Goal: Task Accomplishment & Management: Use online tool/utility

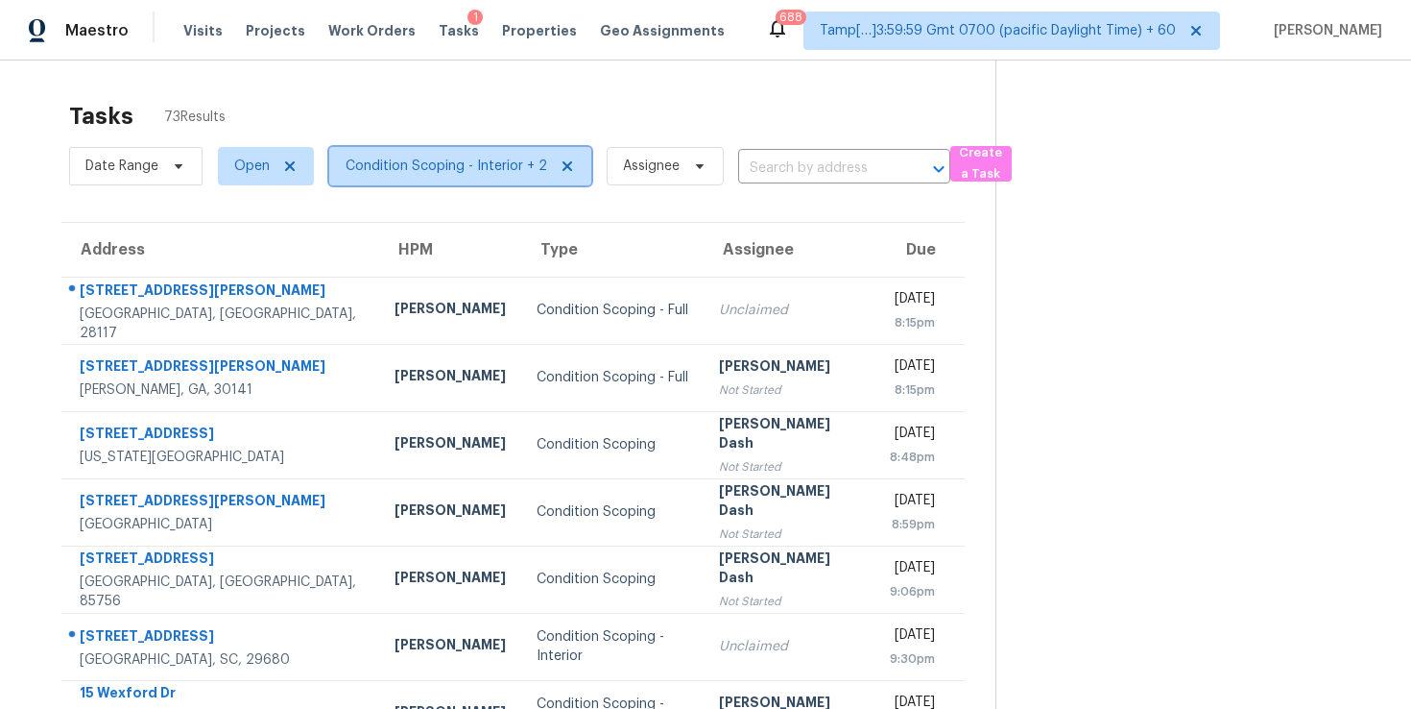
click at [501, 154] on span "Condition Scoping - Interior + 2" at bounding box center [460, 166] width 262 height 38
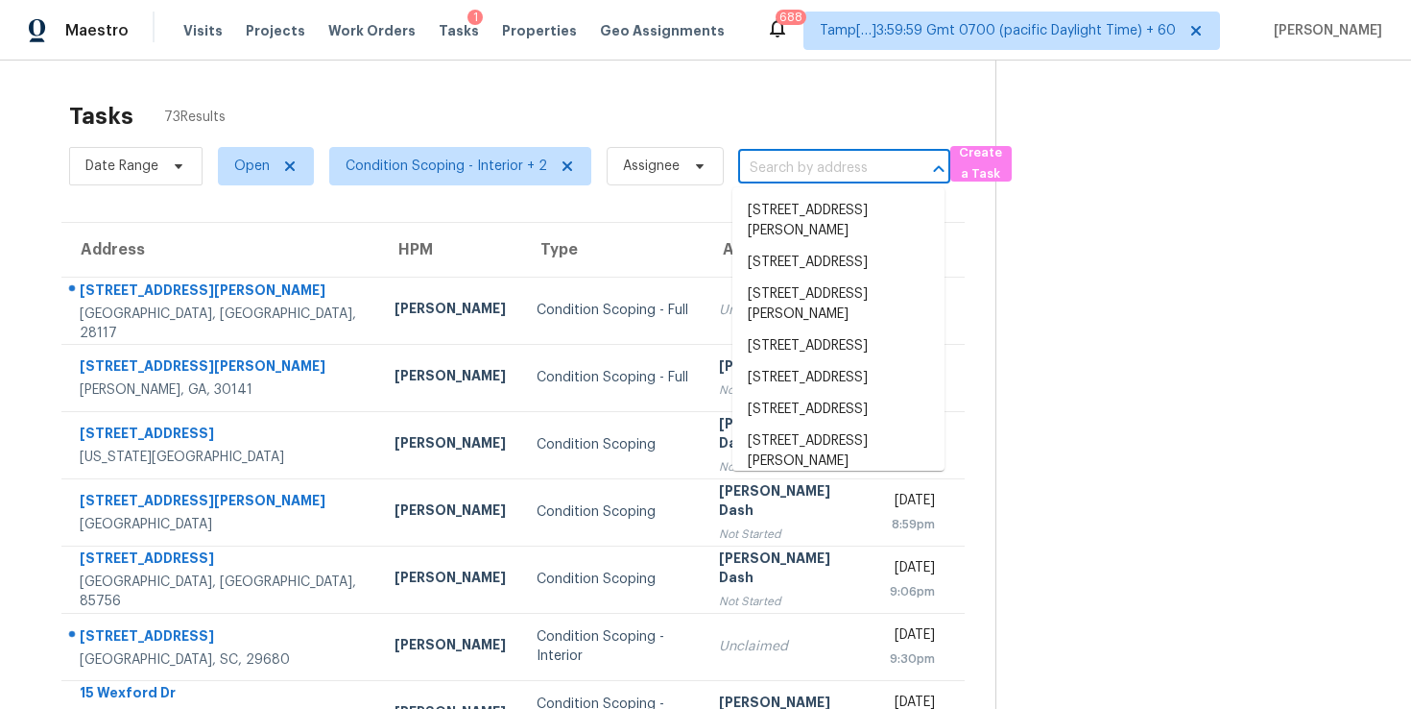
click at [797, 165] on input "text" at bounding box center [817, 169] width 158 height 30
paste input "405 Bremen Dr Hurst, TX, 76054"
type input "405 Bremen Dr Hurst, TX, 76054"
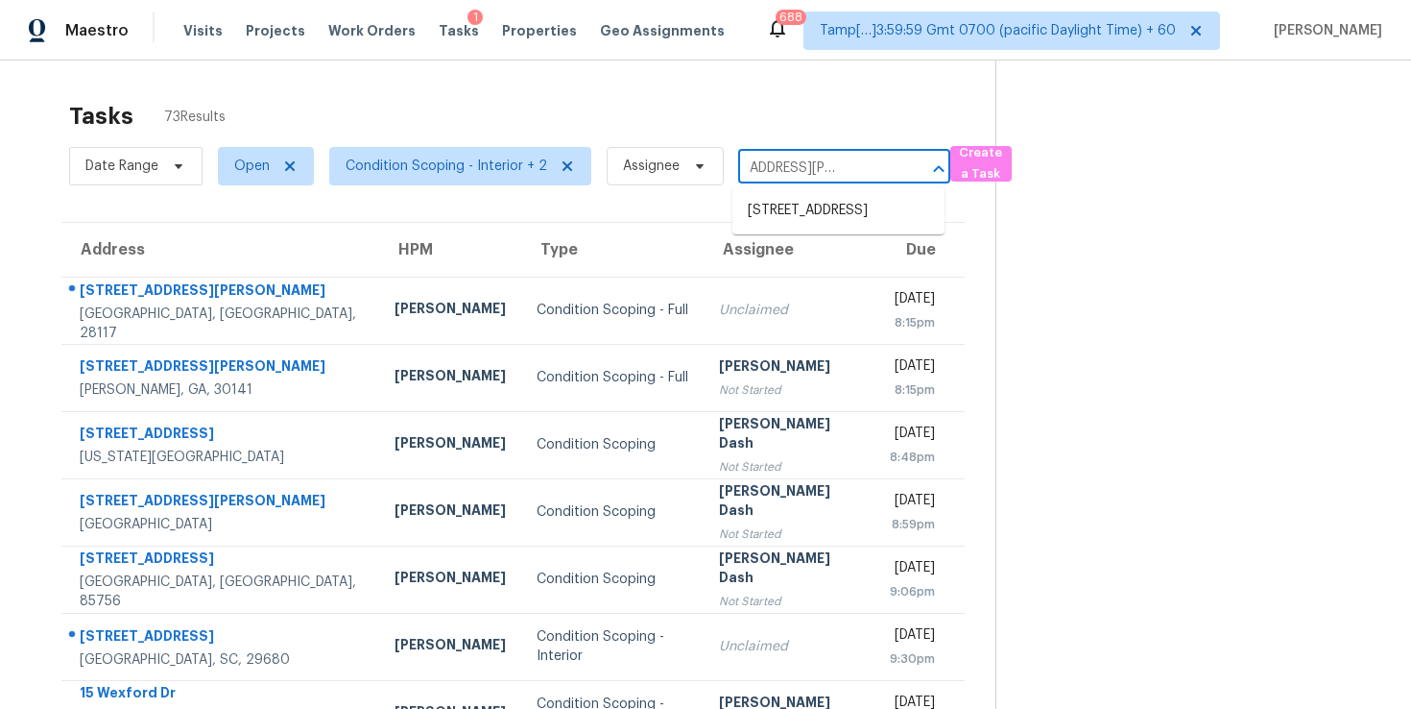
click at [807, 190] on ul "405 Bremen Dr, Hurst, TX 76054" at bounding box center [839, 210] width 212 height 47
click at [808, 211] on li "405 Bremen Dr, Hurst, TX 76054" at bounding box center [839, 211] width 212 height 32
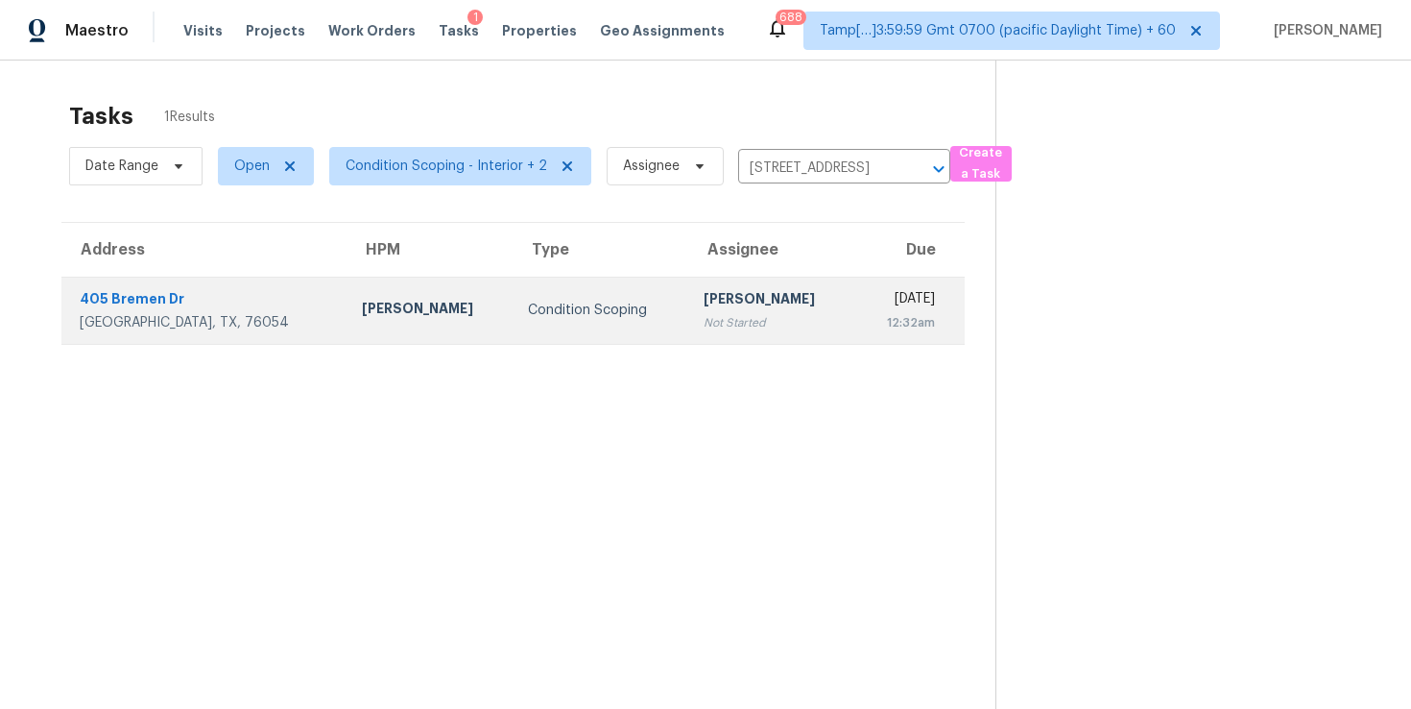
click at [871, 292] on div "Fri, Oct 17th 2025" at bounding box center [903, 301] width 64 height 24
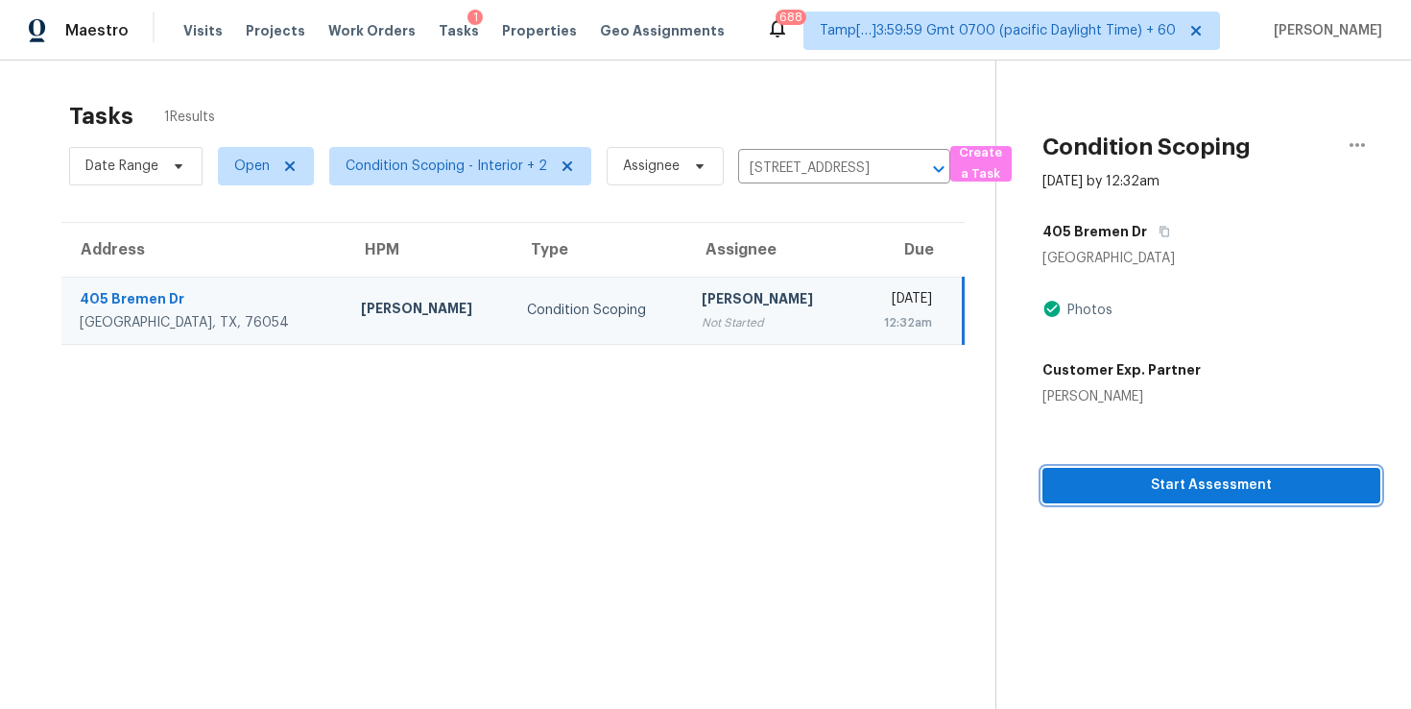
click at [1157, 492] on span "Start Assessment" at bounding box center [1211, 485] width 307 height 24
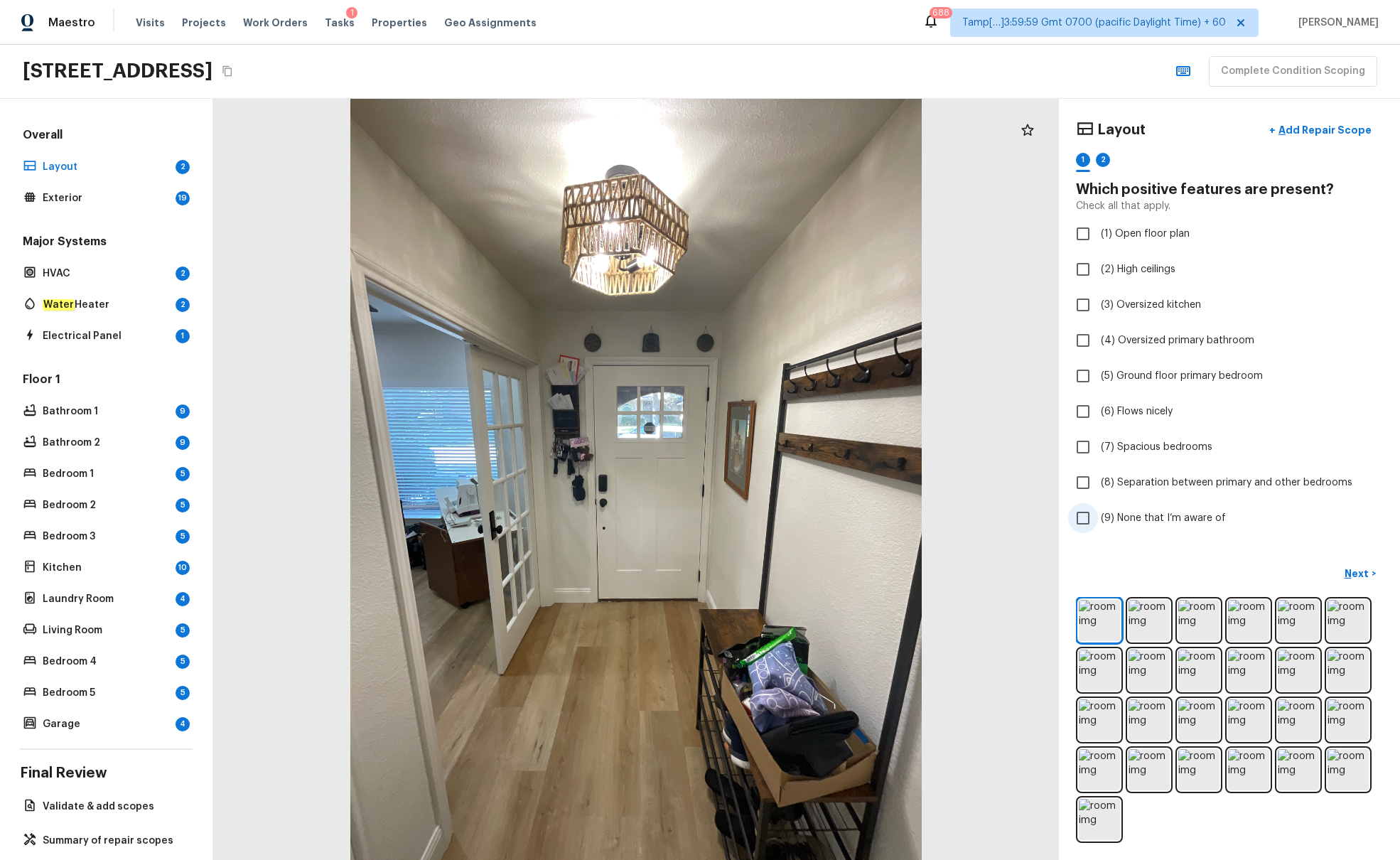
click at [1044, 521] on input "(9) None that I’m aware of" at bounding box center [1083, 518] width 30 height 30
checkbox input "true"
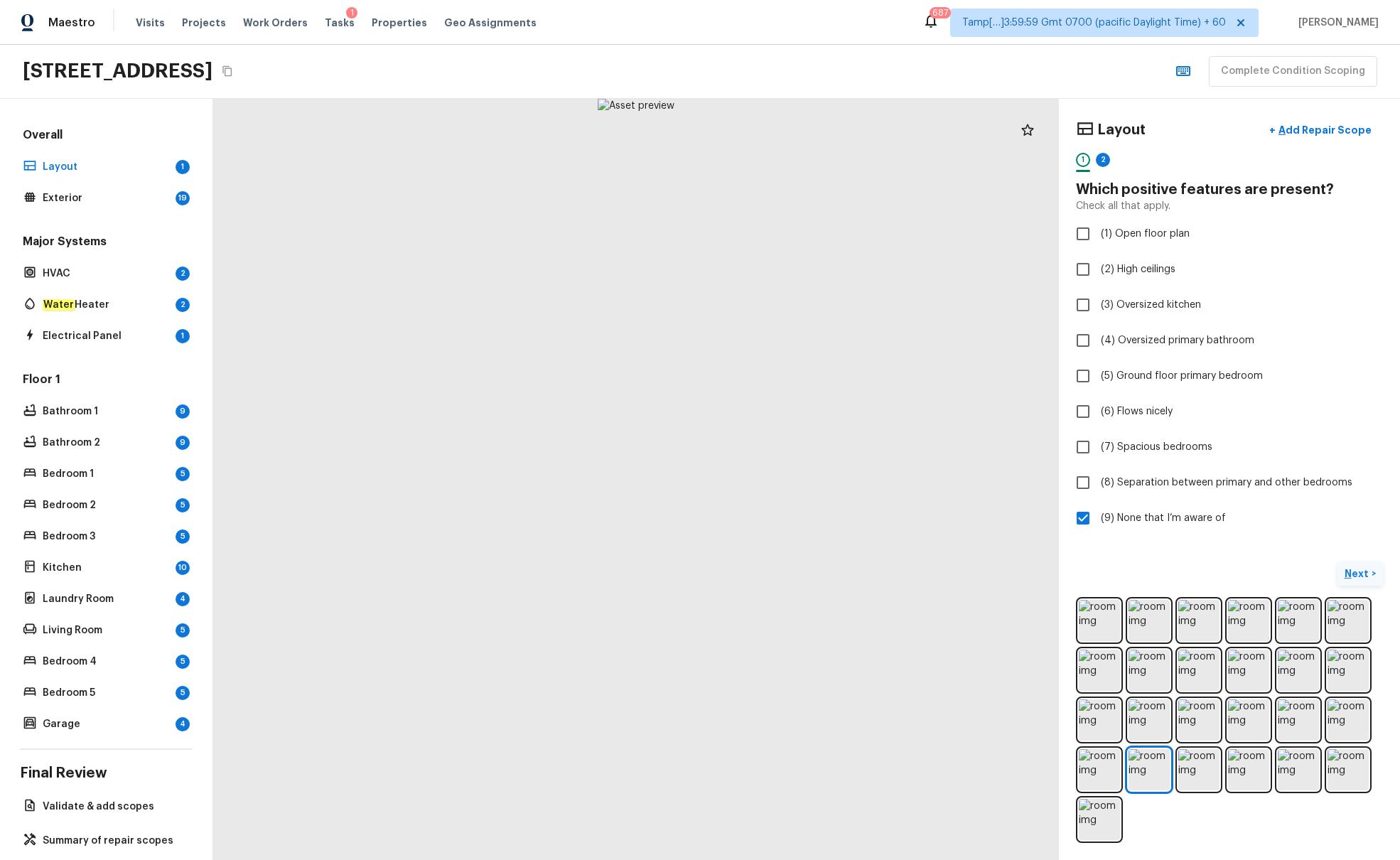
click at [1044, 524] on p "Next" at bounding box center [1359, 573] width 27 height 14
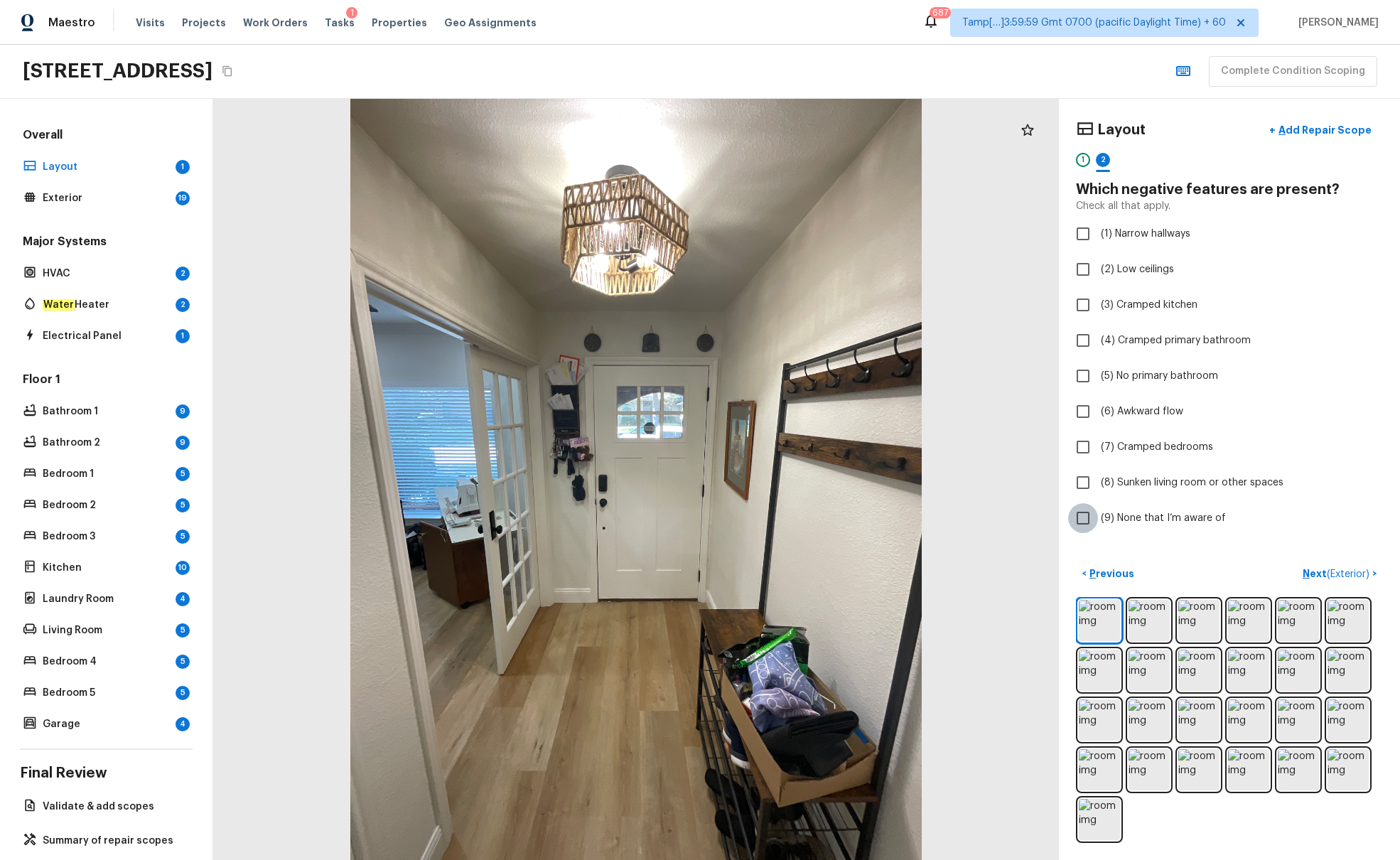
click at [1044, 523] on input "(9) None that I’m aware of" at bounding box center [1083, 518] width 30 height 30
checkbox input "true"
click at [1044, 524] on p "Next ( Exterior )" at bounding box center [1338, 574] width 70 height 15
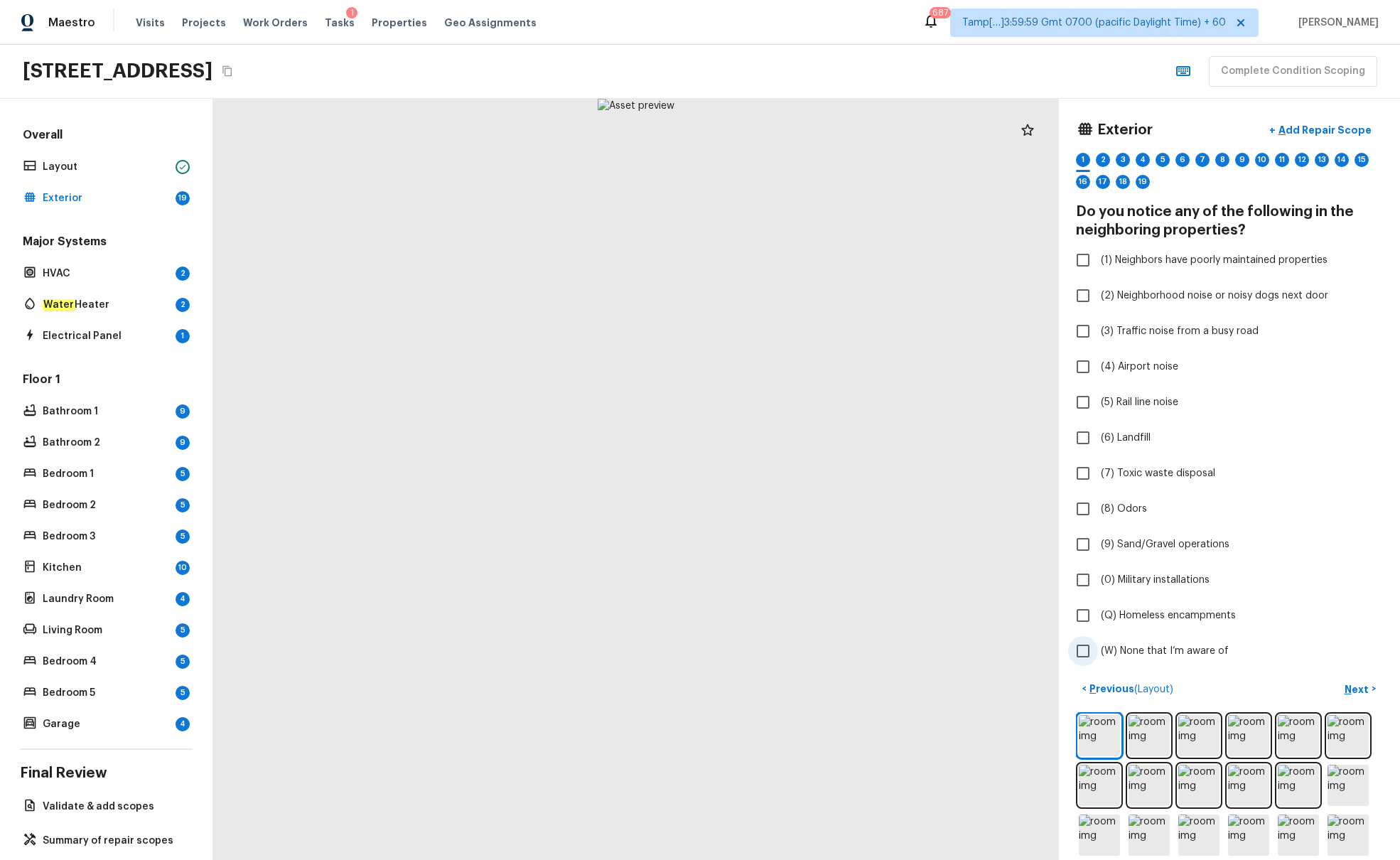
click at [1044, 524] on span "(W) None that I’m aware of" at bounding box center [1165, 651] width 128 height 14
click at [1044, 524] on input "(W) None that I’m aware of" at bounding box center [1083, 651] width 30 height 30
checkbox input "true"
click at [1044, 524] on p "Next" at bounding box center [1359, 689] width 27 height 14
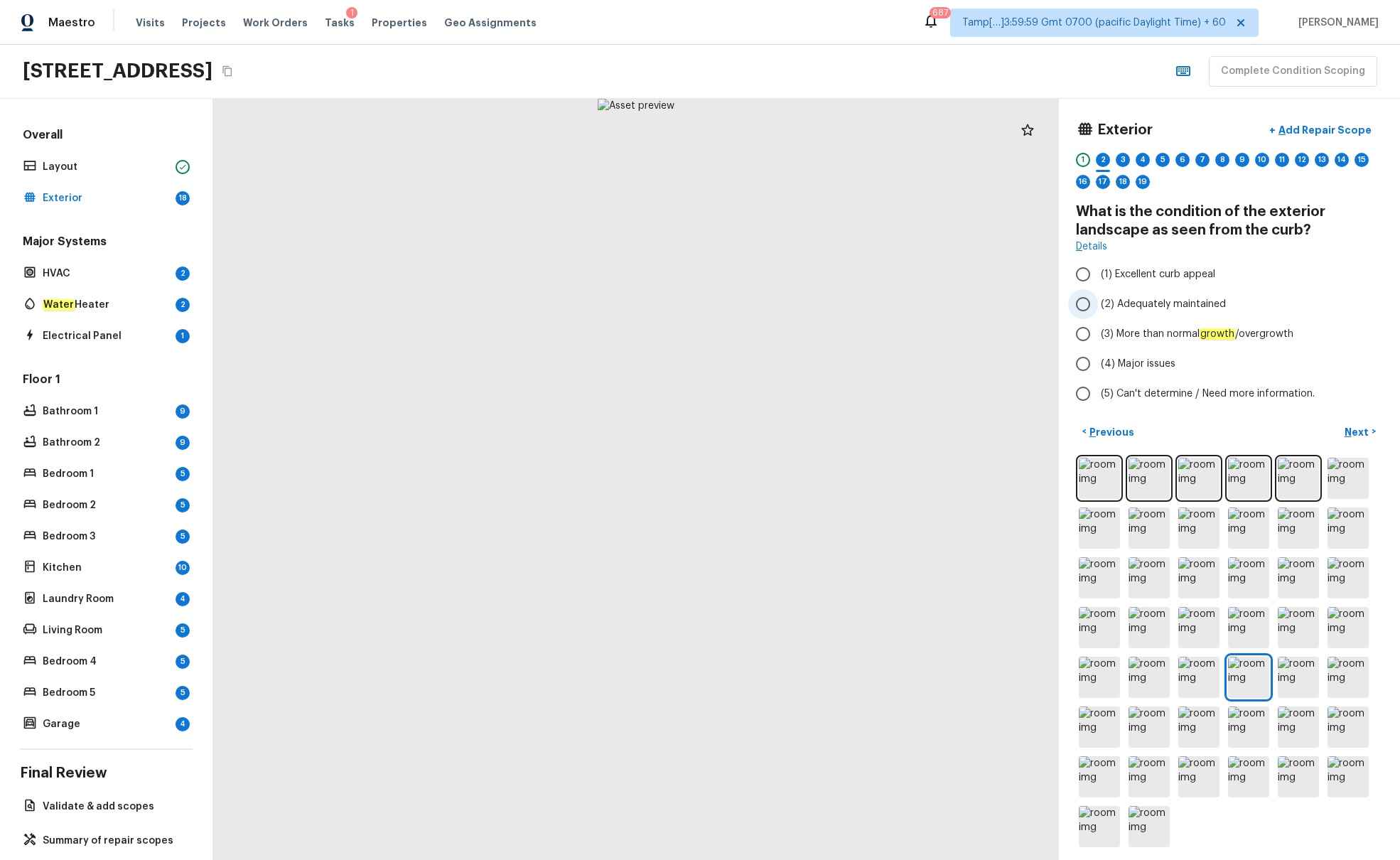
click at [1044, 299] on input "(2) Adequately maintained" at bounding box center [1083, 304] width 30 height 30
radio input "true"
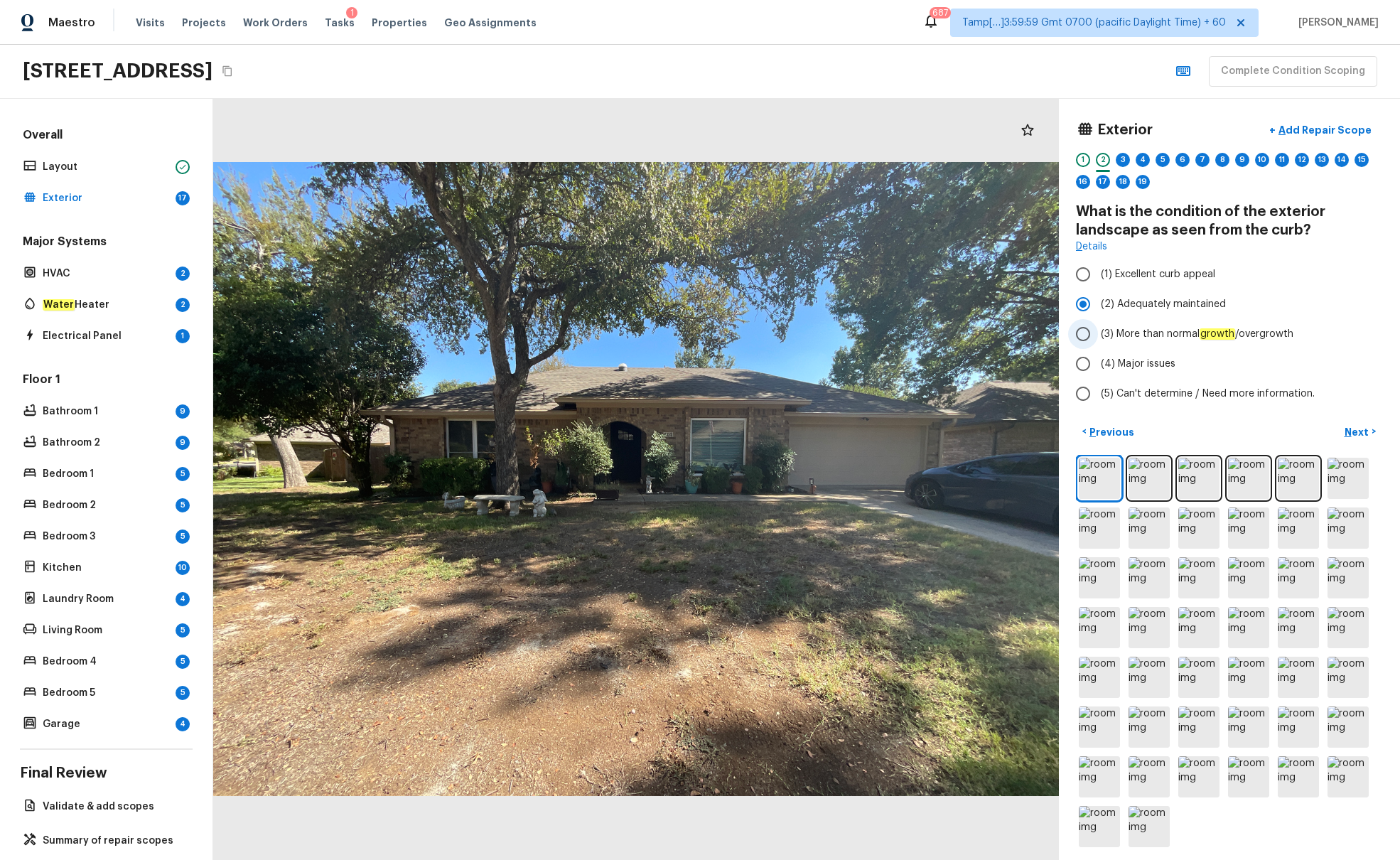
click at [1044, 329] on em "growth" at bounding box center [1218, 334] width 36 height 11
click at [1044, 329] on input "(3) More than normal growth /overgrowth" at bounding box center [1083, 334] width 30 height 30
radio input "true"
click at [1044, 431] on p "Next" at bounding box center [1359, 431] width 27 height 14
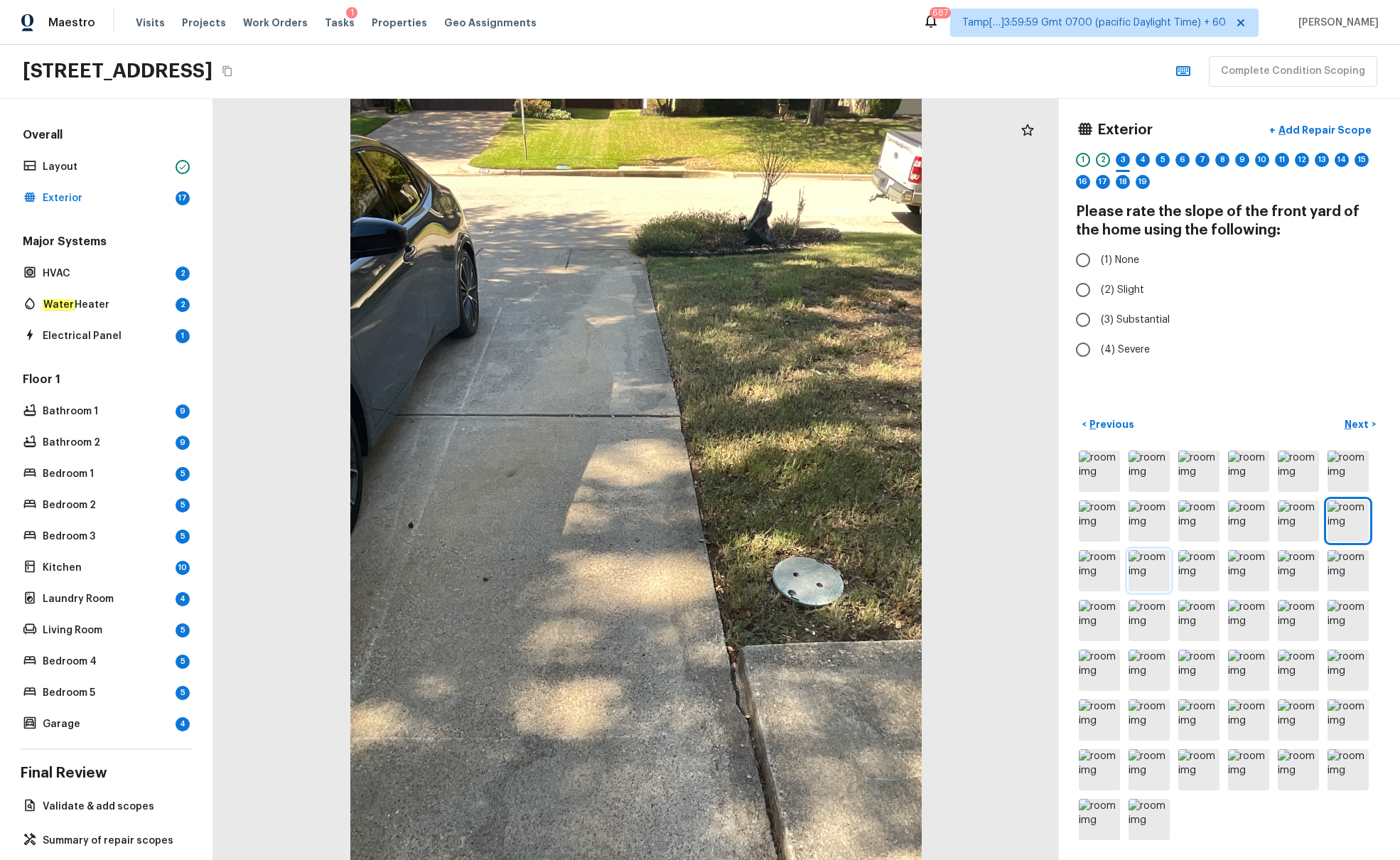
click at [1044, 524] on img at bounding box center [1150, 571] width 41 height 41
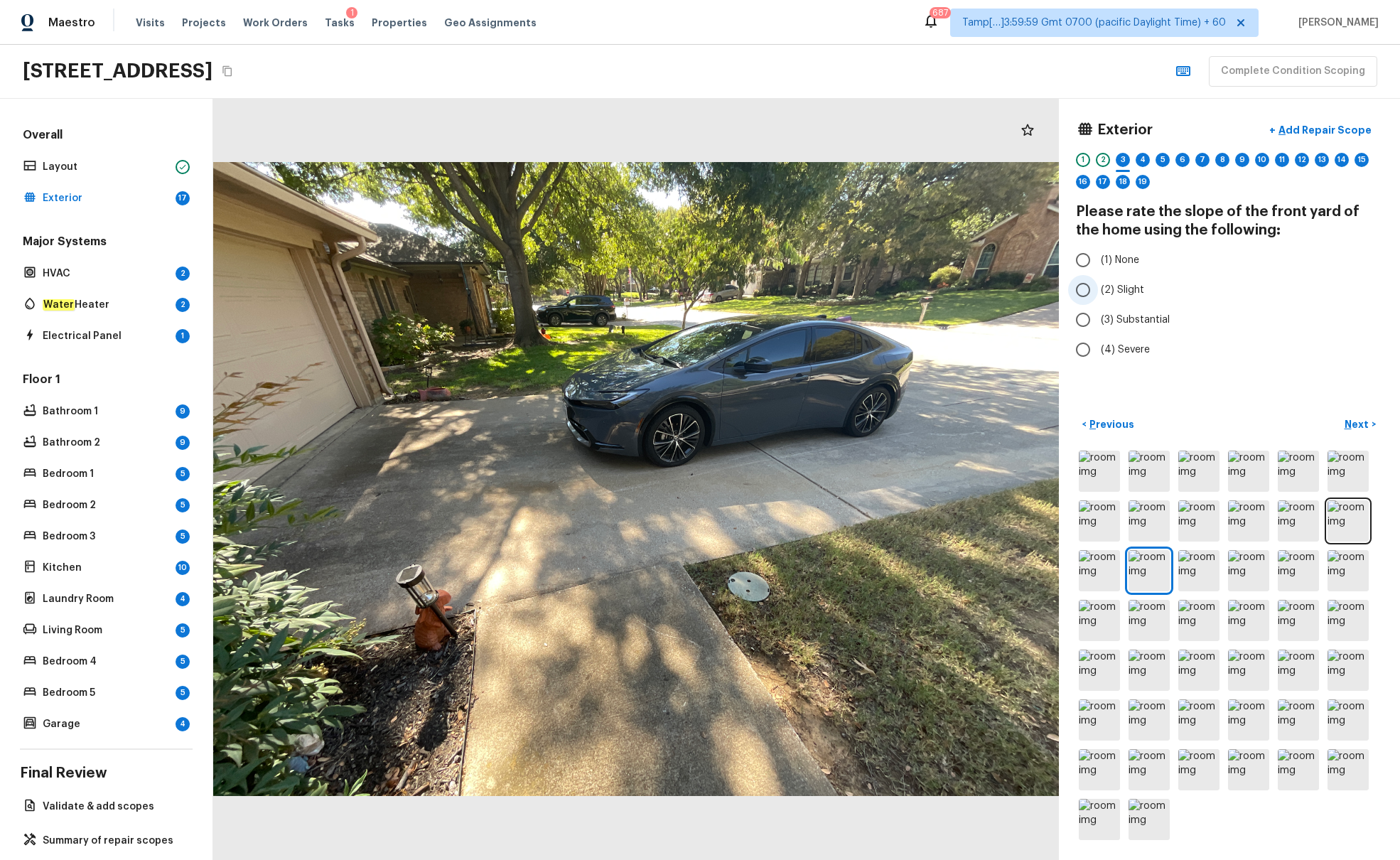
click at [1044, 290] on span "(2) Slight" at bounding box center [1122, 289] width 44 height 14
click at [1044, 290] on input "(2) Slight" at bounding box center [1083, 290] width 30 height 30
radio input "true"
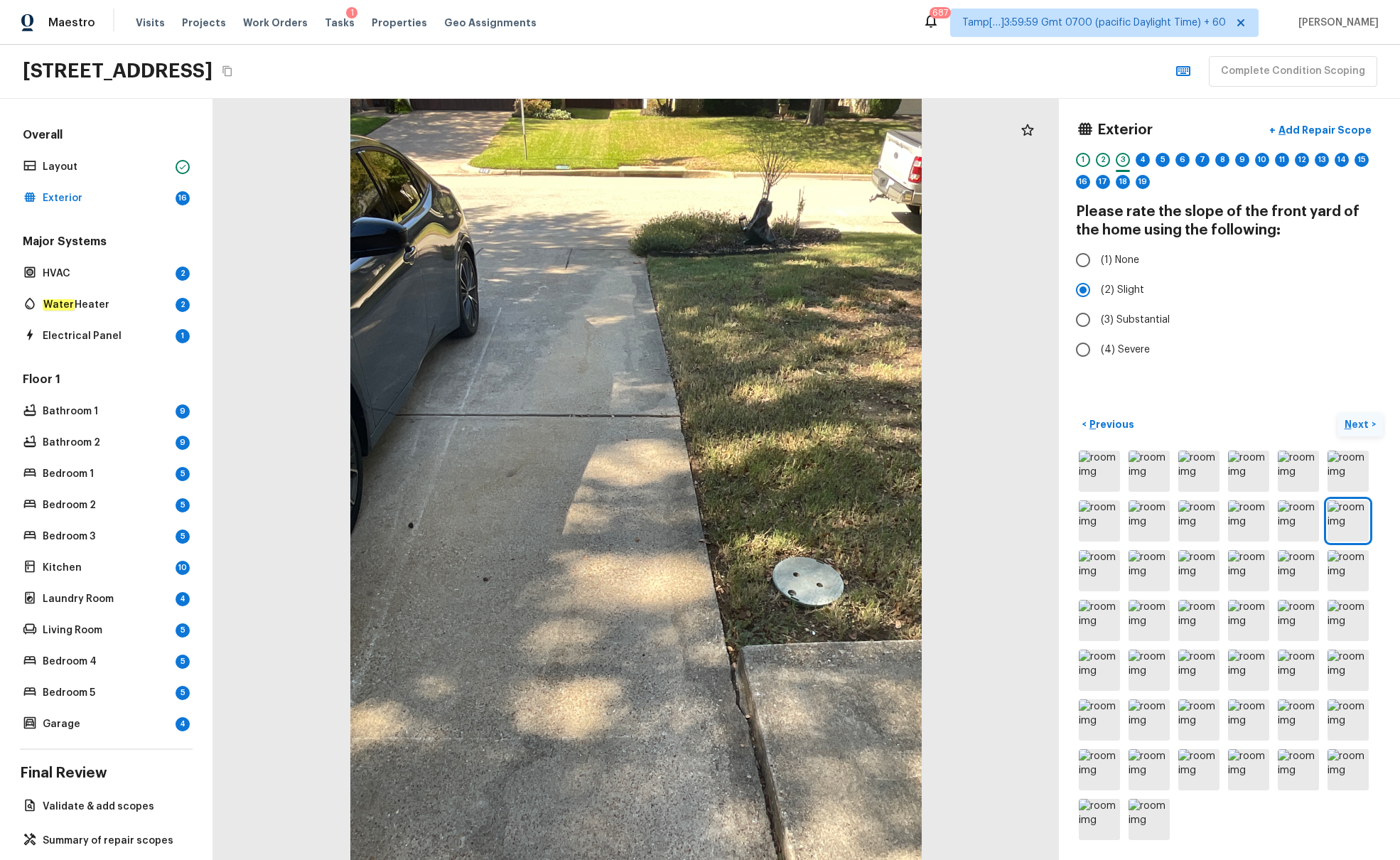
click at [1044, 427] on p "Next" at bounding box center [1359, 424] width 27 height 14
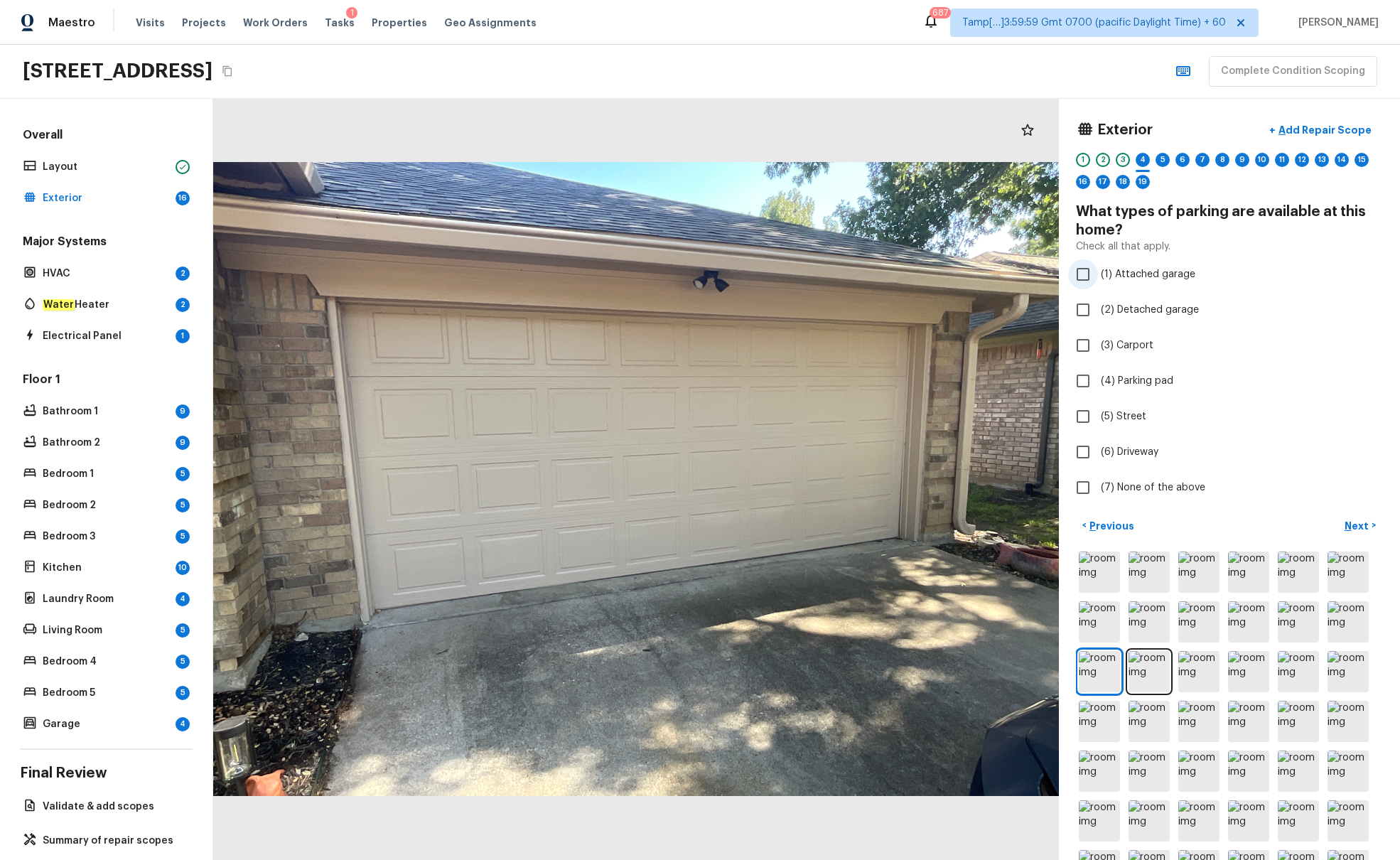
click at [1044, 272] on span "(1) Attached garage" at bounding box center [1148, 274] width 95 height 14
click at [1044, 272] on input "(1) Attached garage" at bounding box center [1083, 274] width 30 height 30
checkbox input "true"
click at [1044, 524] on p "Next" at bounding box center [1359, 525] width 27 height 14
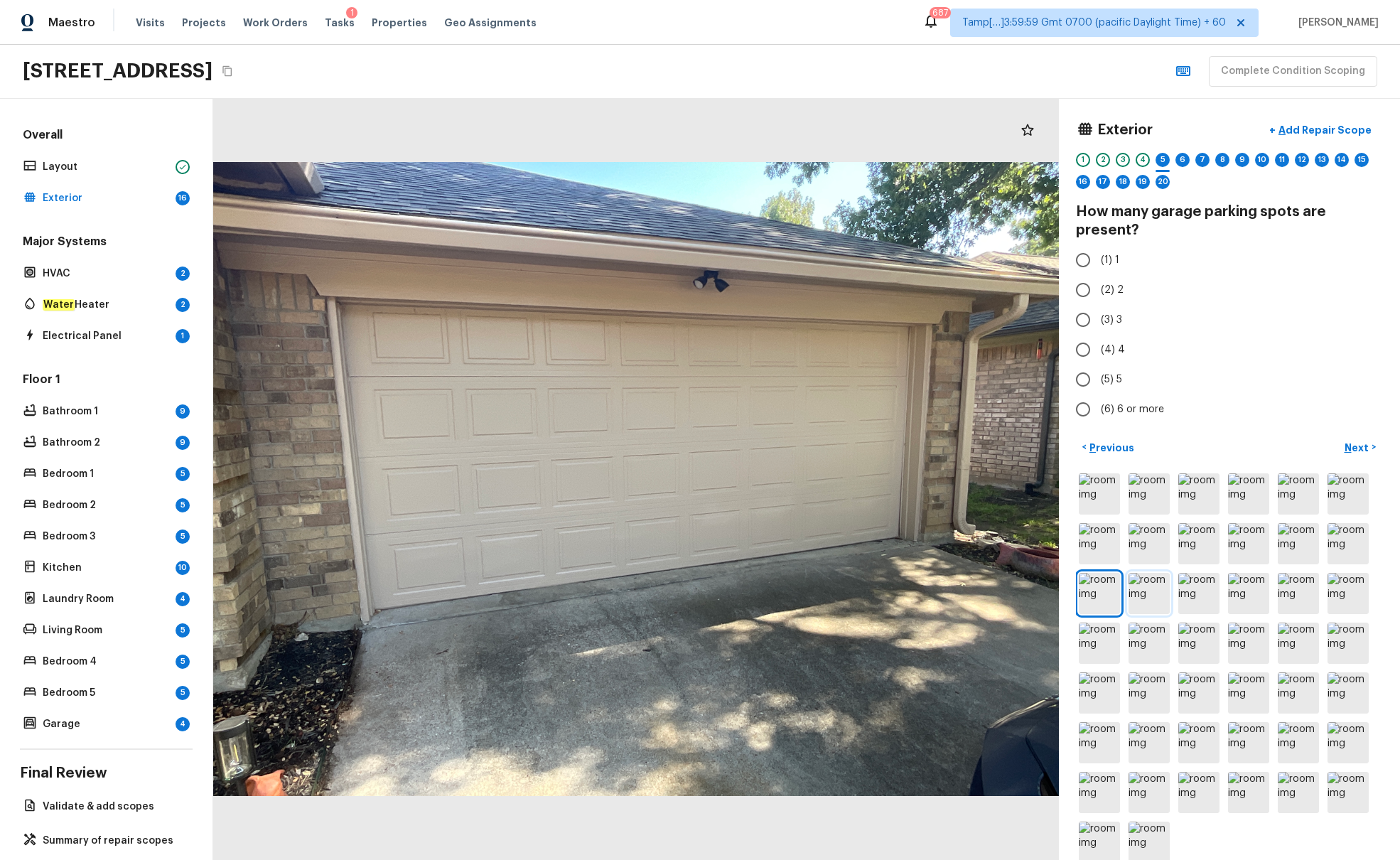
click at [1044, 524] on img at bounding box center [1150, 594] width 41 height 41
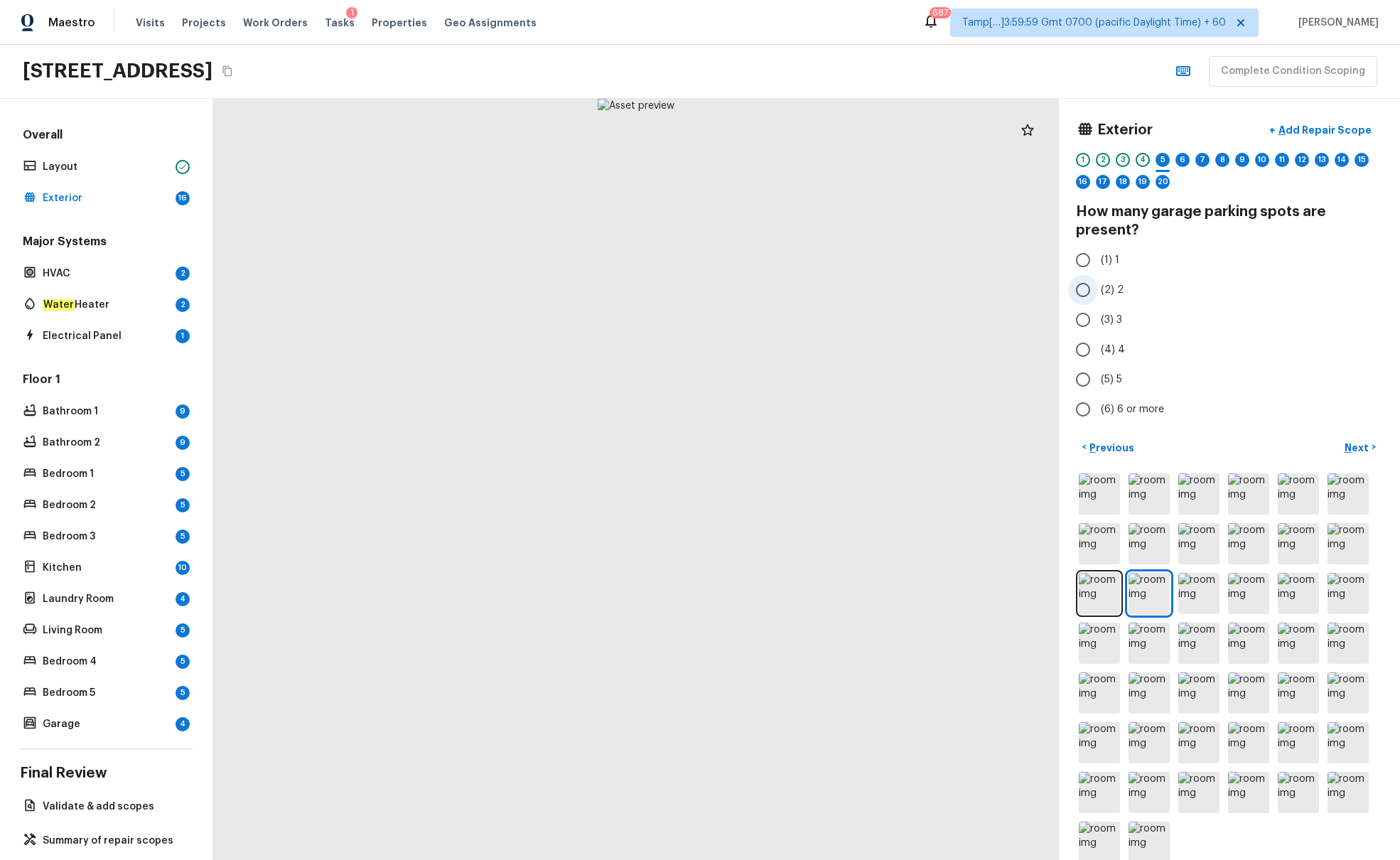
click at [1044, 295] on input "(2) 2" at bounding box center [1083, 290] width 30 height 30
radio input "true"
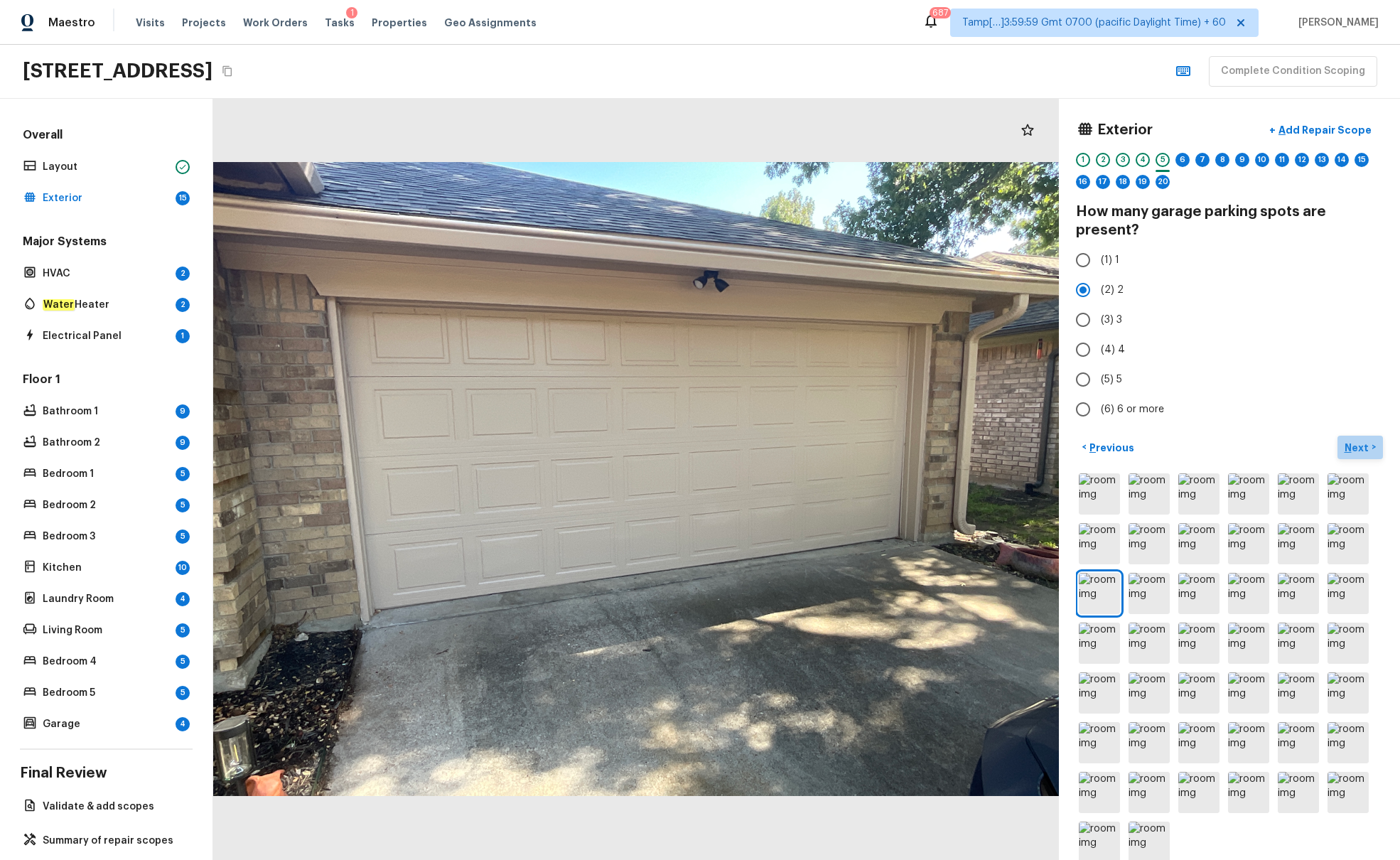
click at [1044, 451] on p "Next" at bounding box center [1359, 447] width 27 height 14
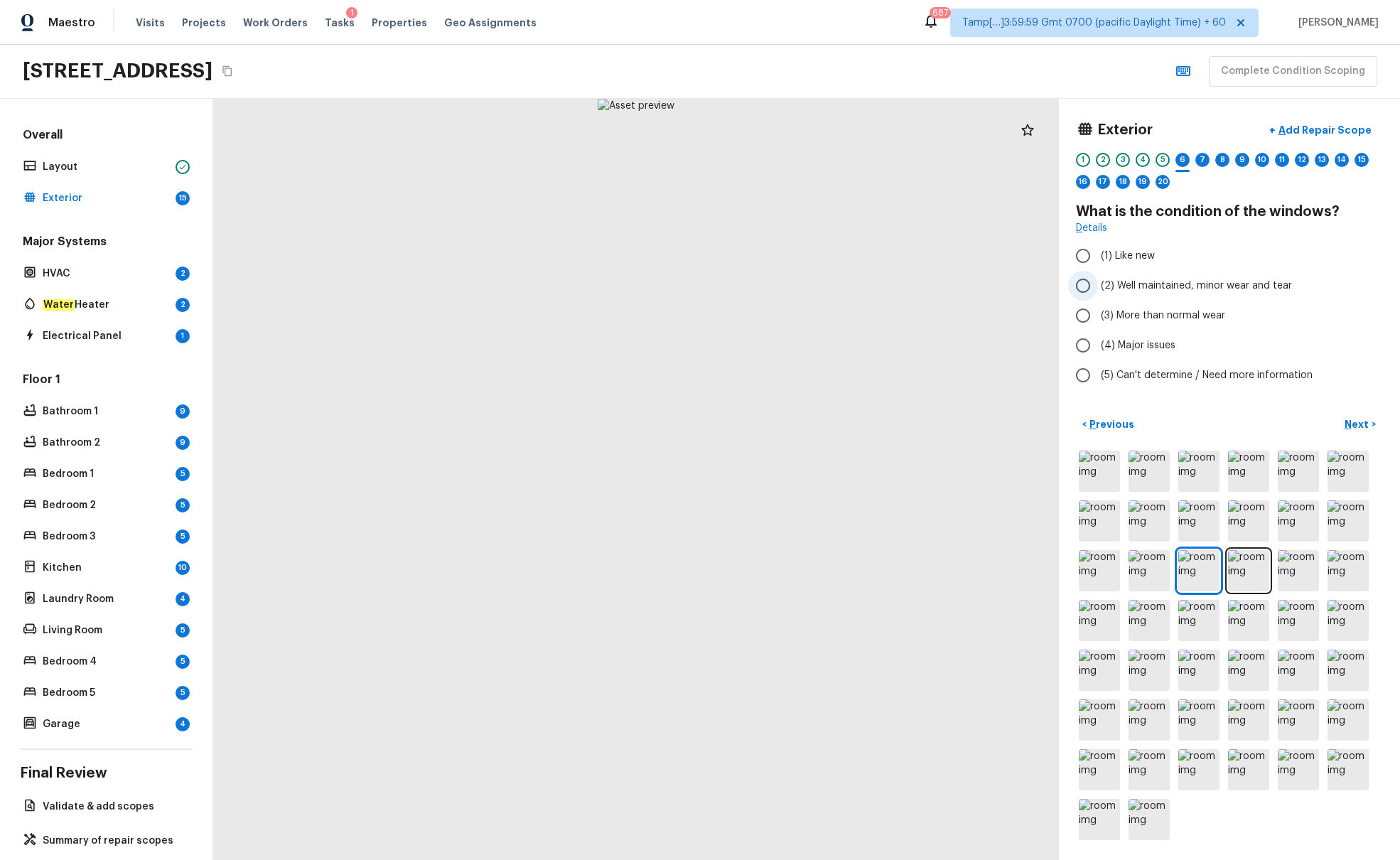
click at [1044, 283] on span "(2) Well maintained, minor wear and tear" at bounding box center [1196, 285] width 191 height 14
click at [1044, 283] on input "(2) Well maintained, minor wear and tear" at bounding box center [1083, 286] width 30 height 30
radio input "true"
click at [1044, 419] on p "Next" at bounding box center [1359, 424] width 27 height 14
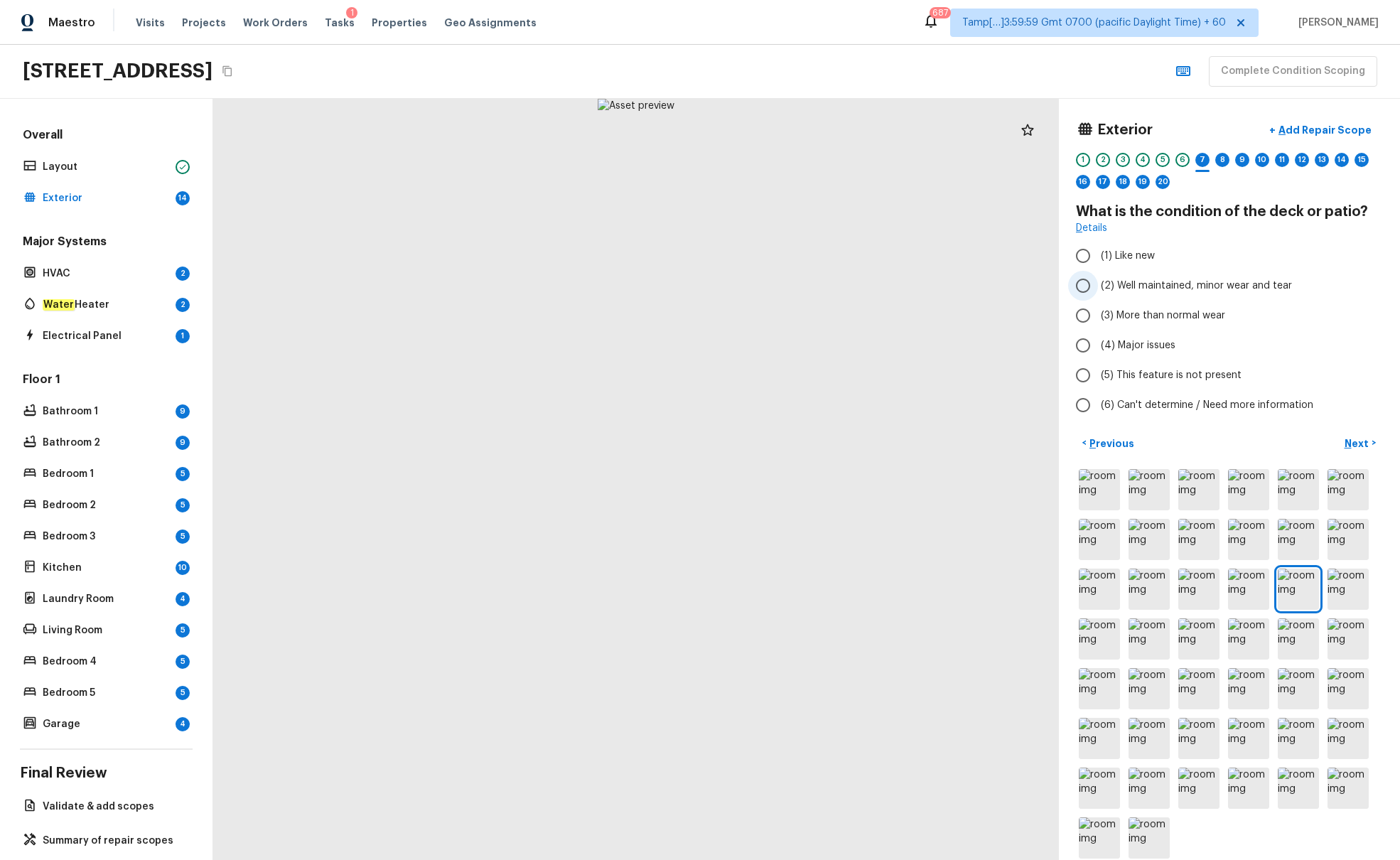
click at [1044, 287] on span "(2) Well maintained, minor wear and tear" at bounding box center [1196, 285] width 191 height 14
click at [1044, 287] on input "(2) Well maintained, minor wear and tear" at bounding box center [1083, 286] width 30 height 30
radio input "true"
click at [1044, 437] on p "Next" at bounding box center [1359, 443] width 27 height 14
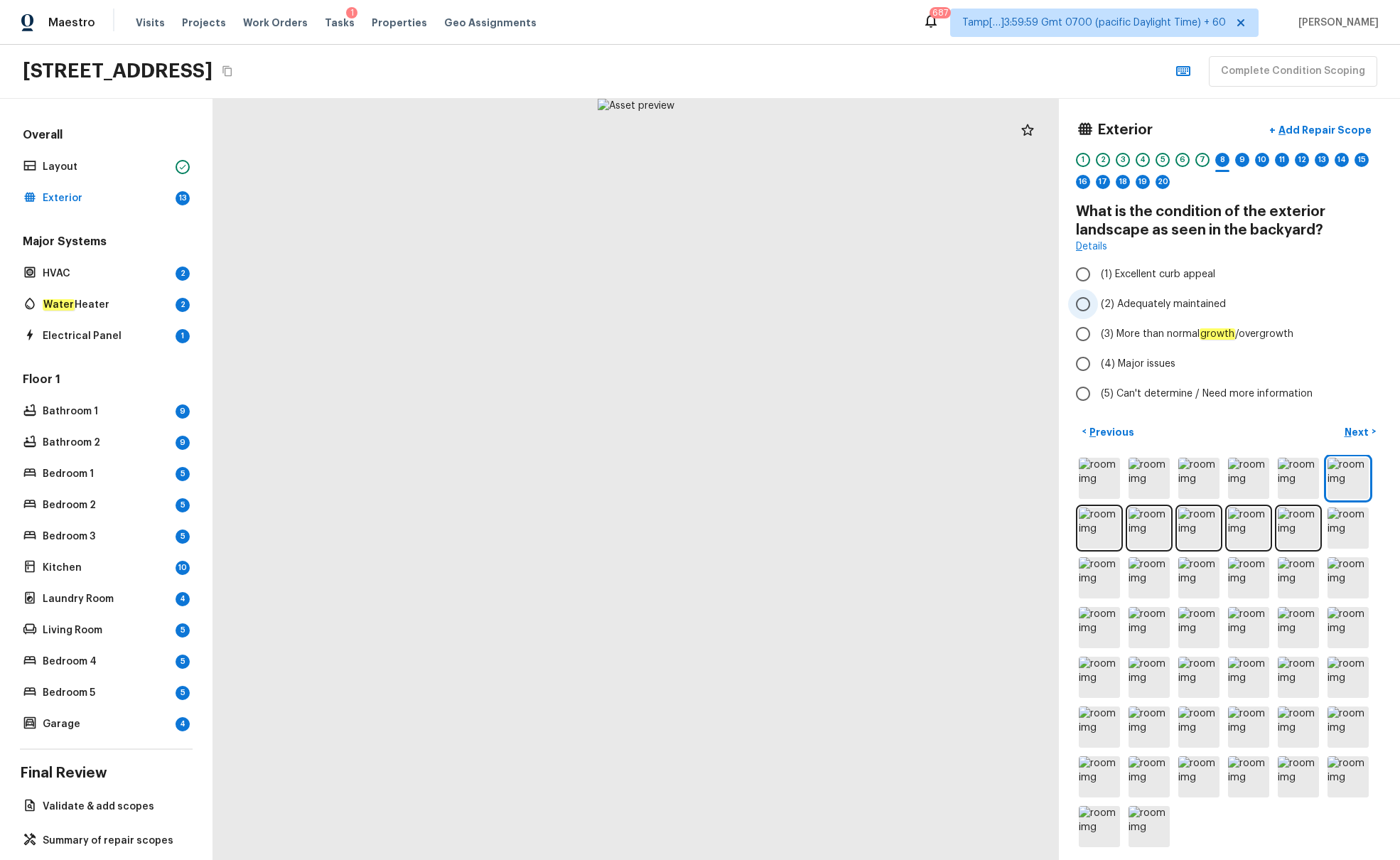
click at [1044, 302] on span "(2) Adequately maintained" at bounding box center [1163, 303] width 125 height 14
click at [1044, 302] on input "(2) Adequately maintained" at bounding box center [1083, 304] width 30 height 30
radio input "true"
click at [1044, 433] on p "Next" at bounding box center [1359, 431] width 27 height 14
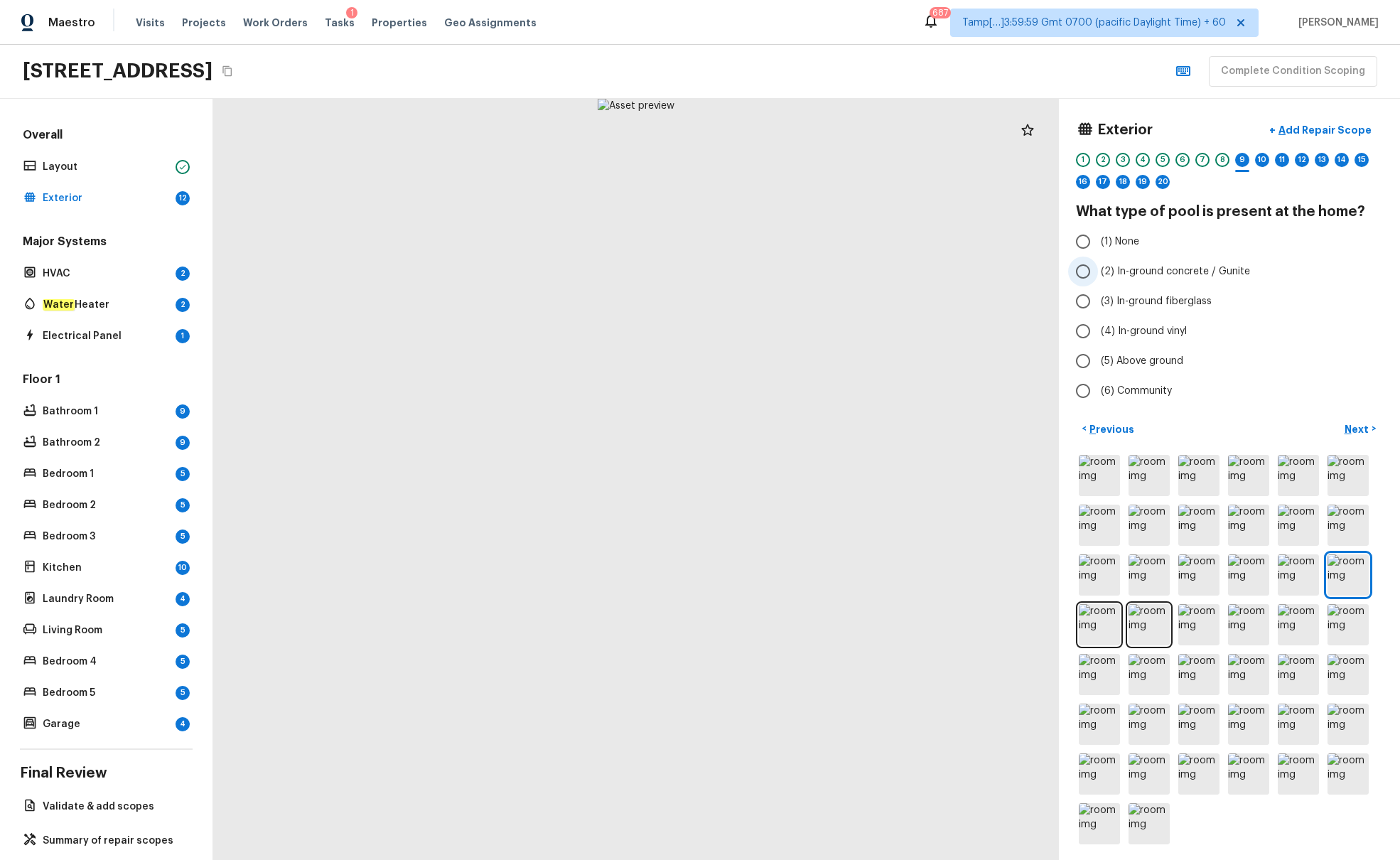
click at [1044, 277] on span "(2) In-ground concrete / Gunite" at bounding box center [1176, 271] width 150 height 14
click at [1044, 277] on input "(2) In-ground concrete / Gunite" at bounding box center [1083, 272] width 30 height 30
radio input "true"
click at [1044, 425] on p "Next" at bounding box center [1359, 429] width 27 height 14
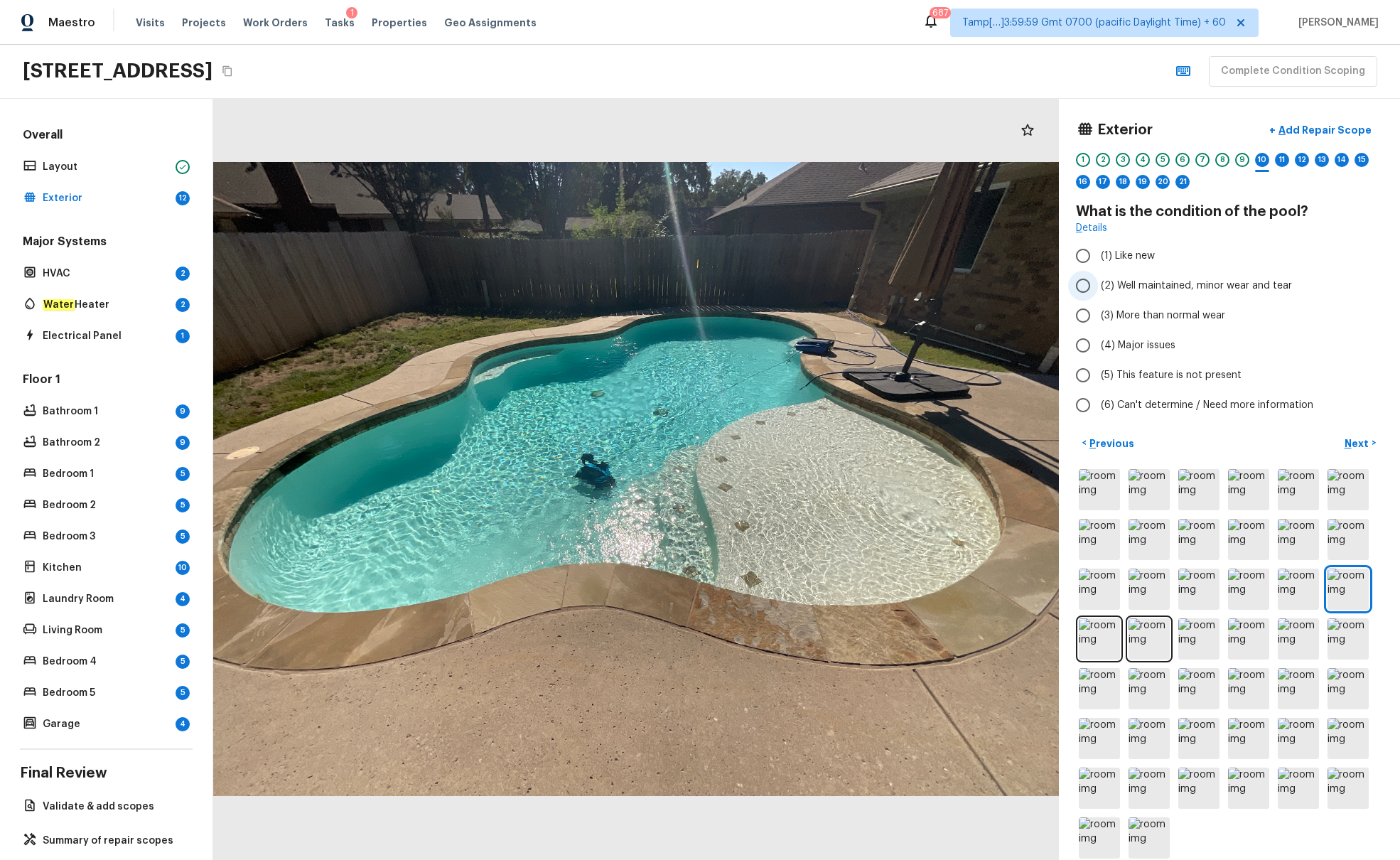
click at [1044, 280] on span "(2) Well maintained, minor wear and tear" at bounding box center [1196, 285] width 191 height 14
click at [1044, 280] on input "(2) Well maintained, minor wear and tear" at bounding box center [1083, 286] width 30 height 30
radio input "true"
click at [1044, 439] on p "Next" at bounding box center [1359, 443] width 27 height 14
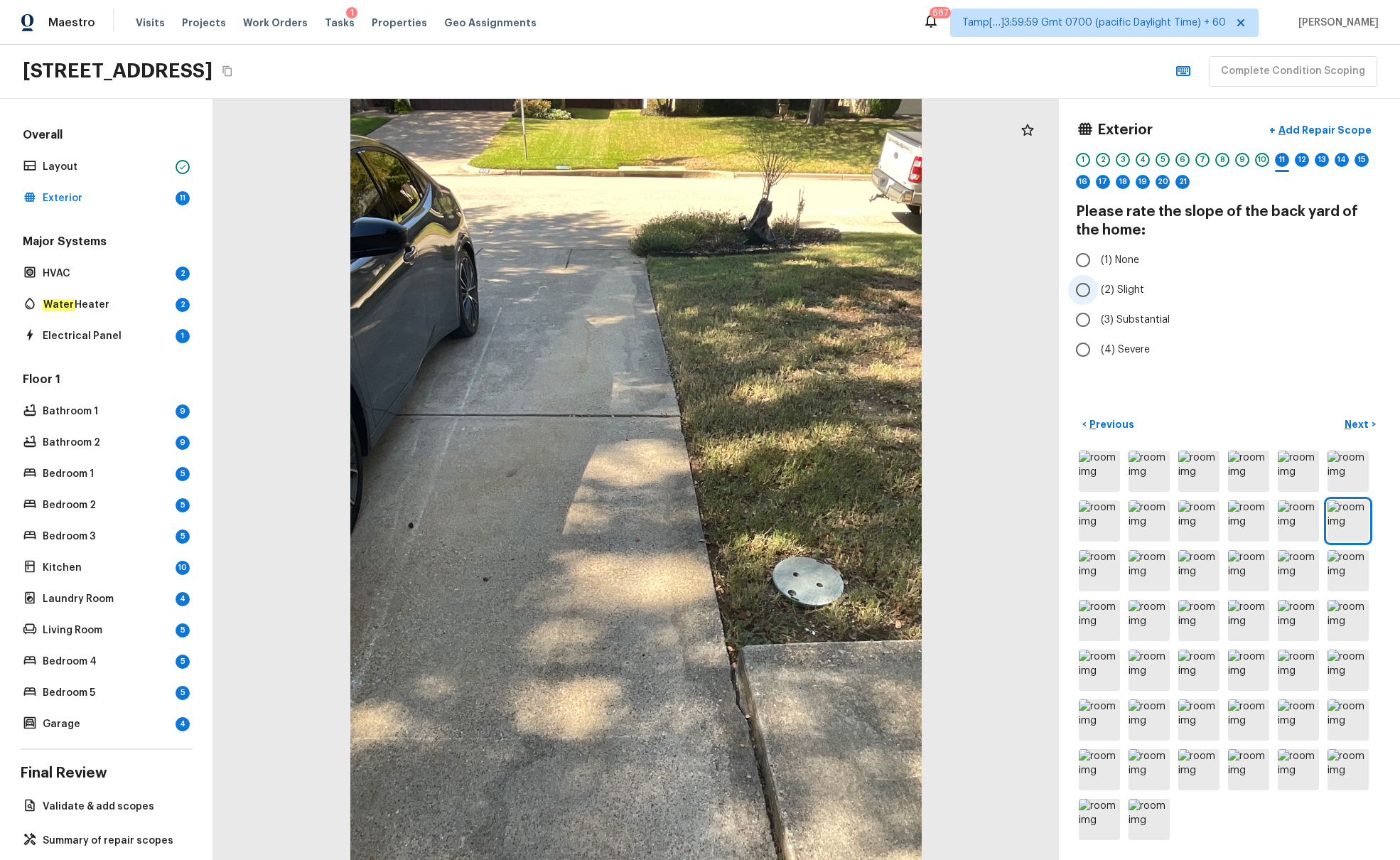
click at [1044, 291] on span "(2) Slight" at bounding box center [1122, 289] width 44 height 14
click at [1044, 291] on input "(2) Slight" at bounding box center [1083, 290] width 30 height 30
radio input "true"
click at [1044, 427] on p "Next" at bounding box center [1359, 424] width 27 height 14
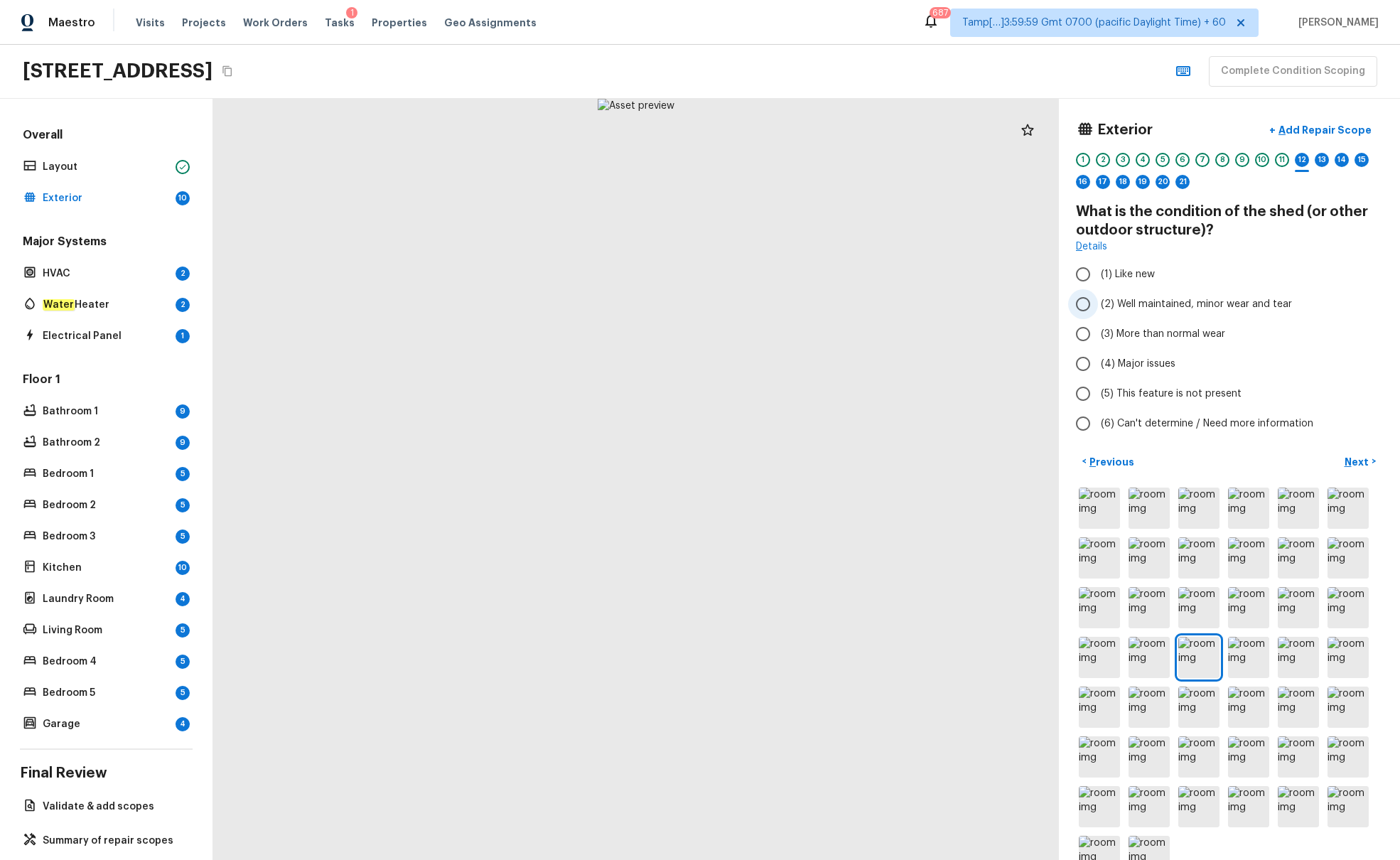
click at [1044, 300] on span "(2) Well maintained, minor wear and tear" at bounding box center [1196, 303] width 191 height 14
click at [1044, 300] on input "(2) Well maintained, minor wear and tear" at bounding box center [1083, 304] width 30 height 30
radio input "true"
click at [1044, 459] on p "Next" at bounding box center [1359, 461] width 27 height 14
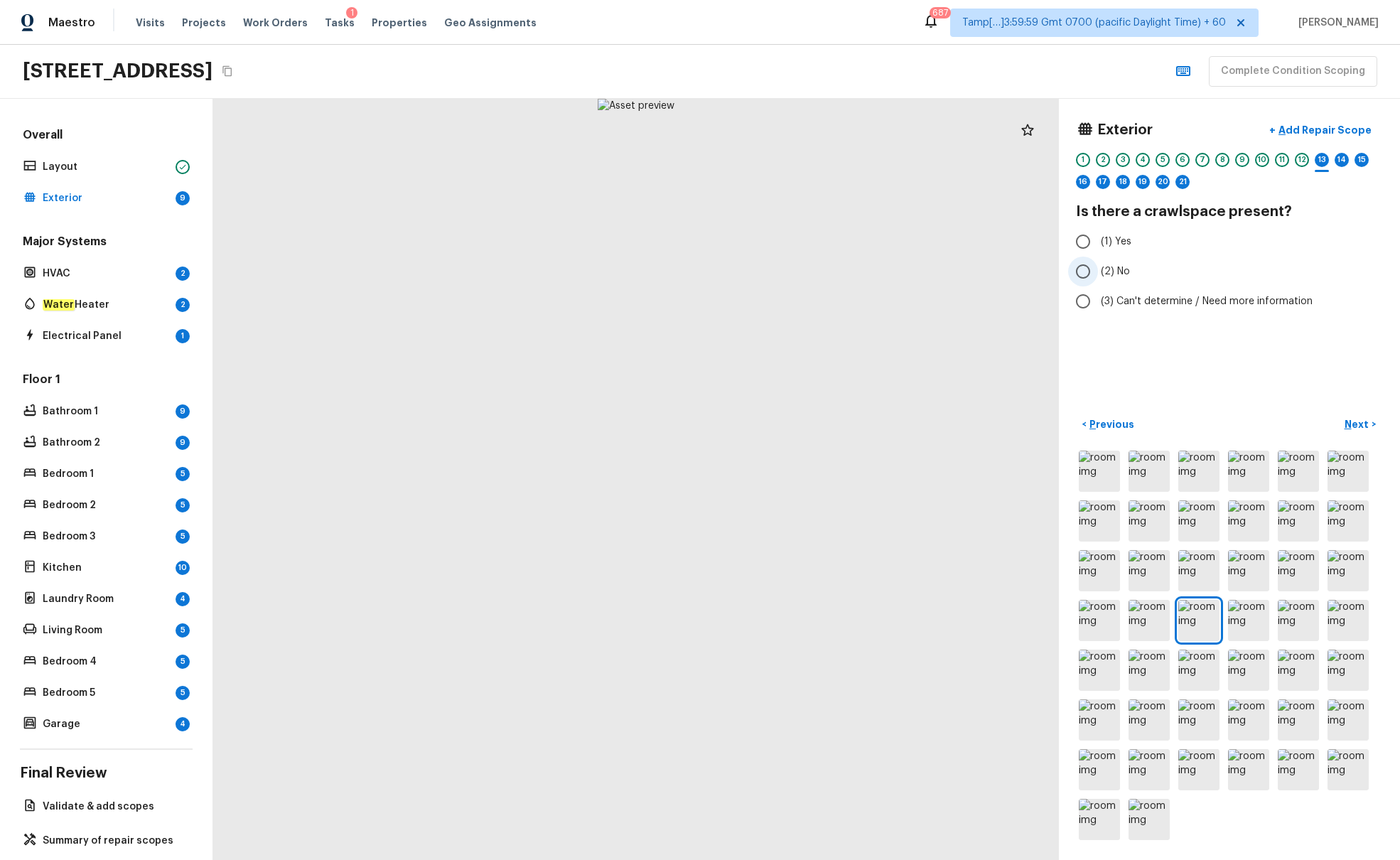
click at [1044, 266] on span "(2) No" at bounding box center [1115, 271] width 29 height 14
click at [1044, 266] on input "(2) No" at bounding box center [1083, 272] width 30 height 30
radio input "true"
click at [1044, 422] on p "Next" at bounding box center [1359, 424] width 27 height 14
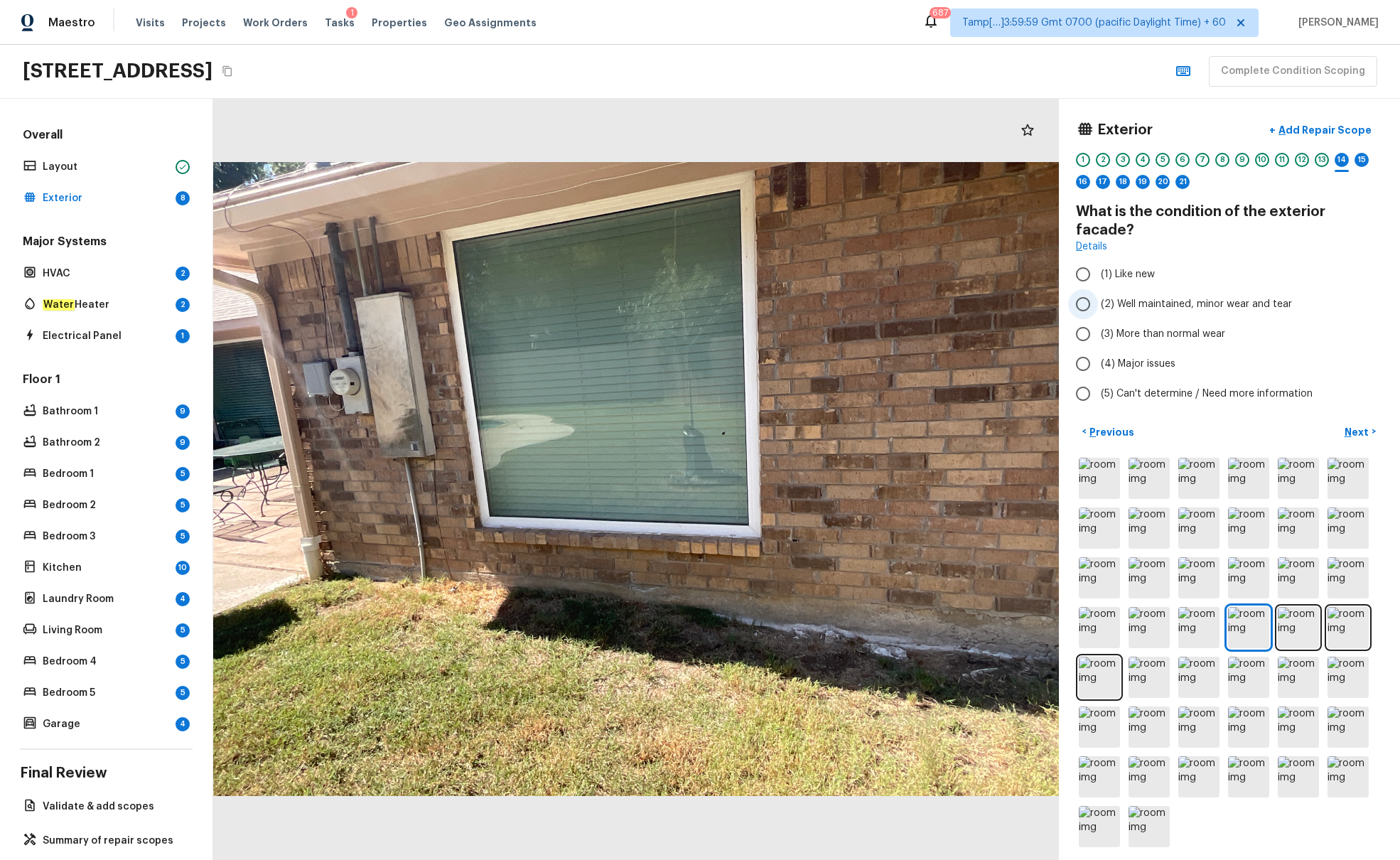
click at [1044, 297] on span "(2) Well maintained, minor wear and tear" at bounding box center [1196, 303] width 191 height 14
click at [1044, 289] on input "(2) Well maintained, minor wear and tear" at bounding box center [1083, 304] width 30 height 30
radio input "true"
click at [1044, 426] on p "Next" at bounding box center [1359, 431] width 27 height 14
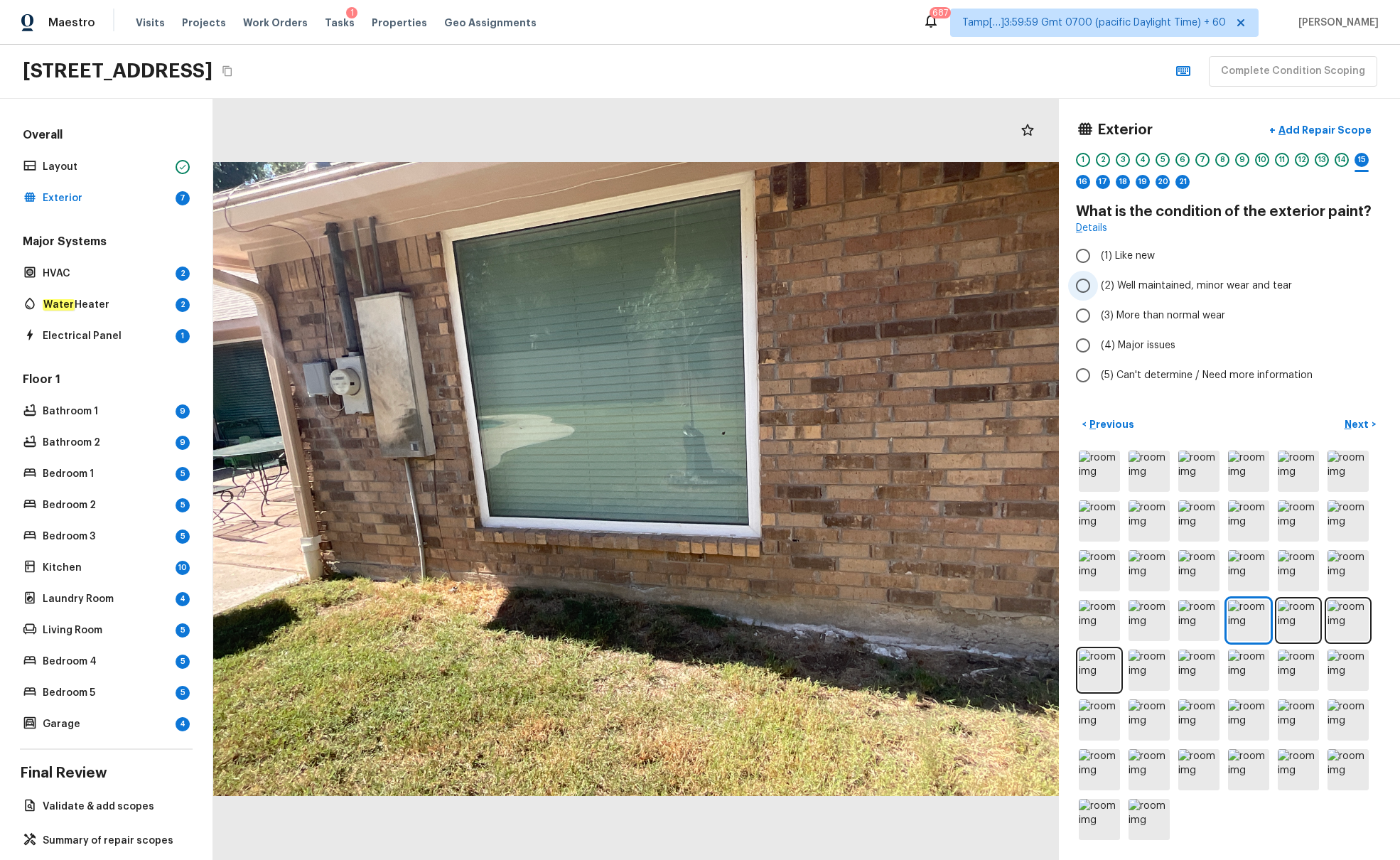
click at [1044, 284] on span "(2) Well maintained, minor wear and tear" at bounding box center [1196, 285] width 191 height 14
click at [1044, 284] on input "(2) Well maintained, minor wear and tear" at bounding box center [1083, 286] width 30 height 30
radio input "true"
click at [1044, 423] on p "Next" at bounding box center [1359, 424] width 27 height 14
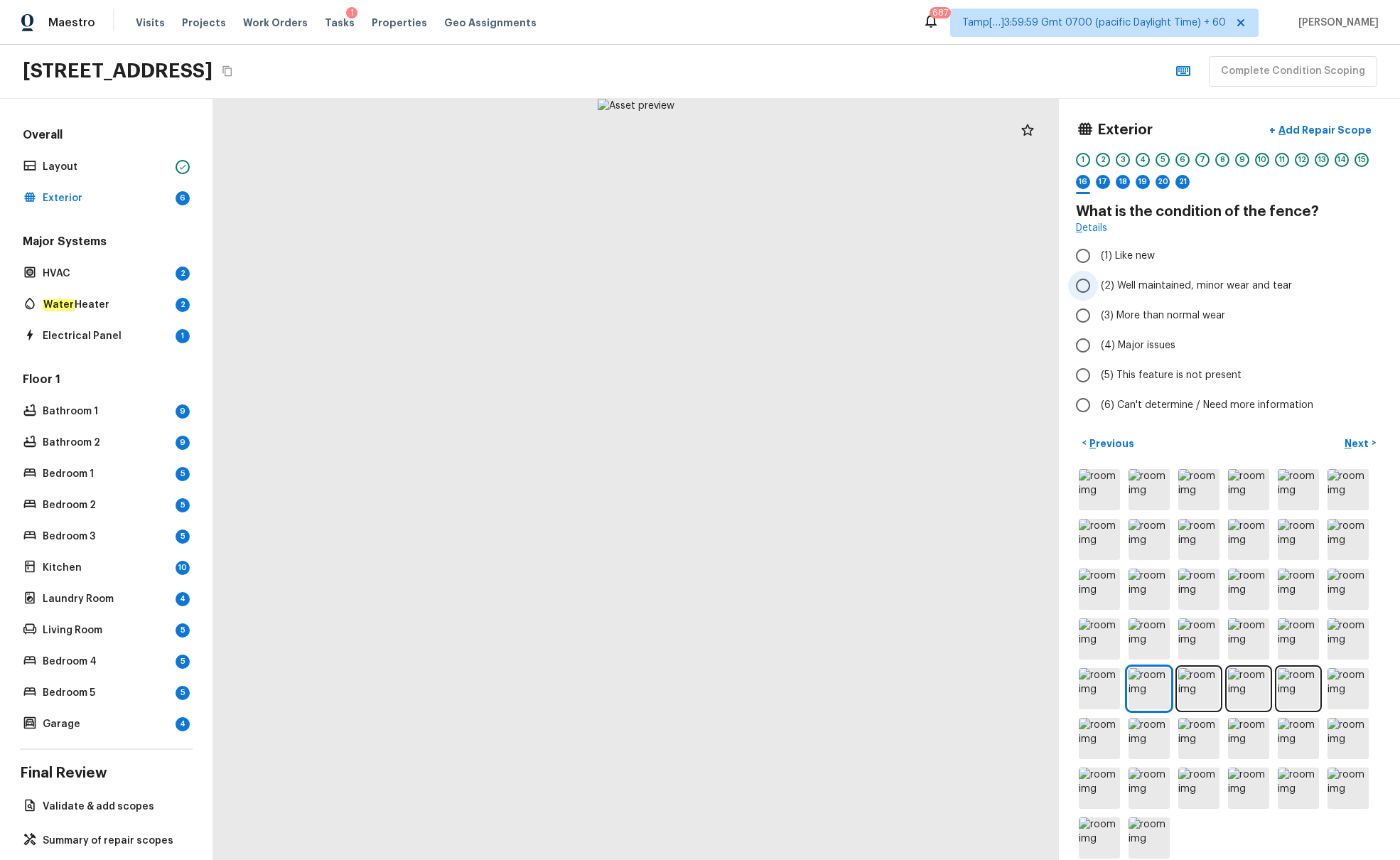
click at [1044, 283] on span "(2) Well maintained, minor wear and tear" at bounding box center [1196, 285] width 191 height 14
click at [1044, 283] on input "(2) Well maintained, minor wear and tear" at bounding box center [1083, 286] width 30 height 30
radio input "true"
click at [1044, 443] on p "Next" at bounding box center [1359, 443] width 27 height 14
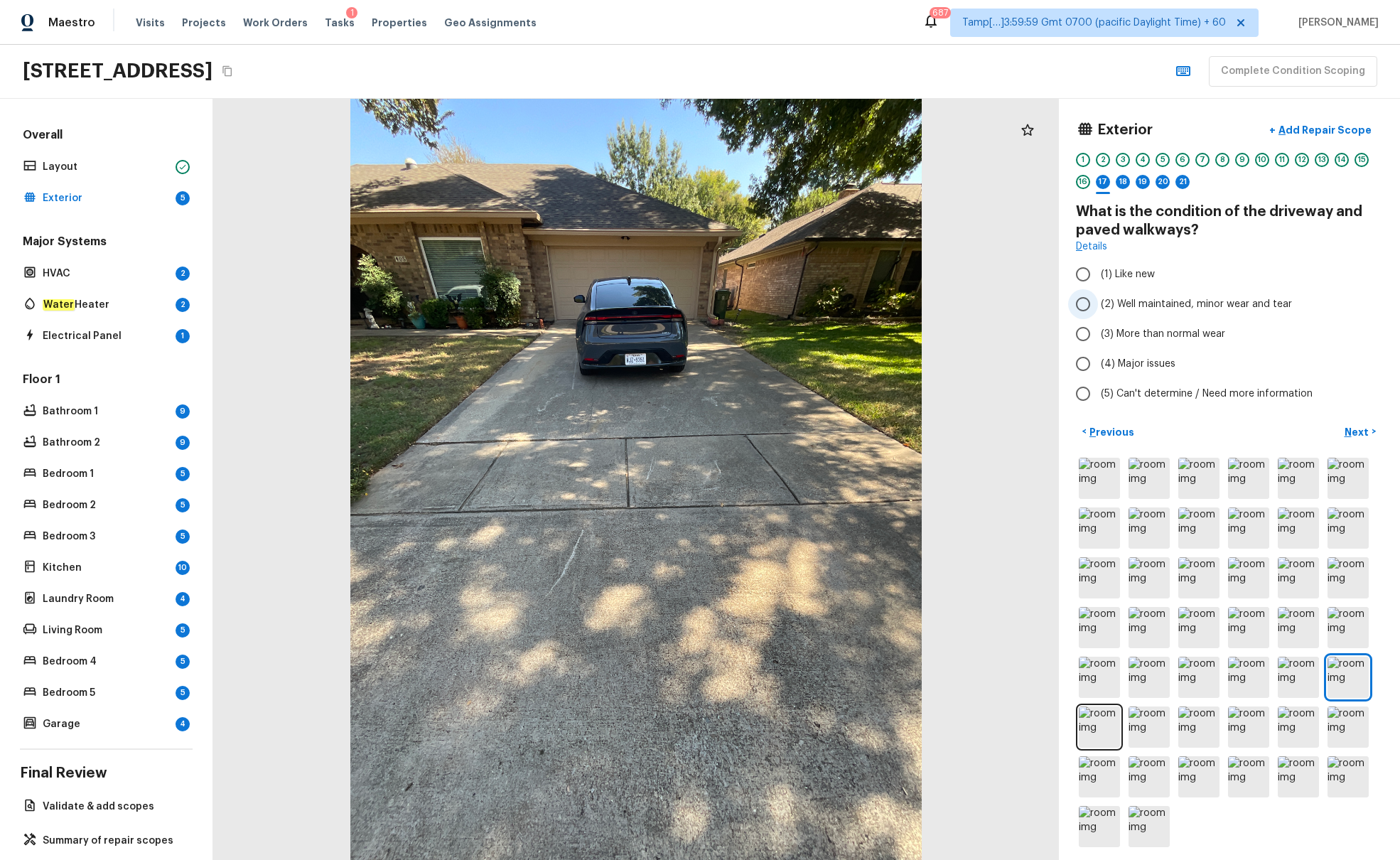
click at [1044, 306] on span "(2) Well maintained, minor wear and tear" at bounding box center [1196, 303] width 191 height 14
click at [1044, 306] on input "(2) Well maintained, minor wear and tear" at bounding box center [1083, 304] width 30 height 30
radio input "true"
click at [1044, 430] on p "Next" at bounding box center [1359, 431] width 27 height 14
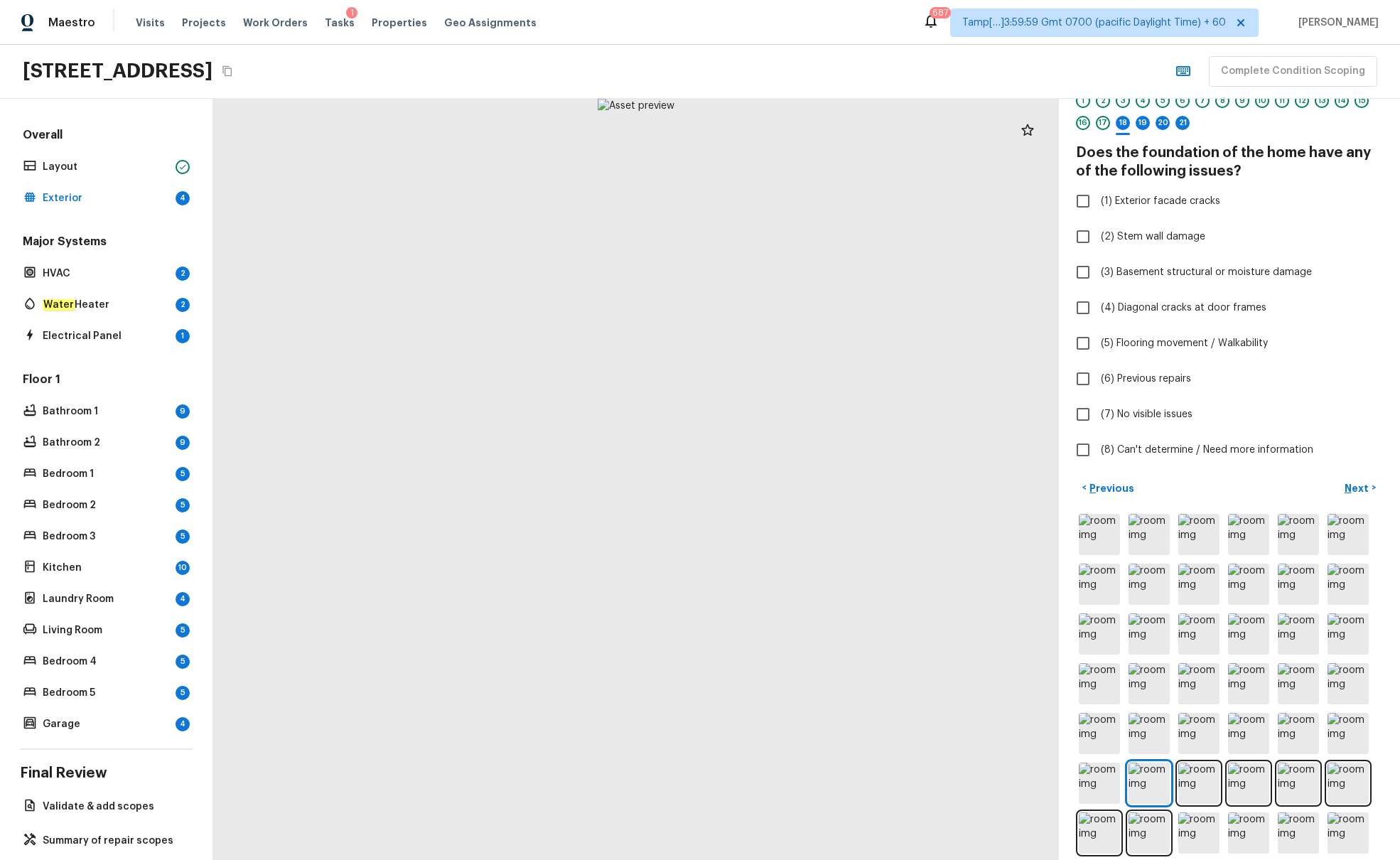
scroll to position [70, 0]
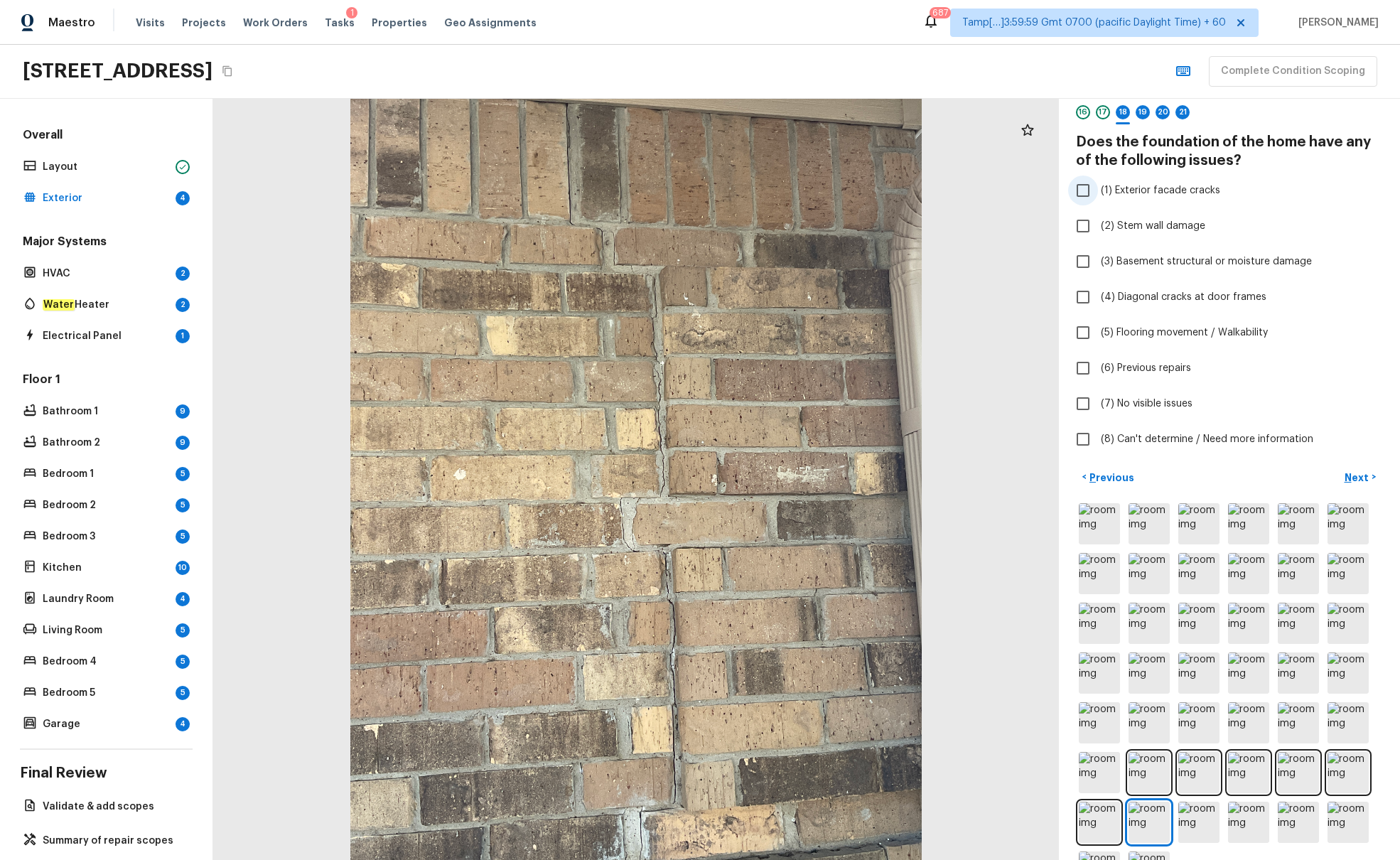
click at [1044, 191] on input "(1) Exterior facade cracks" at bounding box center [1083, 190] width 30 height 30
checkbox input "true"
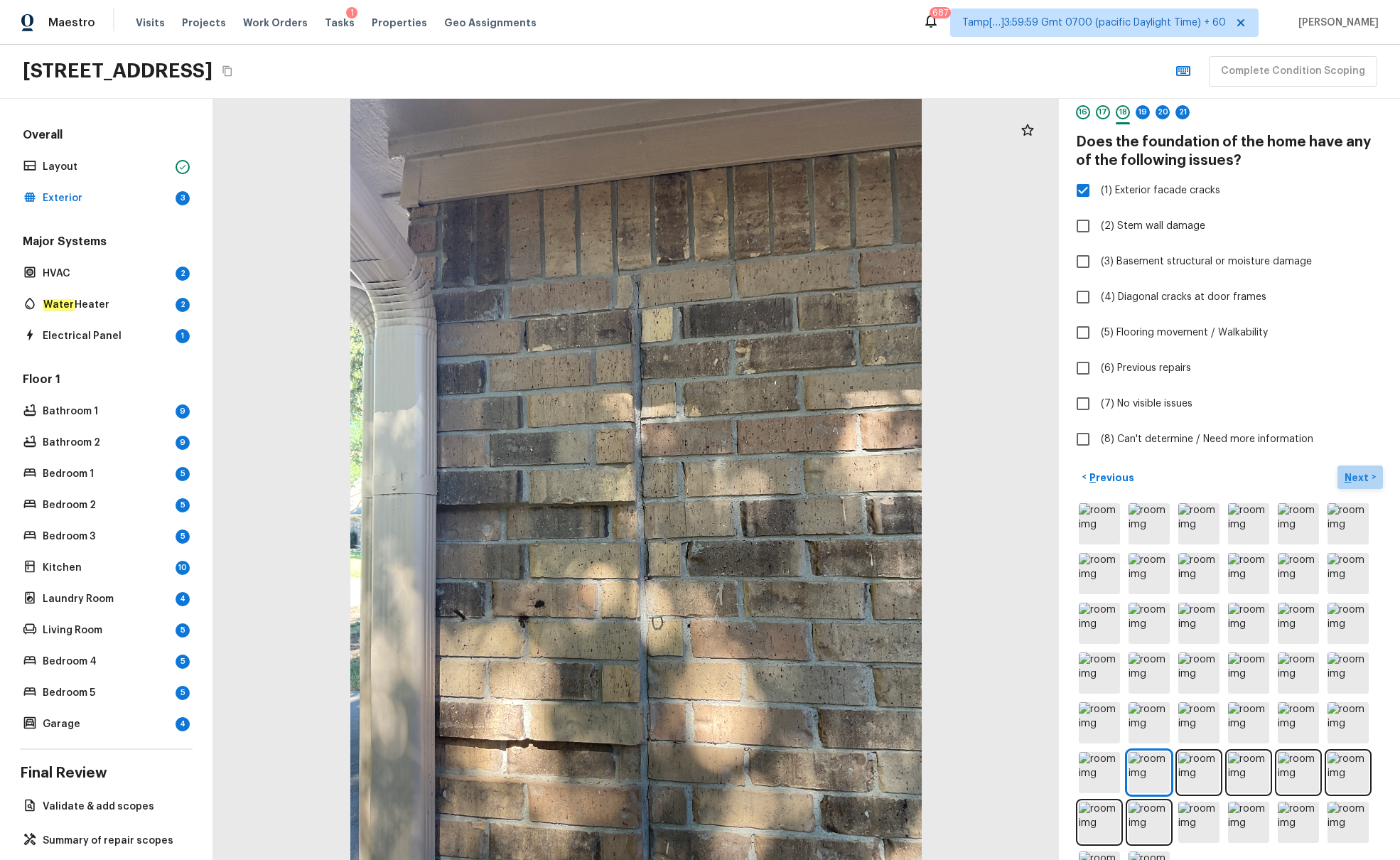
click at [1044, 474] on p "Next" at bounding box center [1359, 477] width 27 height 14
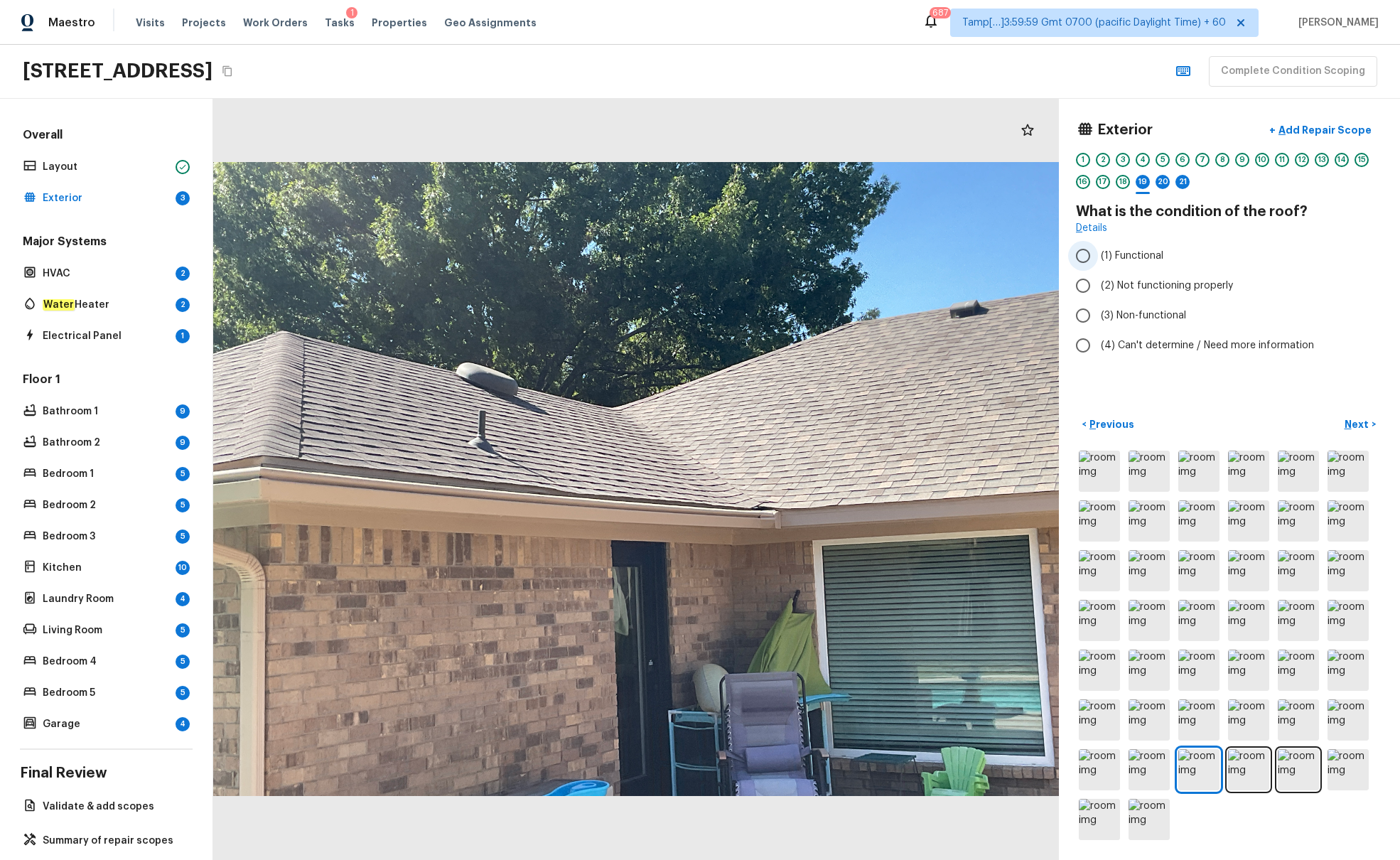
click at [1044, 253] on span "(1) Functional" at bounding box center [1132, 255] width 62 height 14
click at [1044, 253] on input "(1) Functional" at bounding box center [1083, 255] width 30 height 30
radio input "true"
click at [1044, 423] on p "Next" at bounding box center [1359, 424] width 27 height 14
click at [1044, 273] on input "(2) No" at bounding box center [1083, 272] width 30 height 30
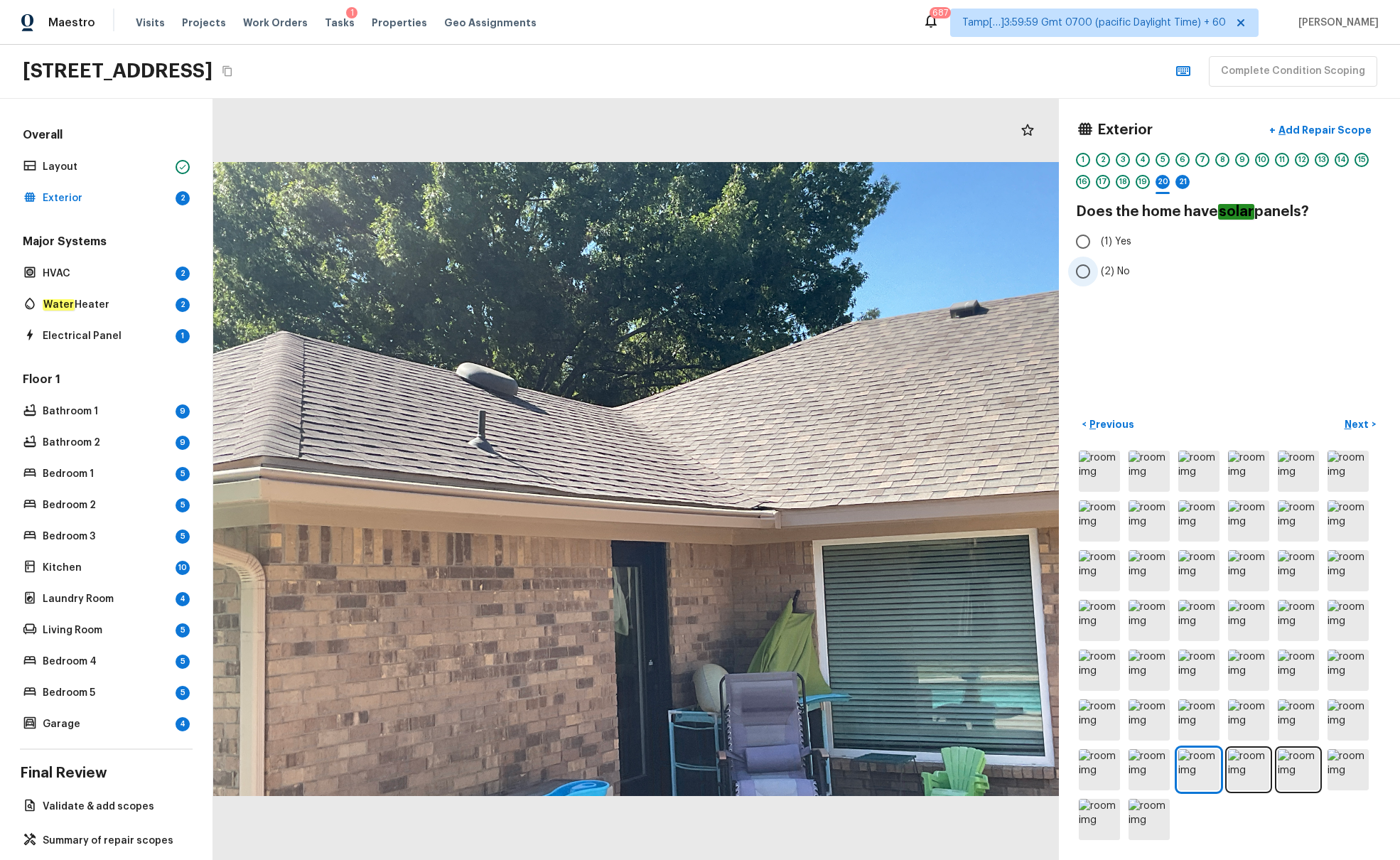
radio input "true"
click at [1044, 421] on p "Next" at bounding box center [1359, 424] width 27 height 14
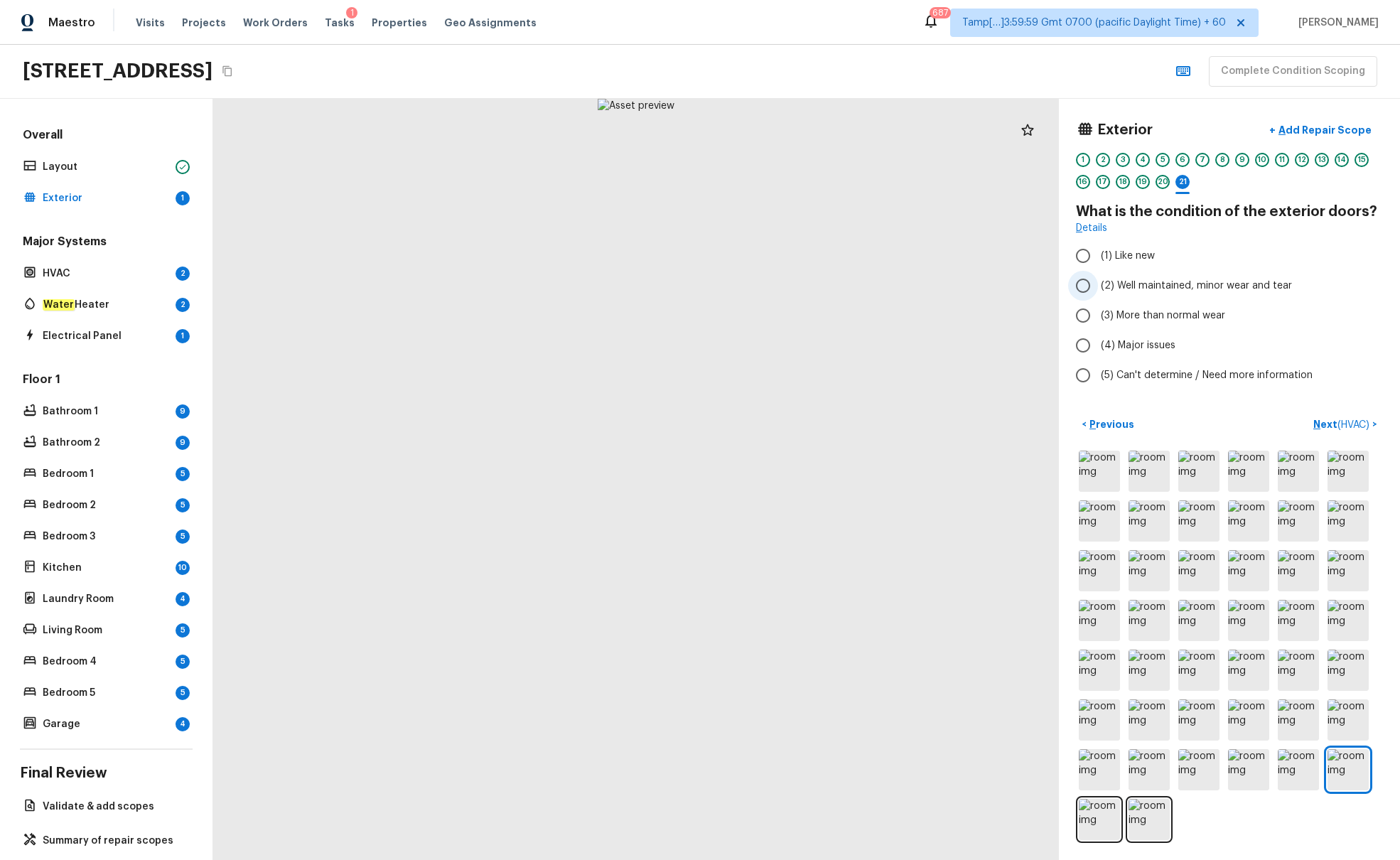
click at [1044, 278] on span "(2) Well maintained, minor wear and tear" at bounding box center [1196, 285] width 191 height 14
click at [1044, 278] on input "(2) Well maintained, minor wear and tear" at bounding box center [1083, 286] width 30 height 30
radio input "true"
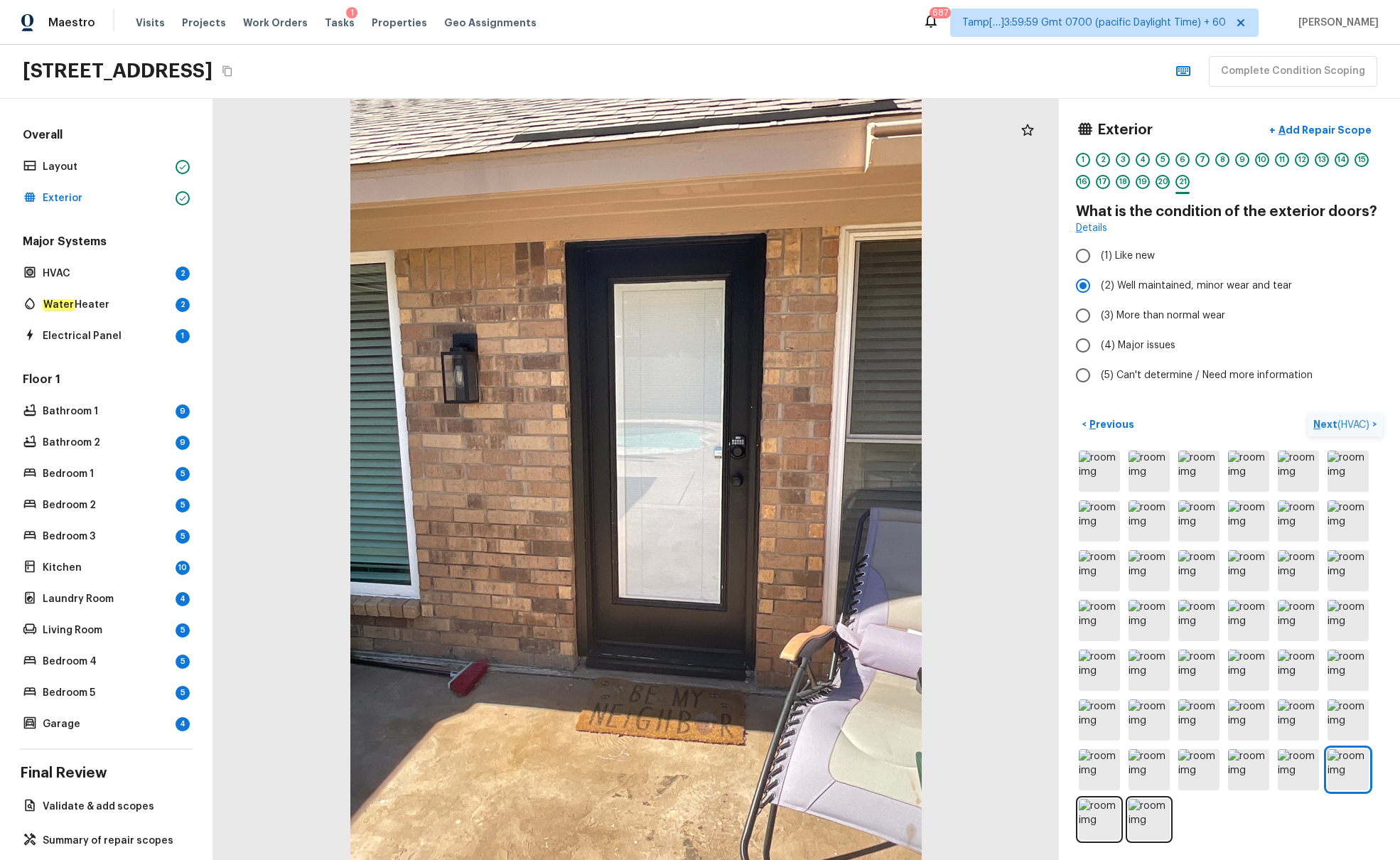
click at [1044, 425] on span "( HVAC )" at bounding box center [1353, 424] width 32 height 10
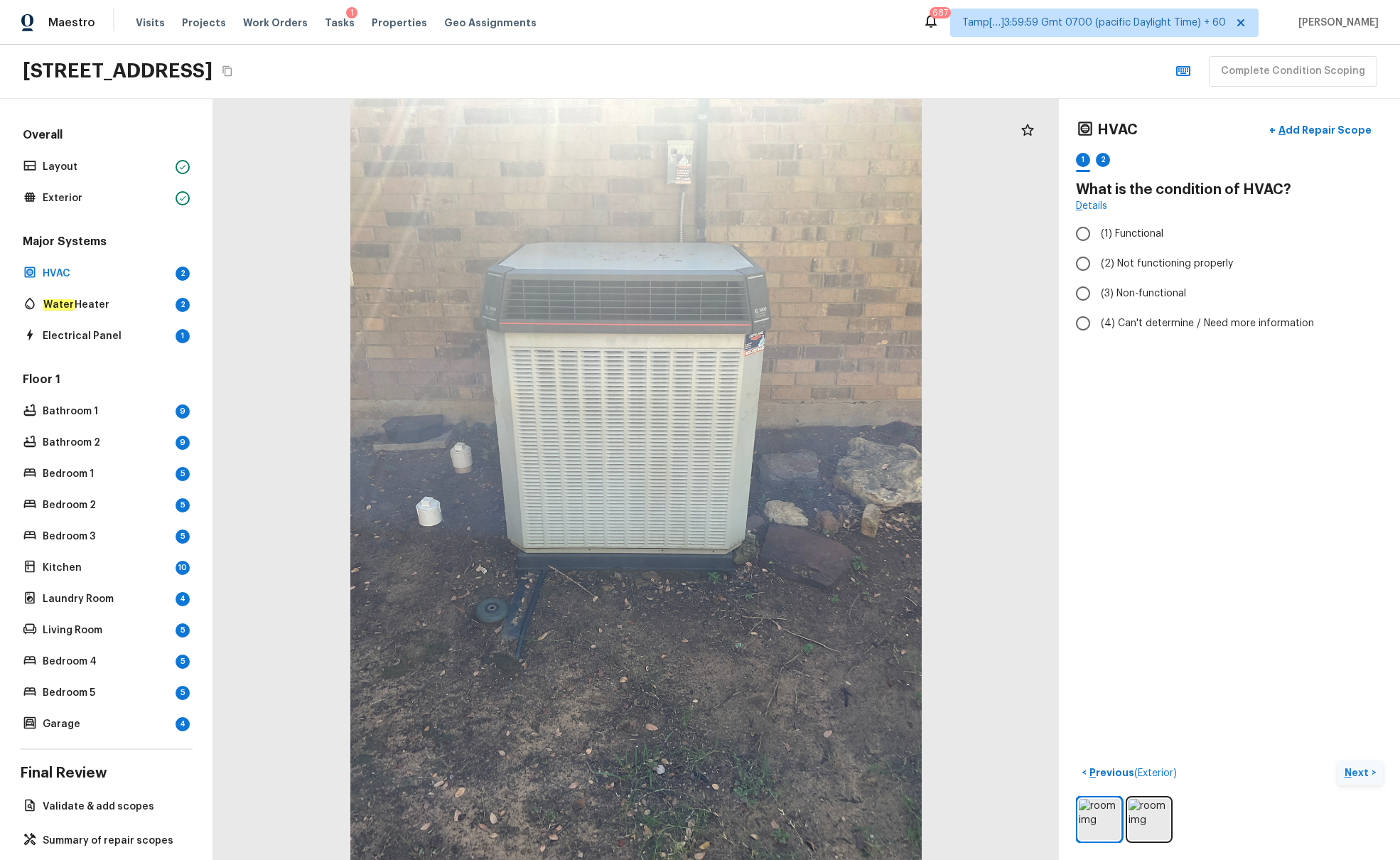
click at [233, 75] on icon "Copy Address" at bounding box center [227, 70] width 11 height 11
click at [1044, 524] on p "Next" at bounding box center [1359, 772] width 27 height 14
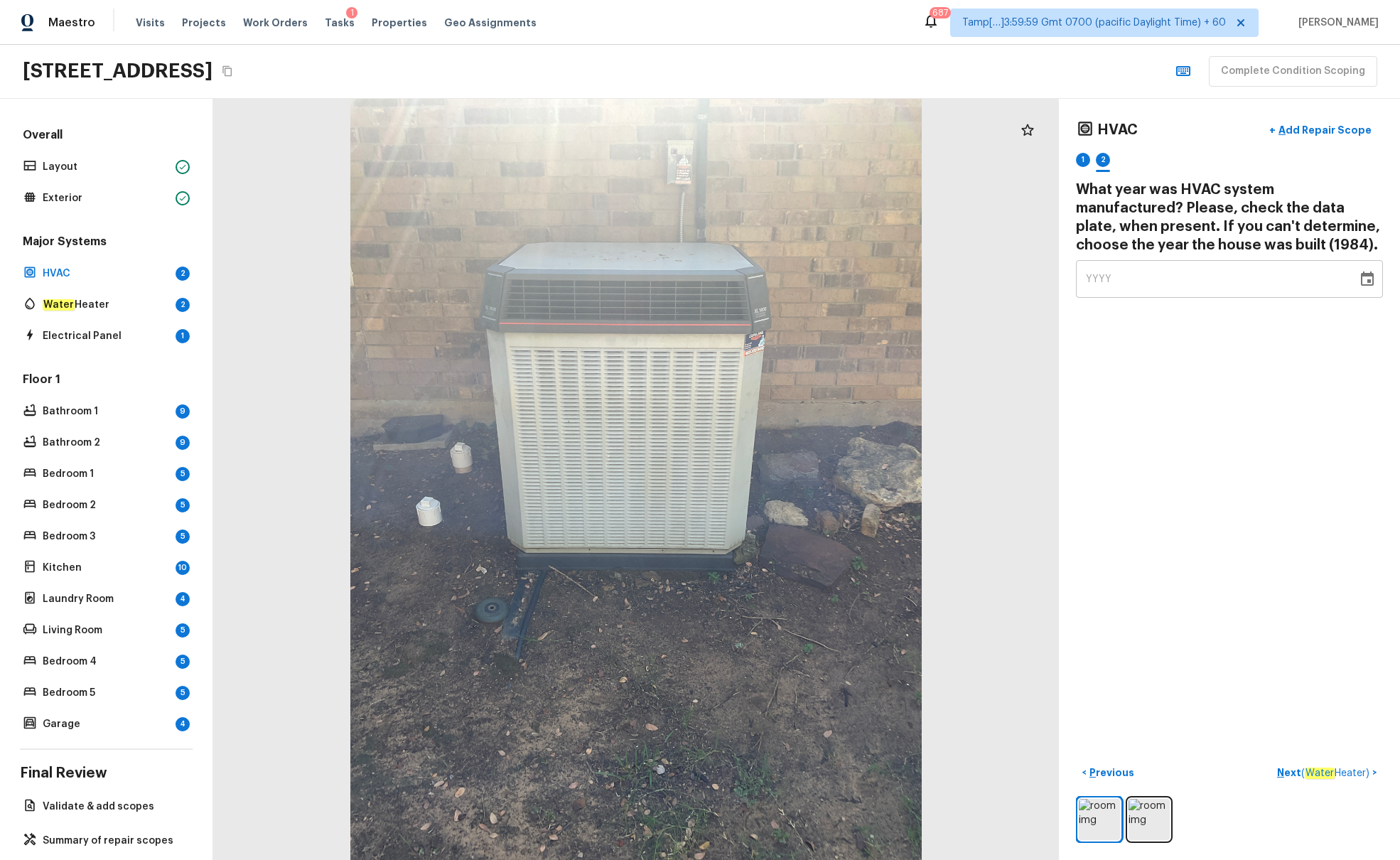
click at [1044, 269] on div "YYYY" at bounding box center [1216, 278] width 261 height 38
type input "1984"
click at [1044, 524] on p "Previous" at bounding box center [1111, 772] width 47 height 14
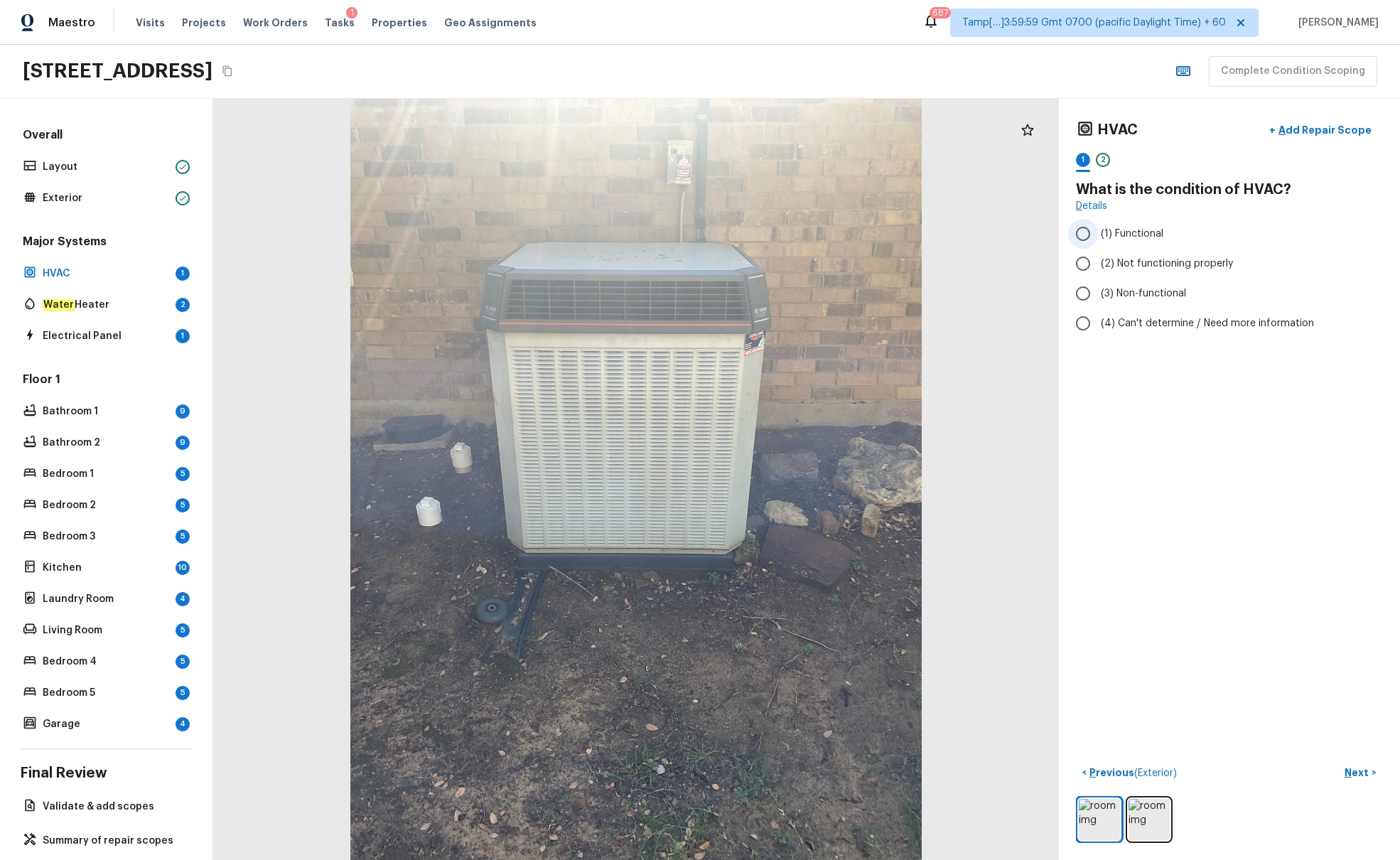
click at [1044, 236] on input "(1) Functional" at bounding box center [1083, 234] width 30 height 30
radio input "true"
click at [1044, 524] on button "Next >" at bounding box center [1360, 773] width 45 height 24
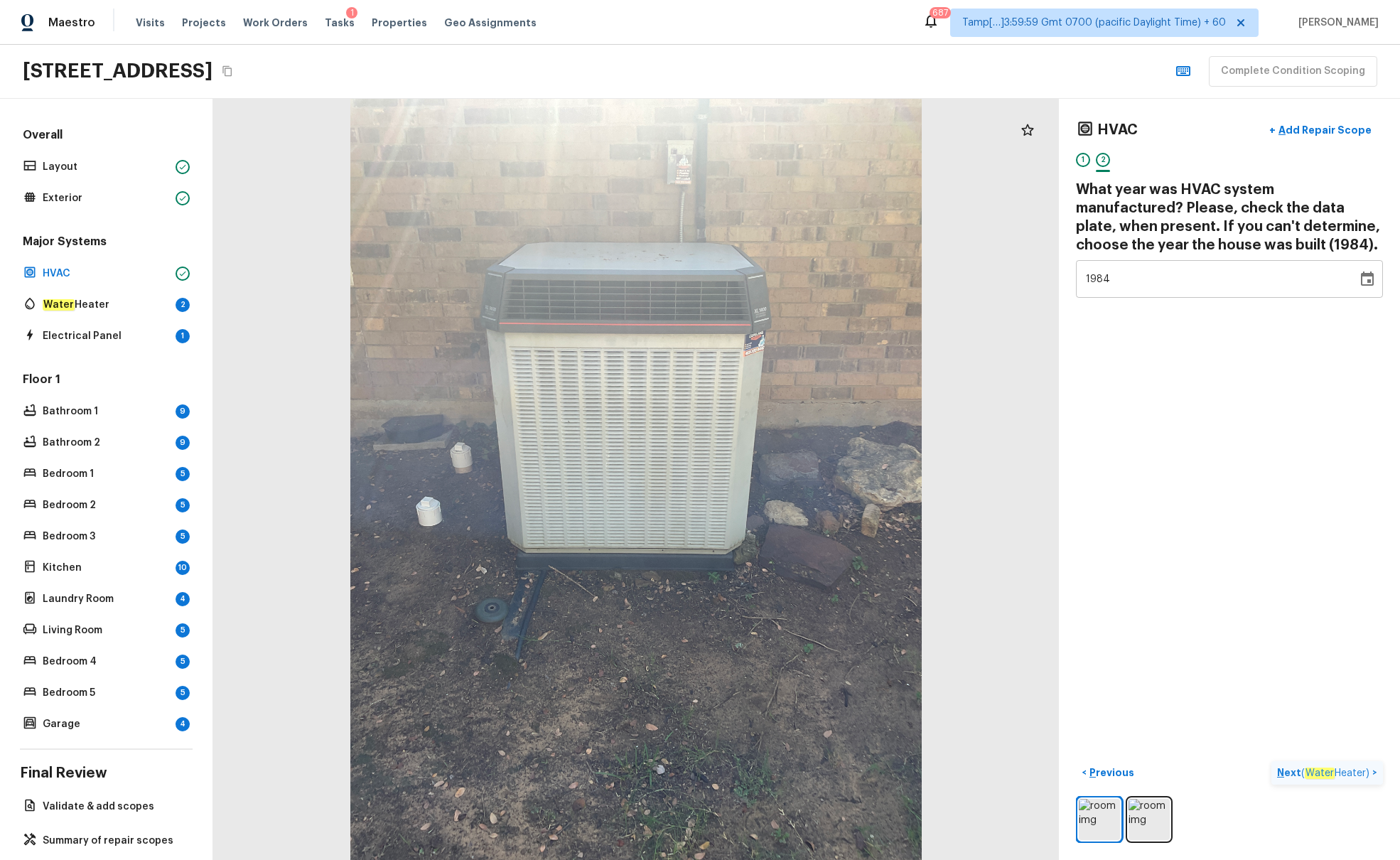
click at [1044, 524] on span "( Water Heater )" at bounding box center [1336, 773] width 68 height 11
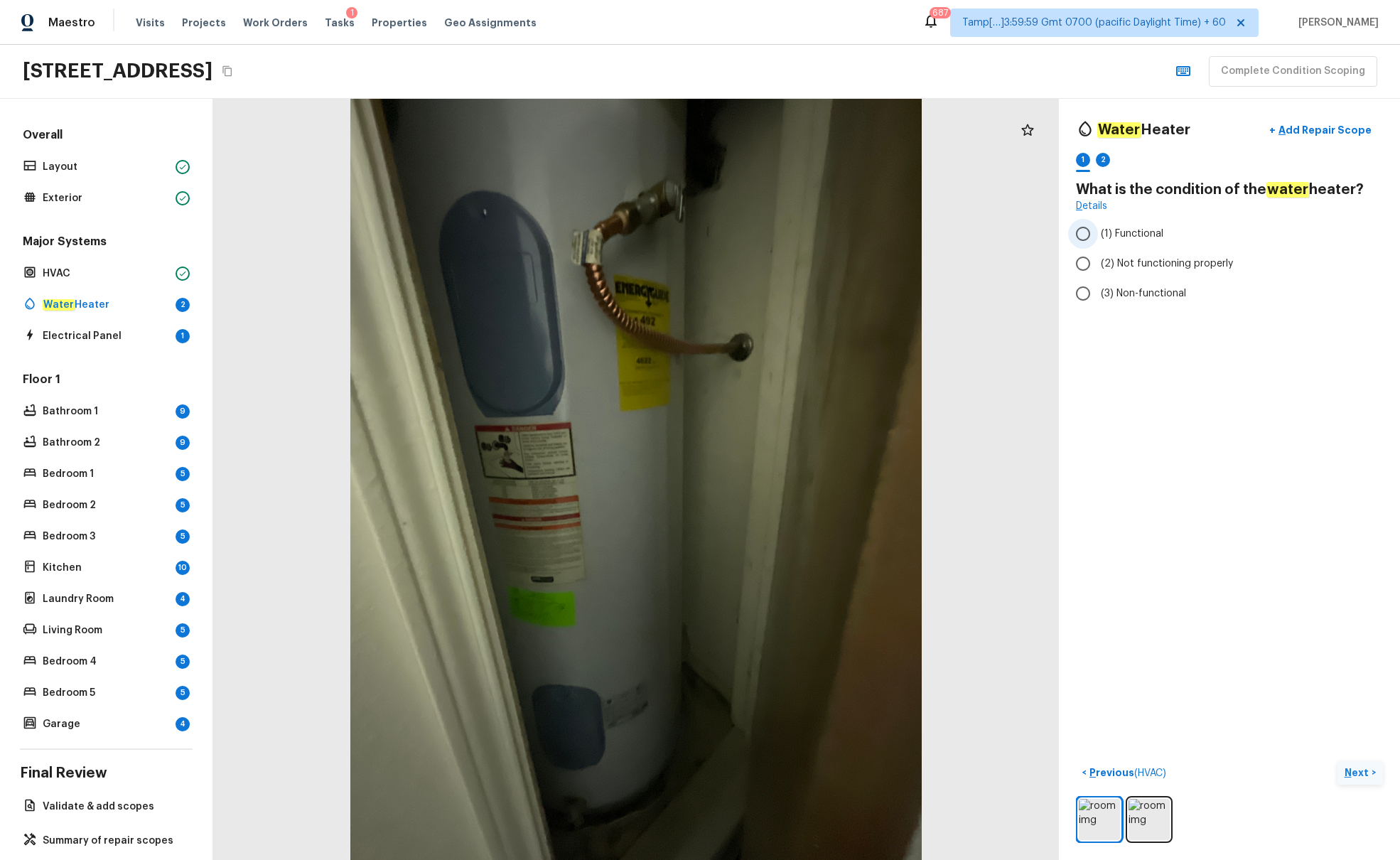
click at [1044, 232] on span "(1) Functional" at bounding box center [1132, 233] width 62 height 14
click at [1044, 232] on input "(1) Functional" at bounding box center [1083, 234] width 30 height 30
radio input "true"
click at [1044, 524] on button "Next >" at bounding box center [1360, 773] width 45 height 24
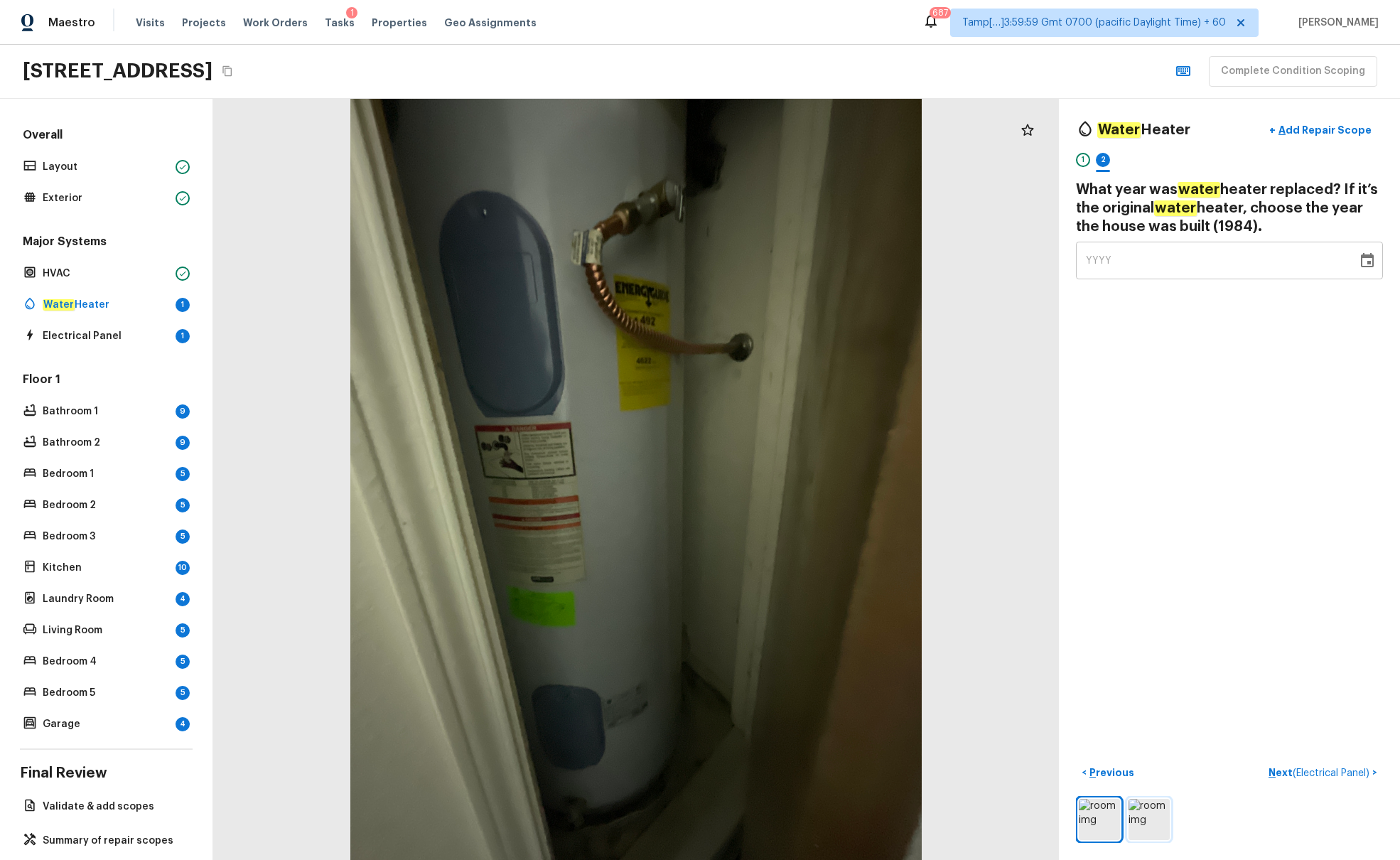
click at [1044, 524] on img at bounding box center [1150, 819] width 41 height 41
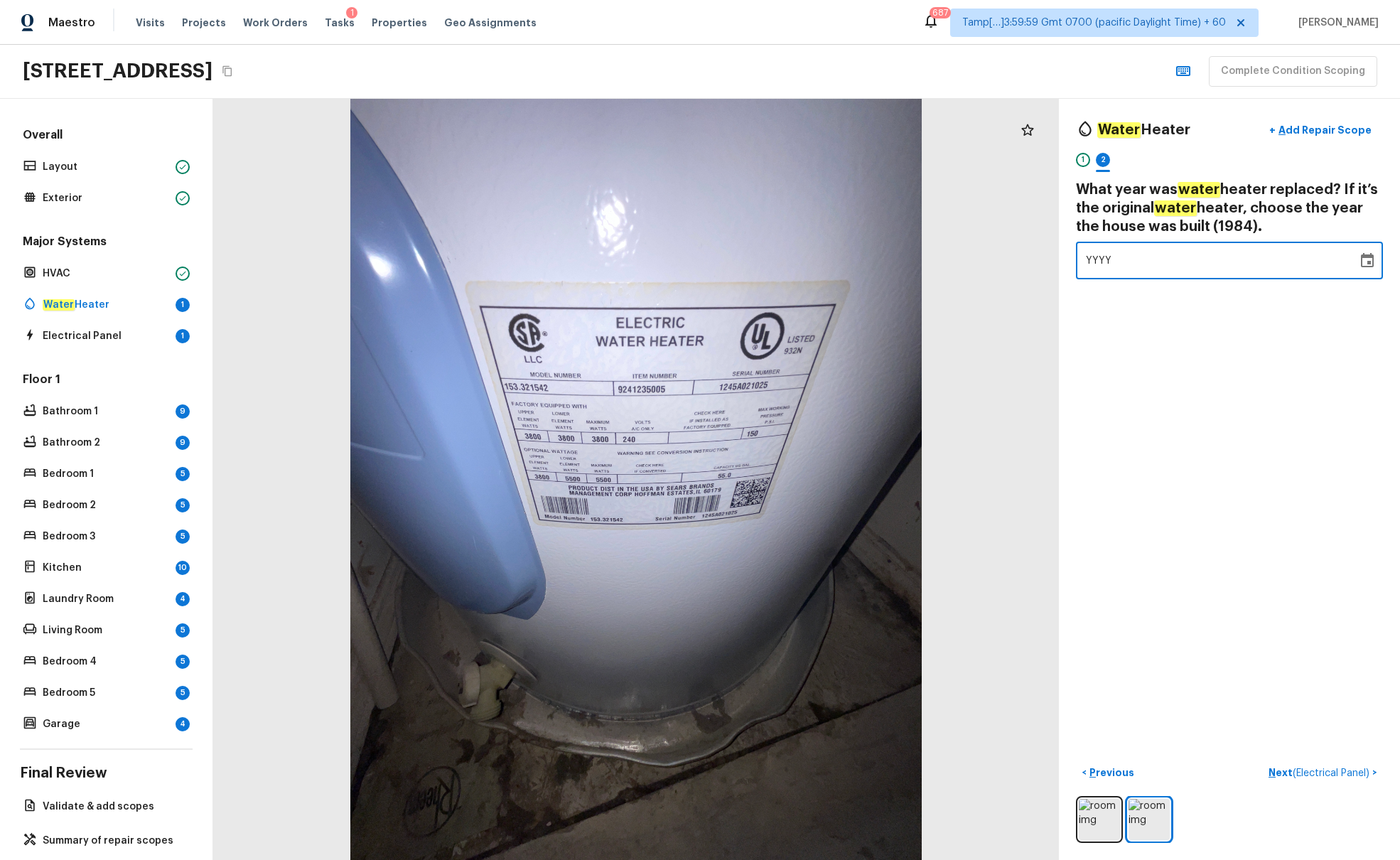
click at [1044, 275] on div "YYYY" at bounding box center [1216, 260] width 261 height 38
type input "1984"
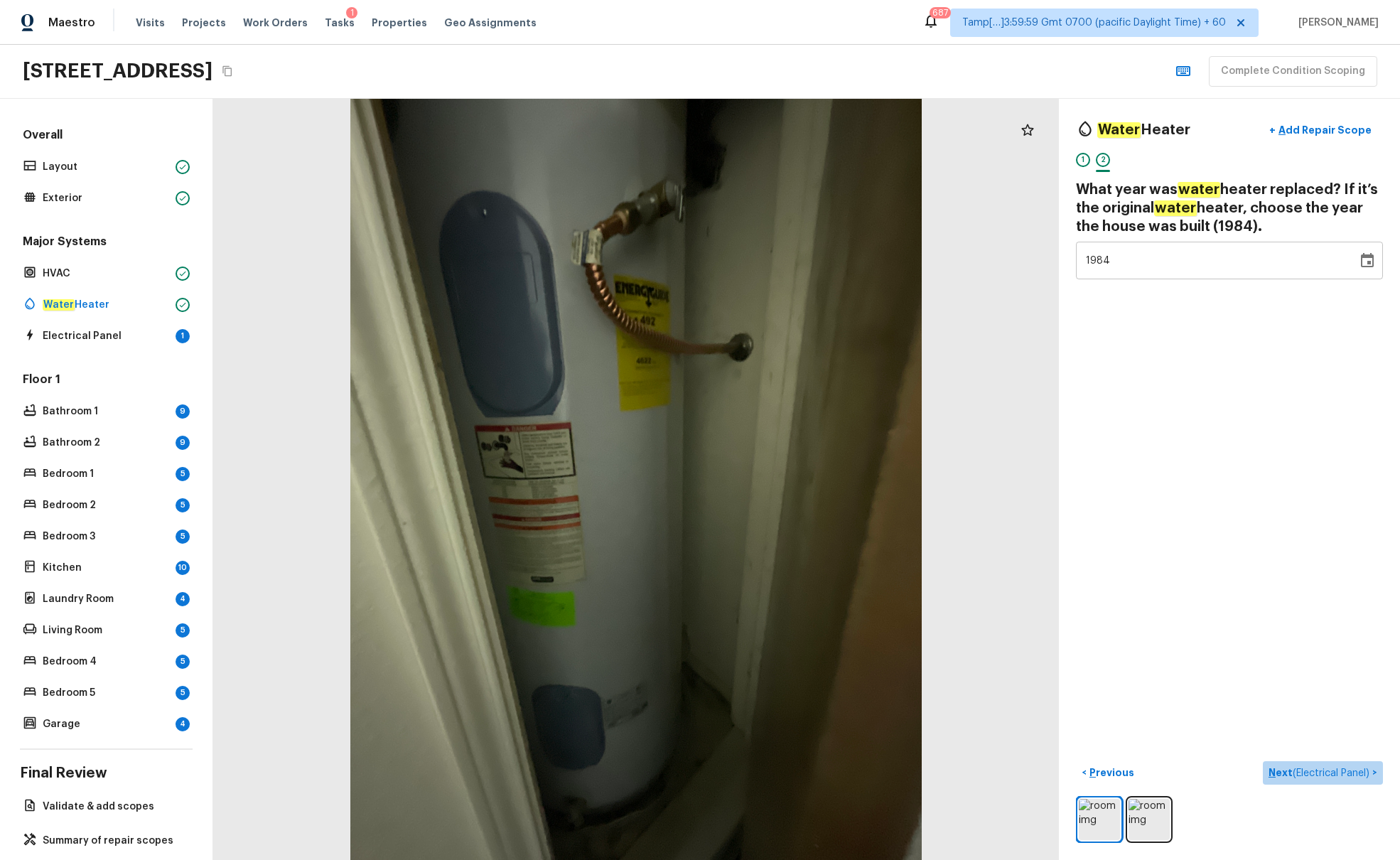
click at [1044, 524] on span "( Electrical Panel )" at bounding box center [1331, 773] width 77 height 10
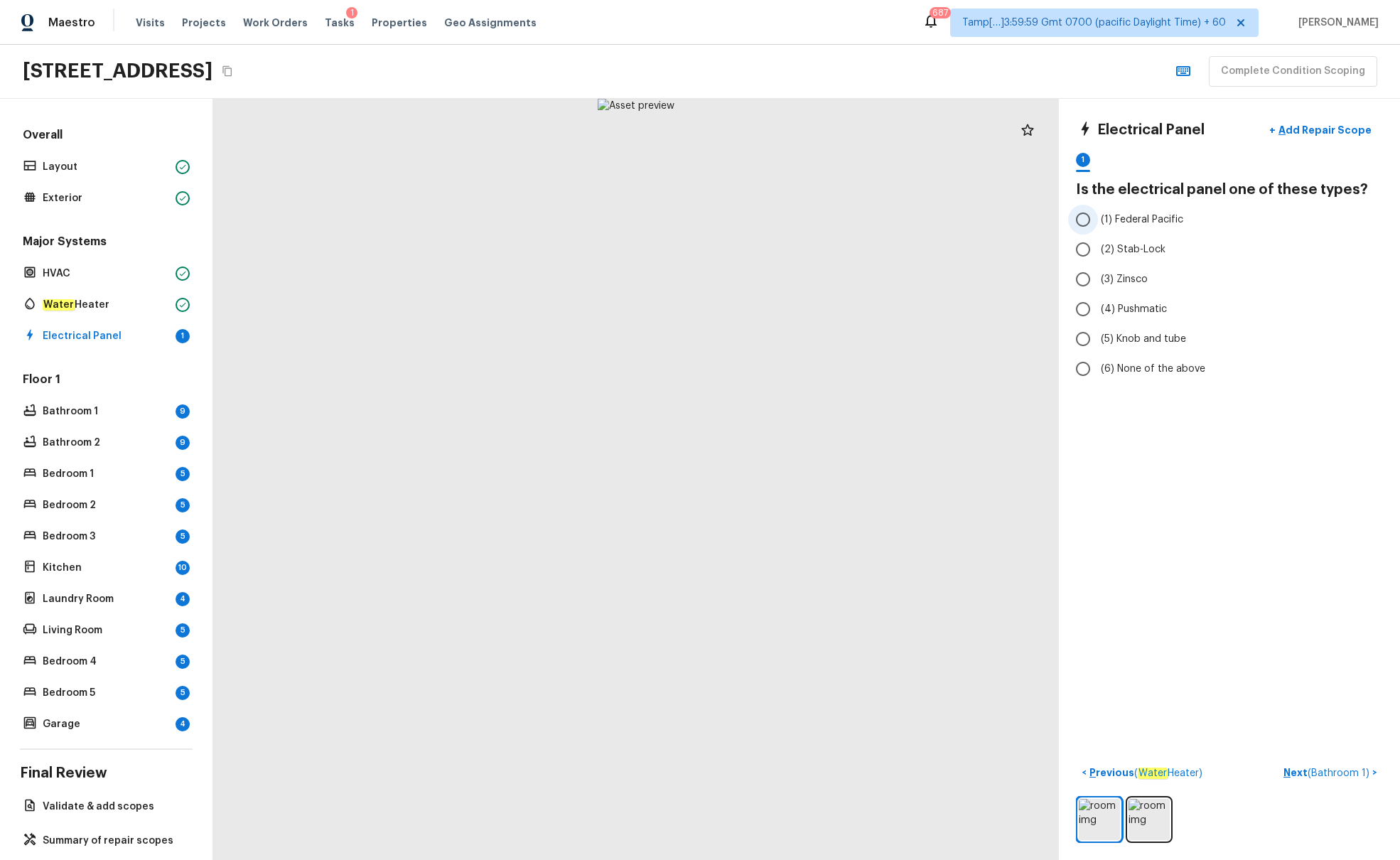
click at [1044, 222] on input "(1) Federal Pacific" at bounding box center [1083, 220] width 30 height 30
radio input "true"
click at [1044, 524] on img at bounding box center [1150, 819] width 41 height 41
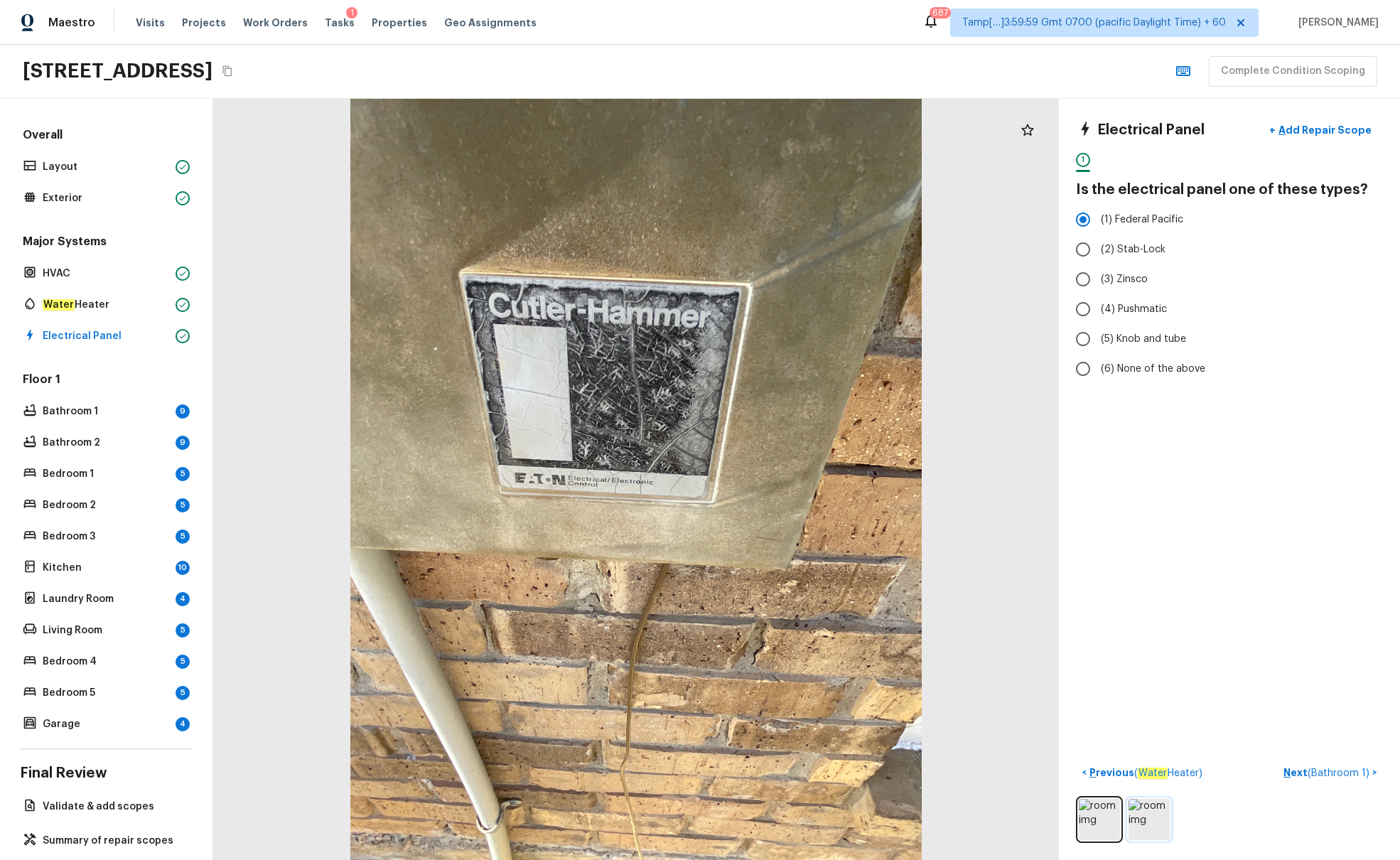
click at [1044, 524] on img at bounding box center [1150, 819] width 41 height 41
click at [1044, 524] on img at bounding box center [1099, 819] width 41 height 41
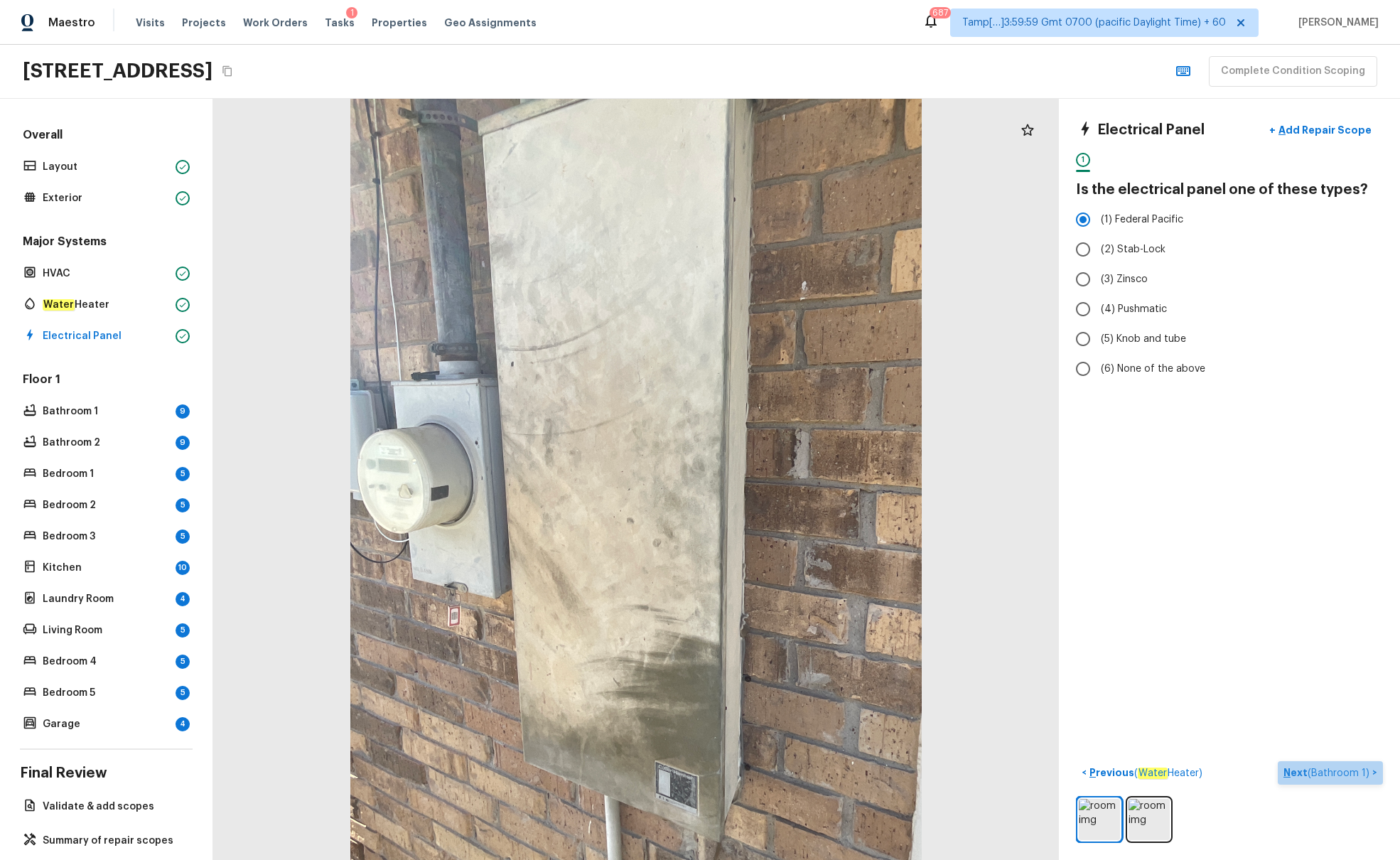
click at [1044, 524] on span "( Bathroom 1 )" at bounding box center [1339, 773] width 62 height 10
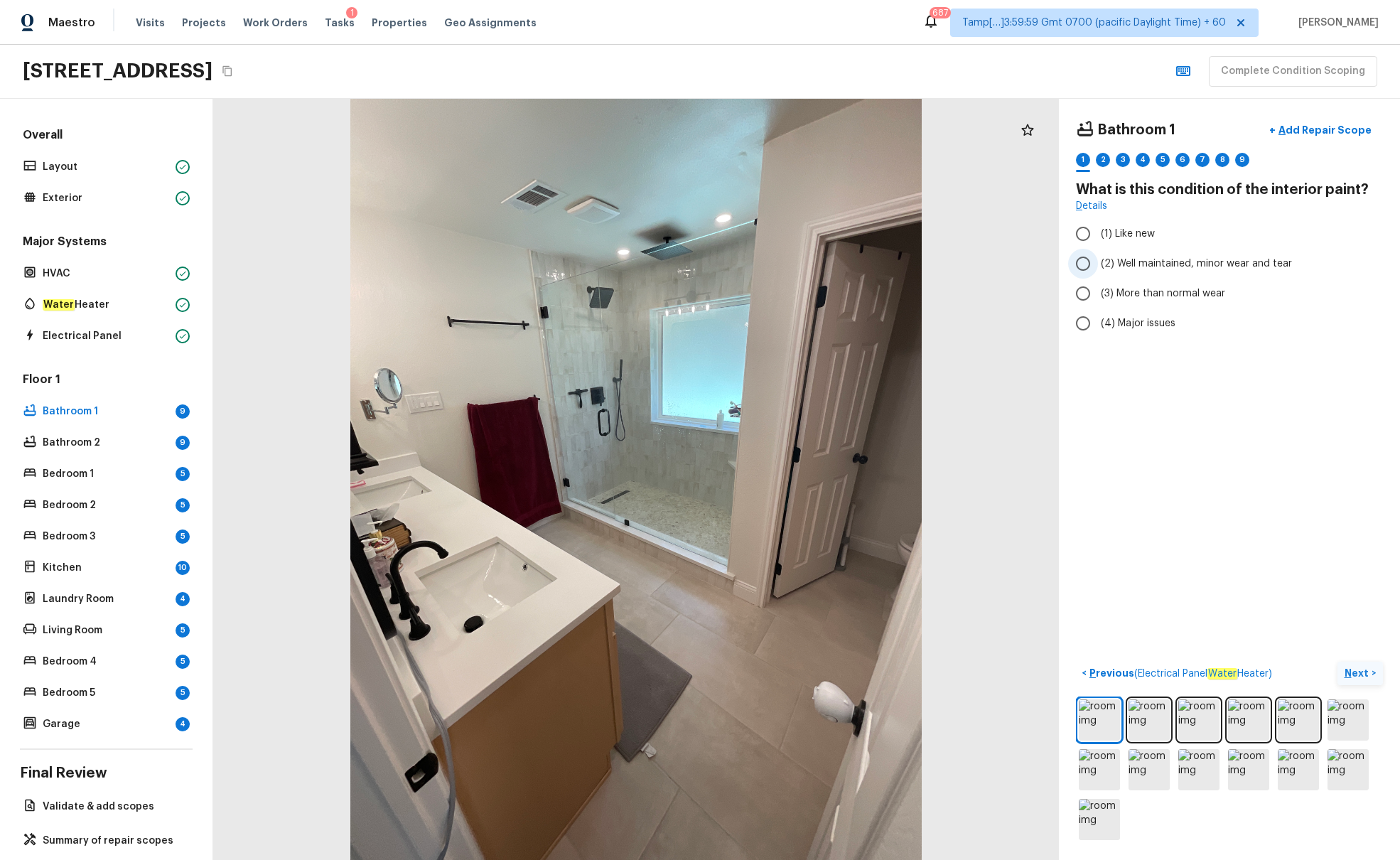
click at [1044, 264] on span "(2) Well maintained, minor wear and tear" at bounding box center [1196, 263] width 191 height 14
click at [1044, 264] on input "(2) Well maintained, minor wear and tear" at bounding box center [1083, 263] width 30 height 30
radio input "true"
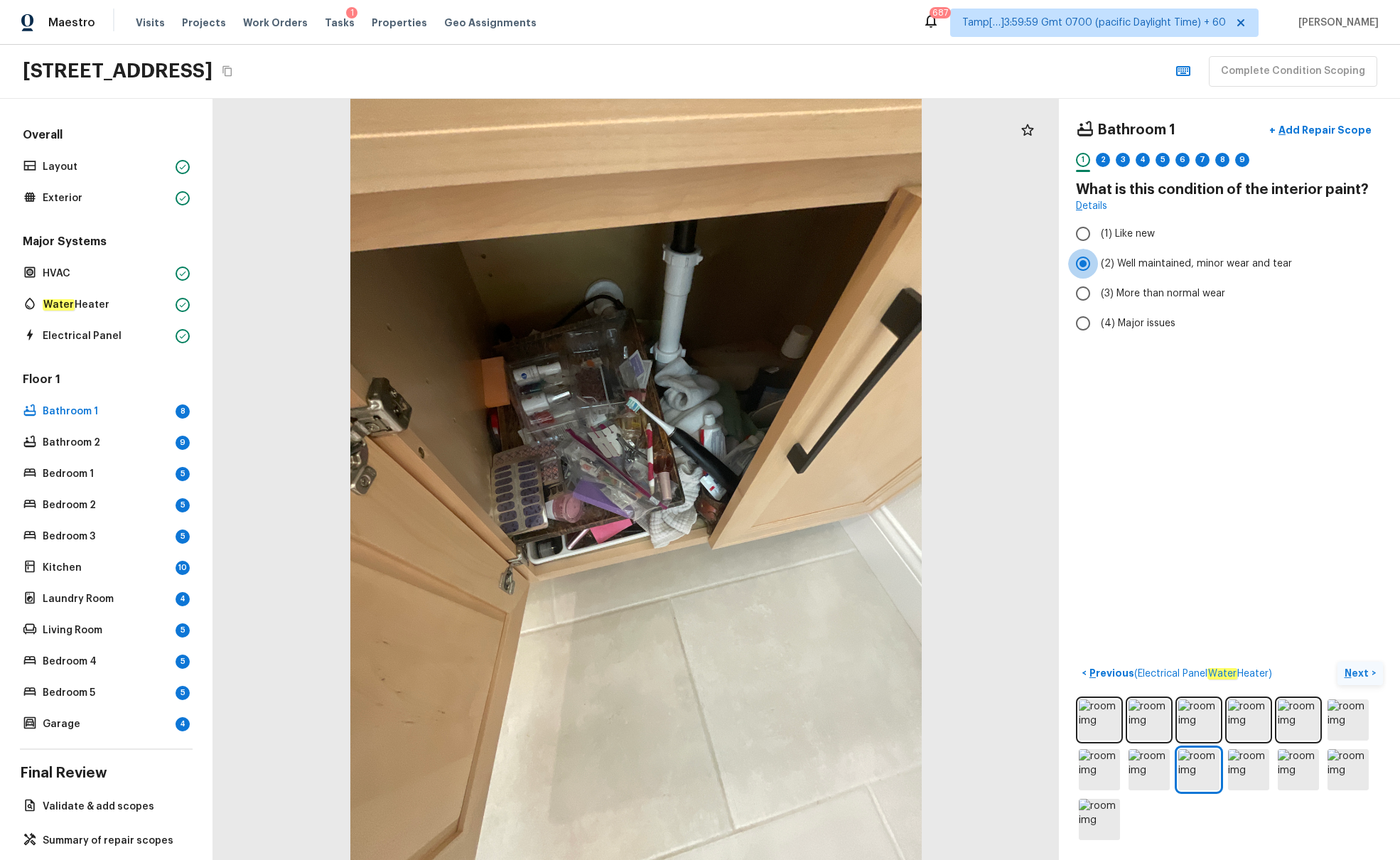
click at [1044, 377] on div "Bathroom 1 + Add Repair Scope 1 2 3 4 5 6 7 8 9 What is this condition of the i…" at bounding box center [1230, 479] width 341 height 761
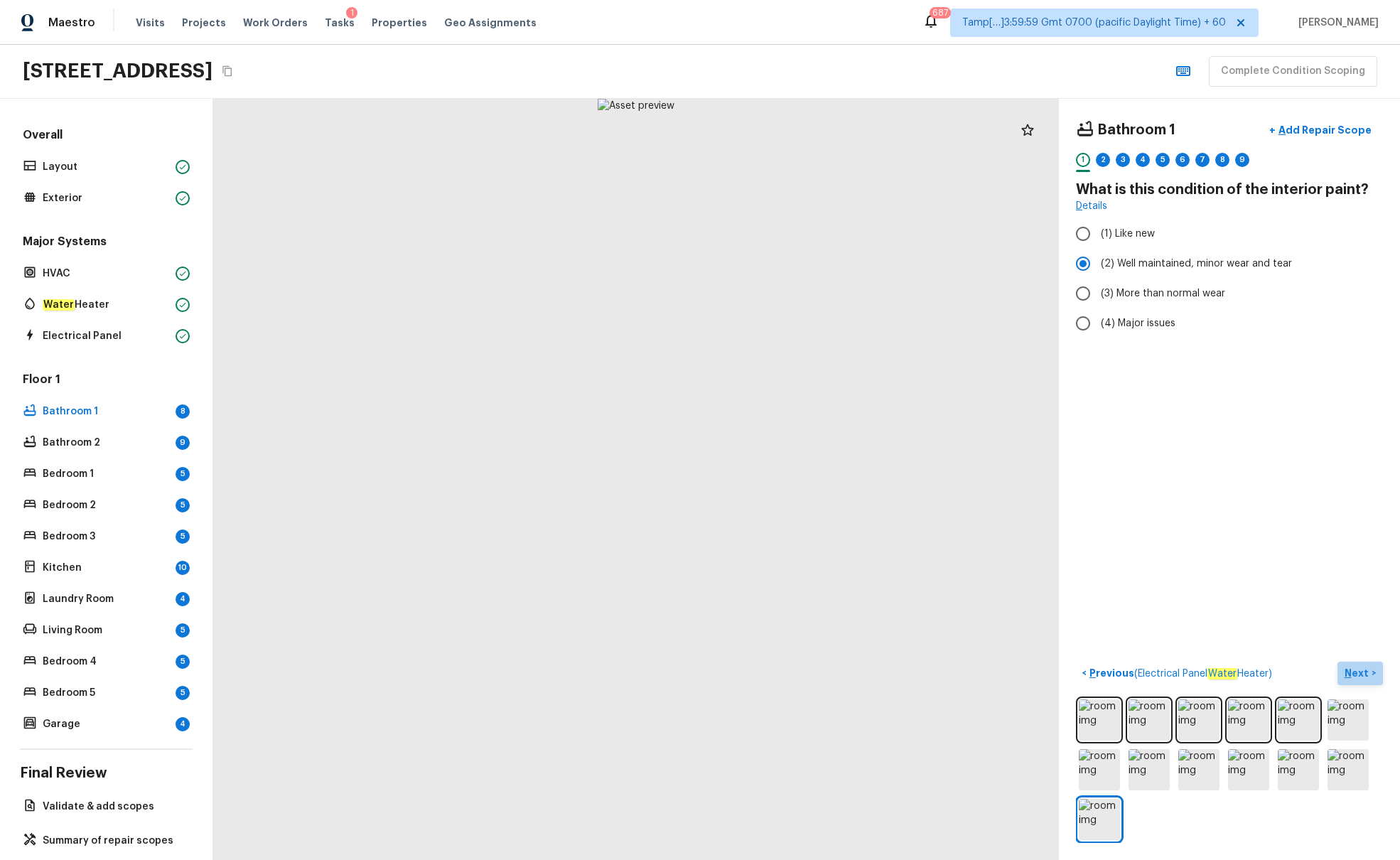
click at [1044, 524] on p "Next" at bounding box center [1359, 673] width 27 height 14
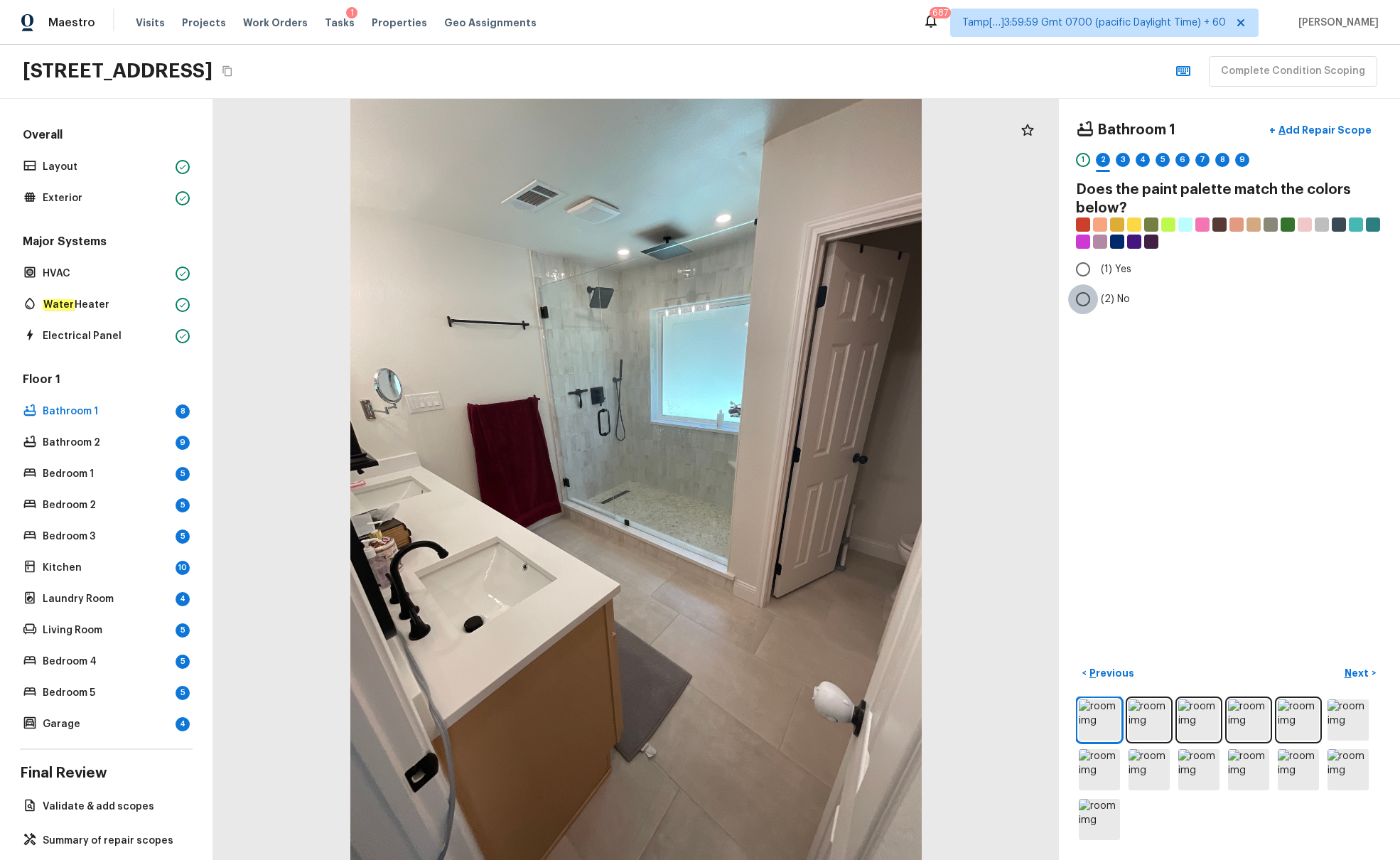
click at [1044, 300] on input "(2) No" at bounding box center [1083, 299] width 30 height 30
radio input "true"
click at [1044, 524] on p "Next" at bounding box center [1359, 673] width 27 height 14
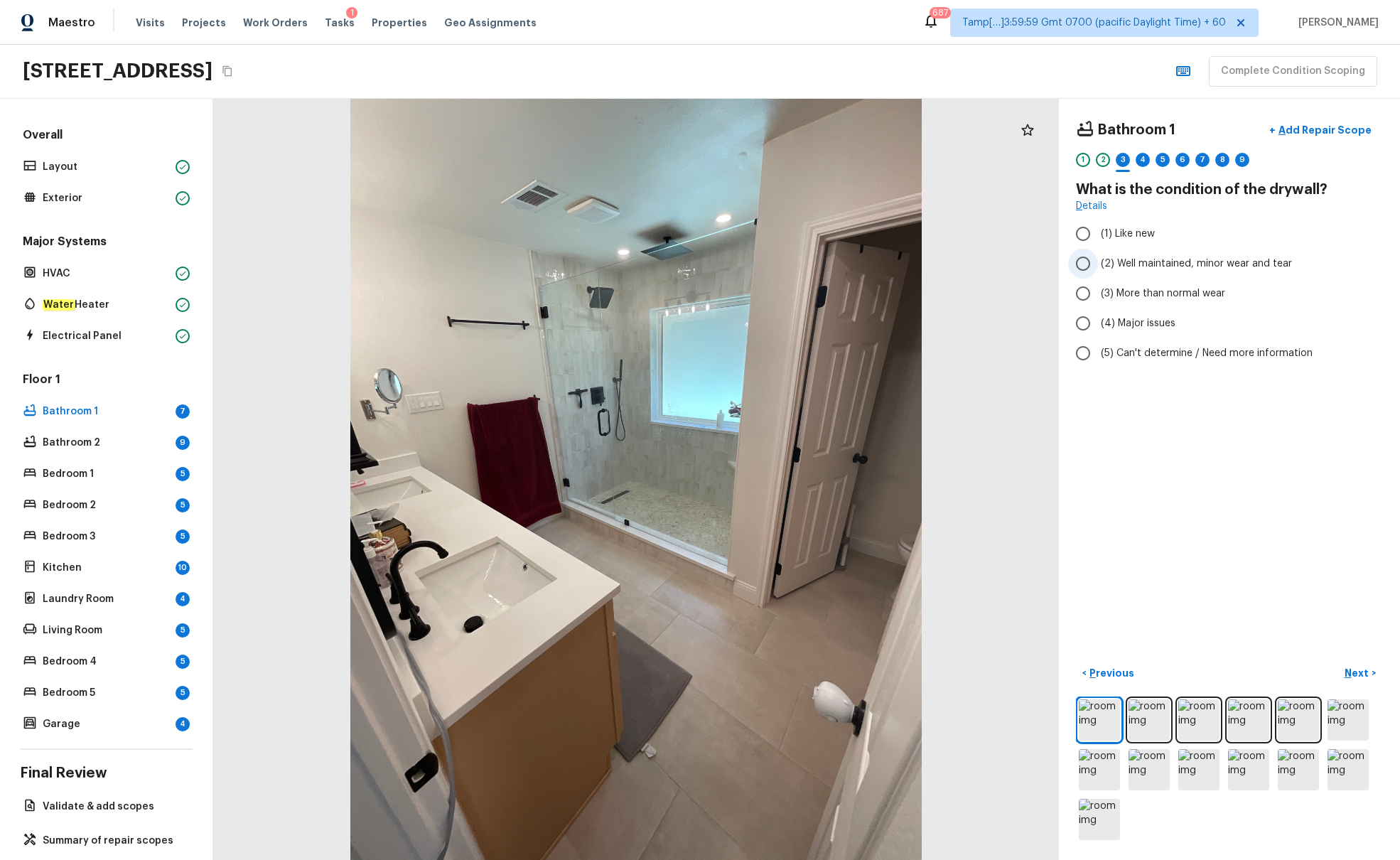
click at [1044, 249] on label "(2) Well maintained, minor wear and tear" at bounding box center [1220, 263] width 304 height 30
click at [1044, 249] on input "(2) Well maintained, minor wear and tear" at bounding box center [1083, 263] width 30 height 30
radio input "true"
click at [1044, 524] on p "Next" at bounding box center [1359, 673] width 27 height 14
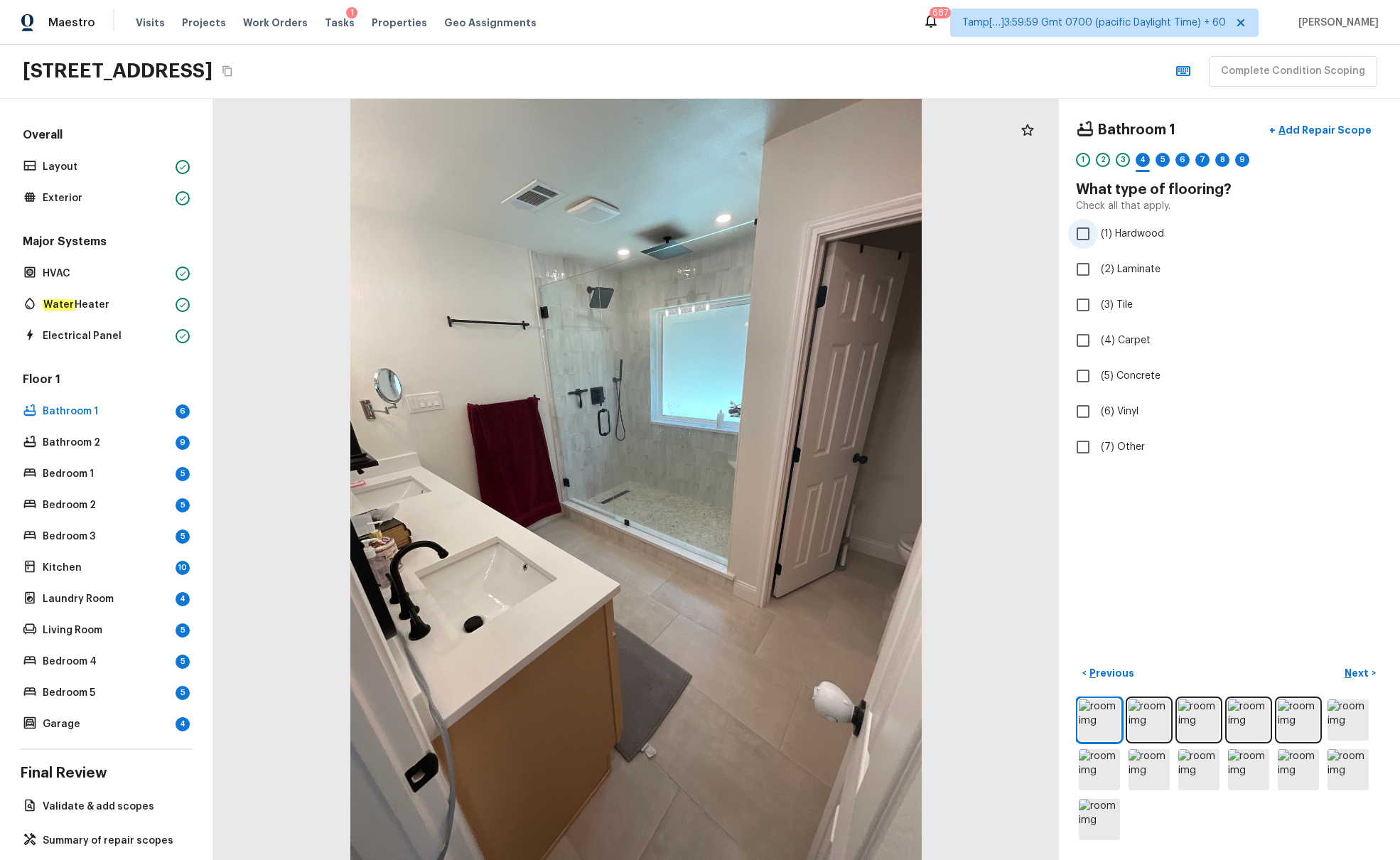
click at [1044, 229] on span "(1) Hardwood" at bounding box center [1132, 233] width 63 height 14
click at [1044, 229] on input "(1) Hardwood" at bounding box center [1083, 234] width 30 height 30
checkbox input "true"
click at [1044, 524] on p "Next" at bounding box center [1359, 673] width 27 height 14
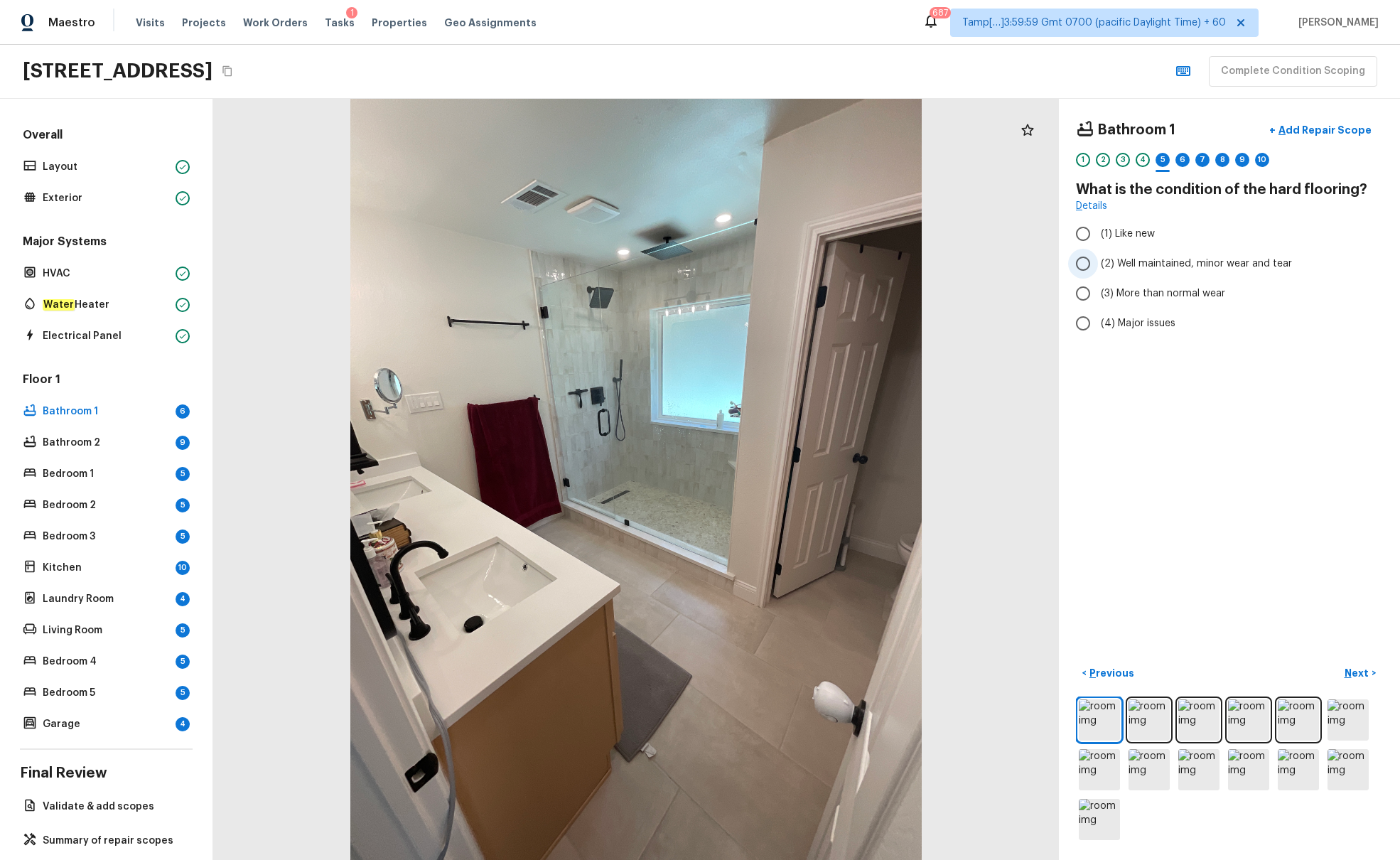
click at [1044, 266] on span "(2) Well maintained, minor wear and tear" at bounding box center [1196, 263] width 191 height 14
click at [1044, 266] on input "(2) Well maintained, minor wear and tear" at bounding box center [1083, 263] width 30 height 30
radio input "true"
click at [1044, 524] on p "Next" at bounding box center [1359, 673] width 27 height 14
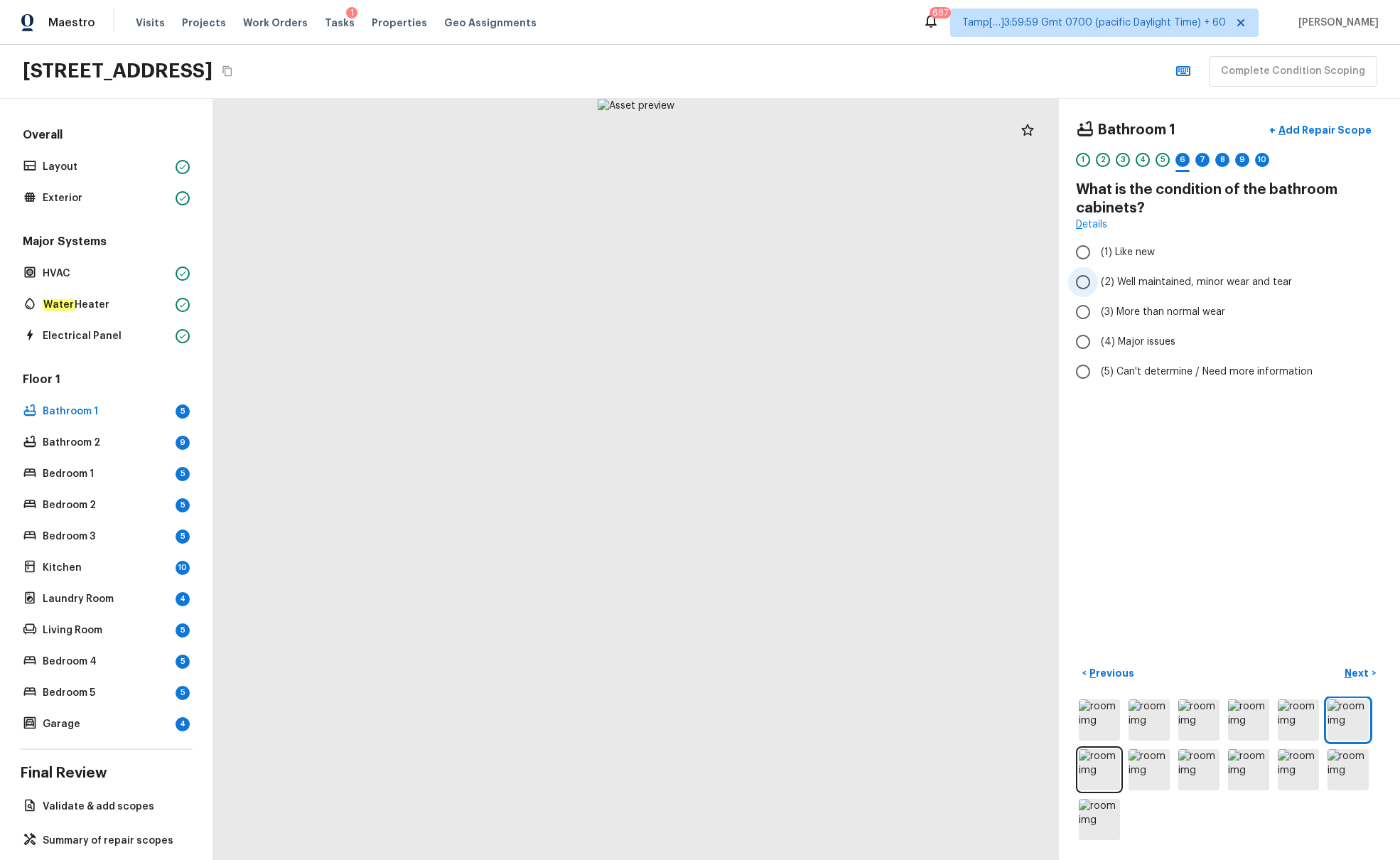
click at [1044, 281] on span "(2) Well maintained, minor wear and tear" at bounding box center [1196, 282] width 191 height 14
click at [1044, 281] on input "(2) Well maintained, minor wear and tear" at bounding box center [1083, 282] width 30 height 30
radio input "true"
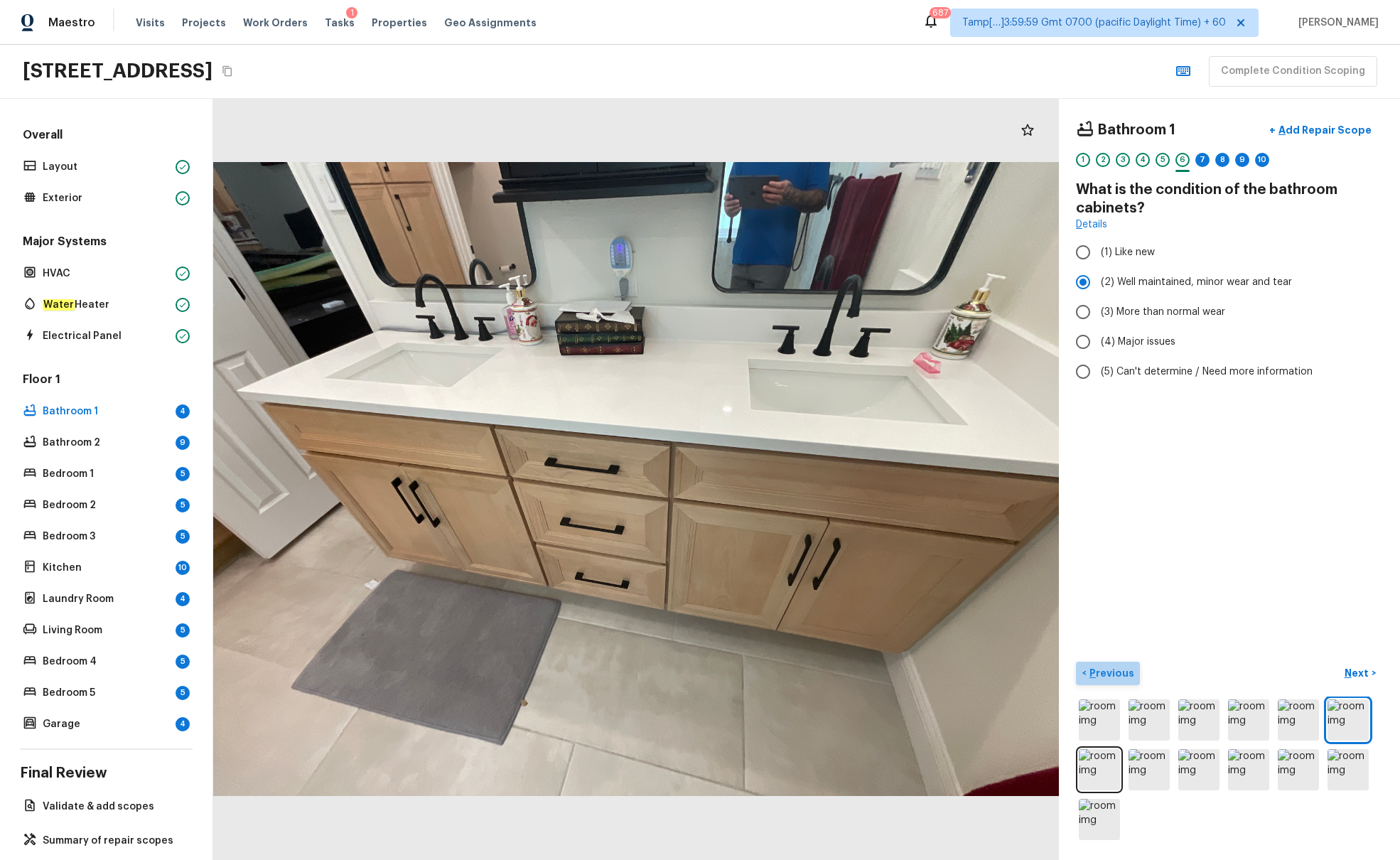
click at [1044, 524] on p "Previous" at bounding box center [1111, 673] width 47 height 14
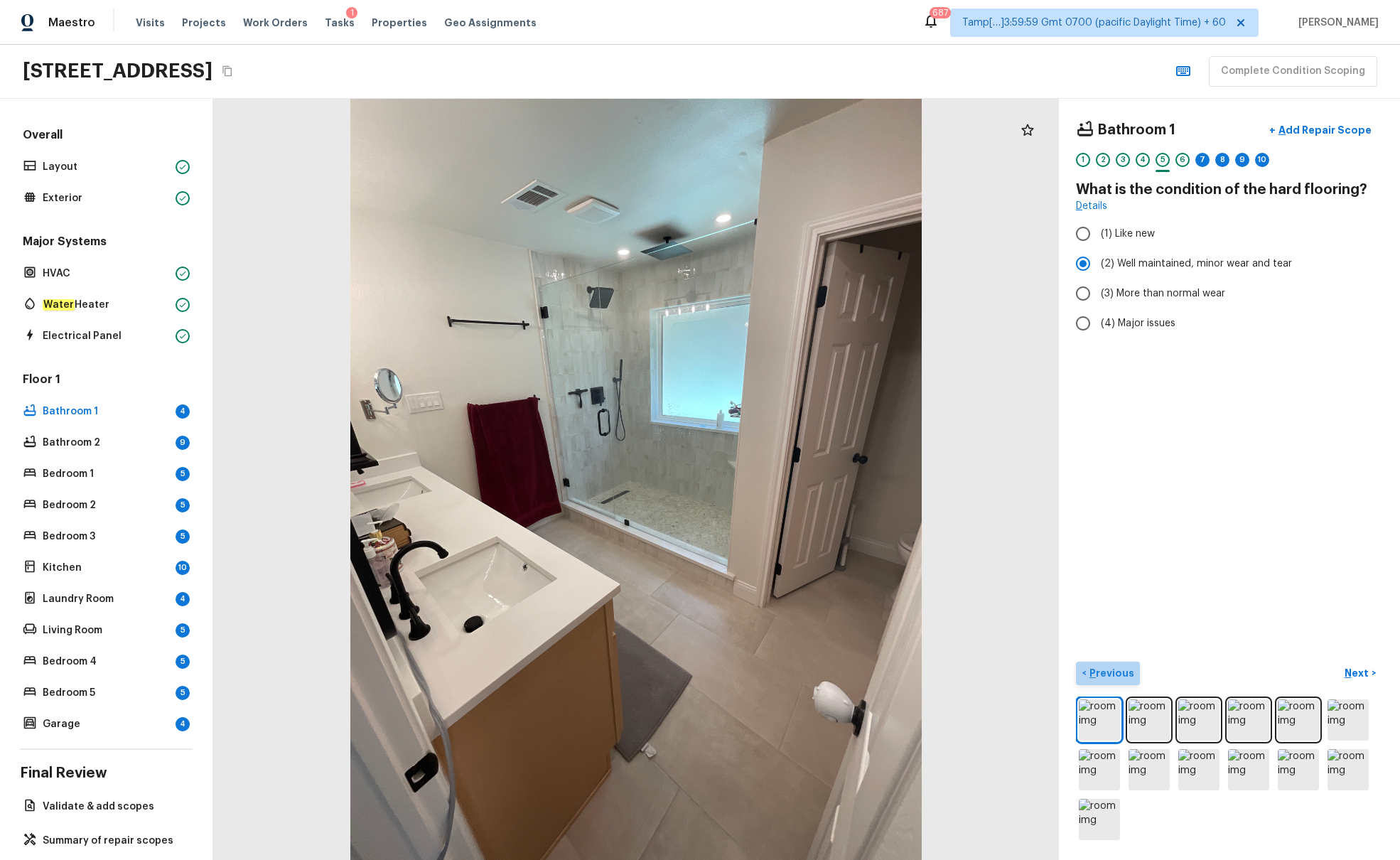
click at [1044, 524] on p "Previous" at bounding box center [1111, 673] width 47 height 14
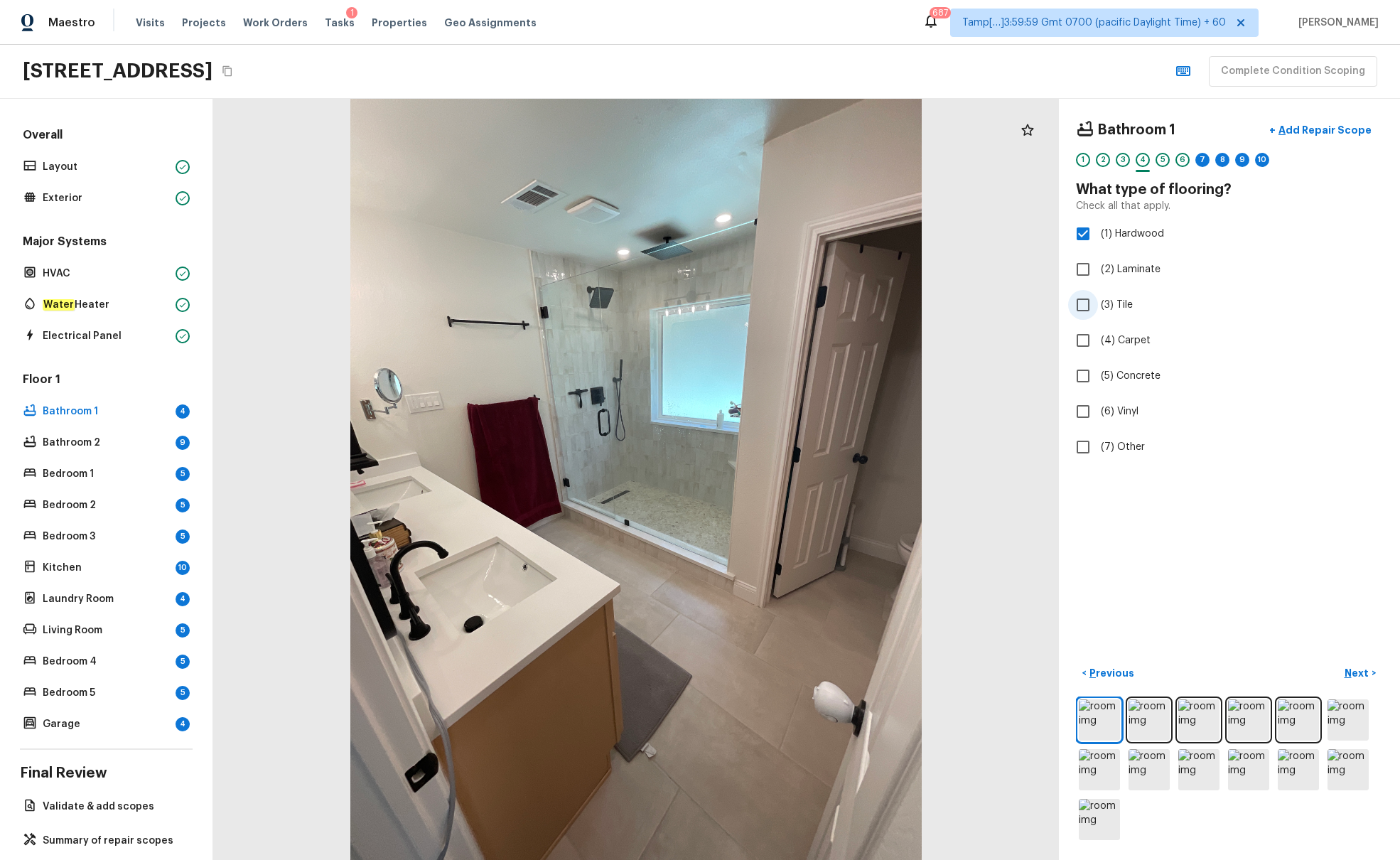
click at [1044, 309] on input "(3) Tile" at bounding box center [1083, 305] width 30 height 30
checkbox input "true"
click at [1044, 238] on input "(1) Hardwood" at bounding box center [1083, 234] width 30 height 30
checkbox input "false"
click at [1044, 524] on p "Next" at bounding box center [1359, 673] width 27 height 14
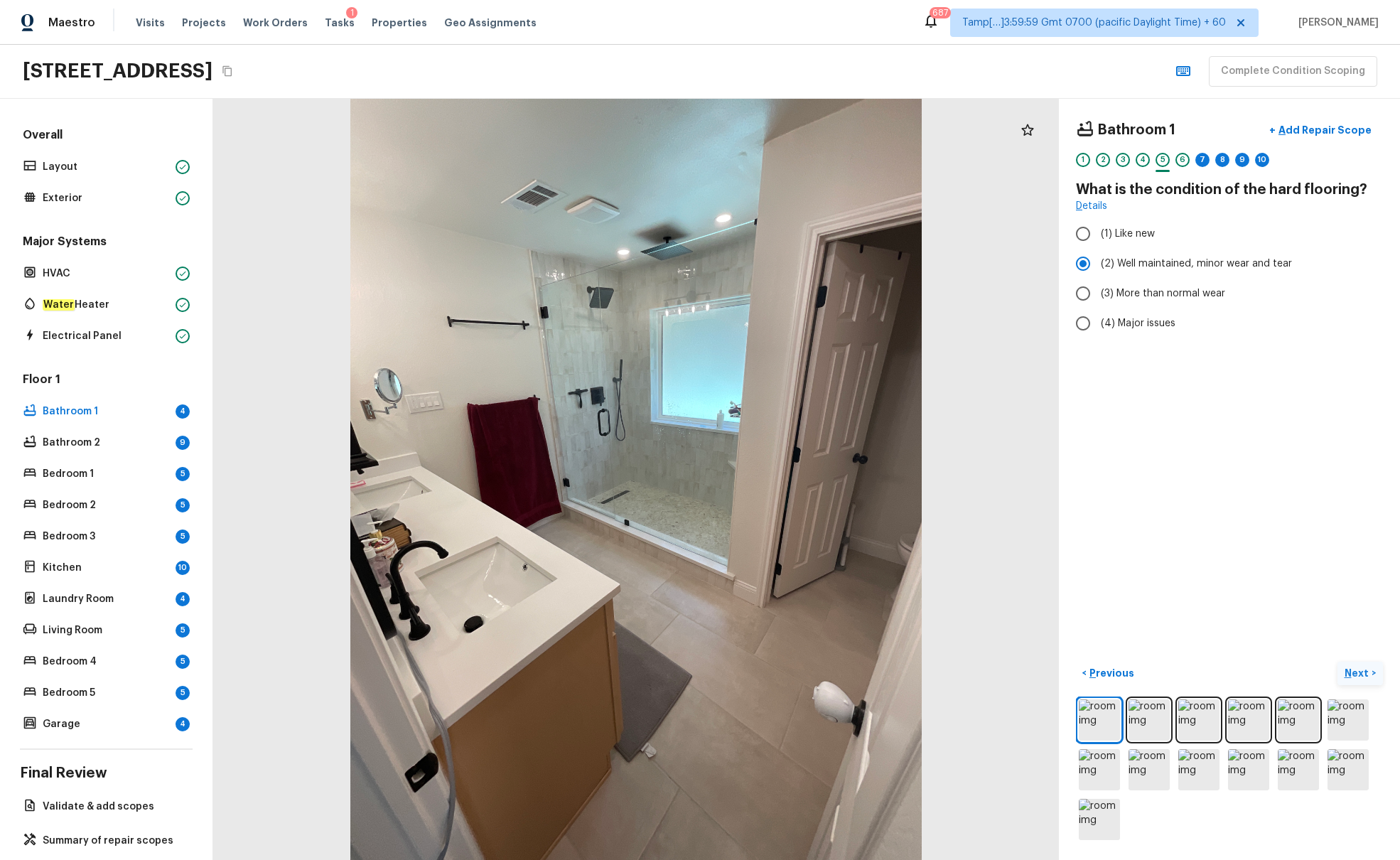
click at [1044, 524] on p "Next" at bounding box center [1359, 673] width 27 height 14
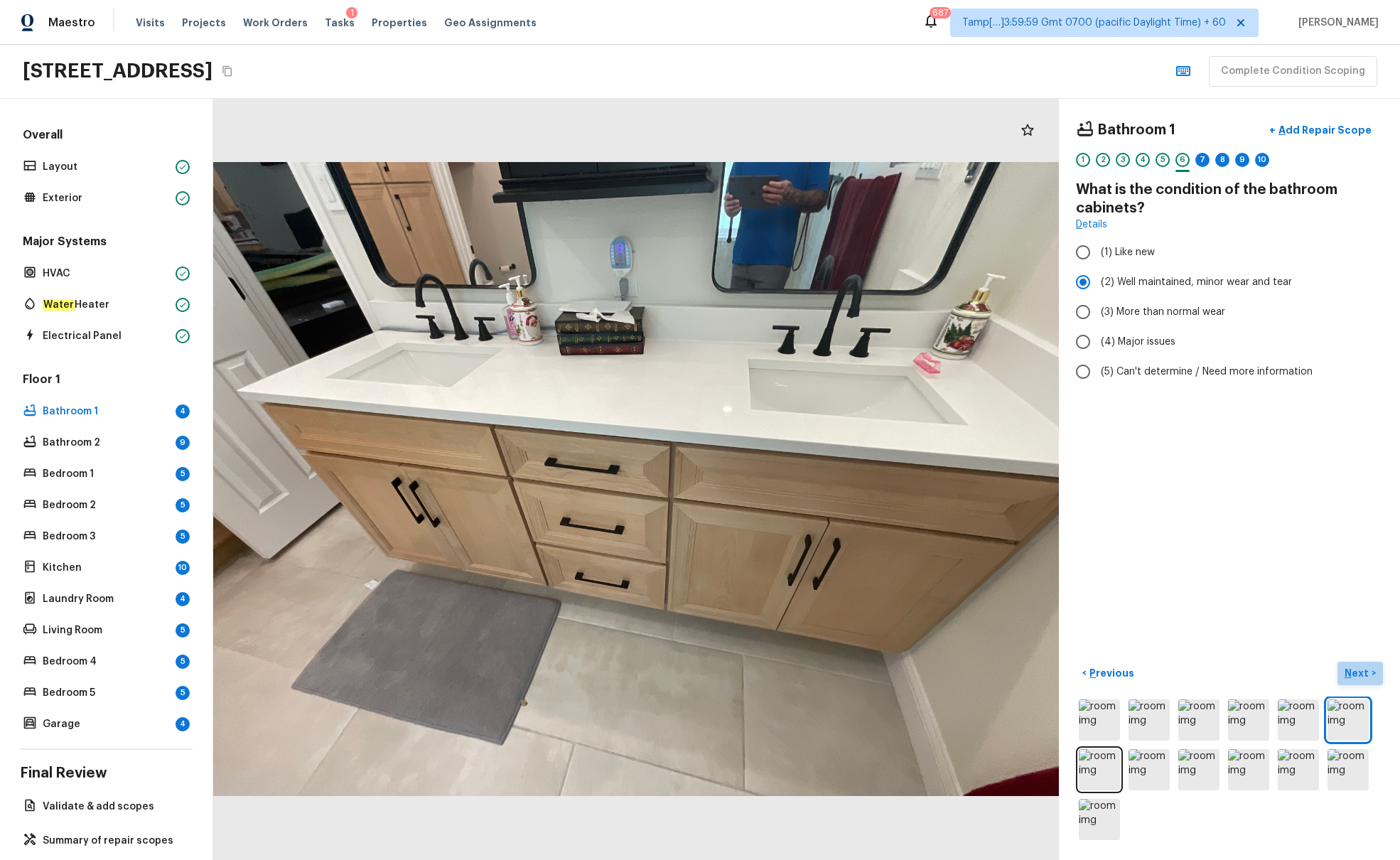
click at [1044, 524] on p "Next" at bounding box center [1359, 673] width 27 height 14
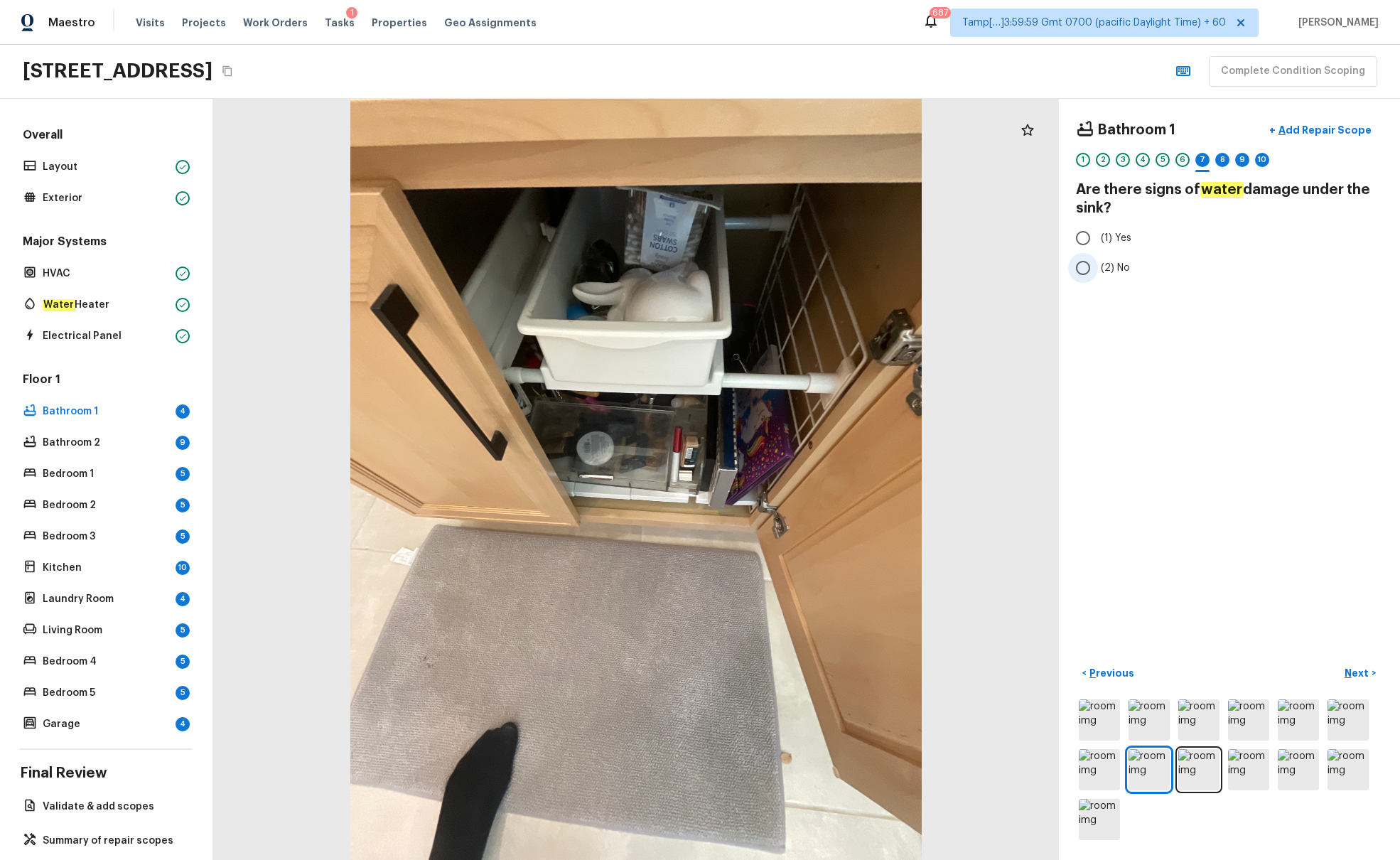
click at [1044, 271] on input "(2) No" at bounding box center [1083, 268] width 30 height 30
radio input "true"
click at [1044, 524] on p "Next" at bounding box center [1359, 673] width 27 height 14
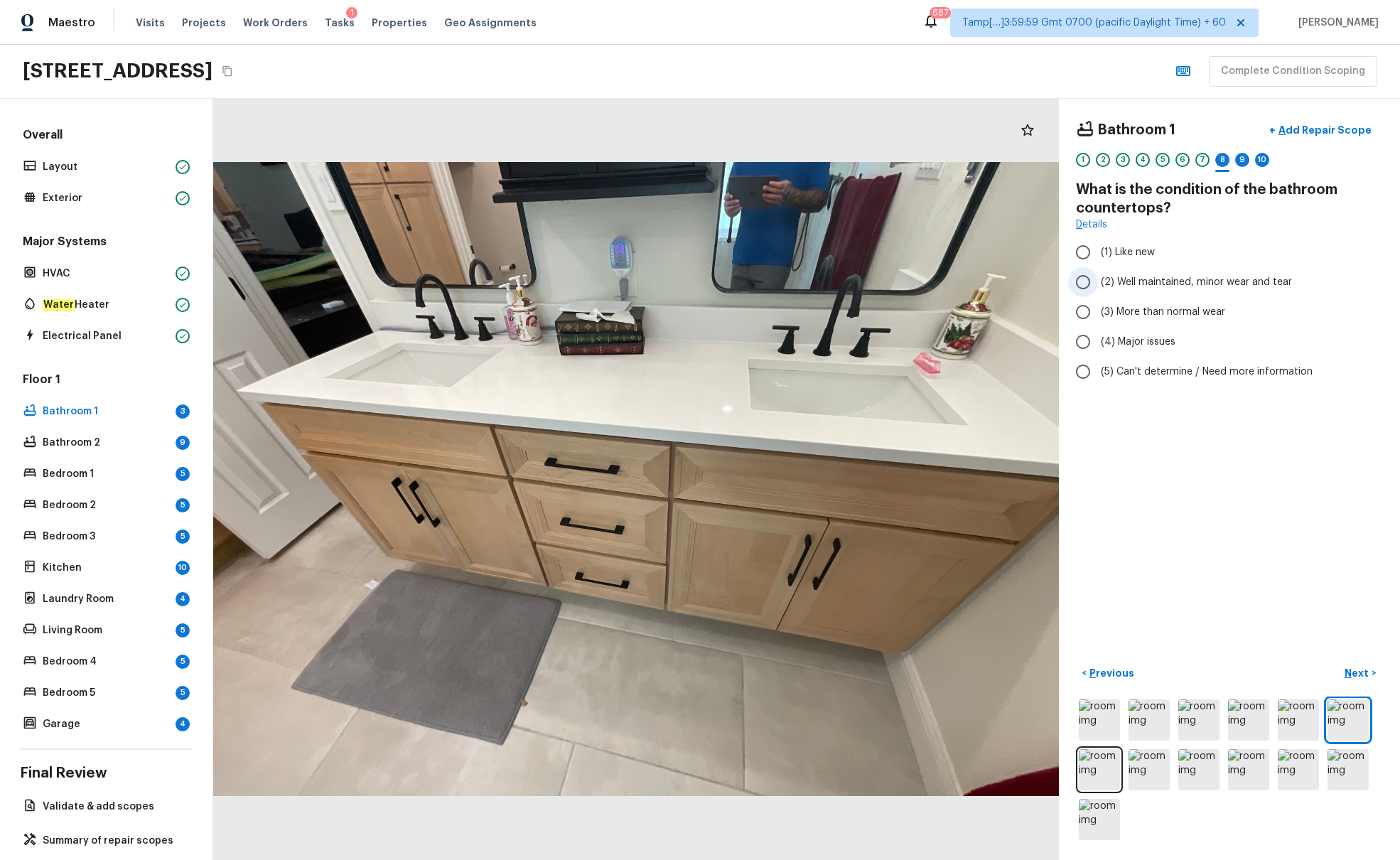
click at [1044, 280] on span "(2) Well maintained, minor wear and tear" at bounding box center [1196, 282] width 191 height 14
click at [1044, 280] on input "(2) Well maintained, minor wear and tear" at bounding box center [1083, 282] width 30 height 30
radio input "true"
click at [1044, 524] on p "Next" at bounding box center [1359, 673] width 27 height 14
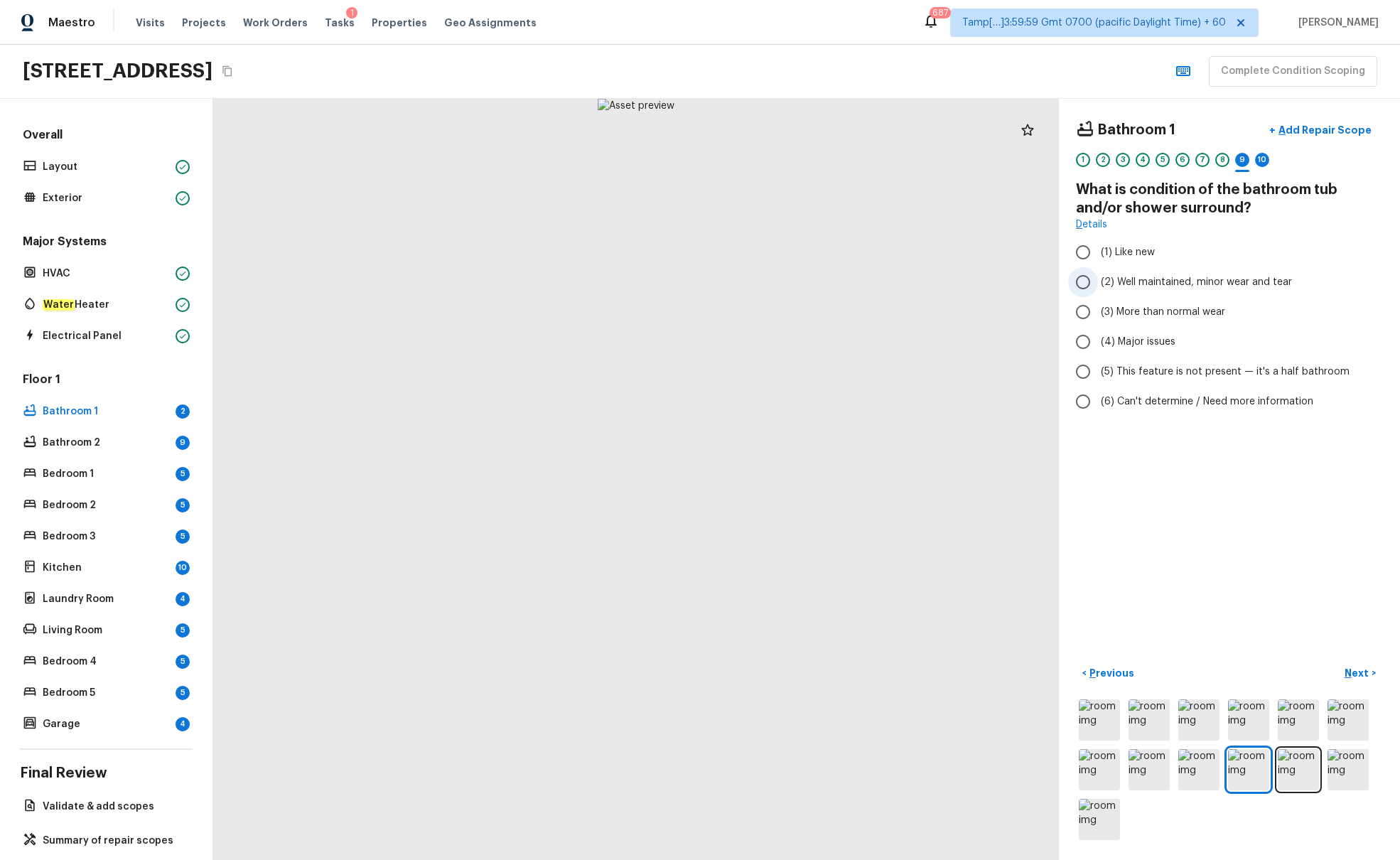
click at [1044, 283] on span "(2) Well maintained, minor wear and tear" at bounding box center [1196, 282] width 191 height 14
click at [1044, 283] on input "(2) Well maintained, minor wear and tear" at bounding box center [1083, 282] width 30 height 30
radio input "true"
click at [1044, 524] on p "Next" at bounding box center [1359, 673] width 27 height 14
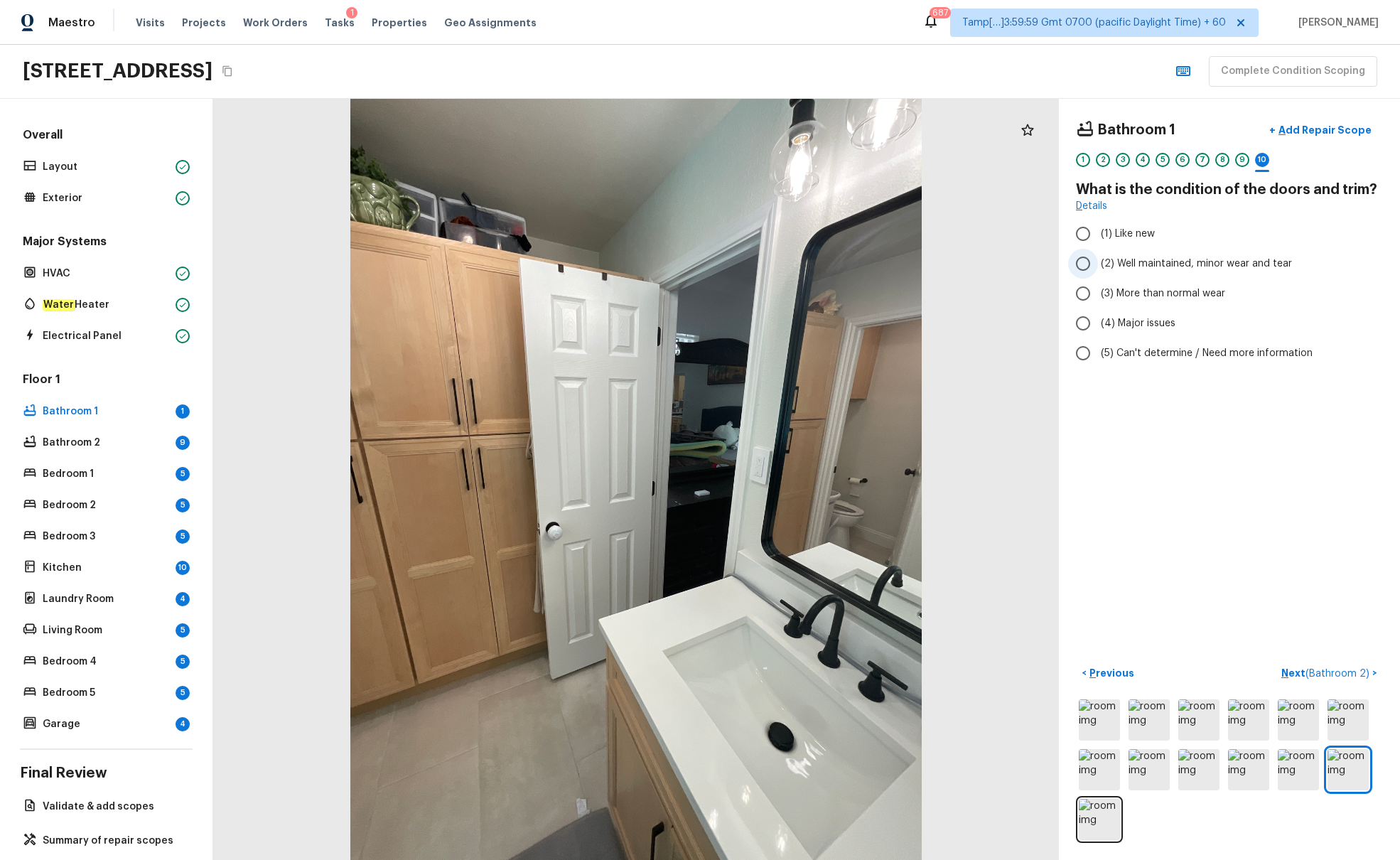
click at [1044, 264] on span "(2) Well maintained, minor wear and tear" at bounding box center [1196, 263] width 191 height 14
click at [1044, 264] on input "(2) Well maintained, minor wear and tear" at bounding box center [1083, 263] width 30 height 30
radio input "true"
click at [1044, 524] on span "( Bathroom 2 )" at bounding box center [1338, 673] width 64 height 10
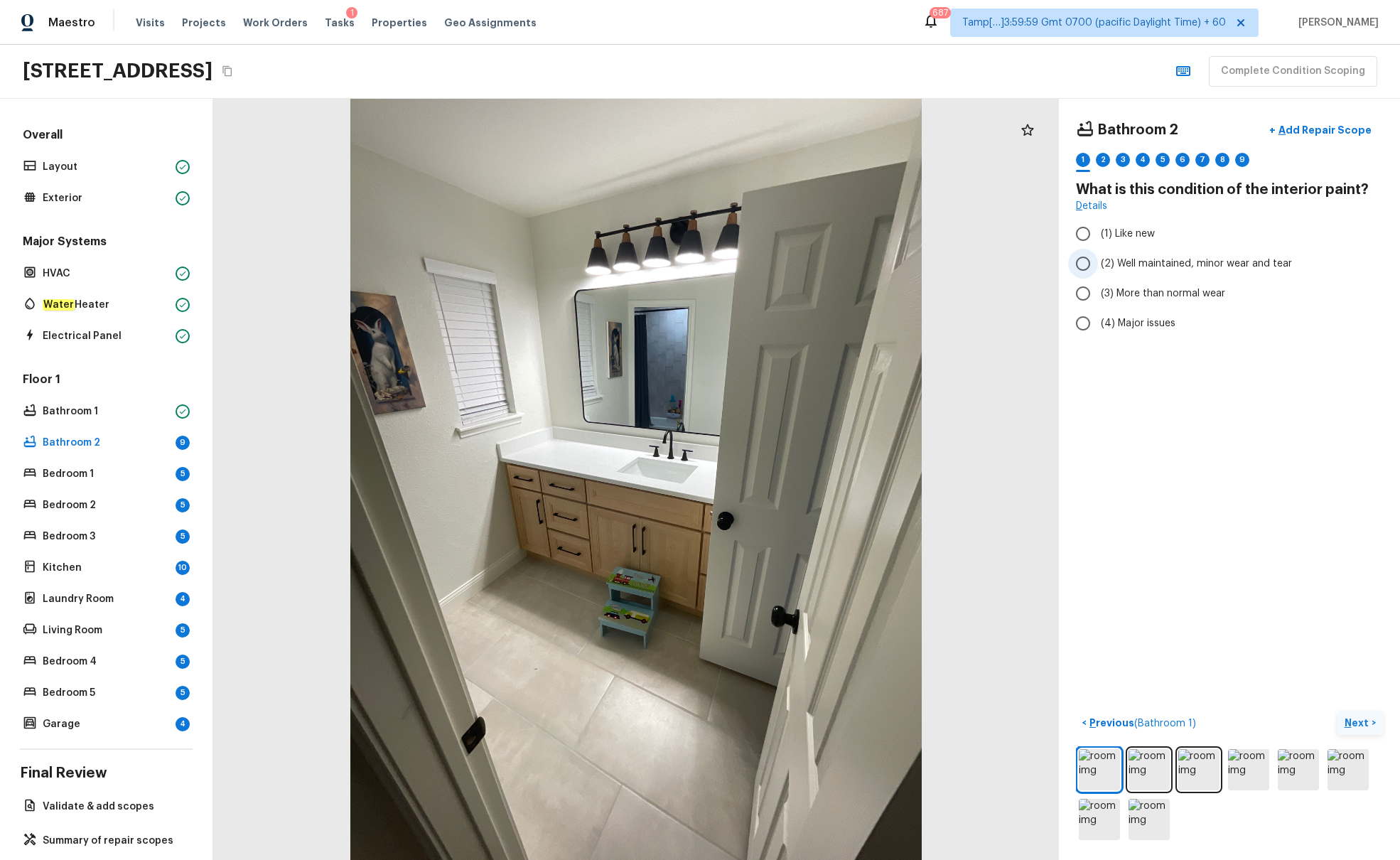
click at [1044, 263] on span "(2) Well maintained, minor wear and tear" at bounding box center [1196, 263] width 191 height 14
click at [1044, 263] on input "(2) Well maintained, minor wear and tear" at bounding box center [1083, 263] width 30 height 30
radio input "true"
click at [1044, 524] on button "Next >" at bounding box center [1360, 723] width 45 height 24
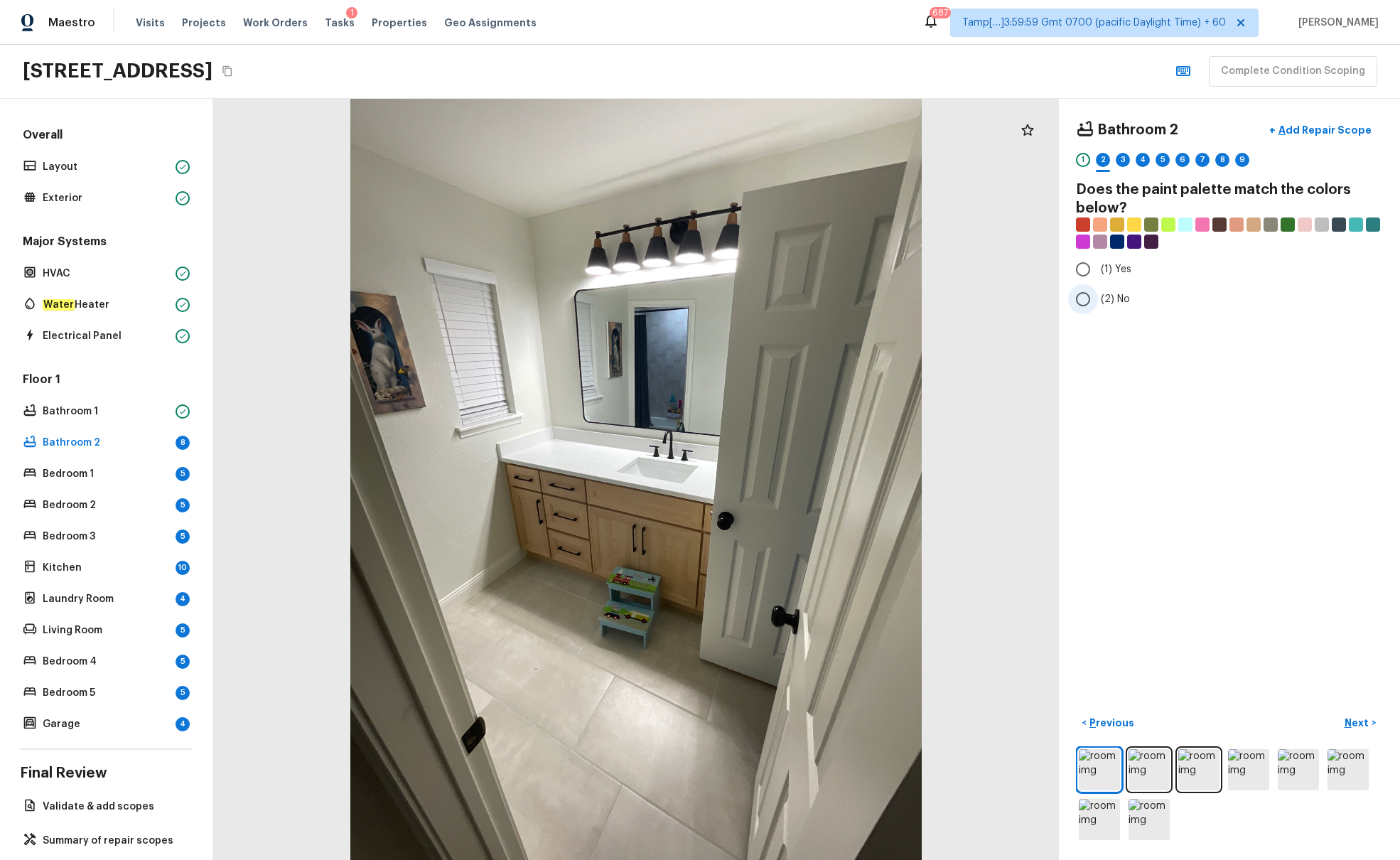
click at [1044, 300] on input "(2) No" at bounding box center [1083, 299] width 30 height 30
radio input "true"
click at [1044, 524] on p "Next" at bounding box center [1359, 722] width 27 height 14
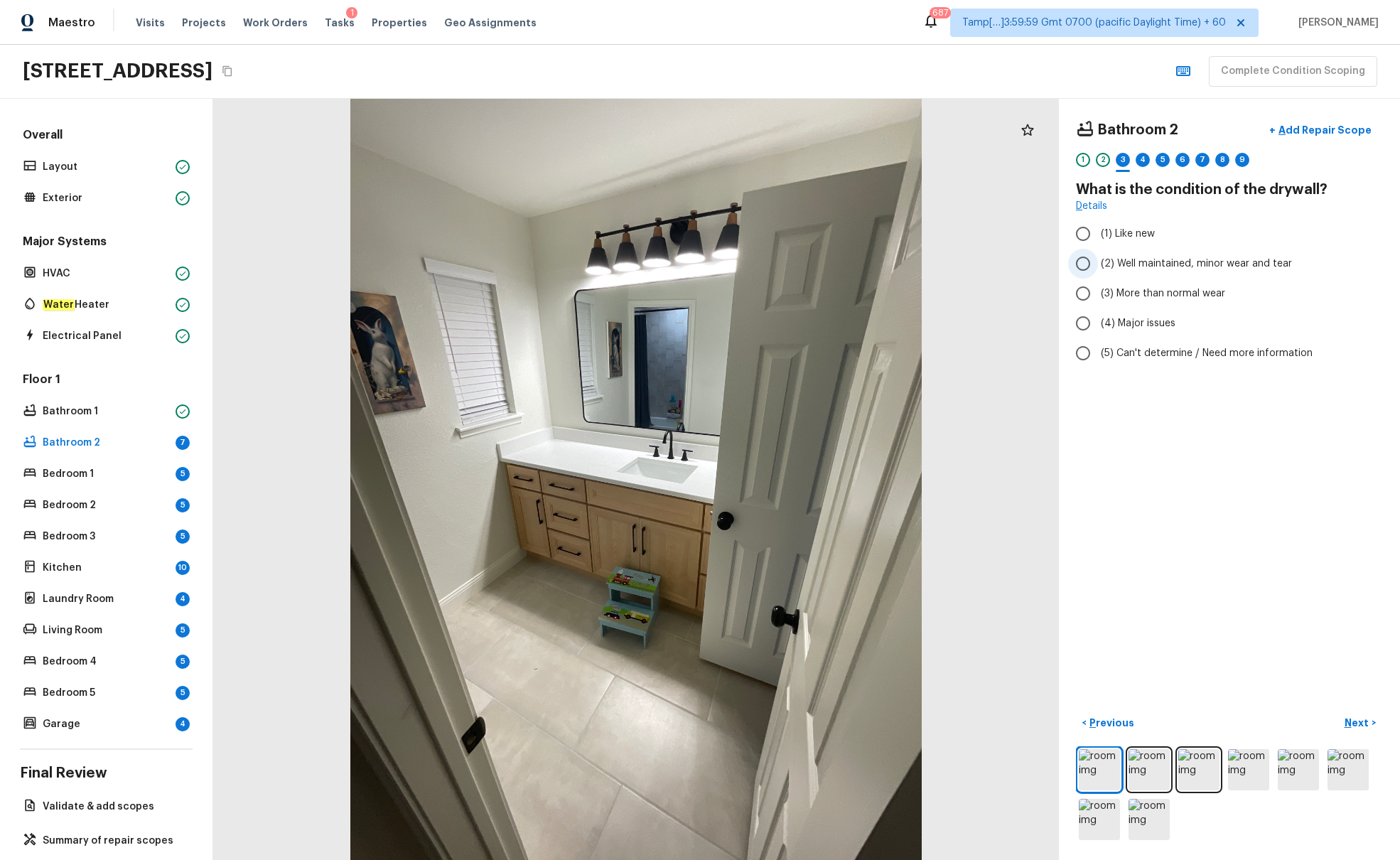
click at [1044, 263] on span "(2) Well maintained, minor wear and tear" at bounding box center [1196, 263] width 191 height 14
click at [1044, 263] on input "(2) Well maintained, minor wear and tear" at bounding box center [1083, 263] width 30 height 30
radio input "true"
click at [1044, 524] on p "Next" at bounding box center [1359, 722] width 27 height 14
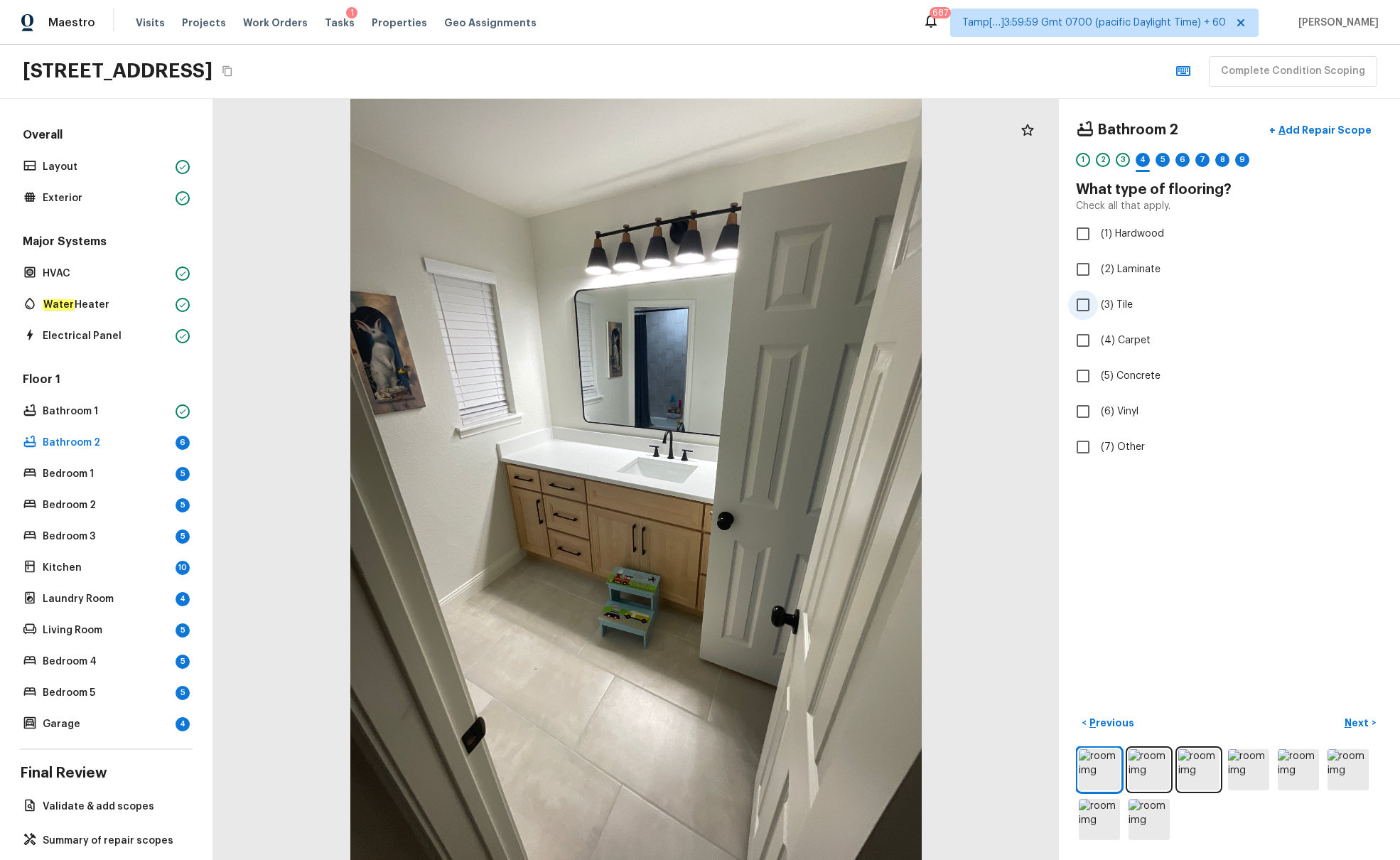
click at [1044, 306] on span "(3) Tile" at bounding box center [1116, 304] width 32 height 14
click at [1044, 306] on input "(3) Tile" at bounding box center [1083, 305] width 30 height 30
checkbox input "true"
click at [1044, 524] on p "Next" at bounding box center [1359, 722] width 27 height 14
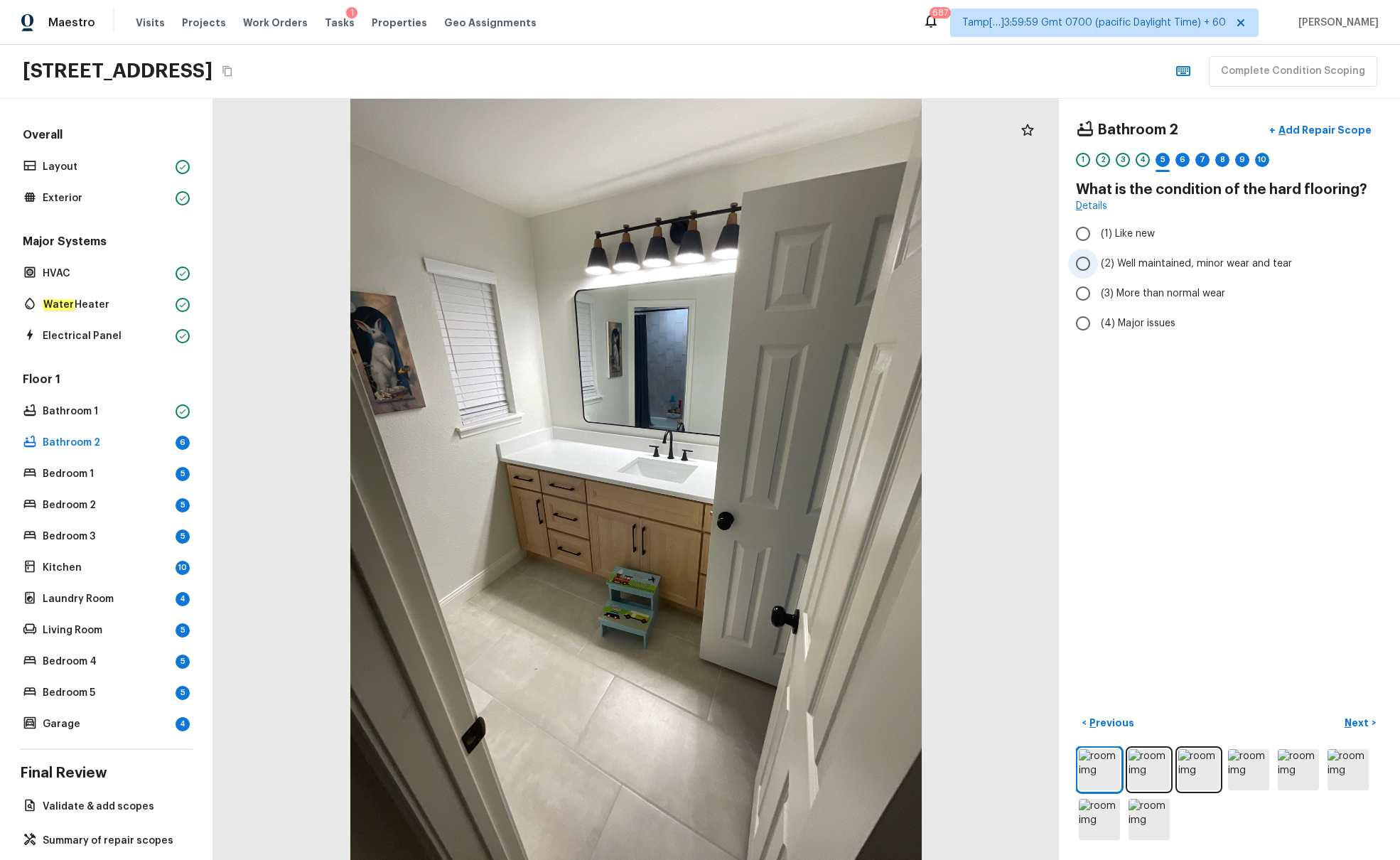
click at [1044, 260] on span "(2) Well maintained, minor wear and tear" at bounding box center [1196, 263] width 191 height 14
click at [1044, 260] on input "(2) Well maintained, minor wear and tear" at bounding box center [1083, 263] width 30 height 30
radio input "true"
click at [1044, 524] on p "Next" at bounding box center [1359, 722] width 27 height 14
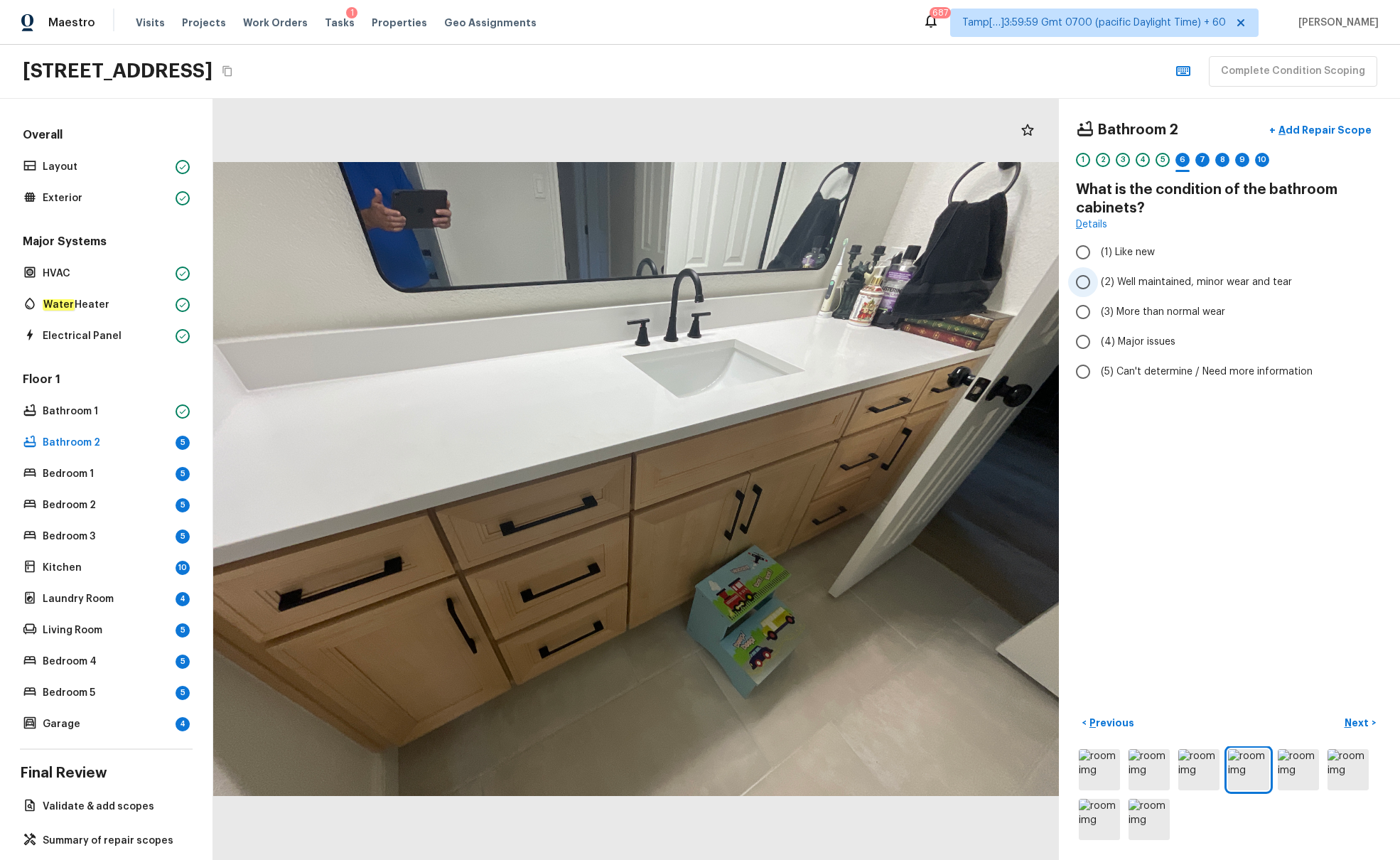
click at [1044, 280] on span "(2) Well maintained, minor wear and tear" at bounding box center [1196, 282] width 191 height 14
click at [1044, 280] on input "(2) Well maintained, minor wear and tear" at bounding box center [1083, 282] width 30 height 30
radio input "true"
click at [1044, 524] on p "Next" at bounding box center [1359, 722] width 27 height 14
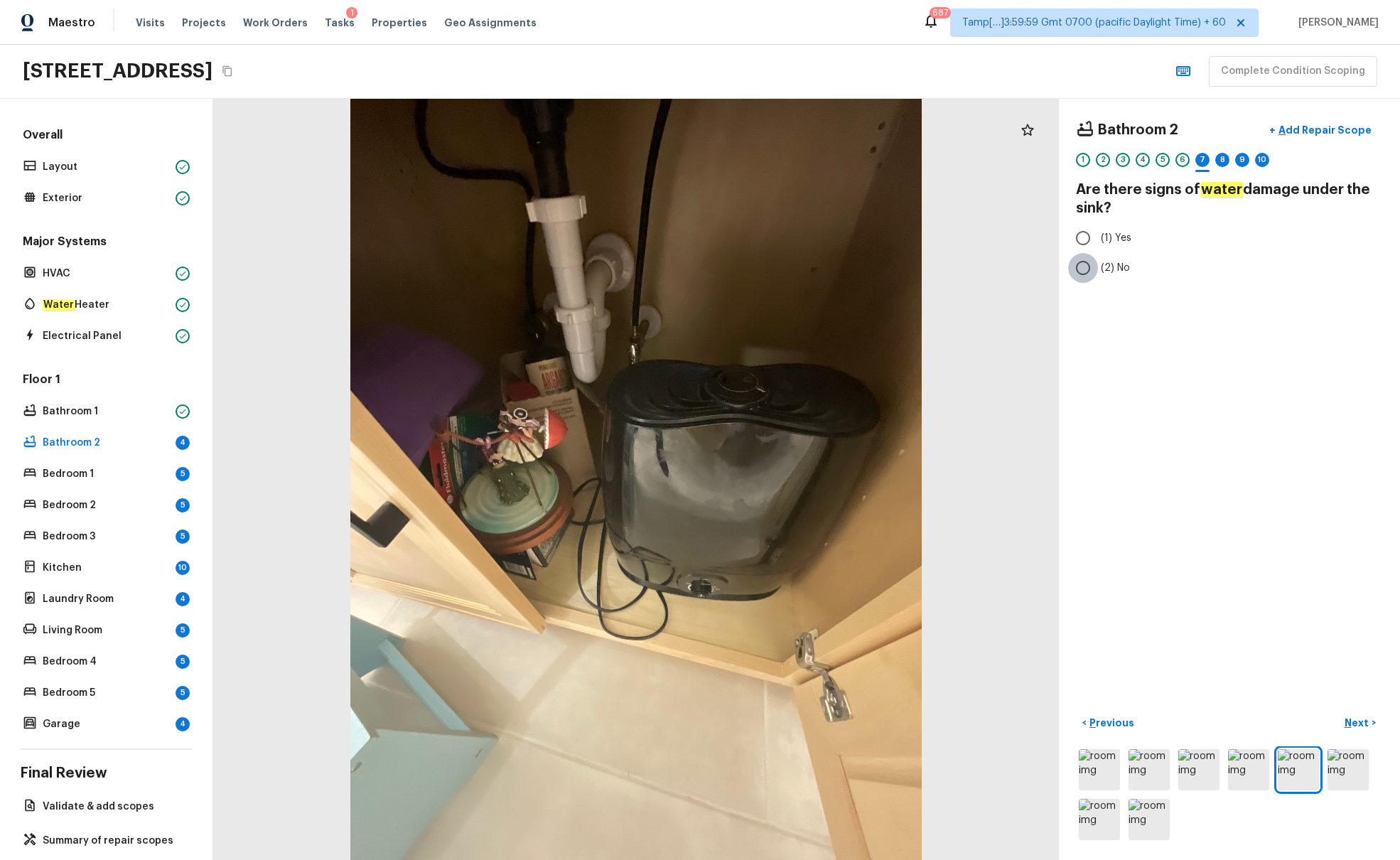
click at [1044, 272] on input "(2) No" at bounding box center [1083, 268] width 30 height 30
radio input "true"
click at [1044, 524] on p "Next" at bounding box center [1359, 722] width 27 height 14
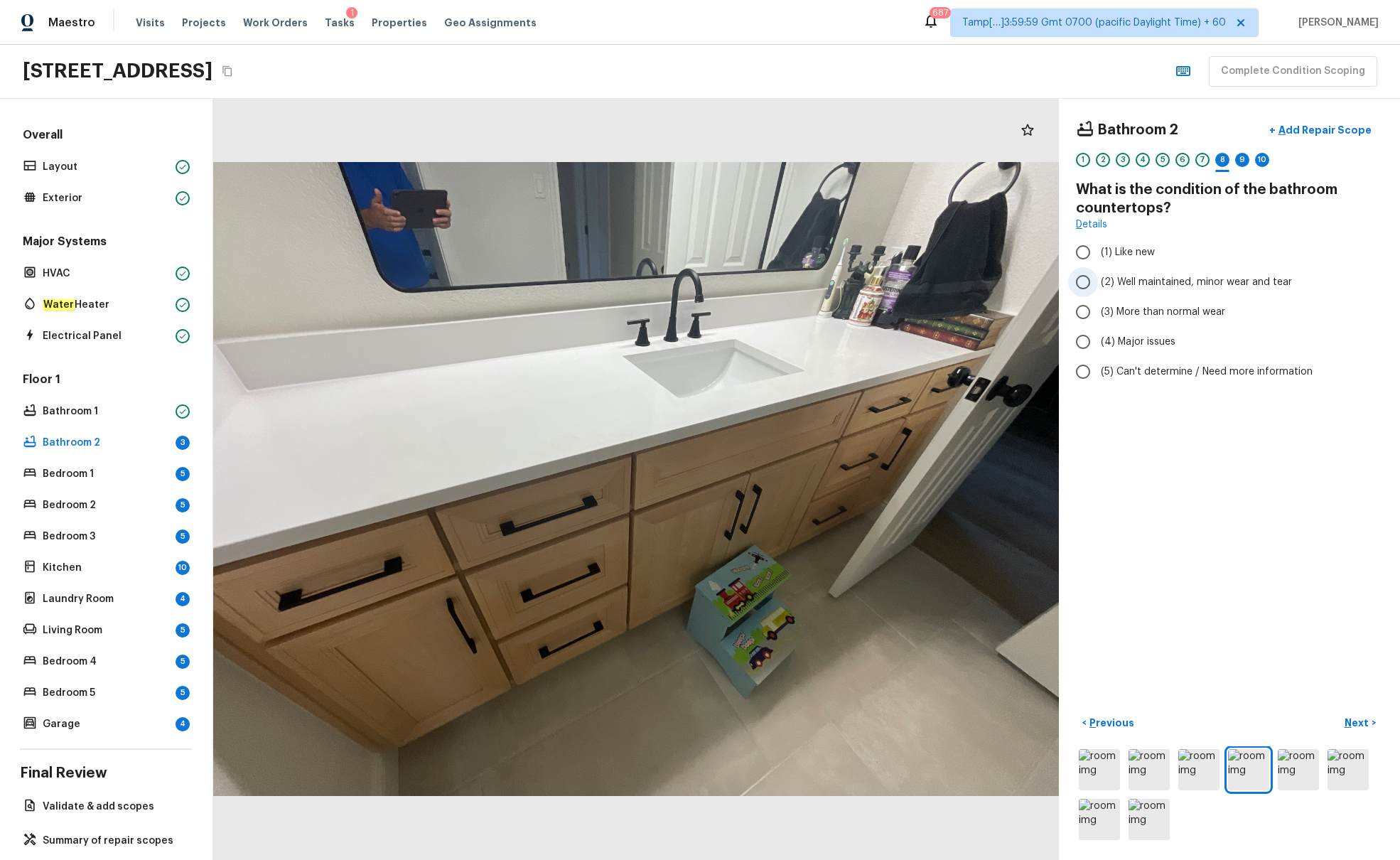
click at [1044, 281] on span "(2) Well maintained, minor wear and tear" at bounding box center [1196, 282] width 191 height 14
click at [1044, 281] on input "(2) Well maintained, minor wear and tear" at bounding box center [1083, 282] width 30 height 30
radio input "true"
click at [1044, 524] on p "Next" at bounding box center [1359, 722] width 27 height 14
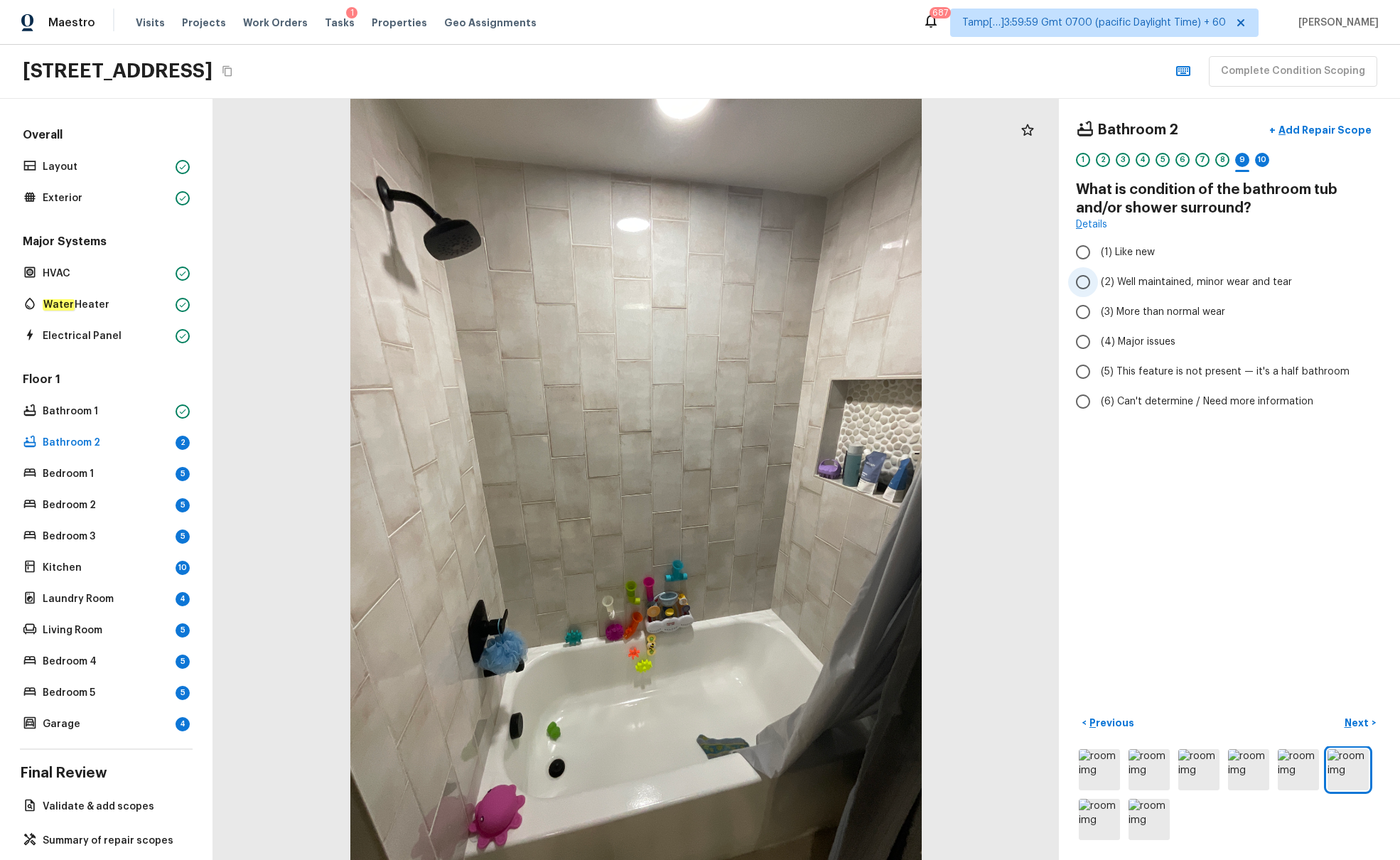
click at [1044, 283] on span "(2) Well maintained, minor wear and tear" at bounding box center [1196, 282] width 191 height 14
click at [1044, 283] on input "(2) Well maintained, minor wear and tear" at bounding box center [1083, 282] width 30 height 30
radio input "true"
click at [1044, 524] on p "Next" at bounding box center [1359, 722] width 27 height 14
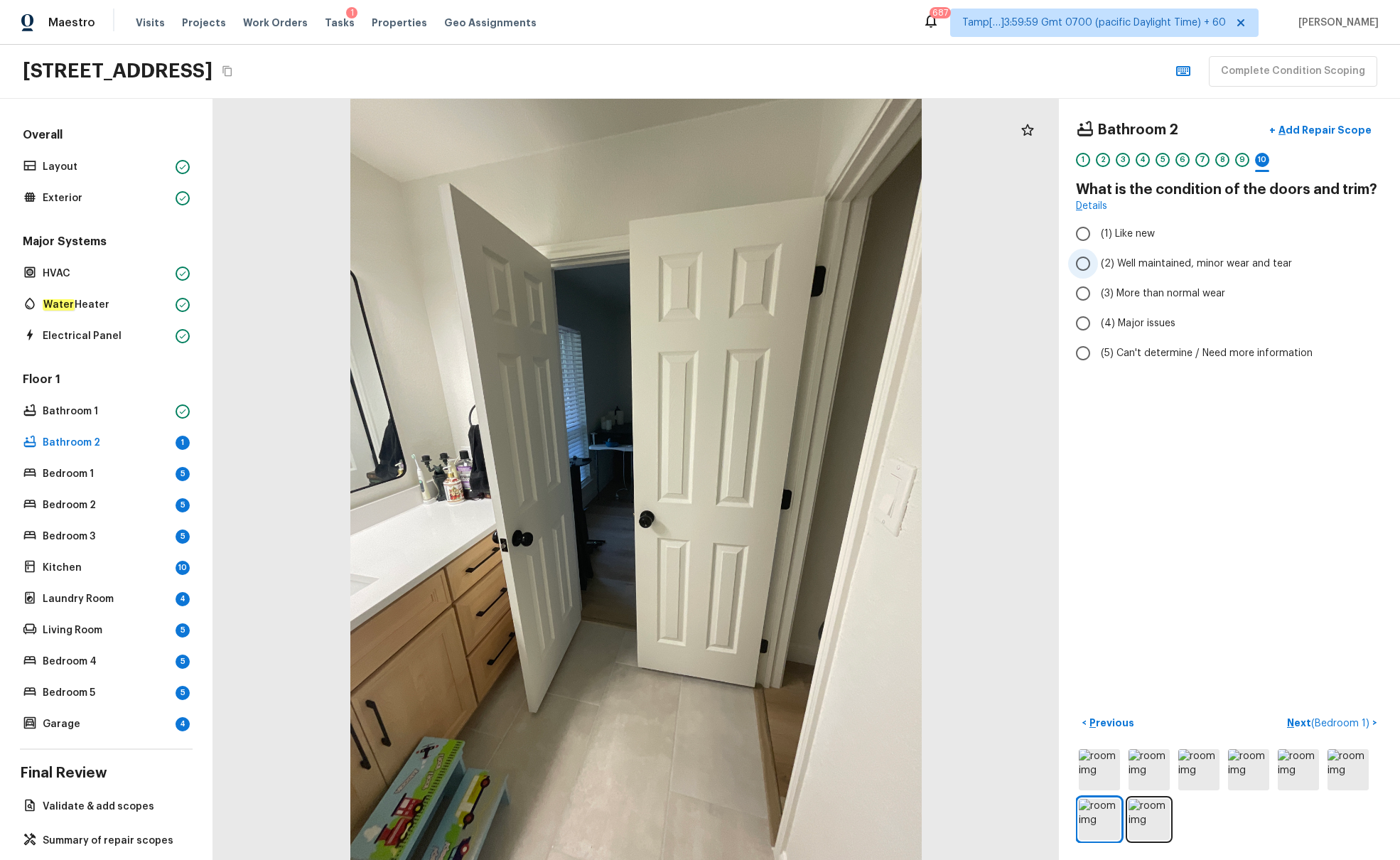
click at [1044, 262] on span "(2) Well maintained, minor wear and tear" at bounding box center [1196, 263] width 191 height 14
click at [1044, 262] on input "(2) Well maintained, minor wear and tear" at bounding box center [1083, 263] width 30 height 30
radio input "true"
click at [1044, 524] on span "( Bedroom 1 )" at bounding box center [1340, 723] width 58 height 10
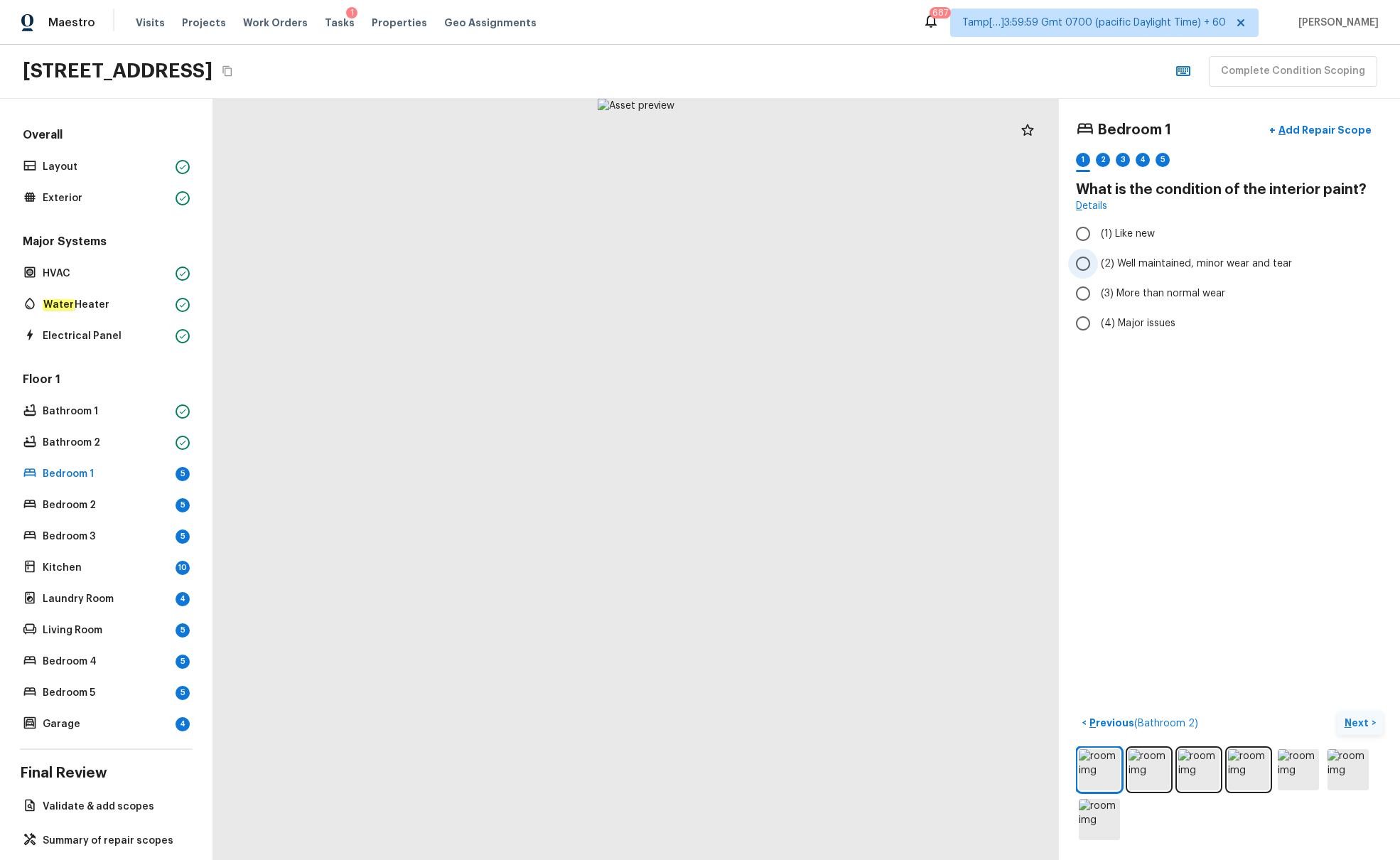
click at [1044, 266] on span "(2) Well maintained, minor wear and tear" at bounding box center [1196, 263] width 191 height 14
click at [1044, 266] on input "(2) Well maintained, minor wear and tear" at bounding box center [1083, 263] width 30 height 30
radio input "true"
click at [1044, 524] on p "Next" at bounding box center [1359, 722] width 27 height 14
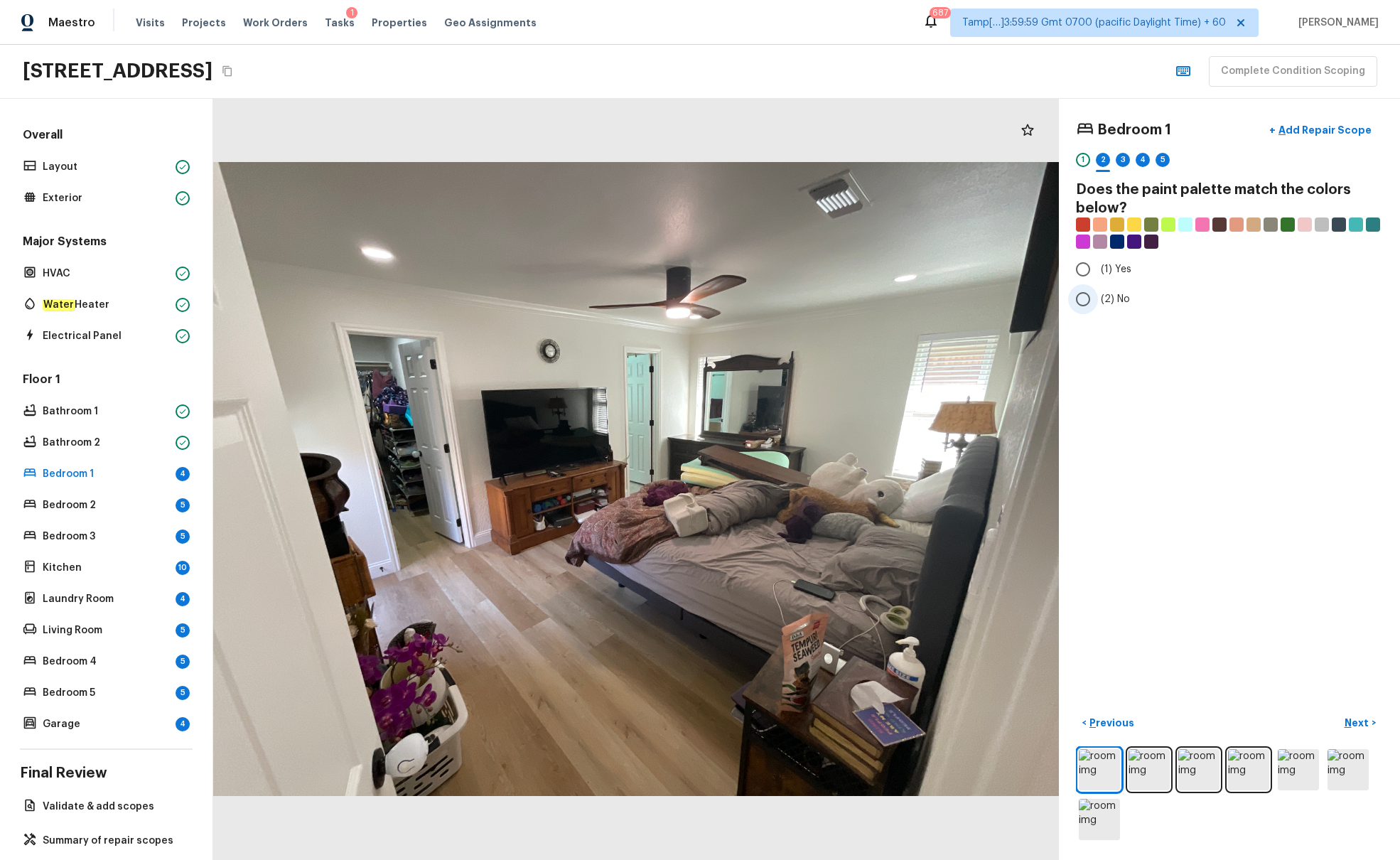
click at [1044, 296] on input "(2) No" at bounding box center [1083, 299] width 30 height 30
radio input "true"
click at [1044, 524] on p "Next" at bounding box center [1359, 722] width 27 height 14
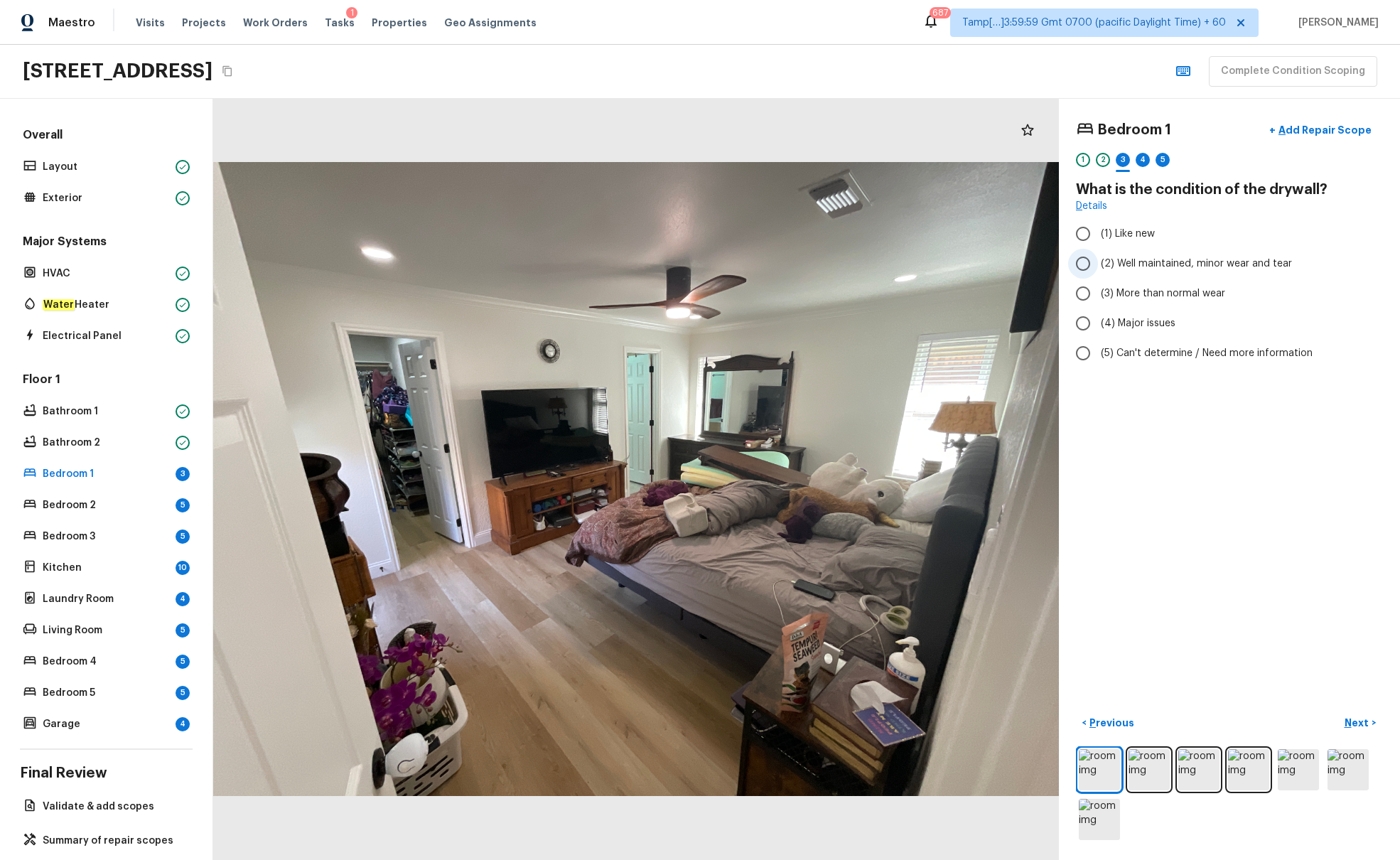
click at [1044, 265] on span "(2) Well maintained, minor wear and tear" at bounding box center [1196, 263] width 191 height 14
click at [1044, 265] on input "(2) Well maintained, minor wear and tear" at bounding box center [1083, 263] width 30 height 30
radio input "true"
click at [1044, 524] on p "Next" at bounding box center [1359, 722] width 27 height 14
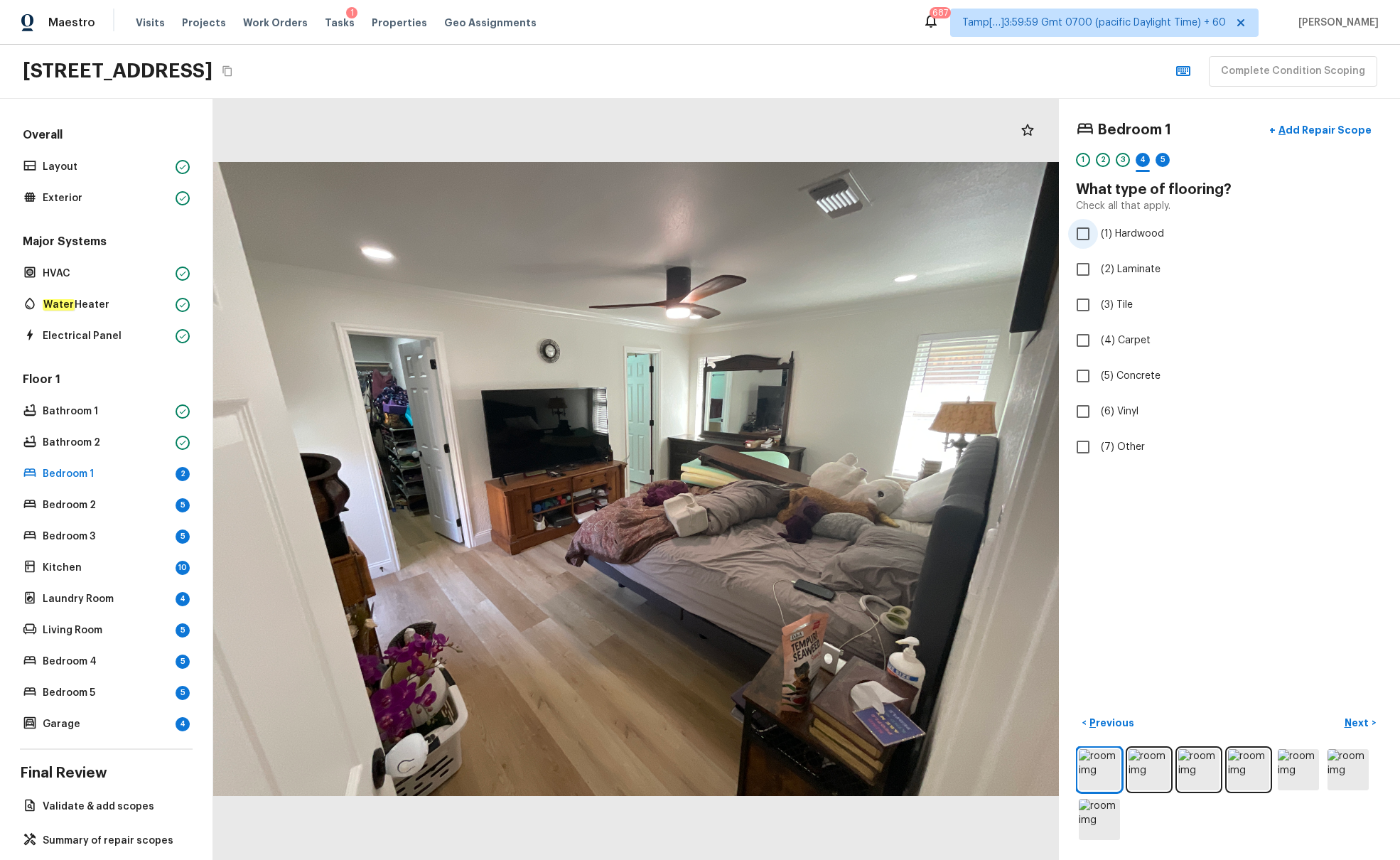
click at [1044, 233] on input "(1) Hardwood" at bounding box center [1083, 234] width 30 height 30
checkbox input "true"
click at [1044, 524] on p "Next" at bounding box center [1359, 722] width 27 height 14
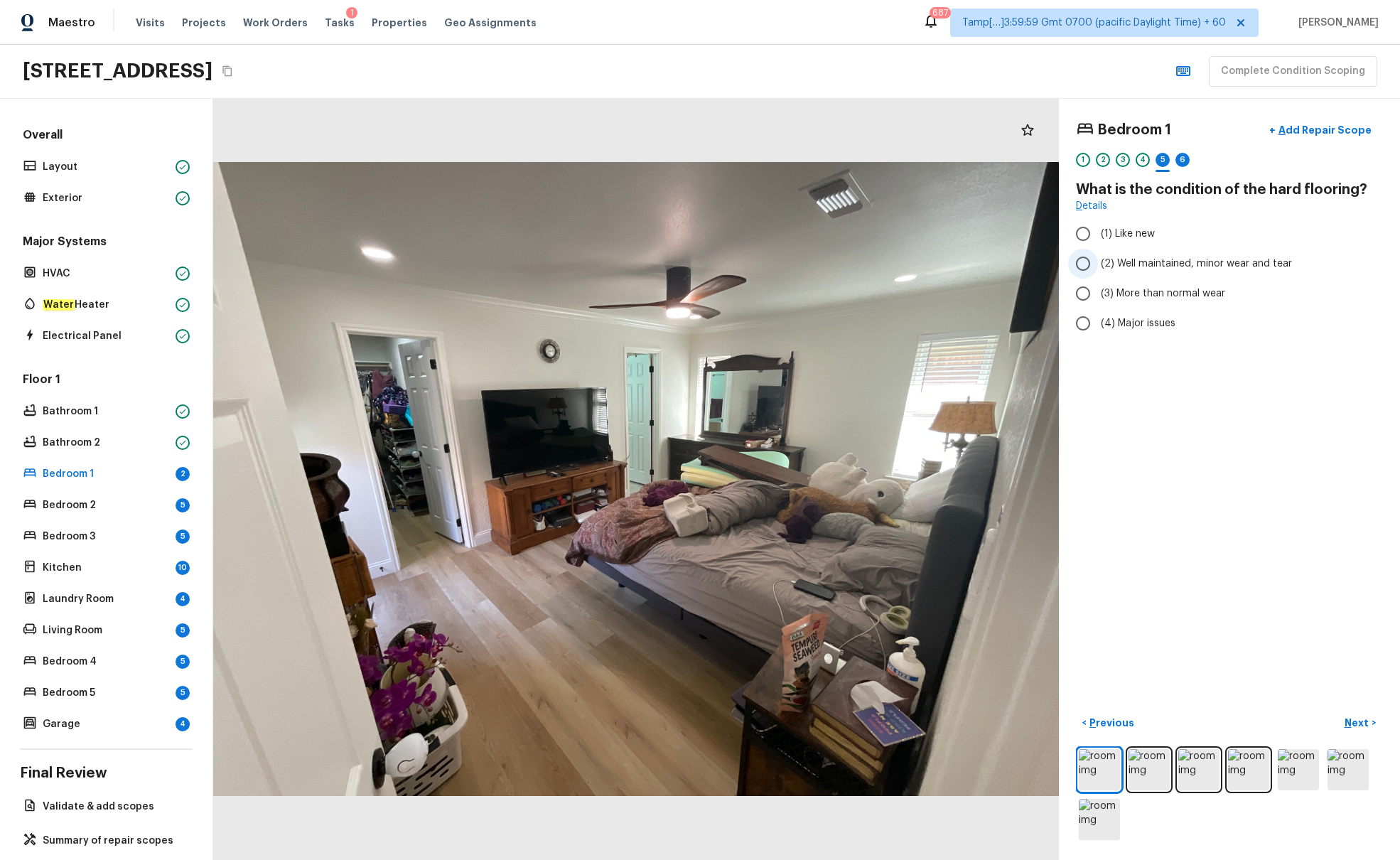
click at [1044, 266] on span "(2) Well maintained, minor wear and tear" at bounding box center [1196, 263] width 191 height 14
click at [1044, 266] on input "(2) Well maintained, minor wear and tear" at bounding box center [1083, 263] width 30 height 30
radio input "true"
click at [1044, 524] on p "Next" at bounding box center [1359, 722] width 27 height 14
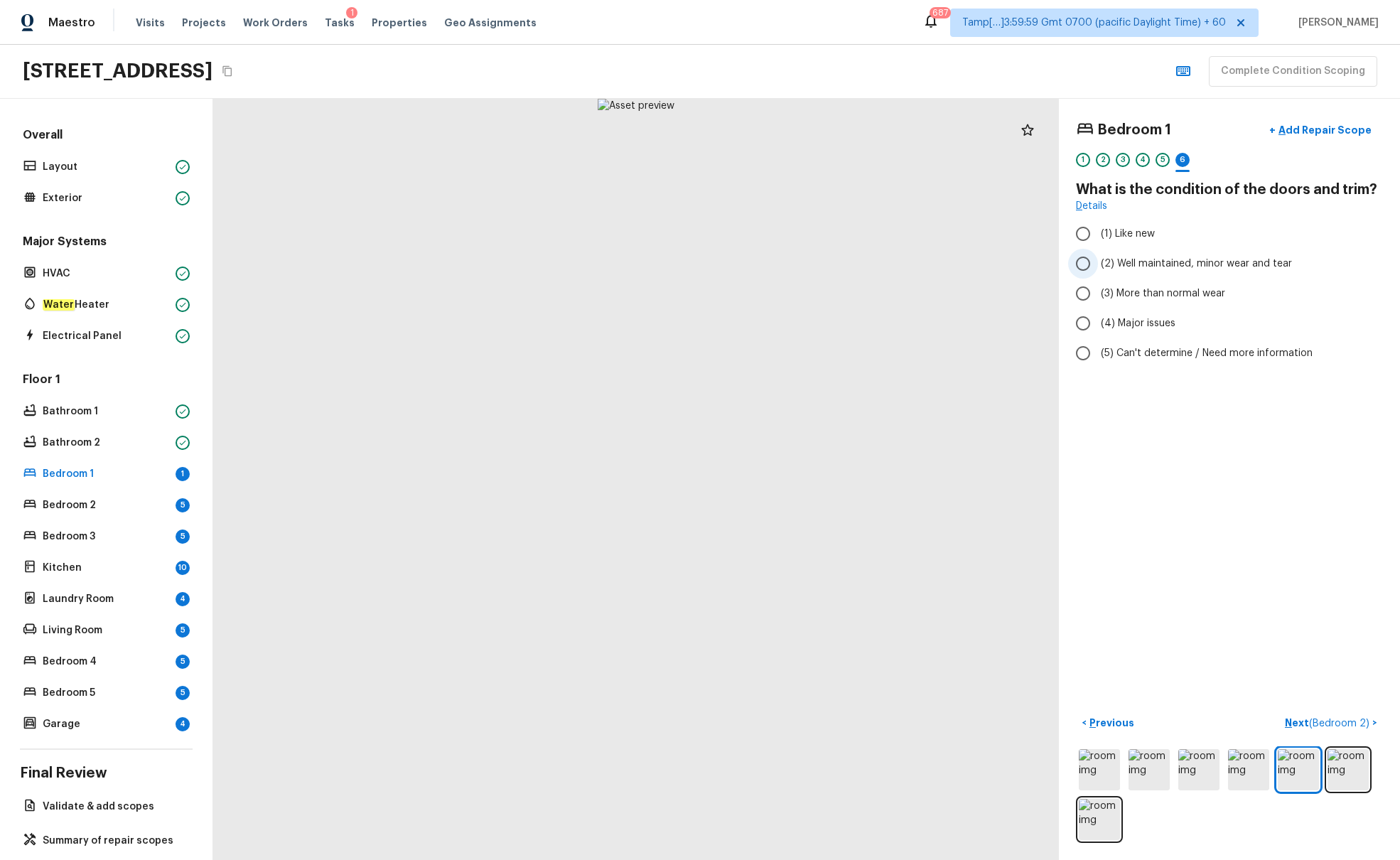
click at [1044, 257] on span "(2) Well maintained, minor wear and tear" at bounding box center [1196, 263] width 191 height 14
click at [1044, 257] on input "(2) Well maintained, minor wear and tear" at bounding box center [1083, 263] width 30 height 30
radio input "true"
click at [1044, 524] on span "( Bedroom 2 )" at bounding box center [1340, 723] width 61 height 10
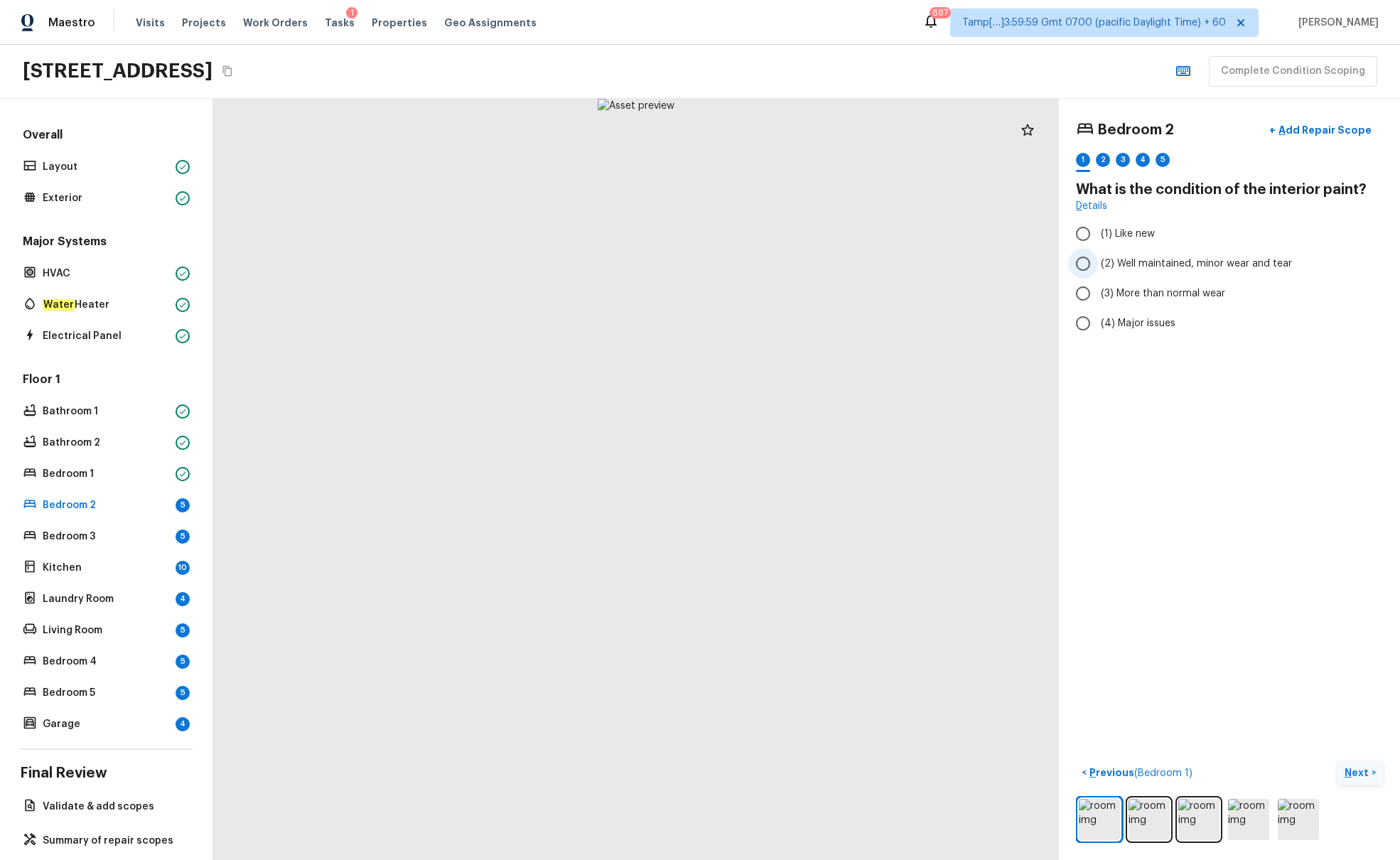
click at [1044, 261] on span "(2) Well maintained, minor wear and tear" at bounding box center [1196, 263] width 191 height 14
click at [1044, 261] on input "(2) Well maintained, minor wear and tear" at bounding box center [1083, 263] width 30 height 30
radio input "true"
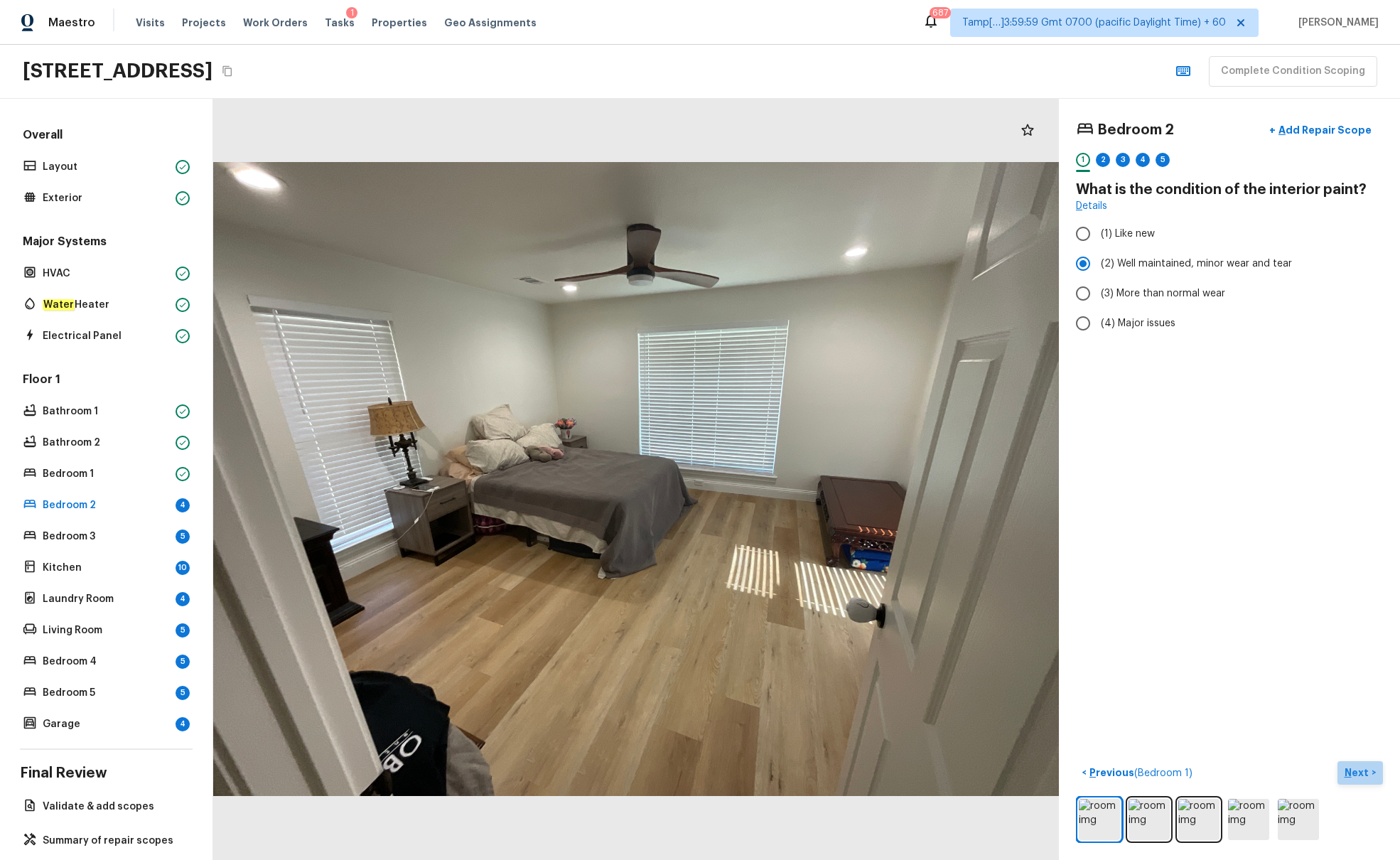
click at [1044, 524] on p "Next" at bounding box center [1359, 772] width 27 height 14
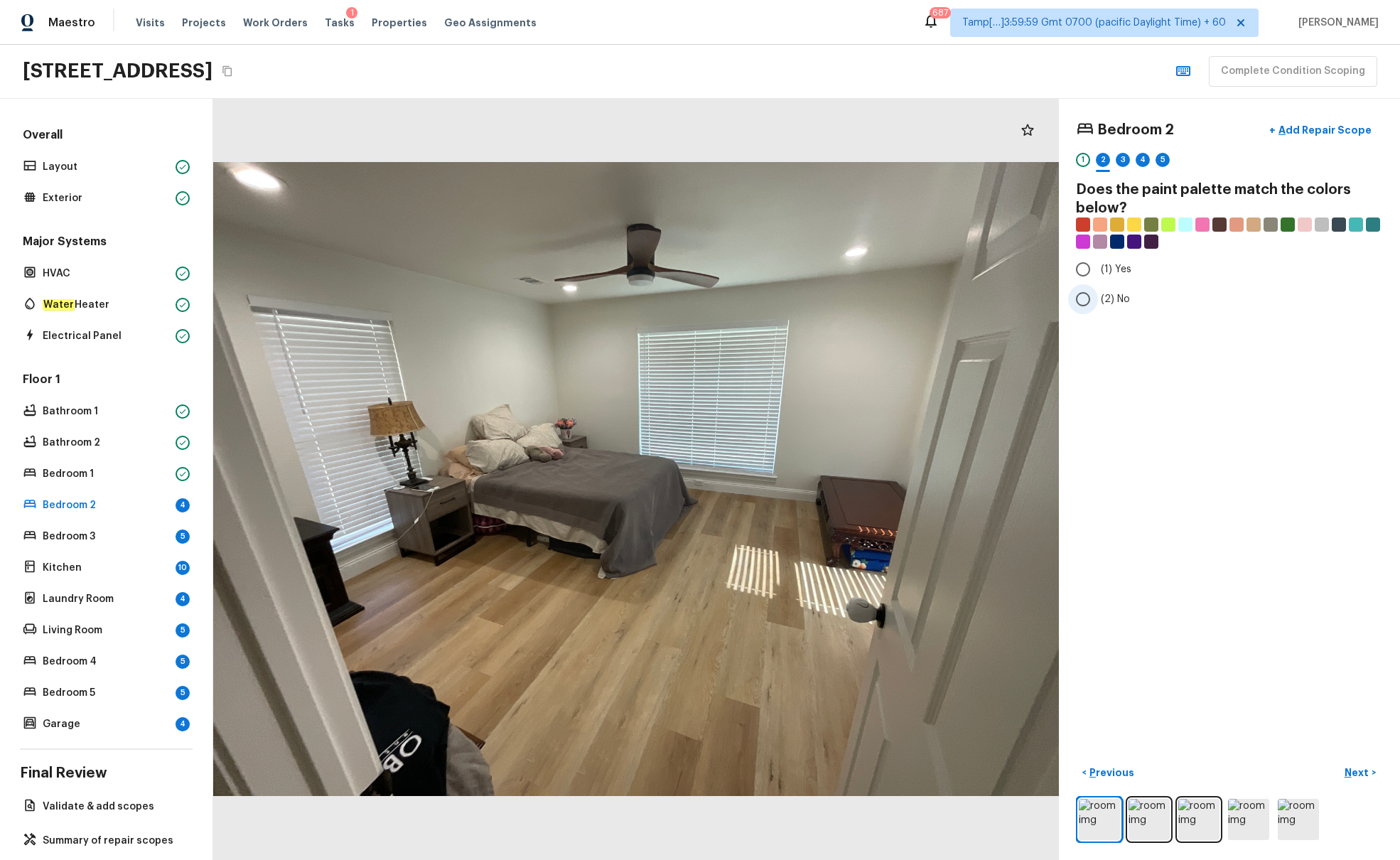
click at [1044, 295] on input "(2) No" at bounding box center [1083, 299] width 30 height 30
radio input "true"
click at [1044, 524] on p "Next" at bounding box center [1359, 772] width 27 height 14
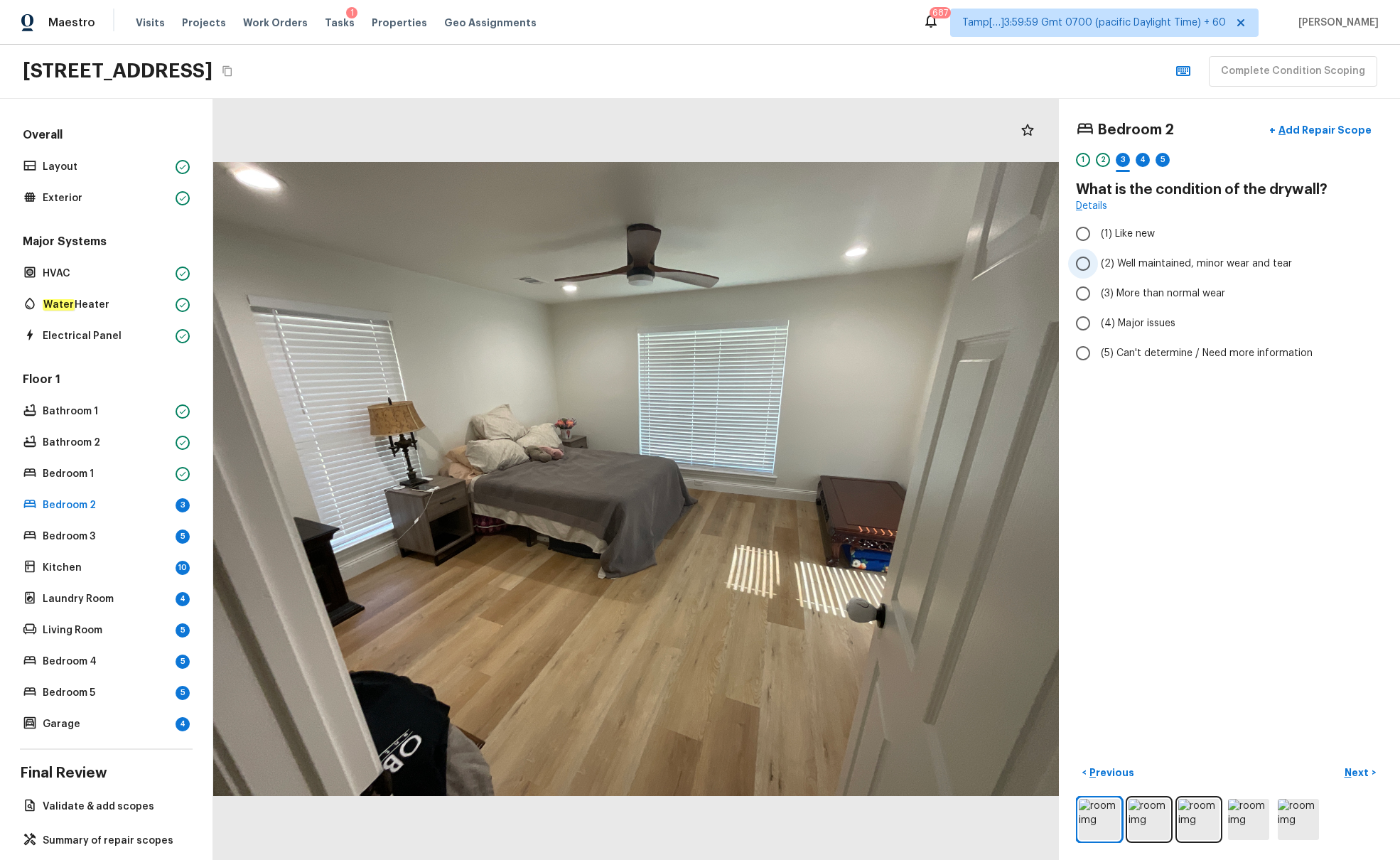
click at [1044, 259] on span "(2) Well maintained, minor wear and tear" at bounding box center [1196, 263] width 191 height 14
click at [1044, 259] on input "(2) Well maintained, minor wear and tear" at bounding box center [1083, 263] width 30 height 30
radio input "true"
click at [1044, 524] on p "Next" at bounding box center [1359, 772] width 27 height 14
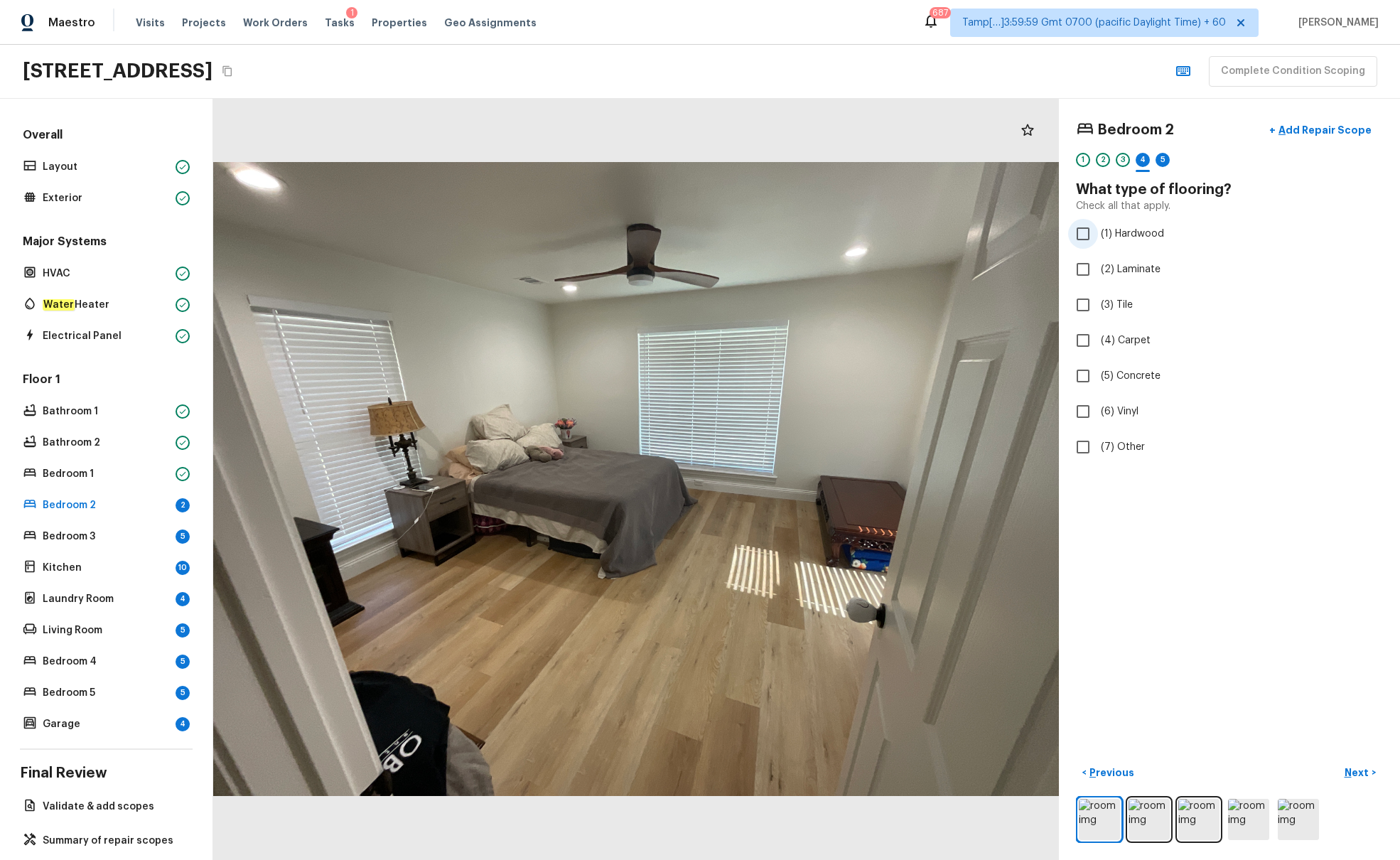
click at [1044, 233] on span "(1) Hardwood" at bounding box center [1132, 233] width 63 height 14
click at [1044, 233] on input "(1) Hardwood" at bounding box center [1083, 234] width 30 height 30
checkbox input "true"
click at [1044, 524] on p "Next" at bounding box center [1359, 772] width 27 height 14
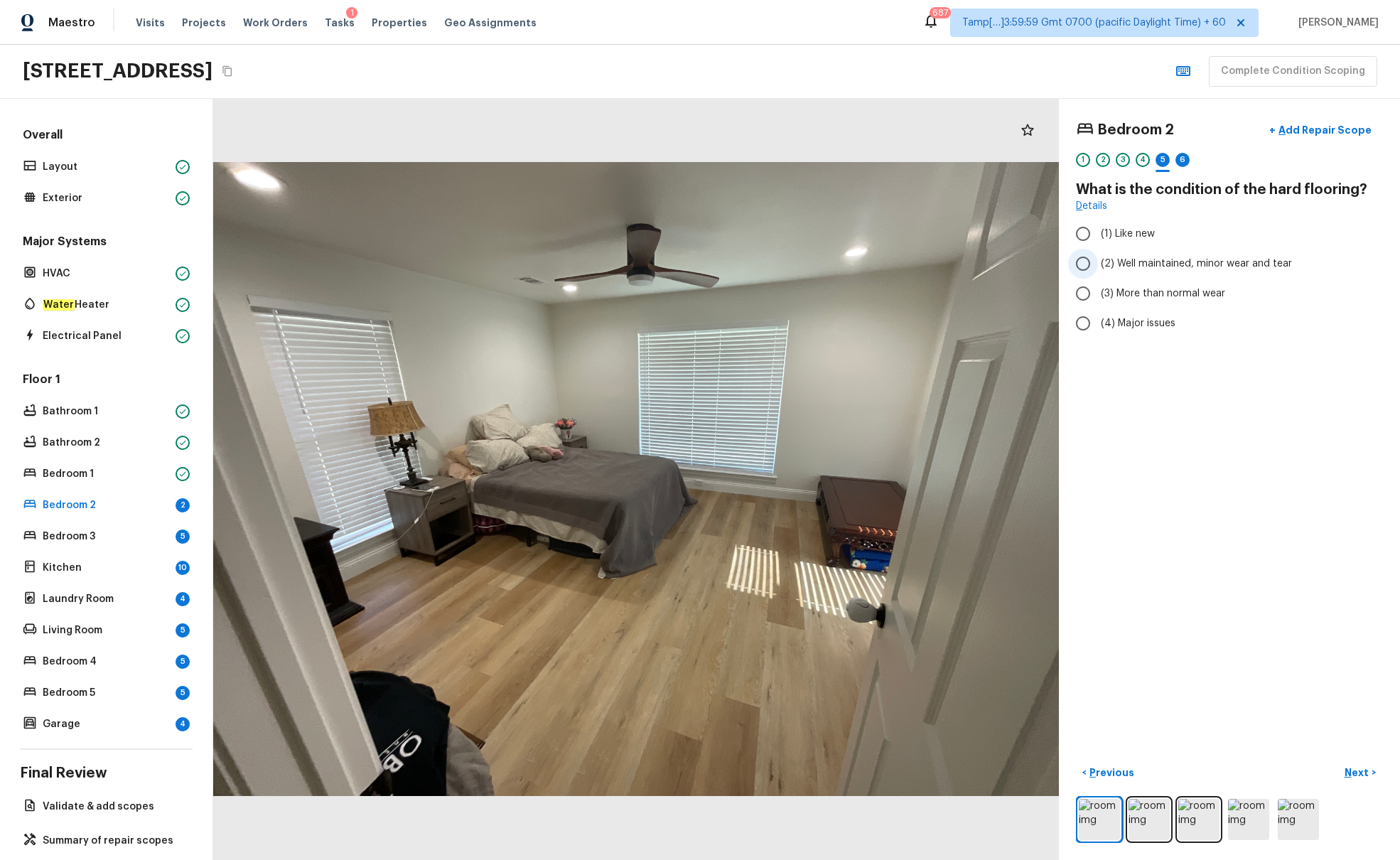
click at [1044, 263] on span "(2) Well maintained, minor wear and tear" at bounding box center [1196, 263] width 191 height 14
click at [1044, 263] on input "(2) Well maintained, minor wear and tear" at bounding box center [1083, 263] width 30 height 30
radio input "true"
click at [1044, 524] on p "Next" at bounding box center [1359, 772] width 27 height 14
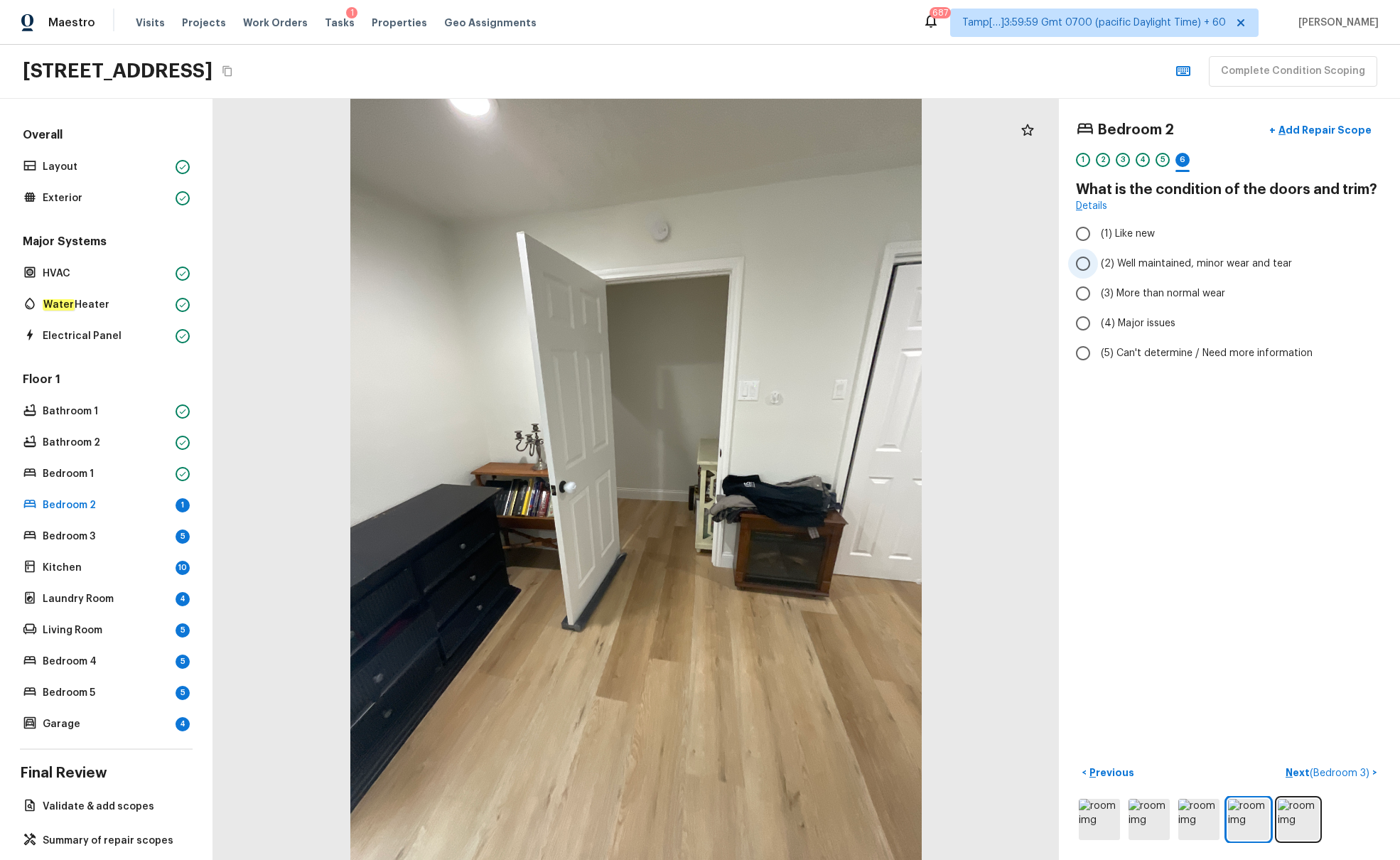
click at [1044, 261] on span "(2) Well maintained, minor wear and tear" at bounding box center [1196, 263] width 191 height 14
click at [1044, 261] on input "(2) Well maintained, minor wear and tear" at bounding box center [1083, 263] width 30 height 30
radio input "true"
click at [1044, 524] on span "( Bedroom 3 )" at bounding box center [1340, 773] width 60 height 10
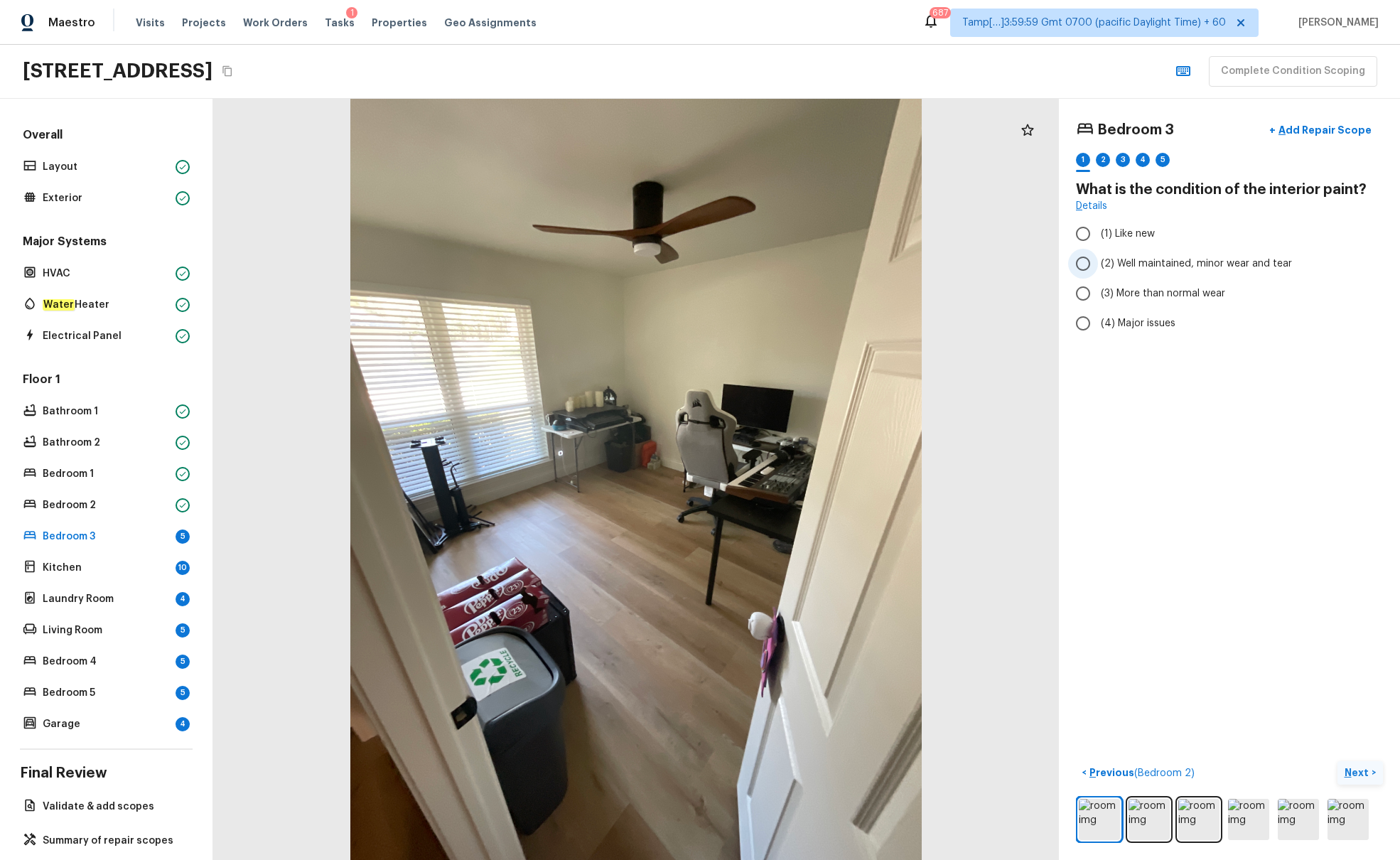
click at [1044, 265] on span "(2) Well maintained, minor wear and tear" at bounding box center [1196, 263] width 191 height 14
click at [1044, 265] on input "(2) Well maintained, minor wear and tear" at bounding box center [1083, 263] width 30 height 30
radio input "true"
click at [1044, 524] on p "Next" at bounding box center [1359, 772] width 27 height 14
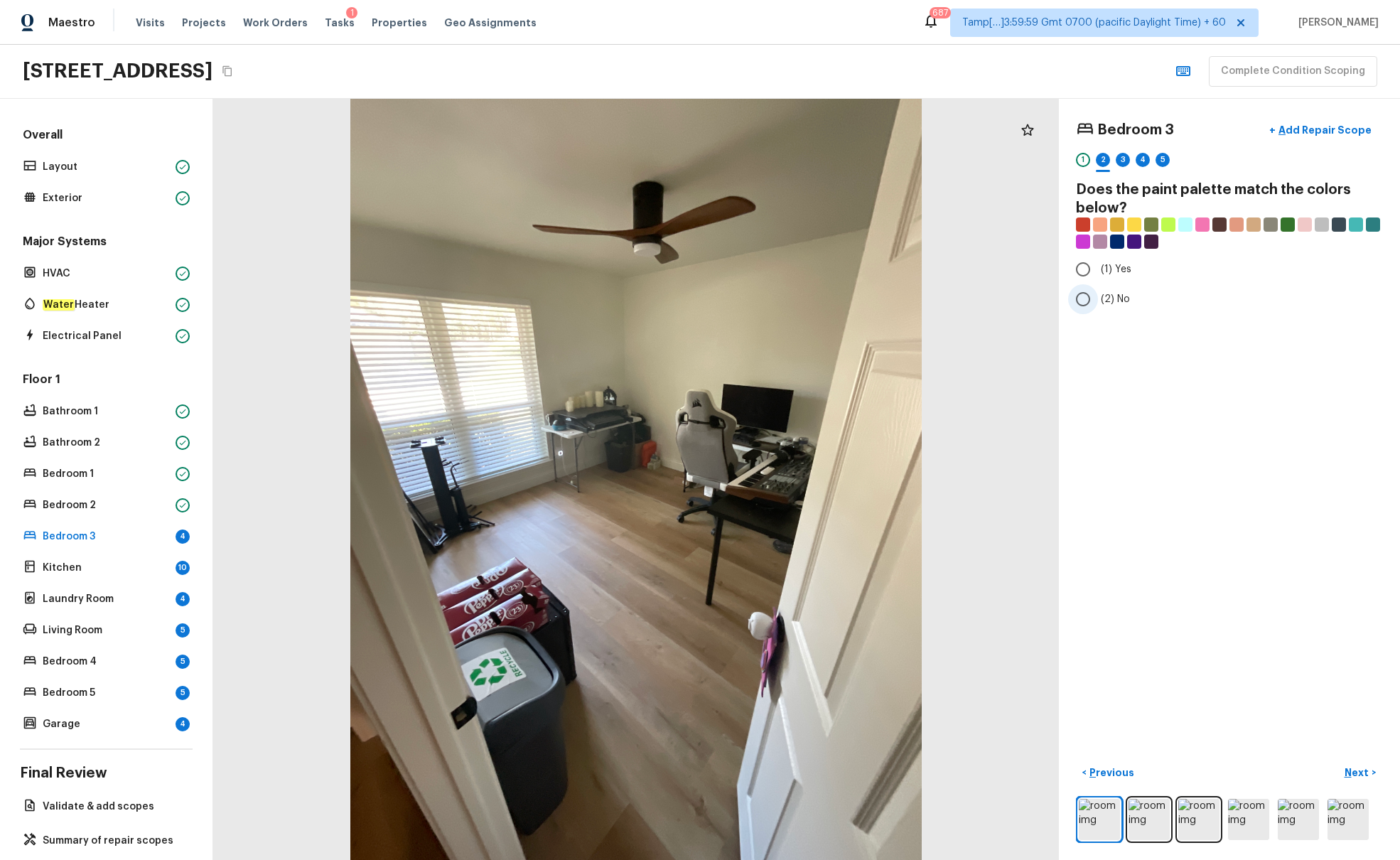
click at [1044, 297] on label "(2) No" at bounding box center [1220, 299] width 304 height 30
click at [1044, 297] on input "(2) No" at bounding box center [1083, 299] width 30 height 30
radio input "true"
click at [1044, 524] on p "Next" at bounding box center [1359, 772] width 27 height 14
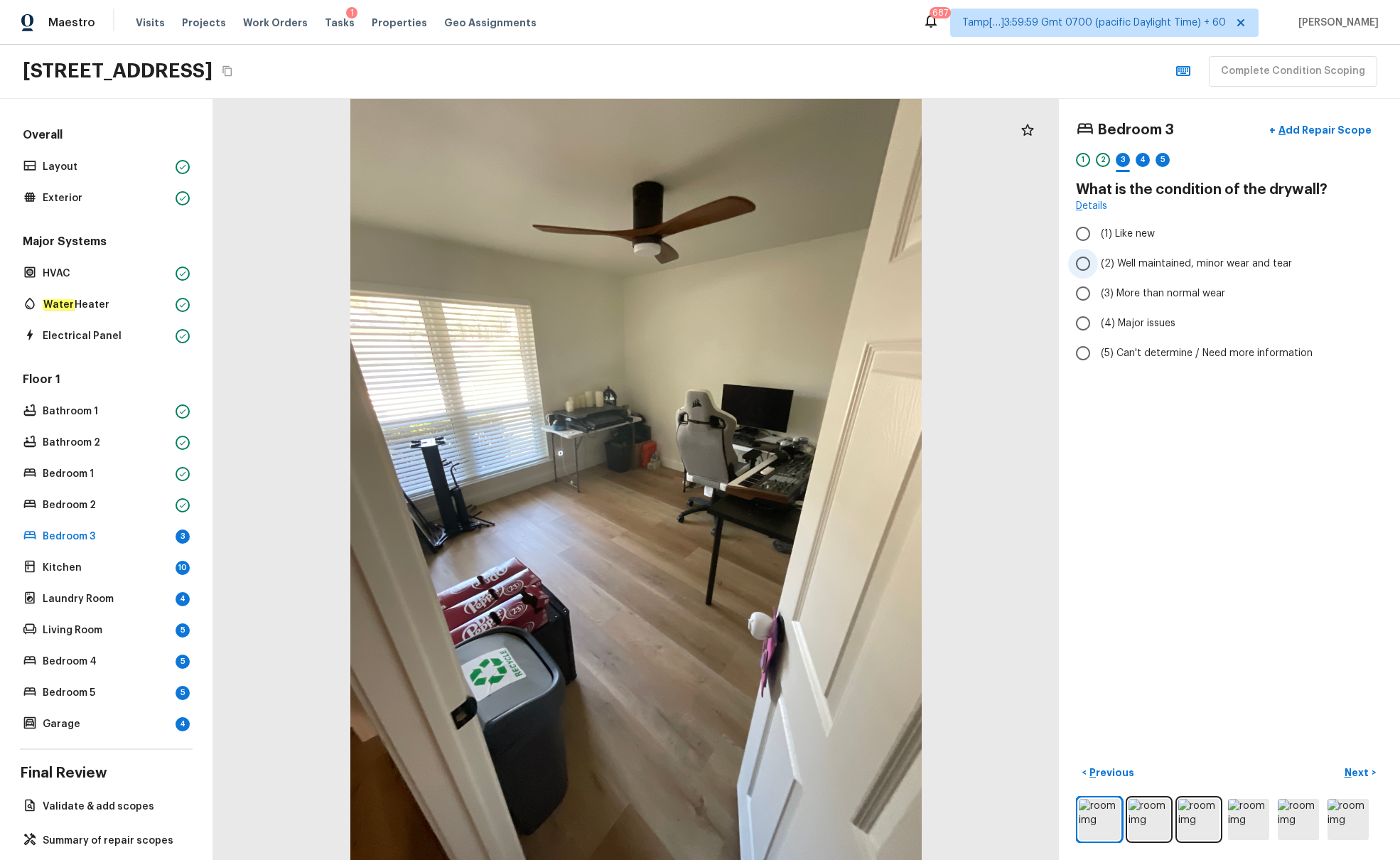
click at [1044, 263] on span "(2) Well maintained, minor wear and tear" at bounding box center [1196, 263] width 191 height 14
click at [1044, 263] on input "(2) Well maintained, minor wear and tear" at bounding box center [1083, 263] width 30 height 30
radio input "true"
click at [1044, 524] on p "Next" at bounding box center [1359, 772] width 27 height 14
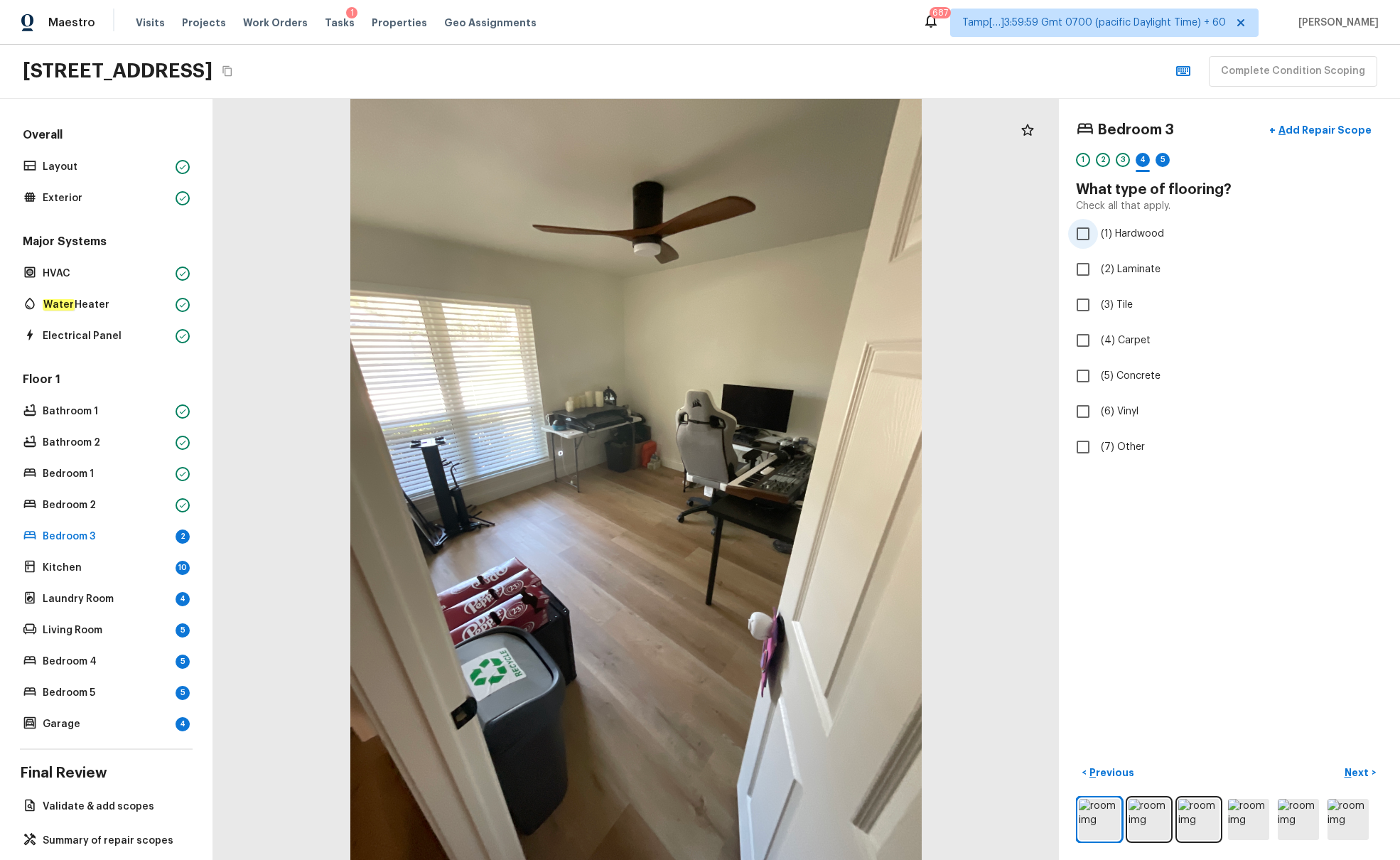
click at [1044, 236] on span "(1) Hardwood" at bounding box center [1132, 233] width 63 height 14
click at [1044, 236] on input "(1) Hardwood" at bounding box center [1083, 234] width 30 height 30
checkbox input "true"
click at [1044, 524] on p "Next" at bounding box center [1359, 772] width 27 height 14
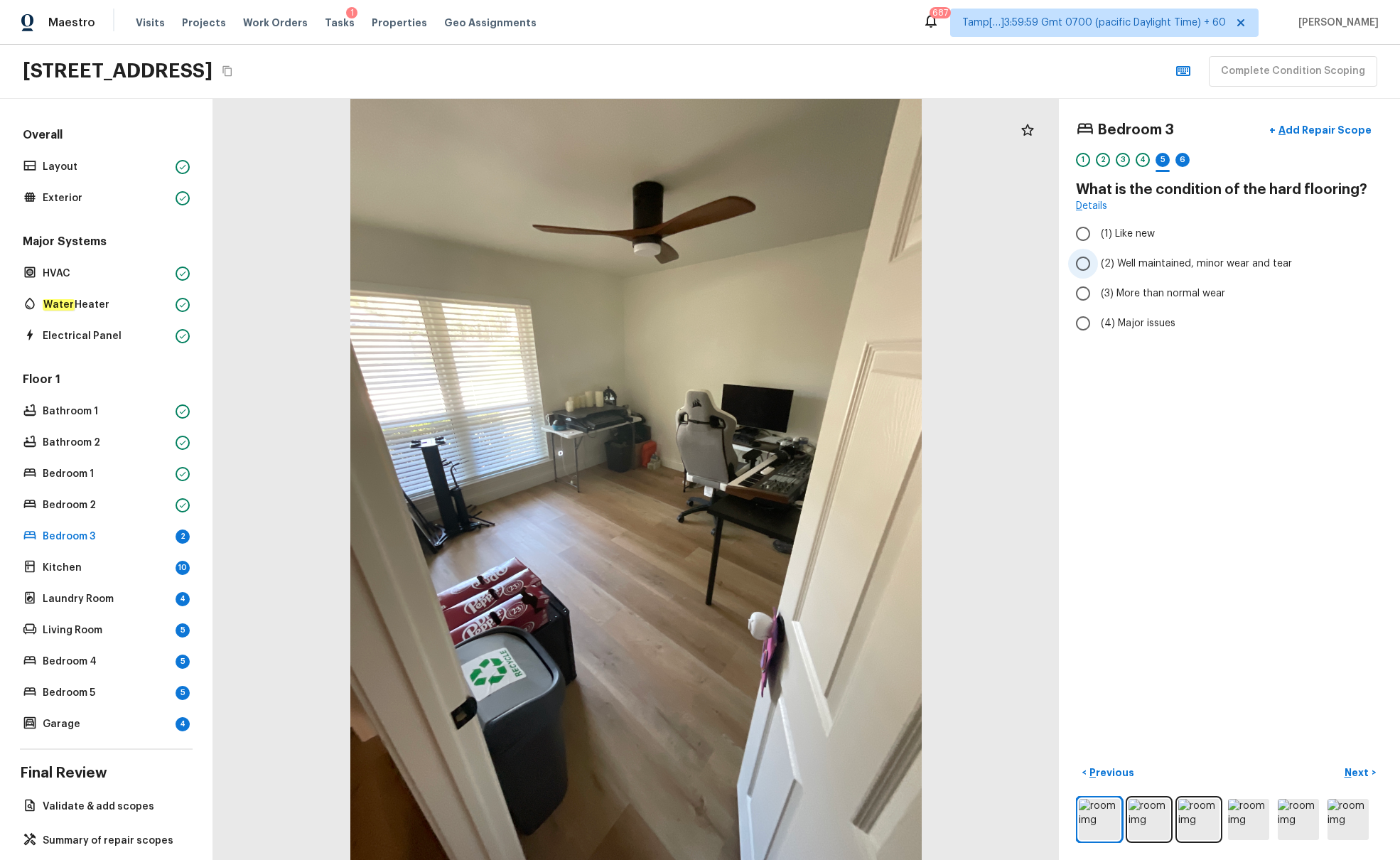
click at [1044, 263] on span "(2) Well maintained, minor wear and tear" at bounding box center [1196, 263] width 191 height 14
click at [1044, 263] on input "(2) Well maintained, minor wear and tear" at bounding box center [1083, 263] width 30 height 30
radio input "true"
click at [1044, 524] on p "Next" at bounding box center [1359, 772] width 27 height 14
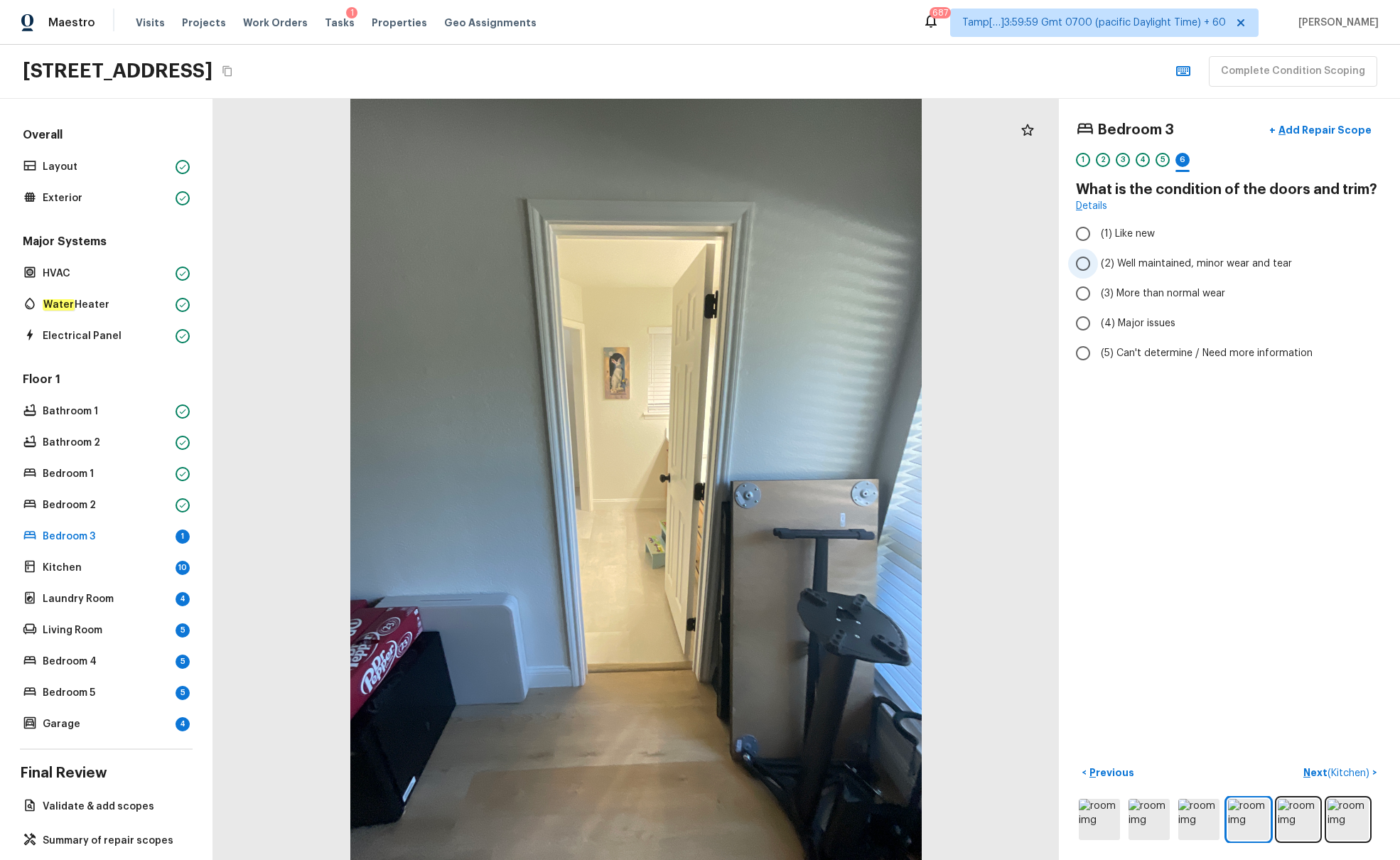
click at [1044, 264] on span "(2) Well maintained, minor wear and tear" at bounding box center [1196, 263] width 191 height 14
click at [1044, 264] on input "(2) Well maintained, minor wear and tear" at bounding box center [1083, 263] width 30 height 30
radio input "true"
click at [1044, 524] on span "( Kitchen )" at bounding box center [1349, 773] width 42 height 10
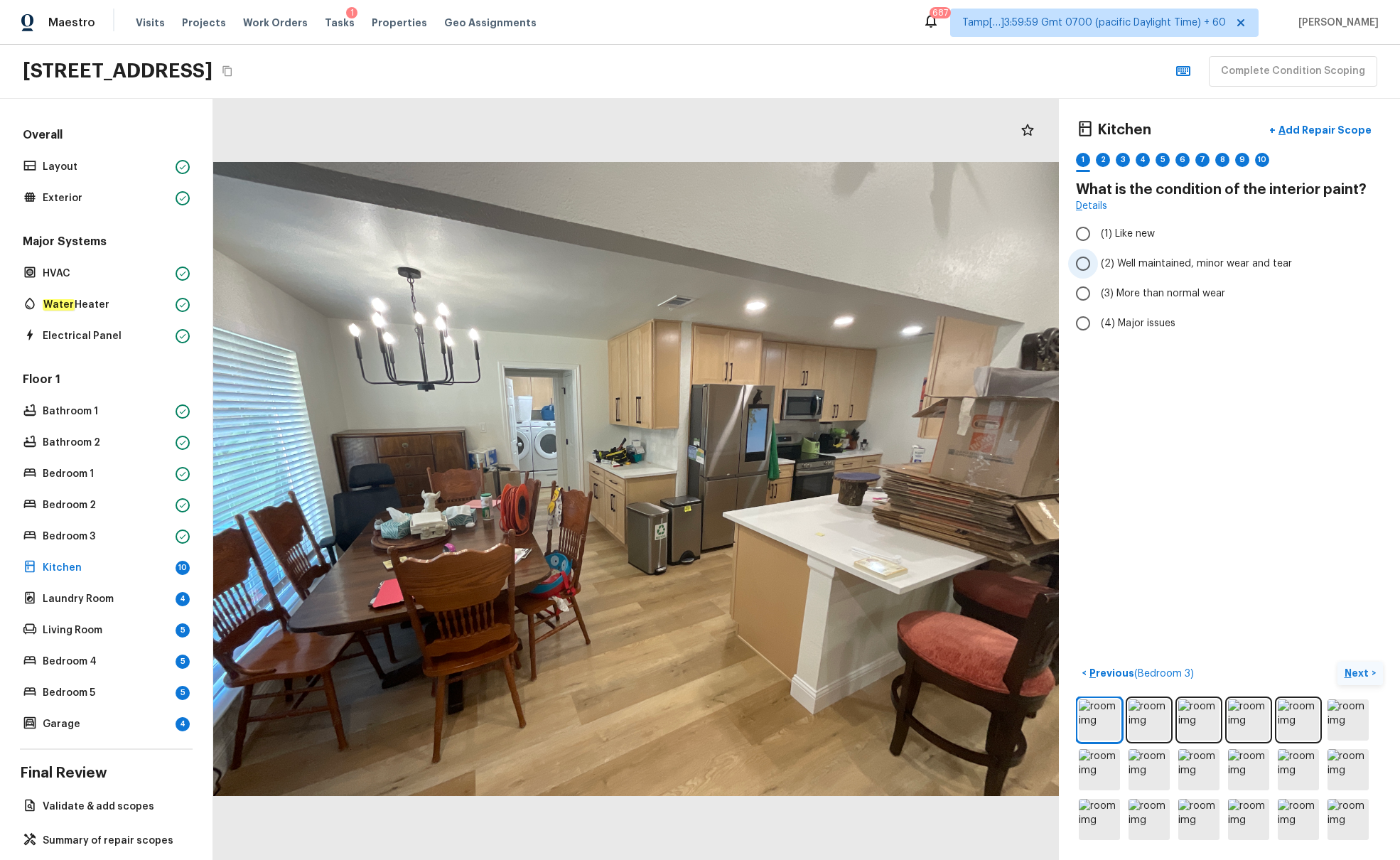
click at [1044, 264] on span "(2) Well maintained, minor wear and tear" at bounding box center [1196, 263] width 191 height 14
click at [1044, 264] on input "(2) Well maintained, minor wear and tear" at bounding box center [1083, 263] width 30 height 30
radio input "true"
click at [1044, 524] on p "Next" at bounding box center [1359, 673] width 27 height 14
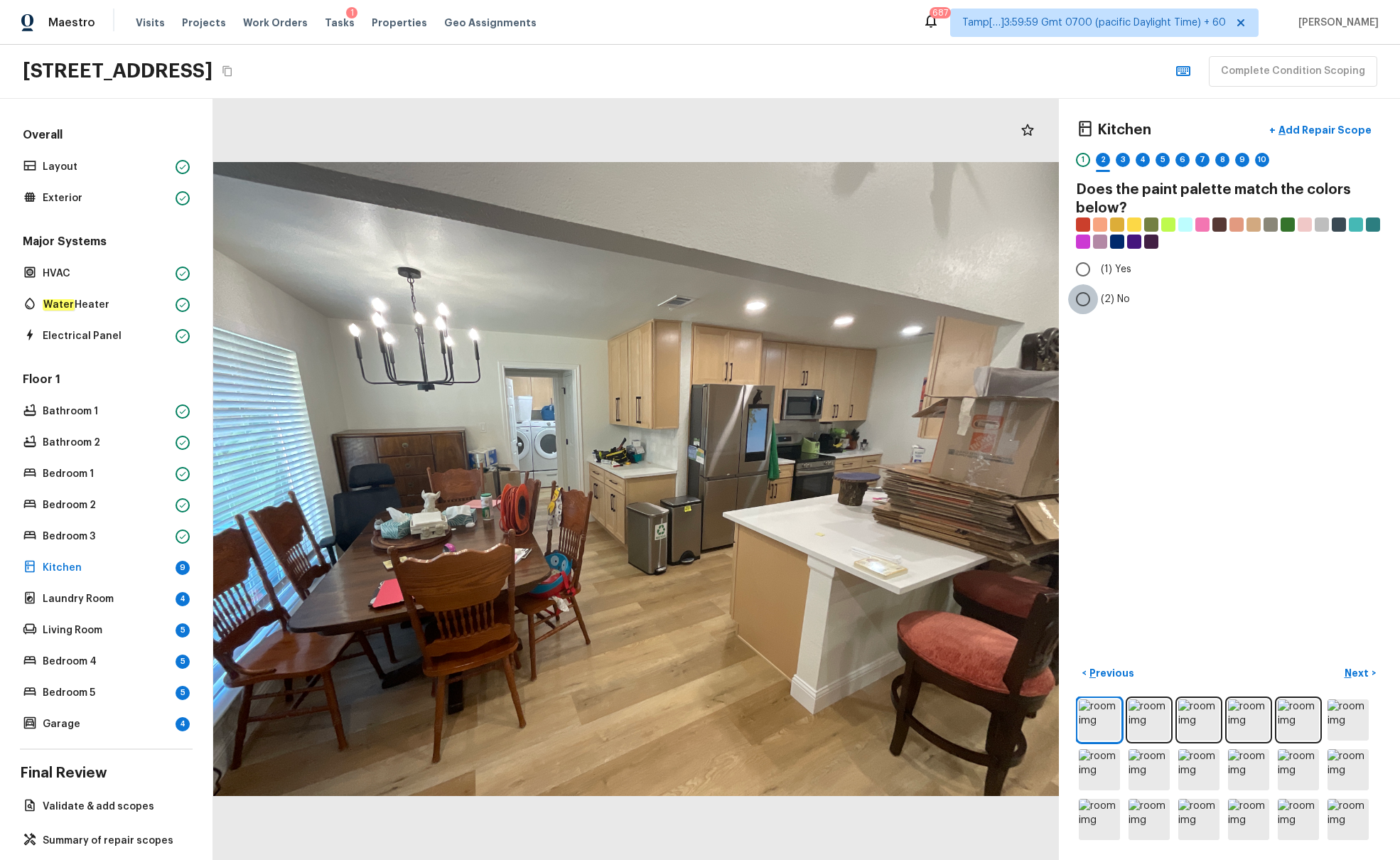
click at [1044, 307] on input "(2) No" at bounding box center [1083, 299] width 30 height 30
radio input "true"
click at [1044, 524] on p "Next" at bounding box center [1359, 673] width 27 height 14
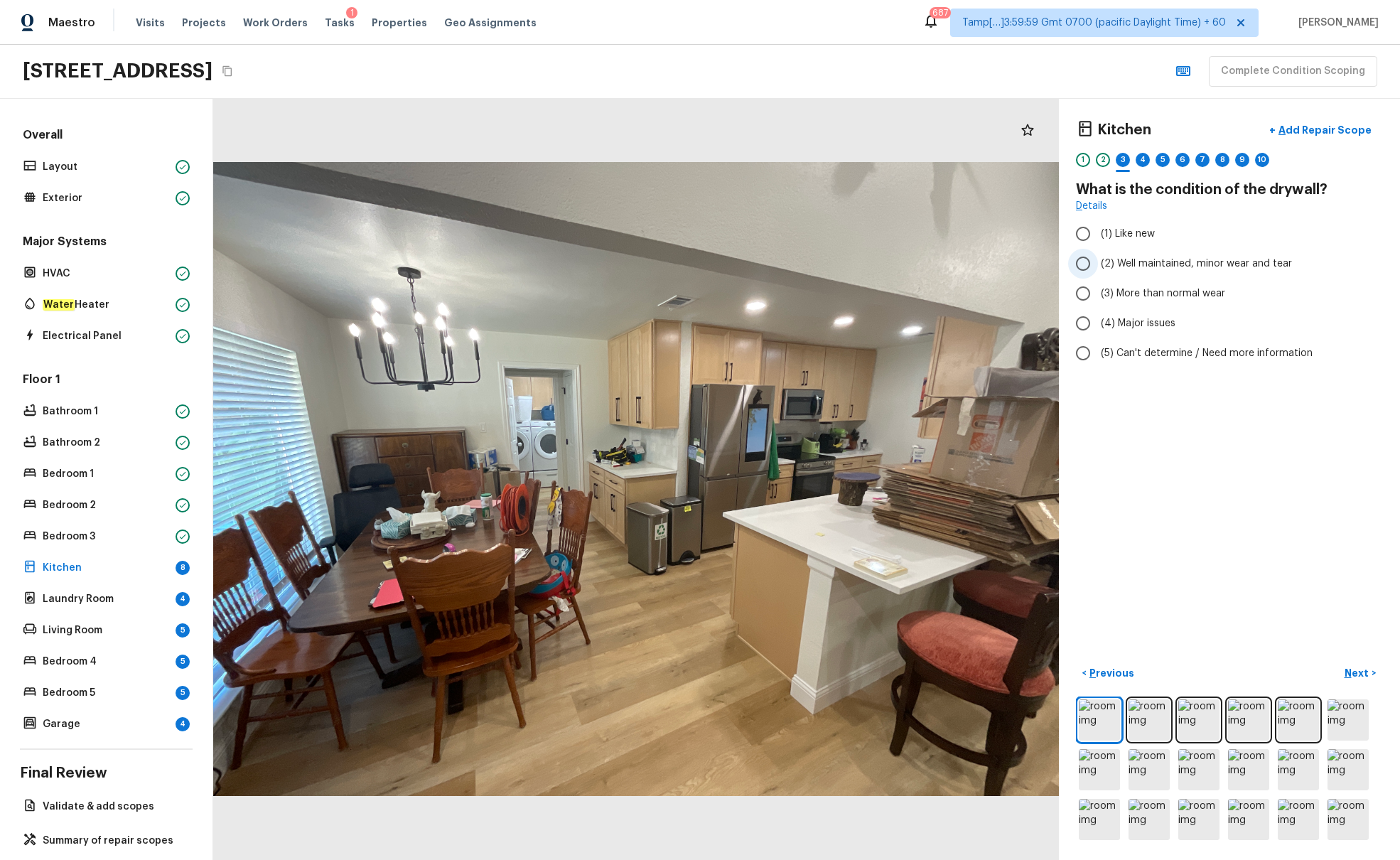
click at [1044, 258] on span "(2) Well maintained, minor wear and tear" at bounding box center [1196, 263] width 191 height 14
click at [1044, 258] on input "(2) Well maintained, minor wear and tear" at bounding box center [1083, 263] width 30 height 30
radio input "true"
click at [1044, 524] on p "Next" at bounding box center [1359, 673] width 27 height 14
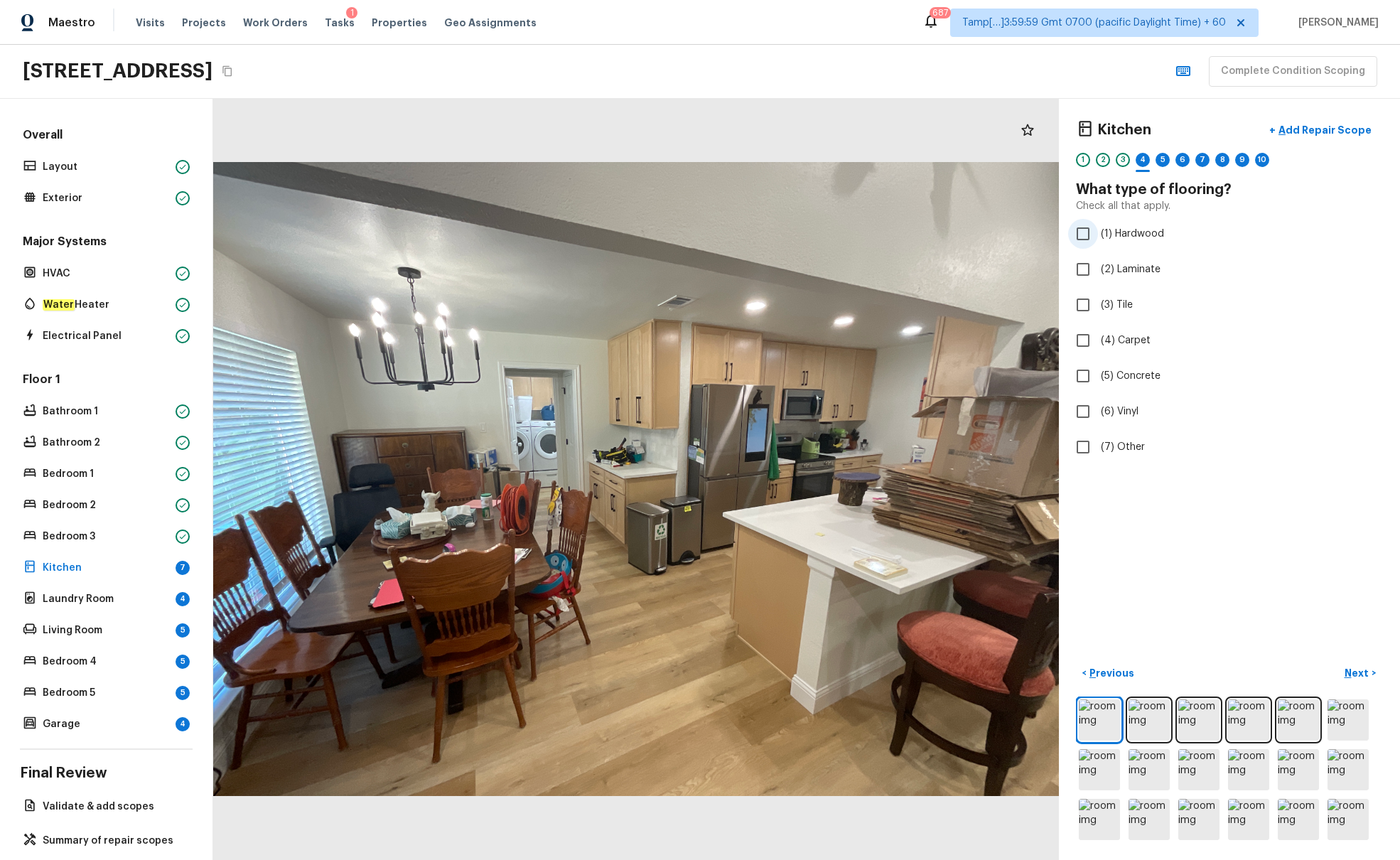
click at [1044, 233] on span "(1) Hardwood" at bounding box center [1132, 233] width 63 height 14
click at [1044, 233] on input "(1) Hardwood" at bounding box center [1083, 234] width 30 height 30
checkbox input "true"
click at [1044, 524] on p "Next" at bounding box center [1359, 673] width 27 height 14
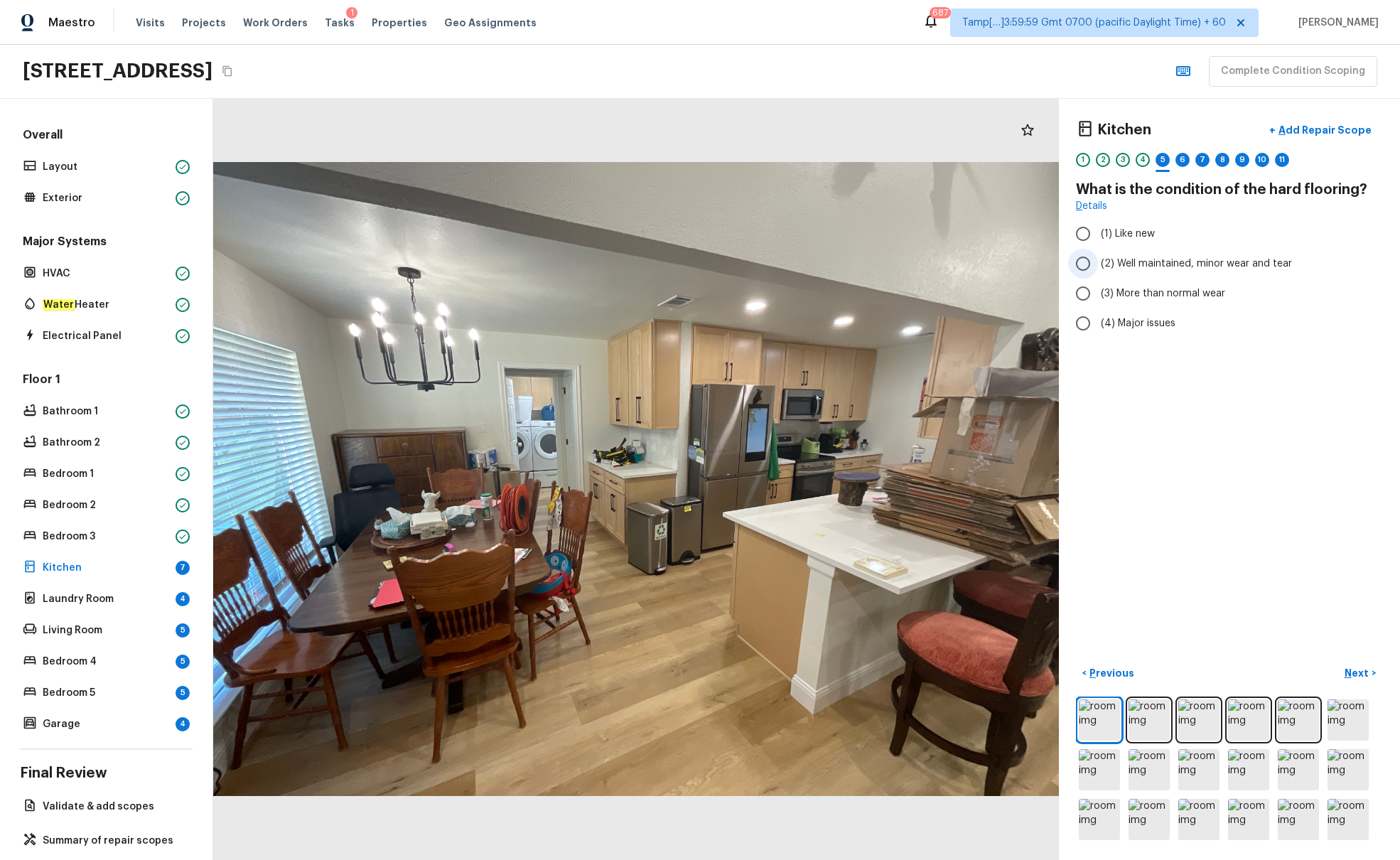
click at [1044, 263] on span "(2) Well maintained, minor wear and tear" at bounding box center [1196, 263] width 191 height 14
click at [1044, 263] on input "(2) Well maintained, minor wear and tear" at bounding box center [1083, 263] width 30 height 30
radio input "true"
click at [1044, 524] on p "Next" at bounding box center [1359, 673] width 27 height 14
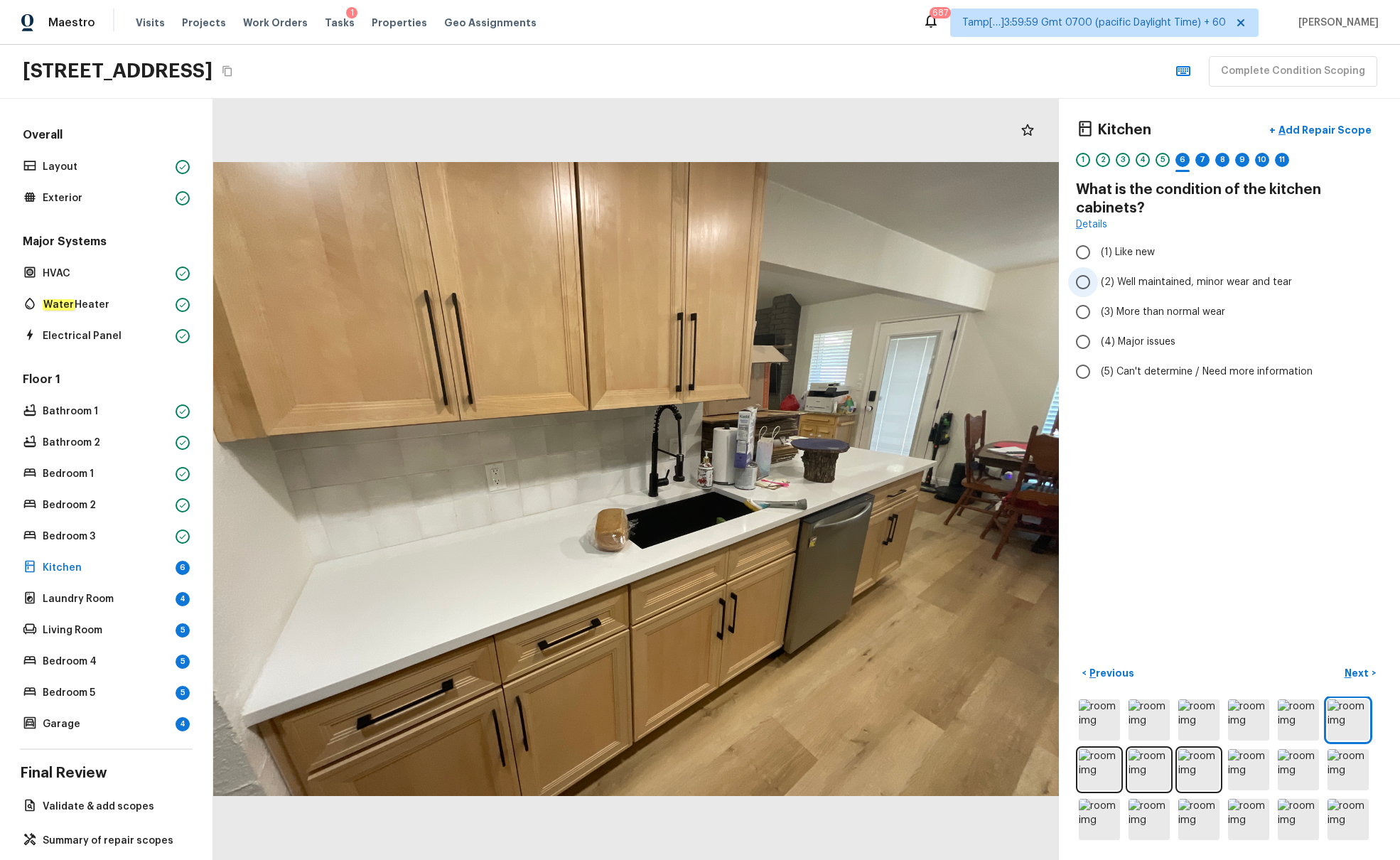
click at [1044, 283] on span "(2) Well maintained, minor wear and tear" at bounding box center [1196, 282] width 191 height 14
click at [1044, 283] on input "(2) Well maintained, minor wear and tear" at bounding box center [1083, 282] width 30 height 30
radio input "true"
click at [1044, 524] on p "Next" at bounding box center [1359, 673] width 27 height 14
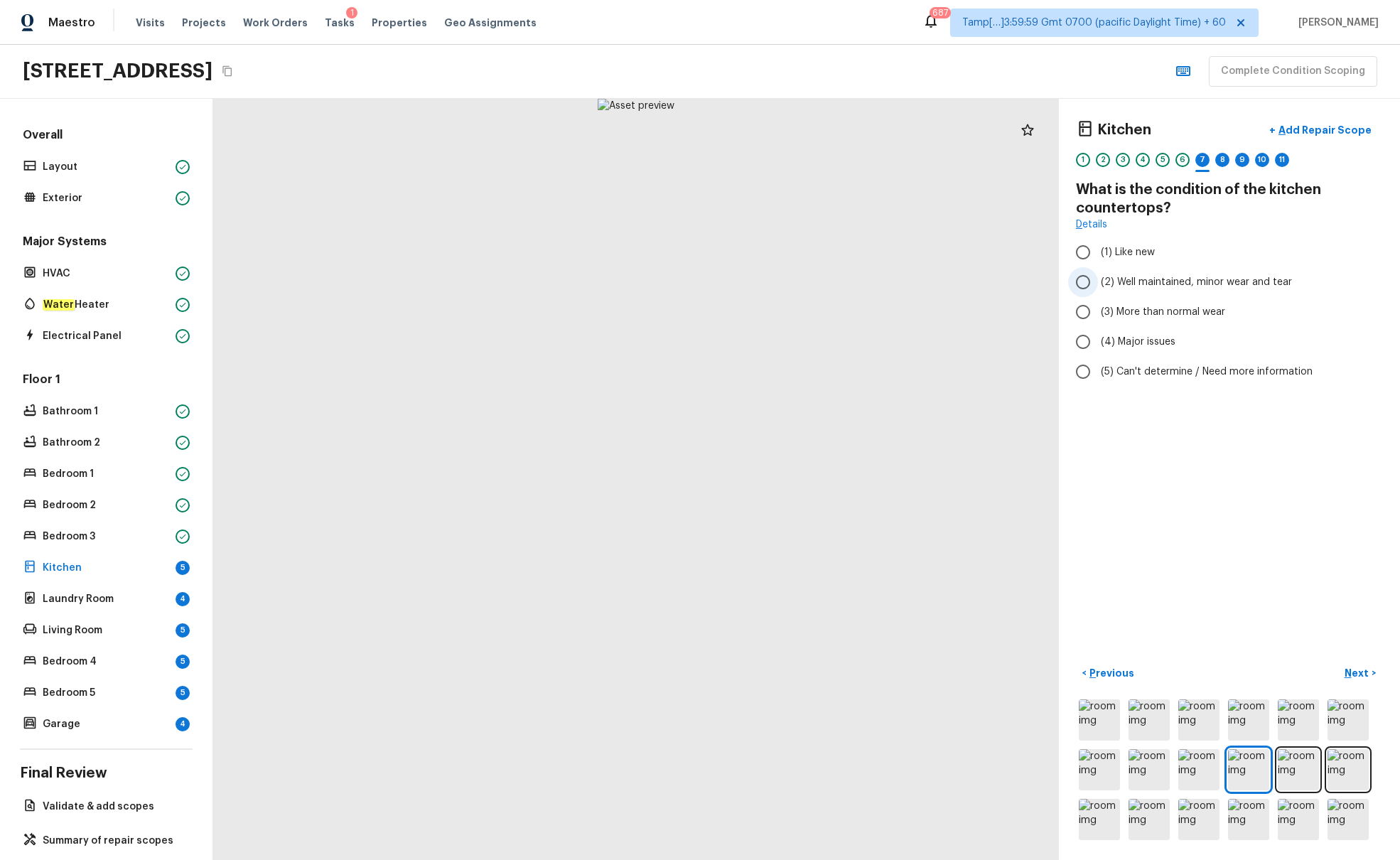
click at [1044, 280] on span "(2) Well maintained, minor wear and tear" at bounding box center [1196, 282] width 191 height 14
click at [1044, 280] on input "(2) Well maintained, minor wear and tear" at bounding box center [1083, 282] width 30 height 30
radio input "true"
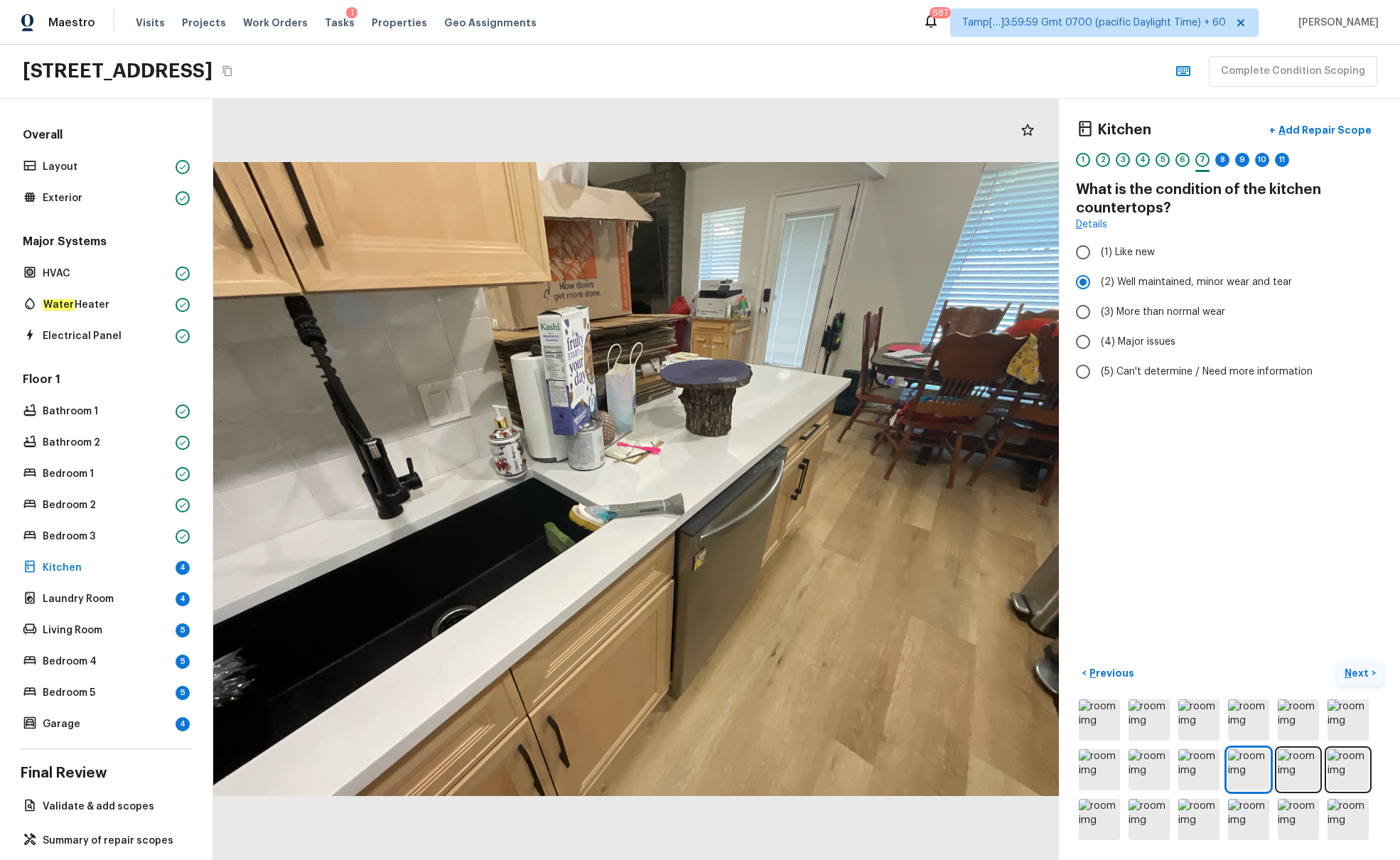
click at [1044, 524] on p "Next" at bounding box center [1359, 673] width 27 height 14
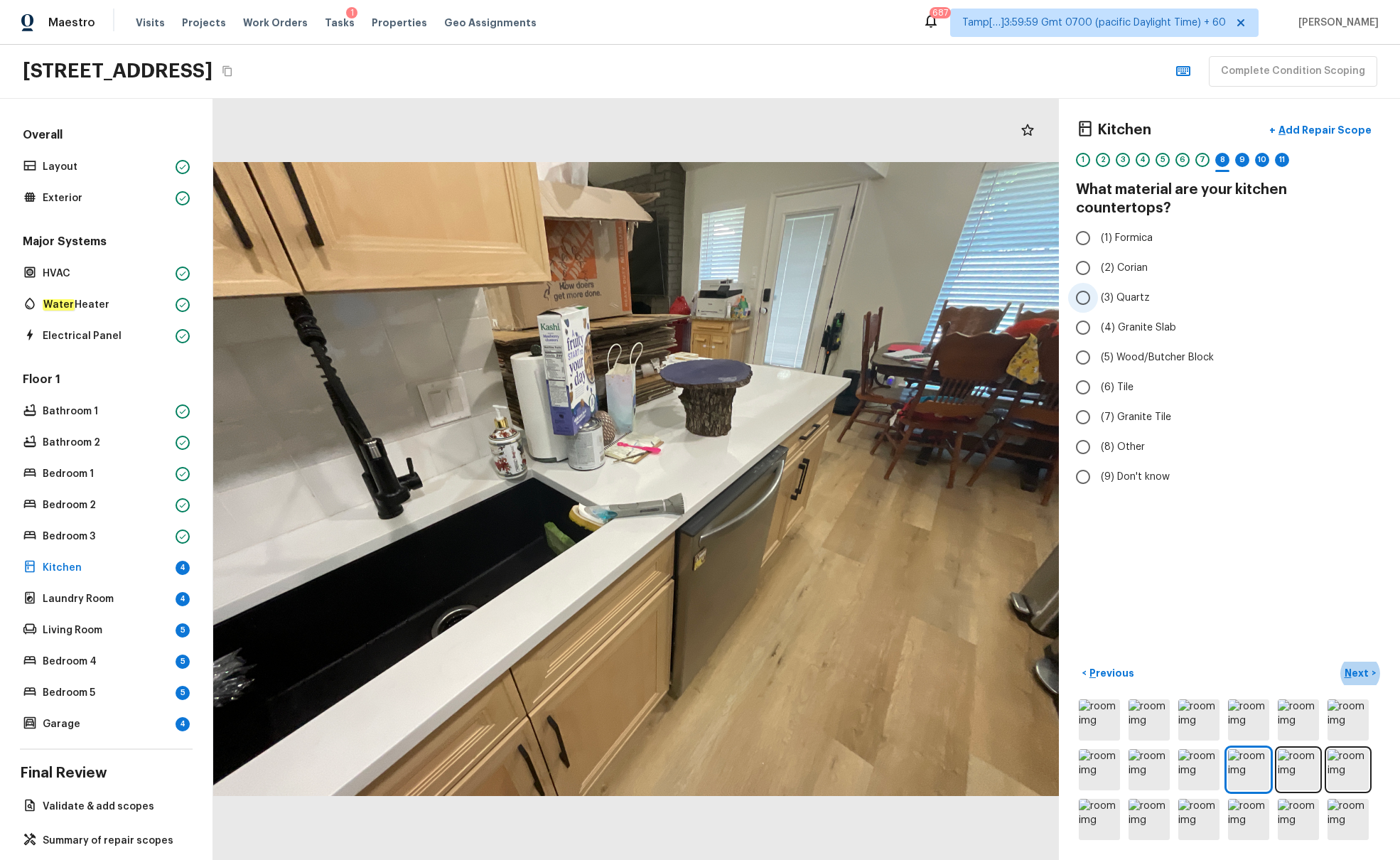
click at [1044, 283] on input "(3) Quartz" at bounding box center [1083, 298] width 30 height 30
radio input "true"
click at [1044, 524] on p "Next" at bounding box center [1359, 673] width 27 height 14
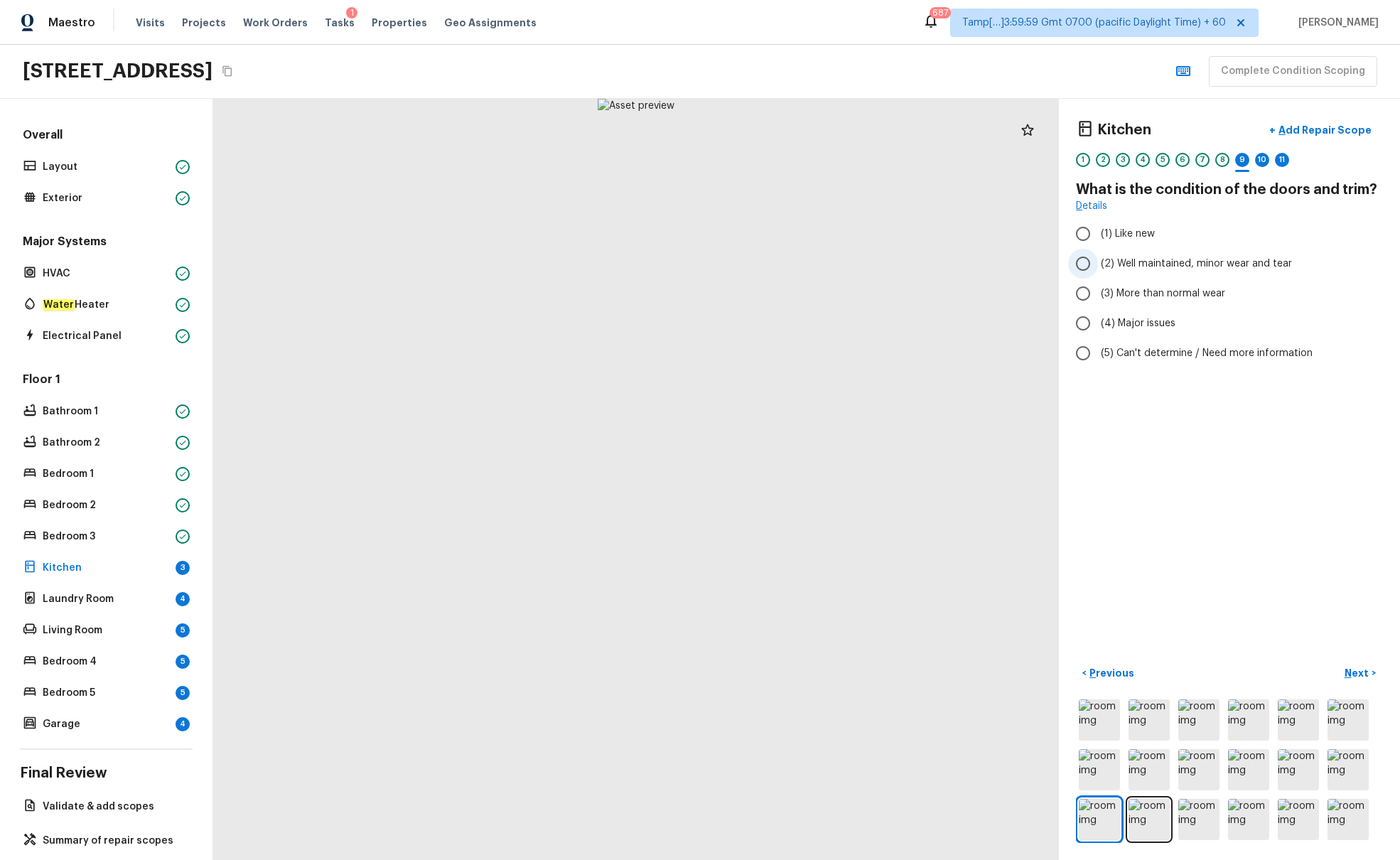
click at [1044, 265] on span "(2) Well maintained, minor wear and tear" at bounding box center [1196, 263] width 191 height 14
click at [1044, 265] on input "(2) Well maintained, minor wear and tear" at bounding box center [1083, 263] width 30 height 30
radio input "true"
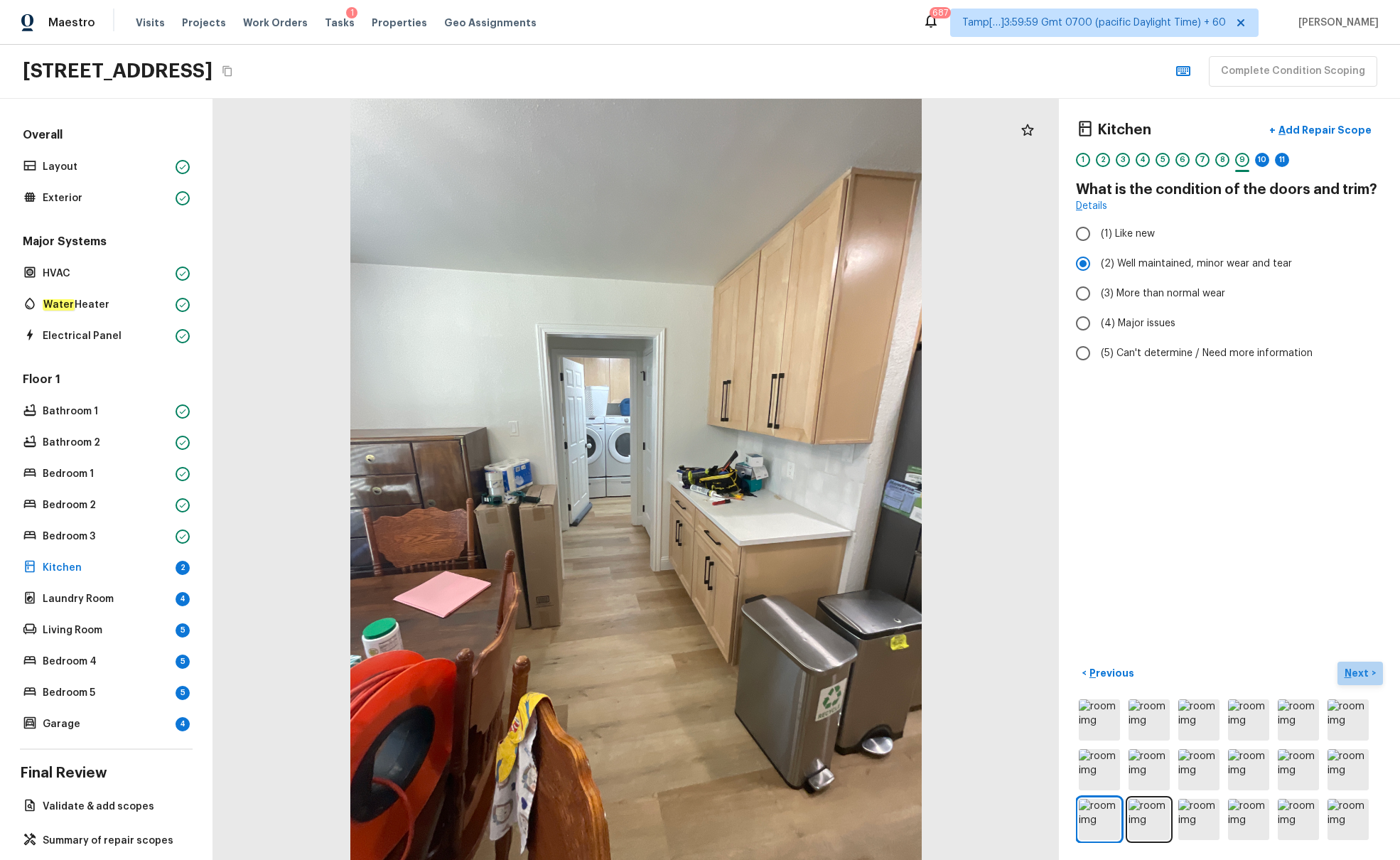
click at [1044, 524] on p "Next" at bounding box center [1359, 673] width 27 height 14
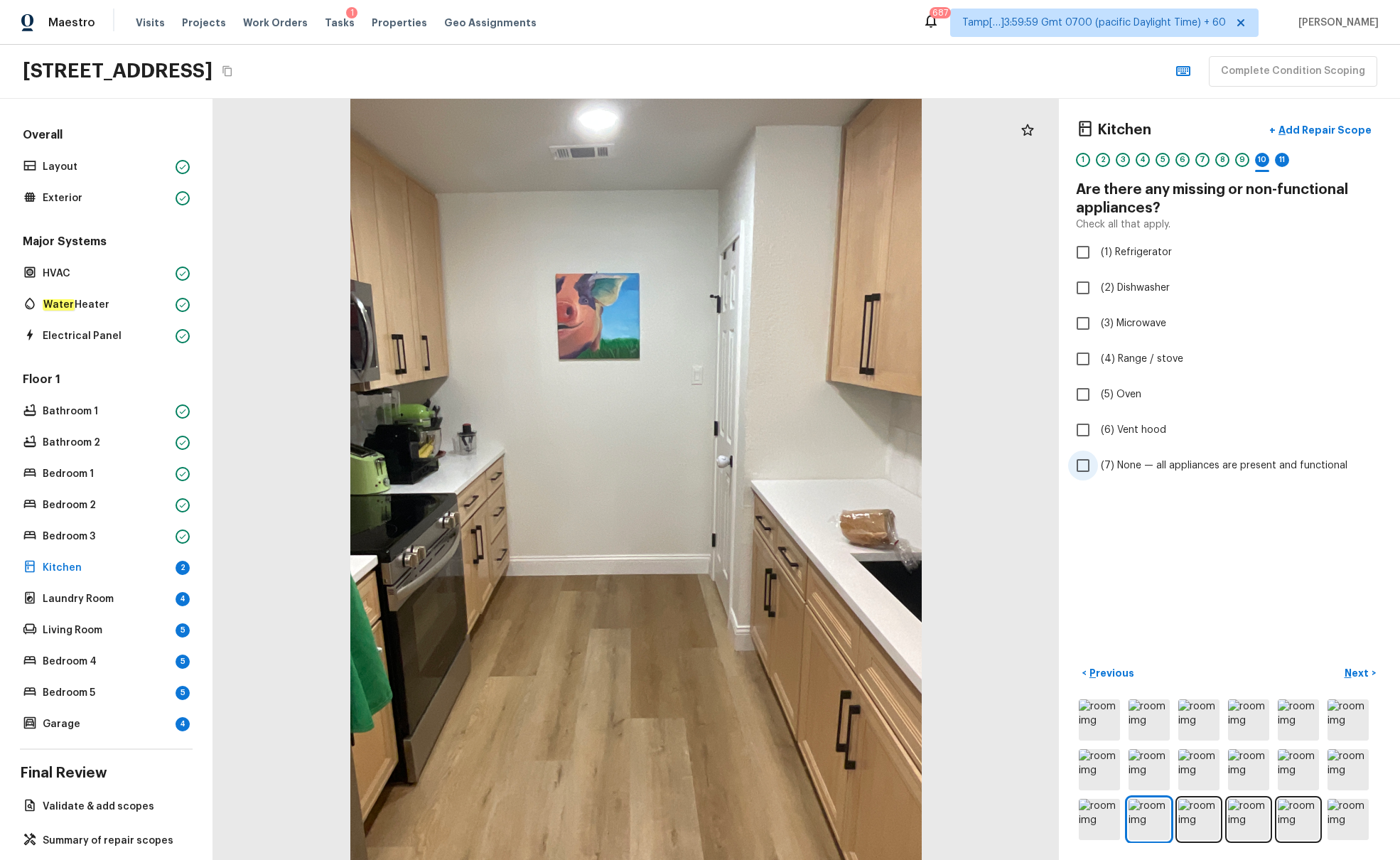
click at [1044, 463] on input "(7) None — all appliances are present and functional" at bounding box center [1083, 466] width 30 height 30
checkbox input "true"
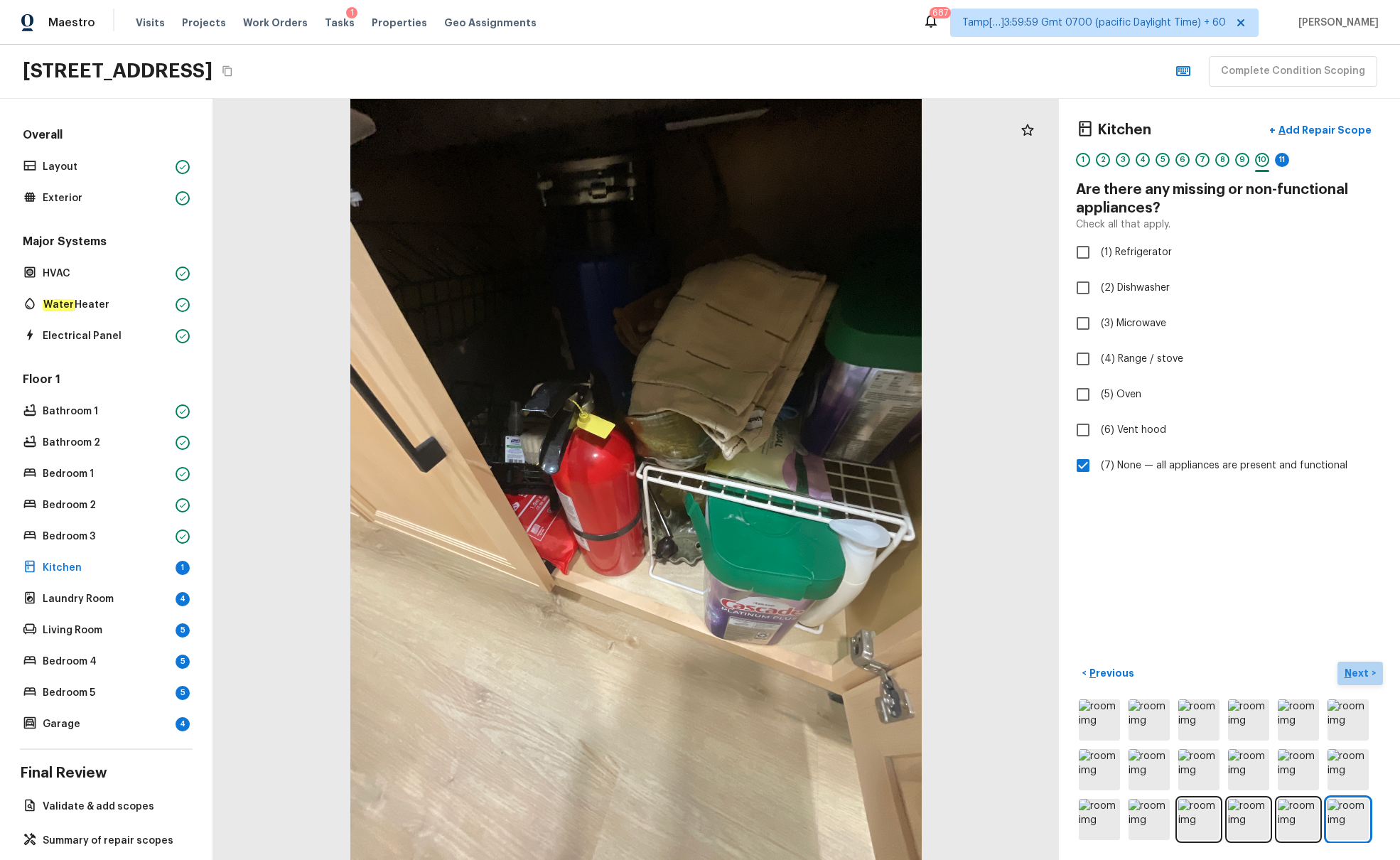
click at [1044, 524] on button "Next >" at bounding box center [1360, 673] width 45 height 24
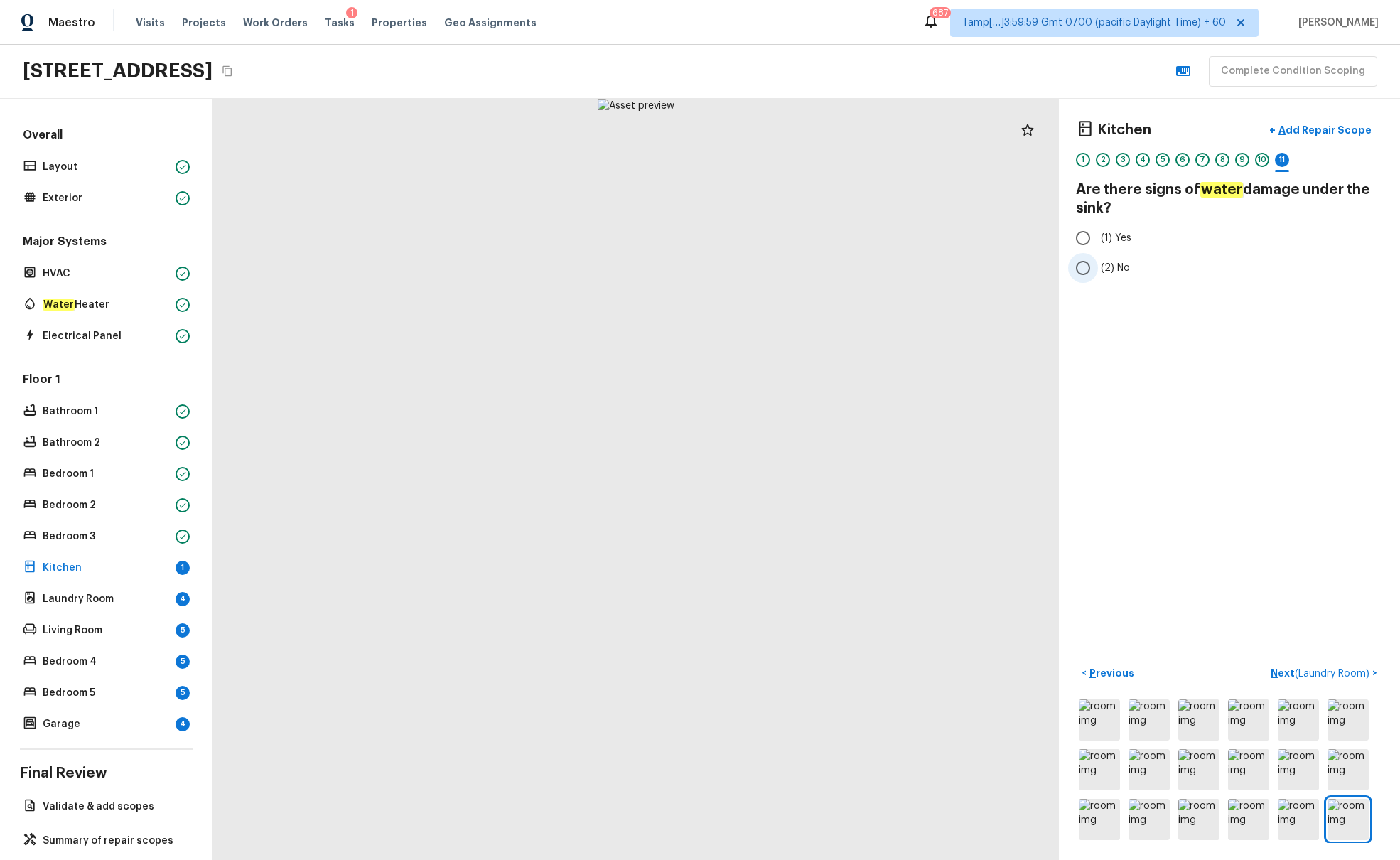
click at [1044, 266] on input "(2) No" at bounding box center [1083, 268] width 30 height 30
radio input "true"
click at [1044, 524] on span "( Laundry Room )" at bounding box center [1332, 673] width 75 height 10
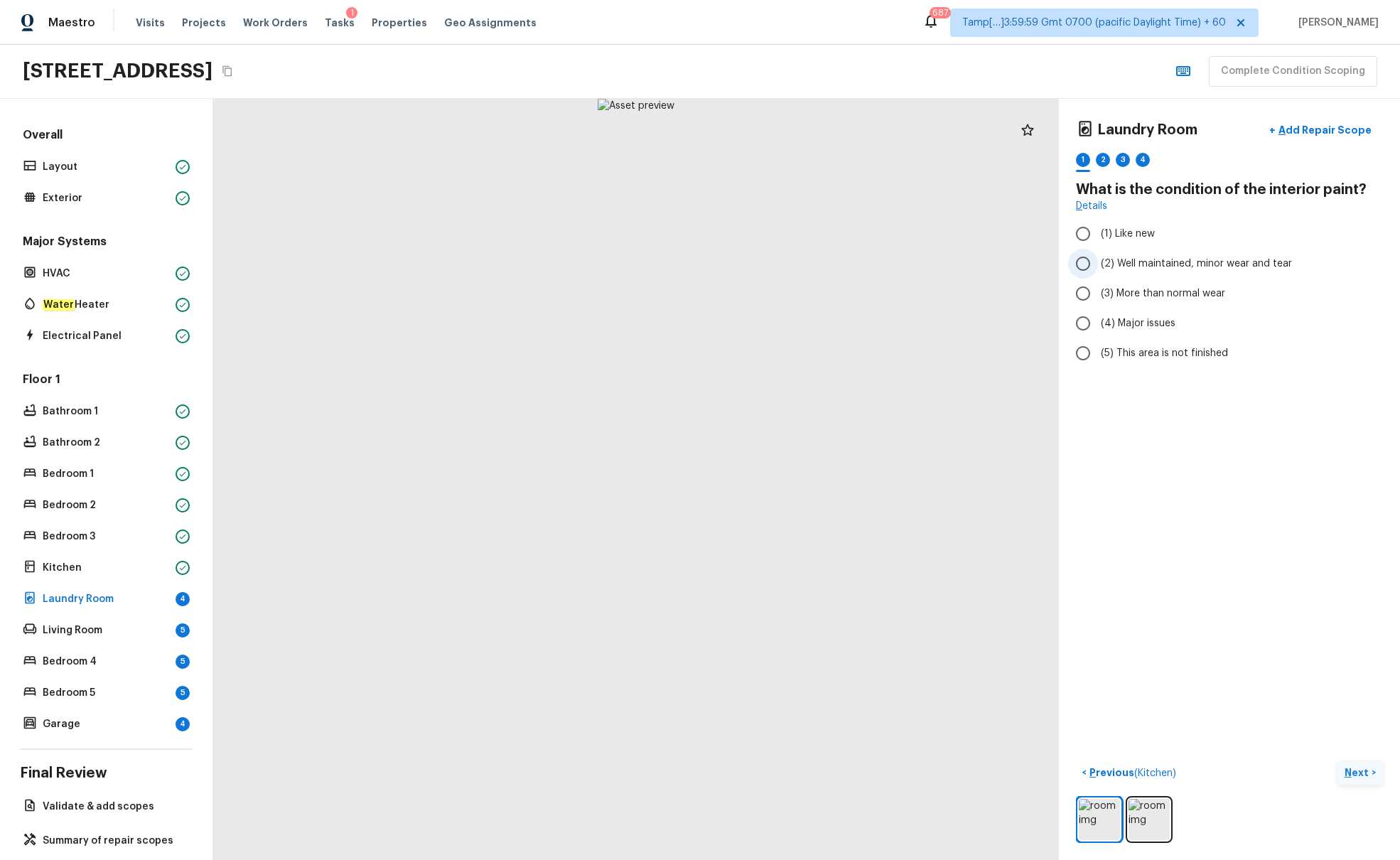
click at [1044, 265] on span "(2) Well maintained, minor wear and tear" at bounding box center [1196, 263] width 191 height 14
click at [1044, 265] on input "(2) Well maintained, minor wear and tear" at bounding box center [1083, 263] width 30 height 30
radio input "true"
click at [1044, 524] on p "Next" at bounding box center [1359, 772] width 27 height 14
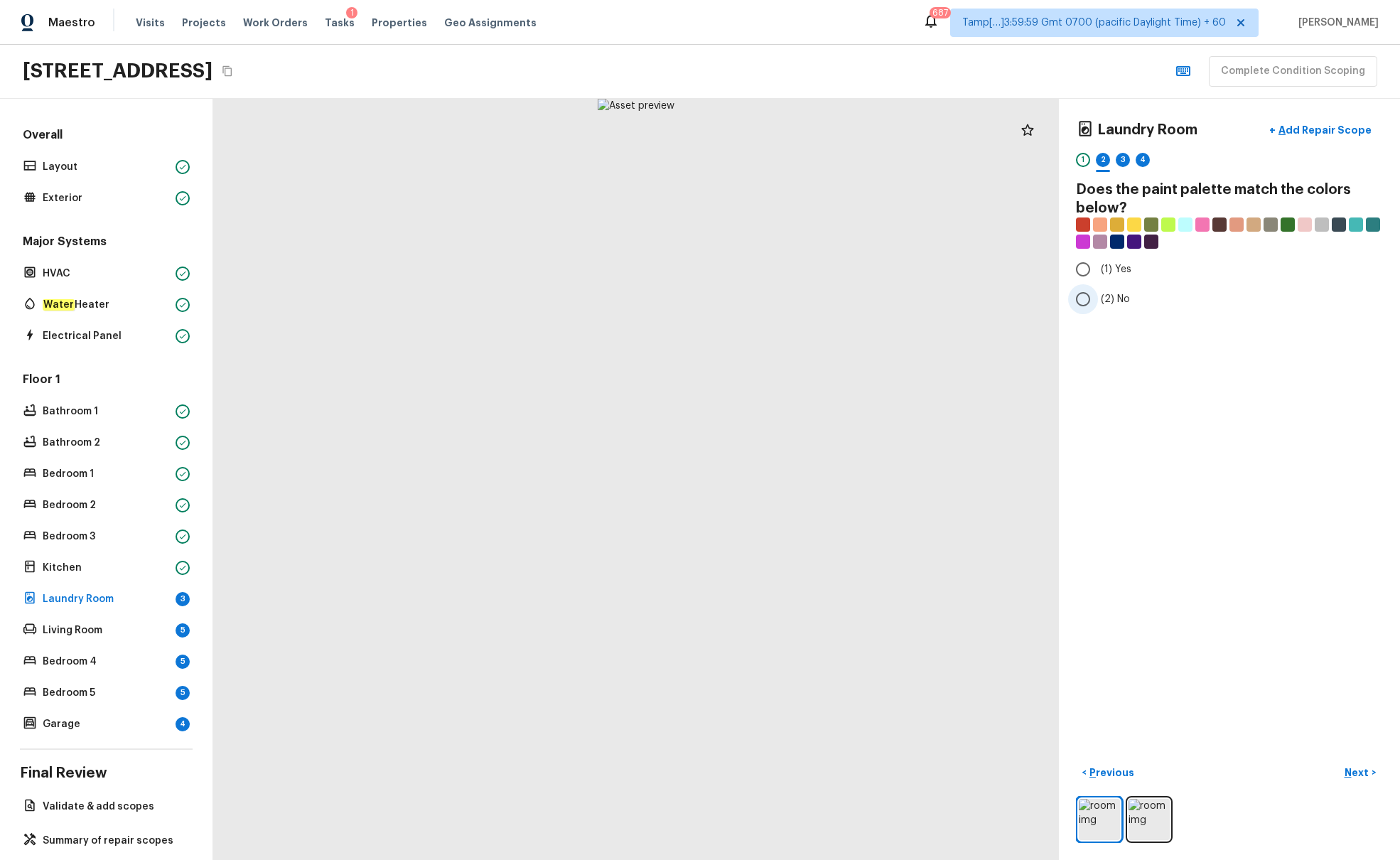
click at [1044, 298] on input "(2) No" at bounding box center [1083, 299] width 30 height 30
radio input "true"
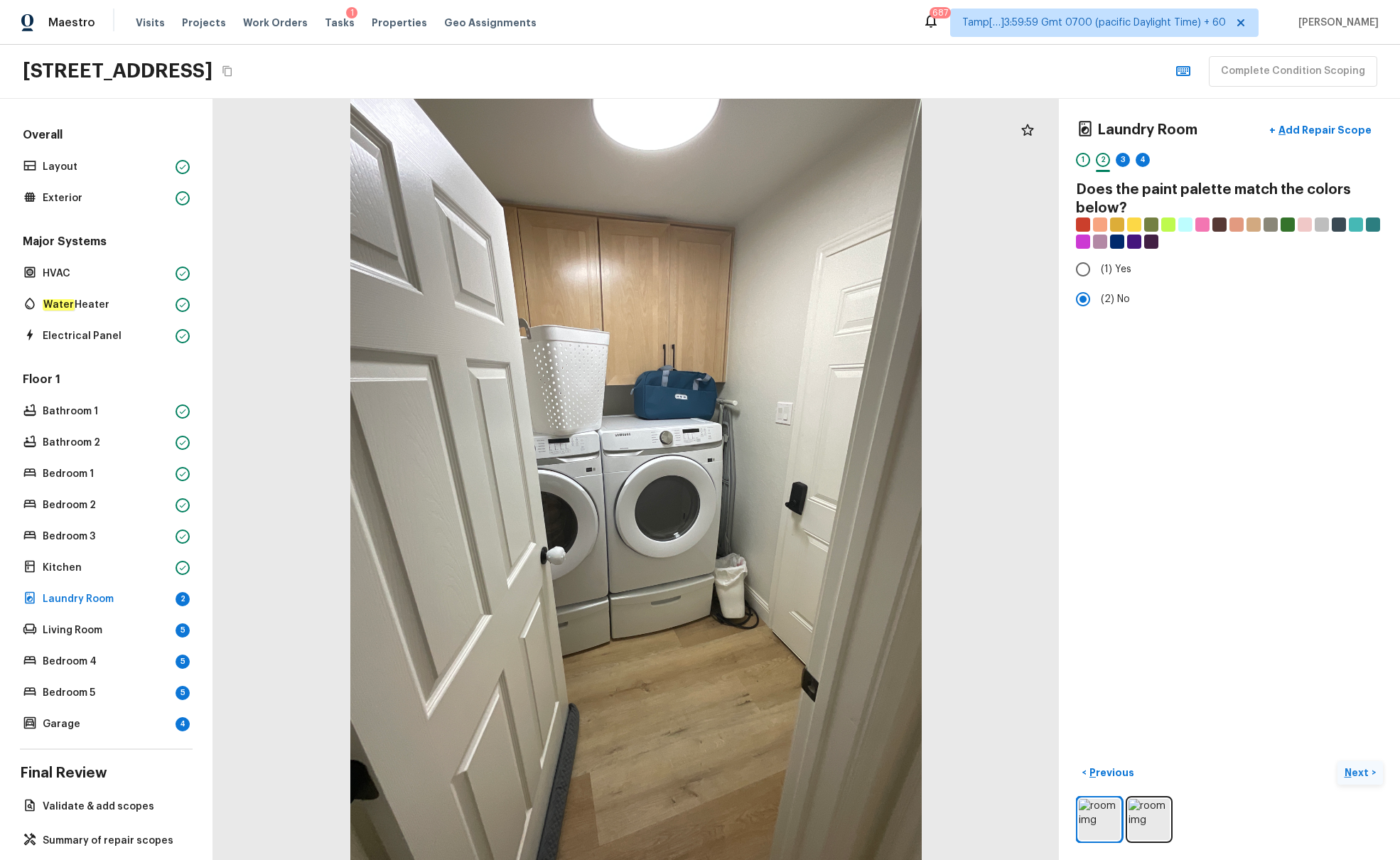
click at [1044, 524] on p "Next" at bounding box center [1359, 772] width 27 height 14
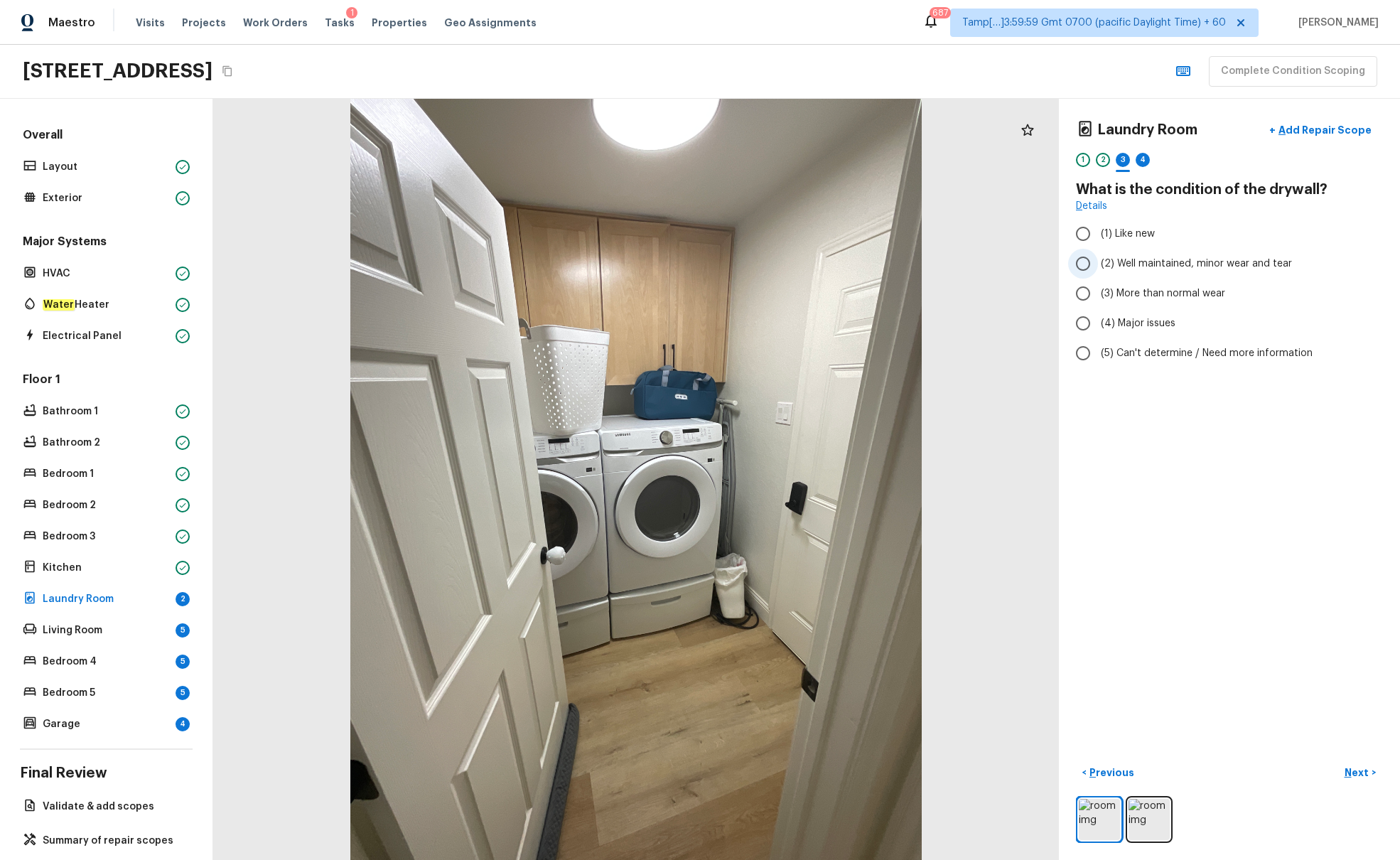
click at [1044, 257] on span "(2) Well maintained, minor wear and tear" at bounding box center [1196, 263] width 191 height 14
click at [1044, 257] on input "(2) Well maintained, minor wear and tear" at bounding box center [1083, 263] width 30 height 30
radio input "true"
click at [1044, 524] on p "Next" at bounding box center [1359, 772] width 27 height 14
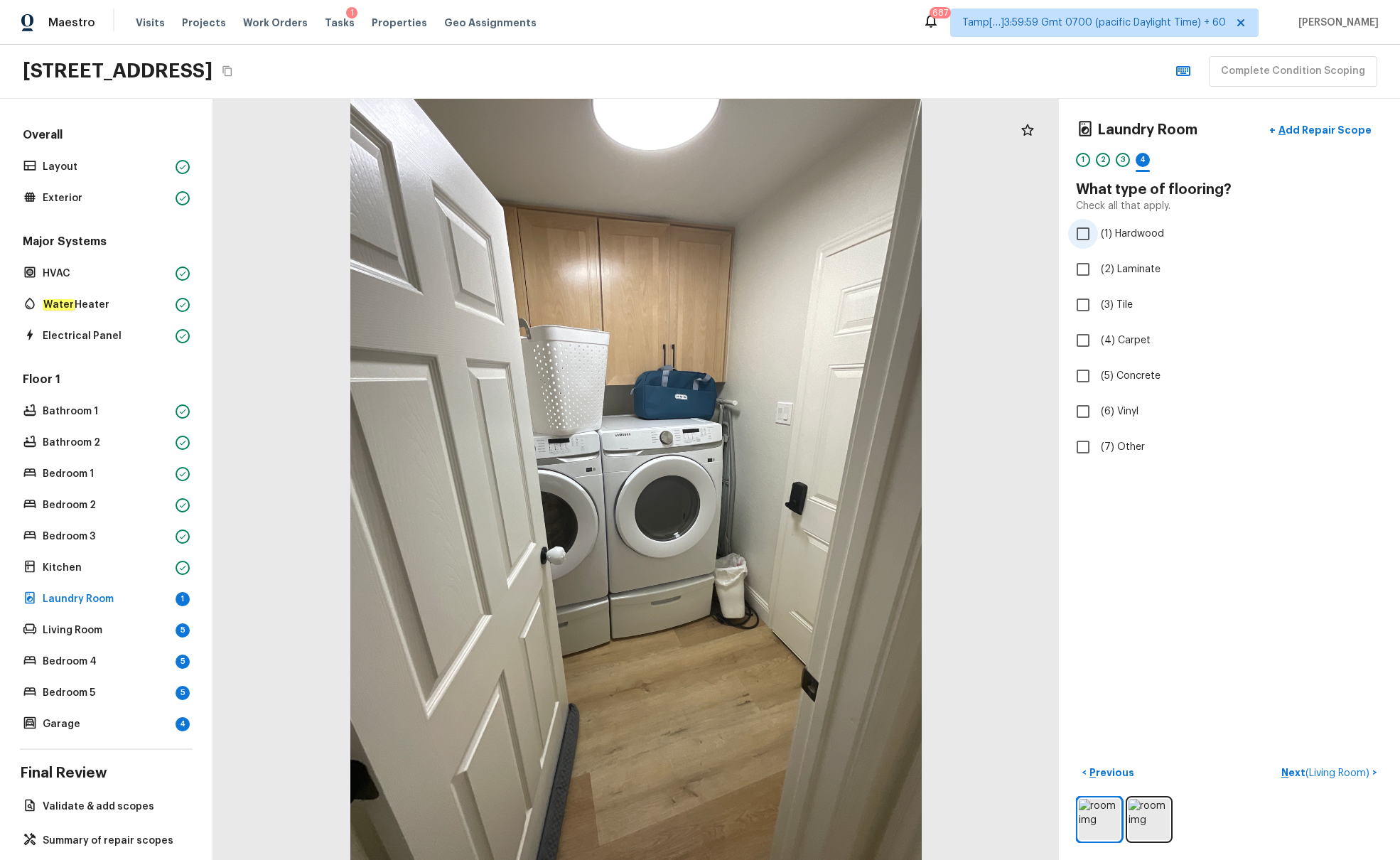
click at [1044, 235] on span "(1) Hardwood" at bounding box center [1132, 233] width 63 height 14
click at [1044, 235] on input "(1) Hardwood" at bounding box center [1083, 234] width 30 height 30
checkbox input "true"
click at [1044, 524] on p "Next" at bounding box center [1359, 772] width 27 height 14
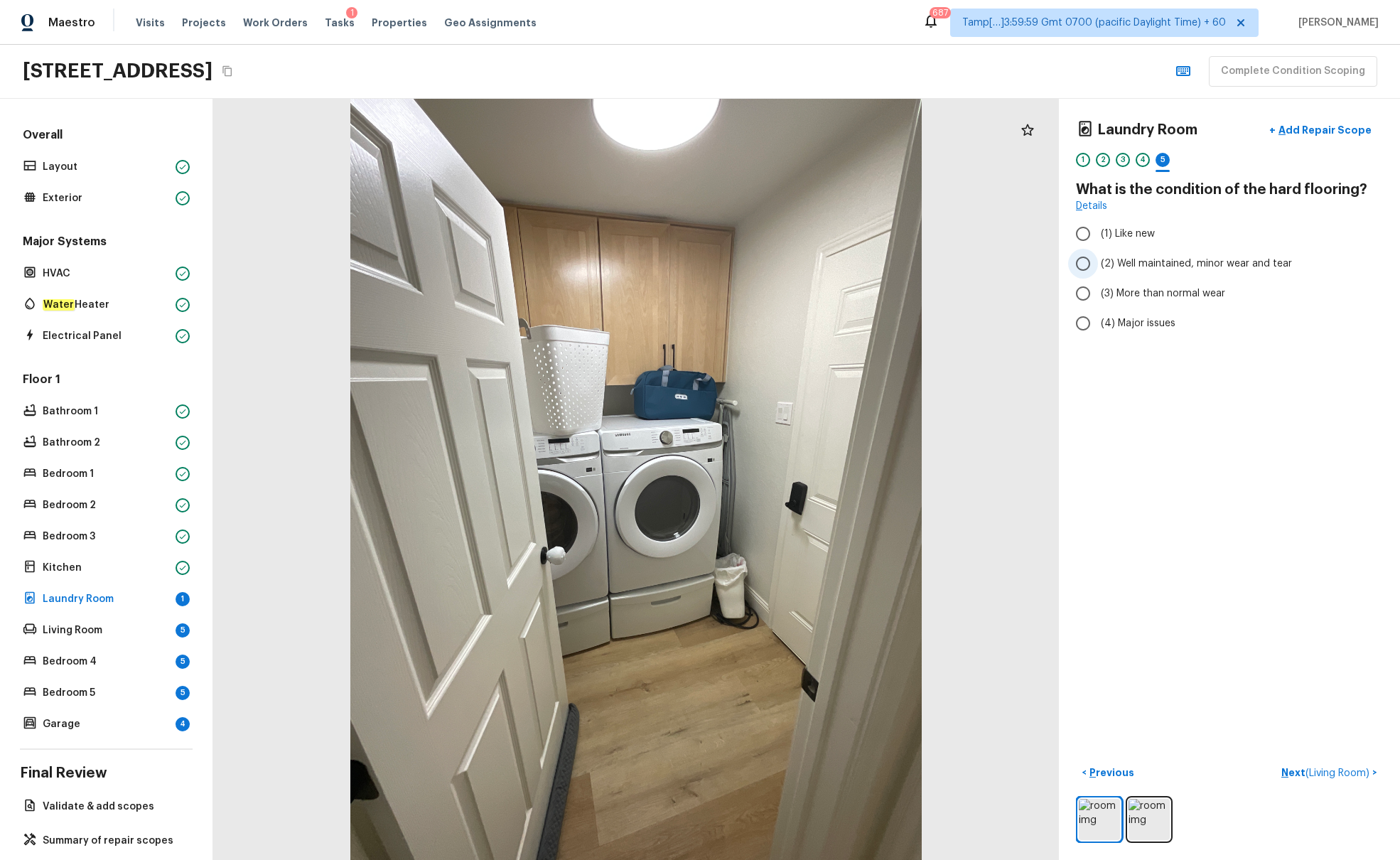
click at [1044, 259] on span "(2) Well maintained, minor wear and tear" at bounding box center [1196, 263] width 191 height 14
click at [1044, 259] on input "(2) Well maintained, minor wear and tear" at bounding box center [1083, 263] width 30 height 30
radio input "true"
click at [1044, 524] on span "( Living Room )" at bounding box center [1338, 773] width 64 height 10
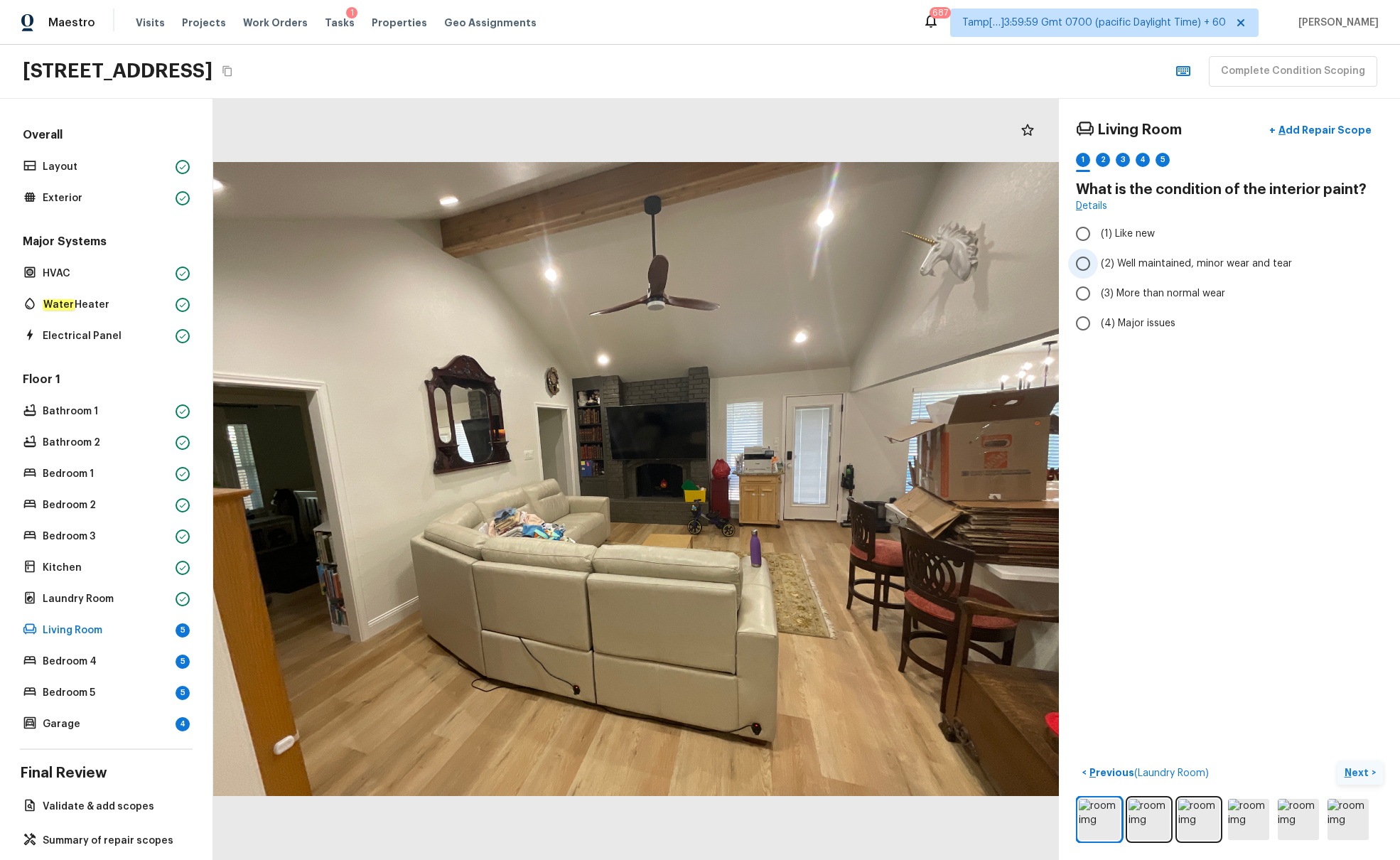
click at [1044, 261] on span "(2) Well maintained, minor wear and tear" at bounding box center [1196, 263] width 191 height 14
click at [1044, 261] on input "(2) Well maintained, minor wear and tear" at bounding box center [1083, 263] width 30 height 30
radio input "true"
click at [1044, 524] on button "Next >" at bounding box center [1360, 773] width 45 height 24
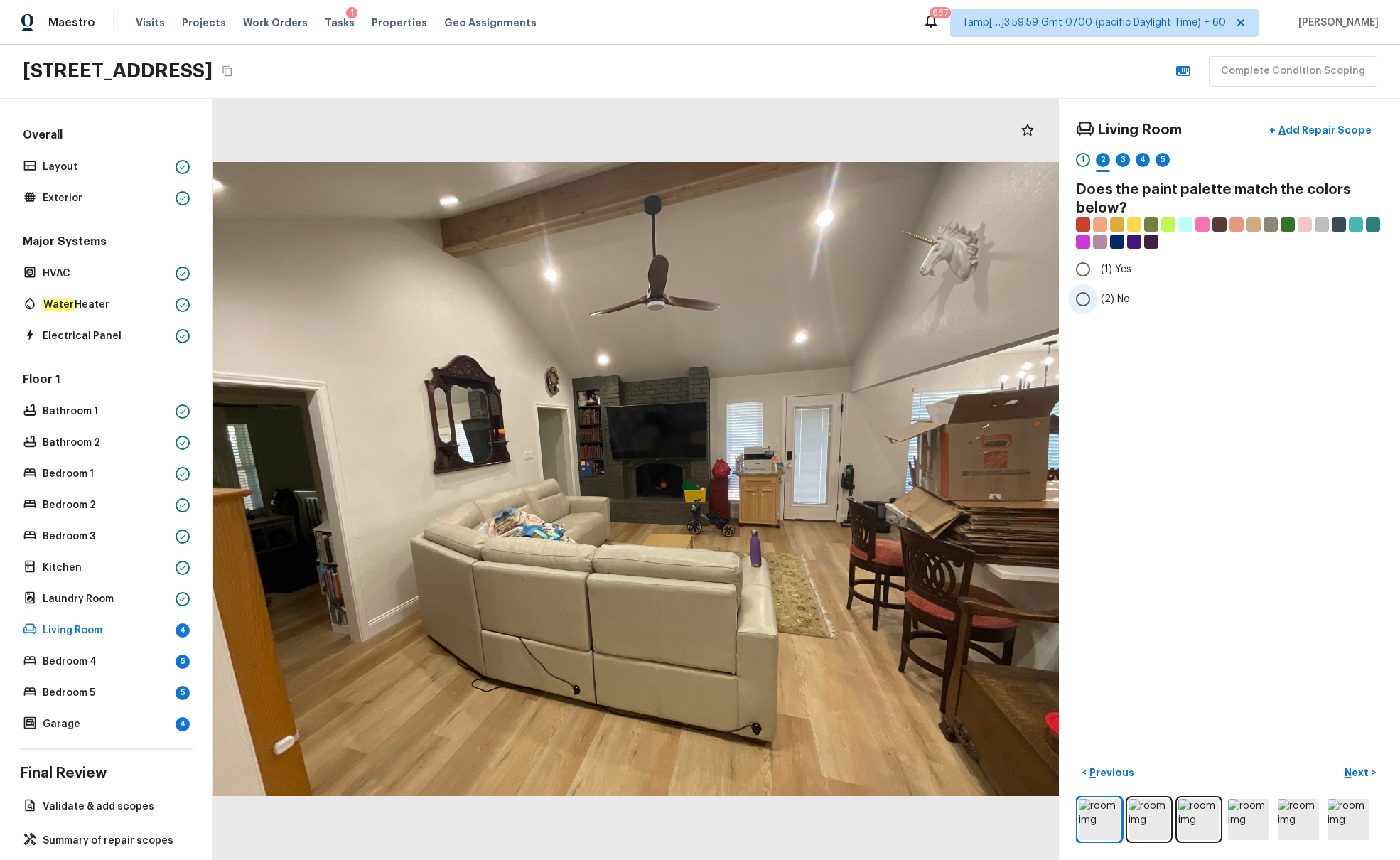
click at [1044, 303] on input "(2) No" at bounding box center [1083, 299] width 30 height 30
radio input "true"
click at [1044, 524] on p "Next" at bounding box center [1359, 772] width 27 height 14
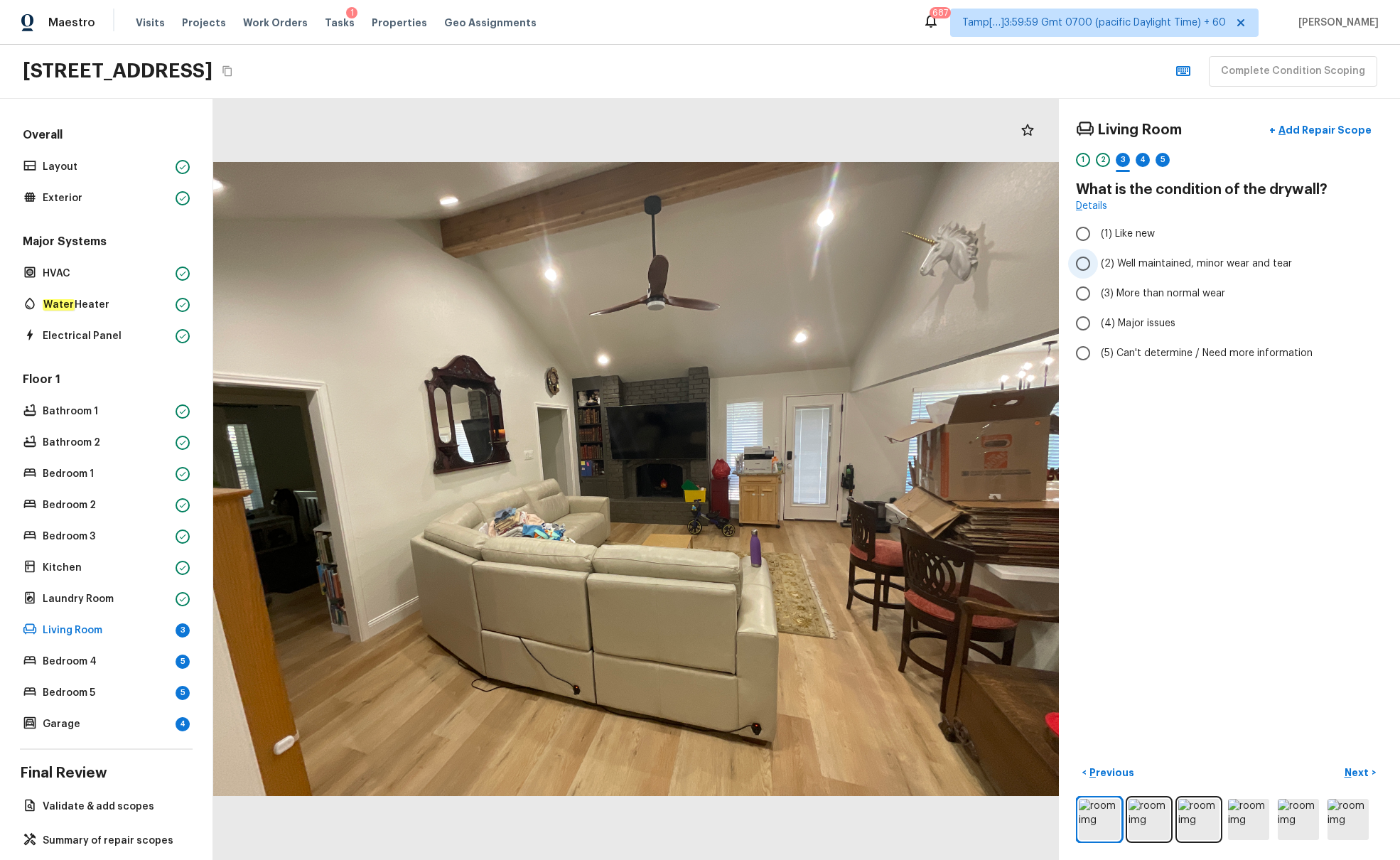
click at [1044, 261] on span "(2) Well maintained, minor wear and tear" at bounding box center [1196, 263] width 191 height 14
click at [1044, 261] on input "(2) Well maintained, minor wear and tear" at bounding box center [1083, 263] width 30 height 30
radio input "true"
click at [1044, 524] on p "Next" at bounding box center [1359, 772] width 27 height 14
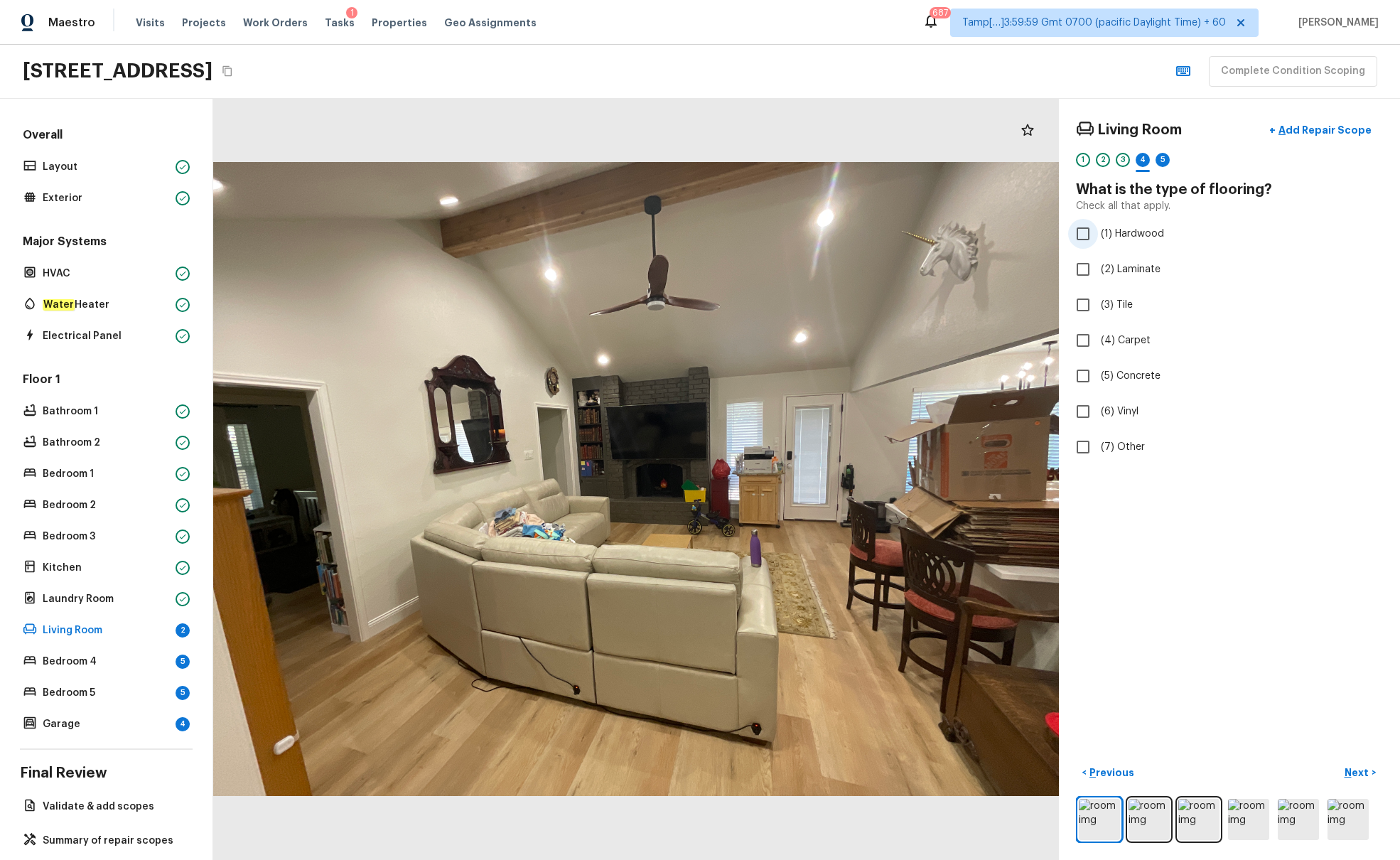
click at [1044, 230] on span "(1) Hardwood" at bounding box center [1132, 233] width 63 height 14
click at [1044, 230] on input "(1) Hardwood" at bounding box center [1083, 234] width 30 height 30
checkbox input "true"
click at [1044, 524] on p "Next" at bounding box center [1359, 772] width 27 height 14
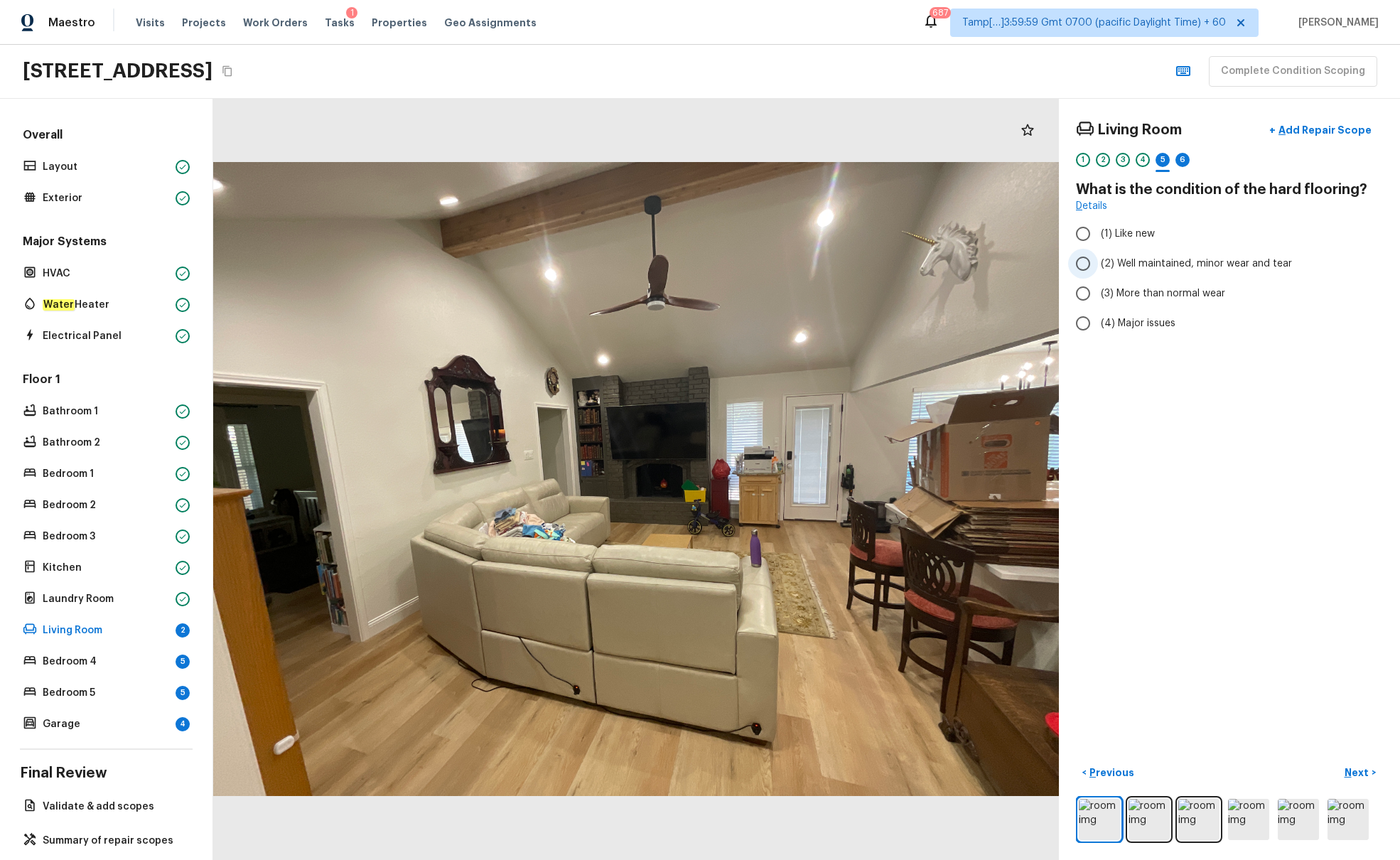
click at [1044, 263] on span "(2) Well maintained, minor wear and tear" at bounding box center [1196, 263] width 191 height 14
click at [1044, 263] on input "(2) Well maintained, minor wear and tear" at bounding box center [1083, 263] width 30 height 30
radio input "true"
click at [1044, 524] on p "Next" at bounding box center [1359, 772] width 27 height 14
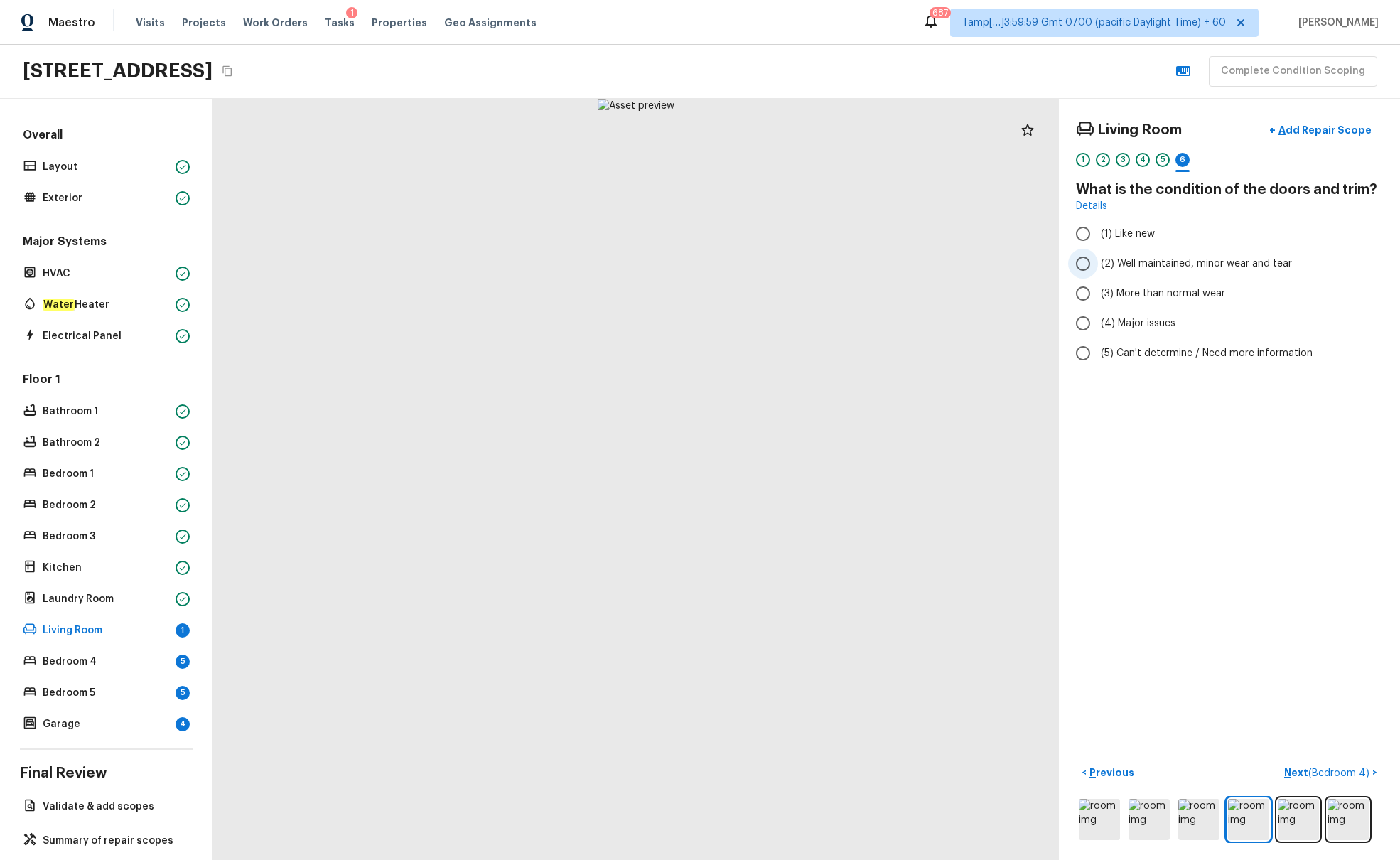
click at [1044, 261] on span "(2) Well maintained, minor wear and tear" at bounding box center [1196, 263] width 191 height 14
click at [1044, 261] on input "(2) Well maintained, minor wear and tear" at bounding box center [1083, 263] width 30 height 30
radio input "true"
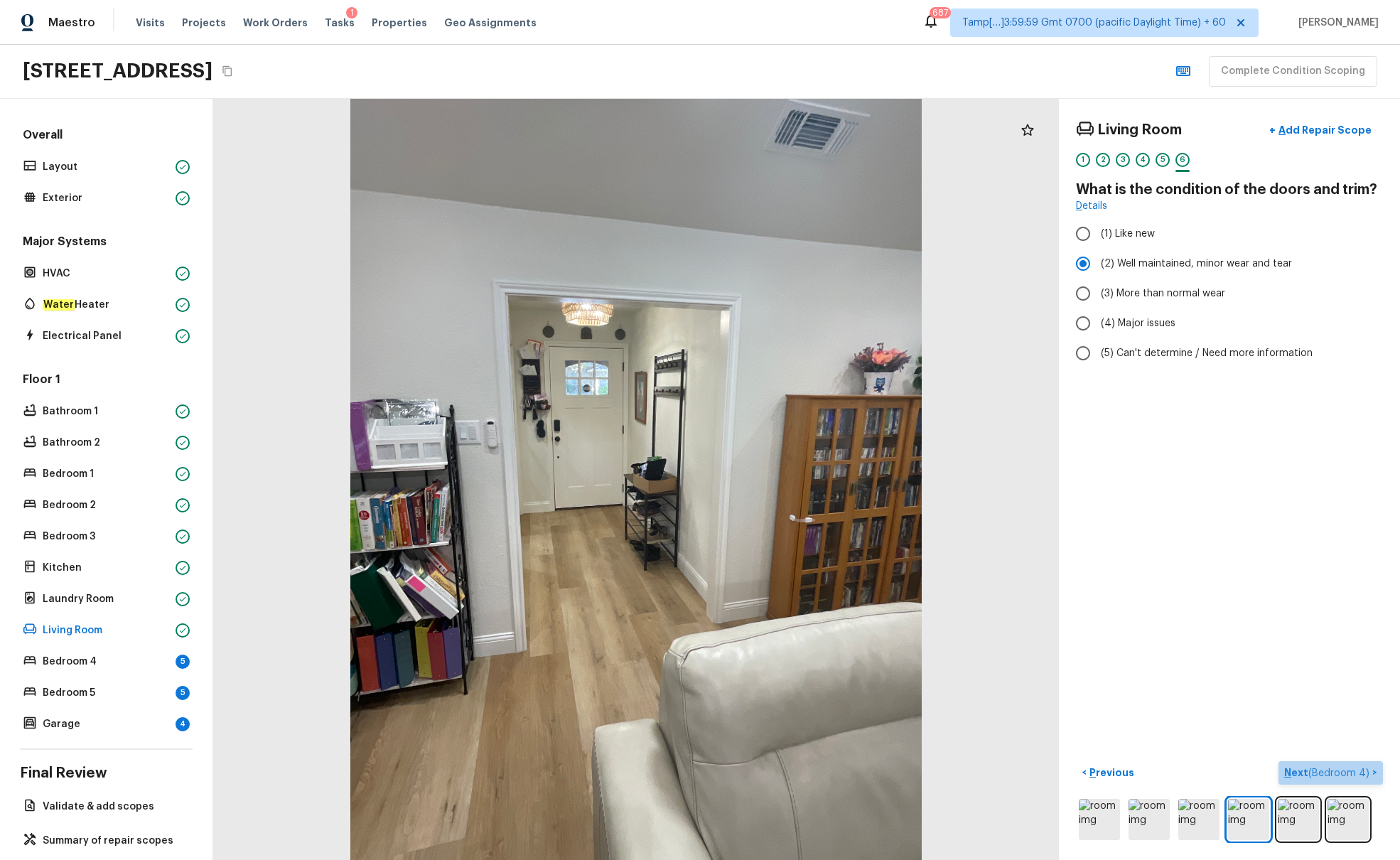
click at [1044, 524] on span "( Bedroom 4 )" at bounding box center [1339, 773] width 61 height 10
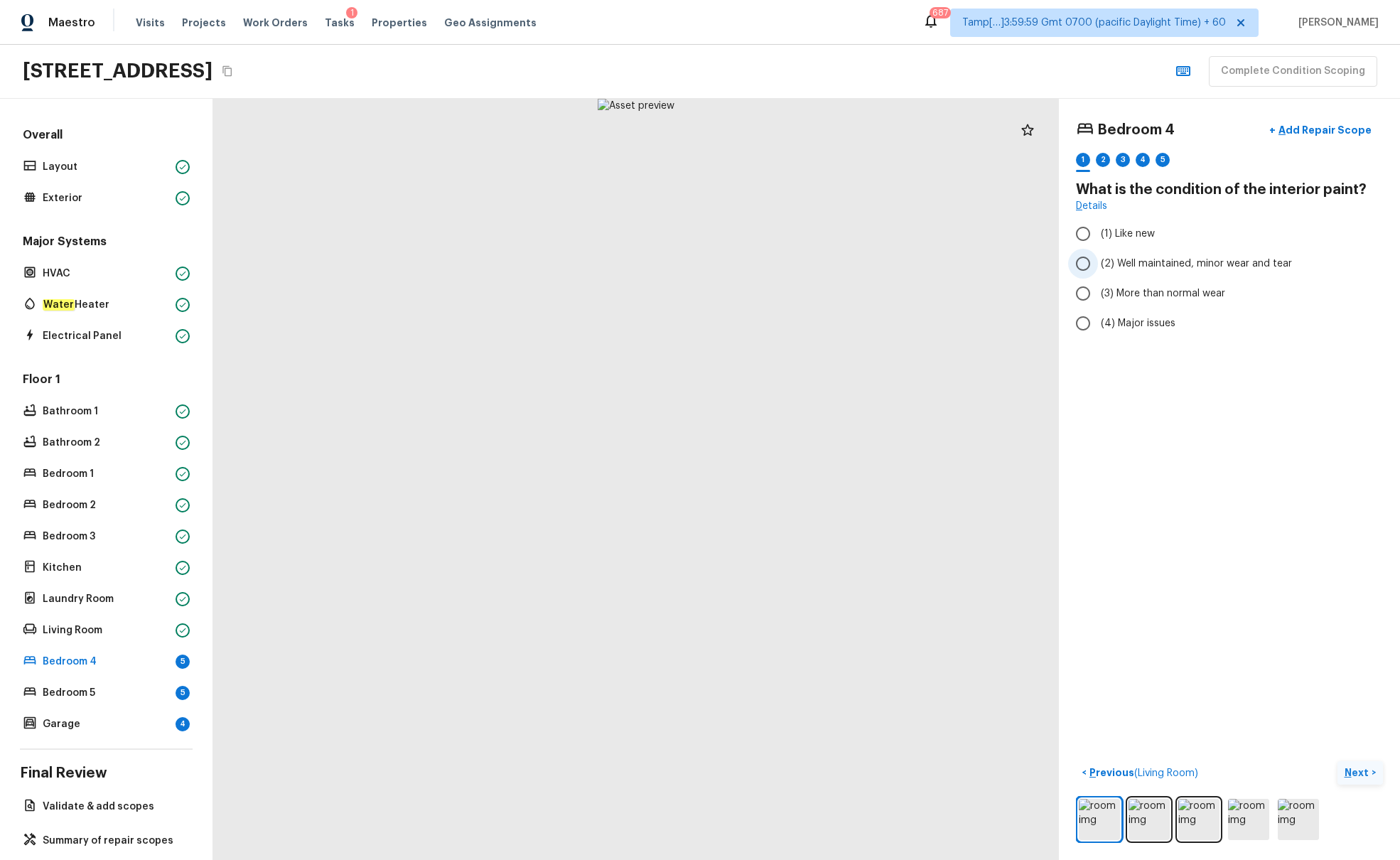
click at [1044, 263] on span "(2) Well maintained, minor wear and tear" at bounding box center [1196, 263] width 191 height 14
click at [1044, 263] on input "(2) Well maintained, minor wear and tear" at bounding box center [1083, 263] width 30 height 30
radio input "true"
click at [1044, 524] on p "Next" at bounding box center [1359, 772] width 27 height 14
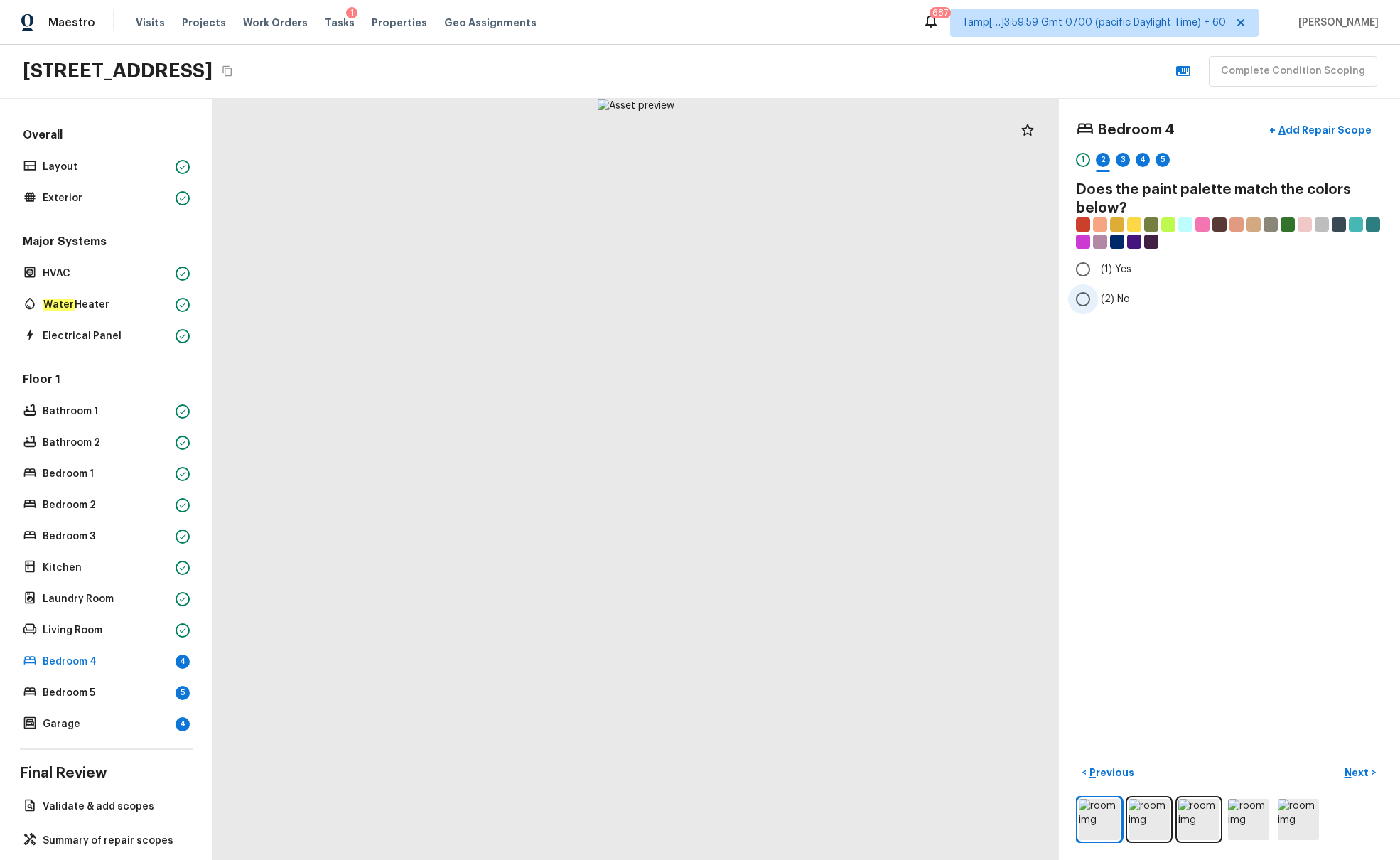
click at [1044, 300] on input "(2) No" at bounding box center [1083, 299] width 30 height 30
radio input "true"
click at [1044, 524] on p "Next" at bounding box center [1359, 772] width 27 height 14
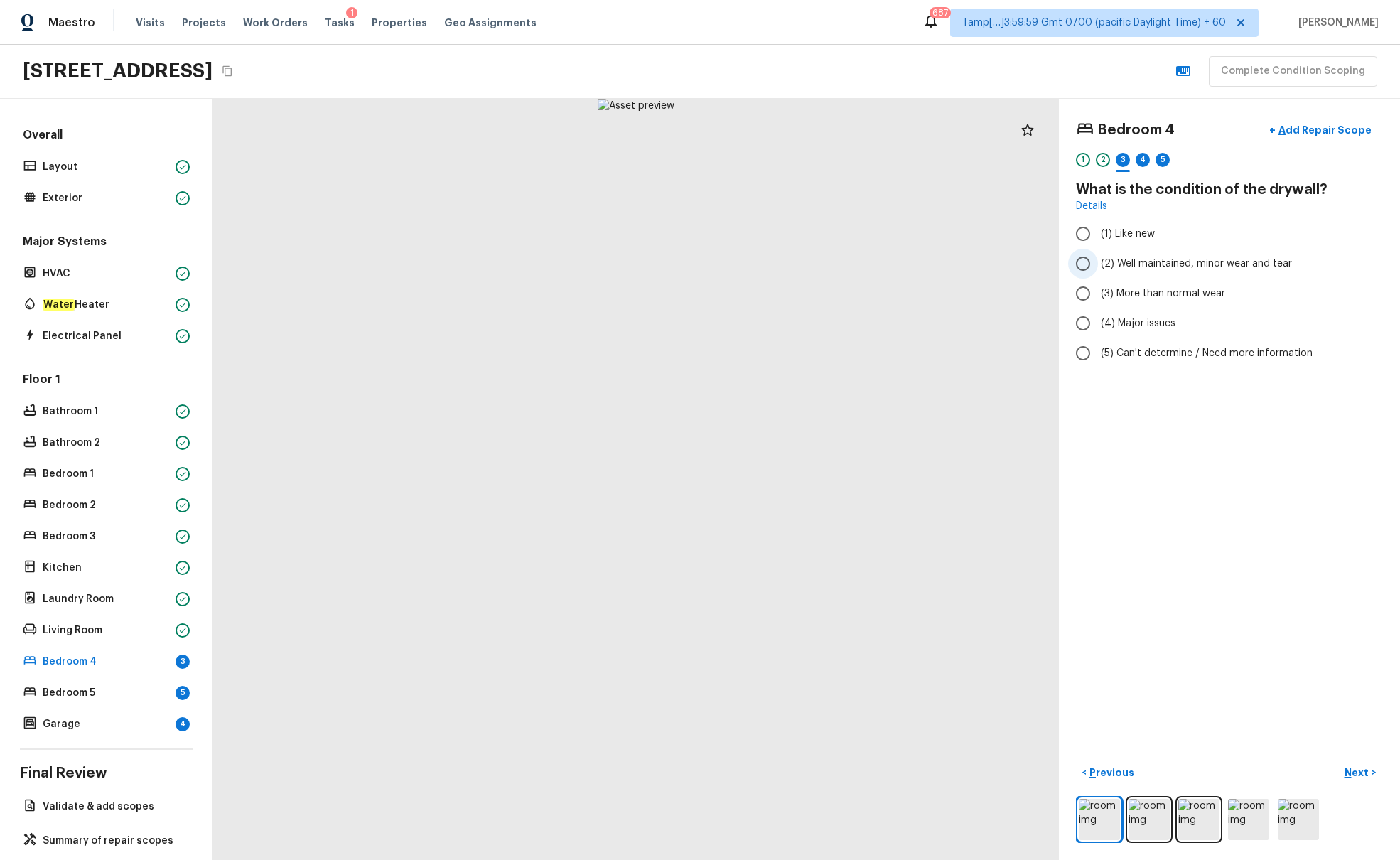
click at [1044, 267] on span "(2) Well maintained, minor wear and tear" at bounding box center [1196, 263] width 191 height 14
click at [1044, 267] on input "(2) Well maintained, minor wear and tear" at bounding box center [1083, 263] width 30 height 30
radio input "true"
click at [1044, 524] on p "Next" at bounding box center [1359, 772] width 27 height 14
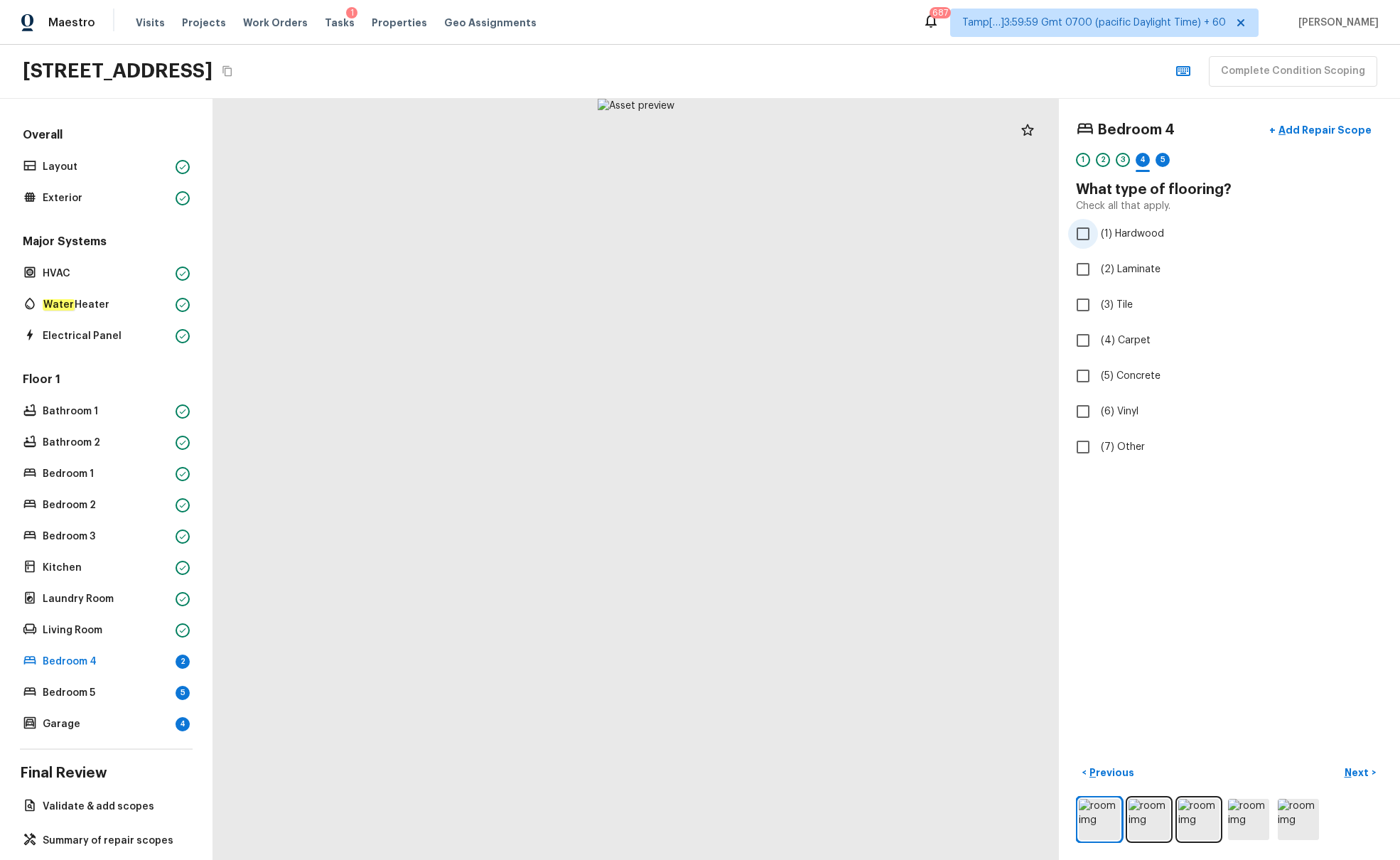
click at [1044, 230] on span "(1) Hardwood" at bounding box center [1132, 233] width 63 height 14
click at [1044, 230] on input "(1) Hardwood" at bounding box center [1083, 234] width 30 height 30
checkbox input "true"
click at [1044, 524] on p "Next" at bounding box center [1359, 772] width 27 height 14
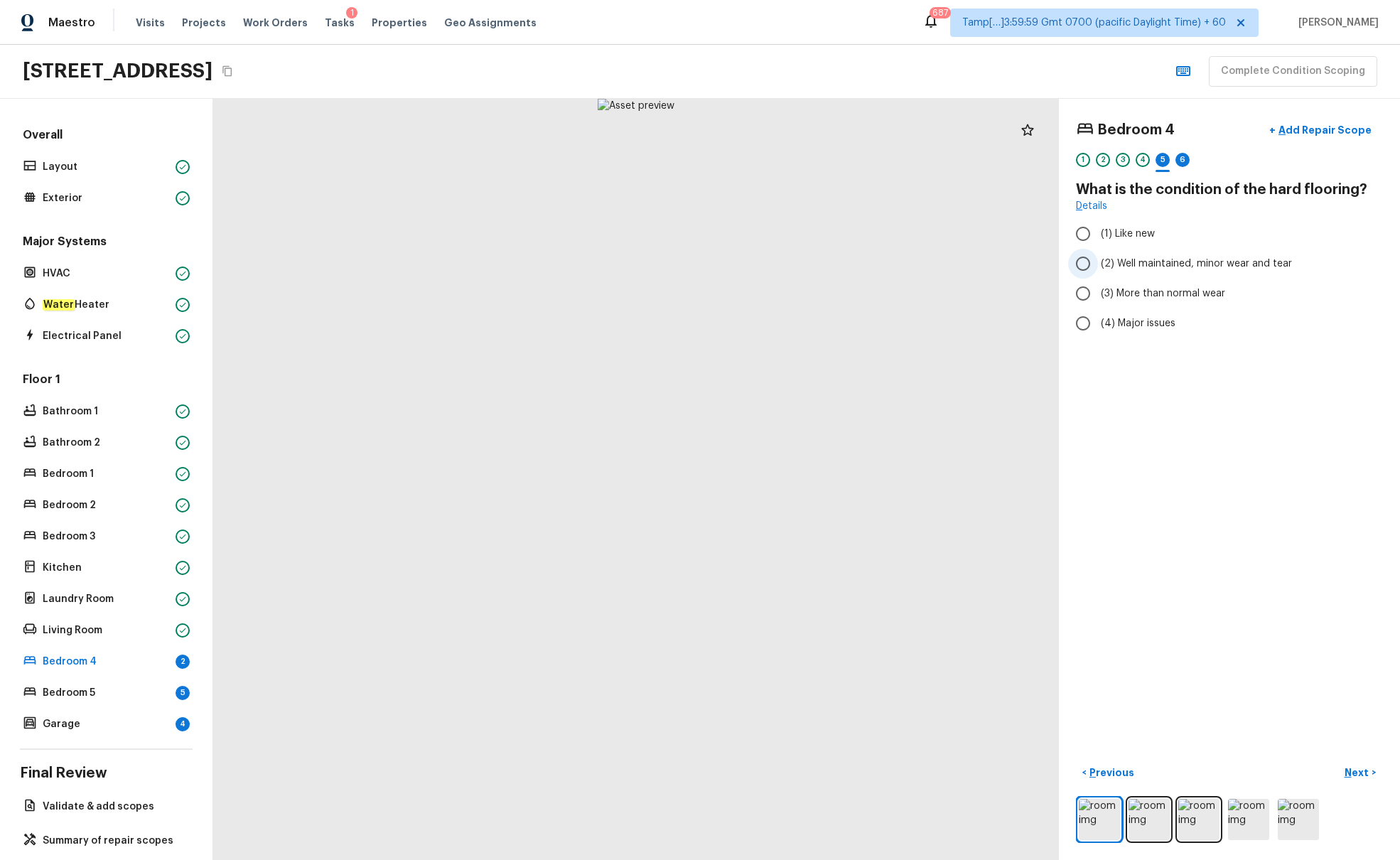
click at [1044, 261] on span "(2) Well maintained, minor wear and tear" at bounding box center [1196, 263] width 191 height 14
click at [1044, 261] on input "(2) Well maintained, minor wear and tear" at bounding box center [1083, 263] width 30 height 30
radio input "true"
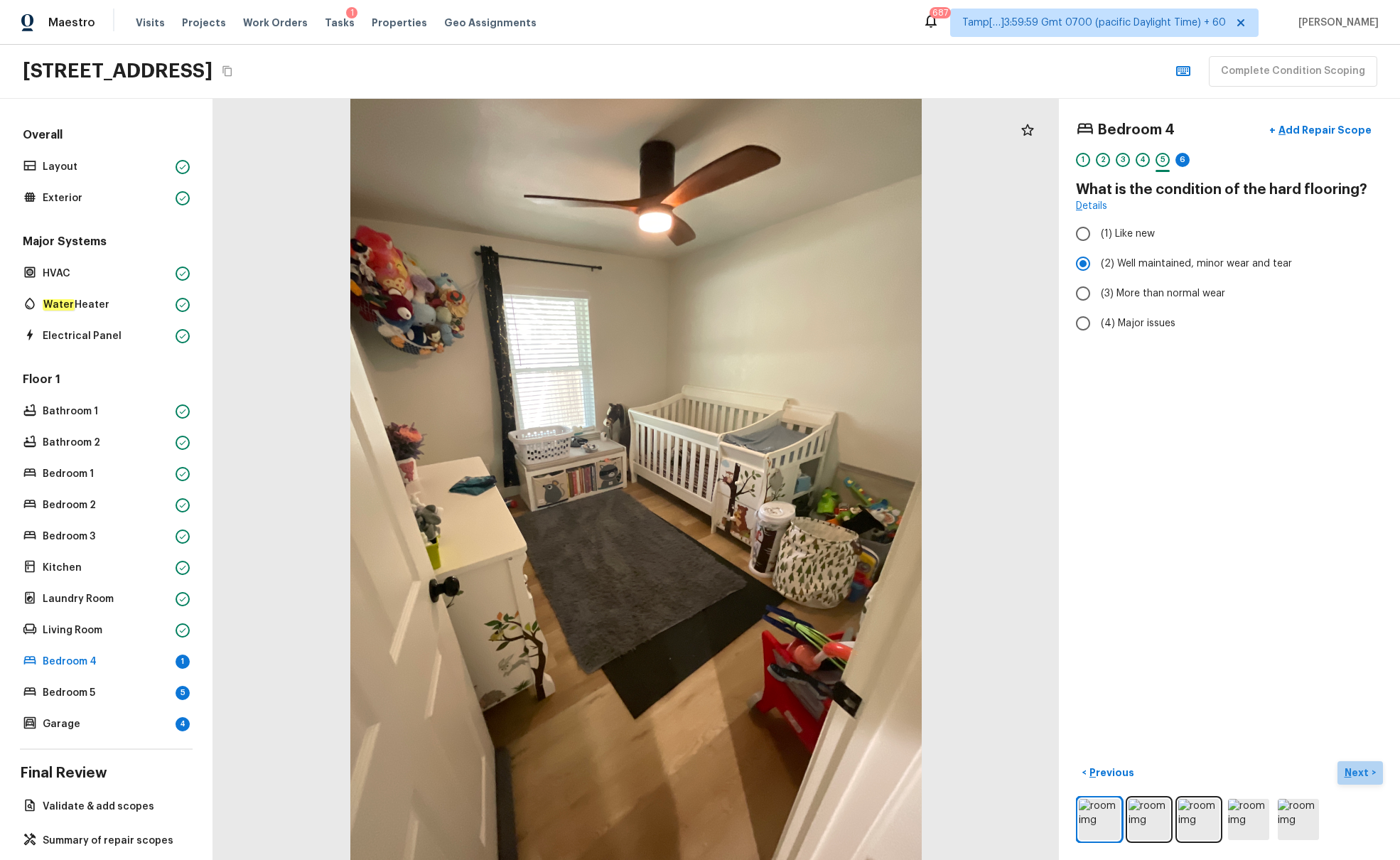
click at [1044, 524] on p "Next" at bounding box center [1359, 772] width 27 height 14
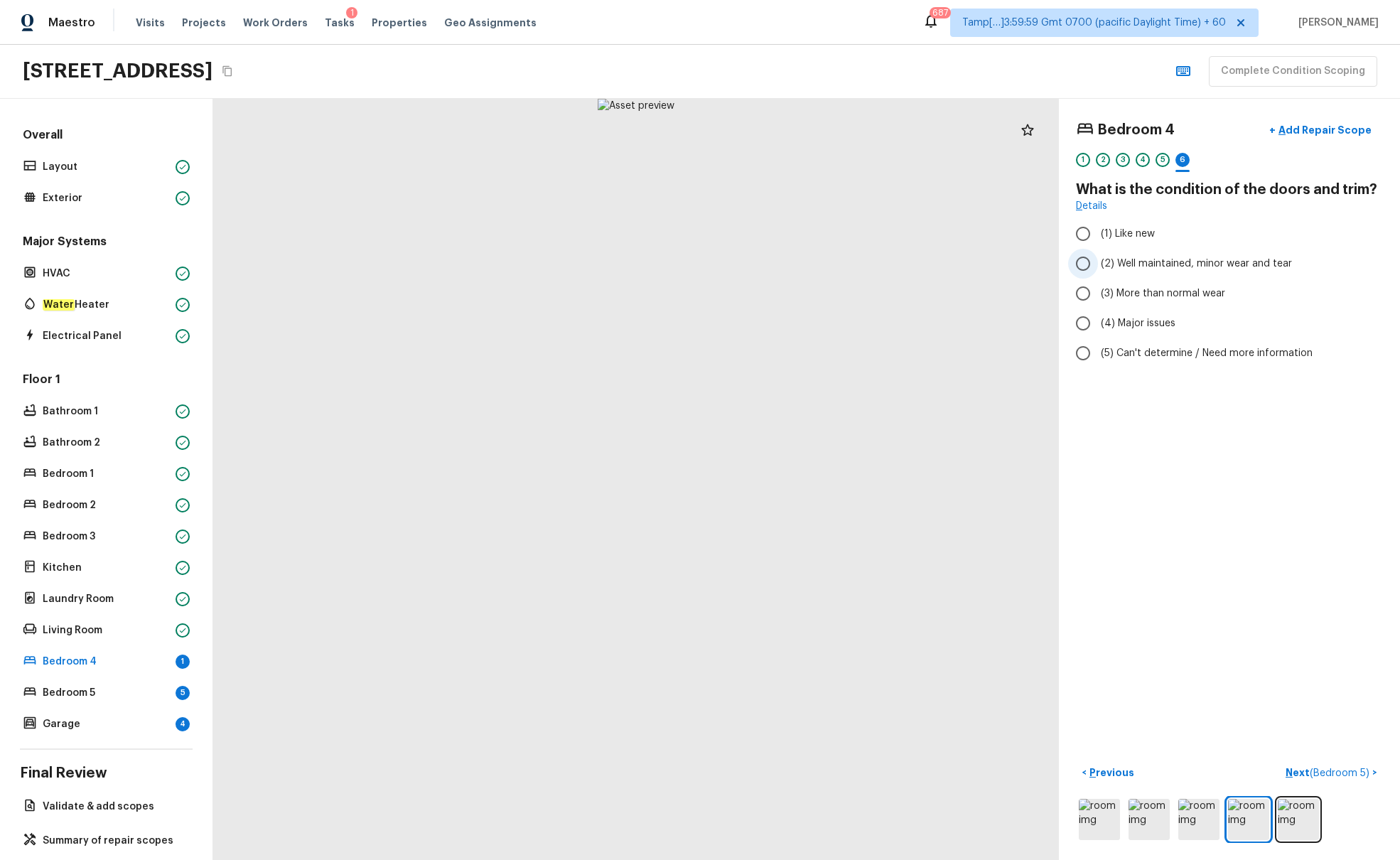
click at [1044, 257] on span "(2) Well maintained, minor wear and tear" at bounding box center [1196, 263] width 191 height 14
click at [1044, 257] on input "(2) Well maintained, minor wear and tear" at bounding box center [1083, 263] width 30 height 30
radio input "true"
click at [1044, 524] on p "Next ( Bedroom 5 )" at bounding box center [1329, 773] width 87 height 15
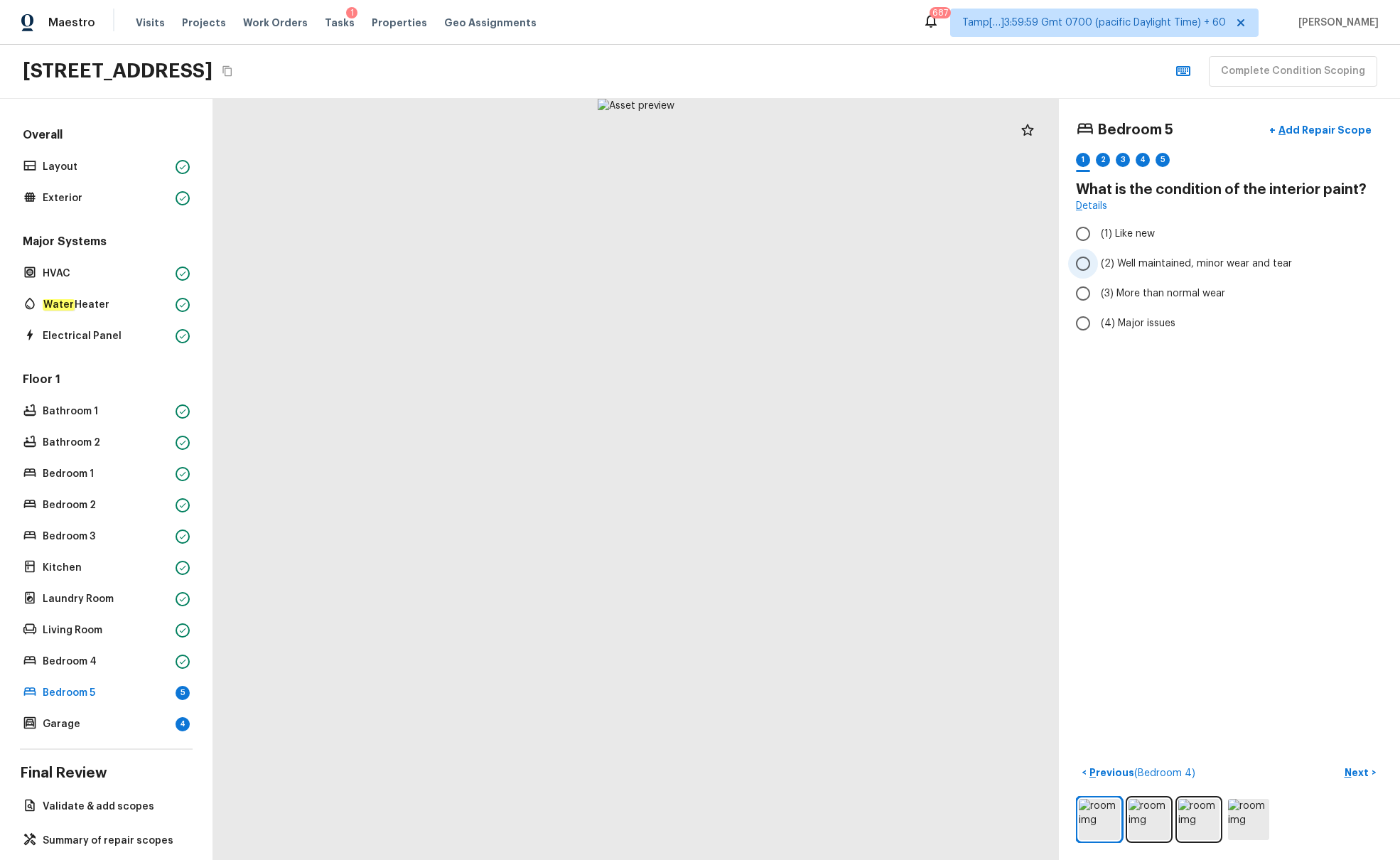
click at [1044, 257] on span "(2) Well maintained, minor wear and tear" at bounding box center [1196, 263] width 191 height 14
click at [1044, 257] on input "(2) Well maintained, minor wear and tear" at bounding box center [1083, 263] width 30 height 30
radio input "true"
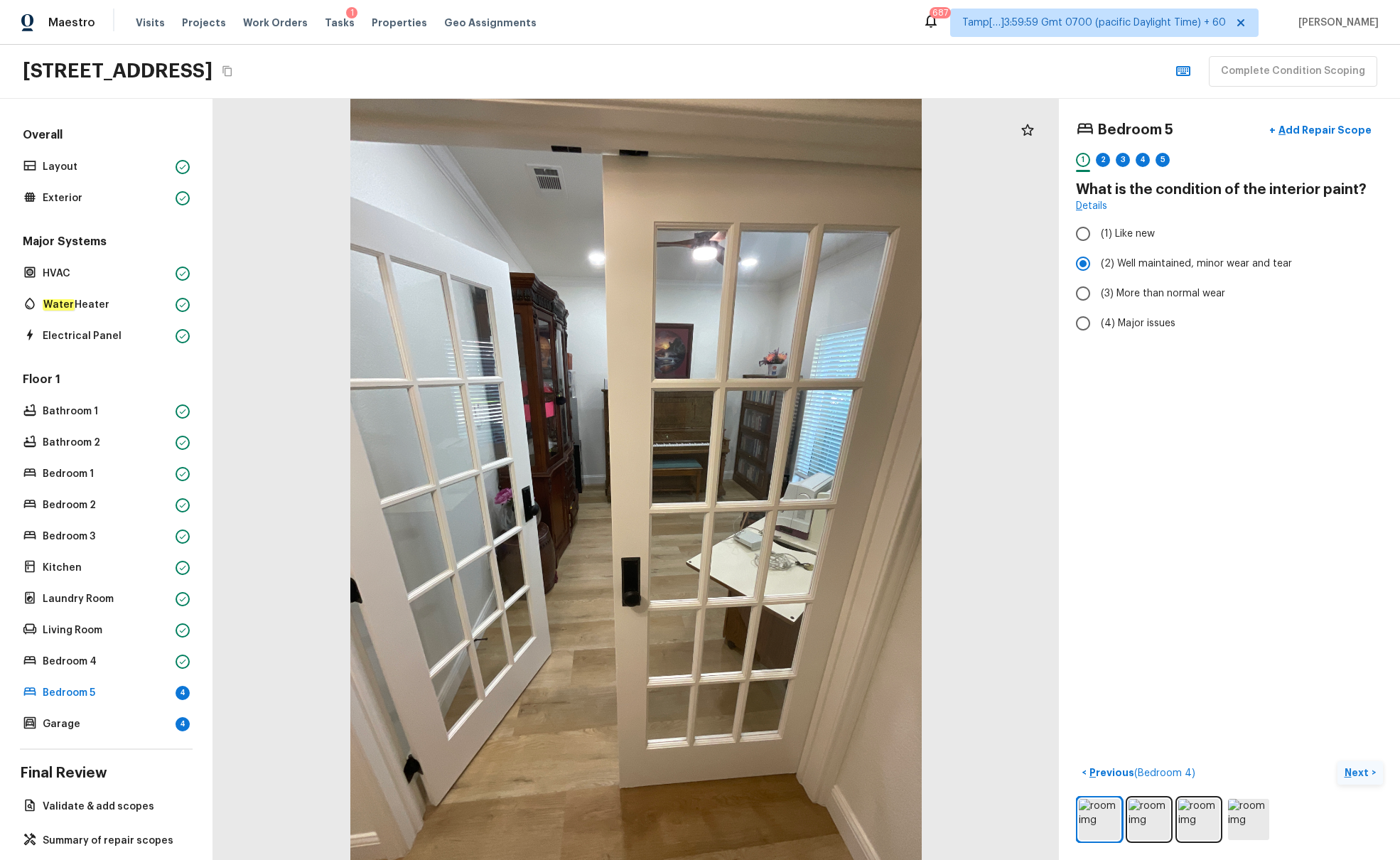
click at [1044, 524] on p "Next" at bounding box center [1359, 772] width 27 height 14
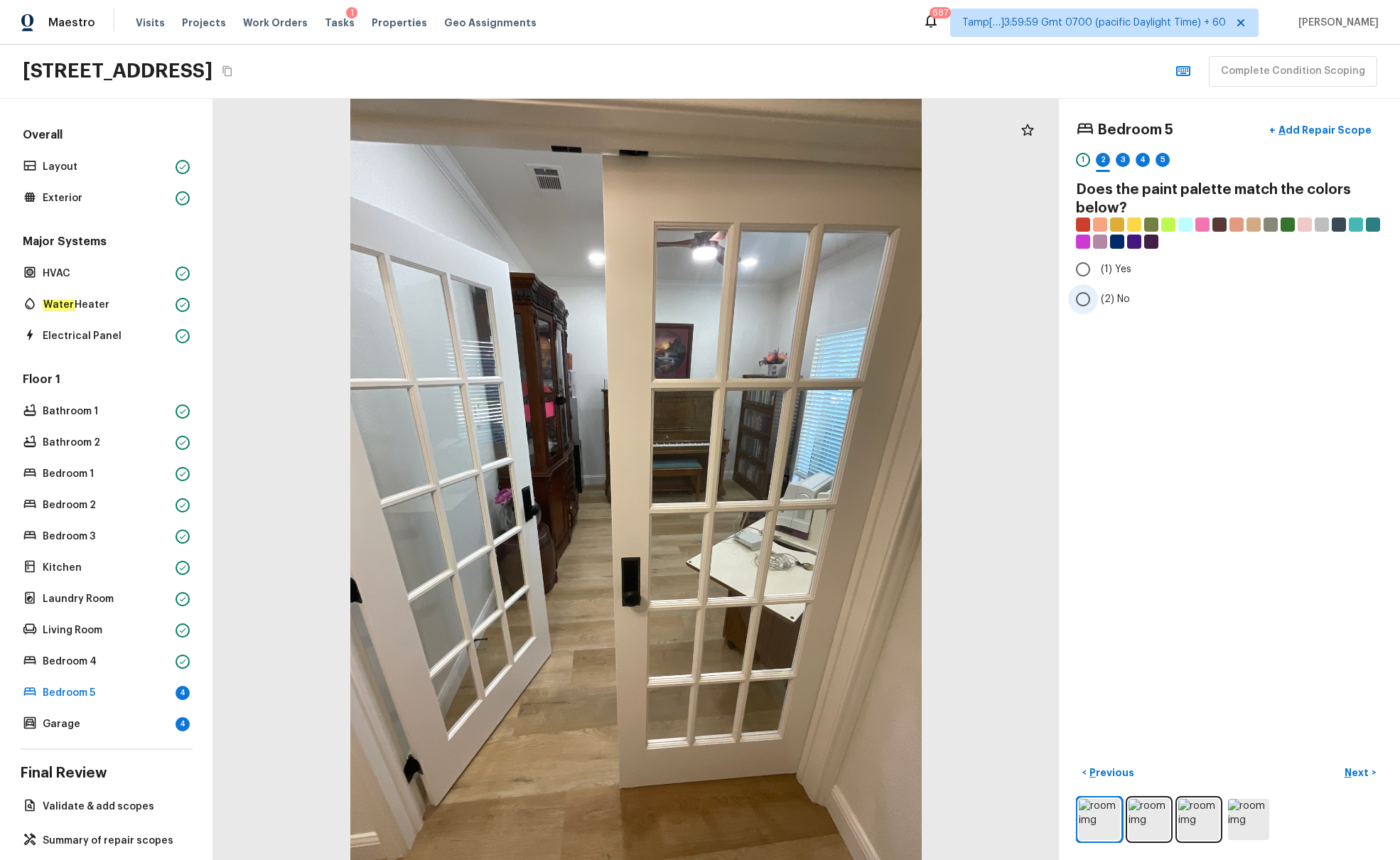
click at [1044, 298] on input "(2) No" at bounding box center [1083, 299] width 30 height 30
radio input "true"
click at [1044, 524] on p "Next" at bounding box center [1359, 772] width 27 height 14
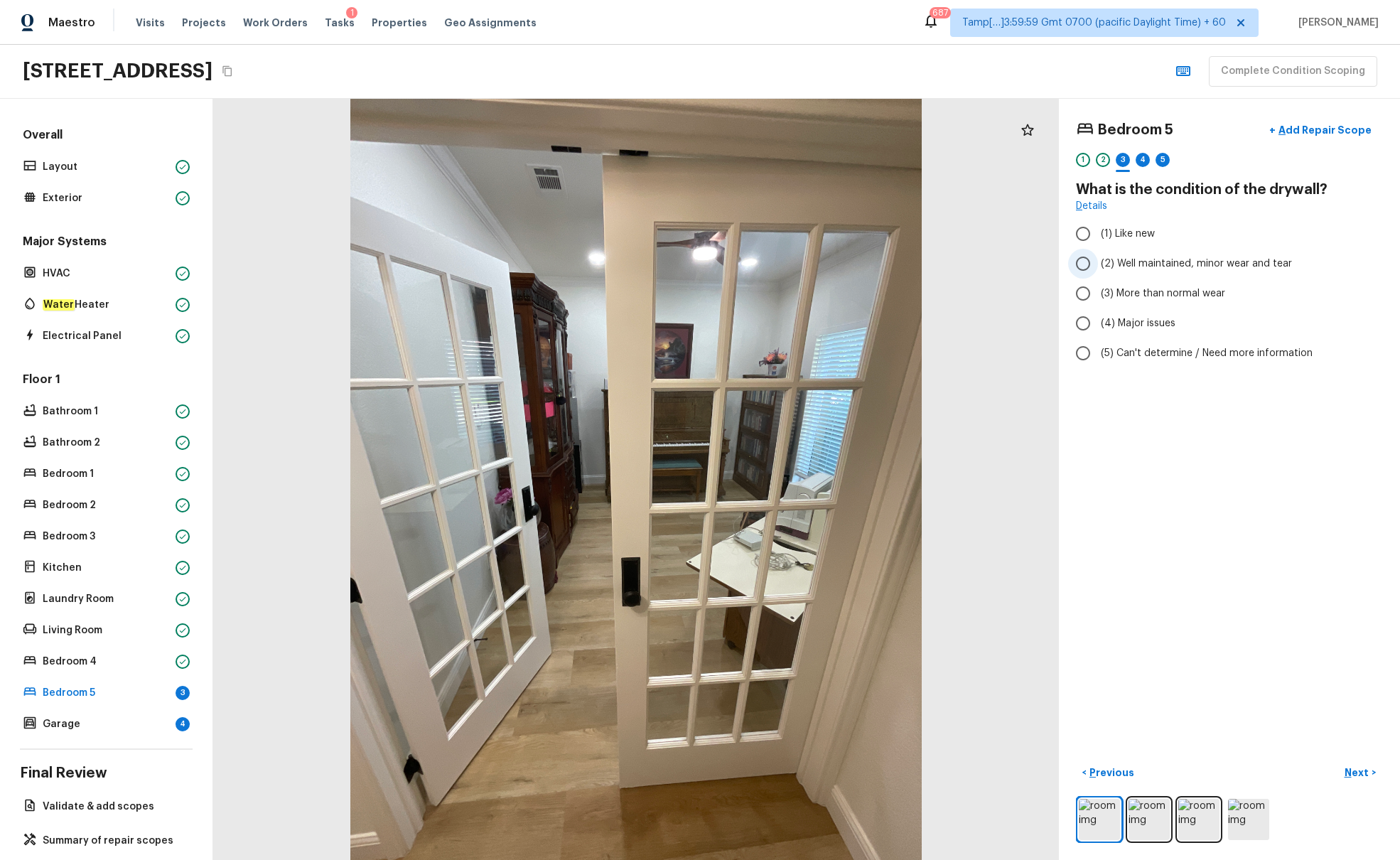
click at [1044, 261] on span "(2) Well maintained, minor wear and tear" at bounding box center [1196, 263] width 191 height 14
click at [1044, 261] on input "(2) Well maintained, minor wear and tear" at bounding box center [1083, 263] width 30 height 30
radio input "true"
click at [1044, 524] on p "Next" at bounding box center [1359, 772] width 27 height 14
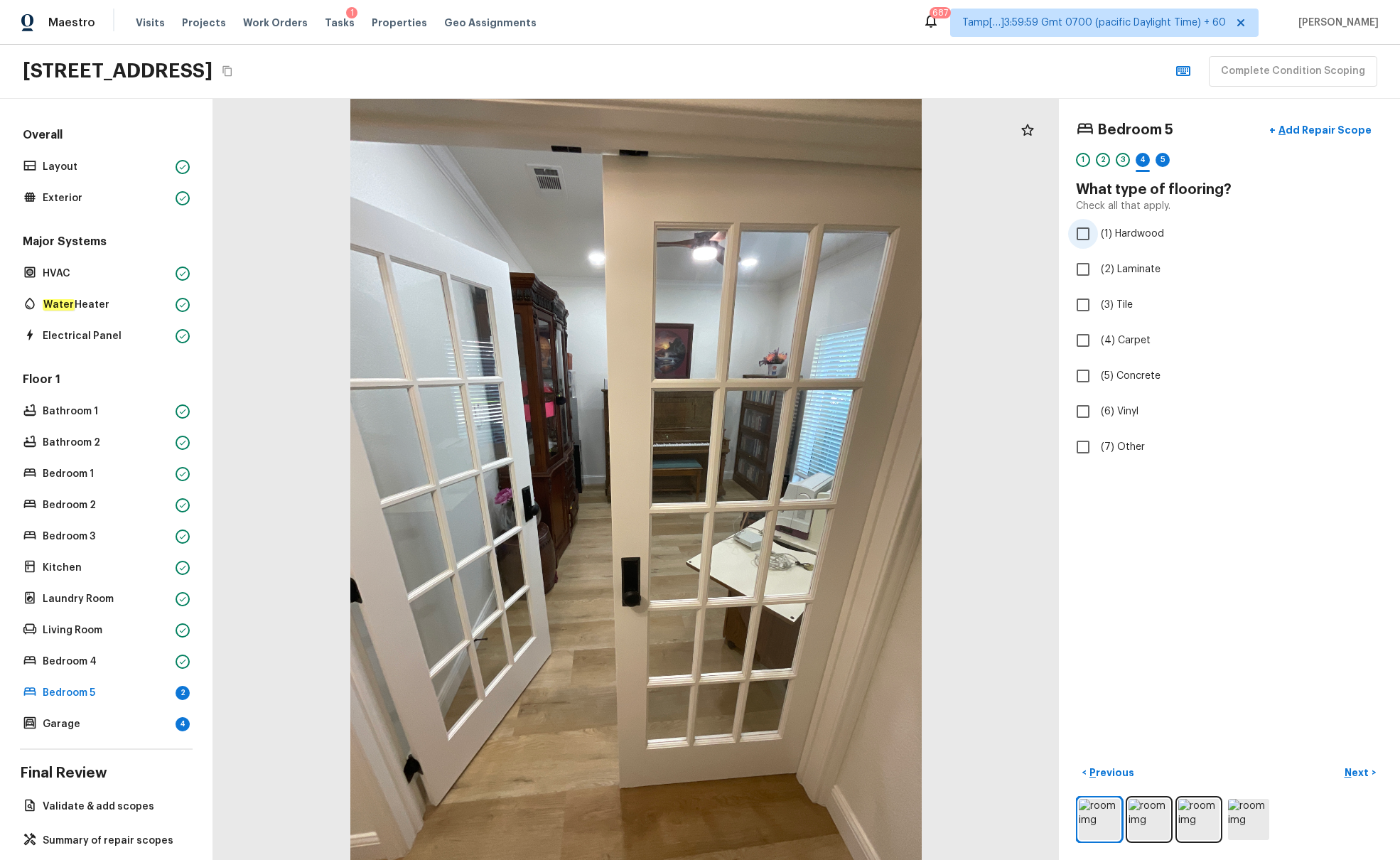
click at [1044, 231] on span "(1) Hardwood" at bounding box center [1132, 233] width 63 height 14
click at [1044, 231] on input "(1) Hardwood" at bounding box center [1083, 234] width 30 height 30
checkbox input "true"
click at [1044, 524] on p "Next" at bounding box center [1359, 772] width 27 height 14
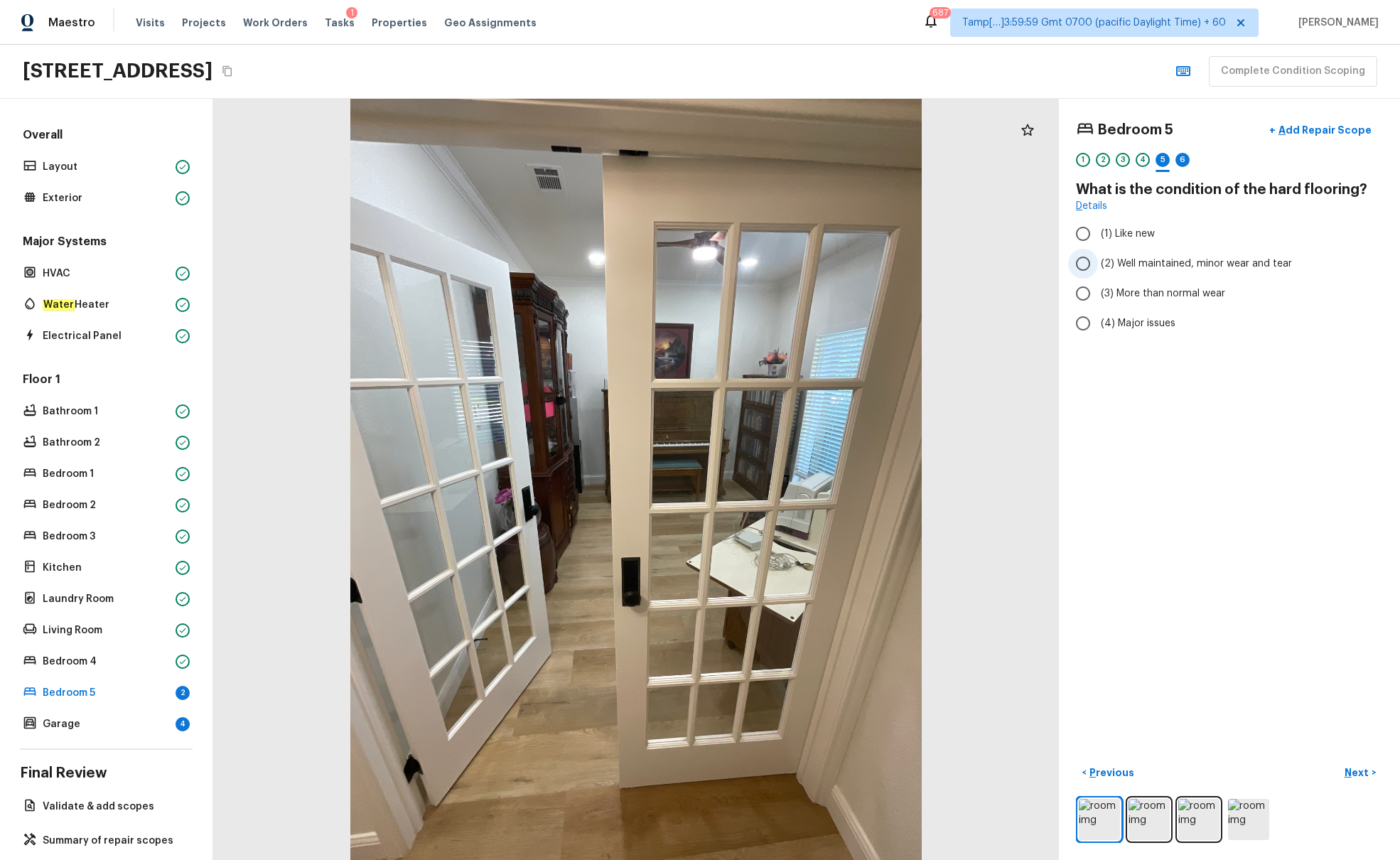
click at [1044, 264] on span "(2) Well maintained, minor wear and tear" at bounding box center [1196, 263] width 191 height 14
click at [1044, 264] on input "(2) Well maintained, minor wear and tear" at bounding box center [1083, 263] width 30 height 30
radio input "true"
click at [1044, 524] on p "Next" at bounding box center [1359, 772] width 27 height 14
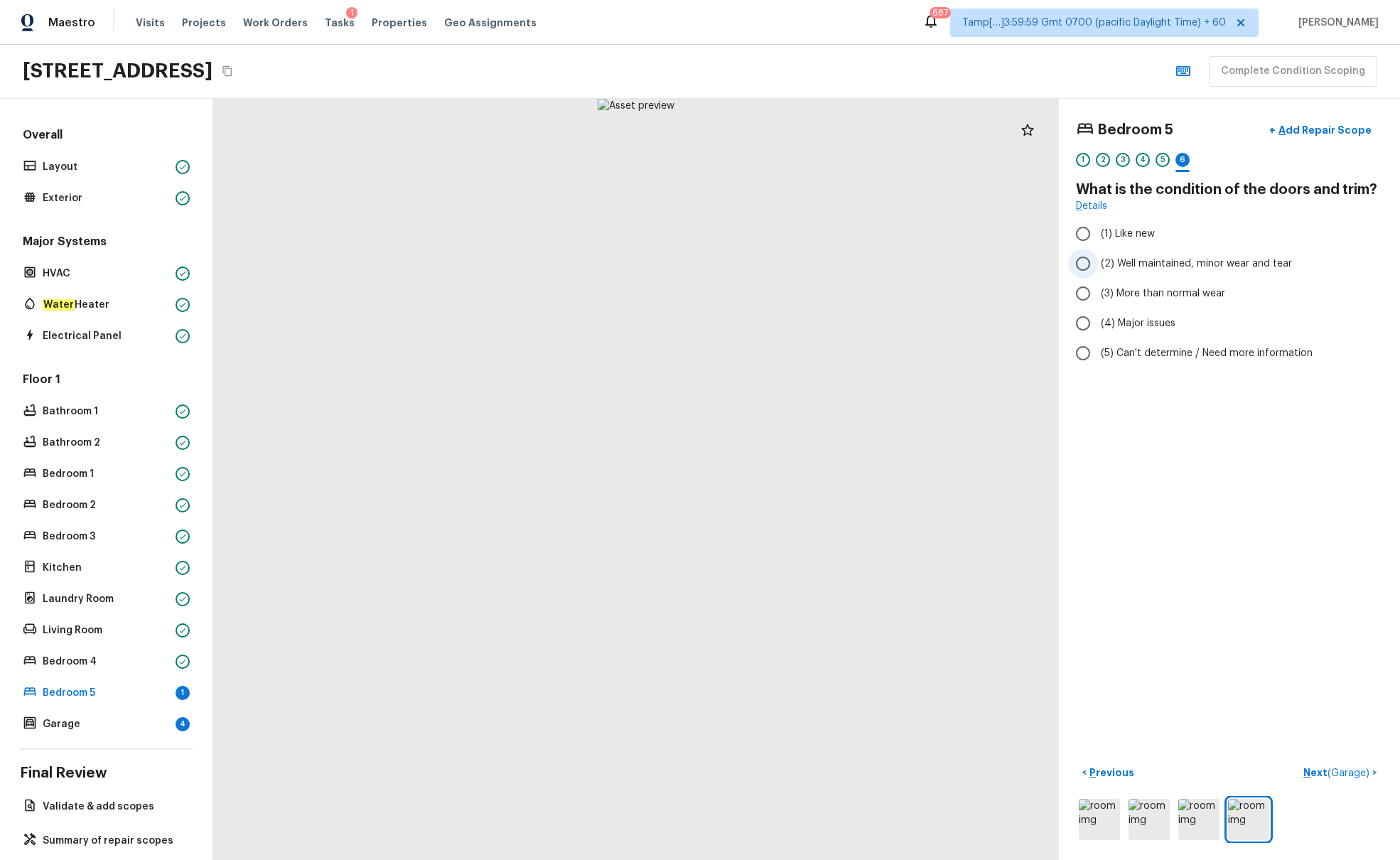
click at [1044, 255] on label "(2) Well maintained, minor wear and tear" at bounding box center [1220, 263] width 304 height 30
click at [1044, 255] on input "(2) Well maintained, minor wear and tear" at bounding box center [1083, 263] width 30 height 30
radio input "true"
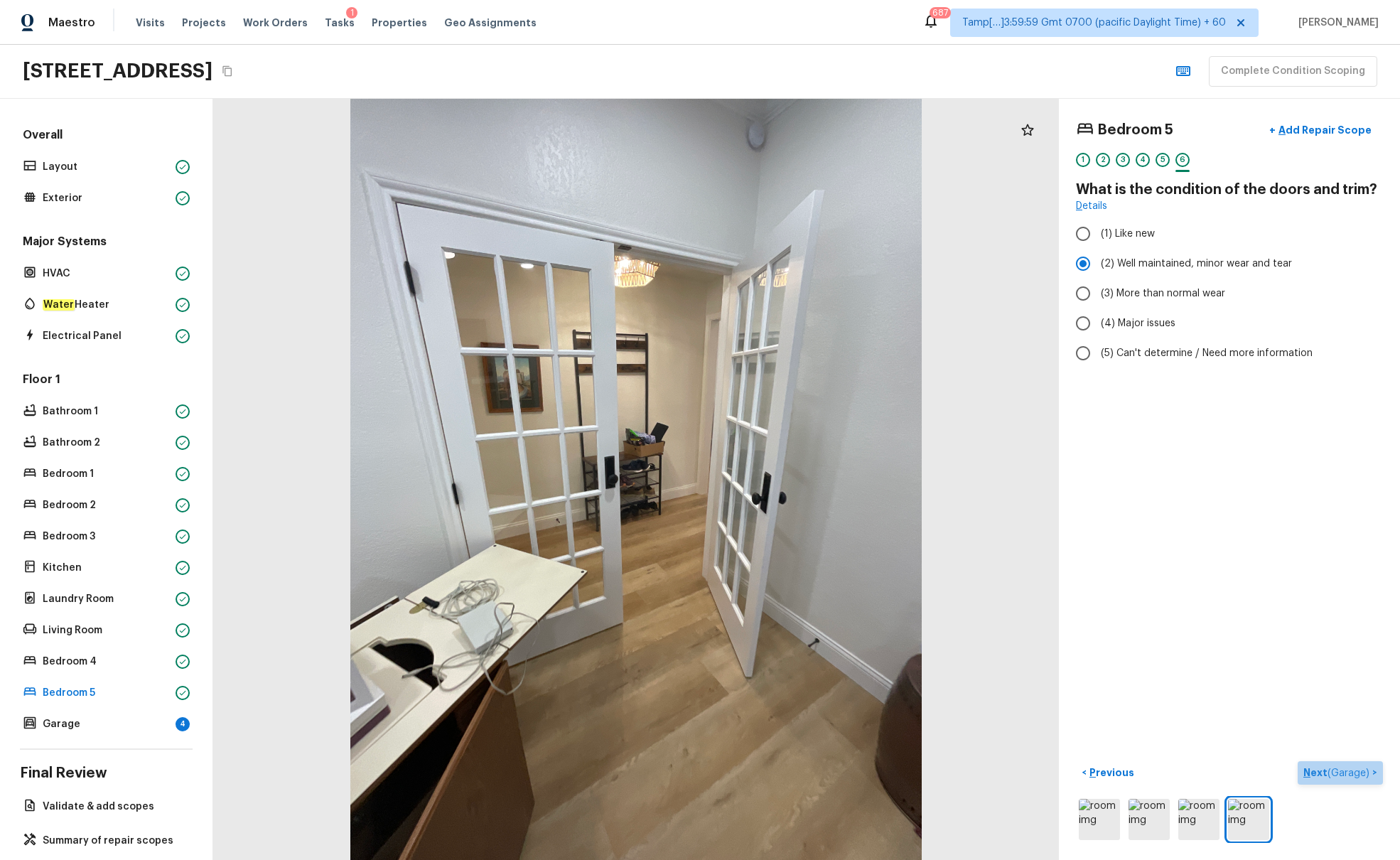
click at [1044, 524] on span "( Garage )" at bounding box center [1349, 773] width 42 height 10
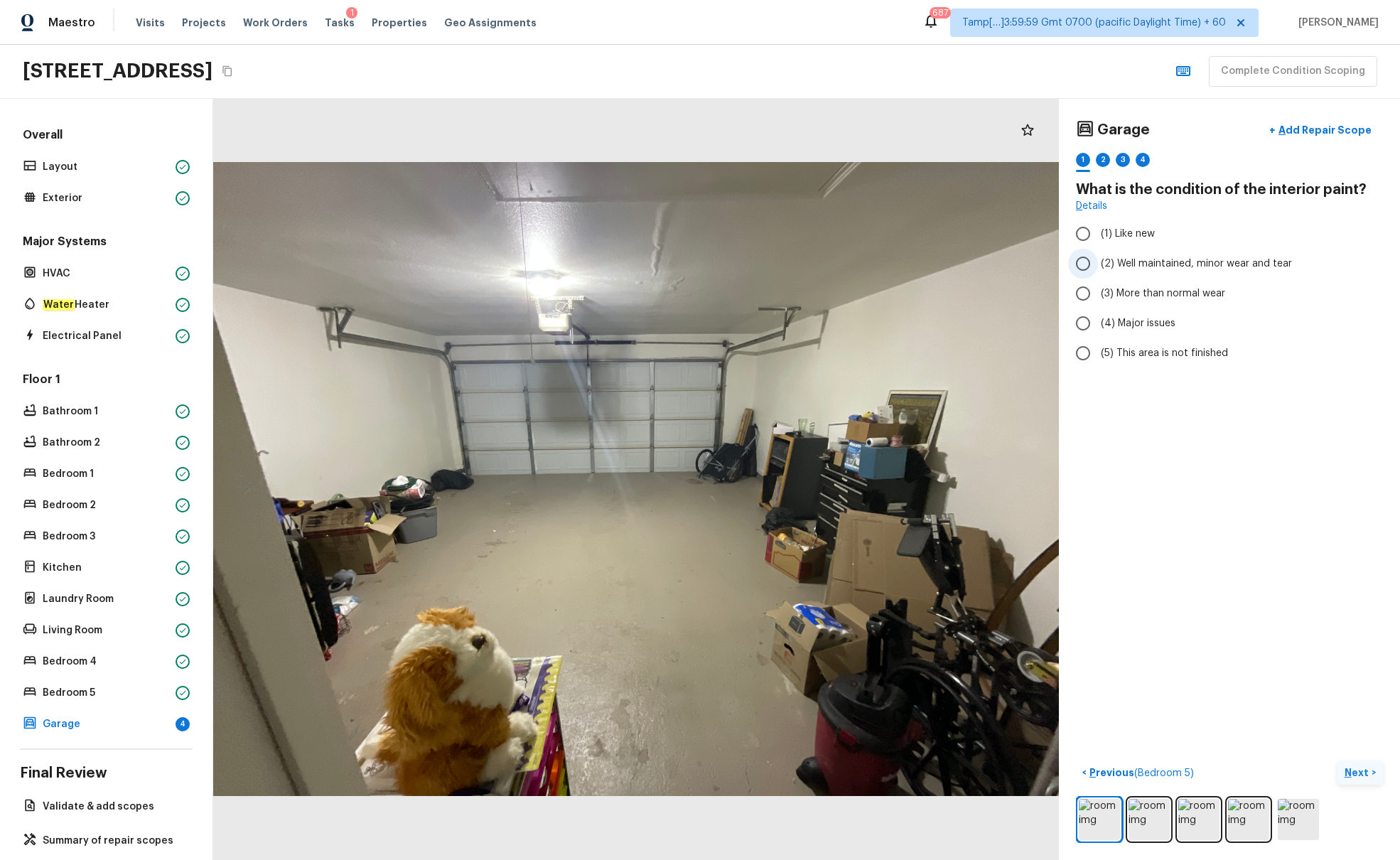
click at [1044, 263] on span "(2) Well maintained, minor wear and tear" at bounding box center [1196, 263] width 191 height 14
click at [1044, 263] on input "(2) Well maintained, minor wear and tear" at bounding box center [1083, 263] width 30 height 30
radio input "true"
click at [1044, 524] on p "Next" at bounding box center [1359, 772] width 27 height 14
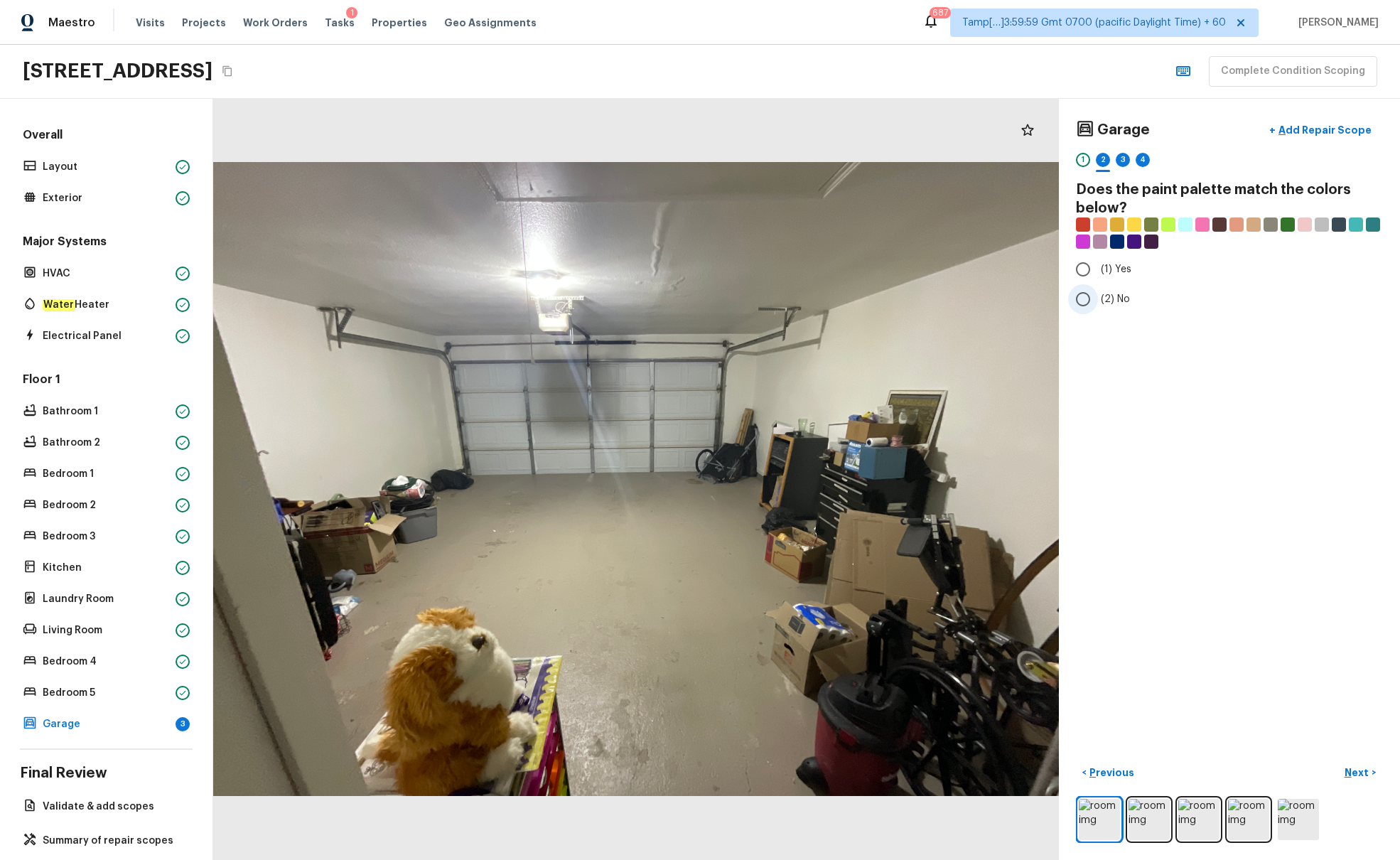
click at [1044, 305] on input "(2) No" at bounding box center [1083, 299] width 30 height 30
radio input "true"
click at [1044, 524] on p "Next" at bounding box center [1359, 772] width 27 height 14
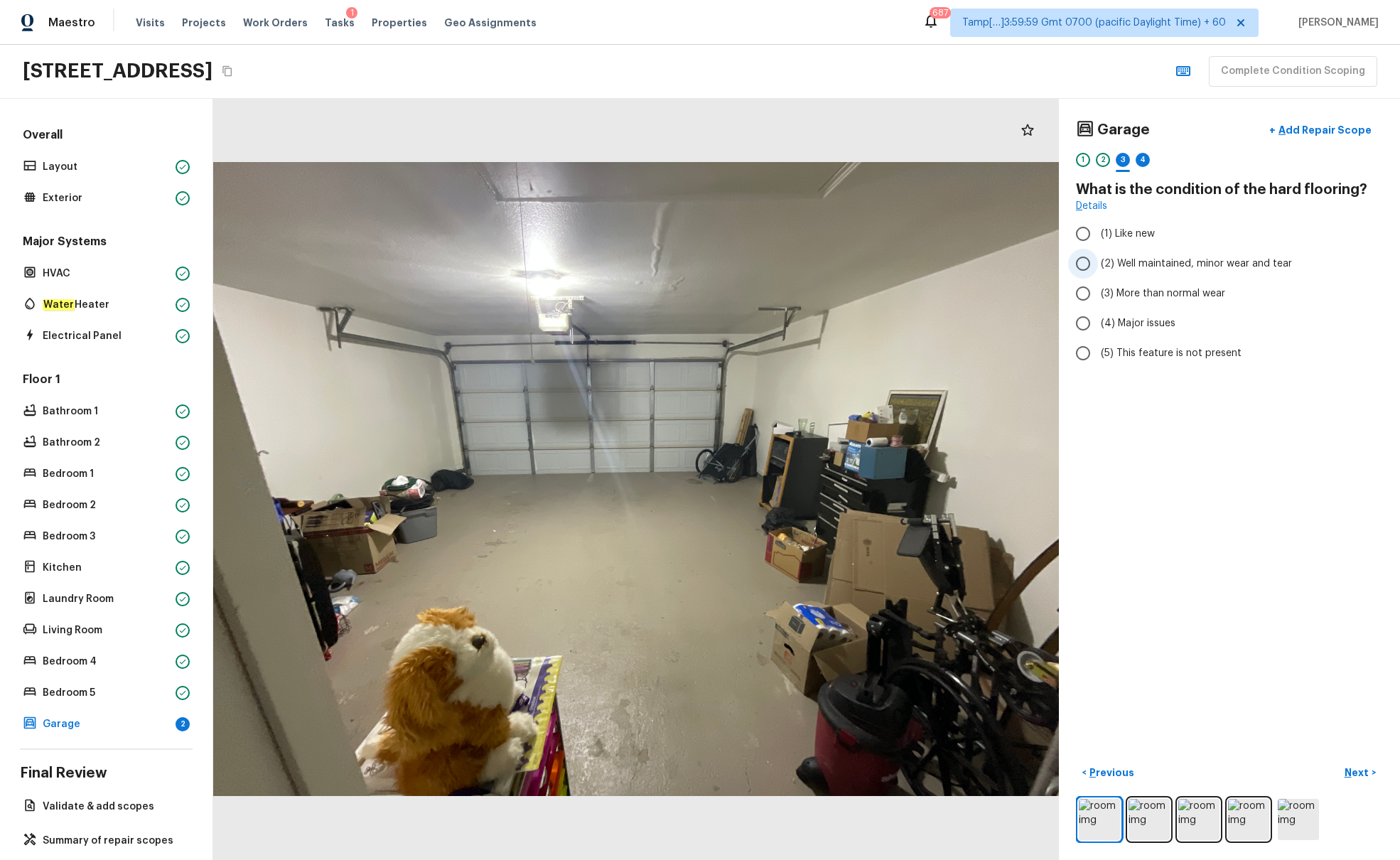
click at [1044, 262] on span "(2) Well maintained, minor wear and tear" at bounding box center [1196, 263] width 191 height 14
click at [1044, 262] on input "(2) Well maintained, minor wear and tear" at bounding box center [1083, 263] width 30 height 30
radio input "true"
click at [1044, 524] on p "Next" at bounding box center [1359, 772] width 27 height 14
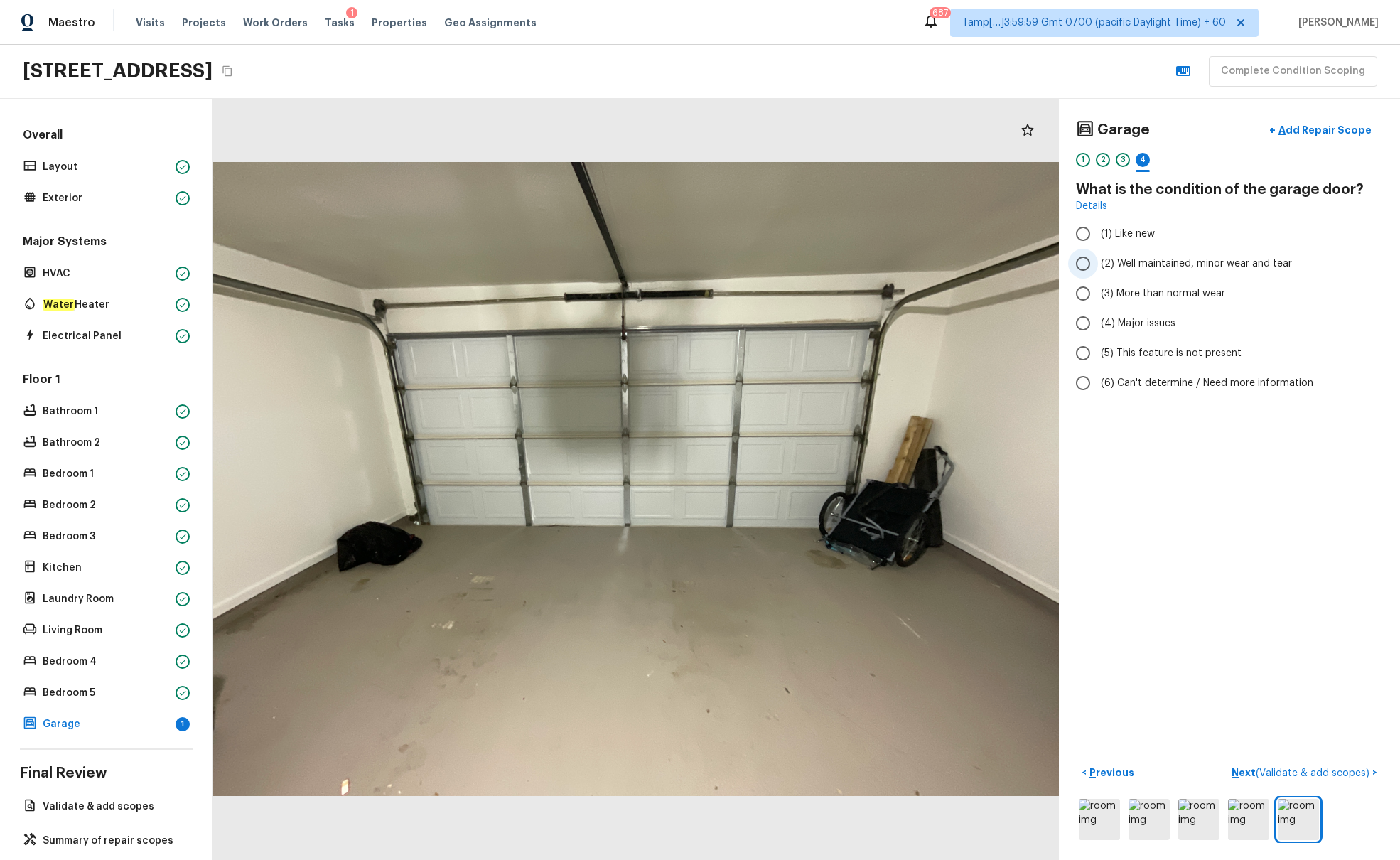
click at [1044, 262] on span "(2) Well maintained, minor wear and tear" at bounding box center [1196, 263] width 191 height 14
click at [1044, 262] on input "(2) Well maintained, minor wear and tear" at bounding box center [1083, 263] width 30 height 30
radio input "true"
click at [1044, 524] on span "( Validate & add scopes )" at bounding box center [1313, 773] width 114 height 10
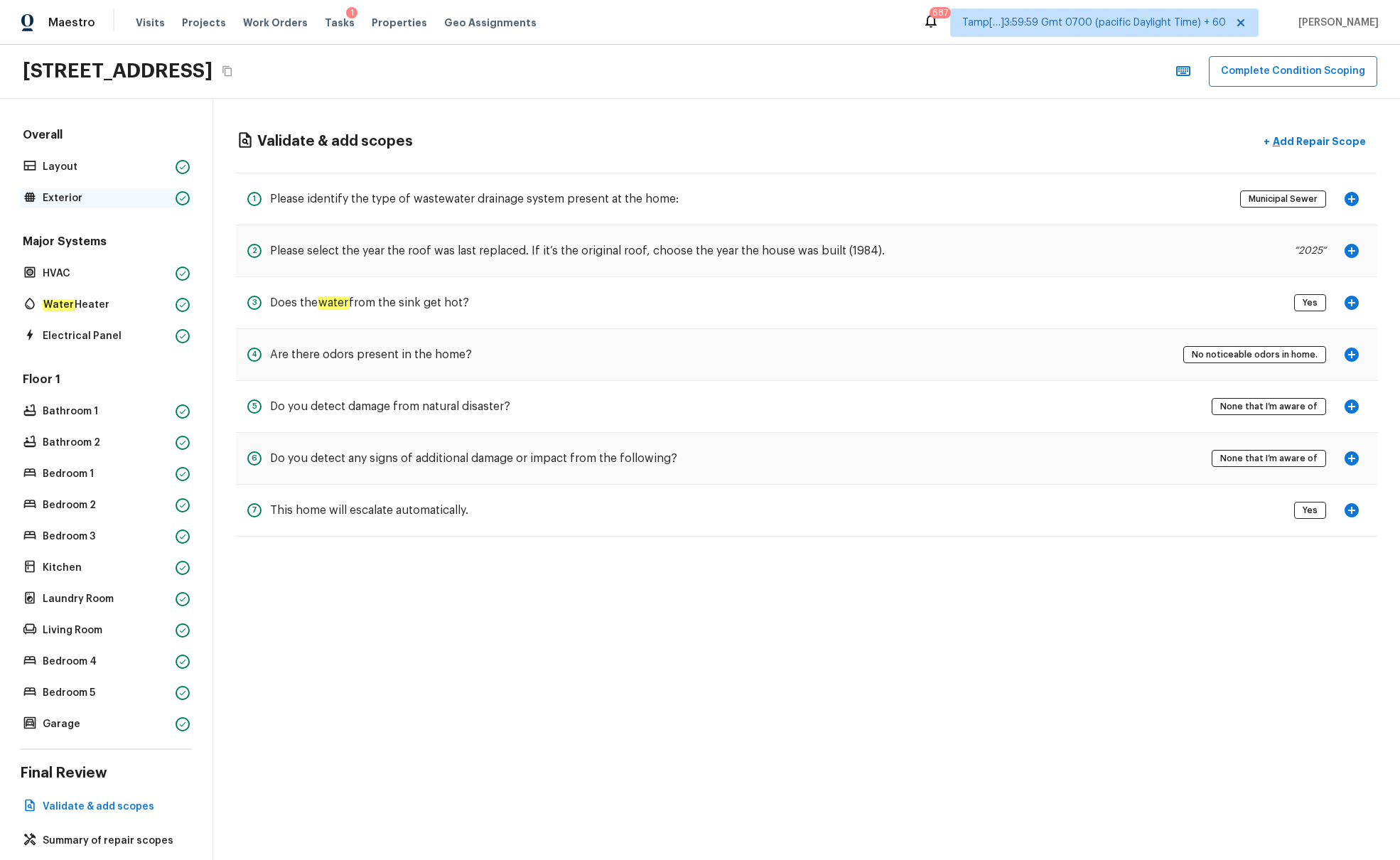
click at [101, 197] on p "Exterior" at bounding box center [107, 198] width 127 height 14
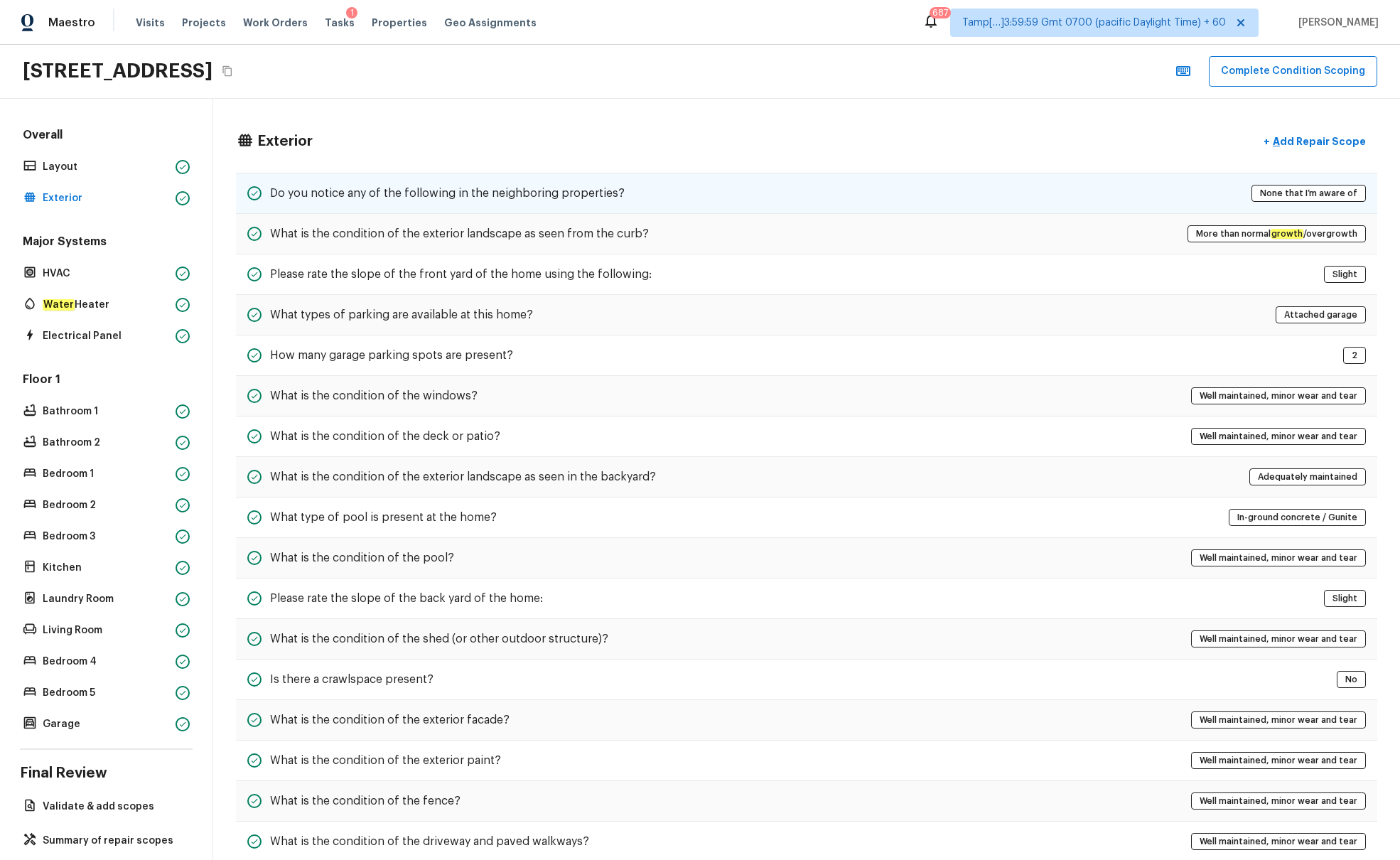
click at [462, 187] on h5 "Do you notice any of the following in the neighboring properties?" at bounding box center [447, 193] width 355 height 16
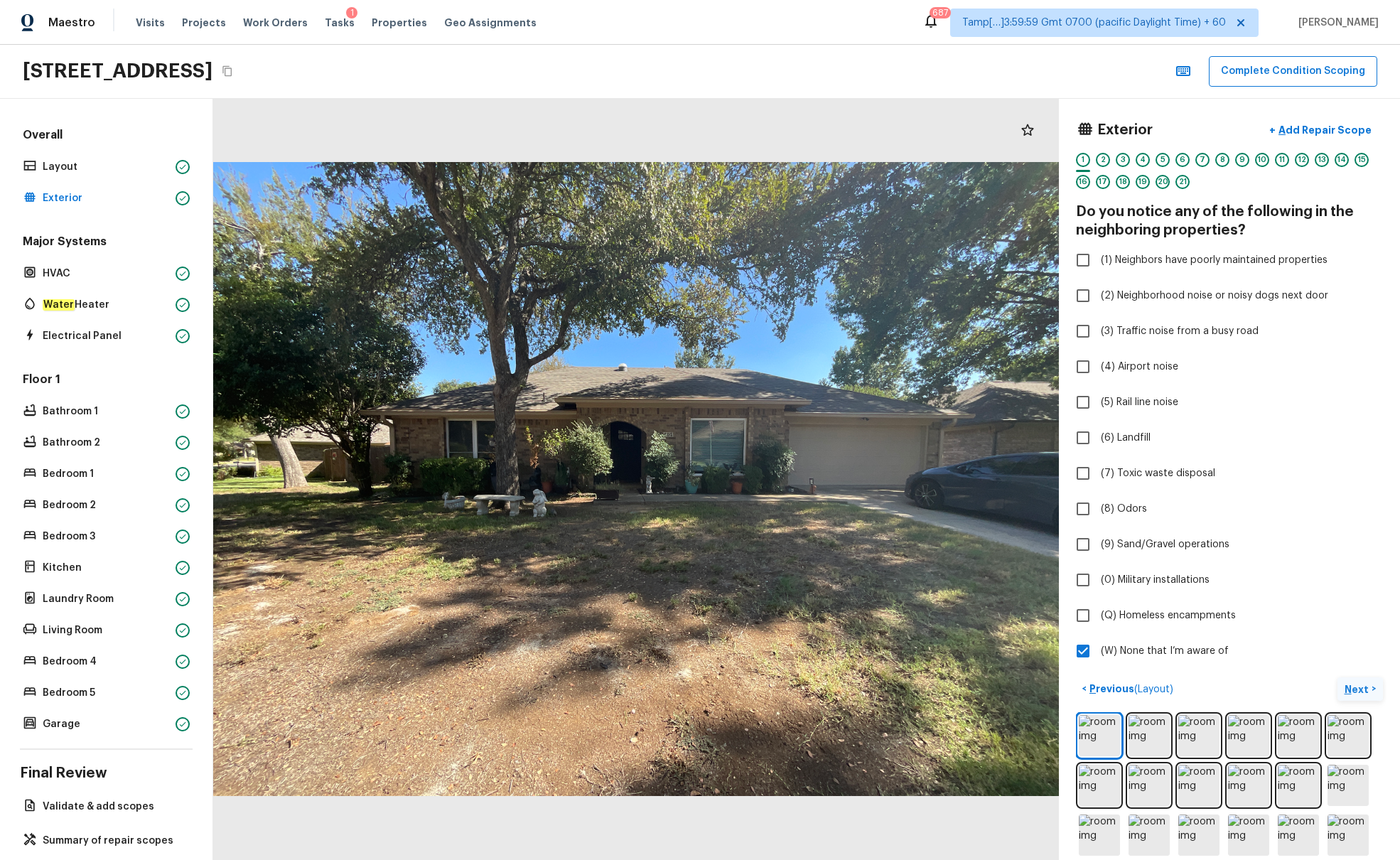
click at [1044, 524] on p "Next" at bounding box center [1359, 689] width 27 height 14
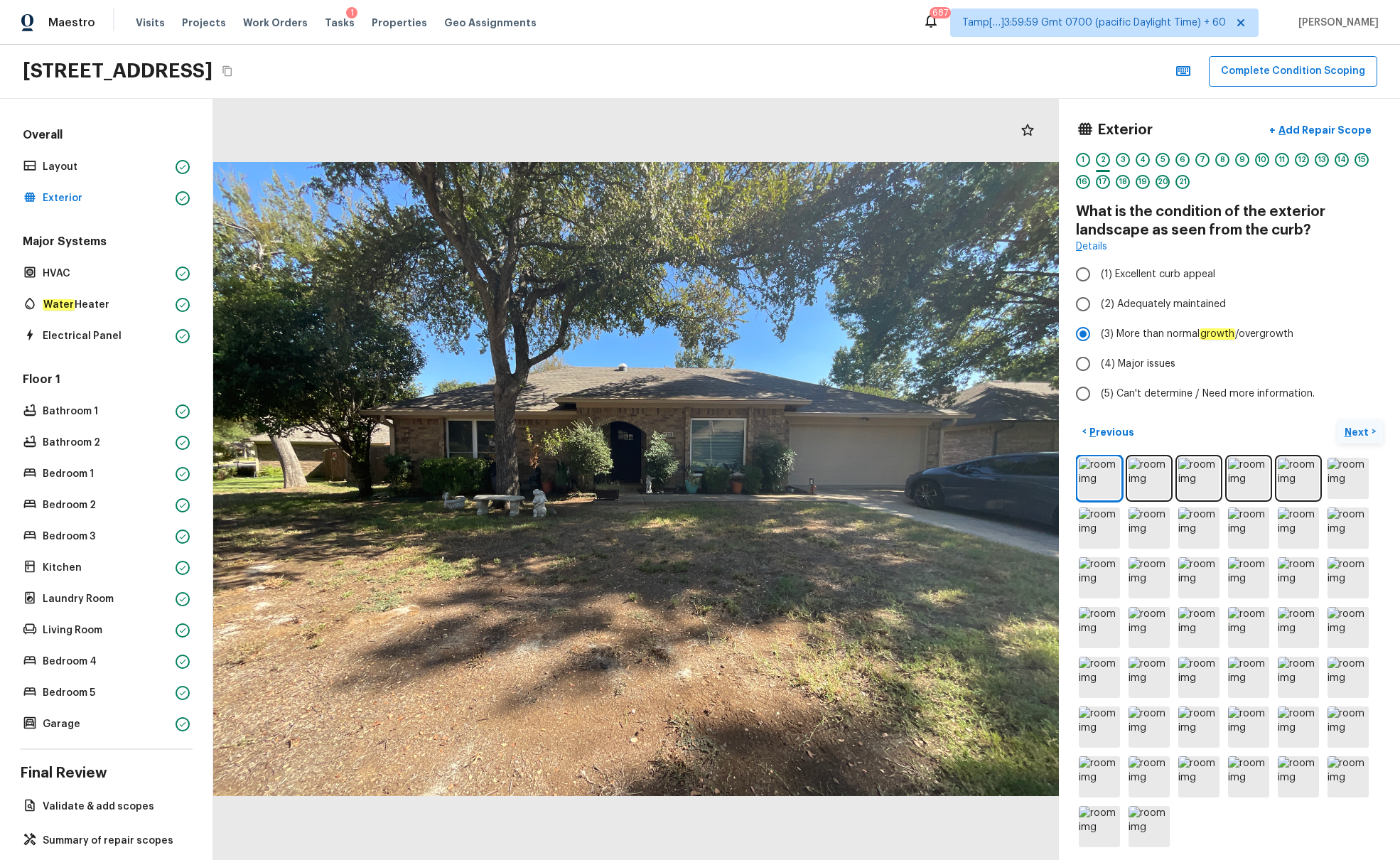
click at [1044, 431] on p "Next" at bounding box center [1359, 431] width 27 height 14
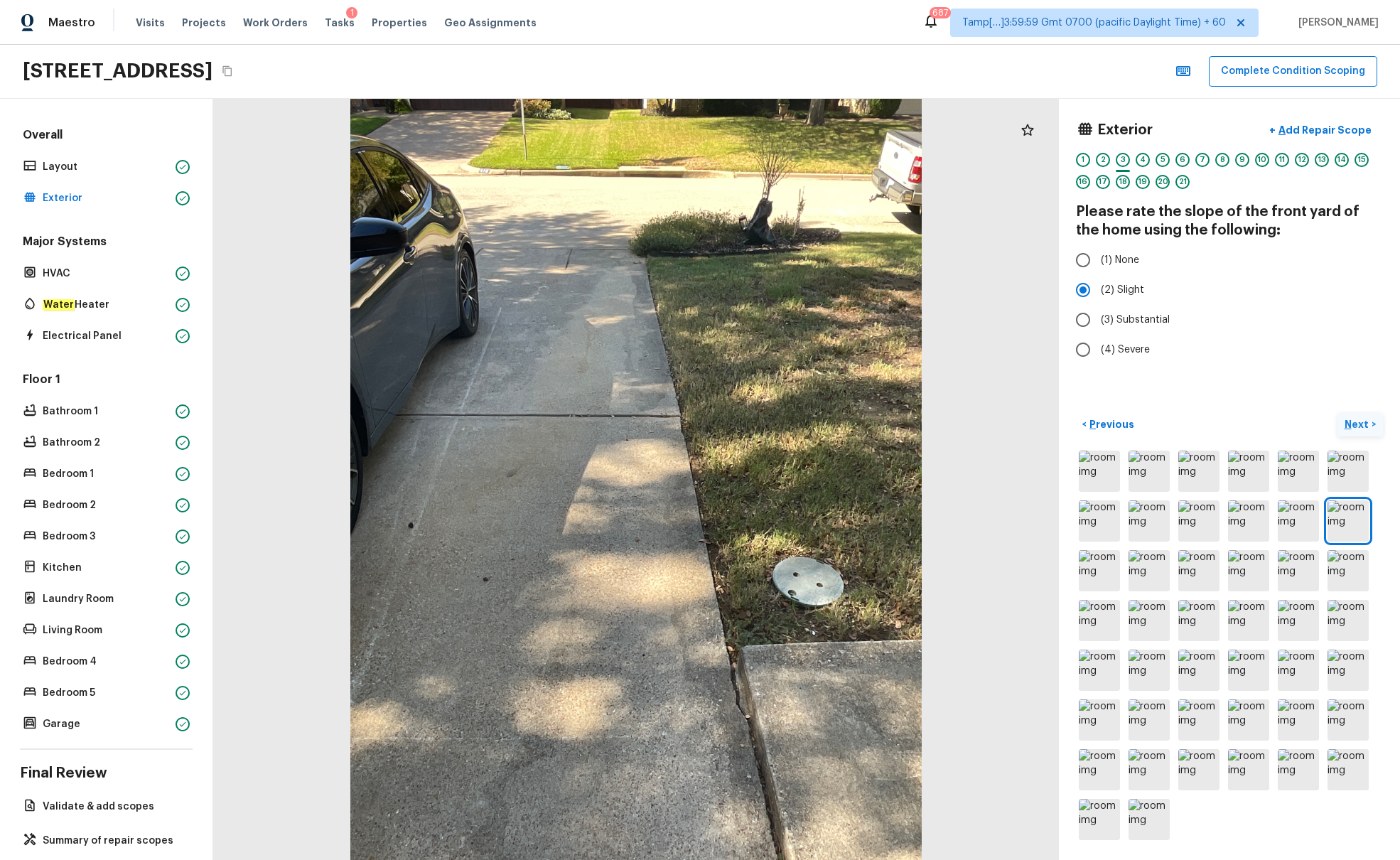
click at [1044, 418] on p "Next" at bounding box center [1359, 424] width 27 height 14
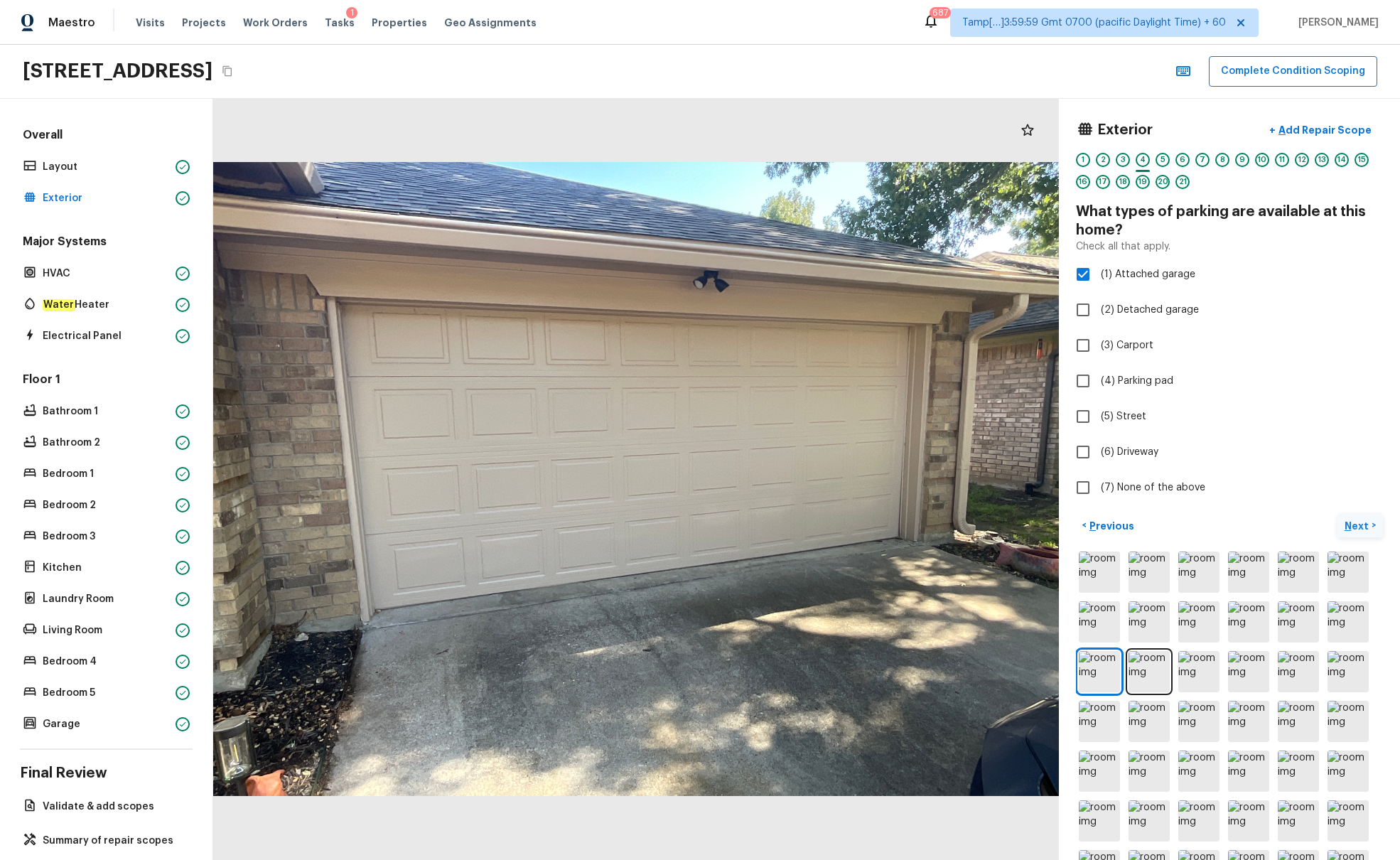
click at [1044, 524] on p "Next" at bounding box center [1359, 525] width 27 height 14
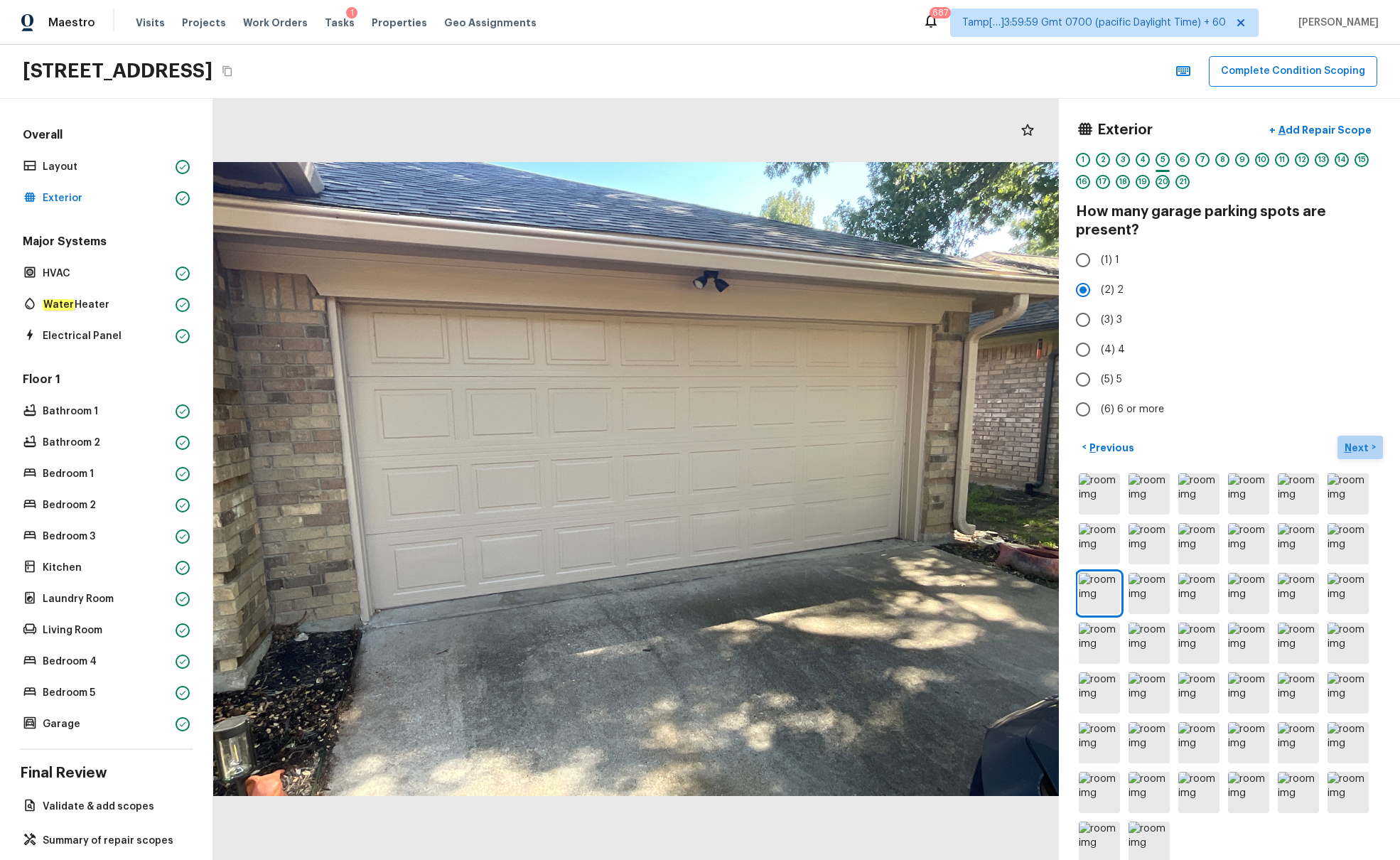
click at [1044, 446] on p "Next" at bounding box center [1359, 447] width 27 height 14
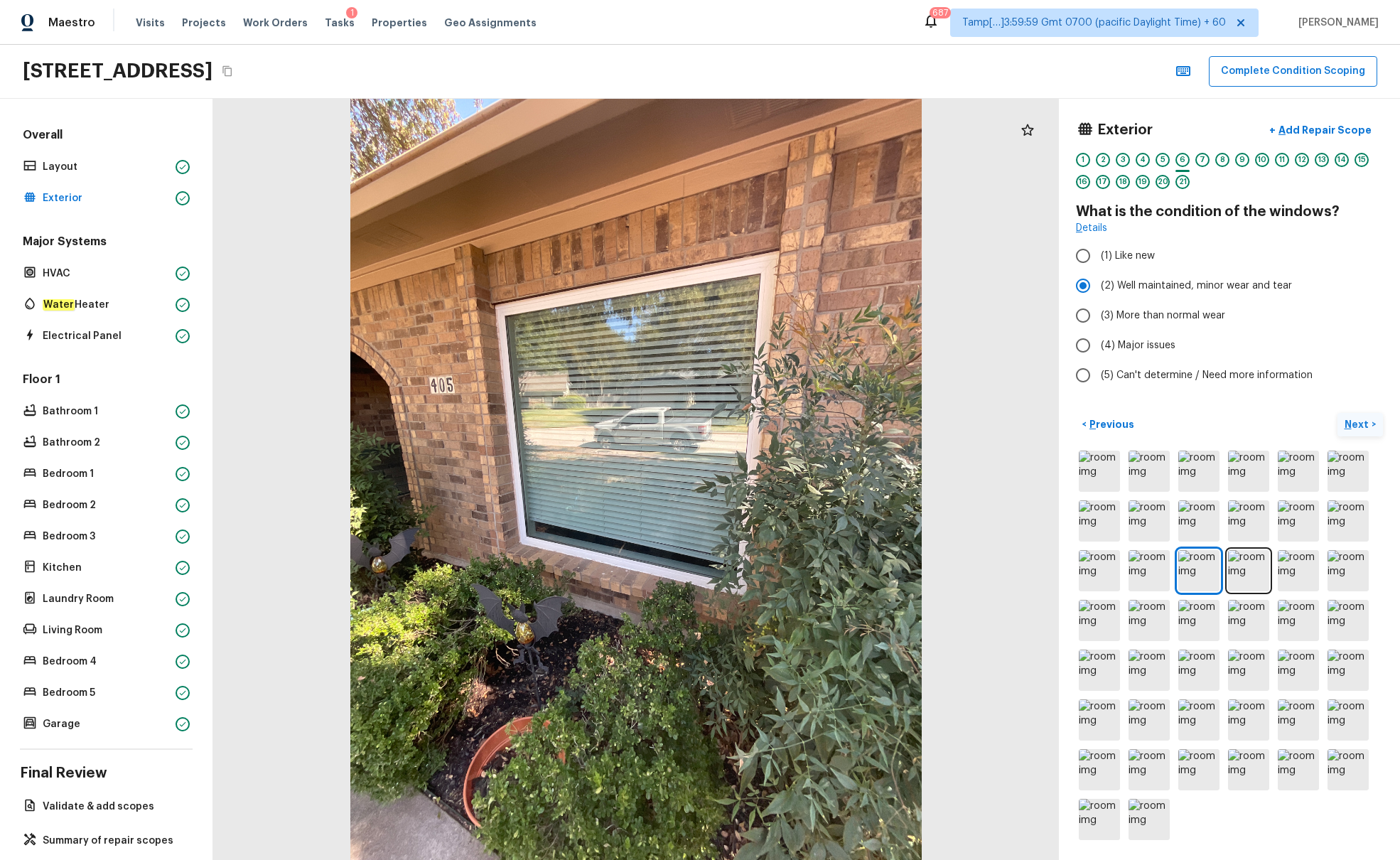
click at [1044, 420] on p "Next" at bounding box center [1359, 424] width 27 height 14
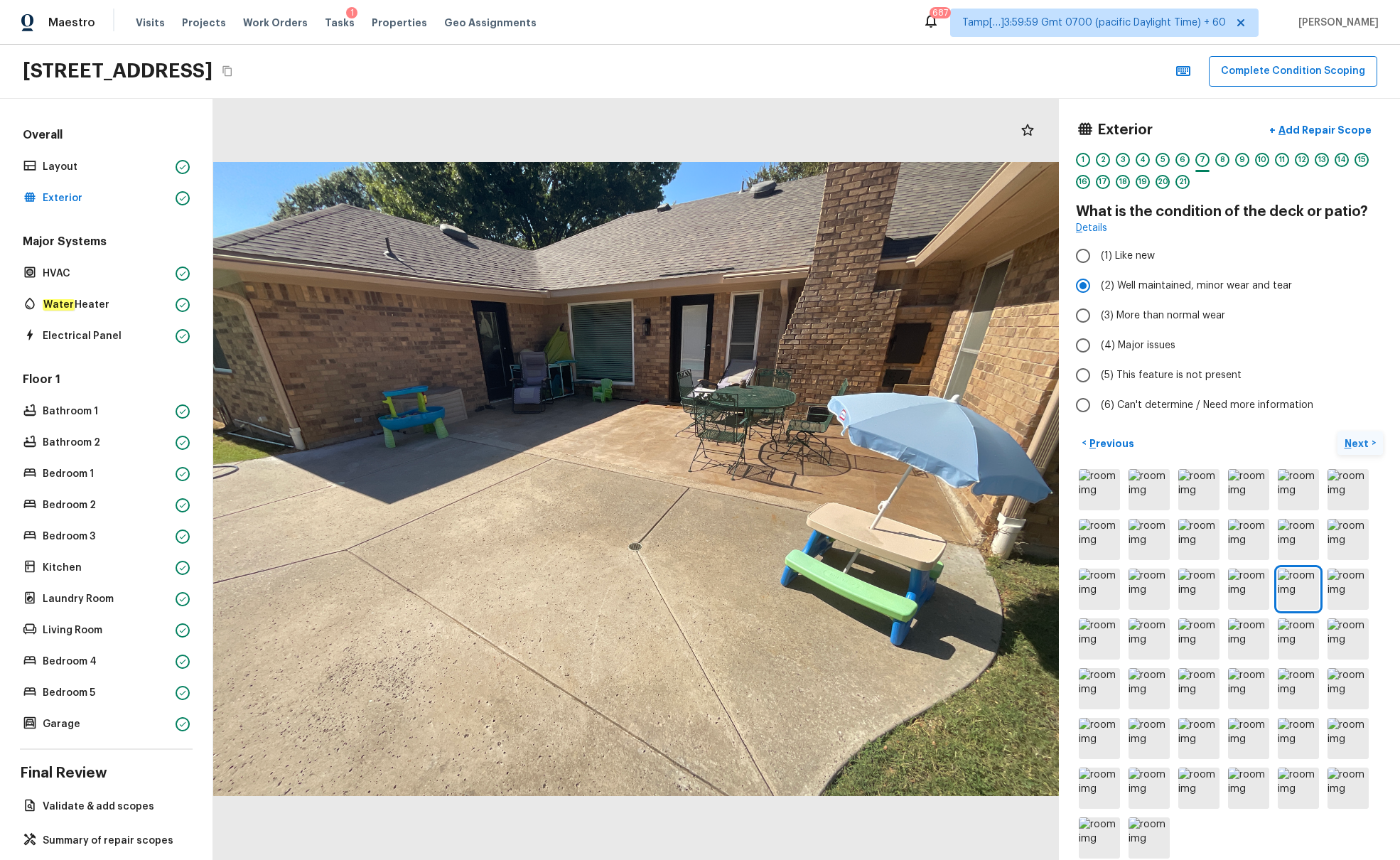
click at [1044, 440] on p "Next" at bounding box center [1359, 443] width 27 height 14
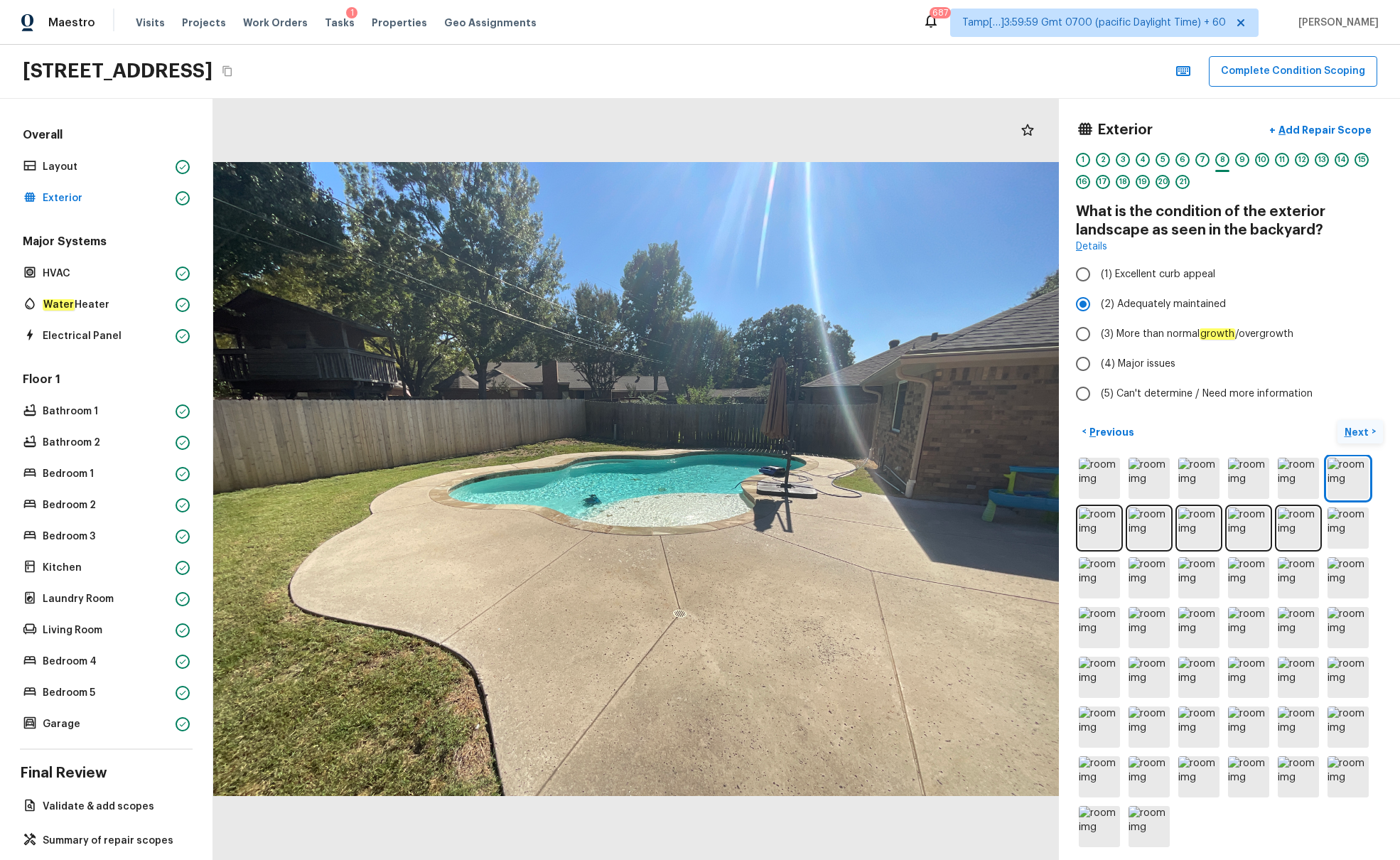
click at [1044, 440] on button "Next >" at bounding box center [1360, 431] width 45 height 24
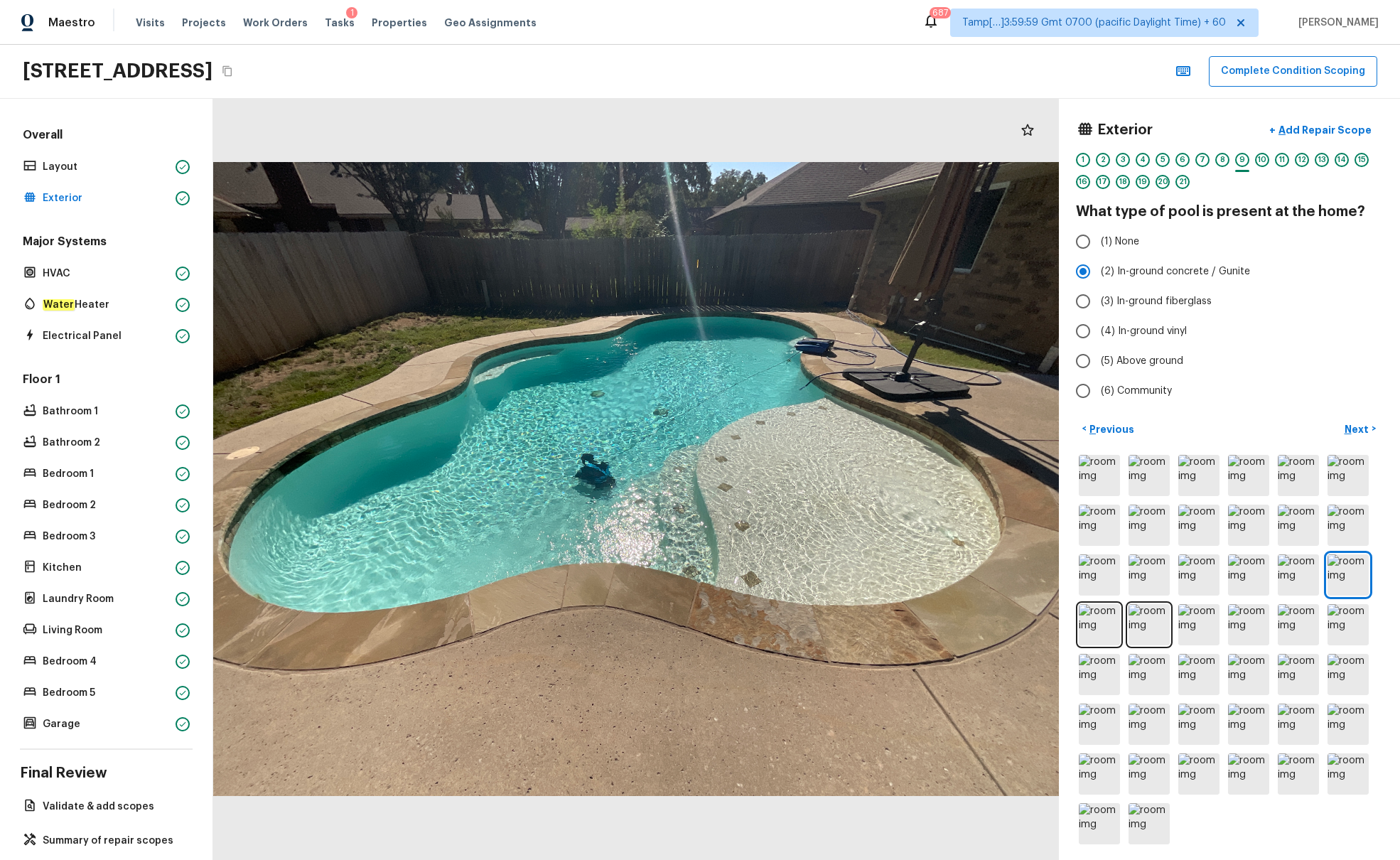
scroll to position [19, 0]
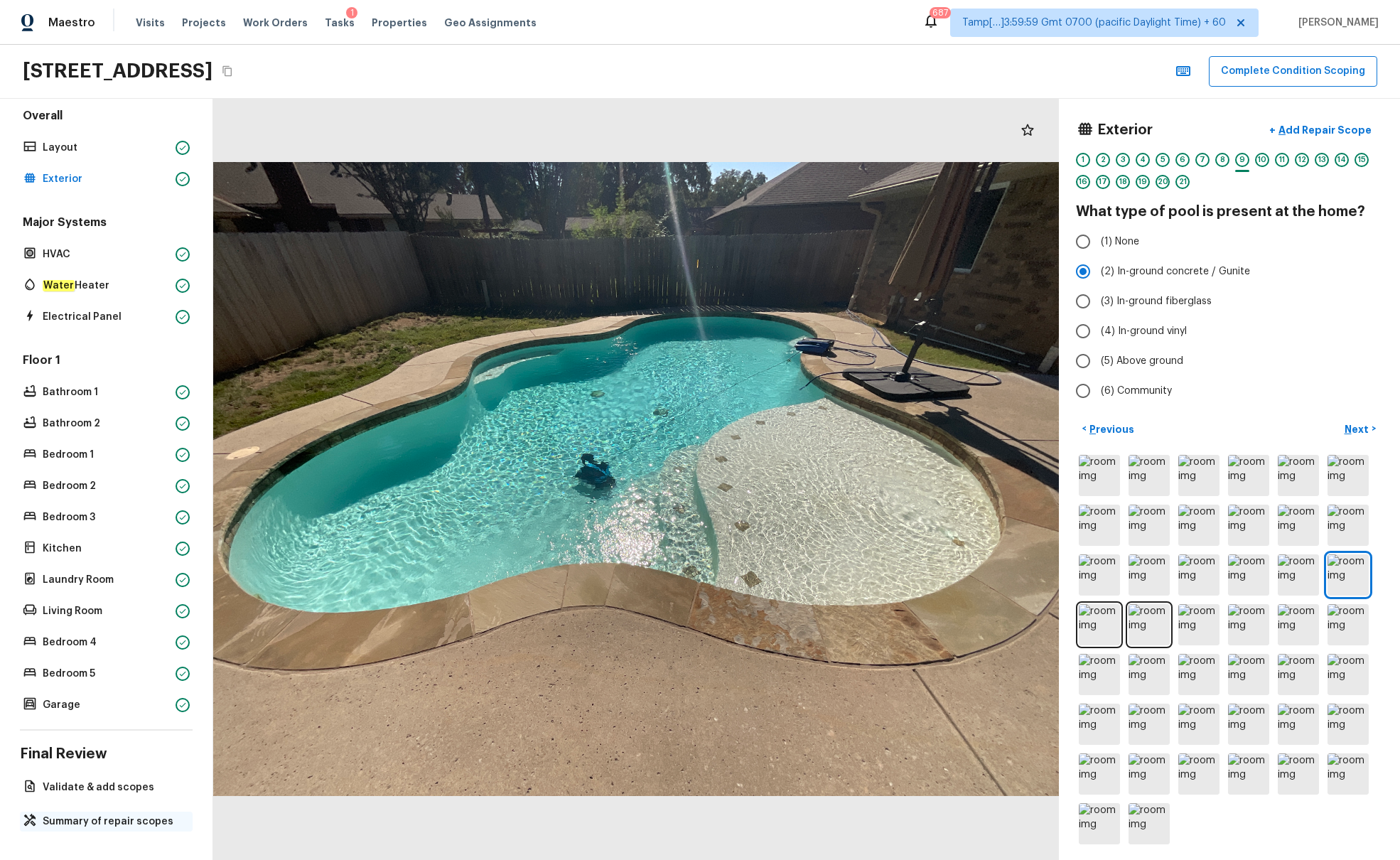
click at [130, 524] on p "Summary of repair scopes" at bounding box center [113, 821] width 141 height 14
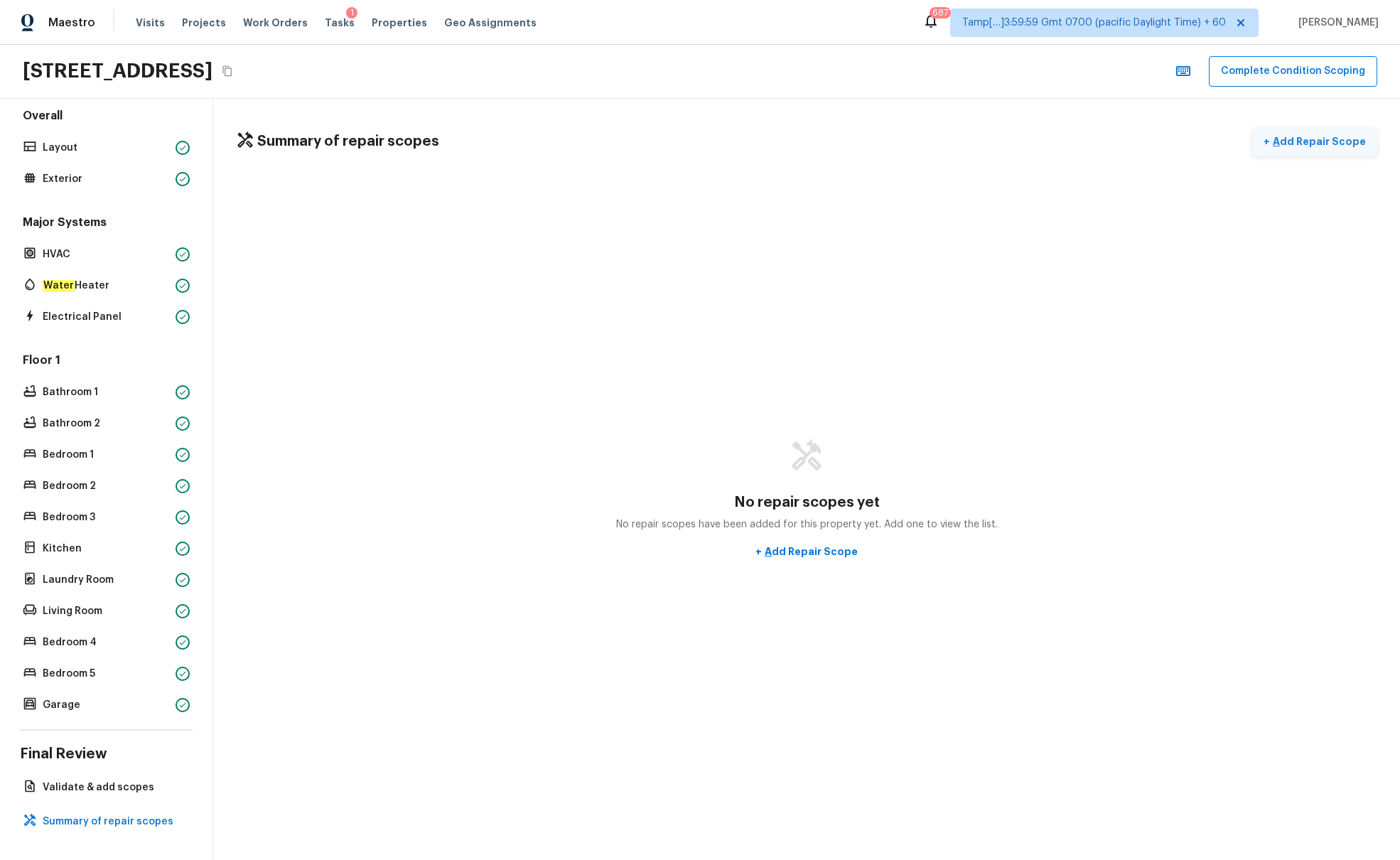
click at [1044, 129] on button "+ Add Repair Scope" at bounding box center [1315, 141] width 125 height 29
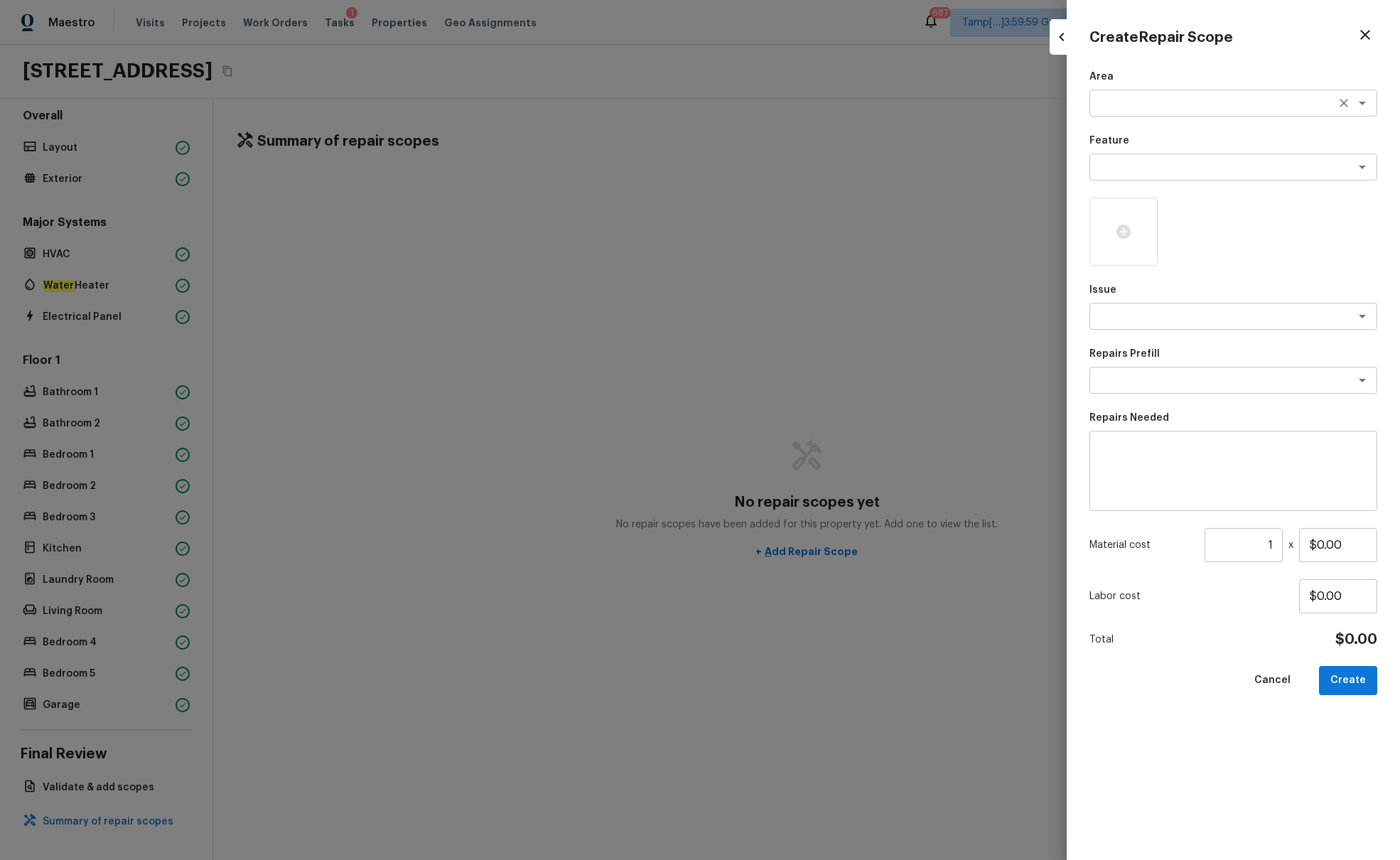
click at [1044, 101] on textarea at bounding box center [1214, 103] width 235 height 14
click at [1044, 134] on li "Exterior Overall" at bounding box center [1233, 133] width 288 height 23
type textarea "Exterior Overall"
click at [1044, 394] on div "Area Exterior Overall x ​ Feature x ​ Issue x ​ Repairs Prefill x ​ Repairs Nee…" at bounding box center [1233, 453] width 288 height 767
click at [1044, 383] on textarea at bounding box center [1214, 380] width 235 height 14
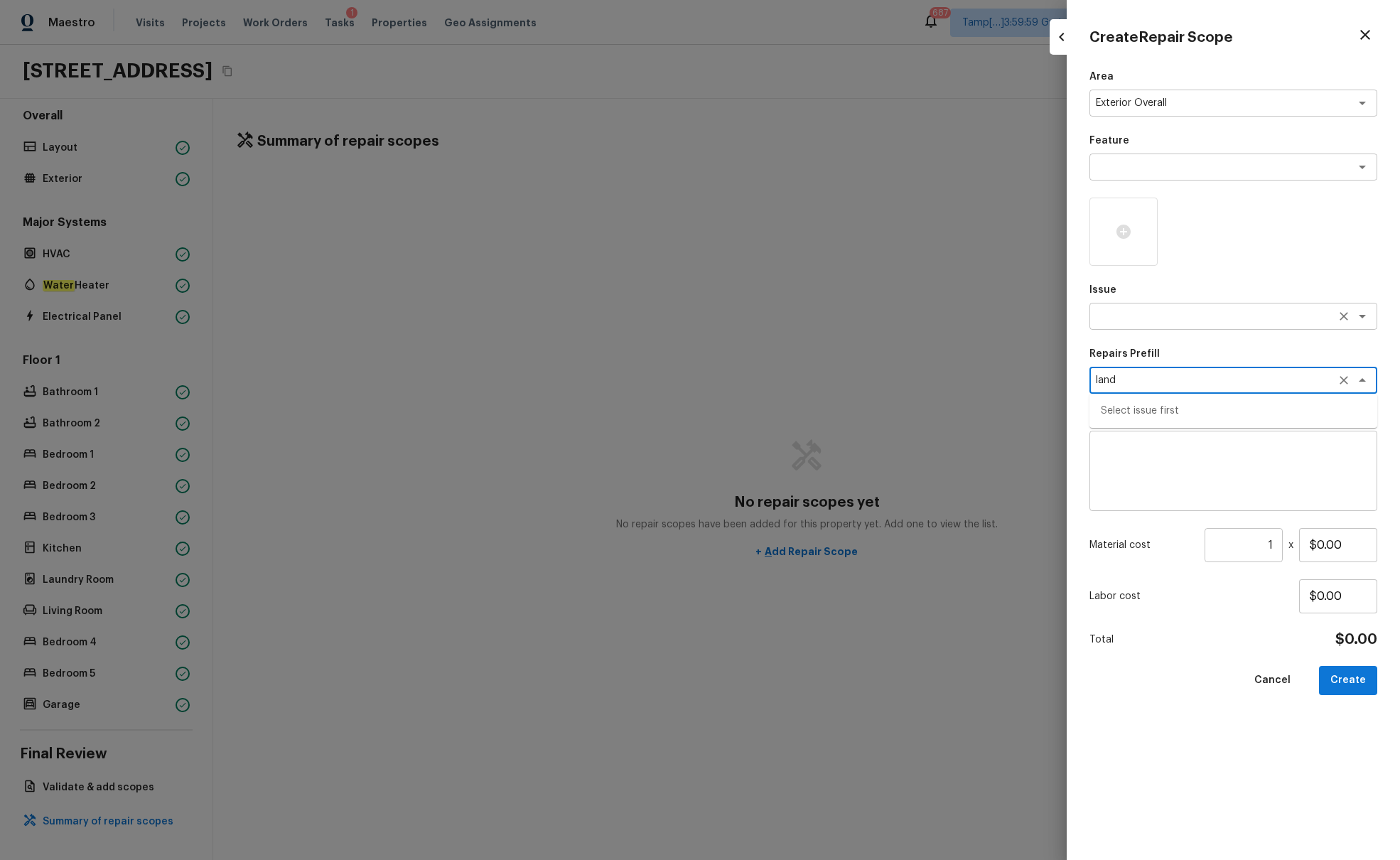
type textarea "land"
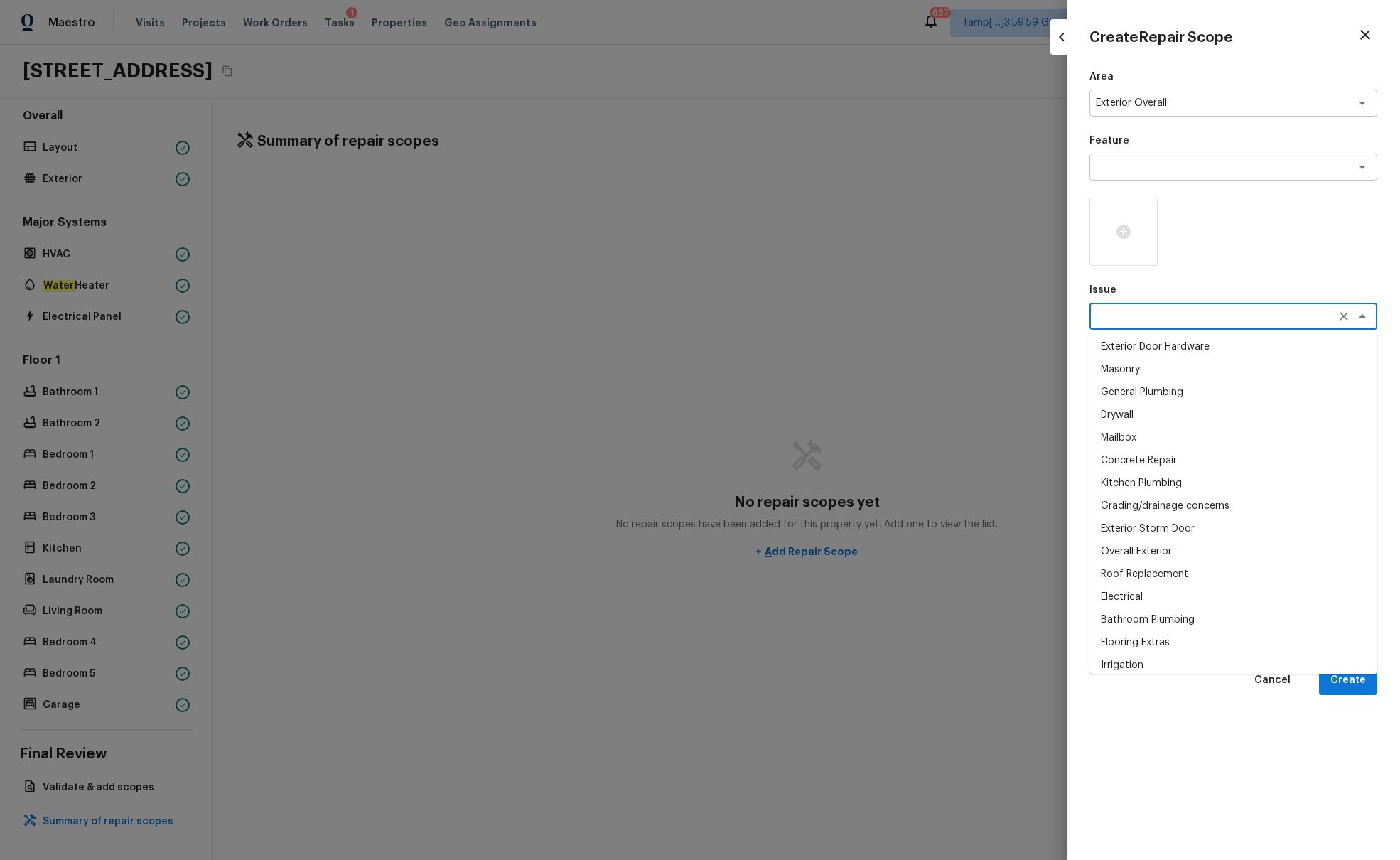
click at [1044, 318] on textarea at bounding box center [1214, 316] width 235 height 14
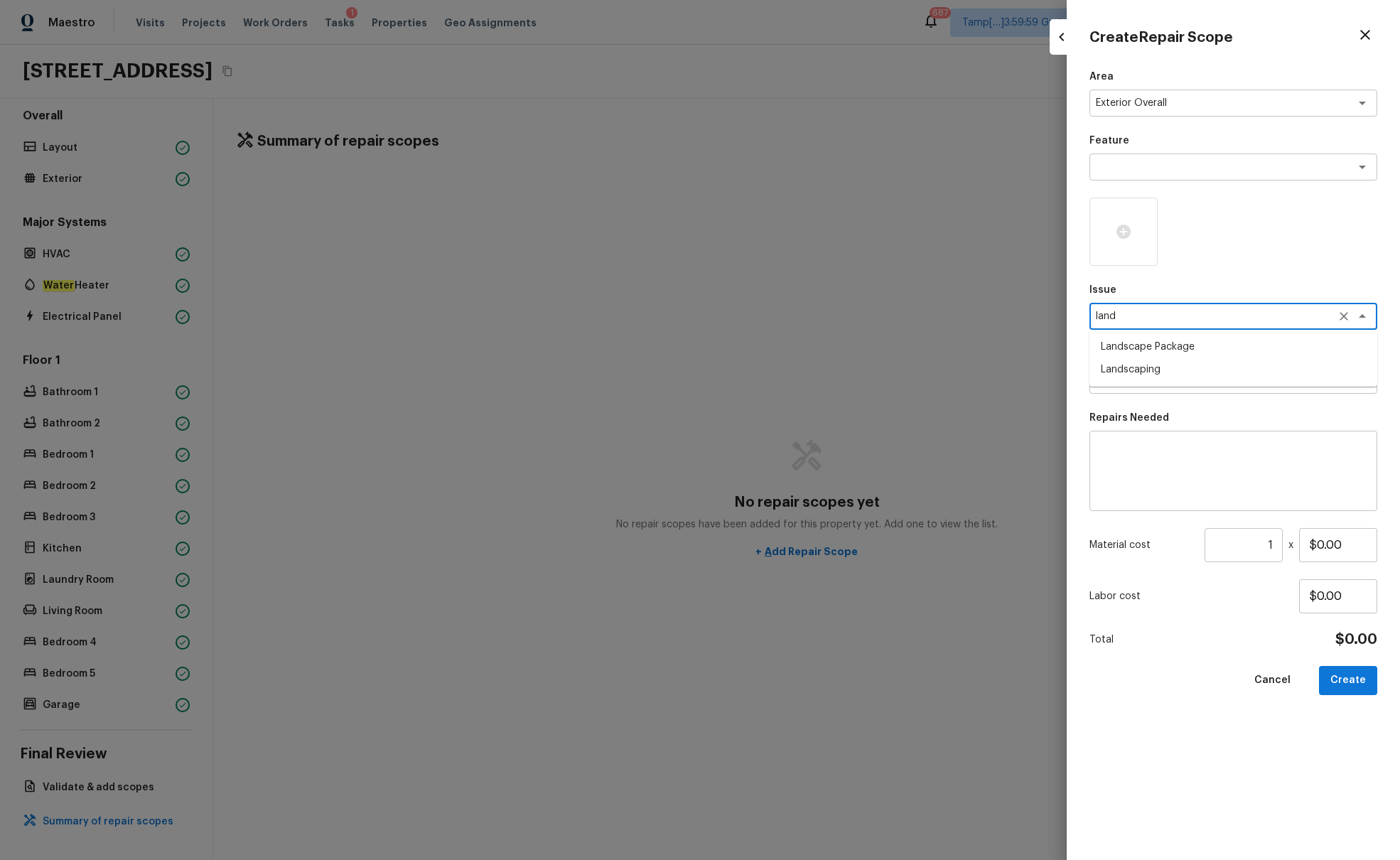
click at [1044, 346] on li "Landscape Package" at bounding box center [1233, 346] width 288 height 23
type textarea "Landscape Package"
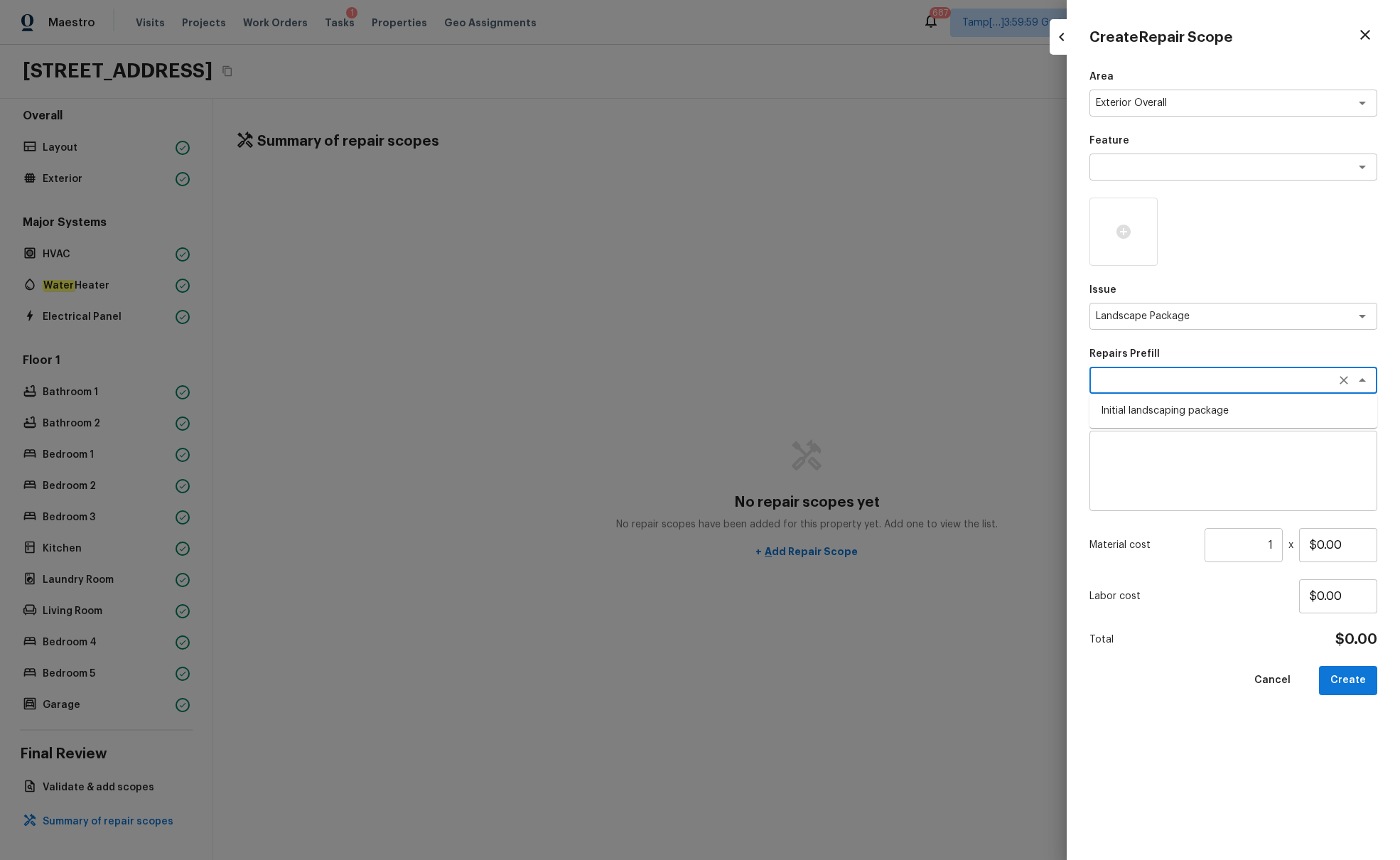
click at [1044, 384] on textarea at bounding box center [1214, 380] width 235 height 14
click at [1044, 407] on li "Initial landscaping package" at bounding box center [1233, 411] width 288 height 23
type textarea "Initial landscaping package"
type textarea "Mowing of grass up to 6" in height. Mow, edge along driveways & sidewalks, trim…"
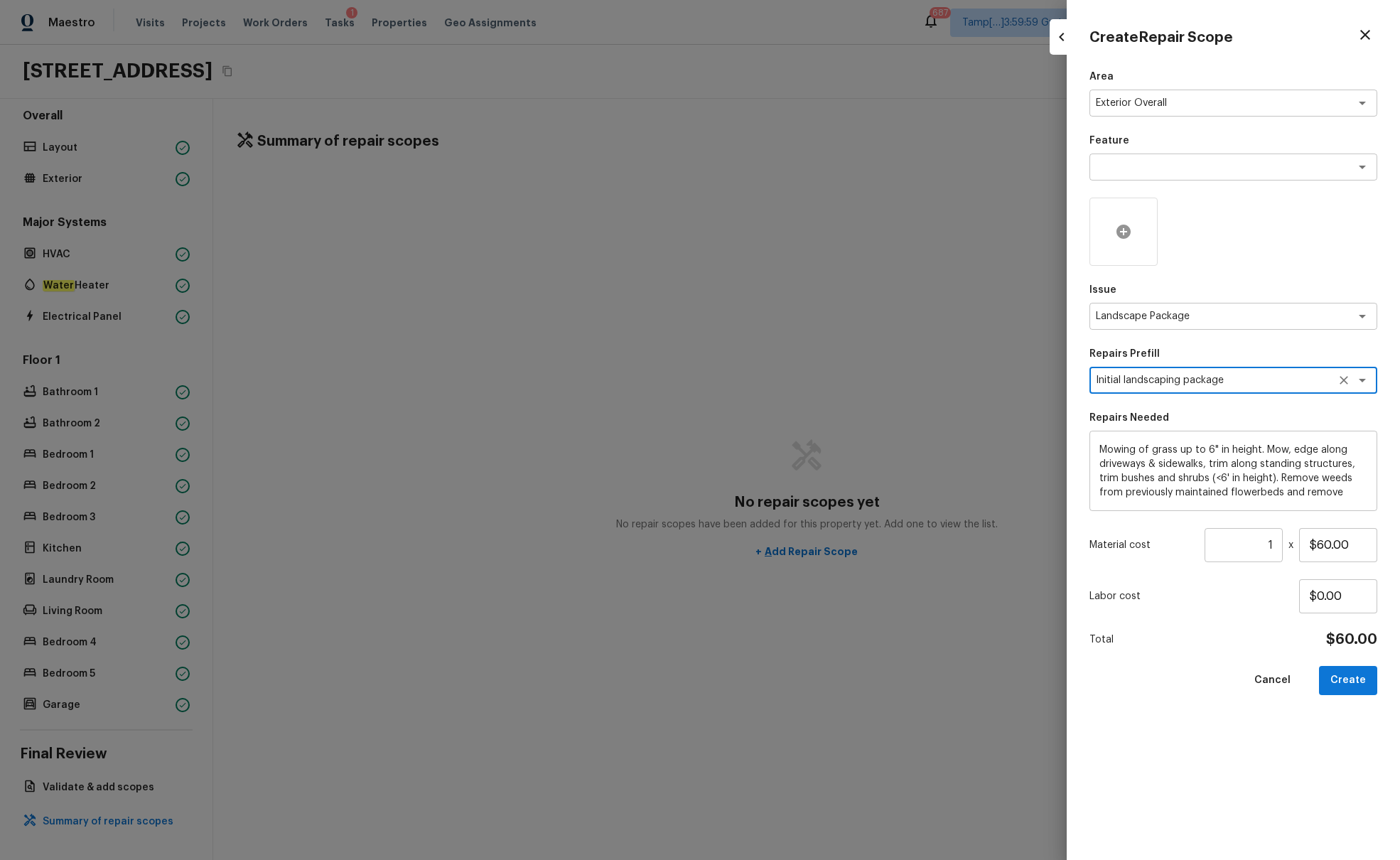
click at [1044, 223] on icon at bounding box center [1123, 231] width 17 height 17
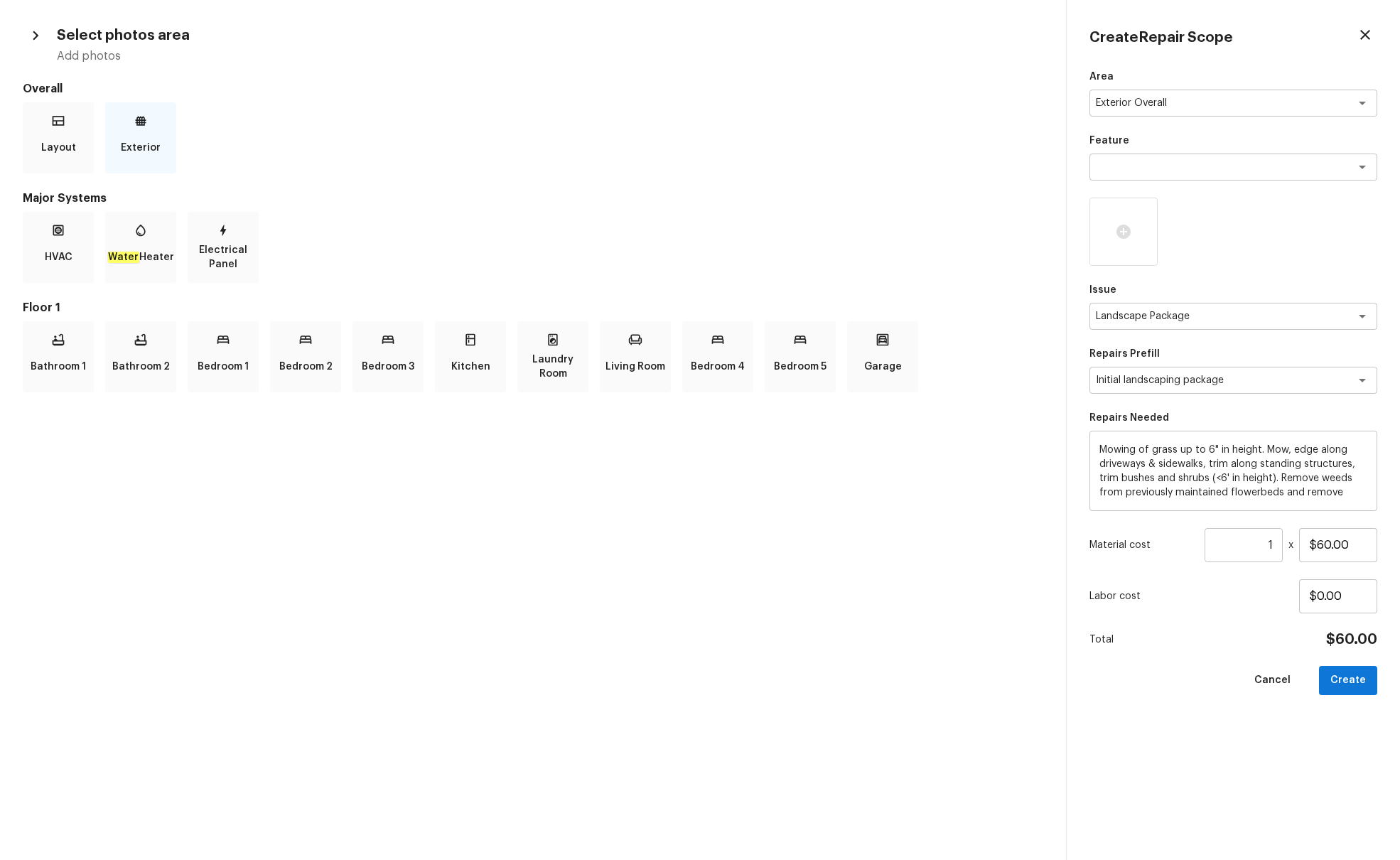
click at [164, 161] on div "Exterior" at bounding box center [141, 138] width 71 height 71
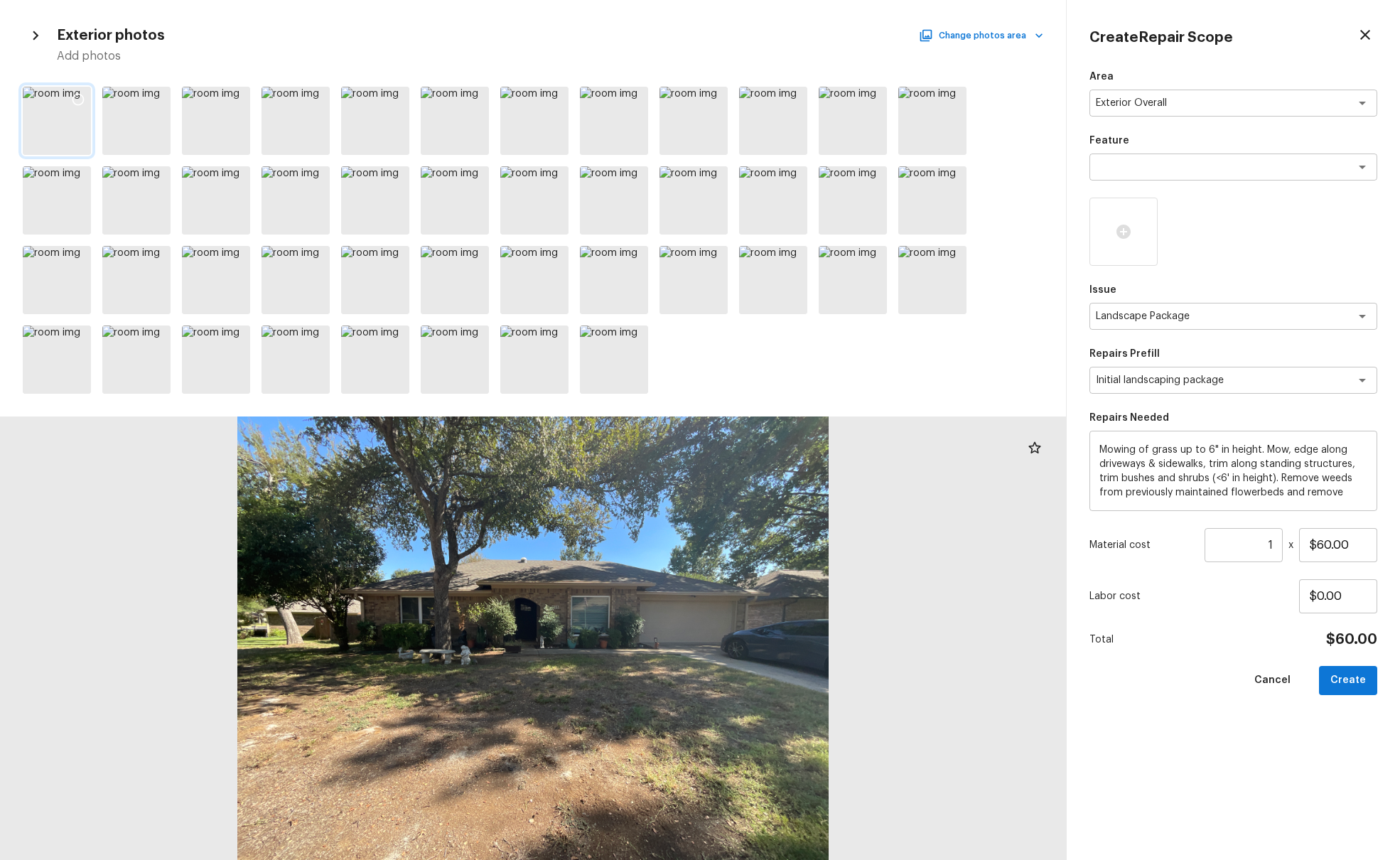
click at [76, 105] on icon at bounding box center [78, 99] width 14 height 14
click at [158, 97] on icon at bounding box center [158, 99] width 14 height 14
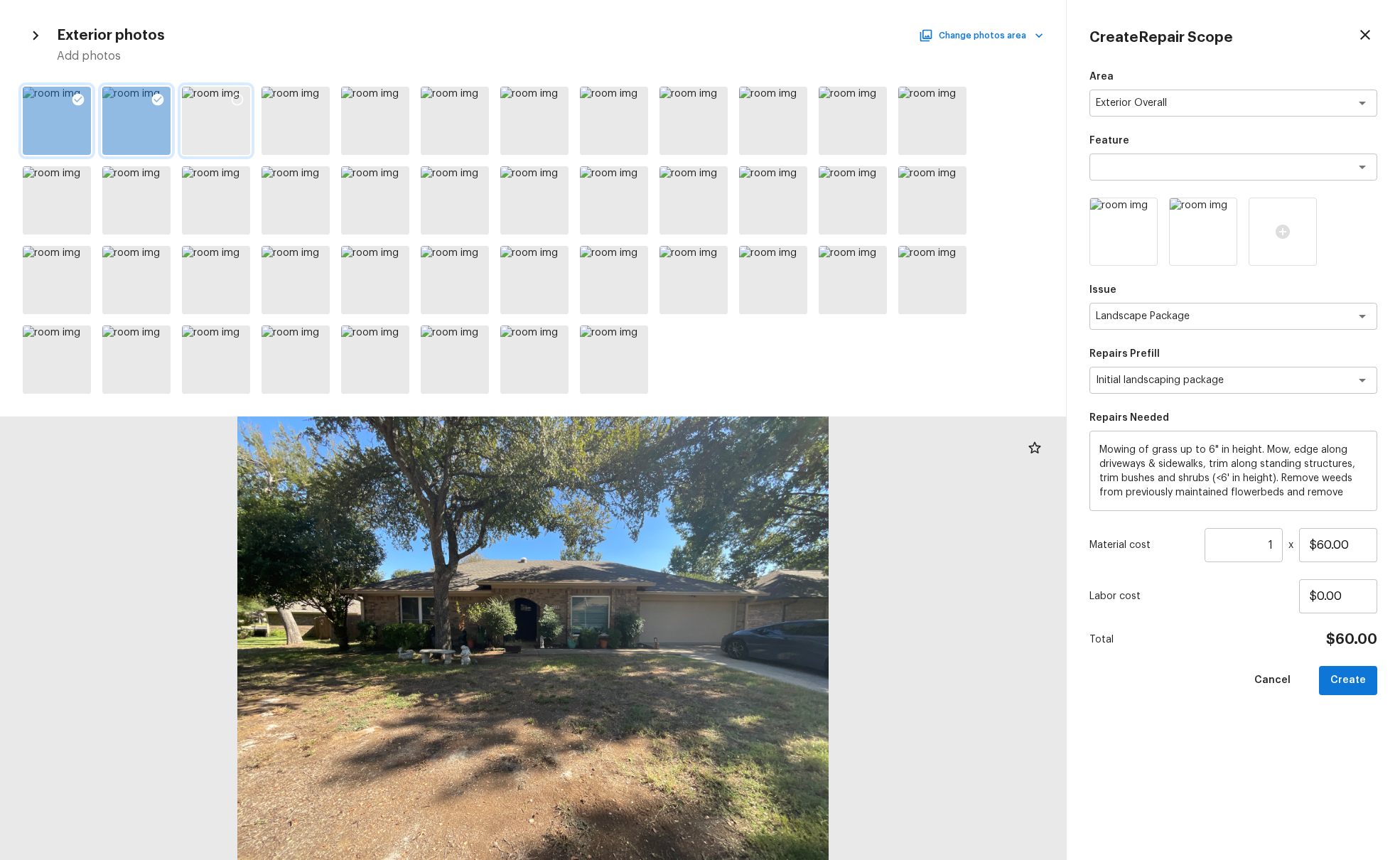
click at [238, 97] on icon at bounding box center [237, 99] width 14 height 14
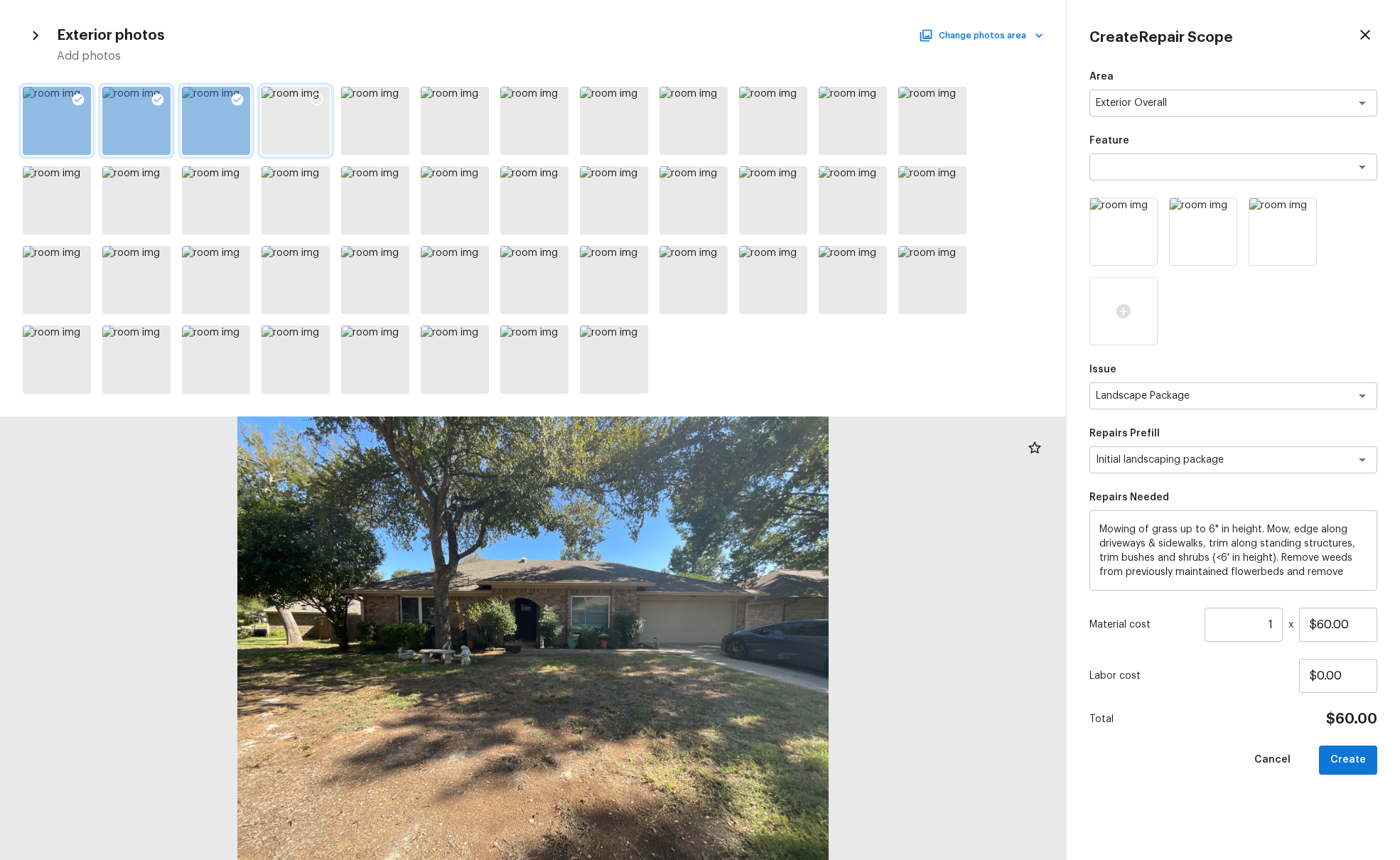
click at [316, 99] on icon at bounding box center [317, 99] width 14 height 14
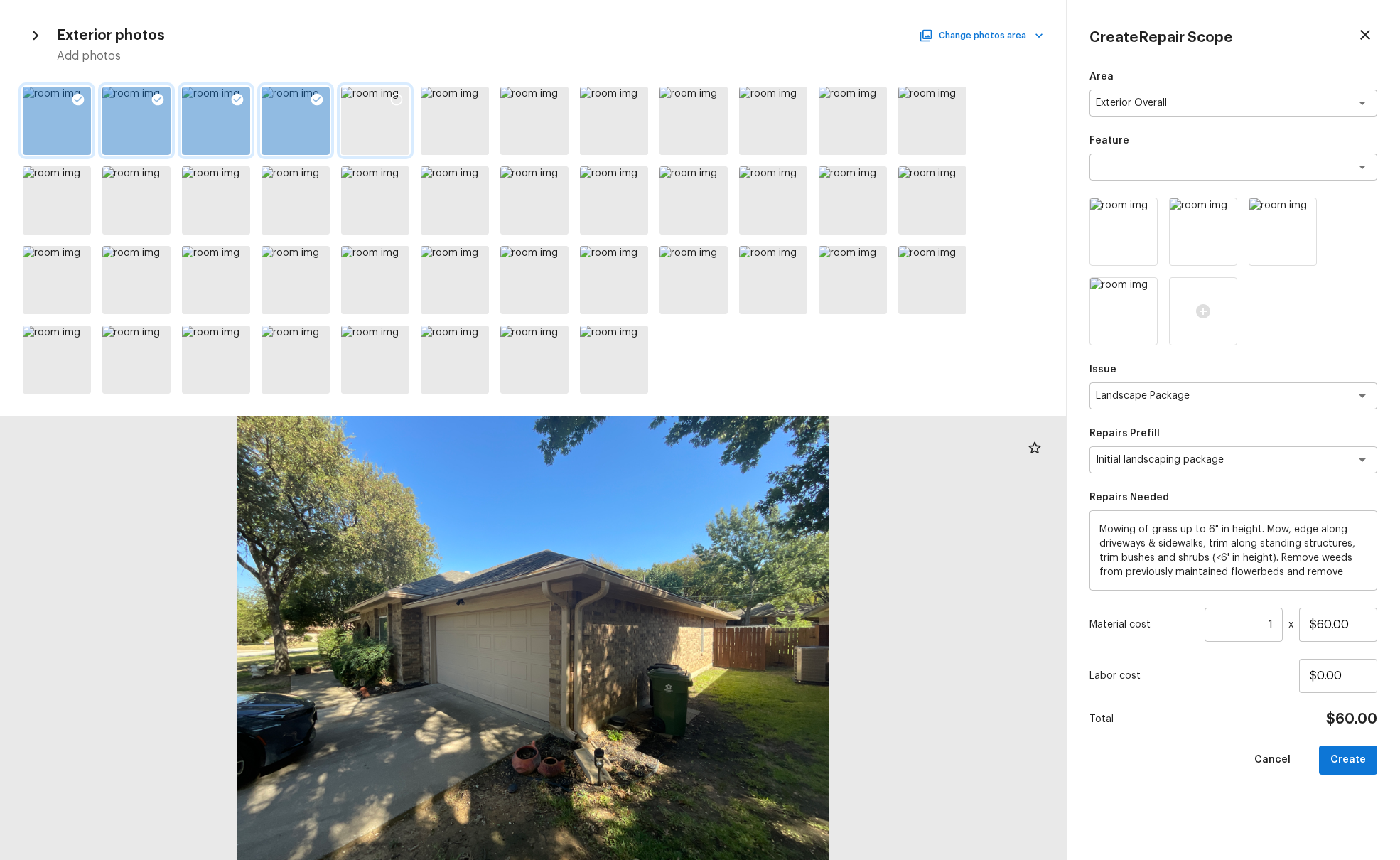
click at [392, 98] on icon at bounding box center [396, 99] width 14 height 14
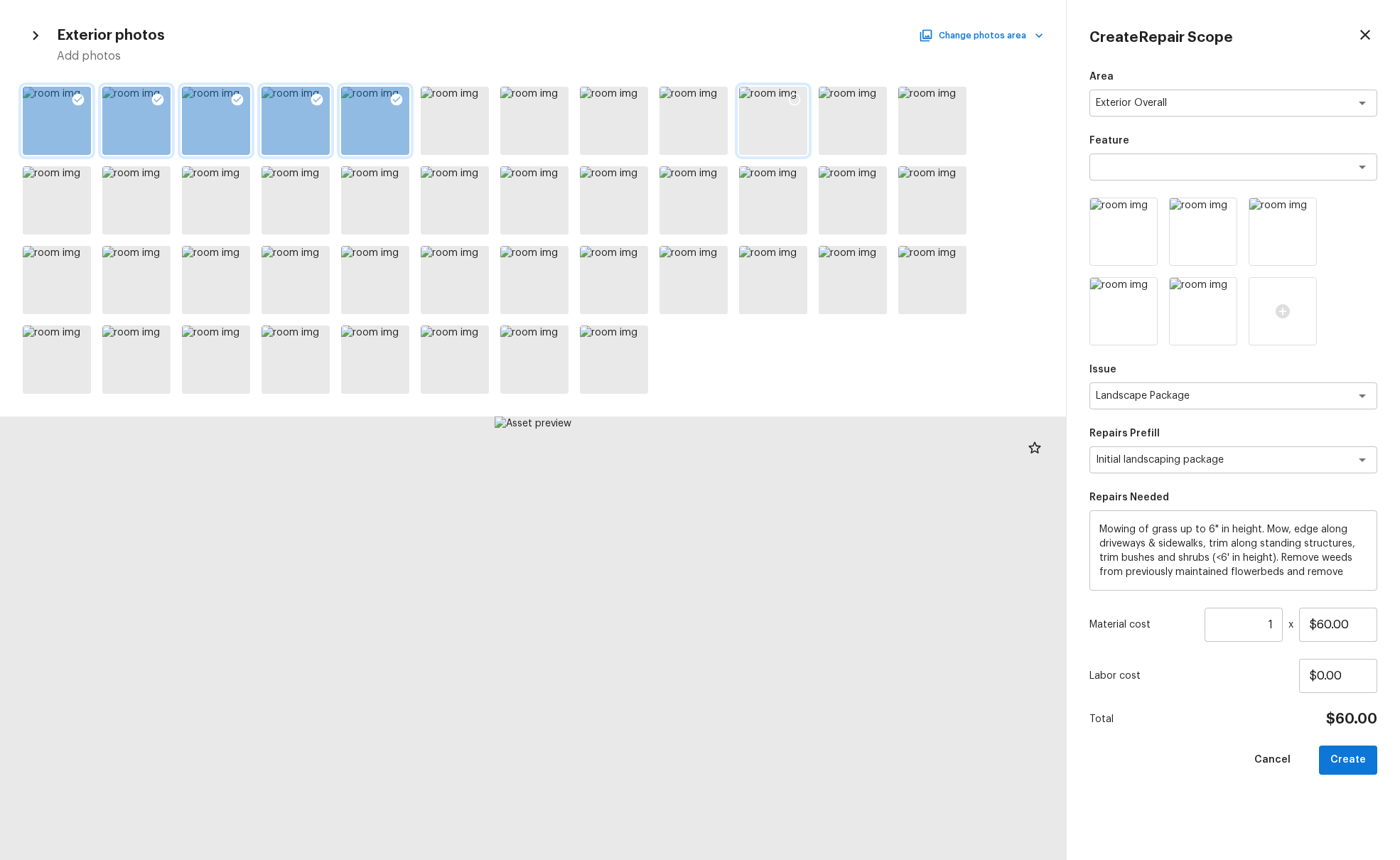
click at [795, 98] on icon at bounding box center [794, 99] width 14 height 14
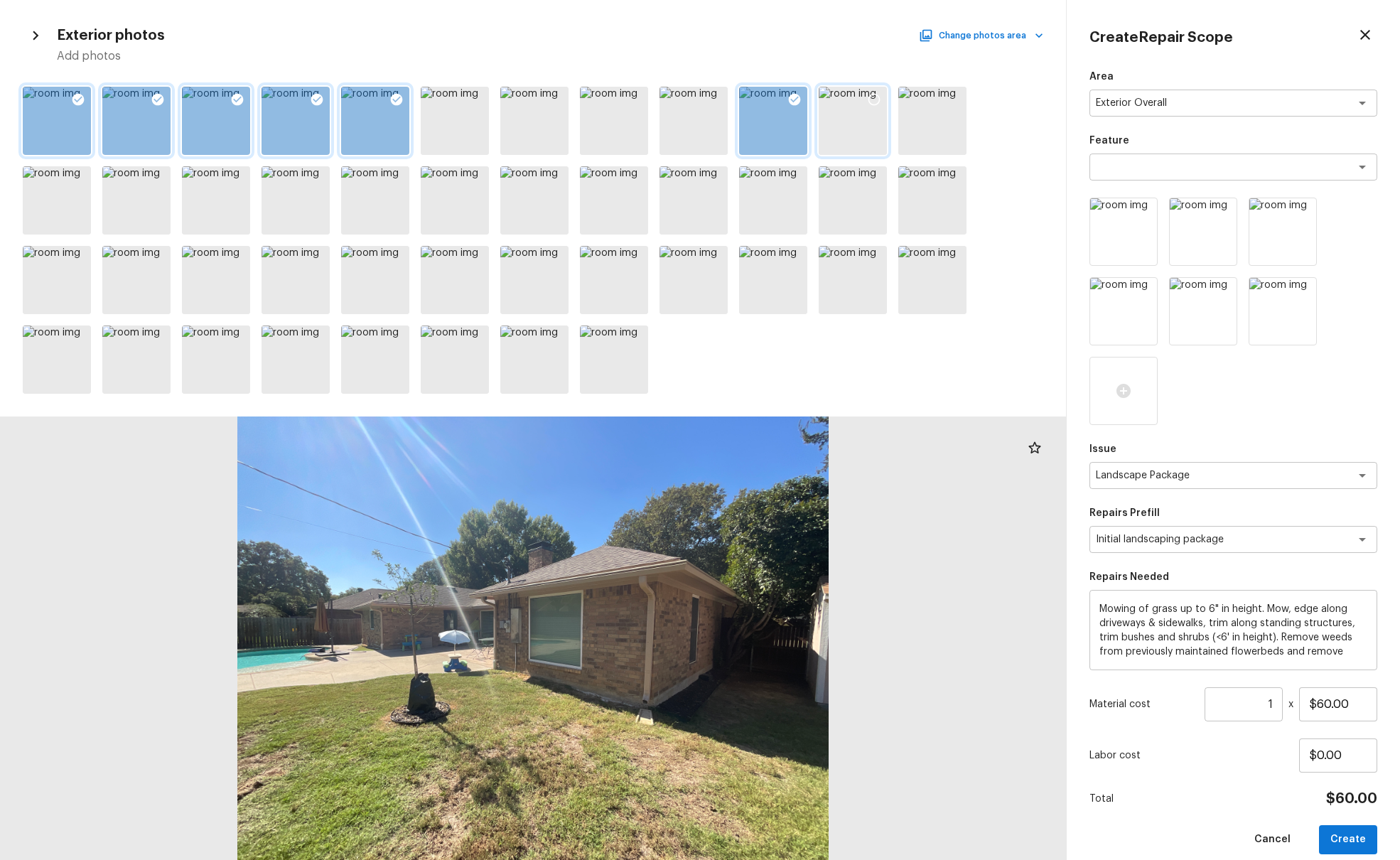
click at [876, 101] on icon at bounding box center [874, 99] width 14 height 14
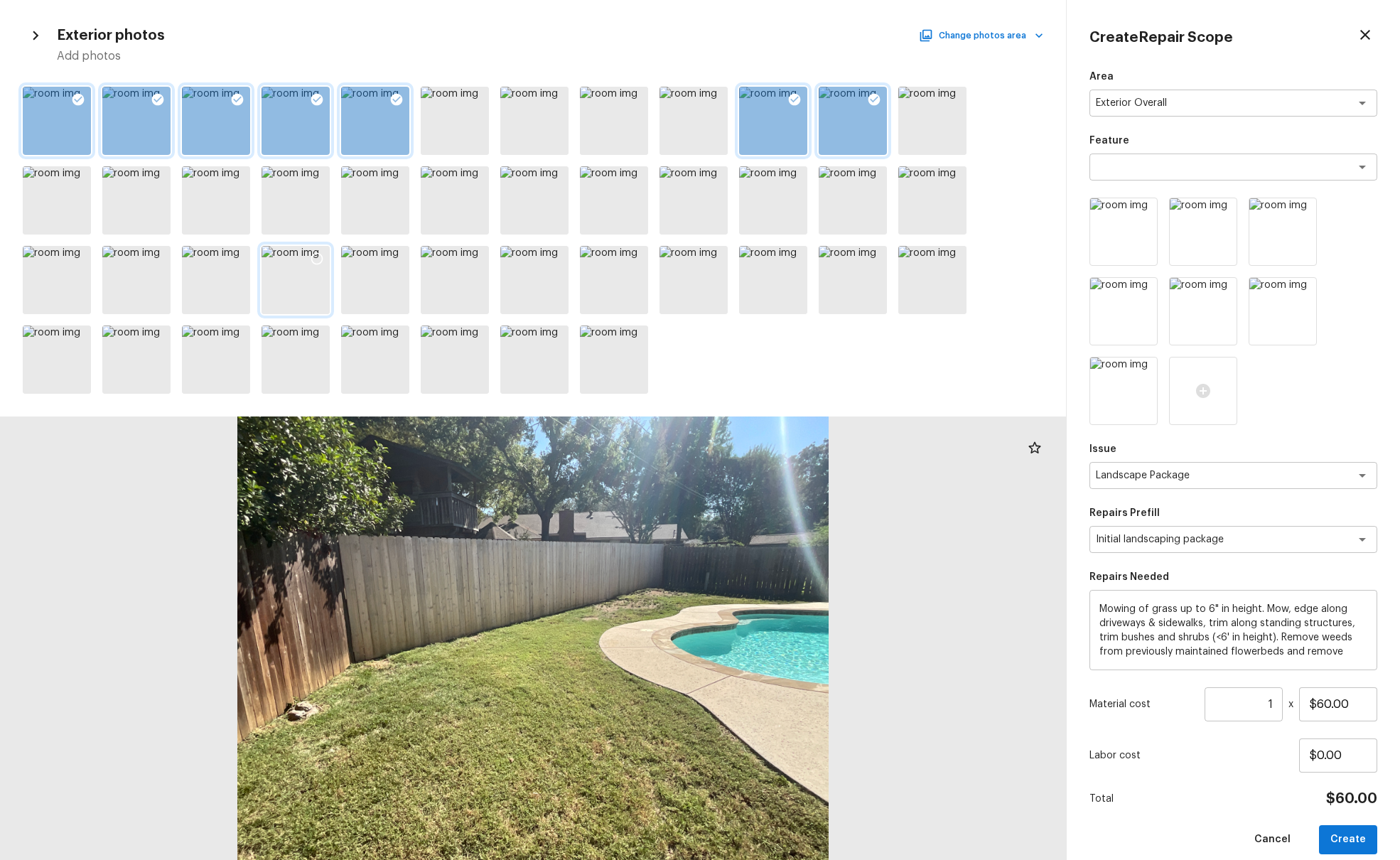
click at [314, 261] on icon at bounding box center [317, 258] width 14 height 14
click at [1044, 524] on input "$60.00" at bounding box center [1339, 704] width 78 height 34
type input "$100.00"
click at [1044, 524] on div "Labor cost $0.00" at bounding box center [1233, 756] width 288 height 34
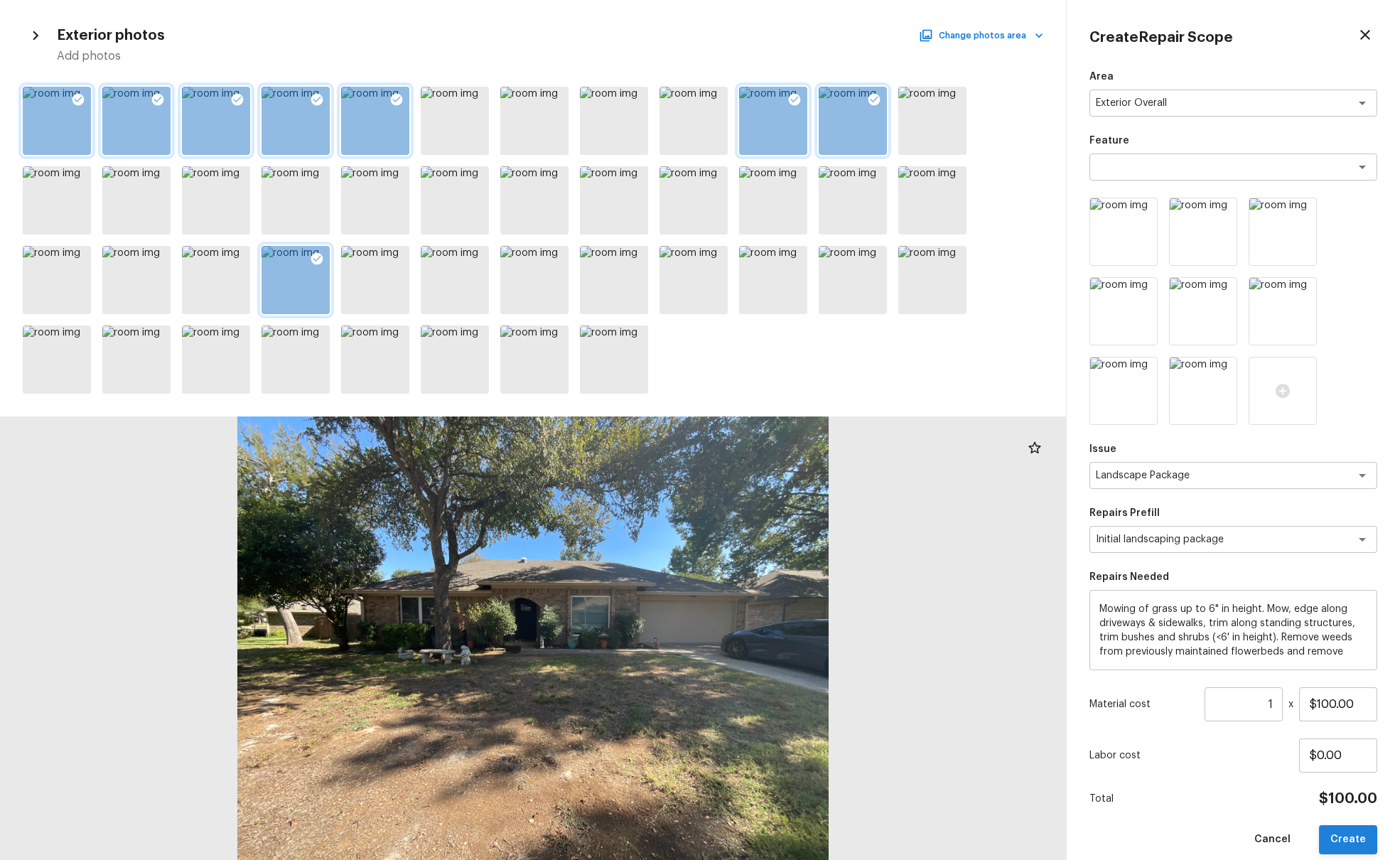
click at [1044, 524] on button "Create" at bounding box center [1348, 839] width 58 height 29
type input "$0.00"
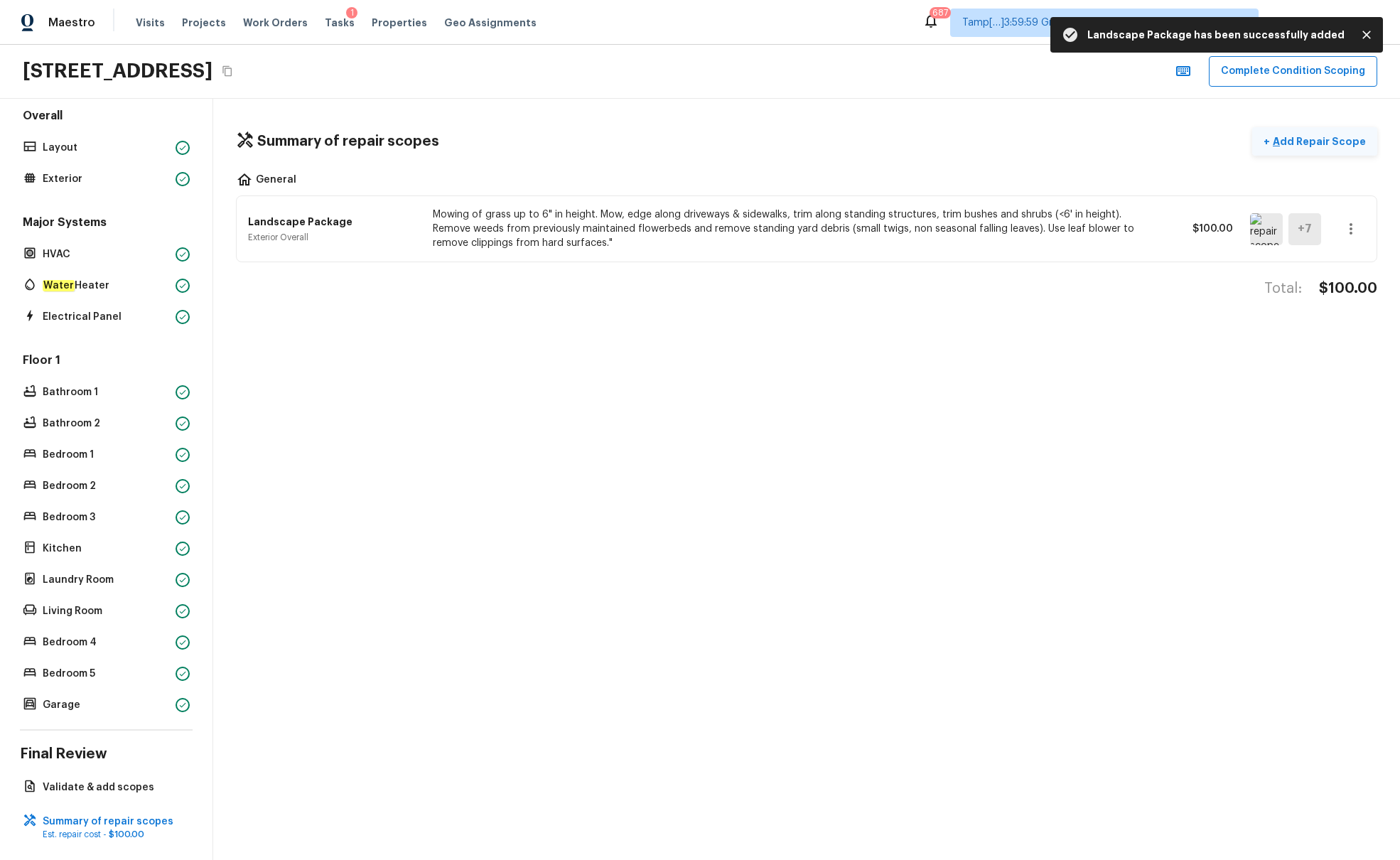
click at [1044, 141] on p "Add Repair Scope" at bounding box center [1319, 141] width 96 height 14
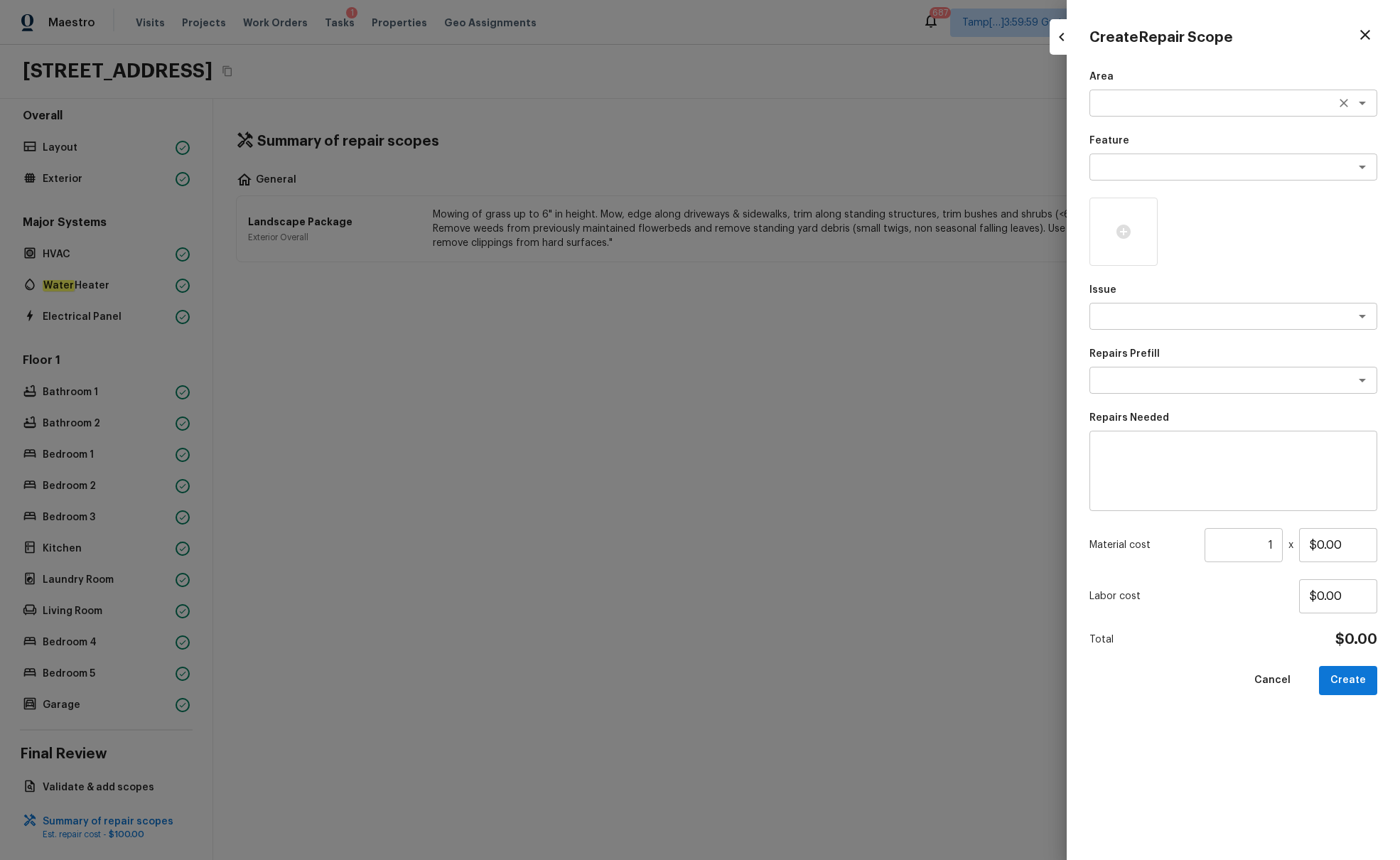
click at [1044, 99] on textarea at bounding box center [1214, 103] width 235 height 14
click at [1044, 138] on li "Exterior Overall" at bounding box center [1233, 133] width 288 height 23
type textarea "Exterior Overall"
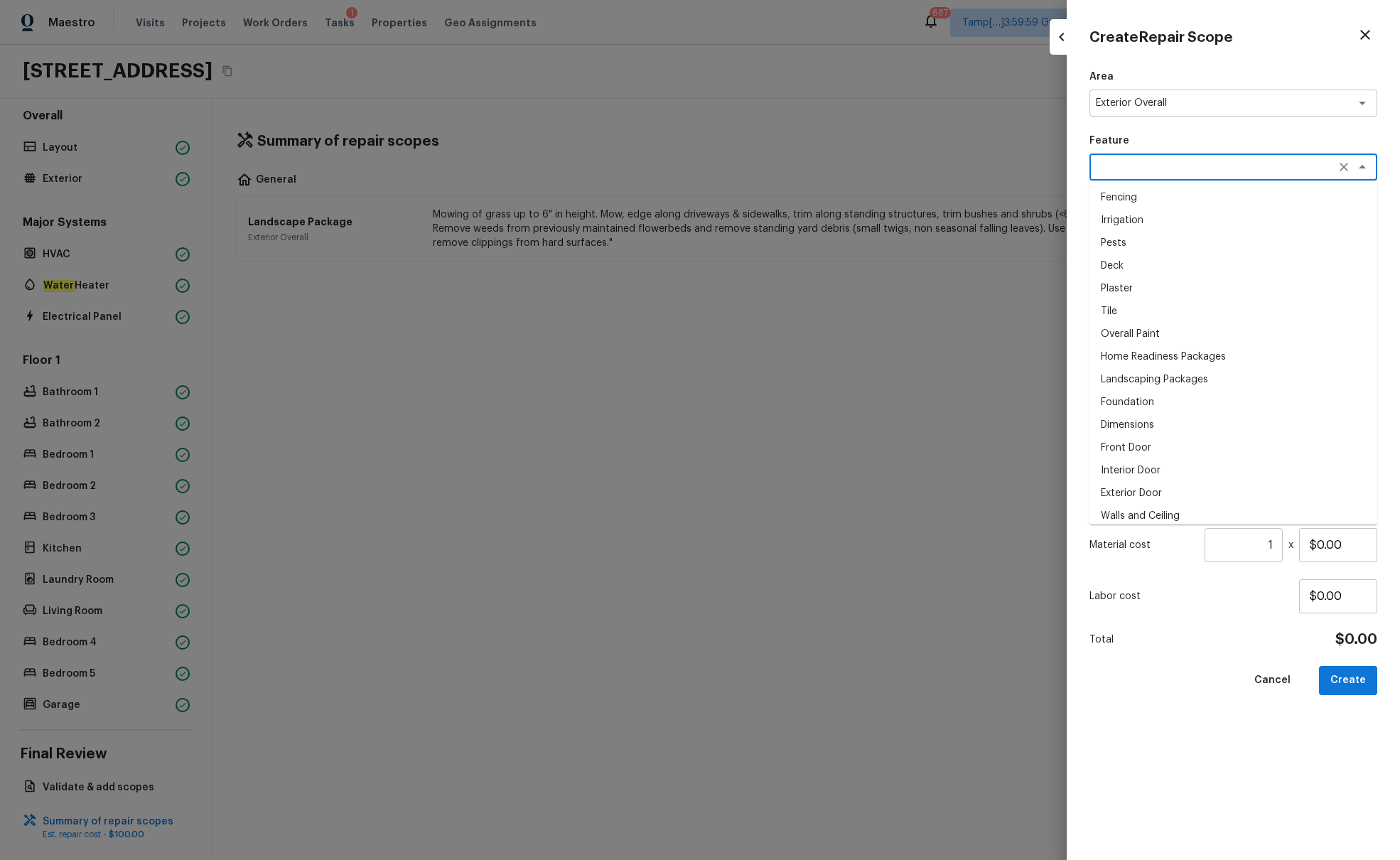
click at [1044, 167] on textarea at bounding box center [1214, 167] width 235 height 14
click at [1044, 122] on div "Area Exterior Overall x ​ Feature x ​ Fencing Irrigation Pests Deck Plaster Til…" at bounding box center [1233, 453] width 288 height 767
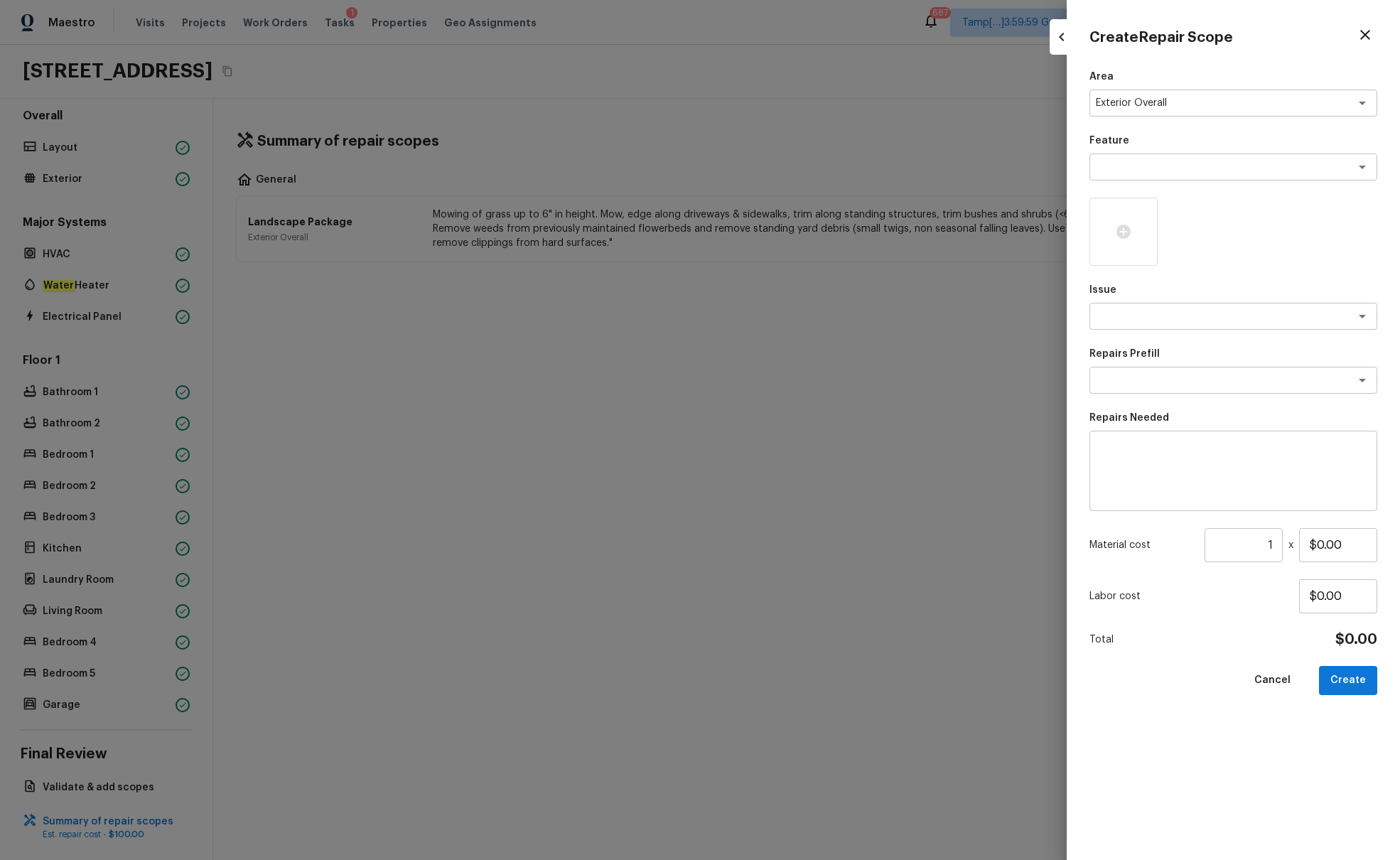
click at [1044, 337] on div "Area Exterior Overall x ​ Feature x ​ Issue x ​ Repairs Prefill x ​ Repairs Nee…" at bounding box center [1233, 453] width 288 height 767
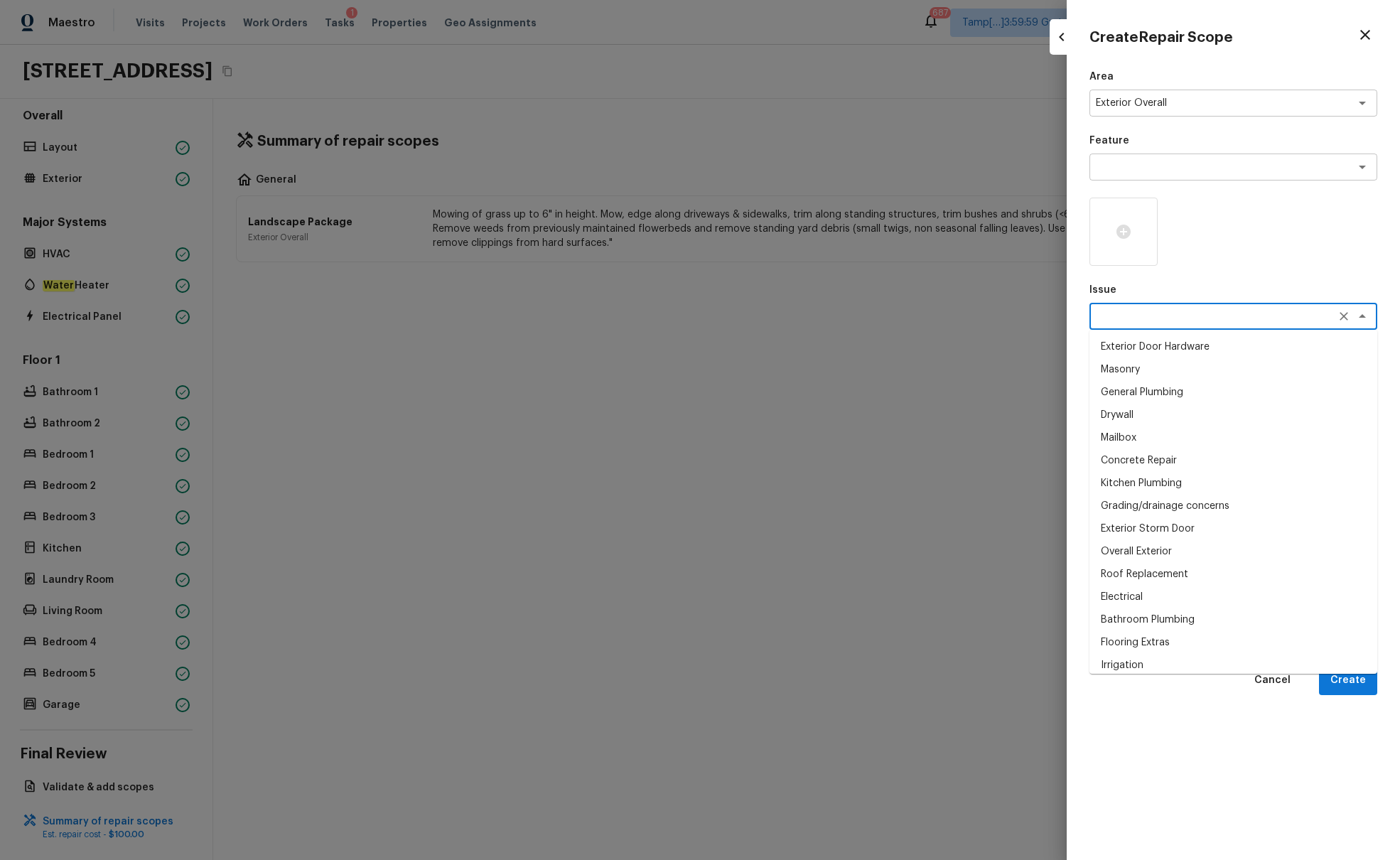
click at [1044, 316] on textarea at bounding box center [1214, 316] width 235 height 14
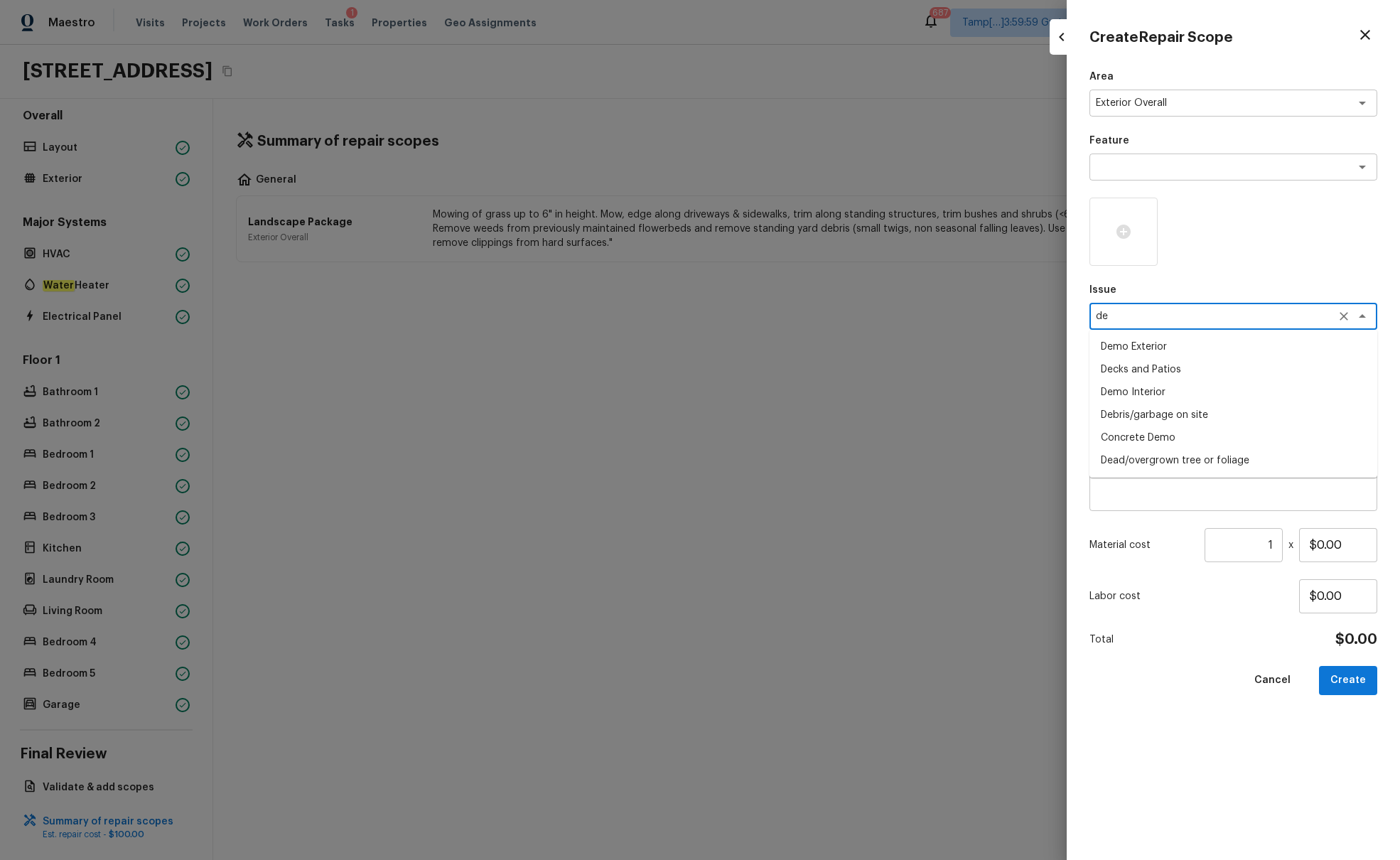
click at [1044, 455] on li "Dead/overgrown tree or foliage" at bounding box center [1233, 460] width 288 height 23
click at [1044, 389] on div "x ​" at bounding box center [1233, 380] width 288 height 27
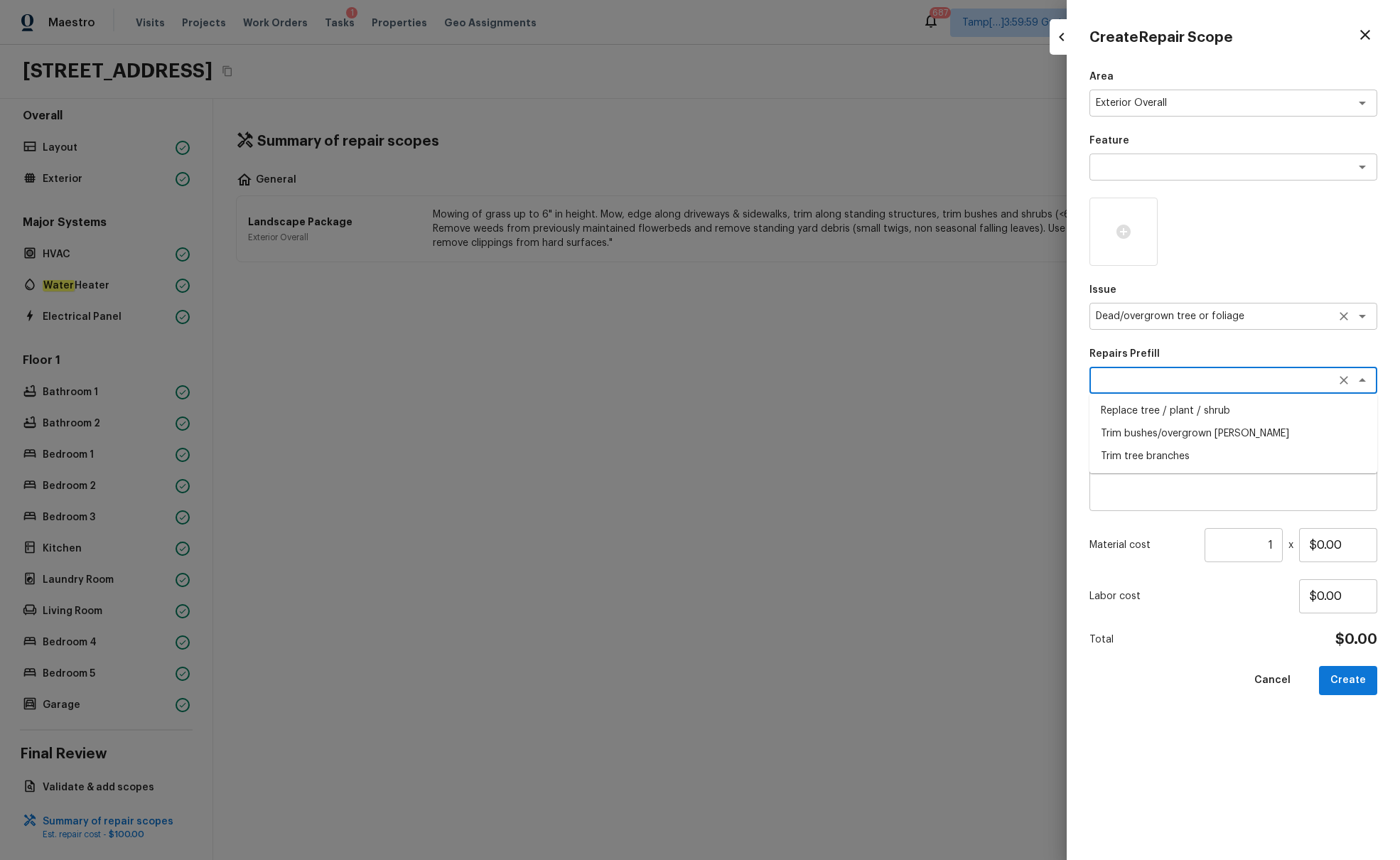
click at [1044, 315] on textarea "Dead/overgrown tree or foliage" at bounding box center [1214, 316] width 235 height 14
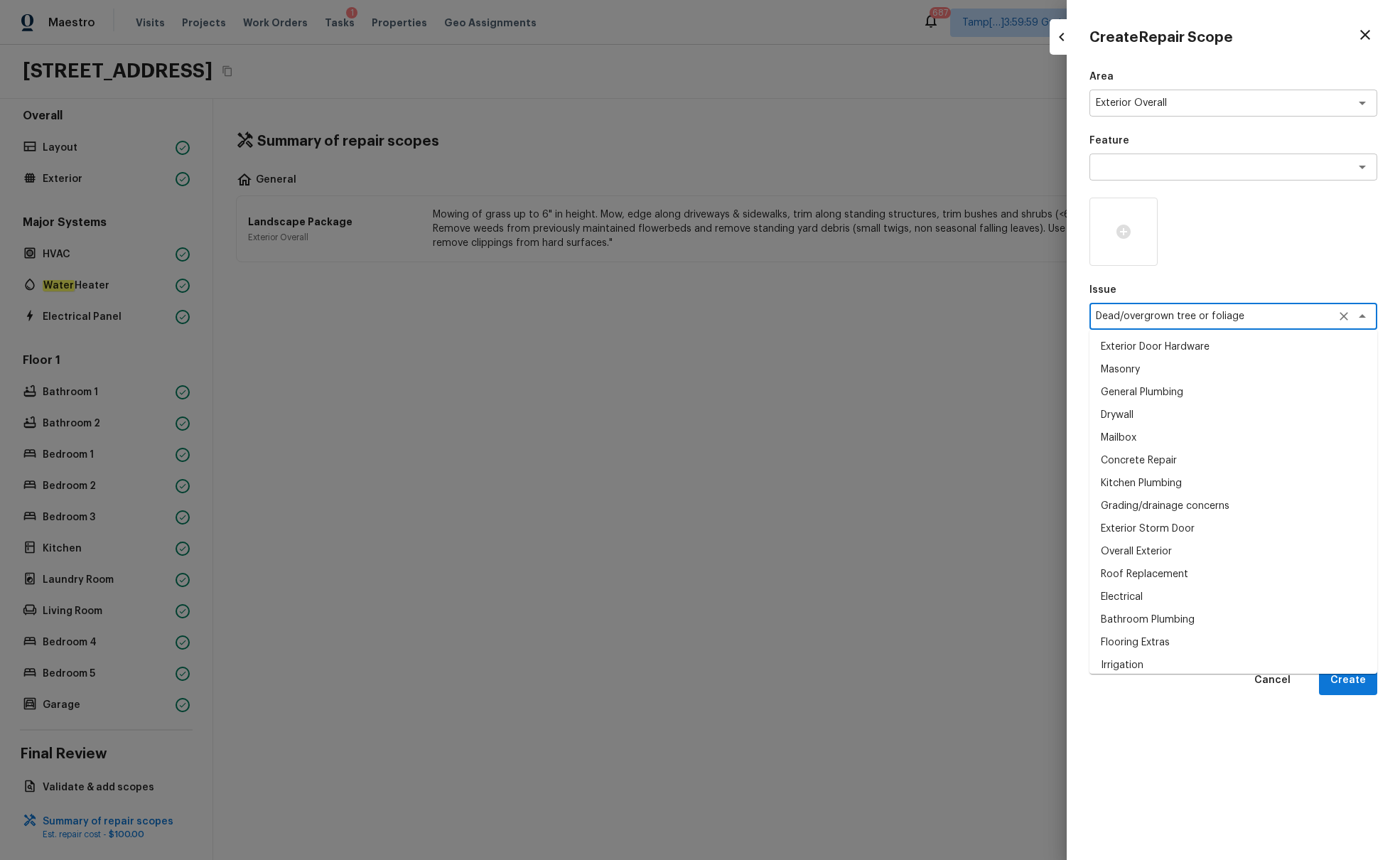
click at [1044, 315] on textarea "Dead/overgrown tree or foliage" at bounding box center [1214, 316] width 235 height 14
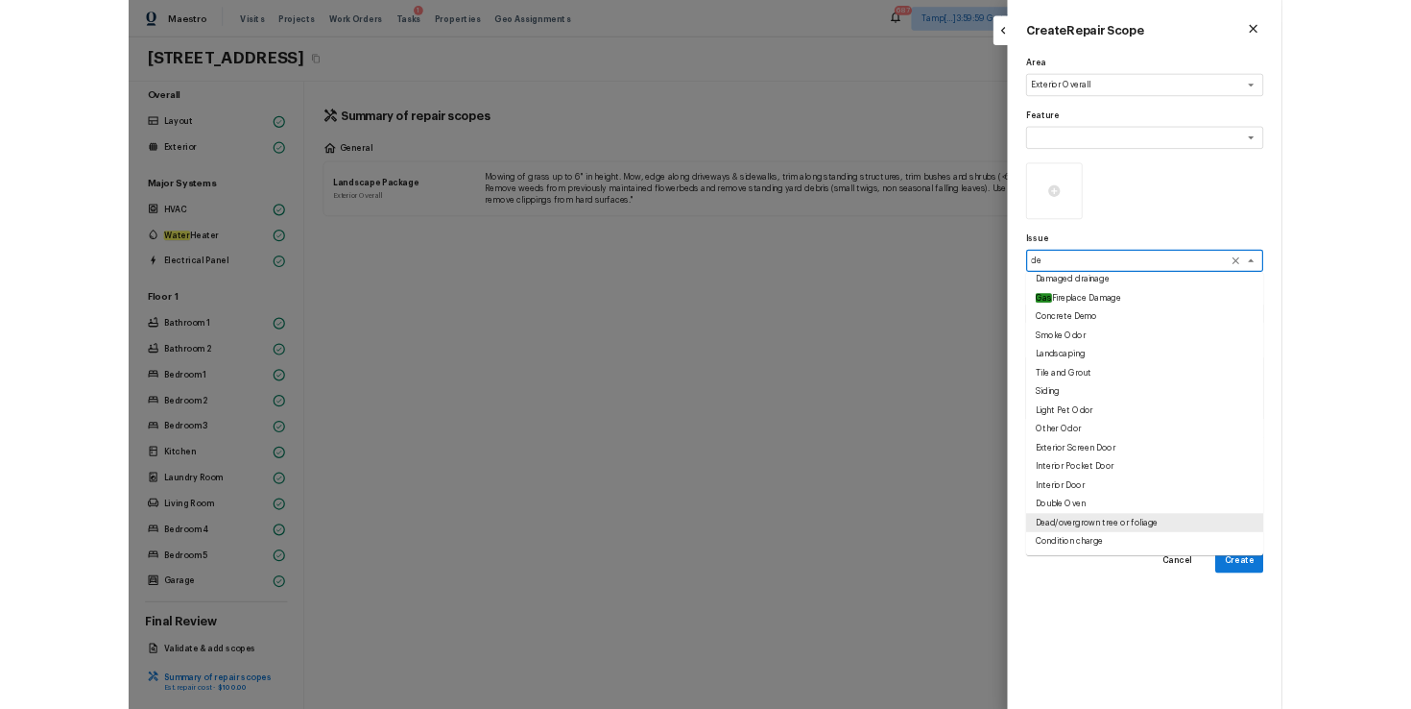
scroll to position [0, 0]
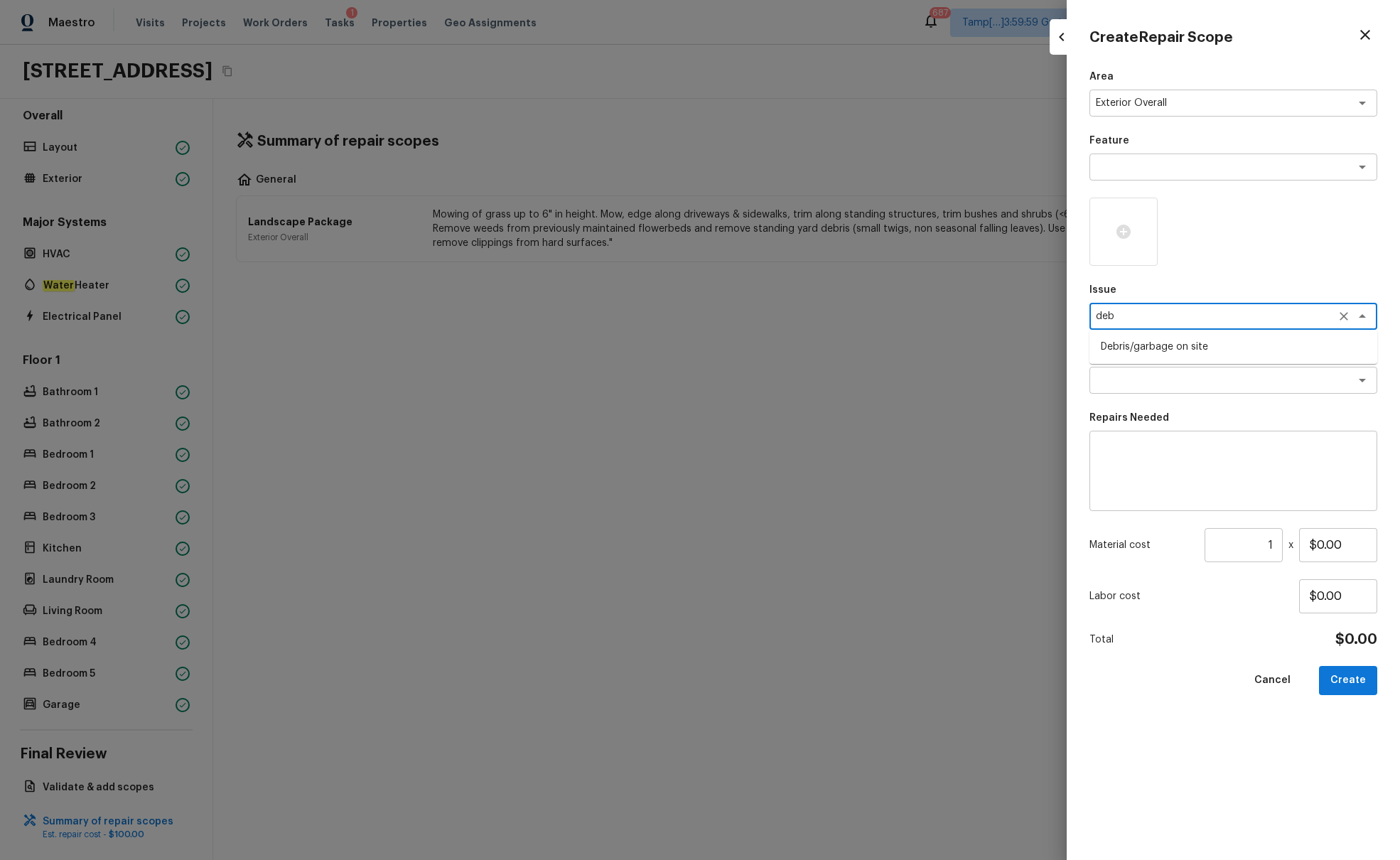
click at [1044, 343] on li "Debris/garbage on site" at bounding box center [1233, 346] width 288 height 23
type textarea "Debris/garbage on site"
click at [1044, 378] on textarea at bounding box center [1214, 380] width 235 height 14
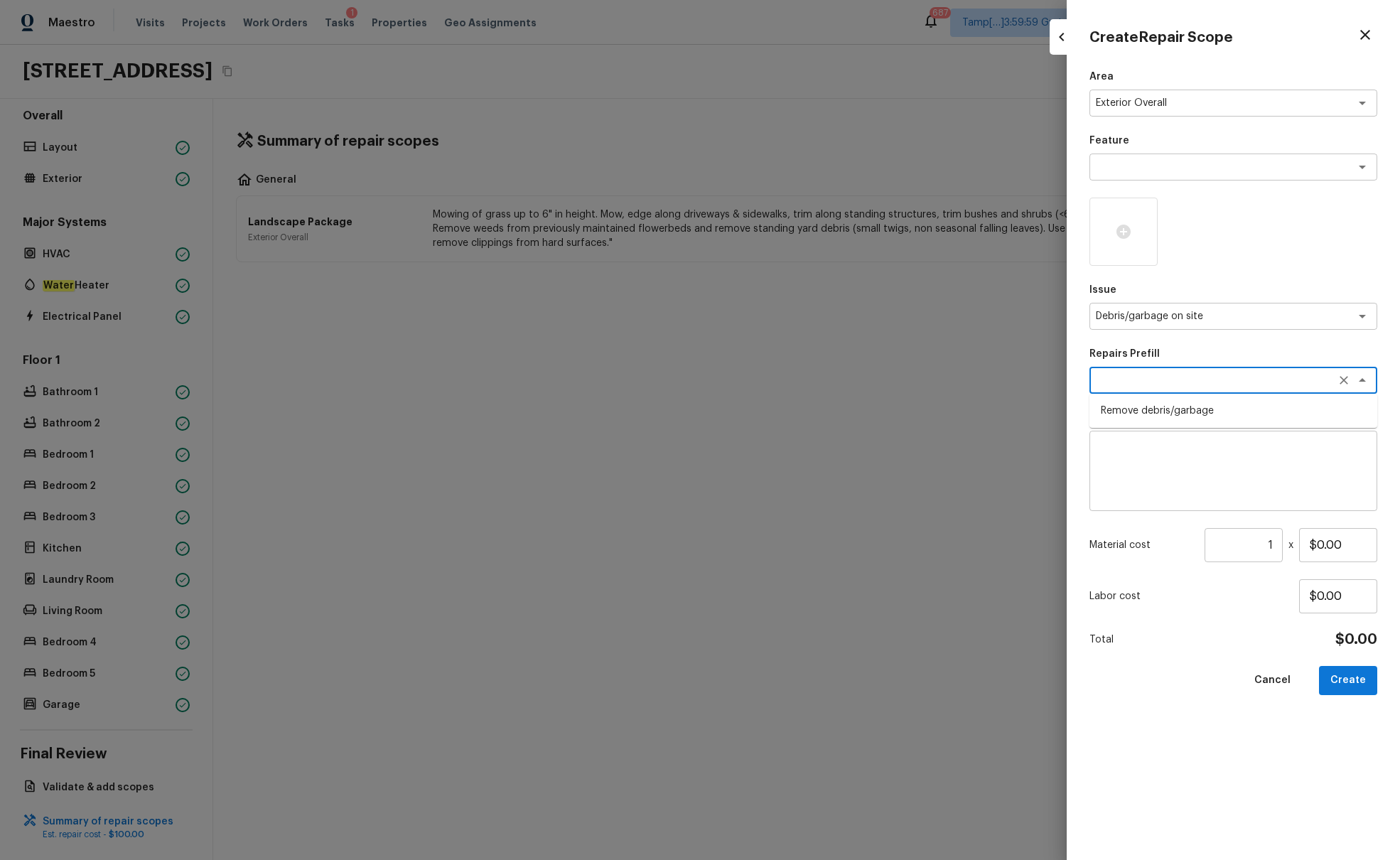
click at [1044, 419] on li "Remove debris/garbage" at bounding box center [1233, 411] width 288 height 23
type textarea "Remove debris/garbage"
type textarea "Remove, haul off, and properly dispose of any debris left by seller to offsite …"
type input "$35.00"
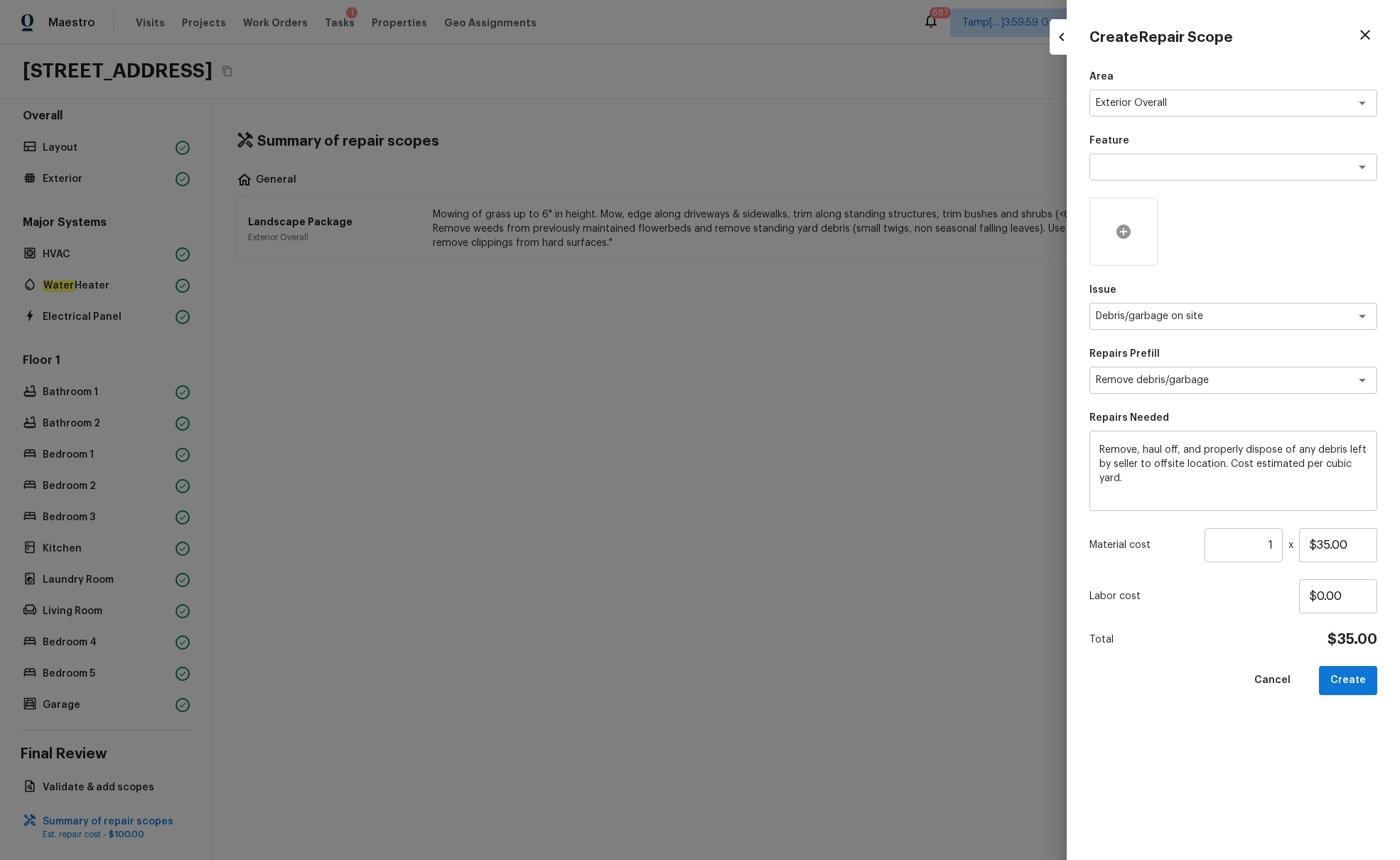
click at [1044, 228] on icon at bounding box center [1123, 231] width 14 height 14
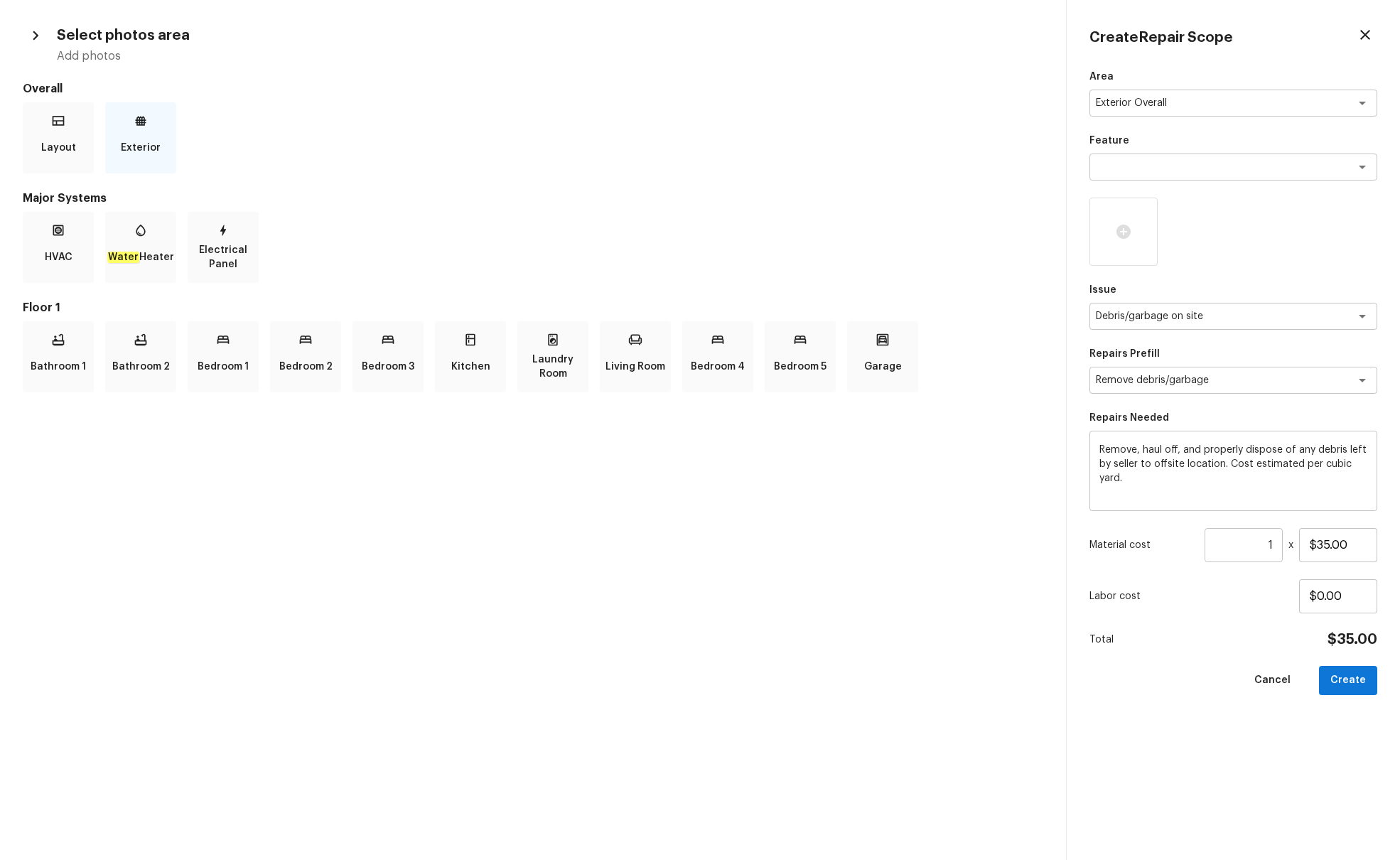
click at [155, 152] on p "Exterior" at bounding box center [141, 148] width 40 height 28
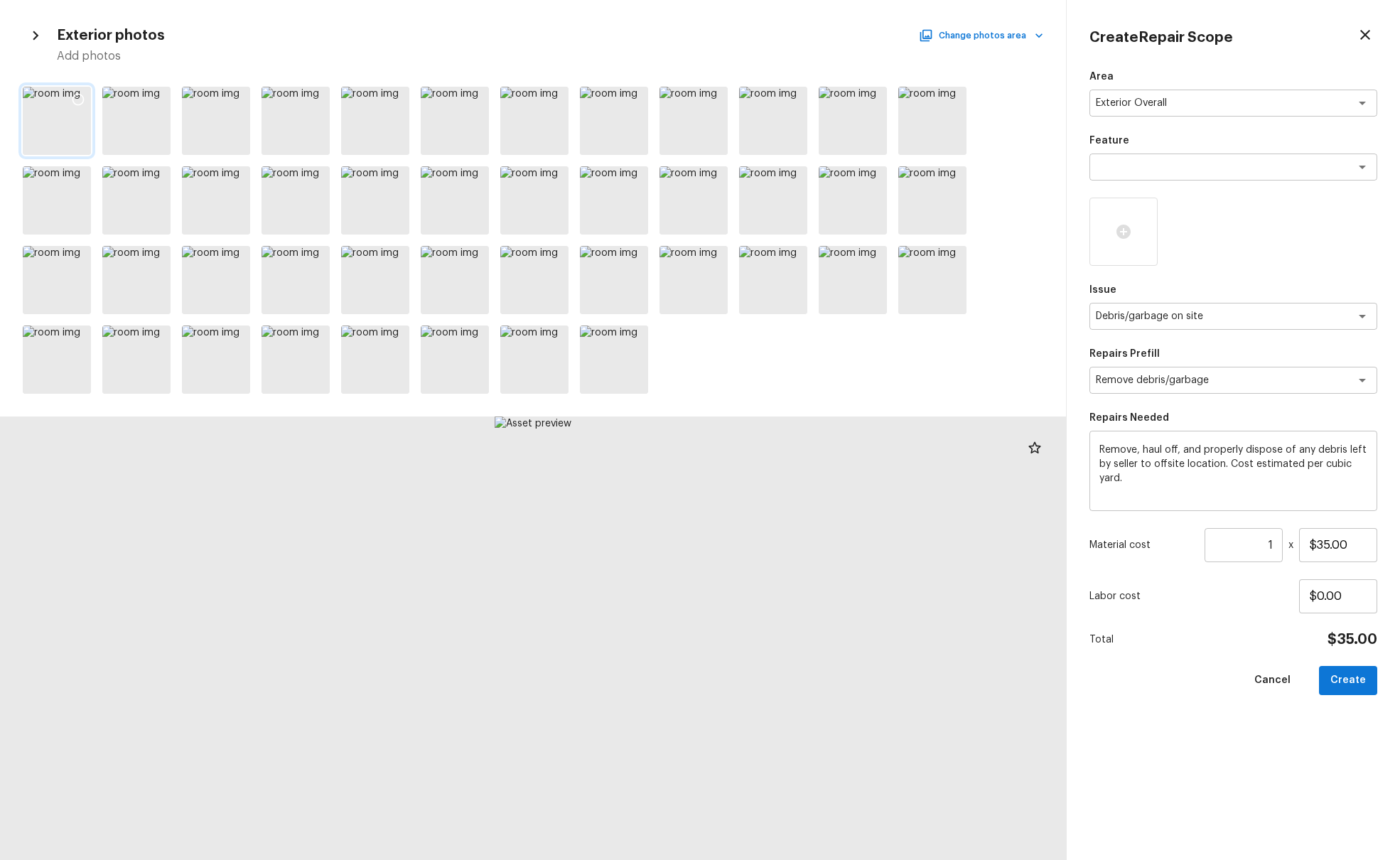
click at [80, 100] on icon at bounding box center [78, 99] width 14 height 14
click at [157, 96] on icon at bounding box center [158, 99] width 14 height 14
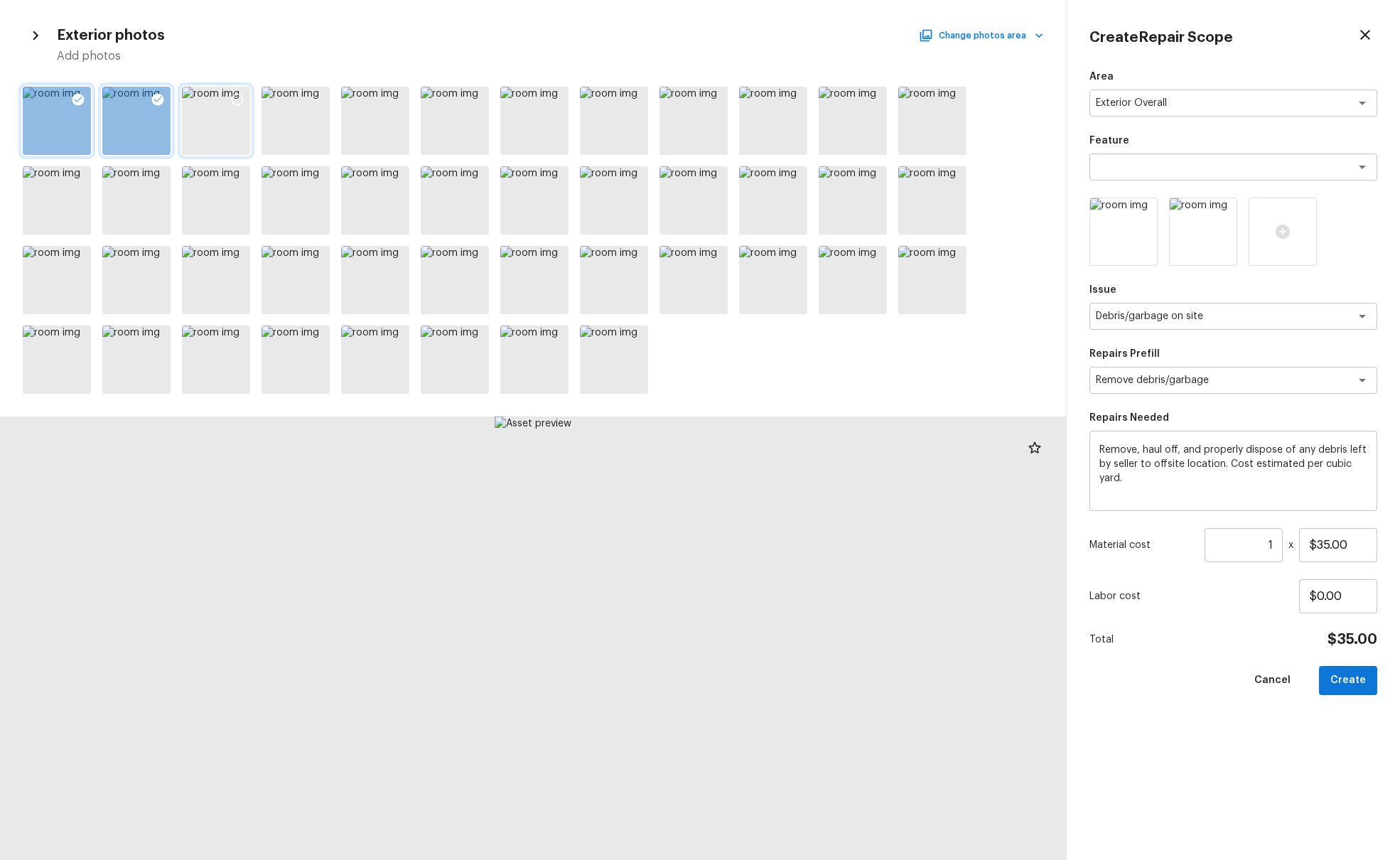
click at [237, 98] on icon at bounding box center [237, 99] width 14 height 14
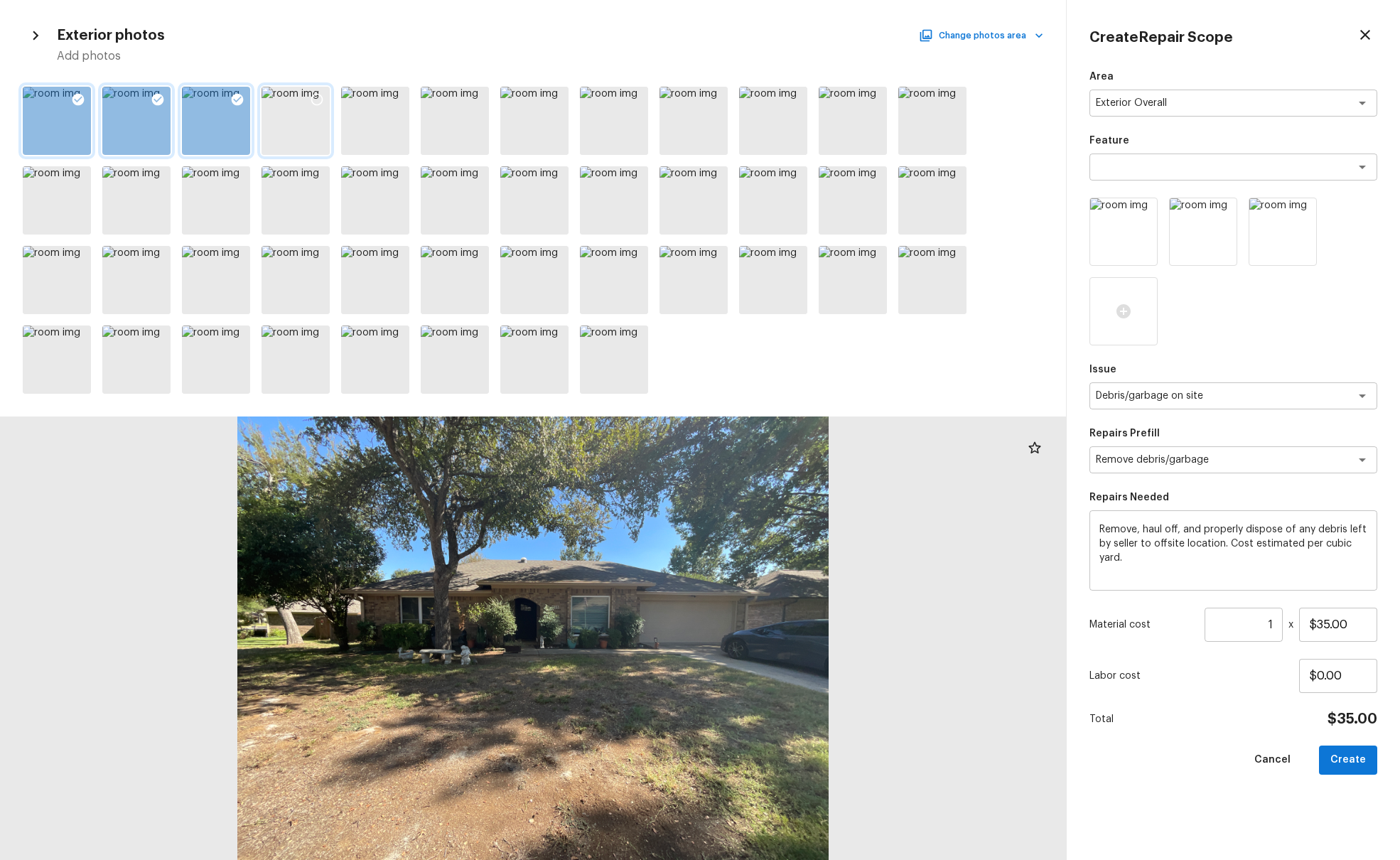
click at [318, 99] on icon at bounding box center [317, 99] width 14 height 14
click at [874, 99] on icon at bounding box center [874, 99] width 14 height 14
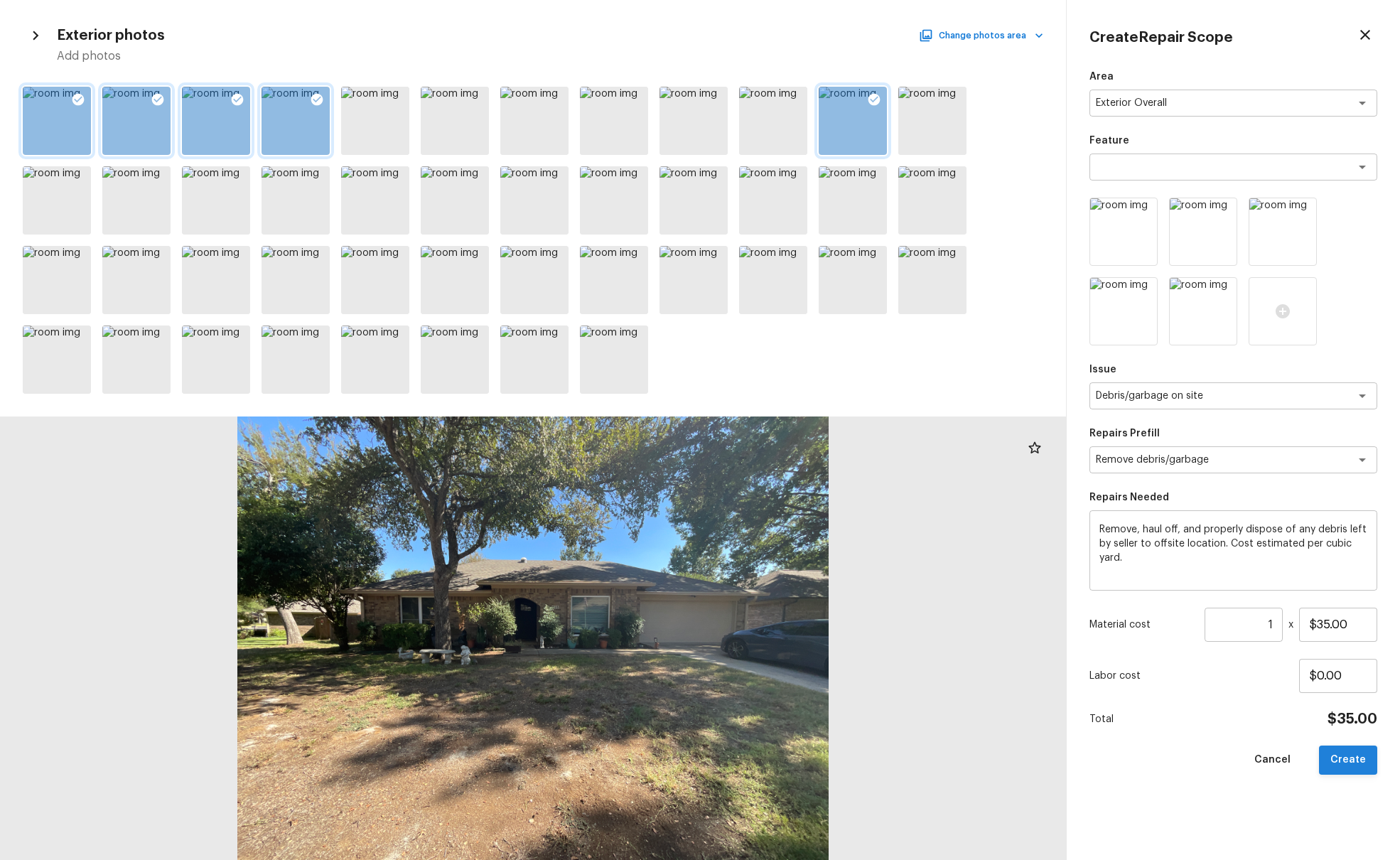
click at [1044, 524] on button "Create" at bounding box center [1348, 759] width 58 height 29
type input "$0.00"
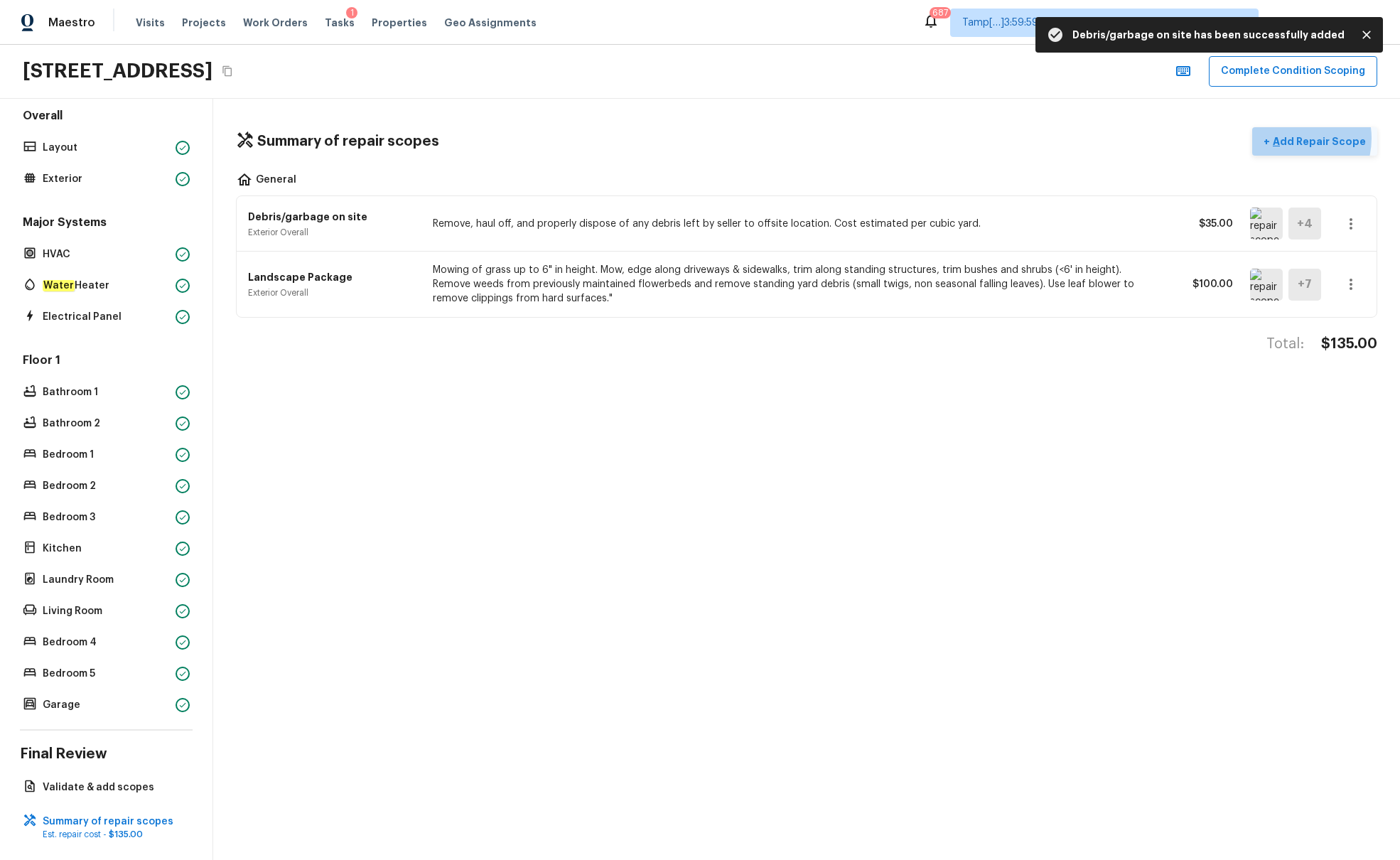
click at [1044, 138] on p "Add Repair Scope" at bounding box center [1319, 141] width 96 height 14
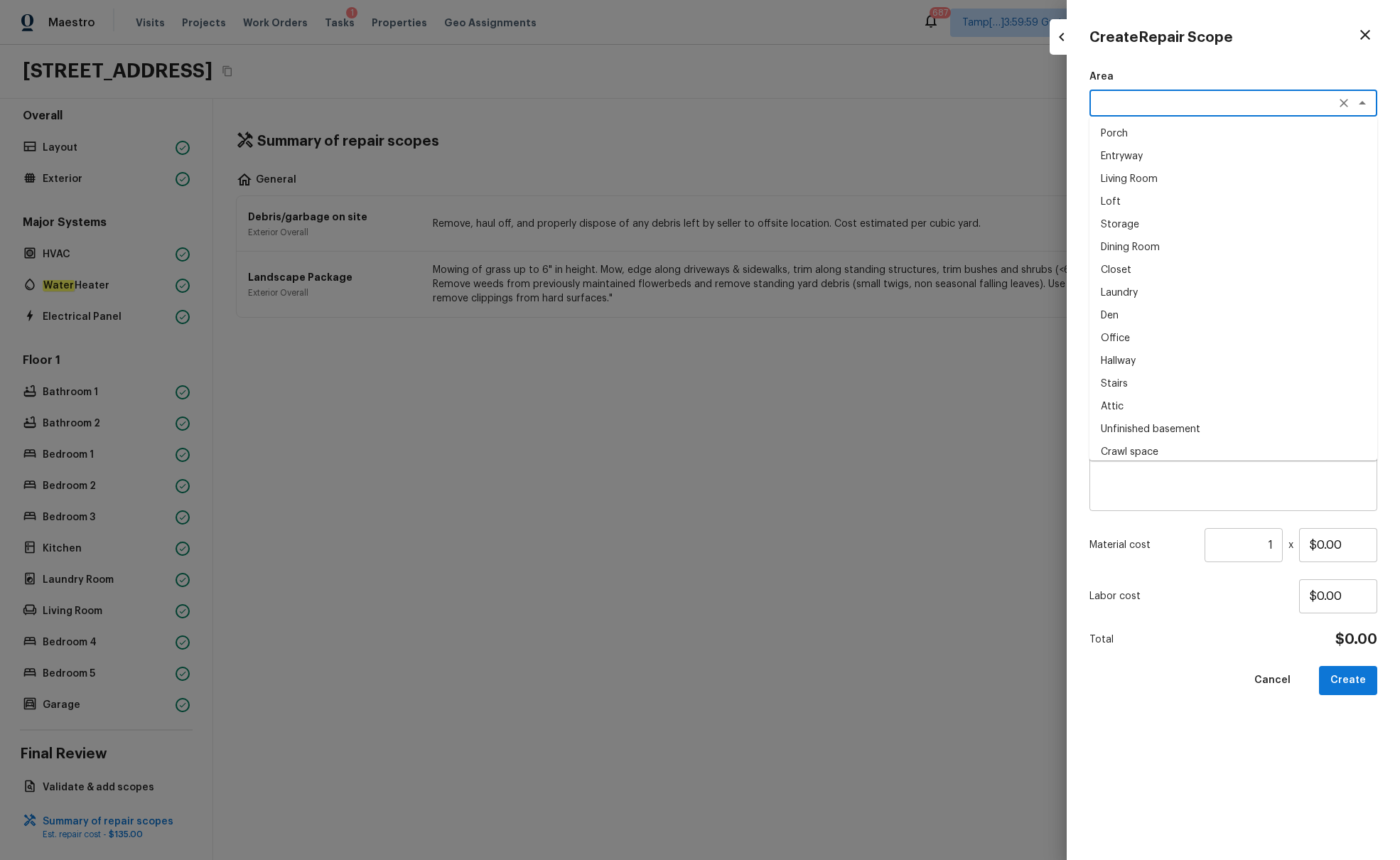
click at [1044, 104] on textarea at bounding box center [1214, 103] width 235 height 14
click at [1044, 126] on li "Exterior Overall" at bounding box center [1233, 133] width 288 height 23
type textarea "Exterior Overall"
click at [1044, 312] on textarea at bounding box center [1214, 316] width 235 height 14
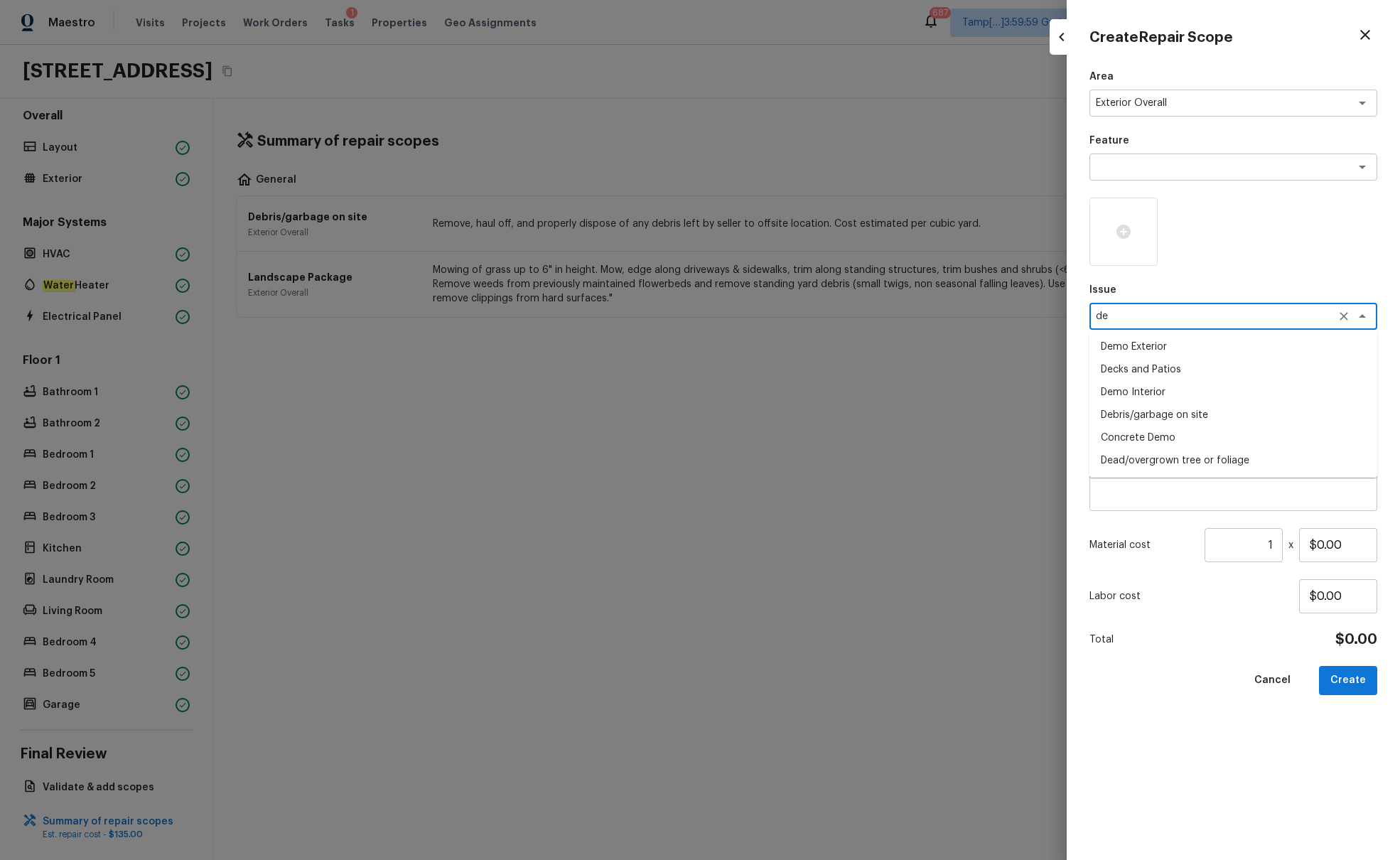
click at [1044, 346] on li "Demo Exterior" at bounding box center [1233, 346] width 288 height 23
click at [1044, 370] on div "x ​" at bounding box center [1233, 380] width 288 height 27
type textarea "Demo Exterior"
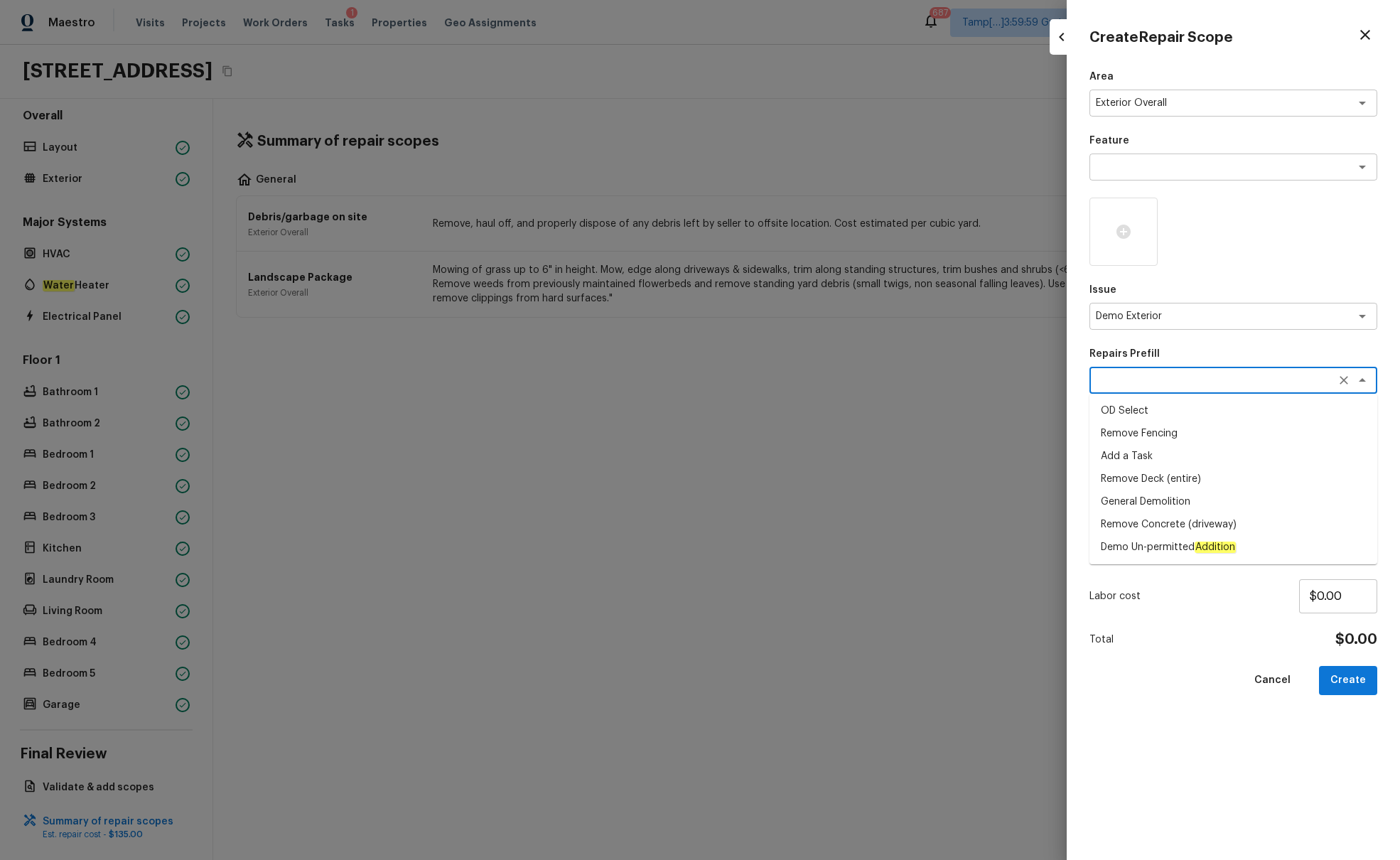
click at [1044, 473] on li "Remove Deck (entire)" at bounding box center [1233, 479] width 288 height 23
type textarea "Remove Deck (entire)"
type textarea "Remove and properly dispose of the decking, deck railing and deck framing as ou…"
type input "$240.00"
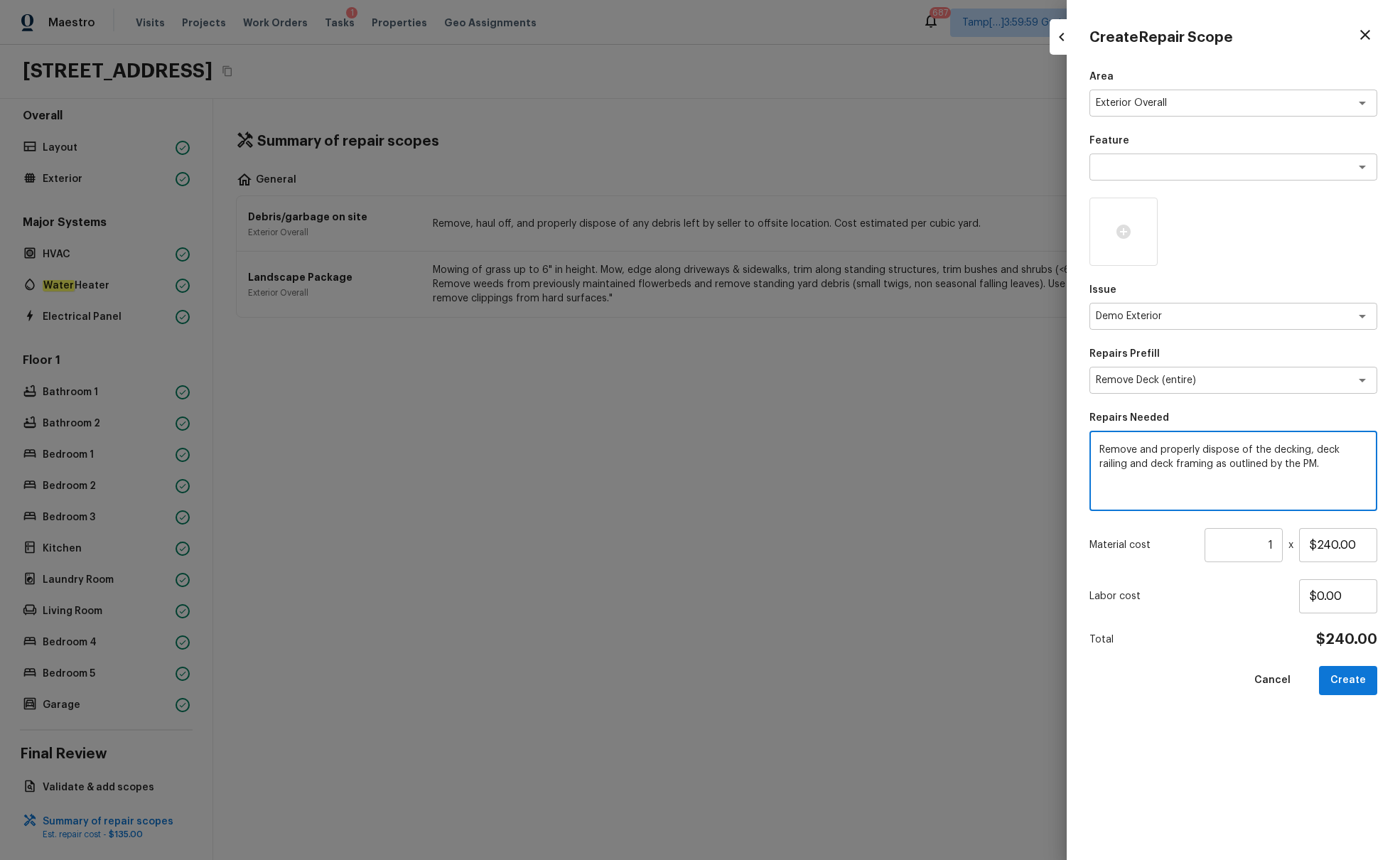
drag, startPoint x: 1322, startPoint y: 462, endPoint x: 1315, endPoint y: 451, distance: 13.0
click at [1044, 451] on textarea "Remove and properly dispose of the decking, deck railing and deck framing as ou…" at bounding box center [1233, 471] width 268 height 57
type textarea "Remove and properly dispose of the shed in backyard"
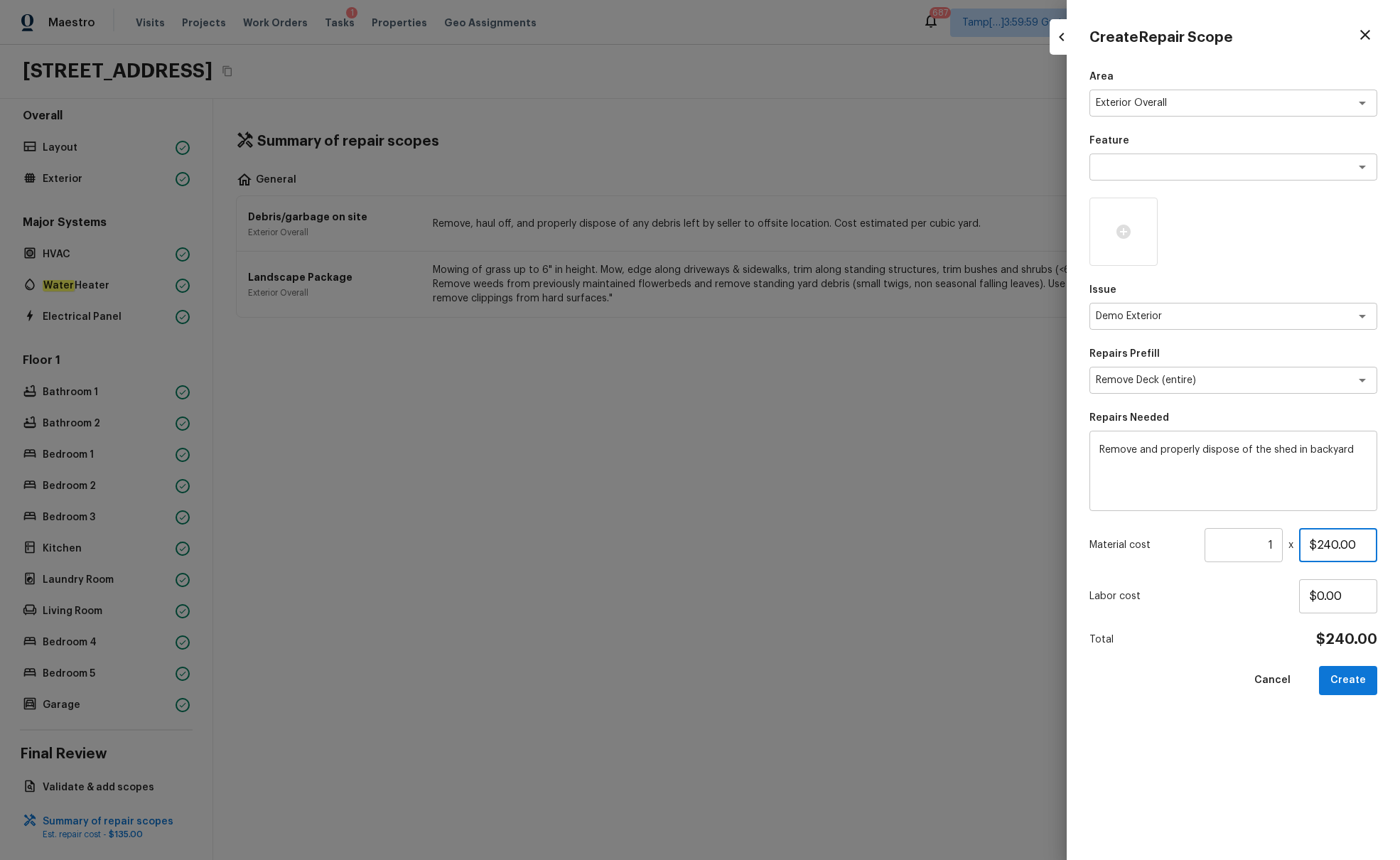
click at [1044, 524] on input "$240.00" at bounding box center [1339, 545] width 78 height 34
type input "$1,000.00"
click at [1044, 245] on div at bounding box center [1124, 232] width 68 height 68
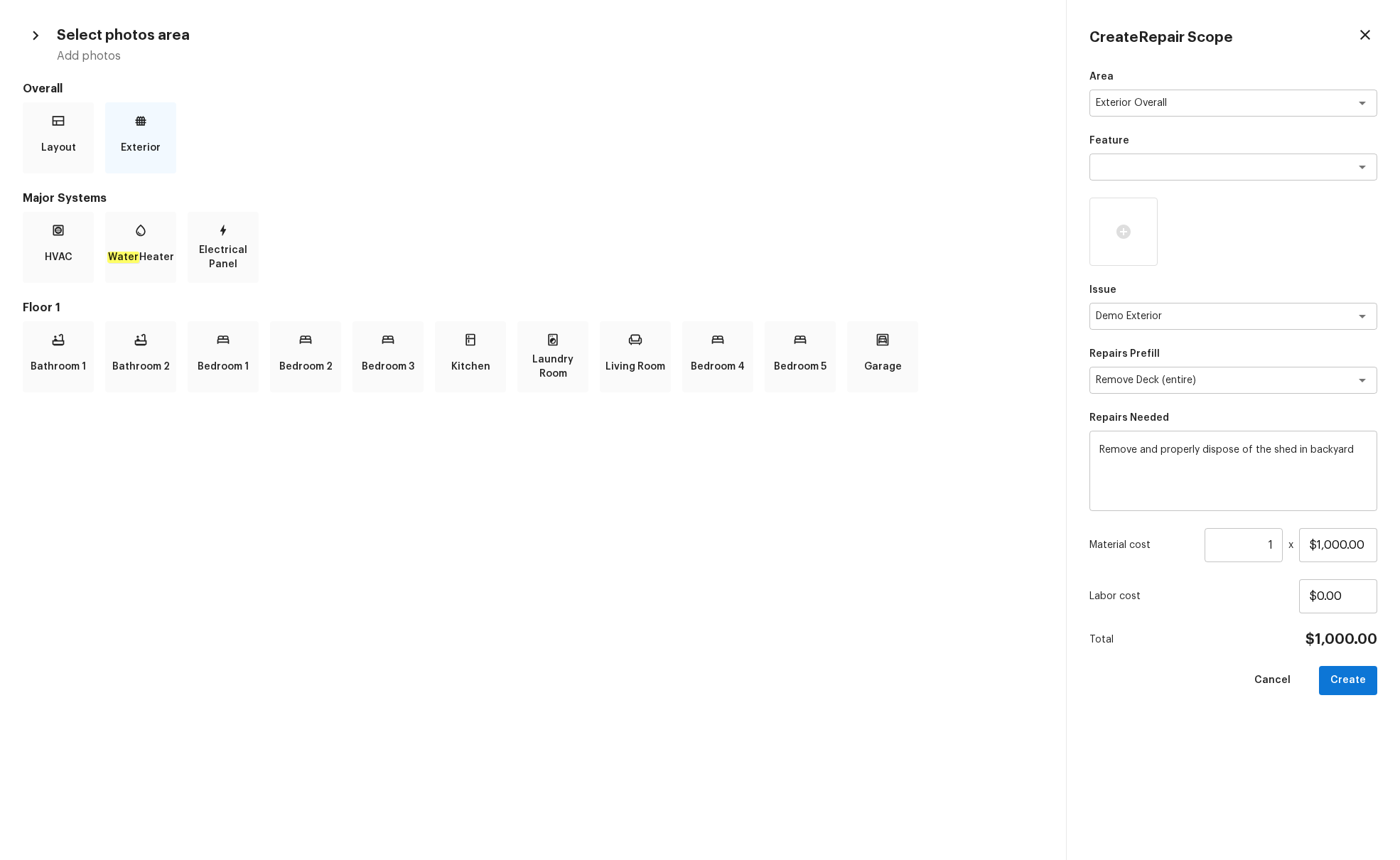
click at [132, 128] on div "Exterior" at bounding box center [141, 138] width 71 height 71
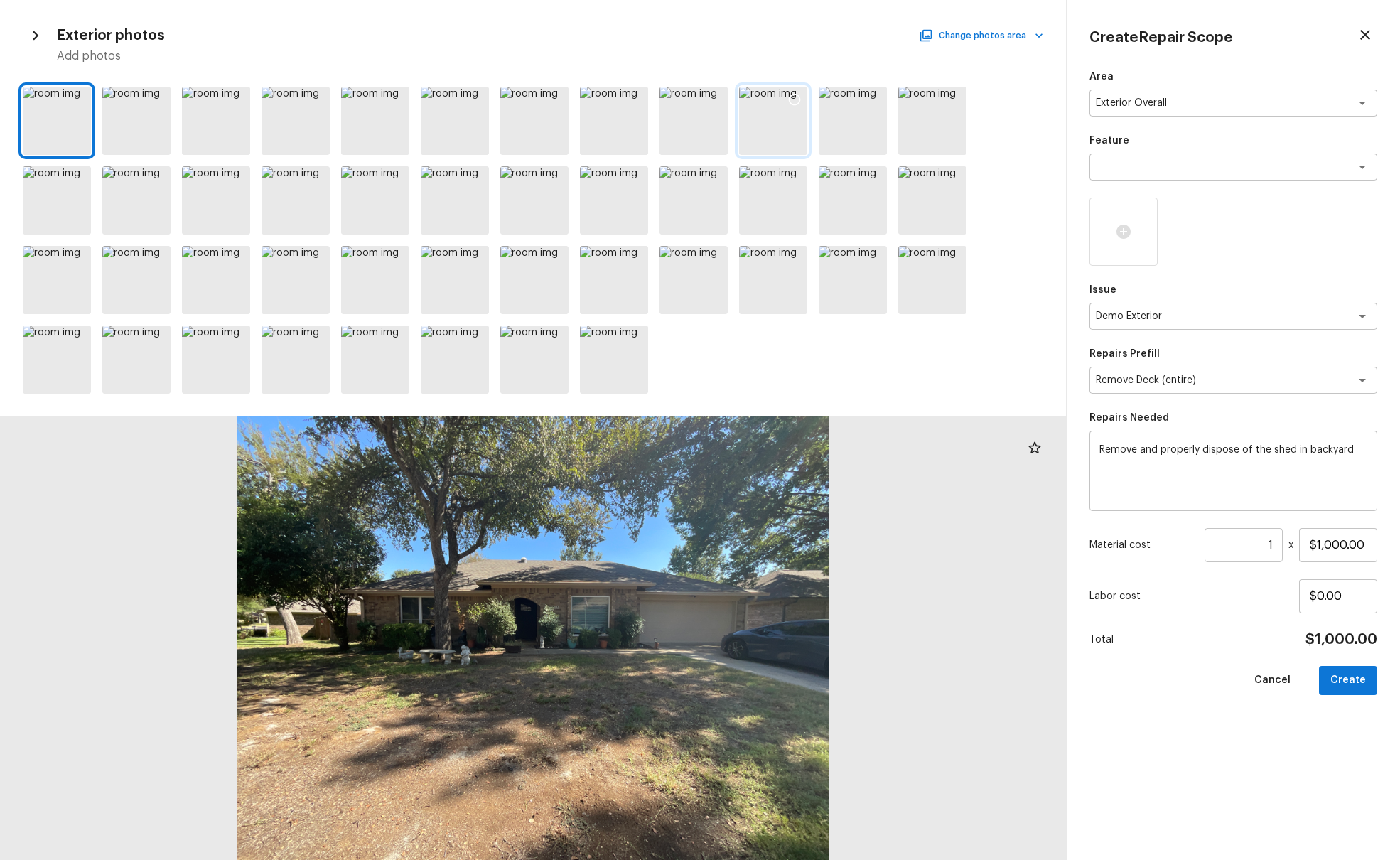
click at [795, 97] on icon at bounding box center [794, 99] width 14 height 14
click at [715, 180] on icon at bounding box center [714, 178] width 14 height 14
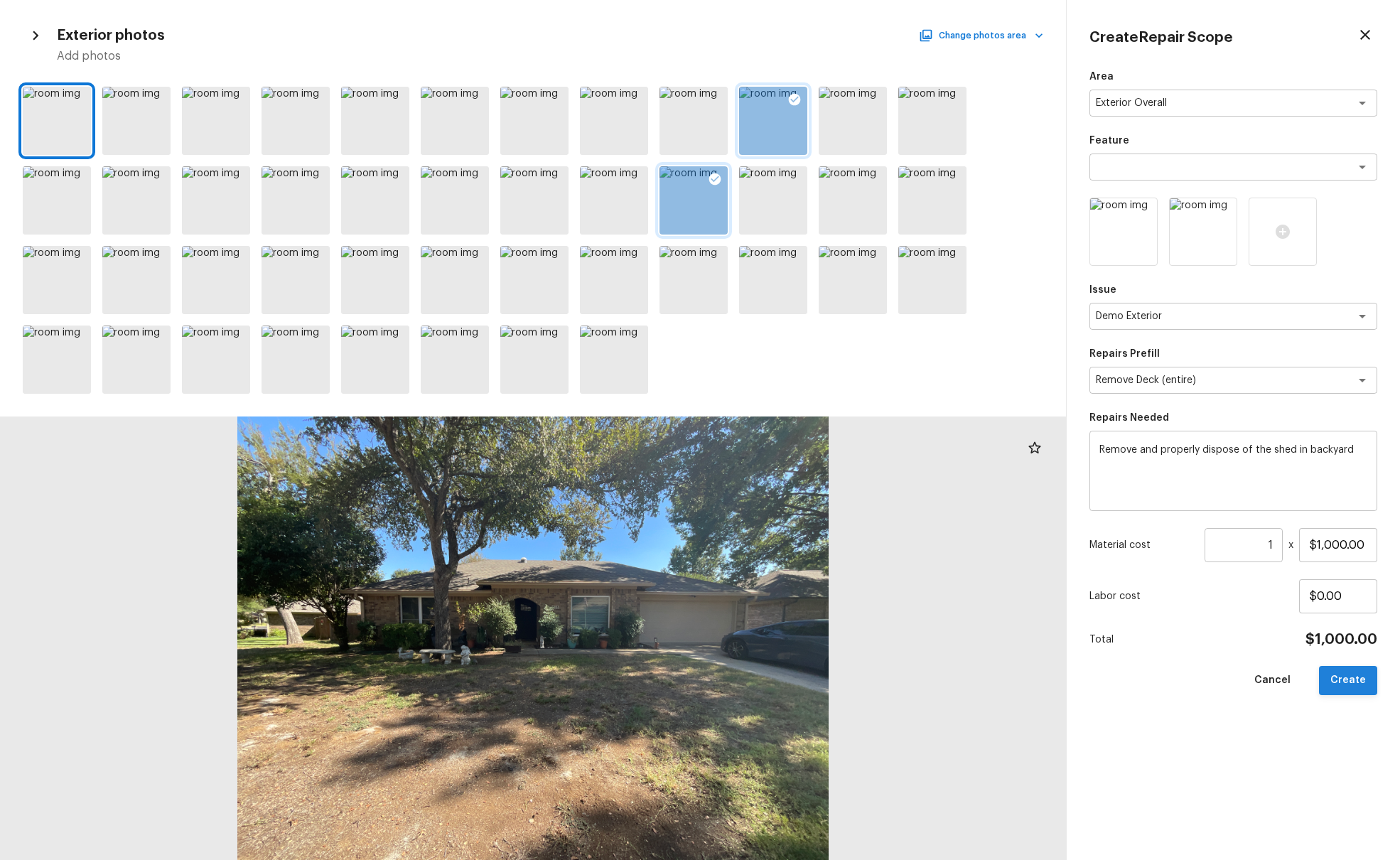
click at [1044, 524] on button "Create" at bounding box center [1348, 680] width 58 height 29
type input "$0.00"
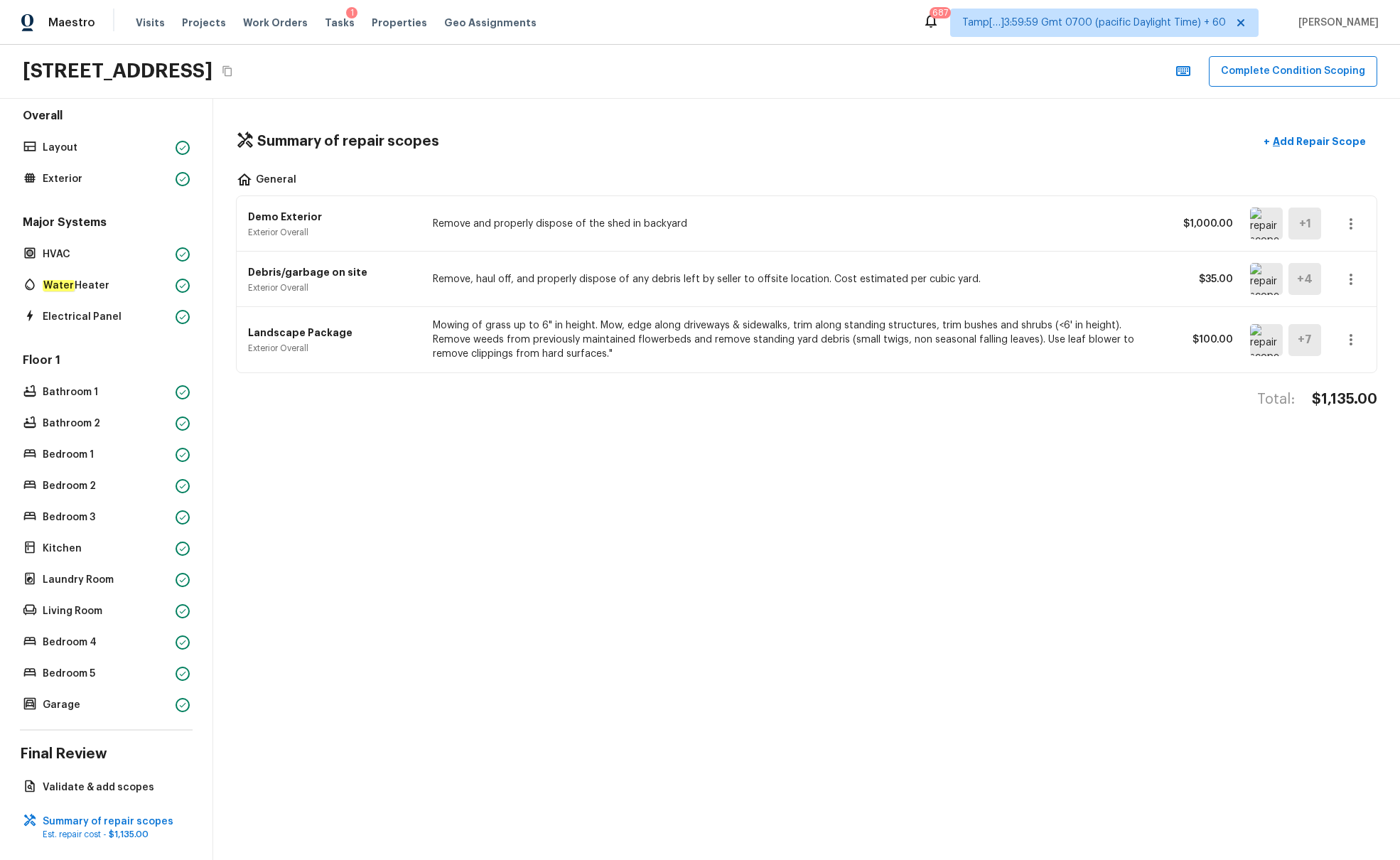
click at [1044, 224] on icon "button" at bounding box center [1351, 224] width 17 height 17
click at [1044, 258] on li "Edit" at bounding box center [1356, 265] width 66 height 43
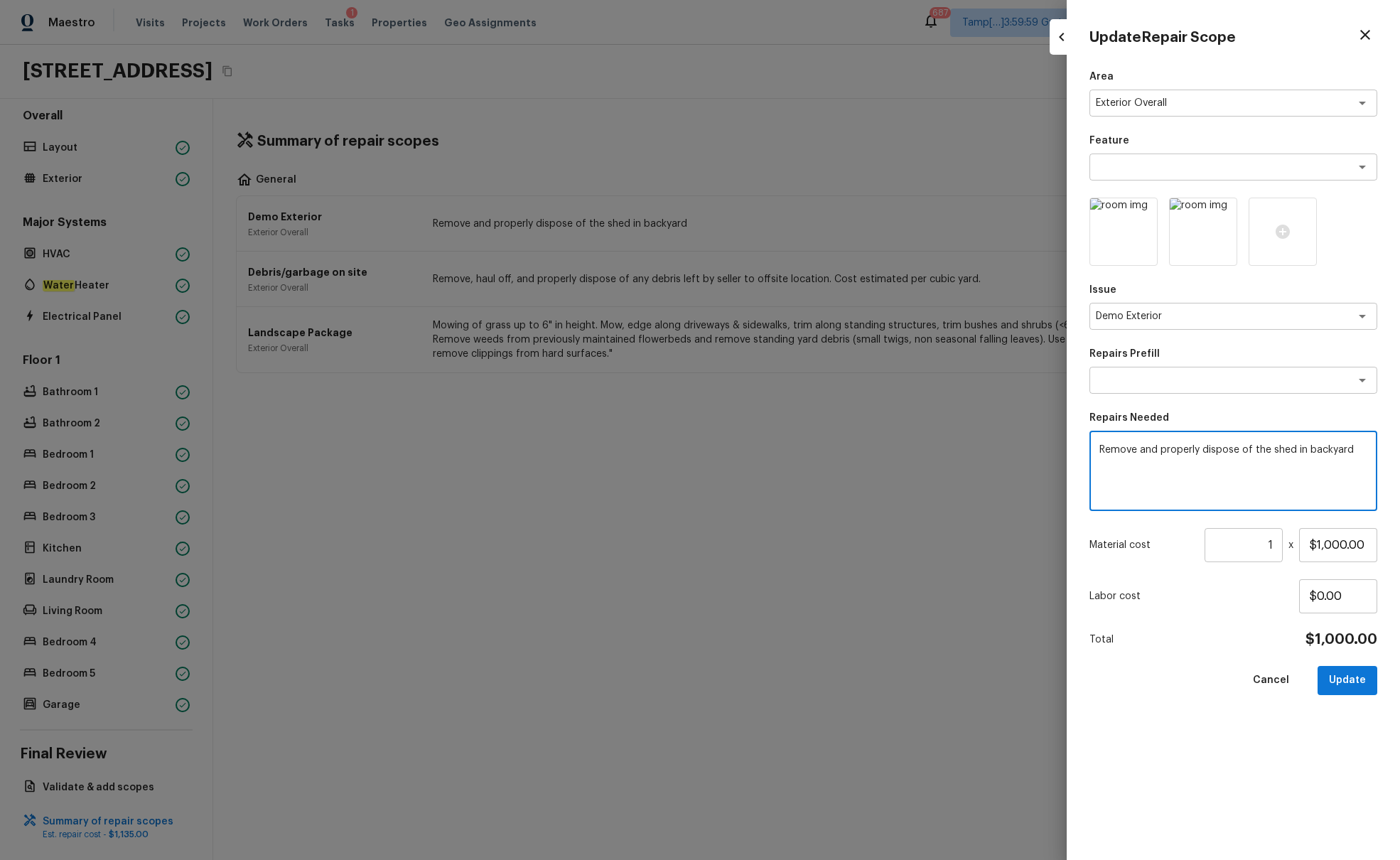
drag, startPoint x: 1250, startPoint y: 449, endPoint x: 1142, endPoint y: 451, distance: 108.0
click at [1044, 451] on textarea "Remove and properly dispose of the shed in backyard" at bounding box center [1233, 471] width 268 height 57
type textarea "Remove the shed in backyard"
click at [1044, 524] on button "Update" at bounding box center [1347, 680] width 60 height 29
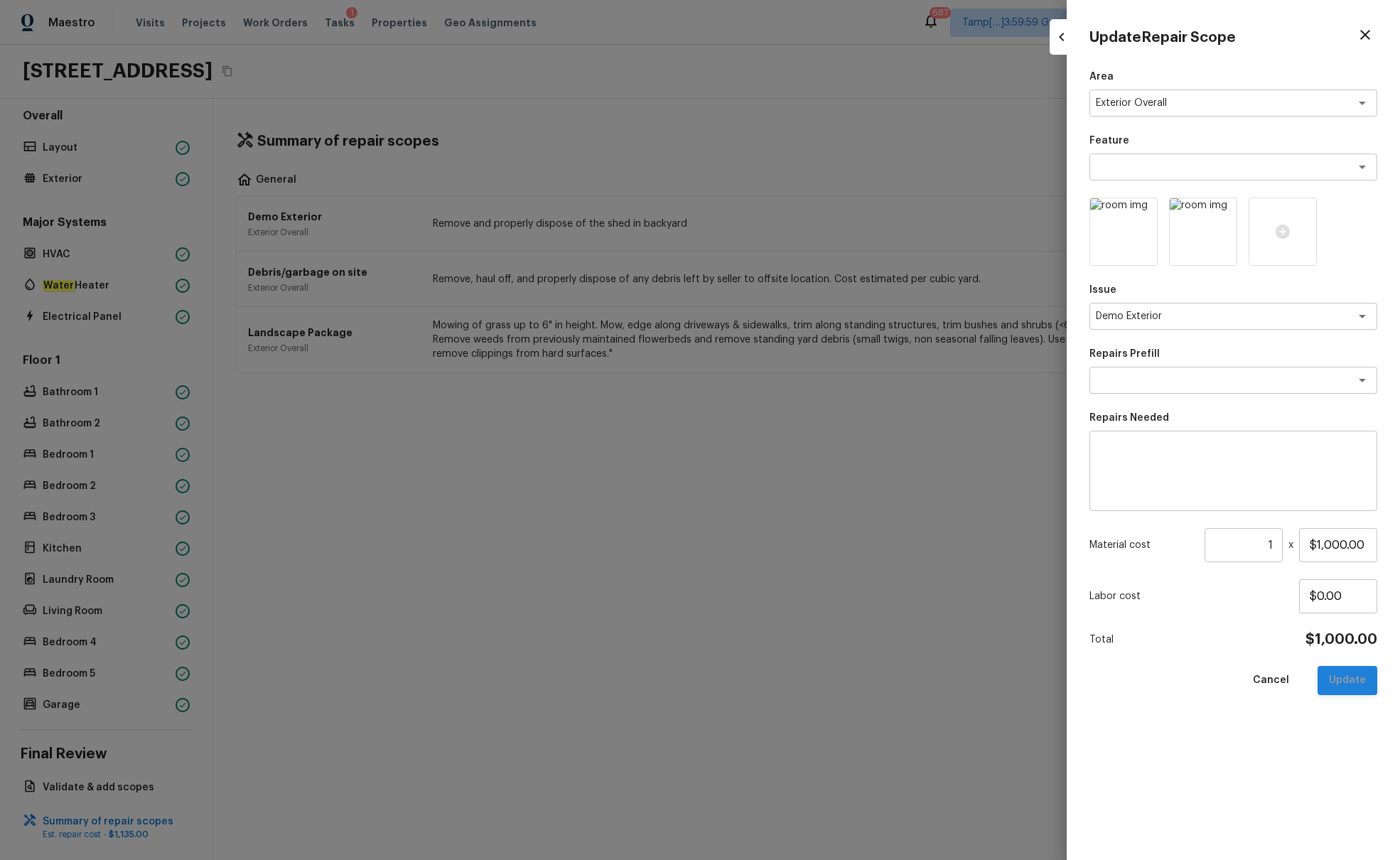
type input "$0.00"
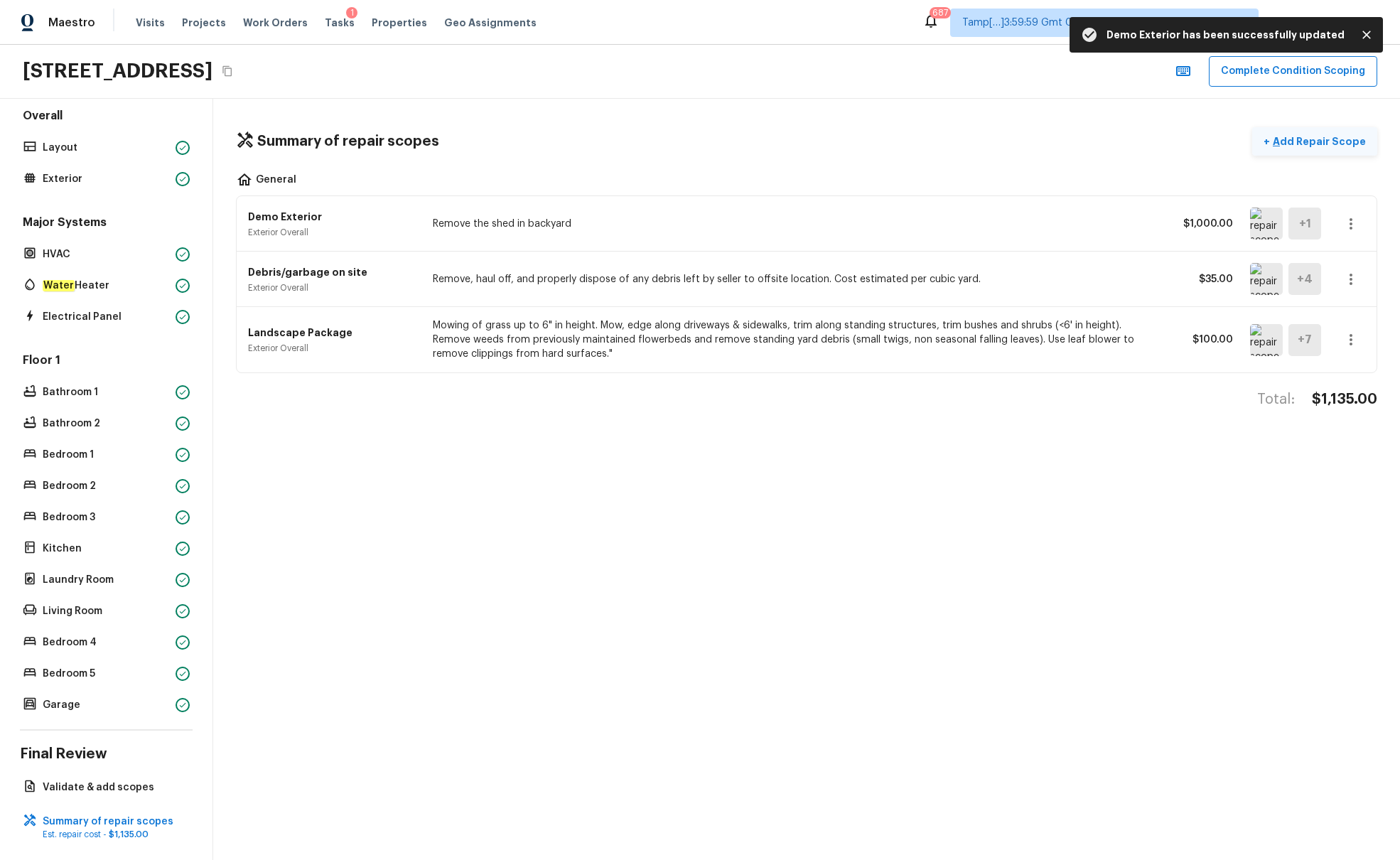
click at [1044, 141] on p "Add Repair Scope" at bounding box center [1319, 141] width 96 height 14
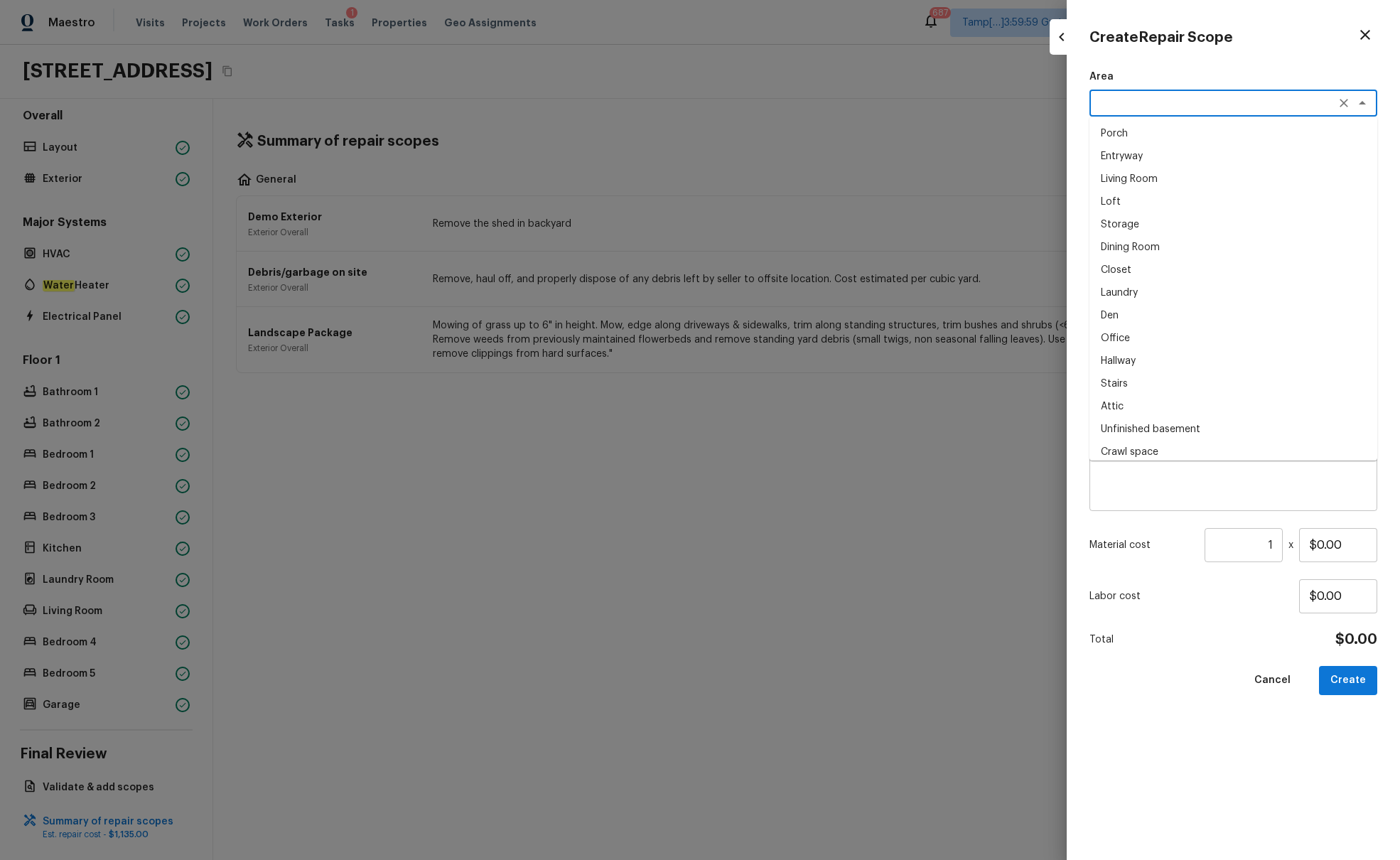
click at [1044, 110] on textarea at bounding box center [1214, 103] width 235 height 14
click at [1044, 137] on li "Exterior Overall" at bounding box center [1233, 133] width 288 height 23
type textarea "Exterior Overall"
click at [1044, 321] on textarea at bounding box center [1214, 316] width 235 height 14
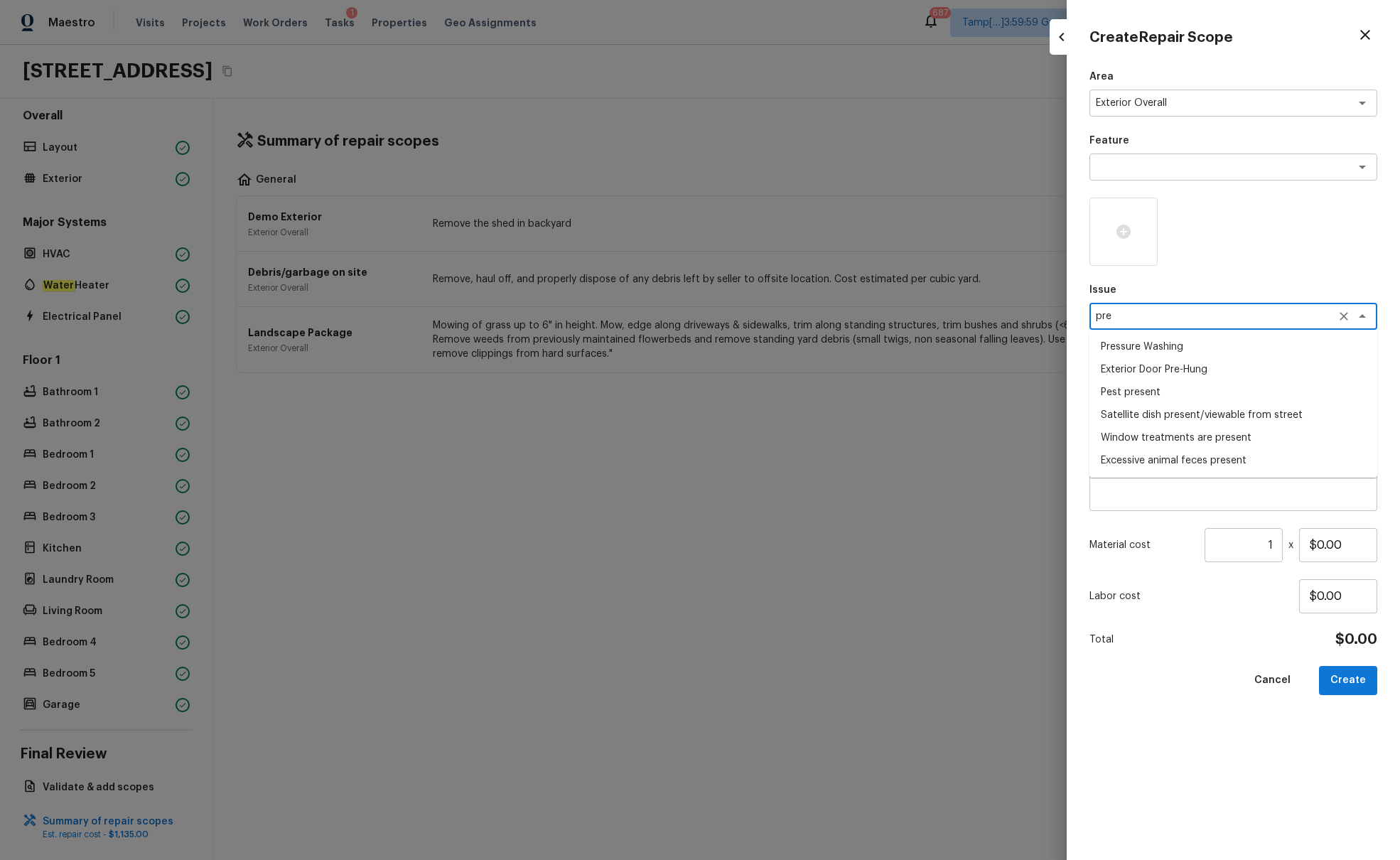
click at [1044, 349] on li "Pressure Washing" at bounding box center [1233, 346] width 288 height 23
type textarea "Pressure Washing"
click at [1044, 383] on textarea at bounding box center [1214, 380] width 235 height 14
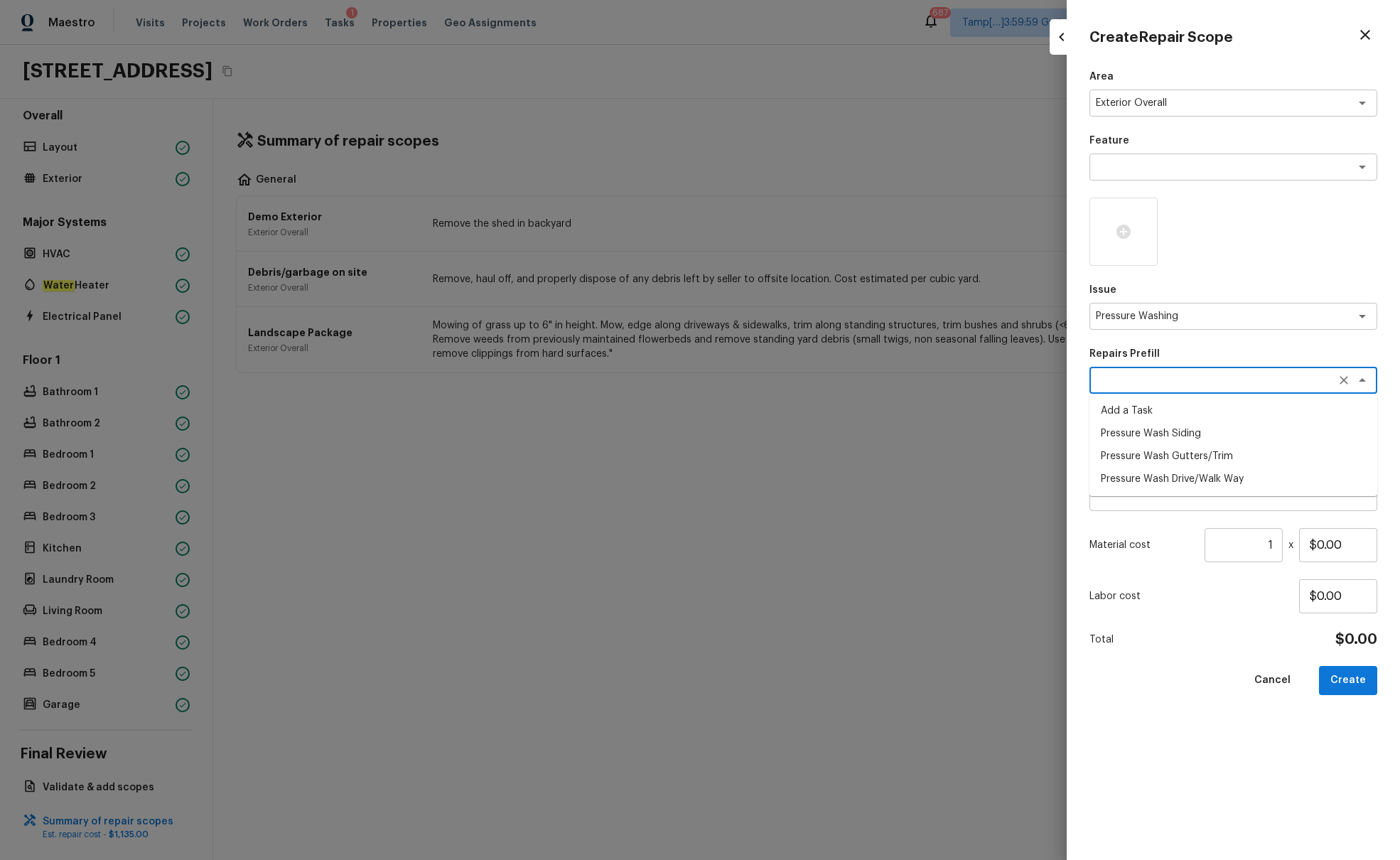
click at [1044, 480] on li "Pressure Wash Drive/Walk Way" at bounding box center [1233, 479] width 288 height 23
type textarea "Pressure Wash Drive/Walk Way"
type textarea "Pressure wash the driveways/walkways as directed by the PM. Ensure that all deb…"
click at [1044, 230] on icon at bounding box center [1123, 231] width 14 height 14
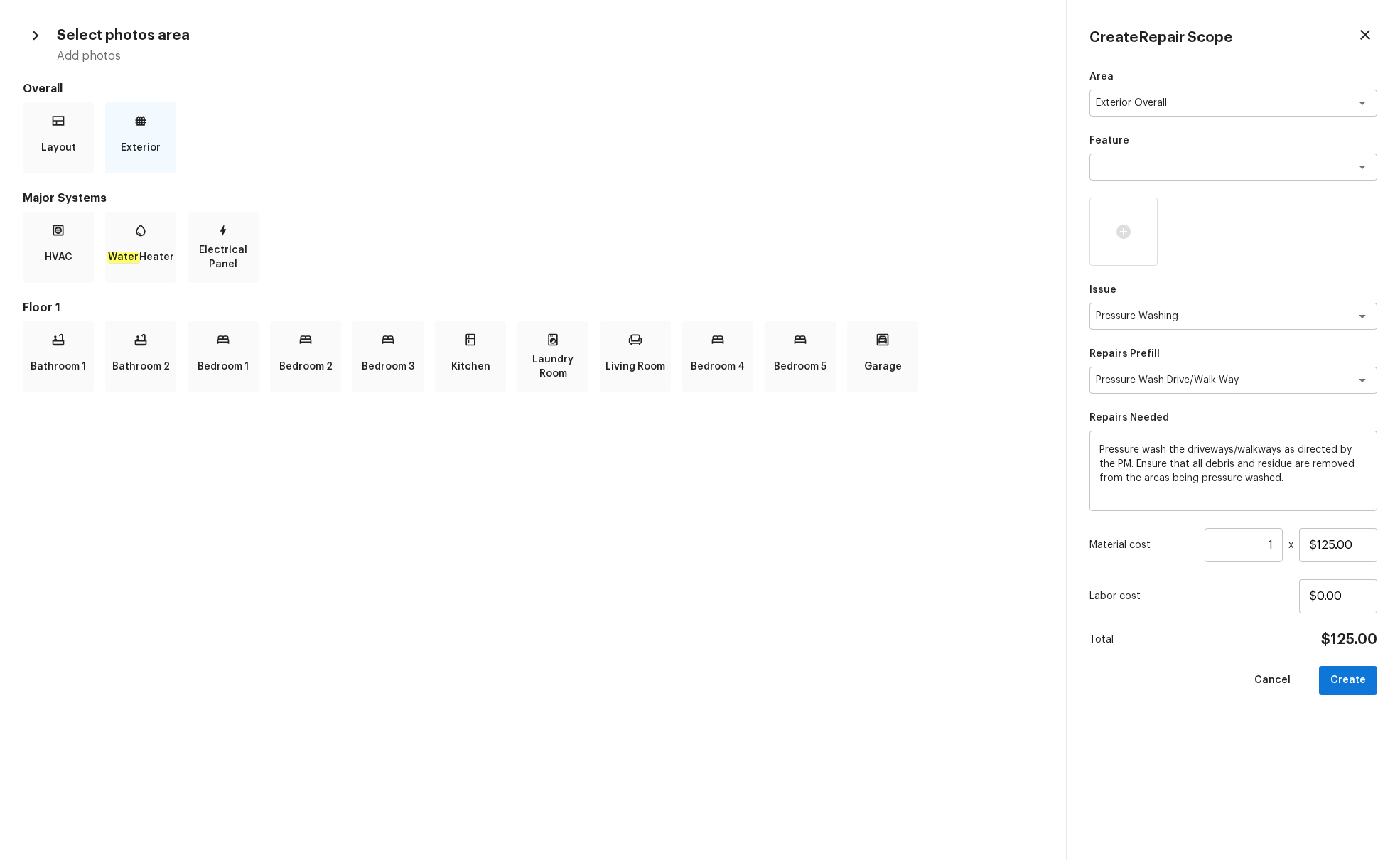
click at [138, 118] on icon at bounding box center [141, 121] width 10 height 9
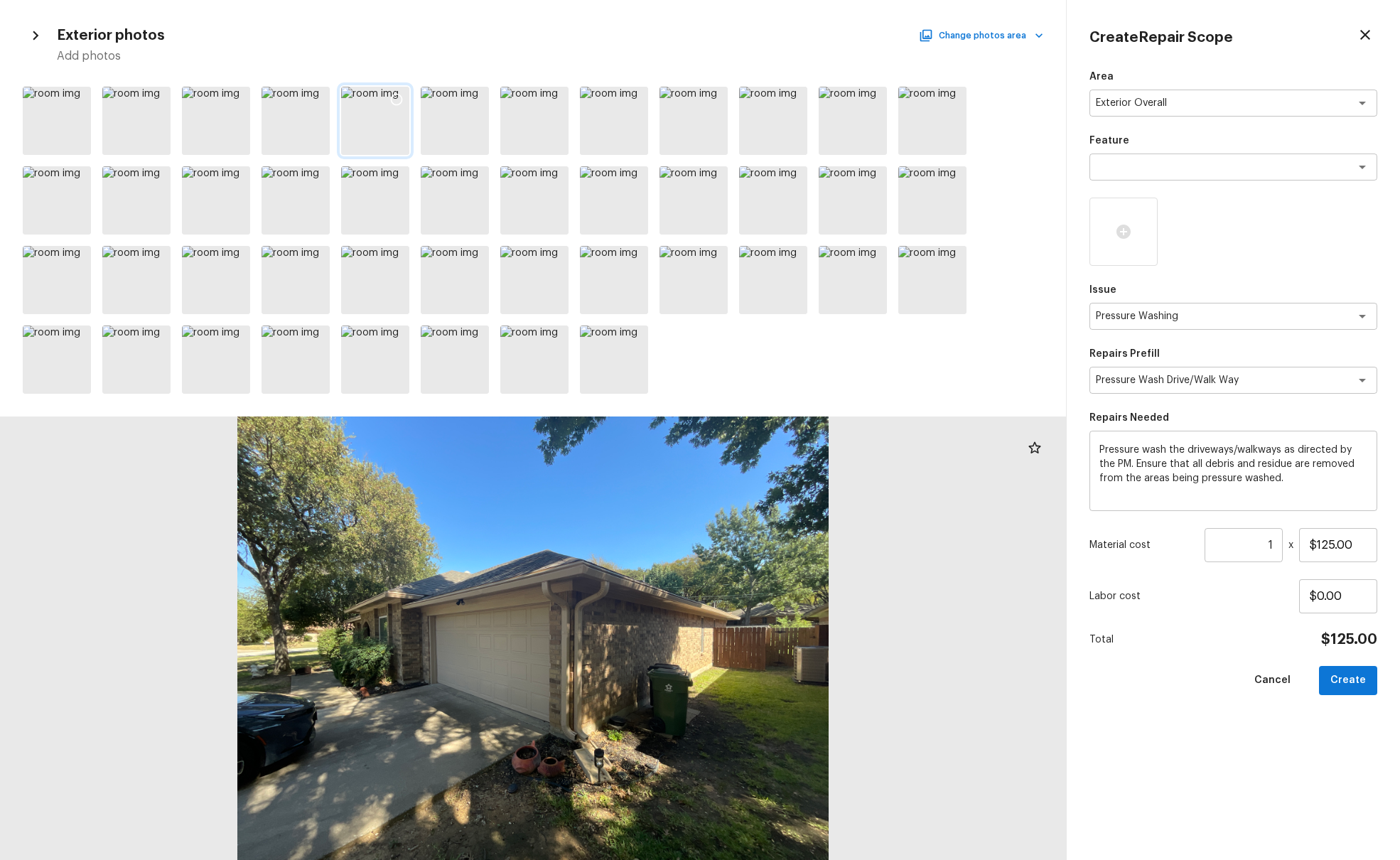
click at [401, 98] on icon at bounding box center [396, 99] width 14 height 14
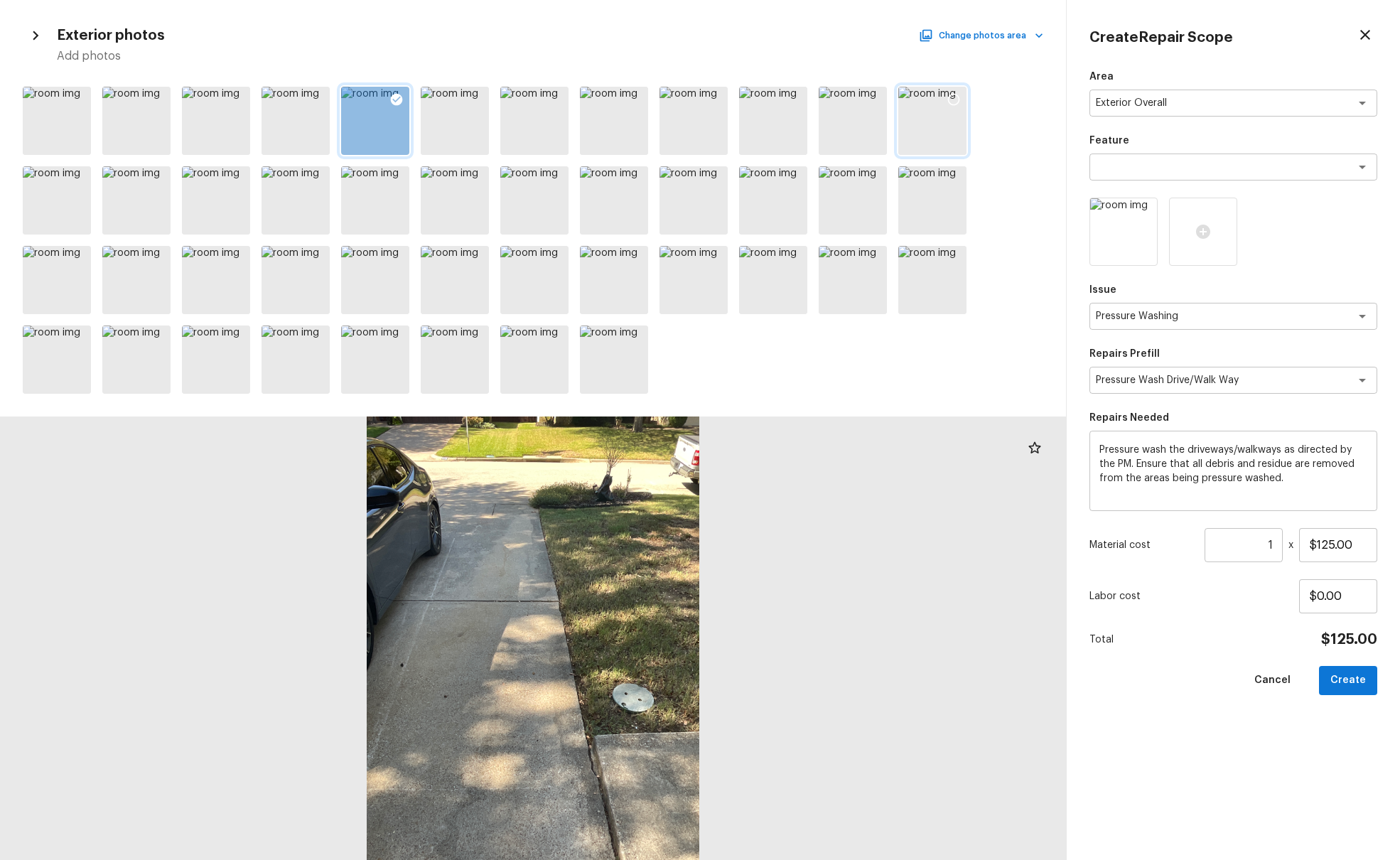
click at [958, 98] on icon at bounding box center [954, 99] width 14 height 14
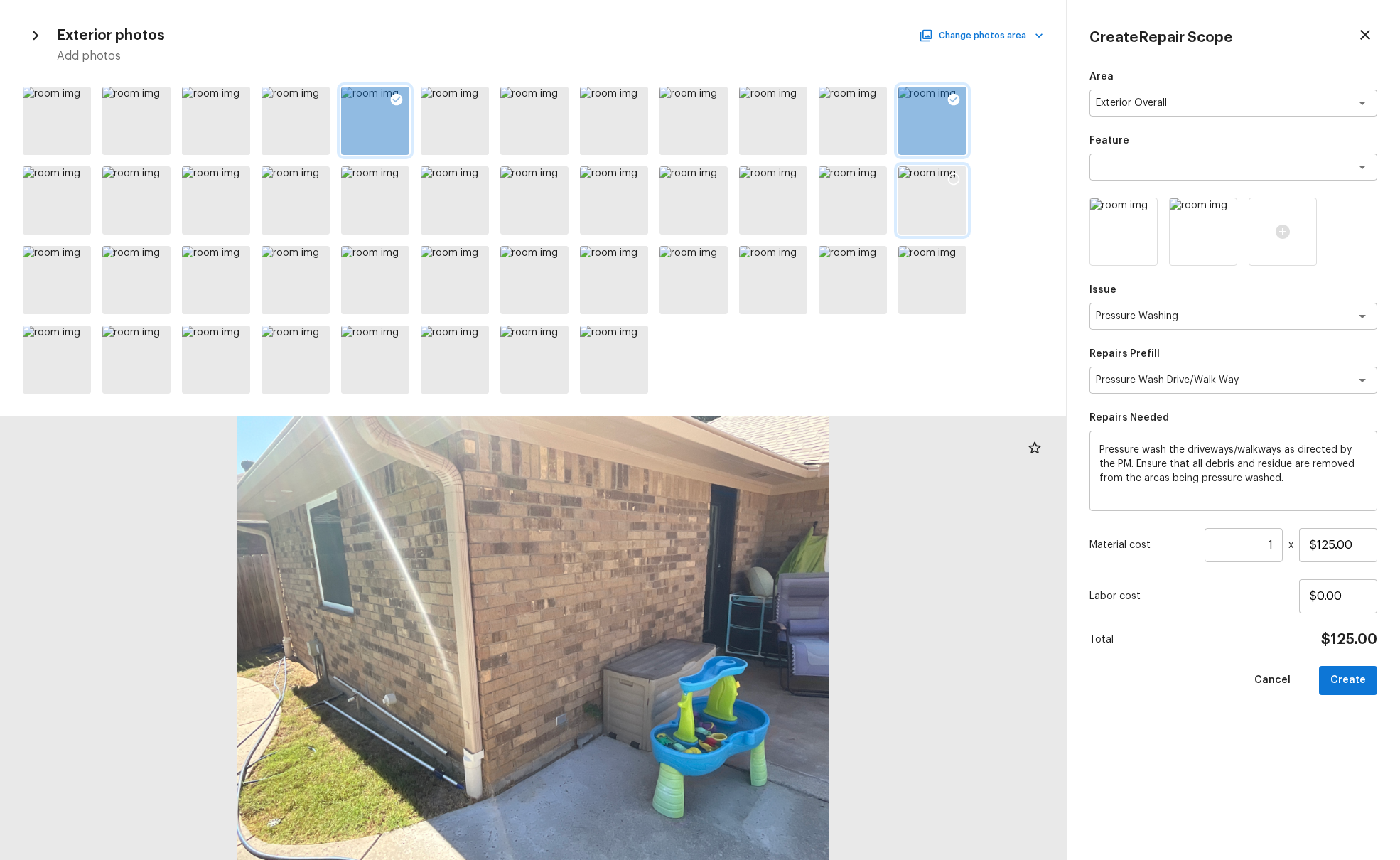
click at [956, 177] on icon at bounding box center [954, 178] width 14 height 14
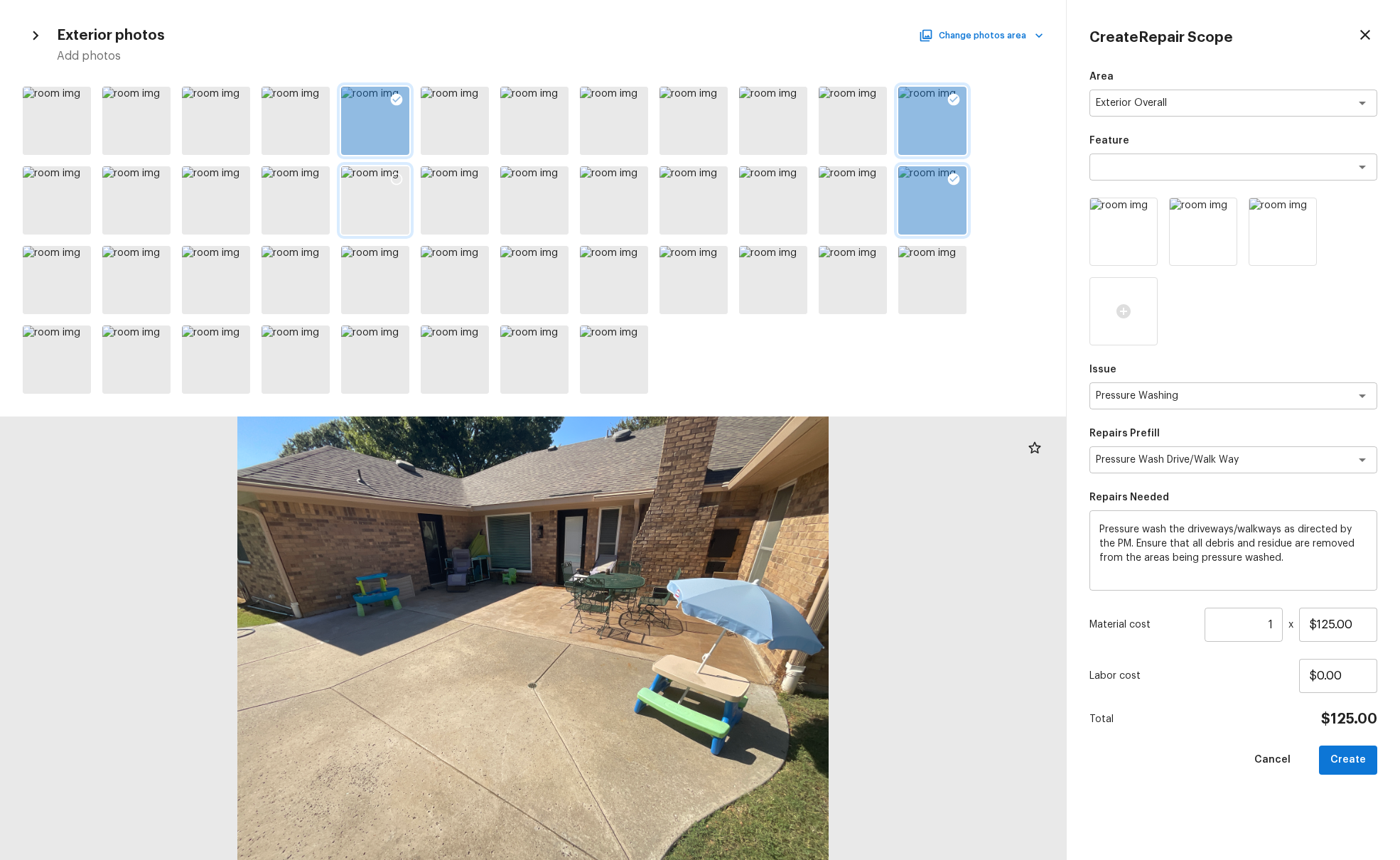
click at [399, 179] on icon at bounding box center [396, 178] width 14 height 14
click at [161, 176] on icon at bounding box center [158, 178] width 14 height 14
click at [474, 256] on icon at bounding box center [476, 258] width 14 height 14
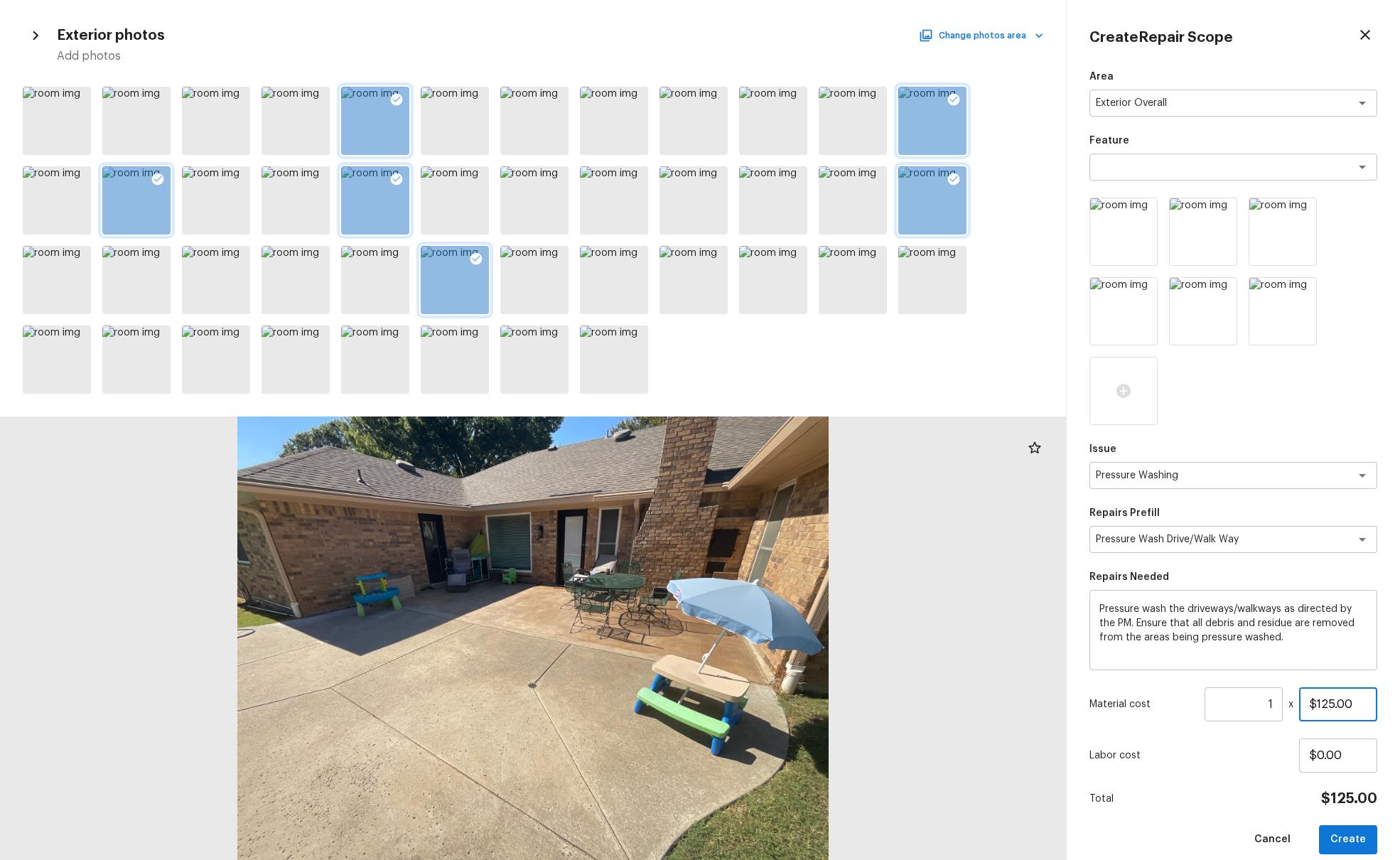
click at [1044, 524] on input "$125.00" at bounding box center [1339, 704] width 78 height 34
type input "$150.00"
click at [1044, 524] on button "Create" at bounding box center [1348, 839] width 58 height 29
type input "$0.00"
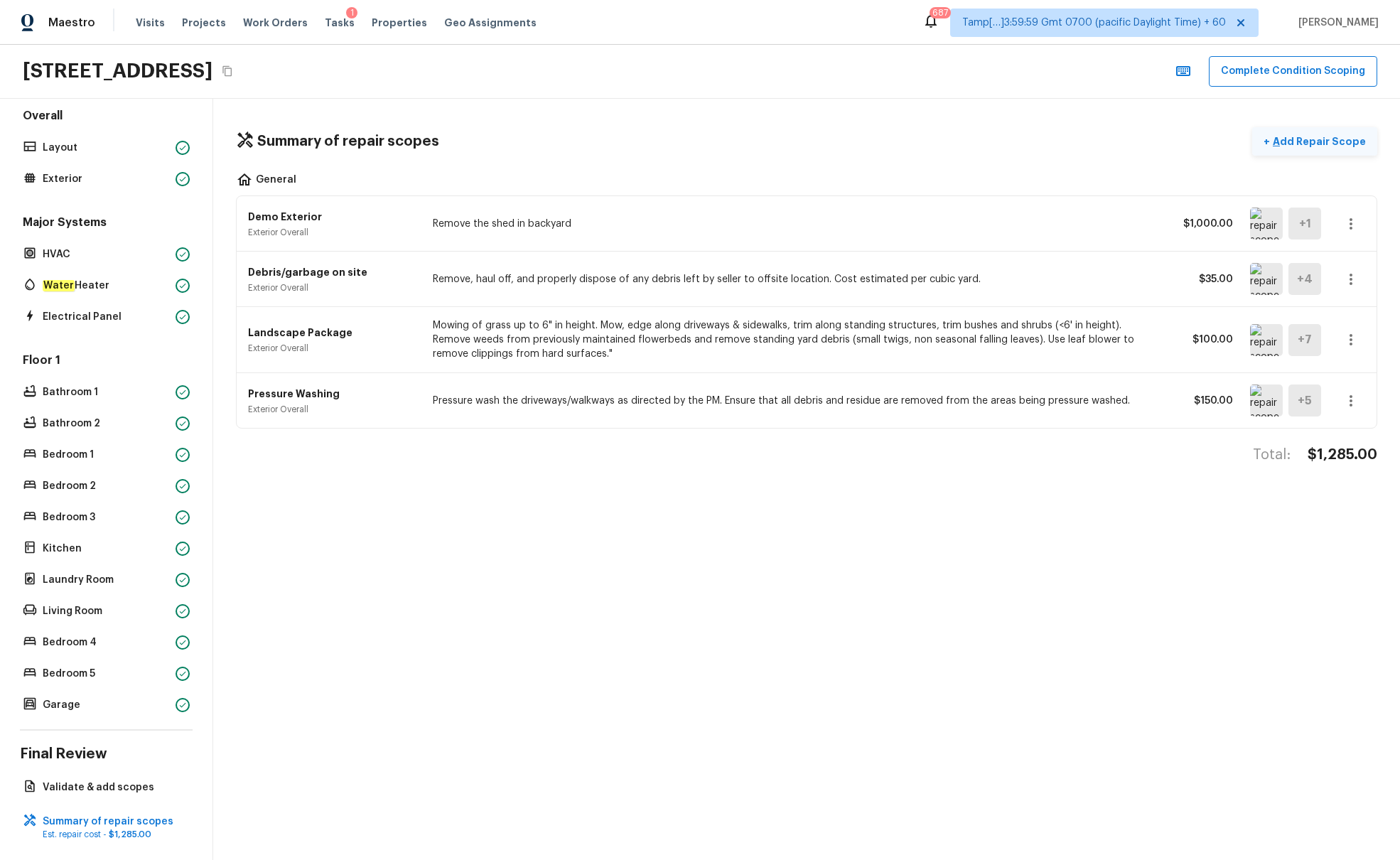
click at [1044, 141] on p "Add Repair Scope" at bounding box center [1319, 141] width 96 height 14
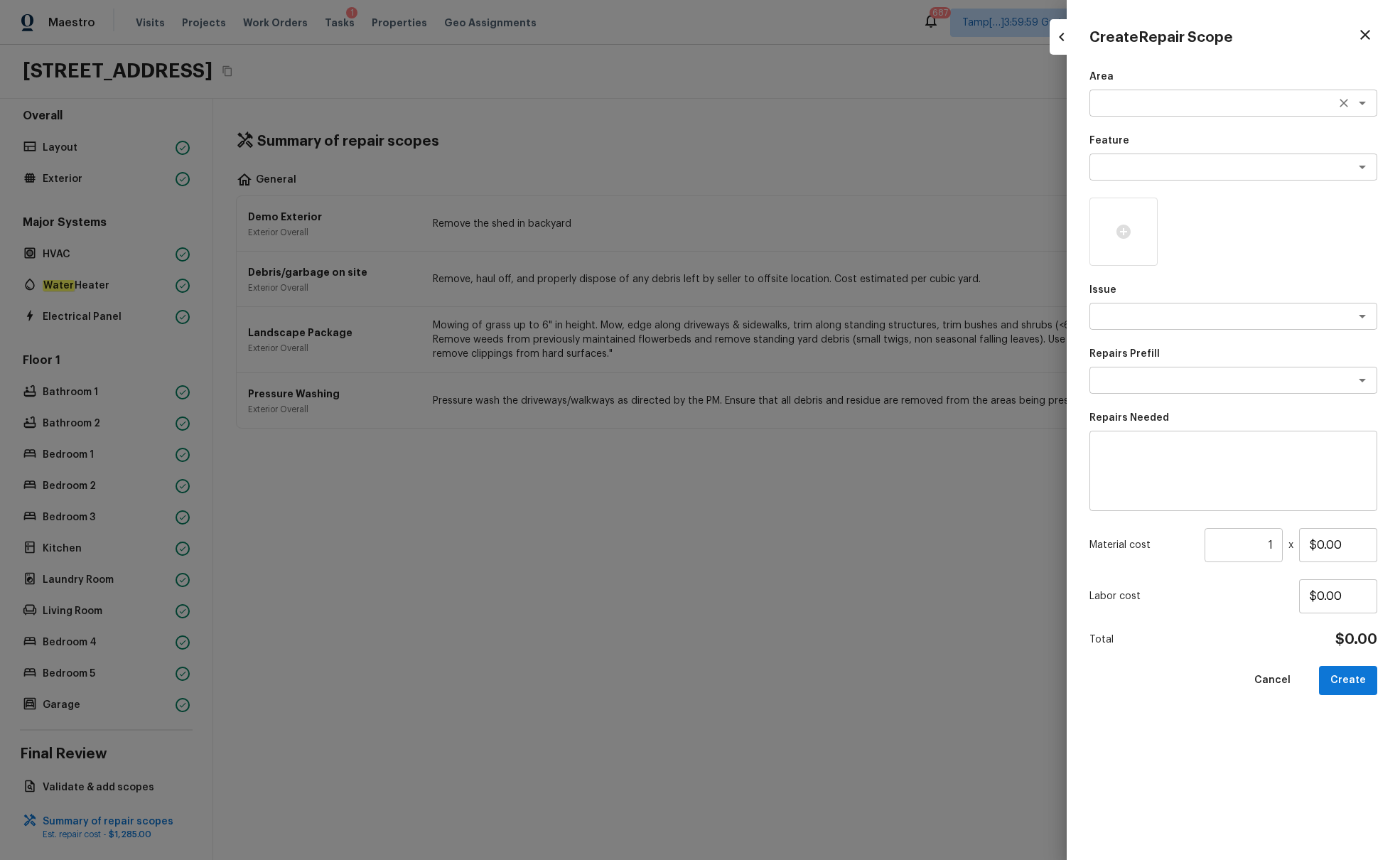
click at [1044, 106] on textarea at bounding box center [1214, 103] width 235 height 14
click at [1044, 134] on li "Interior Overall" at bounding box center [1233, 133] width 288 height 23
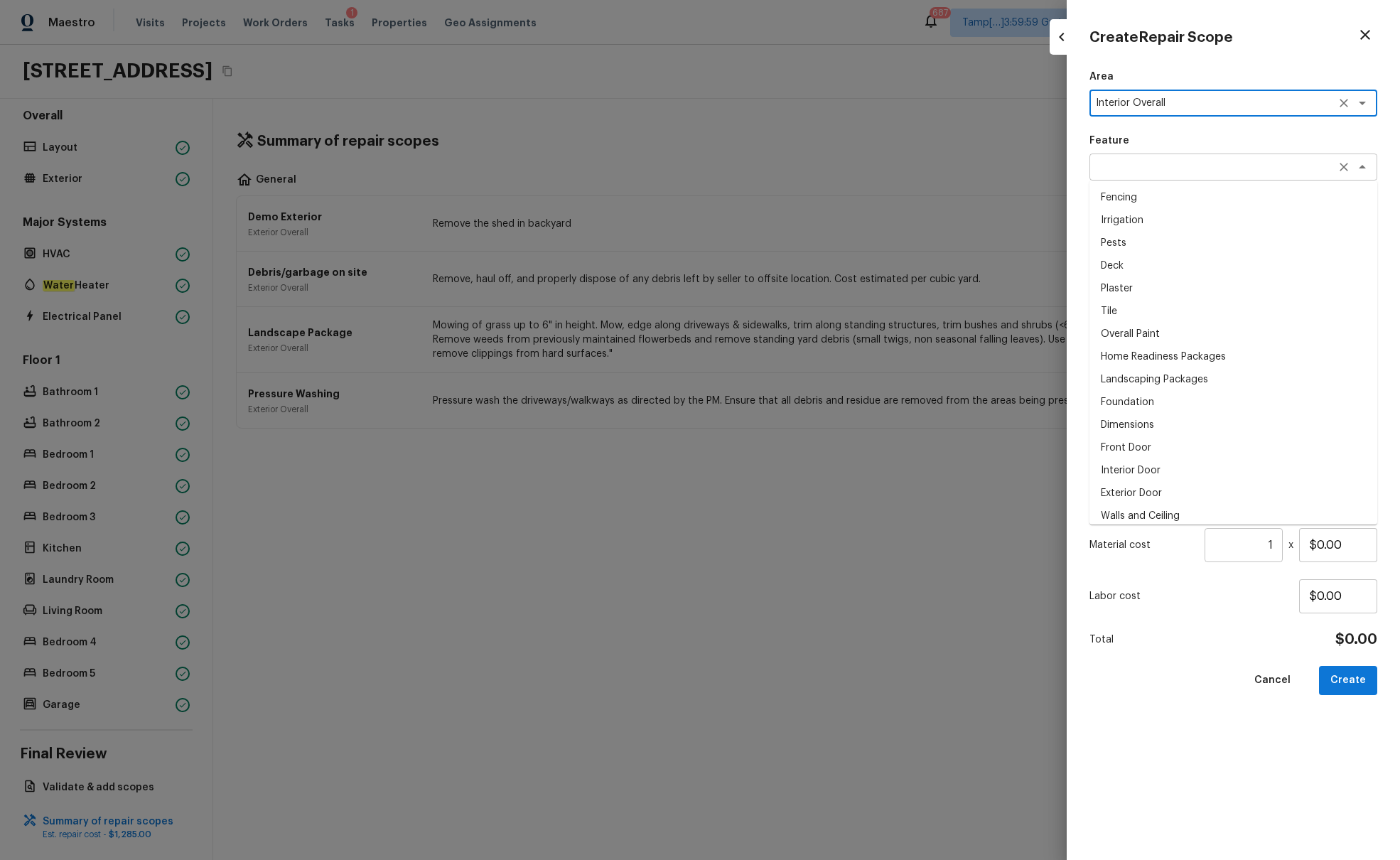
click at [1044, 174] on div "x ​" at bounding box center [1233, 167] width 288 height 27
type textarea "Interior Overall"
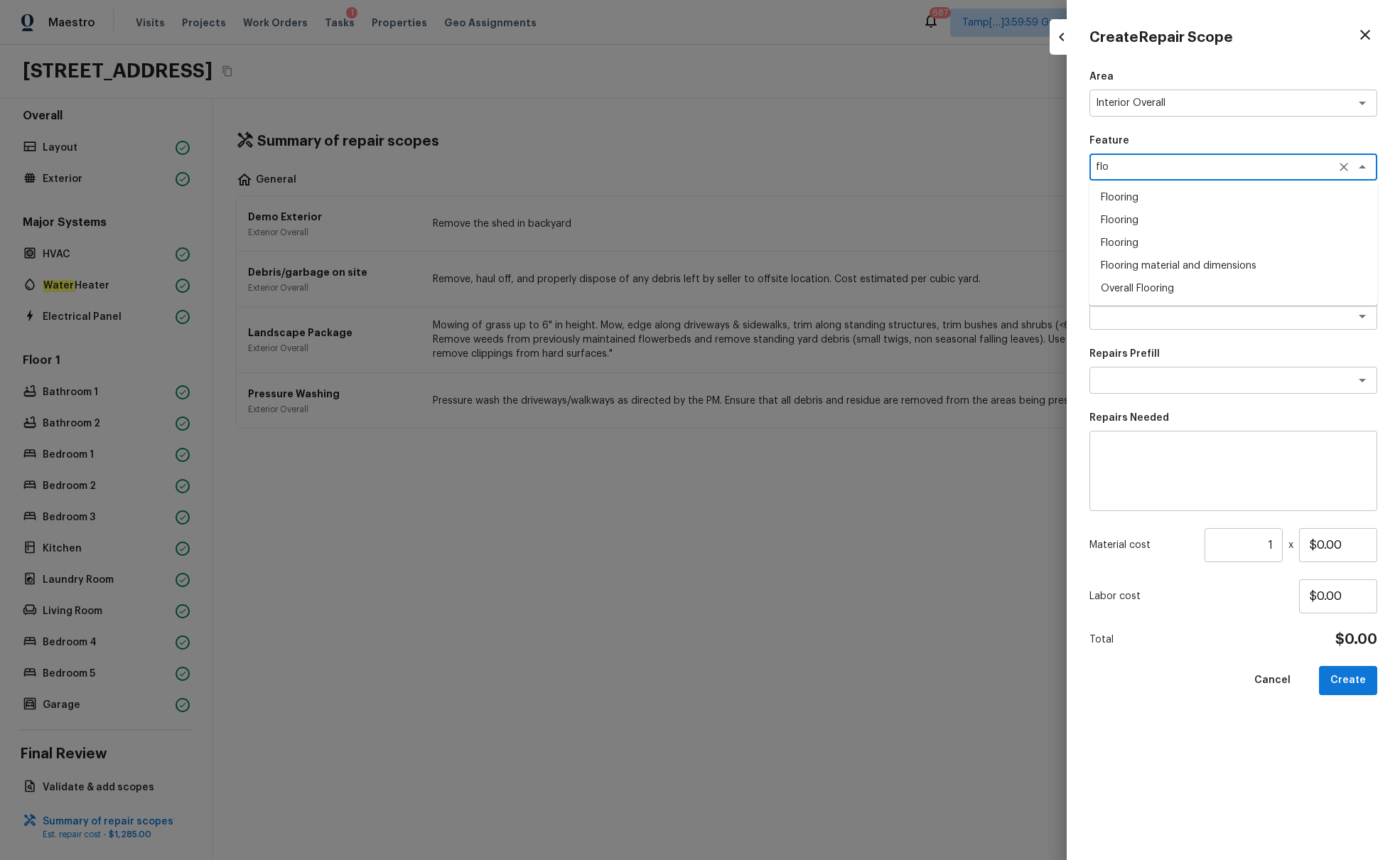
type textarea "flo"
click at [1044, 295] on div "Create Repair Scope Area Interior Overall x ​ Feature flo x ​ Flooring Flooring…" at bounding box center [1233, 430] width 333 height 860
click at [1044, 318] on textarea at bounding box center [1214, 316] width 235 height 14
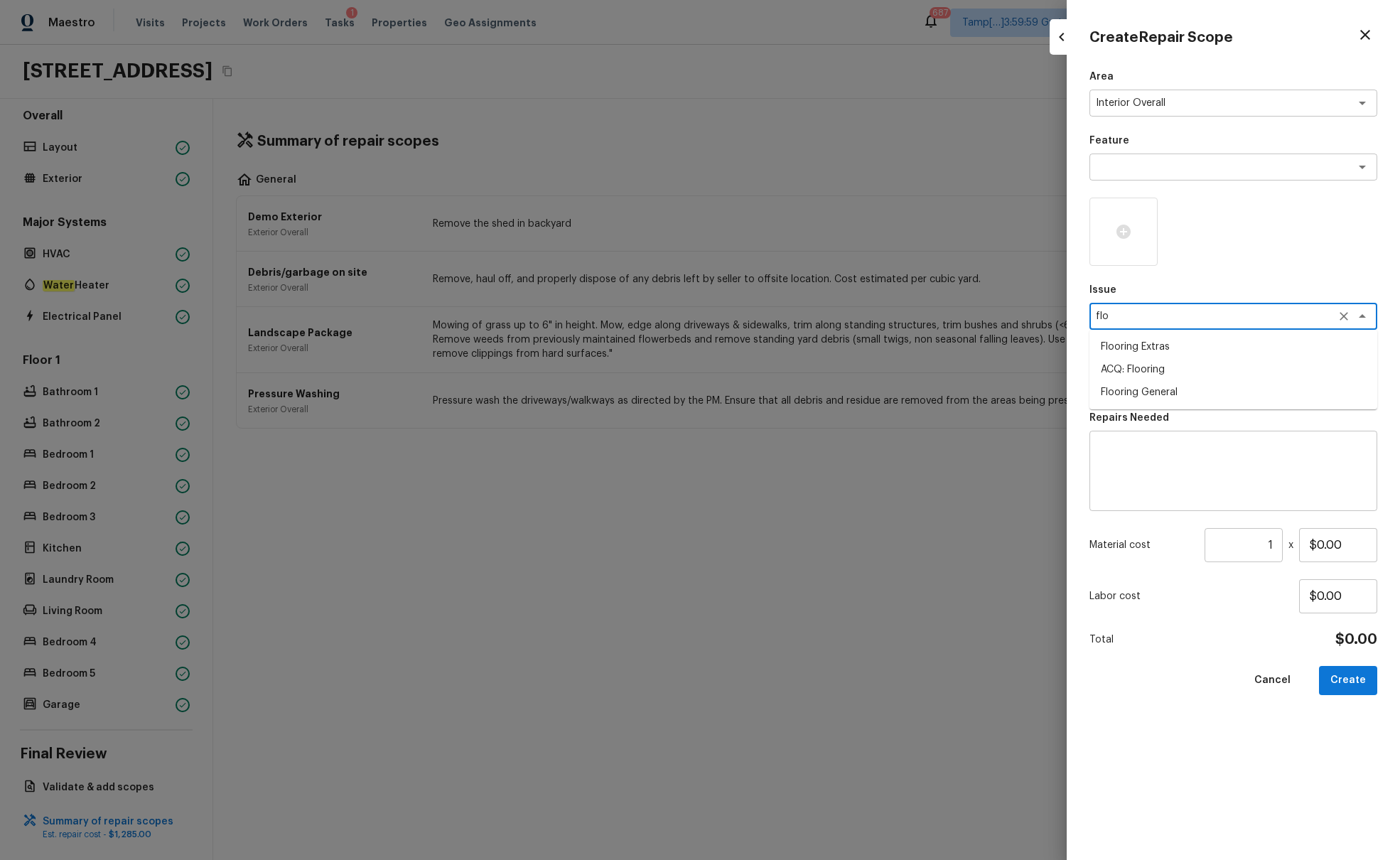
click at [1044, 360] on li "ACQ: Flooring" at bounding box center [1233, 369] width 288 height 23
type textarea "ACQ: Flooring"
click at [1044, 373] on textarea at bounding box center [1214, 380] width 235 height 14
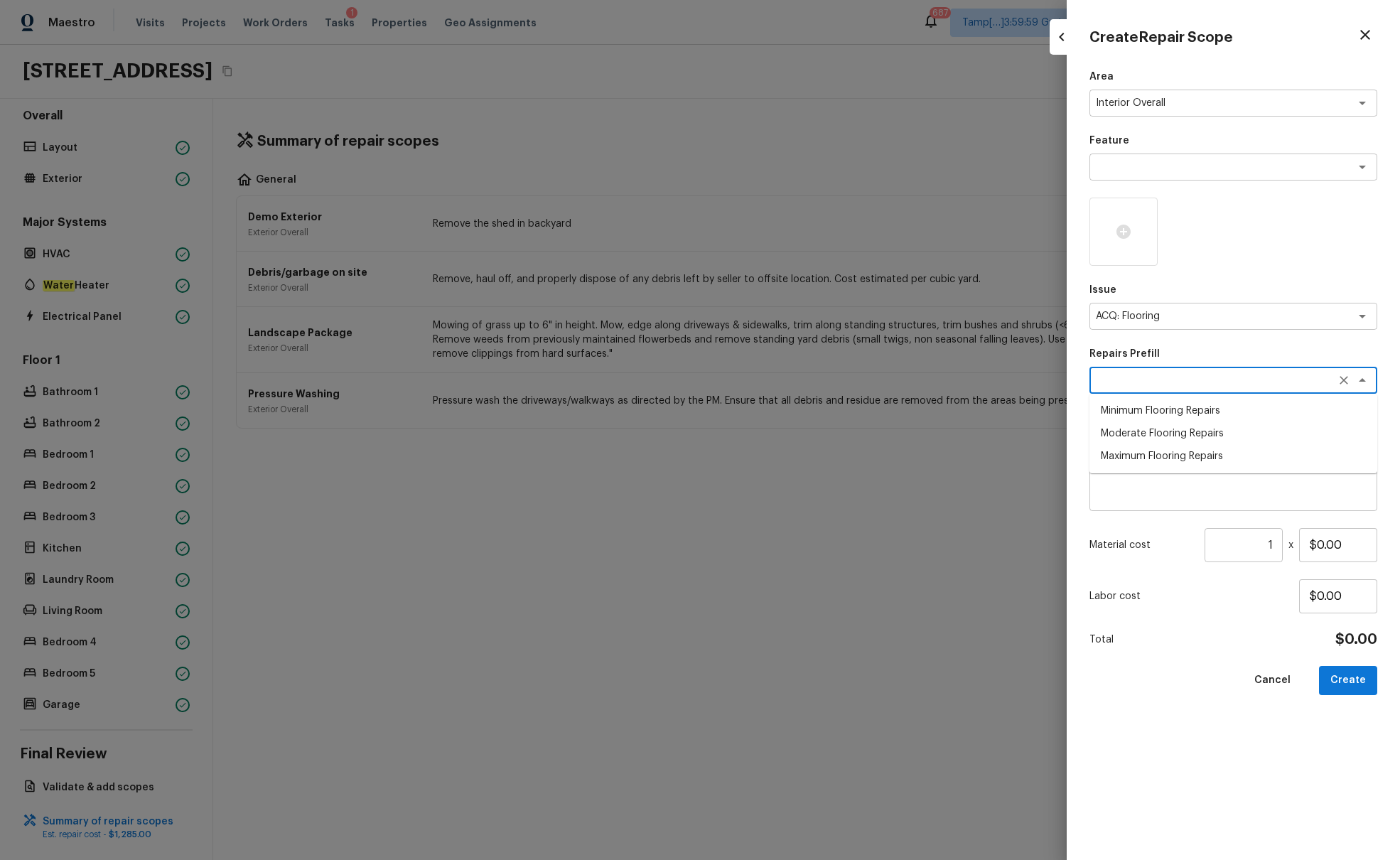
click at [1044, 408] on li "Minimum Flooring Repairs" at bounding box center [1233, 411] width 288 height 23
type textarea "Minimum Flooring Repairs"
type textarea "Acquisition Scope: Minimum flooring repairs"
type input "$0.20"
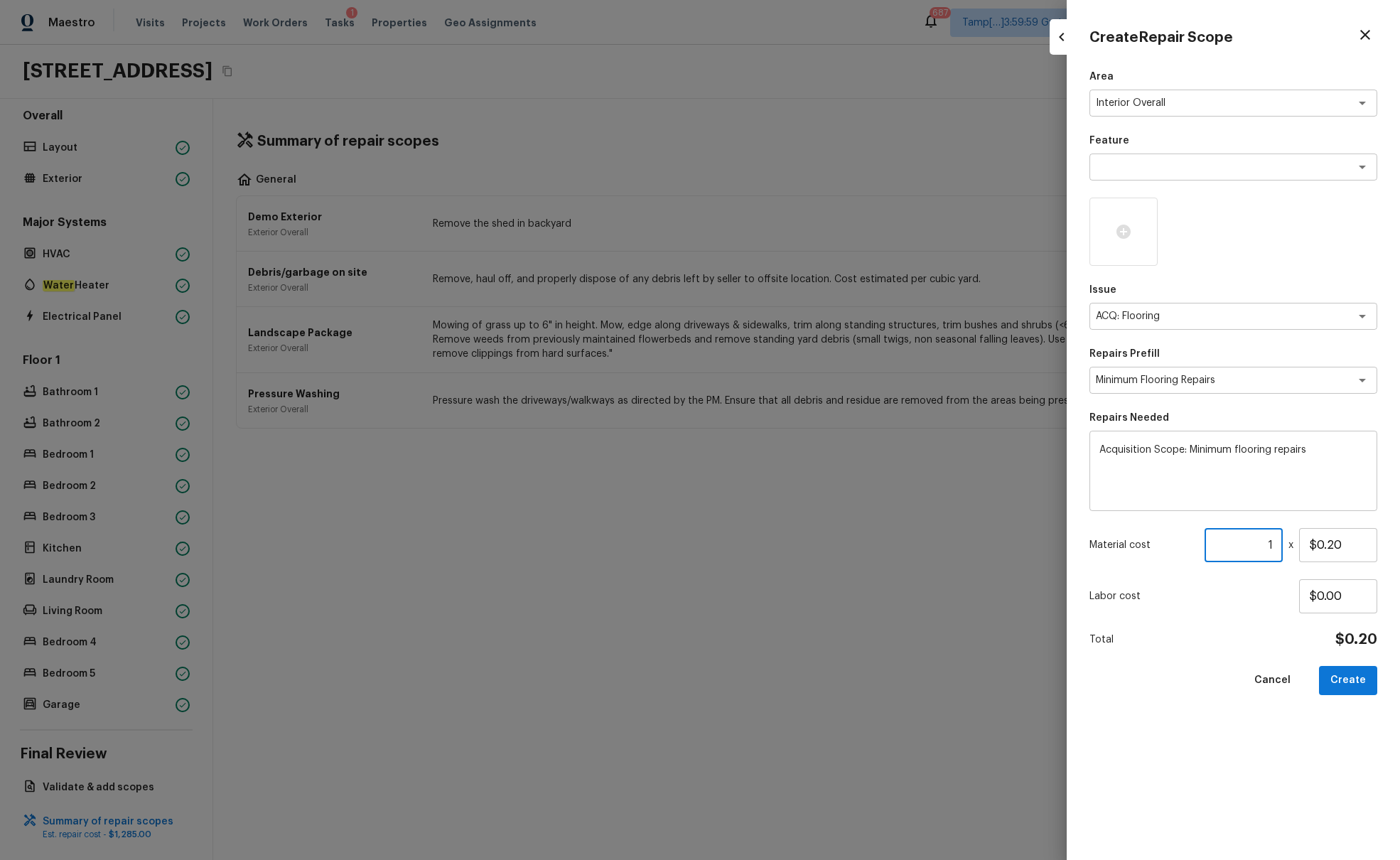
click at [1044, 524] on input "1" at bounding box center [1244, 545] width 78 height 34
type input "2141"
click at [1044, 524] on div "Area Interior Overall x ​ Feature x ​ Issue ACQ: Flooring x ​ Repairs Prefill M…" at bounding box center [1233, 453] width 288 height 767
click at [1044, 524] on button "Create" at bounding box center [1348, 680] width 58 height 29
type input "1"
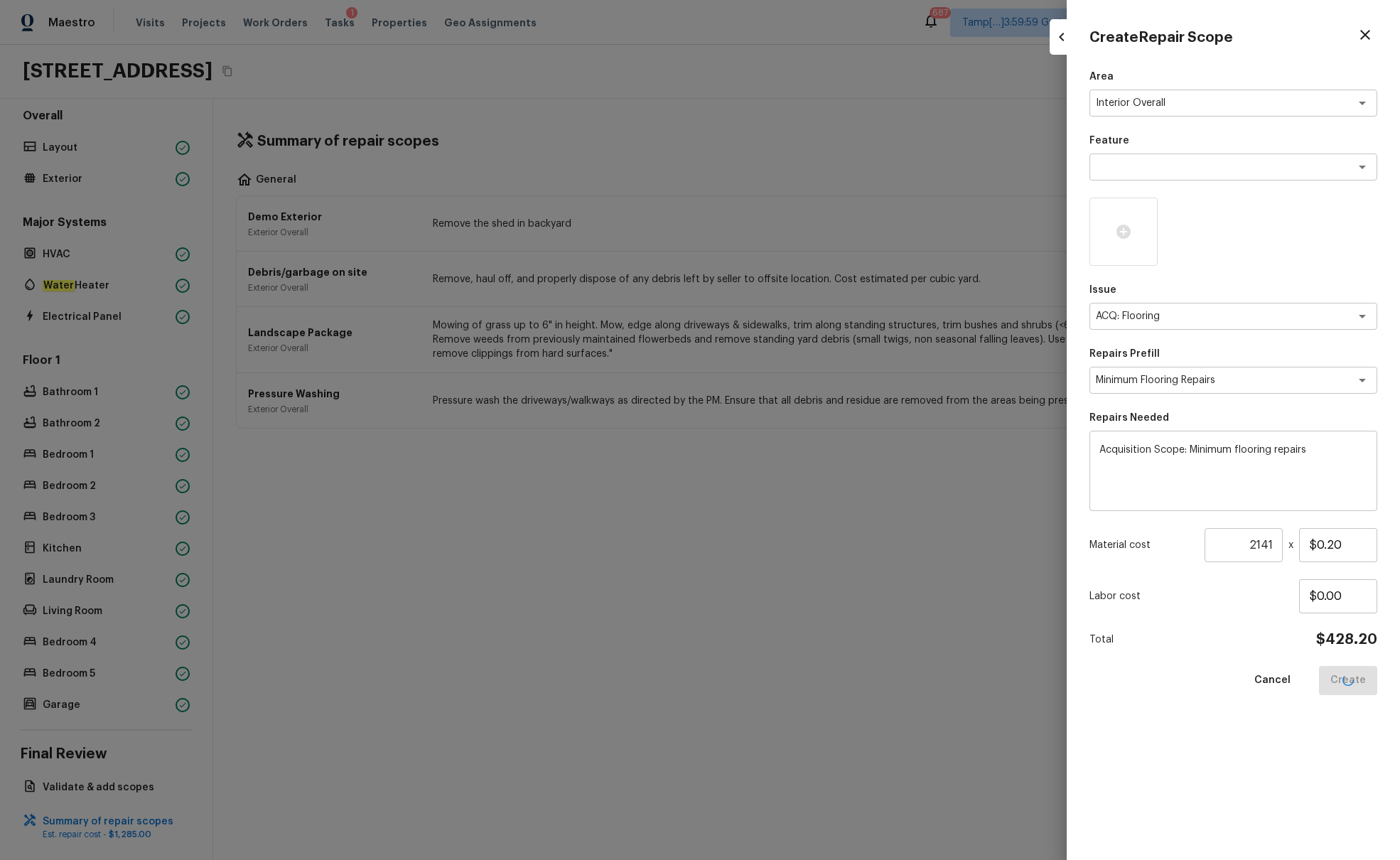
type input "$0.00"
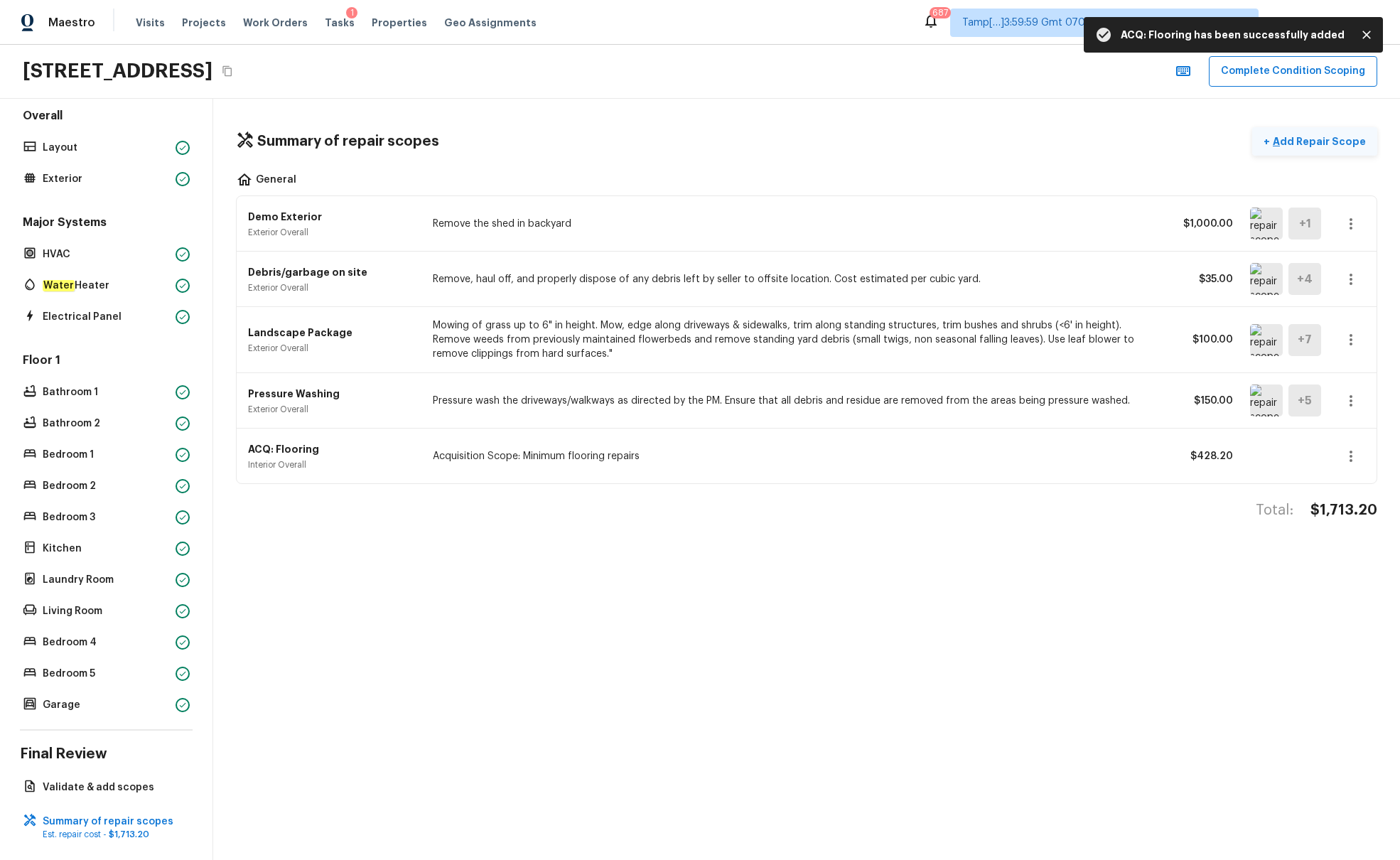
click at [1044, 143] on p "Add Repair Scope" at bounding box center [1319, 141] width 96 height 14
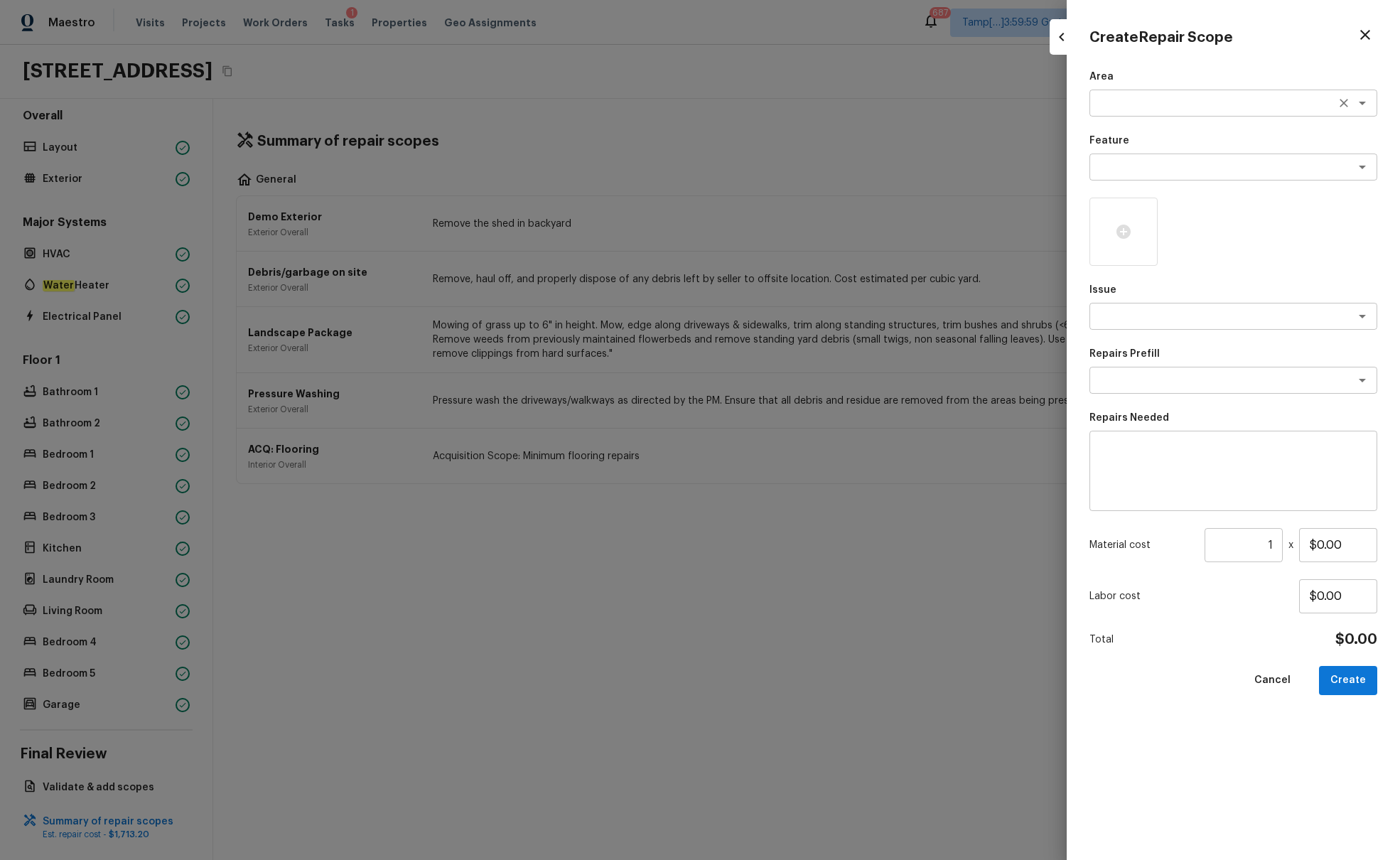
click at [1044, 110] on div "x ​" at bounding box center [1233, 103] width 288 height 27
click at [1044, 133] on li "Interior Overall" at bounding box center [1233, 133] width 288 height 23
type textarea "Interior Overall"
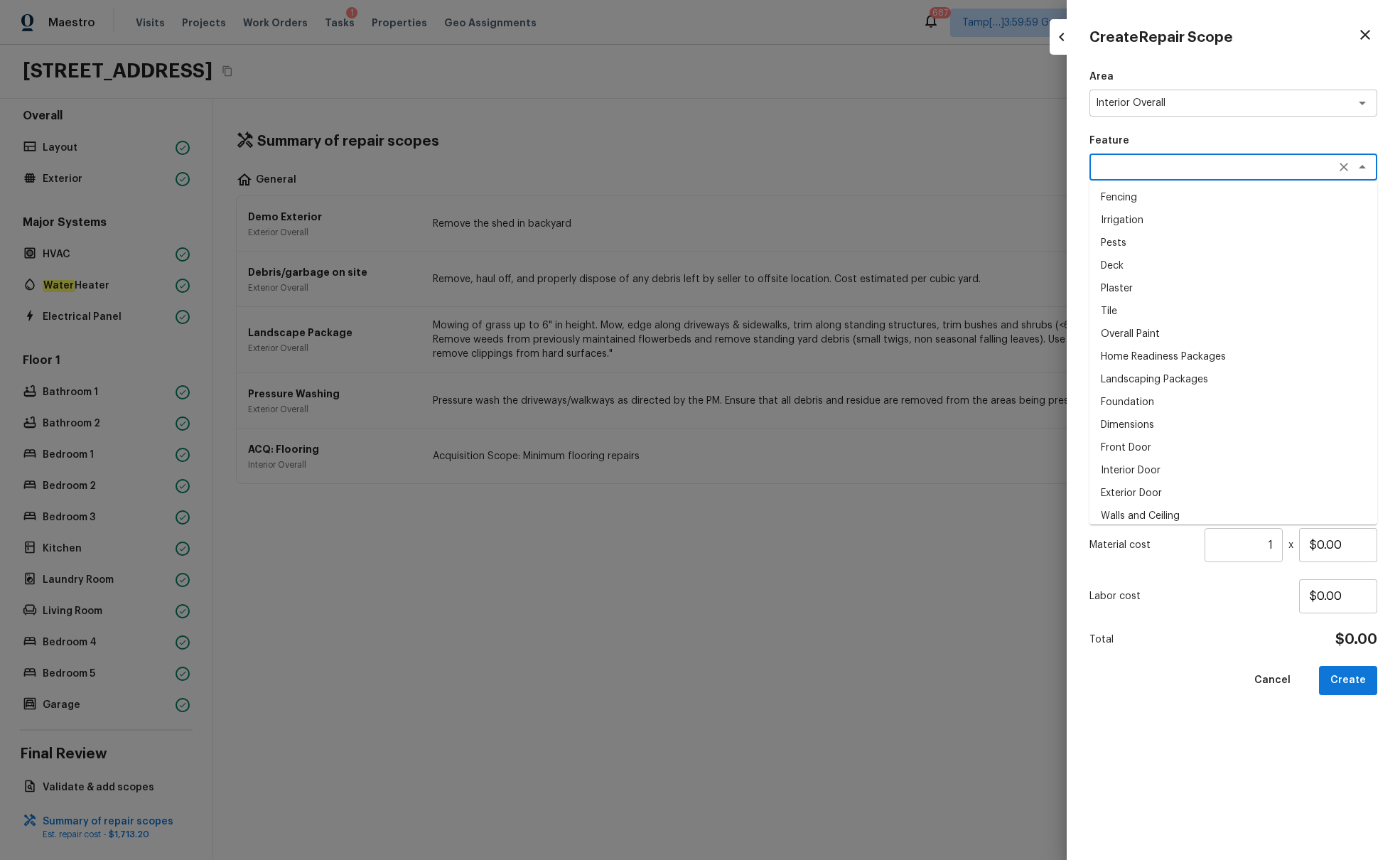
click at [1044, 169] on textarea at bounding box center [1214, 167] width 235 height 14
click at [1044, 193] on li "Overall Paint" at bounding box center [1233, 198] width 288 height 23
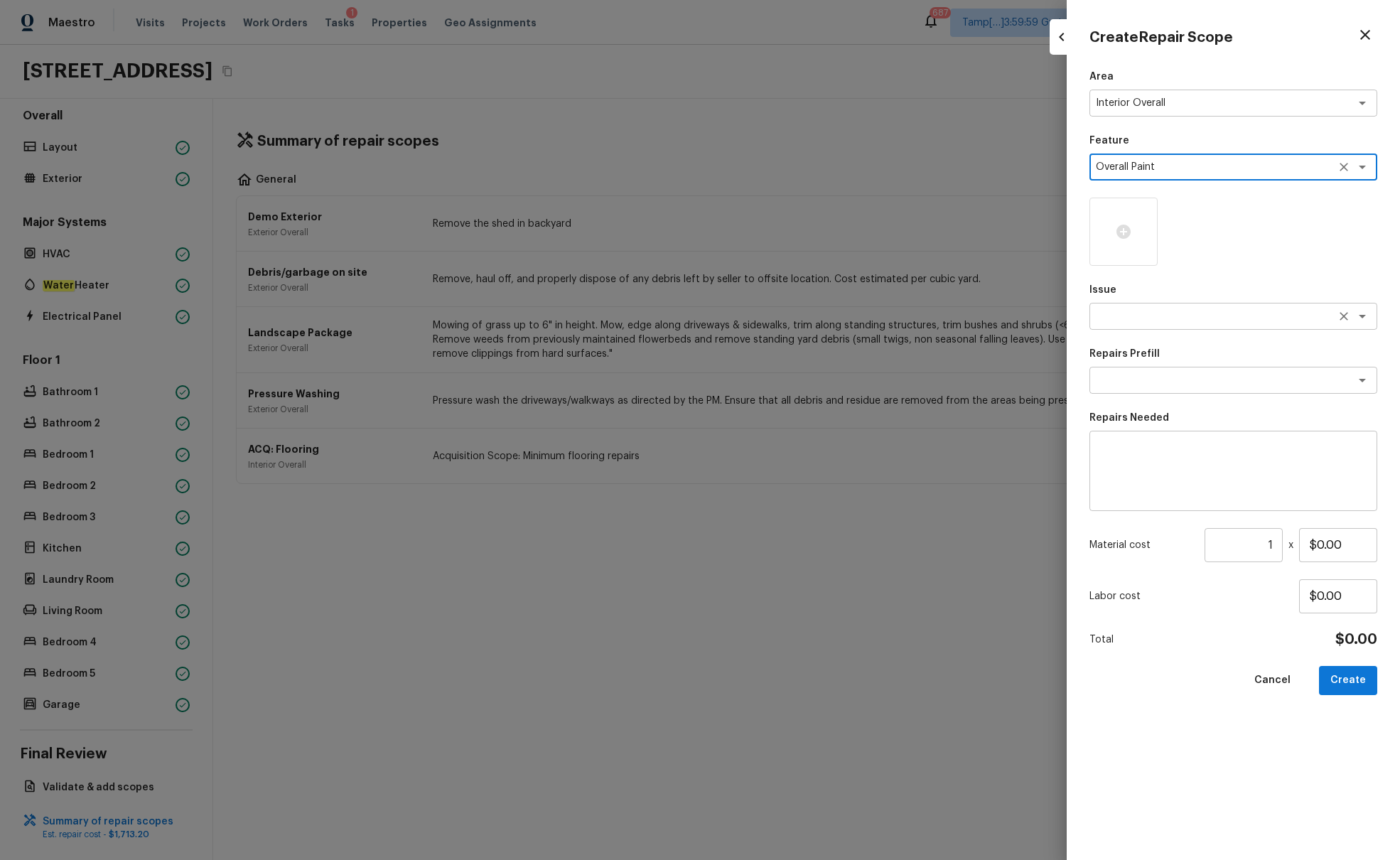
type textarea "Overall Paint"
click at [1044, 317] on textarea at bounding box center [1214, 316] width 235 height 14
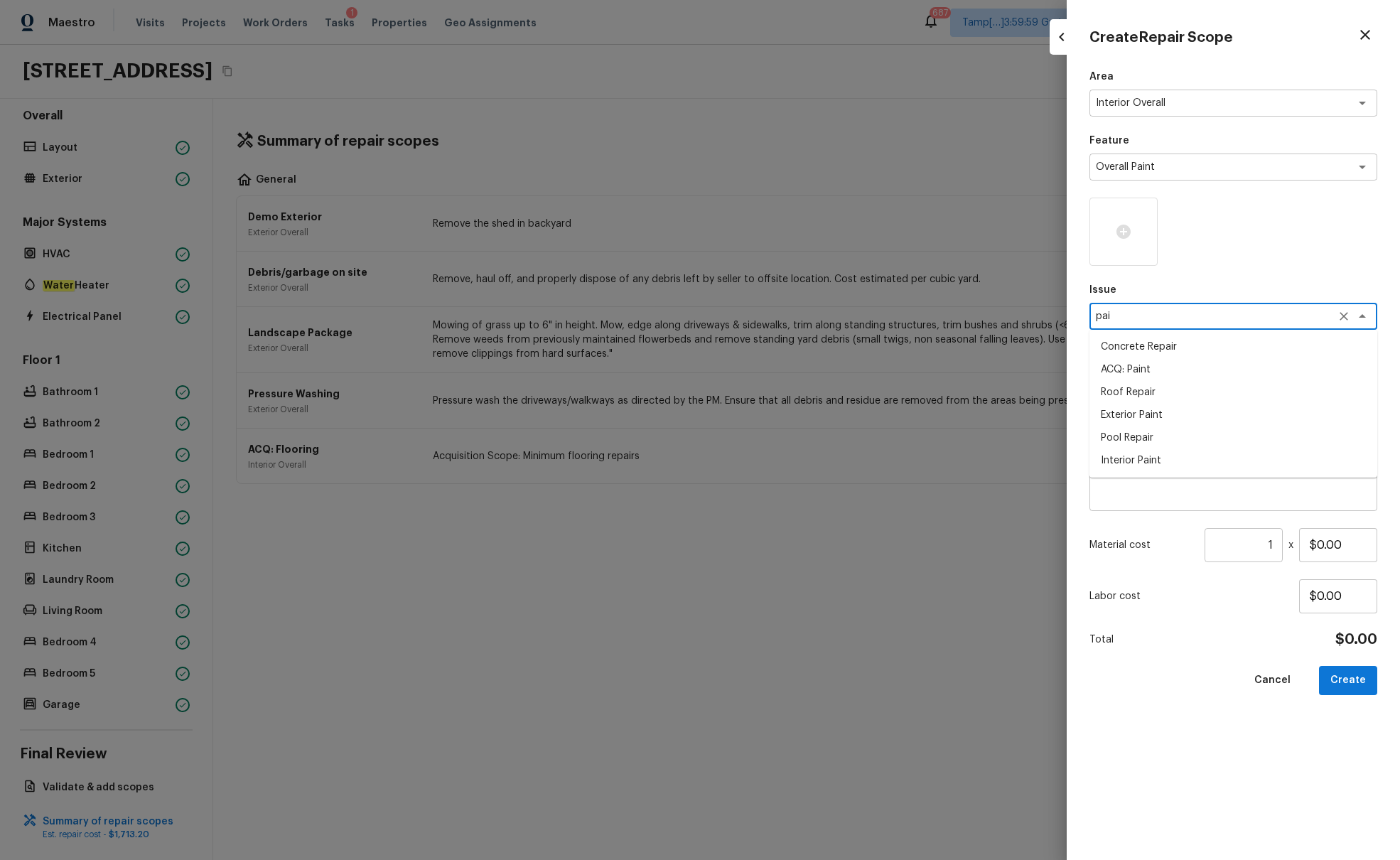
click at [1044, 370] on li "ACQ: Paint" at bounding box center [1233, 369] width 288 height 23
type textarea "ACQ: Paint"
click at [1044, 383] on textarea at bounding box center [1214, 380] width 235 height 14
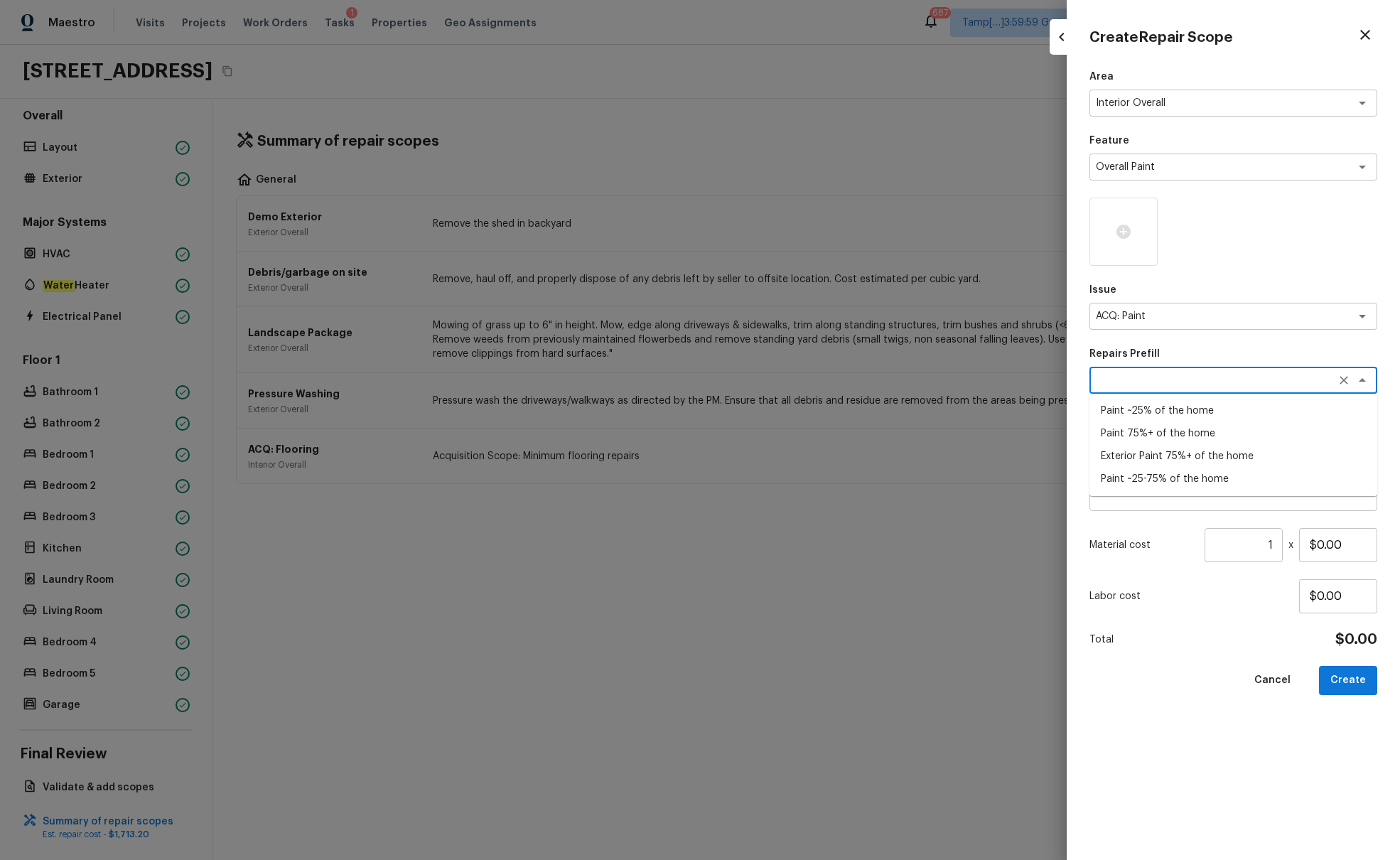
click at [1044, 407] on li "Paint ~25% of the home" at bounding box center [1233, 411] width 288 height 23
type textarea "Paint ~25% of the home"
type textarea "Acquisition Scope: ~25% of the home needs interior paint"
type input "$0.37"
click at [1044, 524] on input "1" at bounding box center [1244, 545] width 78 height 34
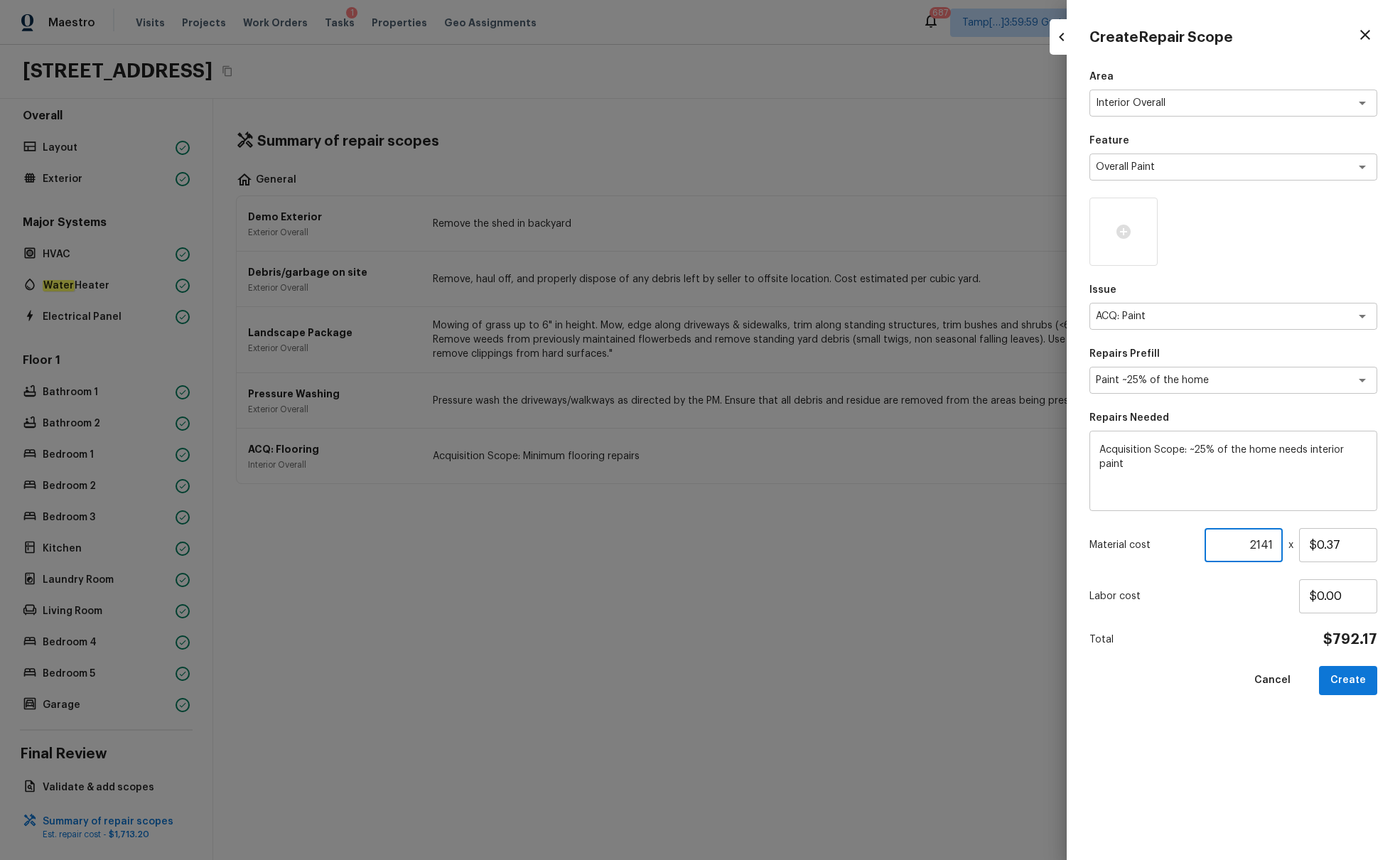
type input "2141"
click at [1044, 524] on button "Create" at bounding box center [1348, 680] width 58 height 29
type input "1"
type input "$0.00"
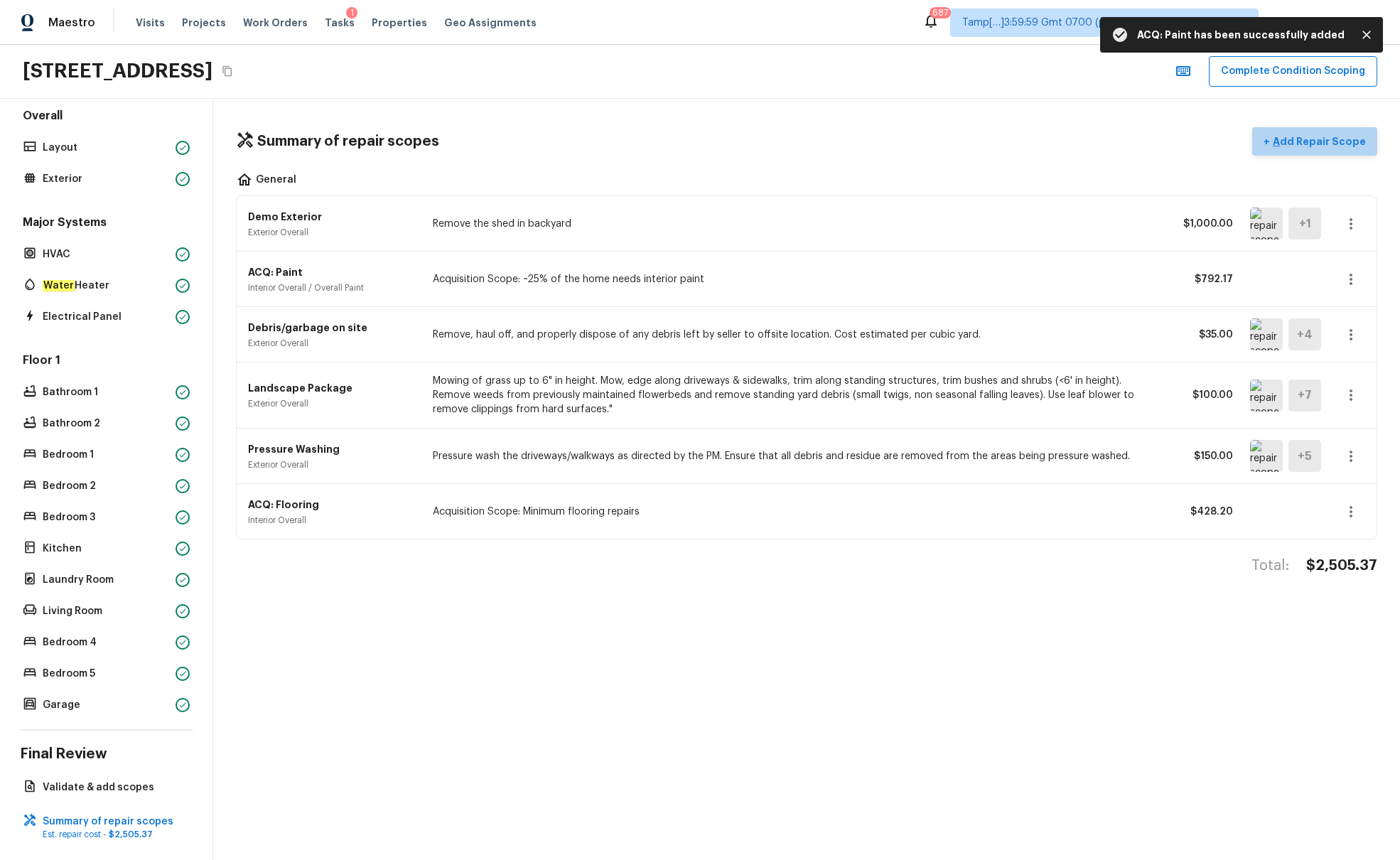
click at [1044, 135] on p "Add Repair Scope" at bounding box center [1319, 141] width 96 height 14
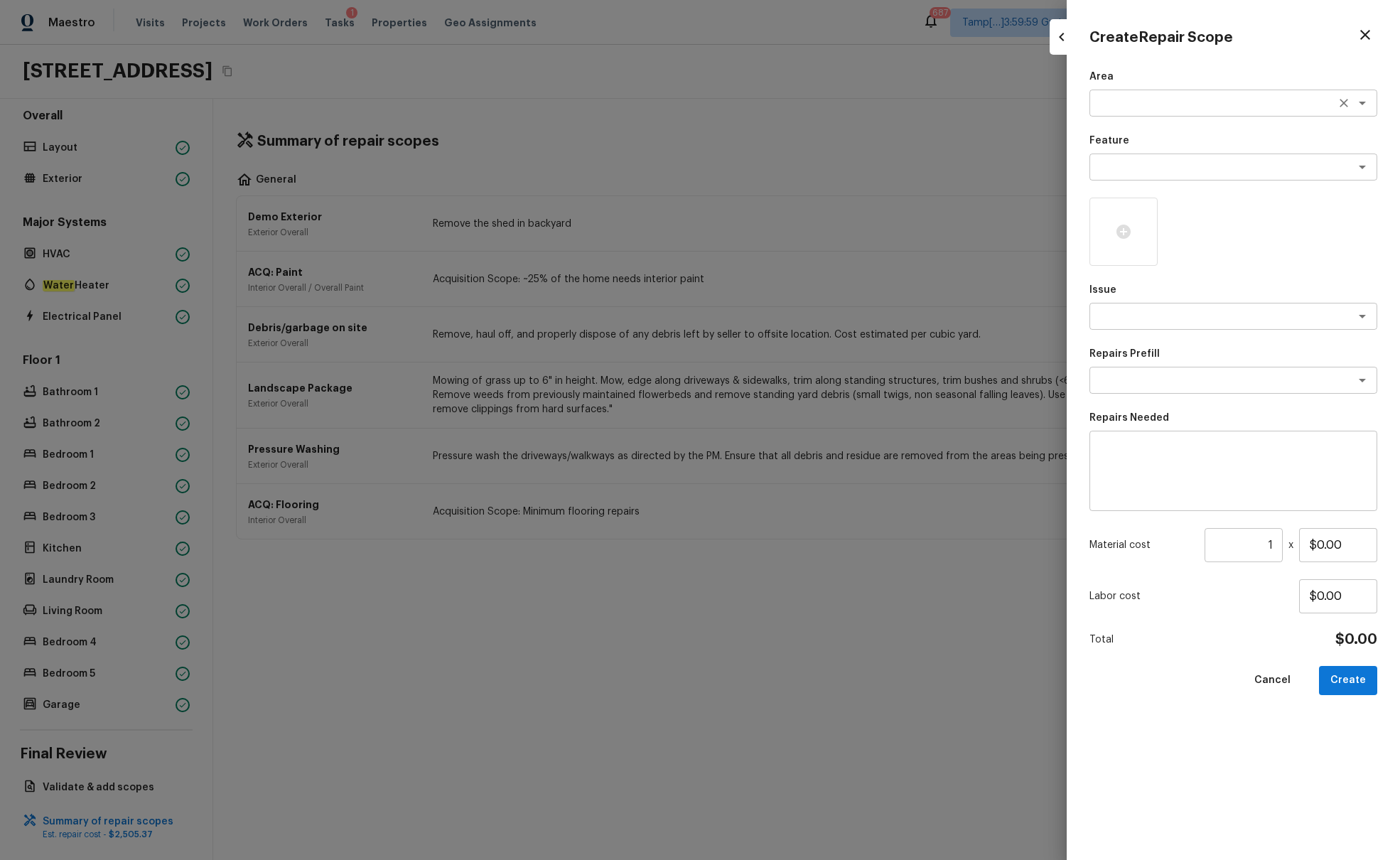
click at [1044, 110] on textarea at bounding box center [1214, 103] width 235 height 14
click at [1044, 135] on li "Exterior Overall" at bounding box center [1233, 133] width 288 height 23
type textarea "Exterior Overall"
click at [1044, 314] on textarea at bounding box center [1214, 316] width 235 height 14
click at [1044, 378] on li "ACQ: Foundation" at bounding box center [1233, 369] width 288 height 23
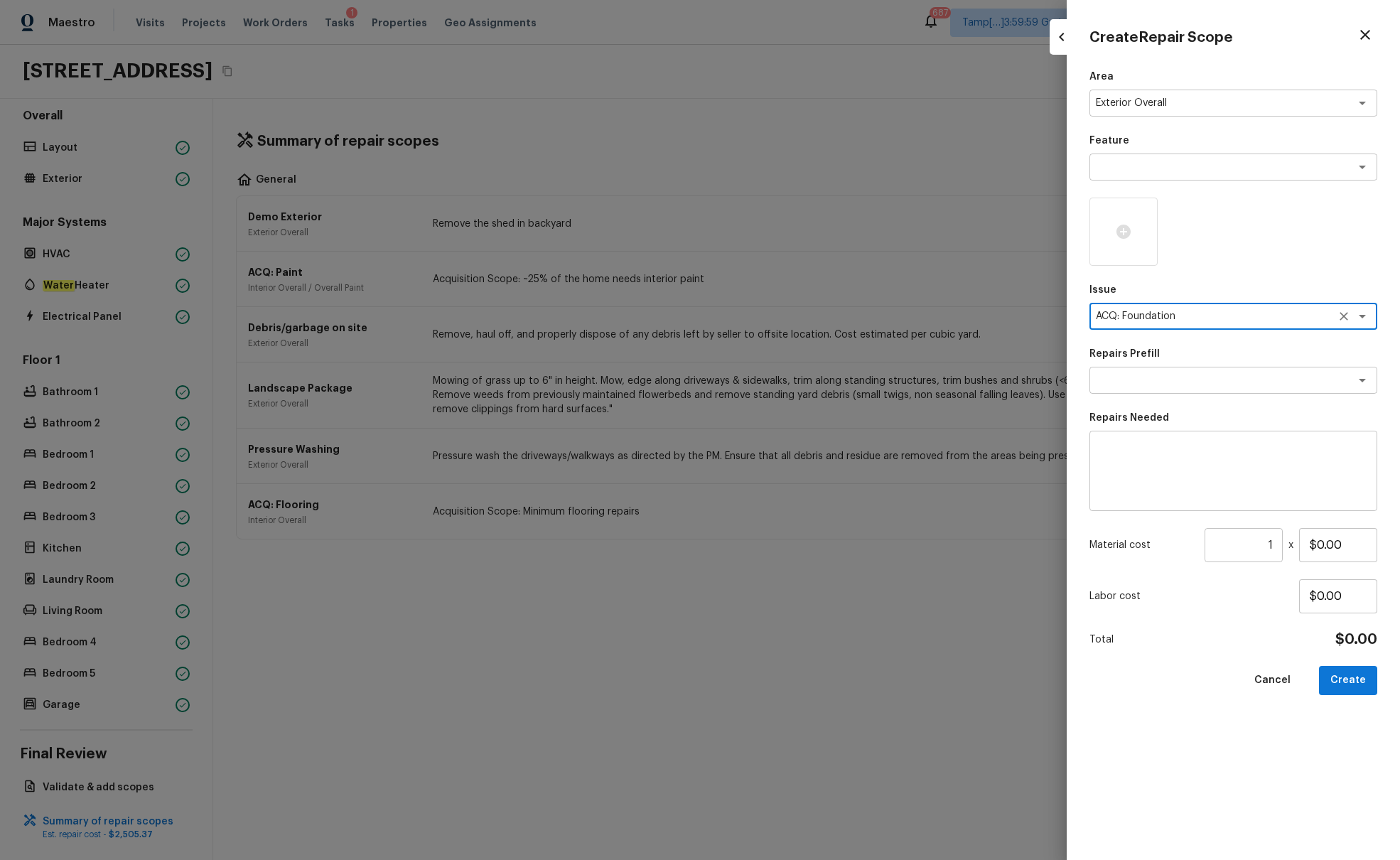
type textarea "ACQ: Foundation"
click at [1044, 378] on textarea at bounding box center [1214, 380] width 235 height 14
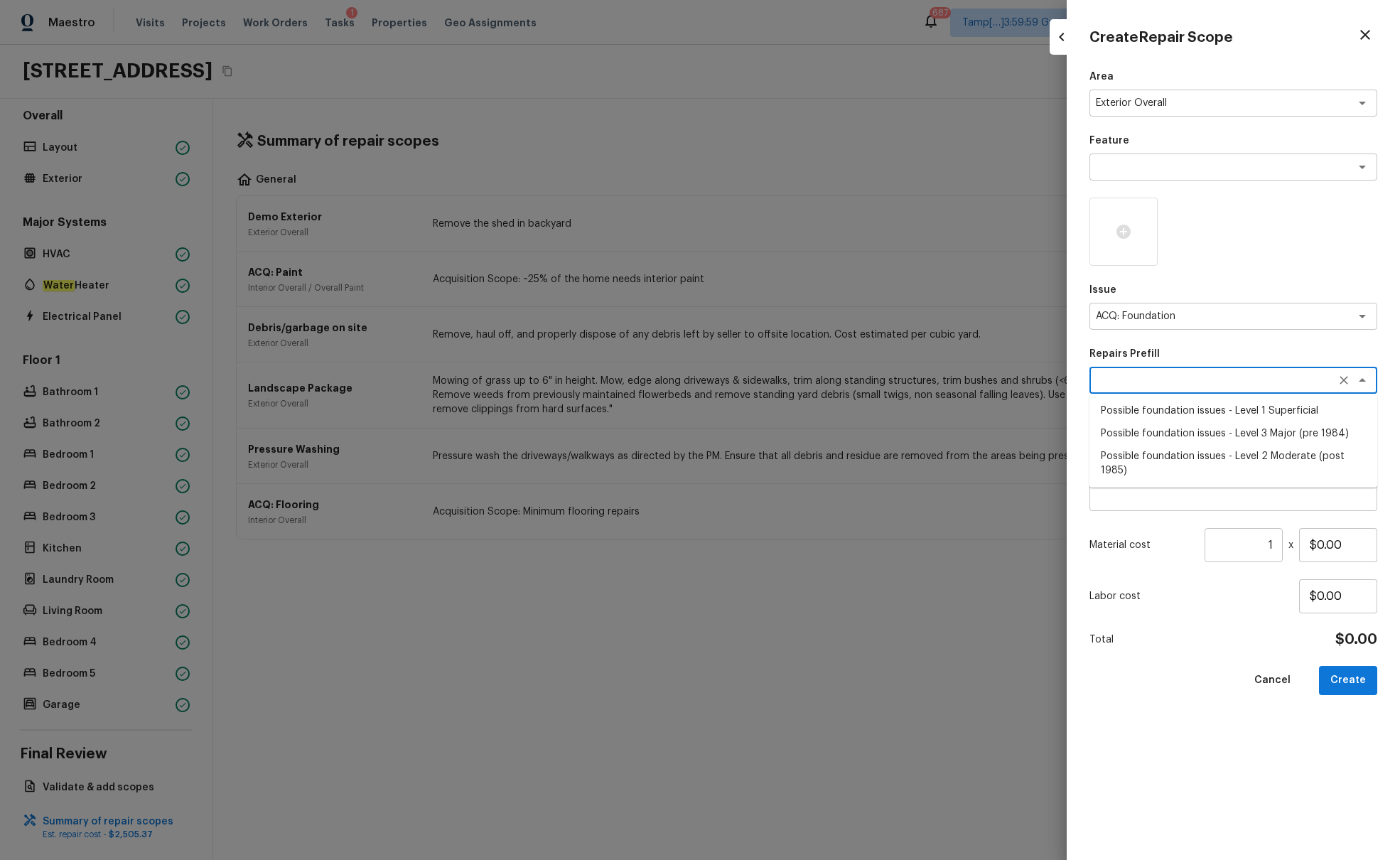
click at [1044, 431] on li "Possible foundation issues - Level 3 Major (pre 1984)" at bounding box center [1233, 433] width 288 height 23
type textarea "Possible foundation issues - Level 3 Major (pre 1984)"
type textarea "Possible foundation issues - Level 3 Major: Disclaimer: This is NOT a technical…"
type input "$20,000.00"
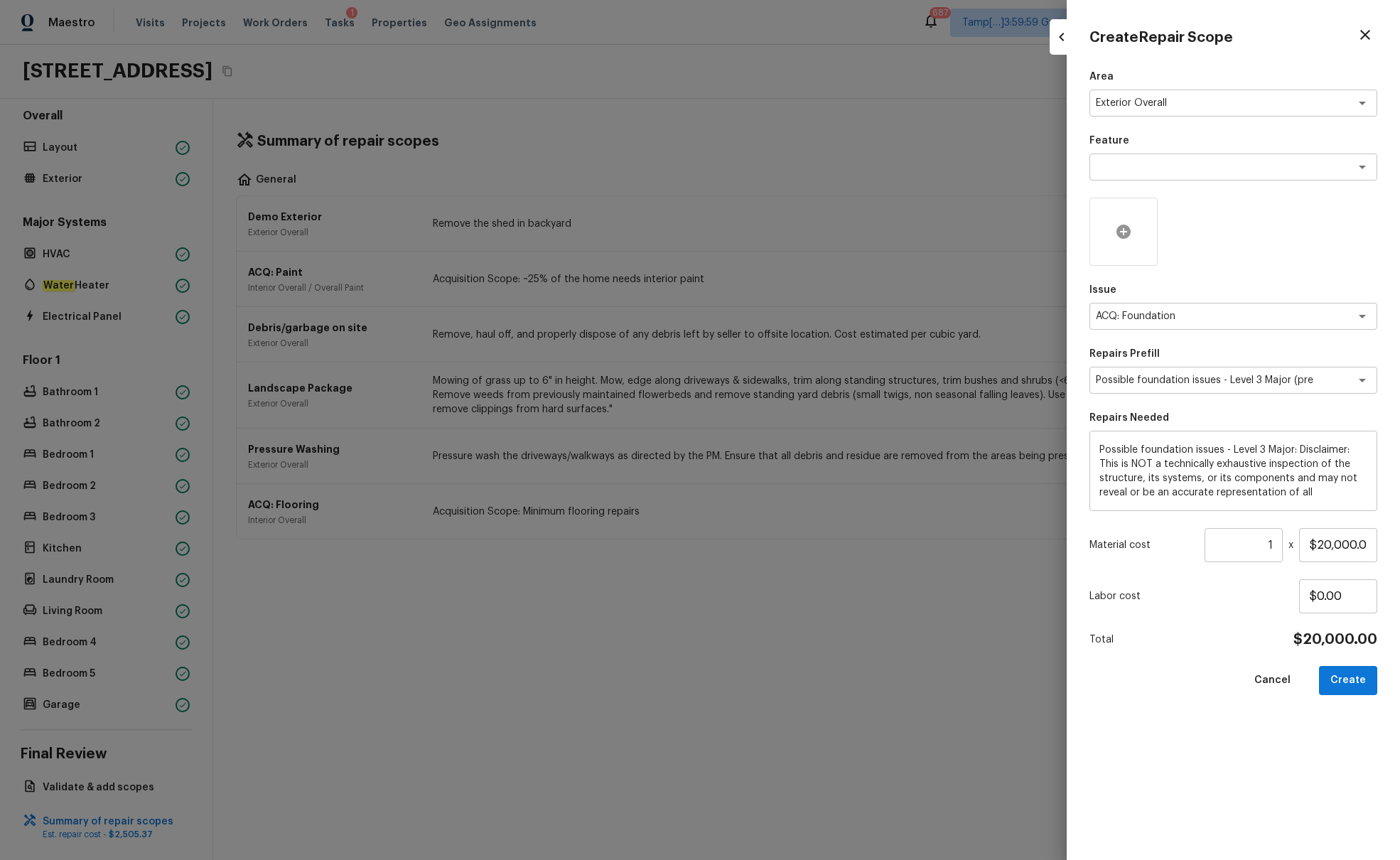
click at [1044, 229] on icon at bounding box center [1123, 231] width 14 height 14
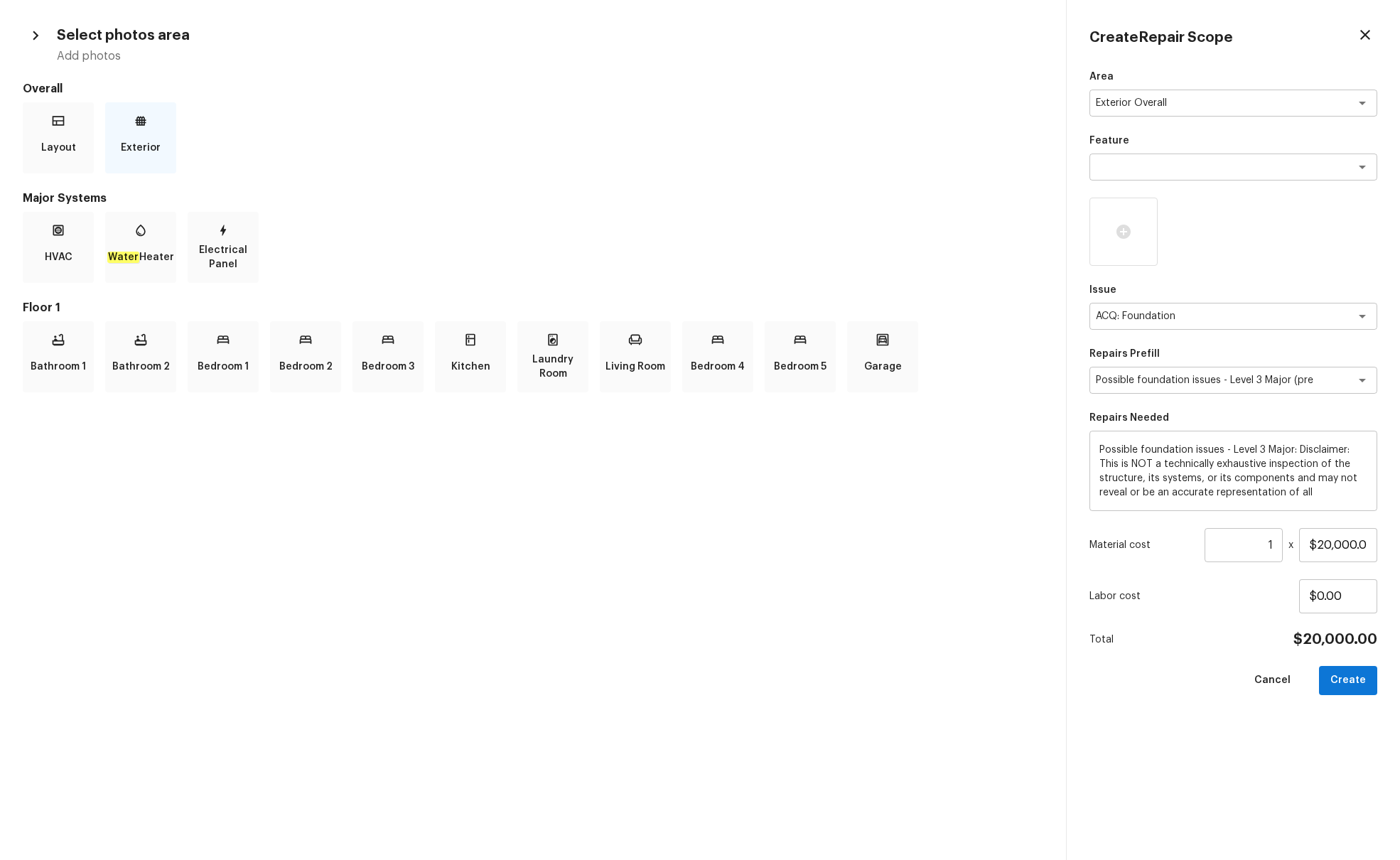
click at [153, 141] on p "Exterior" at bounding box center [141, 148] width 40 height 28
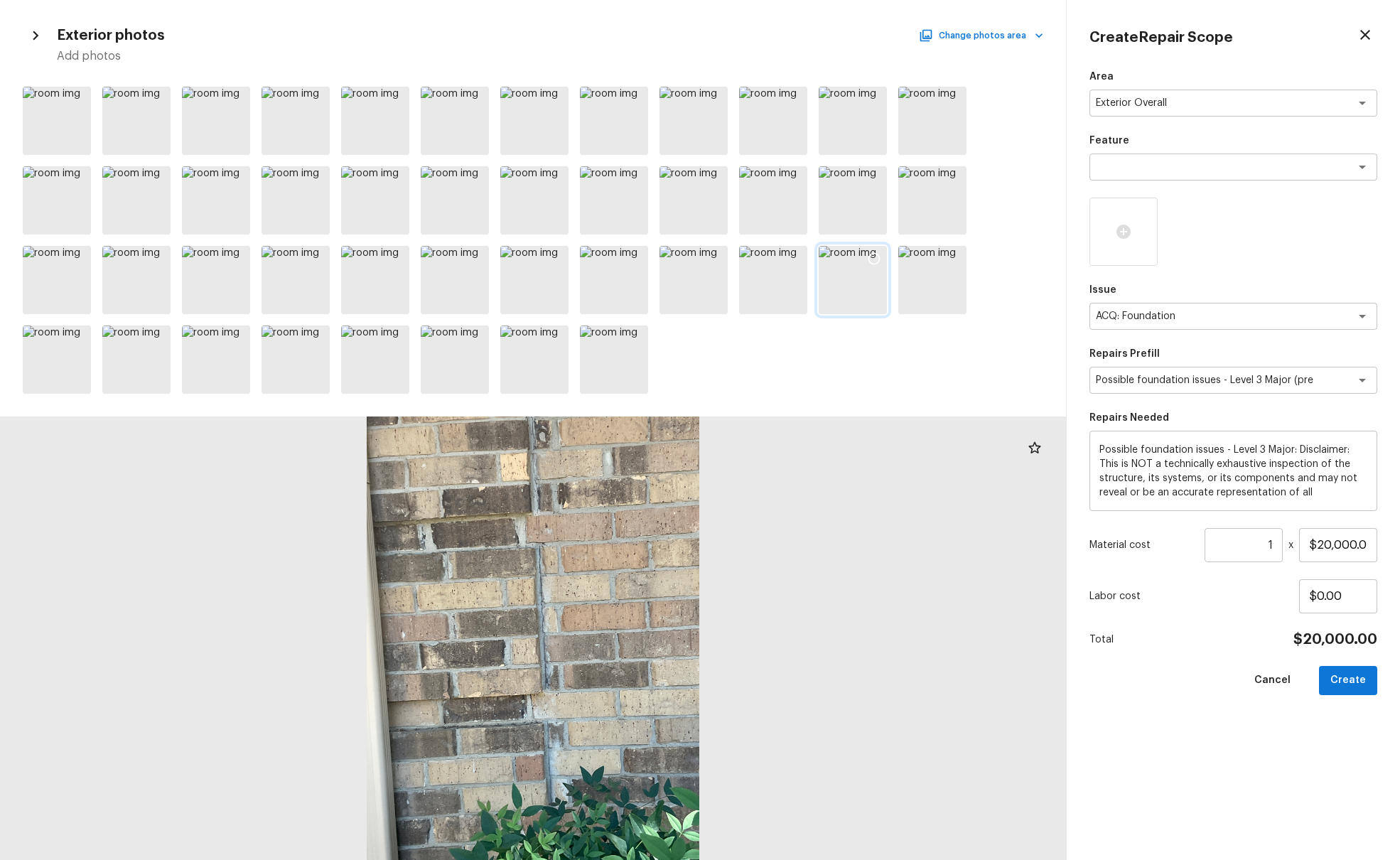
click at [874, 258] on icon at bounding box center [874, 258] width 14 height 14
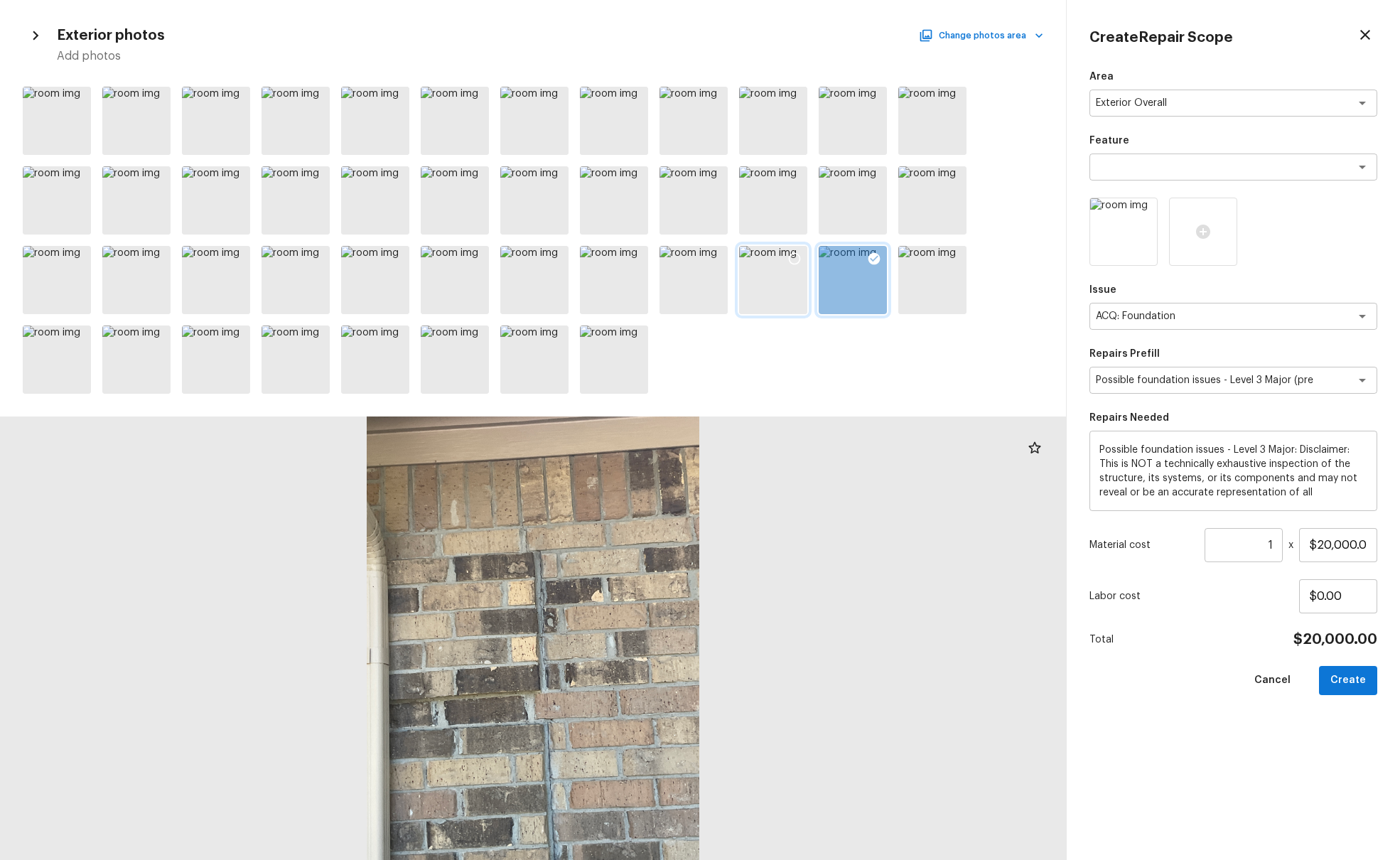
click at [794, 258] on icon at bounding box center [794, 258] width 14 height 14
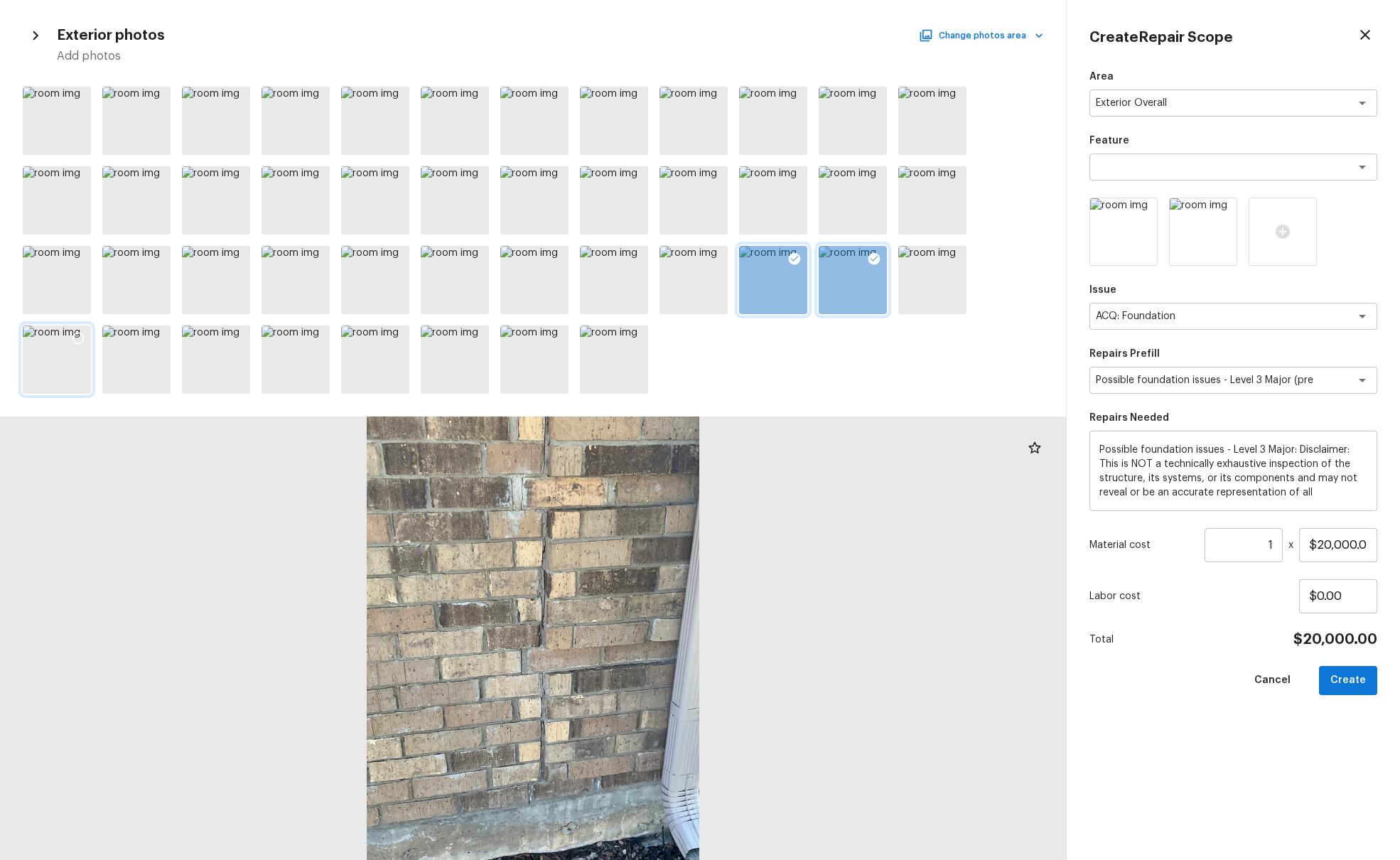
click at [78, 337] on icon at bounding box center [78, 337] width 14 height 14
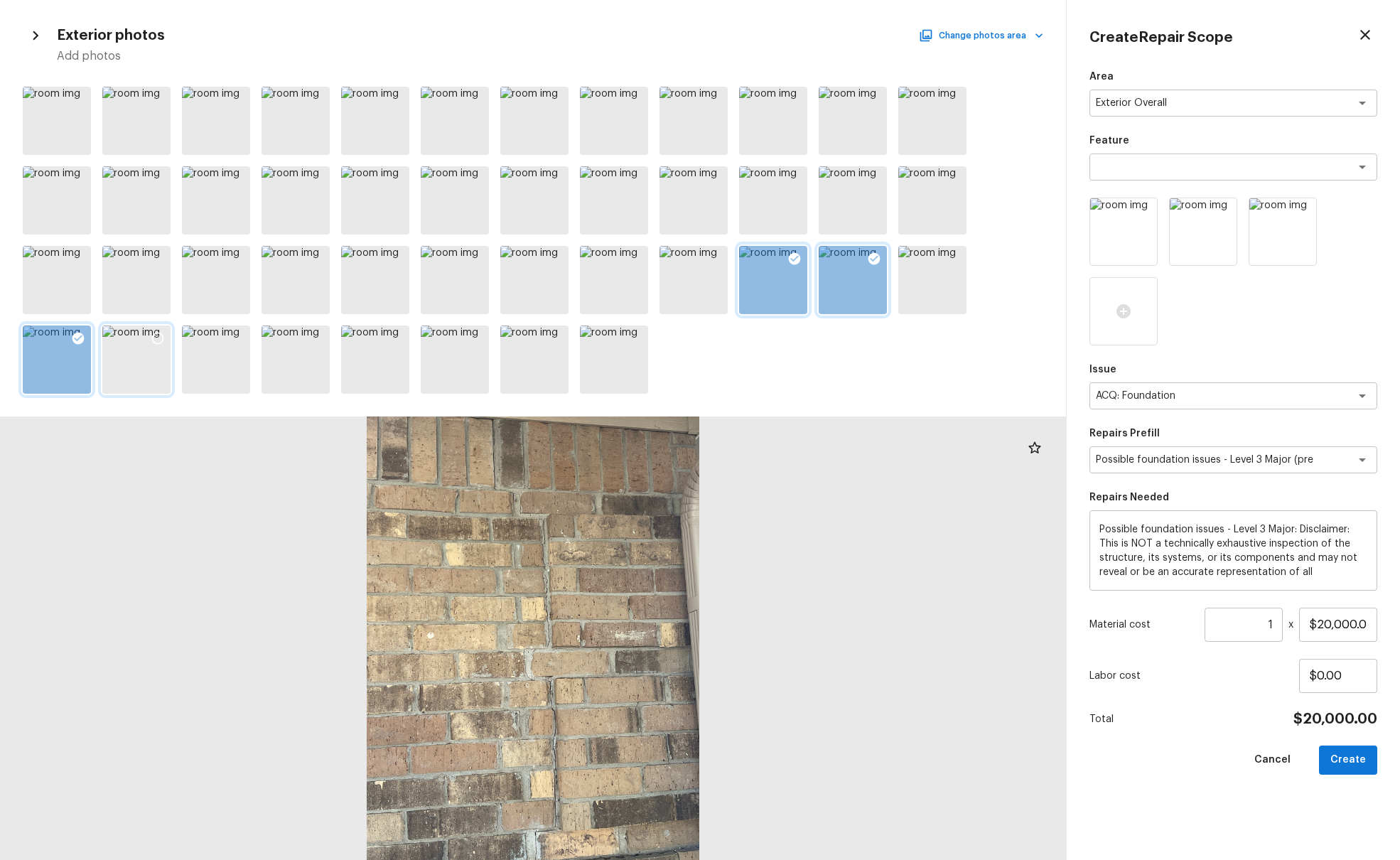
click at [157, 337] on icon at bounding box center [158, 337] width 14 height 14
click at [1044, 524] on button "Create" at bounding box center [1348, 759] width 58 height 29
type input "$0.00"
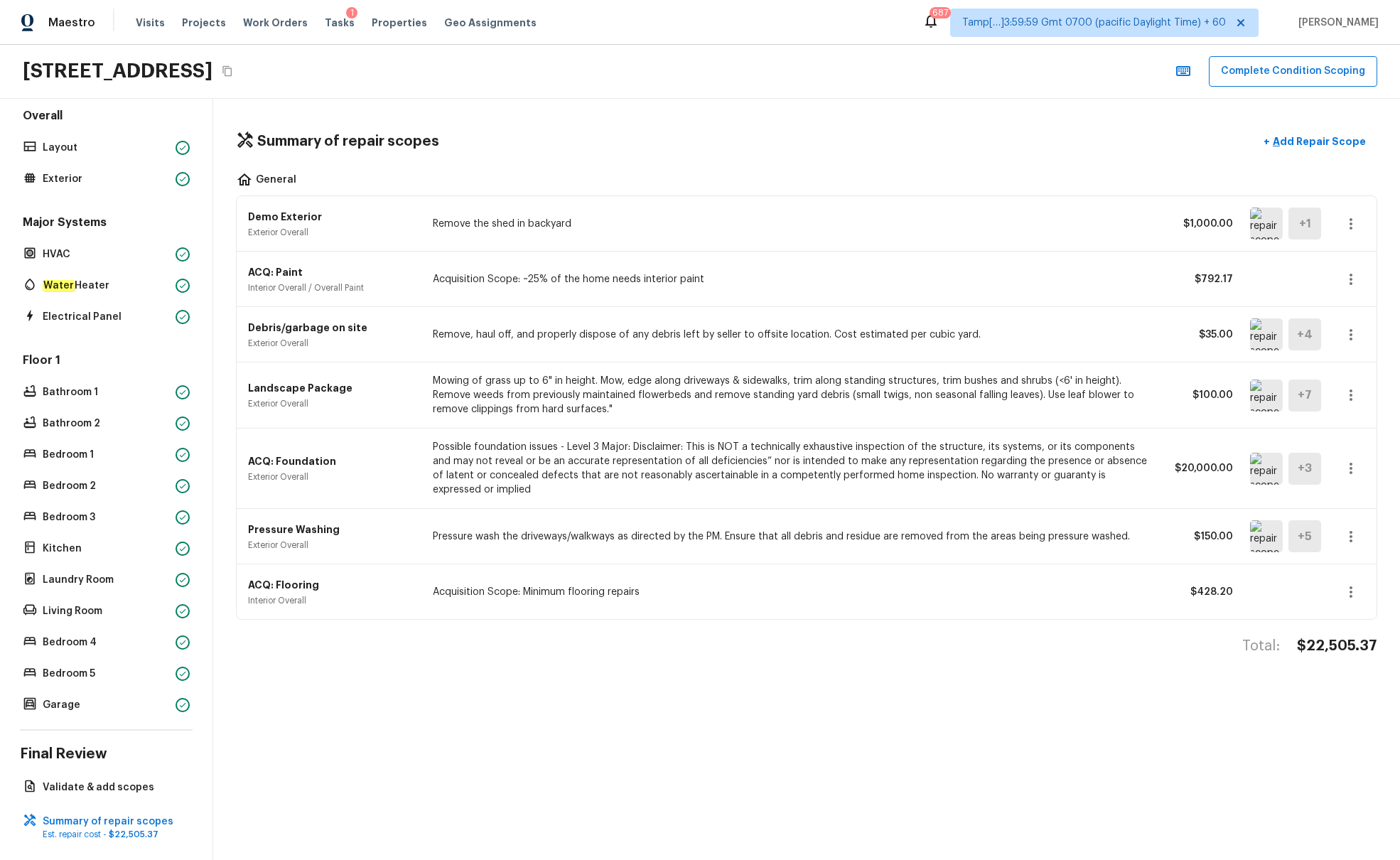
click at [1044, 524] on icon "button" at bounding box center [1351, 536] width 17 height 17
click at [1044, 524] on li "Edit" at bounding box center [1356, 578] width 66 height 43
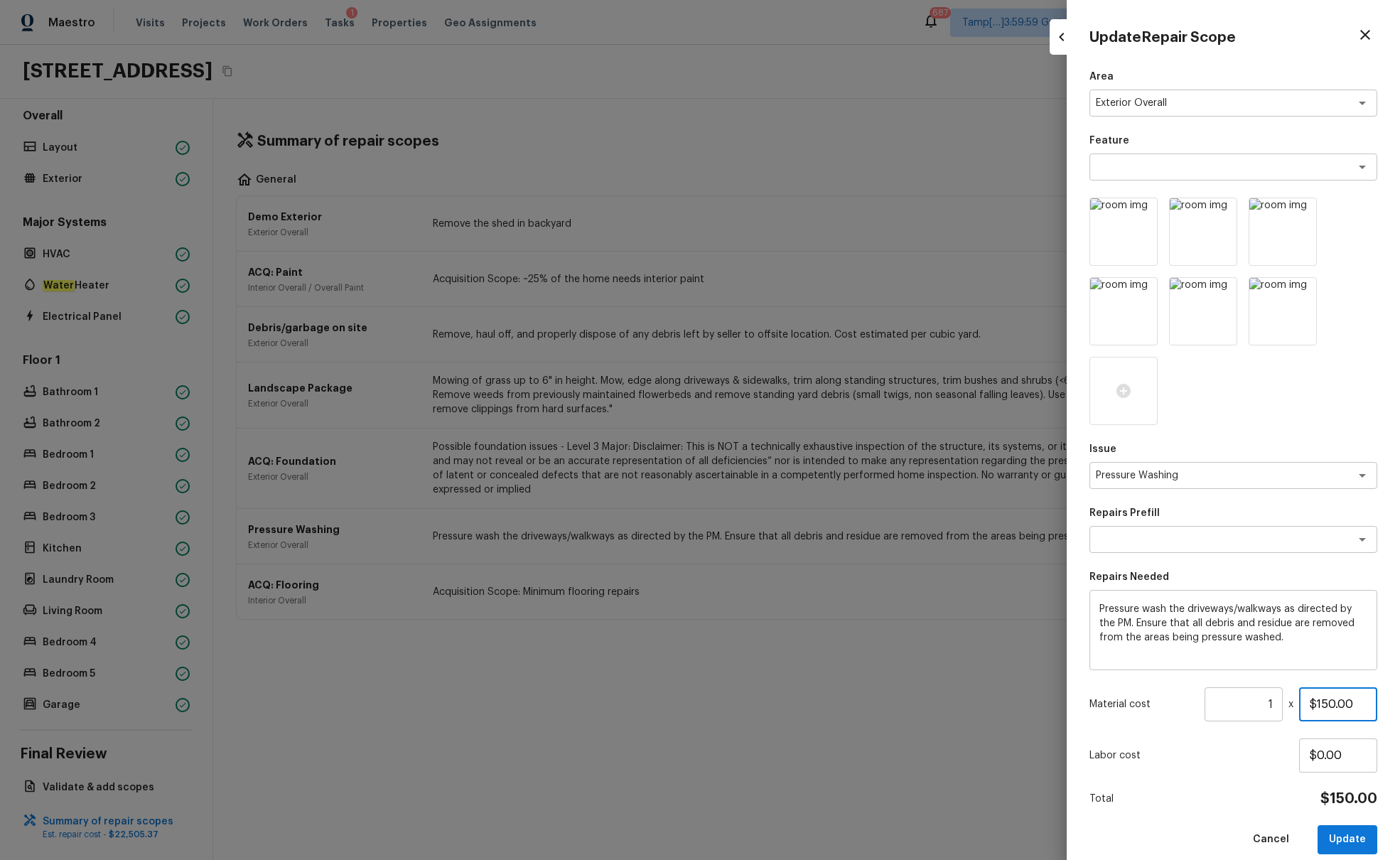
click at [1044, 524] on input "$150.00" at bounding box center [1339, 704] width 78 height 34
type input "$200.00"
click at [1044, 524] on button "Update" at bounding box center [1347, 839] width 60 height 29
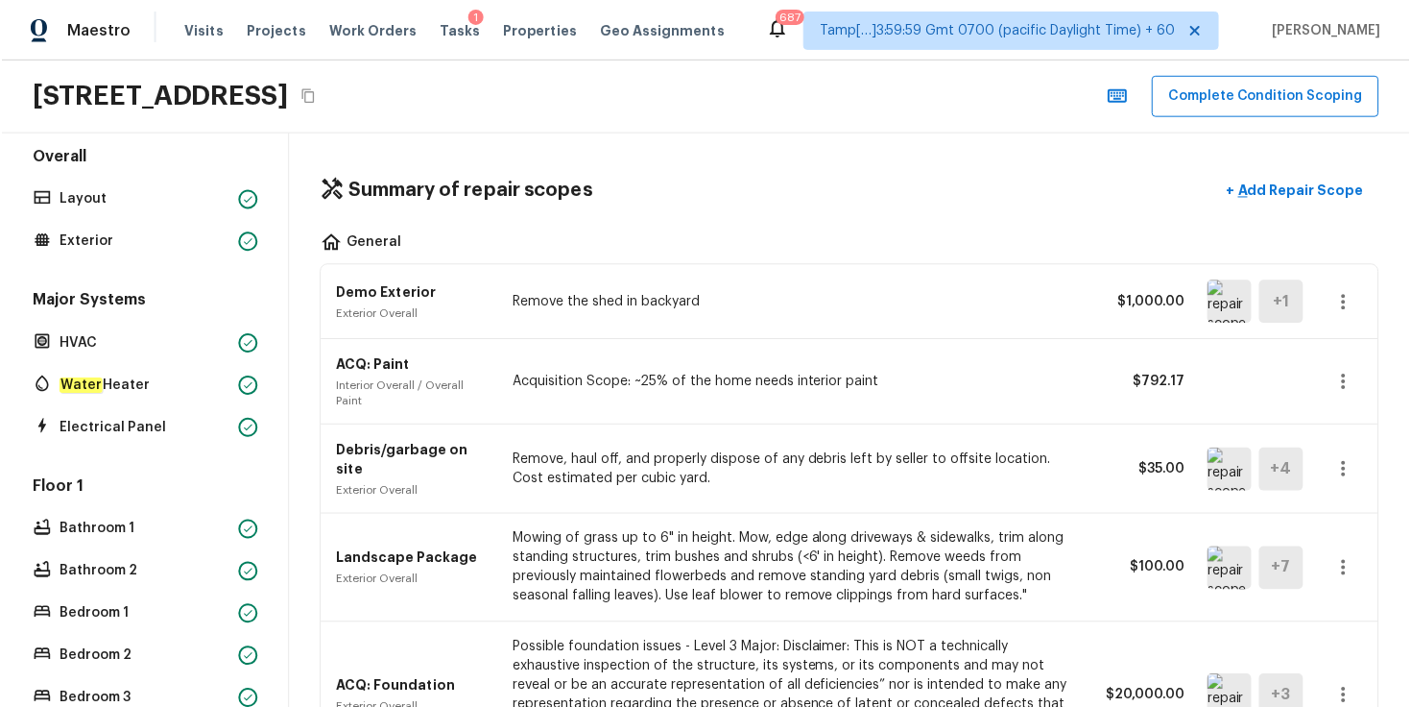
scroll to position [26, 0]
click at [150, 201] on p "Layout" at bounding box center [144, 199] width 172 height 19
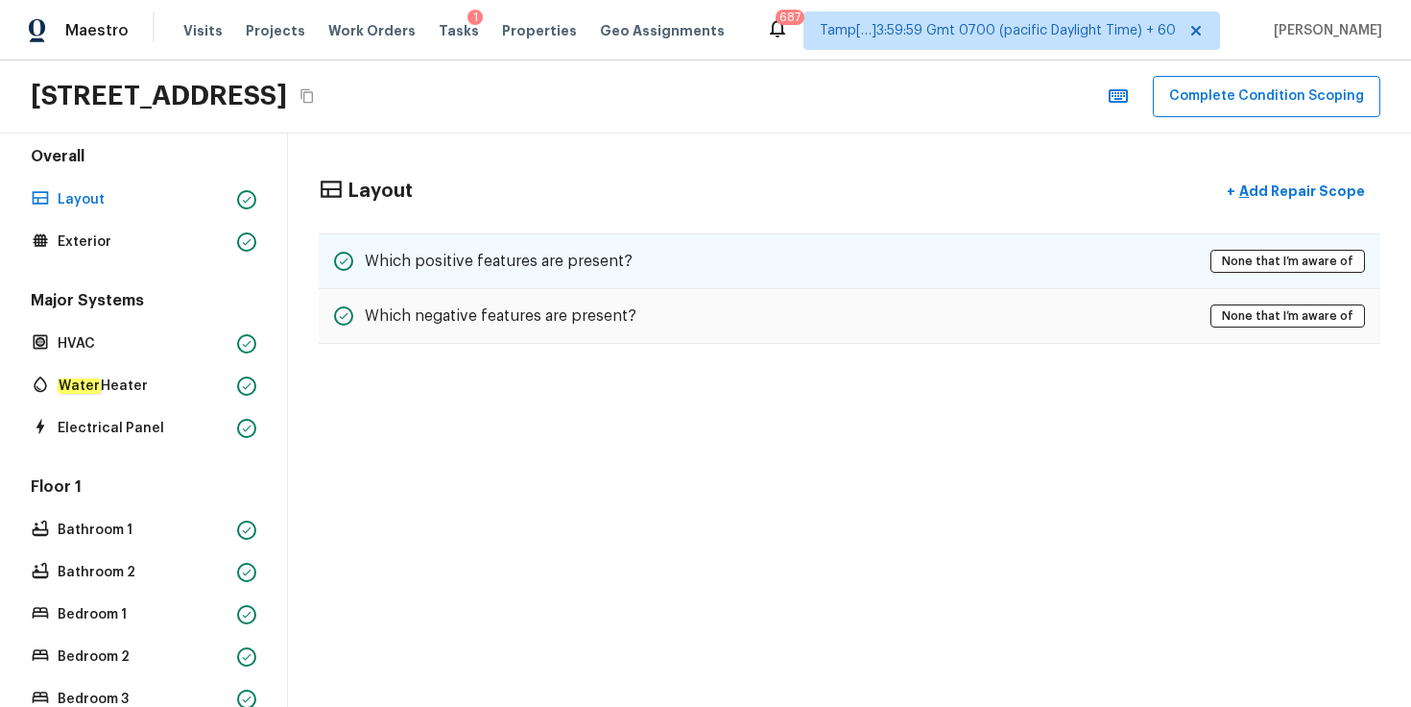
click at [440, 259] on h5 "Which positive features are present?" at bounding box center [499, 261] width 268 height 21
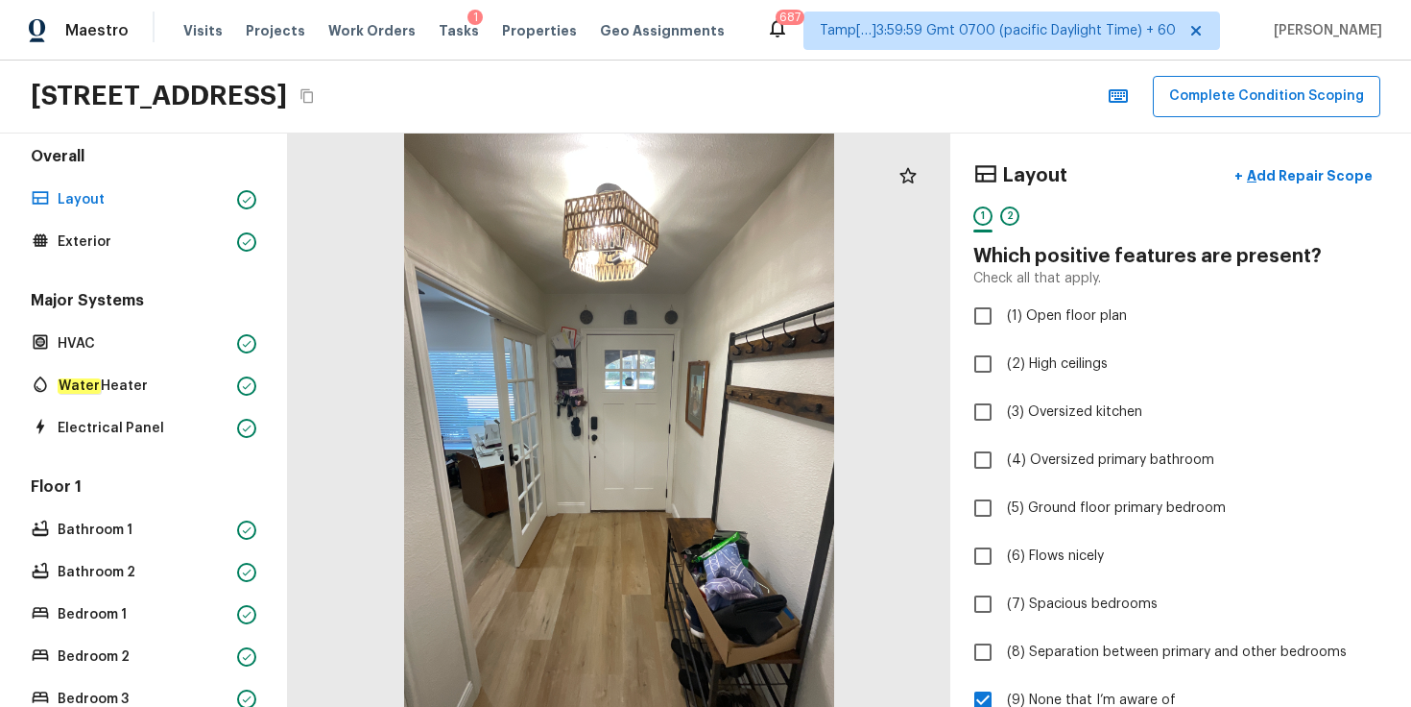
scroll to position [431, 0]
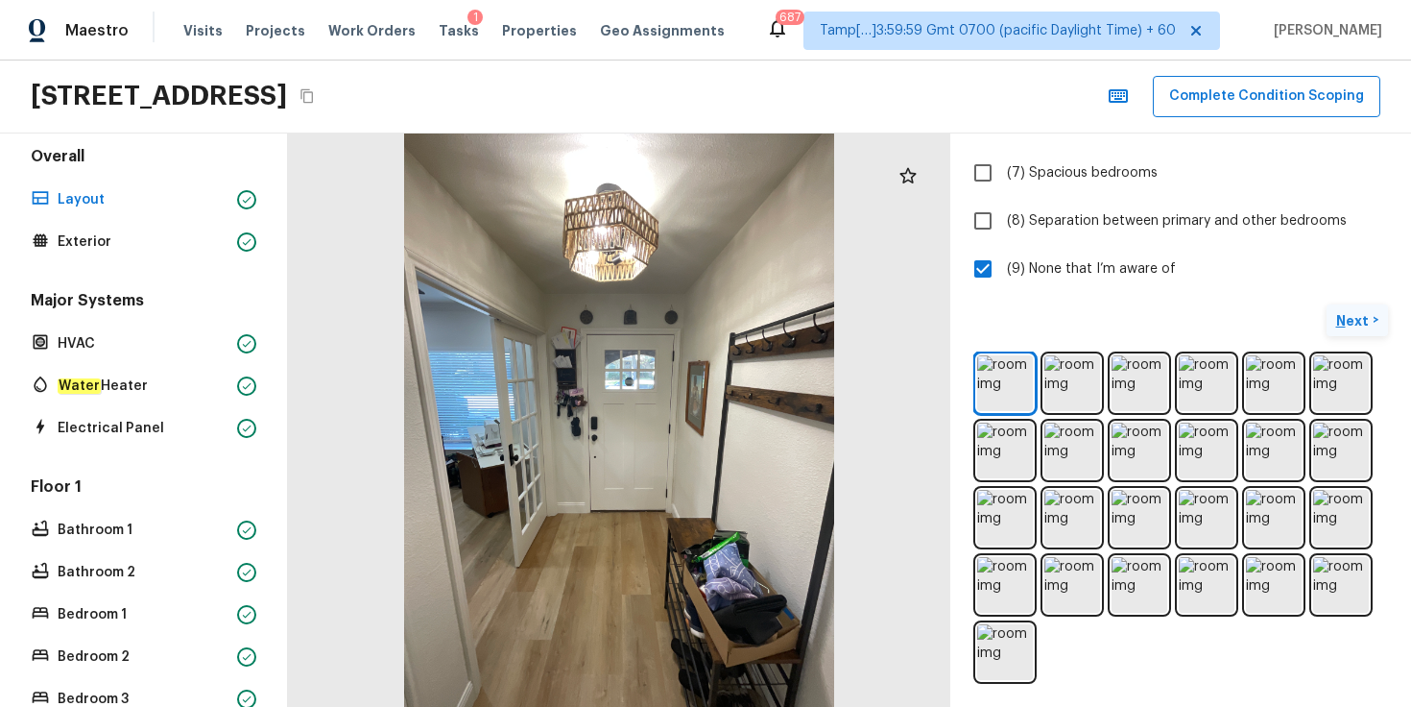
click at [1351, 324] on p "Next" at bounding box center [1355, 320] width 36 height 19
click at [1351, 324] on span "( Exterior )" at bounding box center [1342, 320] width 58 height 13
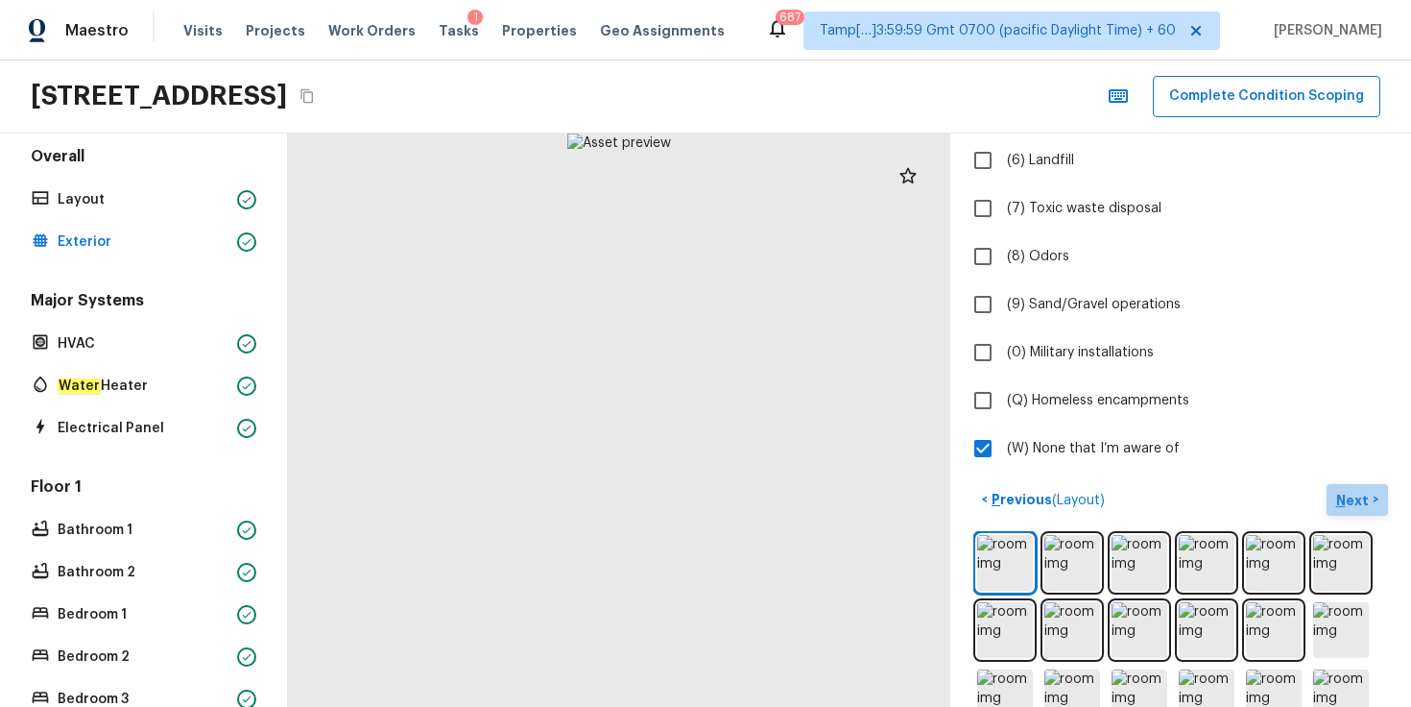
click at [1354, 494] on p "Next" at bounding box center [1355, 500] width 36 height 19
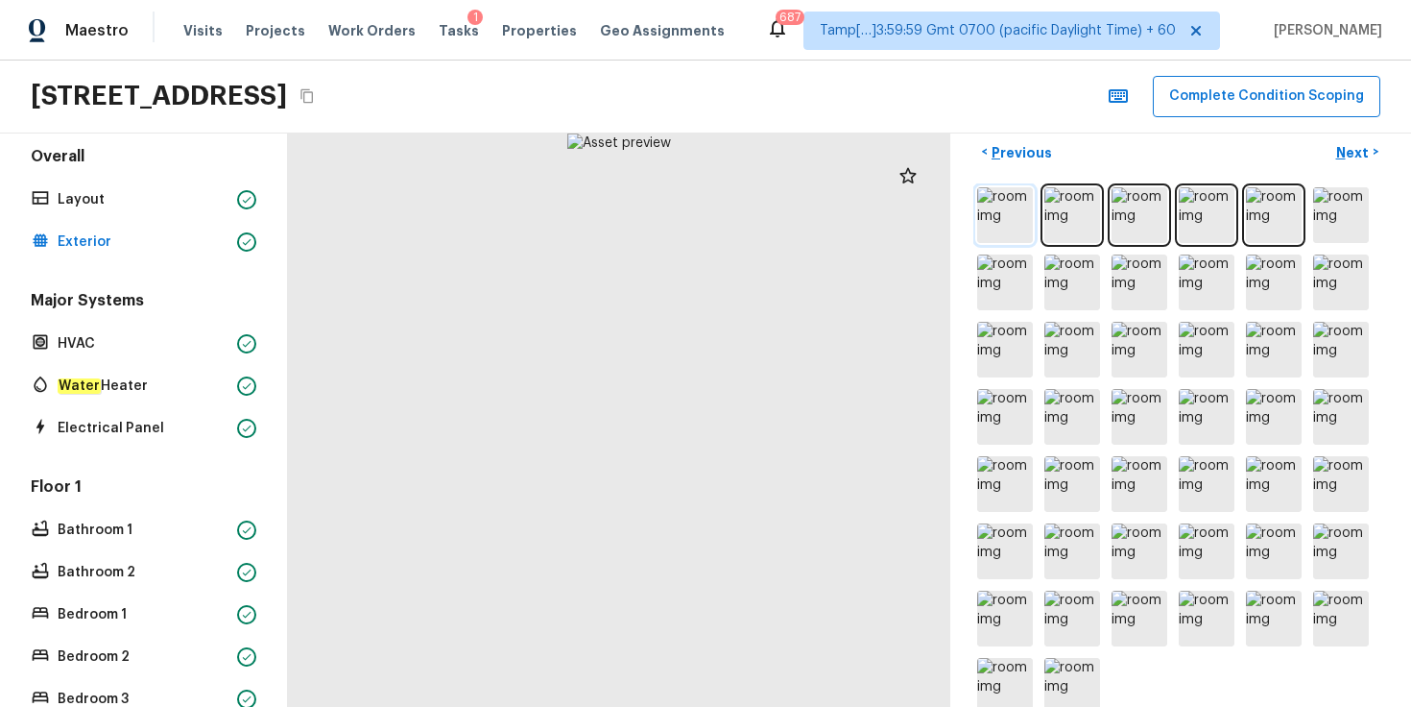
click at [1015, 221] on img at bounding box center [1005, 215] width 56 height 56
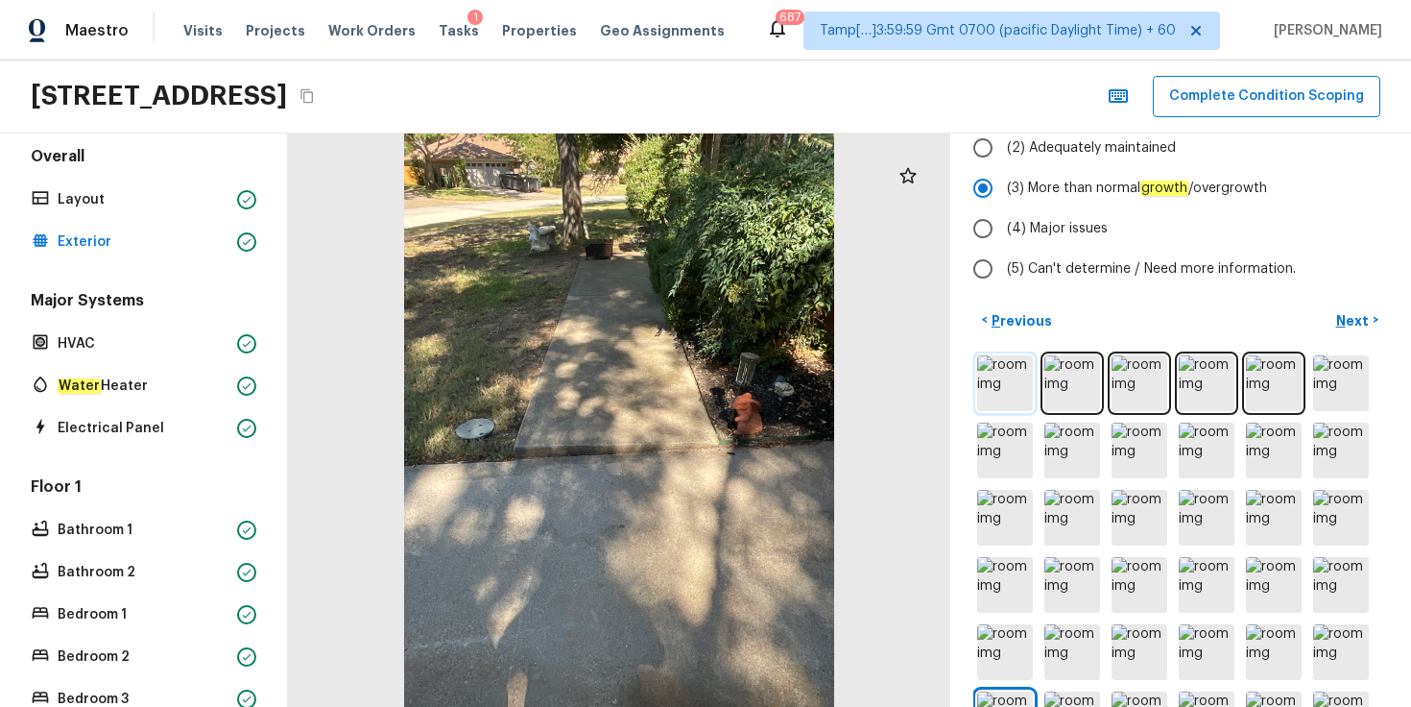
scroll to position [234, 0]
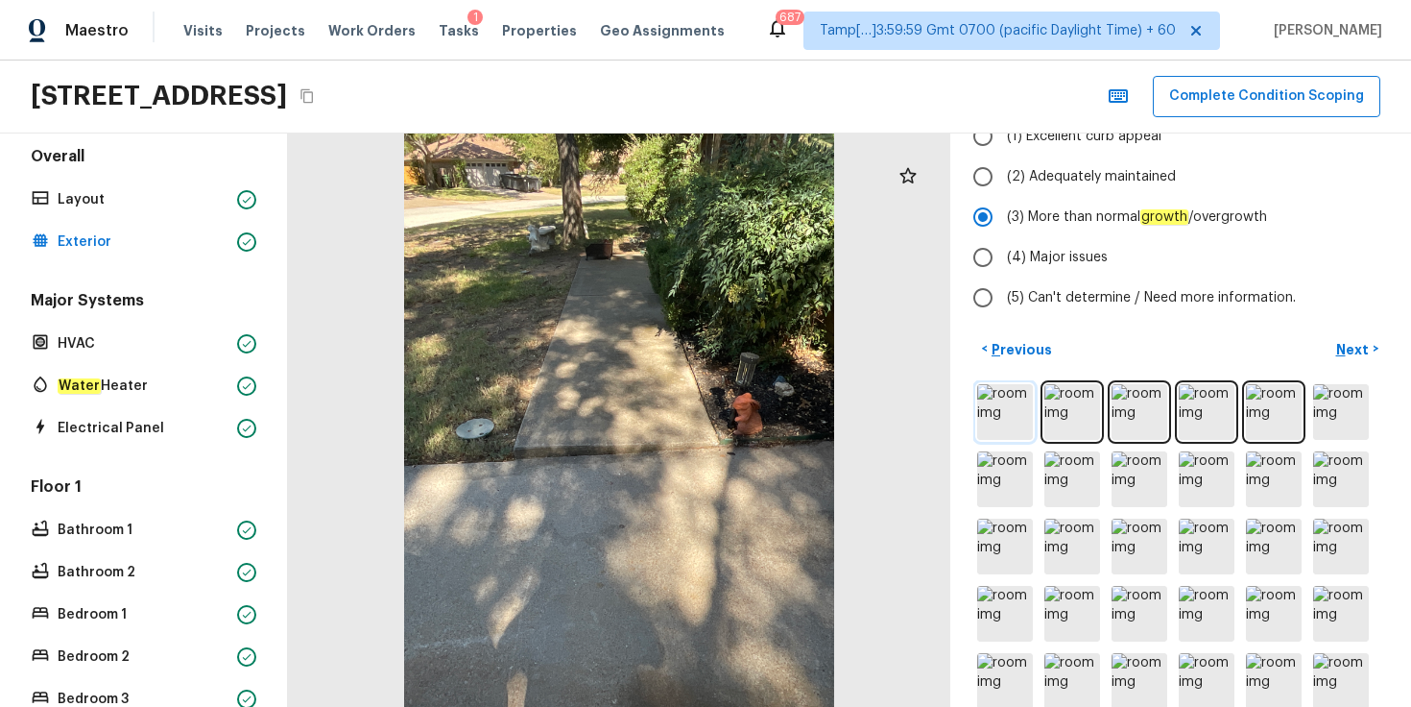
click at [1015, 418] on img at bounding box center [1005, 412] width 56 height 56
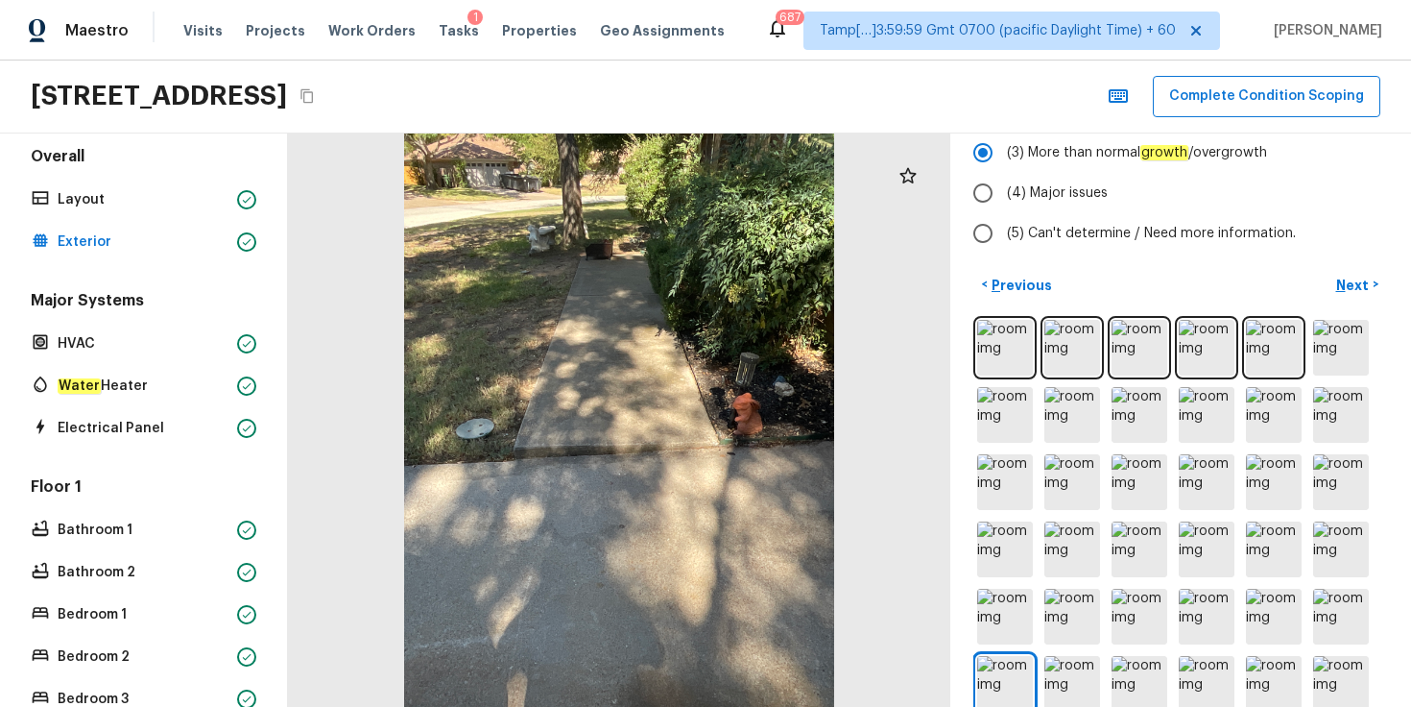
scroll to position [303, 0]
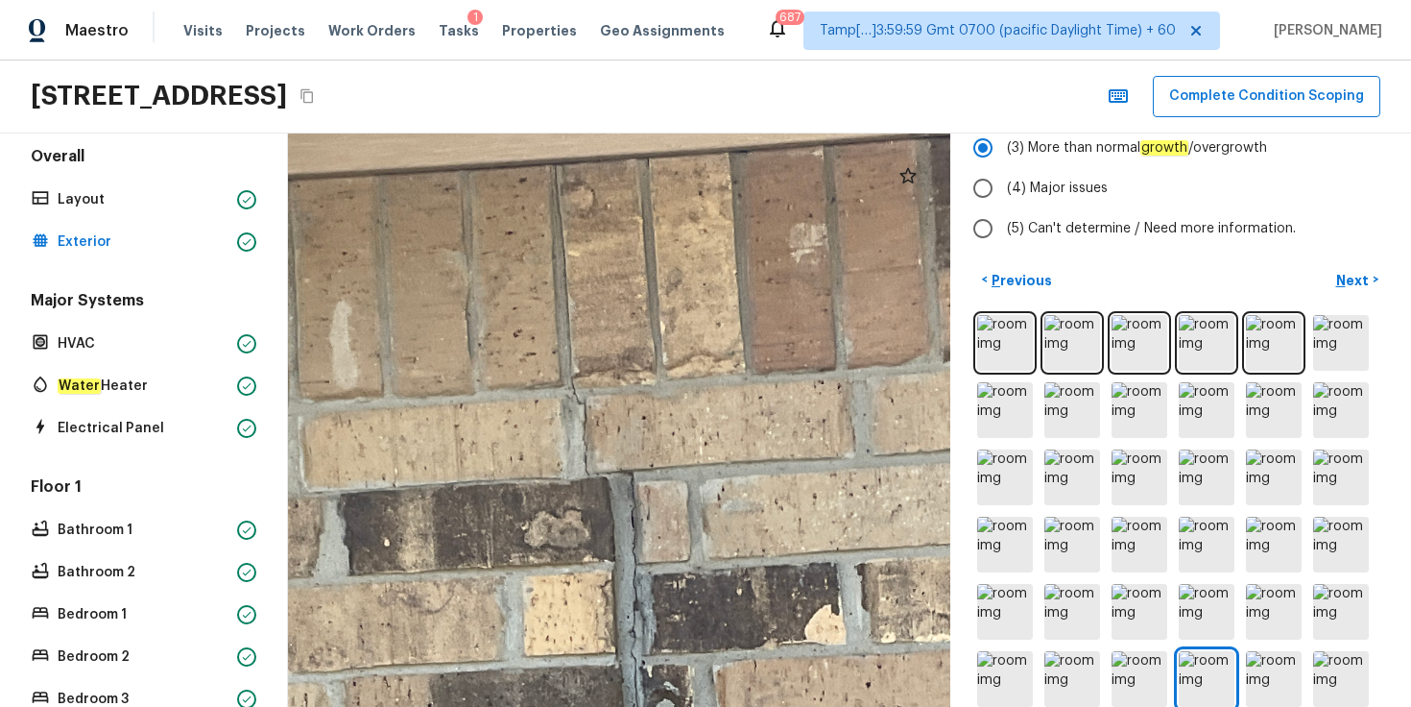
drag, startPoint x: 592, startPoint y: 293, endPoint x: 566, endPoint y: 581, distance: 289.3
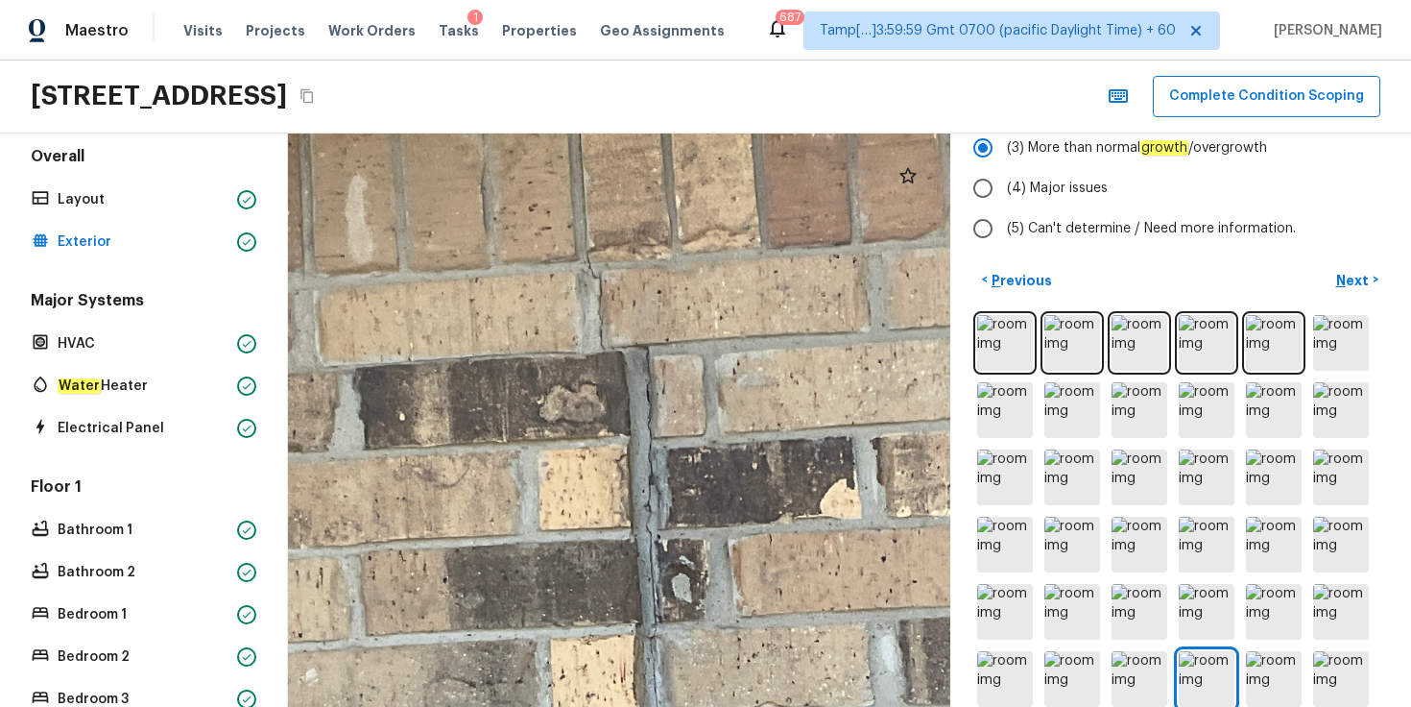
drag, startPoint x: 566, startPoint y: 581, endPoint x: 581, endPoint y: 455, distance: 126.7
click at [581, 455] on div at bounding box center [624, 640] width 1728 height 1495
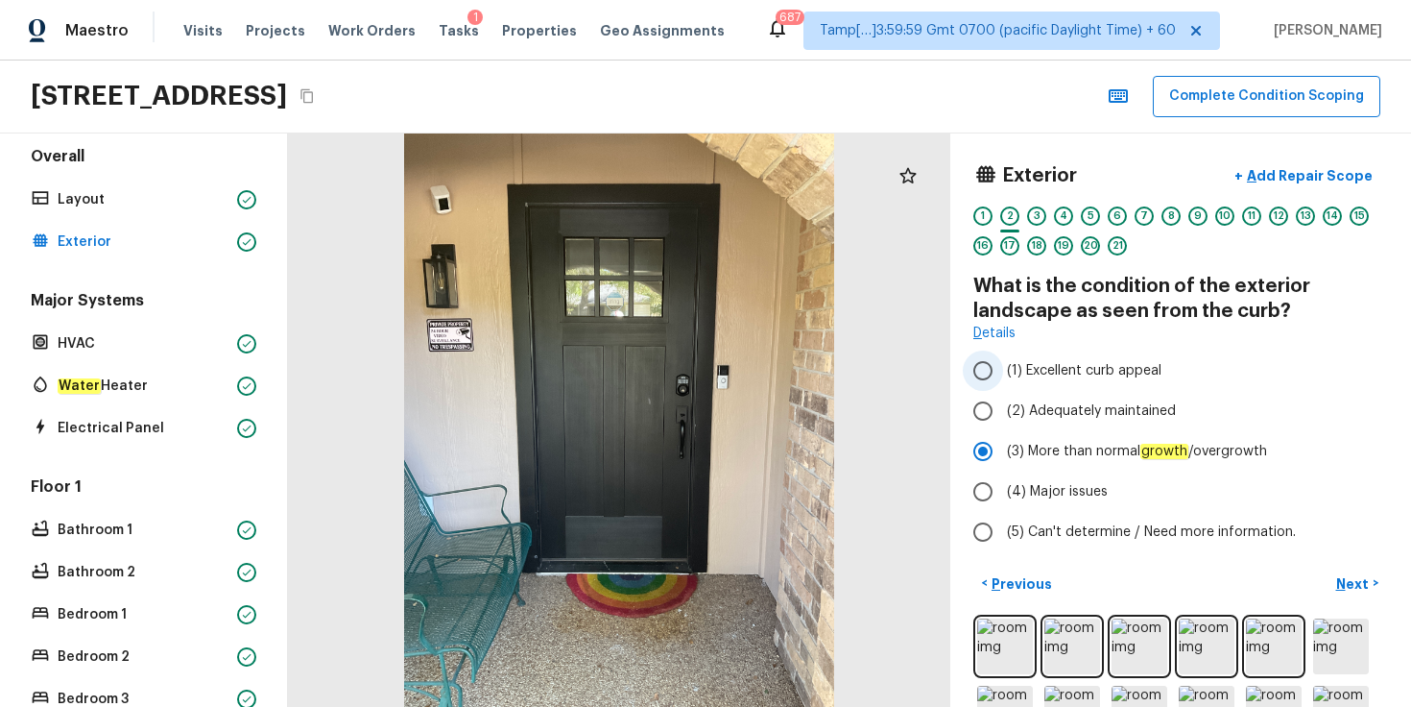
scroll to position [69, 0]
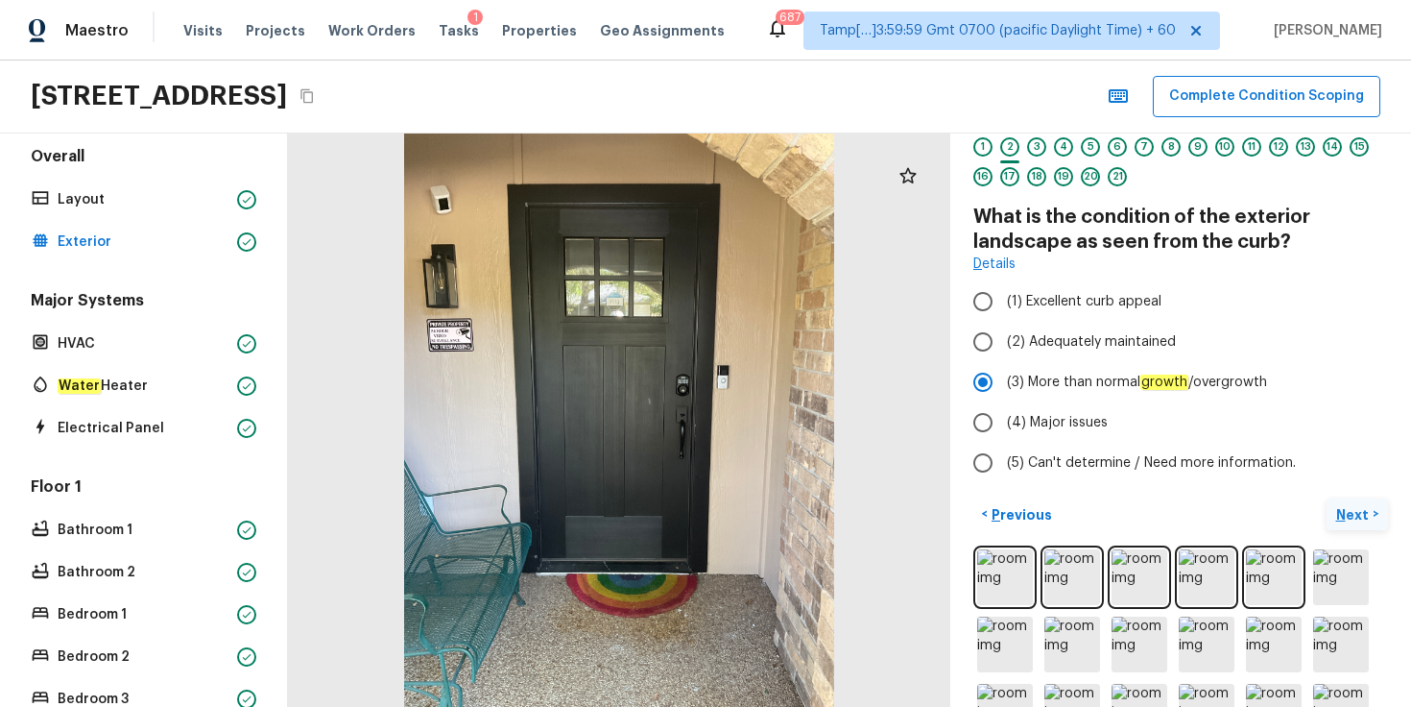
click at [1342, 505] on p "Next" at bounding box center [1355, 514] width 36 height 19
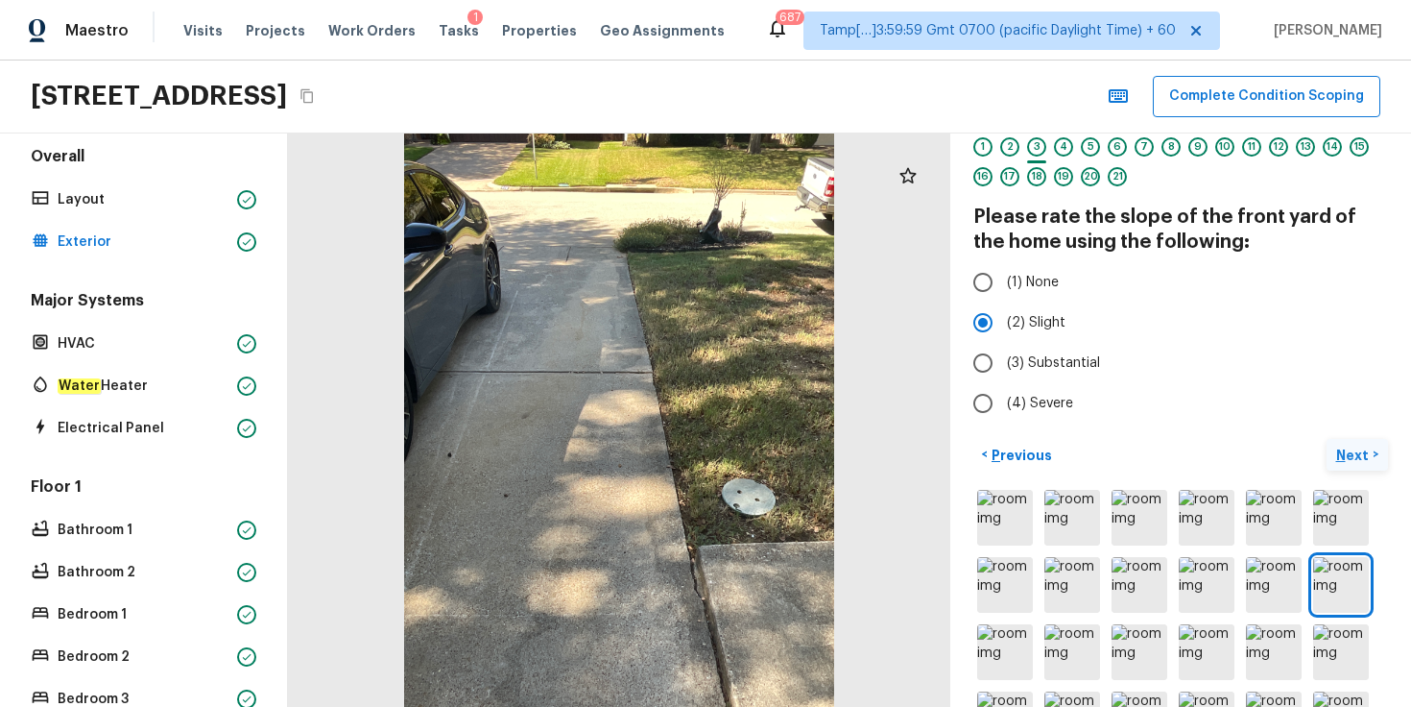
click at [1365, 457] on p "Next" at bounding box center [1355, 455] width 36 height 19
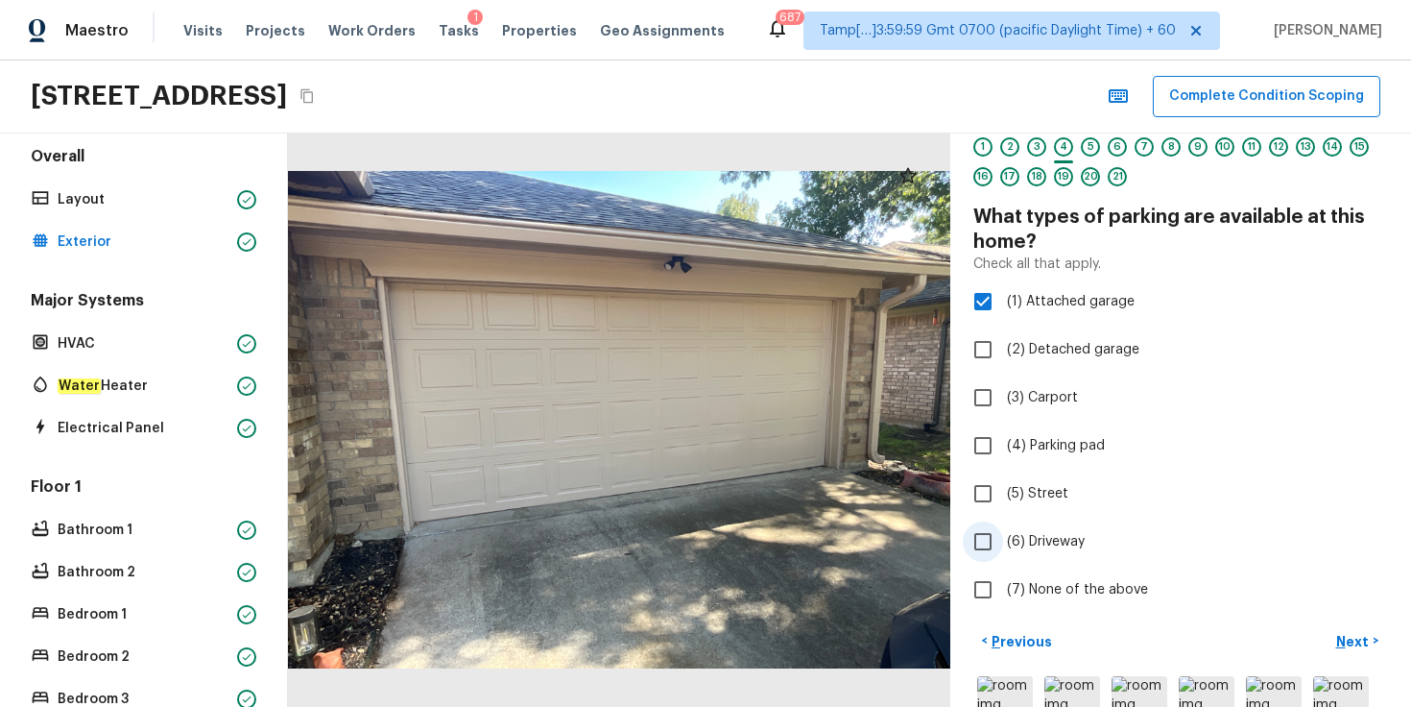
click at [1055, 542] on span "(6) Driveway" at bounding box center [1046, 541] width 78 height 19
click at [1003, 542] on input "(6) Driveway" at bounding box center [983, 541] width 40 height 40
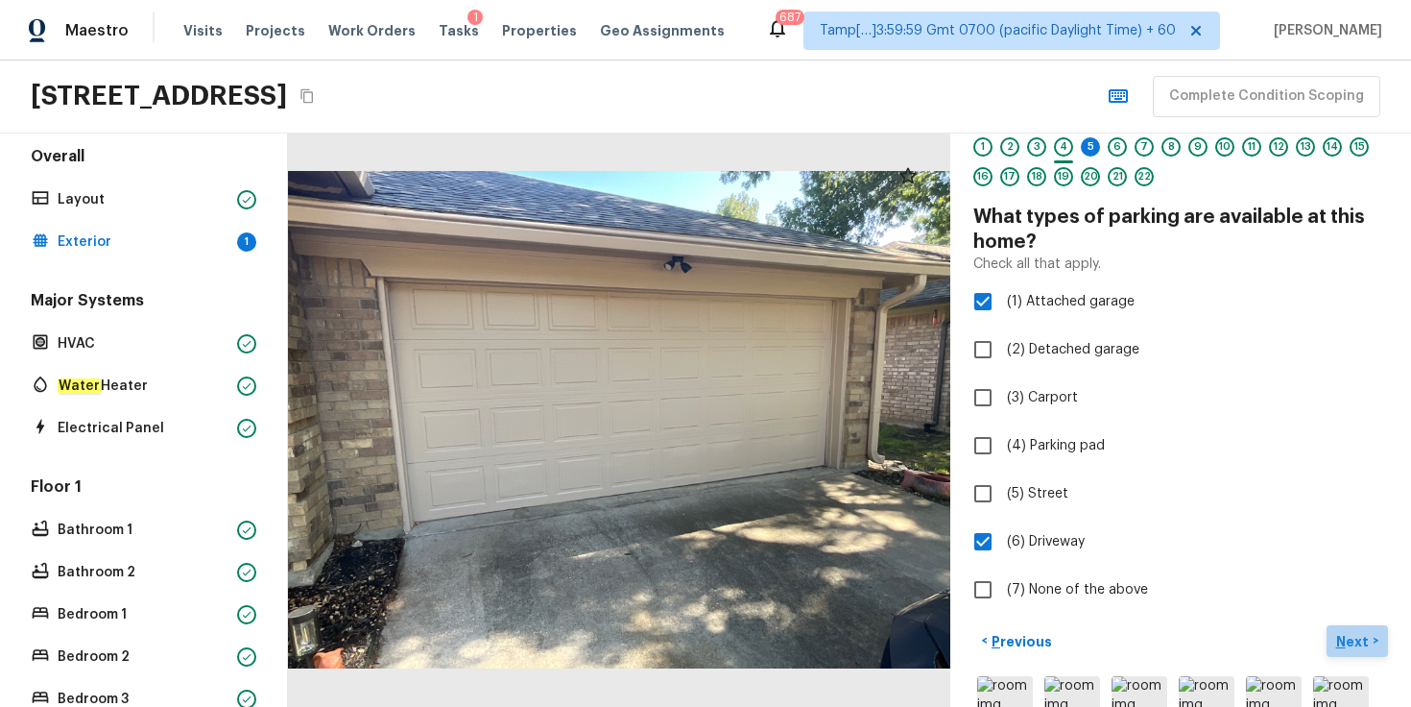
click at [1361, 638] on p "Next" at bounding box center [1355, 641] width 36 height 19
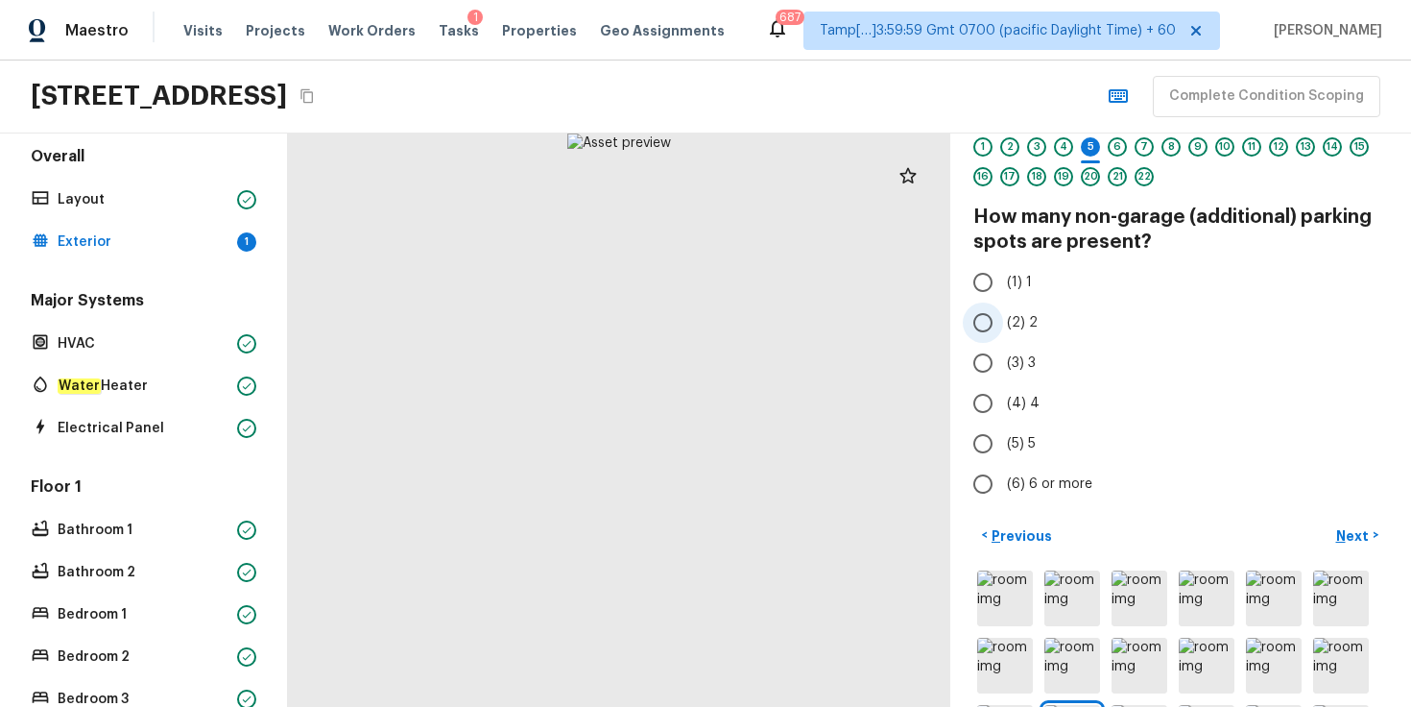
click at [1026, 326] on span "(2) 2" at bounding box center [1022, 322] width 31 height 19
click at [1003, 326] on input "(2) 2" at bounding box center [983, 322] width 40 height 40
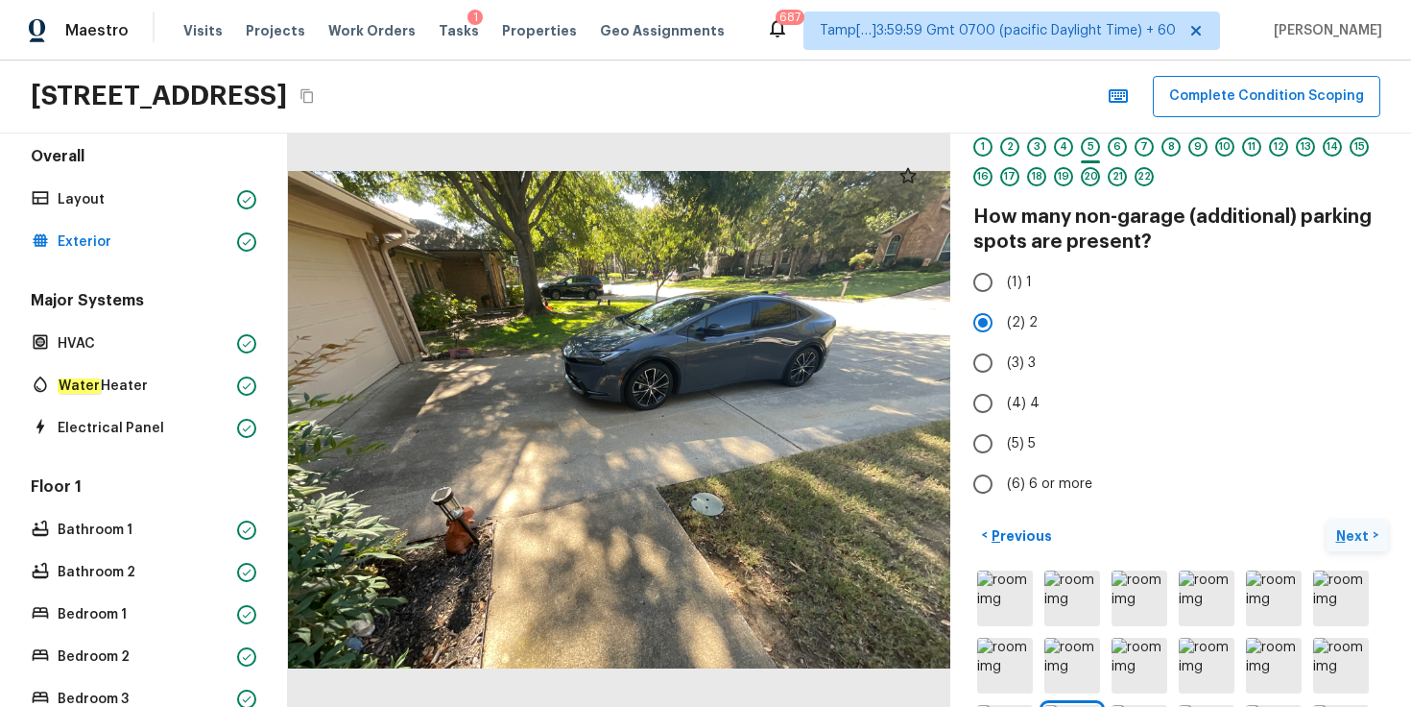
click at [1353, 530] on p "Next" at bounding box center [1355, 535] width 36 height 19
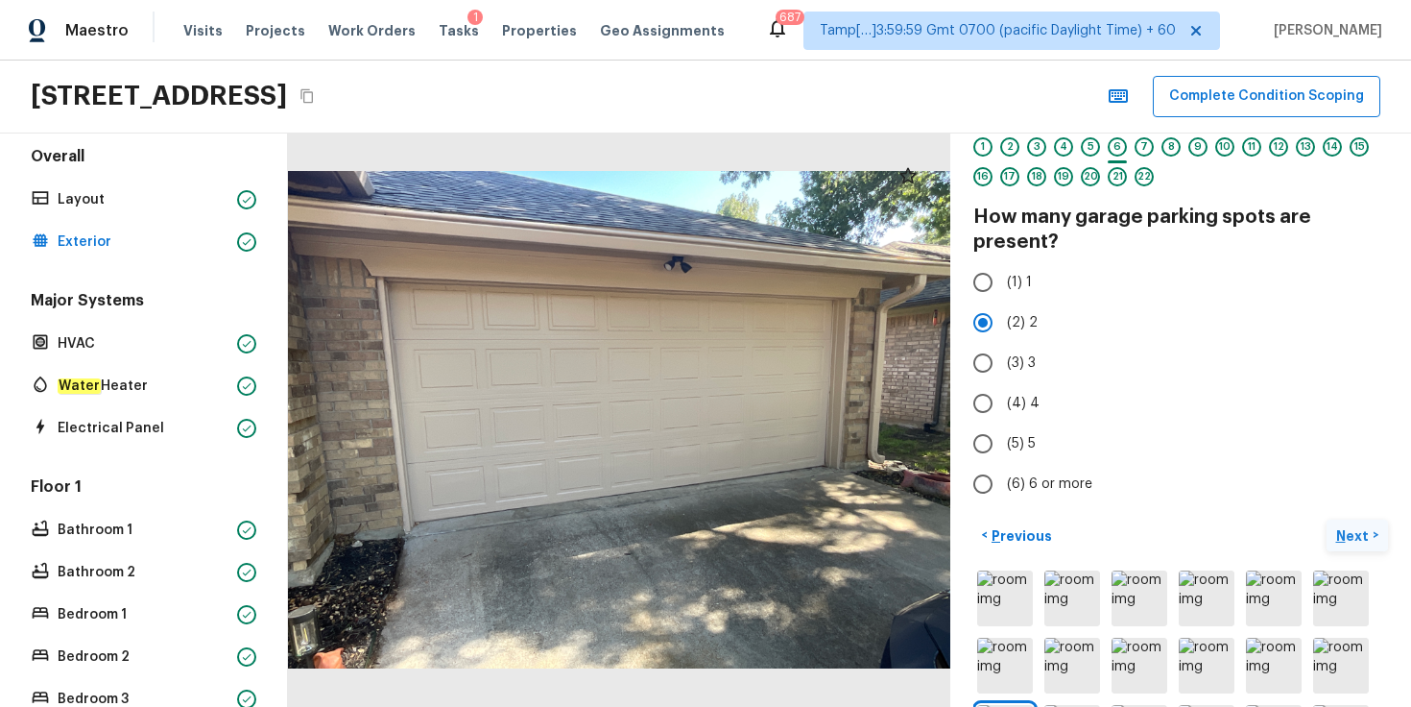
click at [1359, 534] on p "Next" at bounding box center [1355, 535] width 36 height 19
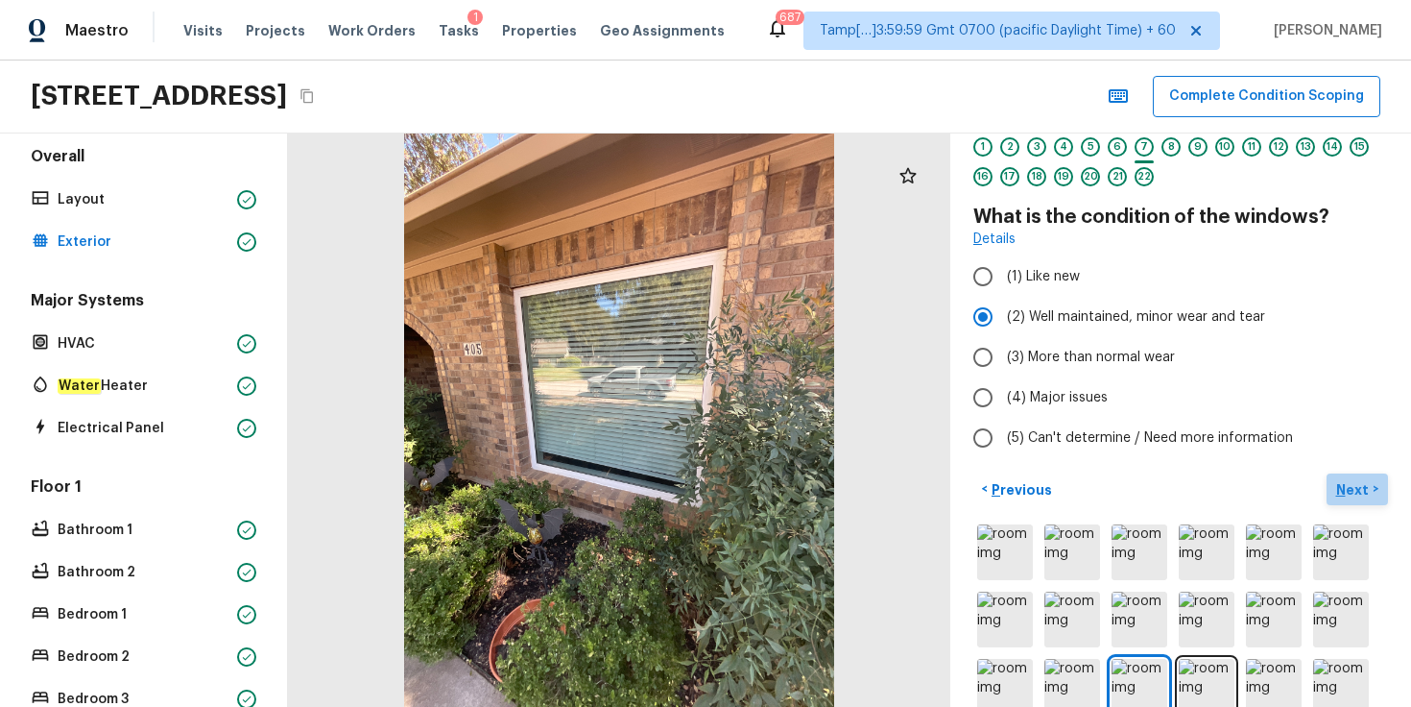
click at [1352, 490] on p "Next" at bounding box center [1355, 489] width 36 height 19
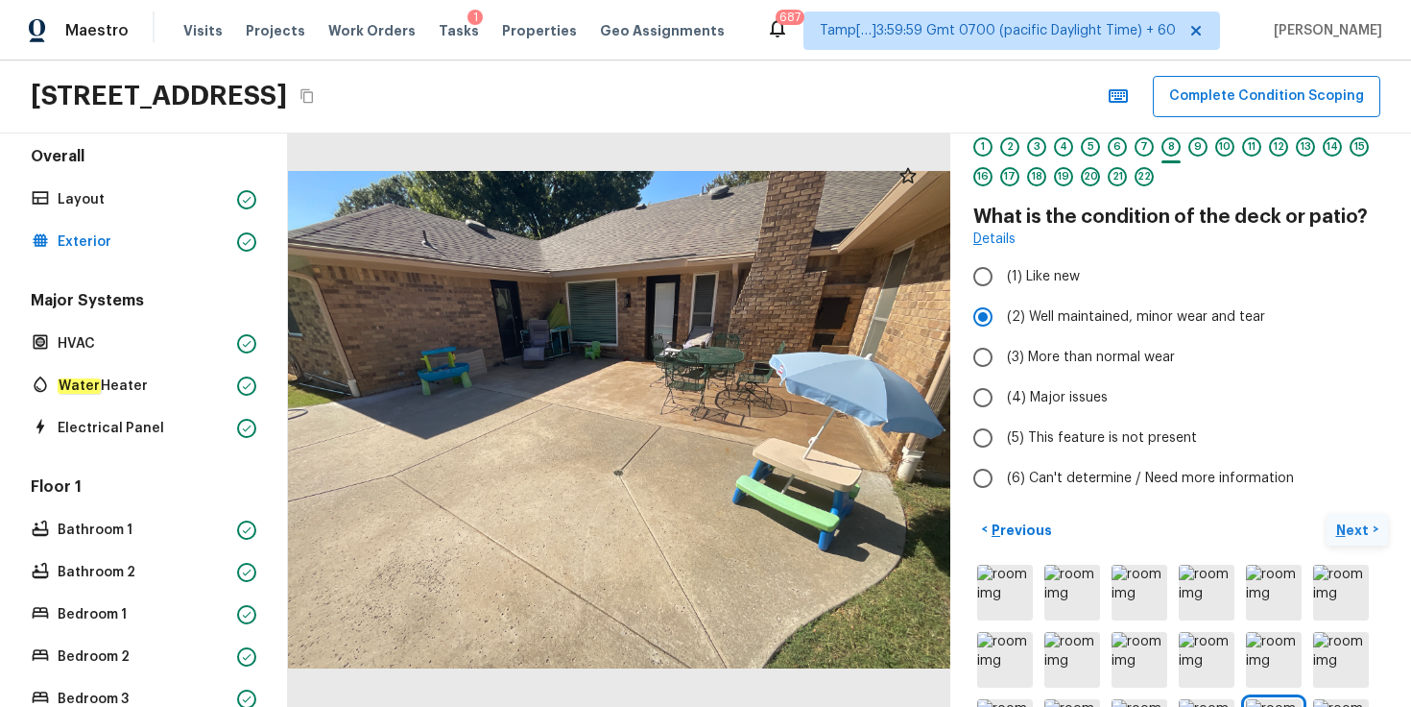
click at [1352, 490] on label "(6) Can't determine / Need more information" at bounding box center [1168, 478] width 410 height 40
click at [1003, 490] on input "(6) Can't determine / Need more information" at bounding box center [983, 478] width 40 height 40
click at [1066, 319] on span "(2) Well maintained, minor wear and tear" at bounding box center [1136, 316] width 258 height 19
click at [1003, 319] on input "(2) Well maintained, minor wear and tear" at bounding box center [983, 317] width 40 height 40
click at [1328, 530] on button "Next >" at bounding box center [1357, 530] width 61 height 32
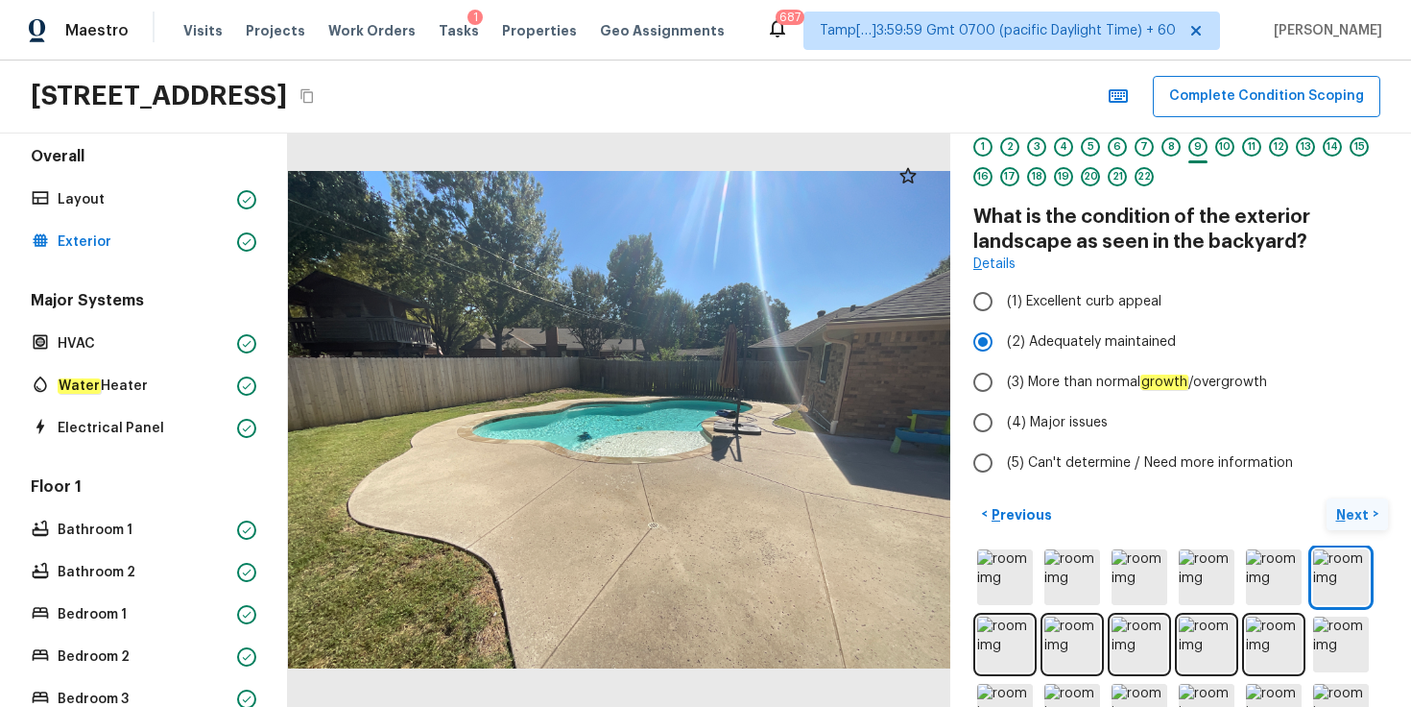
click at [1347, 524] on button "Next >" at bounding box center [1357, 514] width 61 height 32
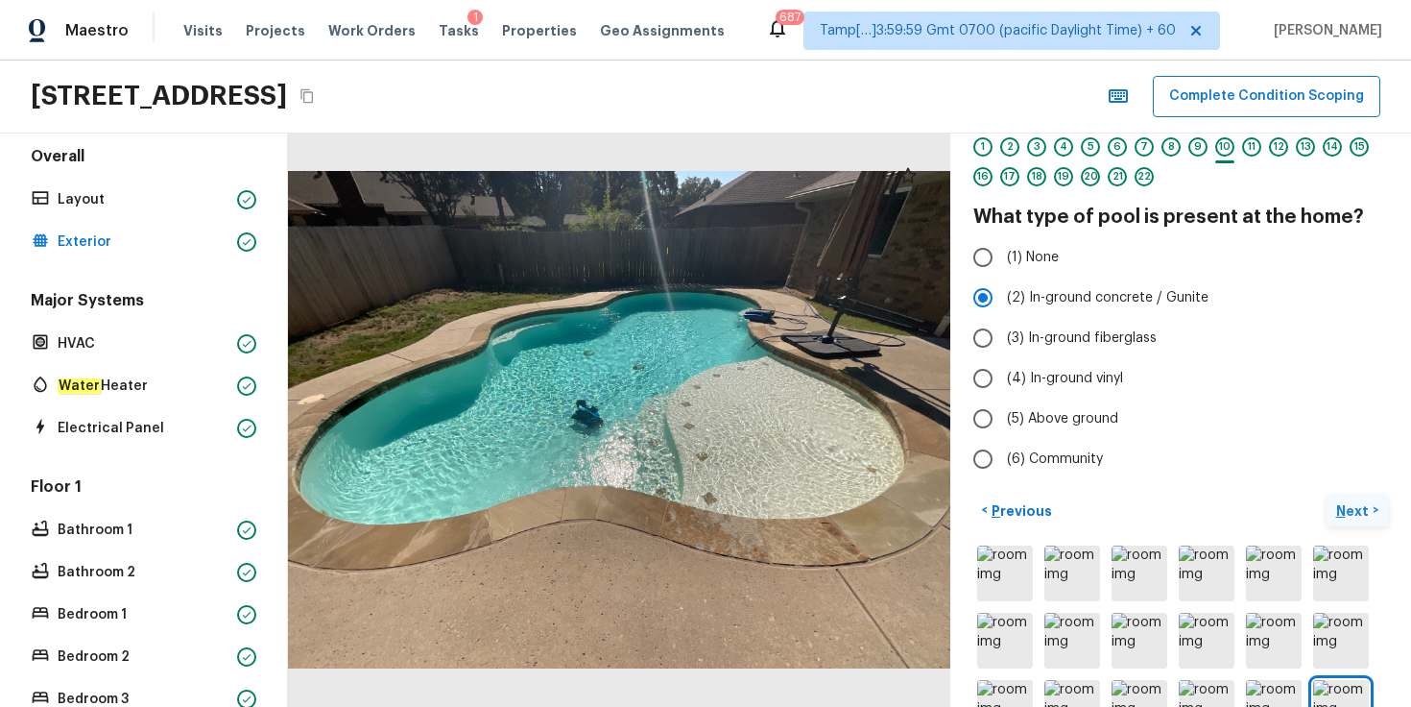
click at [1347, 524] on button "Next >" at bounding box center [1357, 510] width 61 height 32
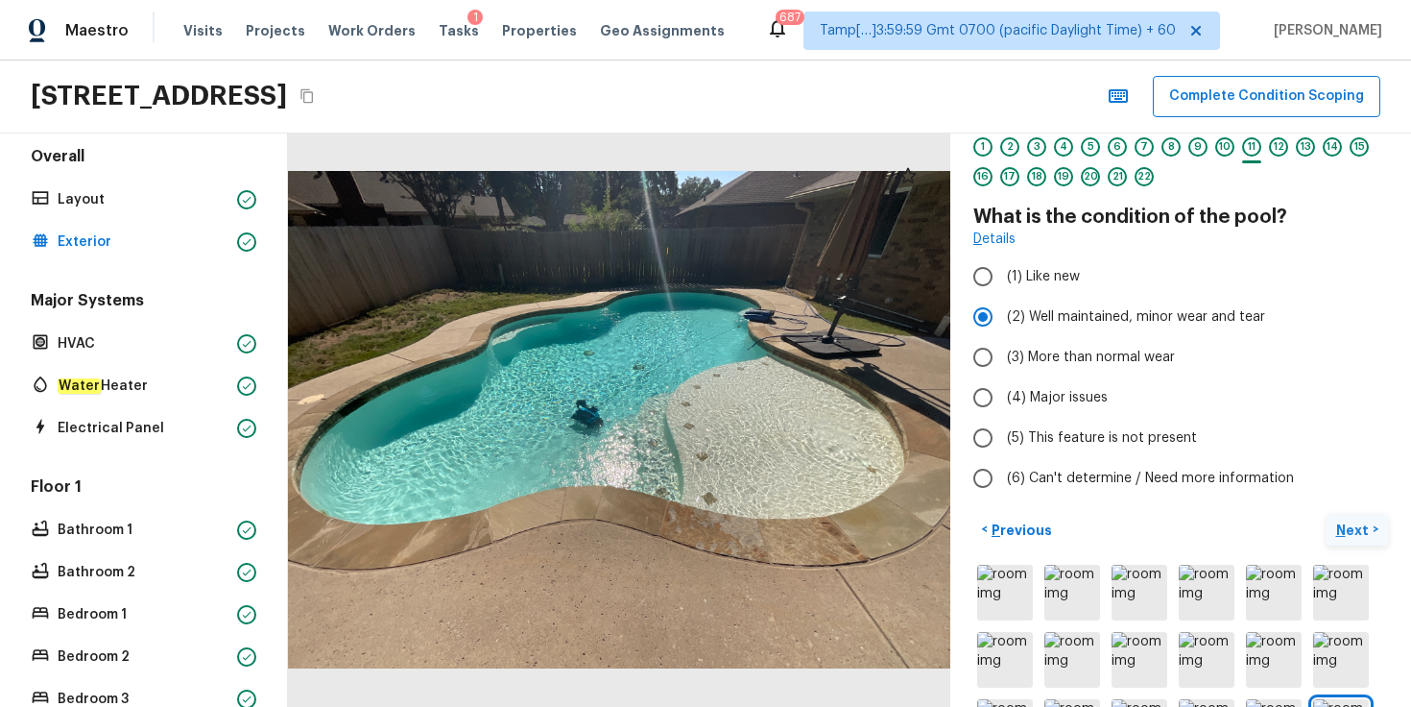
click at [1347, 524] on p "Next" at bounding box center [1355, 529] width 36 height 19
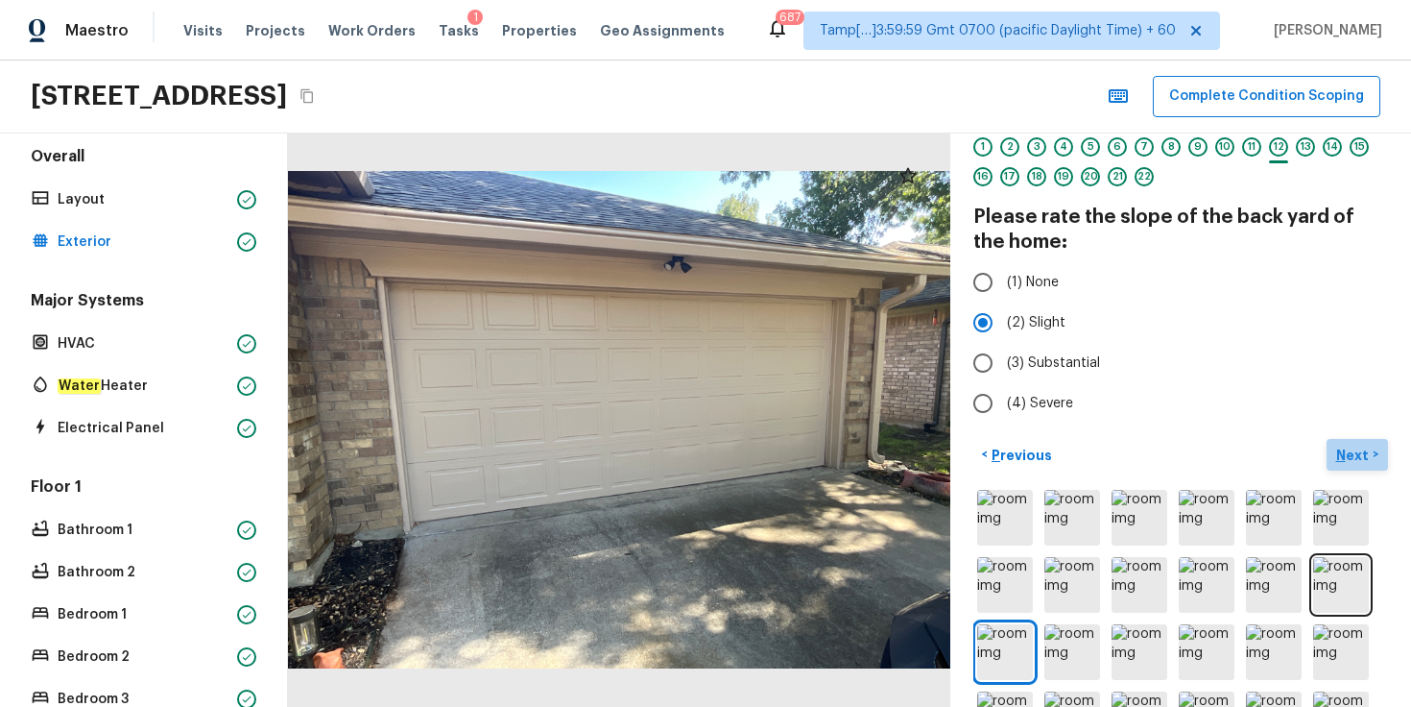
click at [1341, 453] on p "Next" at bounding box center [1355, 455] width 36 height 19
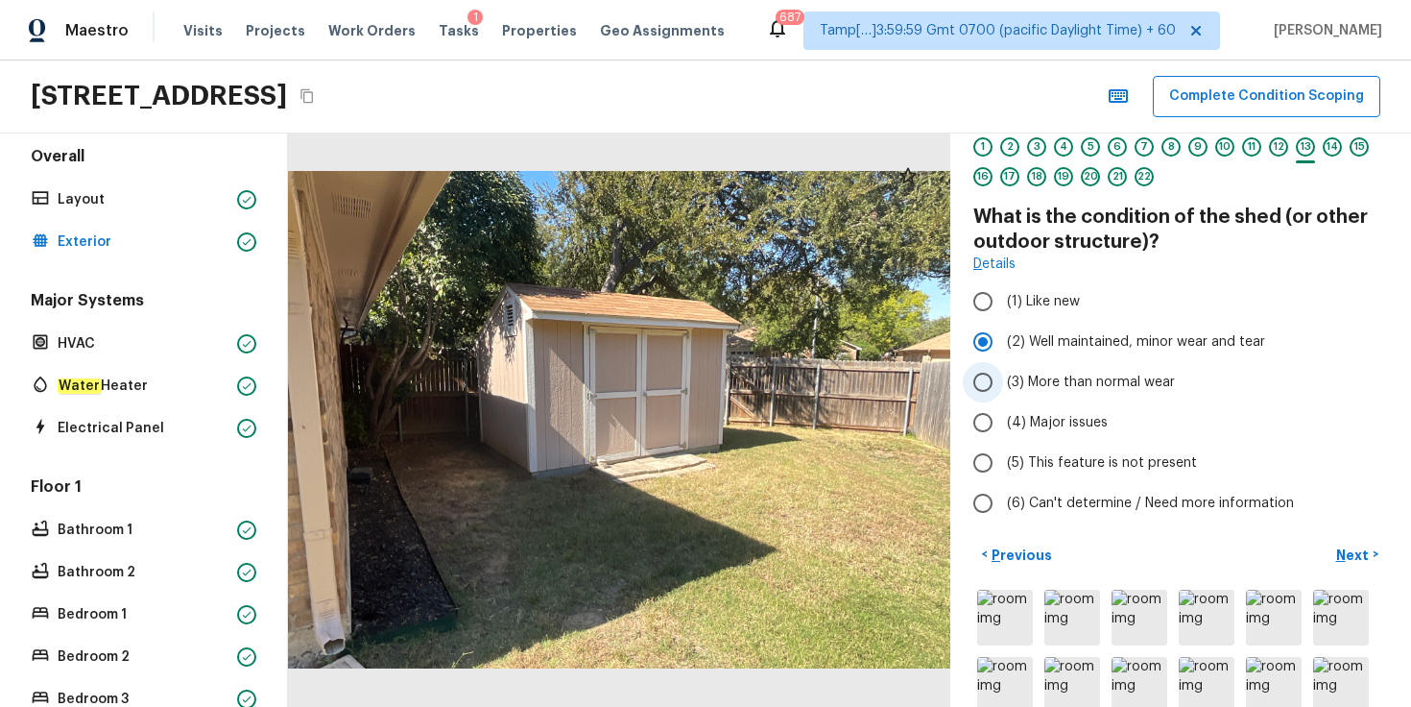
click at [1052, 383] on span "(3) More than normal wear" at bounding box center [1091, 382] width 168 height 19
click at [1003, 383] on input "(3) More than normal wear" at bounding box center [983, 382] width 40 height 40
click at [1339, 553] on p "Next" at bounding box center [1355, 554] width 36 height 19
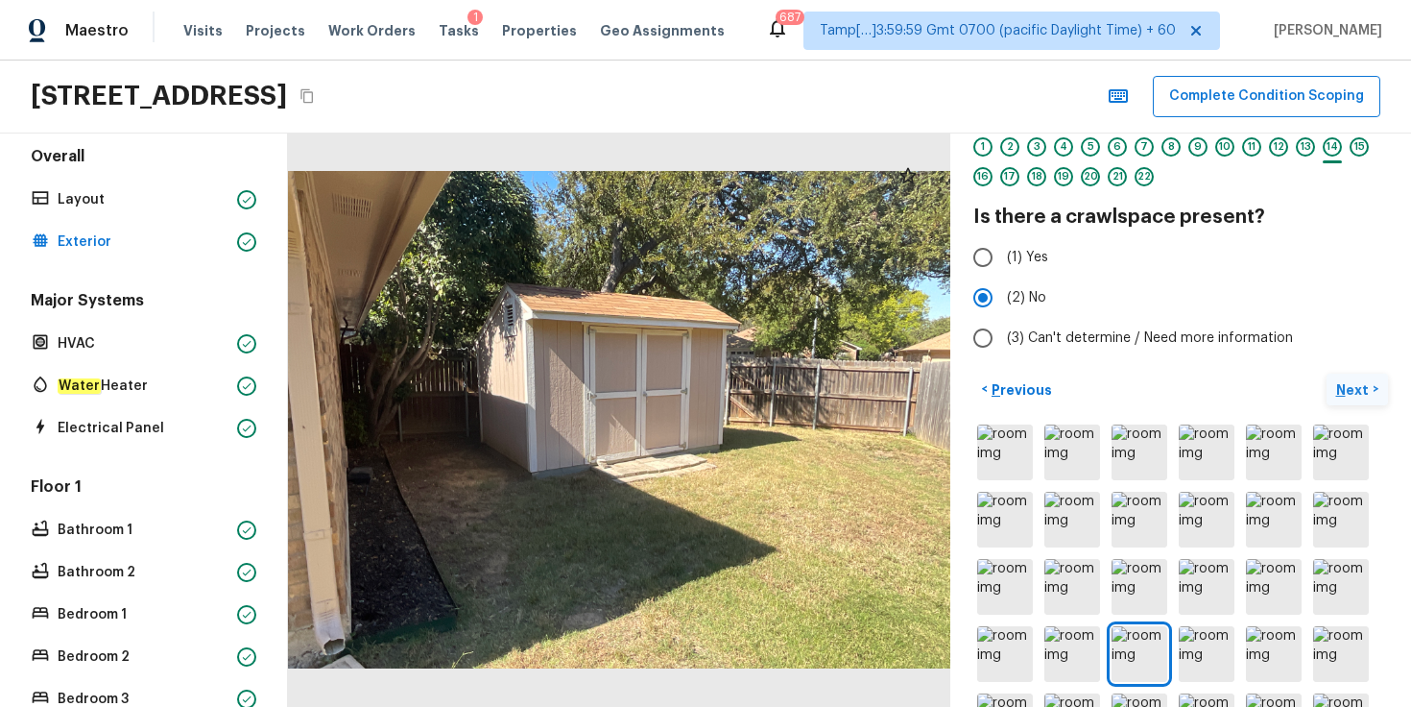
click at [1357, 388] on p "Next" at bounding box center [1355, 389] width 36 height 19
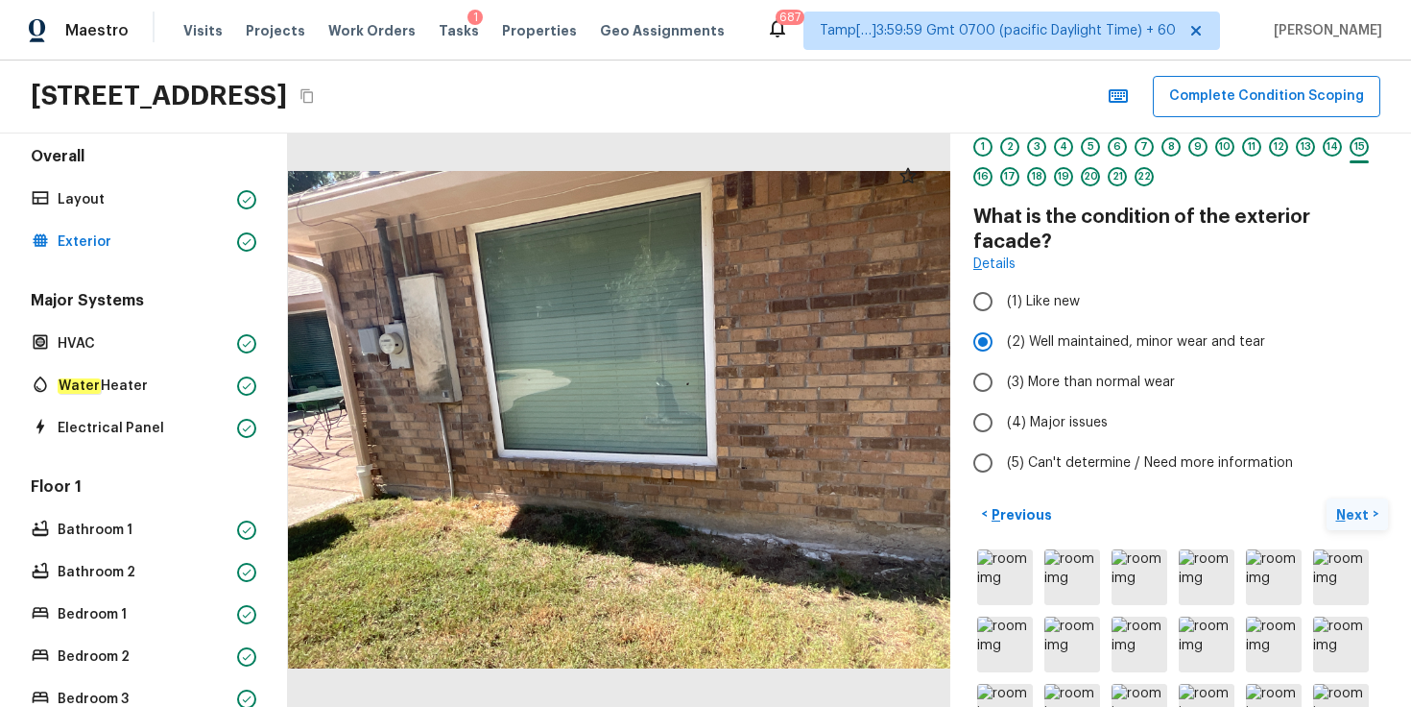
click at [1351, 505] on p "Next" at bounding box center [1355, 514] width 36 height 19
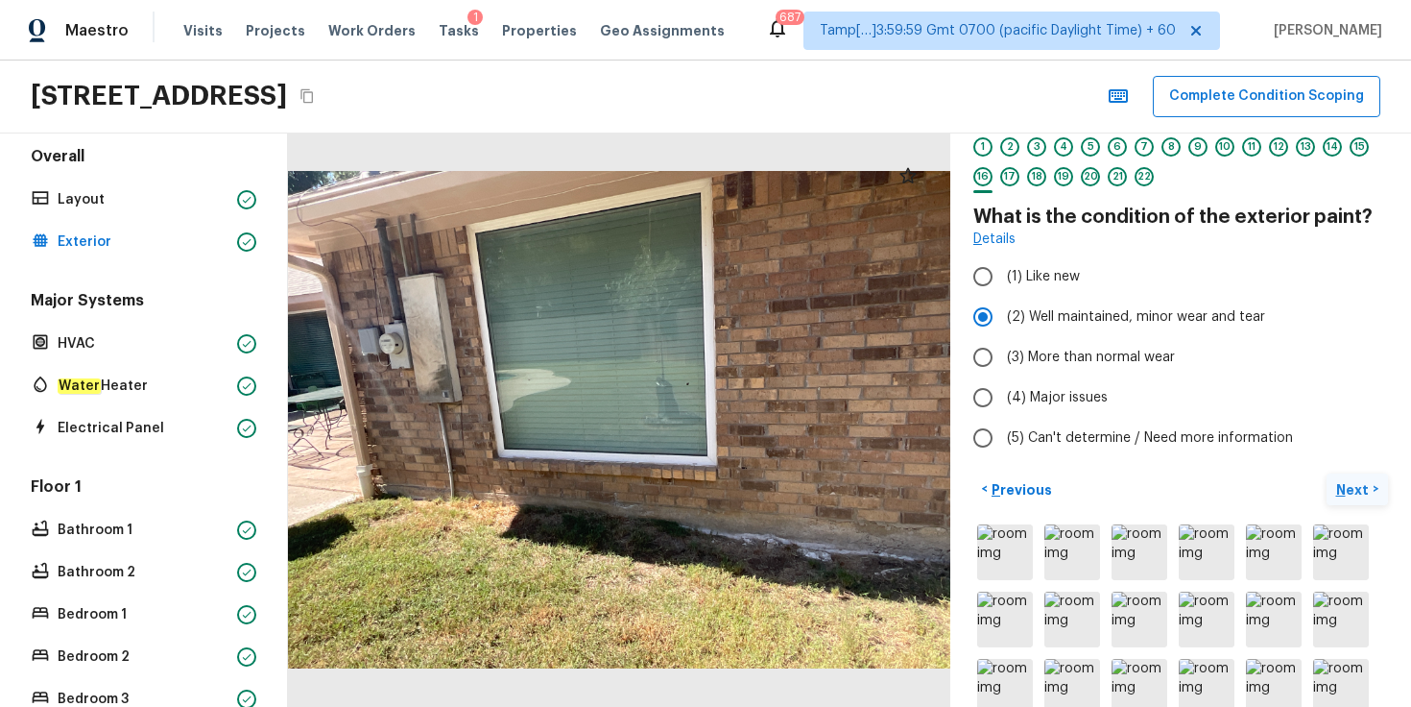
click at [1352, 490] on p "Next" at bounding box center [1355, 489] width 36 height 19
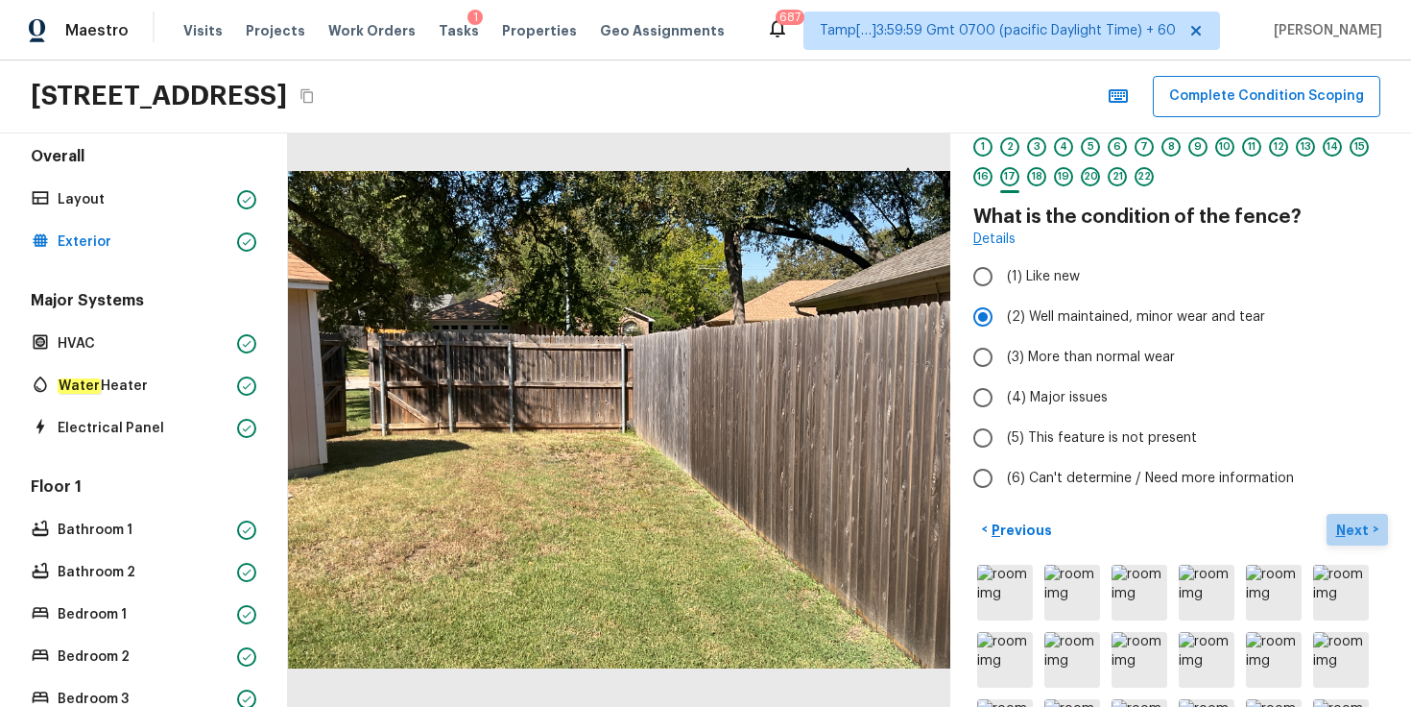
click at [1353, 529] on p "Next" at bounding box center [1355, 529] width 36 height 19
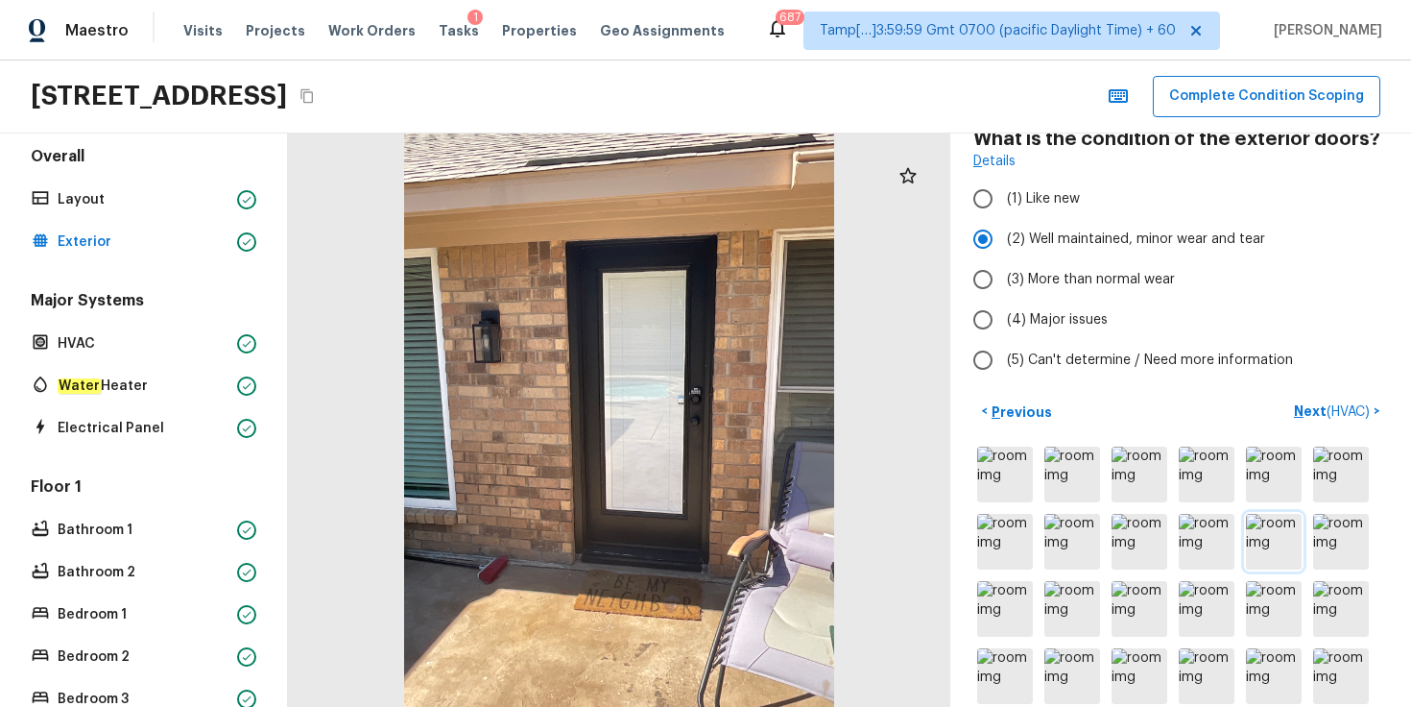
scroll to position [0, 0]
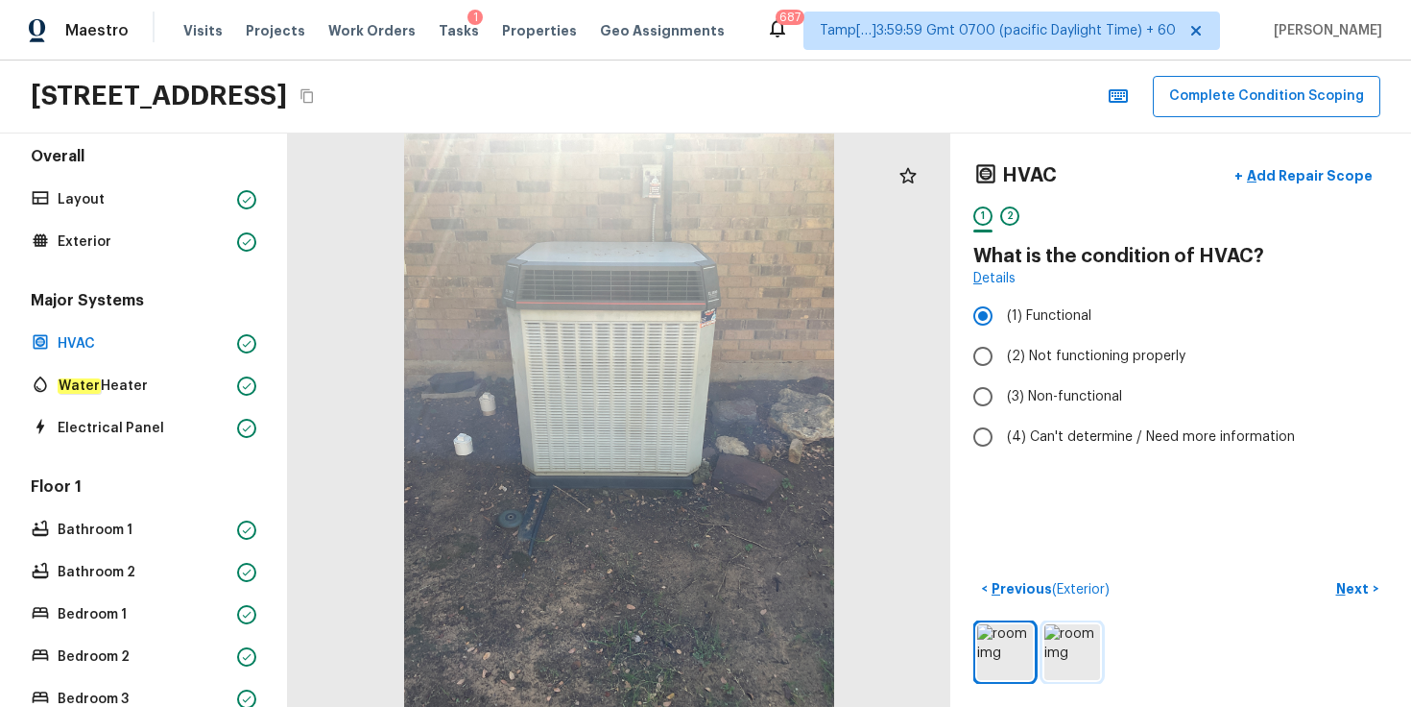
click at [1073, 649] on img at bounding box center [1073, 652] width 56 height 56
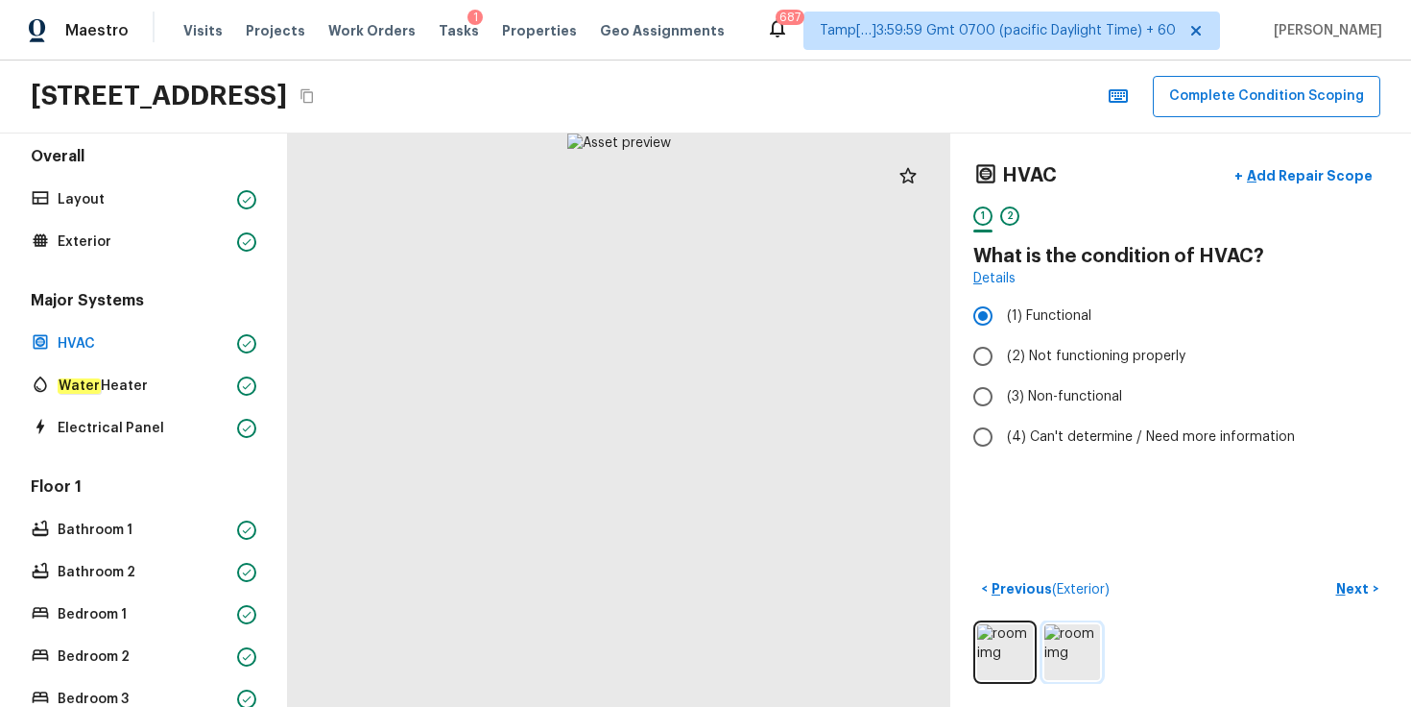
click at [1063, 655] on img at bounding box center [1073, 652] width 56 height 56
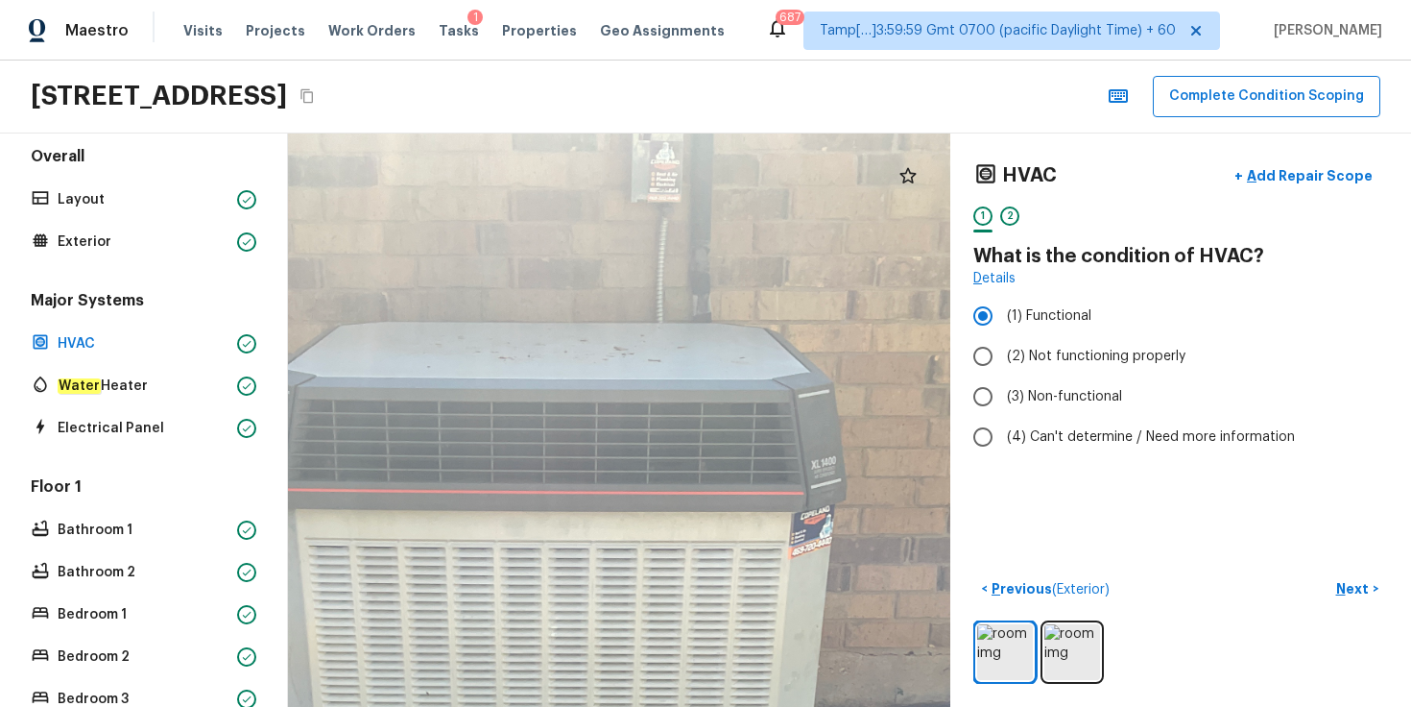
drag, startPoint x: 662, startPoint y: 325, endPoint x: 711, endPoint y: 715, distance: 392.8
click at [711, 707] on html "Maestro Visits Projects Work Orders Tasks 1 Properties Geo Assignments 687 Tamp…" at bounding box center [705, 353] width 1411 height 707
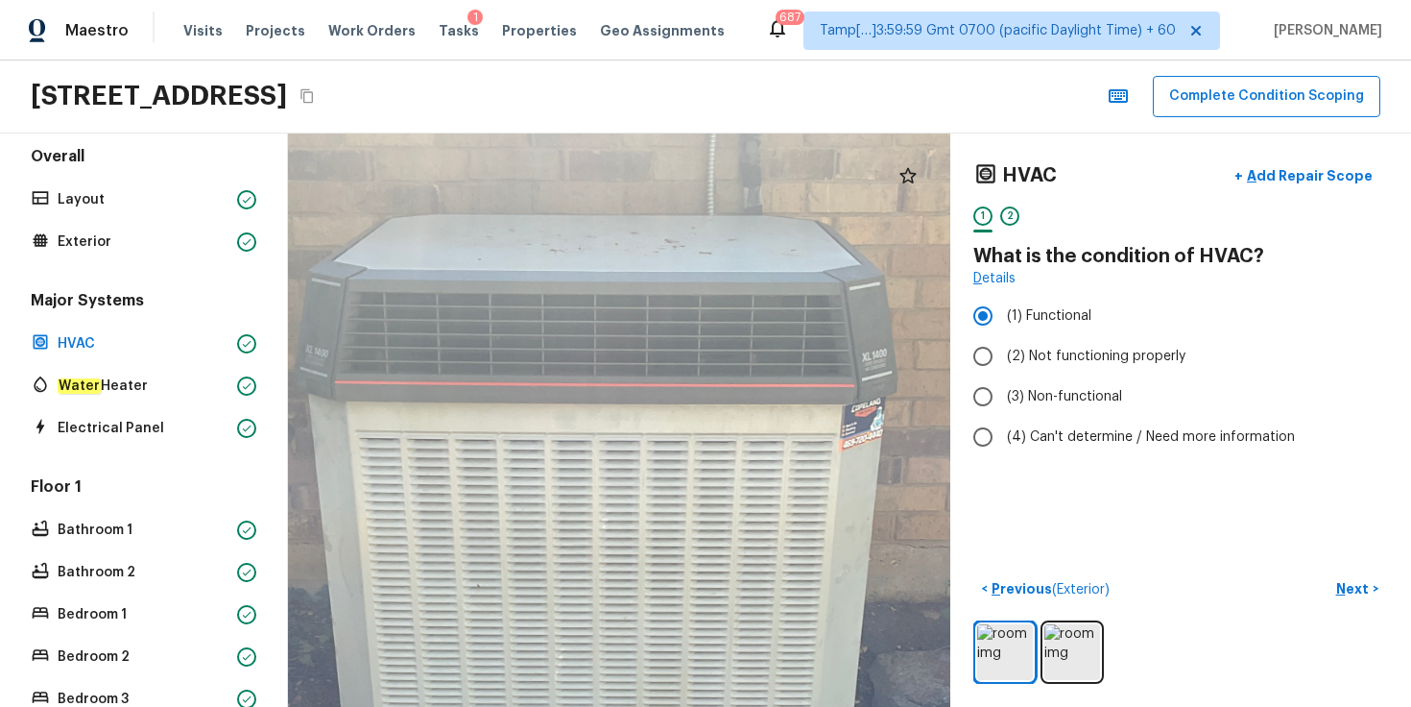
drag, startPoint x: 693, startPoint y: 594, endPoint x: 744, endPoint y: 488, distance: 118.1
click at [744, 488] on div at bounding box center [617, 704] width 1819 height 1574
click at [1351, 590] on p "Next" at bounding box center [1355, 588] width 36 height 19
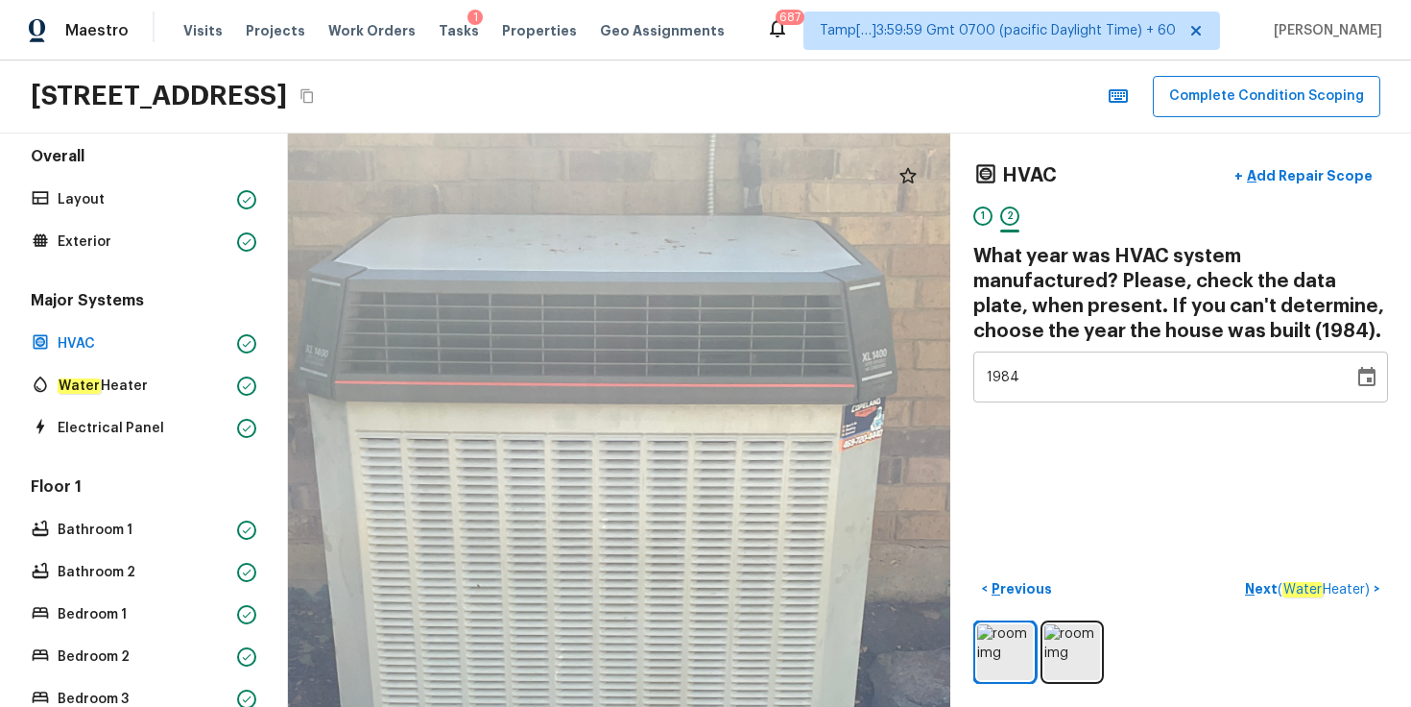
click at [1033, 384] on div "1984" at bounding box center [1163, 376] width 353 height 51
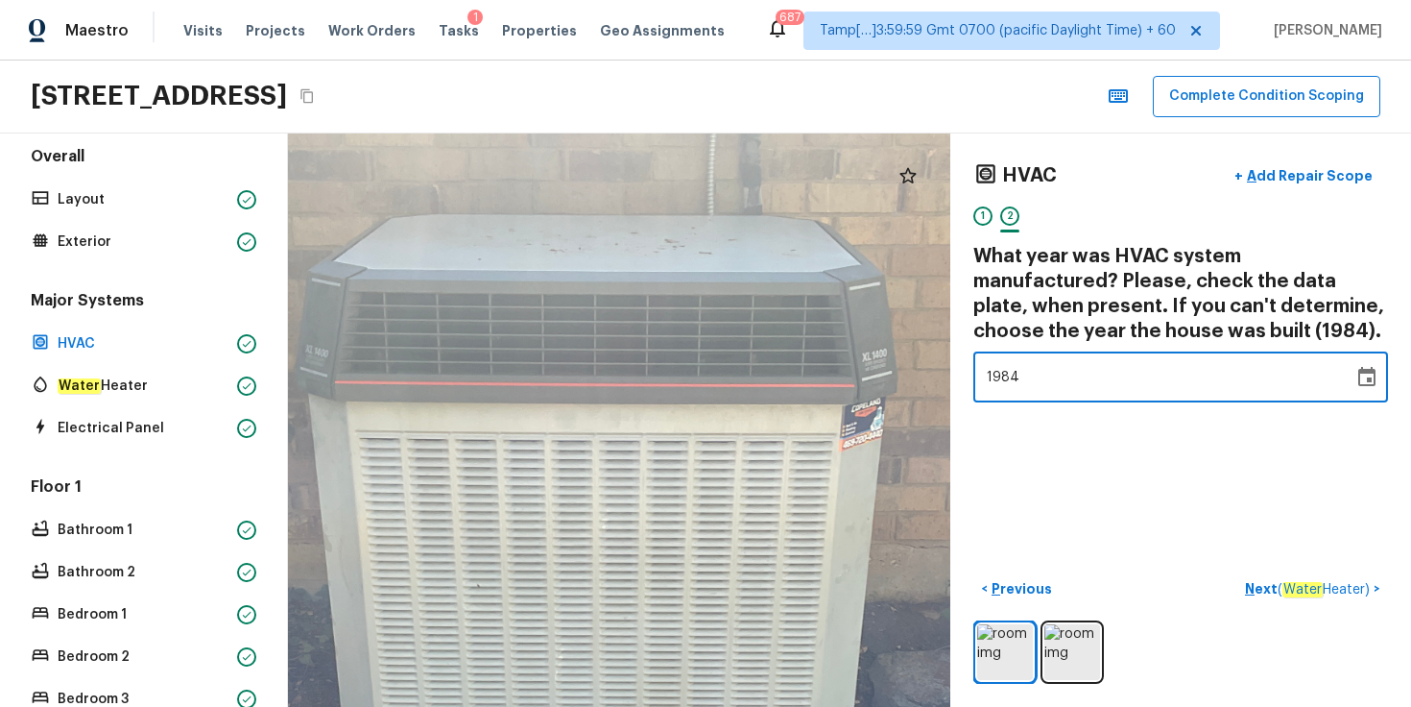
click at [1033, 384] on div "1984" at bounding box center [1163, 376] width 353 height 51
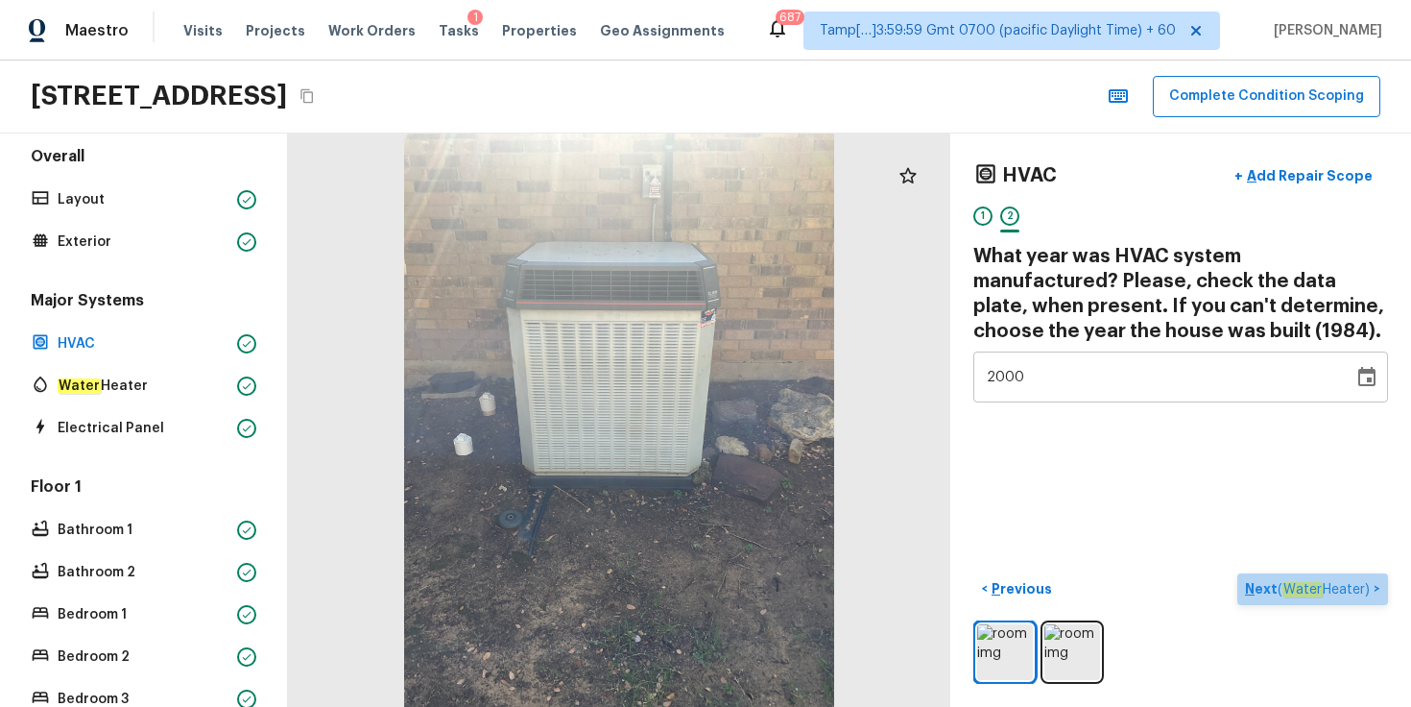
click at [1248, 590] on p "Next ( Water Heater )" at bounding box center [1309, 589] width 129 height 20
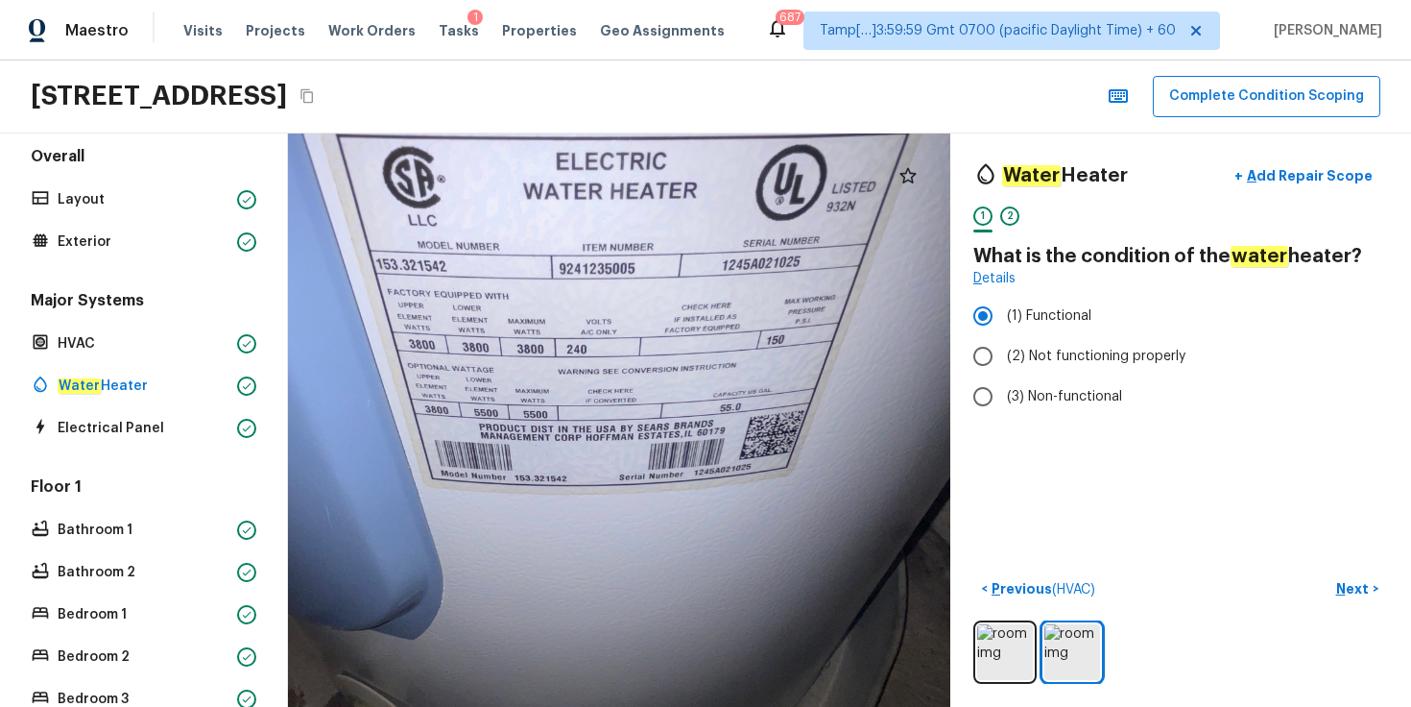
drag, startPoint x: 566, startPoint y: 462, endPoint x: 695, endPoint y: 400, distance: 143.4
click at [695, 400] on div at bounding box center [588, 413] width 1417 height 1226
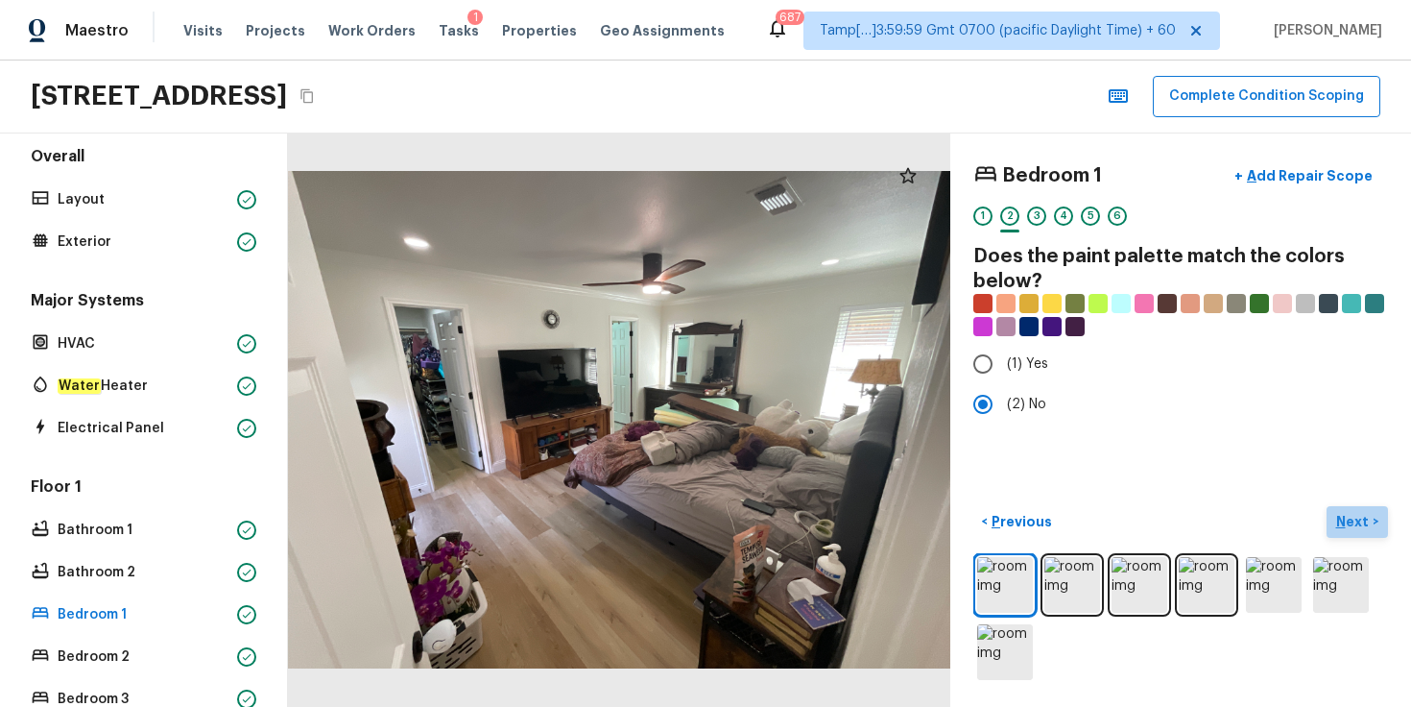
click at [1340, 518] on p "Next" at bounding box center [1355, 521] width 36 height 19
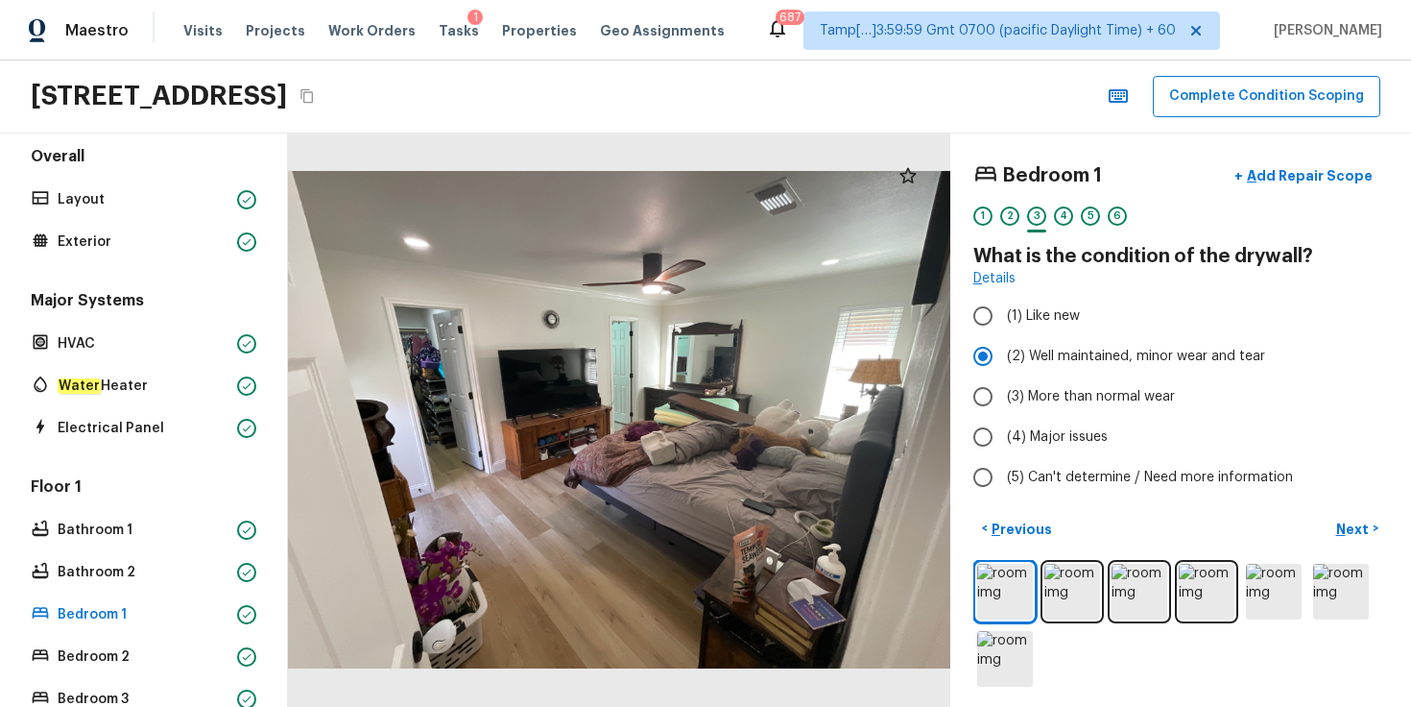
scroll to position [7, 0]
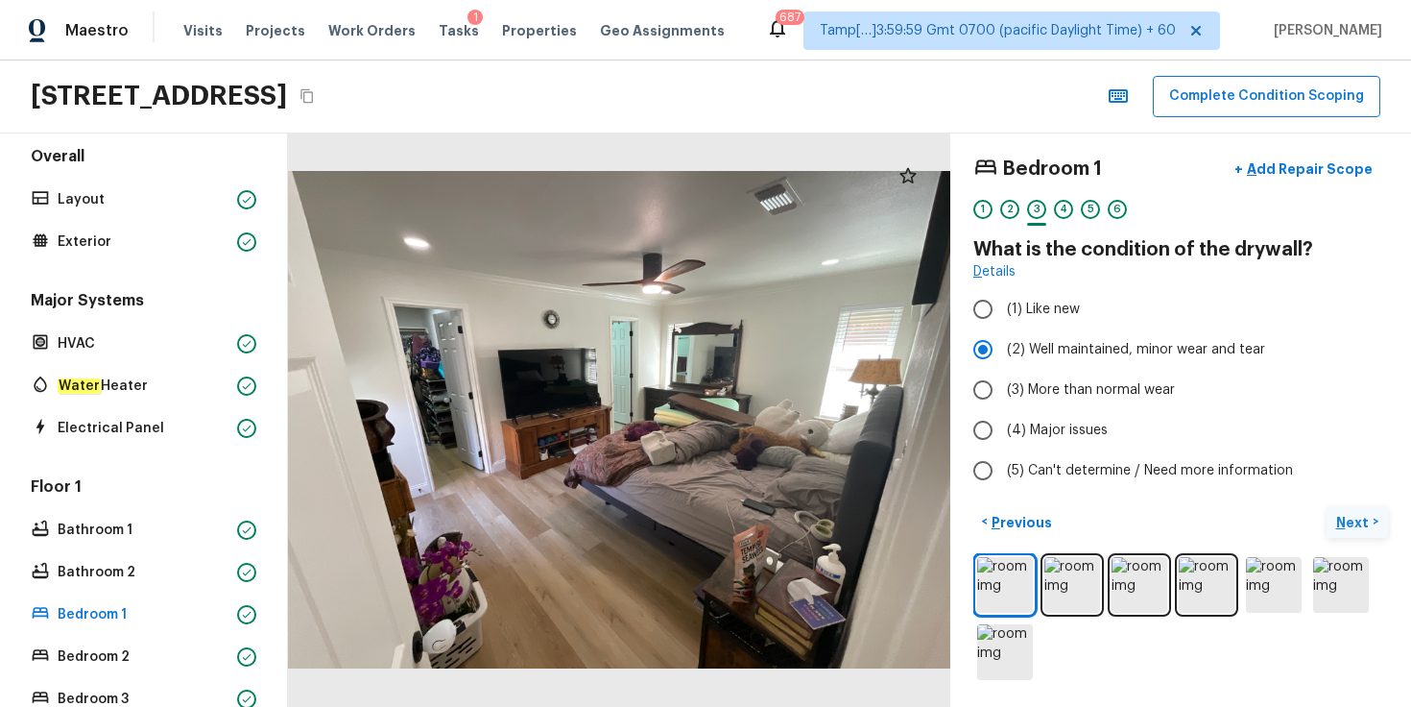
click at [1354, 518] on p "Next" at bounding box center [1355, 522] width 36 height 19
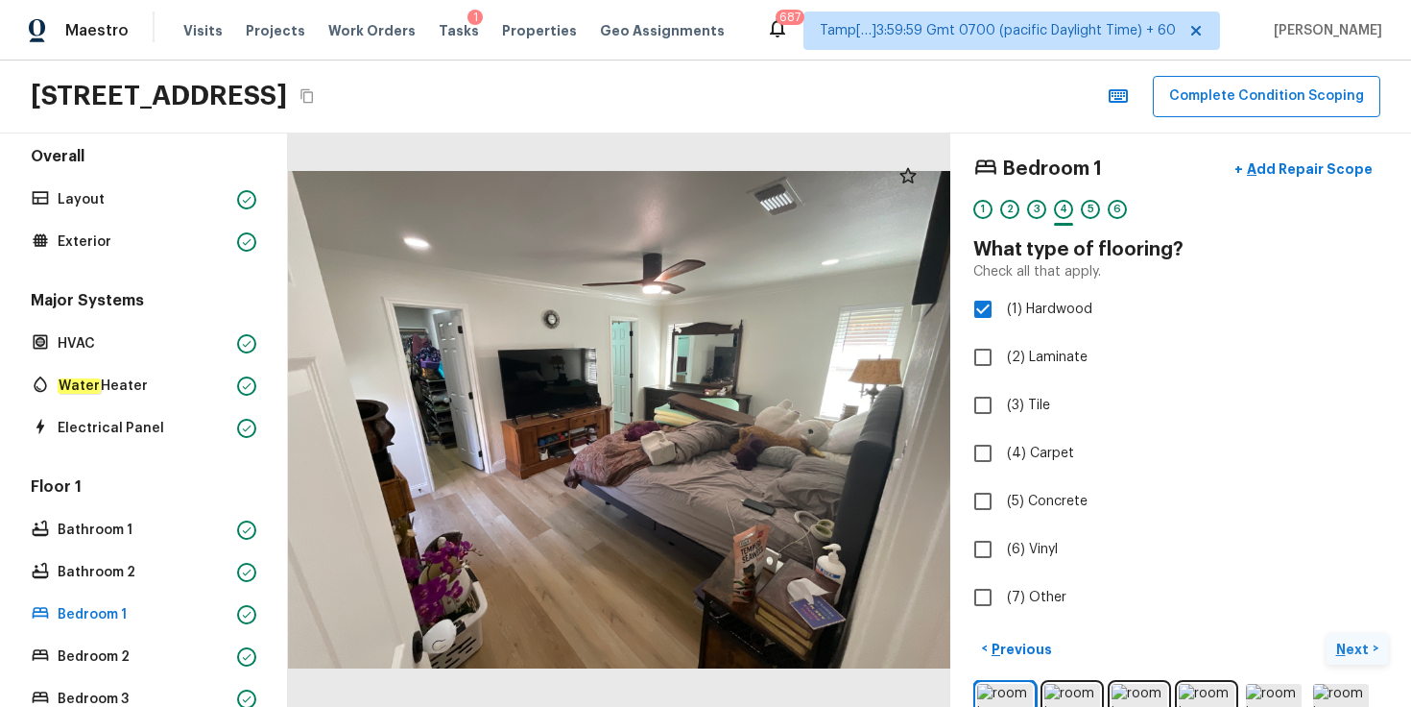
click at [1337, 646] on p "Next" at bounding box center [1355, 648] width 36 height 19
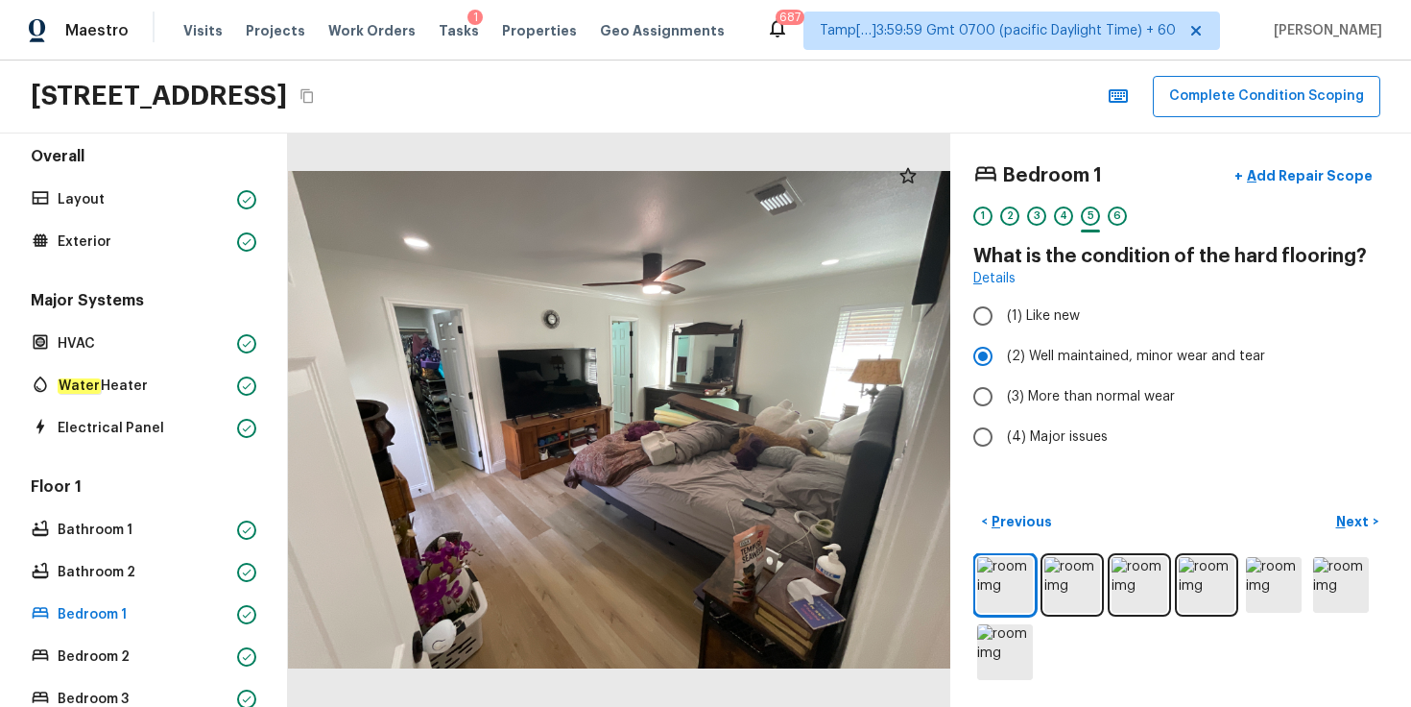
click at [1343, 503] on div "Bedroom 1 + Add Repair Scope 1 2 3 4 5 6 What is the condition of the hard floo…" at bounding box center [1181, 419] width 461 height 573
click at [1344, 508] on button "Next >" at bounding box center [1357, 522] width 61 height 32
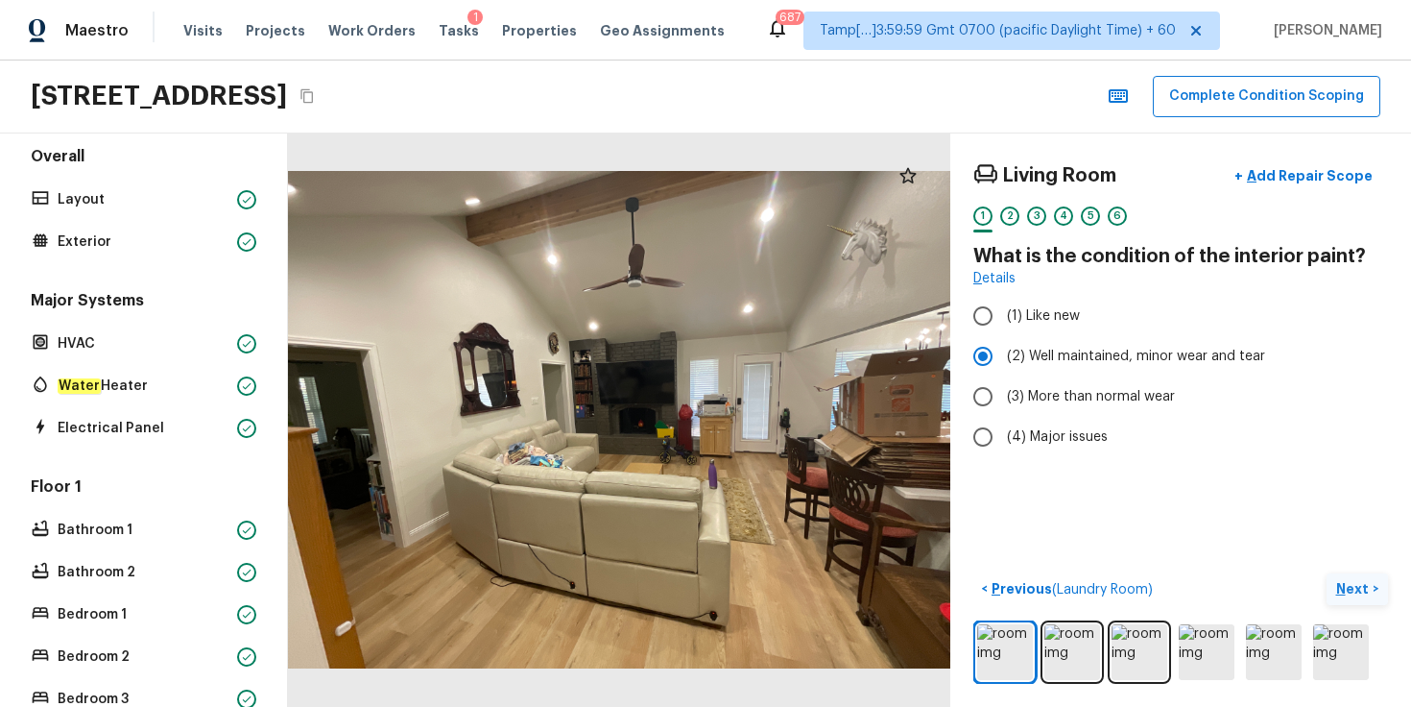
click at [1351, 584] on p "Next" at bounding box center [1355, 588] width 36 height 19
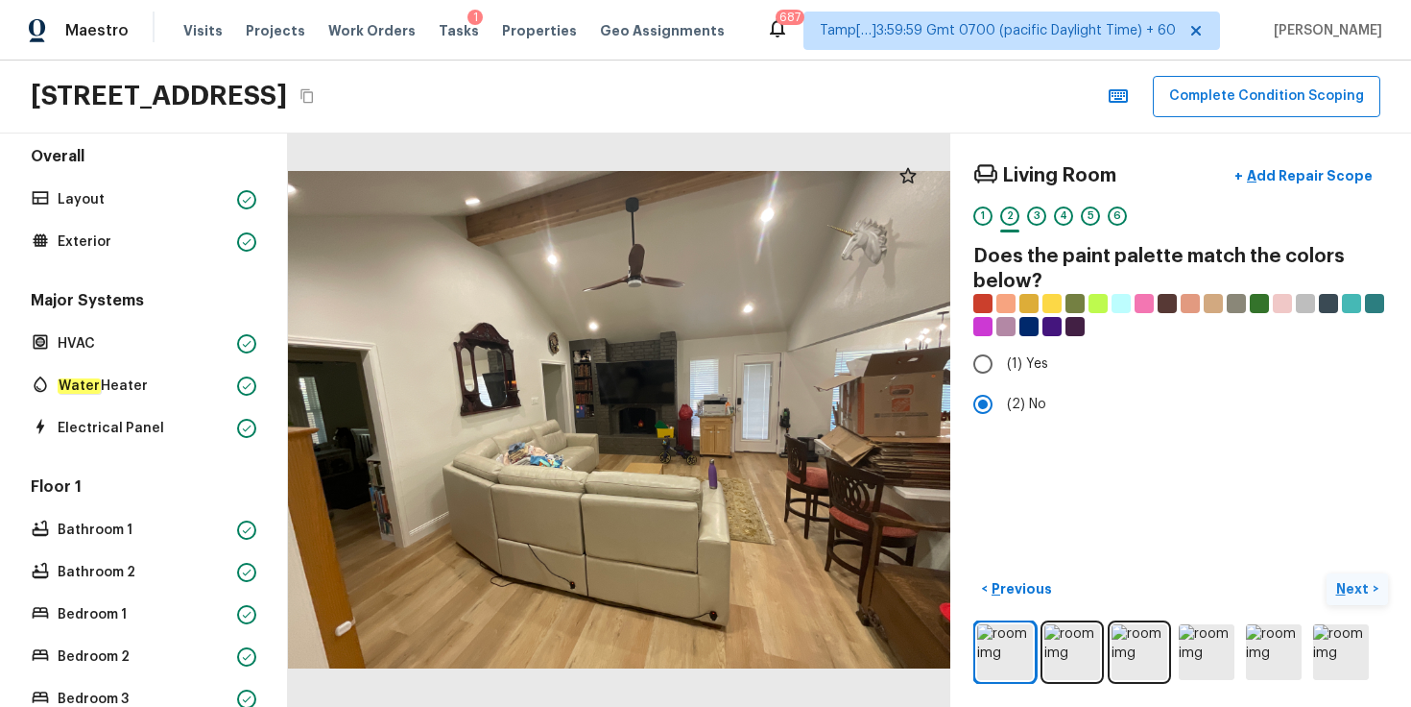
click at [1349, 594] on p "Next" at bounding box center [1355, 588] width 36 height 19
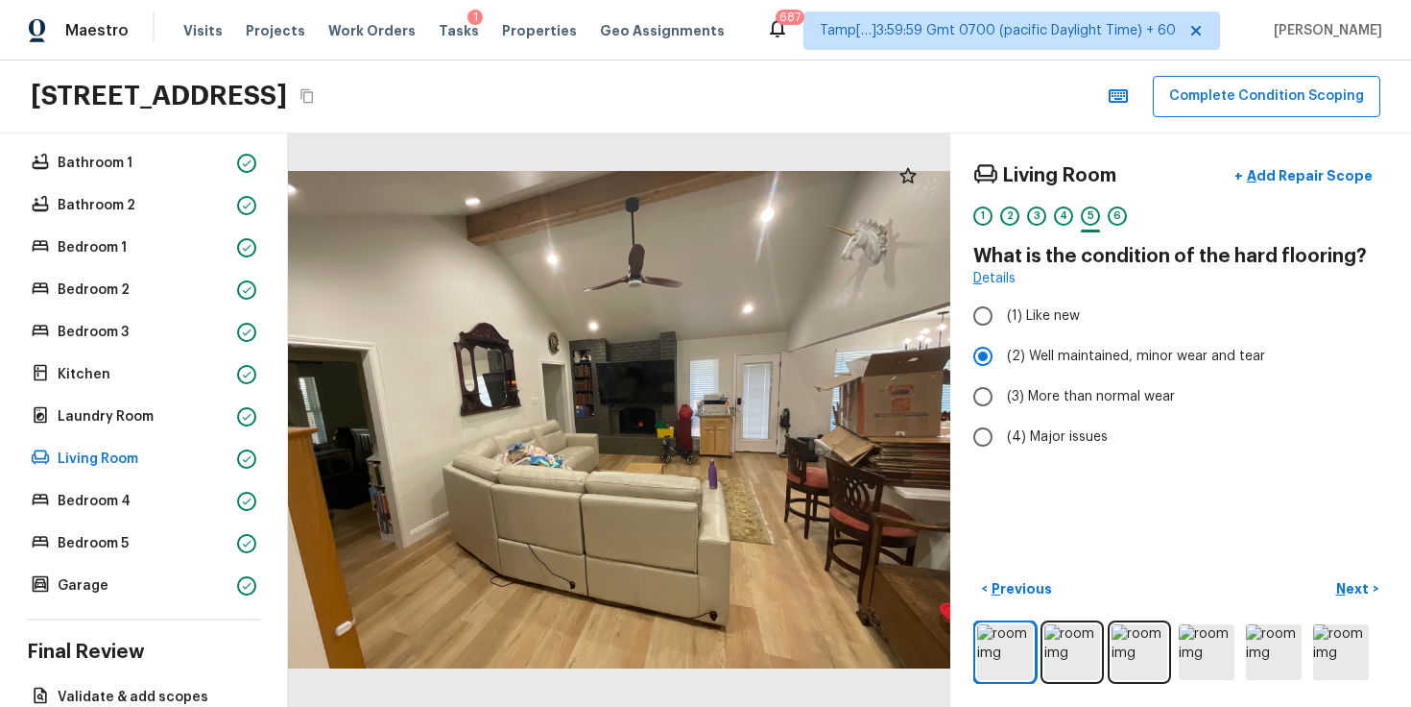
scroll to position [496, 0]
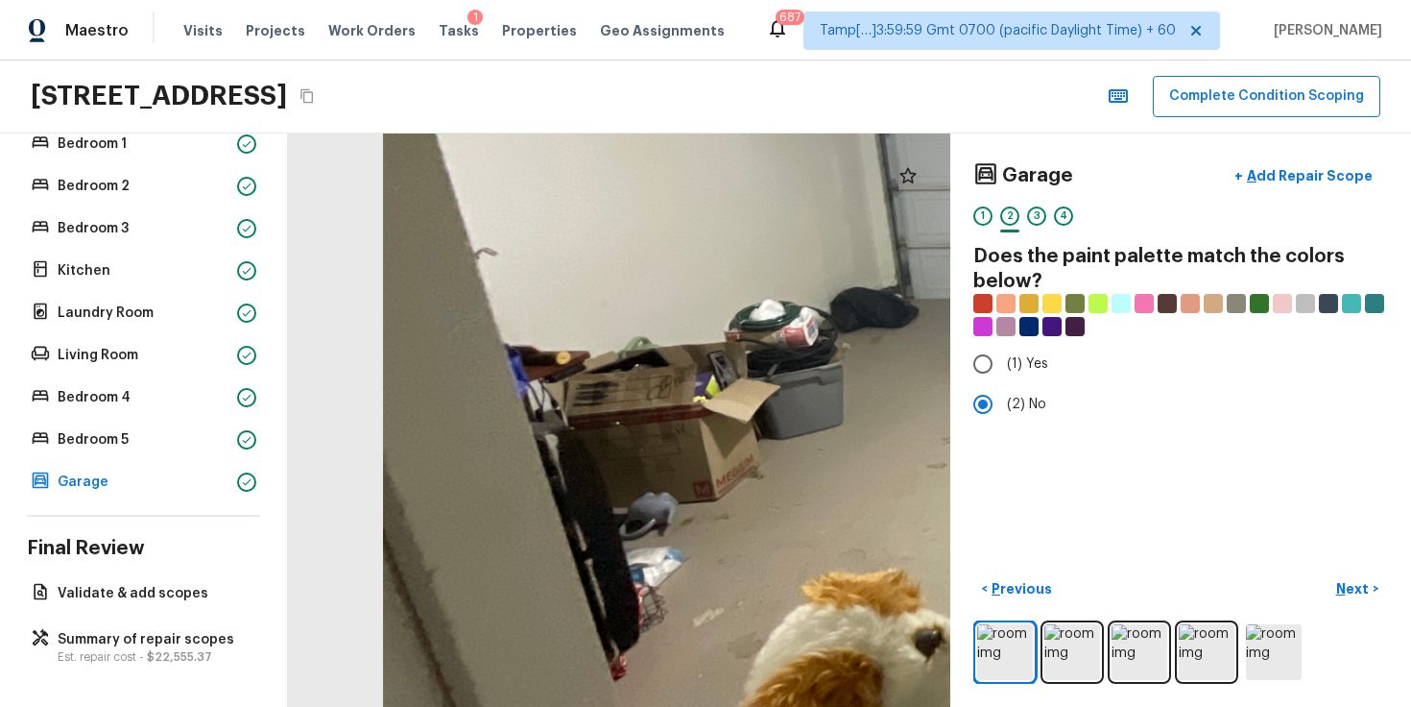
drag, startPoint x: 393, startPoint y: 460, endPoint x: 948, endPoint y: 467, distance: 555.0
click at [948, 467] on div at bounding box center [1252, 306] width 1739 height 1505
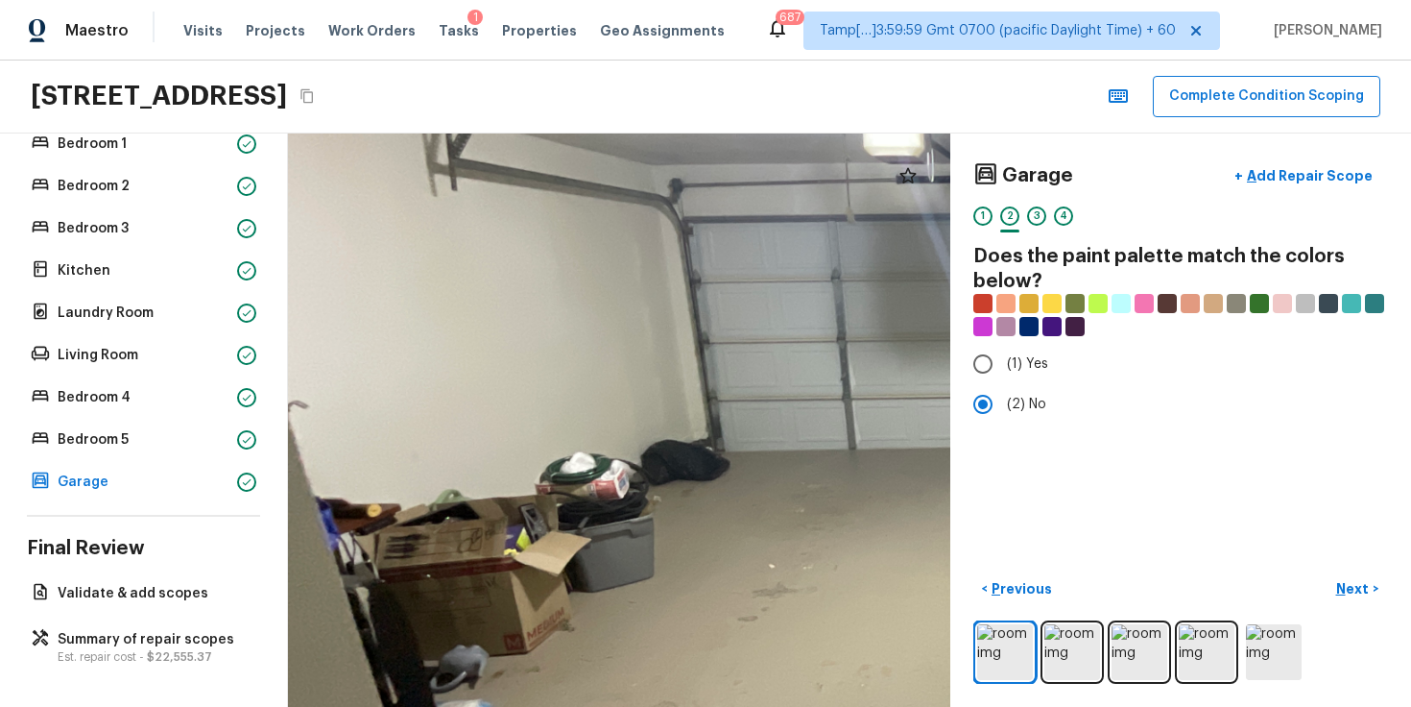
drag, startPoint x: 770, startPoint y: 349, endPoint x: 627, endPoint y: 544, distance: 241.8
click at [627, 544] on div at bounding box center [1063, 459] width 1739 height 1505
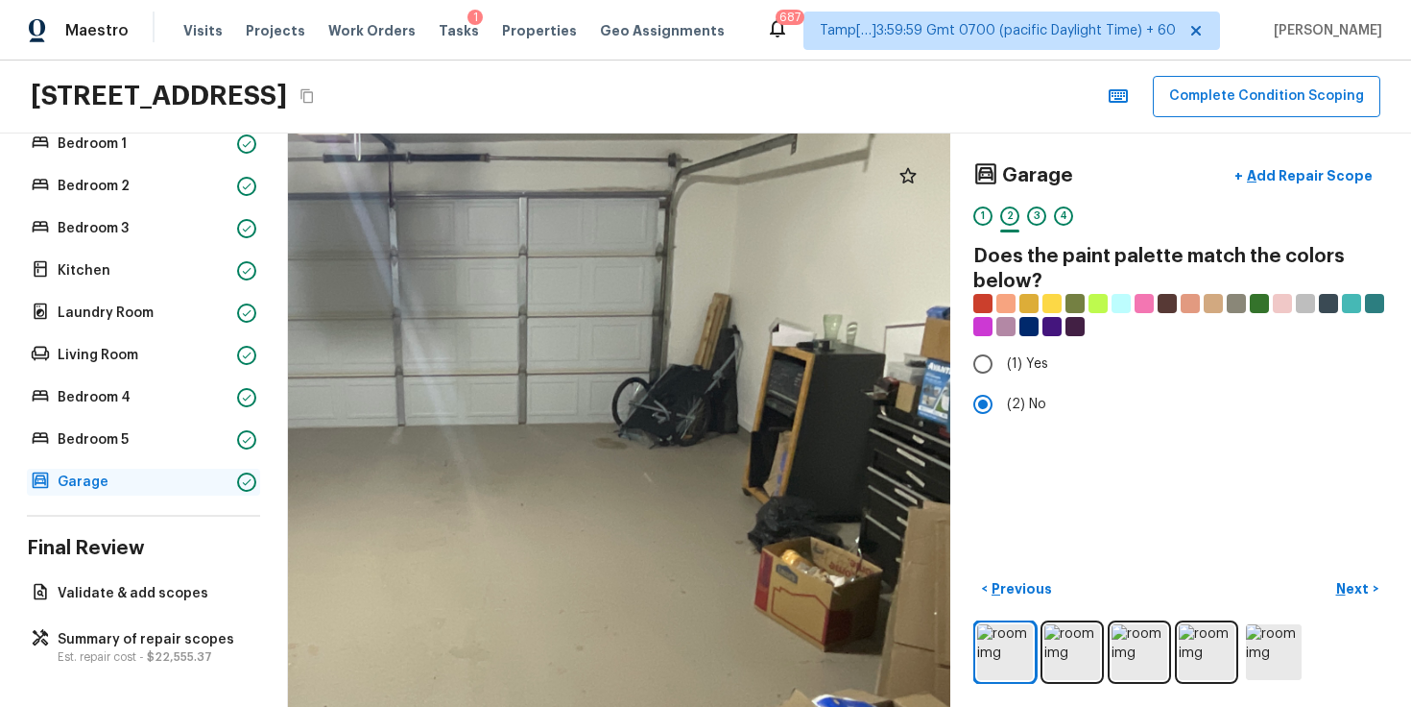
drag, startPoint x: 627, startPoint y: 544, endPoint x: 81, endPoint y: 483, distance: 549.8
click at [84, 482] on div "Overall Layout Exterior Major Systems HVAC Water Heater Electrical Panel Floor …" at bounding box center [705, 419] width 1411 height 573
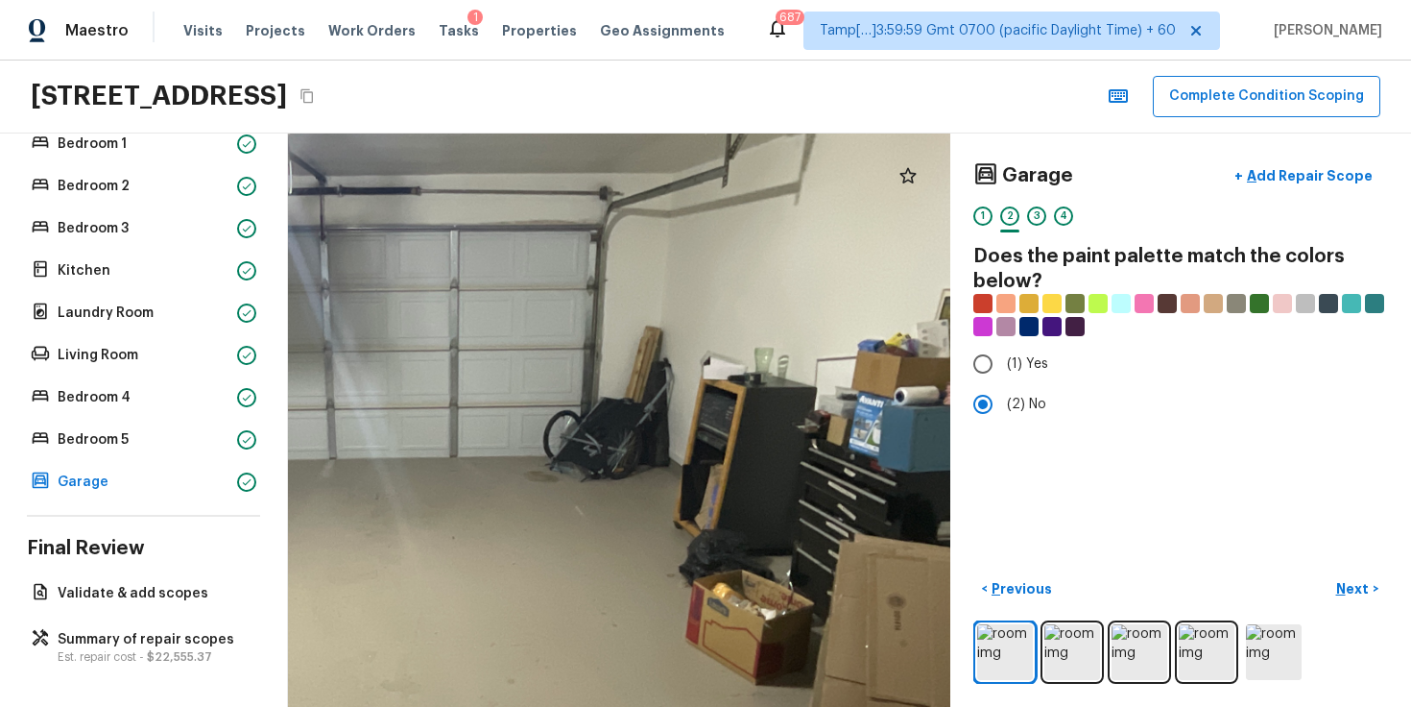
drag, startPoint x: 392, startPoint y: 483, endPoint x: 732, endPoint y: 479, distance: 339.9
click at [732, 479] on div at bounding box center [421, 471] width 1739 height 1505
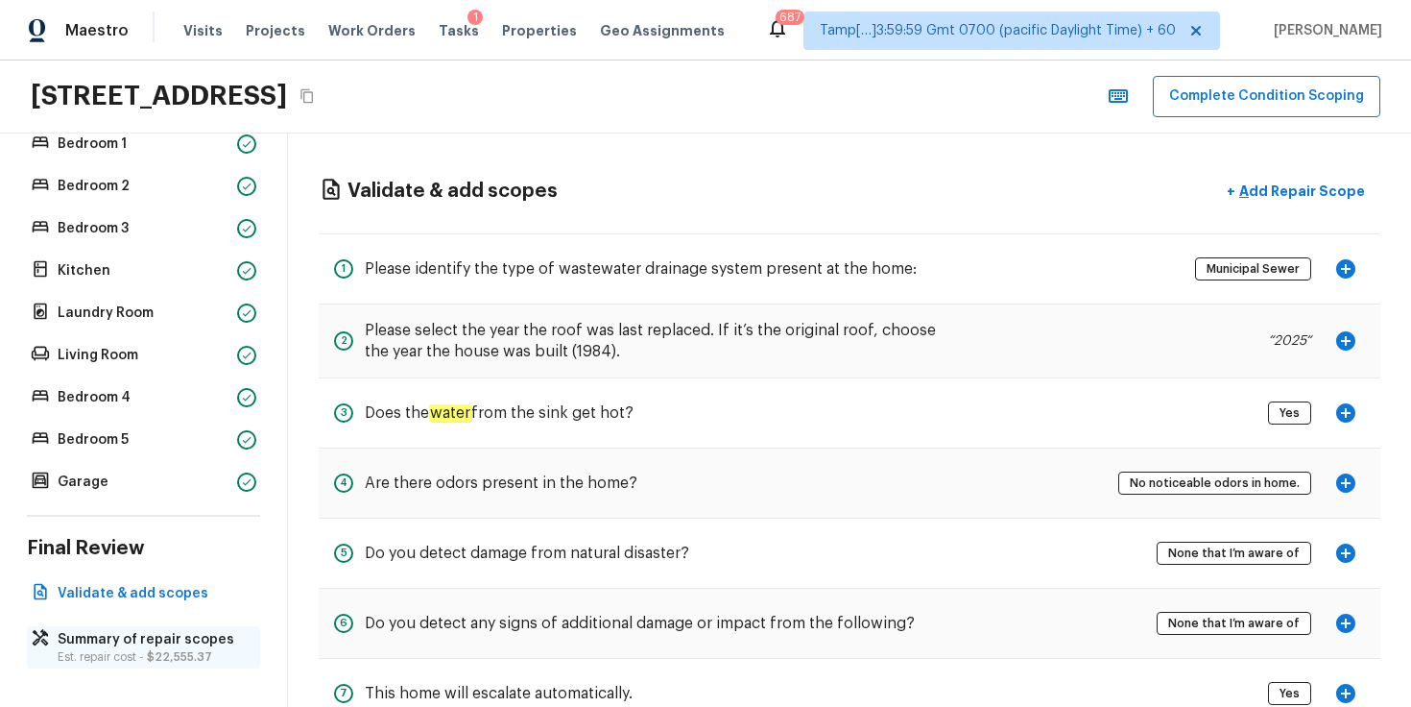
click at [203, 649] on p "Est. repair cost - $22,555.37" at bounding box center [153, 656] width 191 height 15
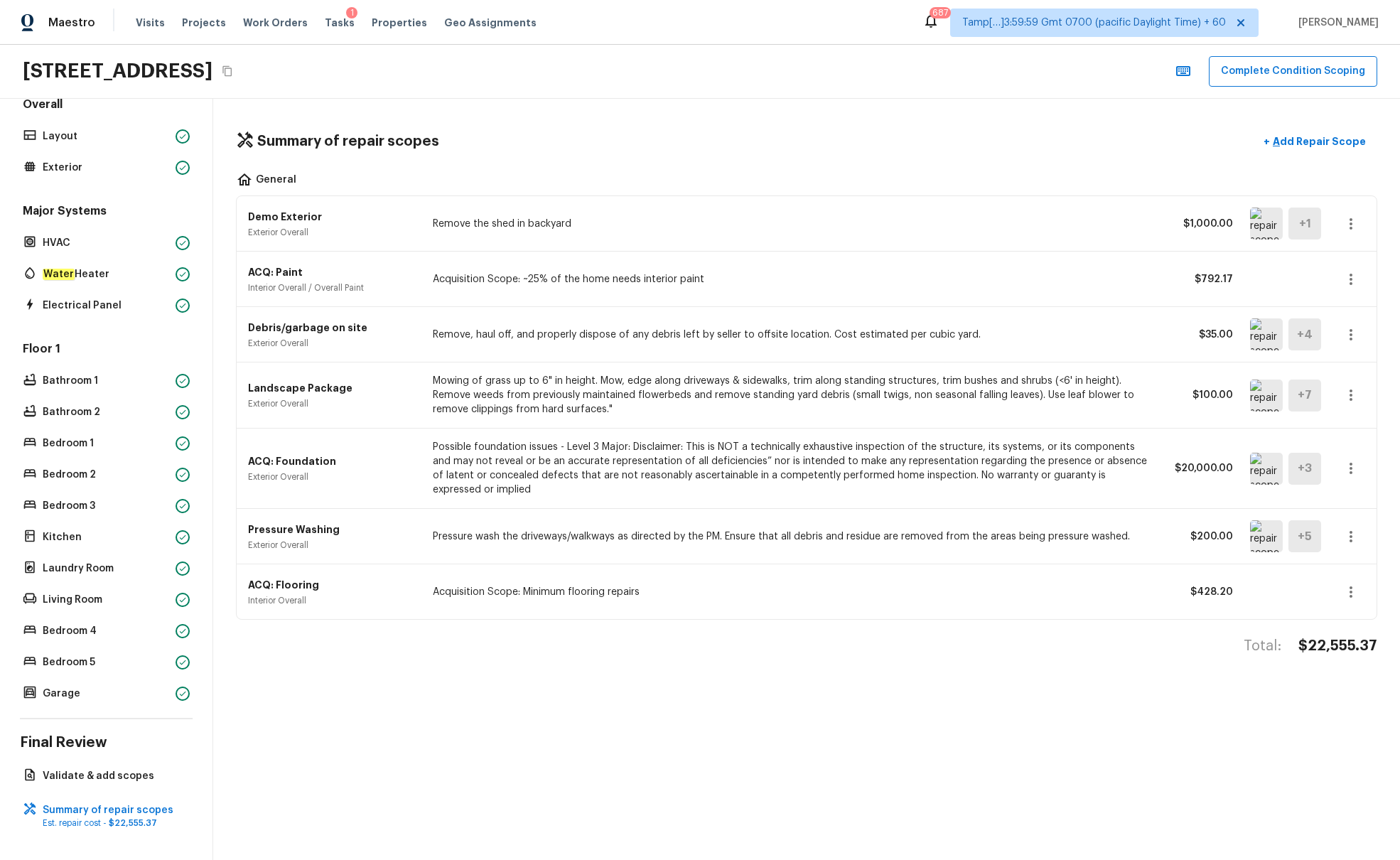
scroll to position [30, 0]
click at [854, 67] on div "405 Bremen Dr, Hurst, TX 76054 Complete Condition Scoping" at bounding box center [700, 71] width 1400 height 54
click at [1044, 135] on p "Add Repair Scope" at bounding box center [1319, 141] width 96 height 14
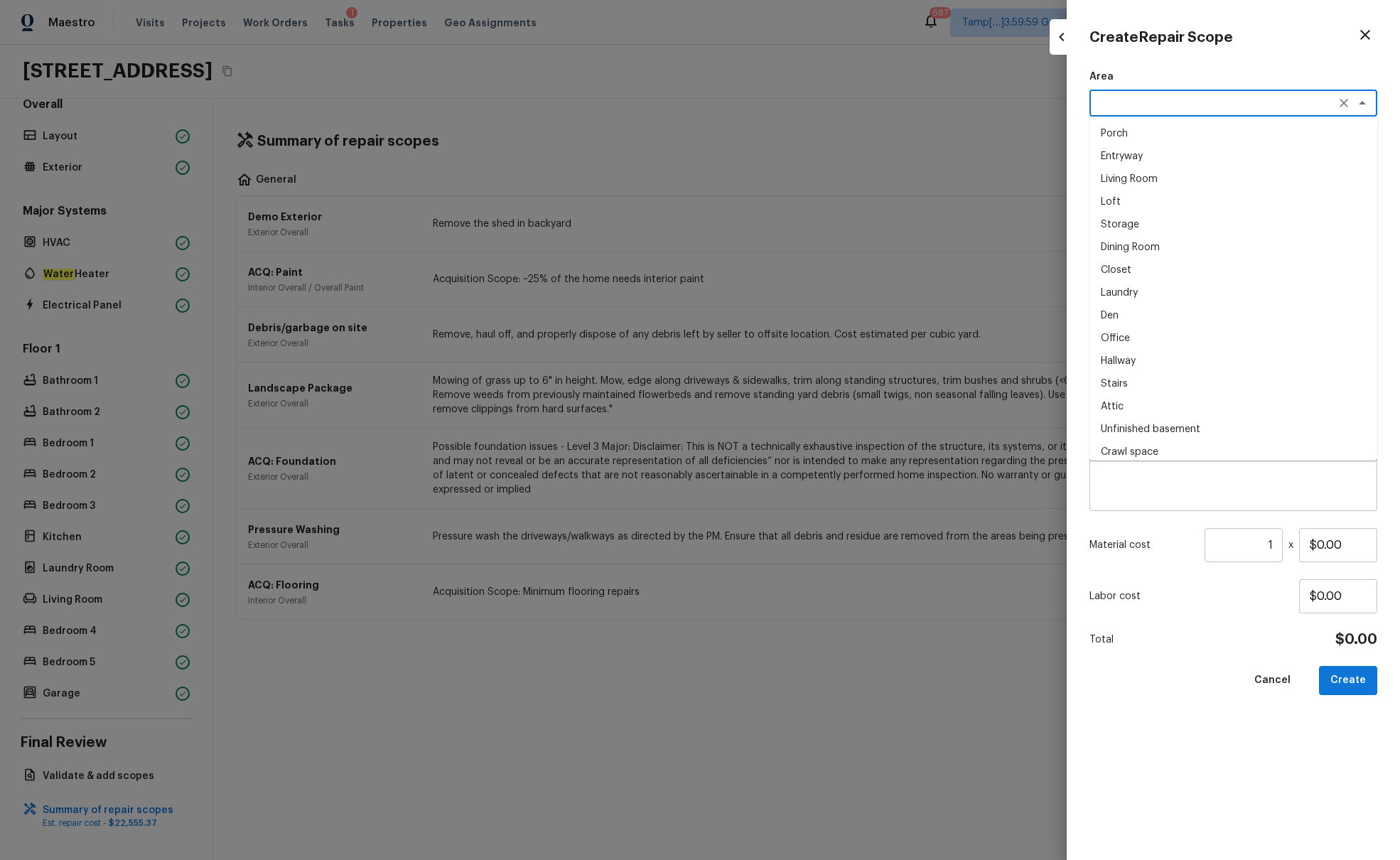
click at [1044, 102] on textarea at bounding box center [1214, 103] width 235 height 14
click at [1044, 132] on li "Exterior Overall" at bounding box center [1233, 133] width 288 height 23
click at [1044, 323] on textarea at bounding box center [1214, 316] width 235 height 14
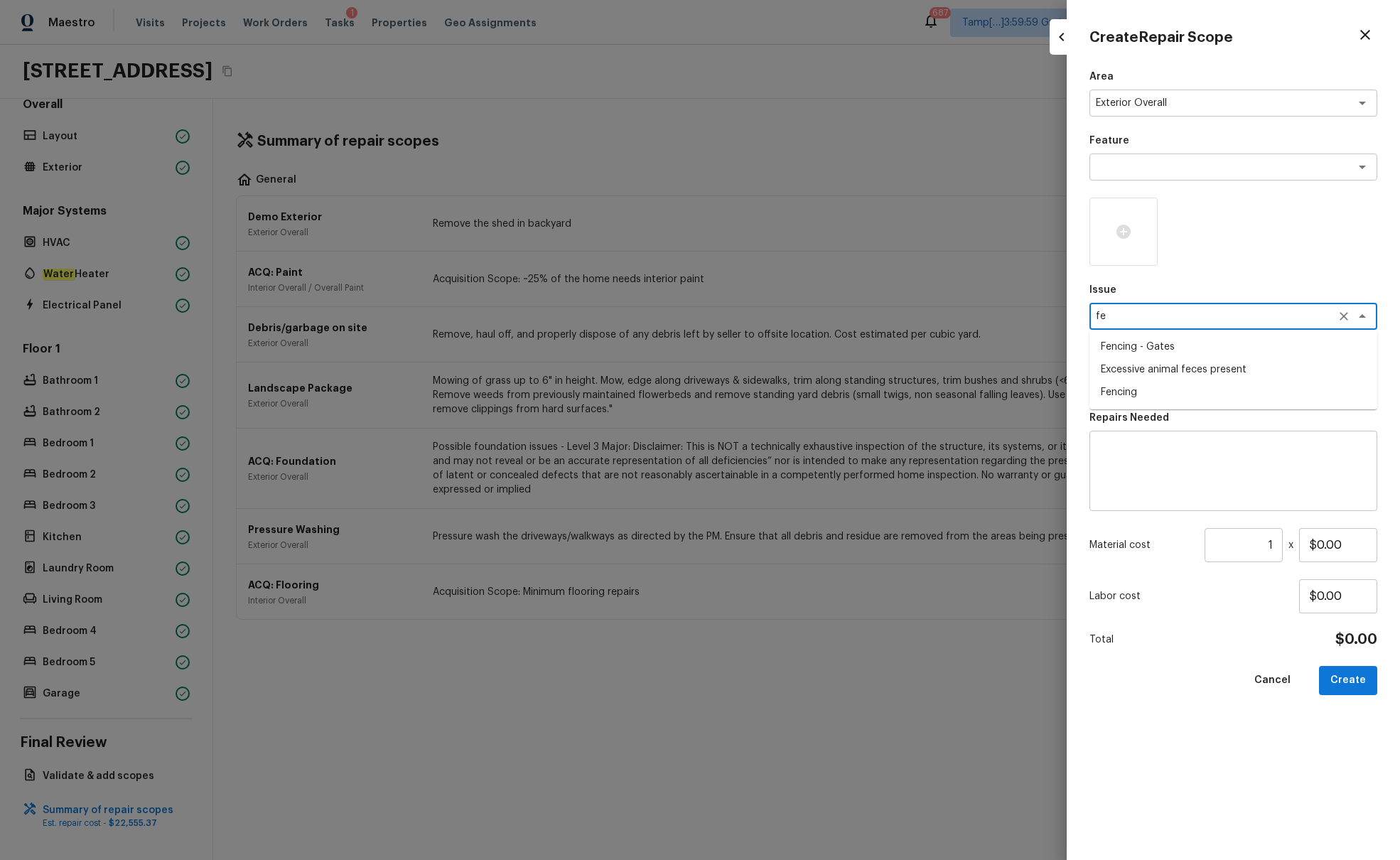
click at [1044, 388] on li "Fencing" at bounding box center [1233, 392] width 288 height 23
click at [1044, 389] on div "x ​" at bounding box center [1233, 380] width 288 height 27
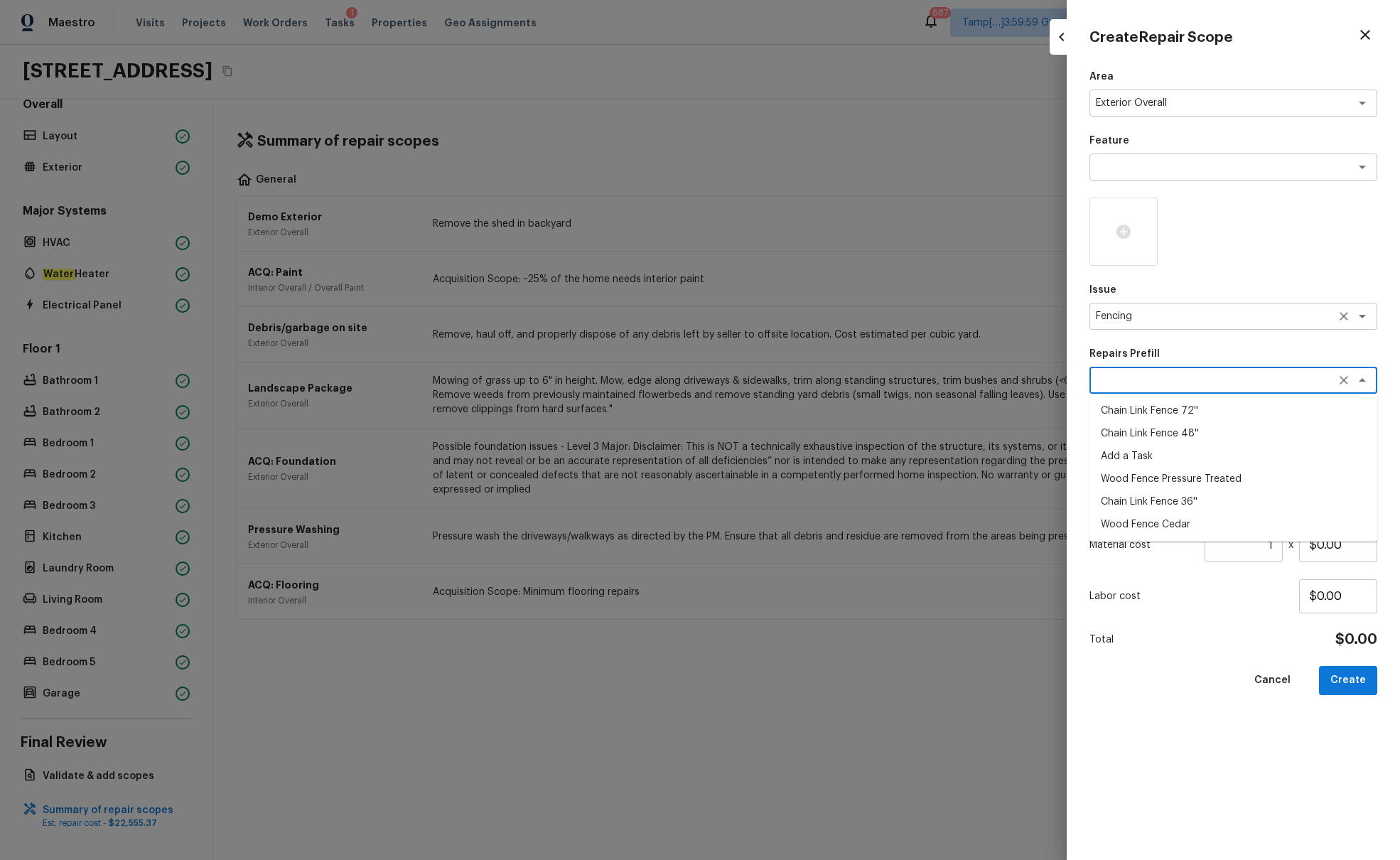
click at [1044, 320] on textarea "Fencing" at bounding box center [1214, 316] width 235 height 14
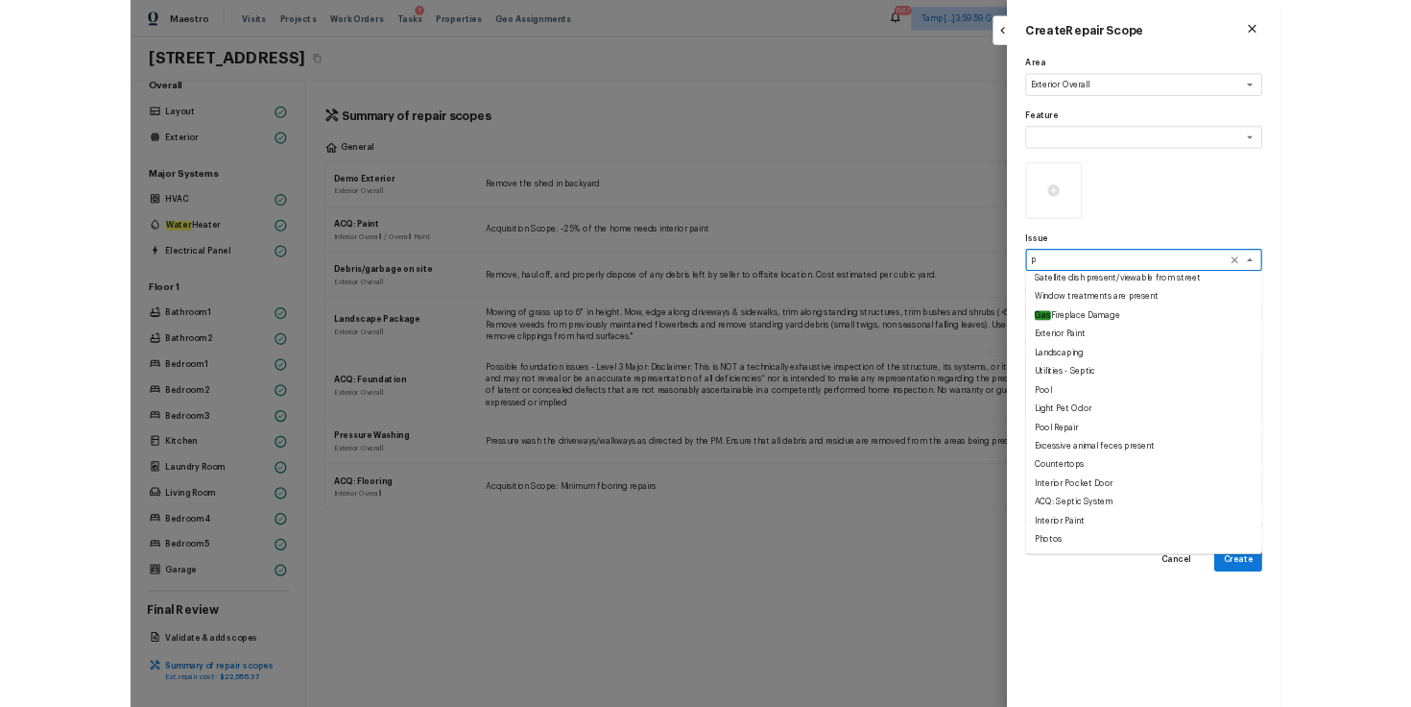
scroll to position [0, 0]
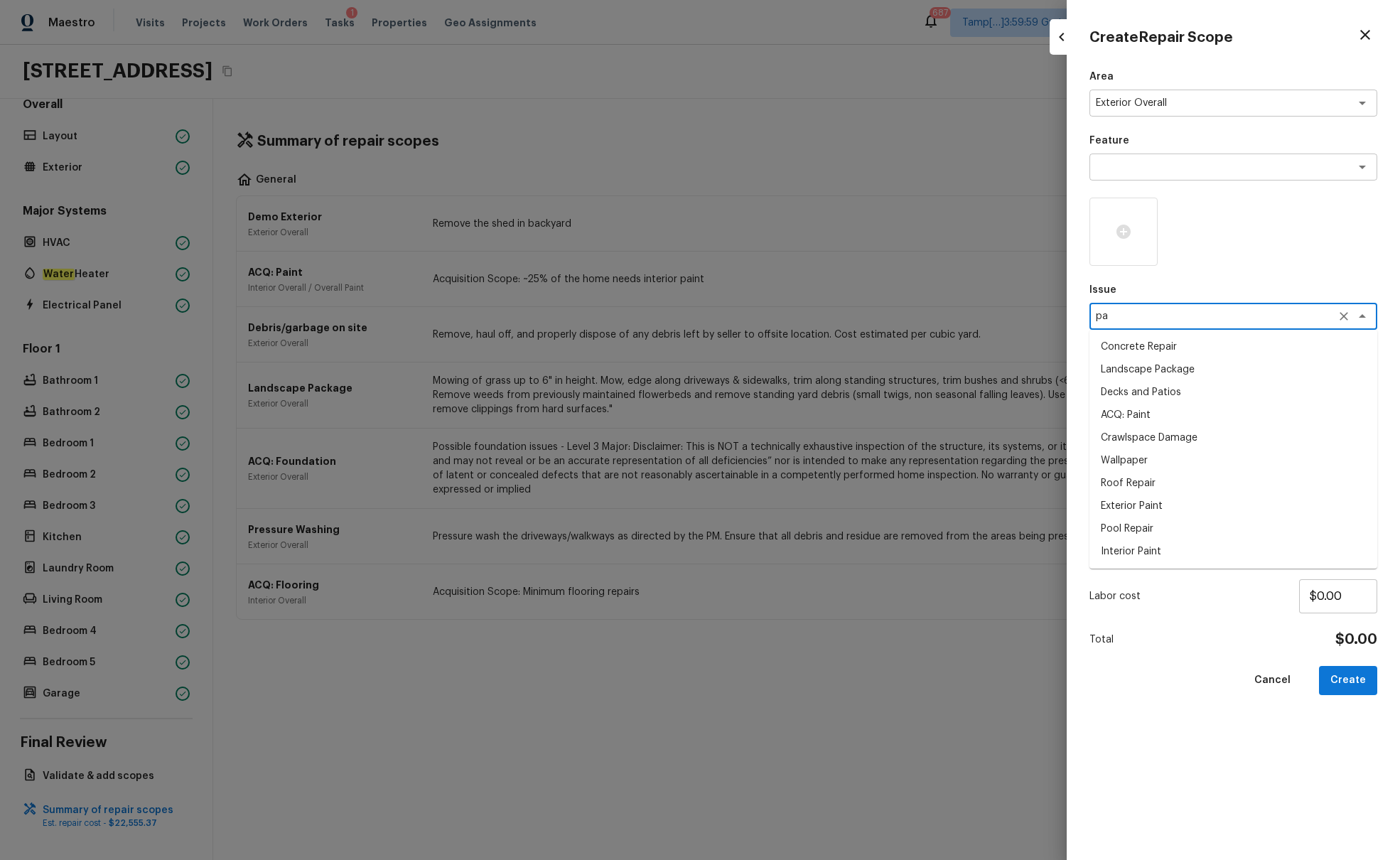
click at [1044, 499] on li "Exterior Paint" at bounding box center [1233, 505] width 288 height 23
click at [1044, 384] on textarea at bounding box center [1214, 380] width 235 height 14
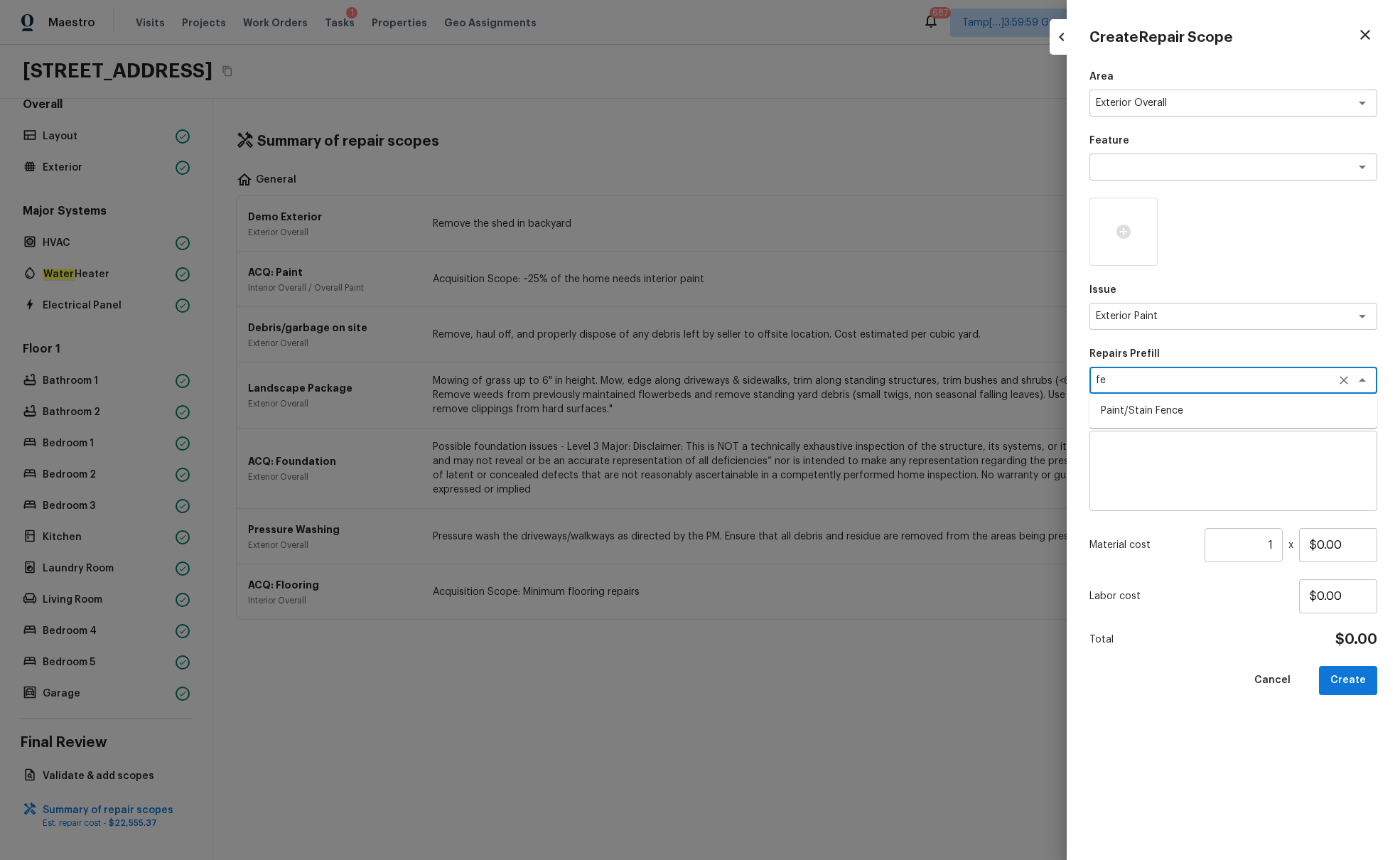
click at [1044, 410] on li "Paint/Stain Fence" at bounding box center [1233, 411] width 288 height 23
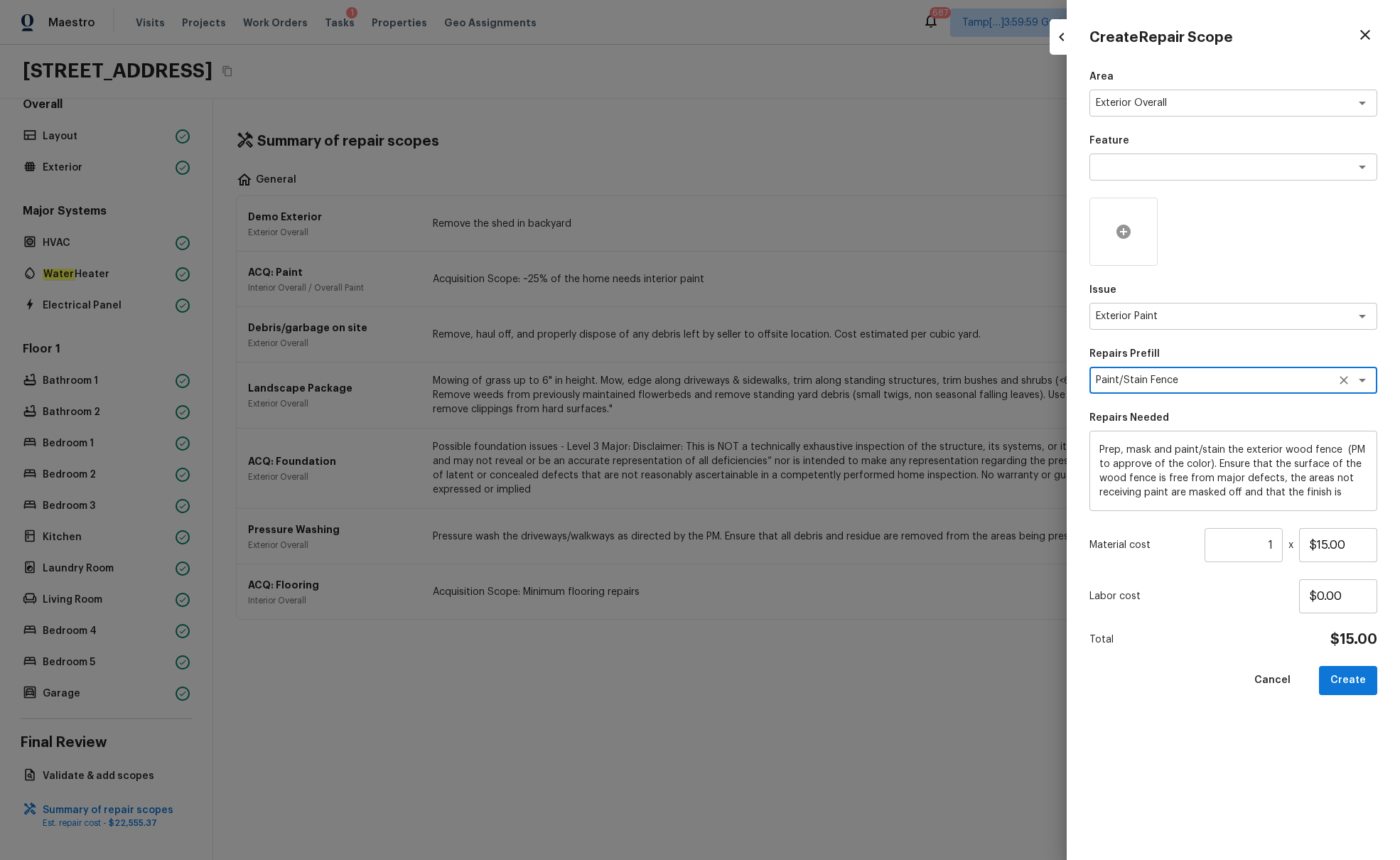
click at [1044, 229] on icon at bounding box center [1123, 231] width 14 height 14
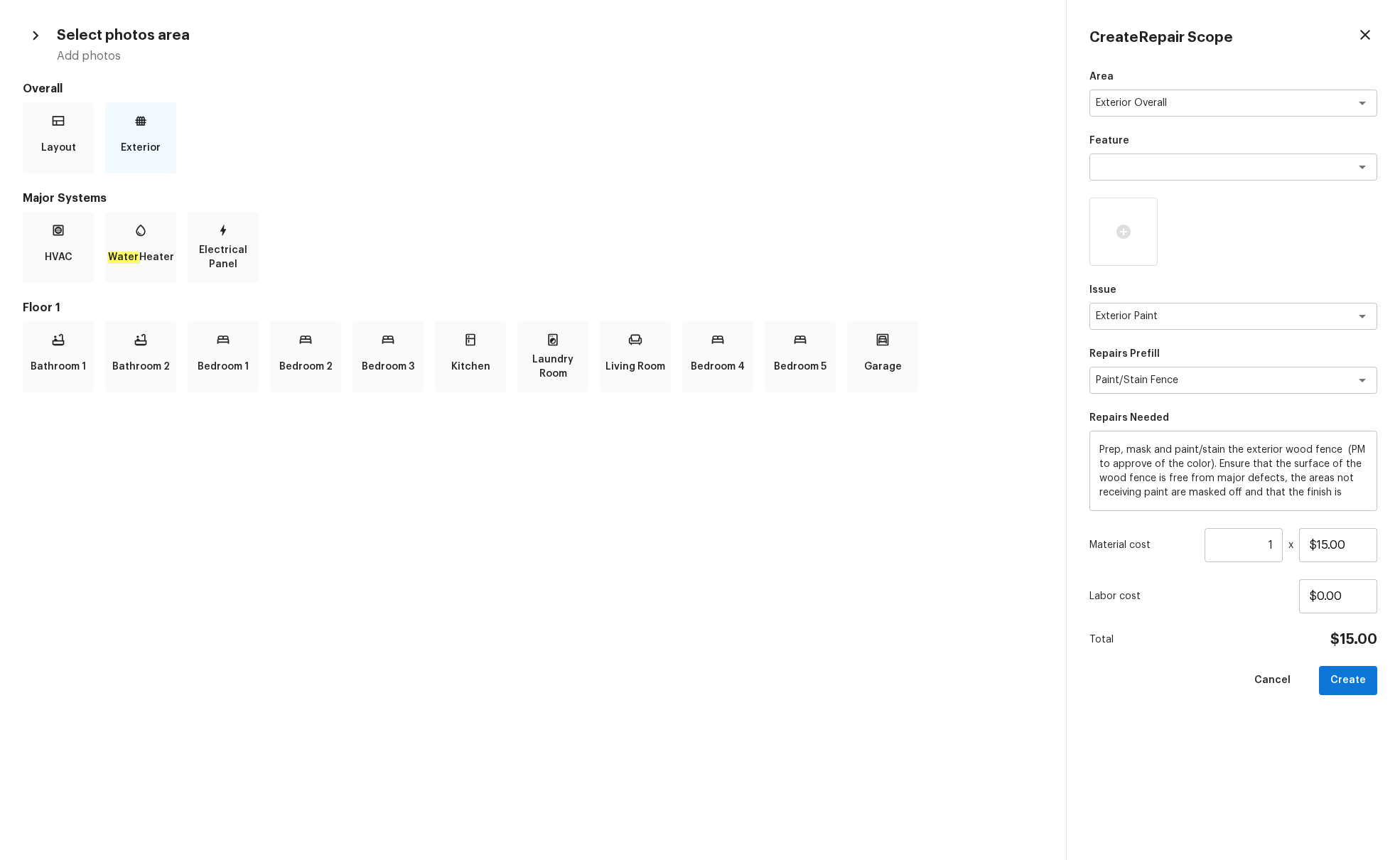
click at [158, 152] on p "Exterior" at bounding box center [141, 148] width 40 height 28
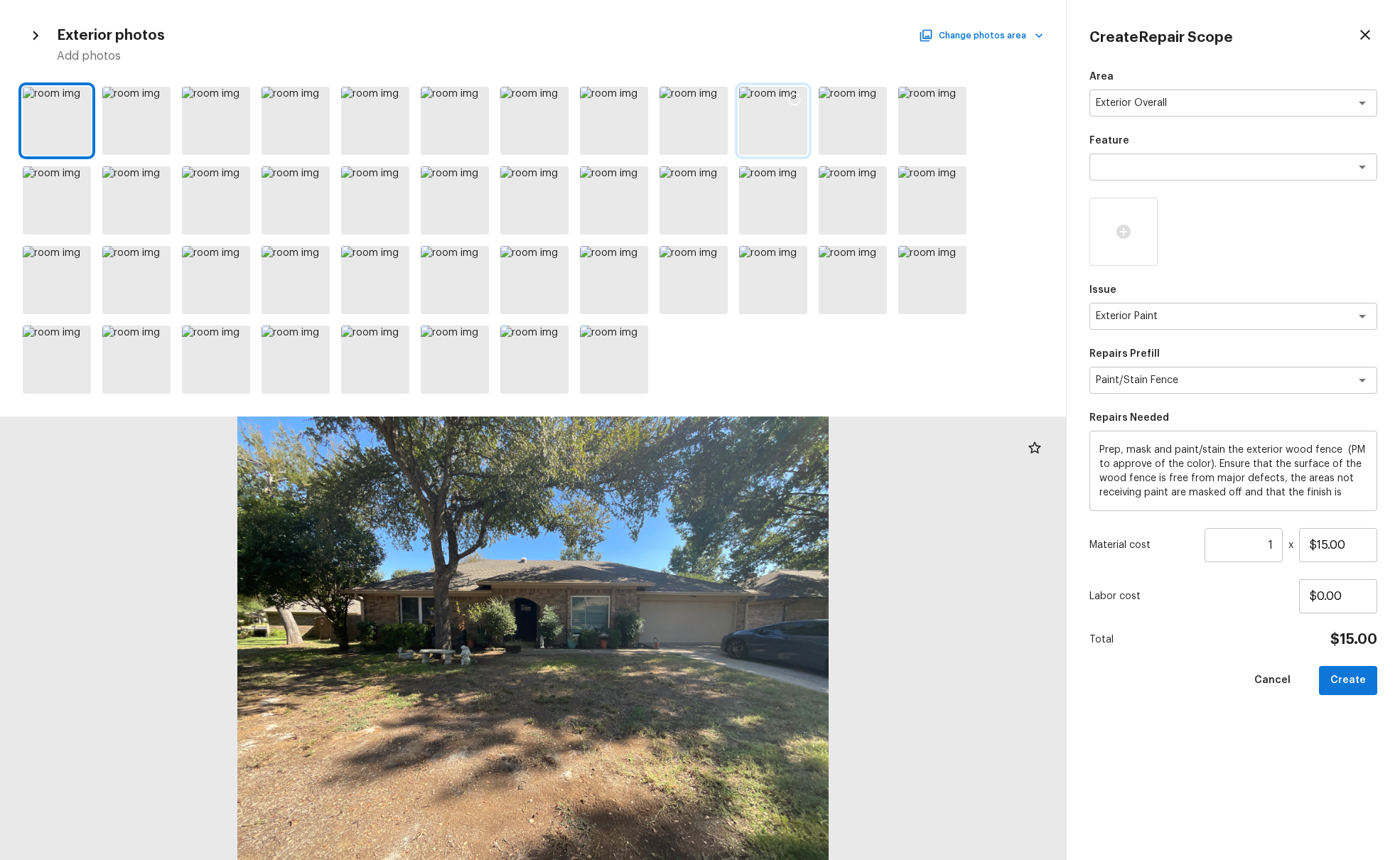
click at [794, 102] on icon at bounding box center [794, 99] width 14 height 14
click at [162, 258] on icon at bounding box center [158, 259] width 12 height 12
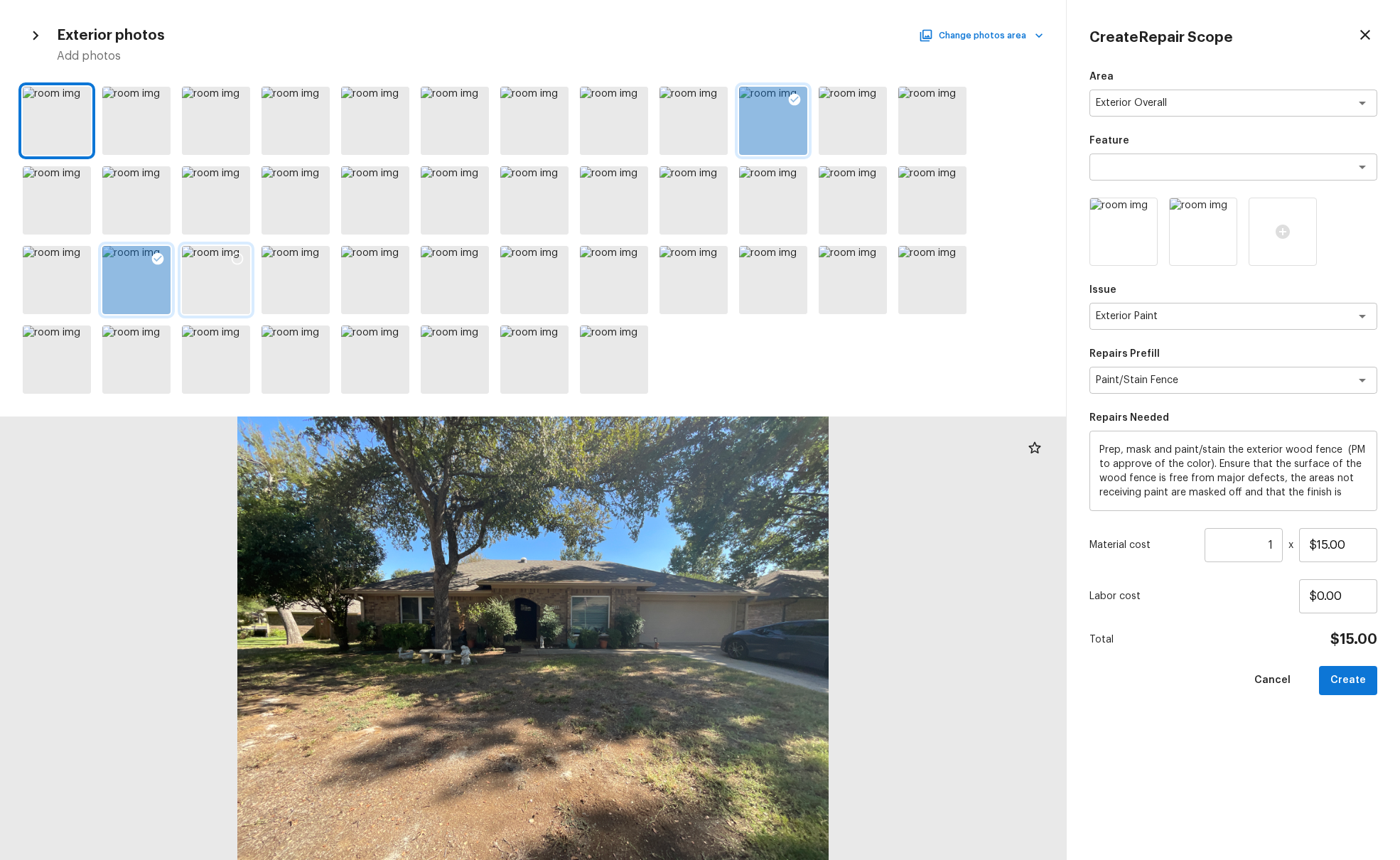
click at [240, 257] on icon at bounding box center [237, 258] width 14 height 14
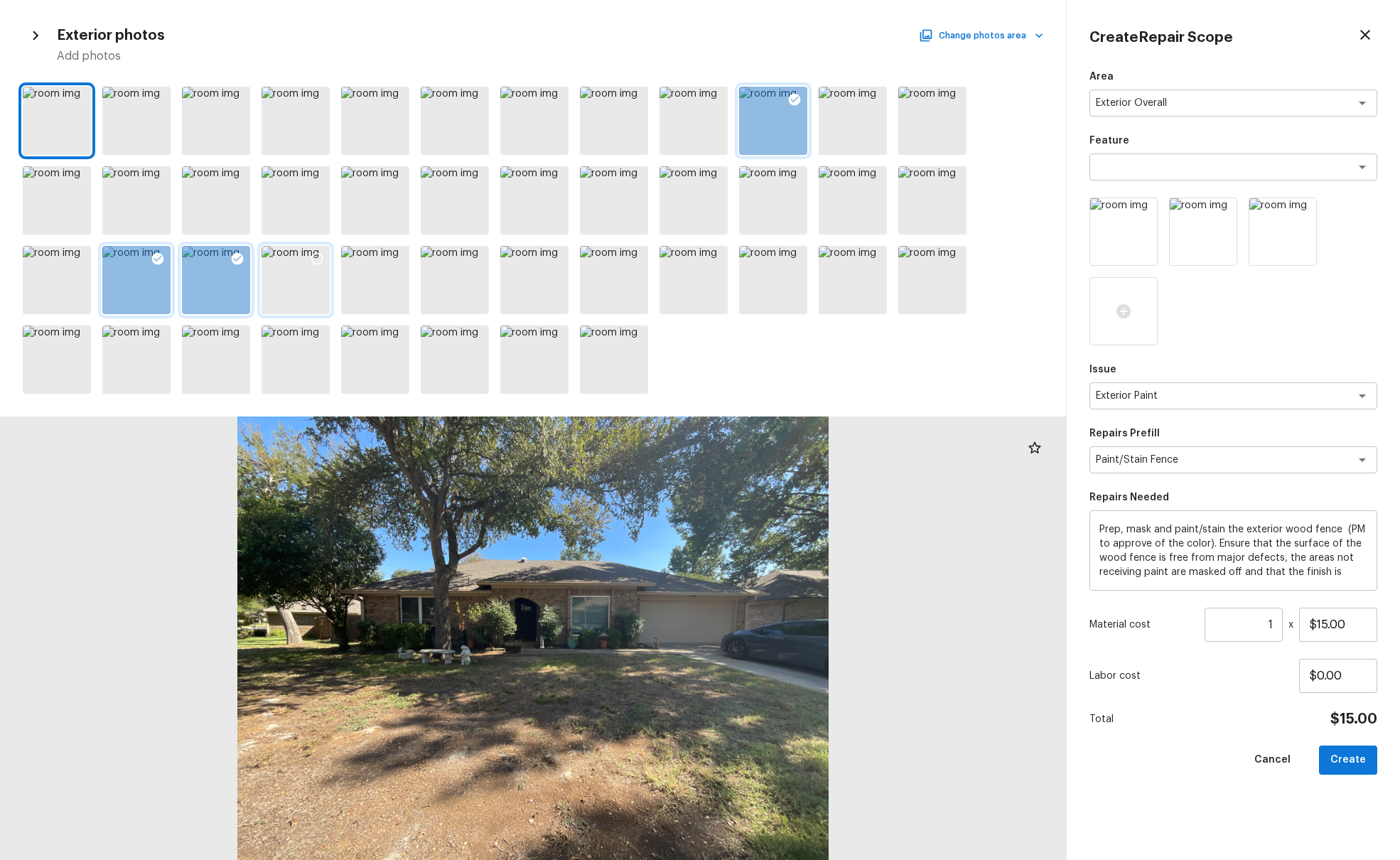
click at [315, 258] on icon at bounding box center [317, 258] width 14 height 14
click at [397, 257] on icon at bounding box center [396, 258] width 14 height 14
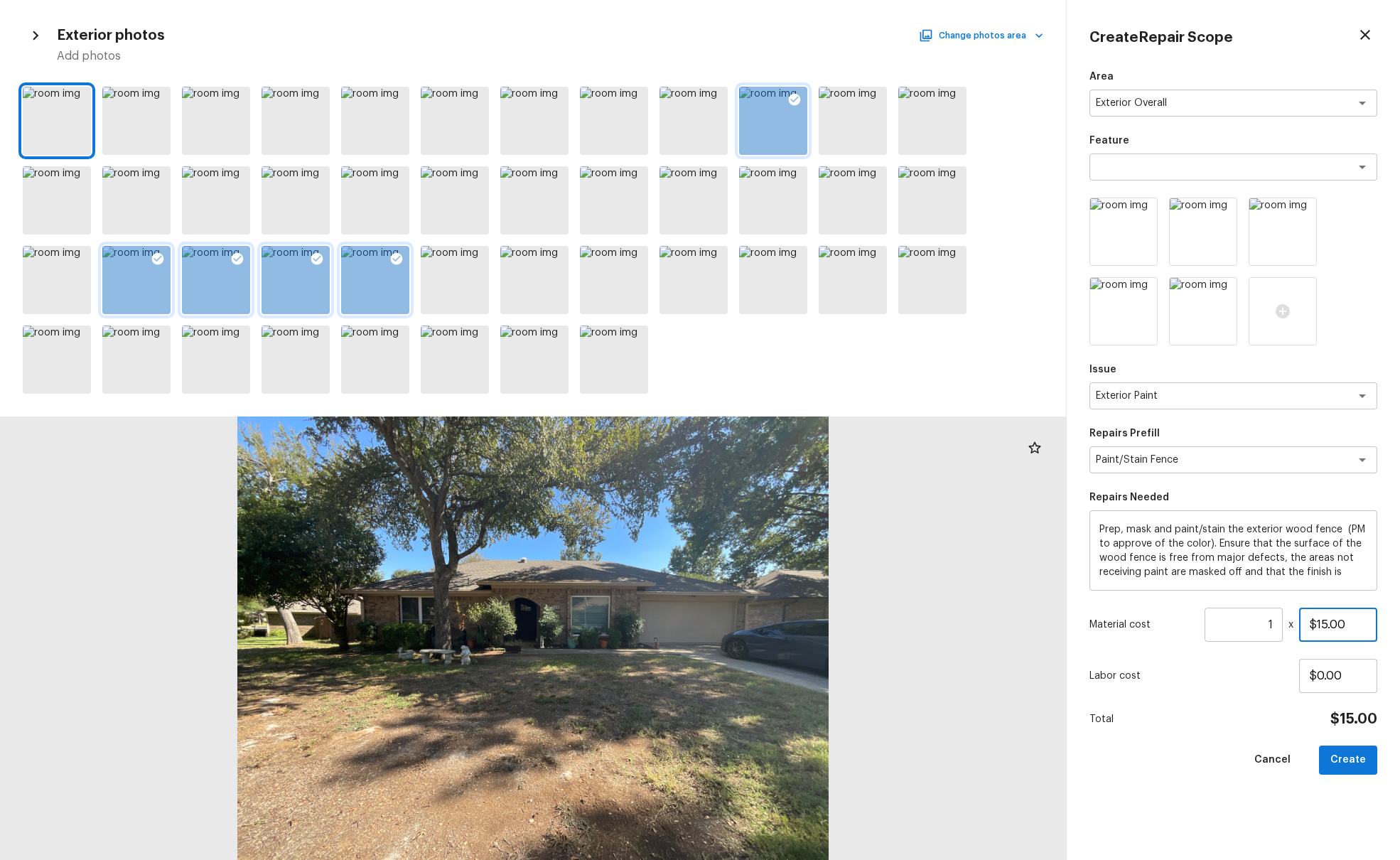
click at [1044, 524] on input "$15.00" at bounding box center [1339, 625] width 78 height 34
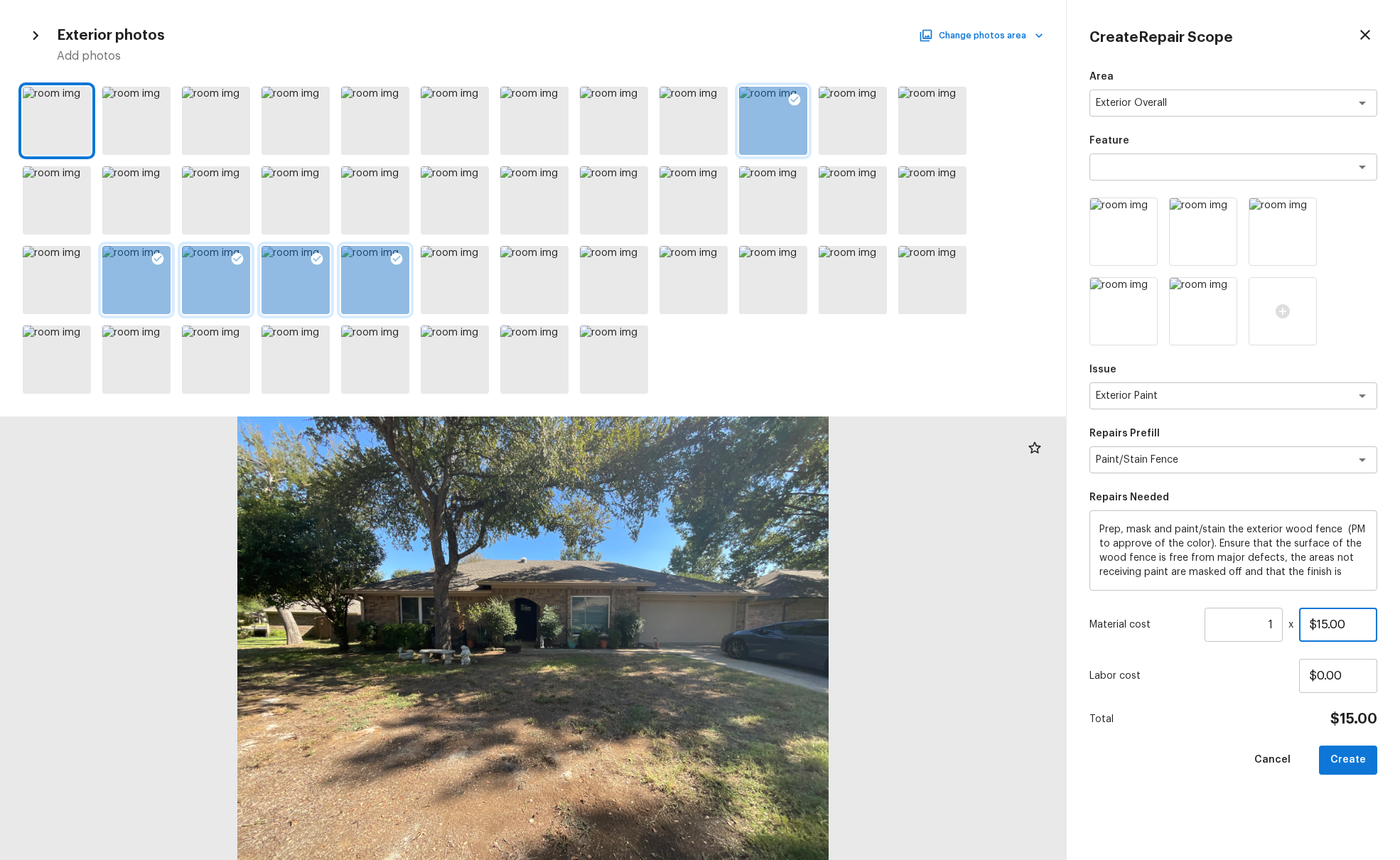
click at [1044, 524] on input "$15.00" at bounding box center [1339, 625] width 78 height 34
click at [1044, 524] on div "Area Exterior Overall x ​ Feature x ​ Issue Exterior Paint x ​ Repairs Prefill …" at bounding box center [1233, 453] width 288 height 767
click at [1044, 524] on button "Create" at bounding box center [1348, 759] width 58 height 29
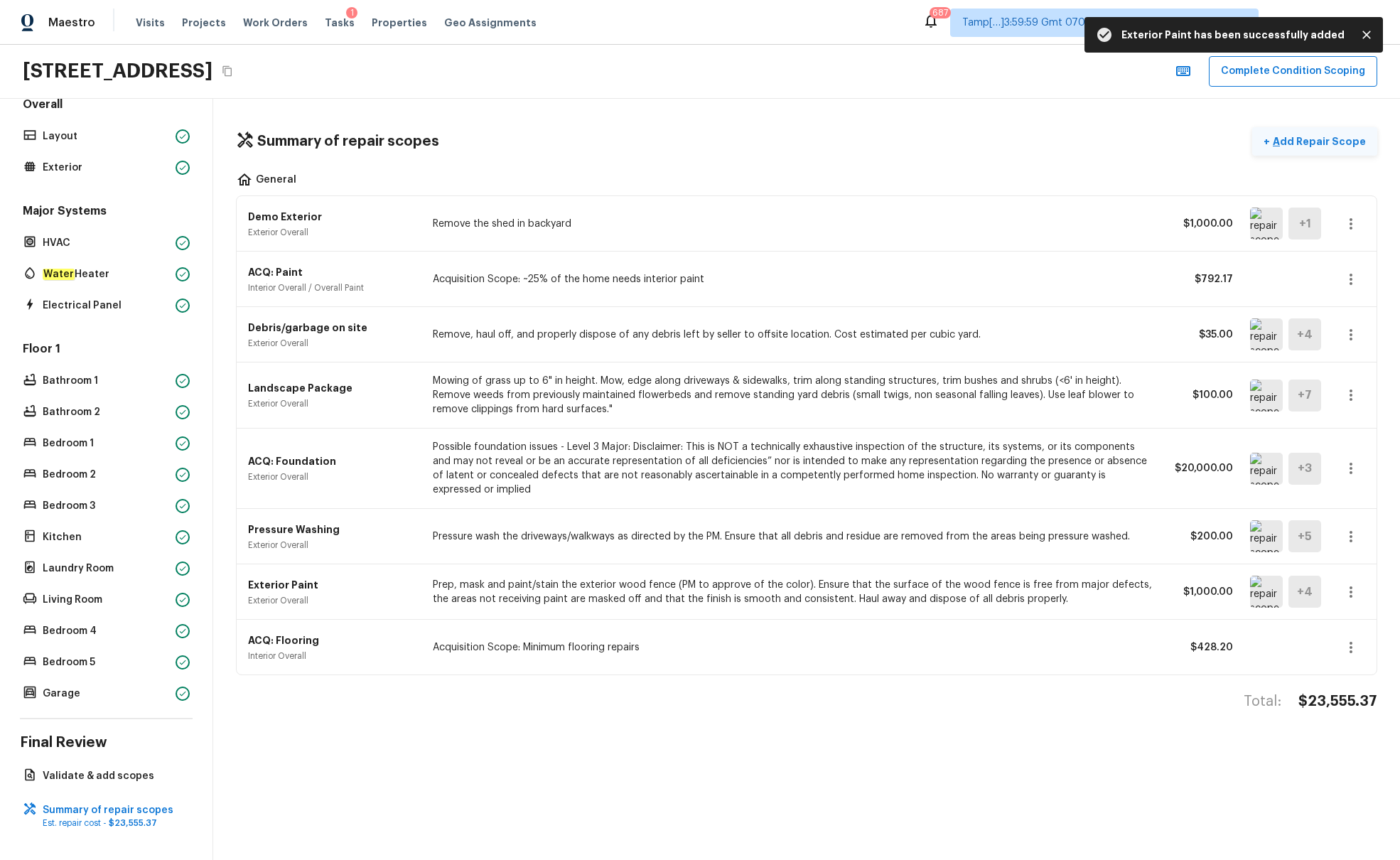
click at [1044, 144] on p "Add Repair Scope" at bounding box center [1319, 141] width 96 height 14
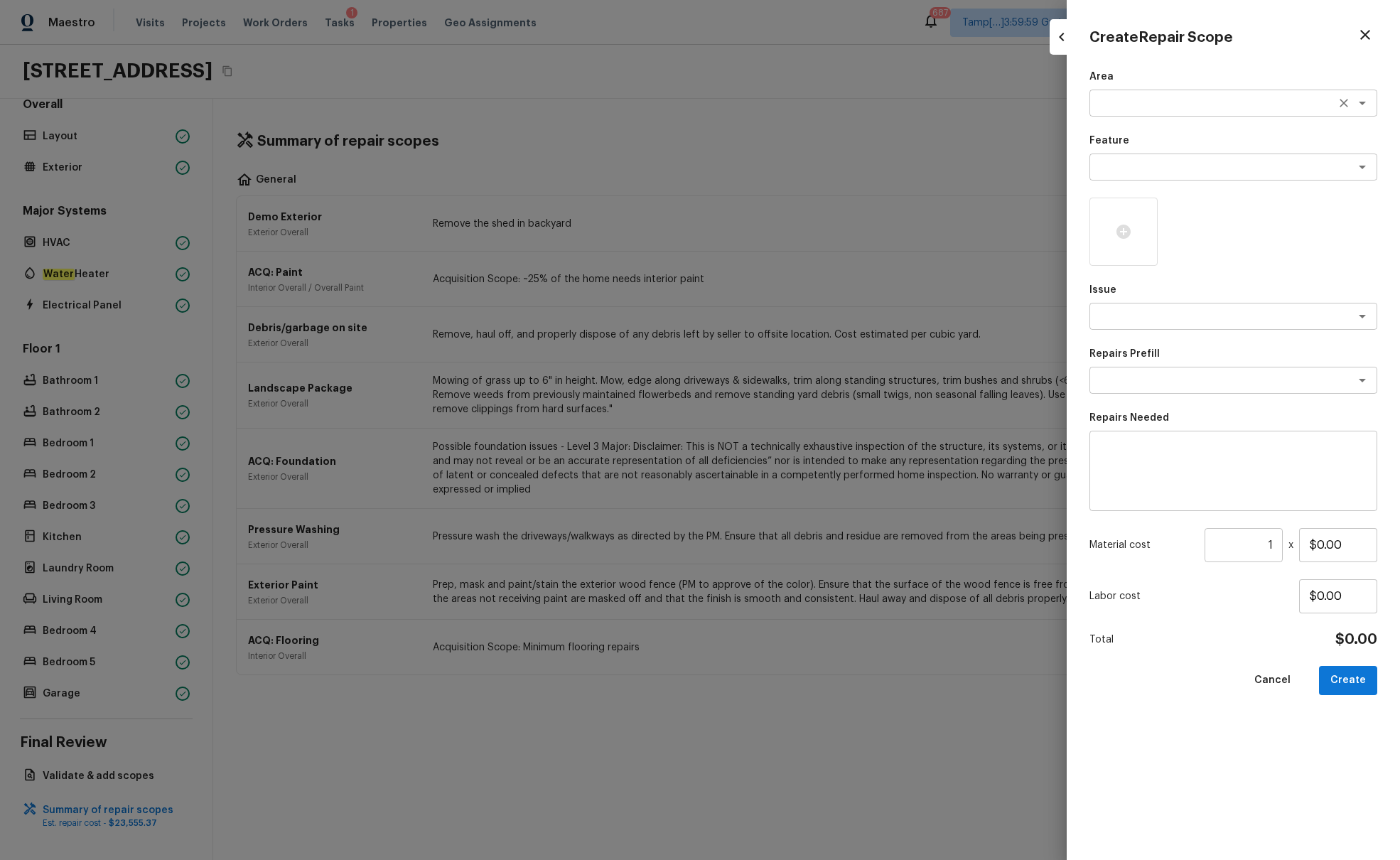
click at [1044, 108] on textarea at bounding box center [1214, 103] width 235 height 14
click at [1044, 132] on li "Exterior Overall" at bounding box center [1233, 133] width 288 height 23
click at [1044, 320] on textarea at bounding box center [1214, 316] width 235 height 14
click at [1044, 385] on li "Pool Repair" at bounding box center [1233, 392] width 288 height 23
click at [1044, 389] on div "x ​" at bounding box center [1233, 380] width 288 height 27
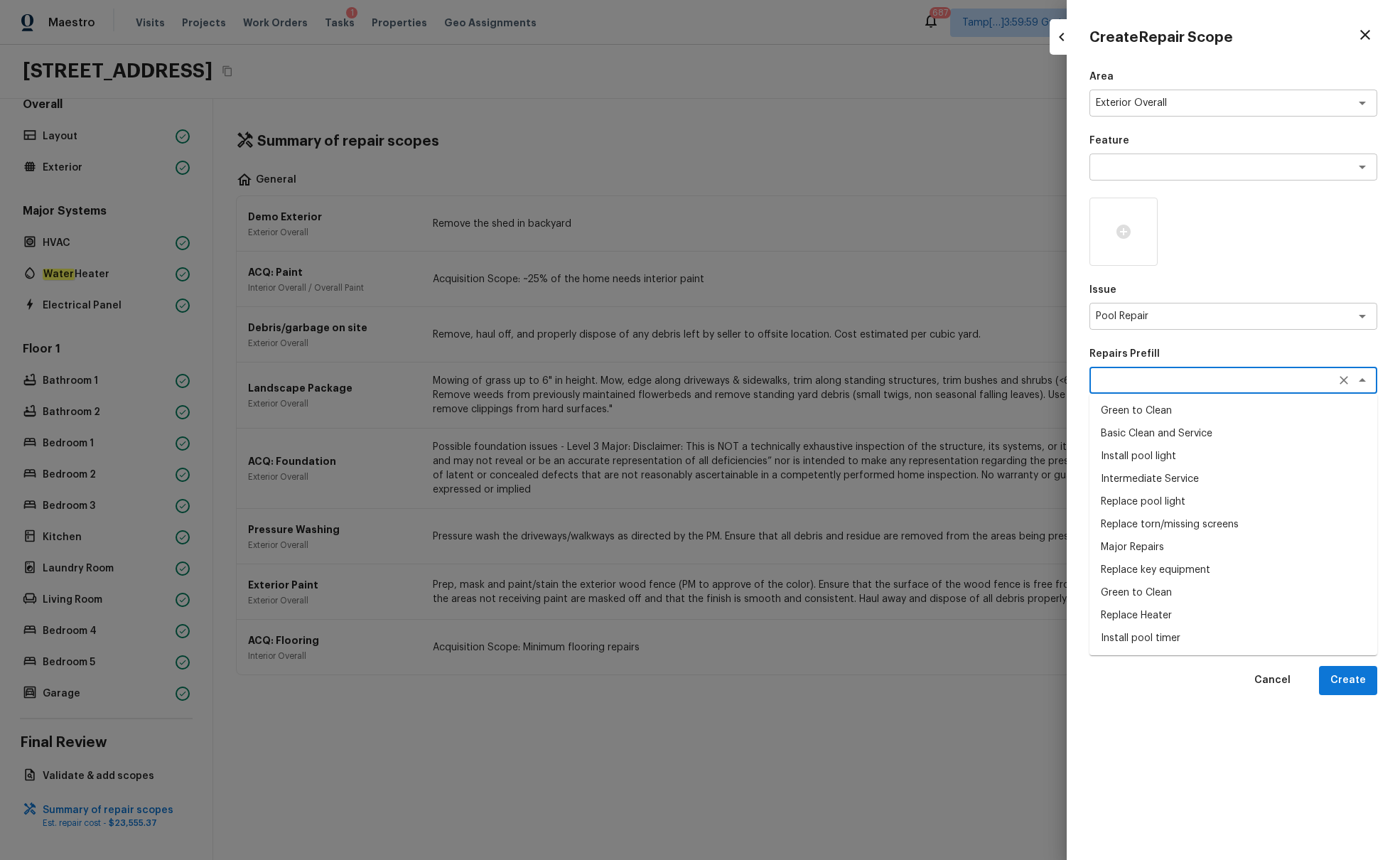
click at [1044, 436] on li "Basic Clean and Service" at bounding box center [1233, 433] width 288 height 23
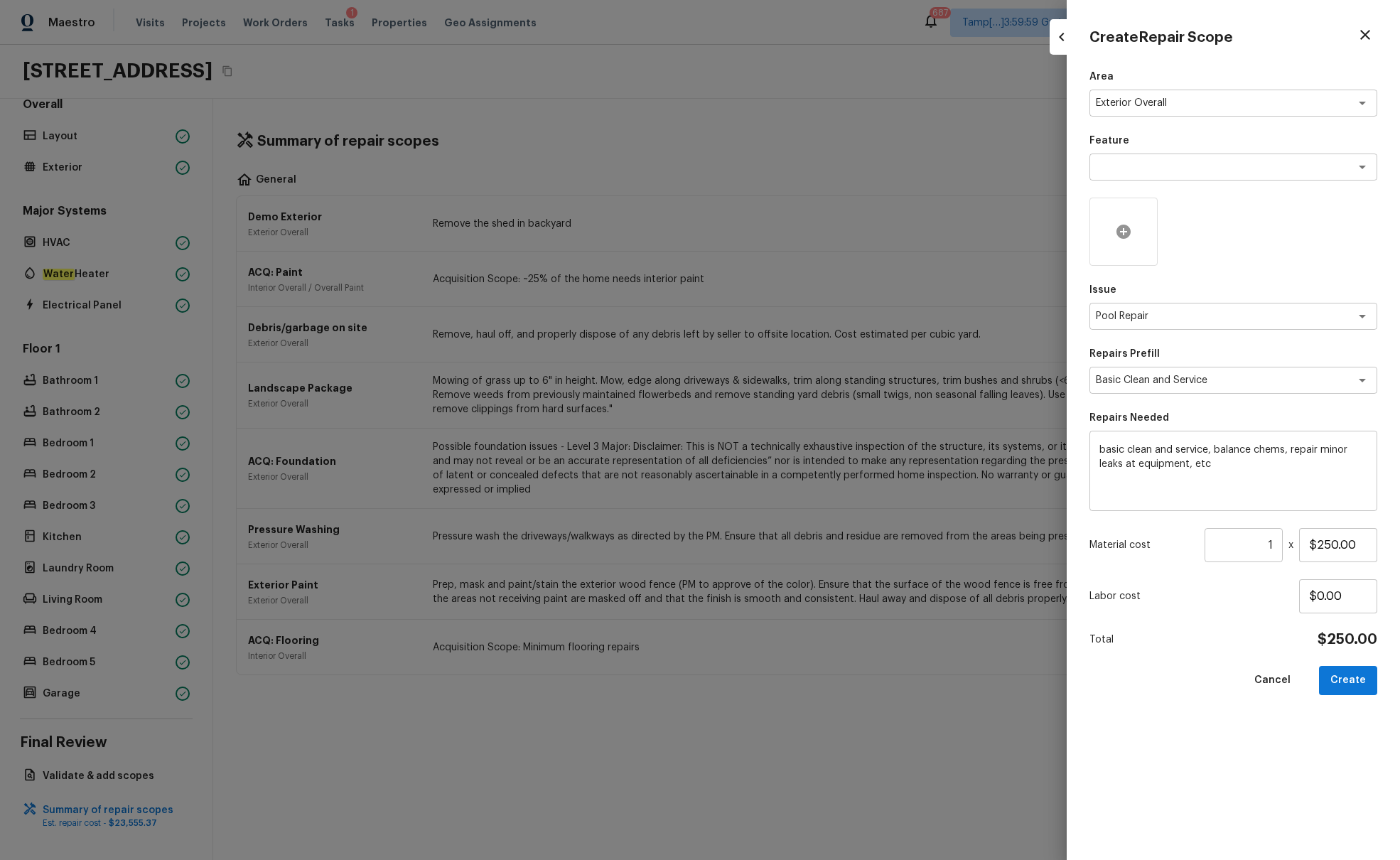
click at [1044, 230] on icon at bounding box center [1123, 231] width 17 height 17
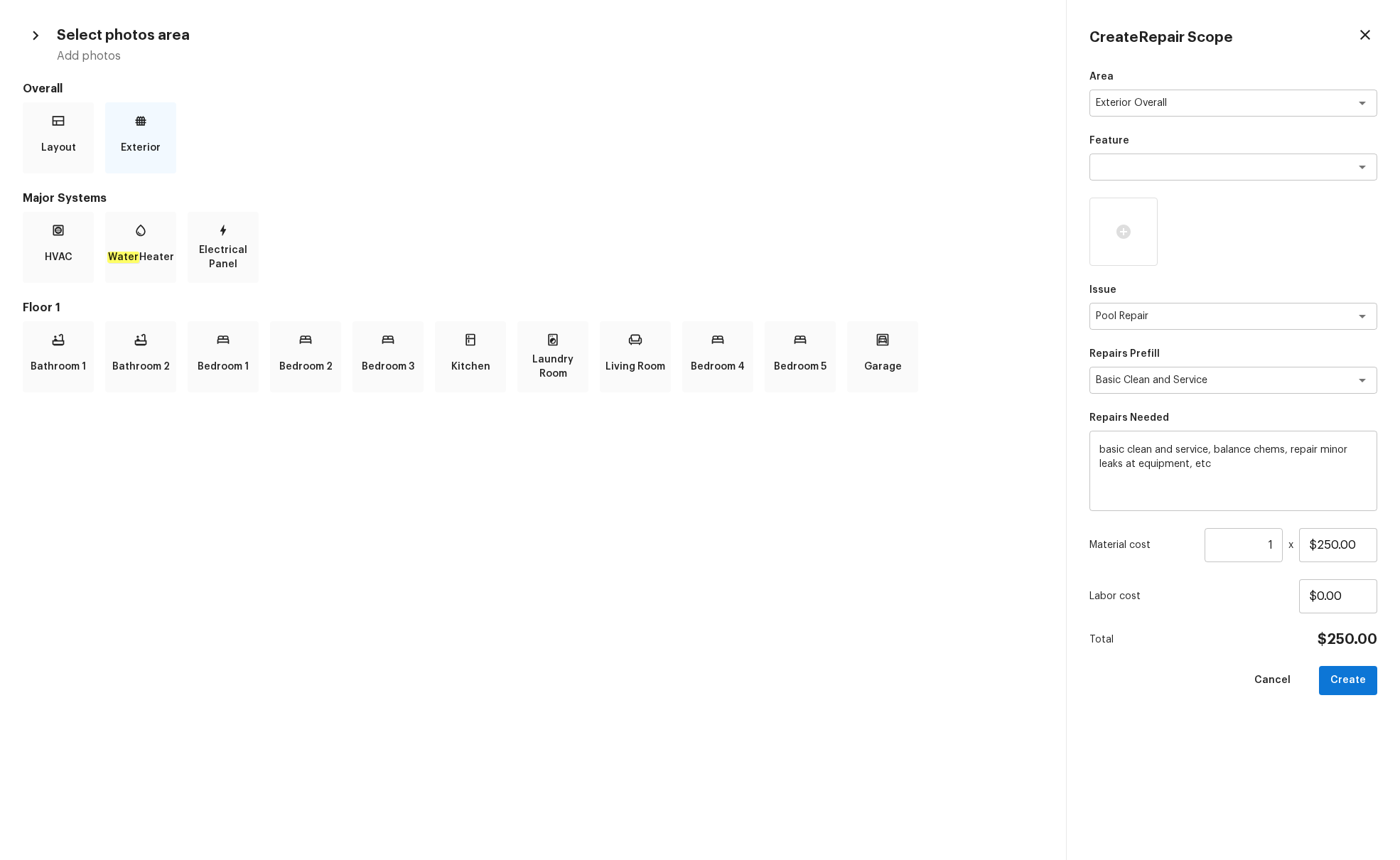
click at [144, 139] on p "Exterior" at bounding box center [141, 148] width 40 height 28
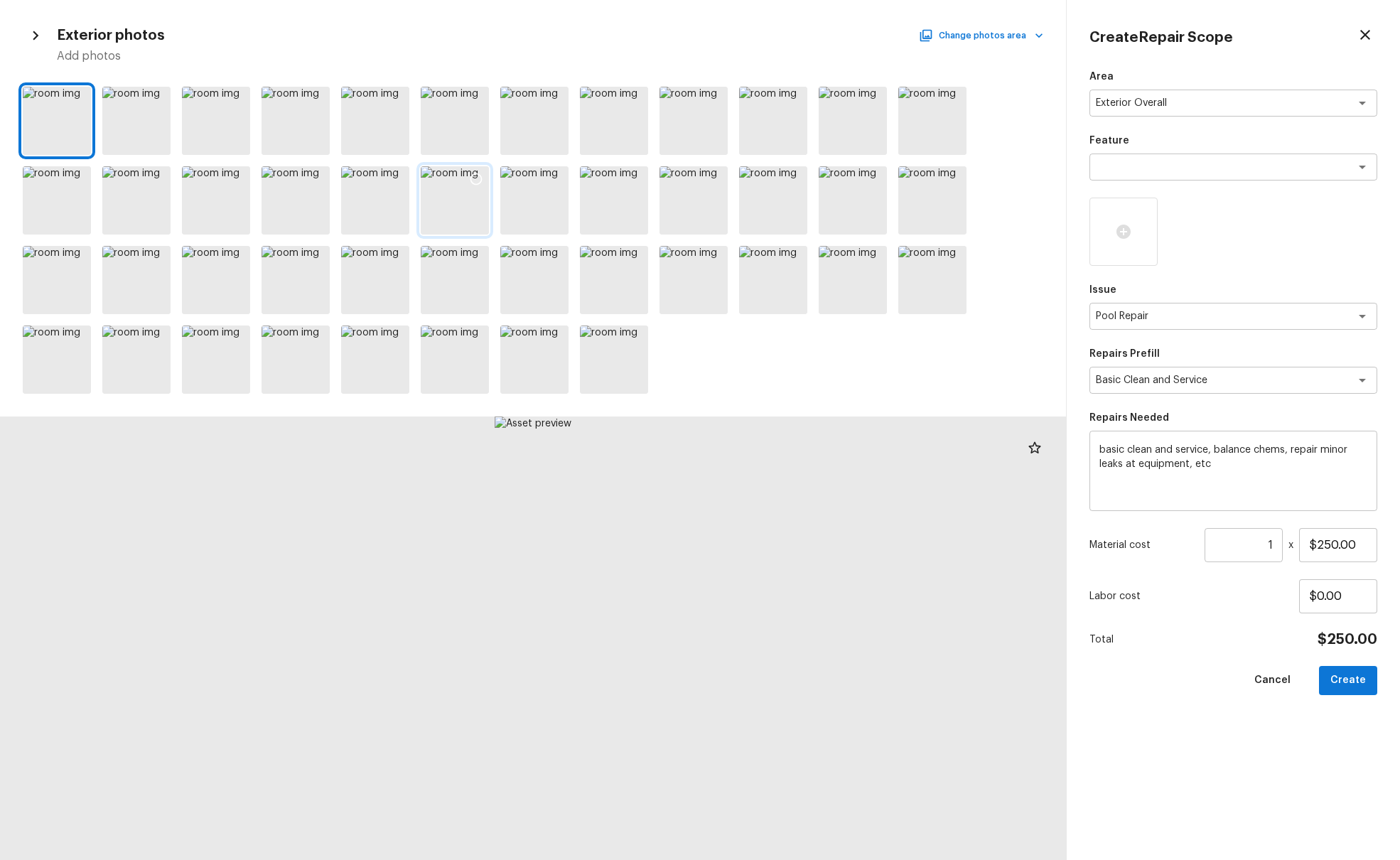
click at [476, 177] on icon at bounding box center [476, 178] width 14 height 14
click at [634, 102] on icon at bounding box center [635, 99] width 14 height 14
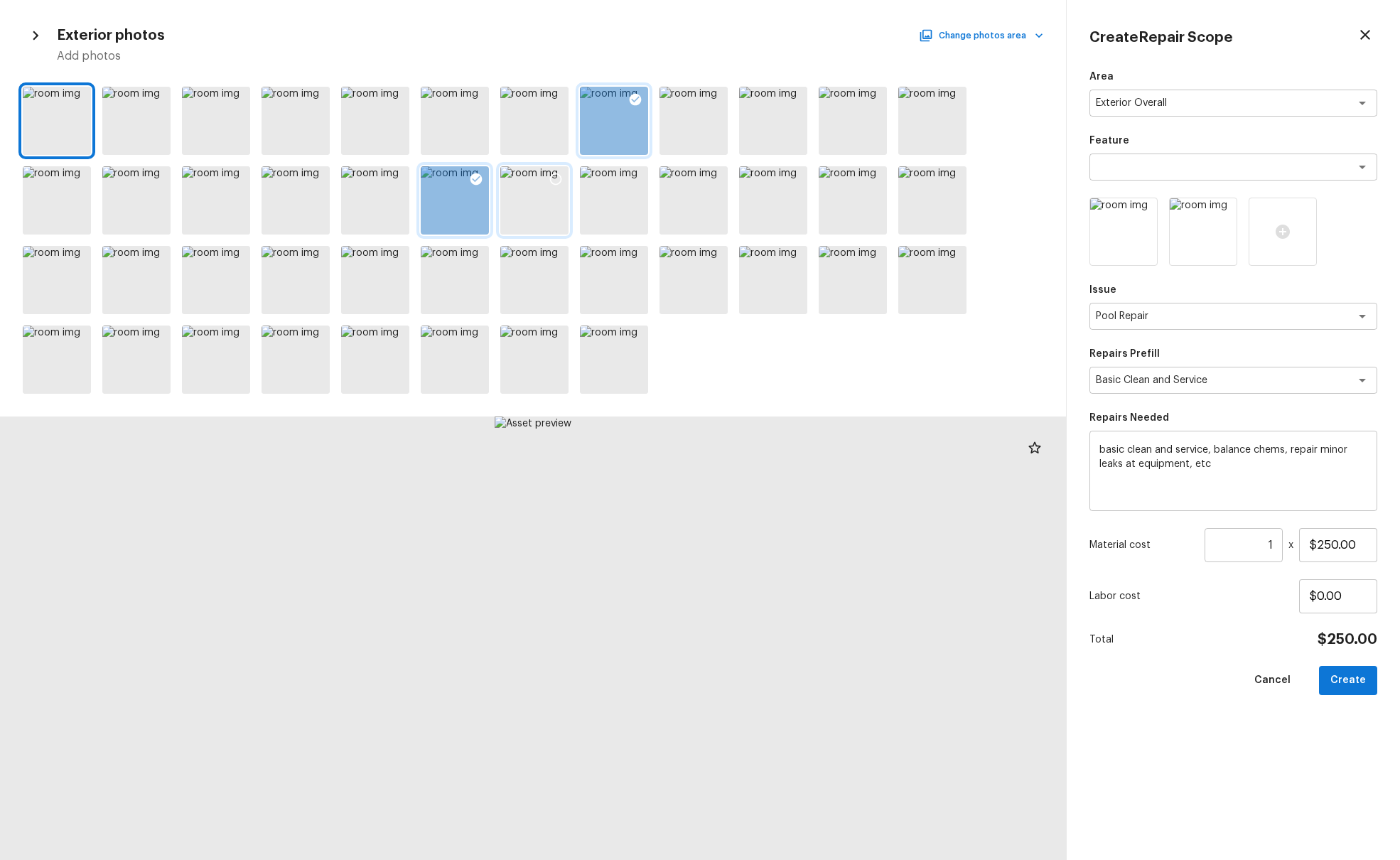
click at [559, 179] on icon at bounding box center [555, 178] width 14 height 14
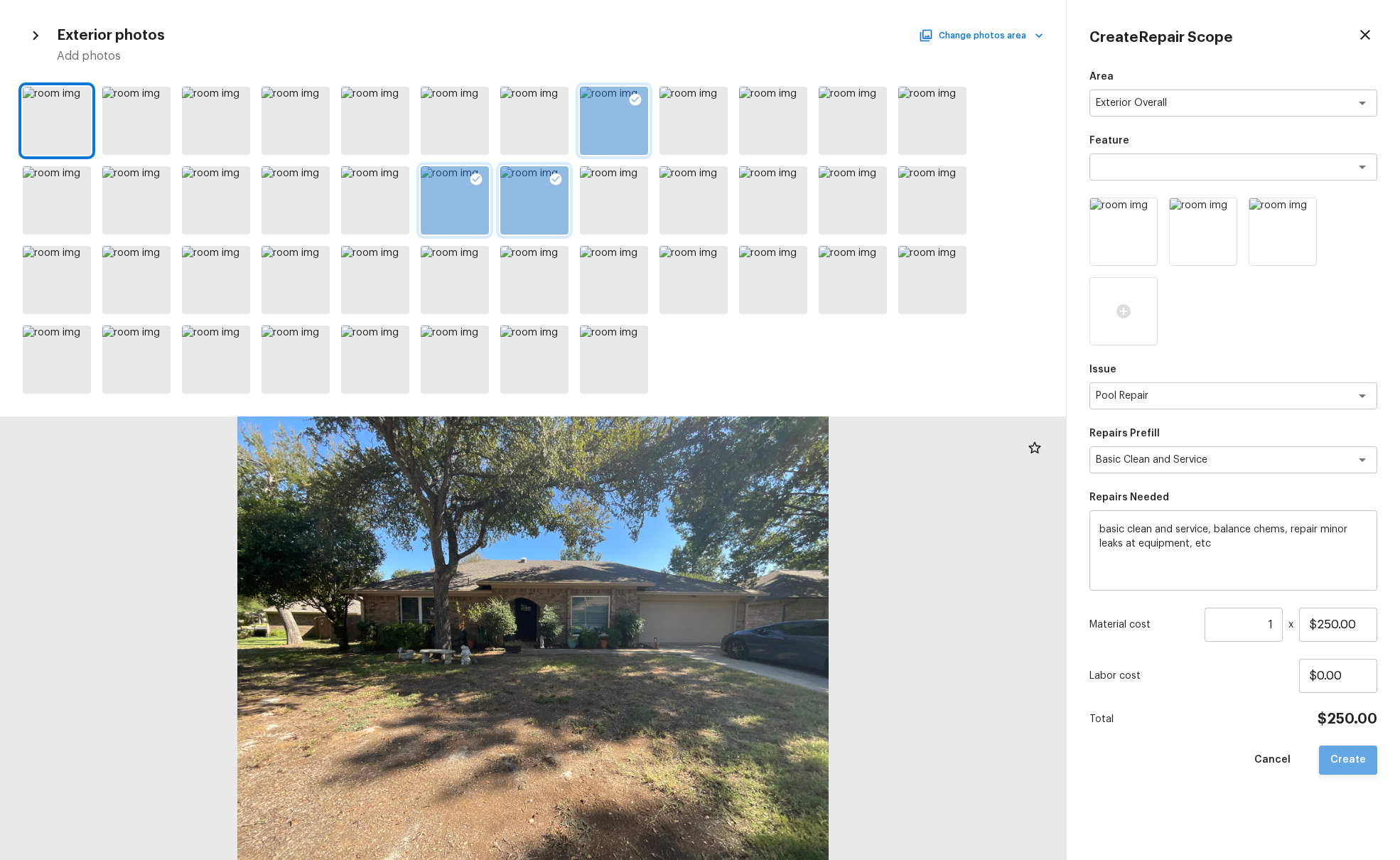
click at [1044, 524] on button "Create" at bounding box center [1348, 759] width 58 height 29
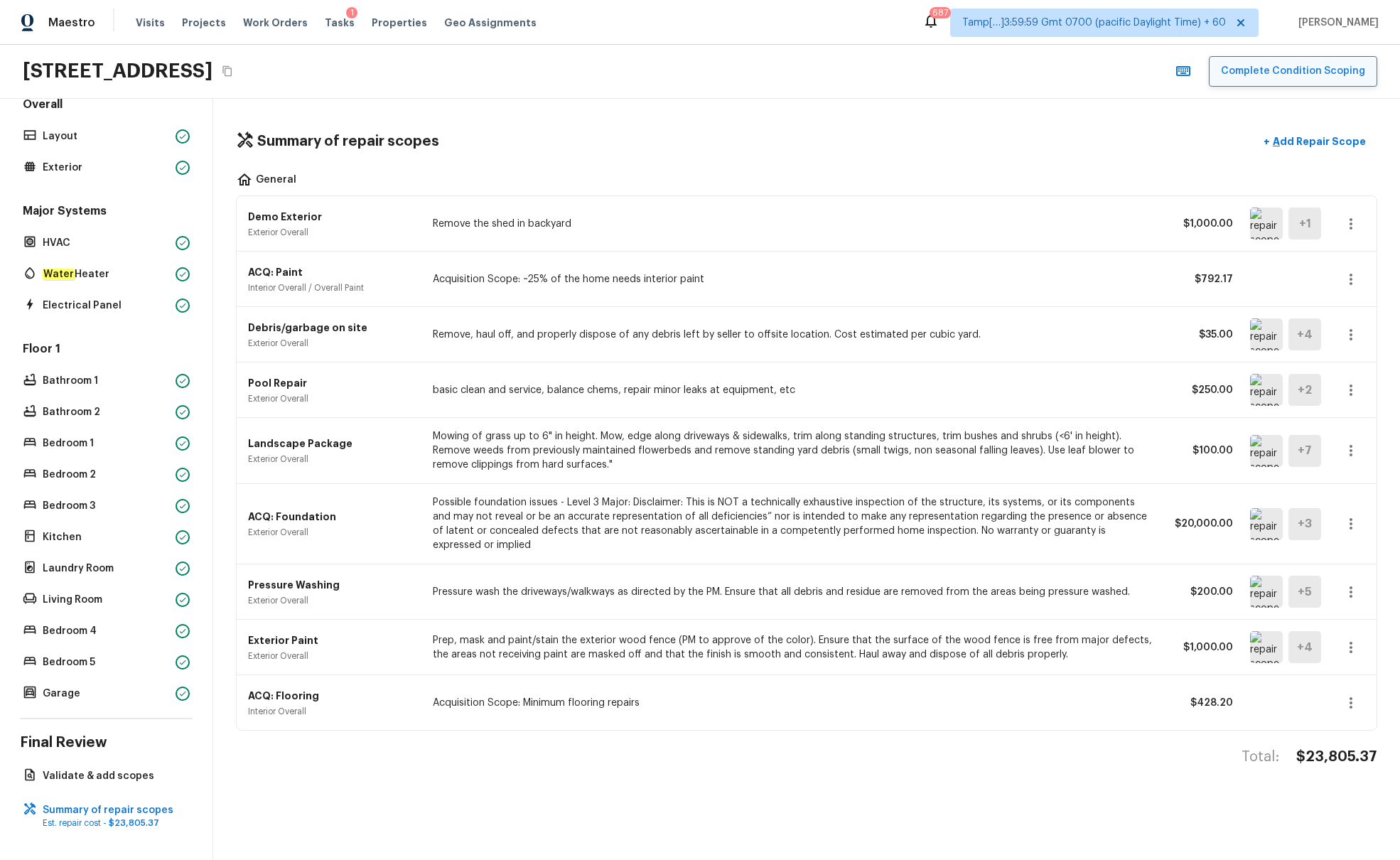
click at [1044, 80] on button "Complete Condition Scoping" at bounding box center [1293, 71] width 169 height 30
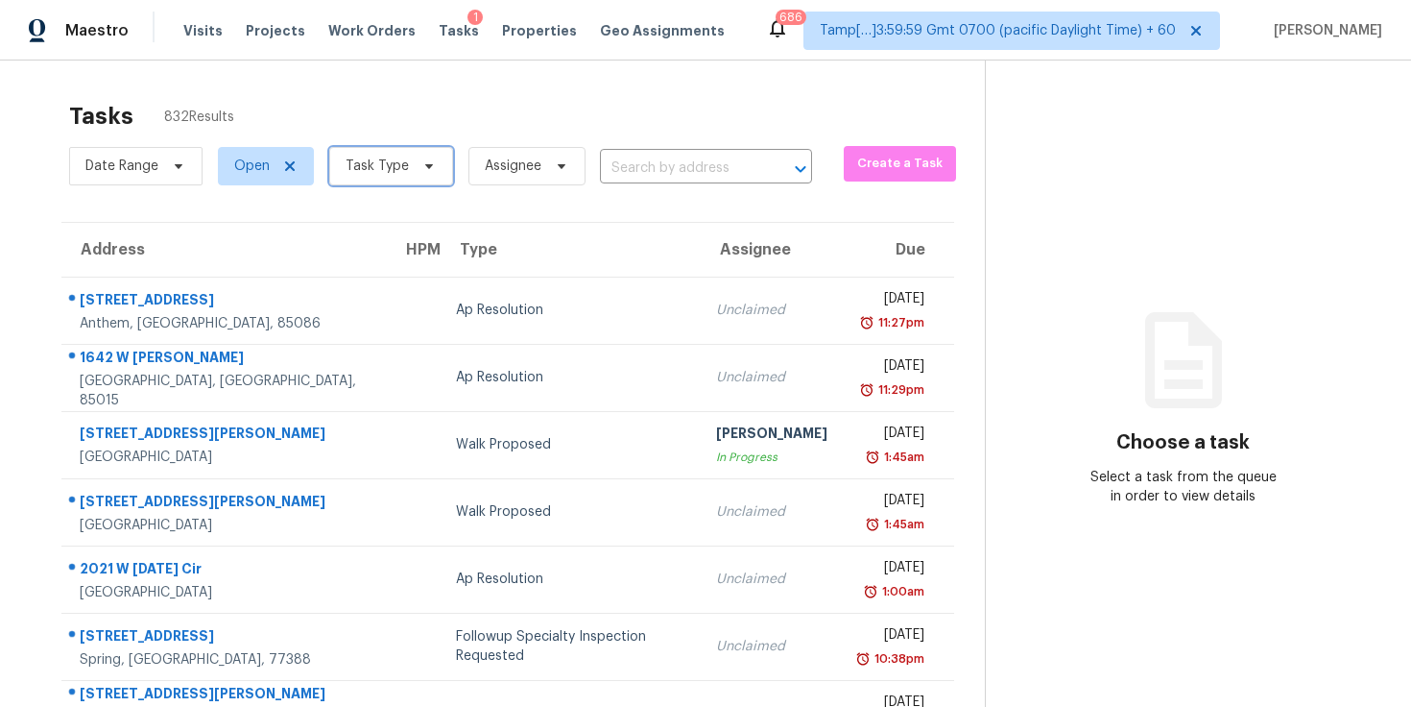
click at [410, 158] on span "Task Type" at bounding box center [391, 166] width 124 height 38
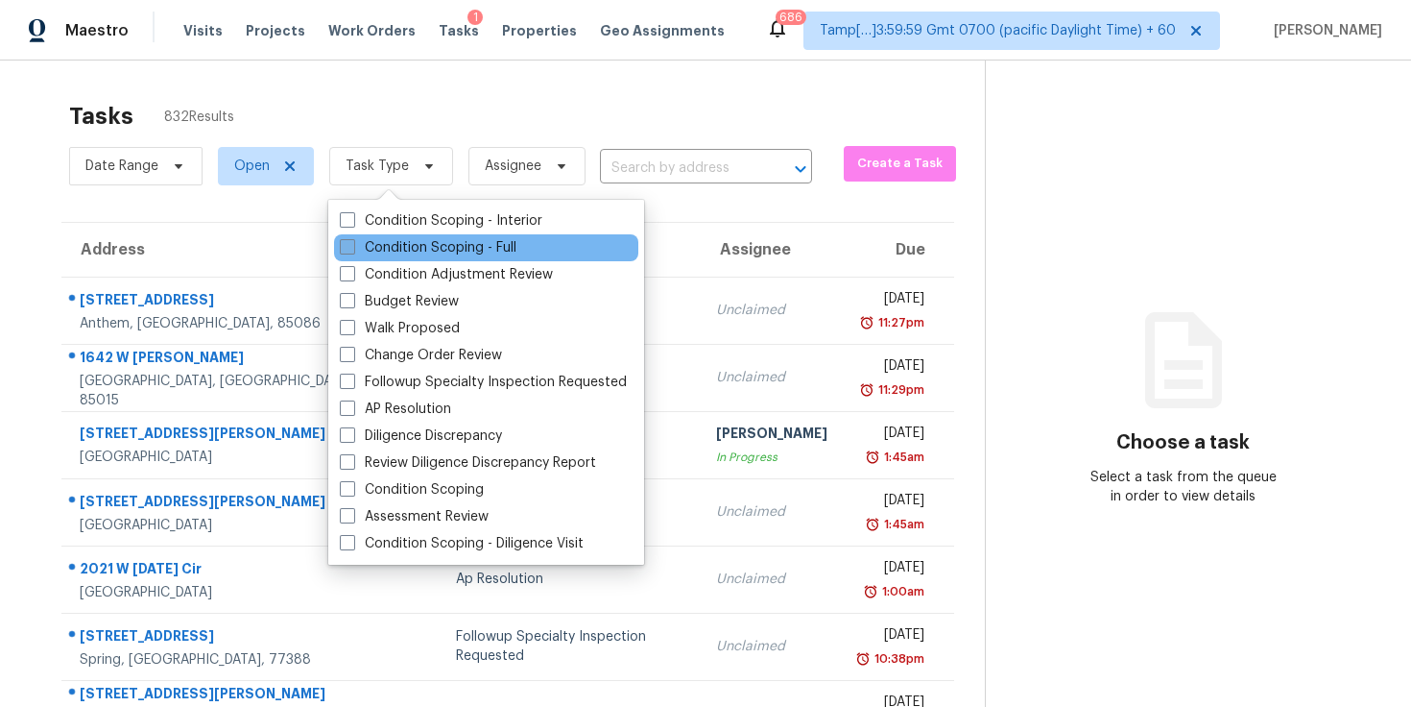
click at [412, 242] on label "Condition Scoping - Full" at bounding box center [428, 247] width 177 height 19
click at [352, 242] on input "Condition Scoping - Full" at bounding box center [346, 244] width 12 height 12
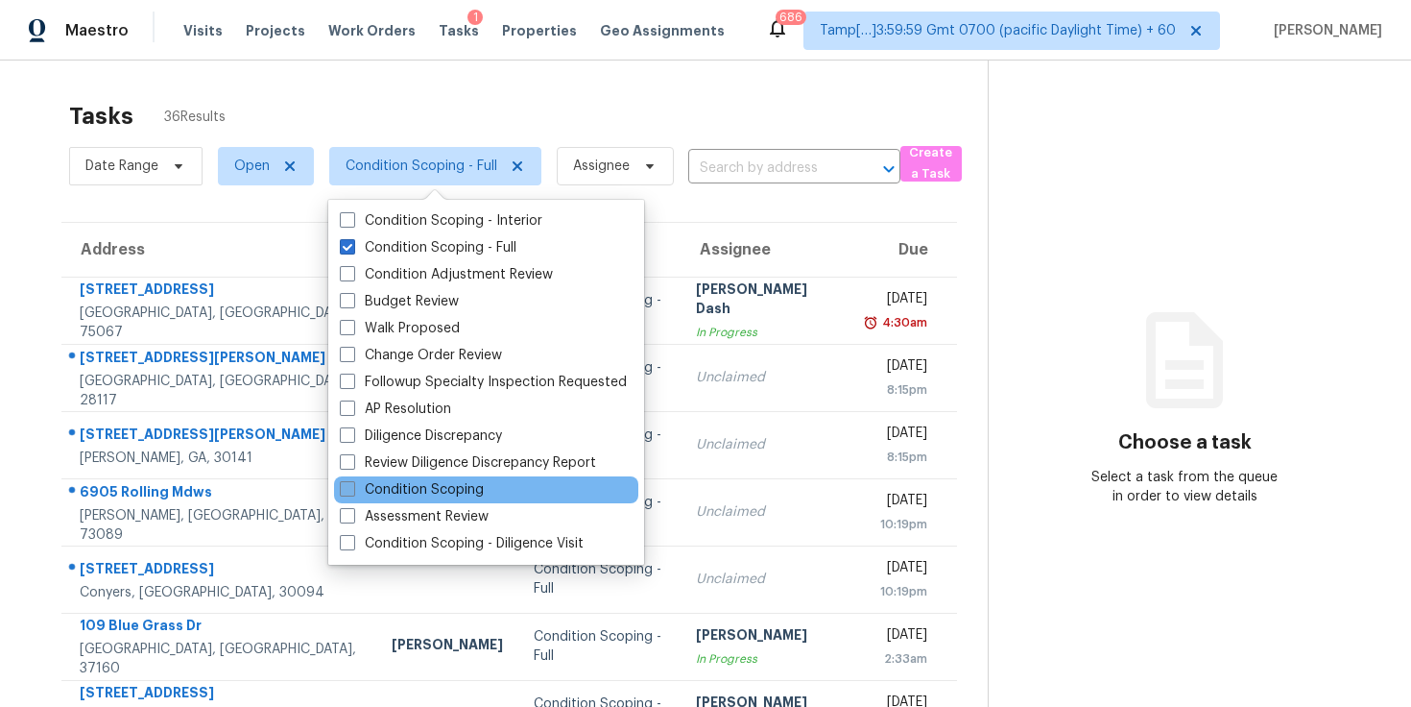
click at [415, 489] on label "Condition Scoping" at bounding box center [412, 489] width 144 height 19
click at [352, 489] on input "Condition Scoping" at bounding box center [346, 486] width 12 height 12
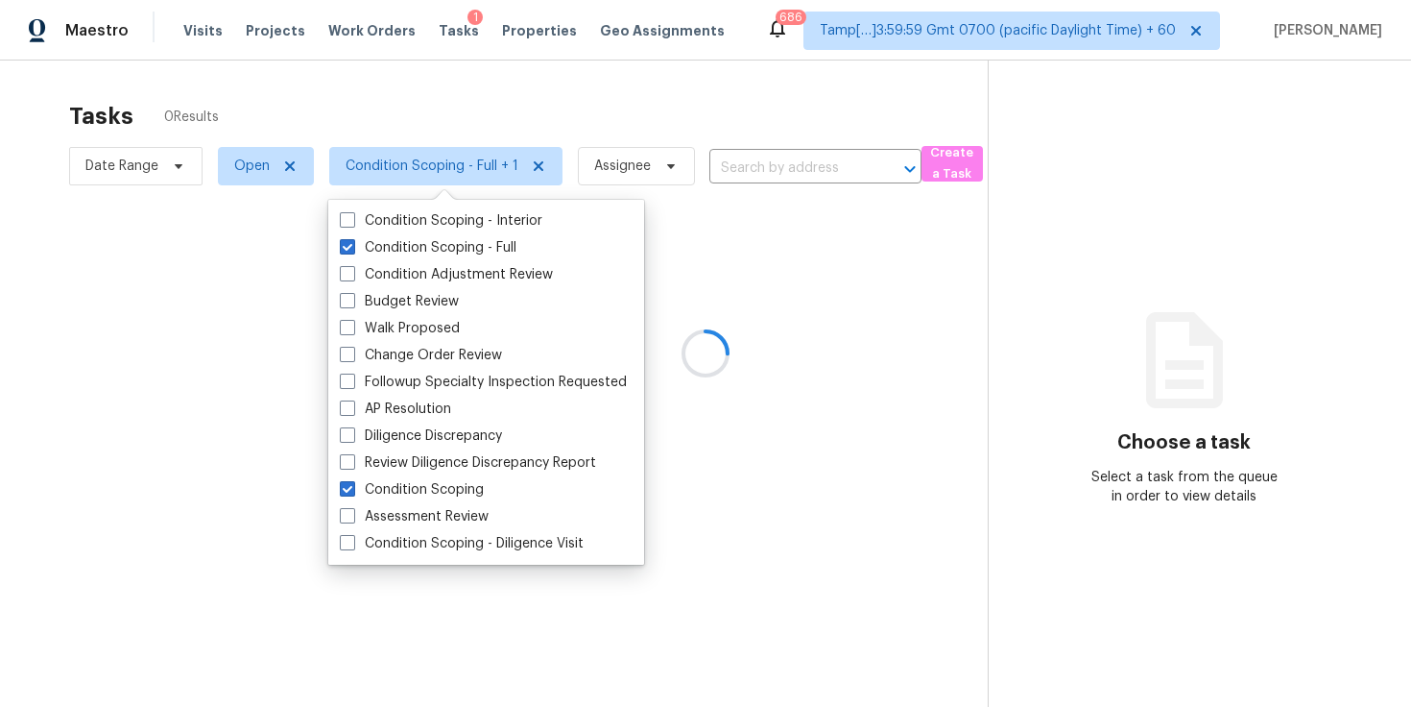
click at [1035, 240] on div at bounding box center [705, 353] width 1411 height 707
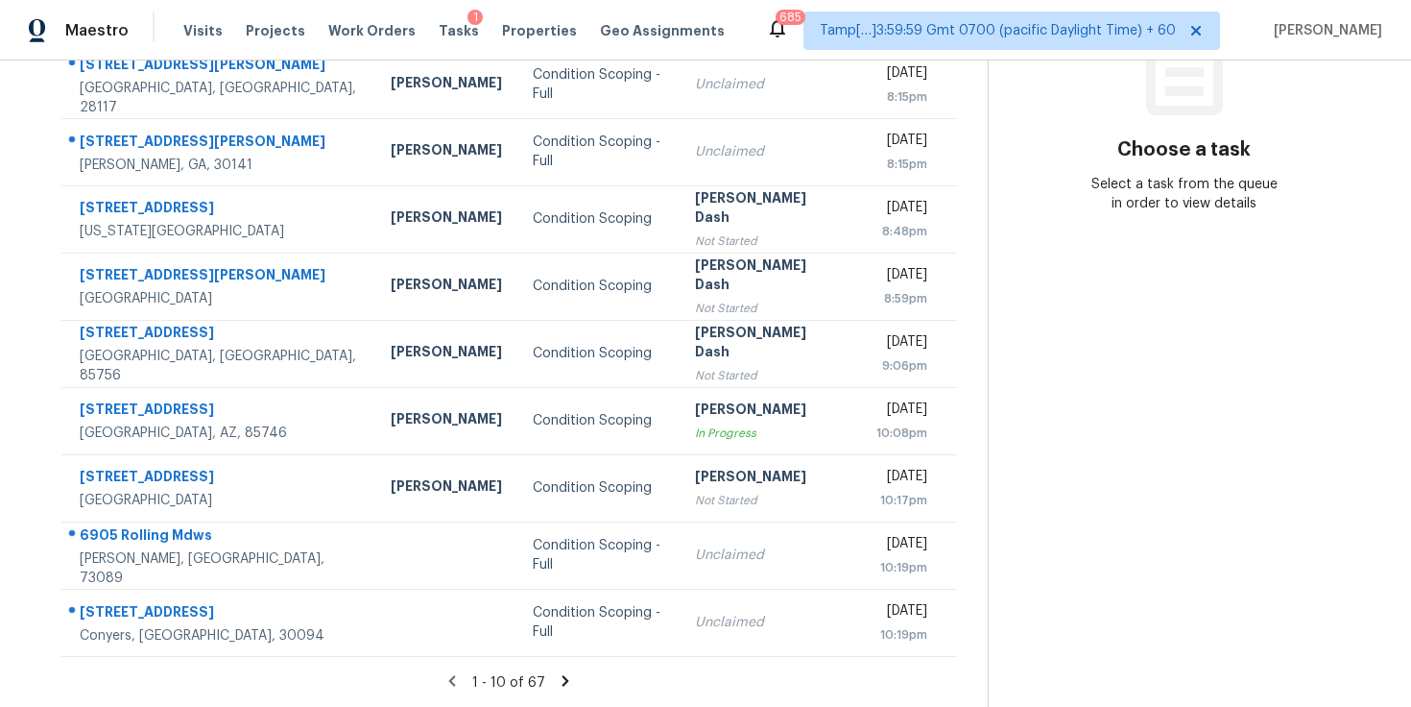
scroll to position [67, 0]
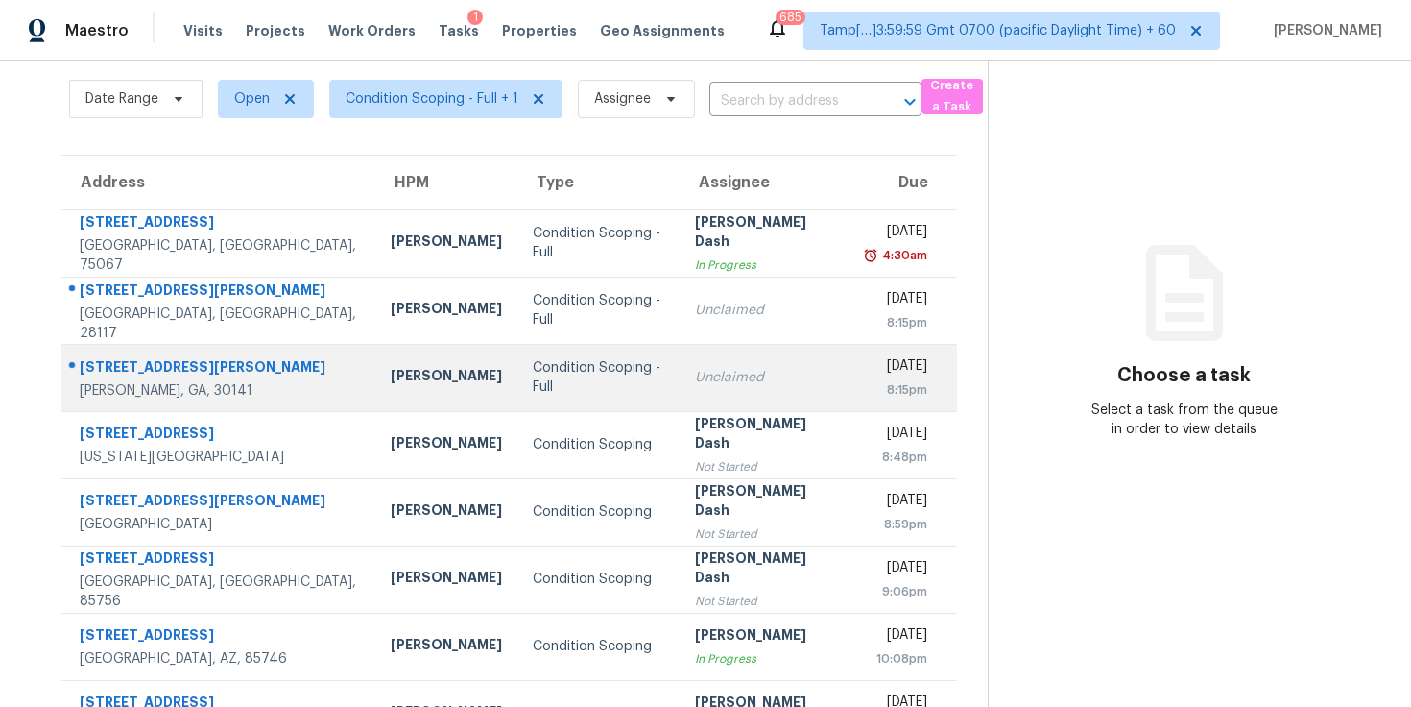
click at [728, 372] on div "Unclaimed" at bounding box center [765, 377] width 140 height 19
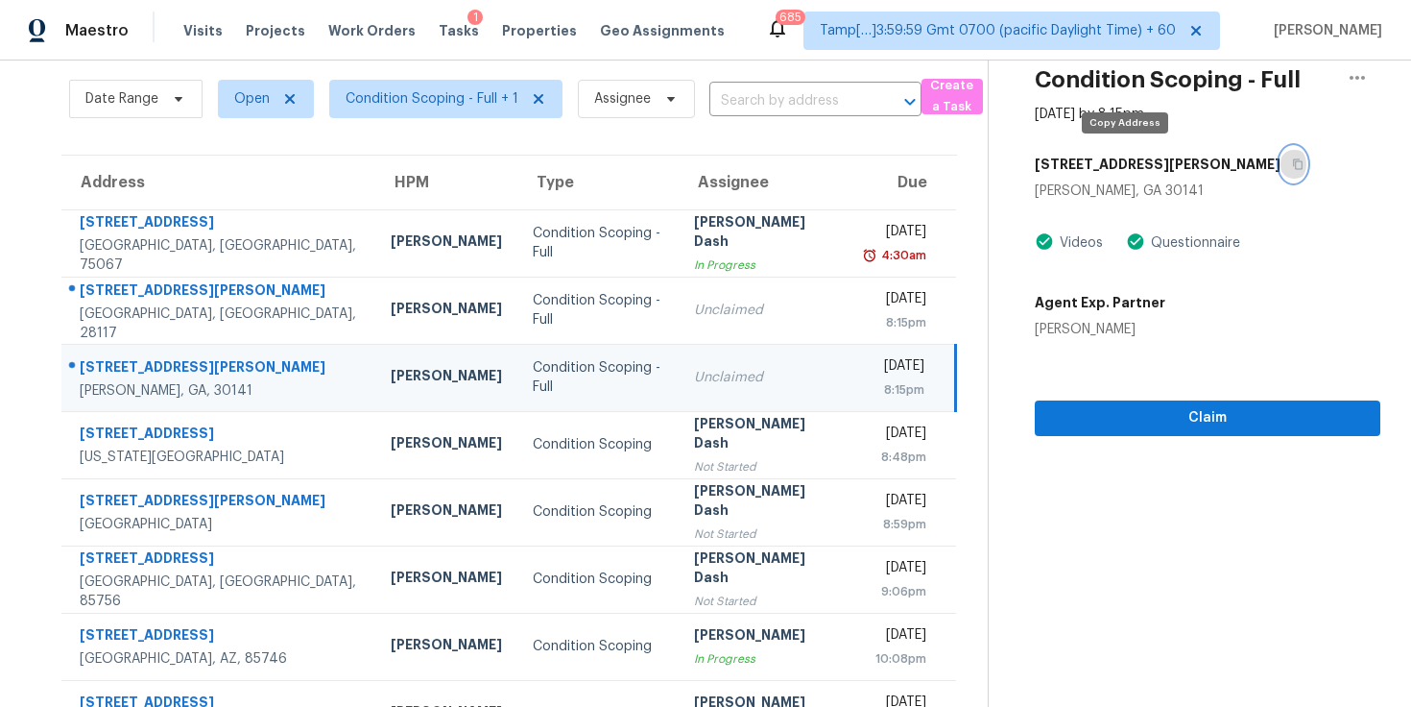
click at [1292, 162] on icon "button" at bounding box center [1298, 164] width 12 height 12
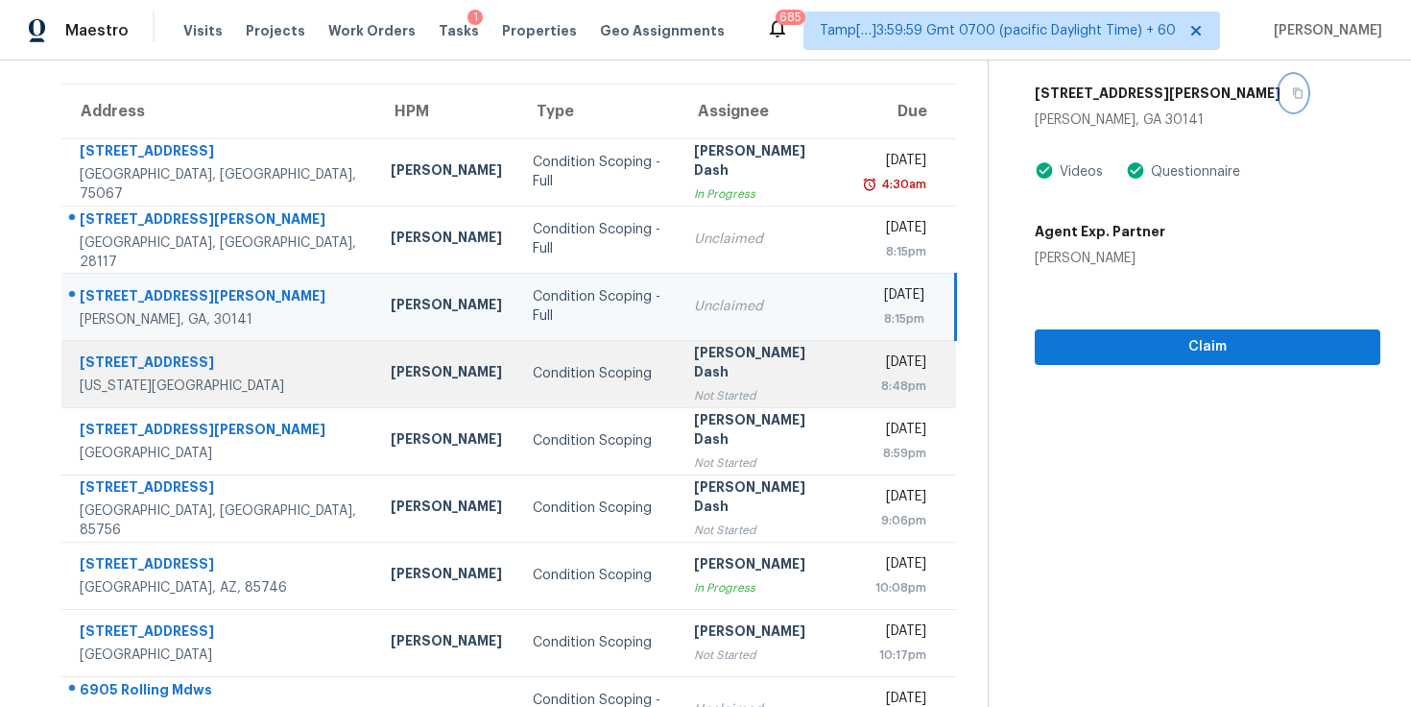
scroll to position [293, 0]
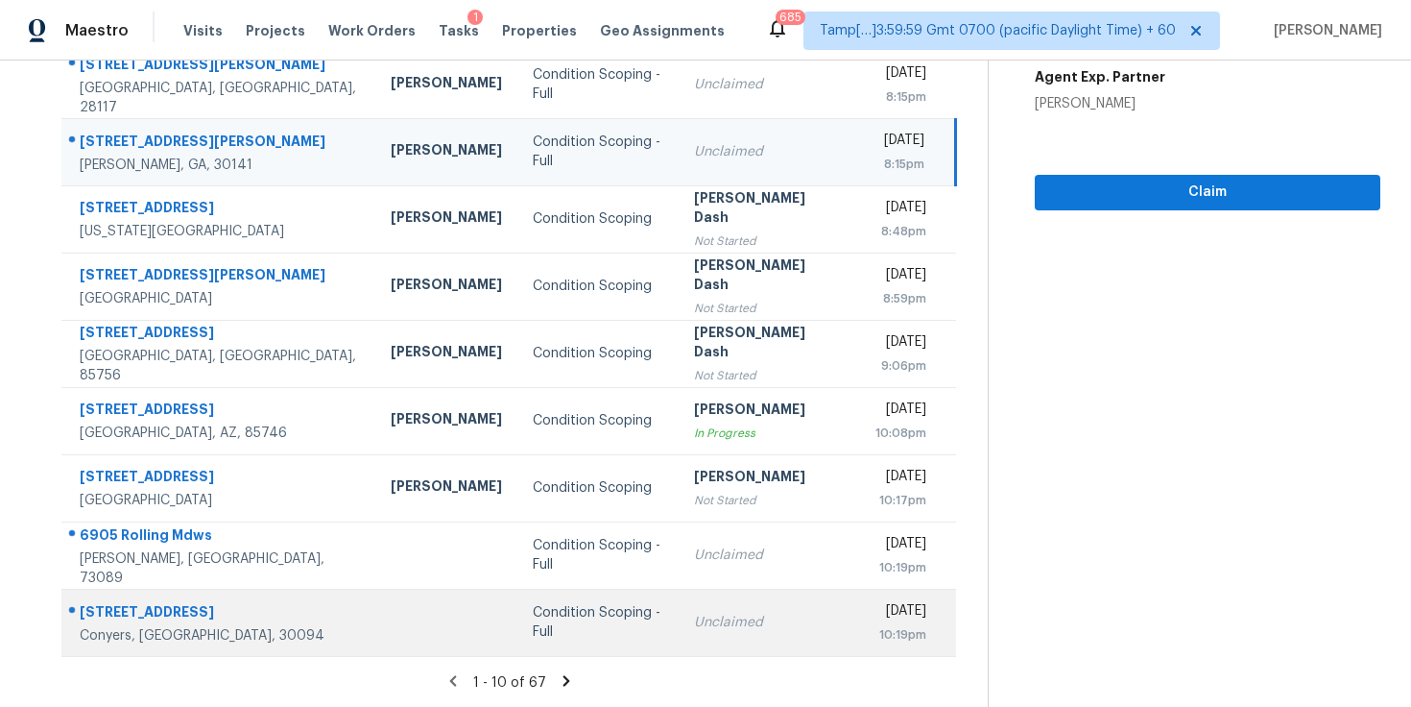
click at [533, 614] on div "Condition Scoping - Full" at bounding box center [598, 622] width 131 height 38
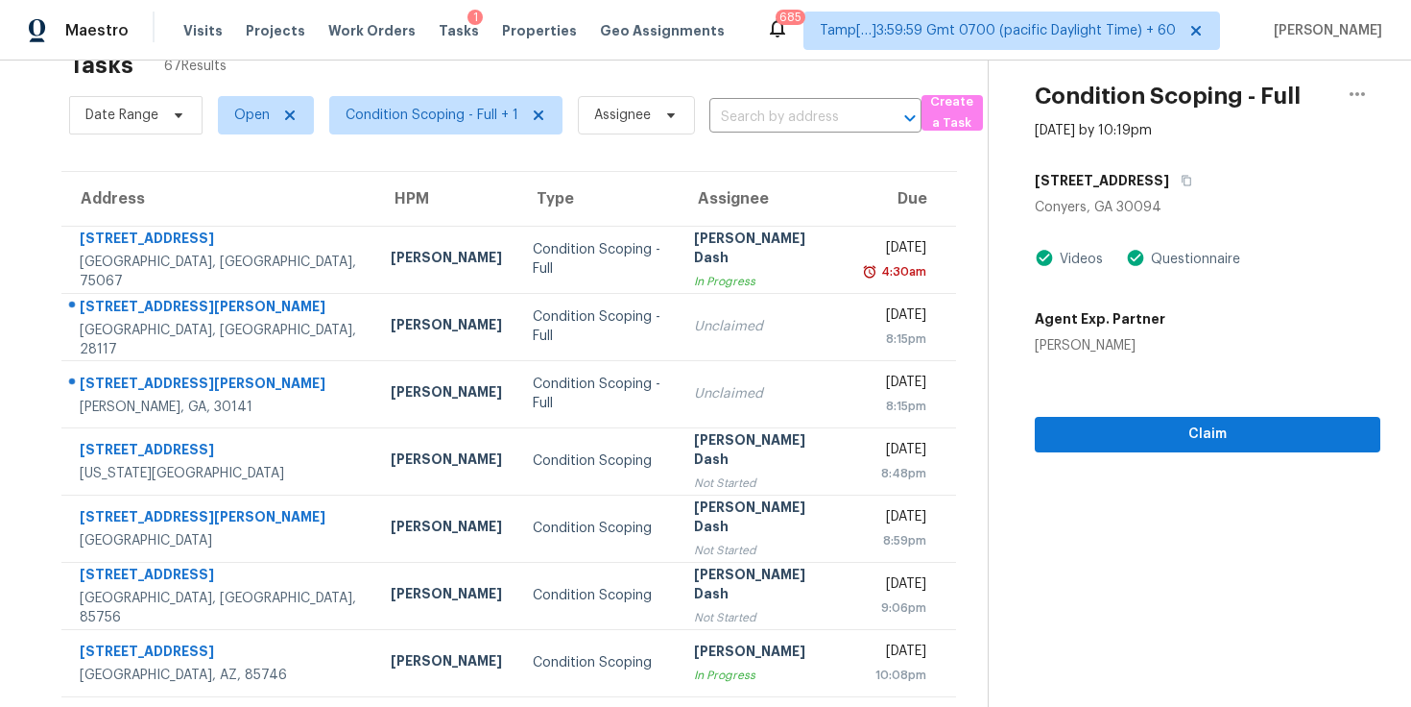
scroll to position [0, 0]
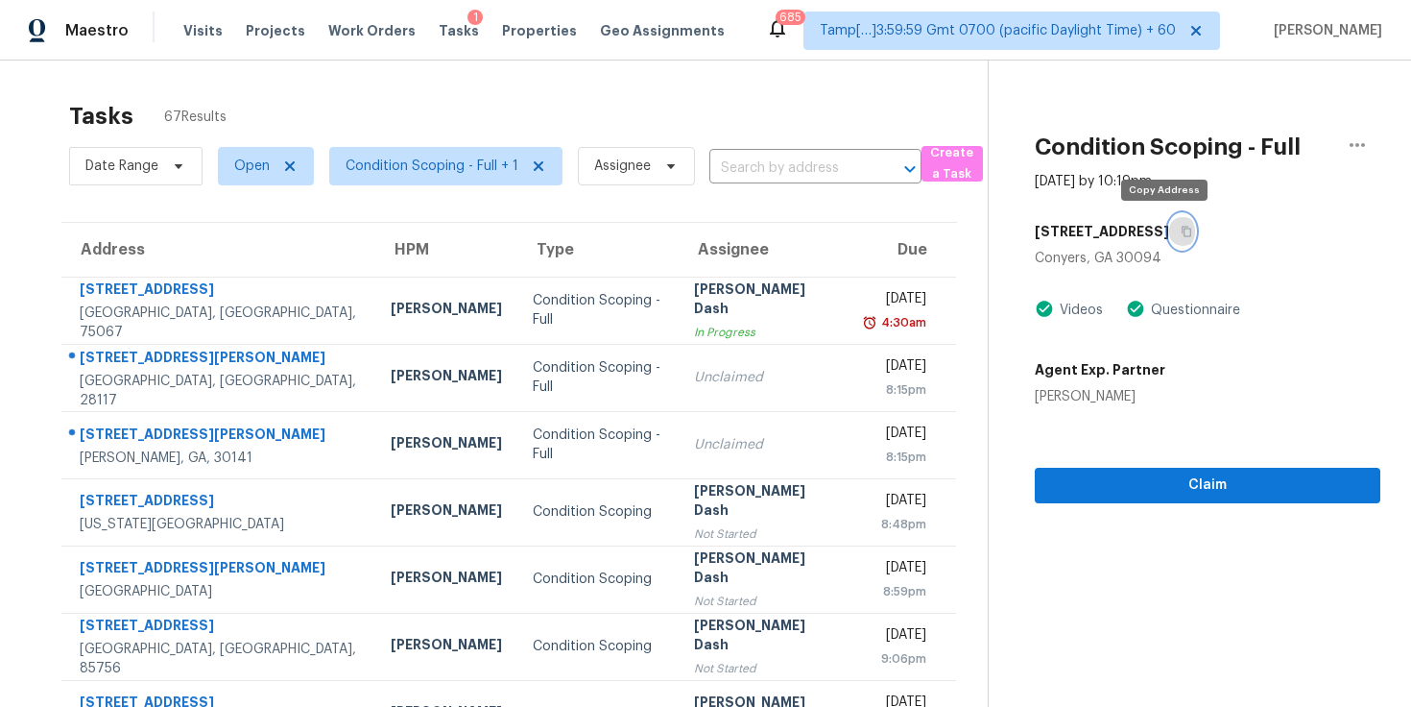
click at [1181, 229] on icon "button" at bounding box center [1187, 232] width 12 height 12
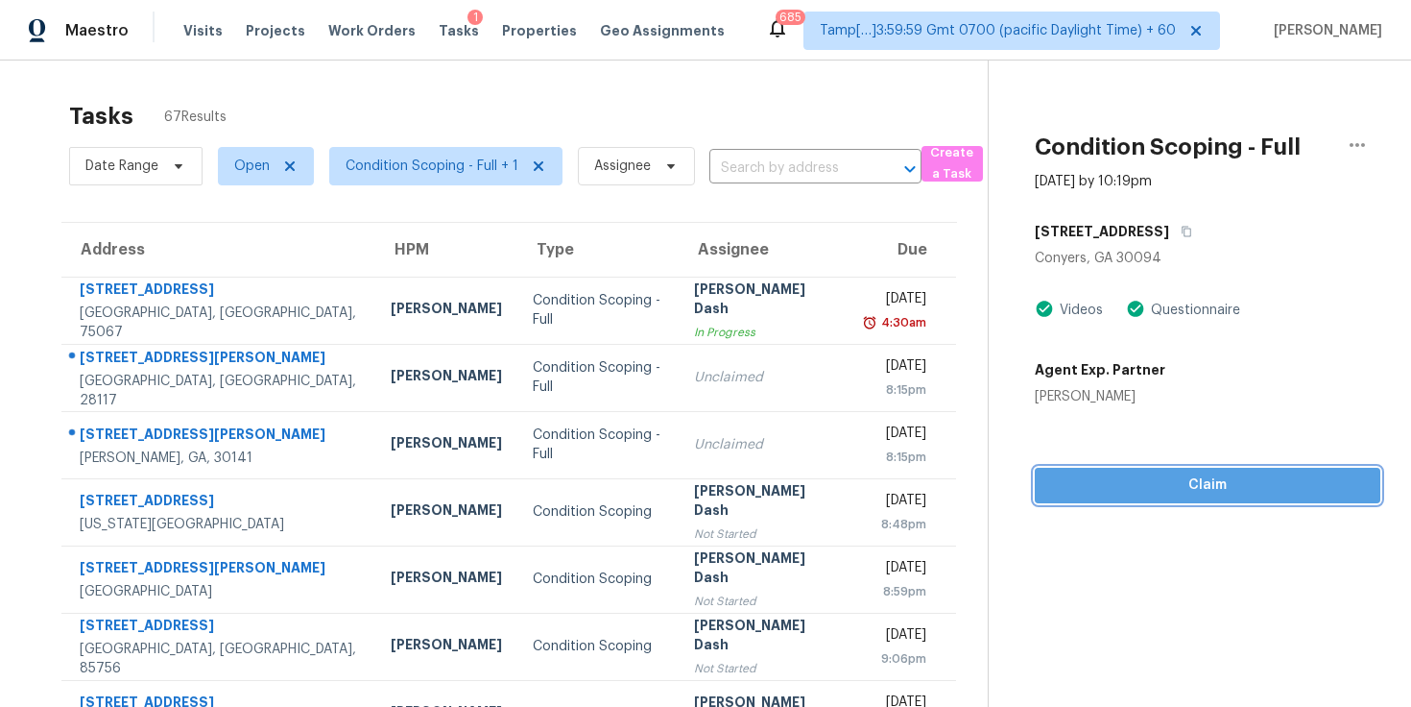
click at [1105, 494] on span "Claim" at bounding box center [1207, 485] width 315 height 24
click at [1101, 485] on span "Start Assessment" at bounding box center [1207, 485] width 315 height 24
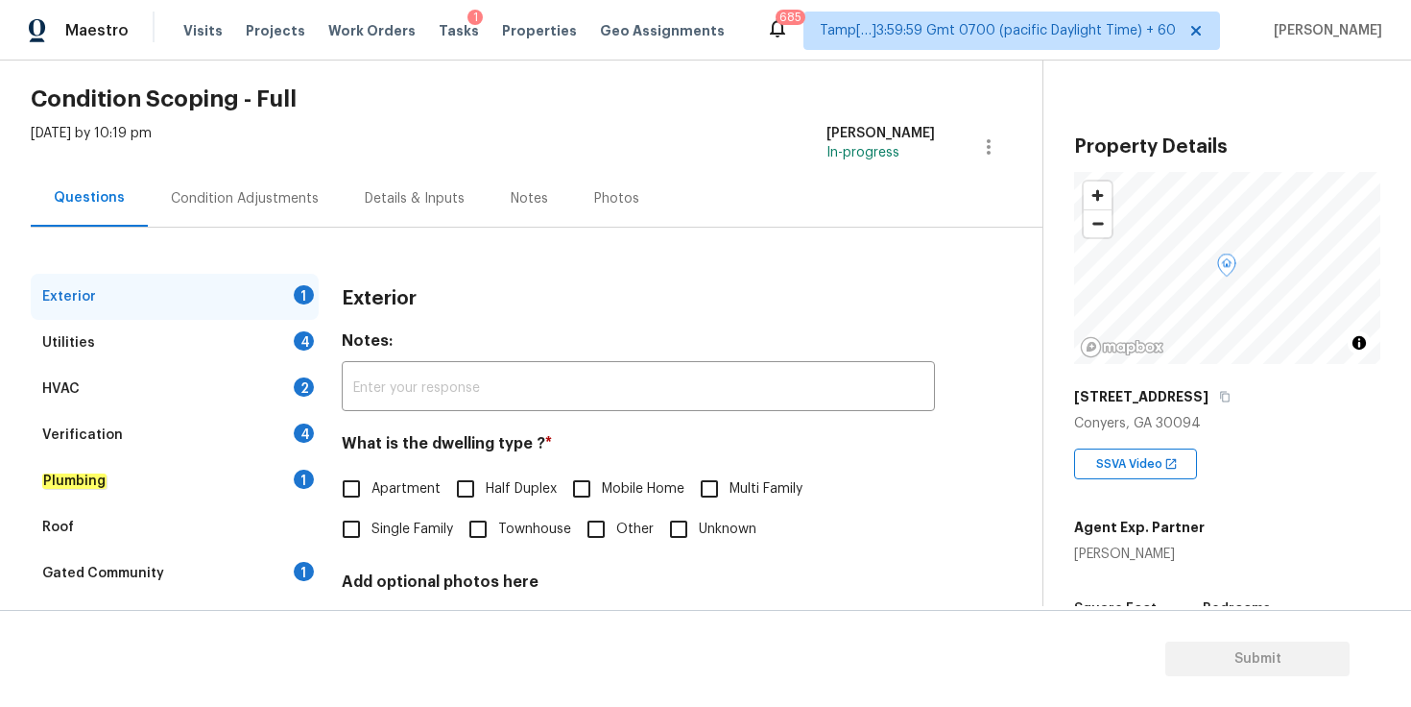
scroll to position [192, 0]
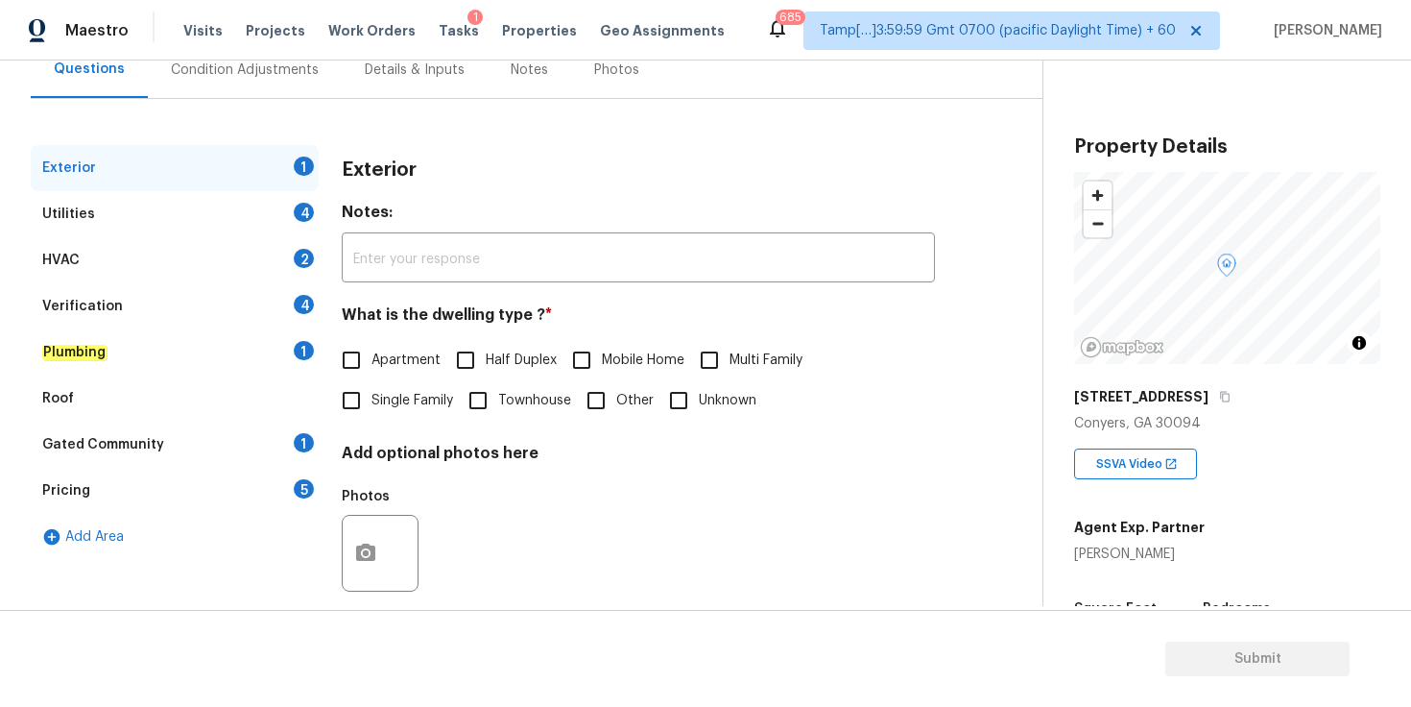
click at [365, 403] on input "Single Family" at bounding box center [351, 400] width 40 height 40
click at [214, 208] on div "Utilities 4" at bounding box center [175, 214] width 288 height 46
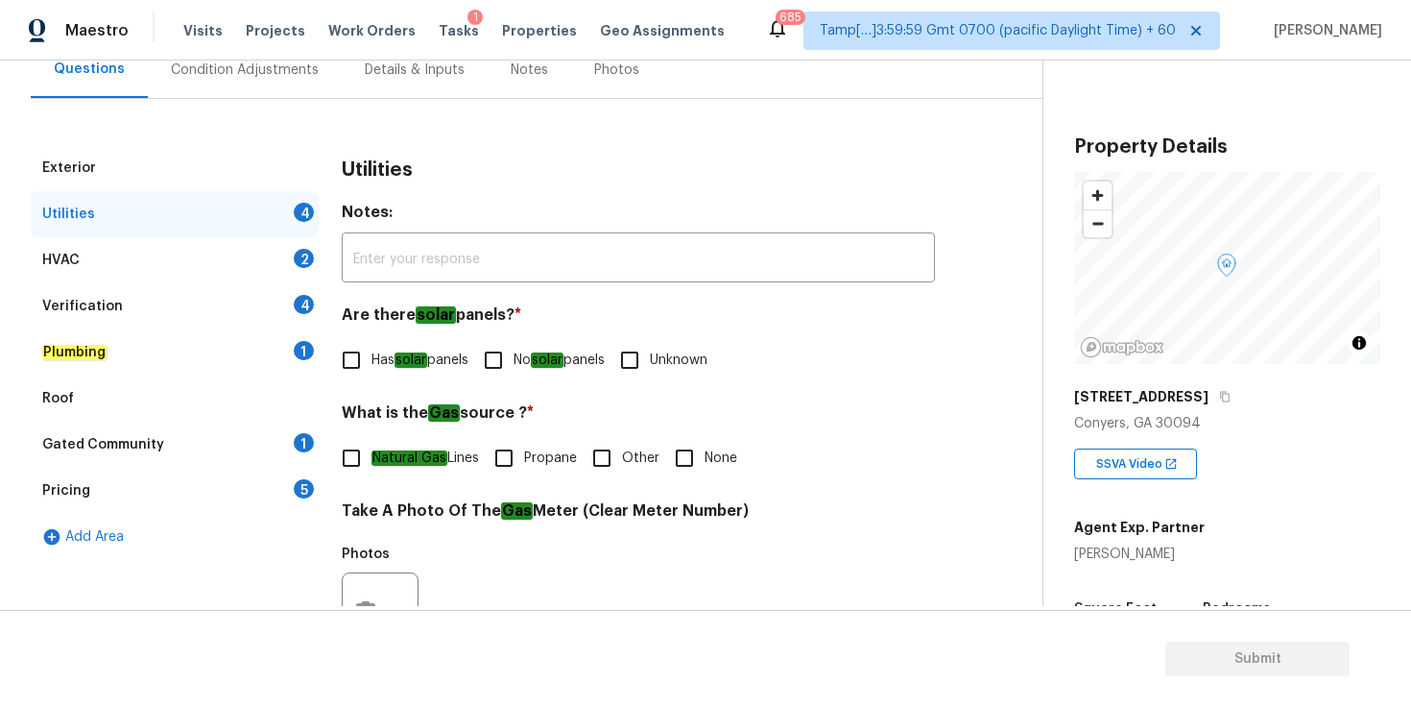
click at [494, 365] on input "No solar panels" at bounding box center [493, 360] width 40 height 40
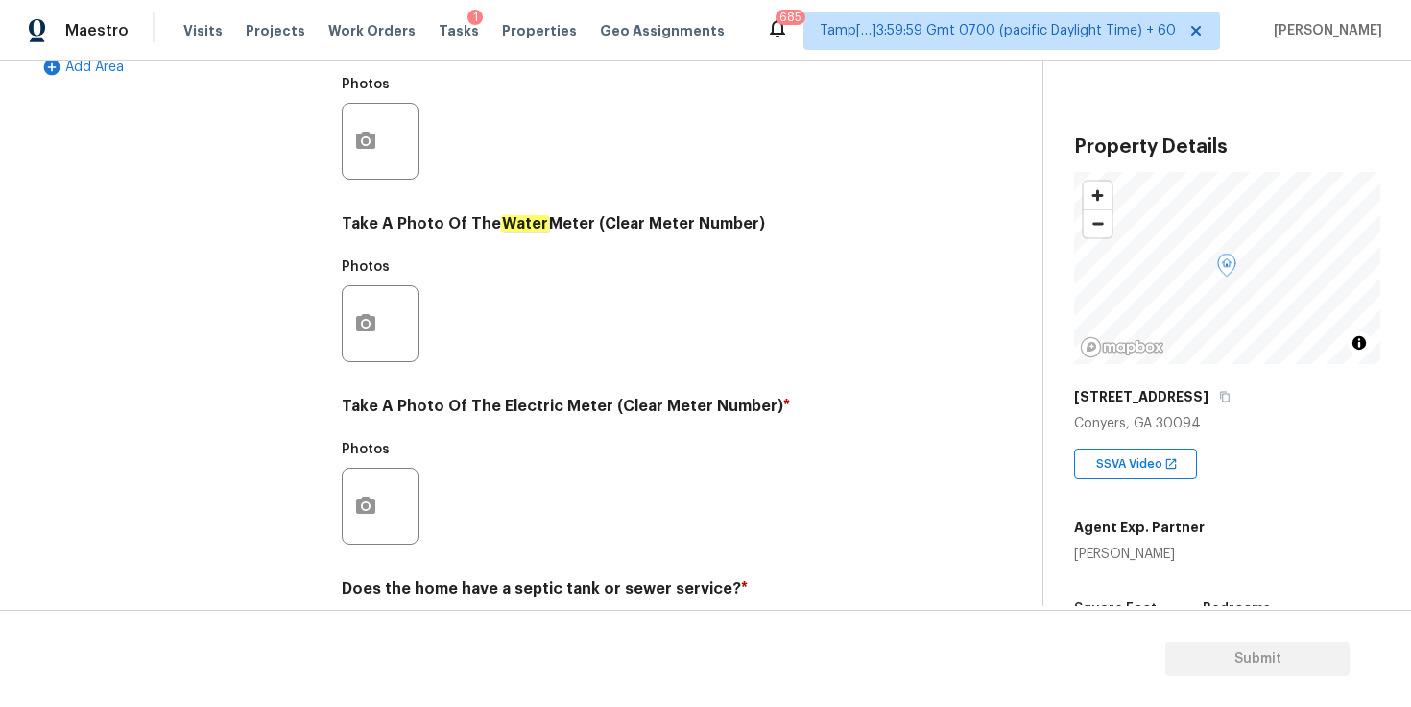
scroll to position [690, 0]
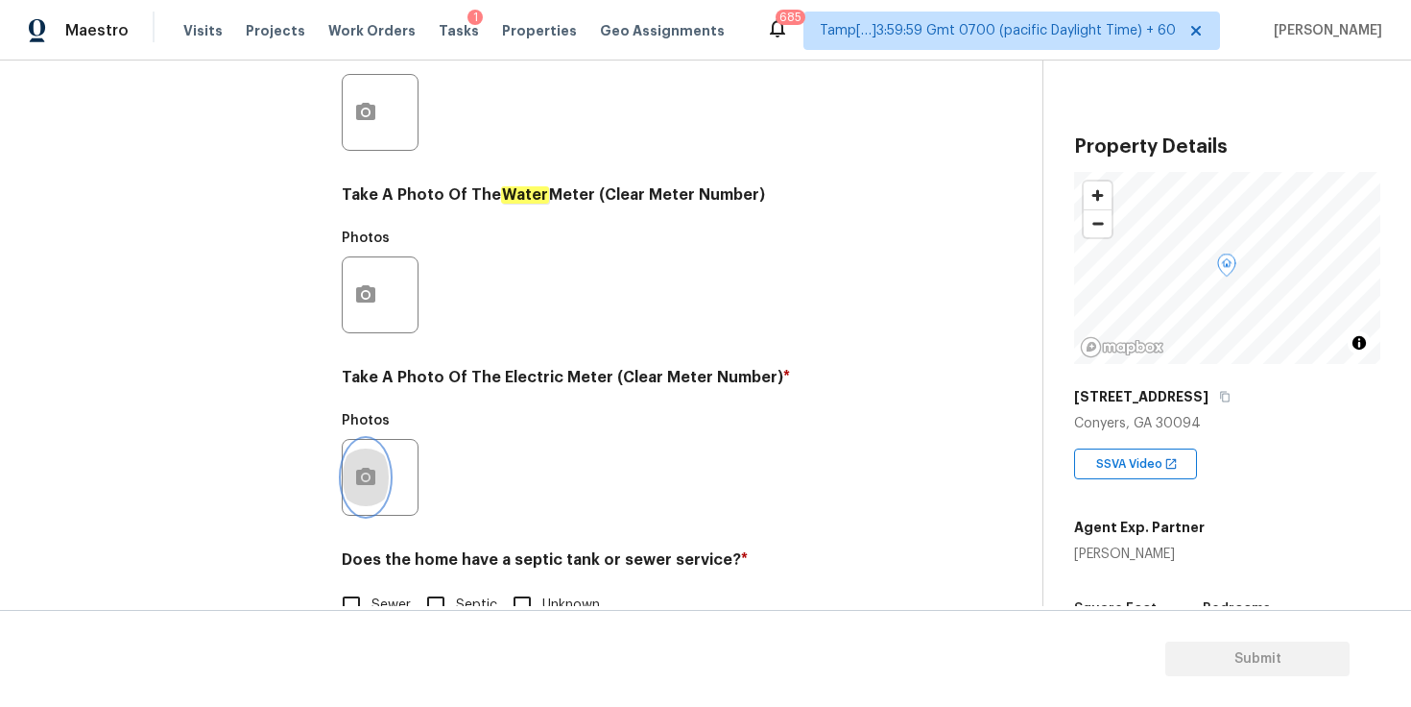
click at [370, 480] on icon "button" at bounding box center [365, 476] width 19 height 17
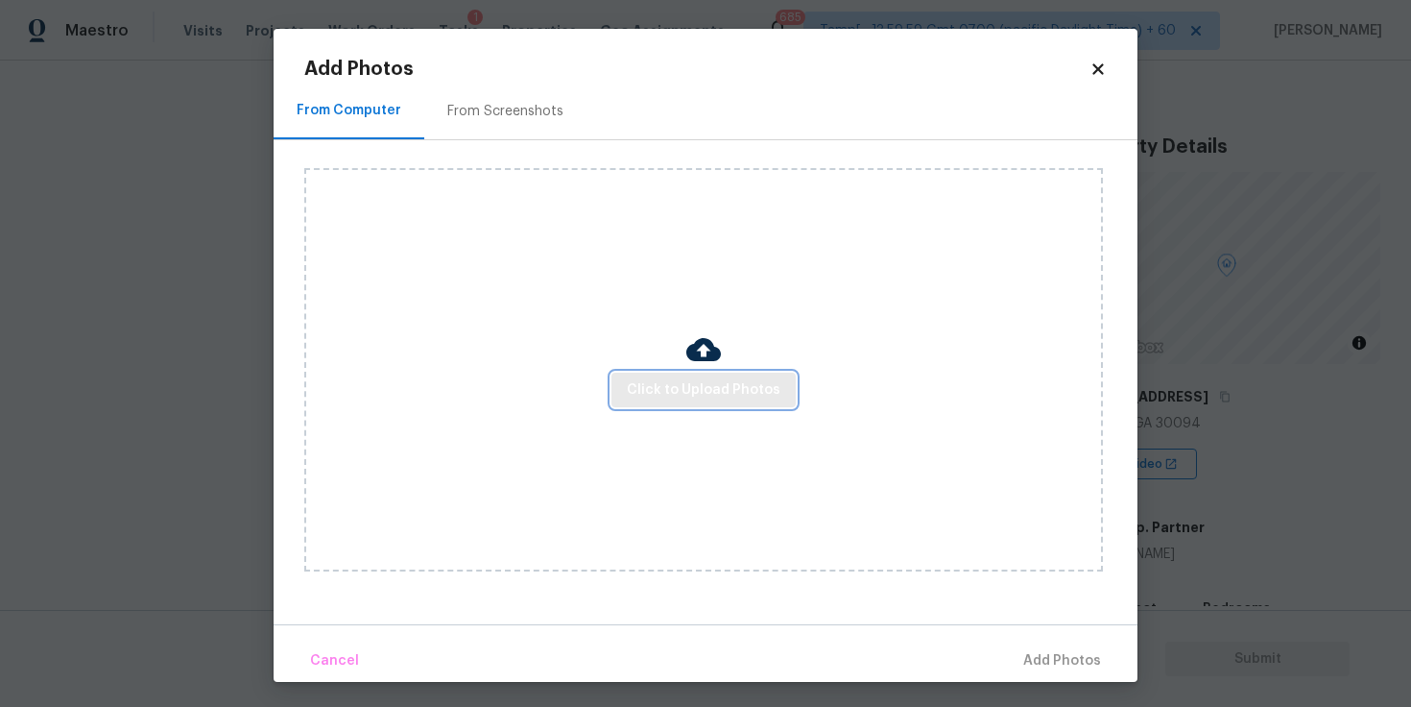
click at [682, 383] on span "Click to Upload Photos" at bounding box center [704, 390] width 154 height 24
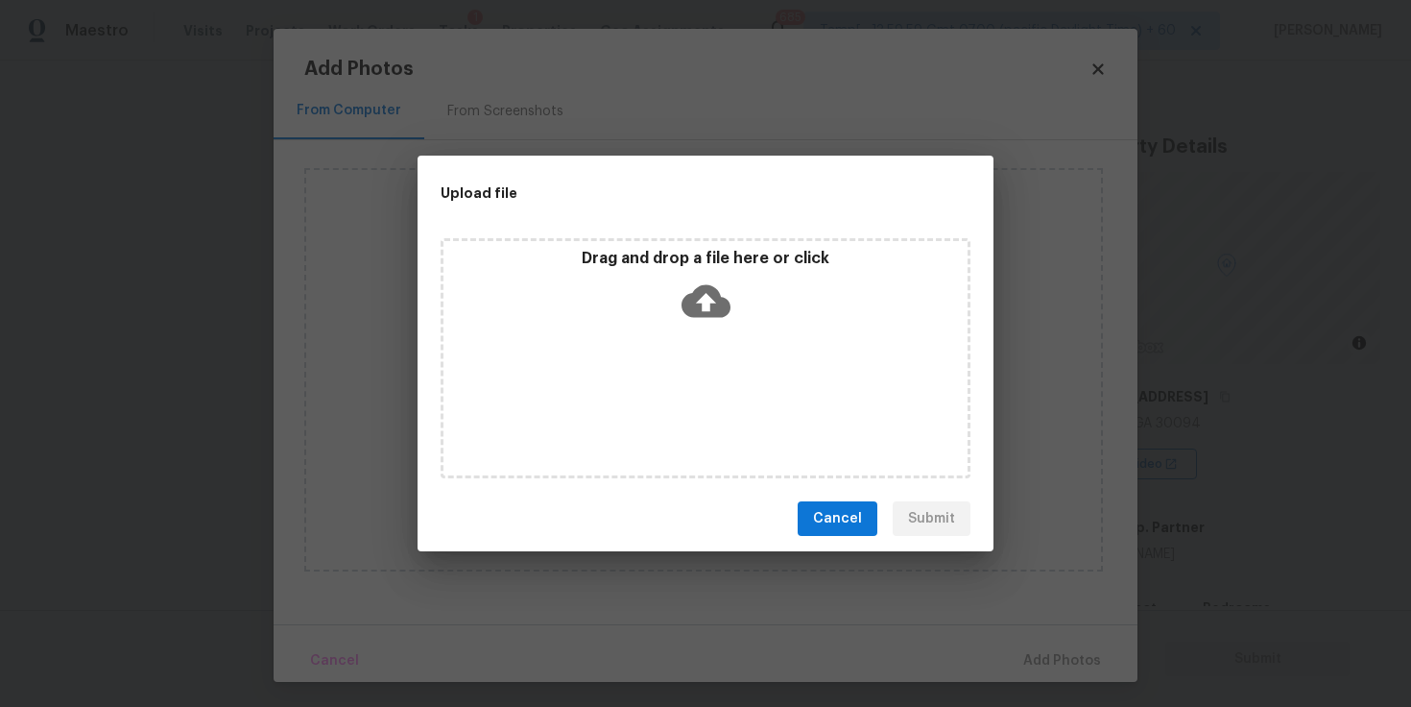
click at [717, 302] on icon at bounding box center [706, 301] width 49 height 33
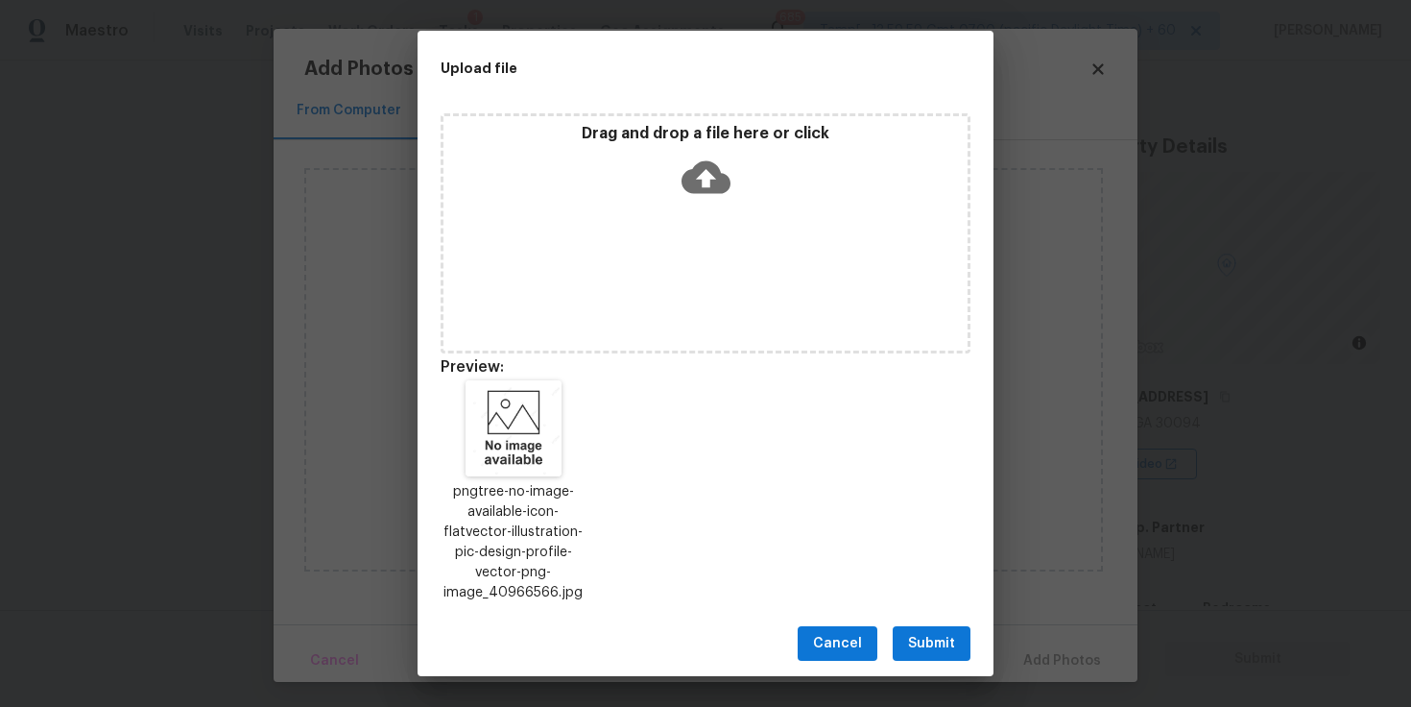
click at [907, 639] on button "Submit" at bounding box center [932, 644] width 78 height 36
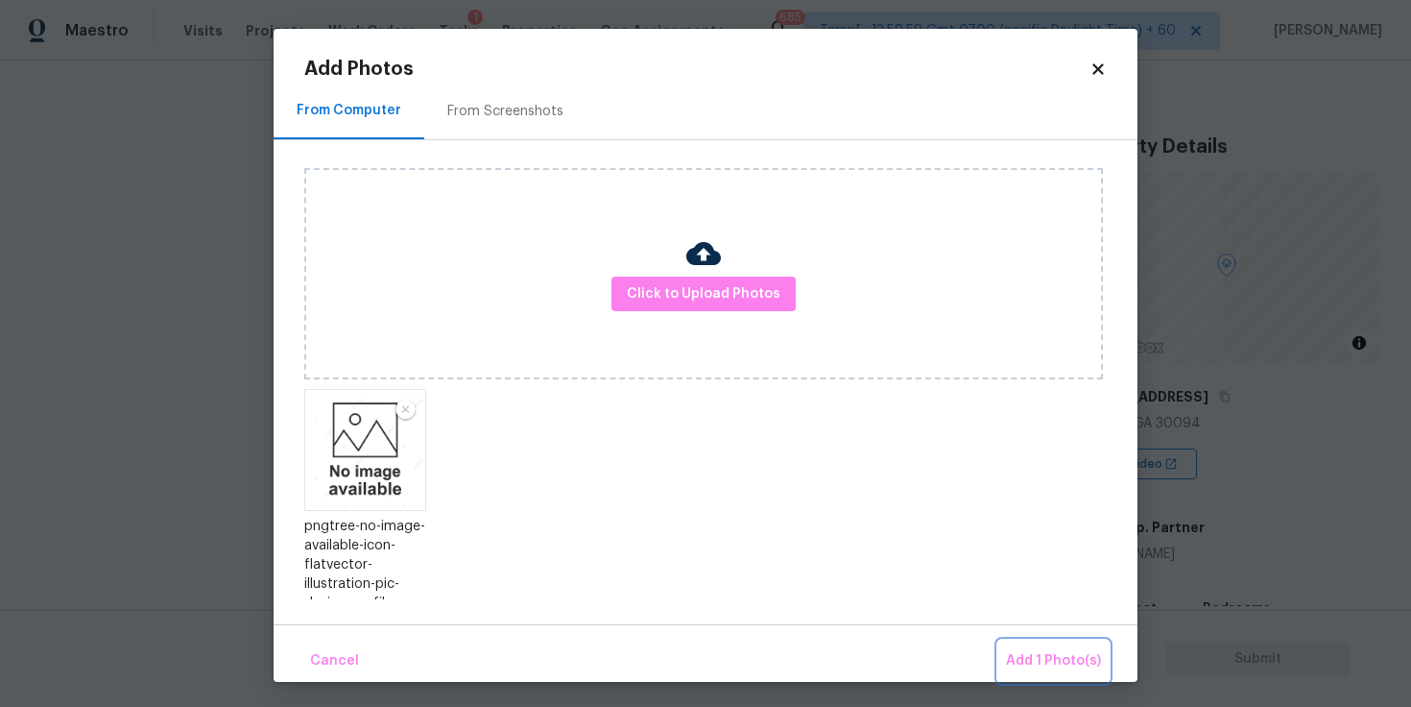
click at [1030, 648] on button "Add 1 Photo(s)" at bounding box center [1054, 660] width 110 height 41
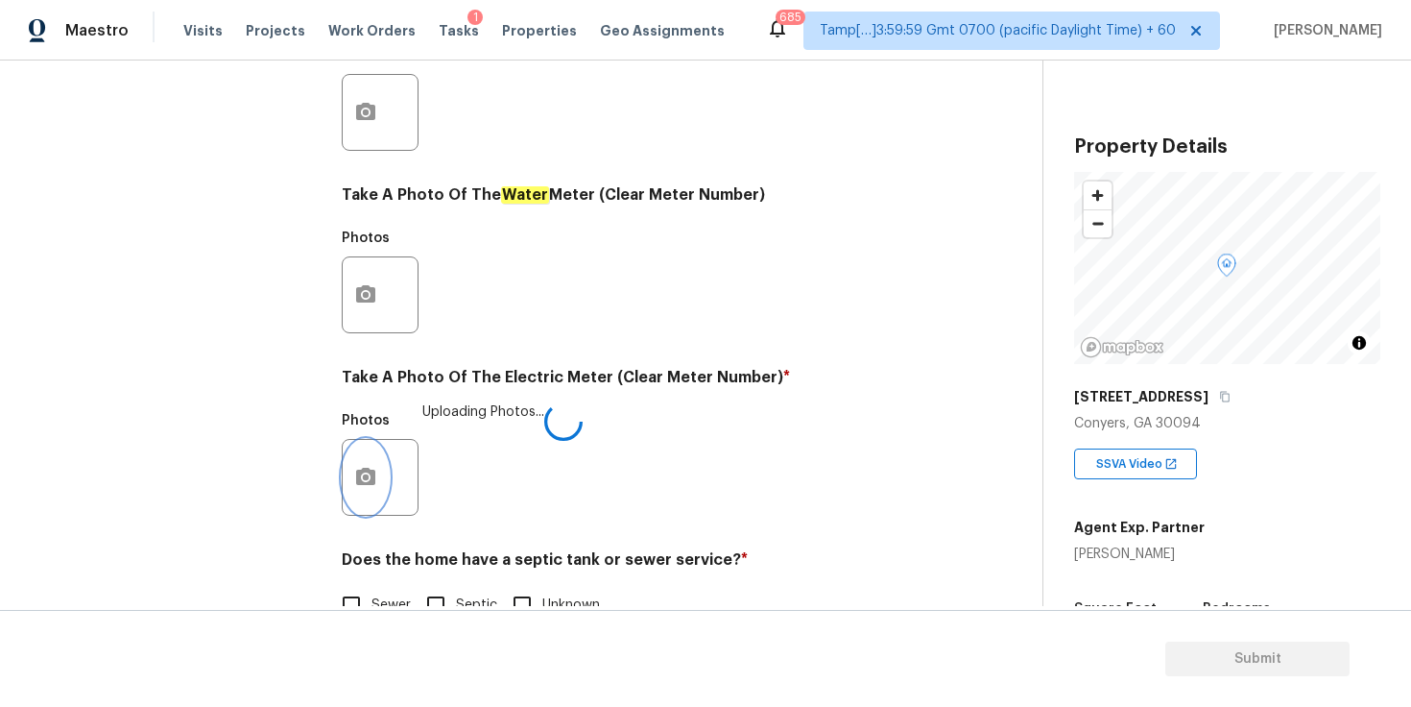
scroll to position [738, 0]
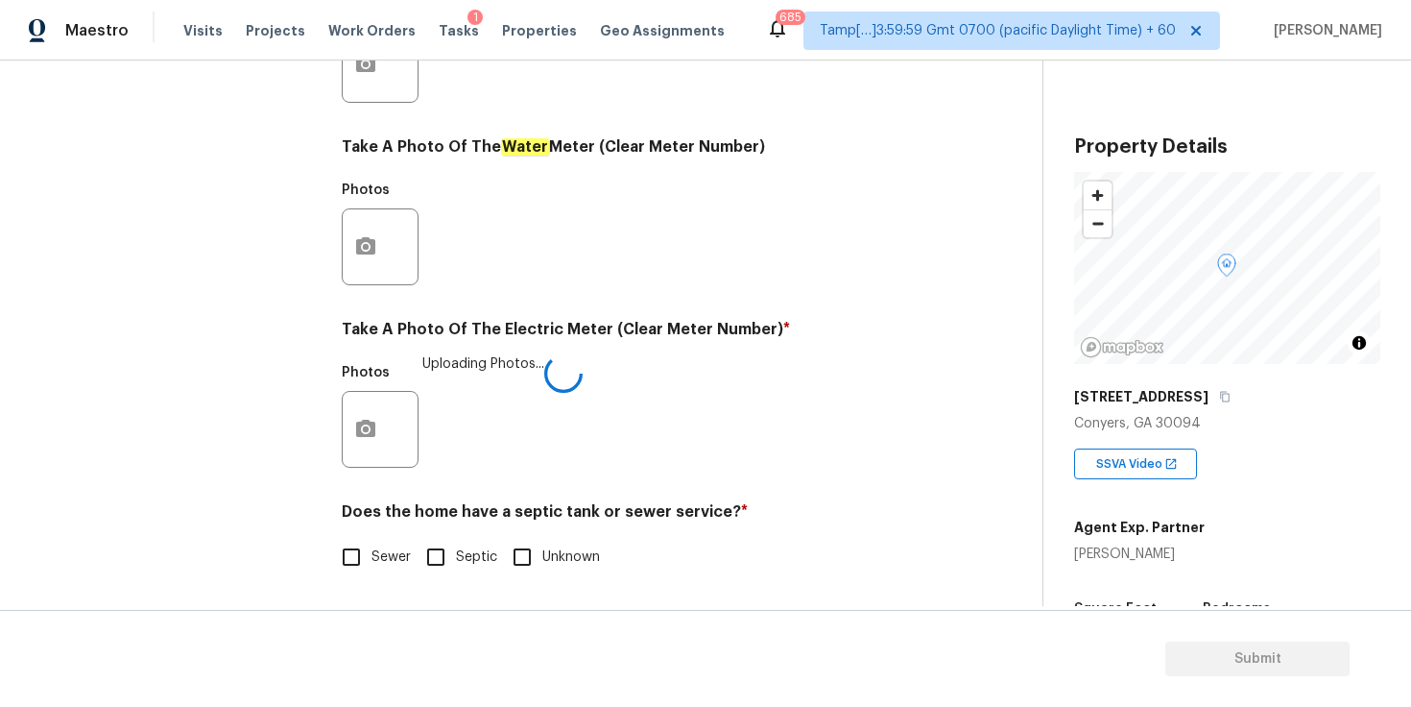
click at [354, 561] on input "Sewer" at bounding box center [351, 557] width 40 height 40
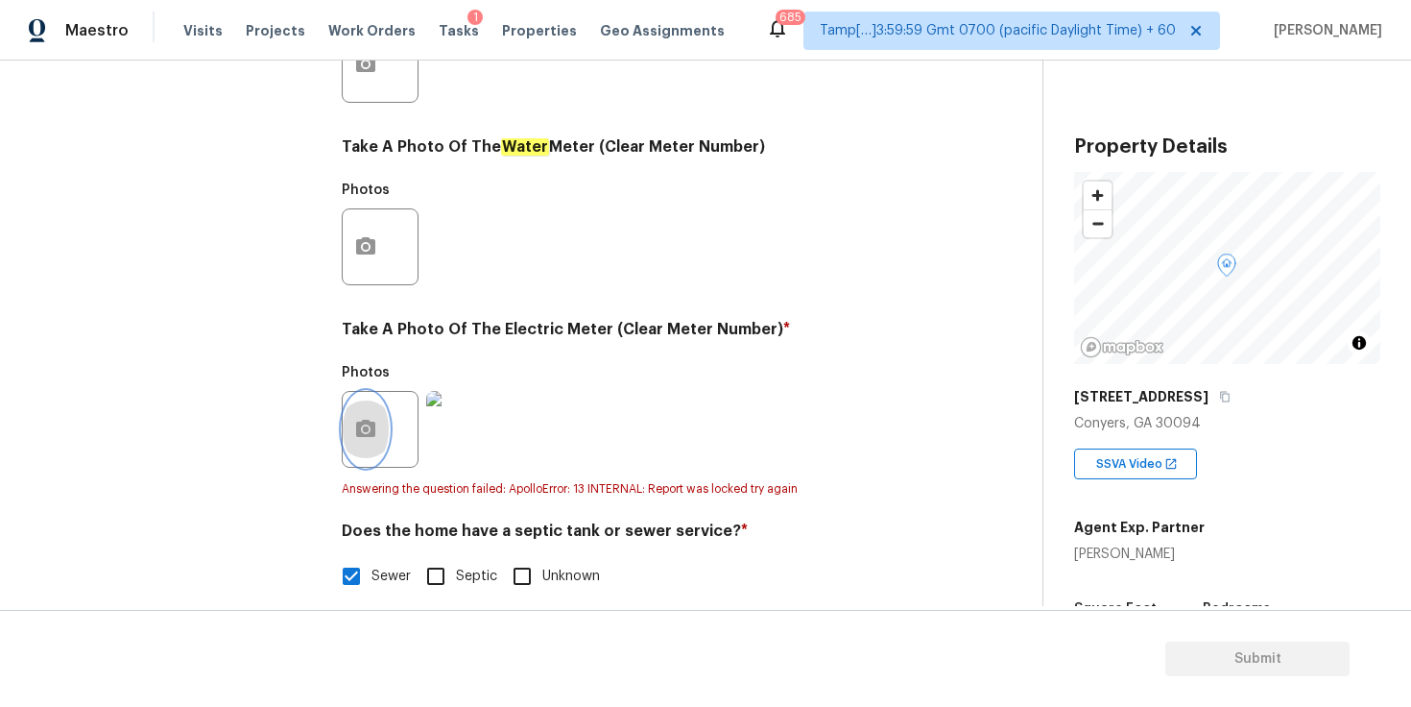
click at [373, 432] on icon "button" at bounding box center [365, 428] width 19 height 17
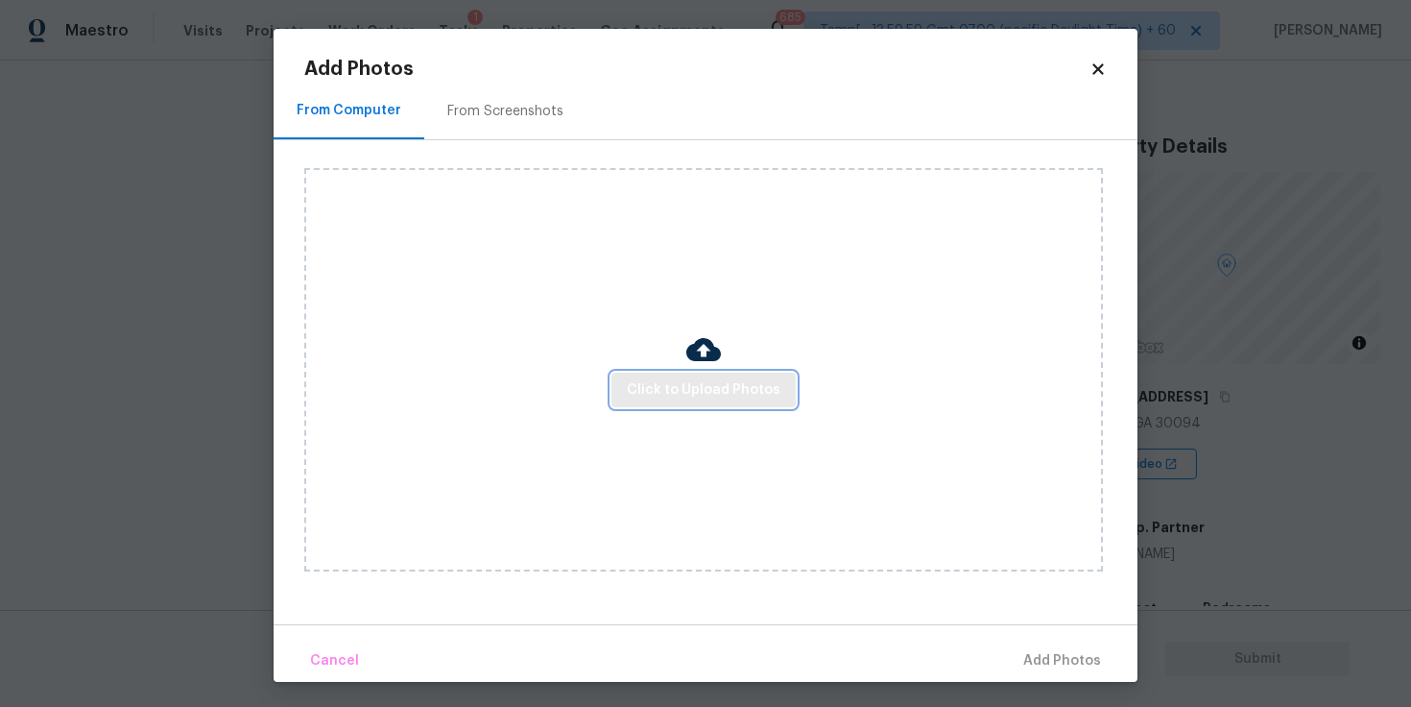
click at [648, 394] on span "Click to Upload Photos" at bounding box center [704, 390] width 154 height 24
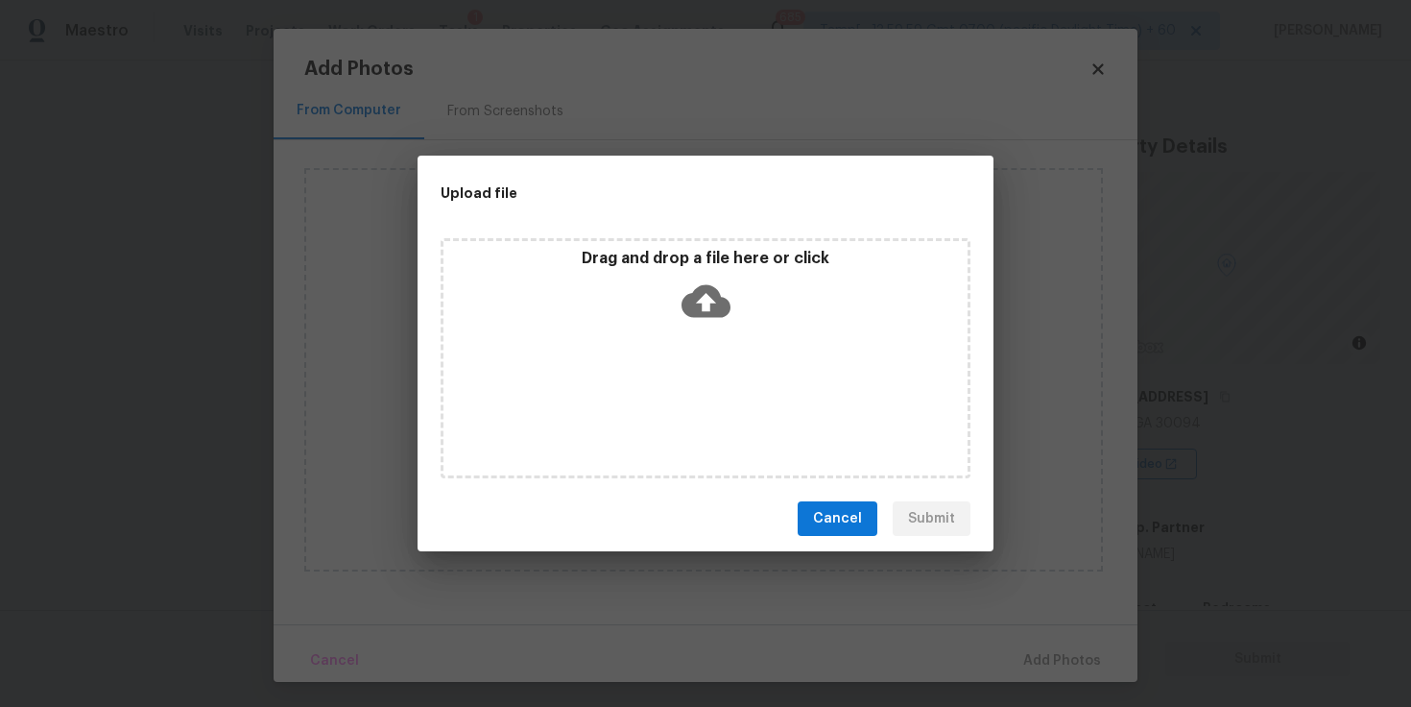
click at [723, 301] on icon at bounding box center [706, 301] width 49 height 33
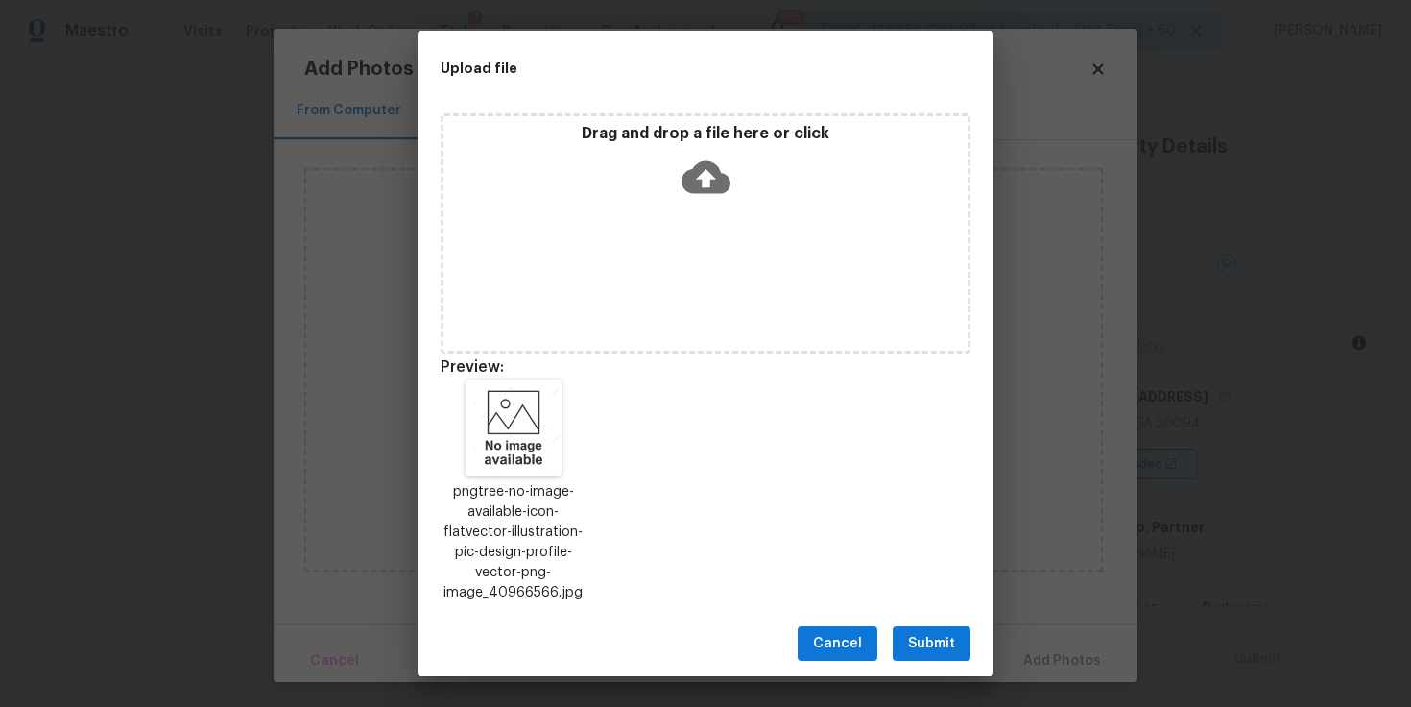
click at [930, 630] on button "Submit" at bounding box center [932, 644] width 78 height 36
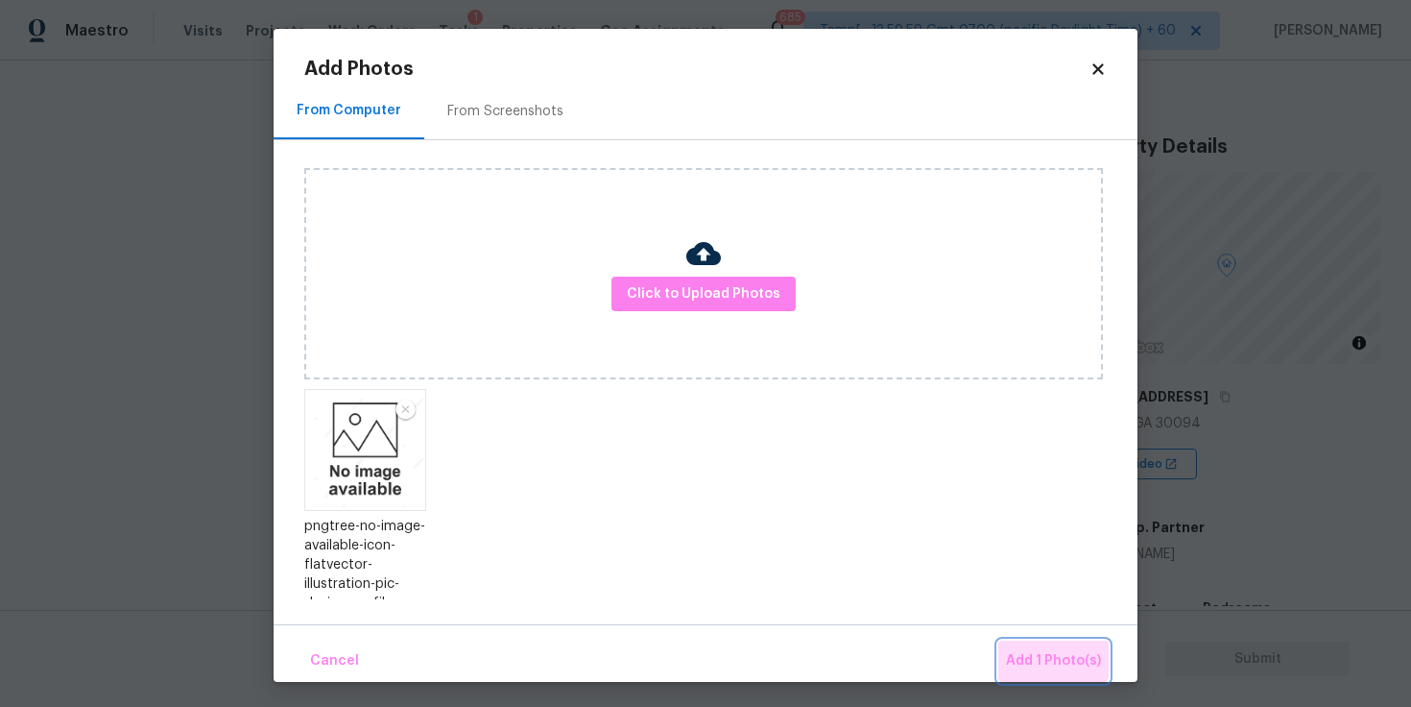
click at [1050, 654] on span "Add 1 Photo(s)" at bounding box center [1053, 661] width 95 height 24
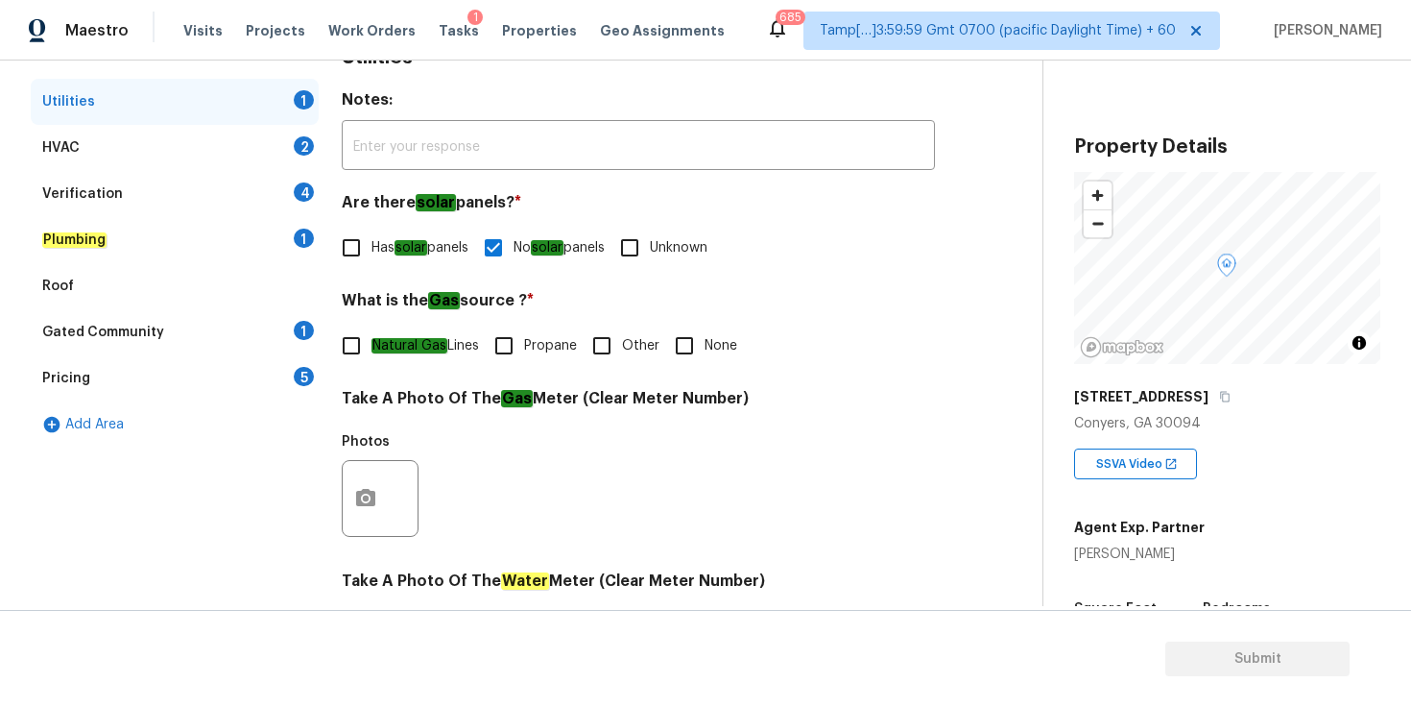
scroll to position [300, 0]
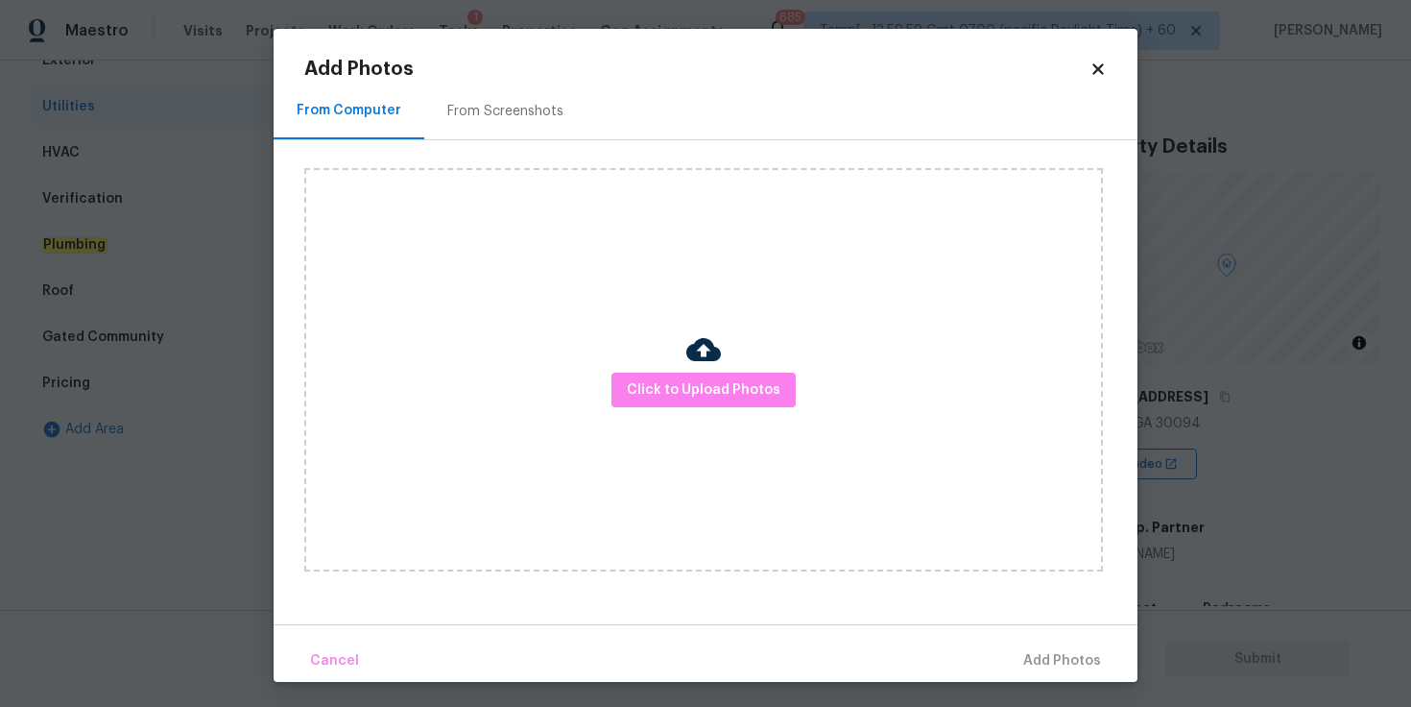
click at [1093, 66] on icon at bounding box center [1098, 68] width 17 height 17
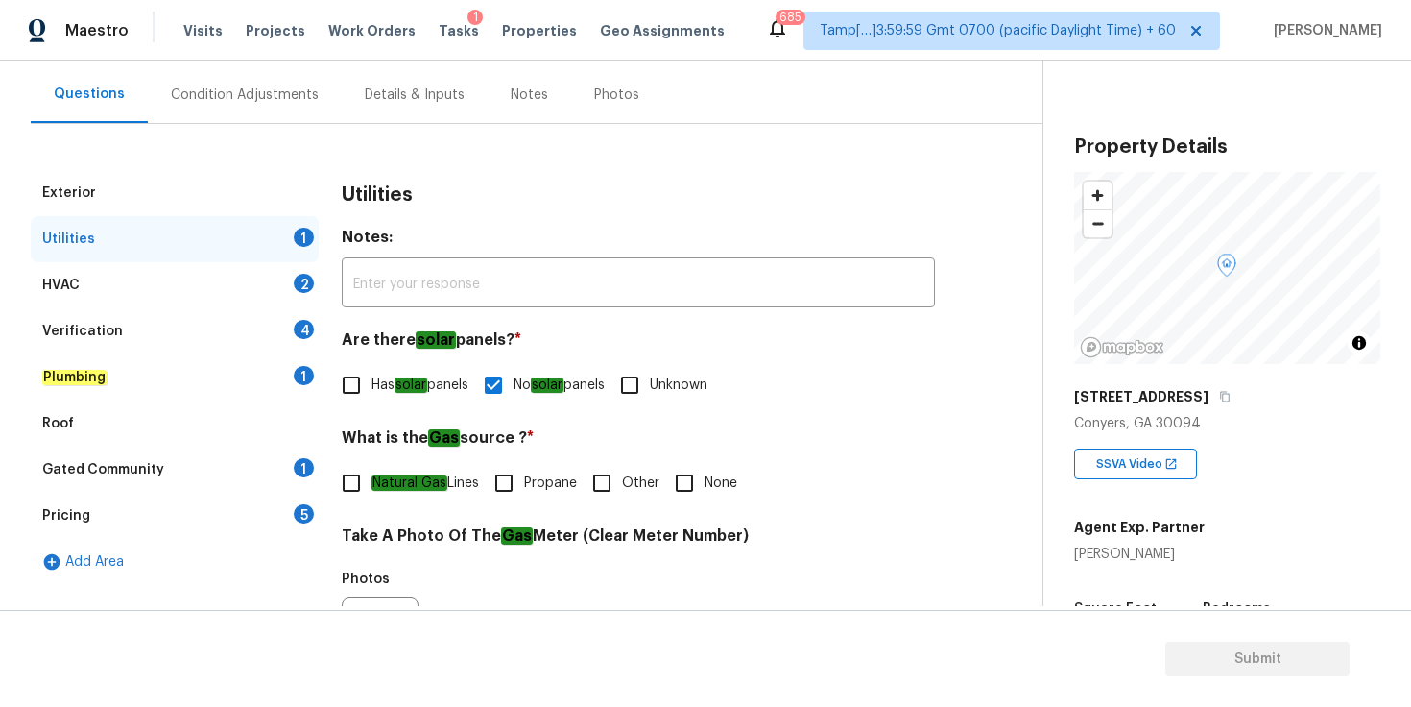
scroll to position [162, 0]
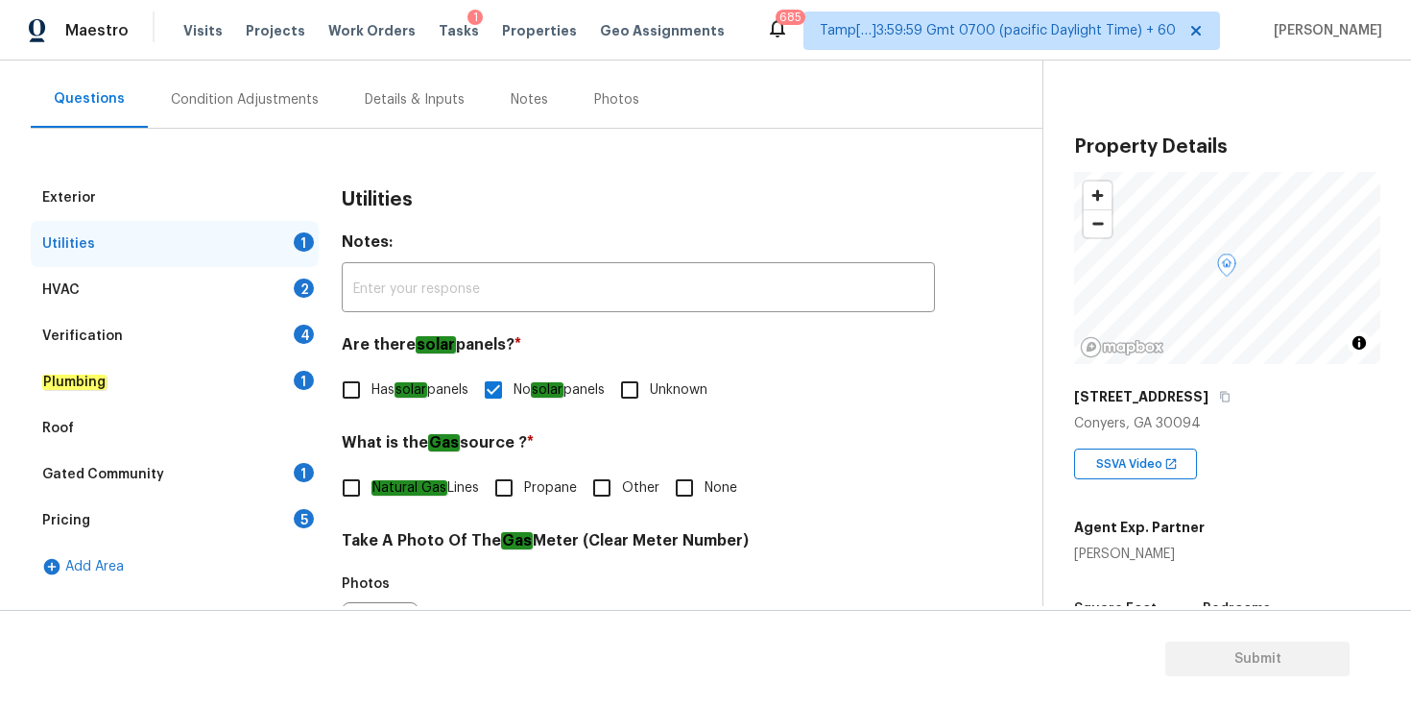
click at [610, 487] on input "Other" at bounding box center [602, 488] width 40 height 40
click at [582, 468] on input "Other" at bounding box center [602, 488] width 40 height 40
click at [176, 287] on div "HVAC 2" at bounding box center [175, 290] width 288 height 46
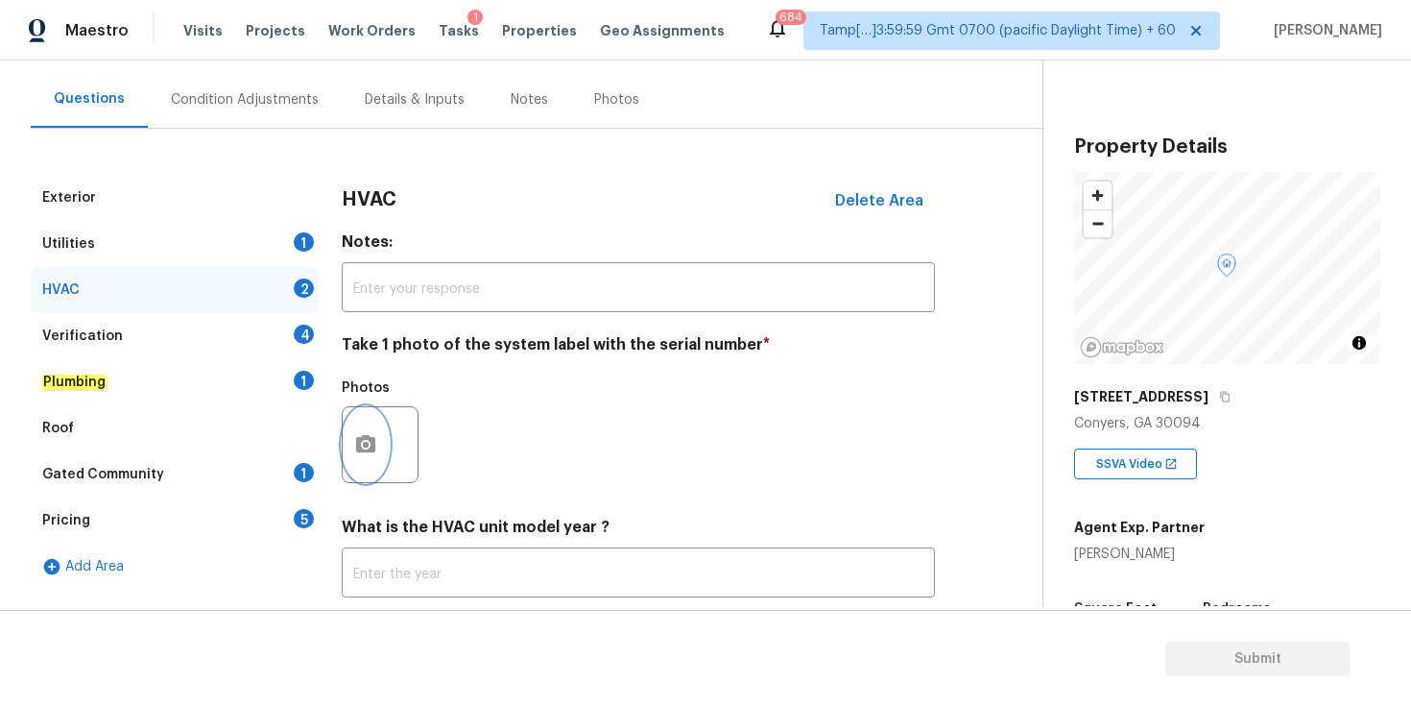
click at [363, 452] on icon "button" at bounding box center [365, 444] width 23 height 23
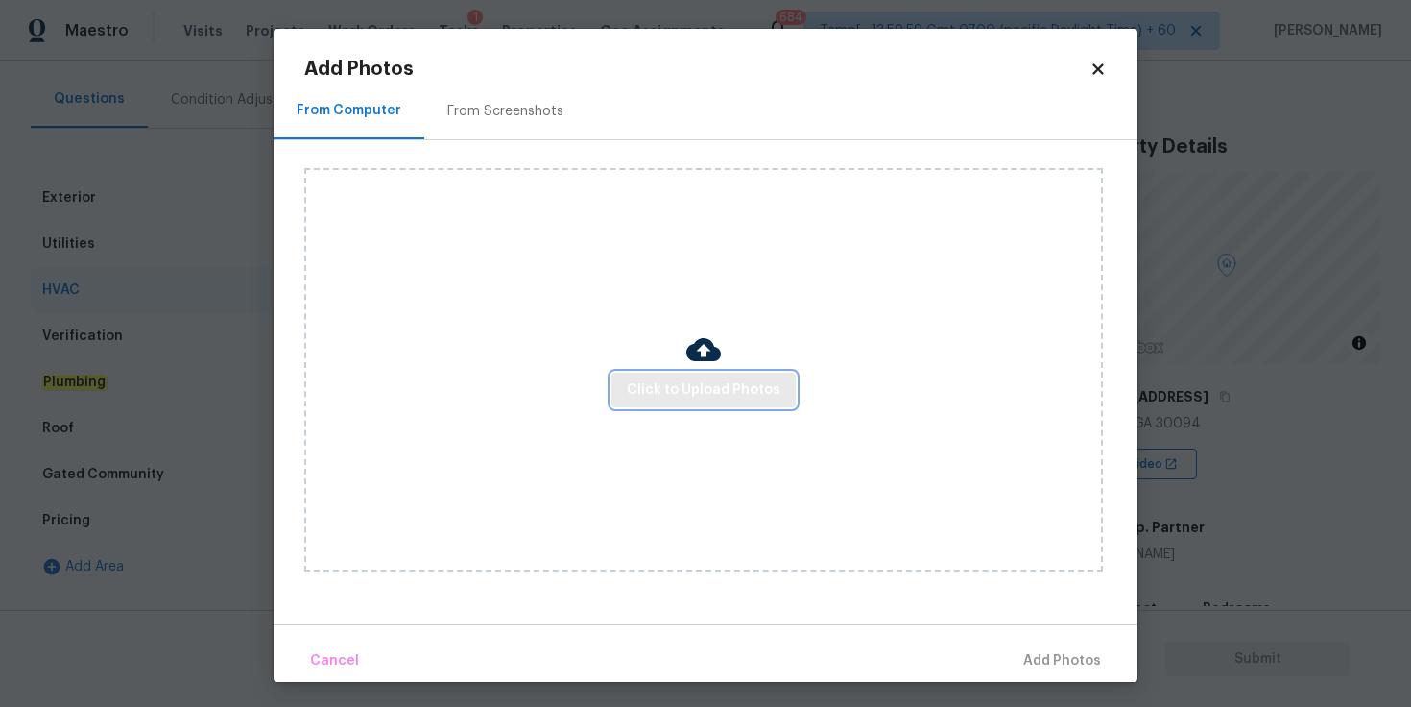
click at [627, 405] on button "Click to Upload Photos" at bounding box center [704, 391] width 184 height 36
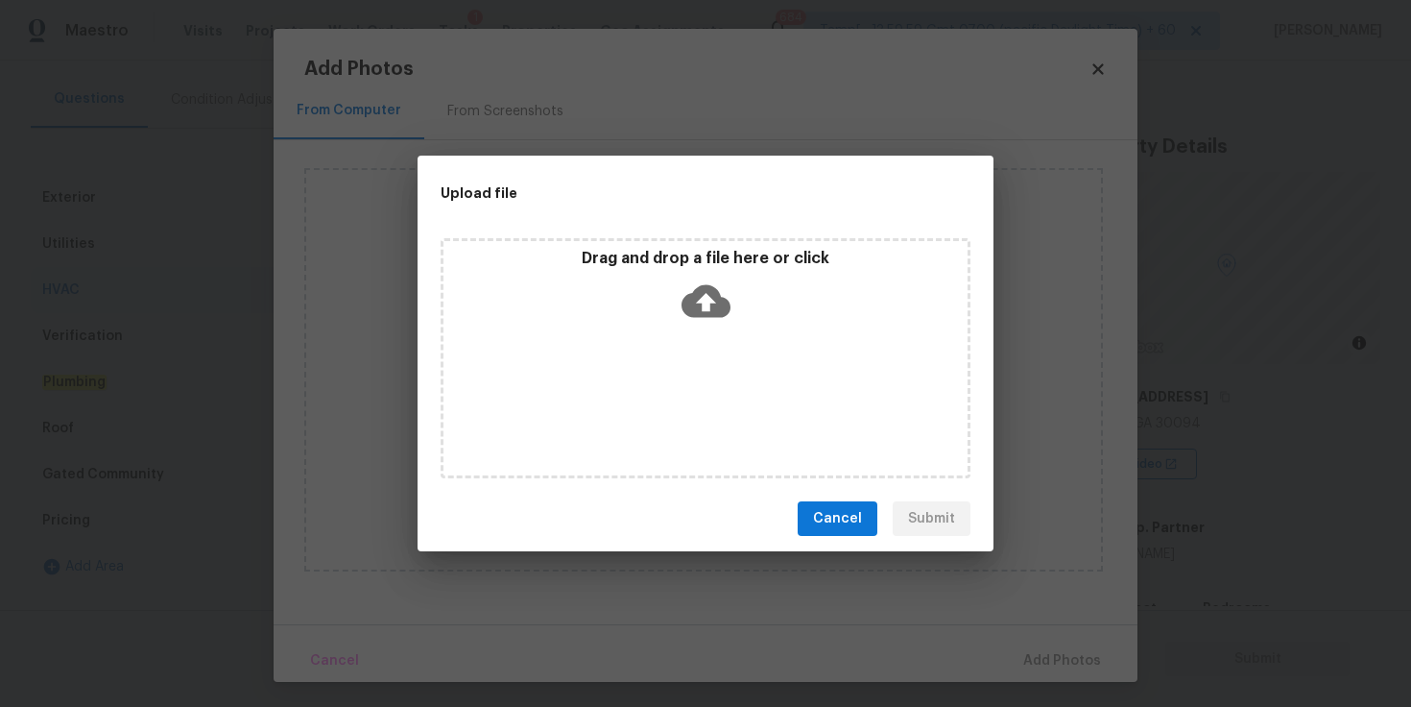
click at [695, 298] on icon at bounding box center [706, 301] width 49 height 33
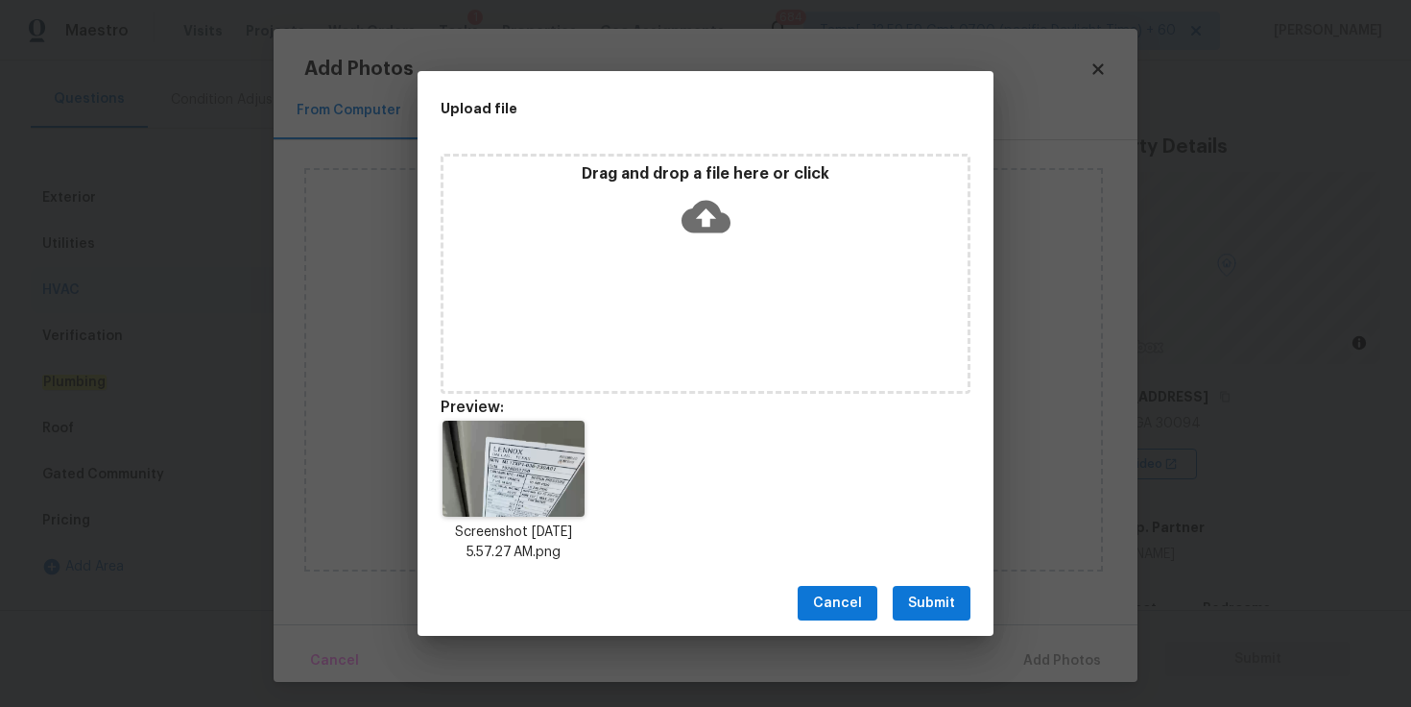
click at [927, 590] on button "Submit" at bounding box center [932, 604] width 78 height 36
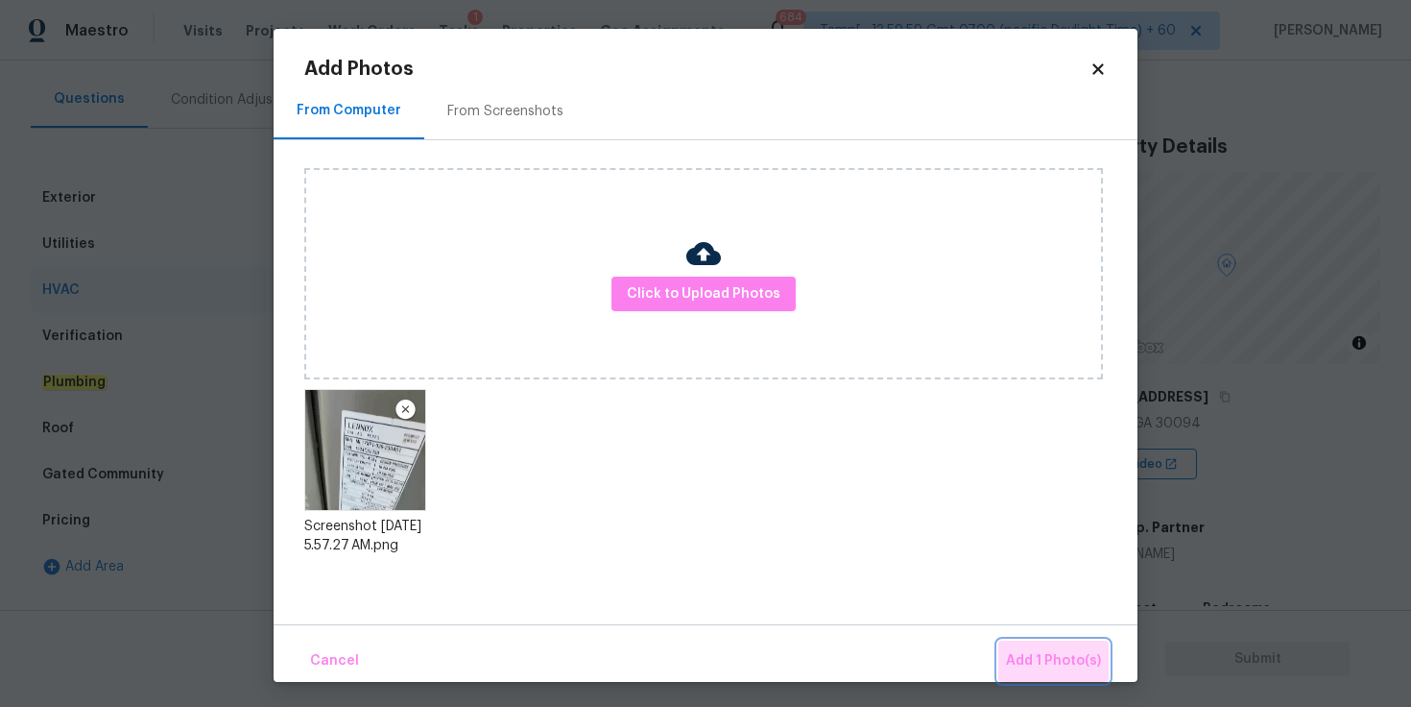
click at [1061, 660] on span "Add 1 Photo(s)" at bounding box center [1053, 661] width 95 height 24
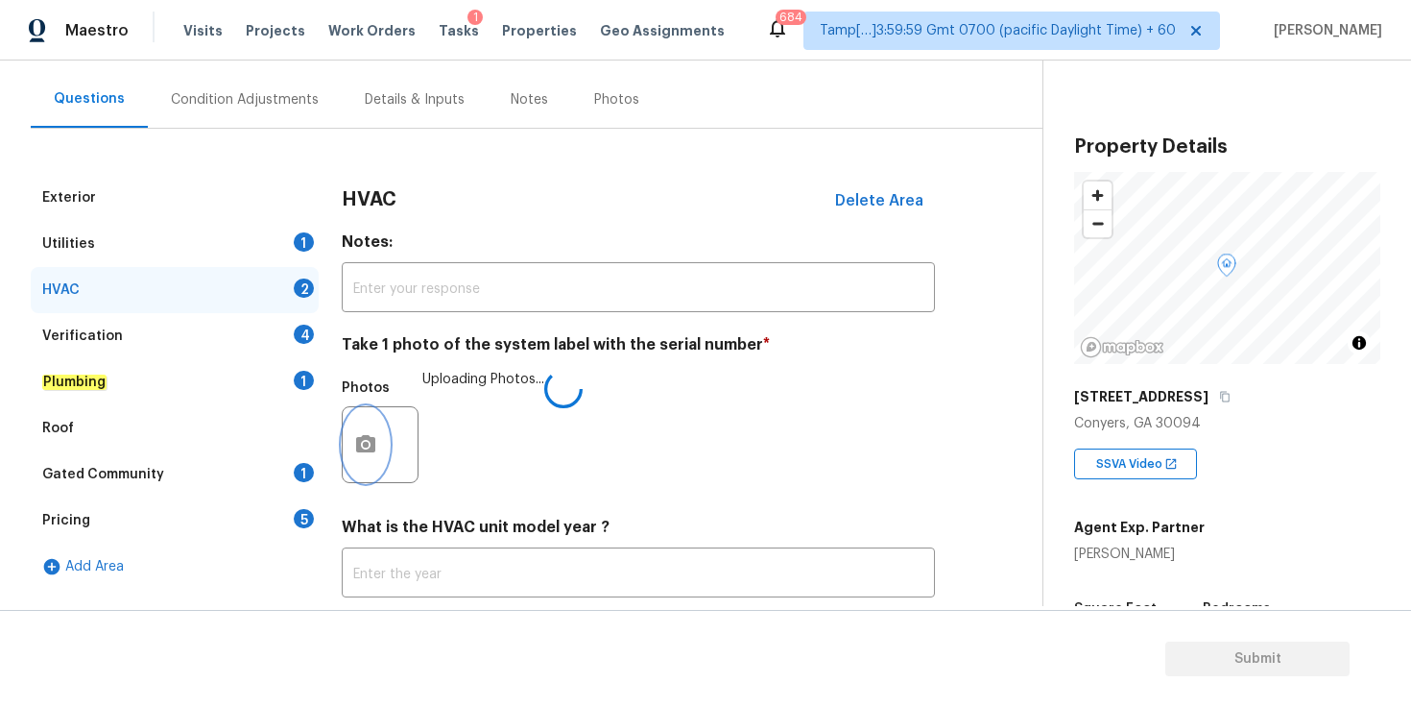
scroll to position [281, 0]
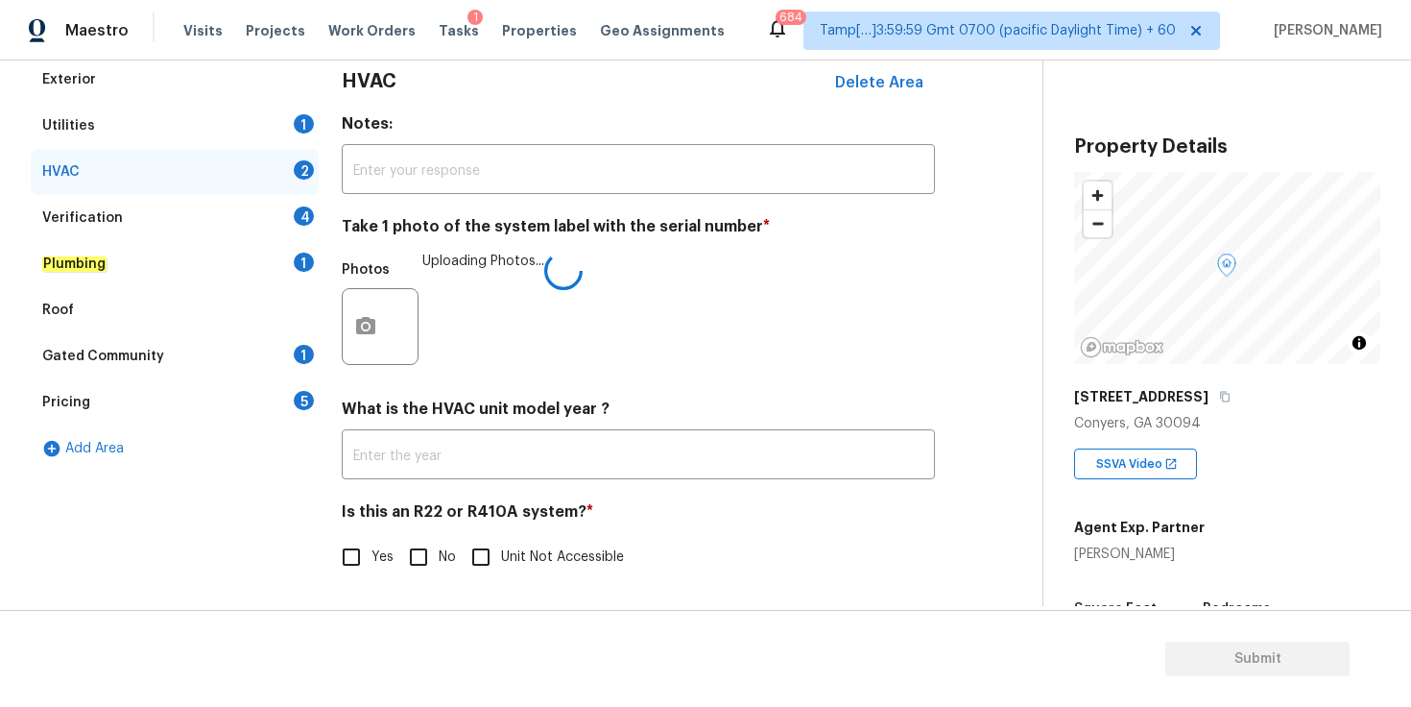
click at [359, 551] on input "Yes" at bounding box center [351, 557] width 40 height 40
click at [198, 204] on div "Verification 4" at bounding box center [175, 218] width 288 height 46
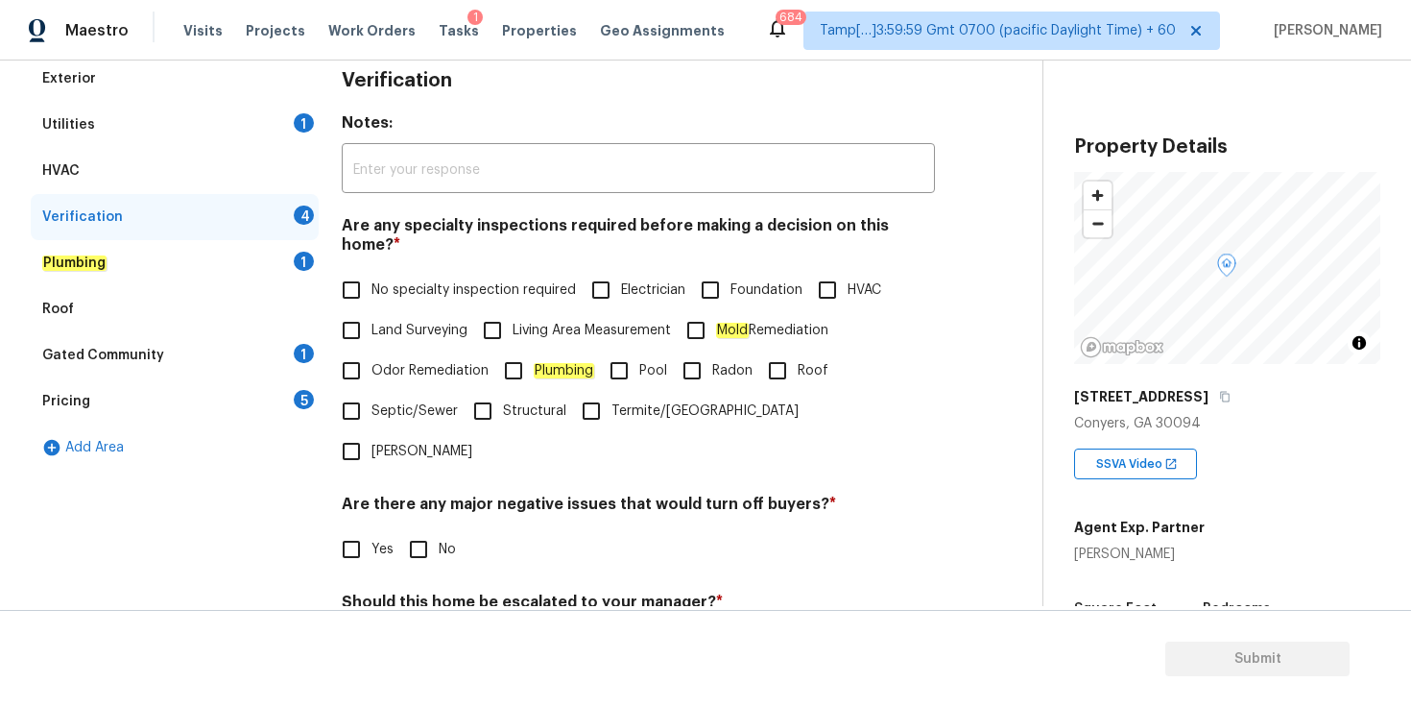
click at [351, 274] on input "No specialty inspection required" at bounding box center [351, 290] width 40 height 40
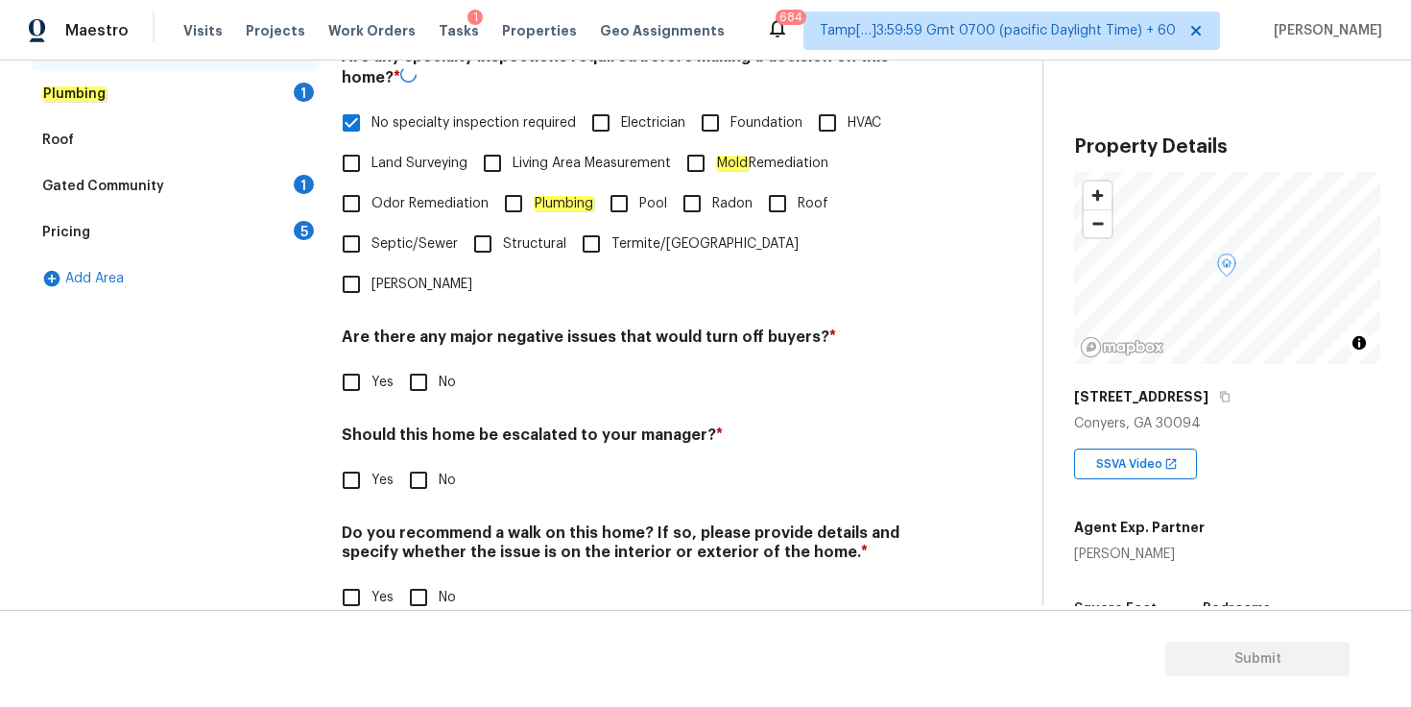
scroll to position [429, 0]
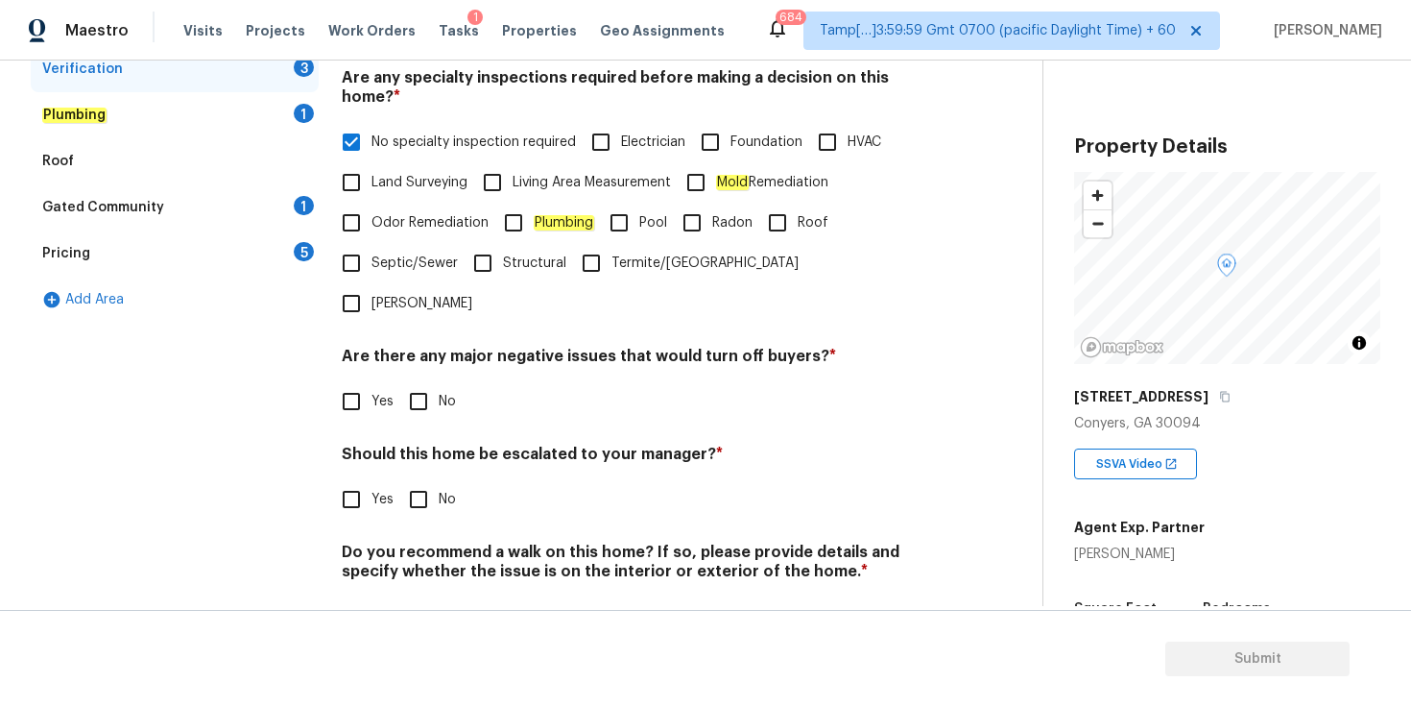
click at [419, 381] on input "No" at bounding box center [418, 401] width 40 height 40
click at [418, 481] on input "No" at bounding box center [418, 501] width 40 height 40
click at [422, 596] on input "No" at bounding box center [418, 616] width 40 height 40
click at [241, 101] on div "Plumbing 1" at bounding box center [175, 115] width 288 height 46
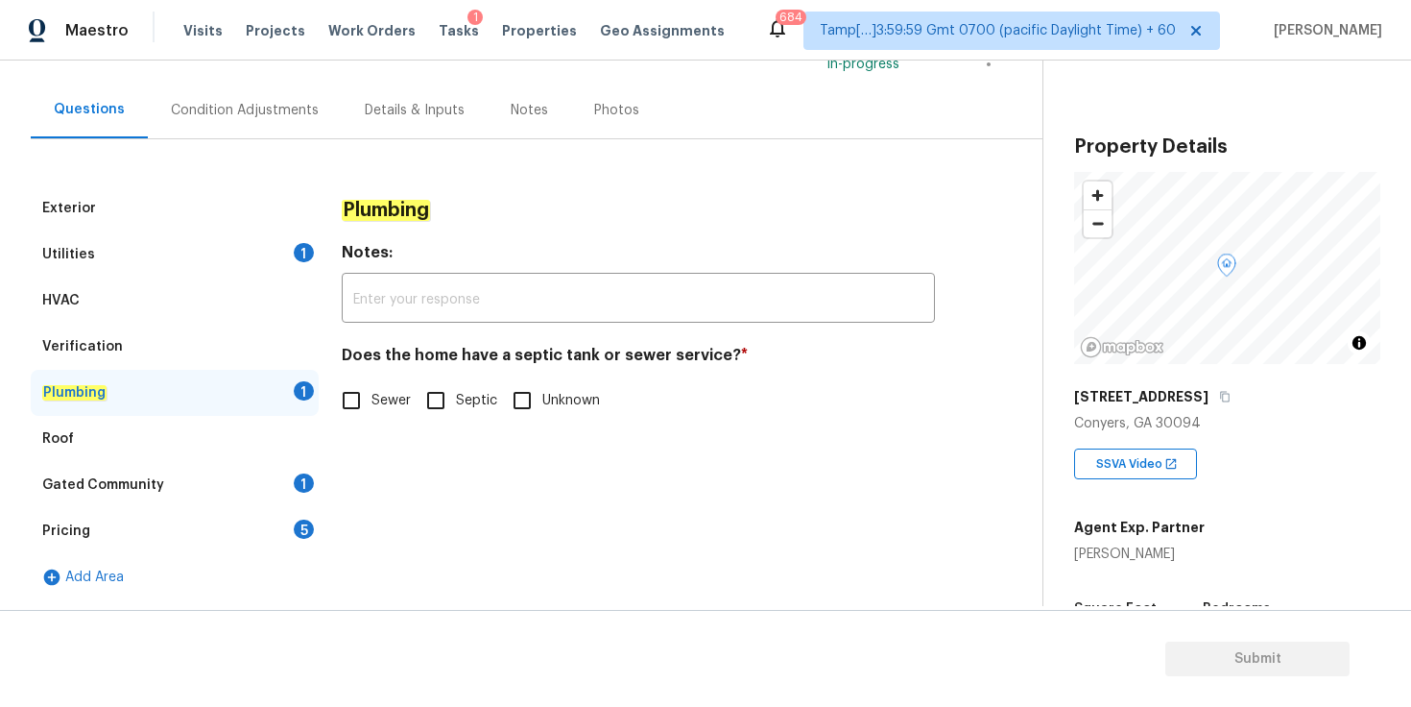
click at [353, 398] on input "Sewer" at bounding box center [351, 400] width 40 height 40
click at [244, 495] on div "Gated Community 1" at bounding box center [175, 485] width 288 height 46
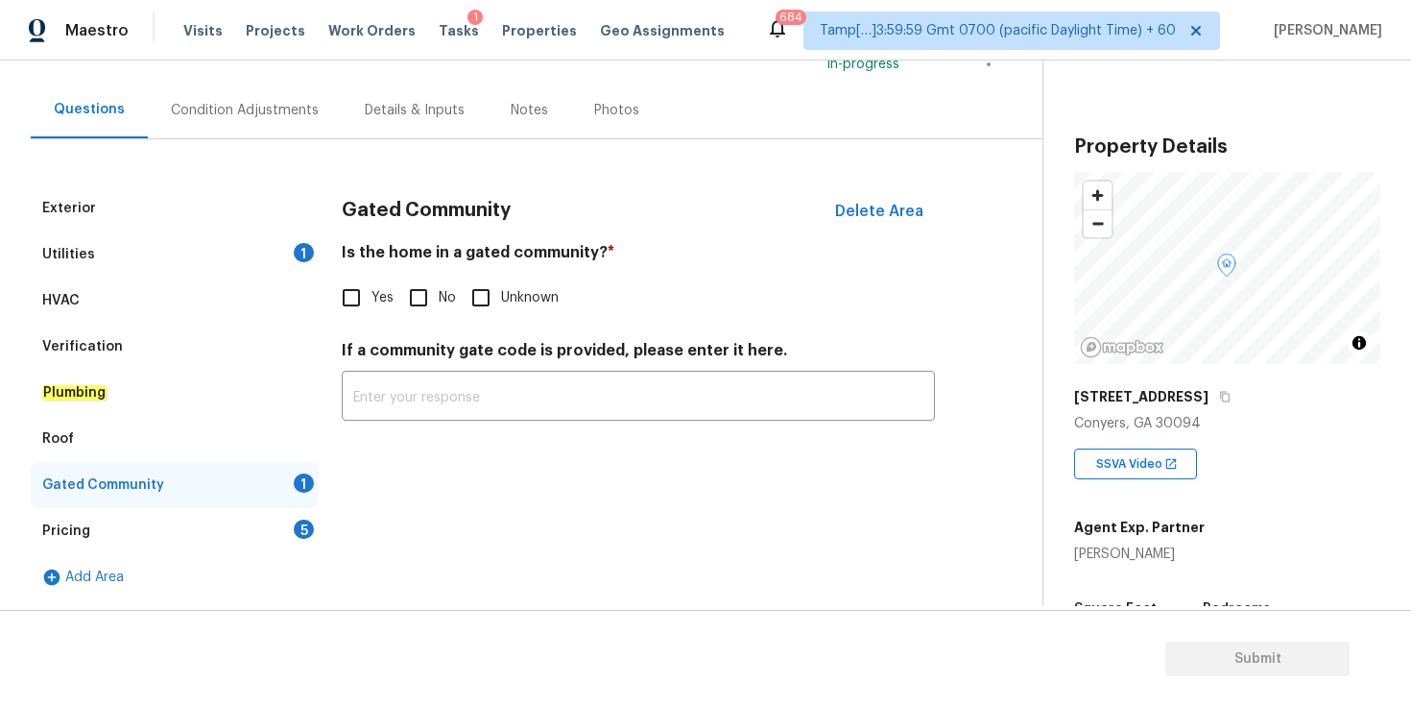
click at [423, 304] on input "No" at bounding box center [418, 297] width 40 height 40
click at [175, 520] on div "Pricing 5" at bounding box center [175, 531] width 288 height 46
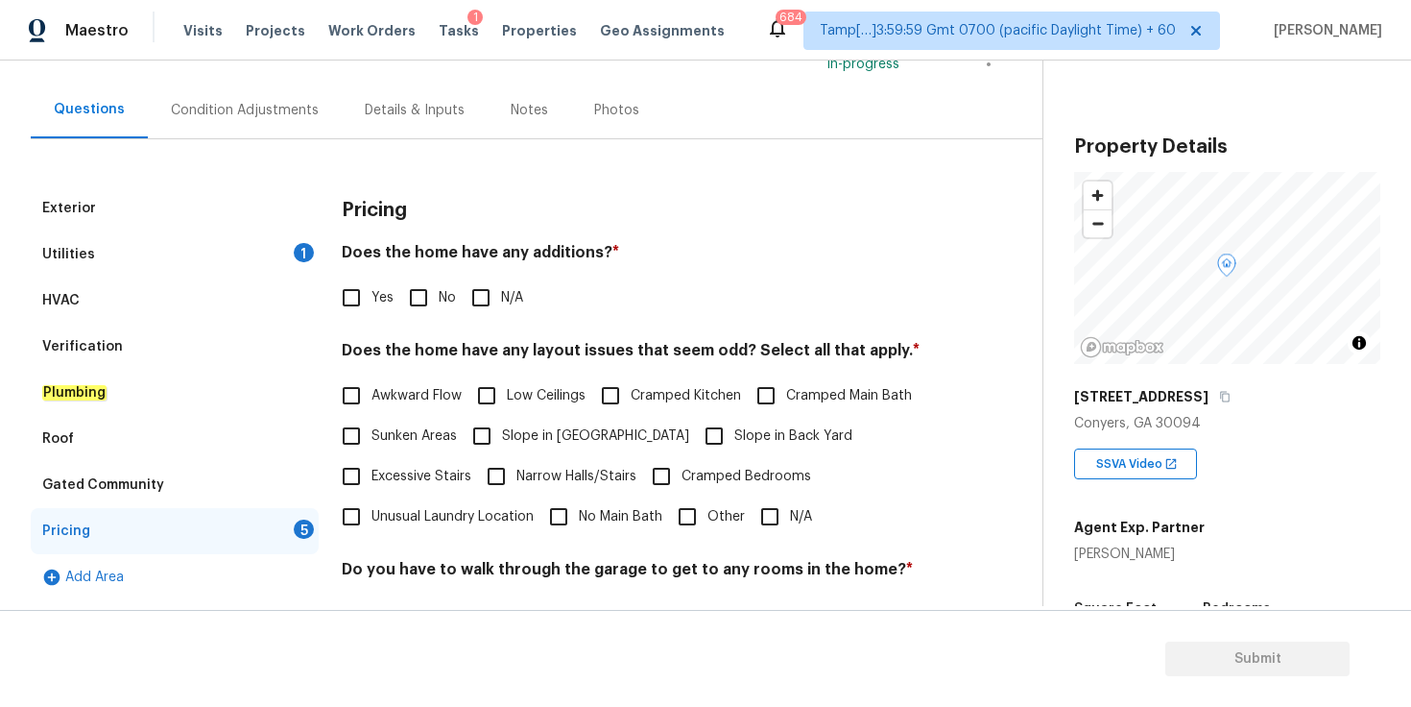
click at [487, 301] on input "N/A" at bounding box center [481, 297] width 40 height 40
click at [424, 301] on input "No" at bounding box center [418, 297] width 40 height 40
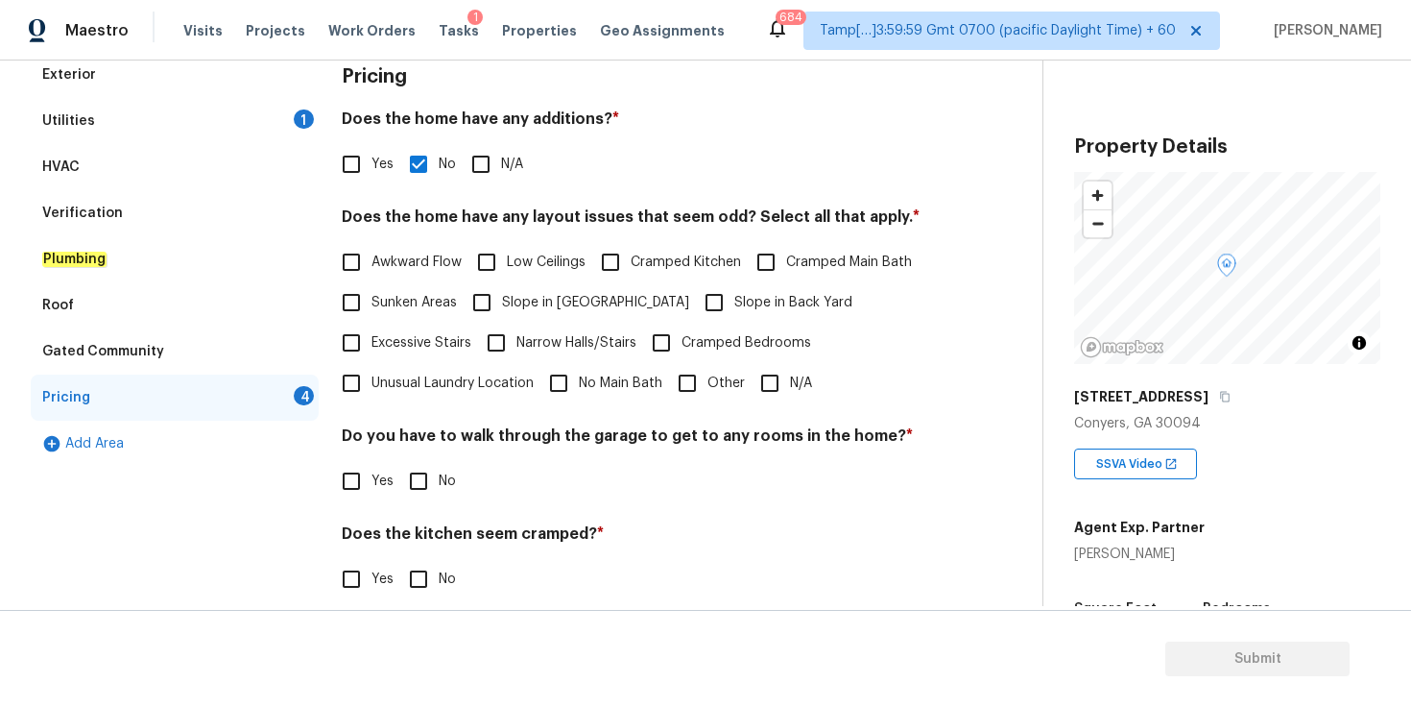
scroll to position [296, 0]
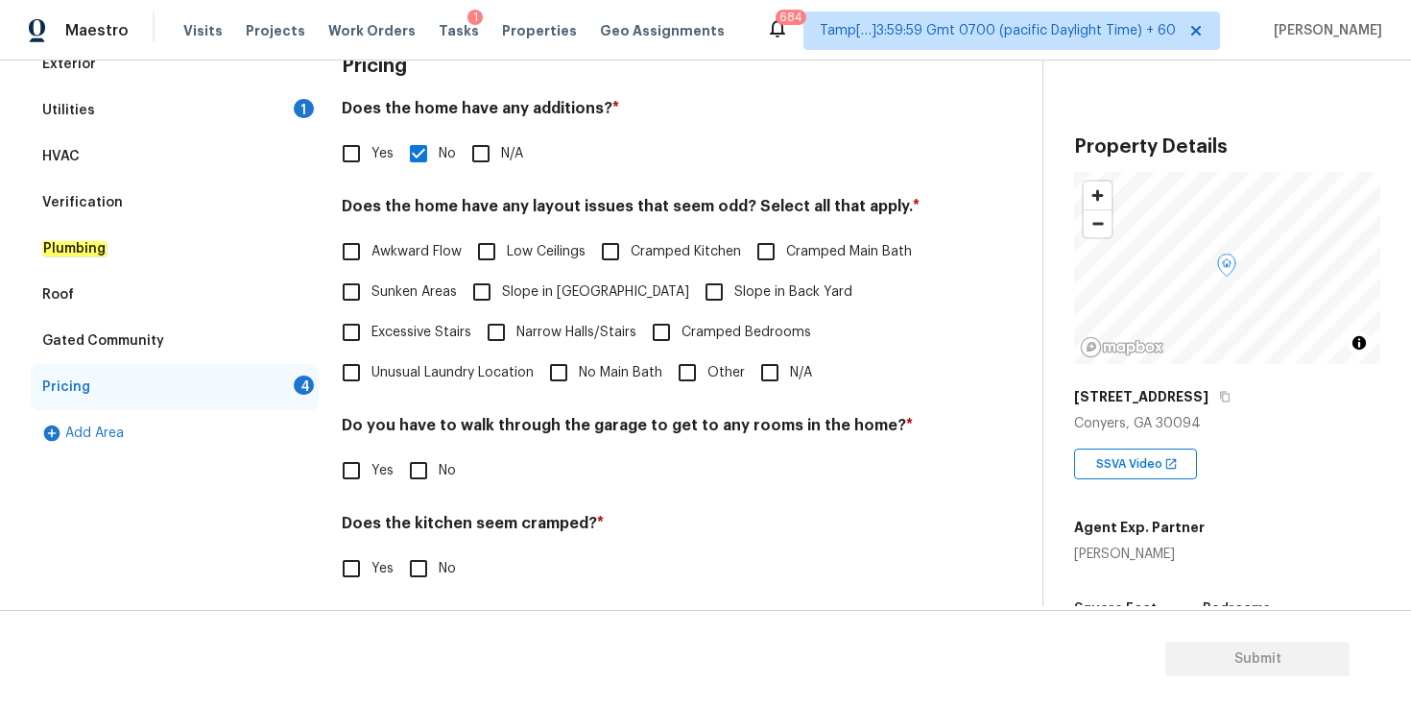
click at [779, 368] on input "N/A" at bounding box center [770, 372] width 40 height 40
click at [424, 478] on input "No" at bounding box center [418, 470] width 40 height 40
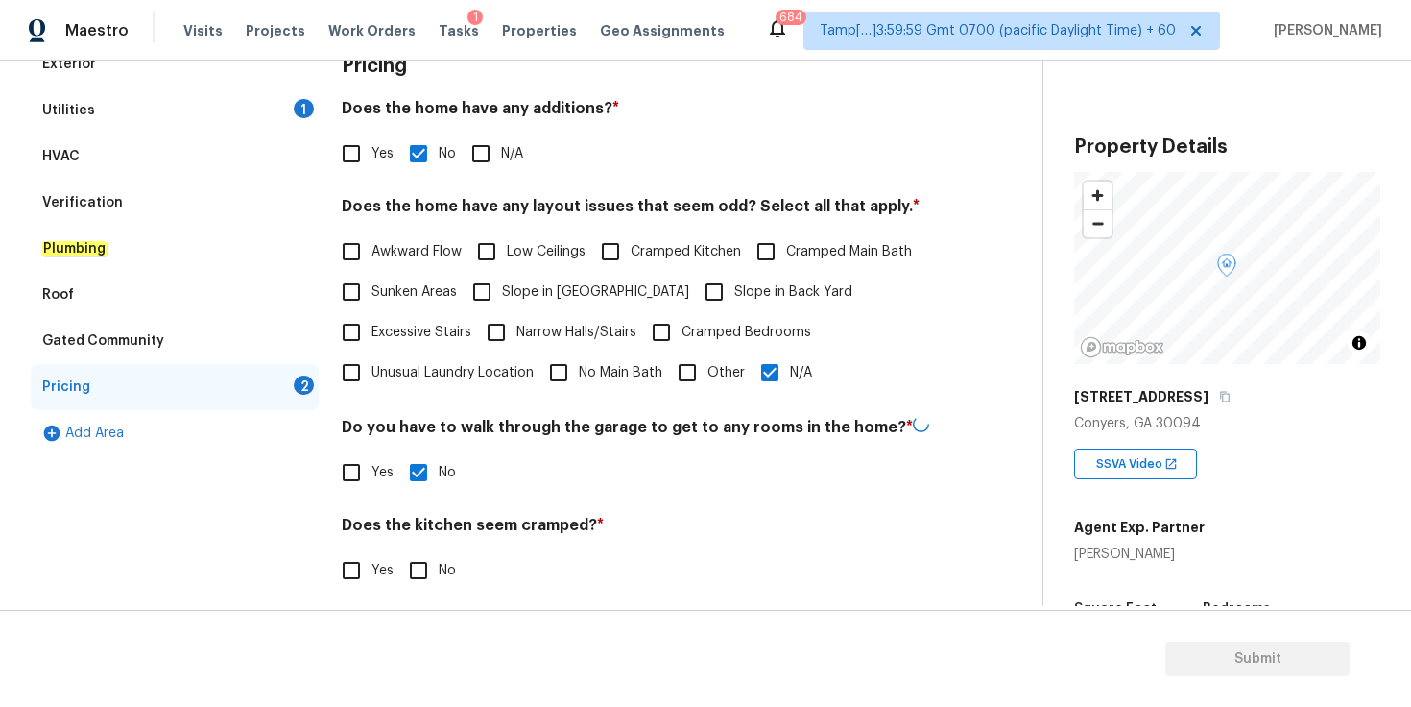
scroll to position [405, 0]
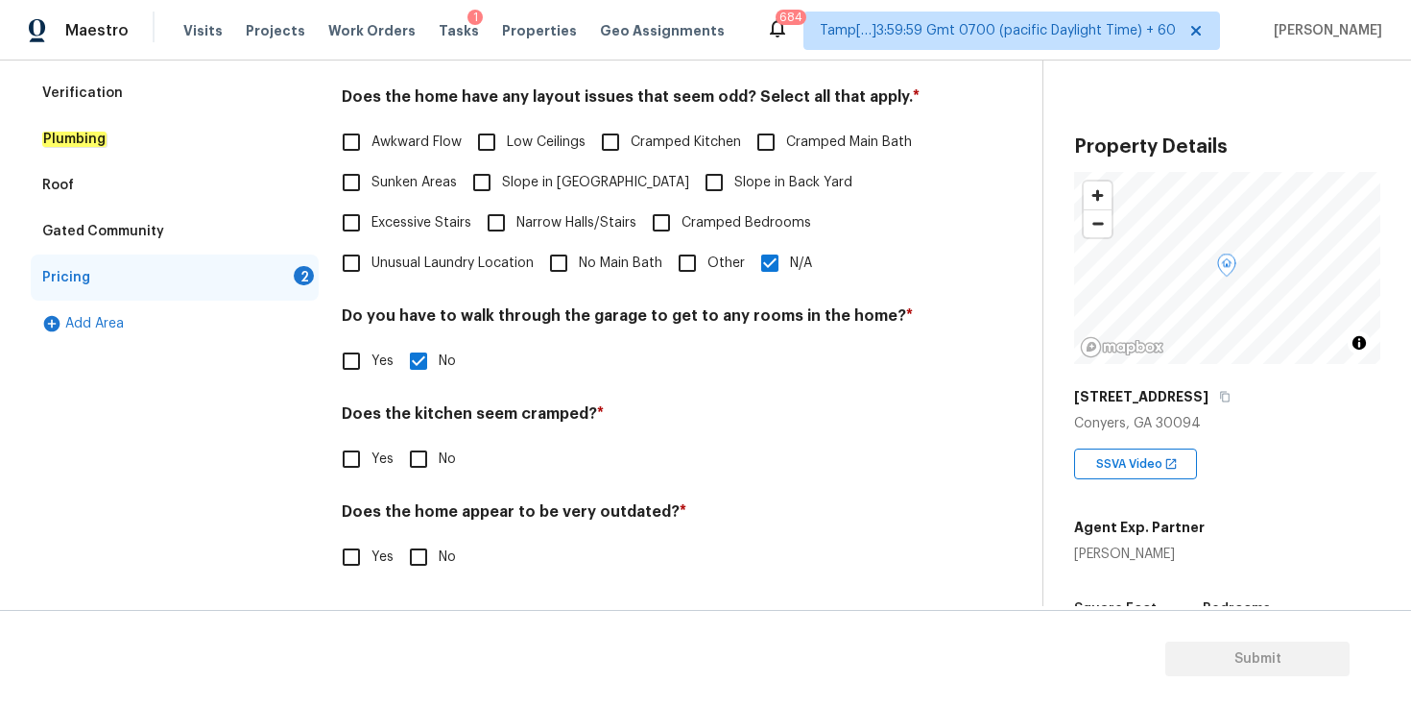
click at [422, 449] on input "No" at bounding box center [418, 459] width 40 height 40
click at [422, 543] on input "No" at bounding box center [418, 557] width 40 height 40
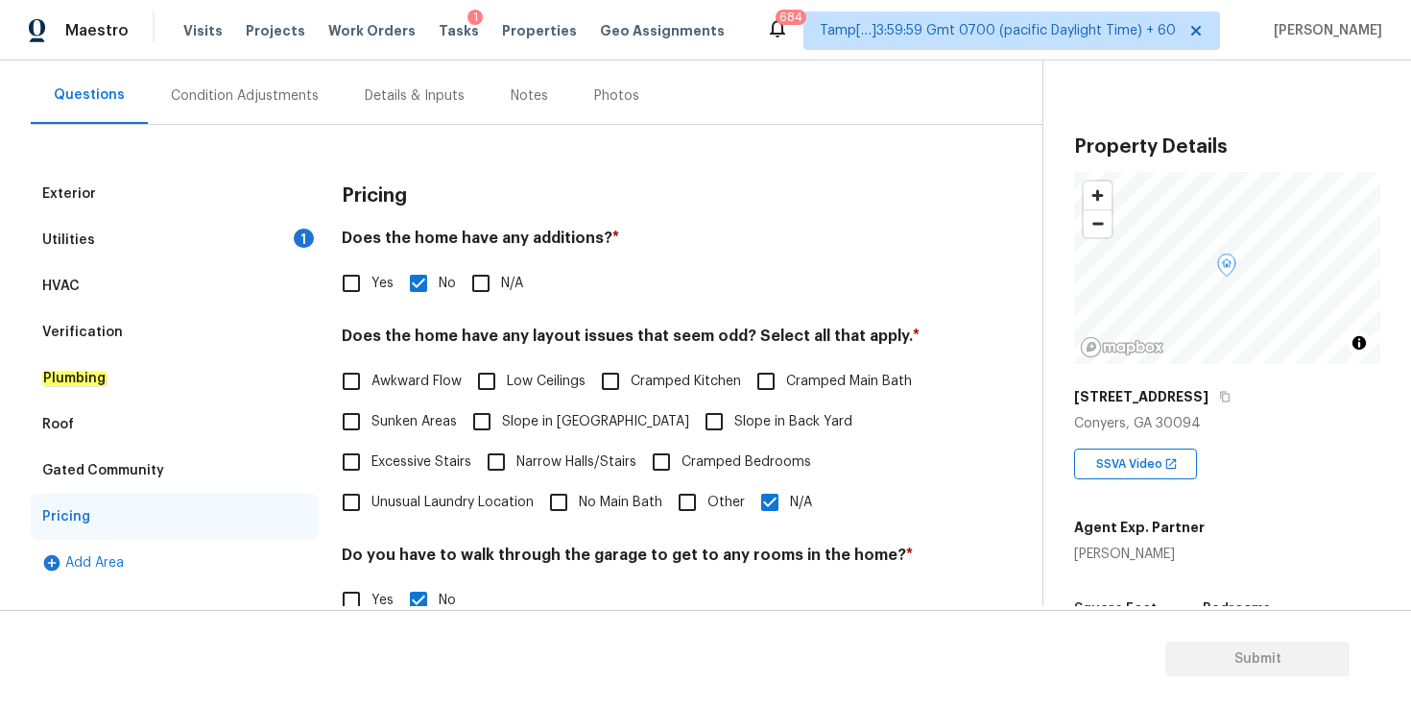
scroll to position [159, 0]
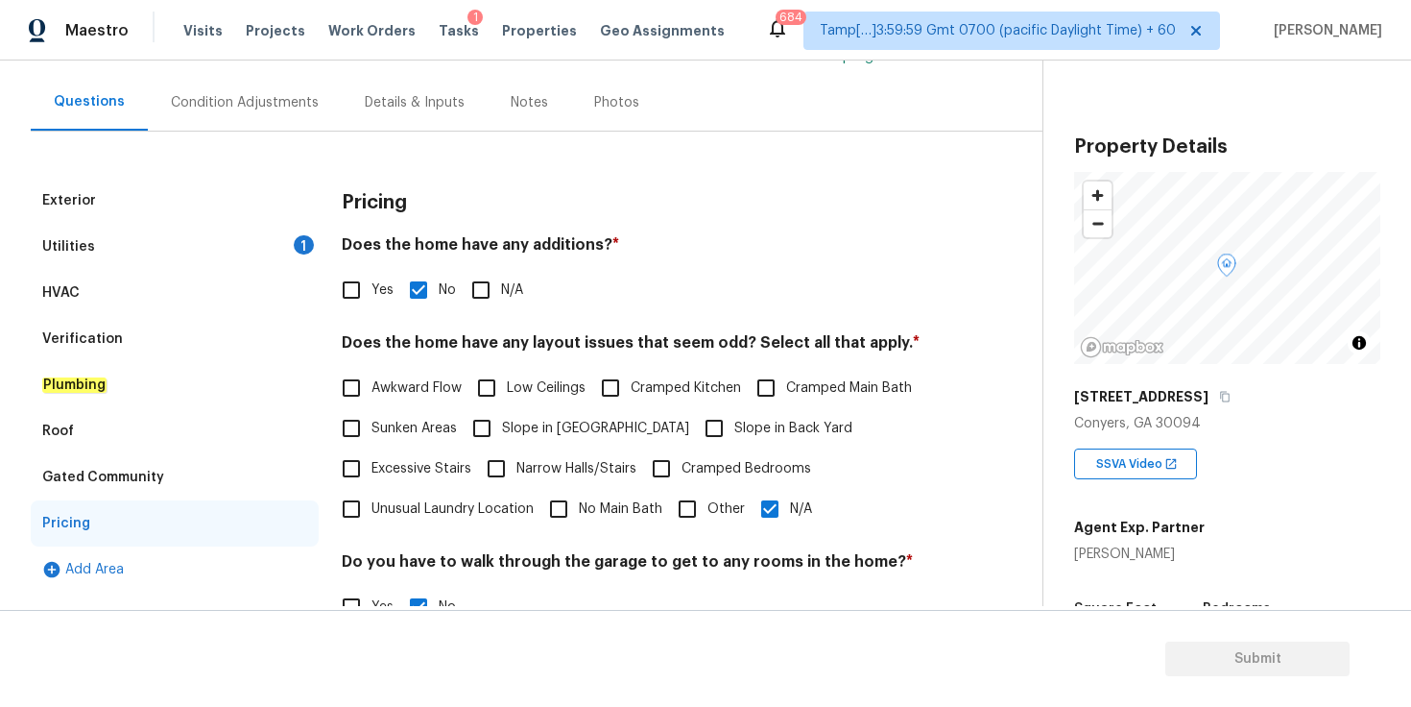
click at [273, 104] on div "Condition Adjustments" at bounding box center [245, 102] width 148 height 19
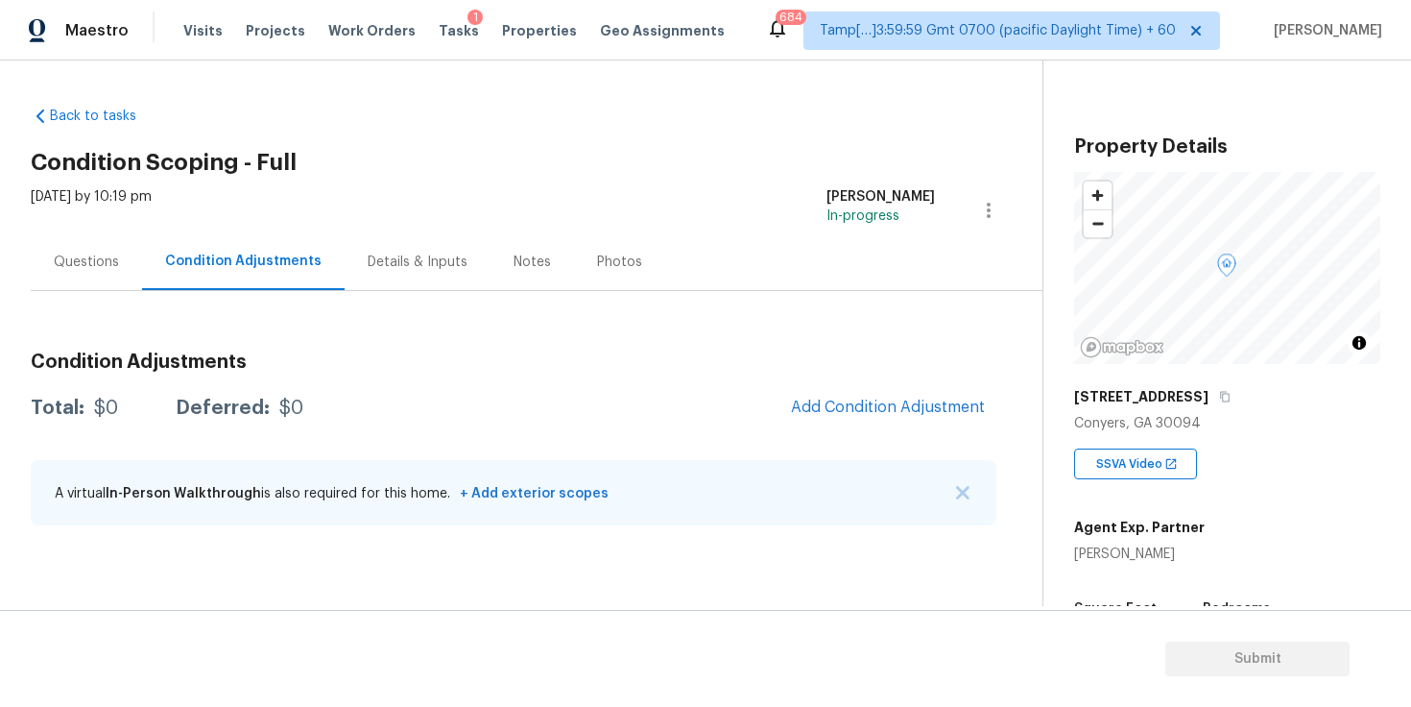
click at [86, 273] on div "Questions" at bounding box center [86, 261] width 111 height 57
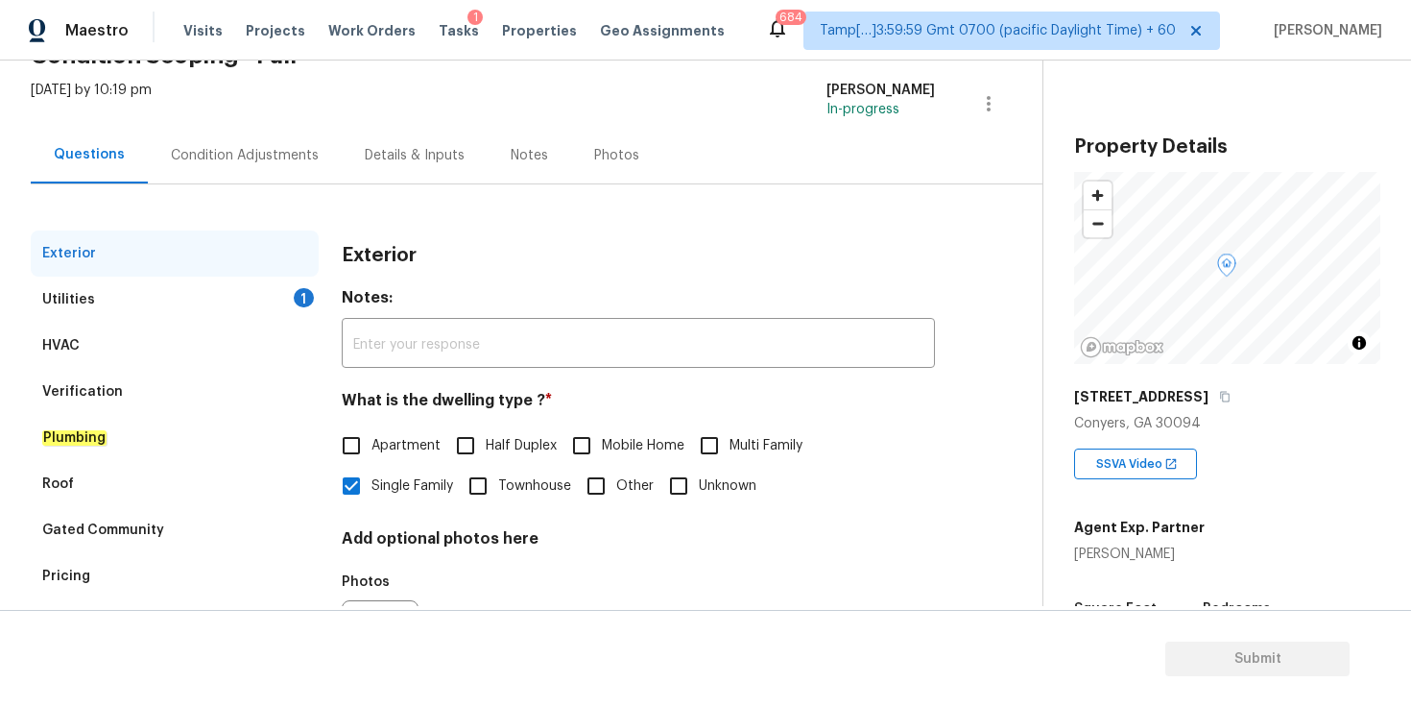
scroll to position [108, 0]
click at [203, 301] on div "Utilities 1" at bounding box center [175, 299] width 288 height 46
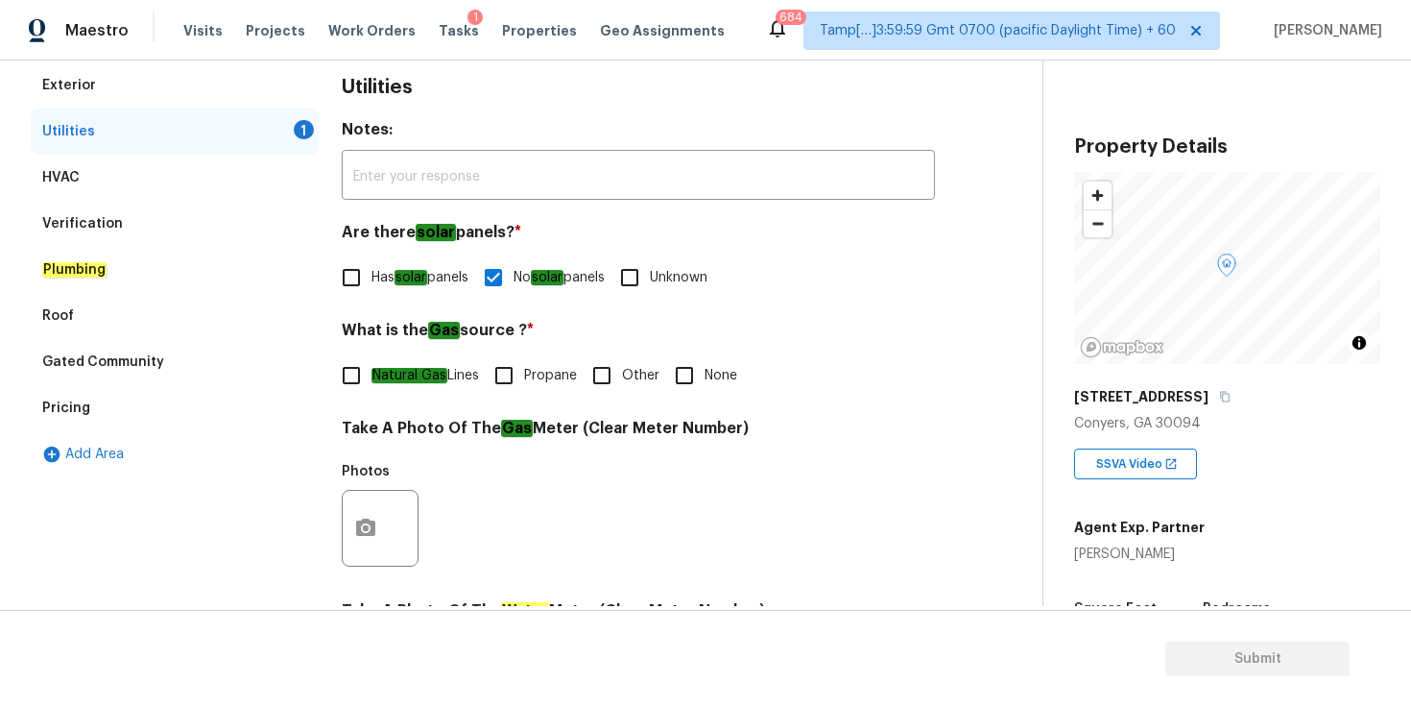
scroll to position [316, 0]
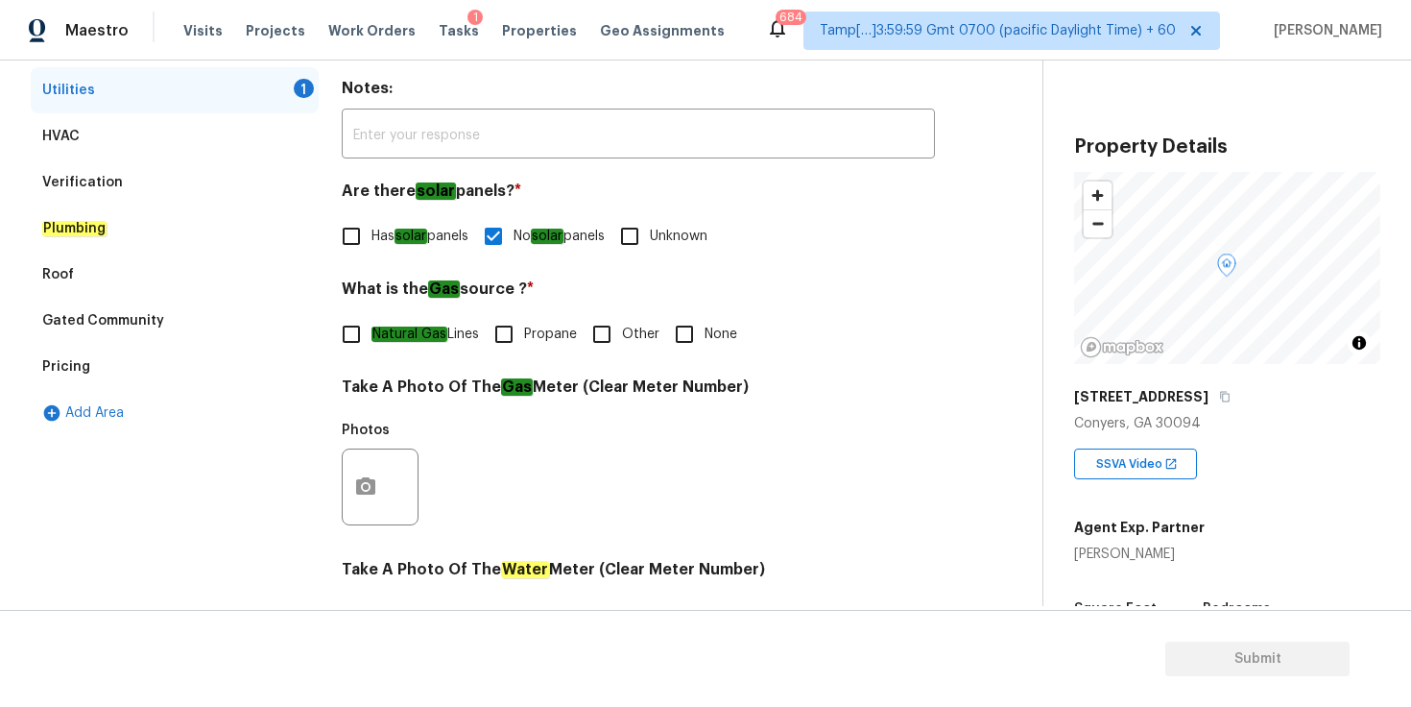
click at [360, 338] on input "Natural Gas Lines" at bounding box center [351, 334] width 40 height 40
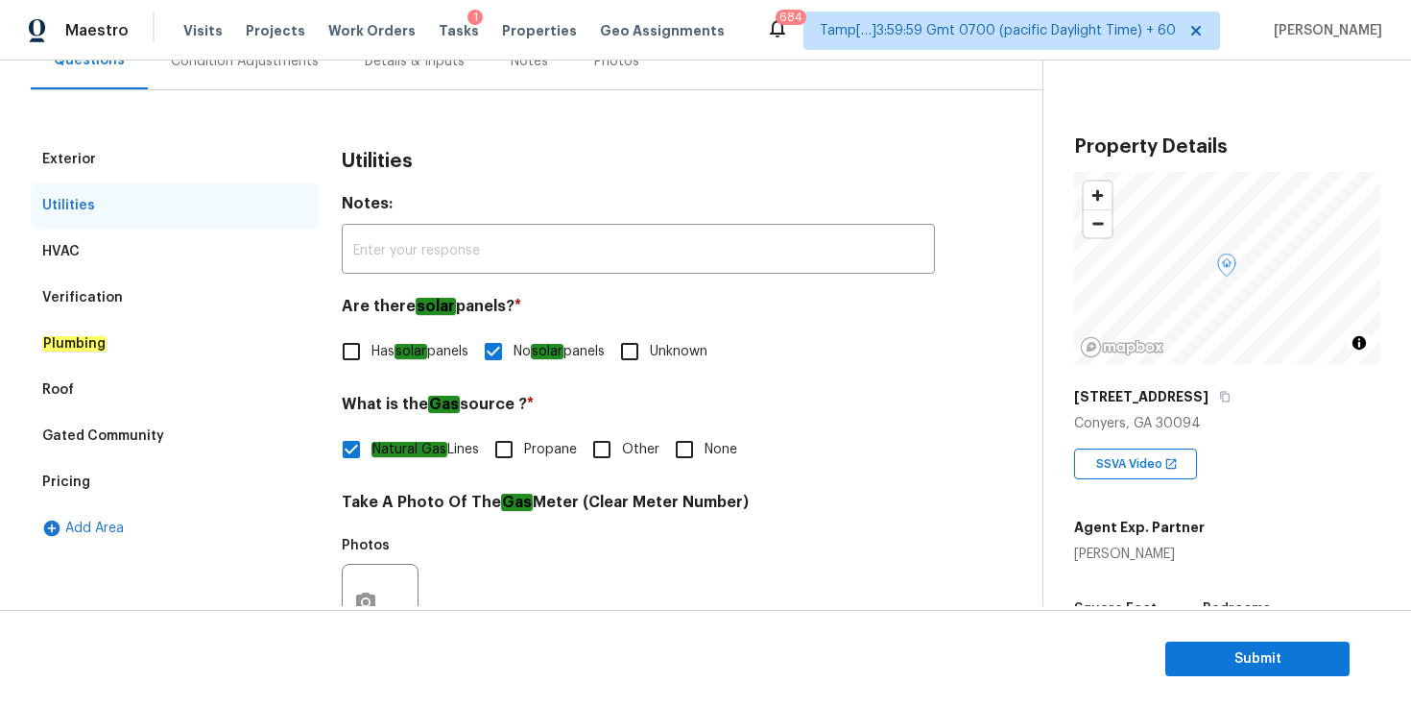
scroll to position [7, 0]
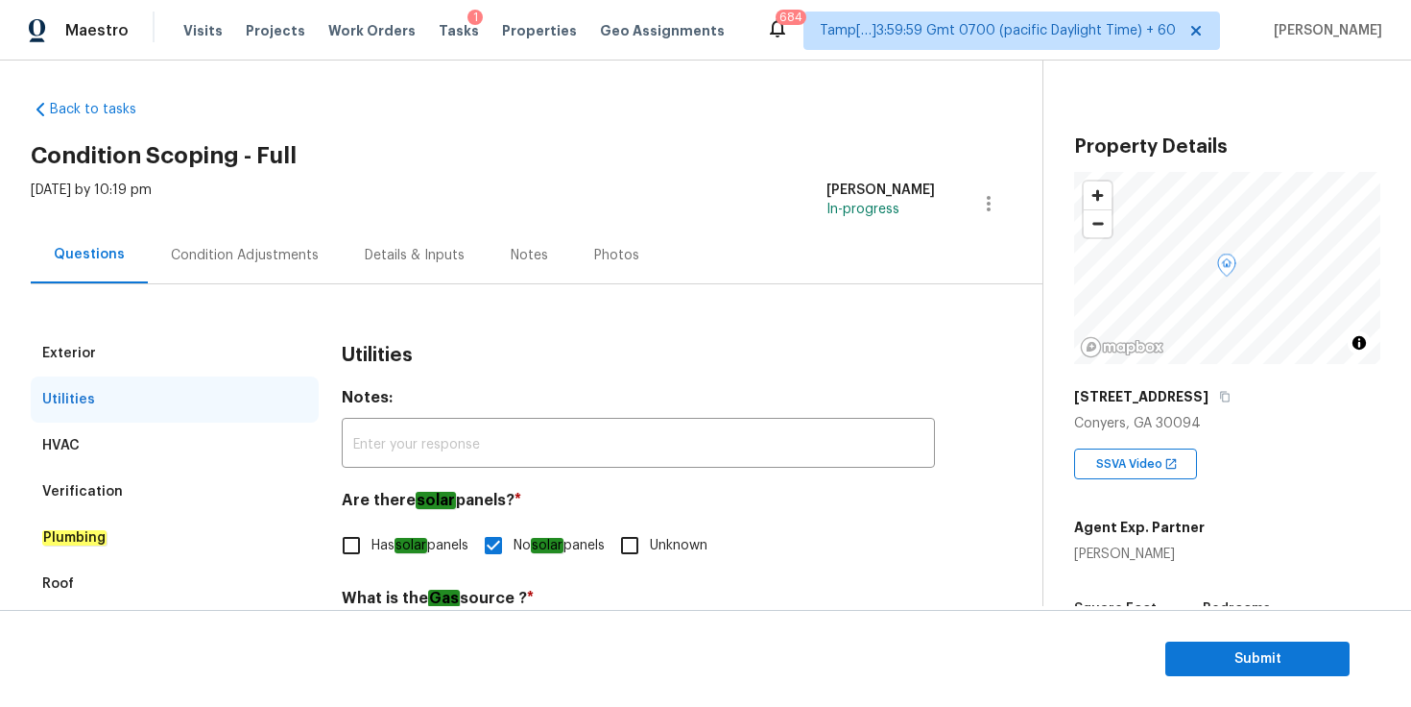
click at [212, 259] on div "Condition Adjustments" at bounding box center [245, 255] width 148 height 19
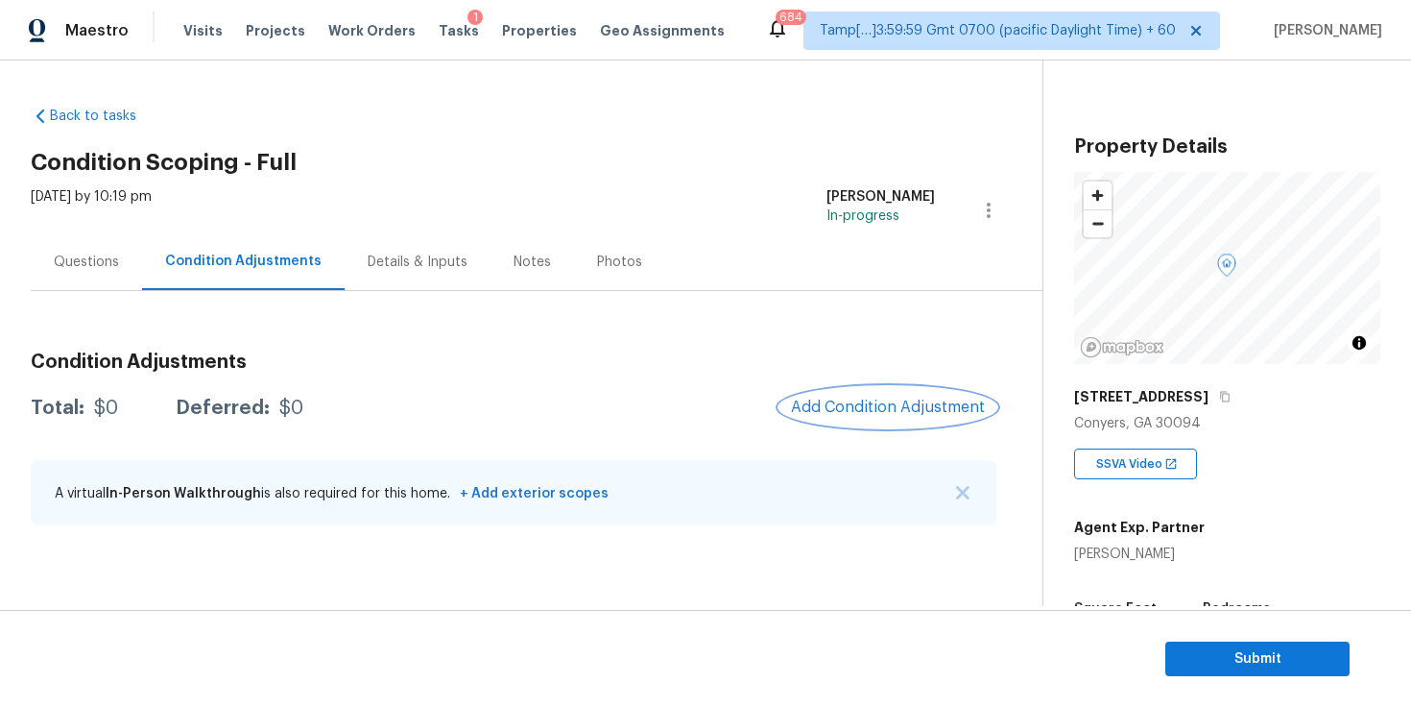
click at [855, 400] on span "Add Condition Adjustment" at bounding box center [888, 406] width 194 height 17
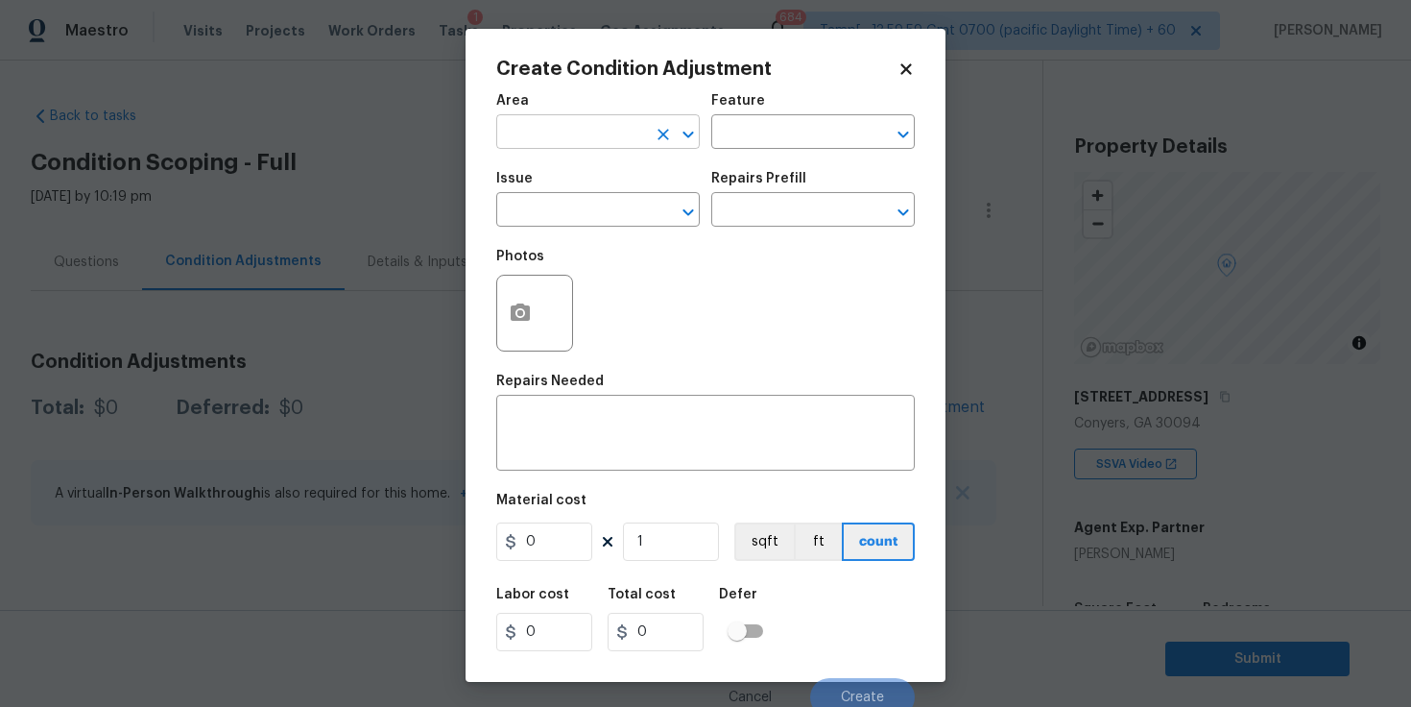
click at [603, 133] on input "text" at bounding box center [571, 134] width 150 height 30
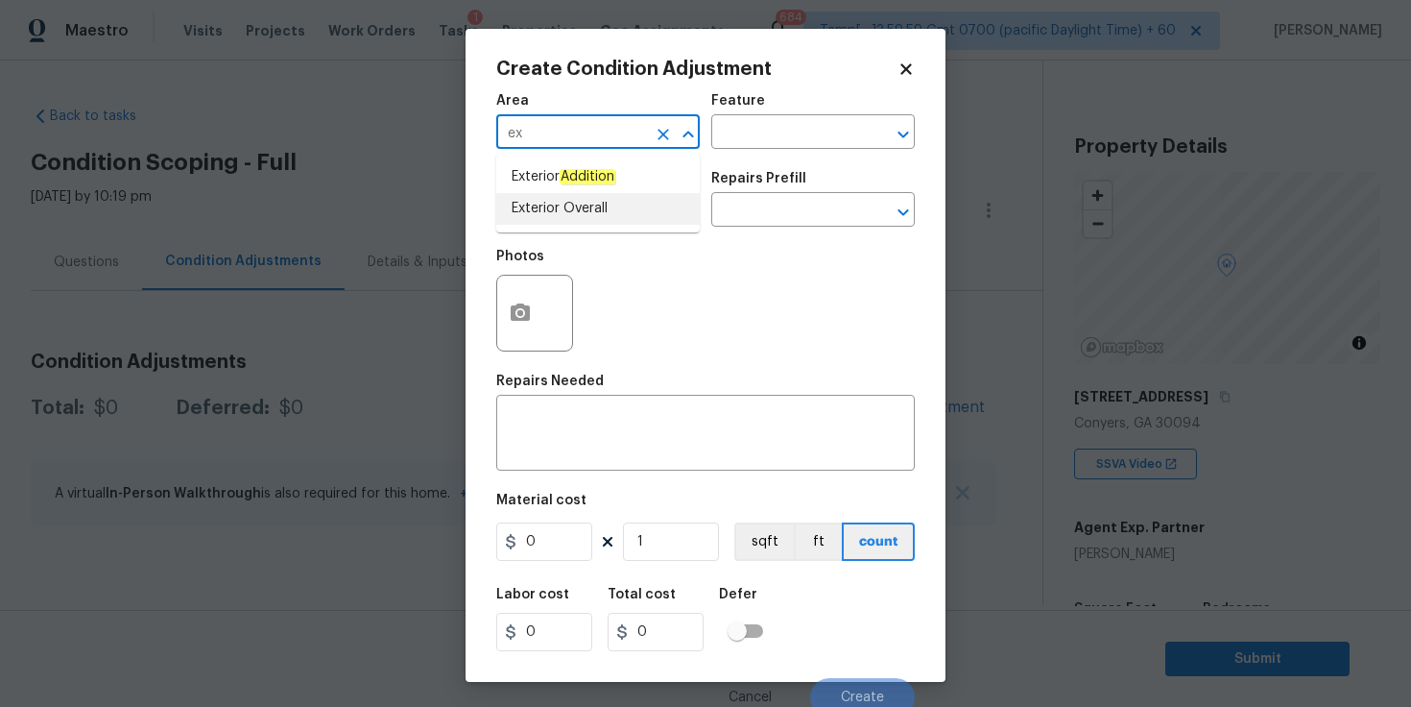
click at [575, 205] on li "Exterior Overall" at bounding box center [598, 209] width 204 height 32
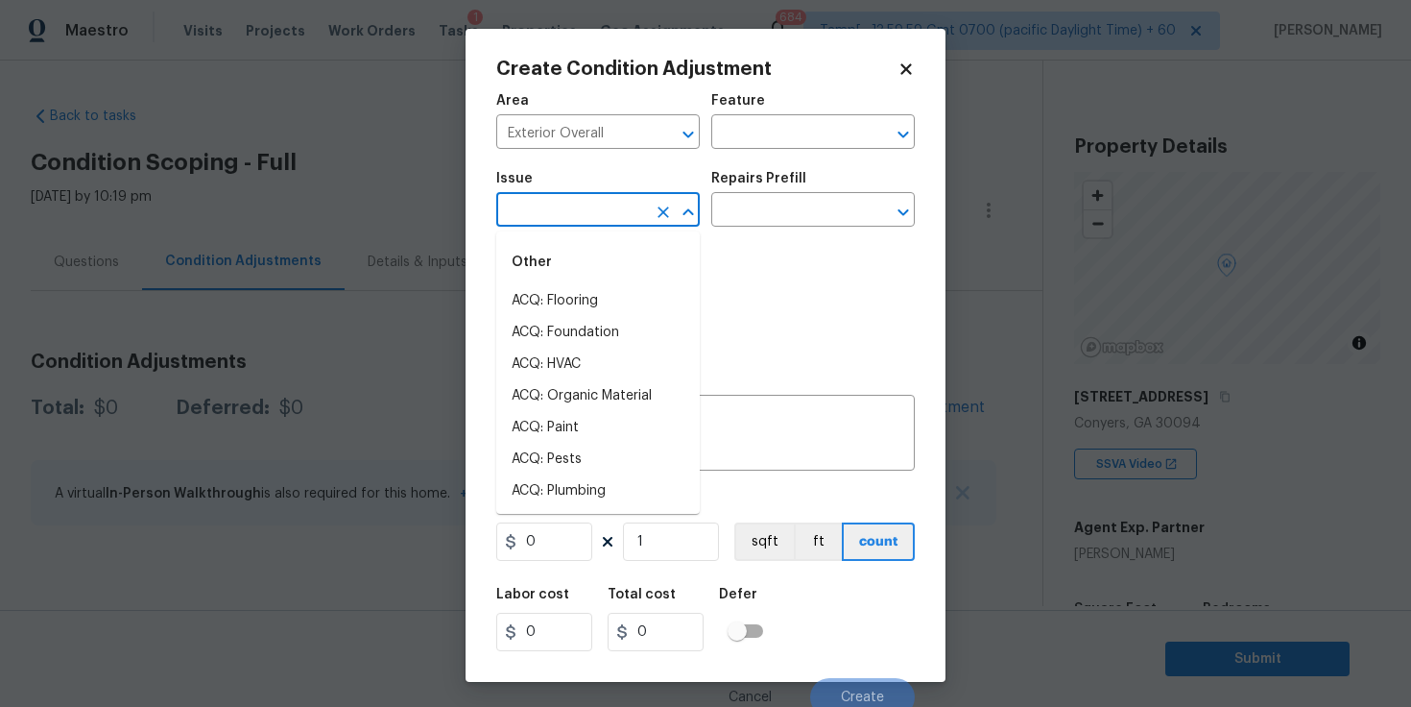
click at [575, 205] on input "text" at bounding box center [571, 212] width 150 height 30
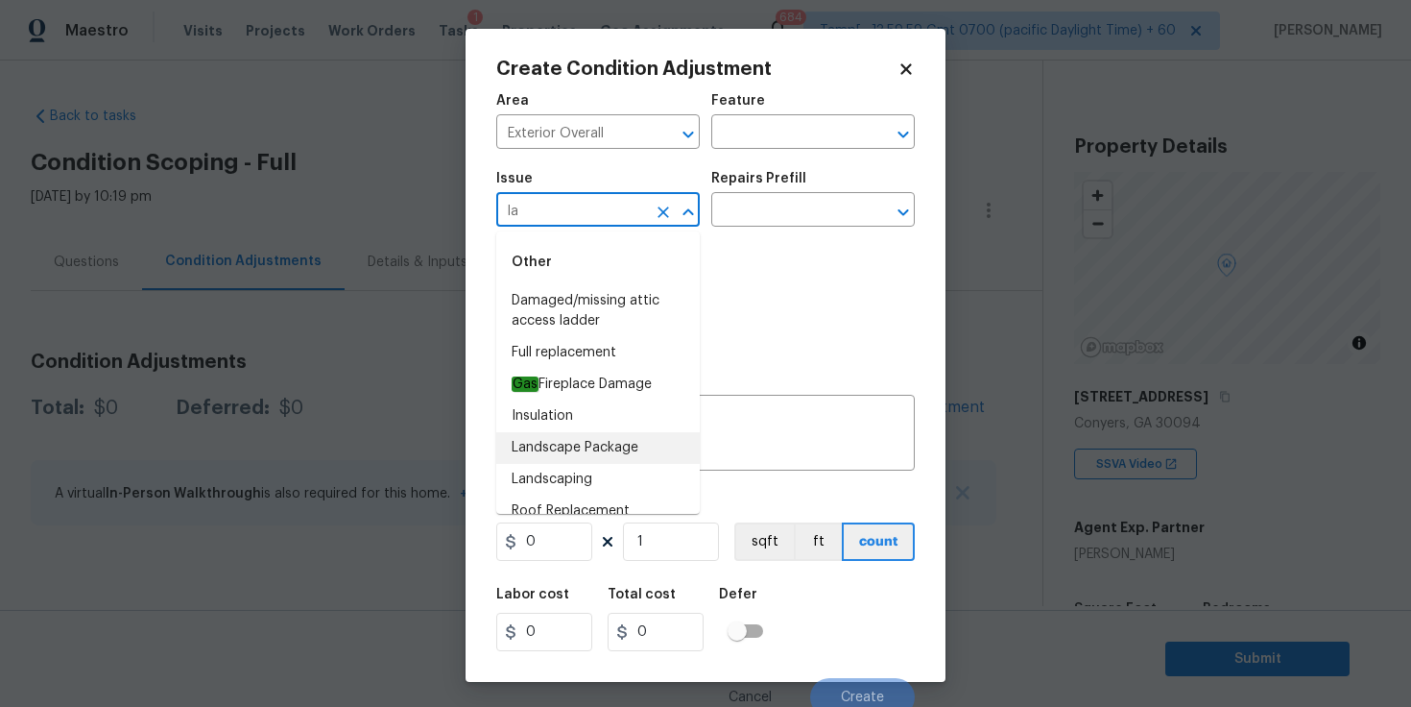
click at [586, 449] on li "Landscape Package" at bounding box center [598, 448] width 204 height 32
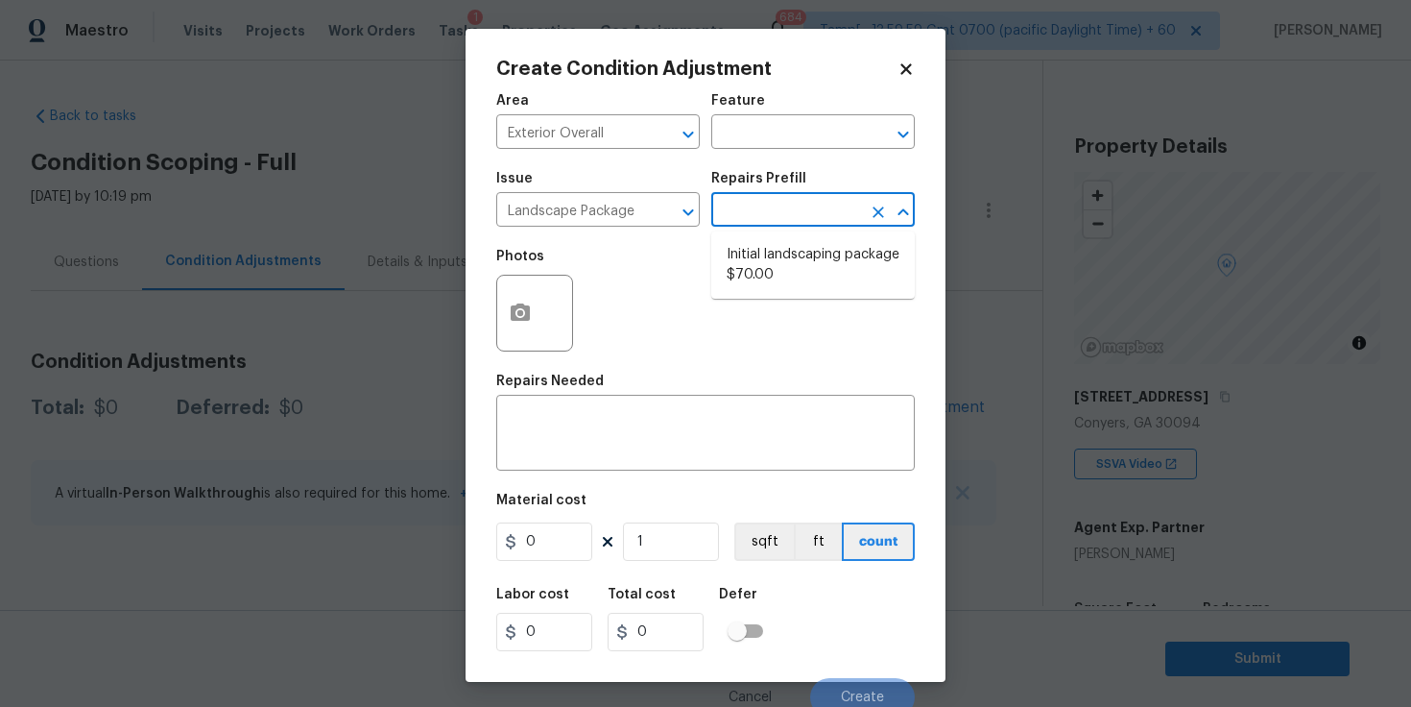
click at [792, 211] on input "text" at bounding box center [786, 212] width 150 height 30
click at [787, 263] on li "Initial landscaping package $70.00" at bounding box center [813, 265] width 204 height 52
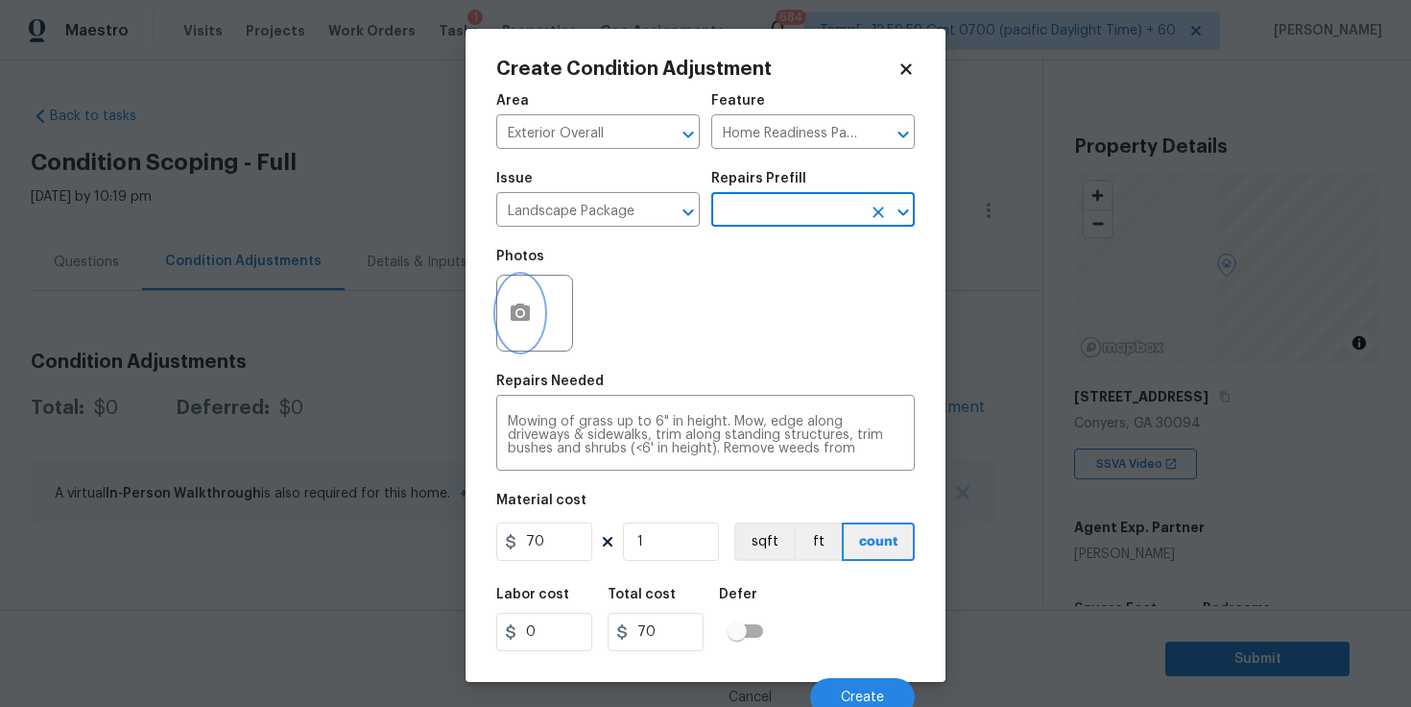
click at [530, 313] on icon "button" at bounding box center [520, 311] width 19 height 17
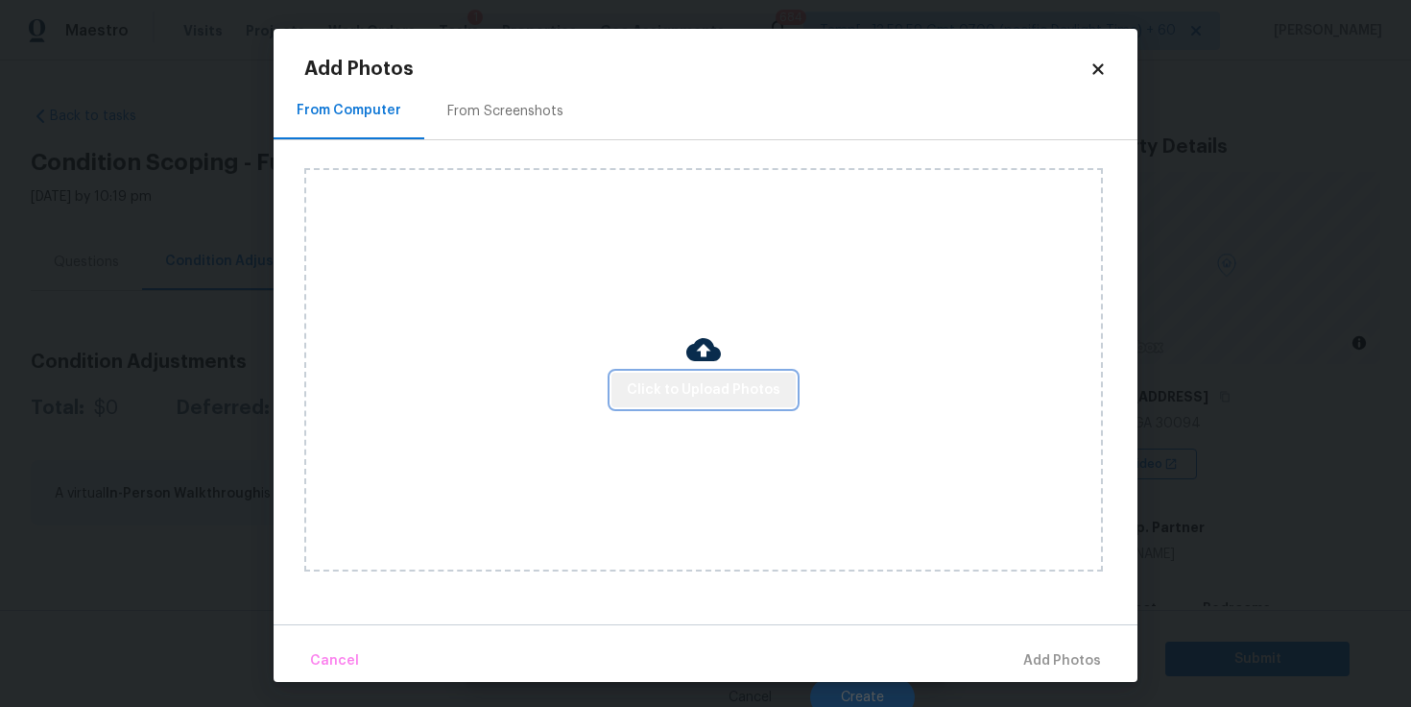
click at [715, 375] on button "Click to Upload Photos" at bounding box center [704, 391] width 184 height 36
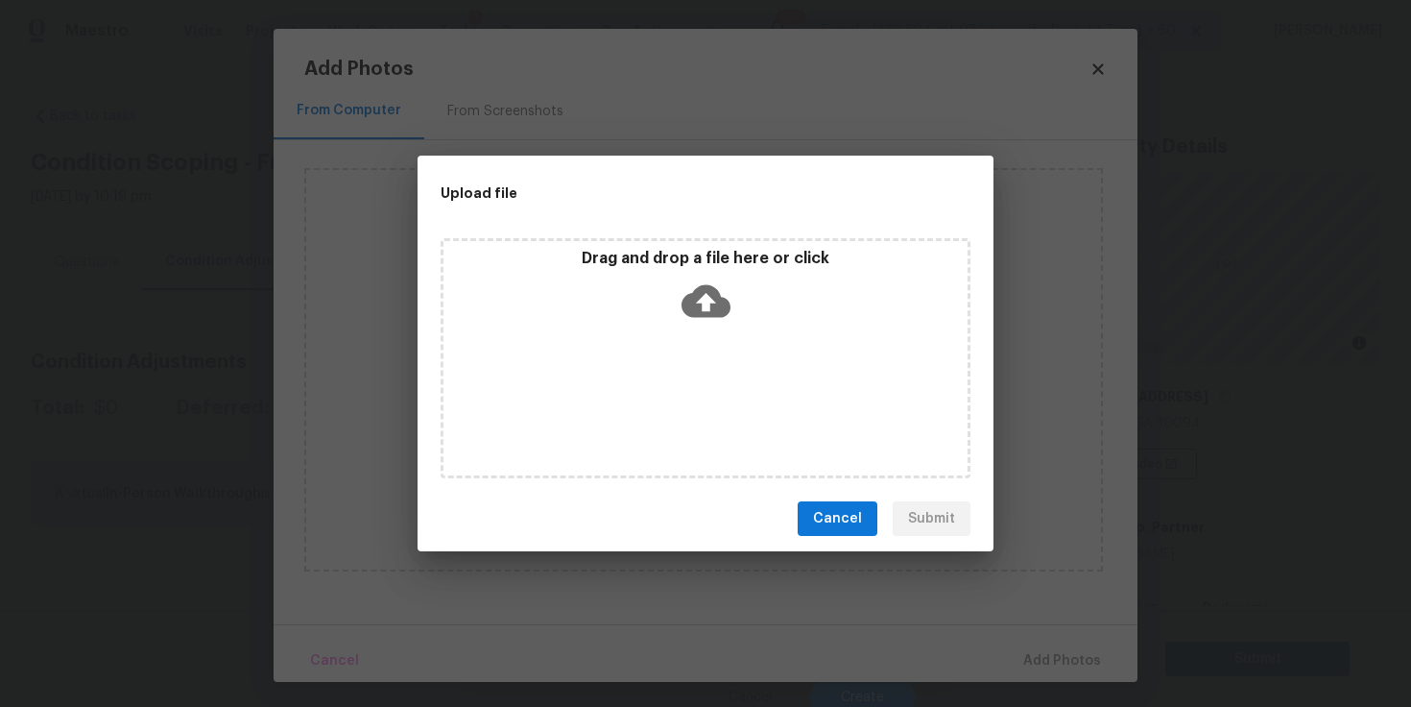
click at [707, 302] on icon at bounding box center [706, 301] width 49 height 49
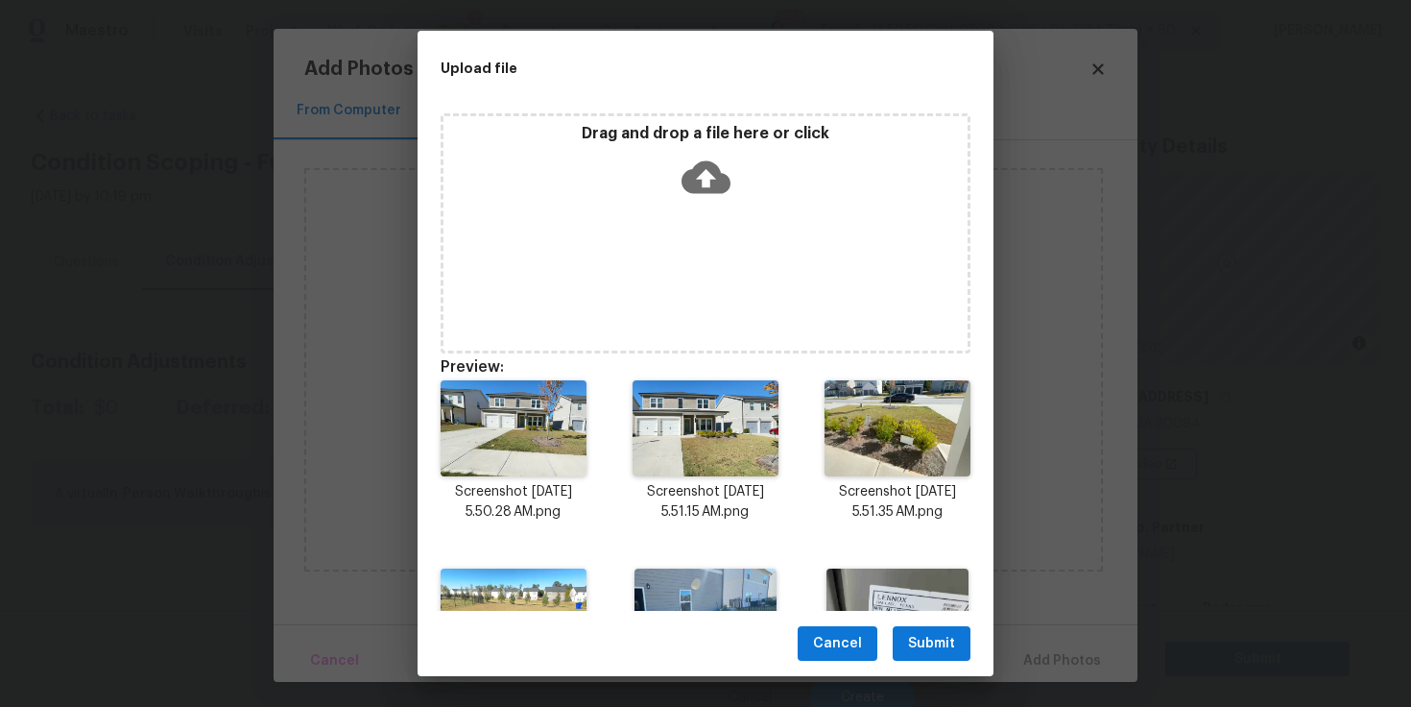
click at [919, 645] on span "Submit" at bounding box center [931, 644] width 47 height 24
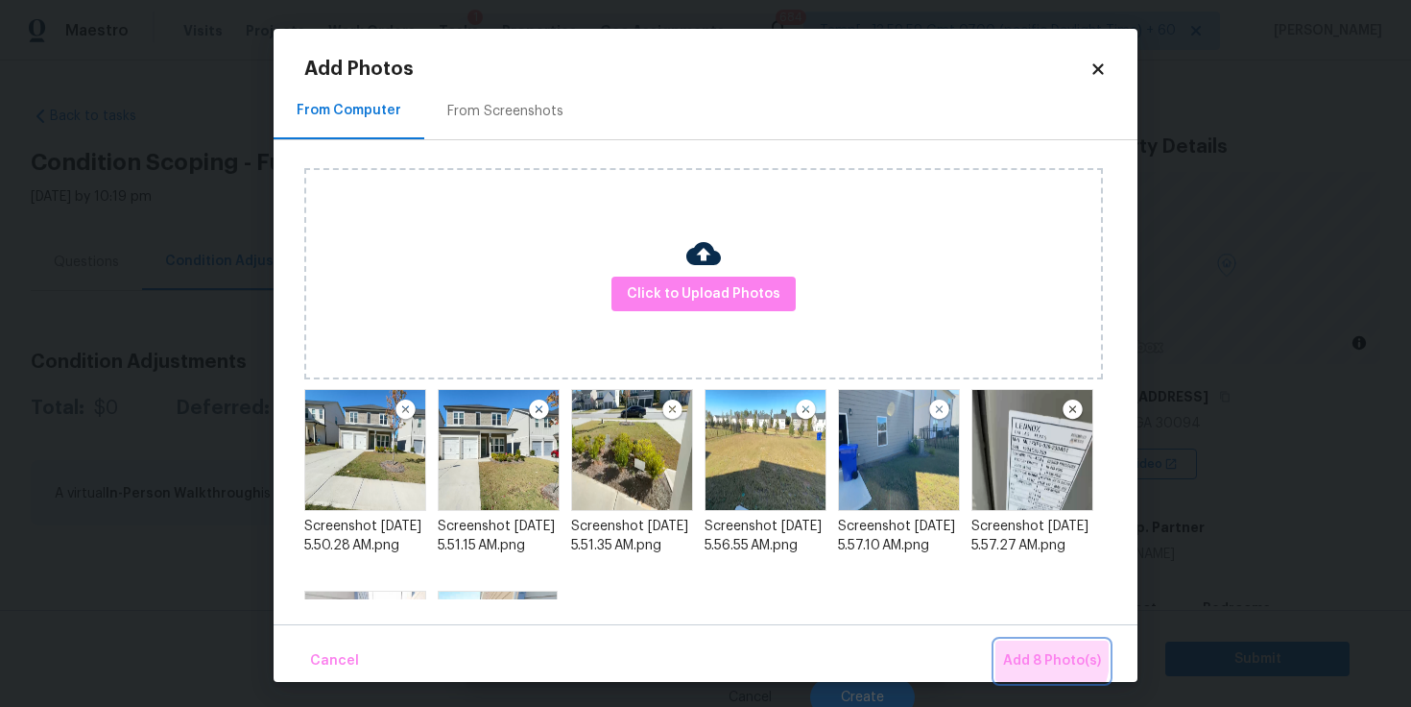
click at [1010, 651] on span "Add 8 Photo(s)" at bounding box center [1052, 661] width 98 height 24
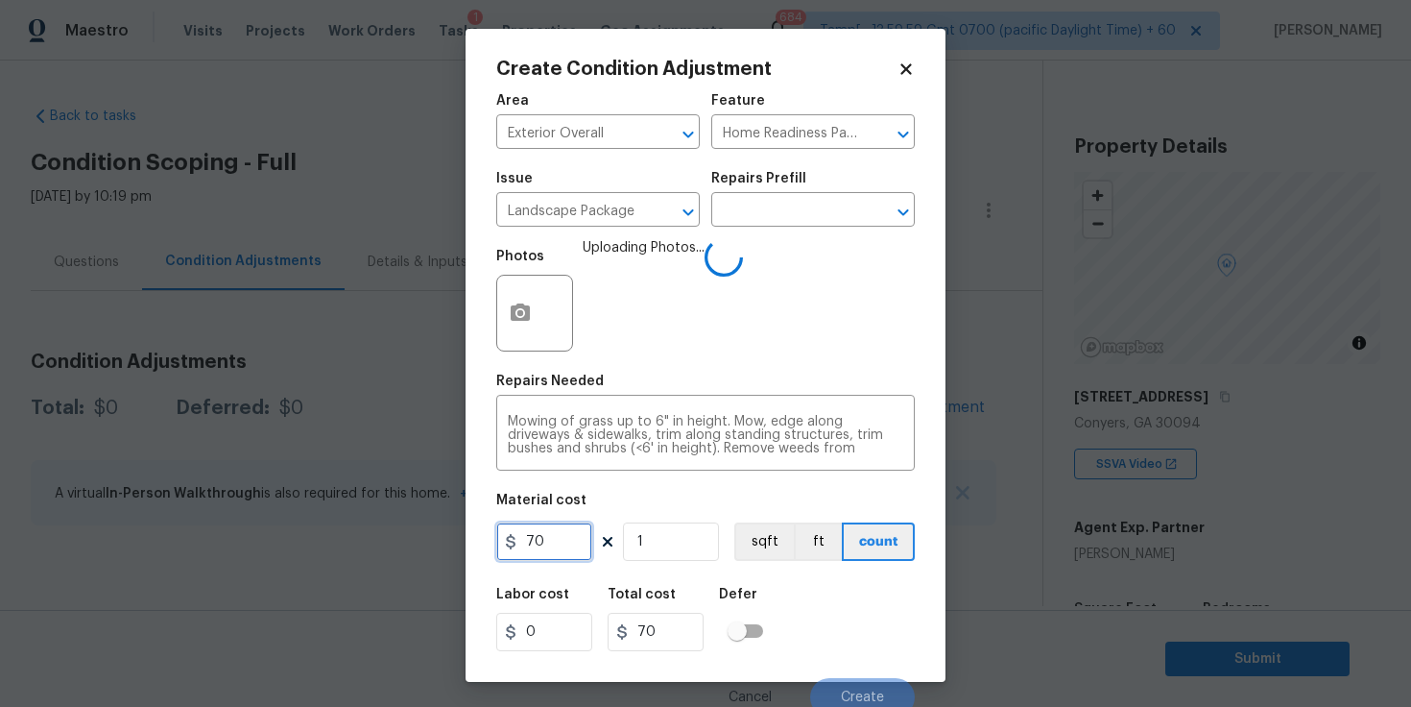
click at [551, 536] on input "70" at bounding box center [544, 541] width 96 height 38
type input "100"
click at [828, 600] on div "Labor cost 0 Total cost 100 Defer" at bounding box center [705, 619] width 419 height 86
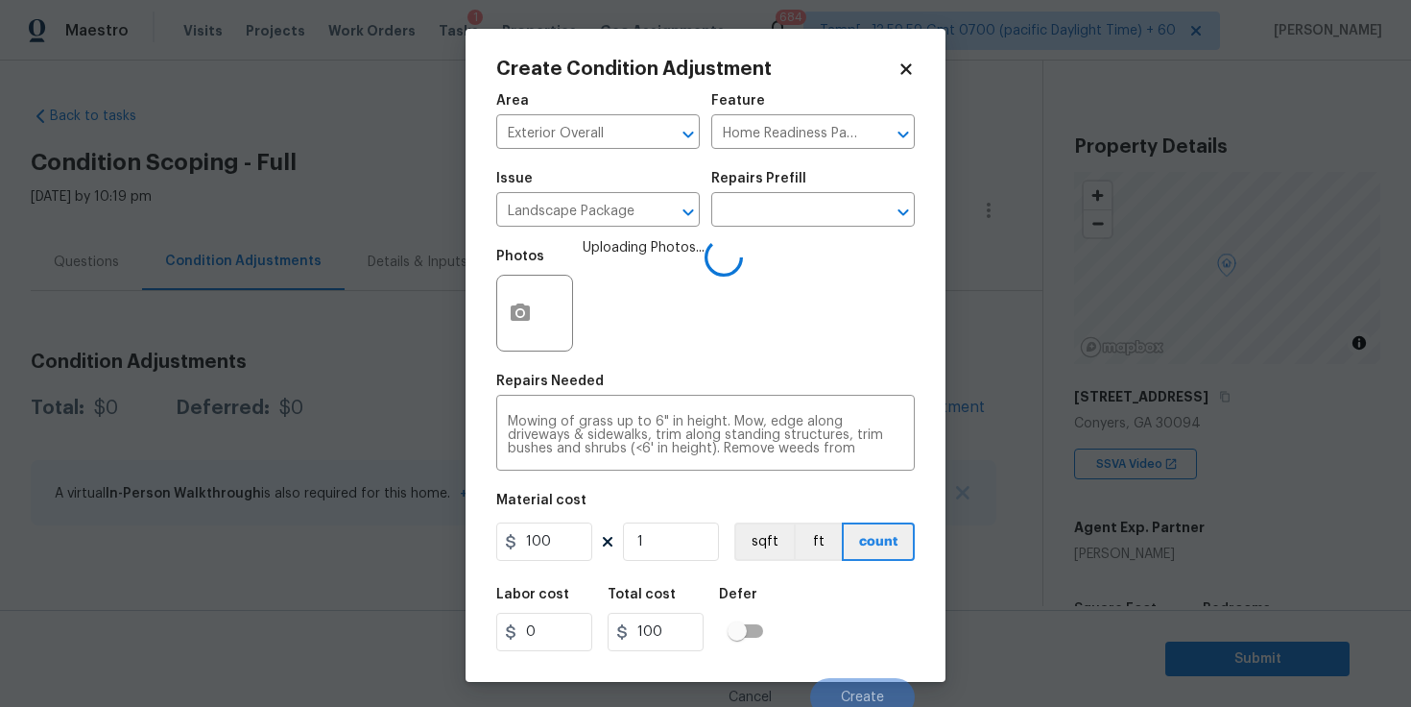
scroll to position [11, 0]
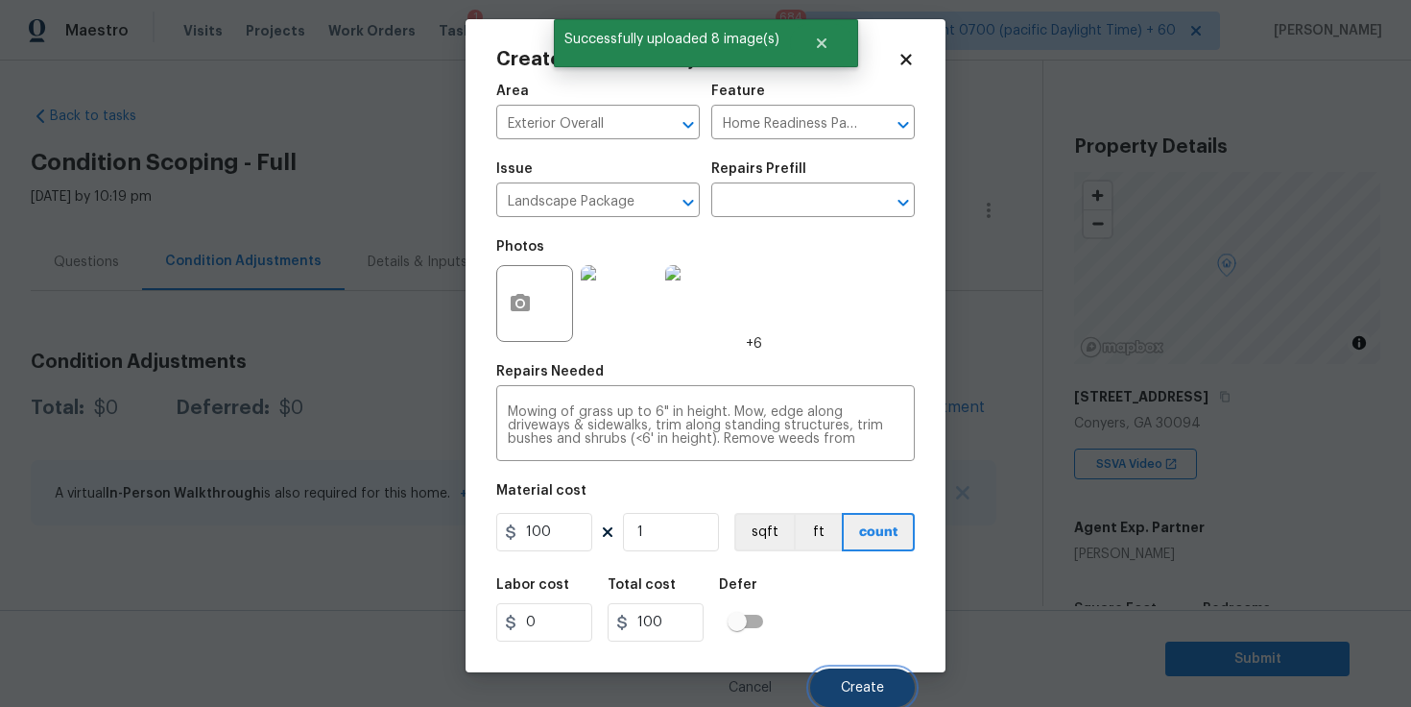
click at [849, 674] on button "Create" at bounding box center [862, 687] width 105 height 38
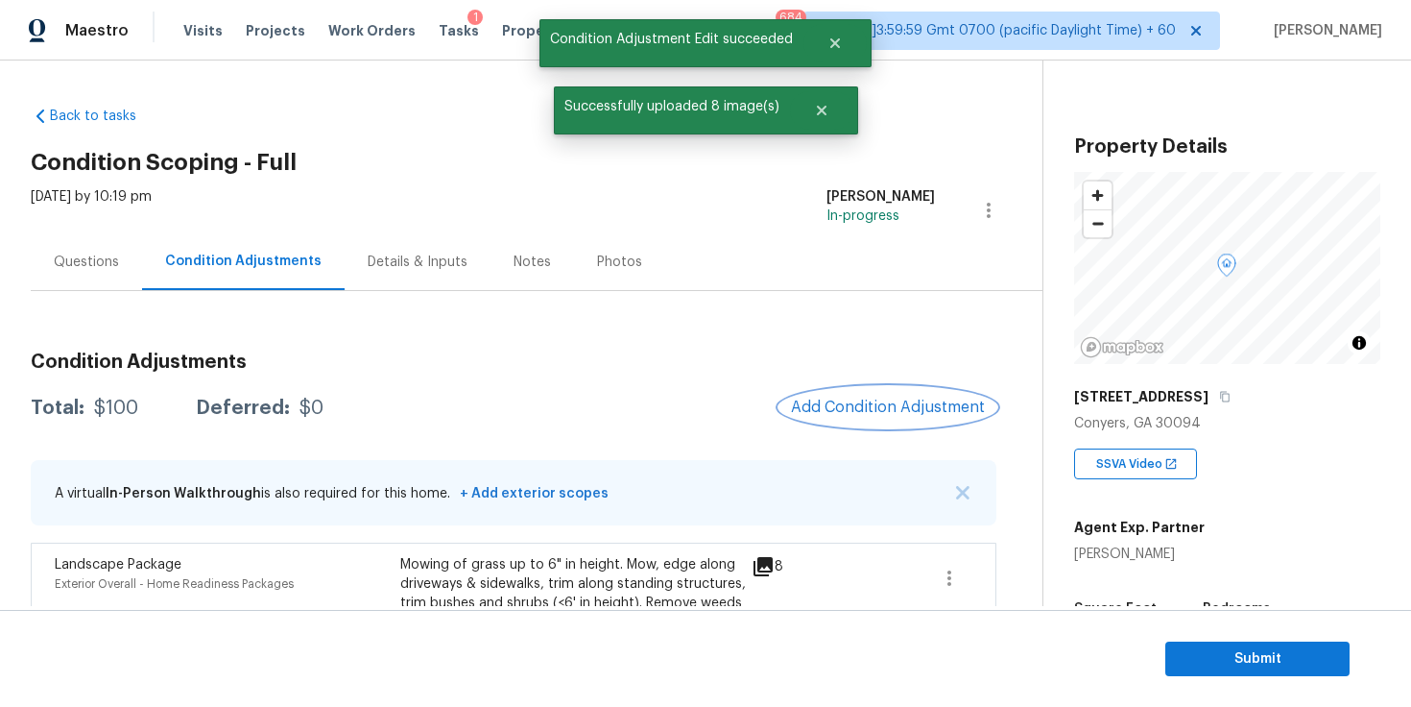
scroll to position [121, 0]
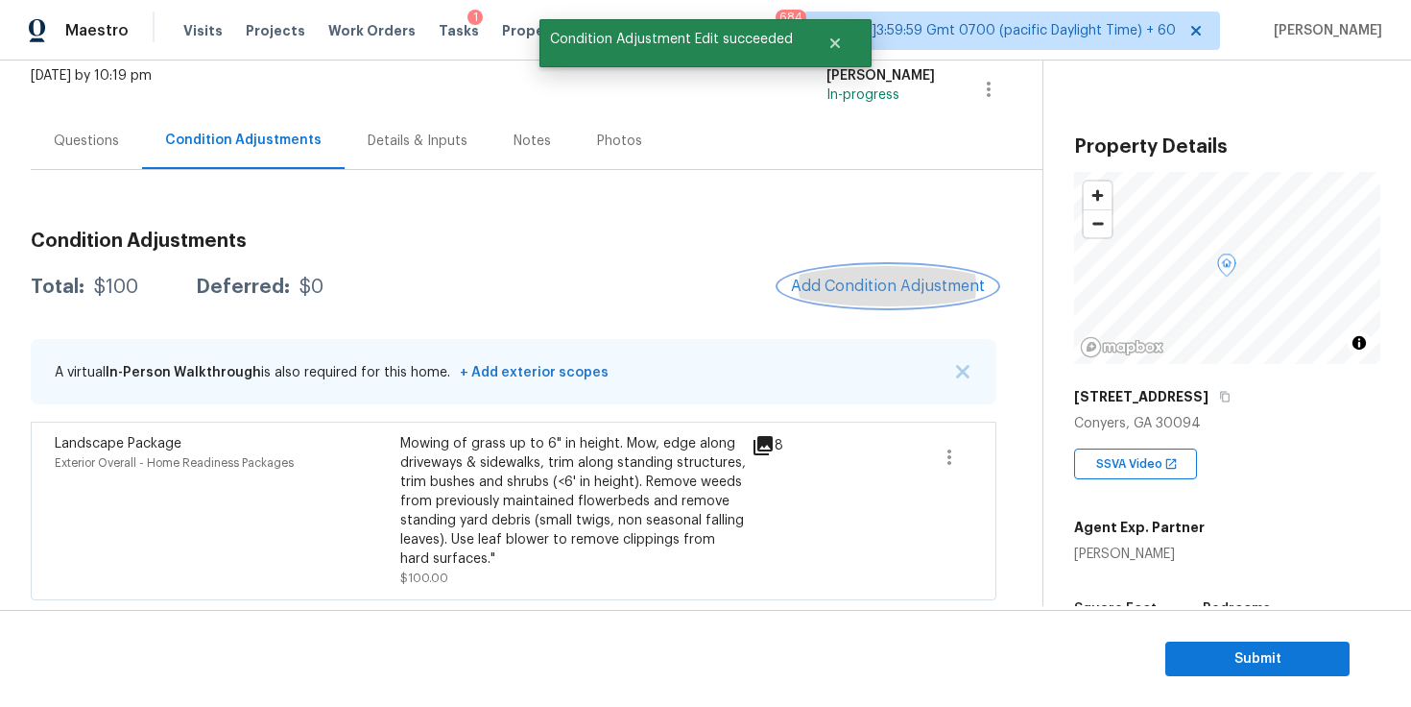
click at [869, 288] on span "Add Condition Adjustment" at bounding box center [888, 285] width 194 height 17
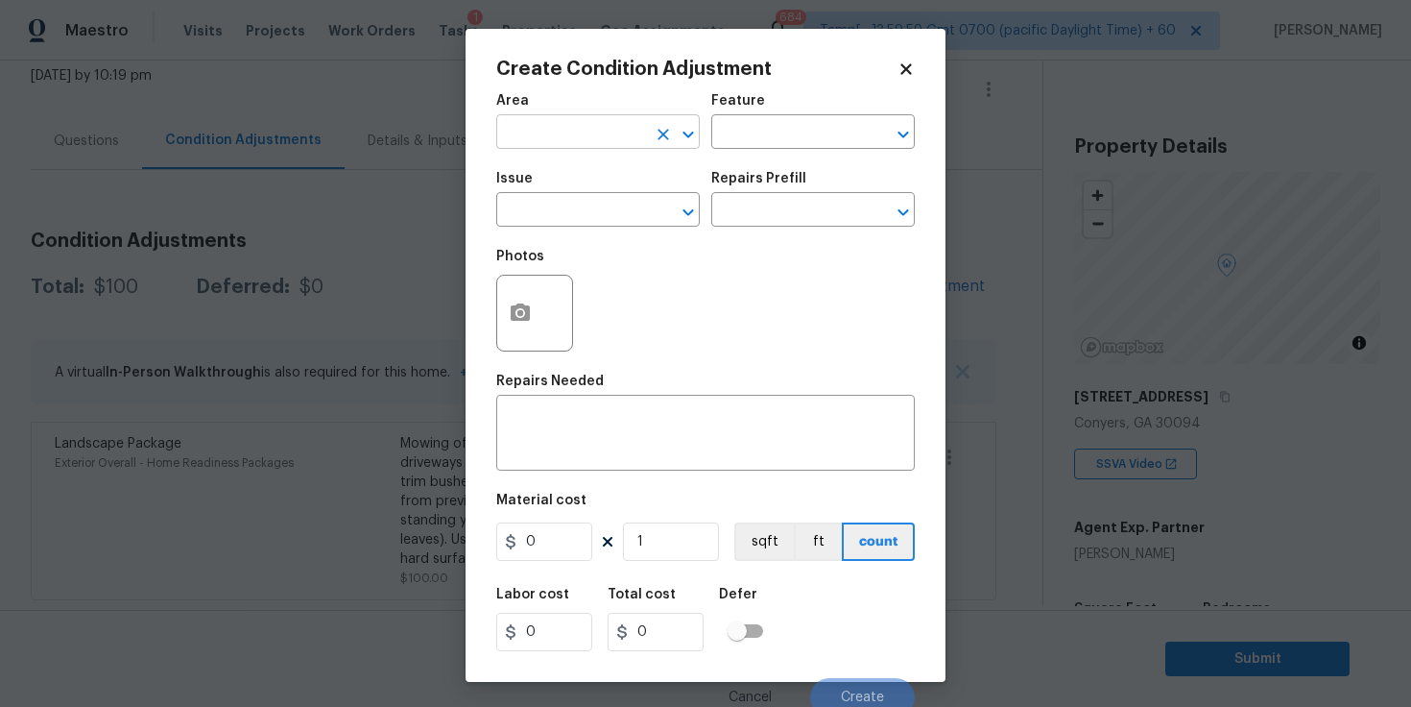
click at [617, 131] on input "text" at bounding box center [571, 134] width 150 height 30
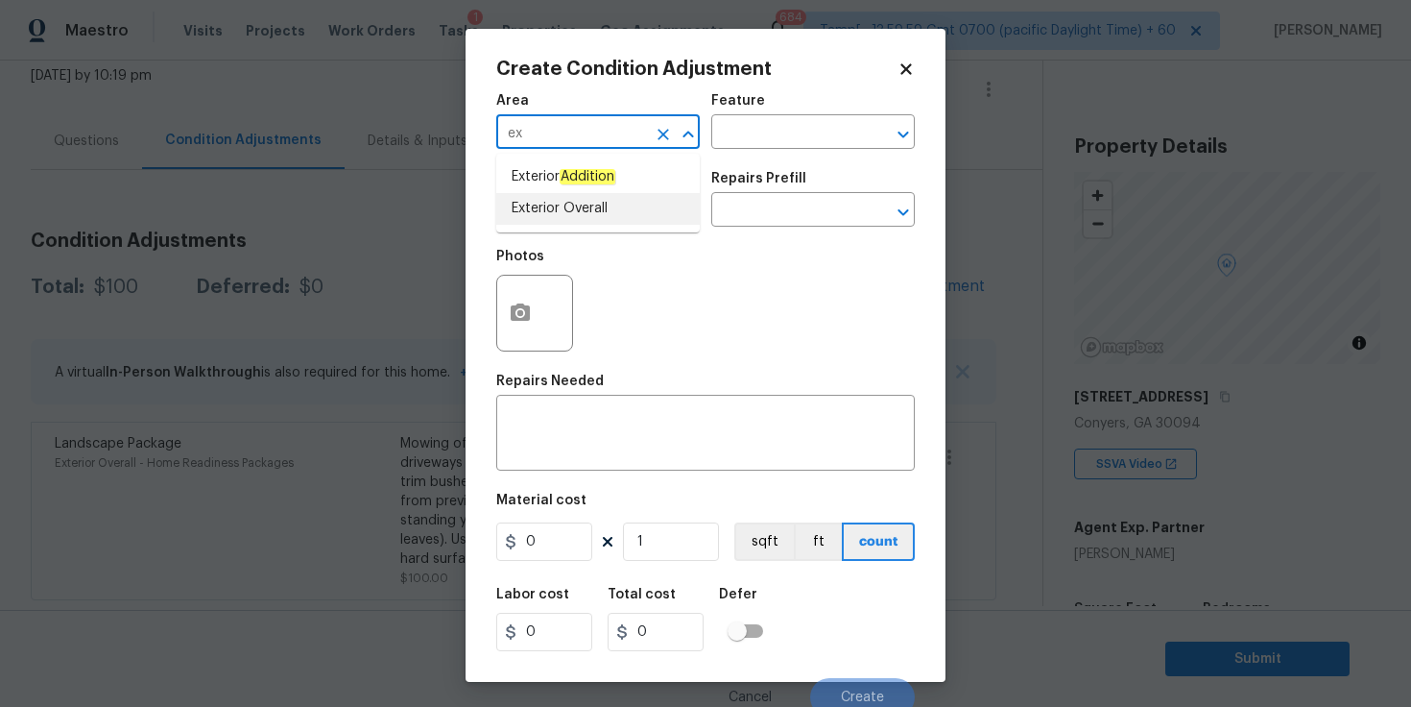
click at [584, 196] on li "Exterior Overall" at bounding box center [598, 209] width 204 height 32
type input "Exterior Overall"
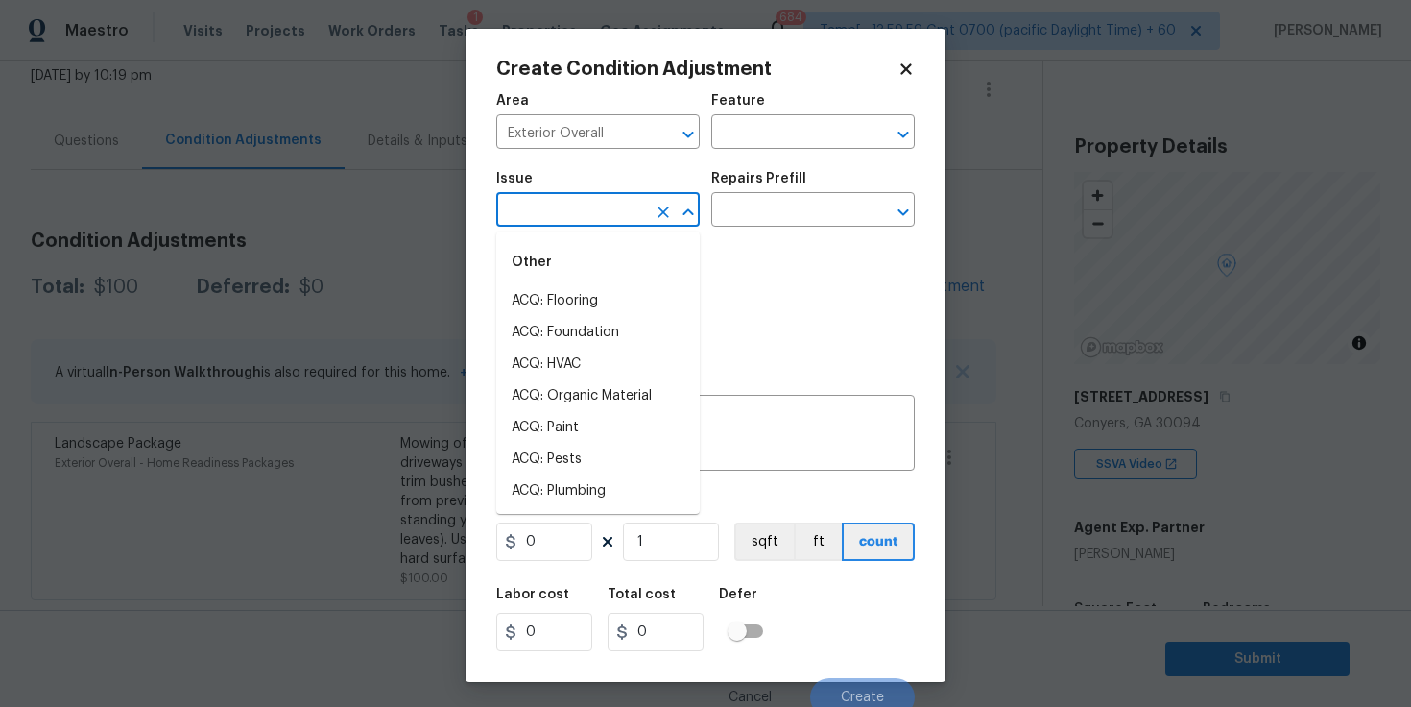
click at [584, 207] on input "text" at bounding box center [571, 212] width 150 height 30
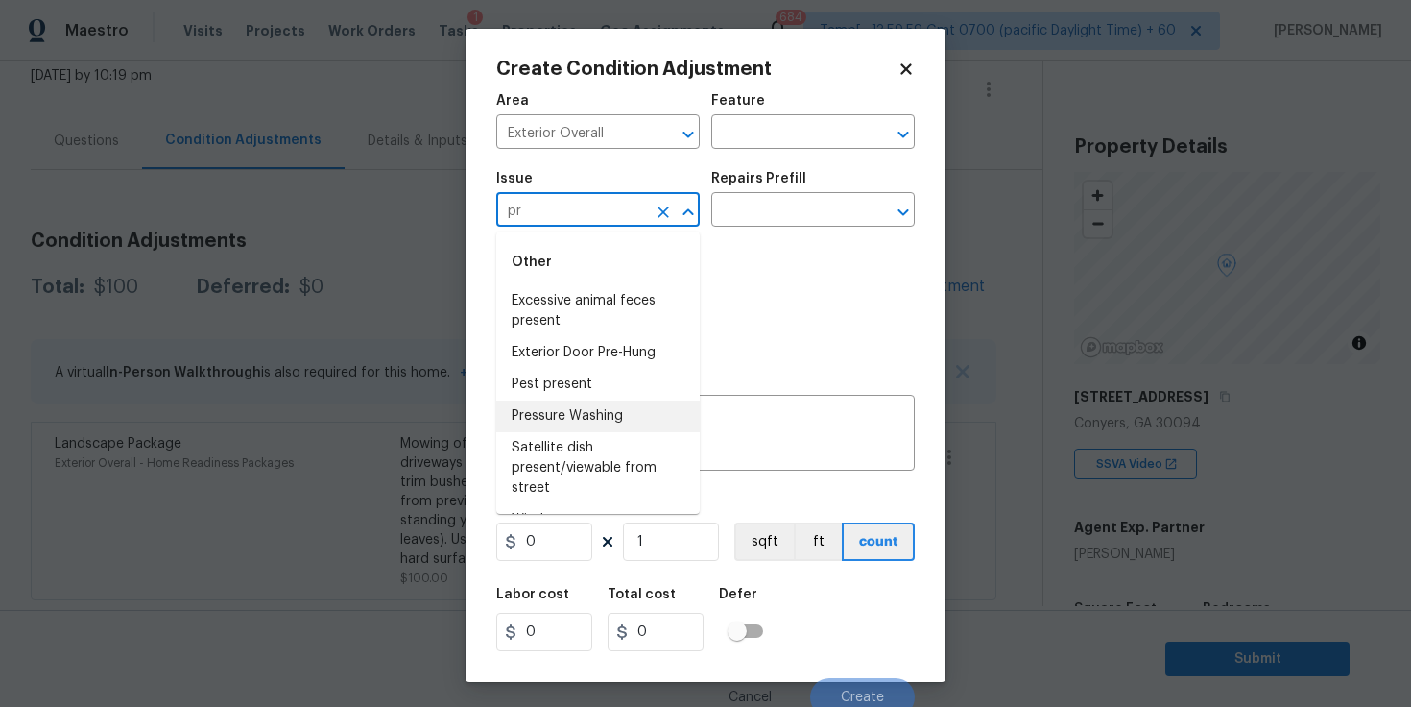
click at [590, 403] on li "Pressure Washing" at bounding box center [598, 416] width 204 height 32
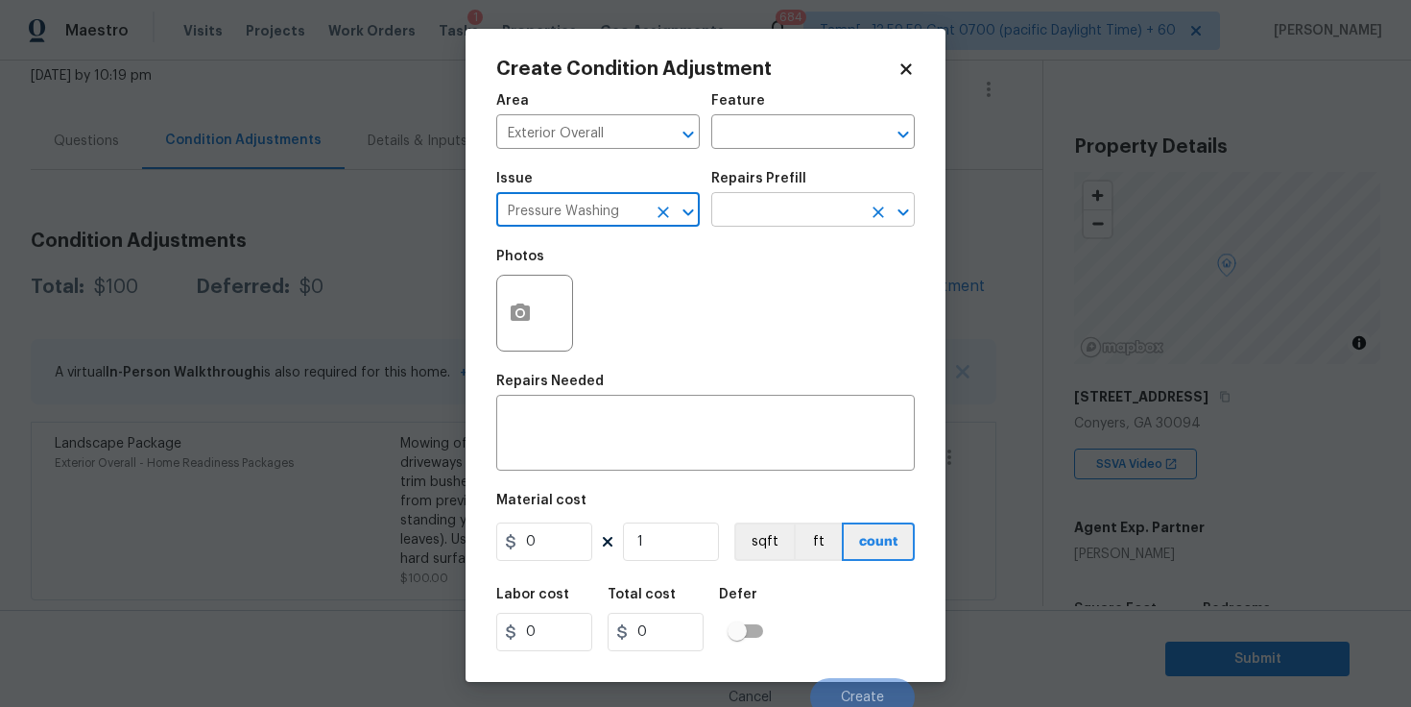
type input "Pressure Washing"
click at [773, 209] on input "text" at bounding box center [786, 212] width 150 height 30
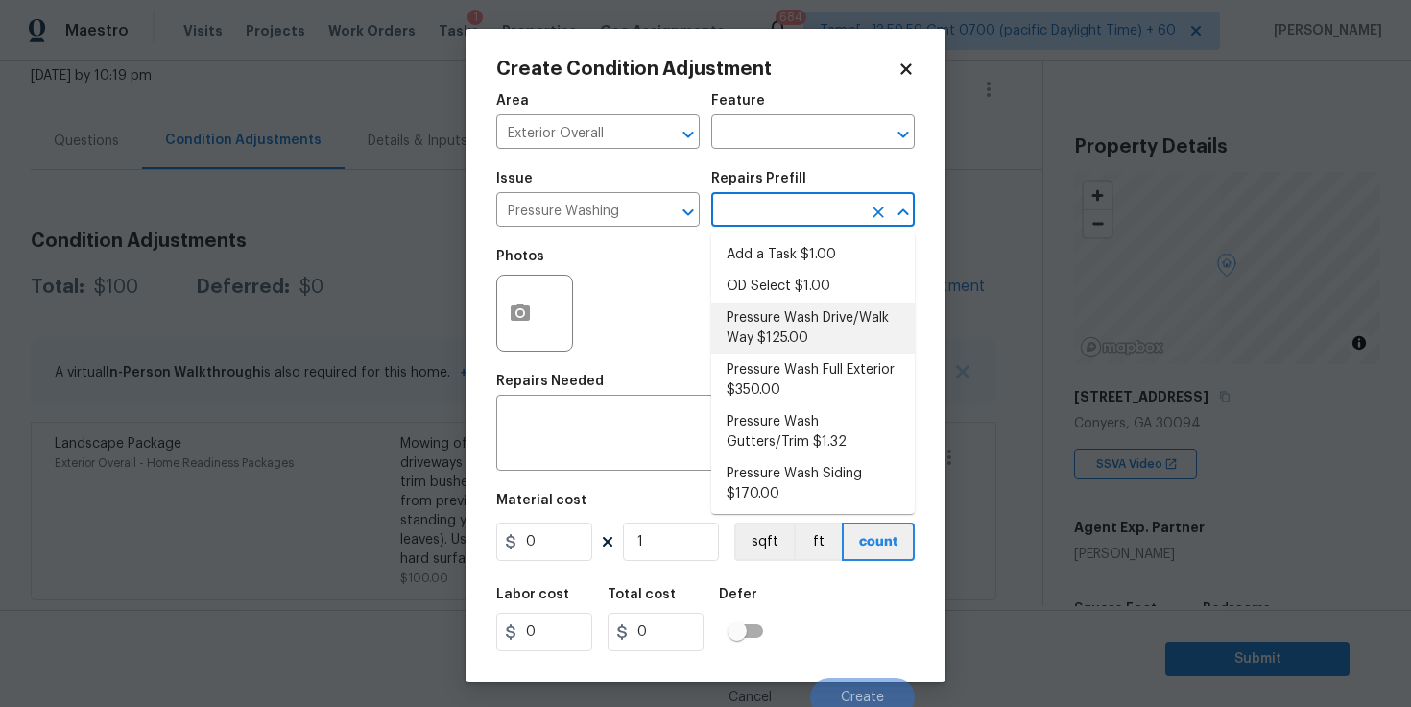
click at [795, 319] on li "Pressure Wash Drive/Walk Way $125.00" at bounding box center [813, 328] width 204 height 52
type input "Siding"
type textarea "Pressure wash the driveways/walkways as directed by the PM. Ensure that all deb…"
type input "125"
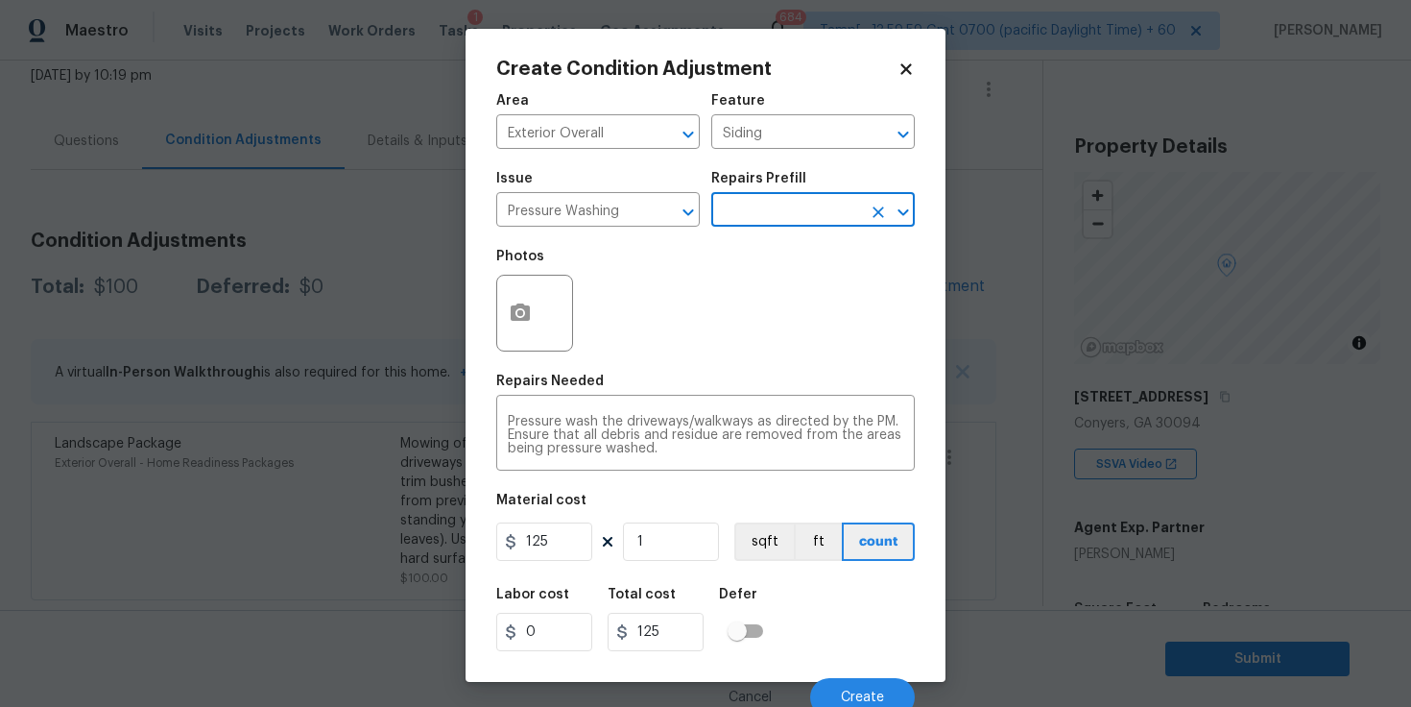
click at [800, 226] on input "text" at bounding box center [786, 212] width 150 height 30
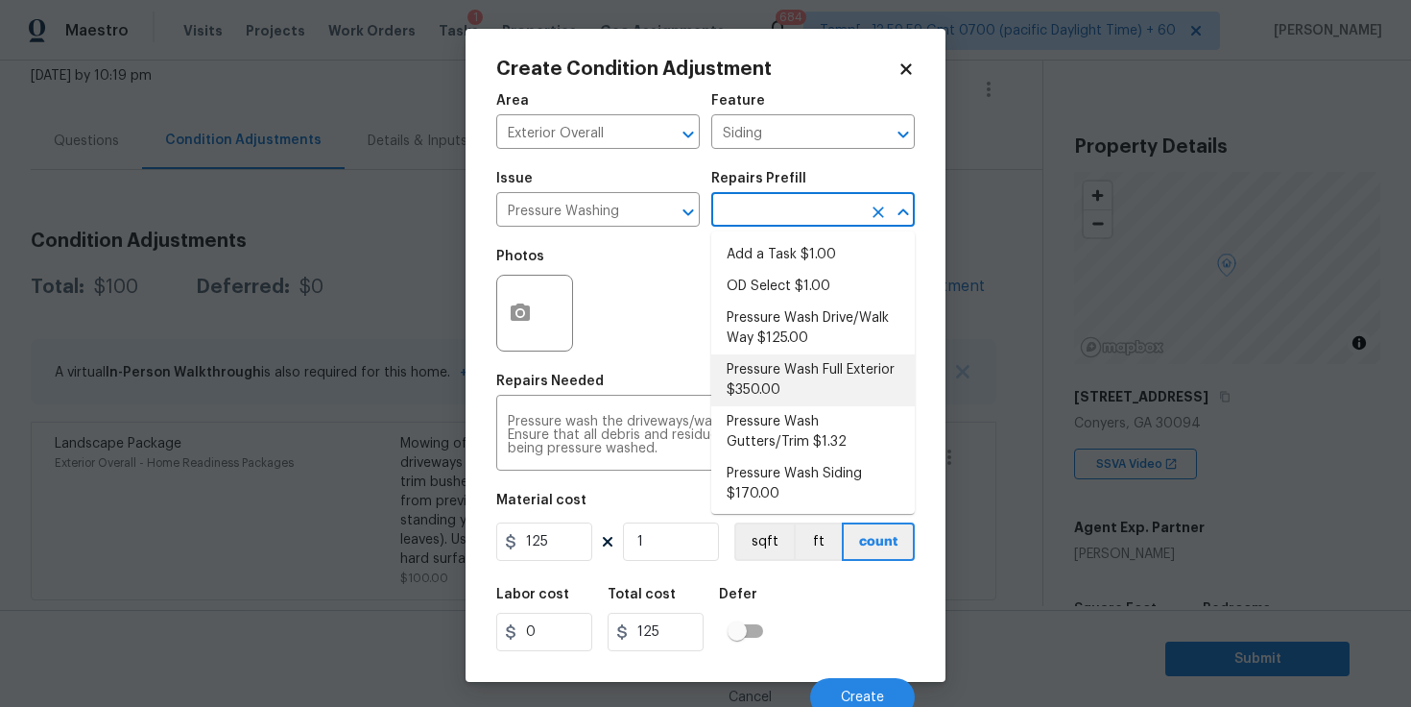
click at [820, 367] on li "Pressure Wash Full Exterior $350.00" at bounding box center [813, 380] width 204 height 52
type textarea "Pressure wash the House, Flatwork, Deck and Garage interior."
type input "350"
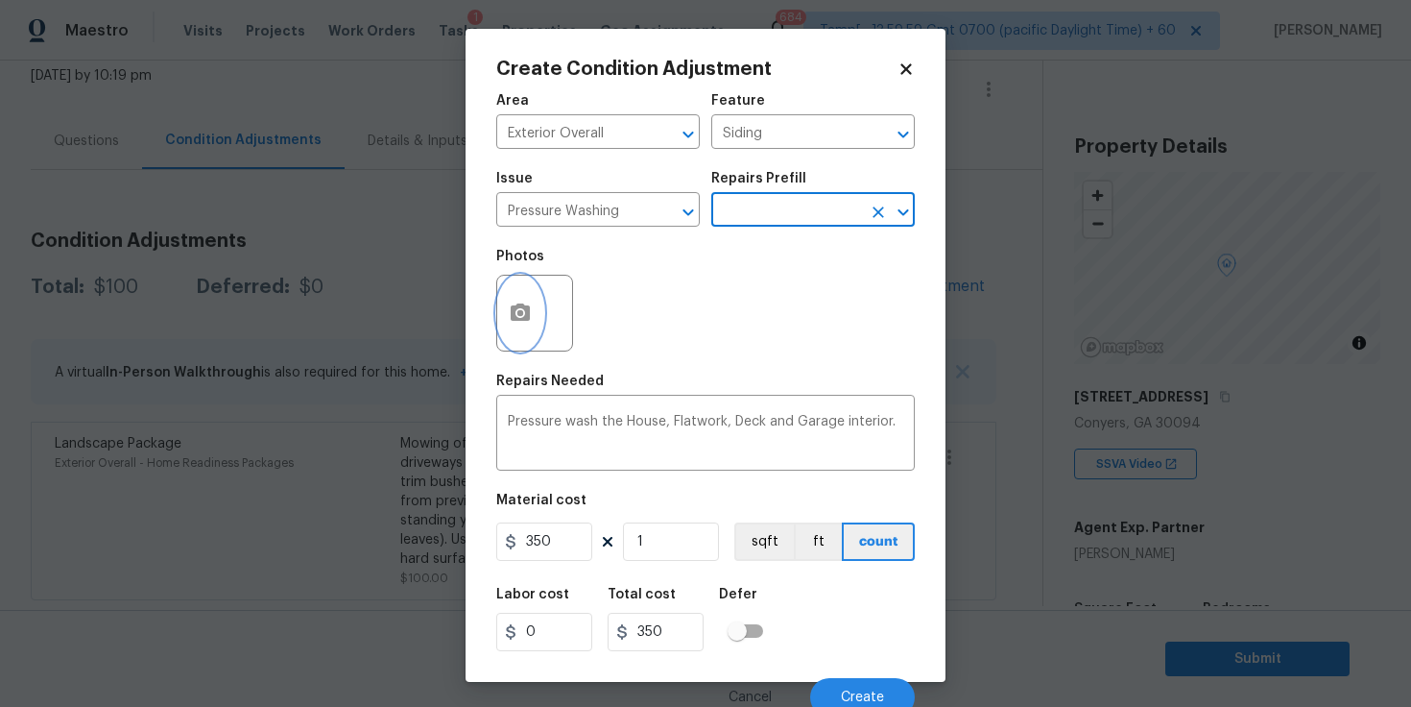
click at [528, 311] on icon "button" at bounding box center [520, 311] width 19 height 17
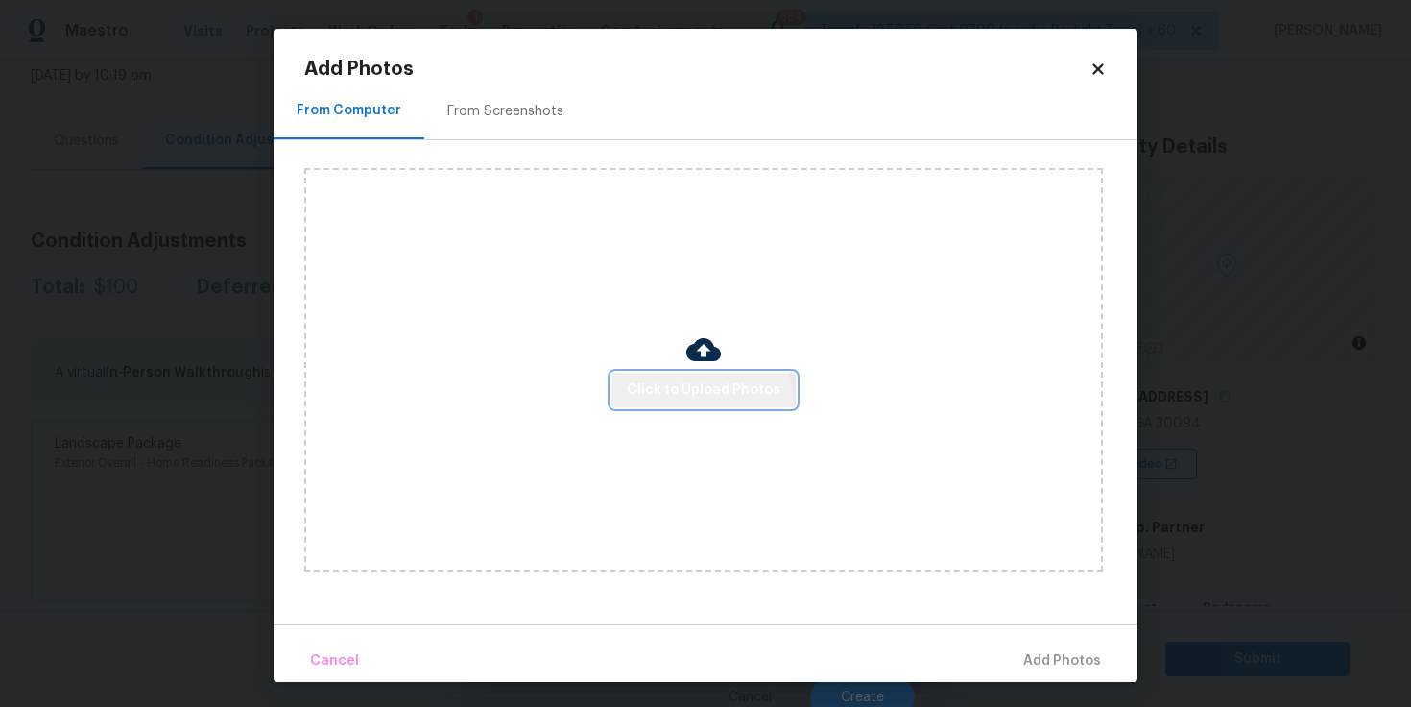
click at [703, 399] on span "Click to Upload Photos" at bounding box center [704, 390] width 154 height 24
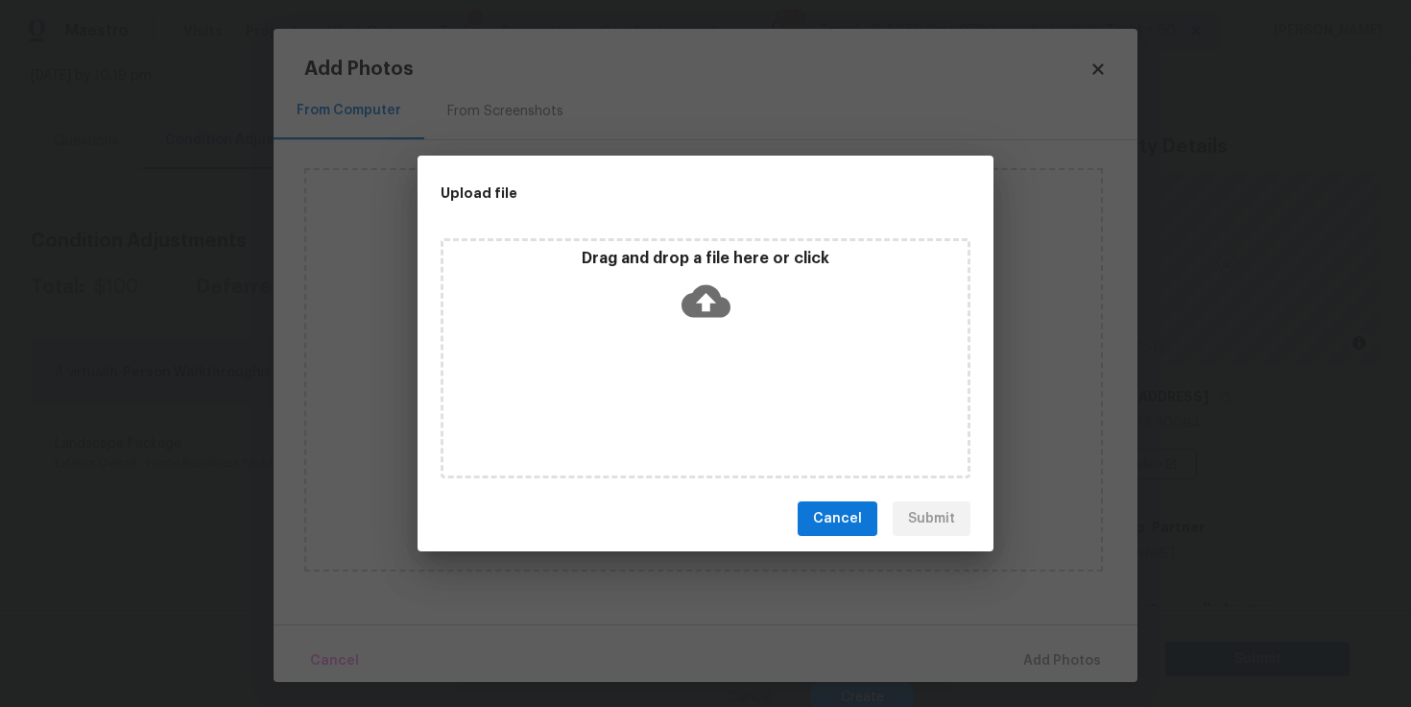
click at [695, 309] on icon at bounding box center [706, 301] width 49 height 33
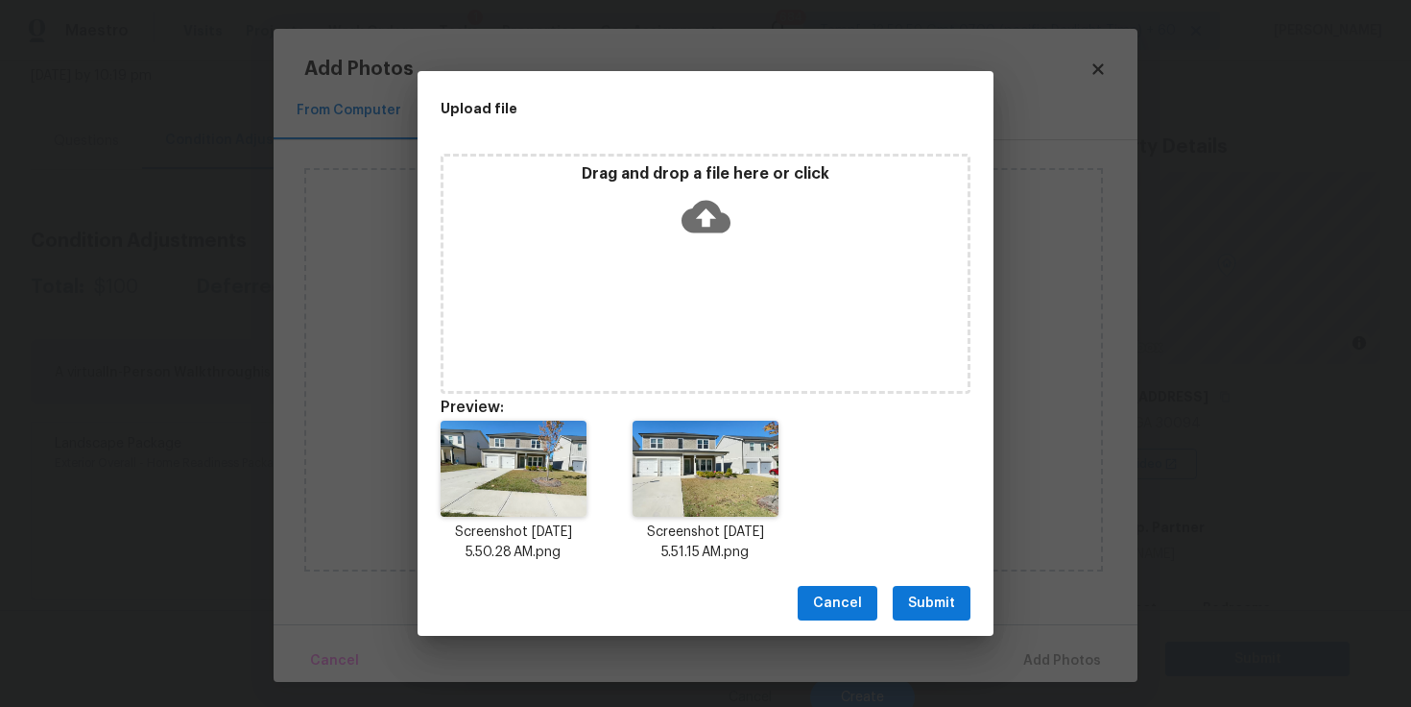
click at [718, 213] on icon at bounding box center [706, 217] width 49 height 33
click at [918, 597] on span "Submit" at bounding box center [931, 603] width 47 height 24
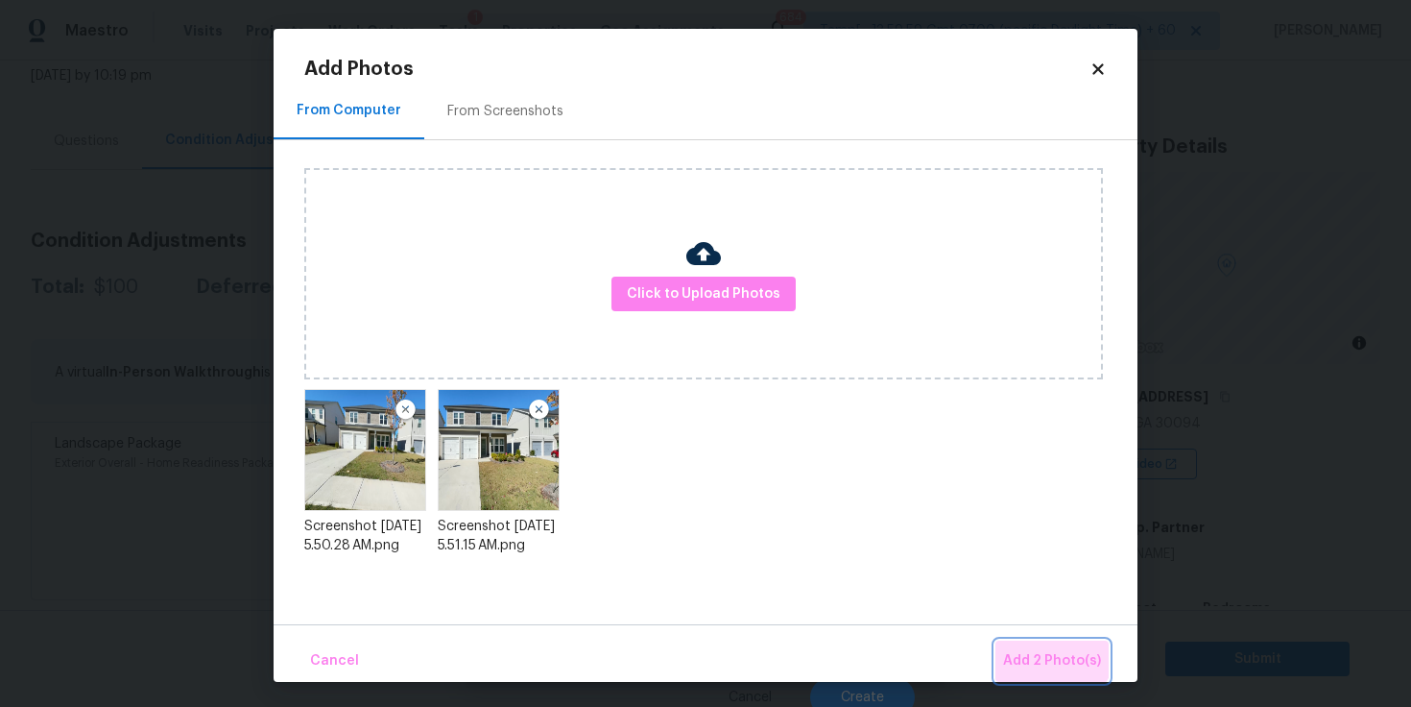
click at [1052, 649] on span "Add 2 Photo(s)" at bounding box center [1052, 661] width 98 height 24
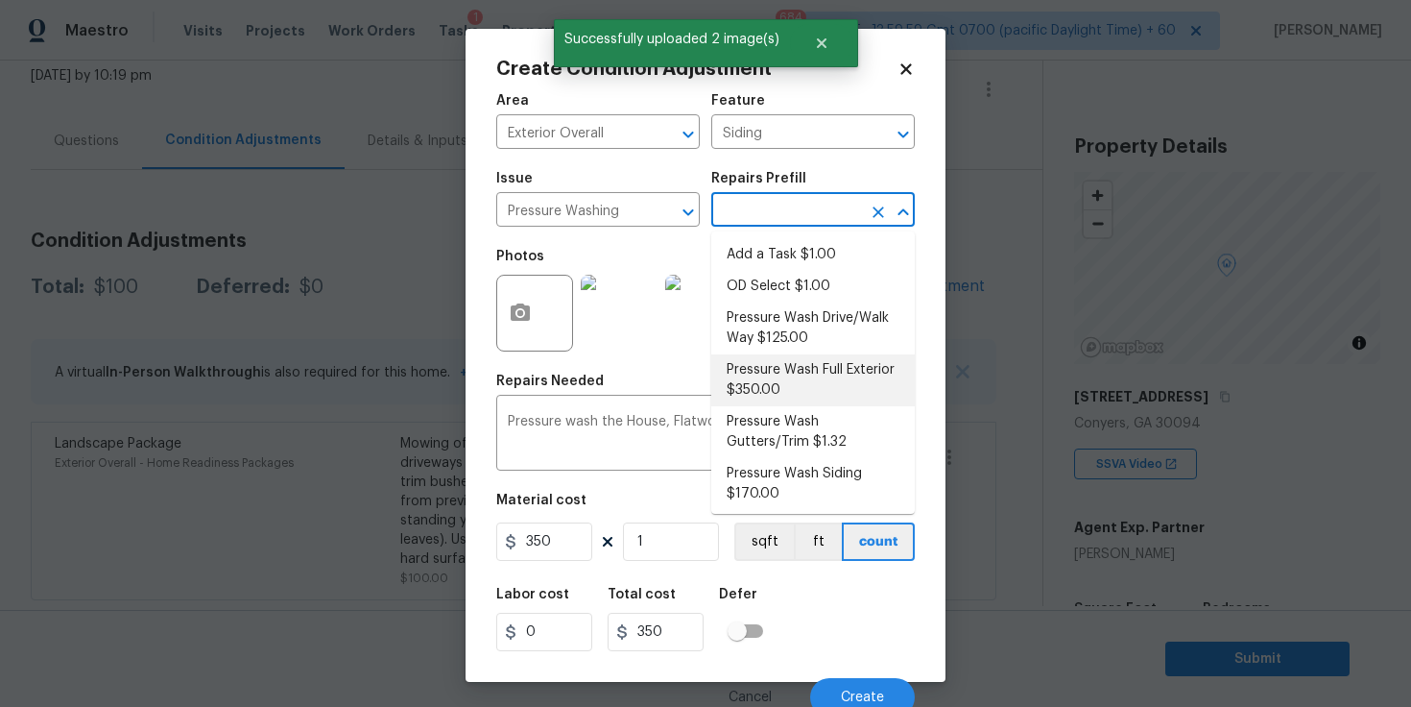
click at [771, 211] on input "text" at bounding box center [786, 212] width 150 height 30
click at [784, 332] on li "Pressure Wash Drive/Walk Way $125.00" at bounding box center [813, 328] width 204 height 52
type textarea "Pressure wash the driveways/walkways as directed by the PM. Ensure that all deb…"
type input "125"
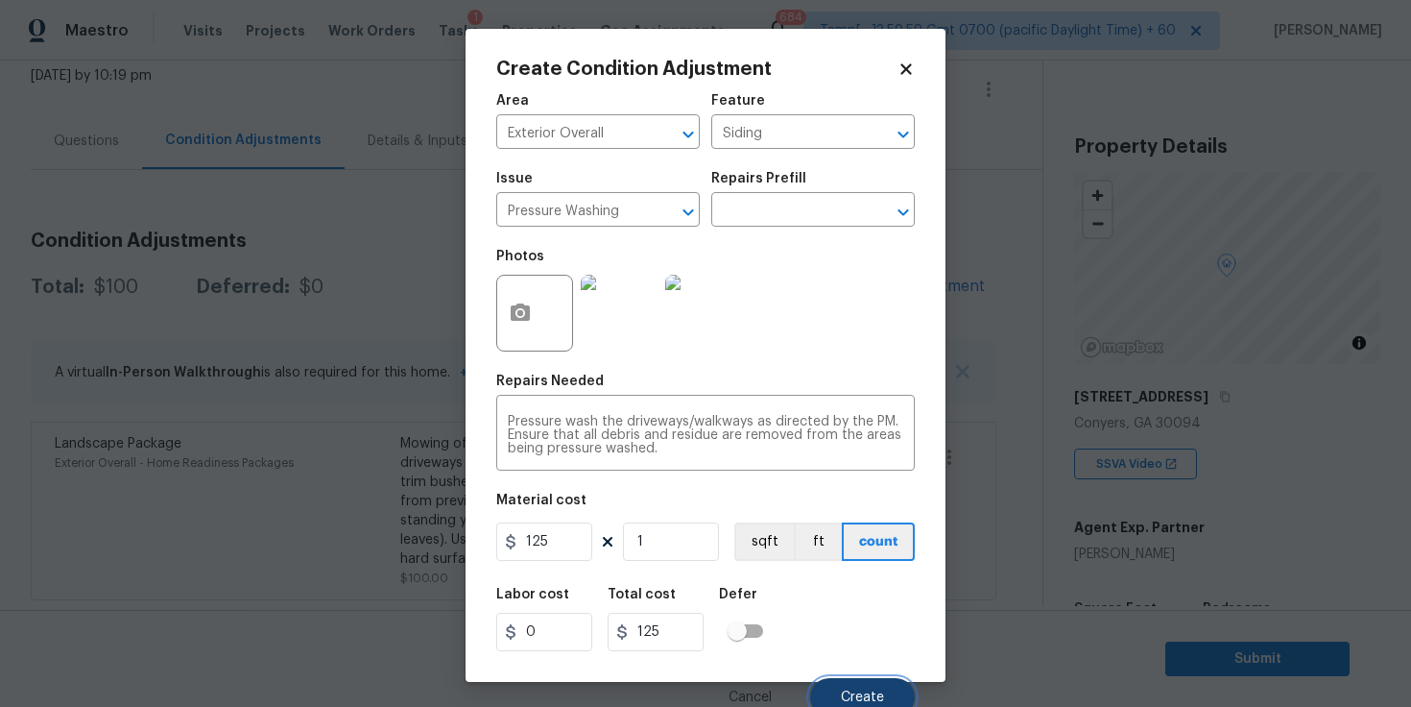
click at [847, 686] on button "Create" at bounding box center [862, 697] width 105 height 38
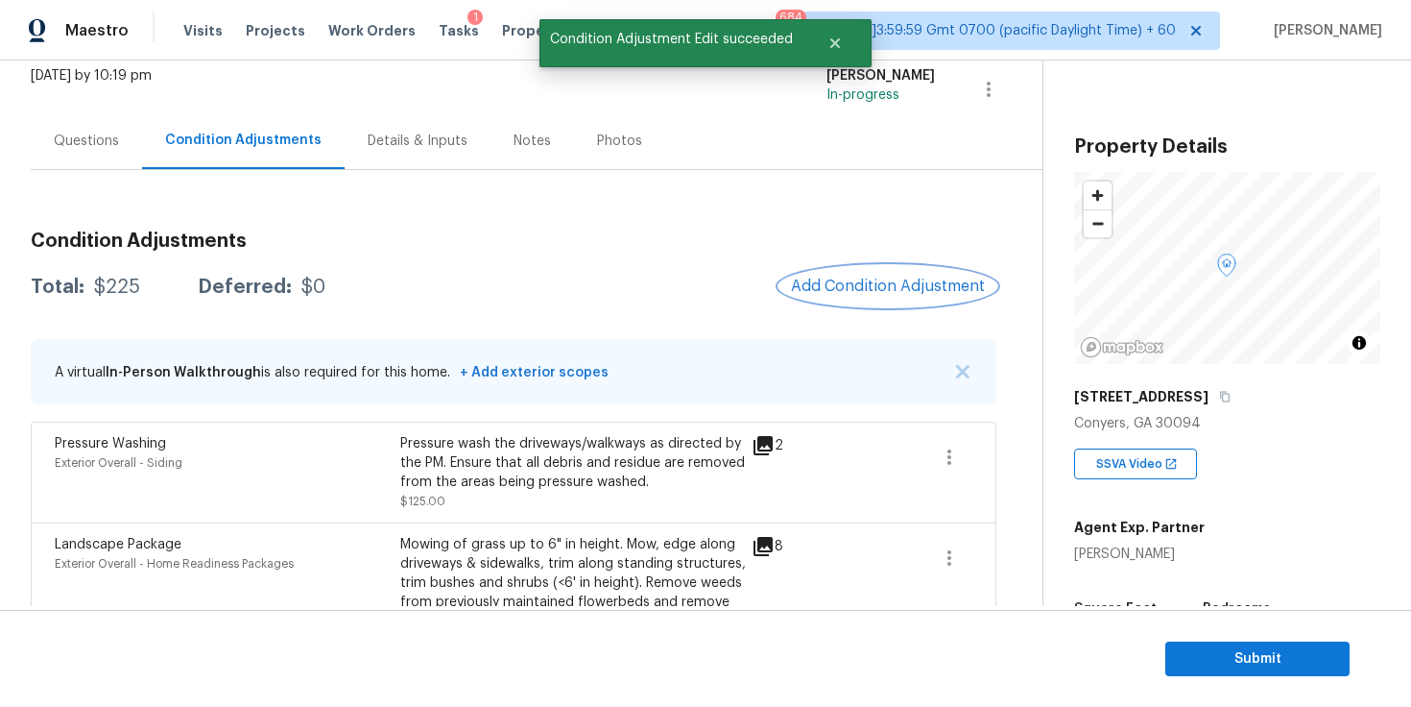
scroll to position [223, 0]
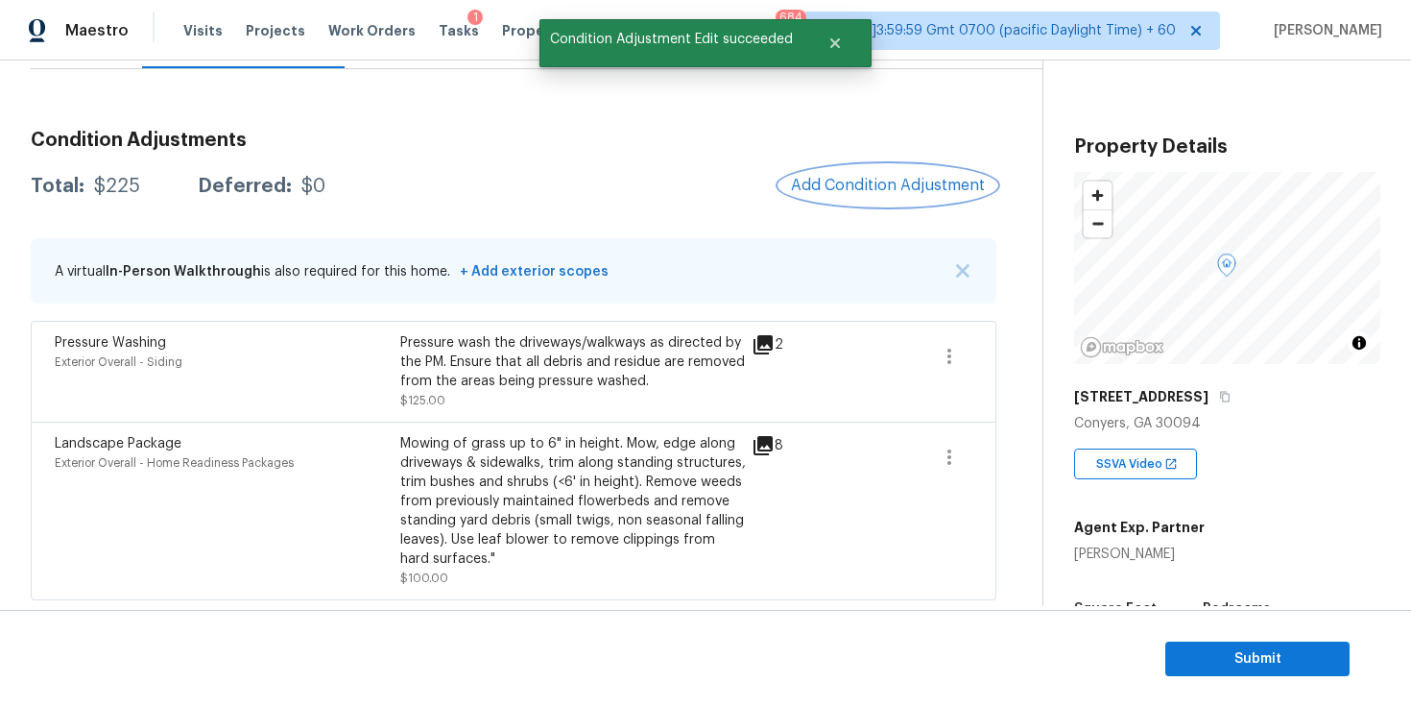
click at [840, 187] on span "Add Condition Adjustment" at bounding box center [888, 185] width 194 height 17
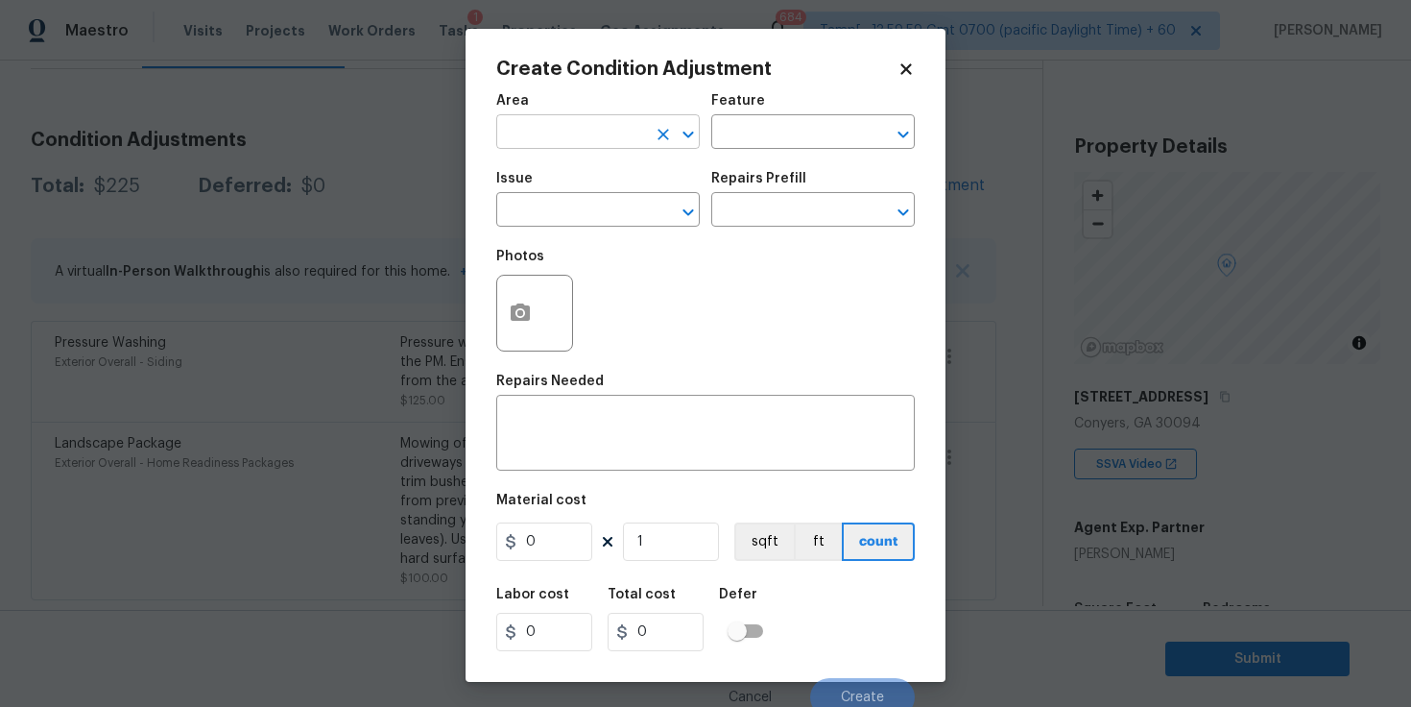
click at [603, 139] on input "text" at bounding box center [571, 134] width 150 height 30
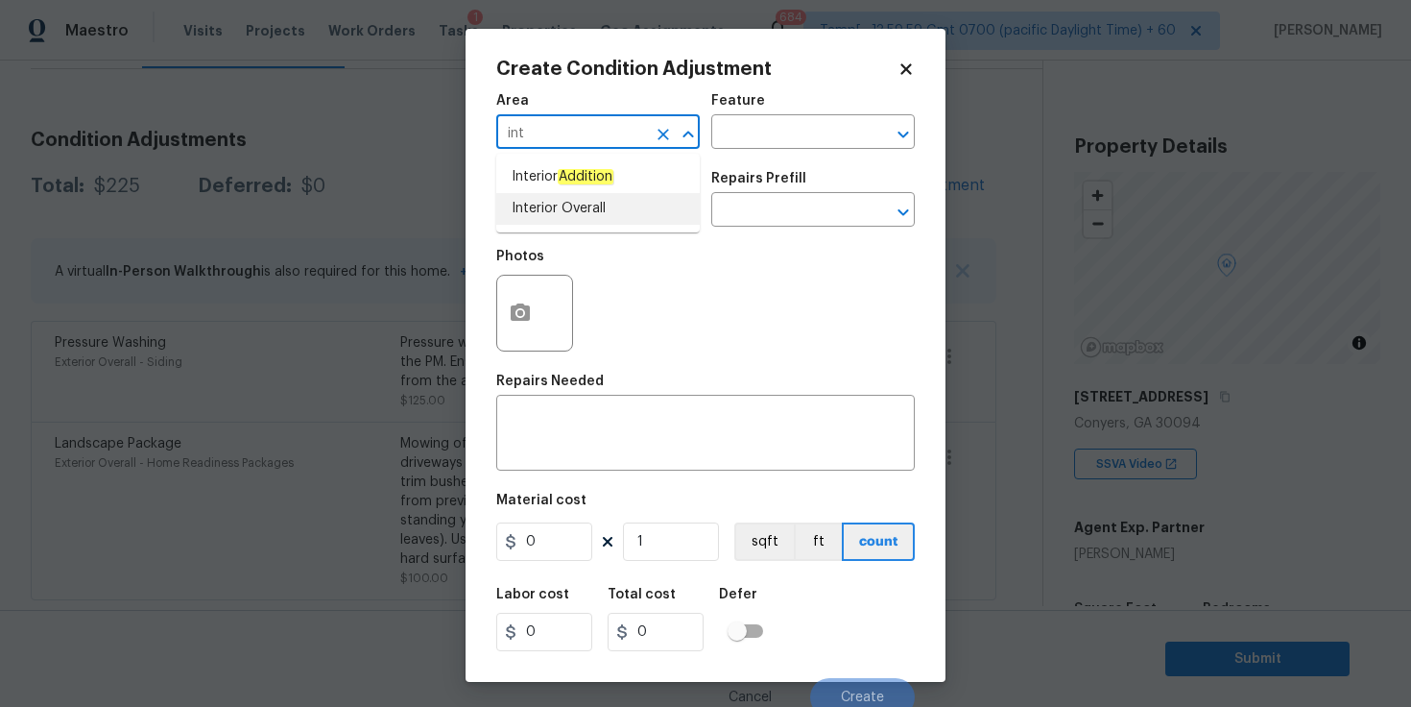
click at [589, 200] on li "Interior Overall" at bounding box center [598, 209] width 204 height 32
type input "Interior Overall"
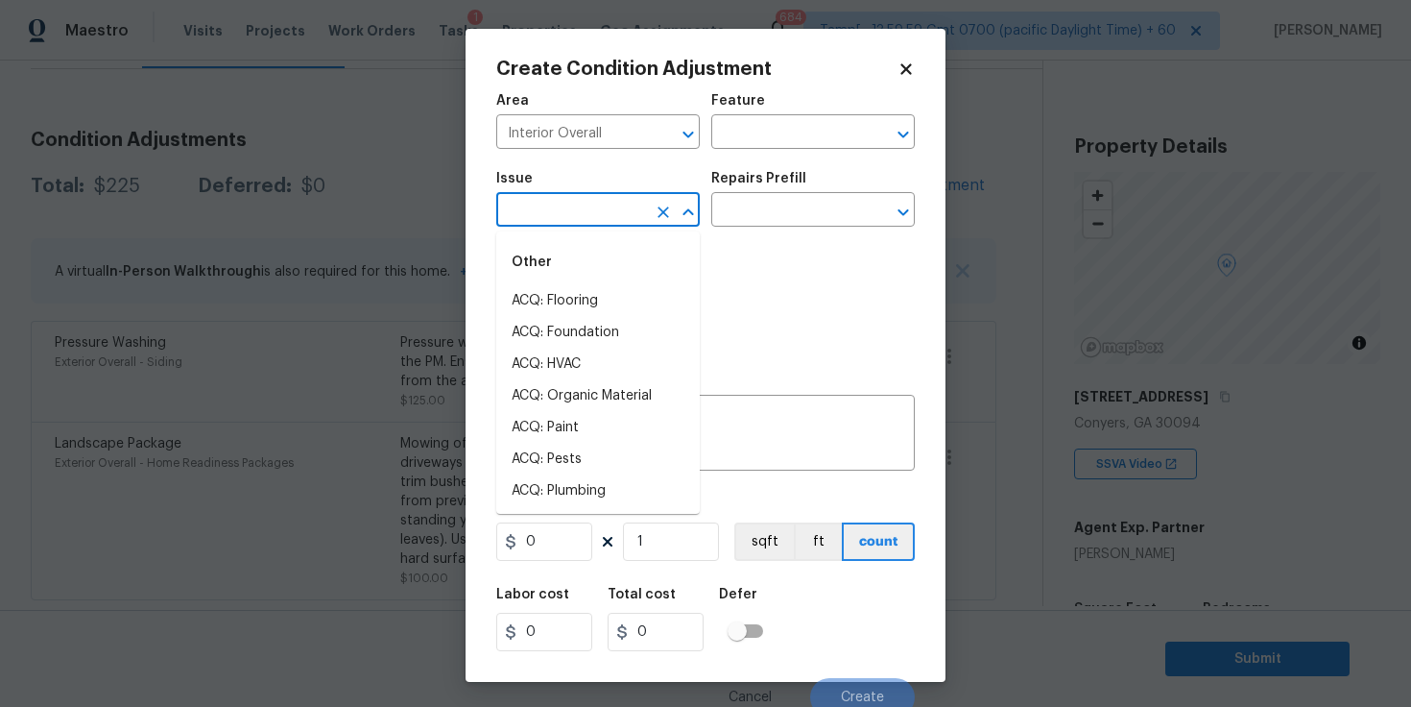
click at [585, 210] on input "text" at bounding box center [571, 212] width 150 height 30
click at [589, 299] on li "ACQ: Flooring" at bounding box center [598, 301] width 204 height 32
type input "ACQ: Flooring"
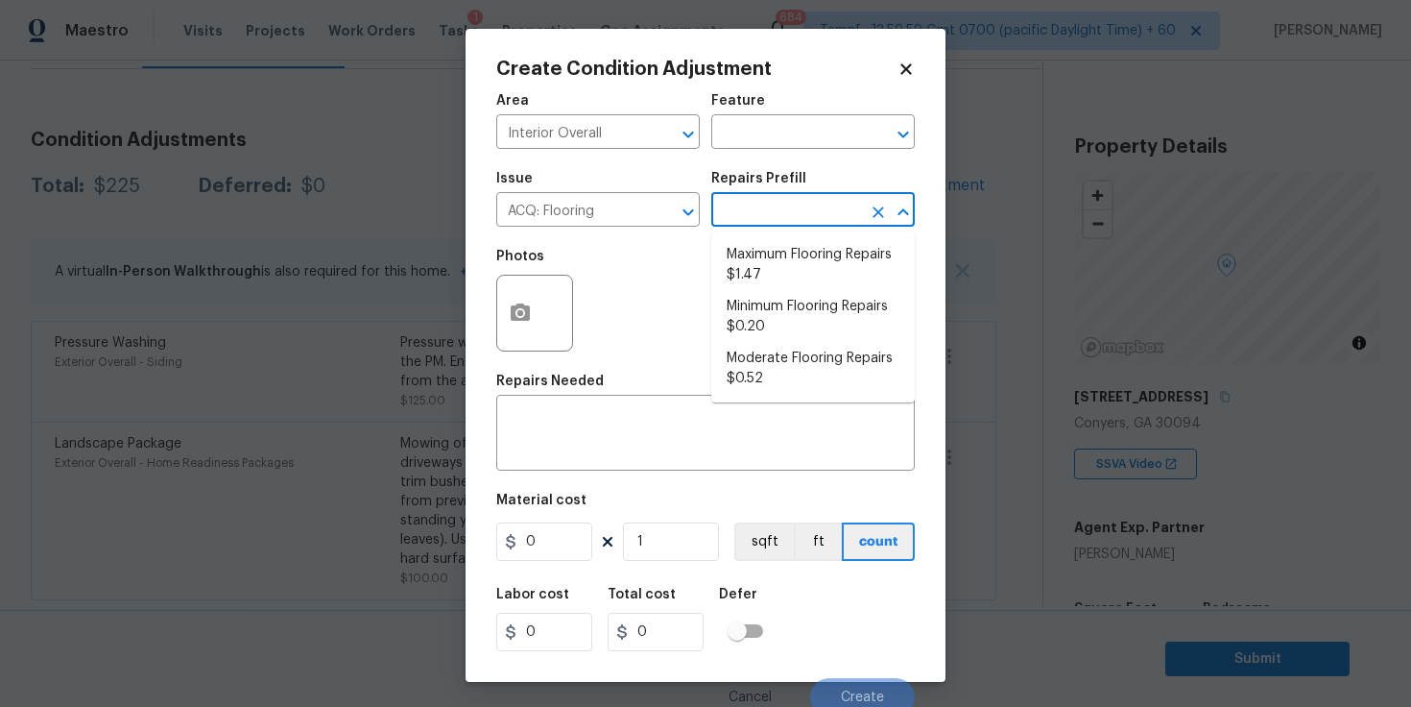
click at [784, 218] on input "text" at bounding box center [786, 212] width 150 height 30
click at [802, 308] on li "Minimum Flooring Repairs $0.20" at bounding box center [813, 317] width 204 height 52
type input "Acquisition"
type textarea "Acquisition Scope: Minimum flooring repairs"
type input "0.2"
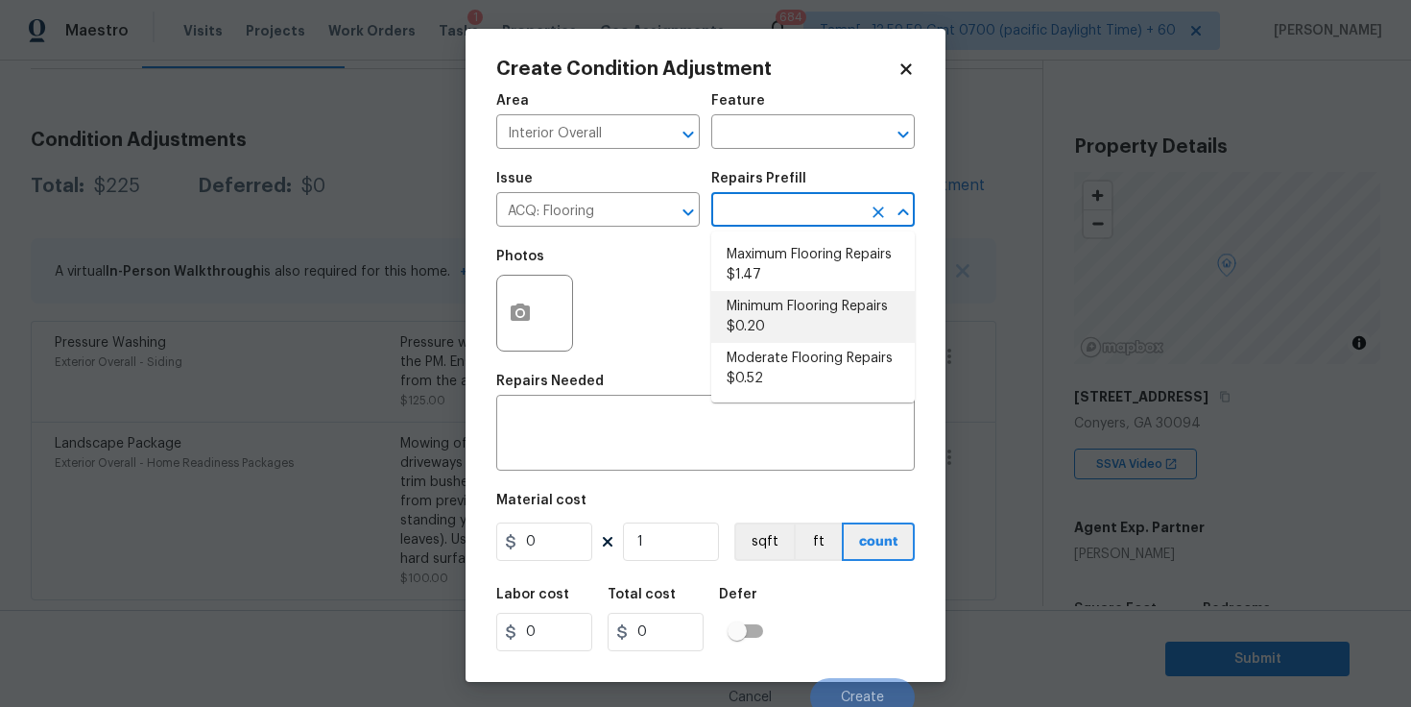
type input "0.2"
click at [762, 301] on li "Minimum Flooring Repairs $0.20" at bounding box center [813, 317] width 204 height 52
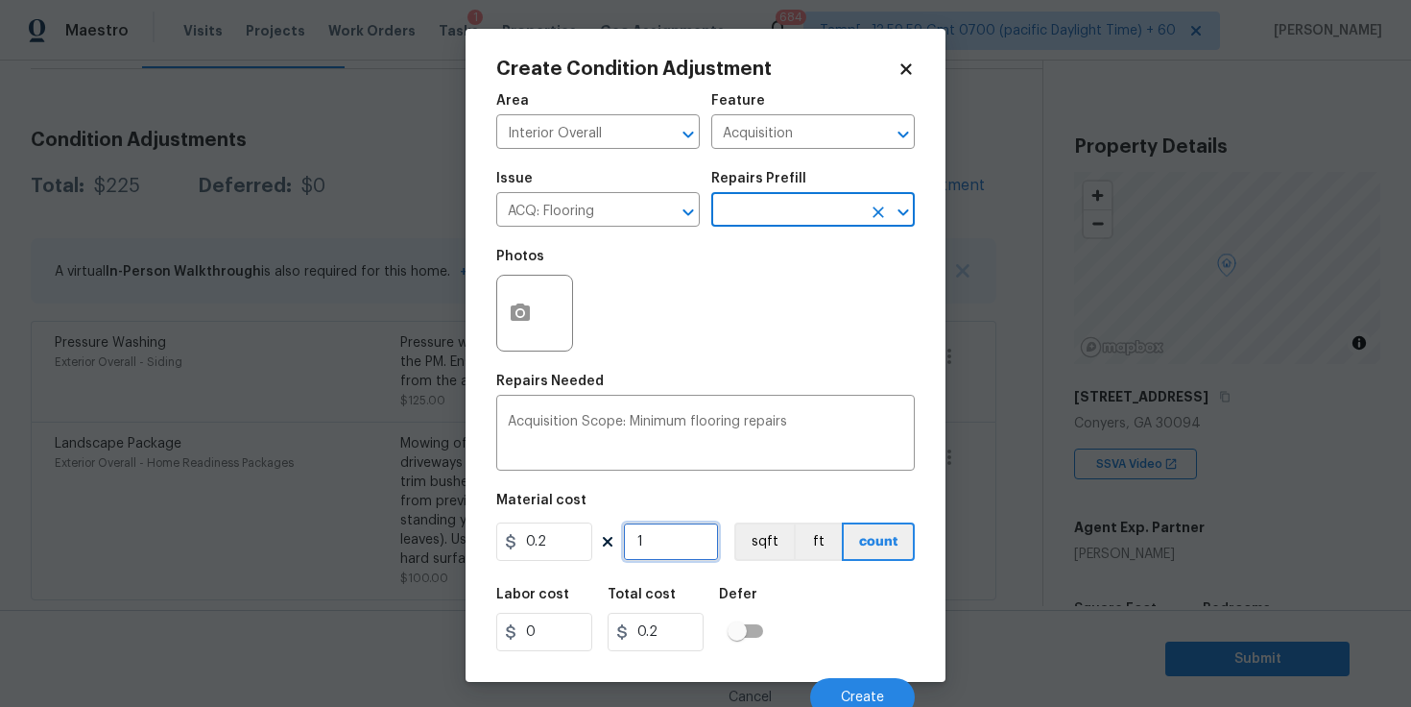
click at [656, 545] on input "1" at bounding box center [671, 541] width 96 height 38
type input "2"
type input "0.4"
type input "20"
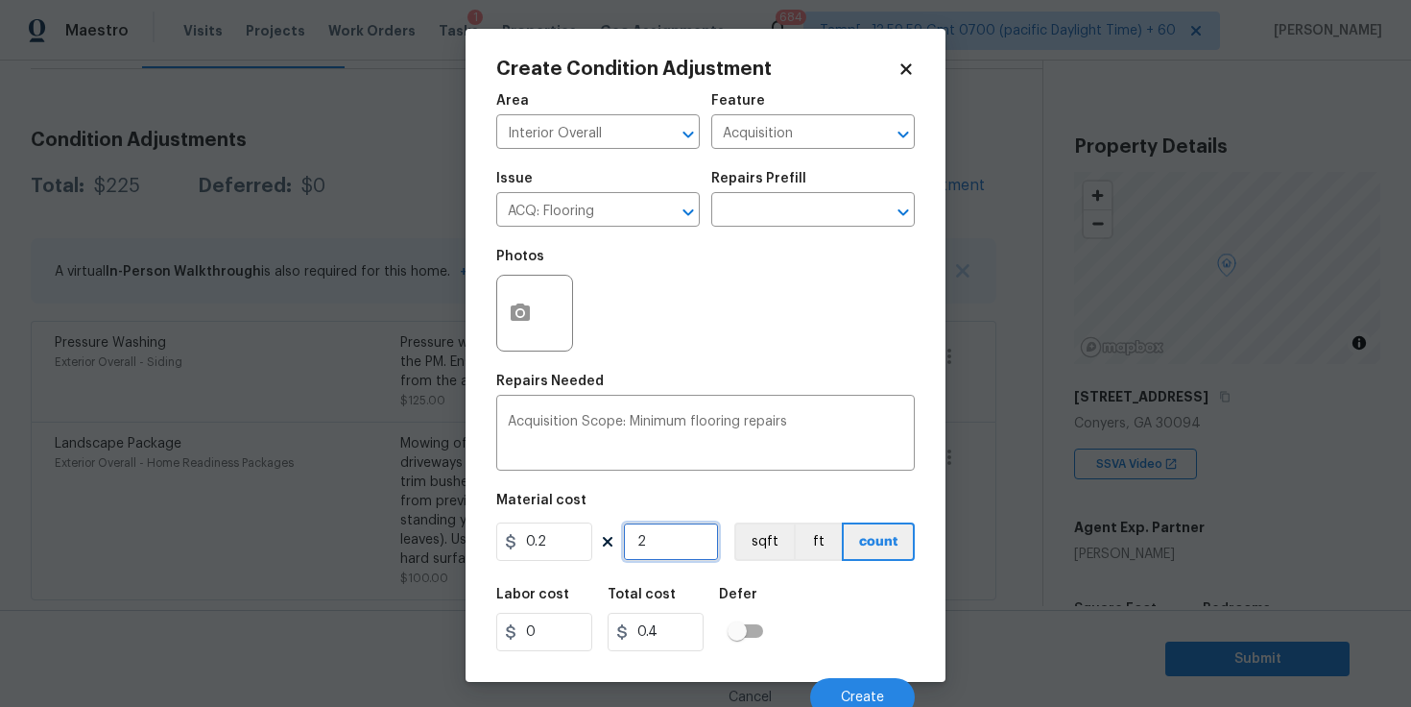
type input "4"
type input "209"
type input "41.8"
type input "2091"
type input "418.2"
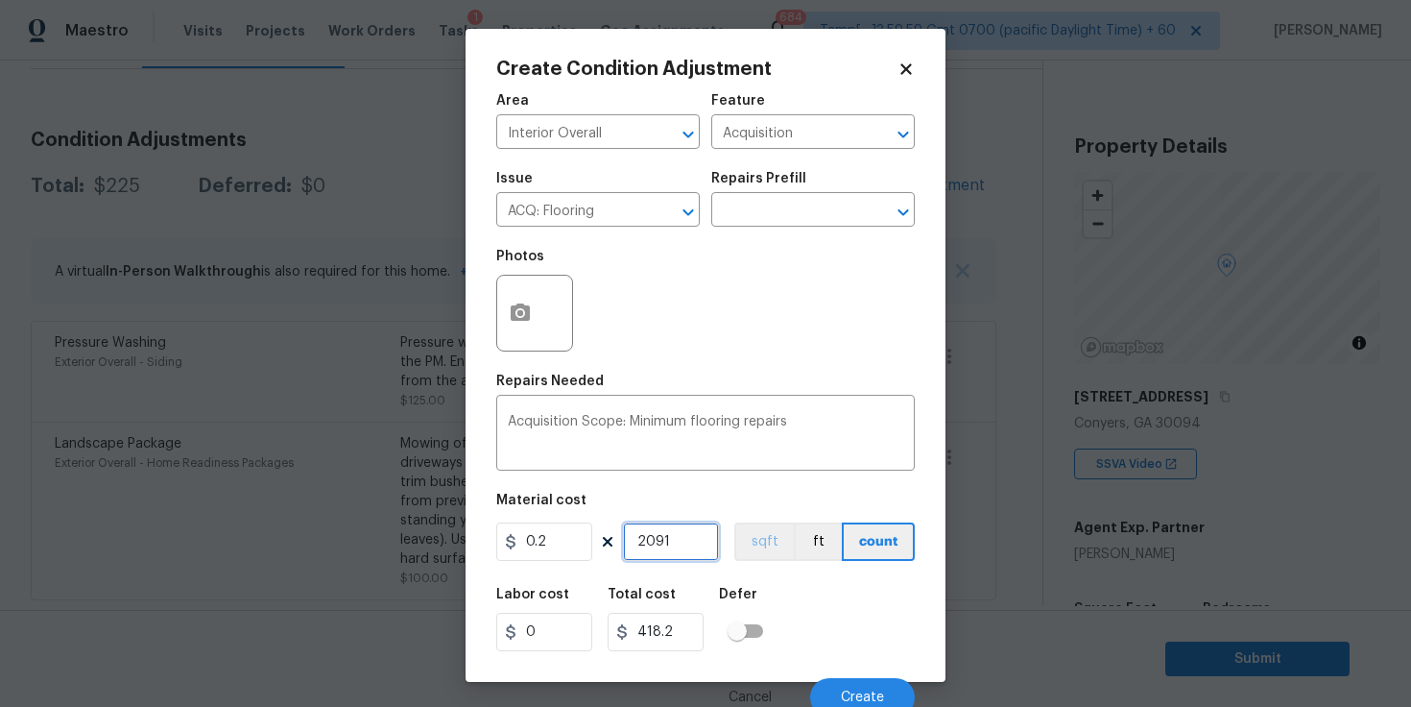
type input "2091"
click at [771, 549] on button "sqft" at bounding box center [765, 541] width 60 height 38
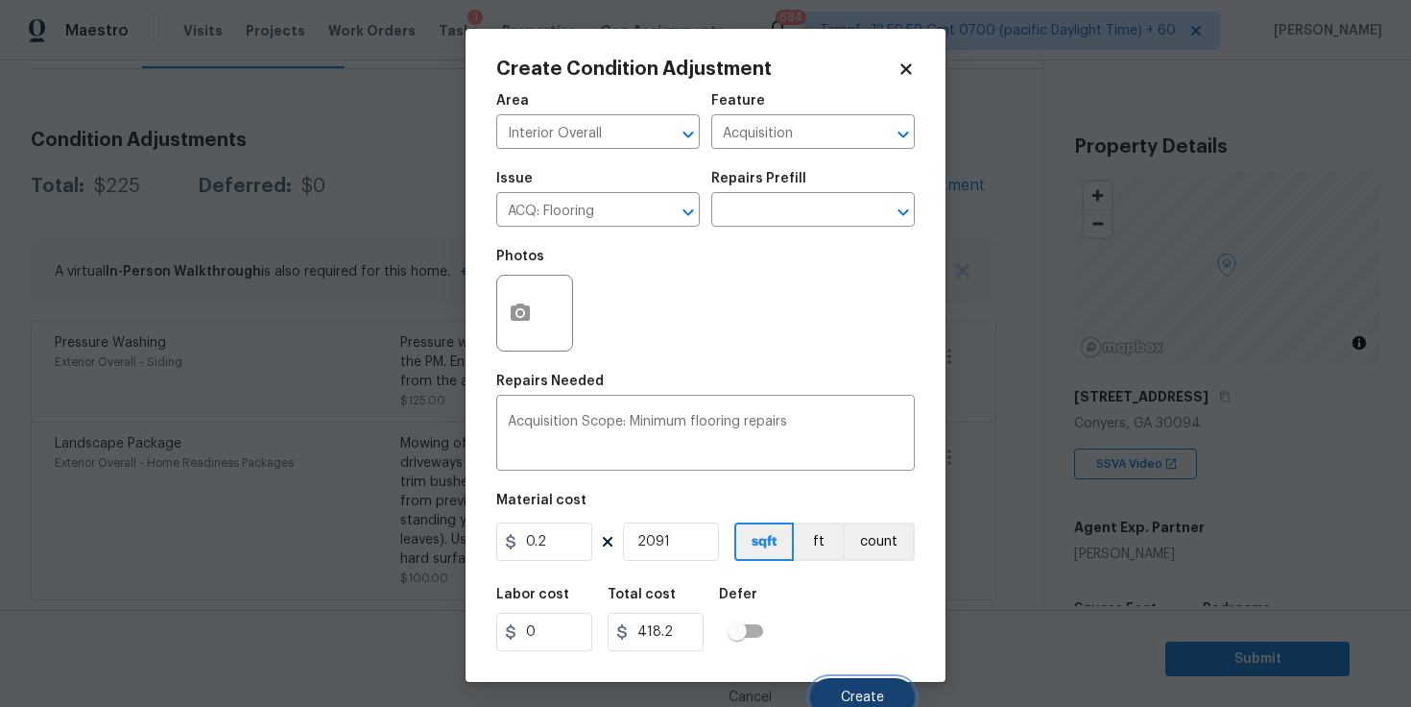
click at [860, 686] on button "Create" at bounding box center [862, 697] width 105 height 38
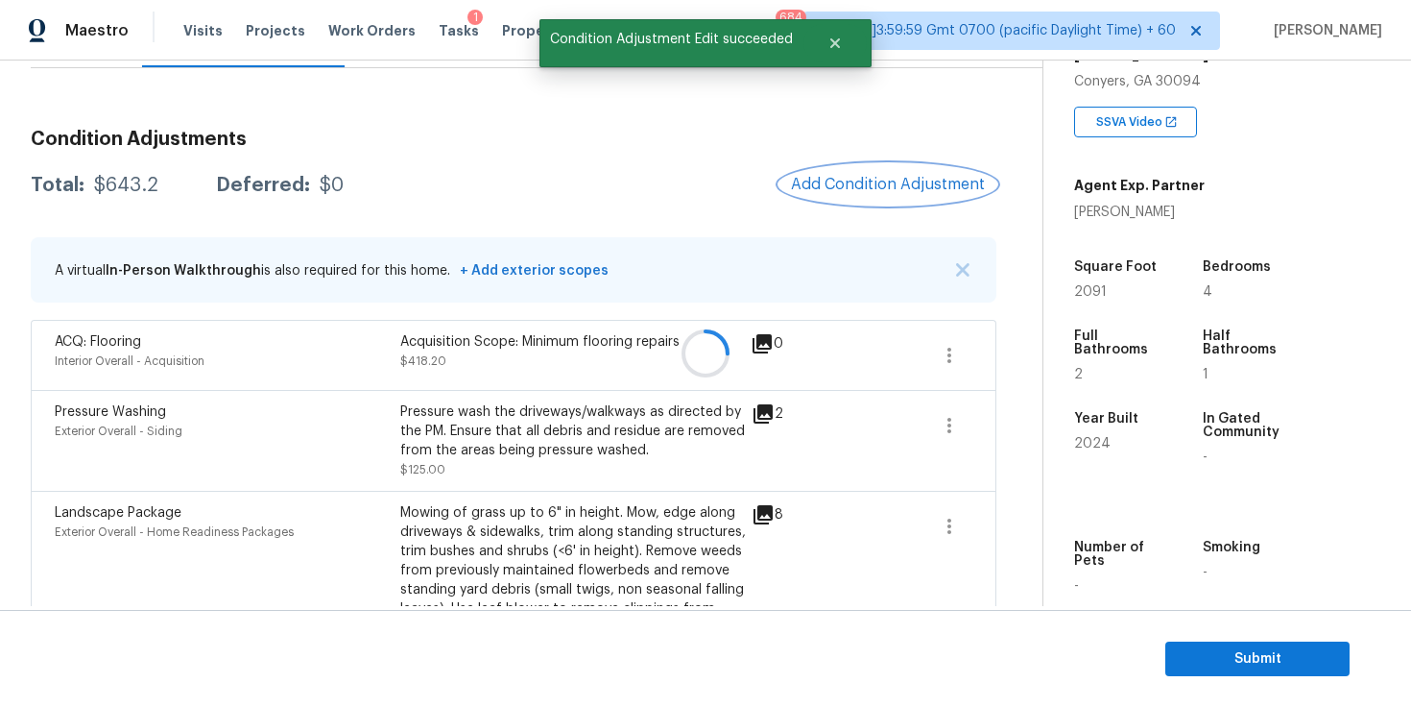
scroll to position [346, 0]
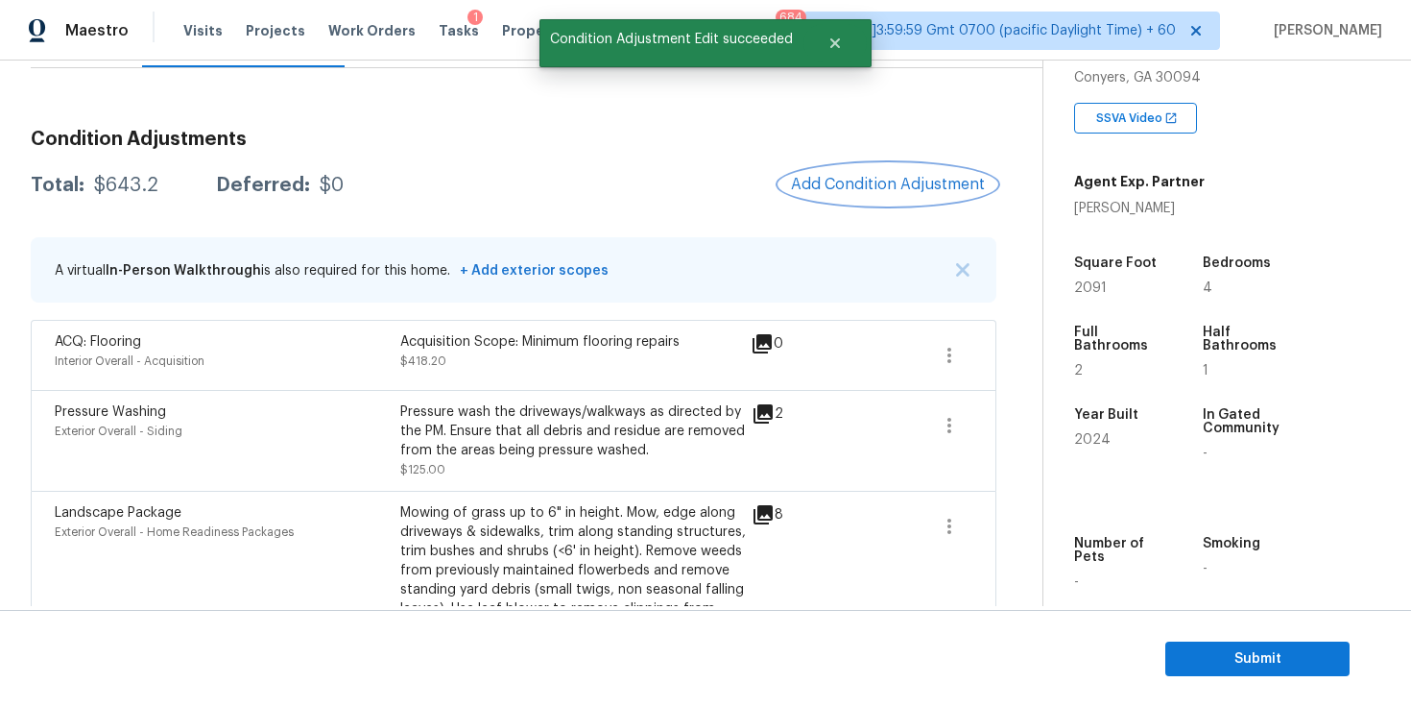
click at [906, 183] on span "Add Condition Adjustment" at bounding box center [888, 184] width 194 height 17
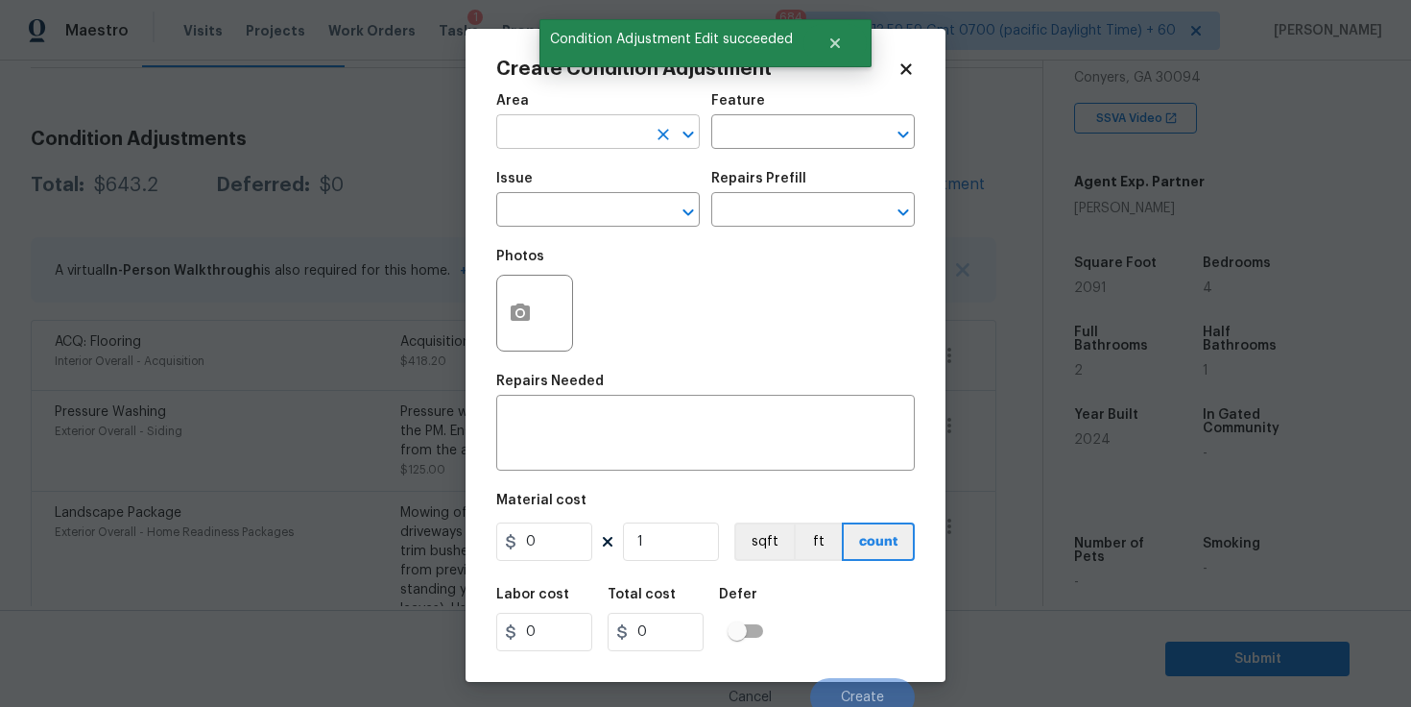
click at [573, 135] on input "text" at bounding box center [571, 134] width 150 height 30
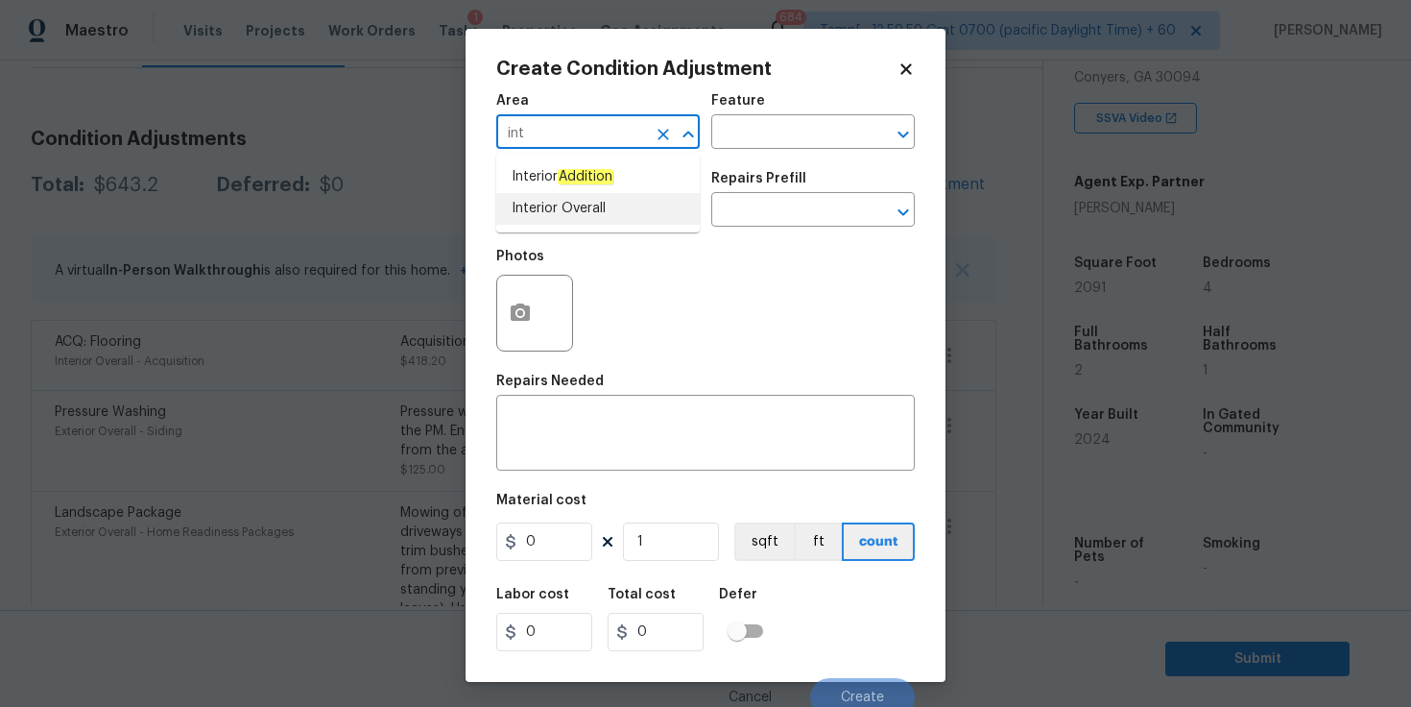
click at [550, 205] on li "Interior Overall" at bounding box center [598, 209] width 204 height 32
type input "Interior Overall"
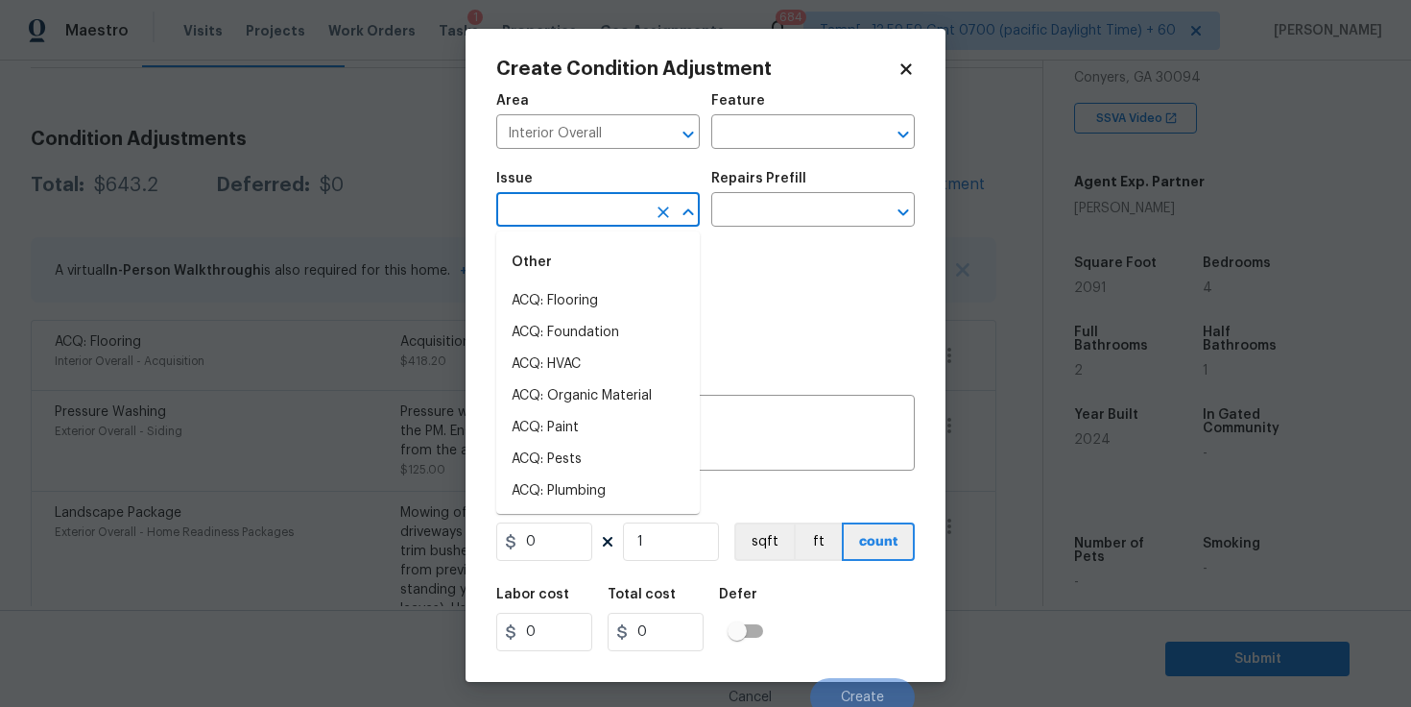
click at [555, 206] on input "text" at bounding box center [571, 212] width 150 height 30
click at [586, 290] on li "ACQ: Paint" at bounding box center [598, 301] width 204 height 32
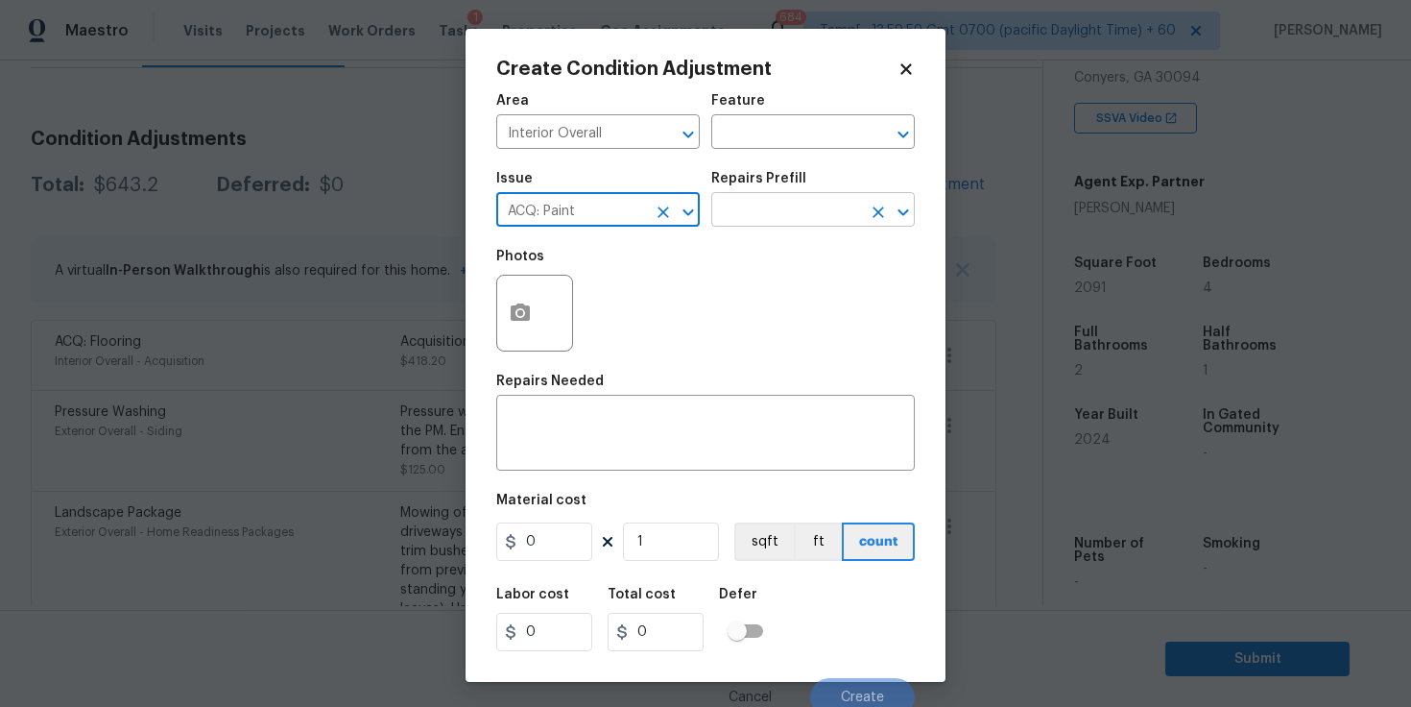
type input "ACQ: Paint"
click at [759, 219] on input "text" at bounding box center [786, 212] width 150 height 30
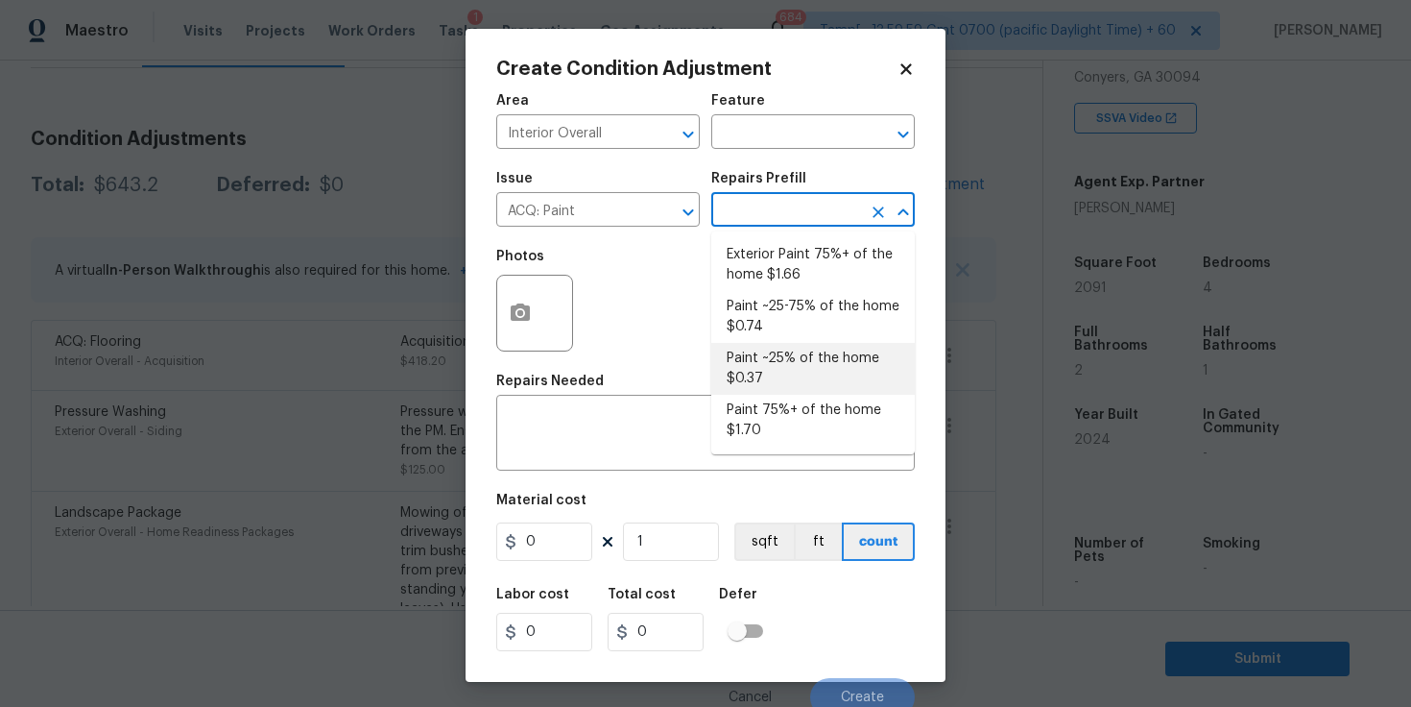
click at [785, 370] on li "Paint ~25% of the home $0.37" at bounding box center [813, 369] width 204 height 52
type input "Acquisition"
type textarea "Acquisition Scope: ~25% of the home needs interior paint"
type input "0.37"
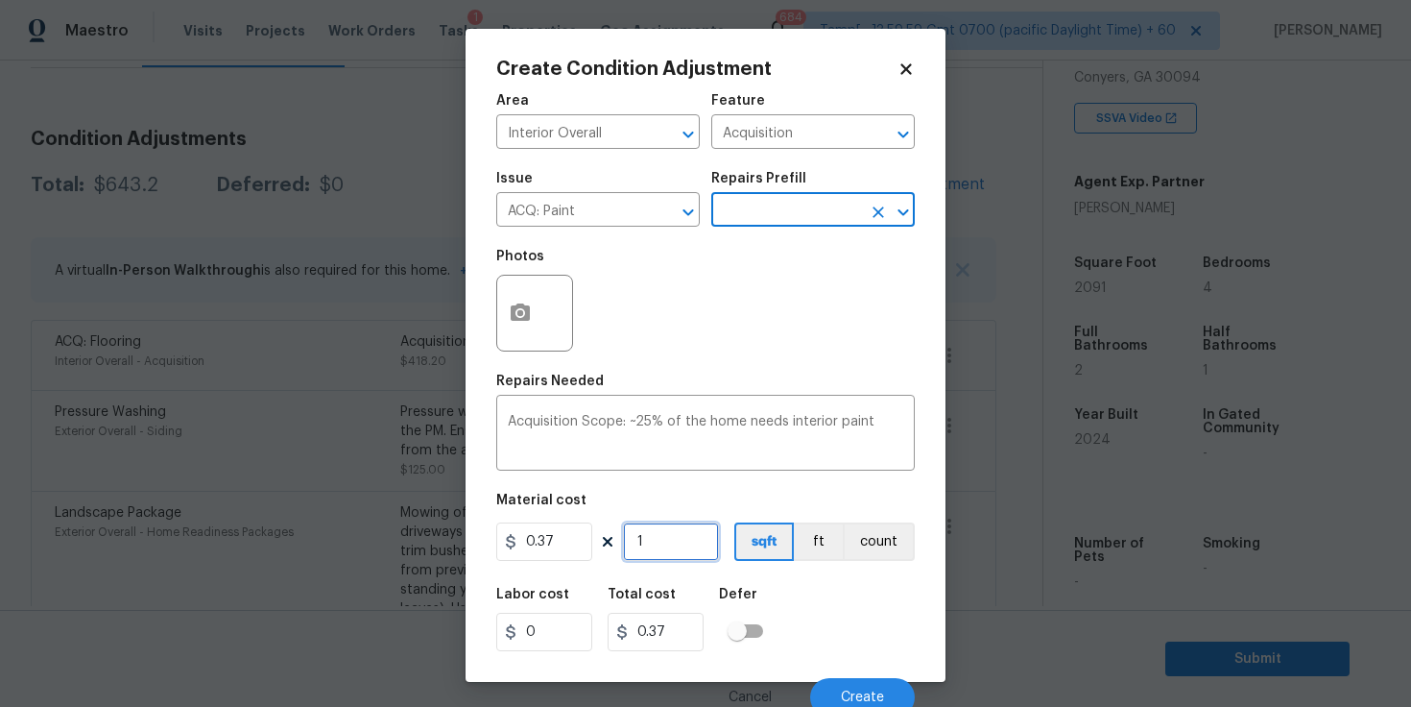
click at [641, 548] on input "1" at bounding box center [671, 541] width 96 height 38
type input "2"
type input "0.74"
type input "20"
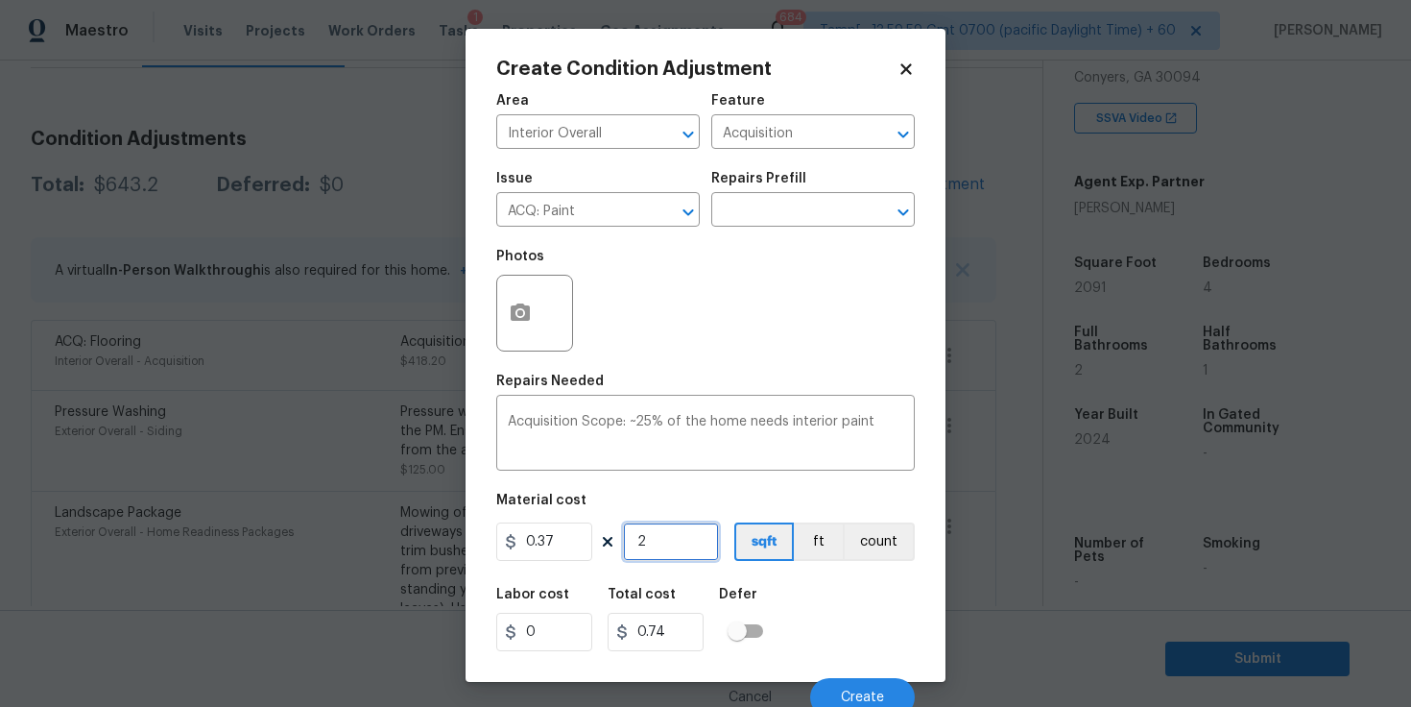
type input "7.4"
type input "209"
type input "77.33"
type input "2091"
type input "773.67"
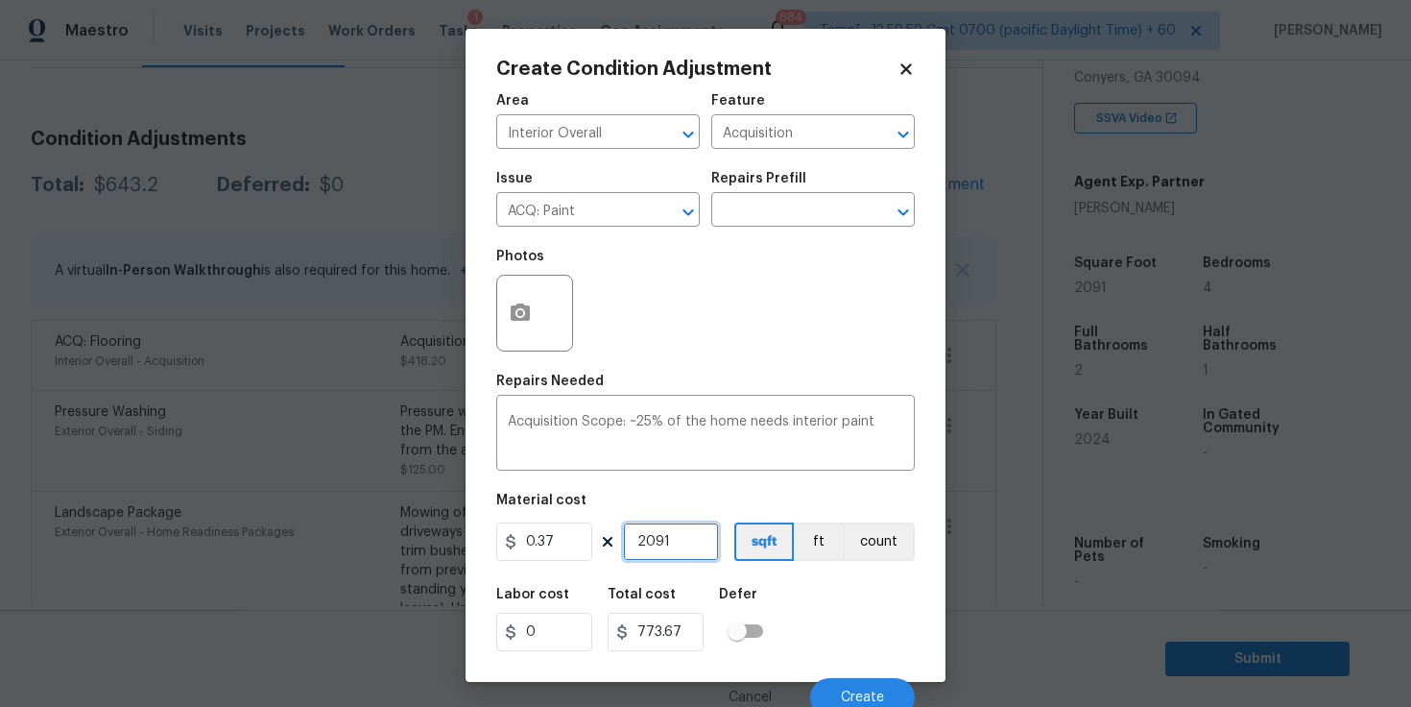
type input "2091"
click at [850, 626] on div "Labor cost 0 Total cost 773.67 Defer" at bounding box center [705, 619] width 419 height 86
click at [861, 688] on button "Create" at bounding box center [862, 697] width 105 height 38
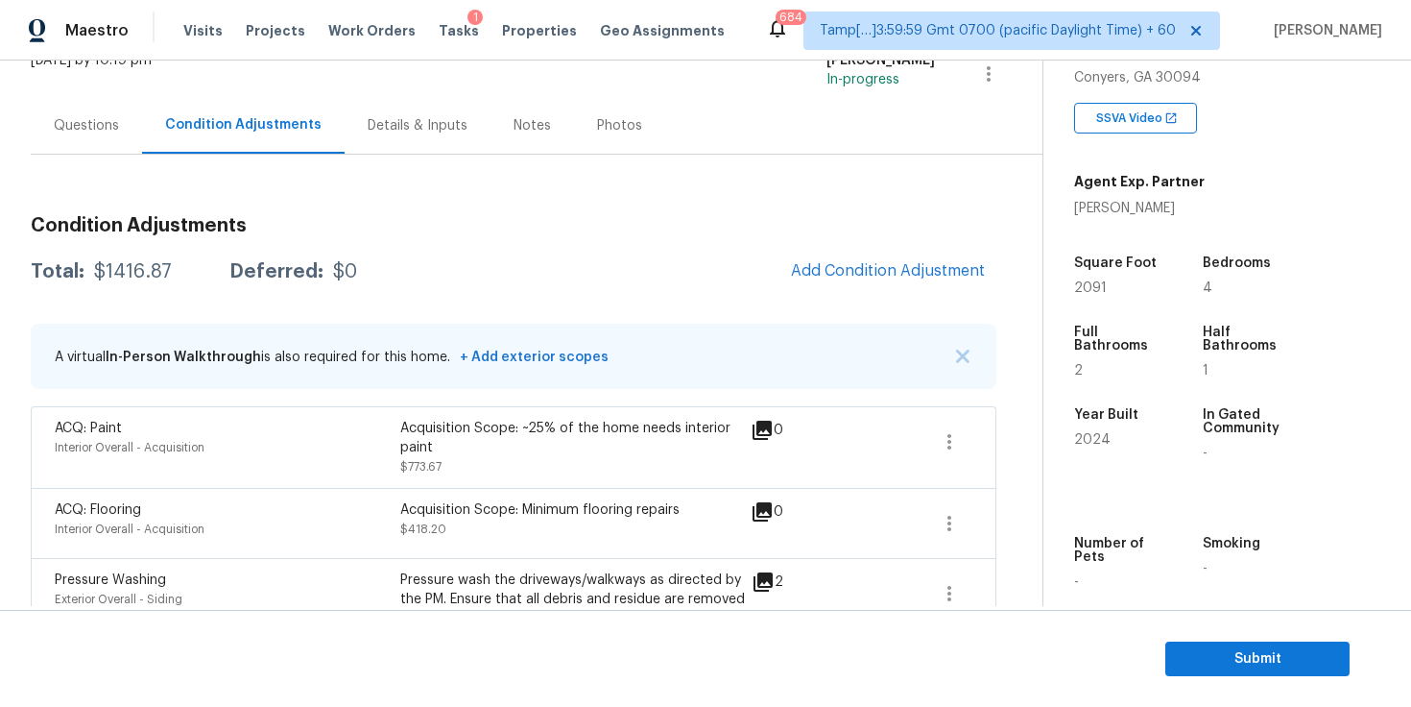
scroll to position [0, 0]
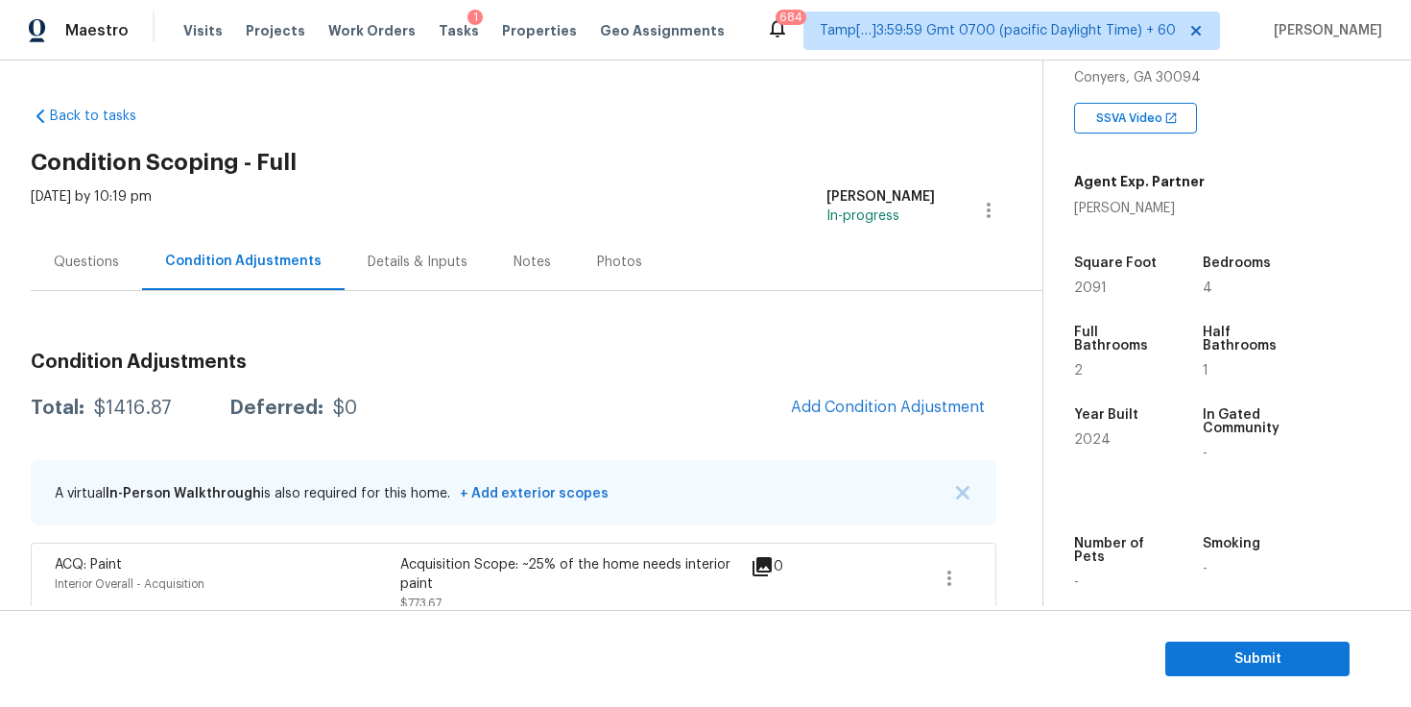
click at [91, 258] on div "Questions" at bounding box center [86, 262] width 65 height 19
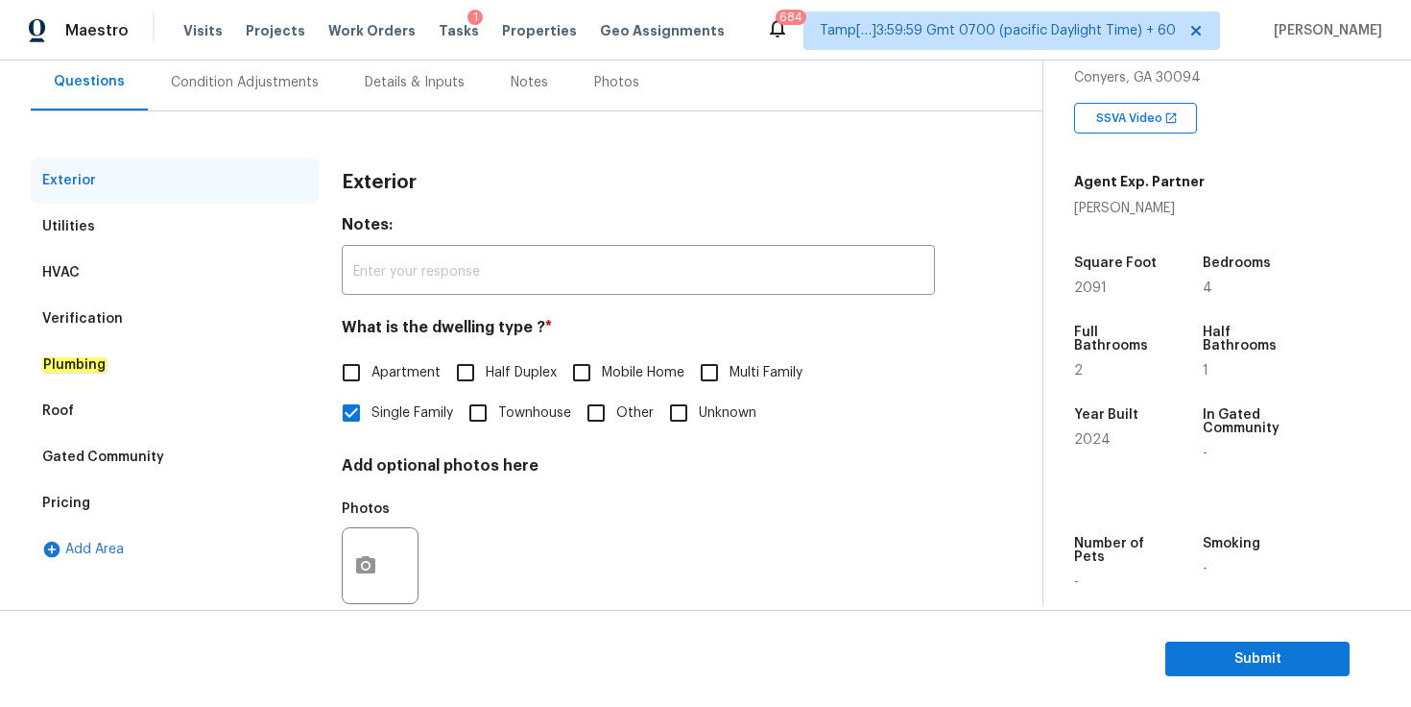
scroll to position [218, 0]
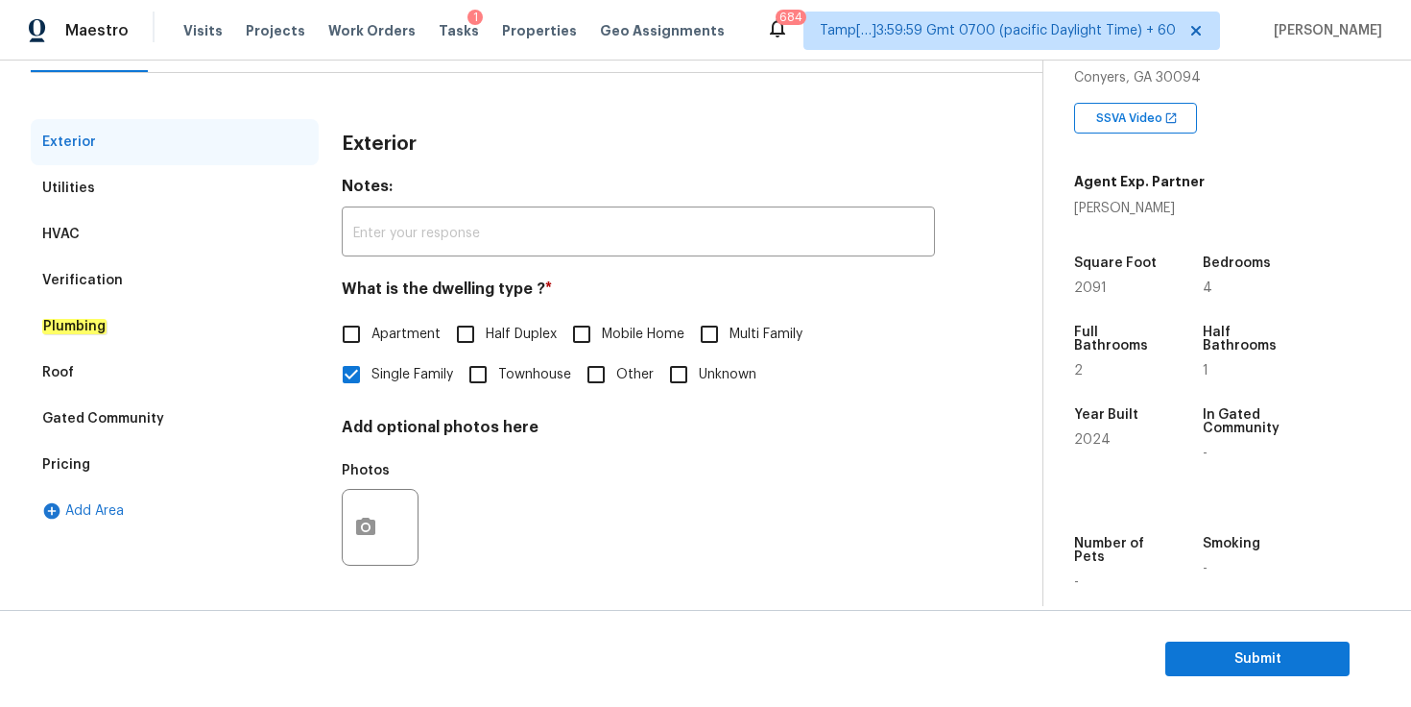
click at [147, 182] on div "Utilities" at bounding box center [175, 188] width 288 height 46
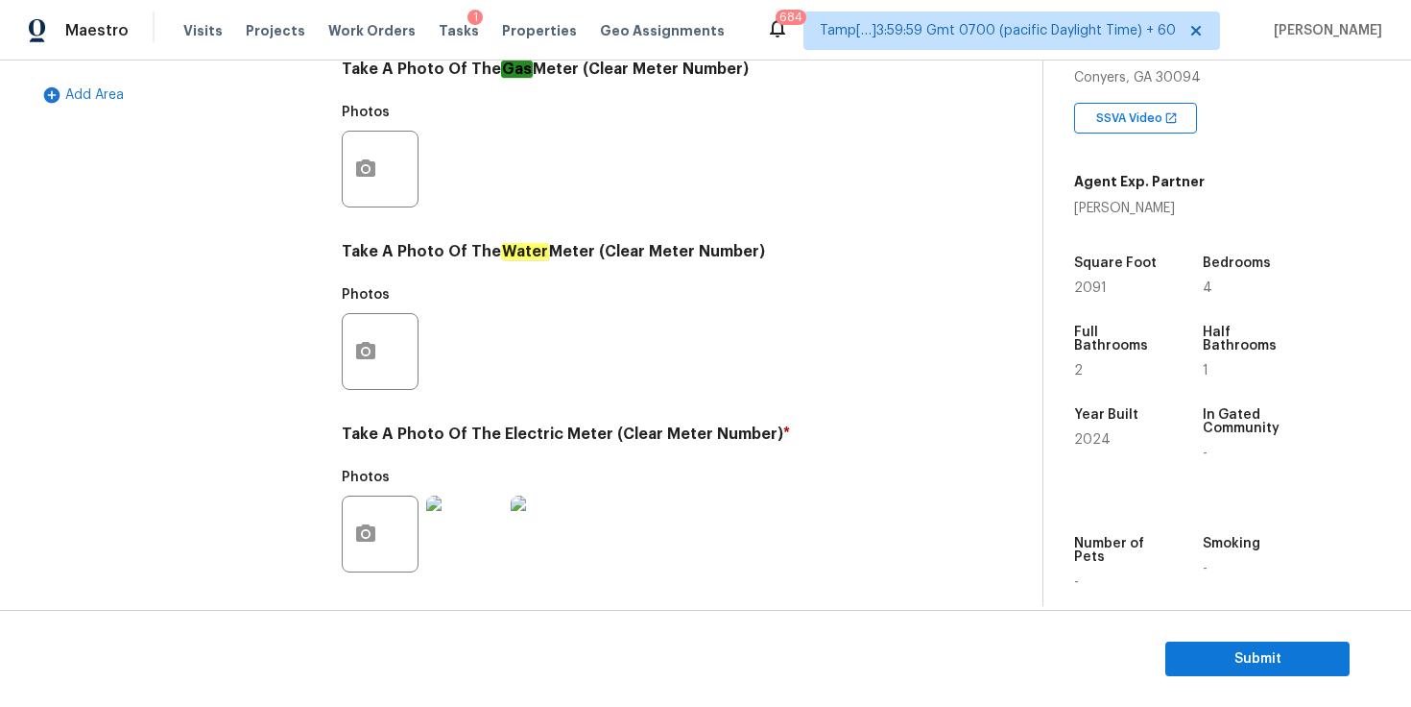
scroll to position [738, 0]
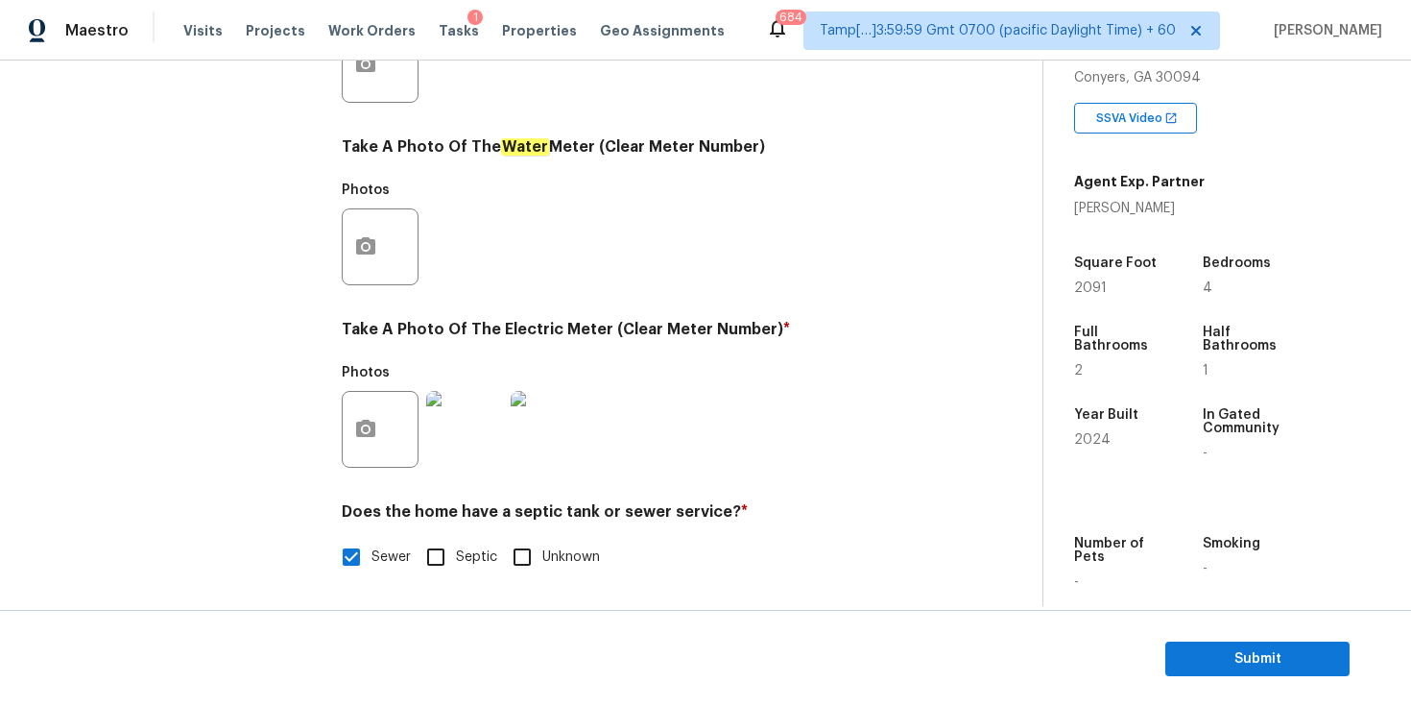
click at [472, 422] on img at bounding box center [464, 429] width 77 height 77
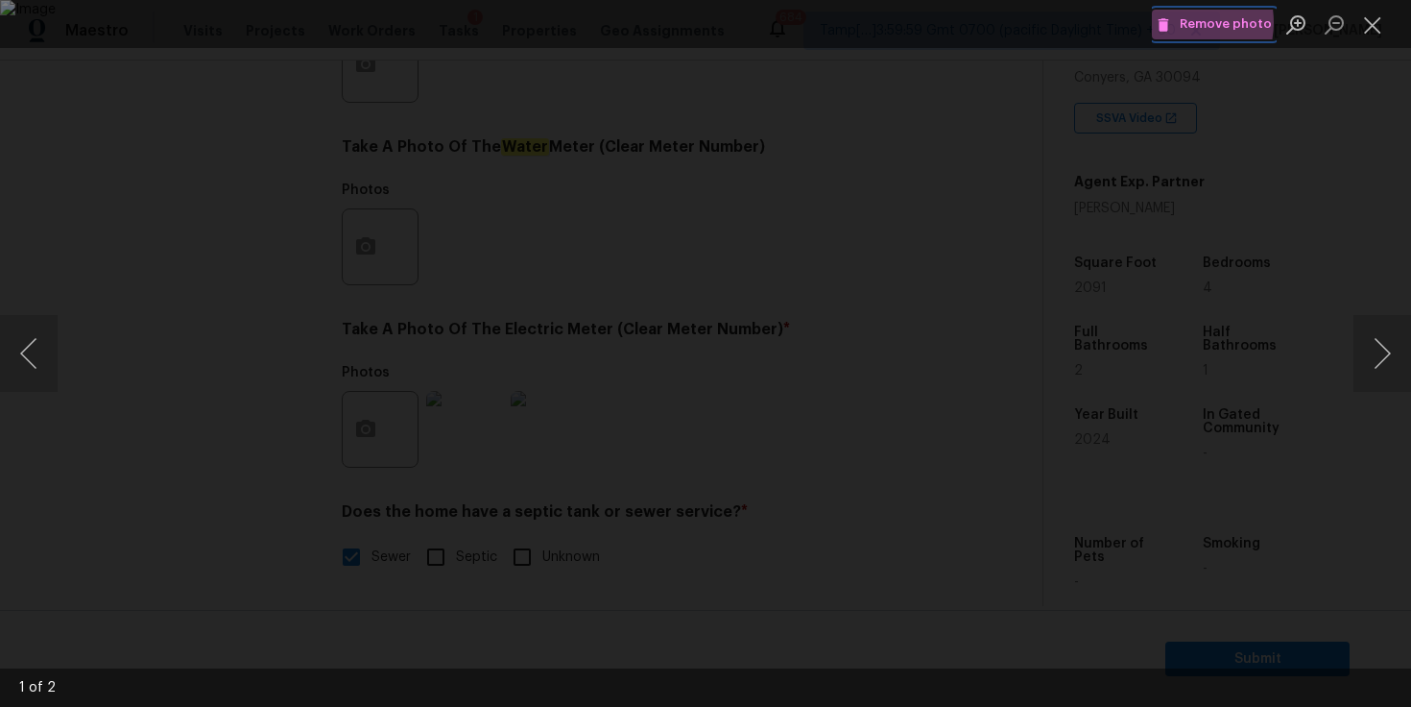
click at [1178, 22] on span "Remove photo" at bounding box center [1214, 24] width 115 height 22
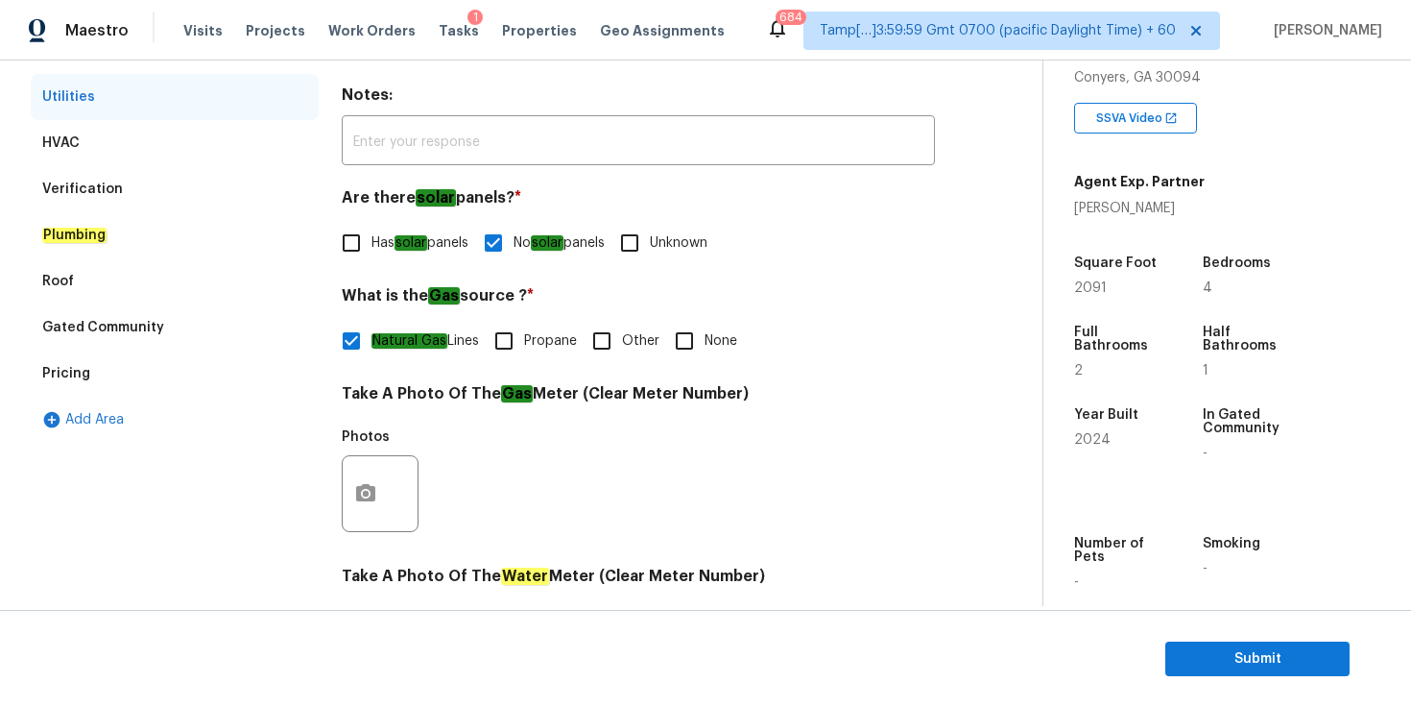
scroll to position [303, 0]
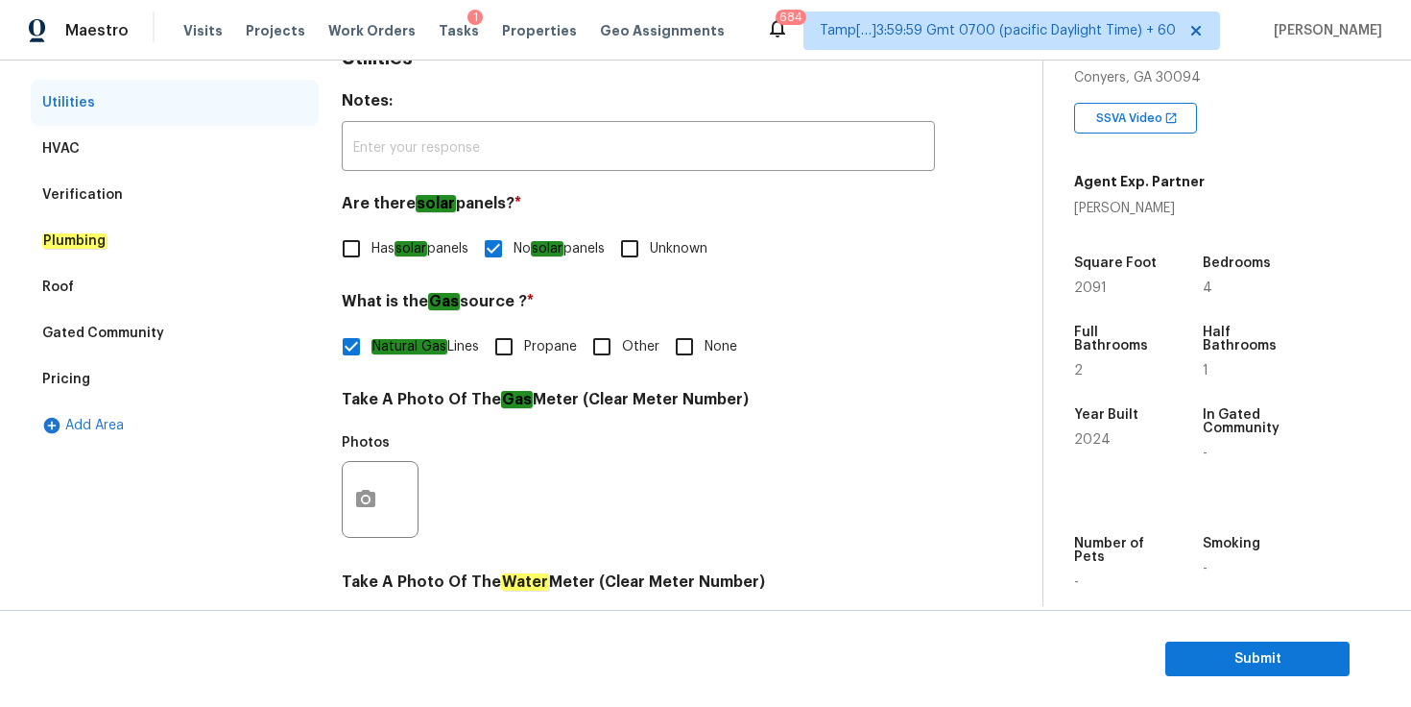
click at [233, 268] on div "Roof" at bounding box center [175, 287] width 288 height 46
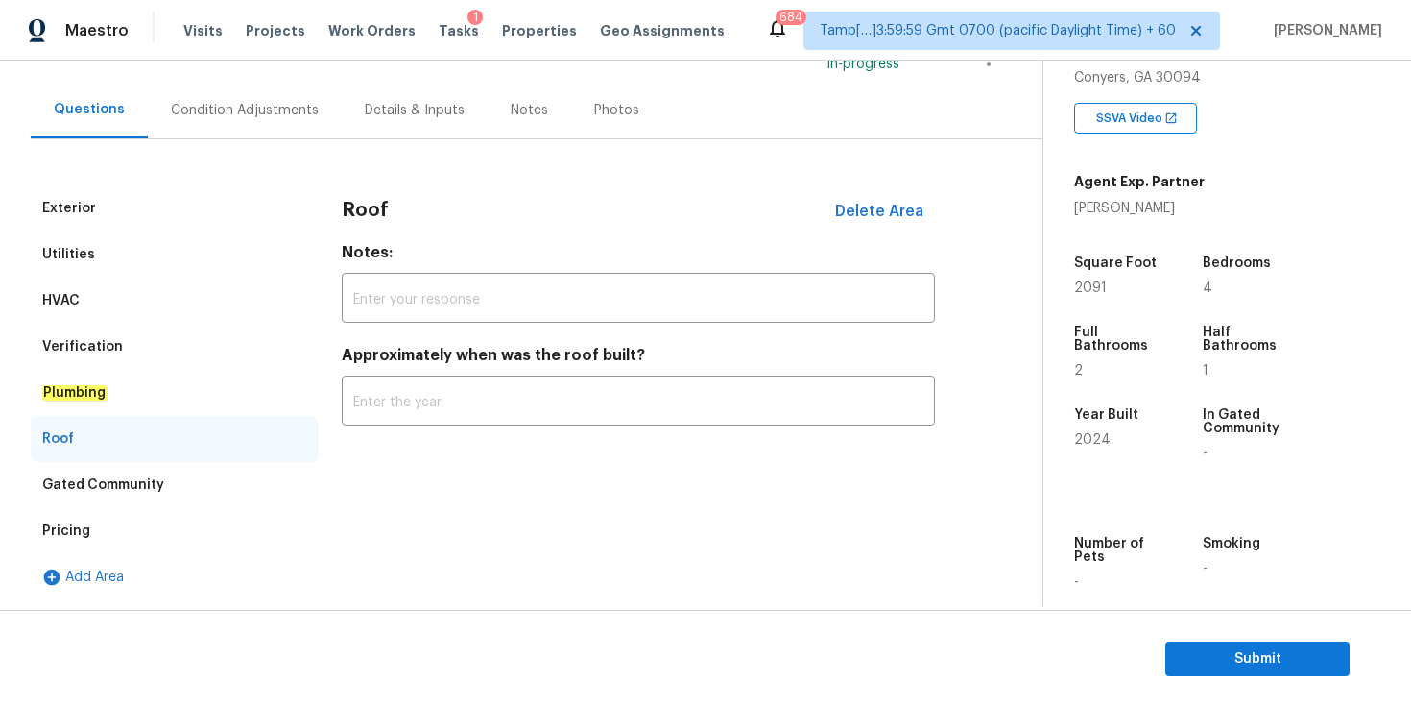
click at [220, 466] on div "Gated Community" at bounding box center [175, 485] width 288 height 46
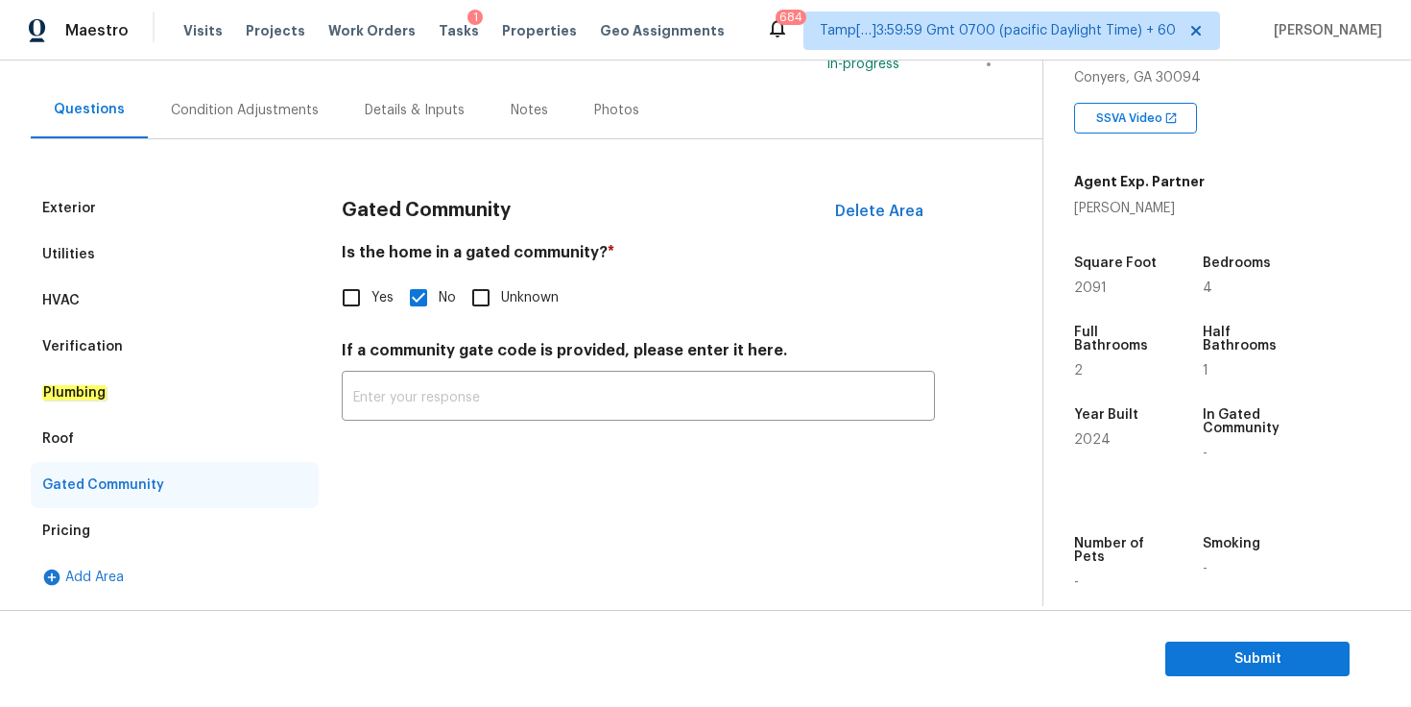
click at [211, 532] on div "Pricing" at bounding box center [175, 531] width 288 height 46
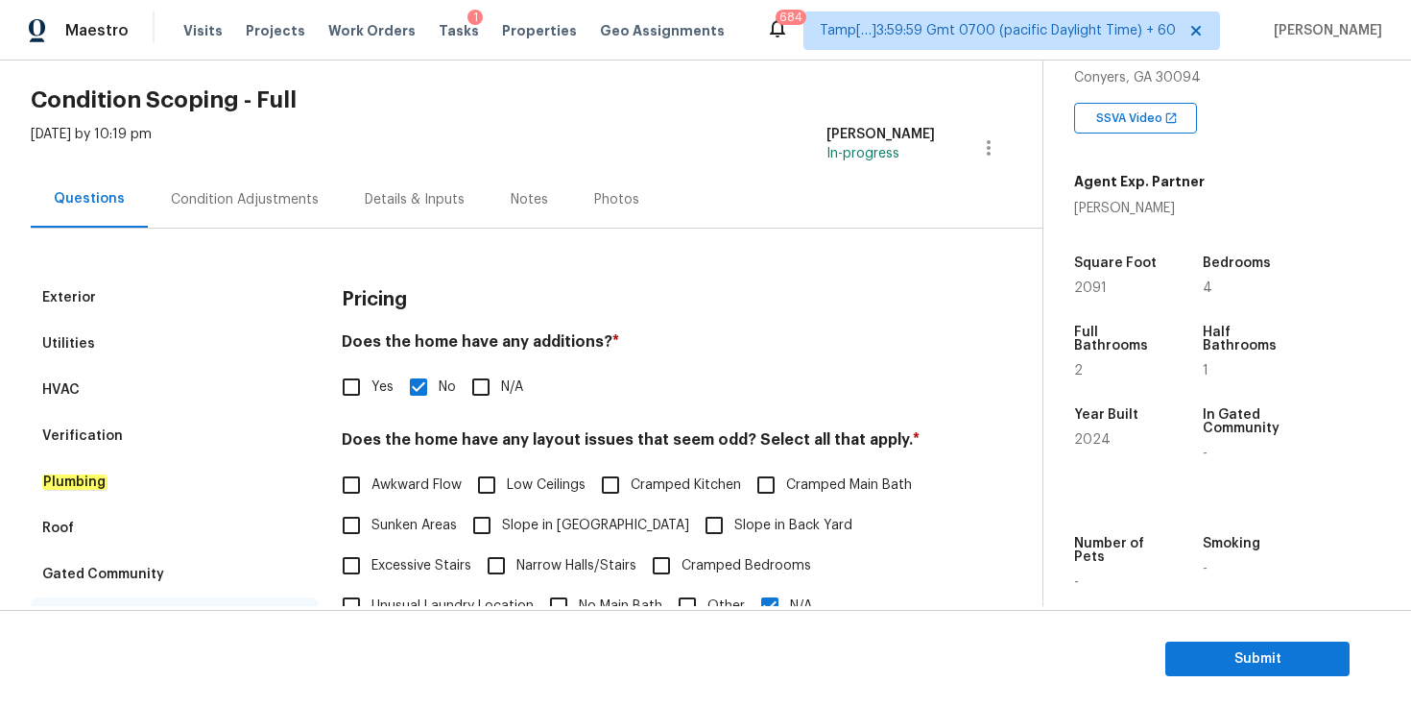
scroll to position [60, 0]
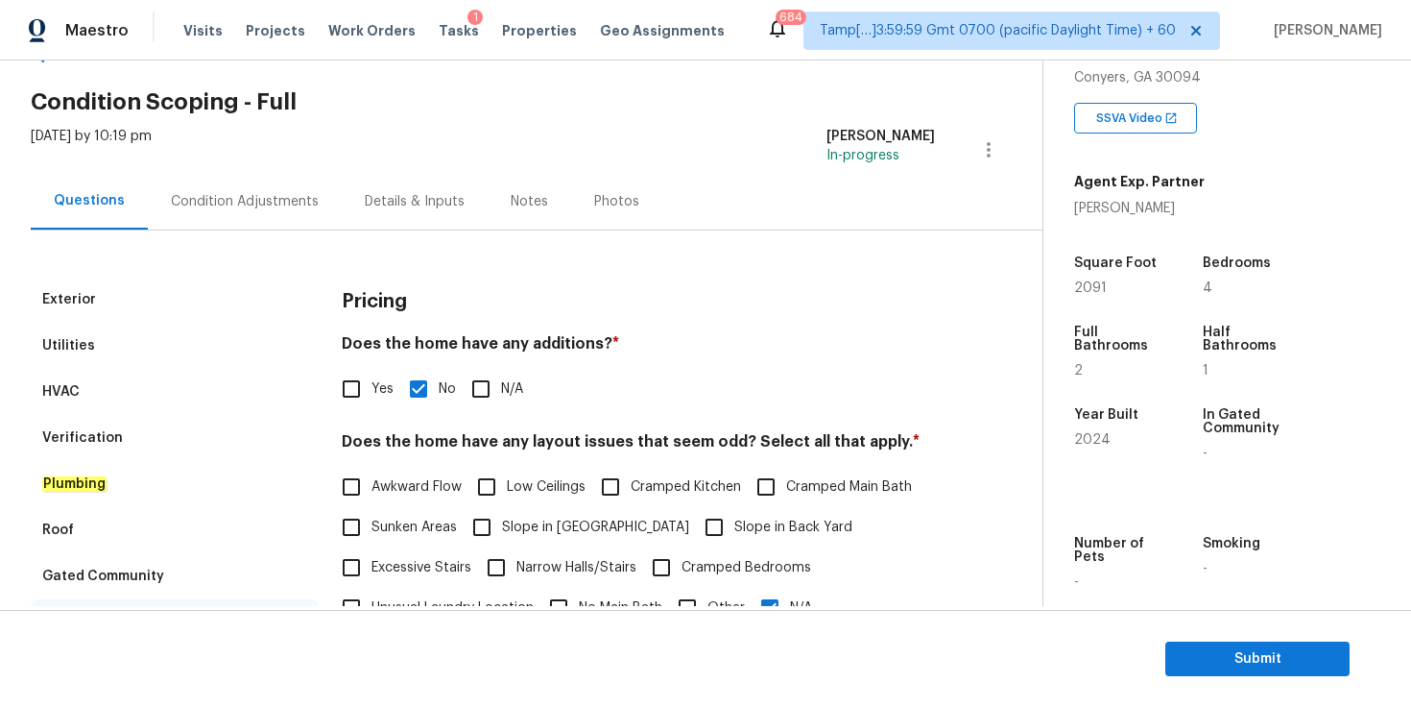
click at [288, 202] on div "Condition Adjustments" at bounding box center [245, 201] width 148 height 19
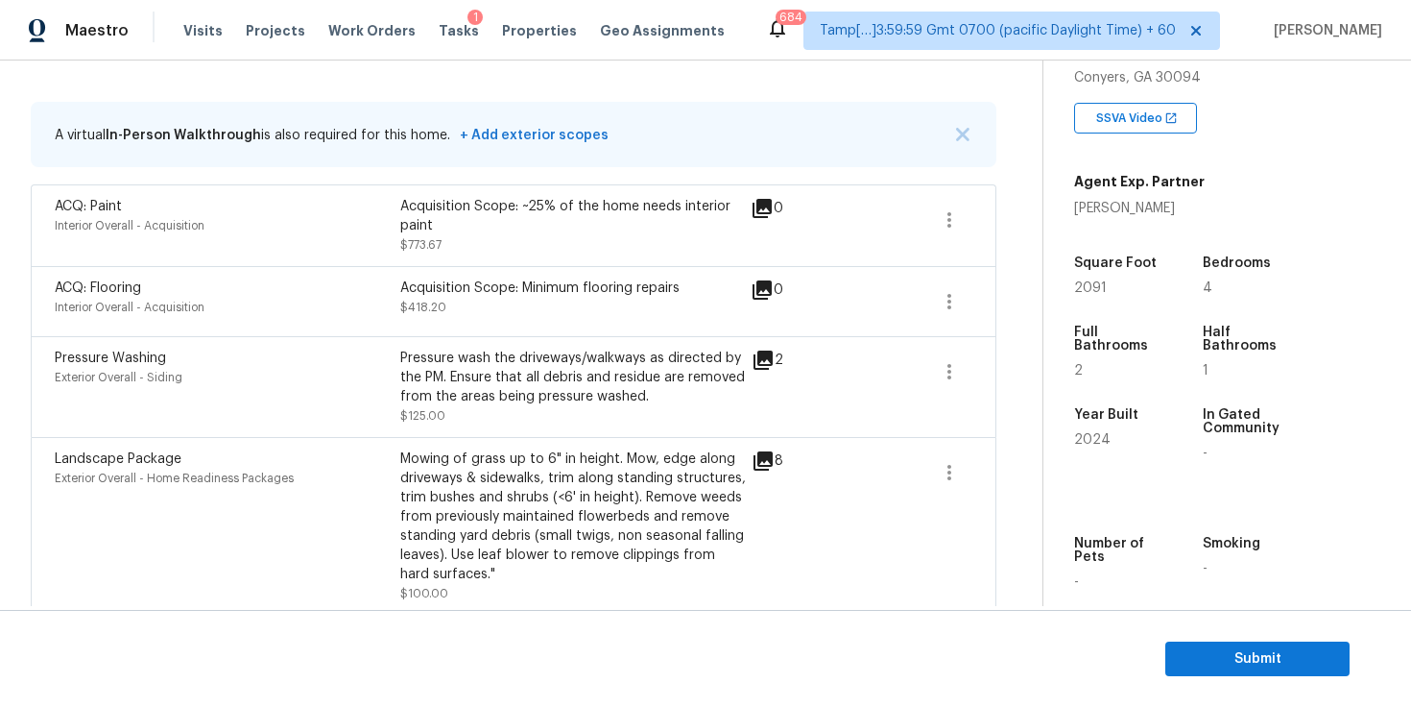
scroll to position [374, 0]
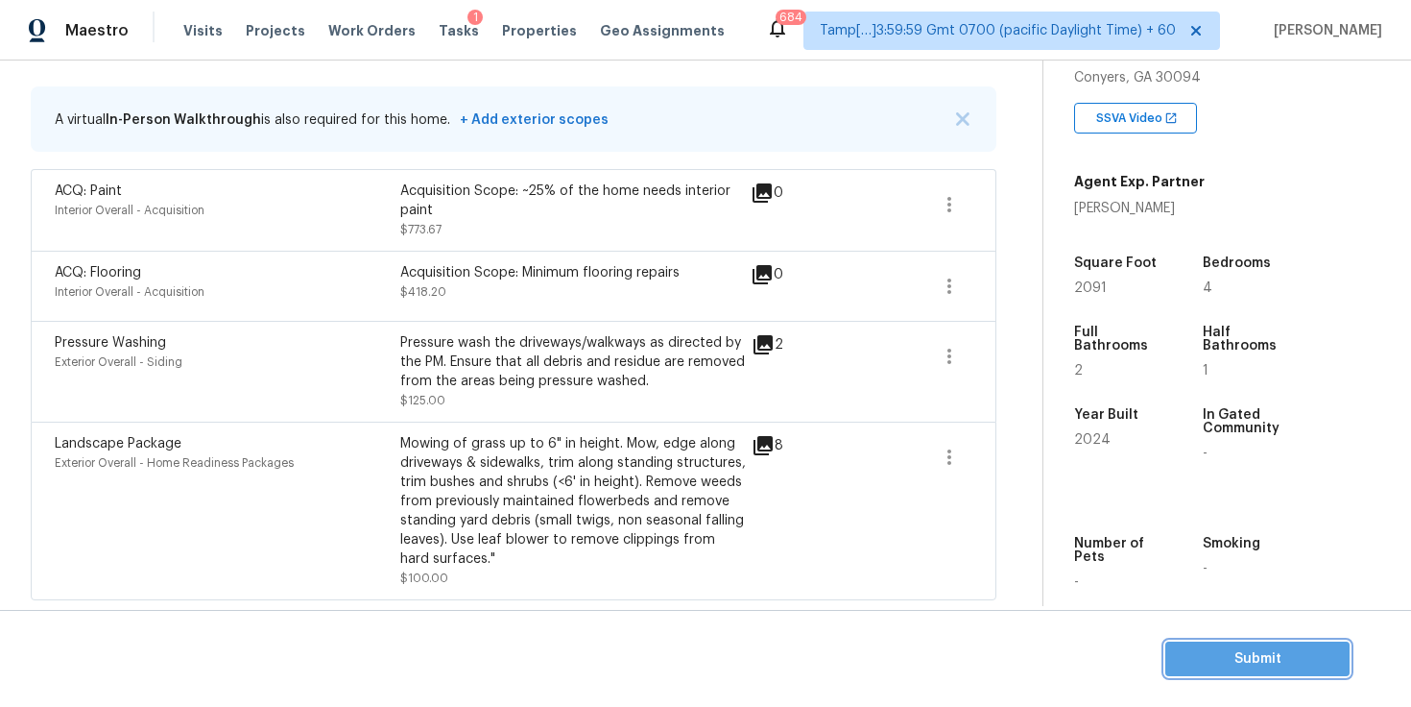
click at [1182, 662] on span "Submit" at bounding box center [1258, 659] width 154 height 24
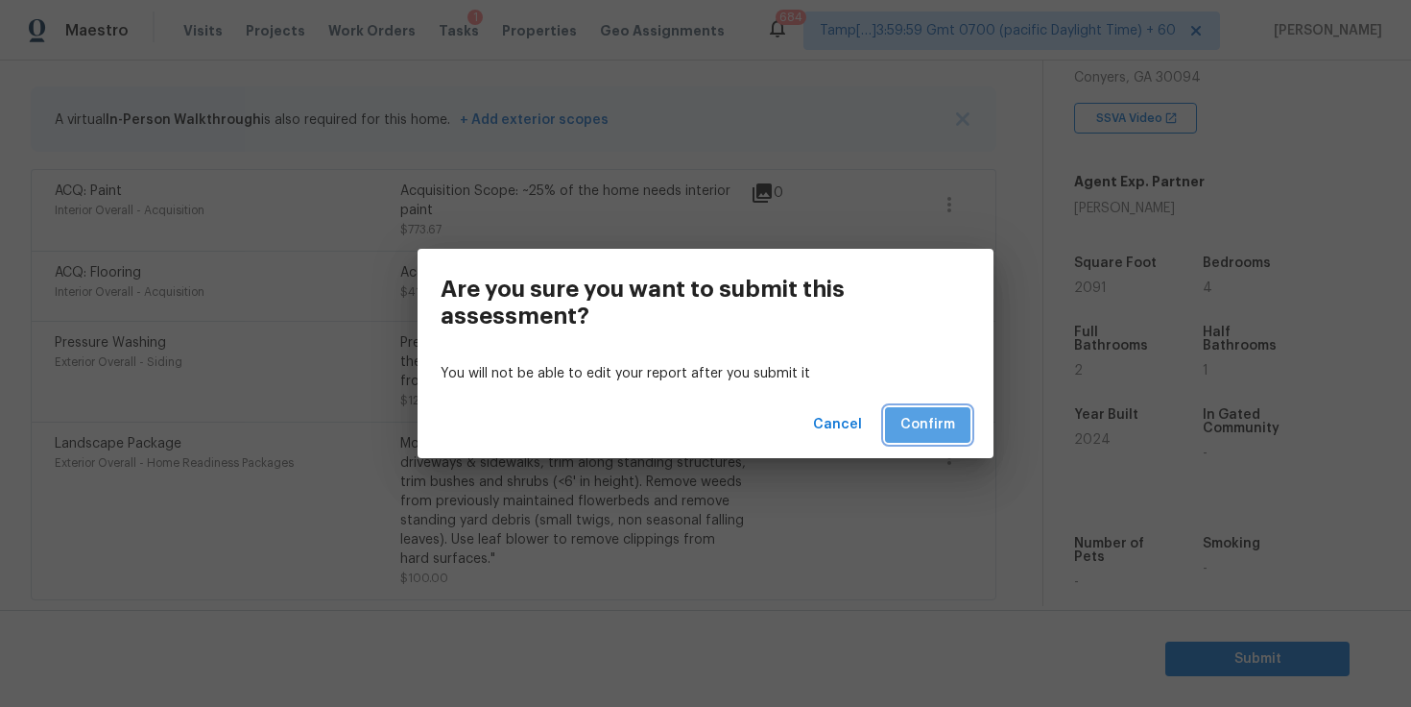
click at [940, 421] on span "Confirm" at bounding box center [928, 425] width 55 height 24
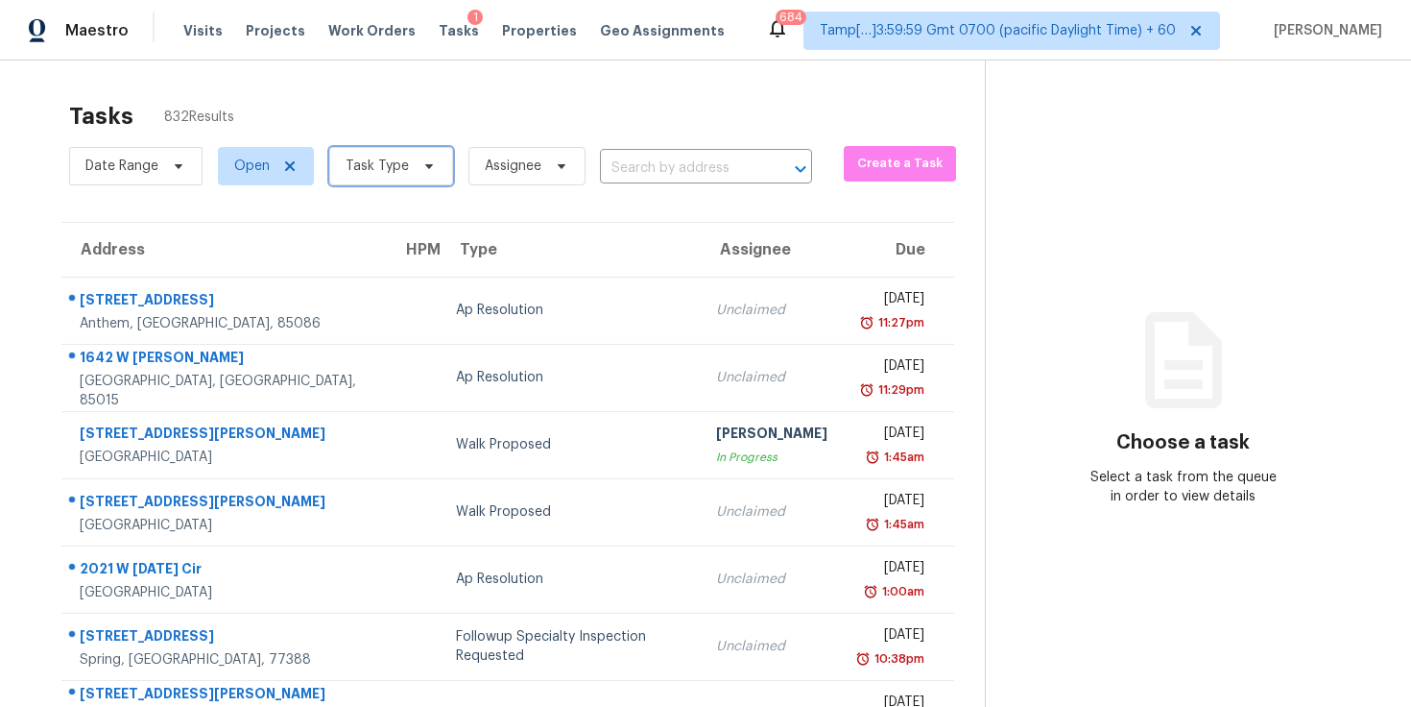
click at [389, 175] on span "Task Type" at bounding box center [377, 166] width 63 height 19
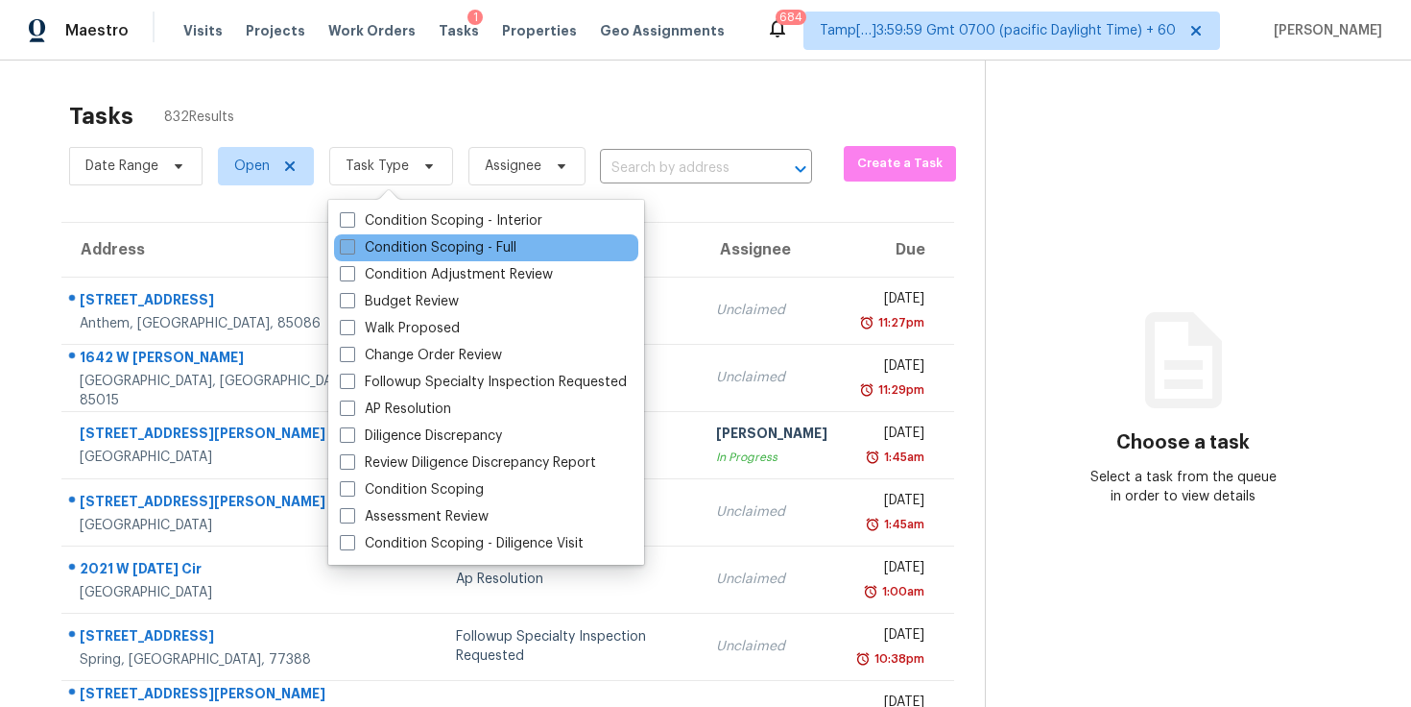
click at [413, 245] on label "Condition Scoping - Full" at bounding box center [428, 247] width 177 height 19
click at [352, 245] on input "Condition Scoping - Full" at bounding box center [346, 244] width 12 height 12
checkbox input "true"
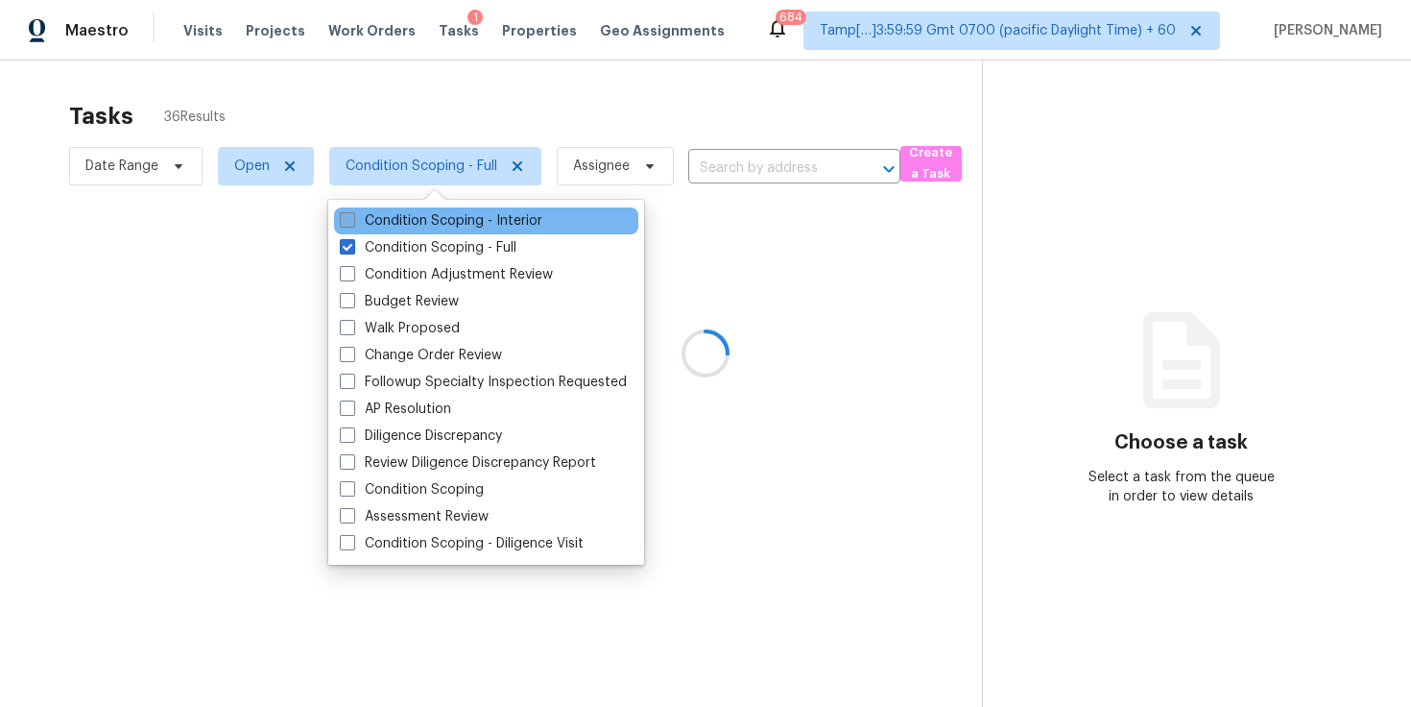
click at [419, 221] on label "Condition Scoping - Interior" at bounding box center [441, 220] width 203 height 19
click at [352, 221] on input "Condition Scoping - Interior" at bounding box center [346, 217] width 12 height 12
checkbox input "true"
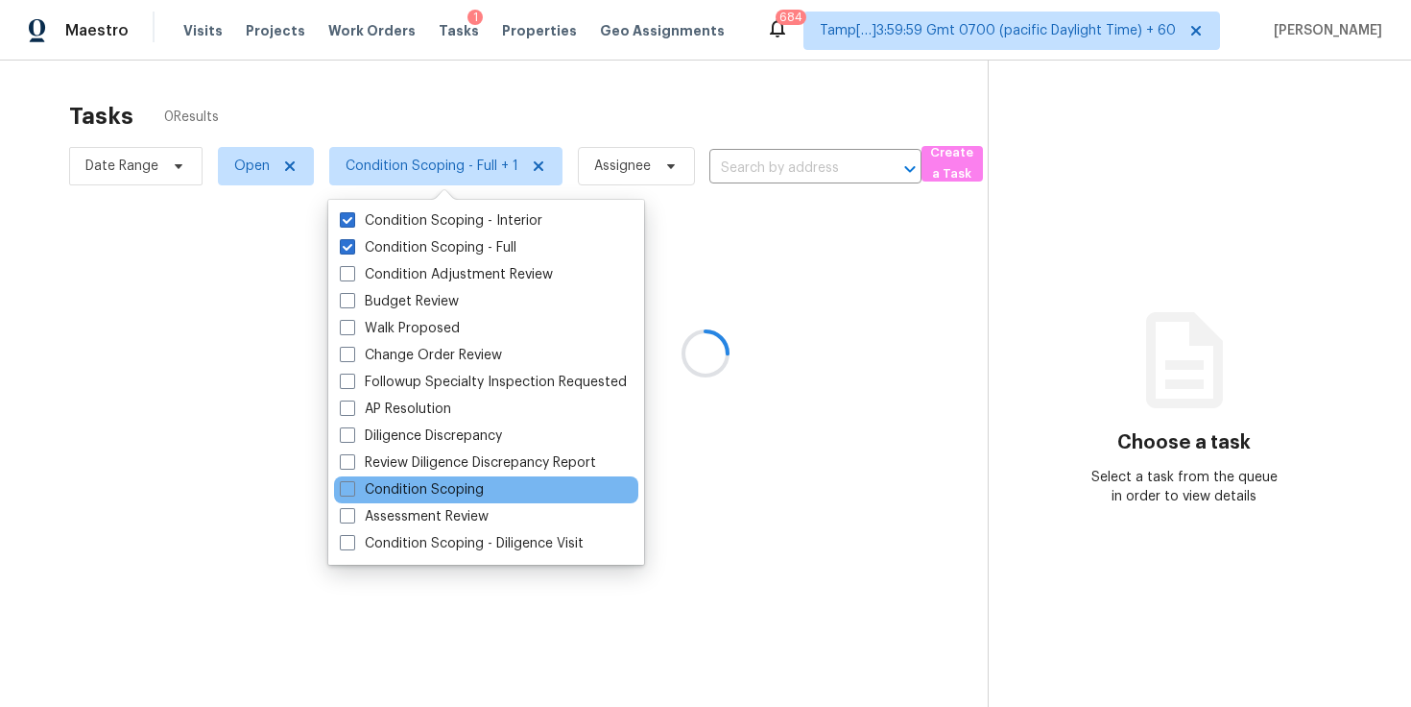
click at [439, 479] on div "Condition Scoping" at bounding box center [486, 489] width 304 height 27
click at [441, 485] on label "Condition Scoping" at bounding box center [412, 489] width 144 height 19
click at [352, 485] on input "Condition Scoping" at bounding box center [346, 486] width 12 height 12
checkbox input "true"
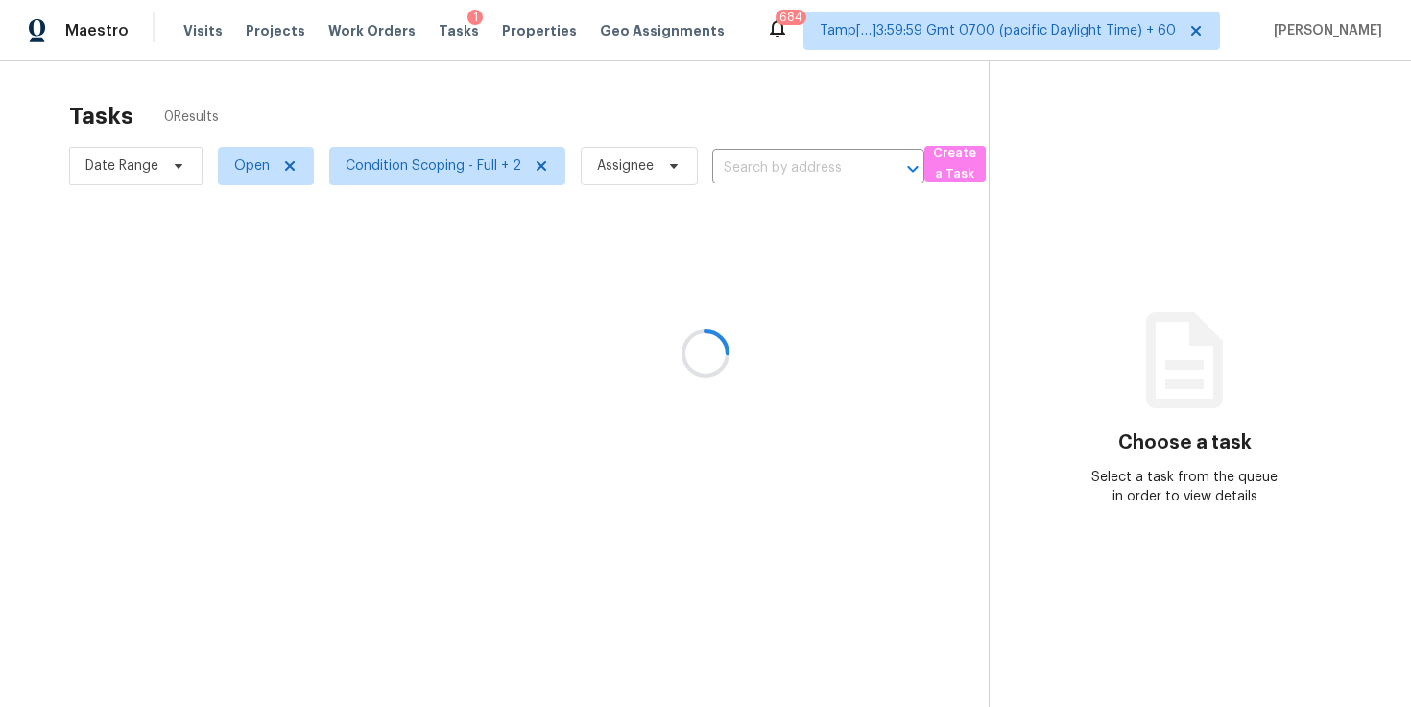
click at [747, 110] on div at bounding box center [705, 353] width 1411 height 707
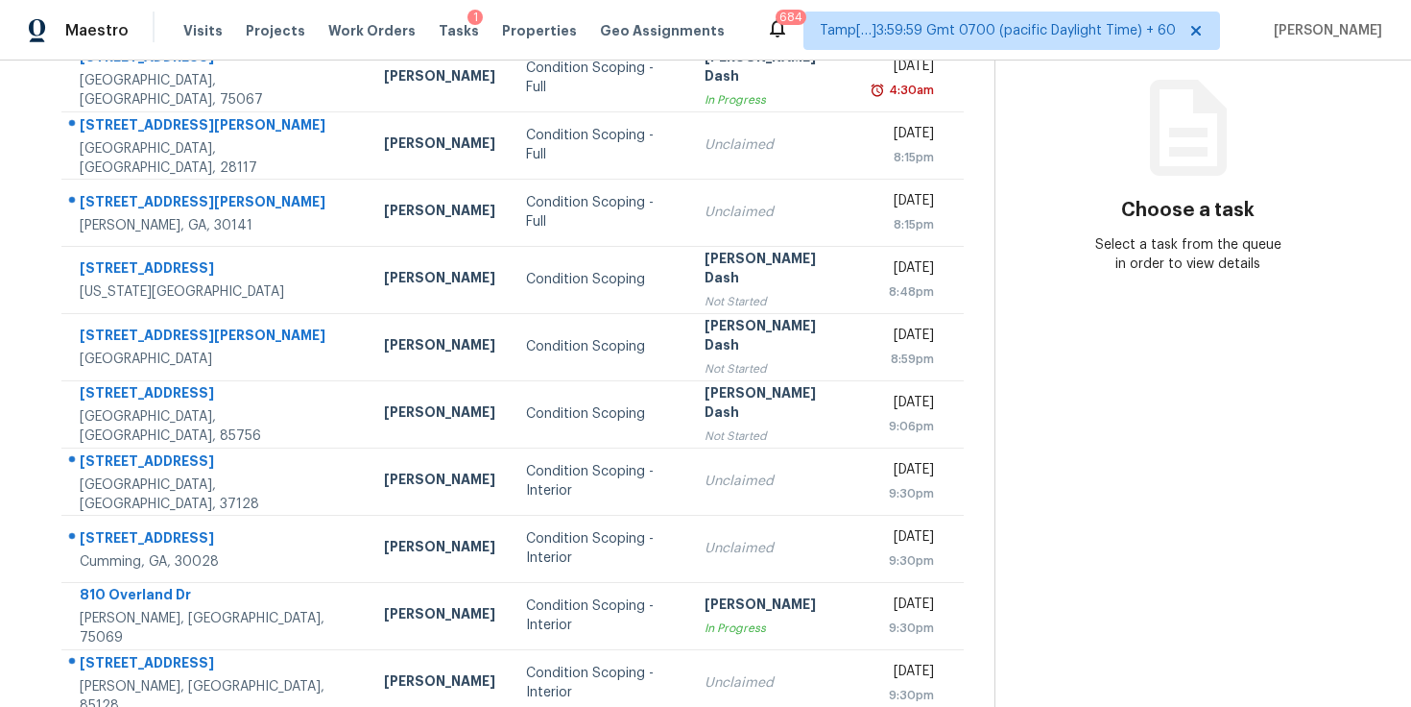
scroll to position [223, 0]
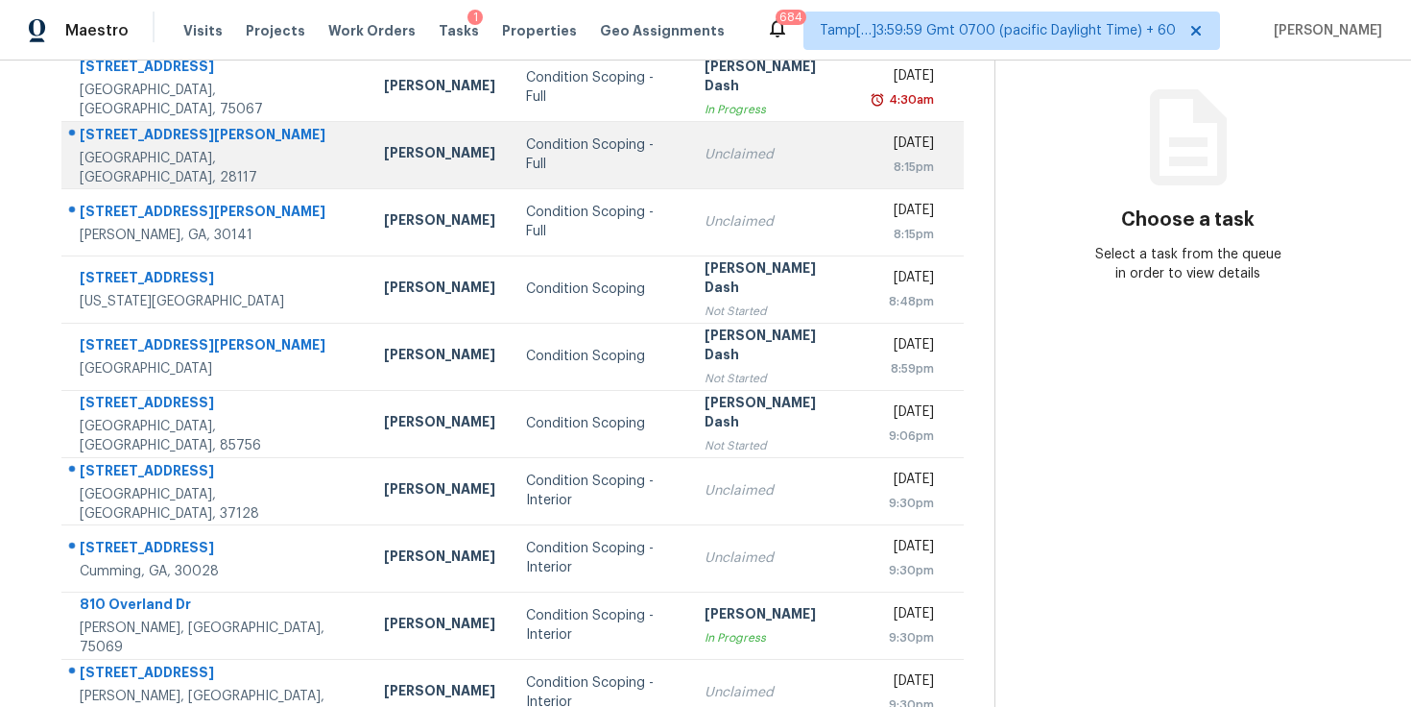
click at [751, 157] on div "Unclaimed" at bounding box center [774, 154] width 139 height 19
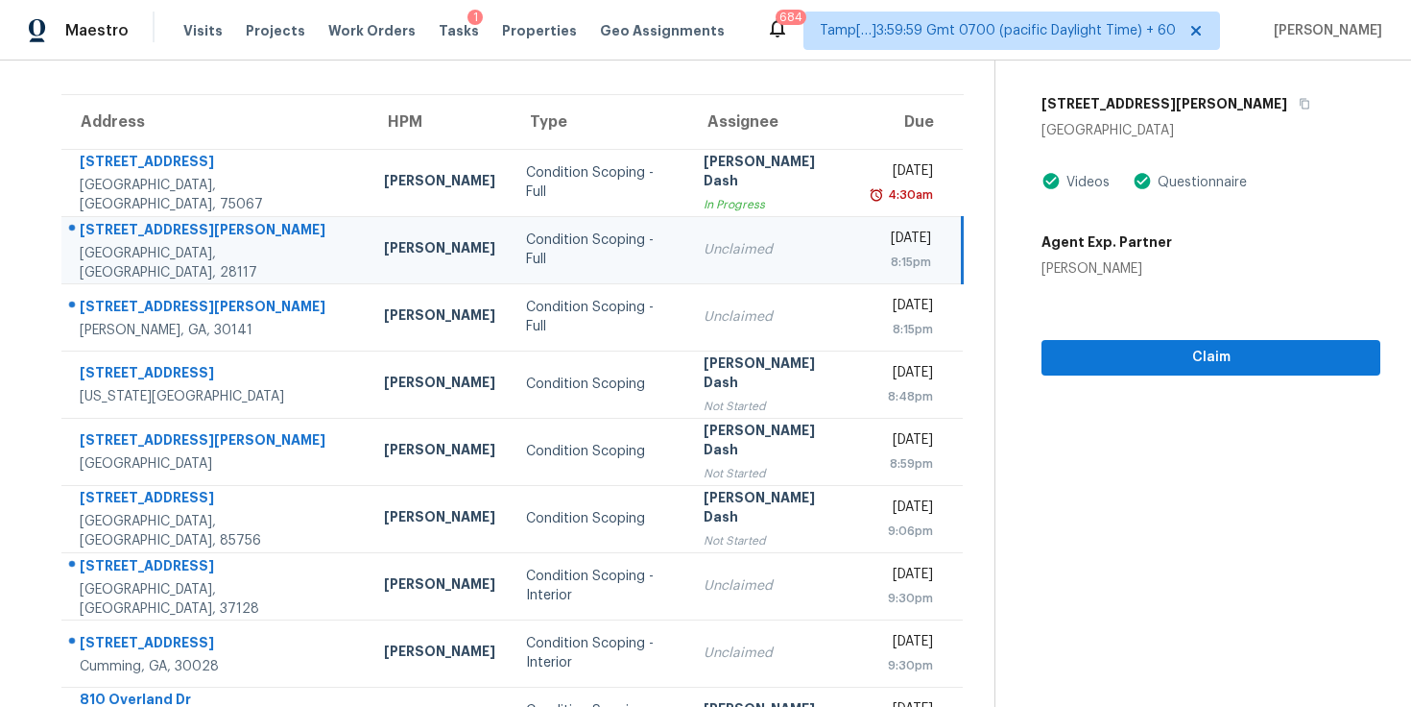
scroll to position [0, 0]
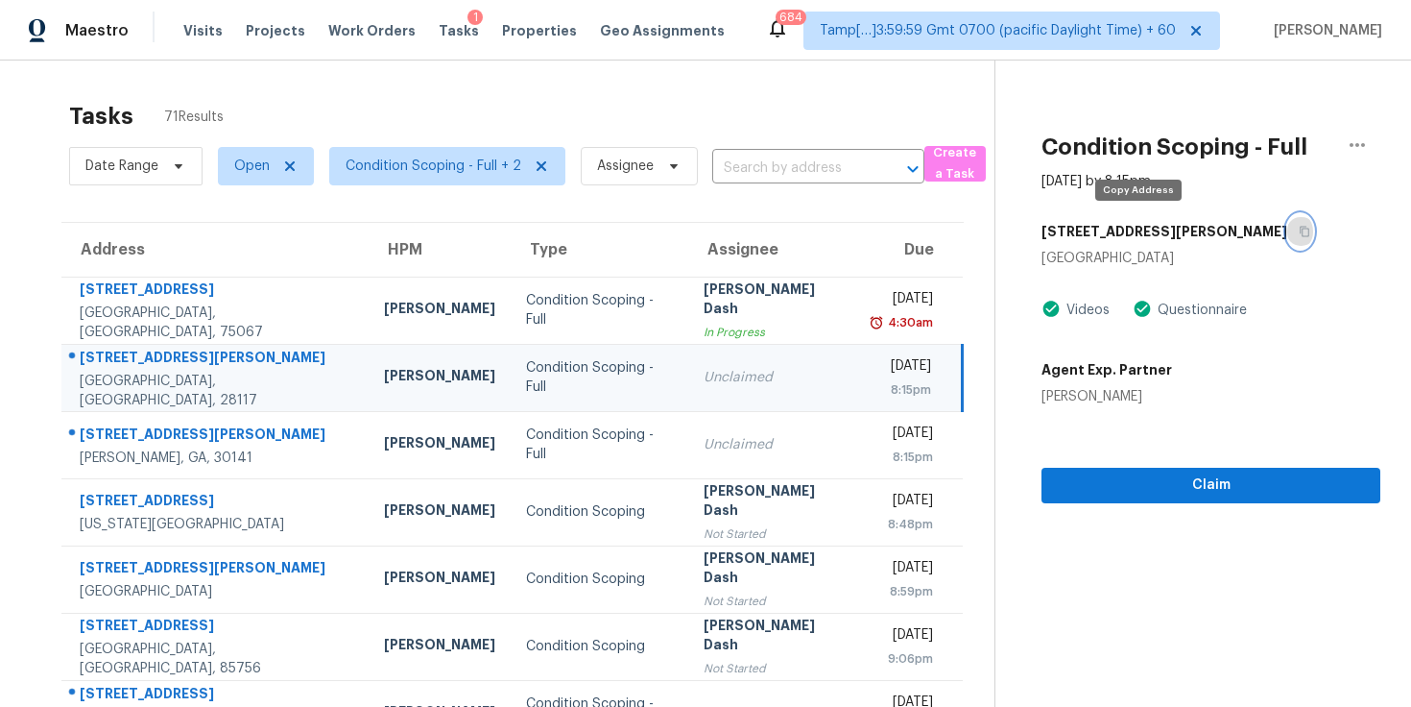
click at [1299, 232] on icon "button" at bounding box center [1305, 232] width 12 height 12
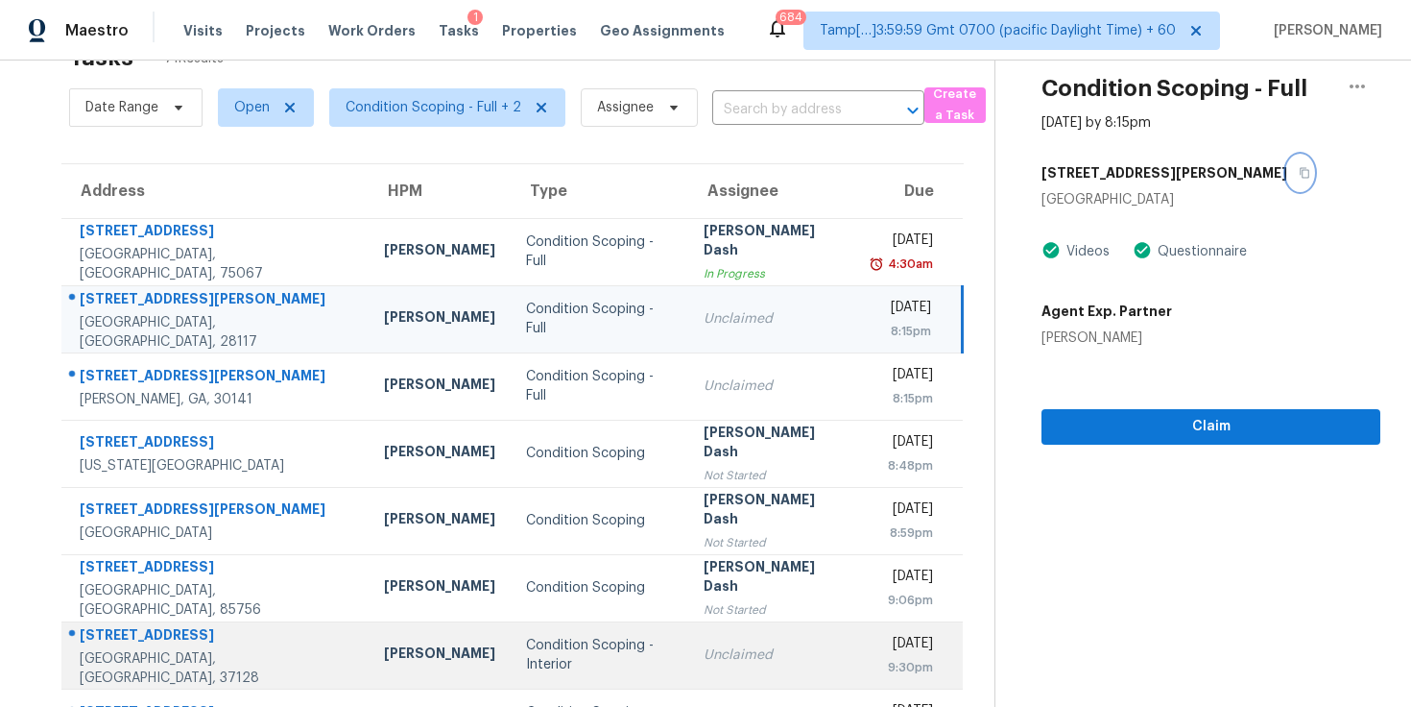
scroll to position [293, 0]
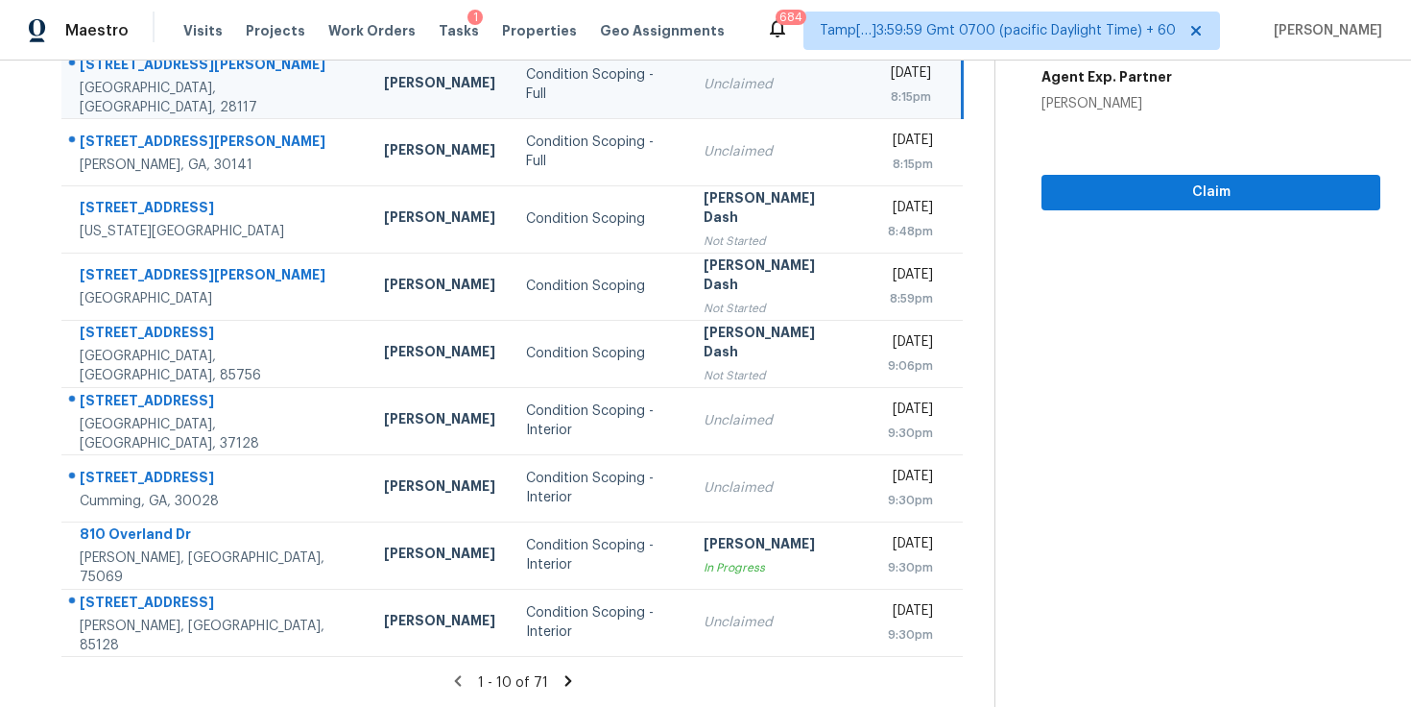
click at [560, 677] on icon at bounding box center [568, 680] width 17 height 17
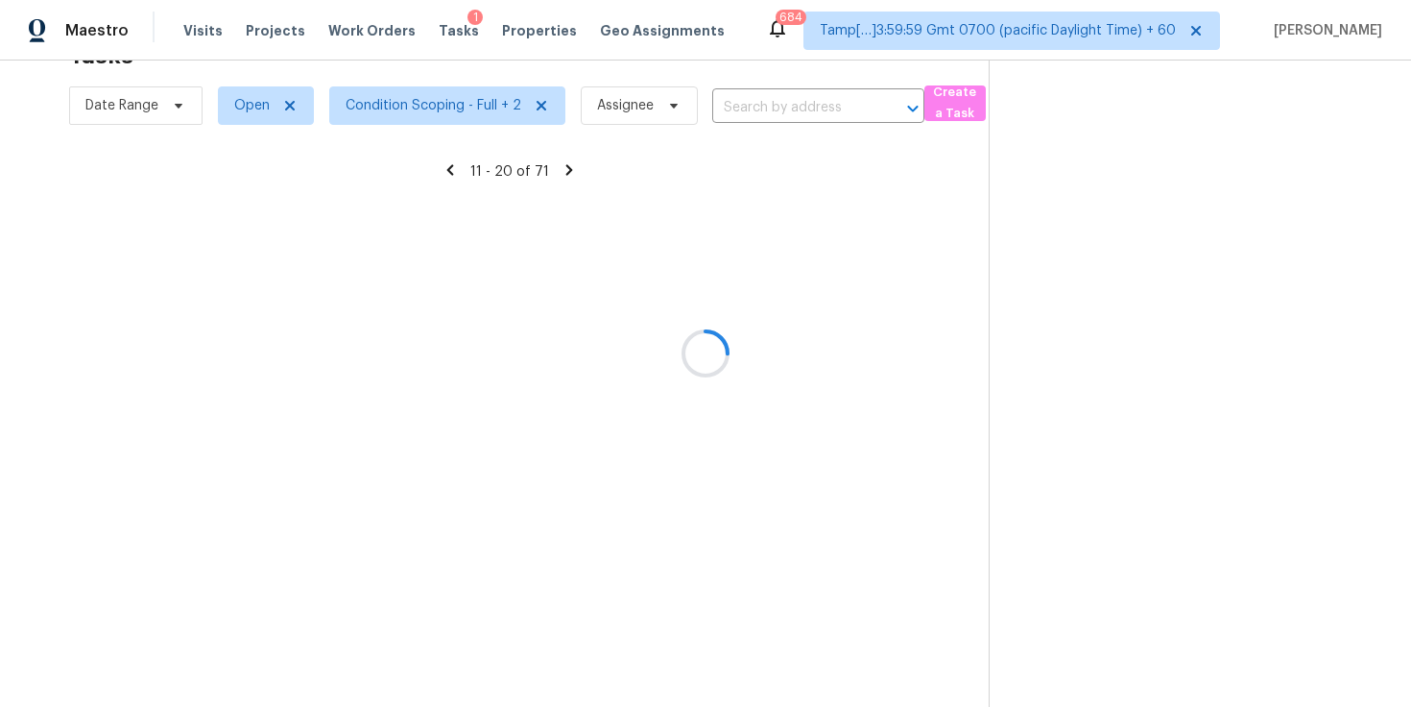
scroll to position [60, 0]
click at [454, 102] on div at bounding box center [705, 353] width 1411 height 707
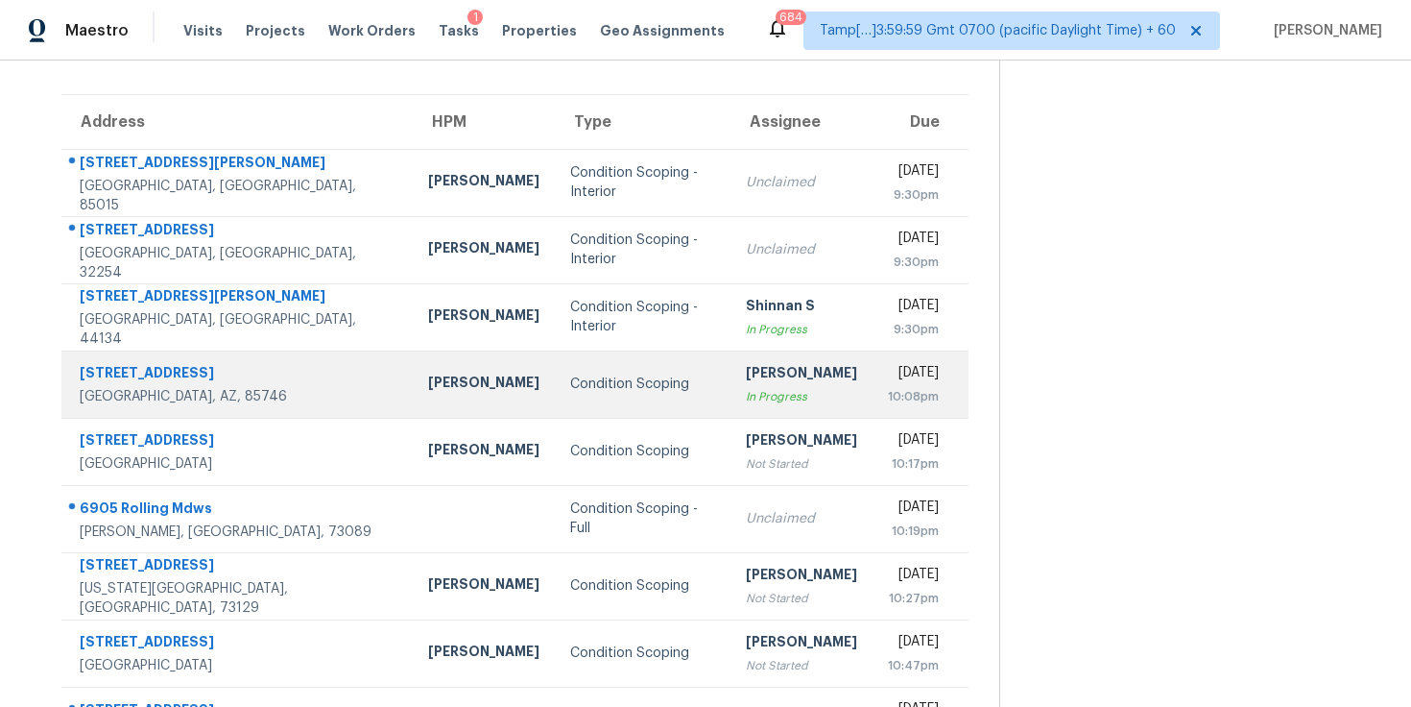
scroll to position [0, 0]
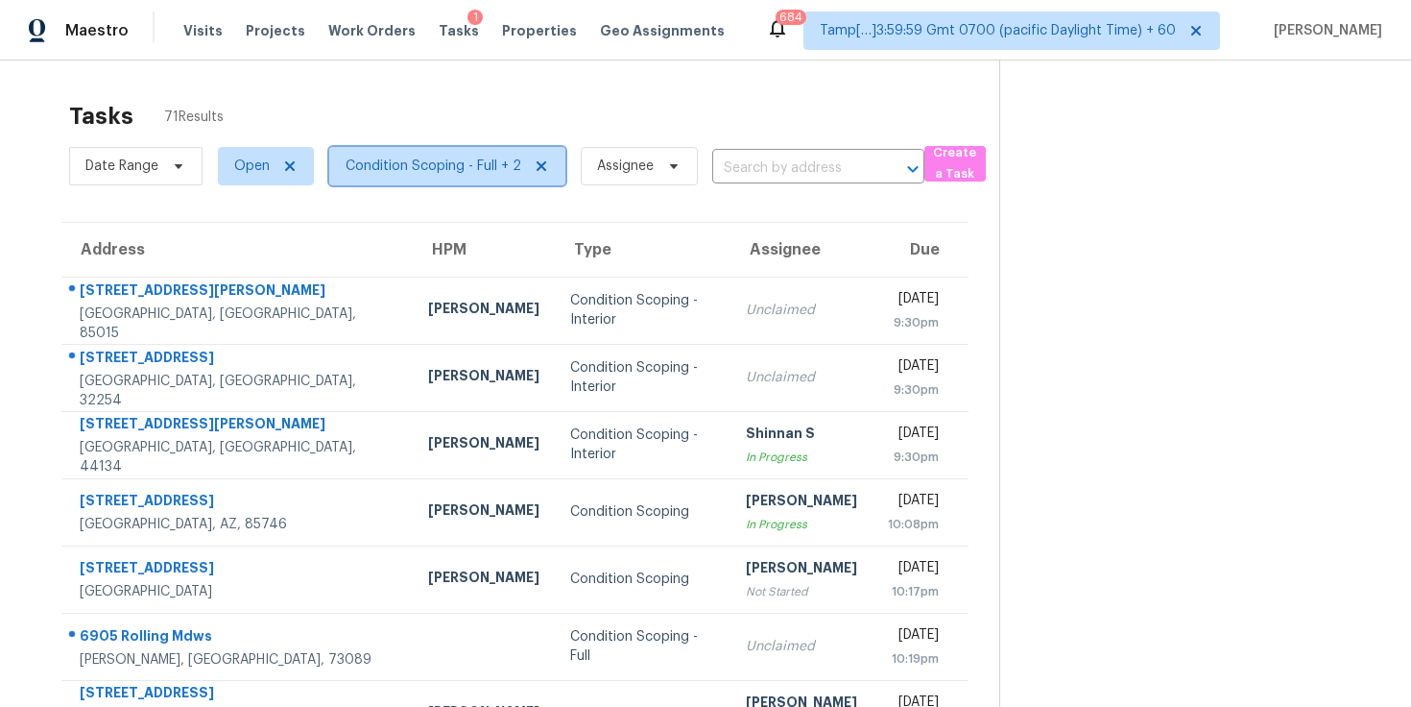
click at [428, 177] on span "Condition Scoping - Full + 2" at bounding box center [447, 166] width 236 height 38
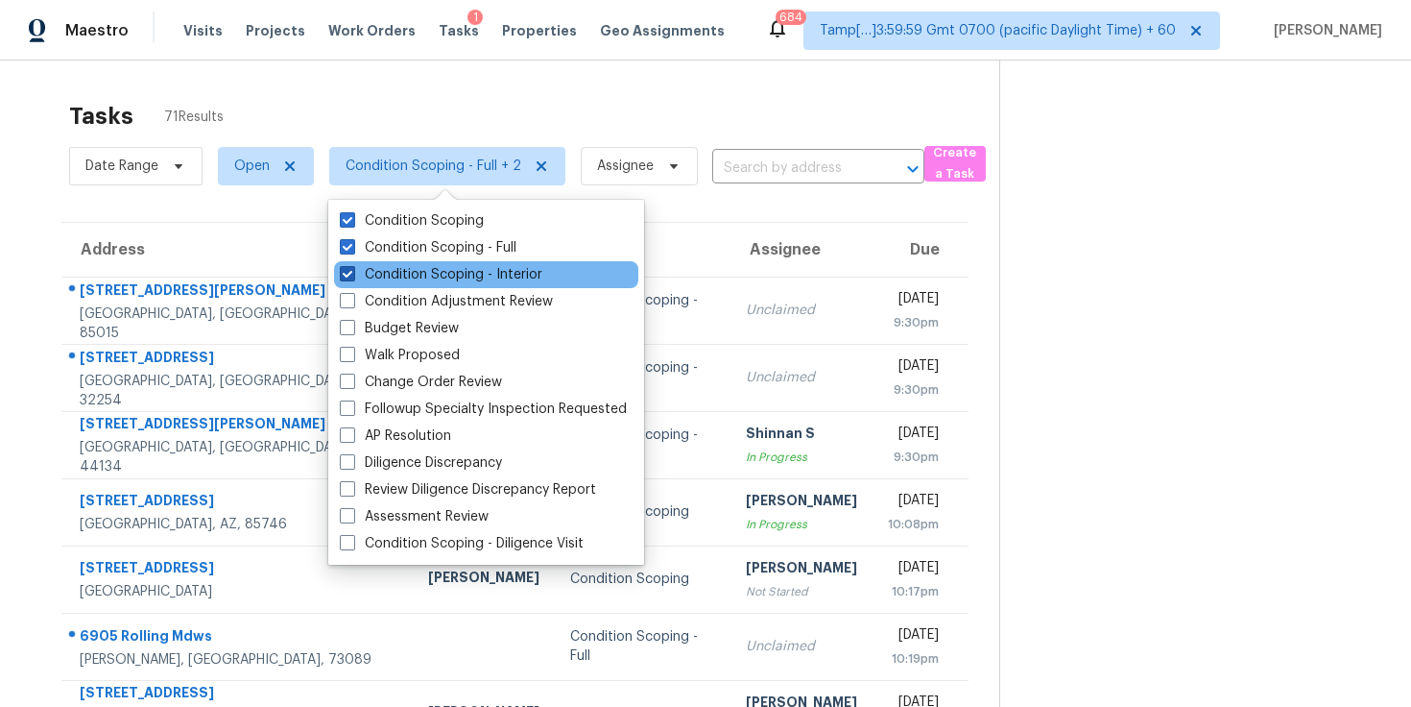
click at [426, 274] on label "Condition Scoping - Interior" at bounding box center [441, 274] width 203 height 19
click at [352, 274] on input "Condition Scoping - Interior" at bounding box center [346, 271] width 12 height 12
checkbox input "false"
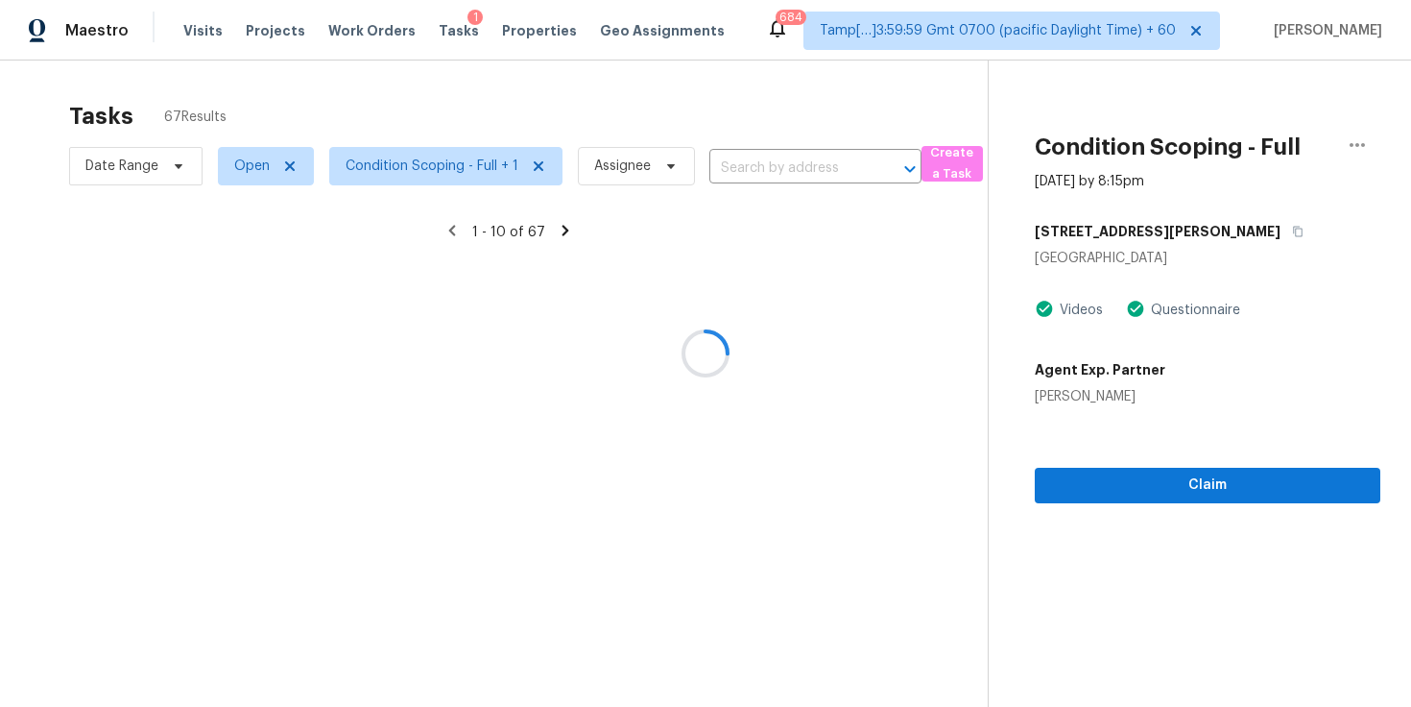
click at [514, 88] on div at bounding box center [705, 353] width 1411 height 707
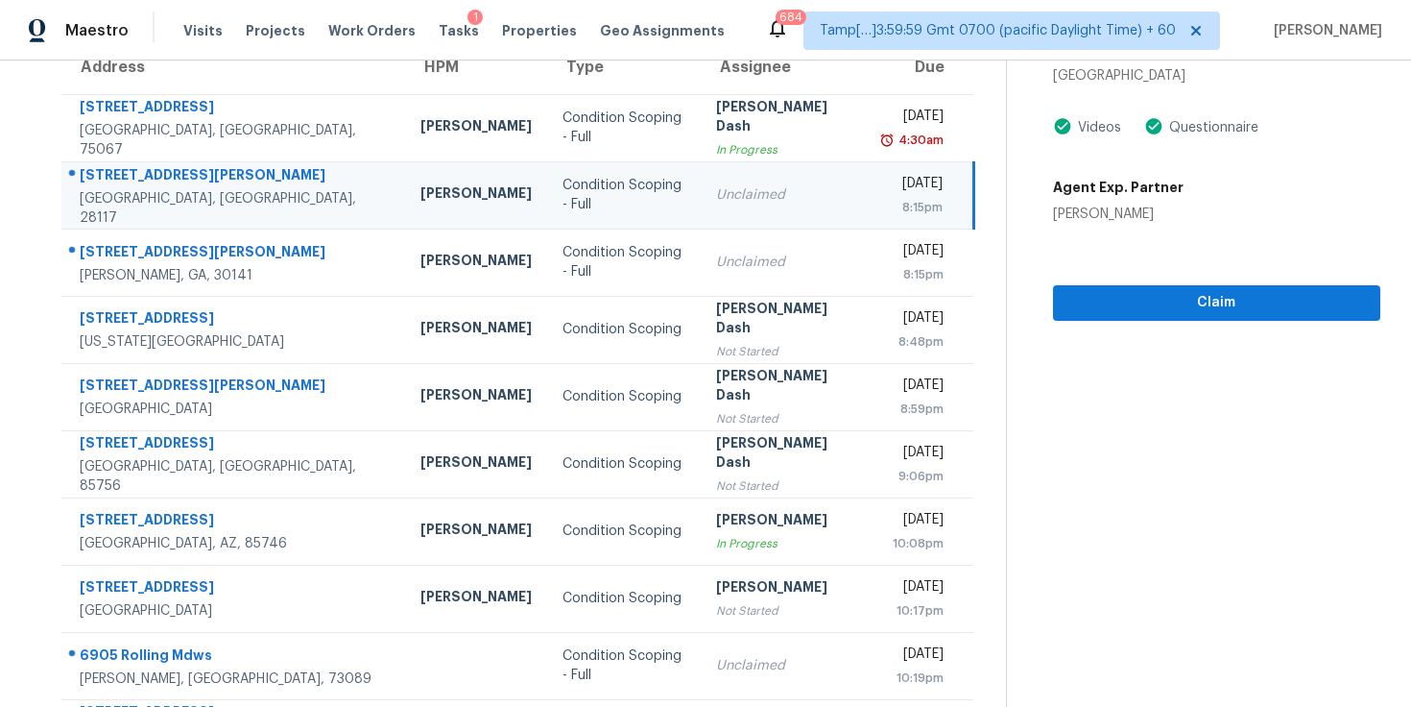
scroll to position [293, 0]
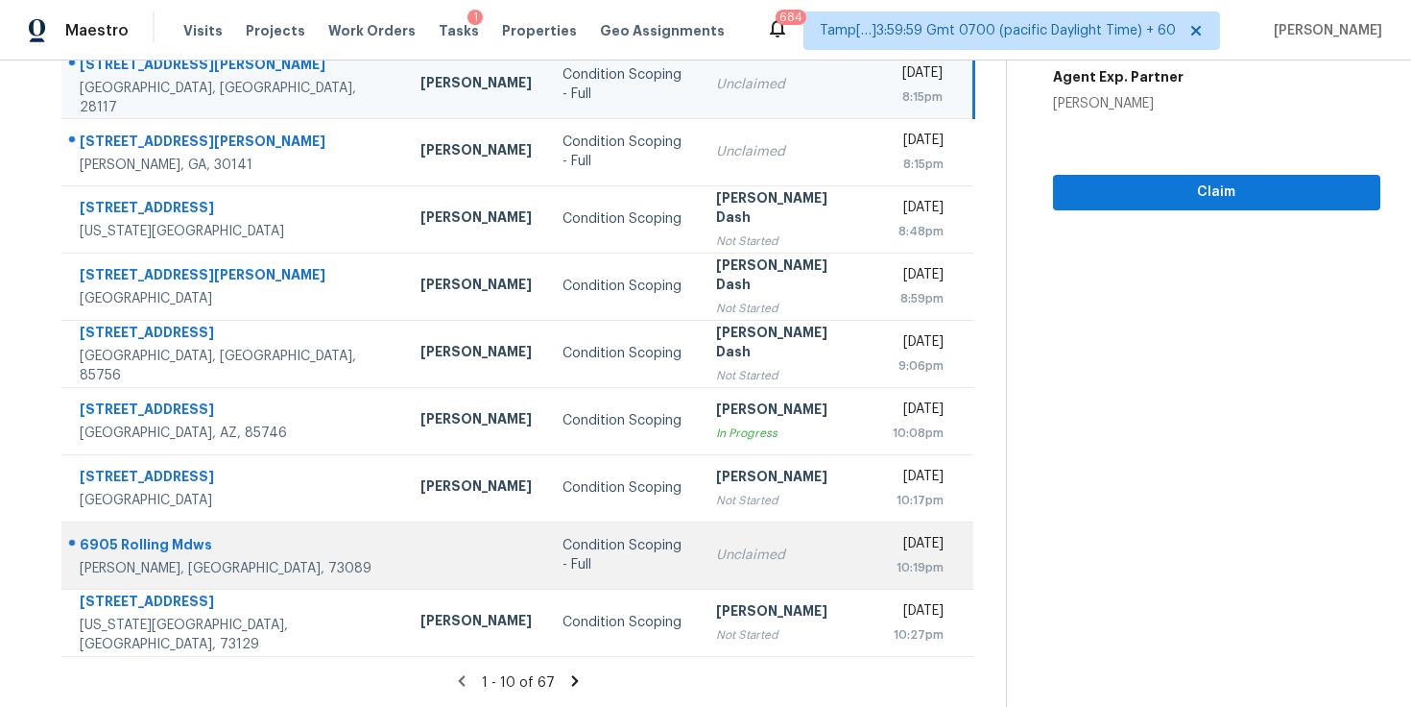
click at [720, 548] on div "Unclaimed" at bounding box center [784, 554] width 137 height 19
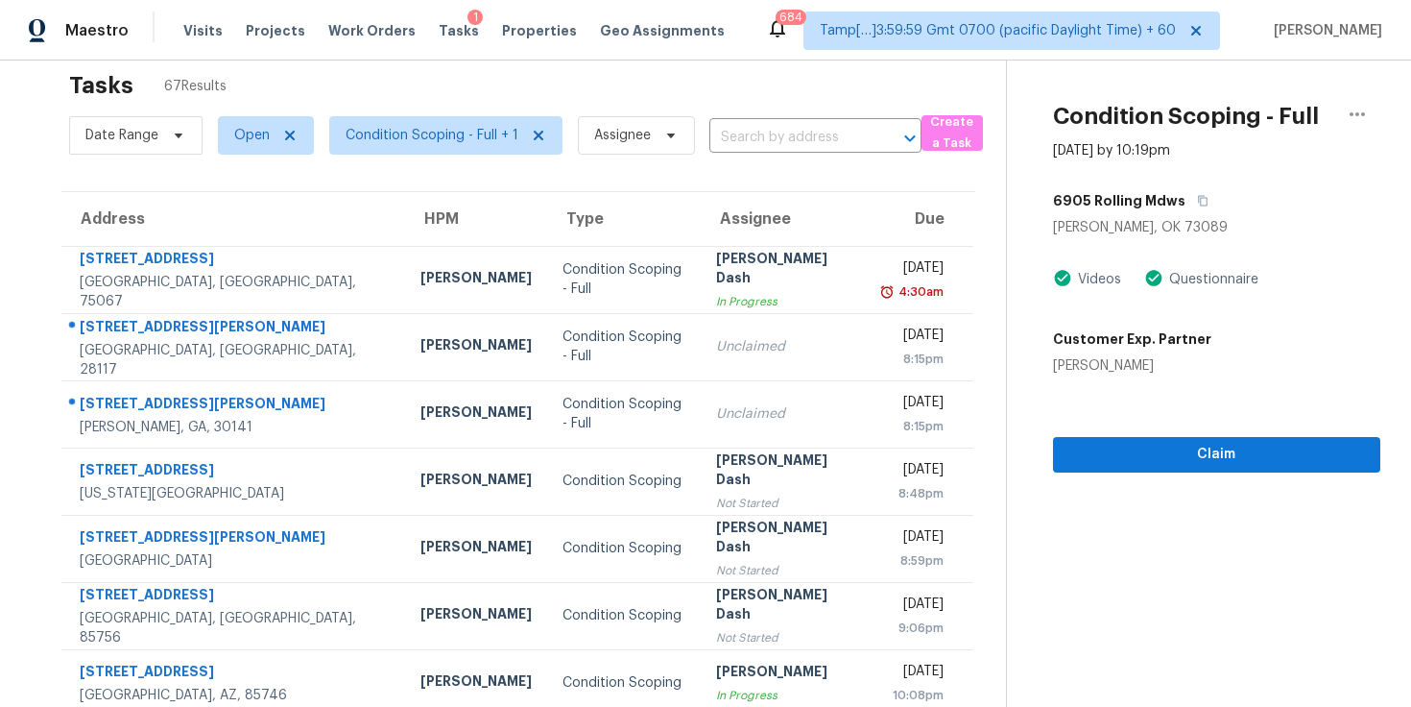
scroll to position [0, 0]
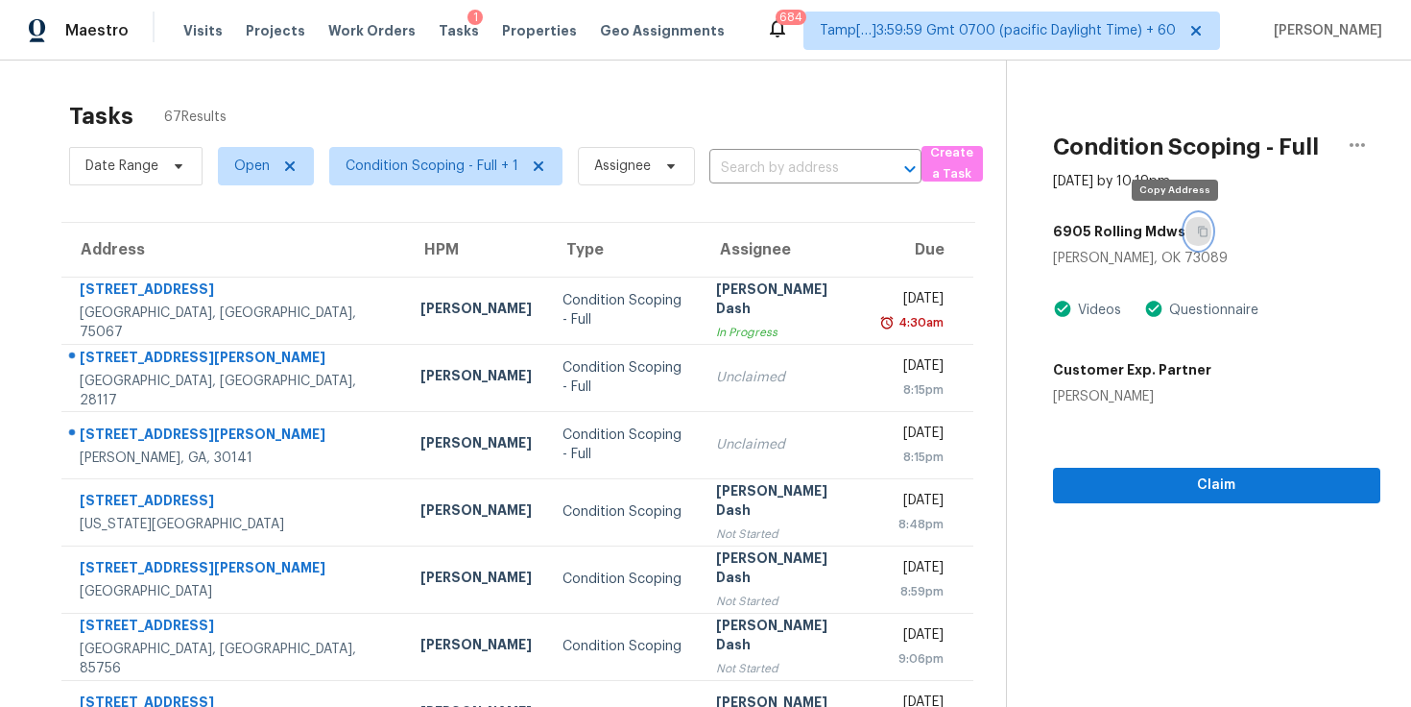
click at [1197, 232] on icon "button" at bounding box center [1203, 232] width 12 height 12
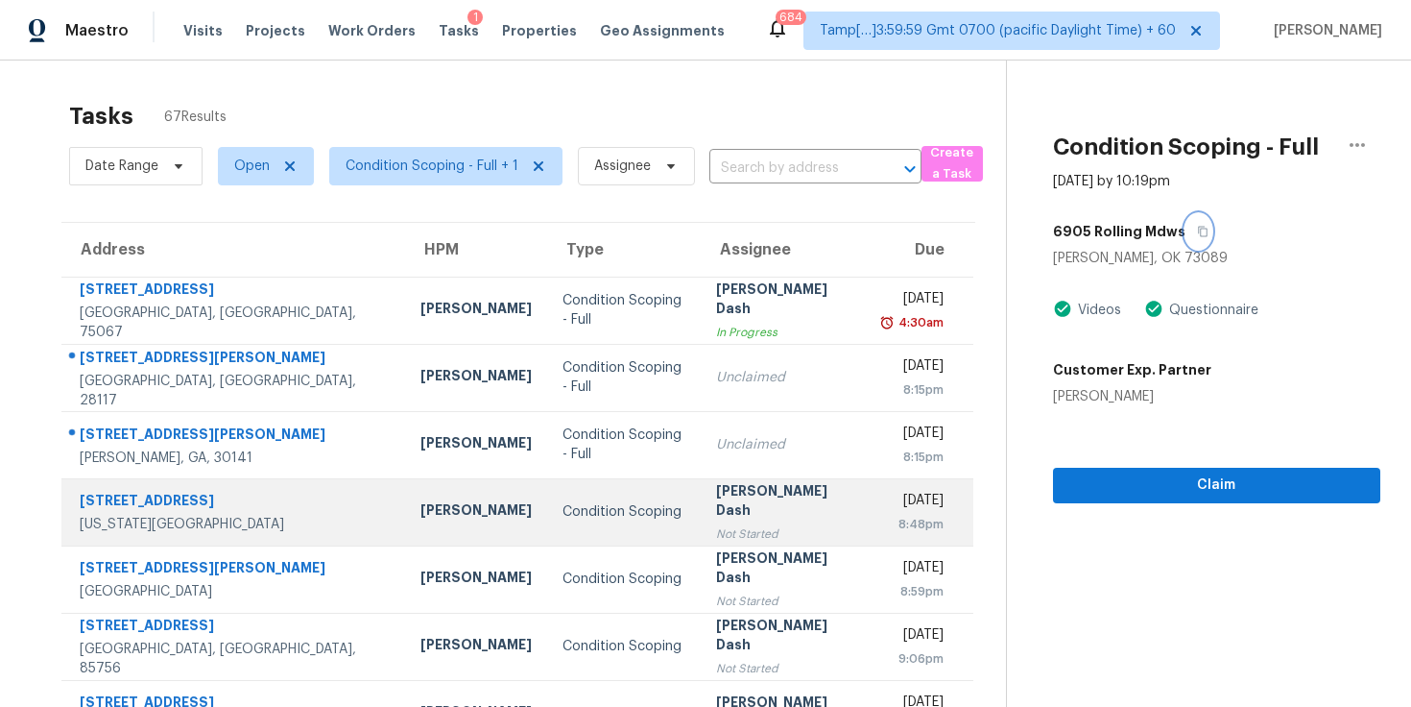
scroll to position [162, 0]
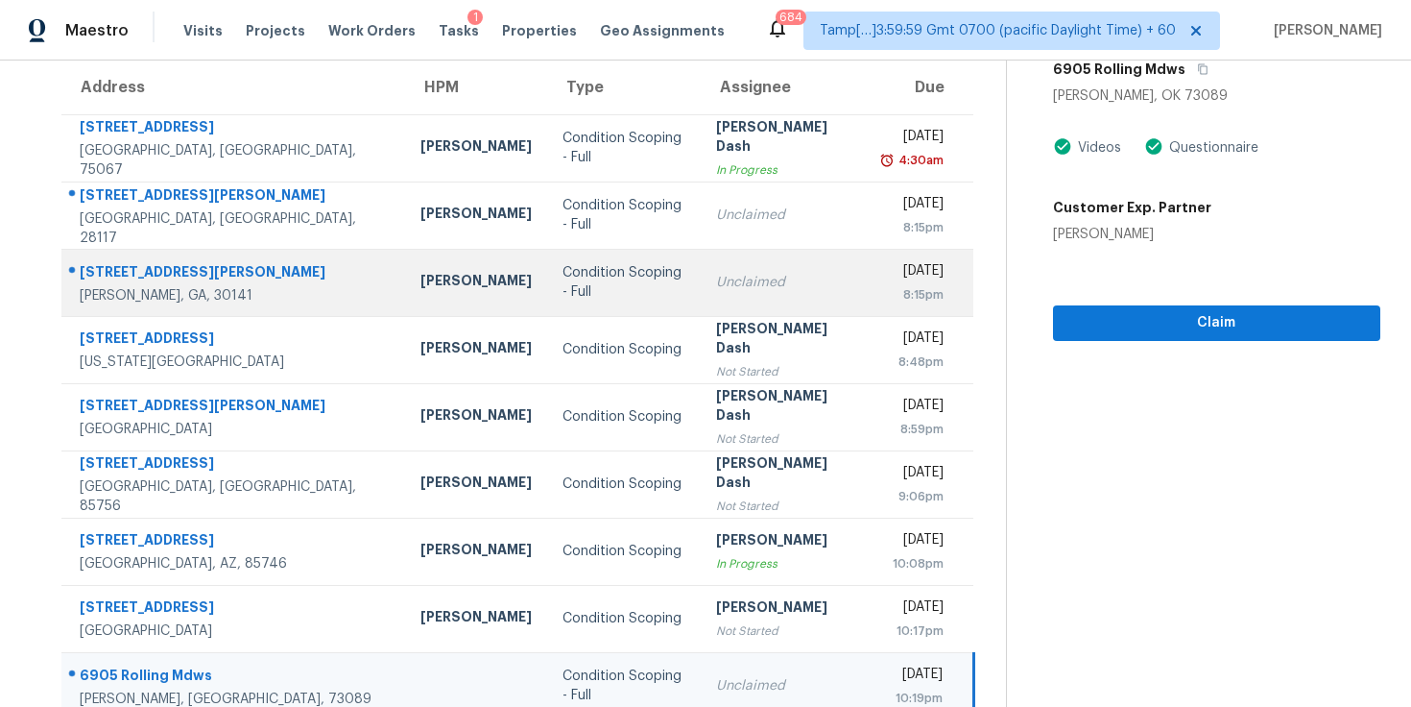
click at [577, 283] on div "Condition Scoping - Full" at bounding box center [624, 282] width 123 height 38
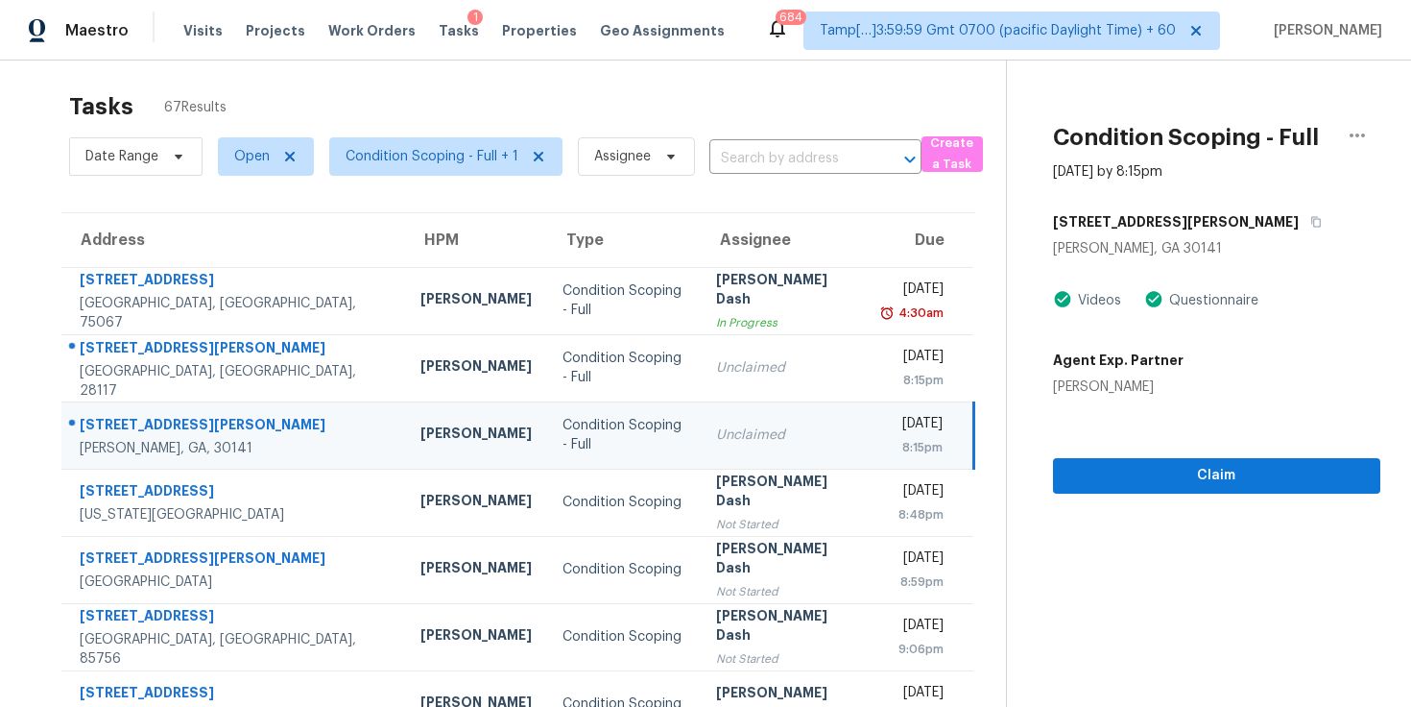
scroll to position [0, 0]
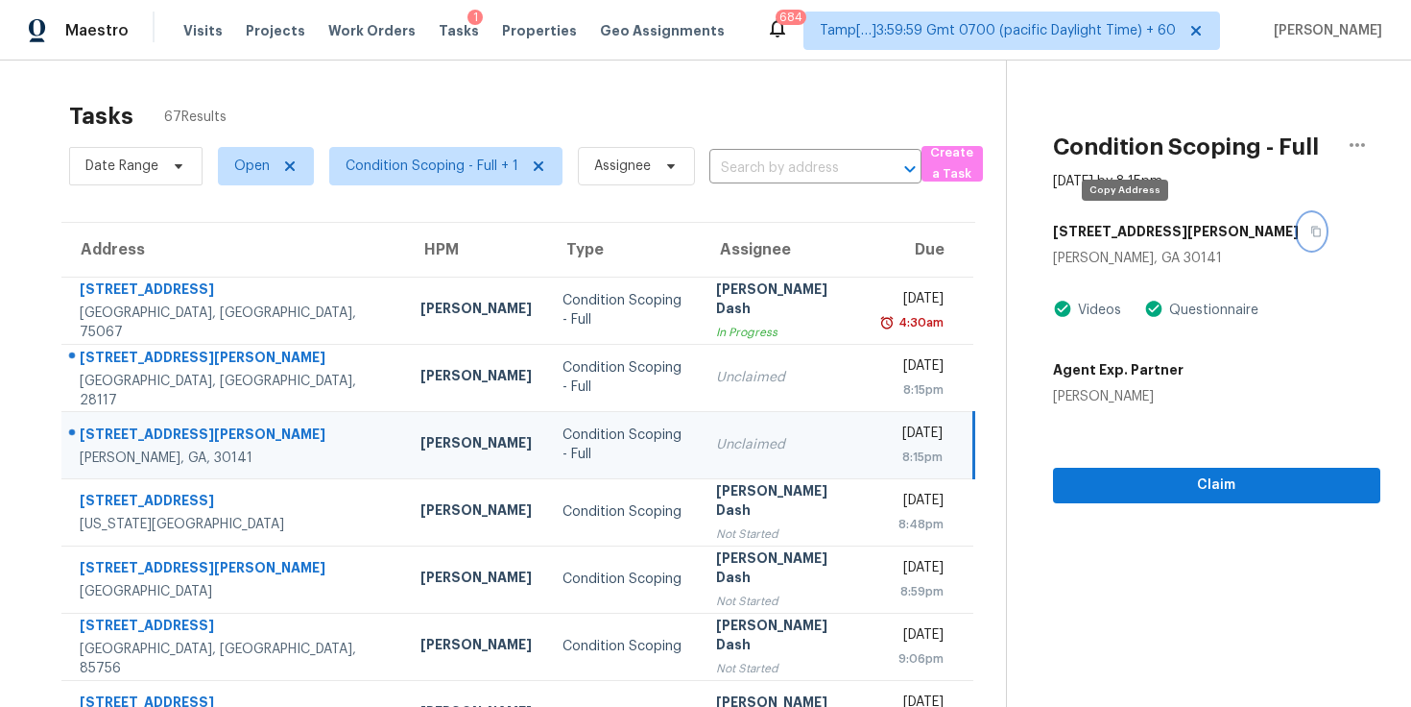
click at [1311, 236] on icon "button" at bounding box center [1317, 232] width 12 height 12
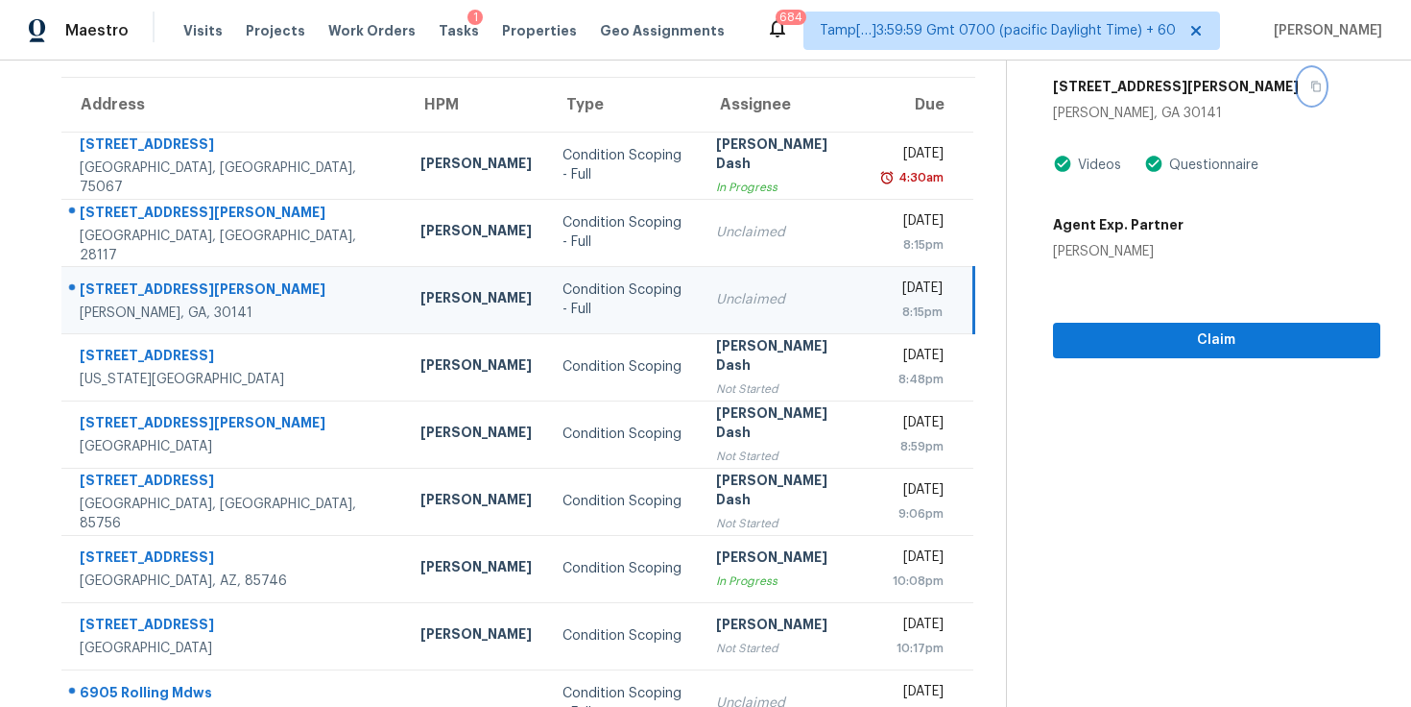
scroll to position [293, 0]
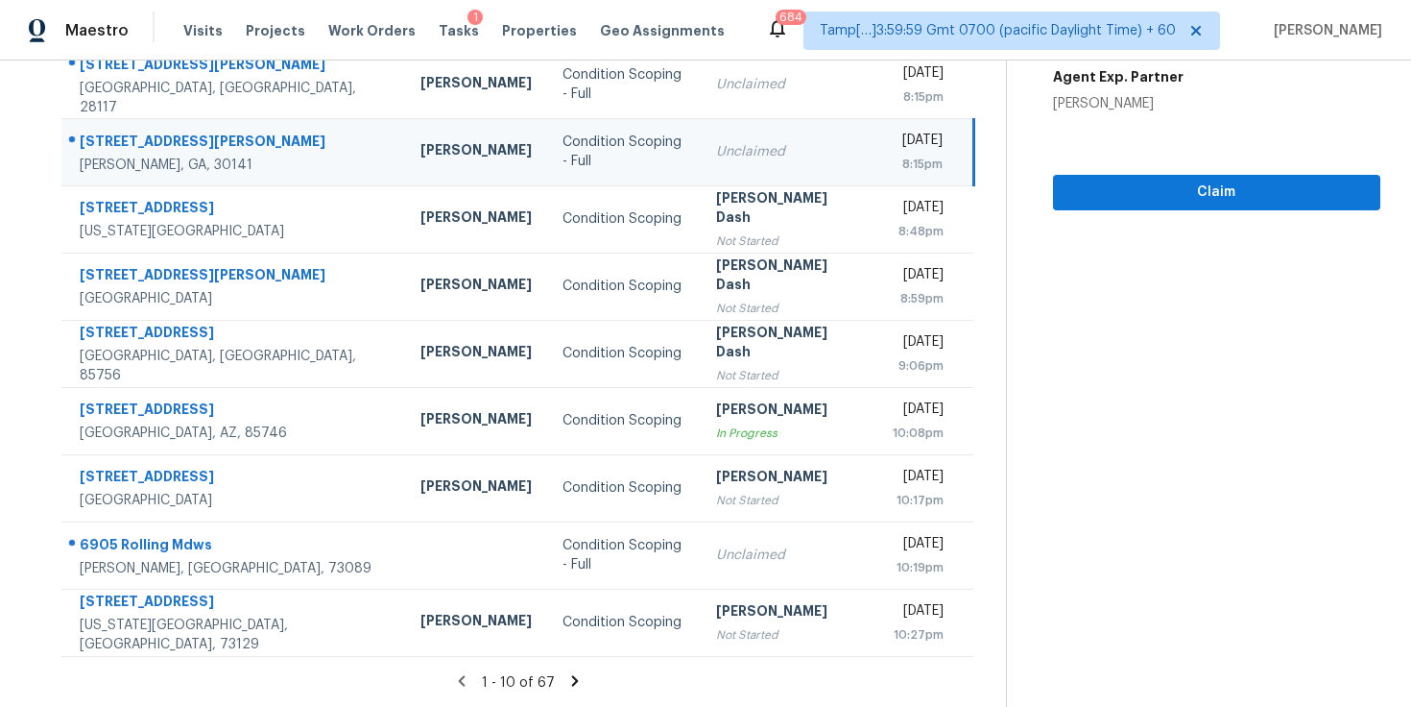
click at [566, 682] on icon at bounding box center [574, 680] width 17 height 17
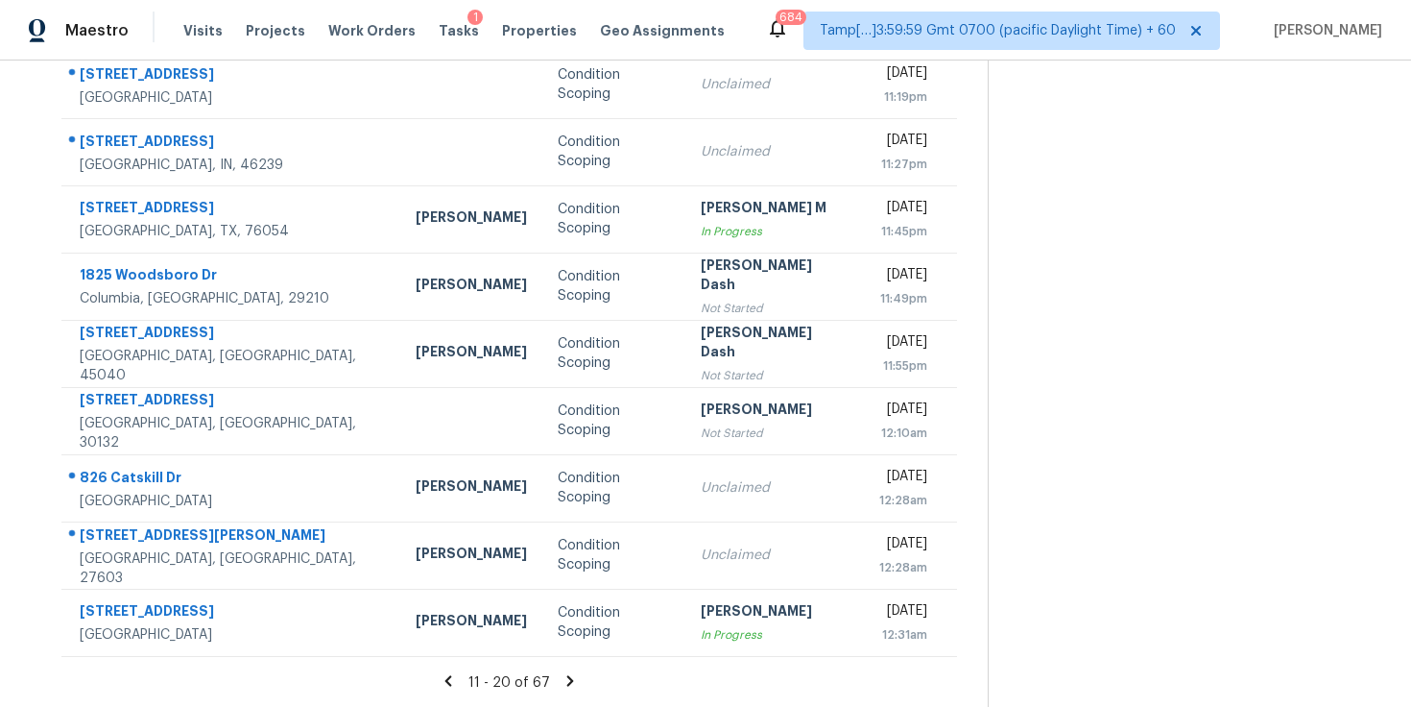
click at [565, 679] on icon at bounding box center [570, 680] width 17 height 17
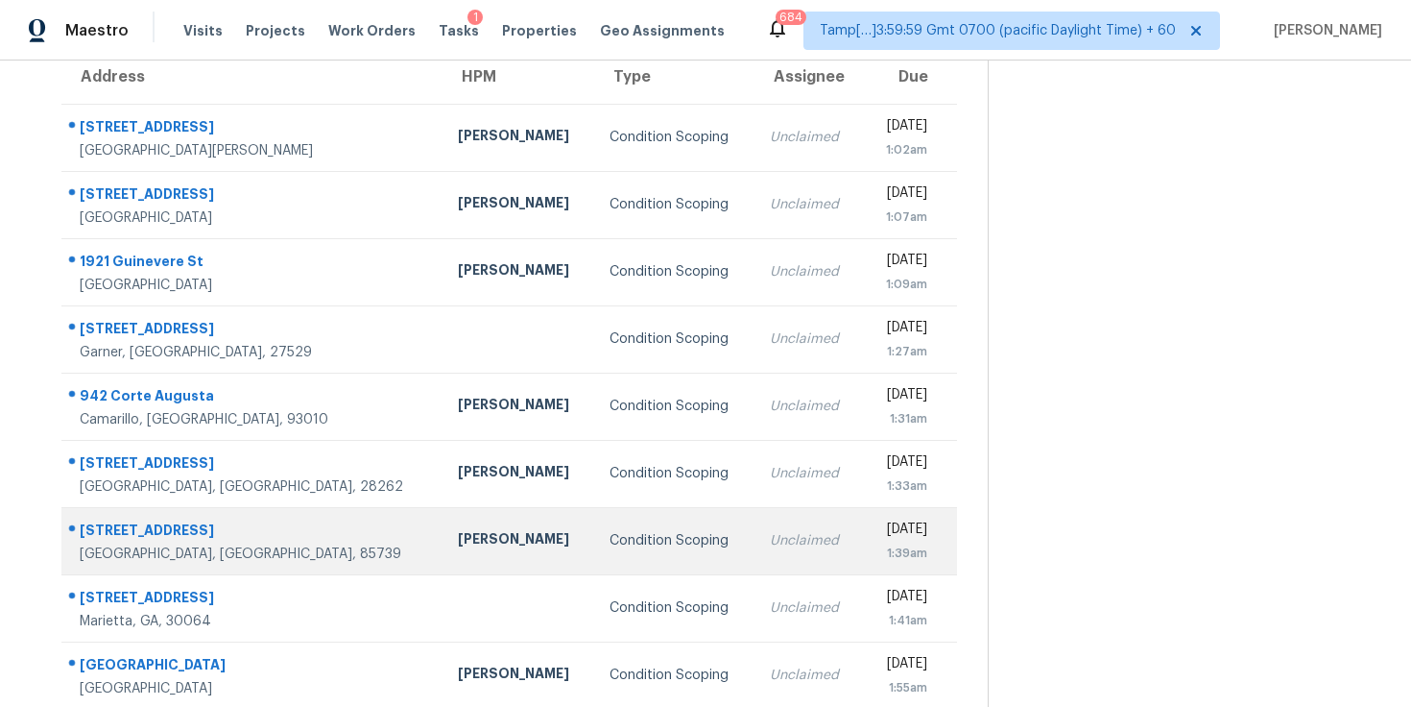
scroll to position [0, 0]
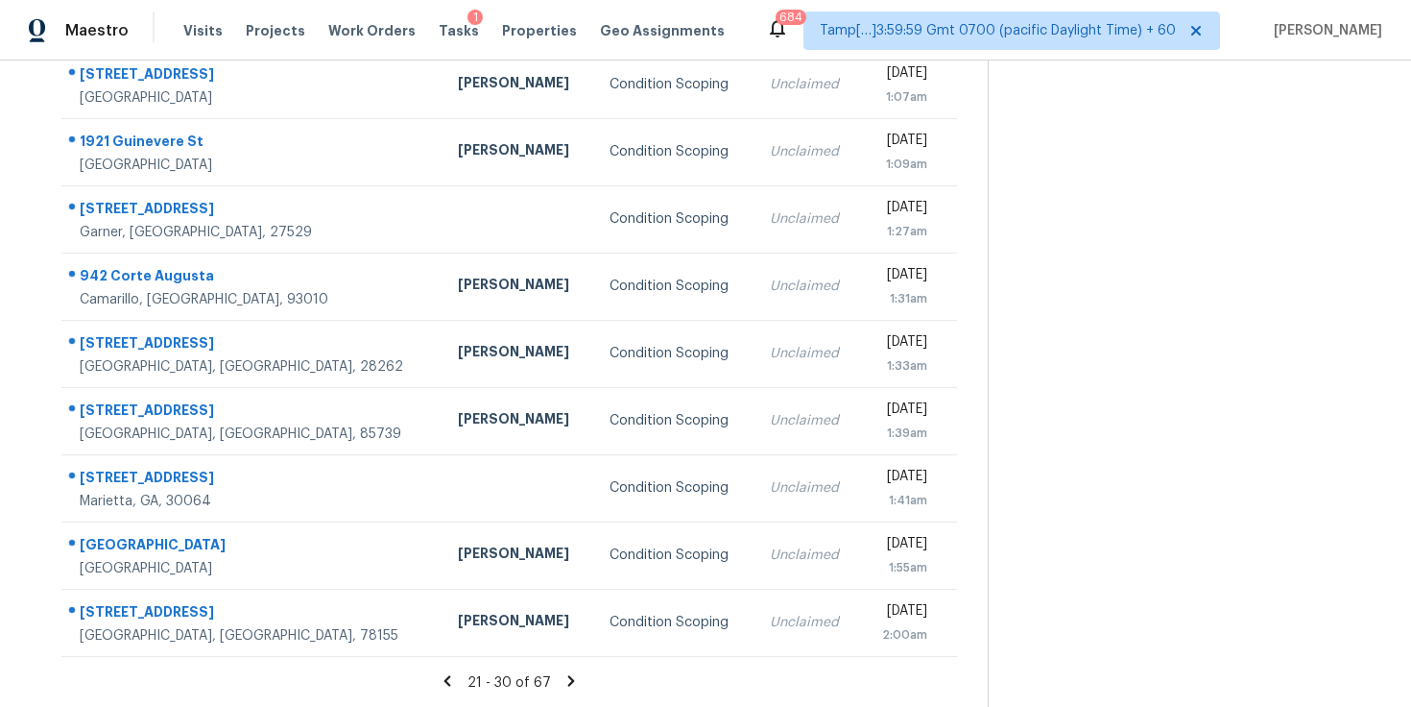
click at [567, 674] on icon at bounding box center [571, 680] width 17 height 17
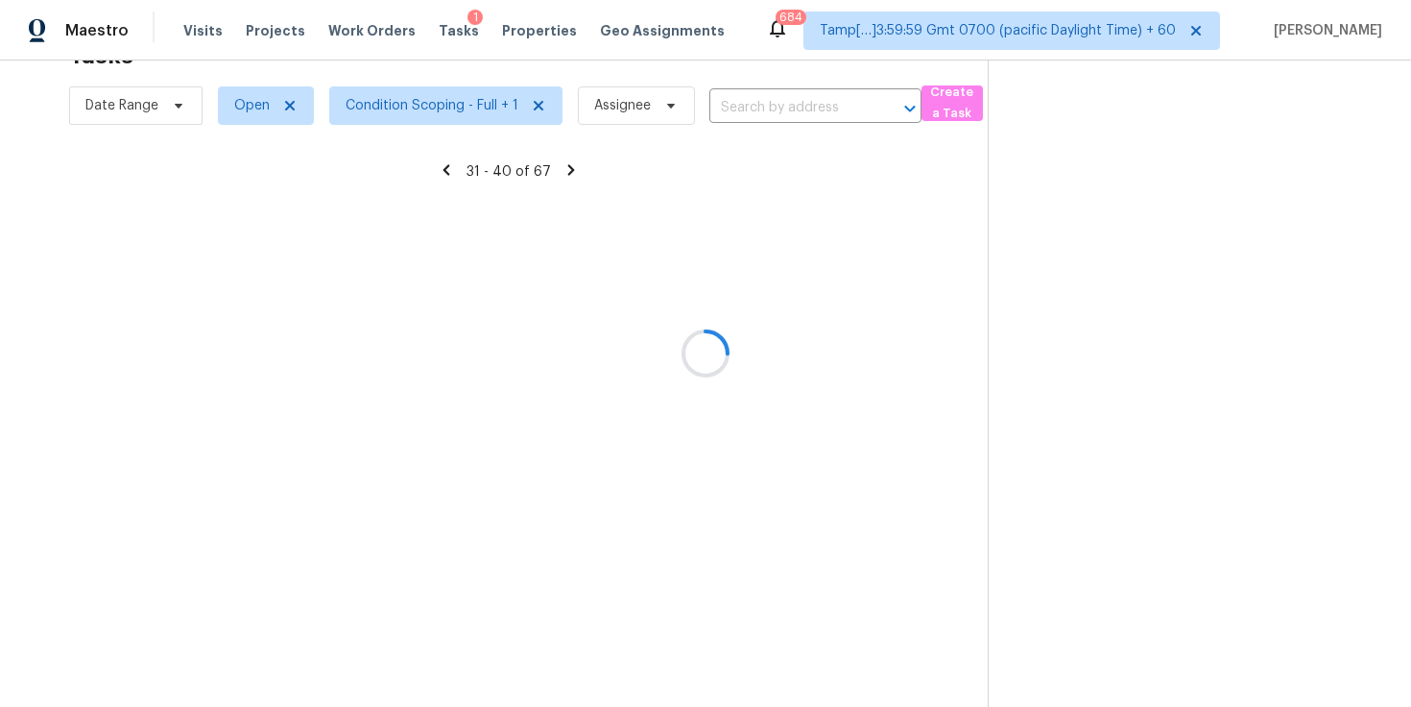
scroll to position [293, 0]
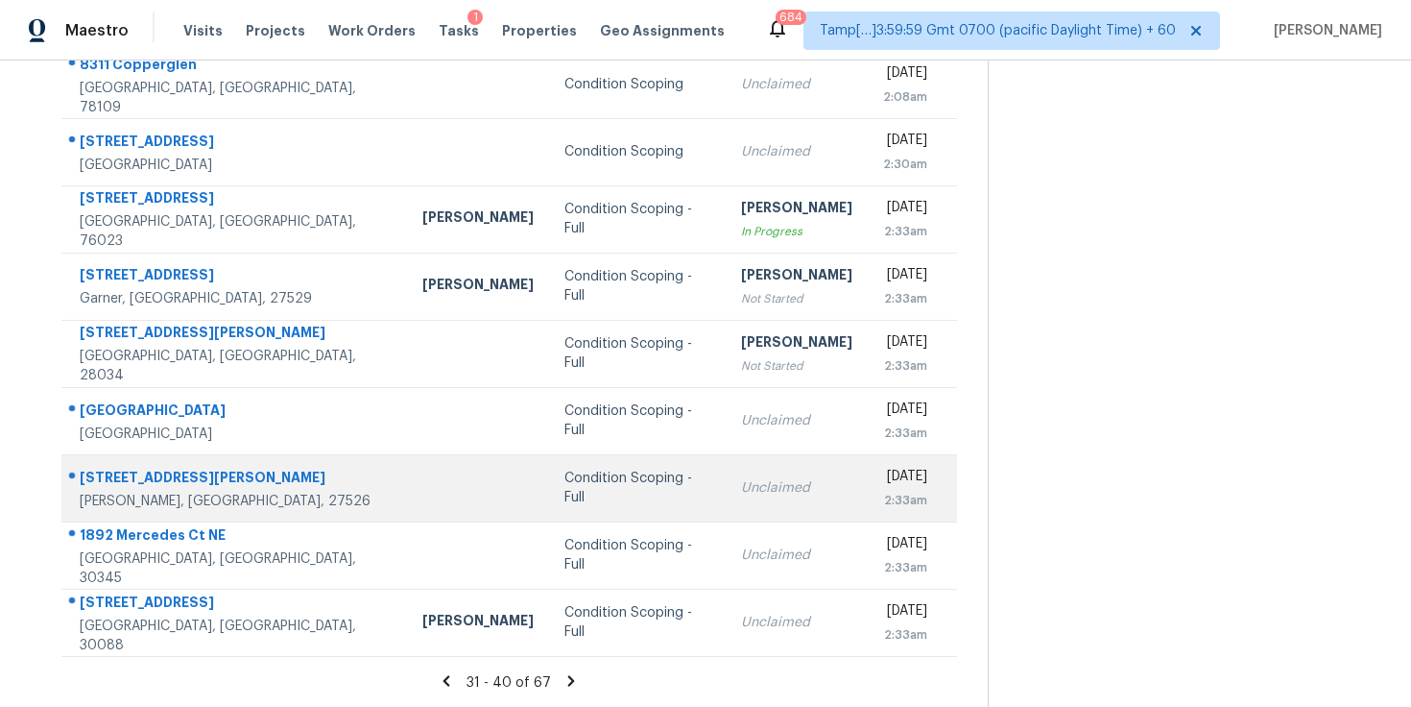
click at [741, 487] on div "Unclaimed" at bounding box center [796, 487] width 111 height 19
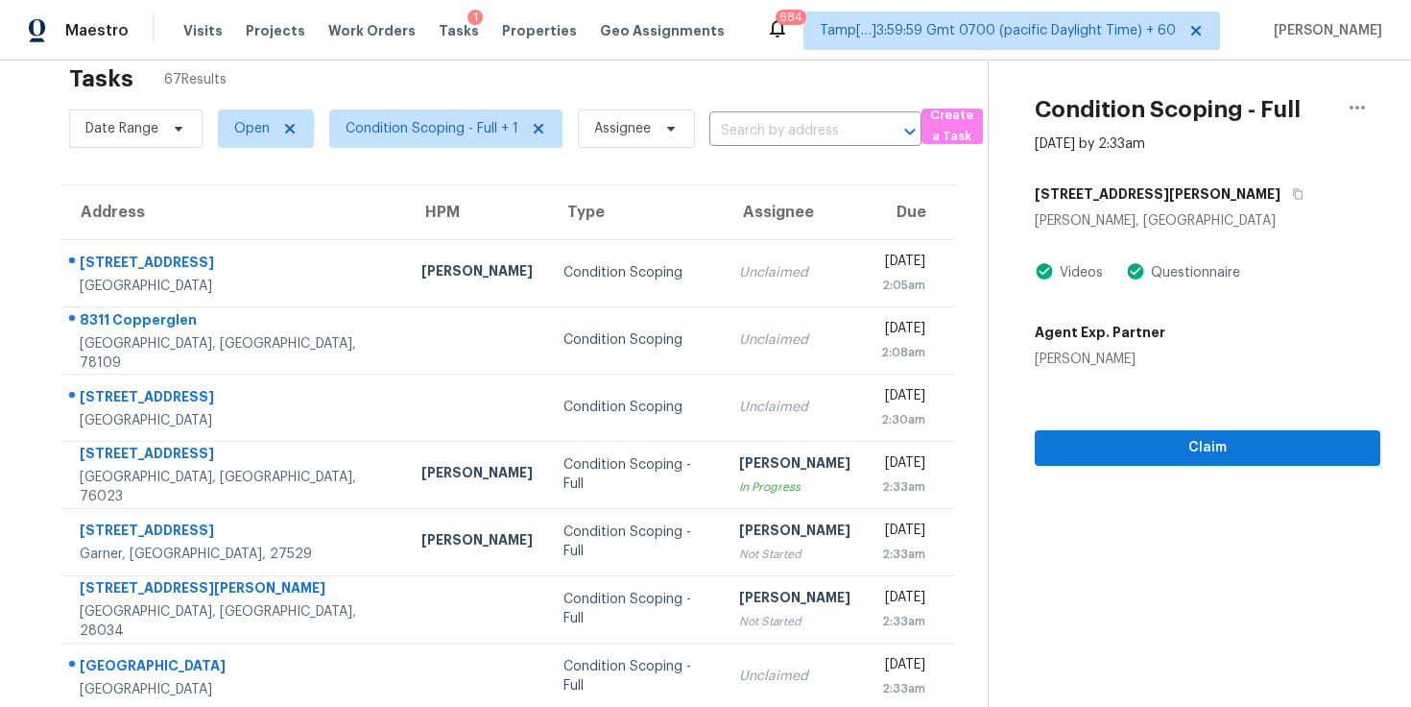
scroll to position [0, 0]
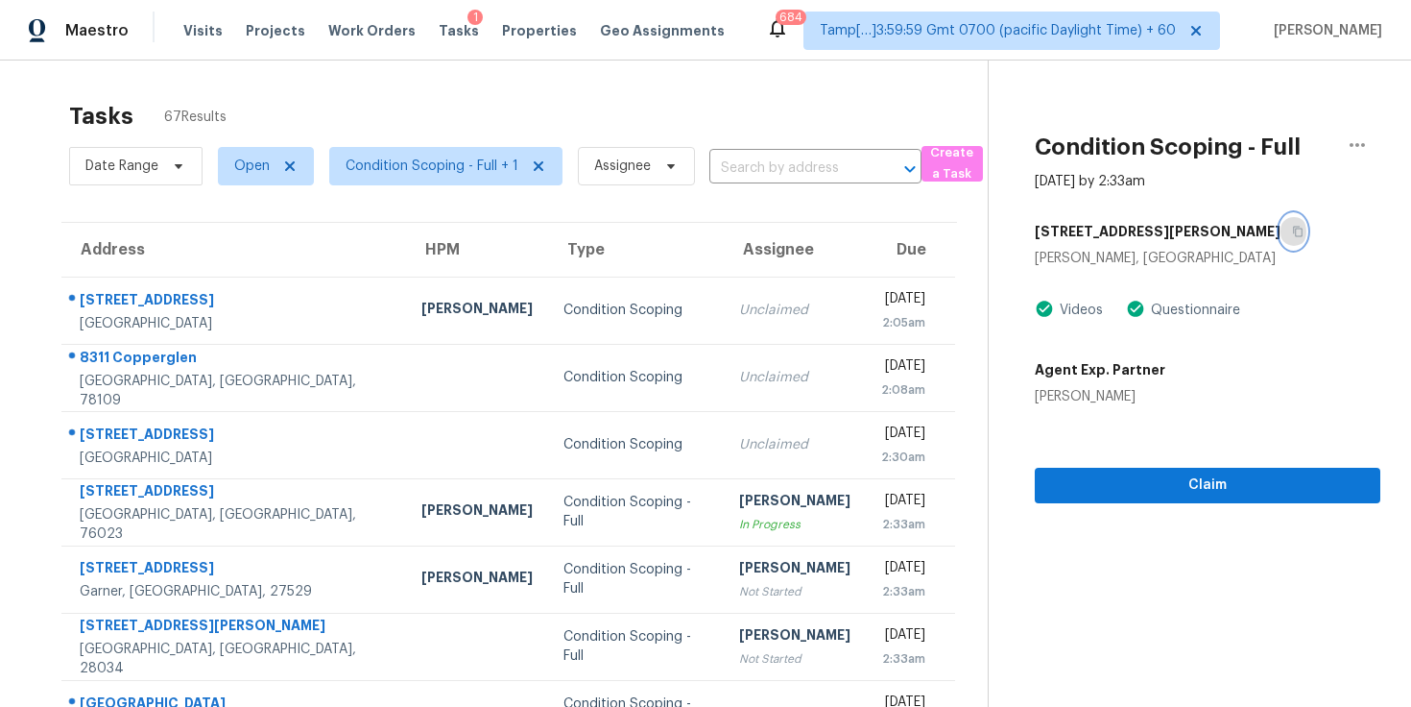
click at [1293, 229] on icon "button" at bounding box center [1298, 232] width 10 height 11
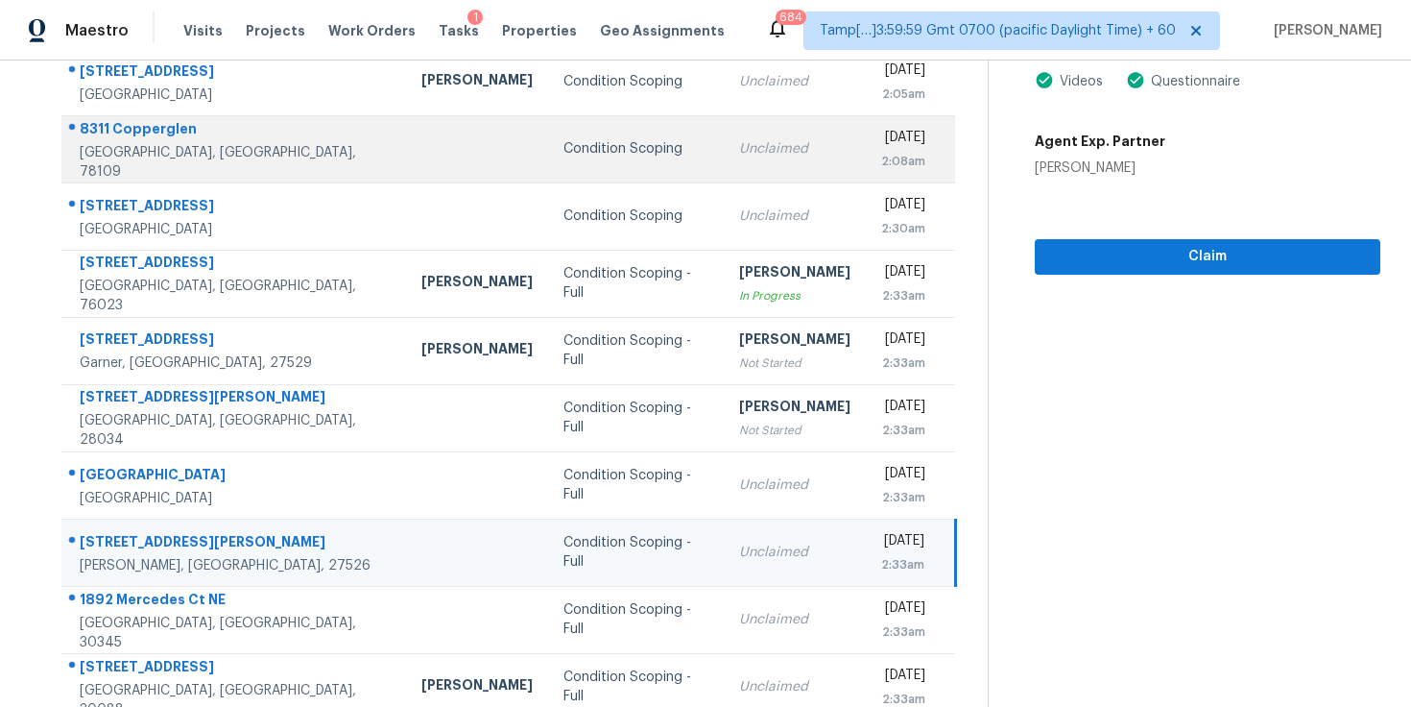
scroll to position [293, 0]
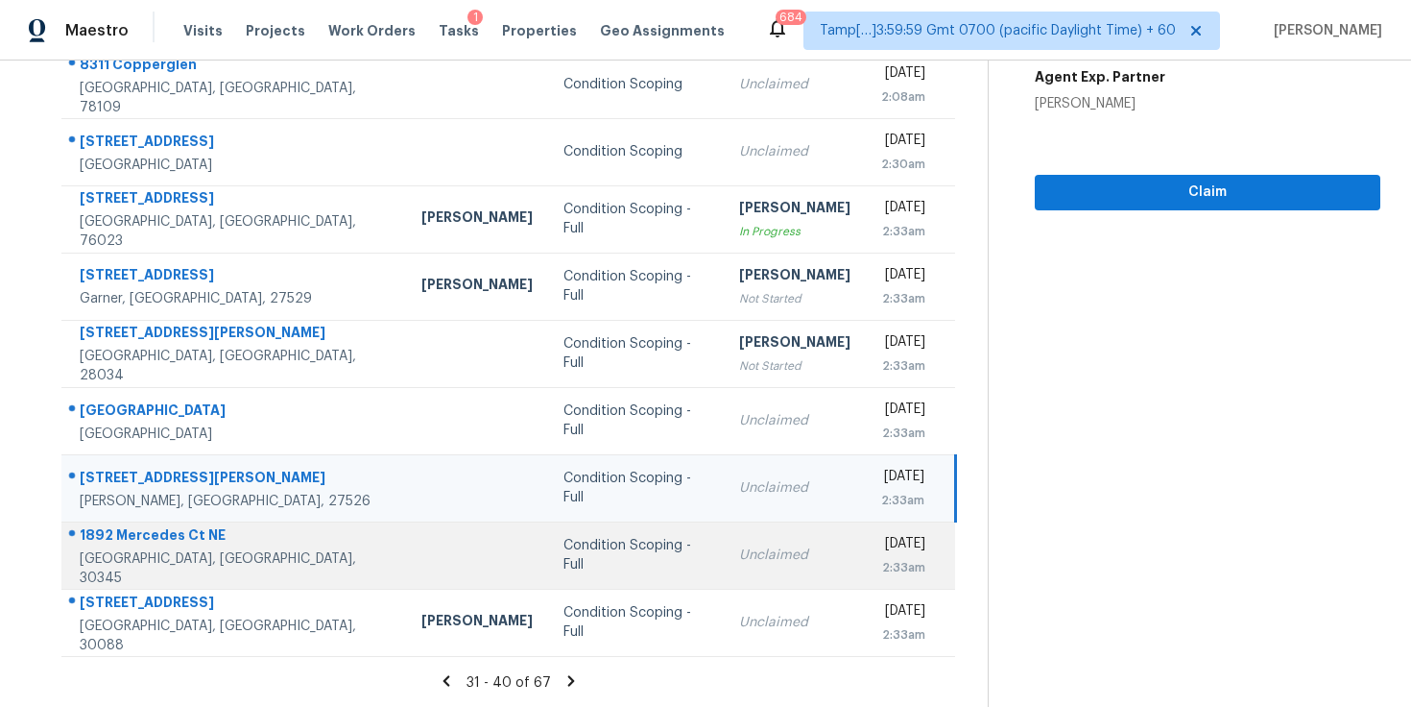
click at [739, 561] on div "Unclaimed" at bounding box center [794, 554] width 111 height 19
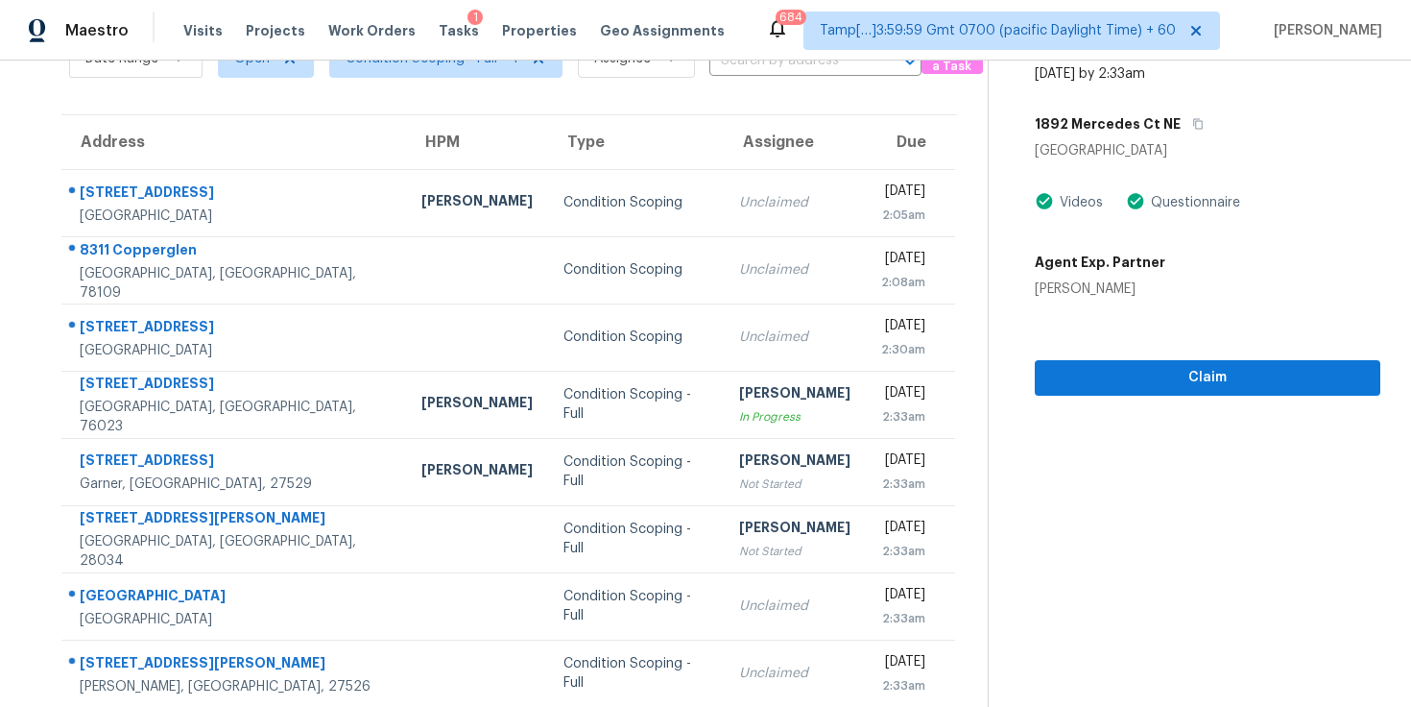
scroll to position [0, 0]
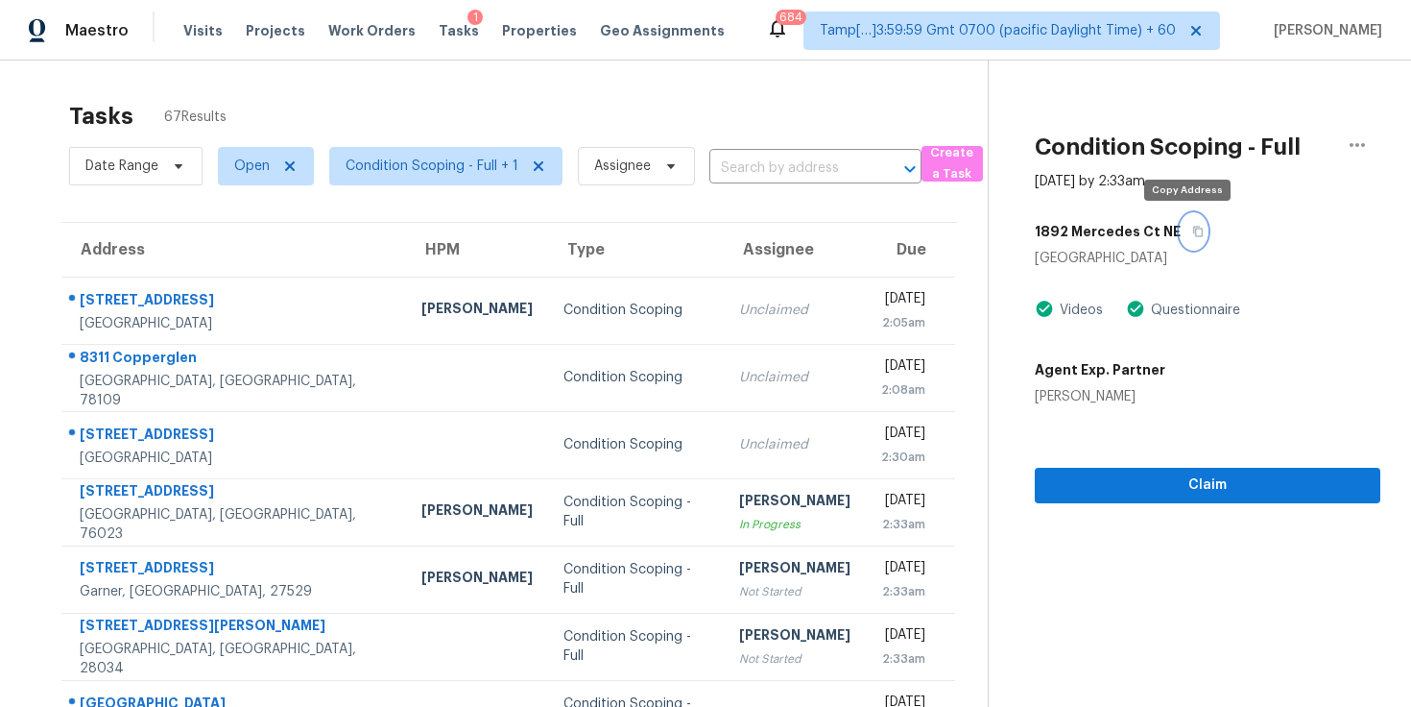
click at [1195, 225] on button "button" at bounding box center [1194, 231] width 26 height 35
click at [1133, 436] on div "Claim" at bounding box center [1208, 454] width 346 height 97
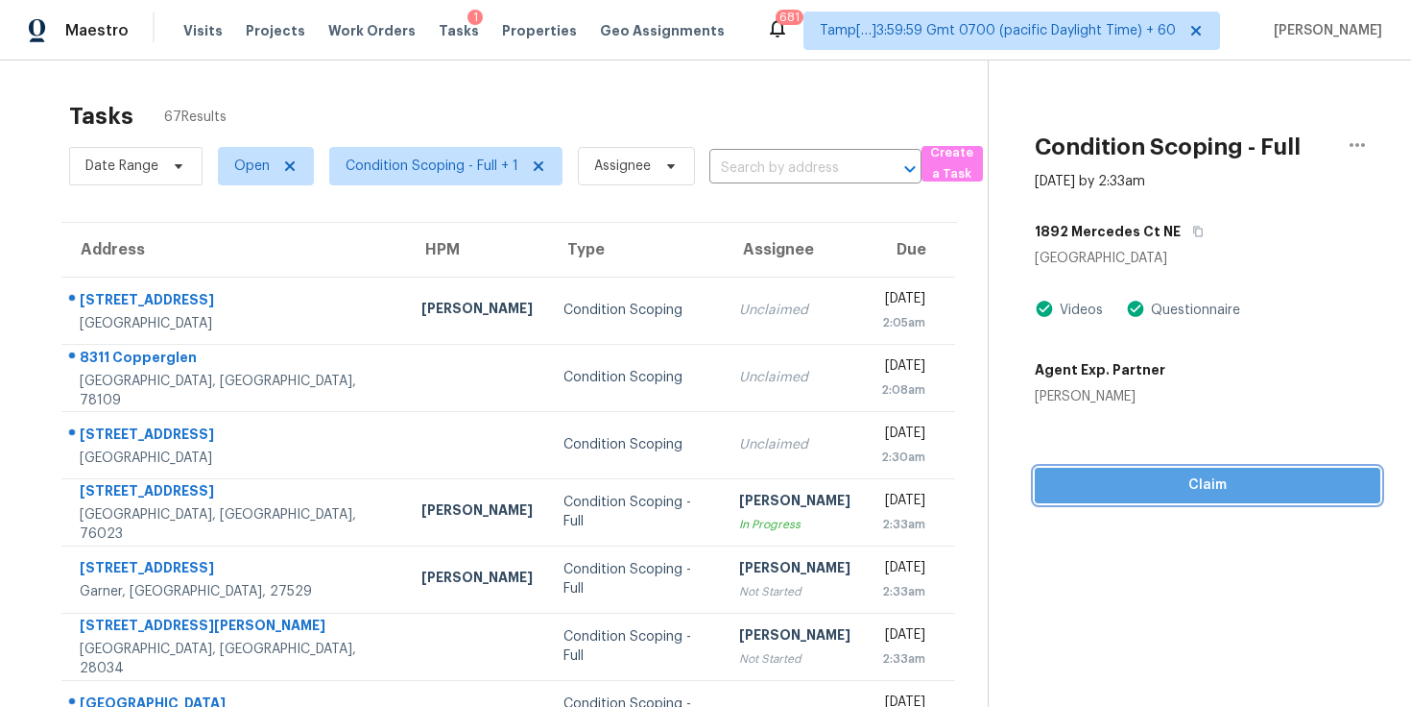
click at [1064, 470] on button "Claim" at bounding box center [1208, 486] width 346 height 36
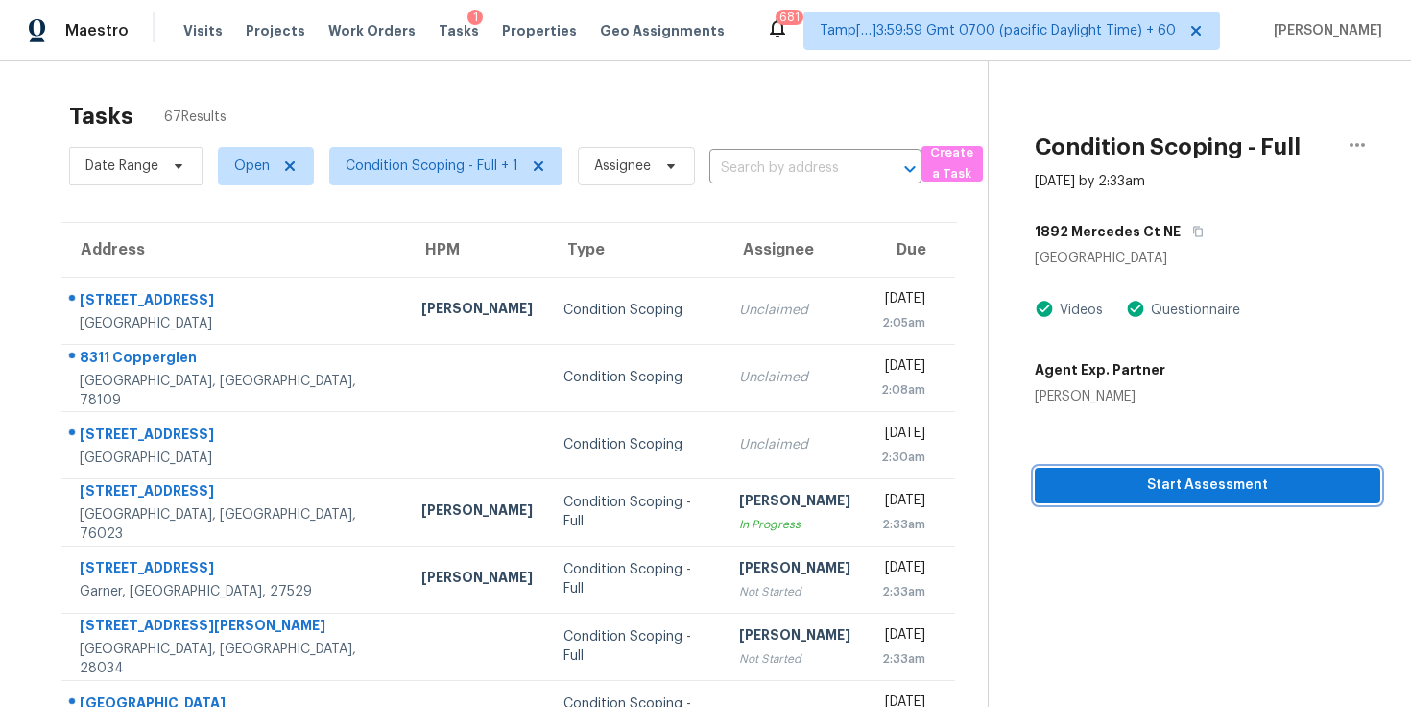
click at [1101, 473] on span "Start Assessment" at bounding box center [1207, 485] width 315 height 24
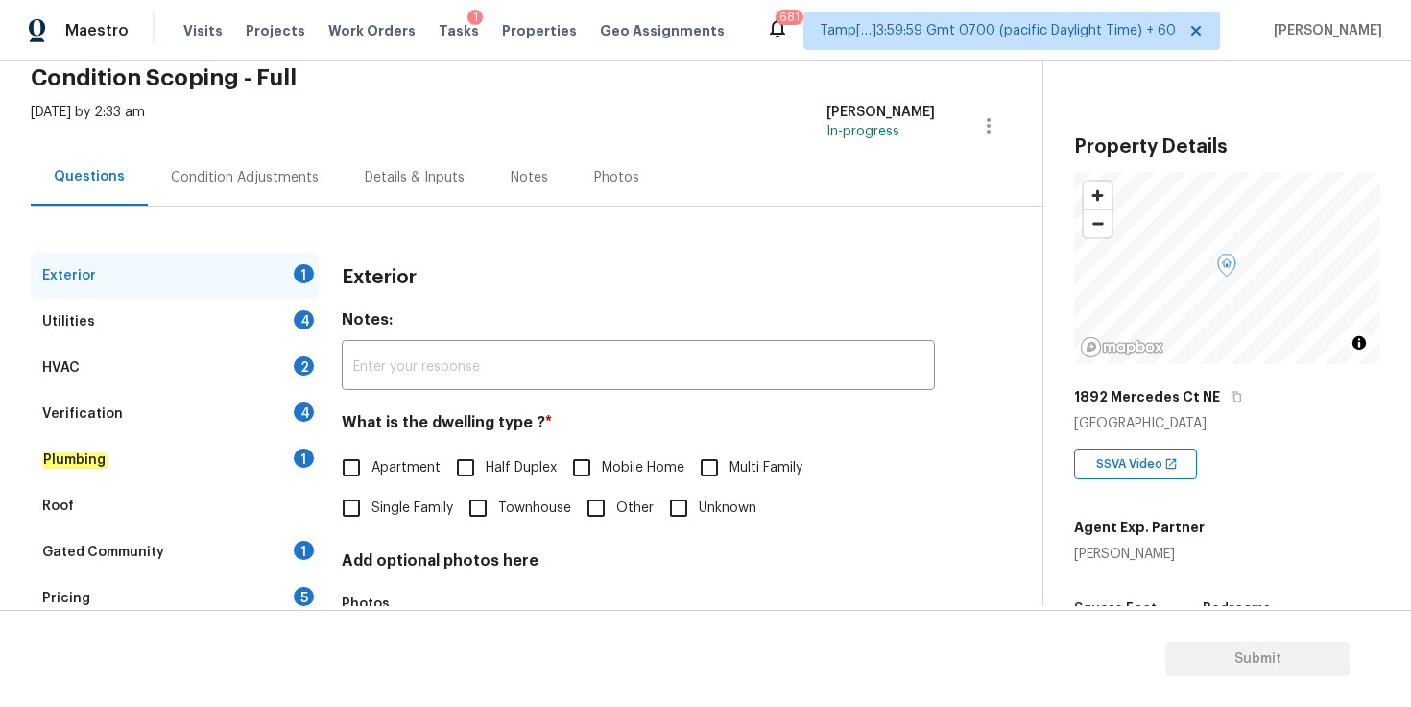
scroll to position [202, 0]
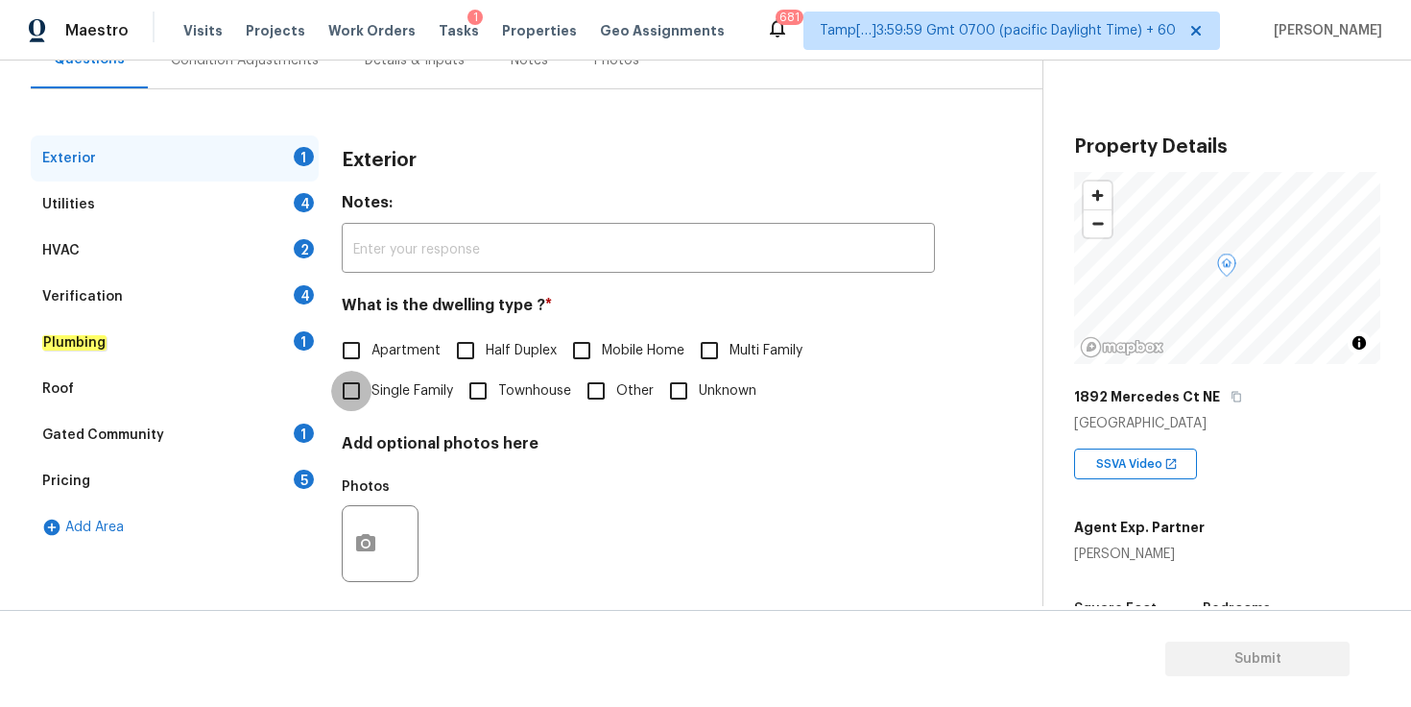
click at [366, 386] on input "Single Family" at bounding box center [351, 391] width 40 height 40
click at [331, 371] on input "Single Family" at bounding box center [351, 391] width 40 height 40
click at [351, 385] on input "Single Family" at bounding box center [351, 391] width 40 height 40
checkbox input "true"
click at [212, 200] on div "Utilities 4" at bounding box center [175, 204] width 288 height 46
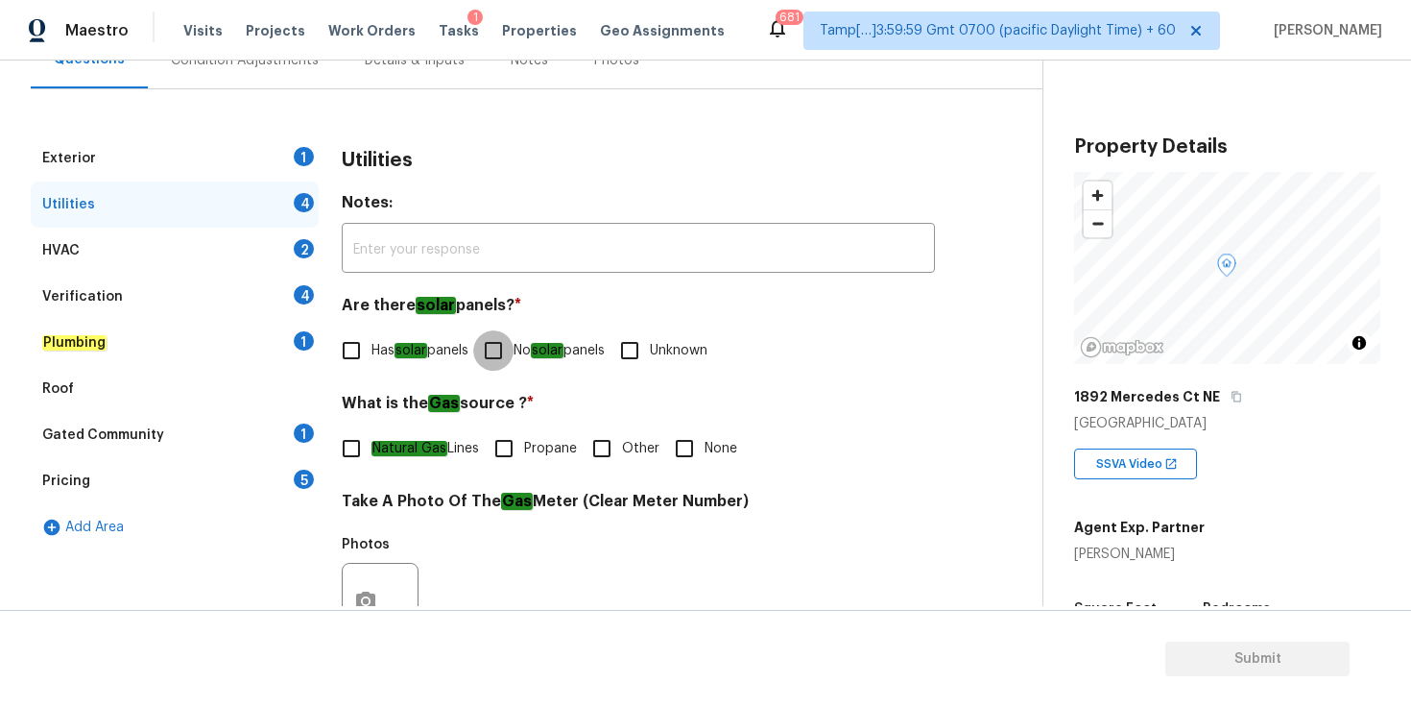
click at [505, 355] on input "No solar panels" at bounding box center [493, 350] width 40 height 40
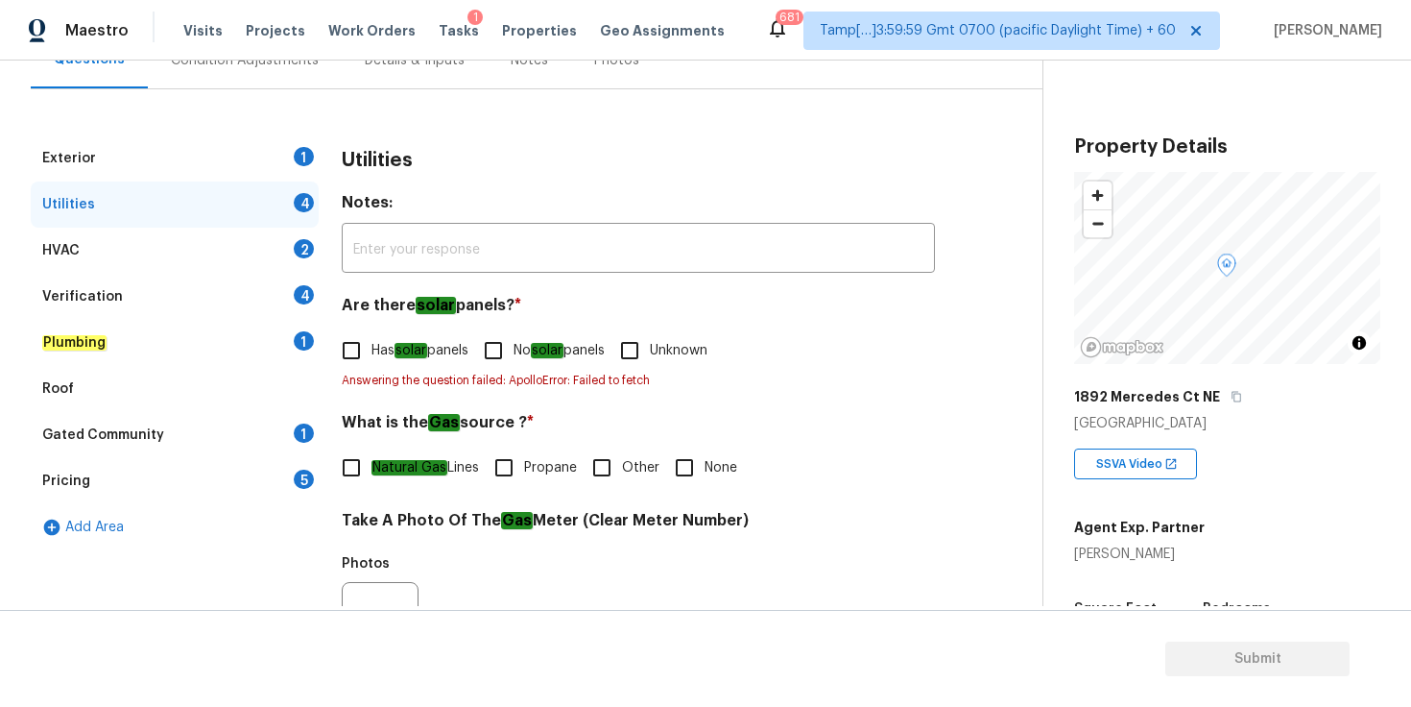
click at [504, 344] on input "No solar panels" at bounding box center [493, 350] width 40 height 40
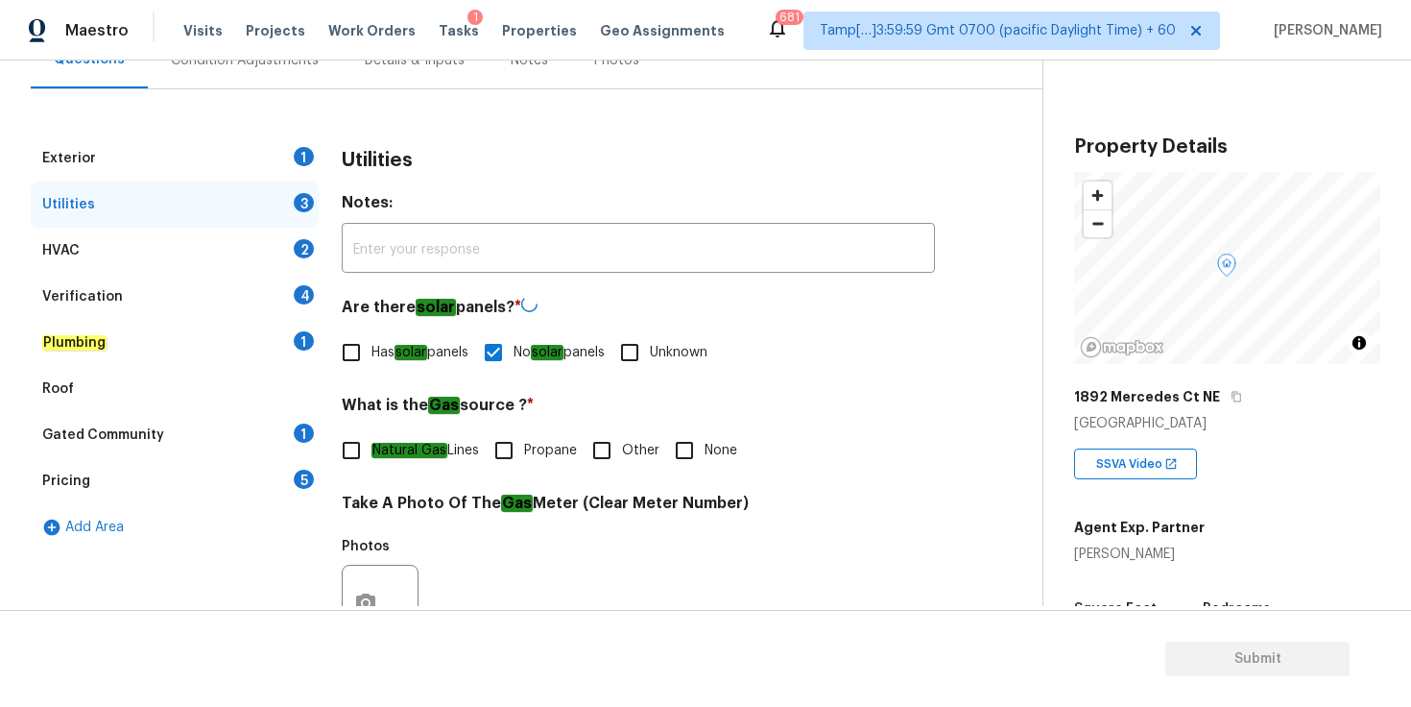
checkbox input "false"
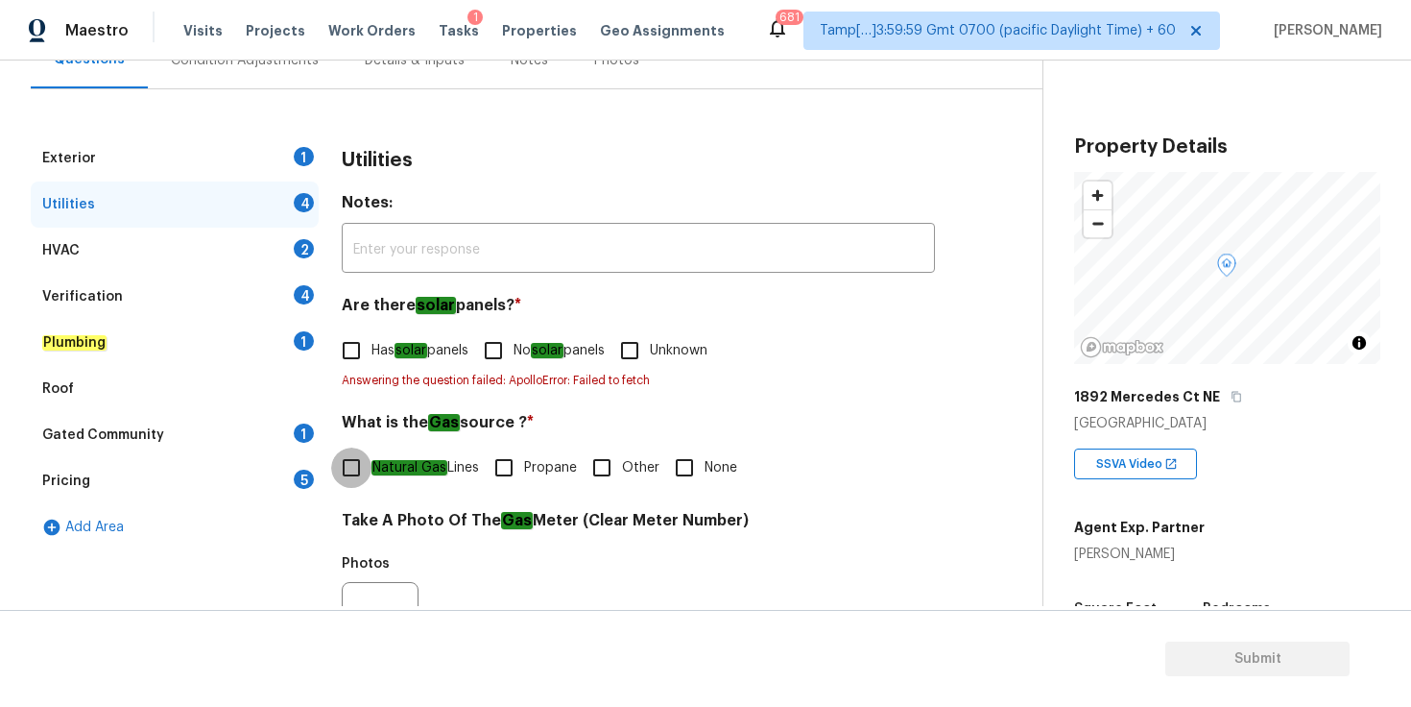
click at [355, 476] on input "Natural Gas Lines" at bounding box center [351, 467] width 40 height 40
checkbox input "false"
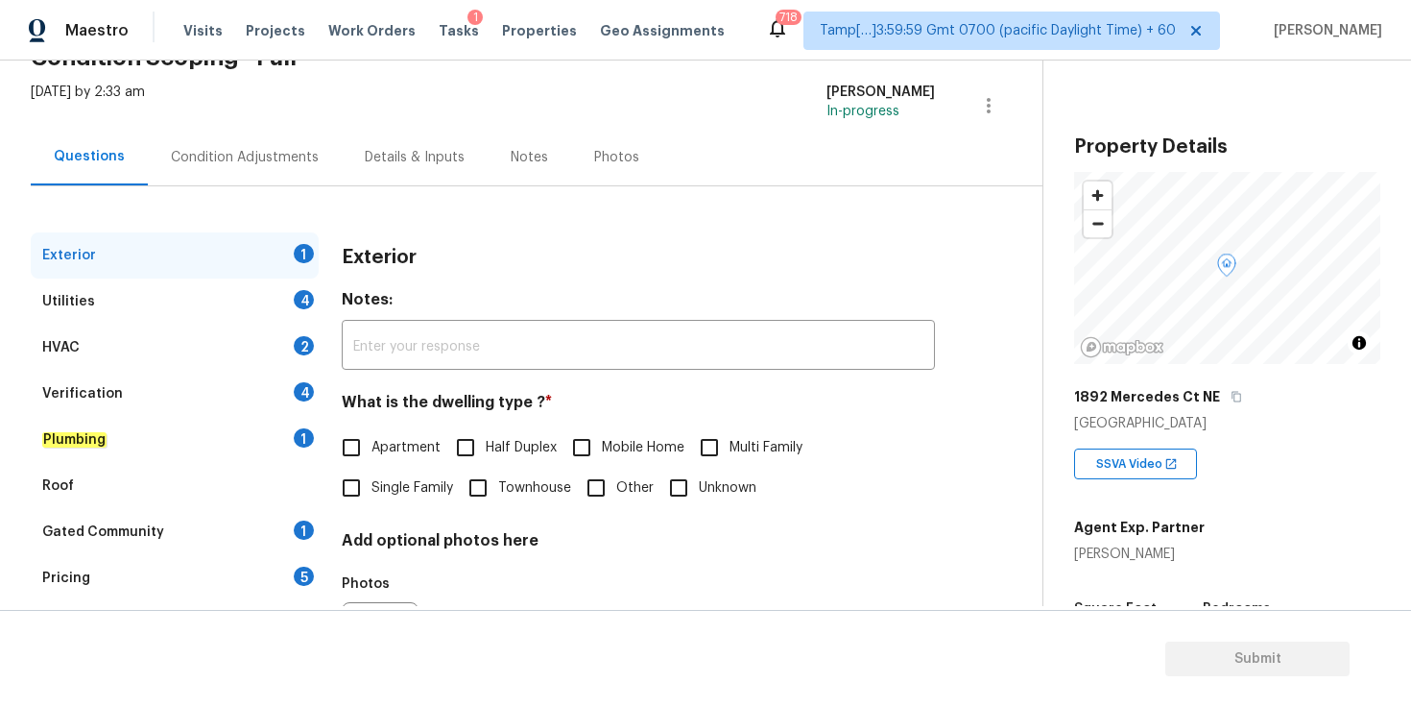
scroll to position [120, 0]
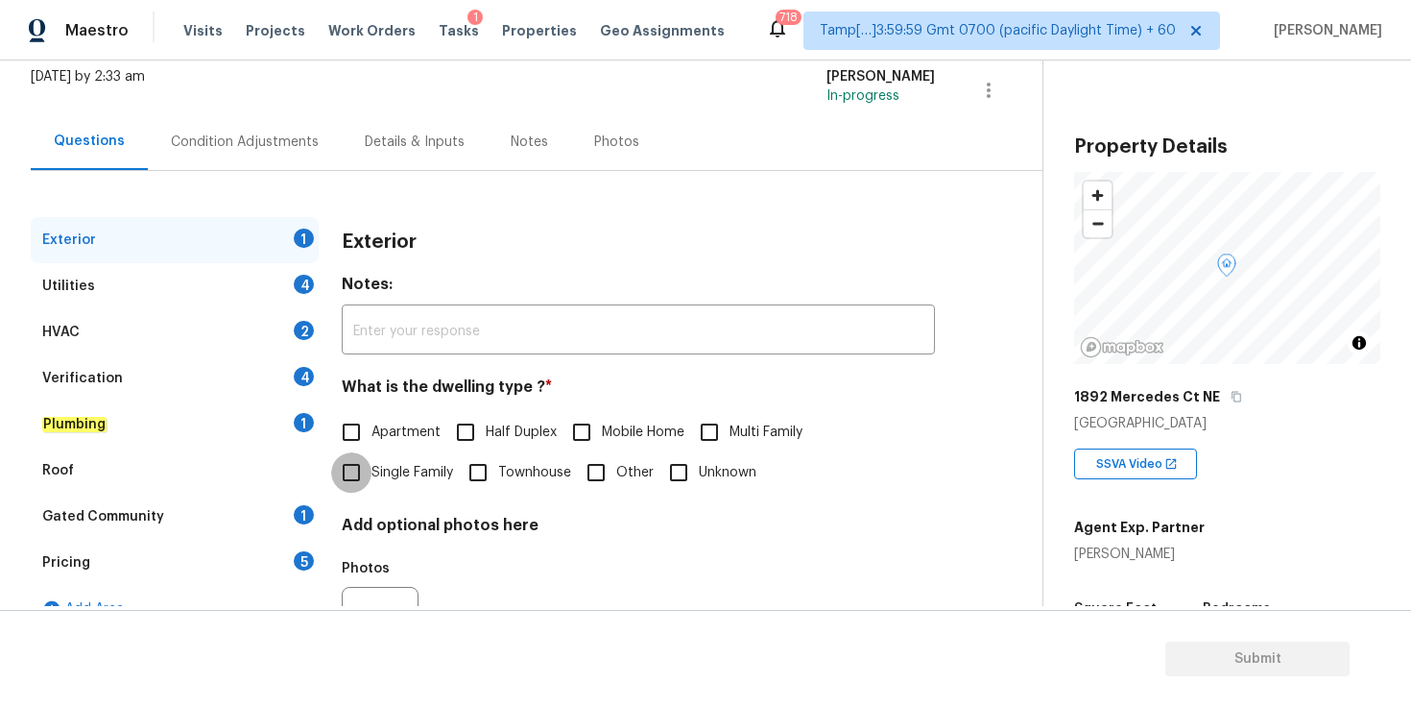
click at [351, 470] on input "Single Family" at bounding box center [351, 472] width 40 height 40
checkbox input "true"
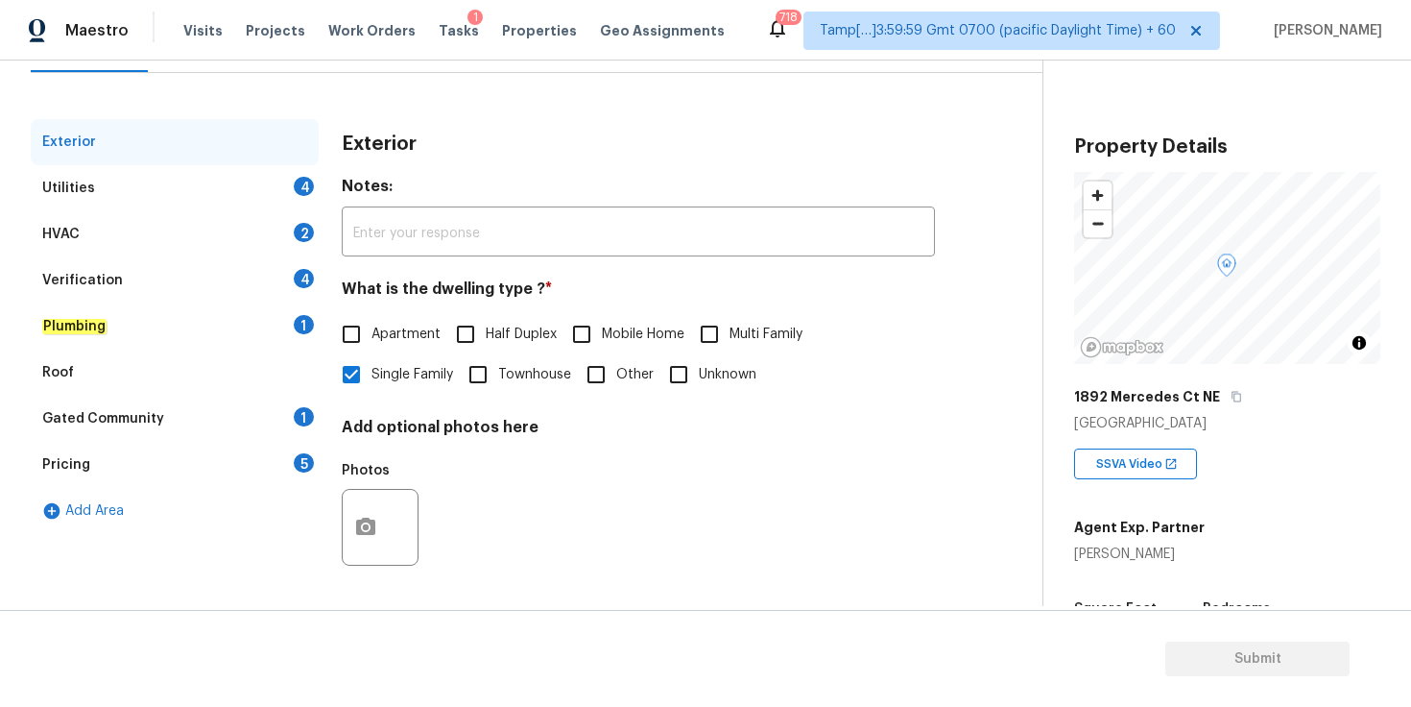
click at [208, 188] on div "Utilities 4" at bounding box center [175, 188] width 288 height 46
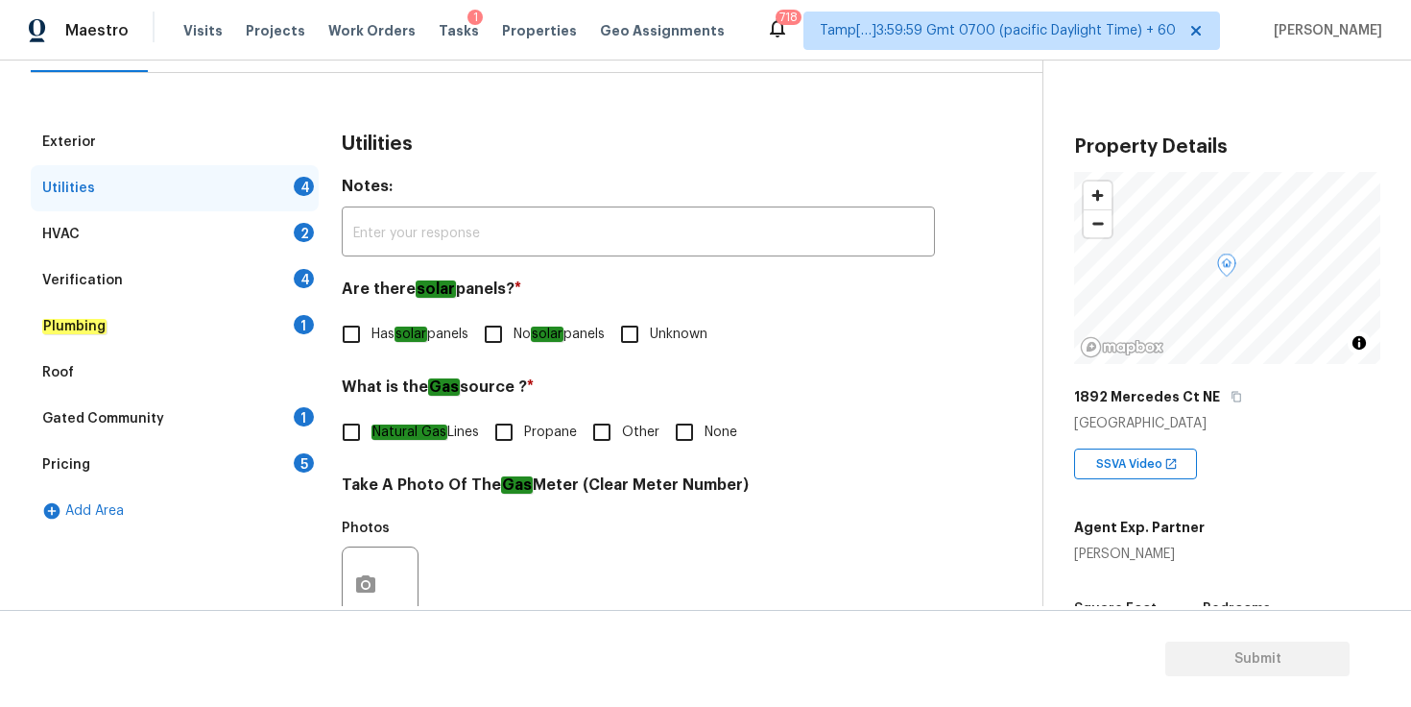
click at [499, 333] on input "No solar panels" at bounding box center [493, 334] width 40 height 40
checkbox input "true"
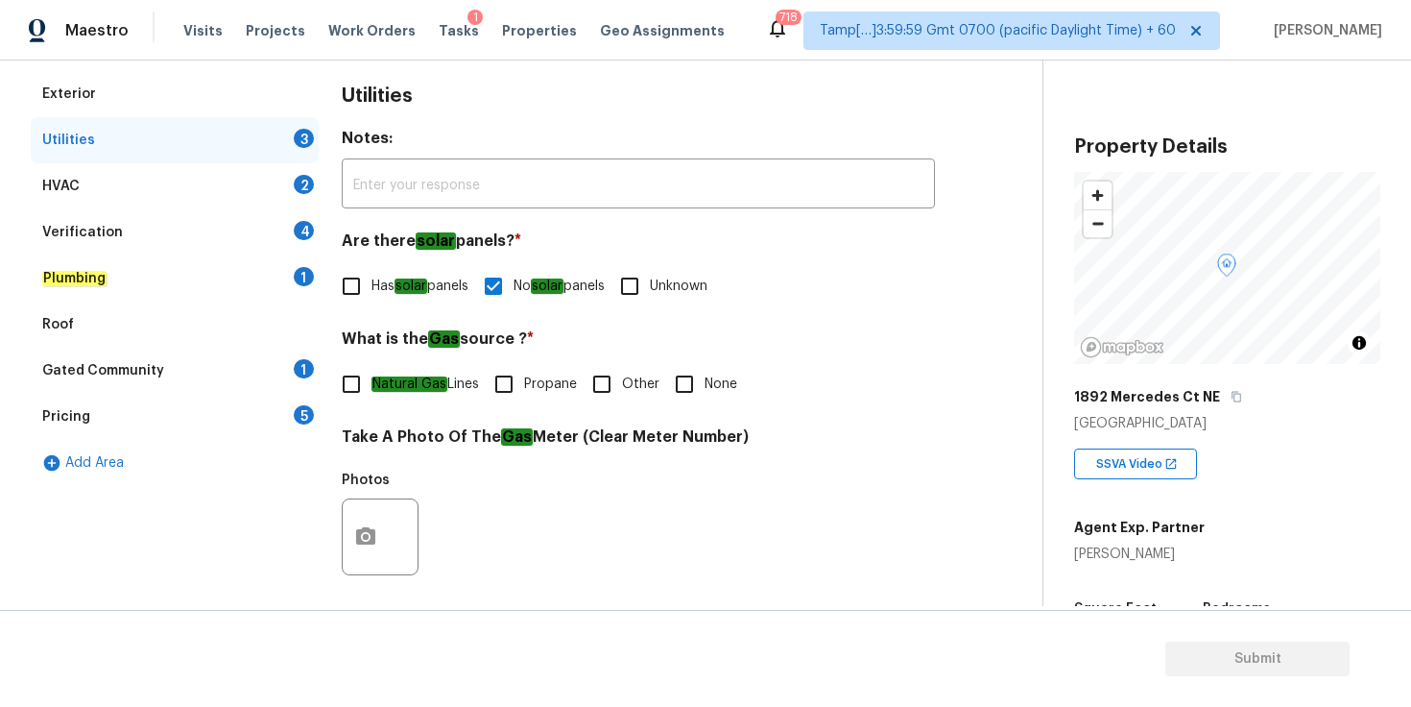
scroll to position [277, 0]
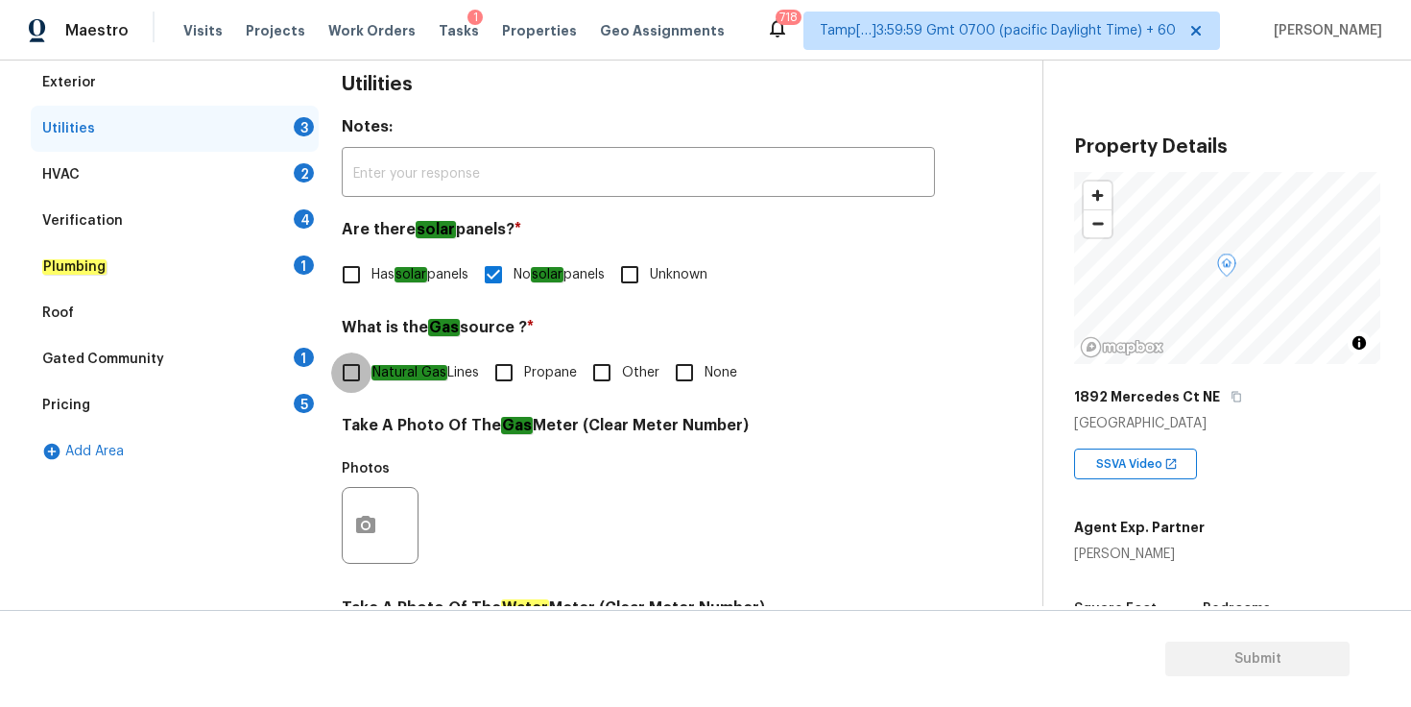
click at [349, 379] on input "Natural Gas Lines" at bounding box center [351, 372] width 40 height 40
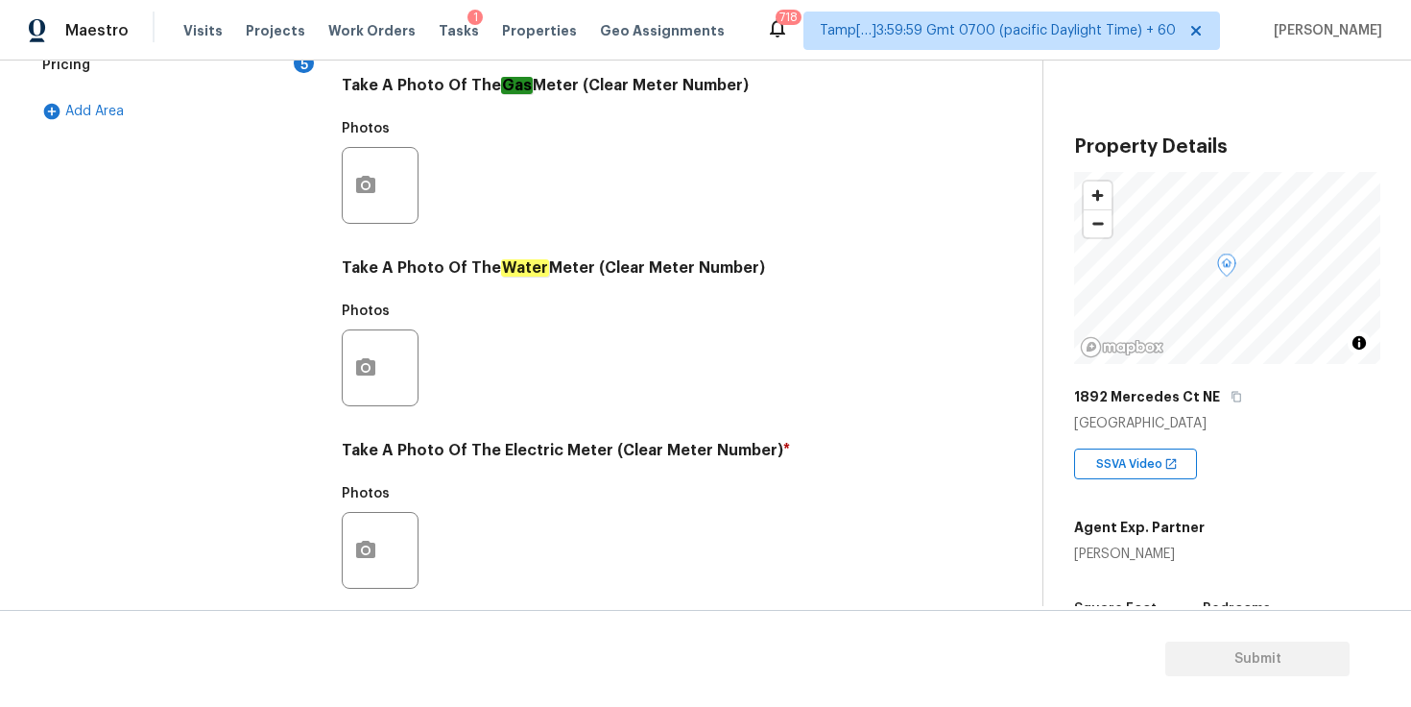
scroll to position [678, 0]
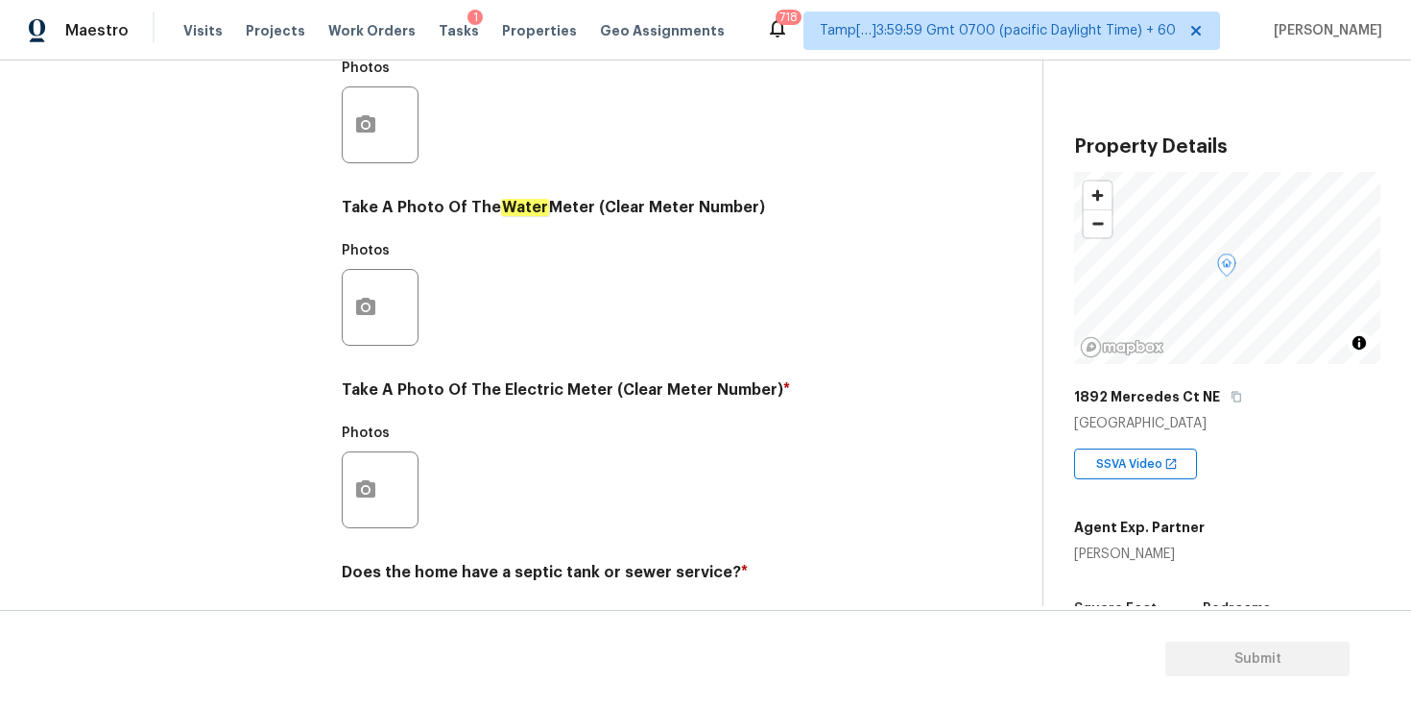
click at [362, 489] on icon "button" at bounding box center [365, 489] width 23 height 23
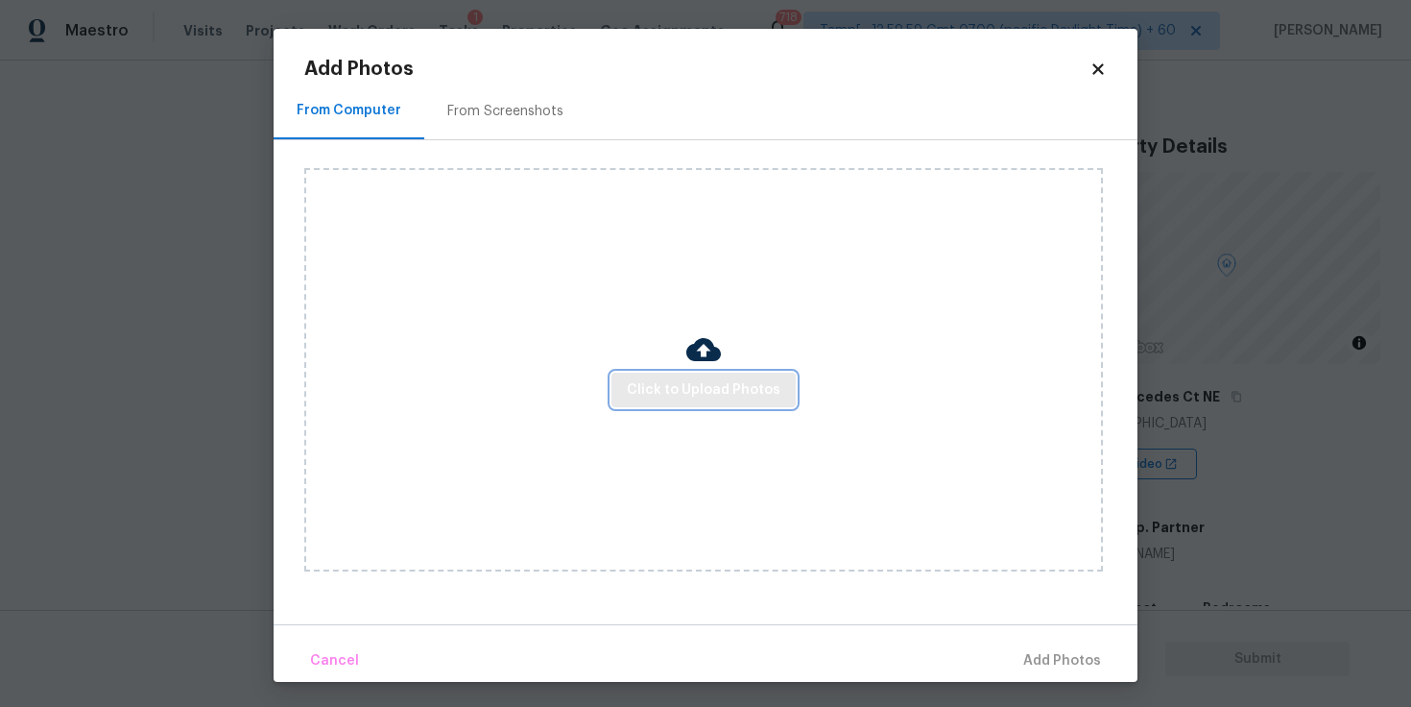
click at [630, 397] on button "Click to Upload Photos" at bounding box center [704, 391] width 184 height 36
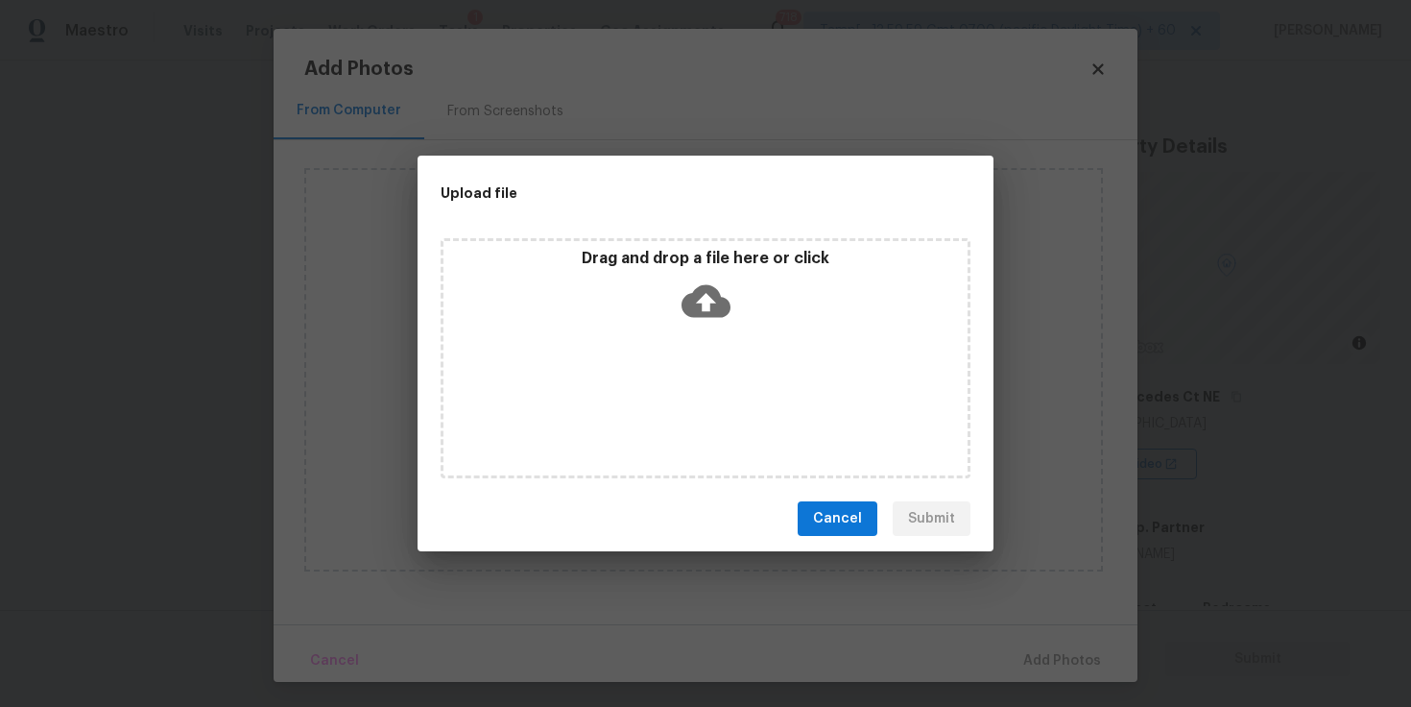
click at [702, 304] on icon at bounding box center [706, 301] width 49 height 49
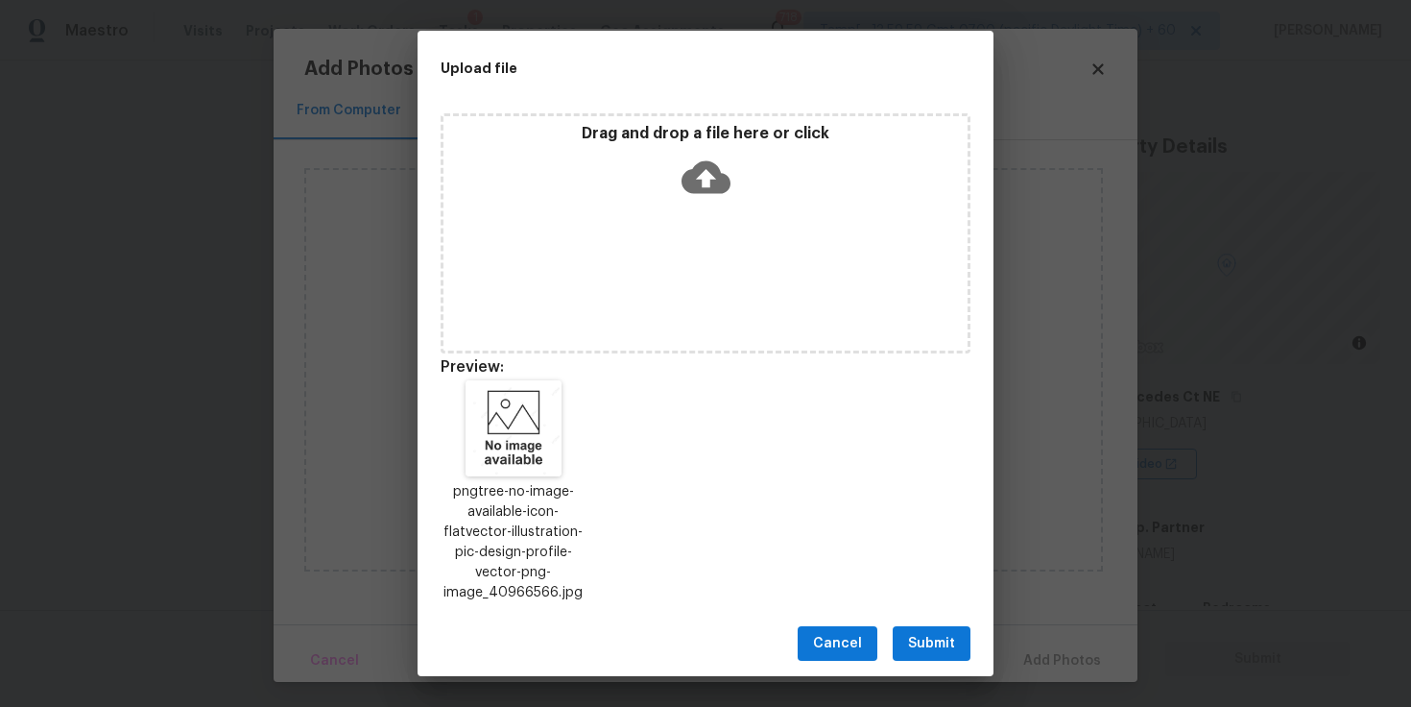
click at [955, 647] on button "Submit" at bounding box center [932, 644] width 78 height 36
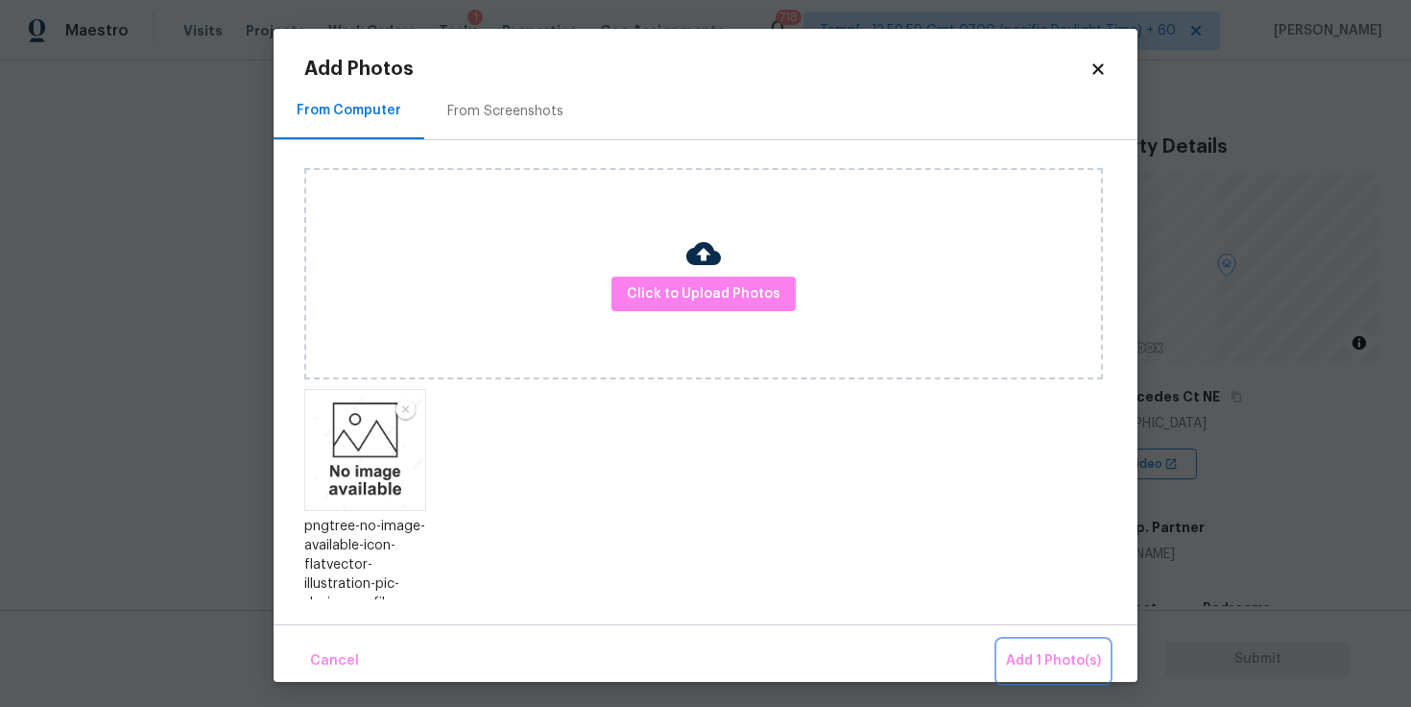
click at [1067, 663] on span "Add 1 Photo(s)" at bounding box center [1053, 661] width 95 height 24
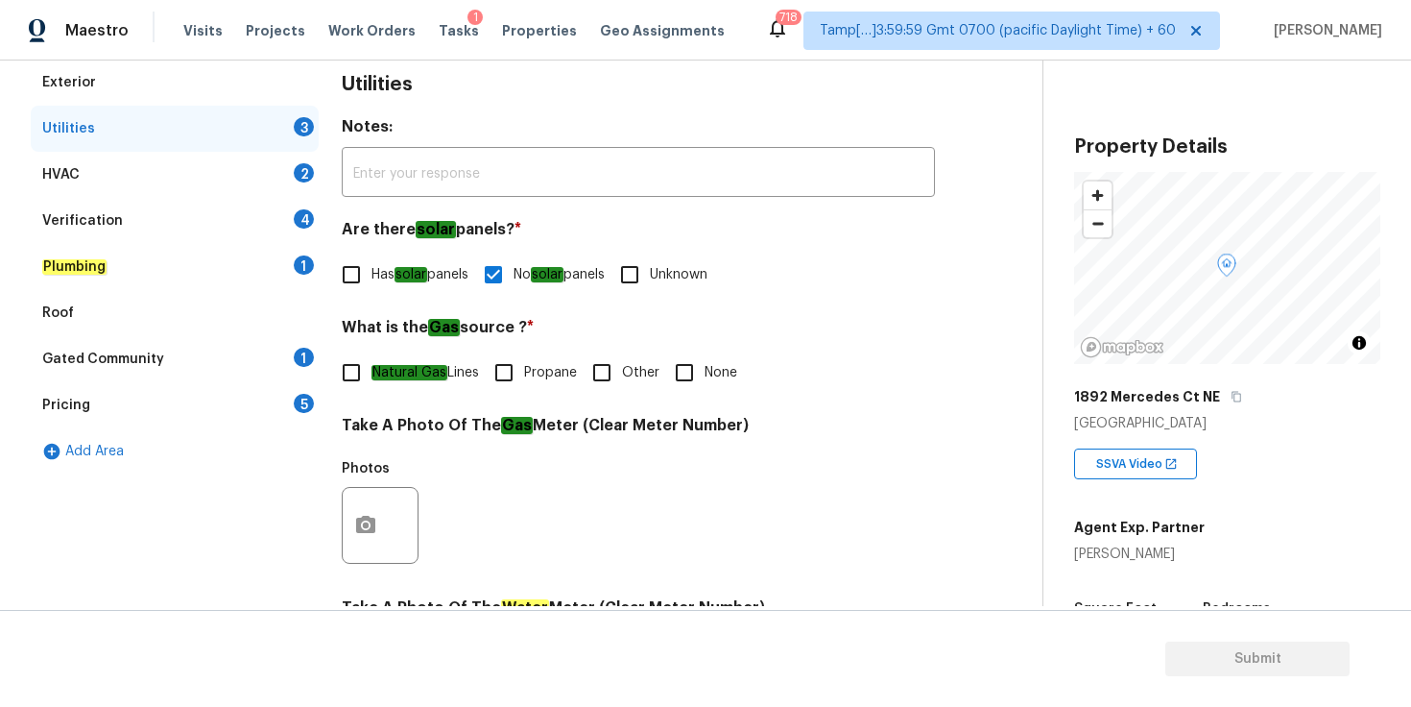
scroll to position [264, 0]
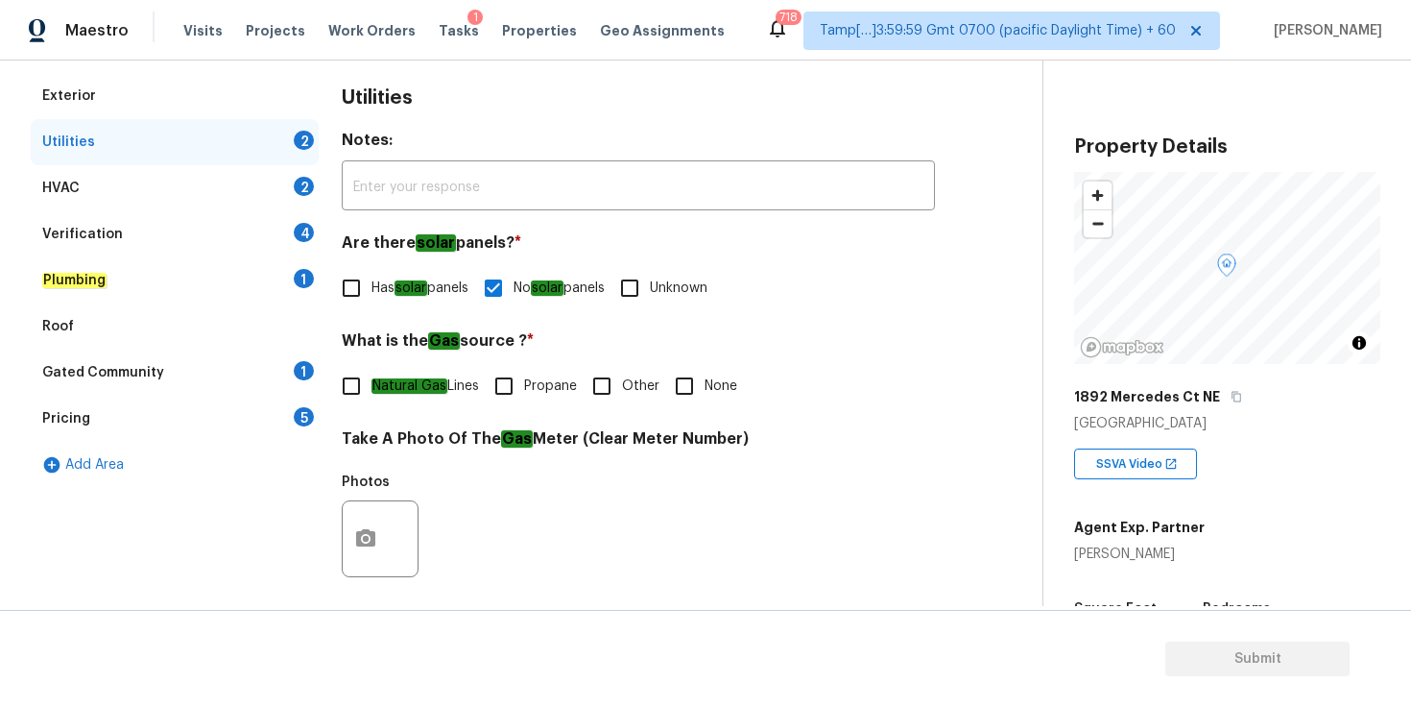
click at [346, 382] on input "Natural Gas Lines" at bounding box center [351, 386] width 40 height 40
checkbox input "true"
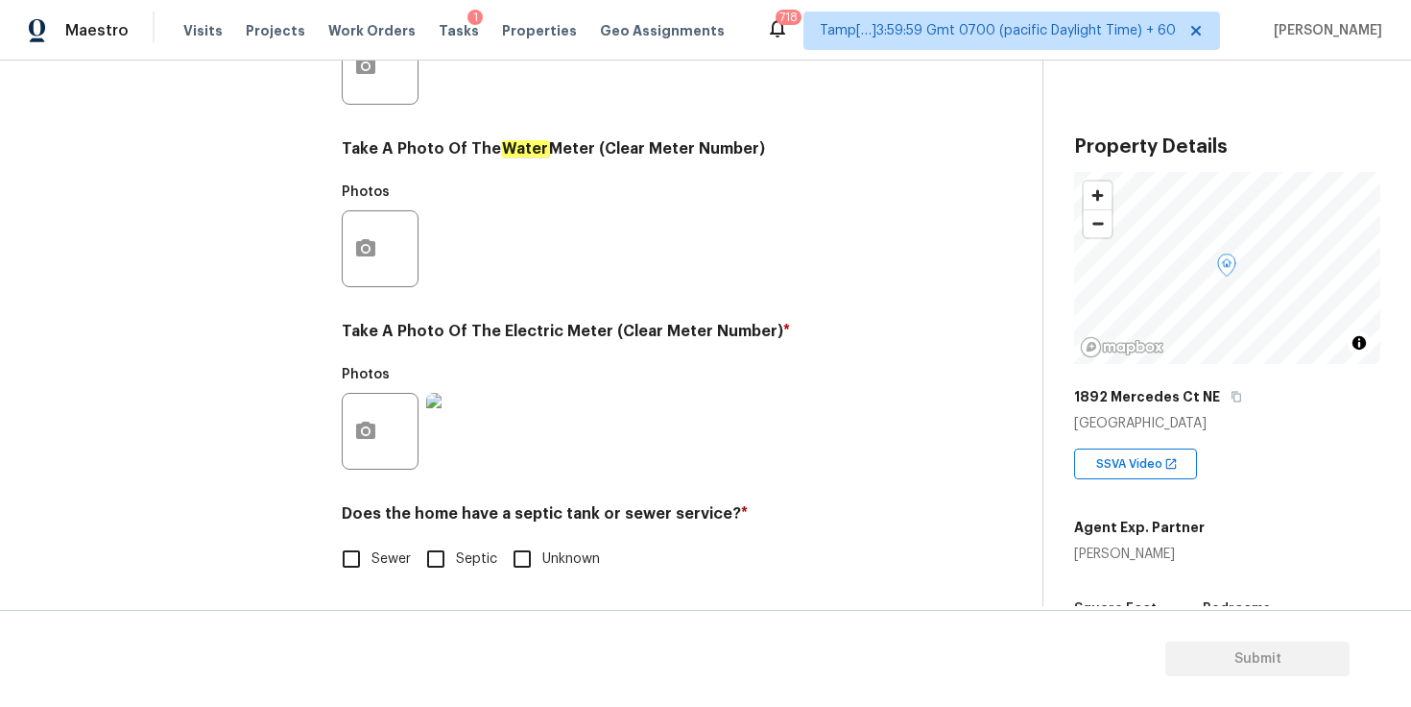
scroll to position [738, 0]
click at [351, 558] on input "Sewer" at bounding box center [351, 557] width 40 height 40
checkbox input "true"
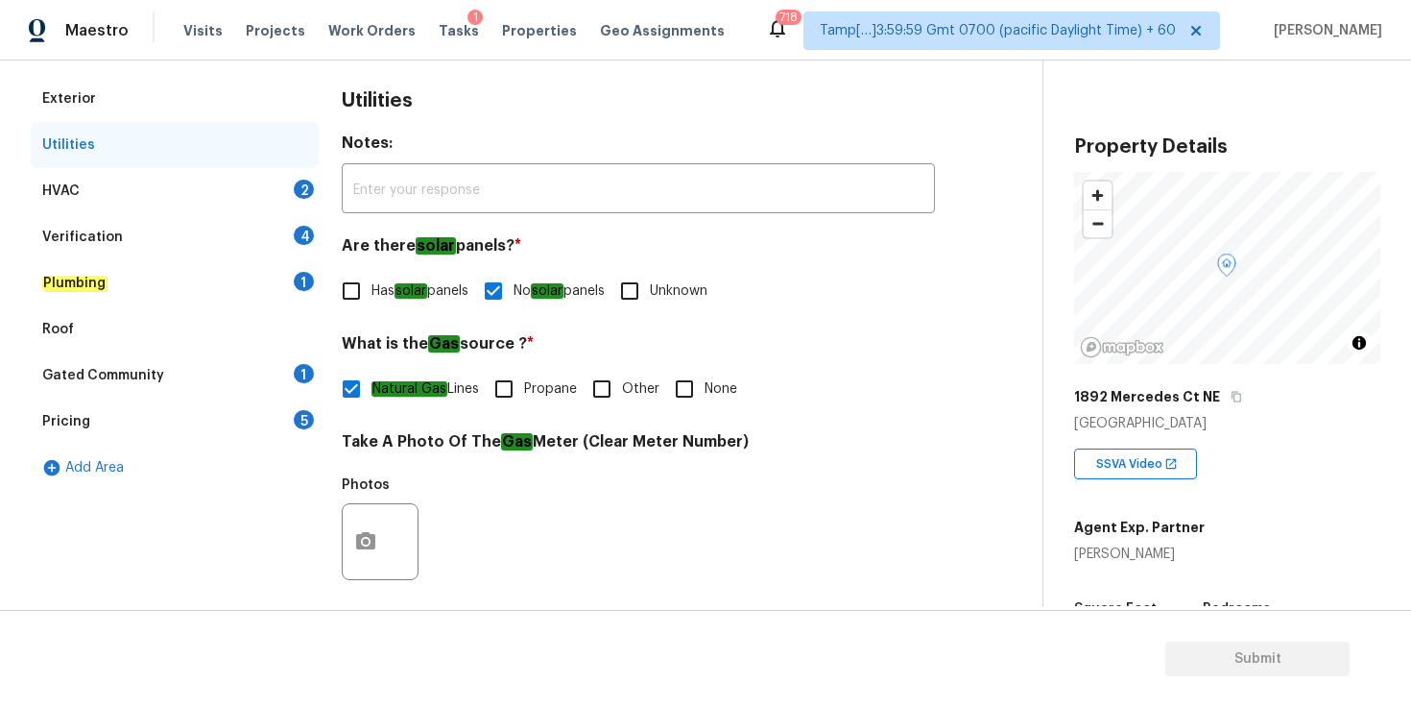
scroll to position [229, 0]
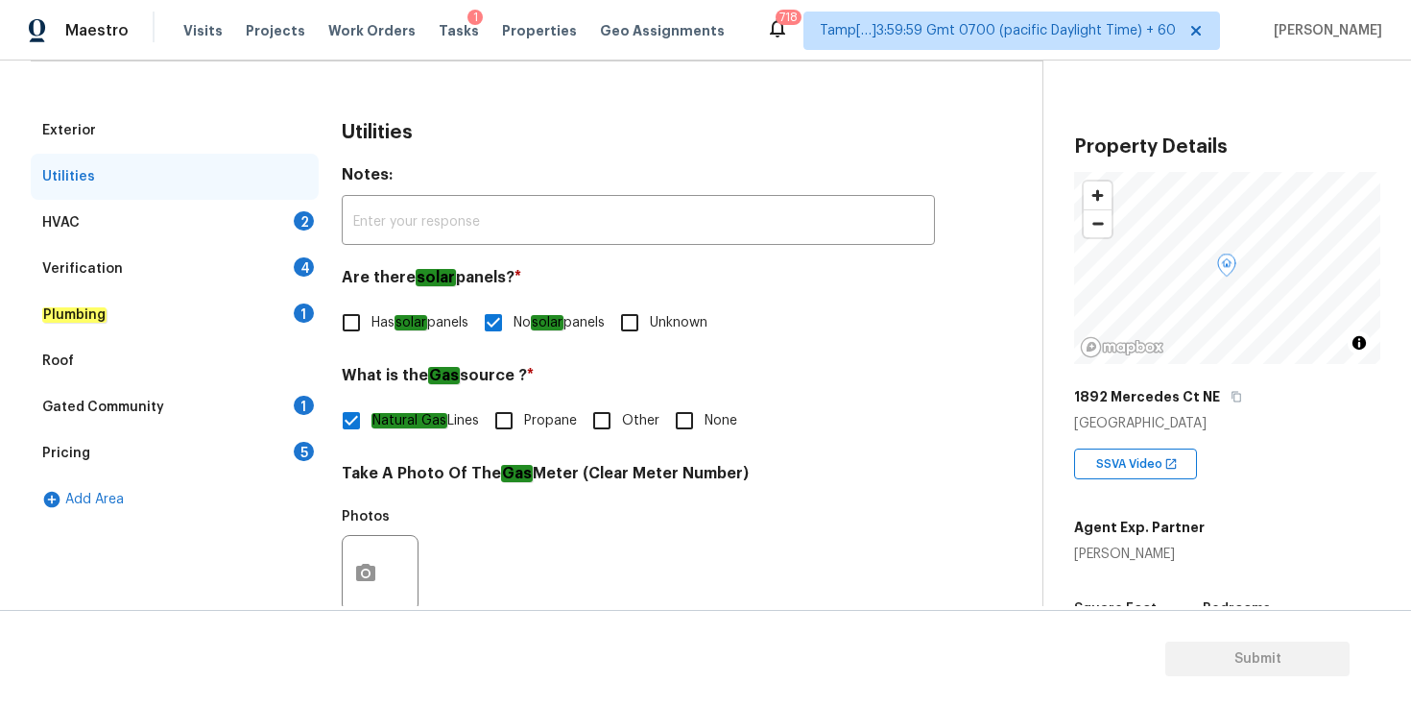
click at [235, 223] on div "HVAC 2" at bounding box center [175, 223] width 288 height 46
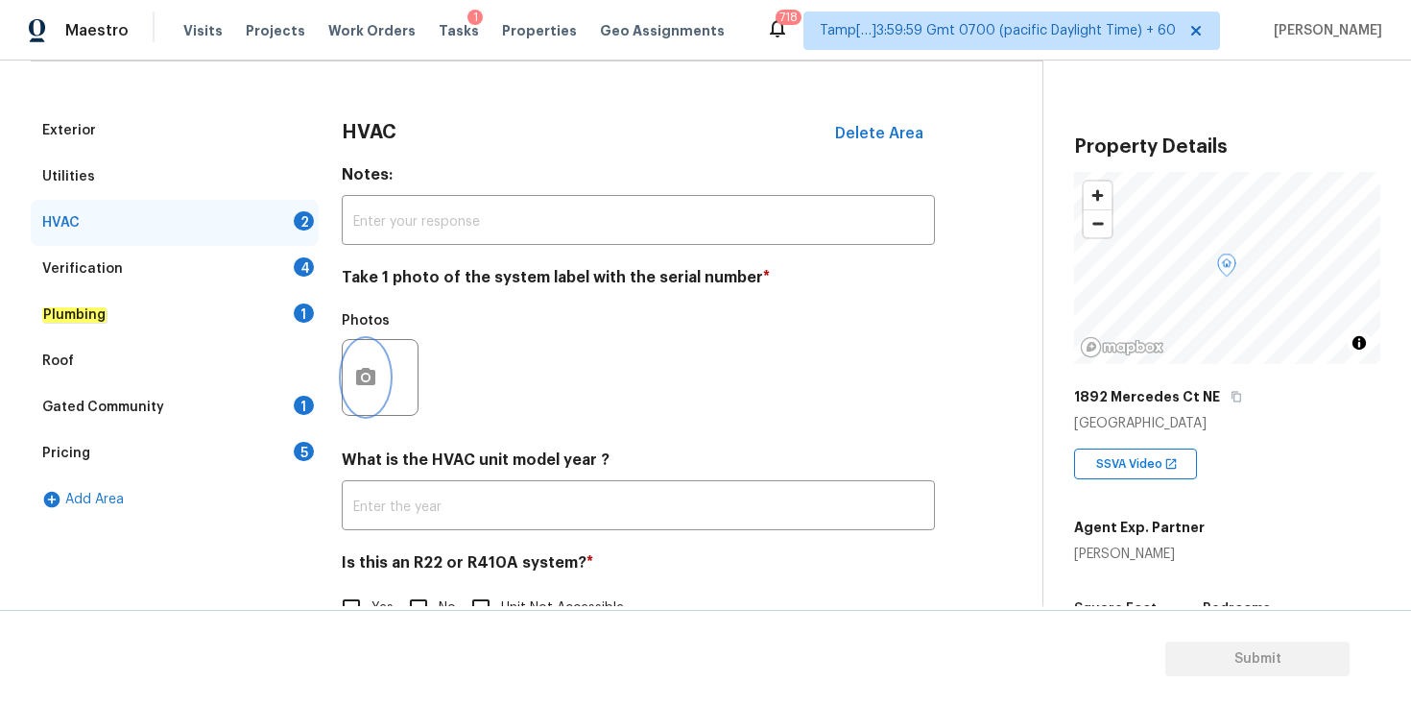
click at [372, 376] on icon "button" at bounding box center [365, 376] width 19 height 17
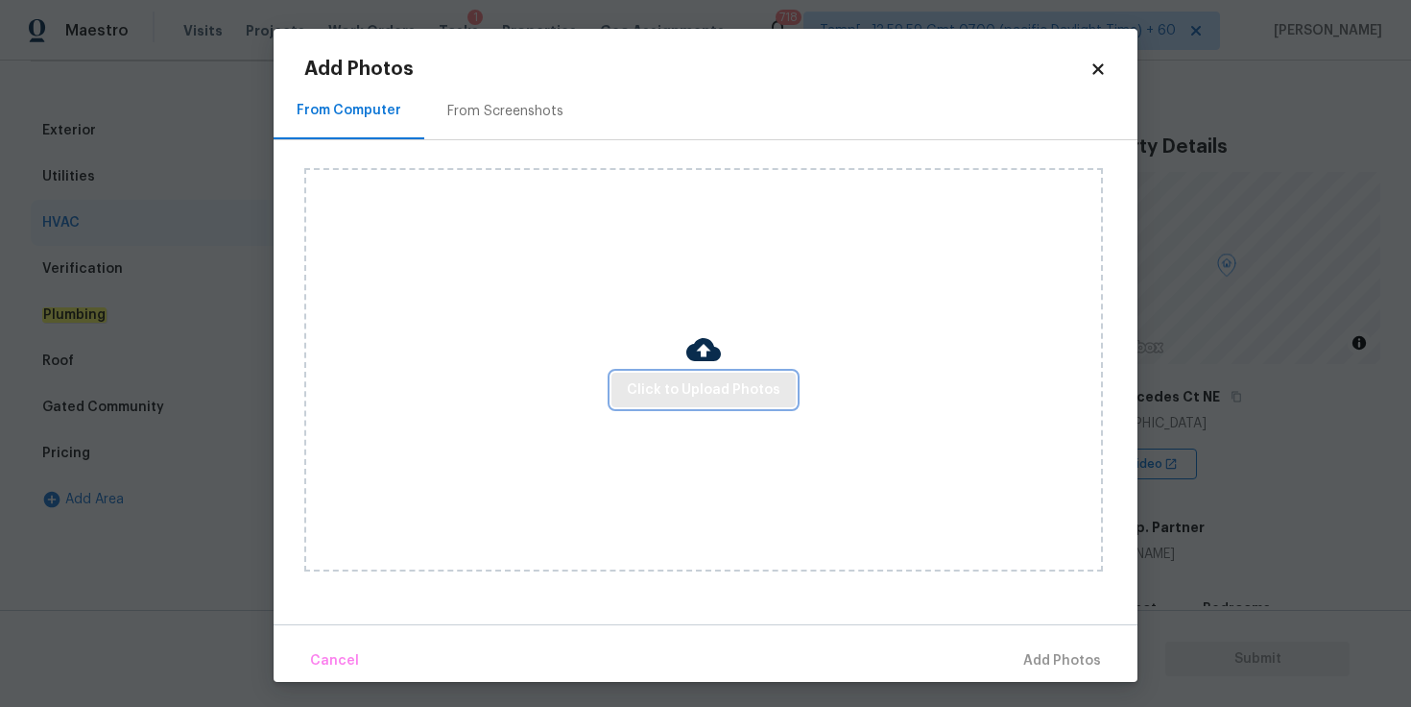
click at [708, 384] on span "Click to Upload Photos" at bounding box center [704, 390] width 154 height 24
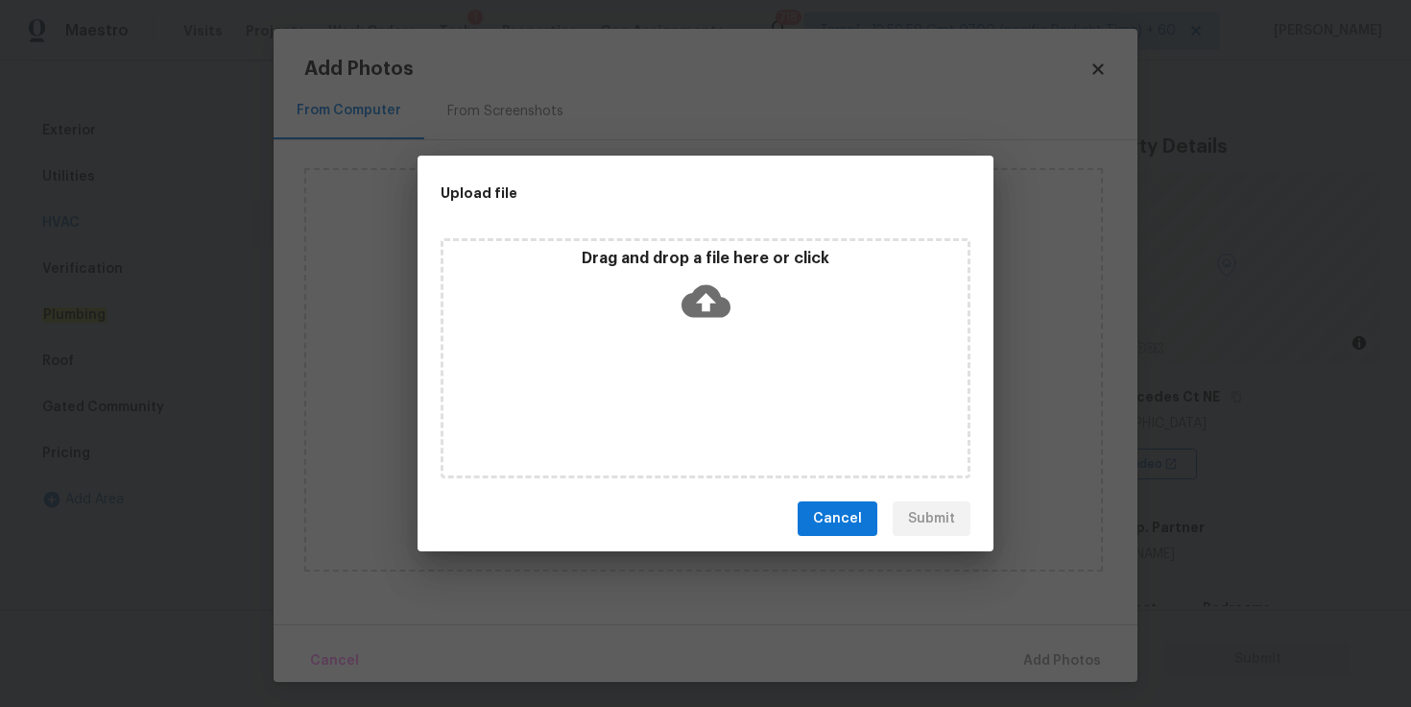
click at [699, 296] on icon at bounding box center [706, 301] width 49 height 33
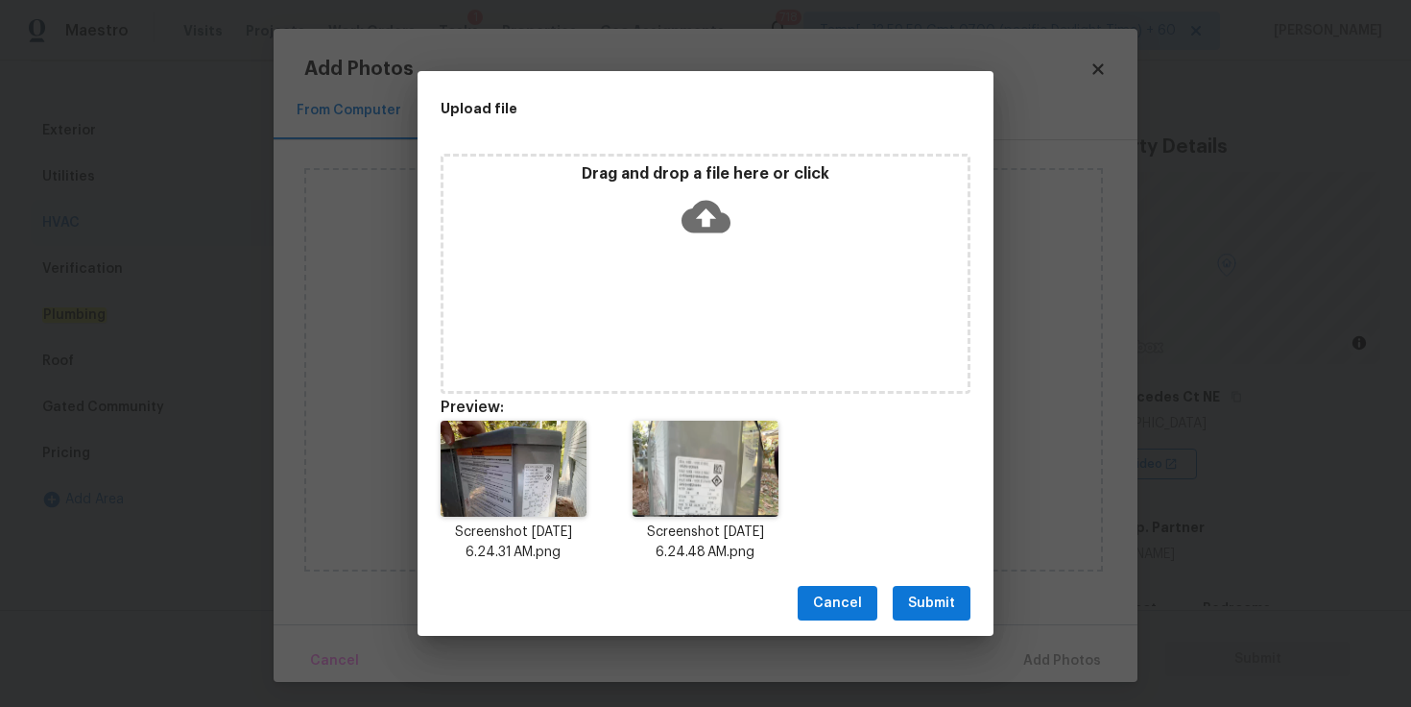
click at [939, 592] on span "Submit" at bounding box center [931, 603] width 47 height 24
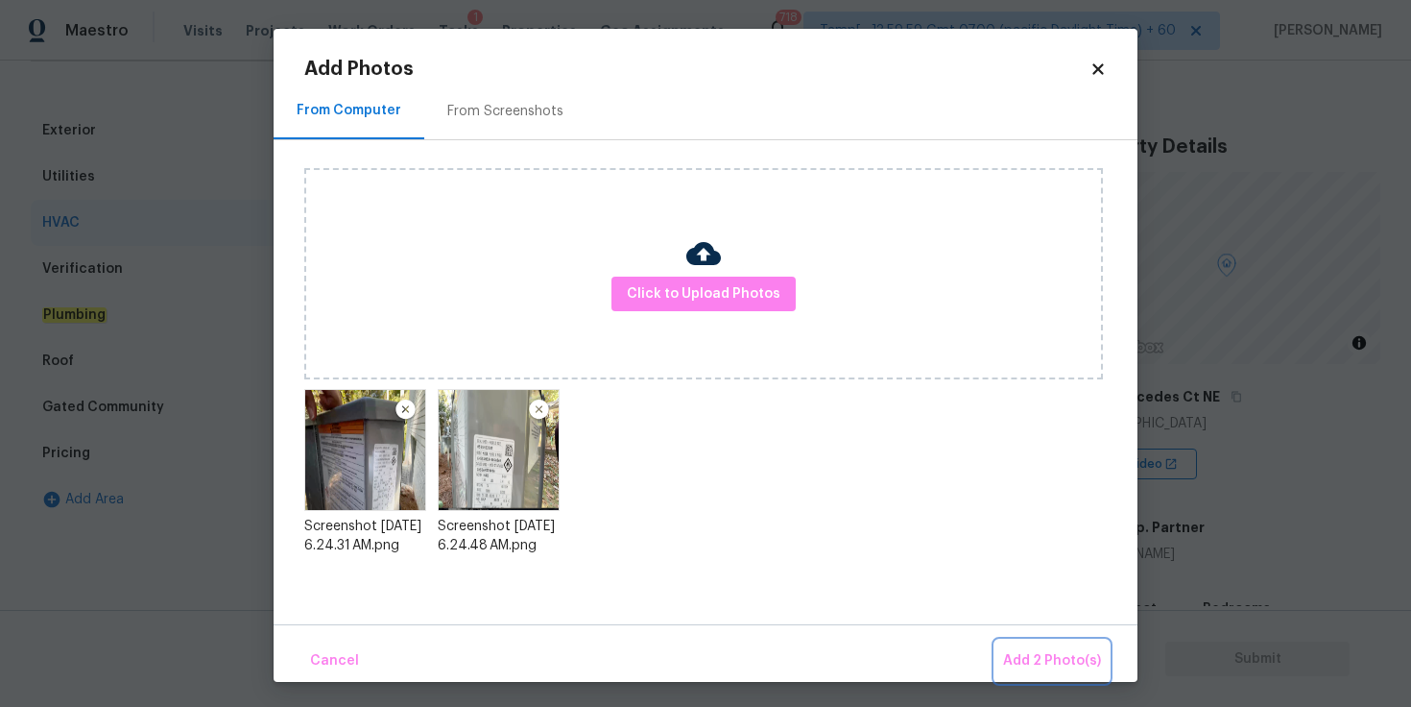
click at [1042, 649] on span "Add 2 Photo(s)" at bounding box center [1052, 661] width 98 height 24
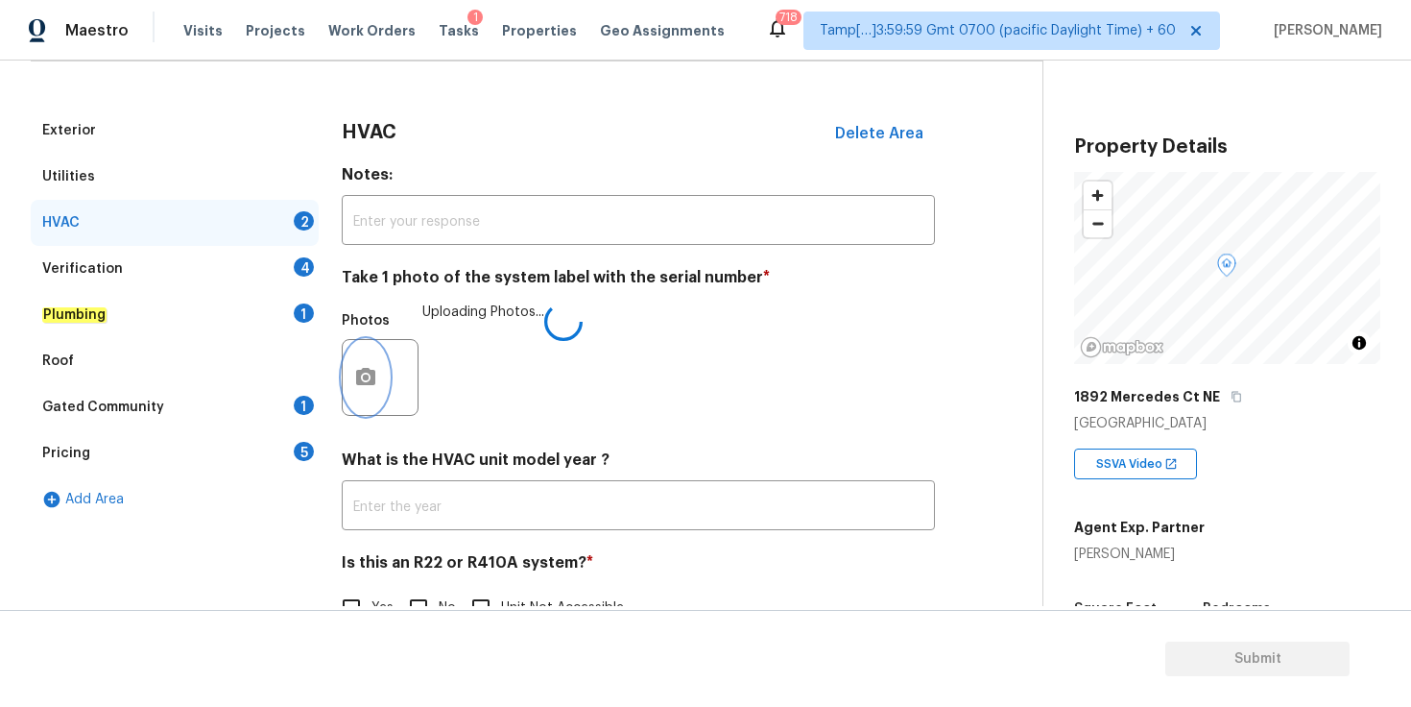
scroll to position [281, 0]
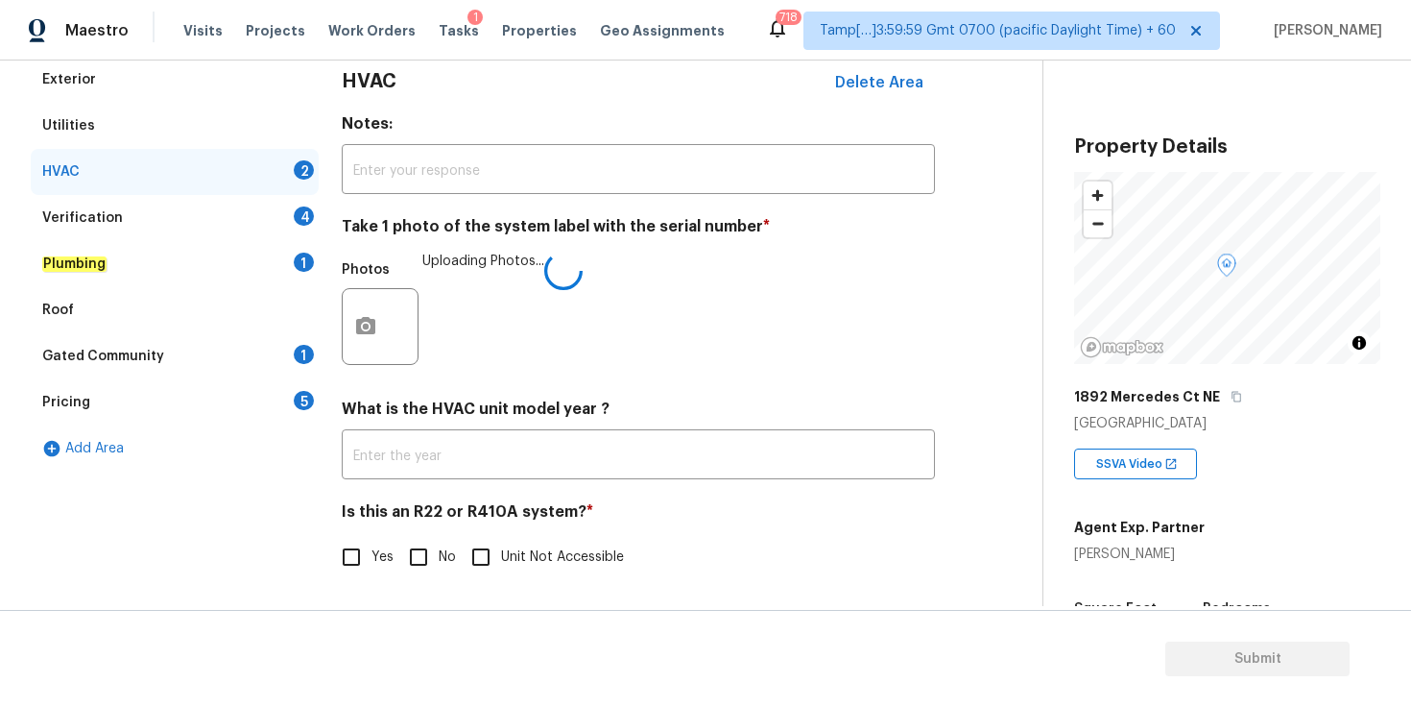
click at [360, 562] on input "Yes" at bounding box center [351, 557] width 40 height 40
checkbox input "true"
click at [237, 207] on div "Verification 4" at bounding box center [175, 218] width 288 height 46
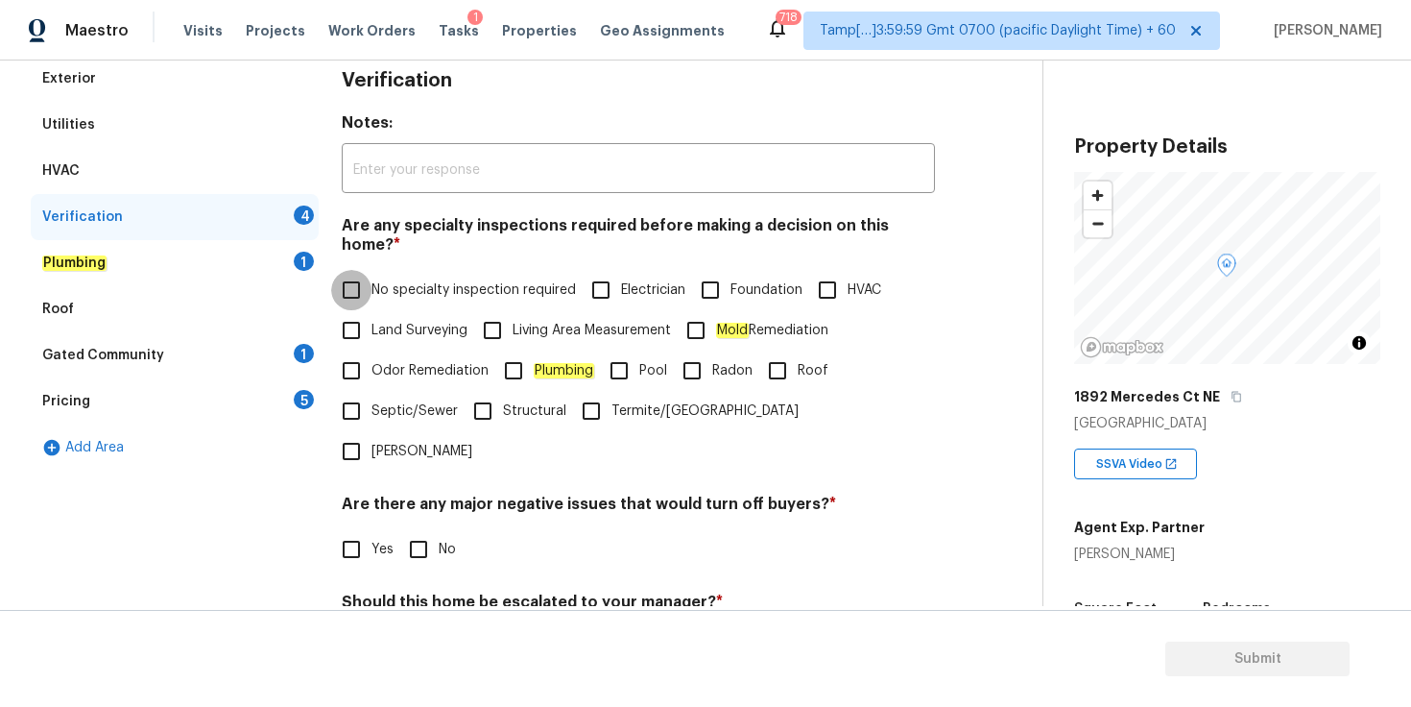
click at [349, 275] on input "No specialty inspection required" at bounding box center [351, 290] width 40 height 40
checkbox input "true"
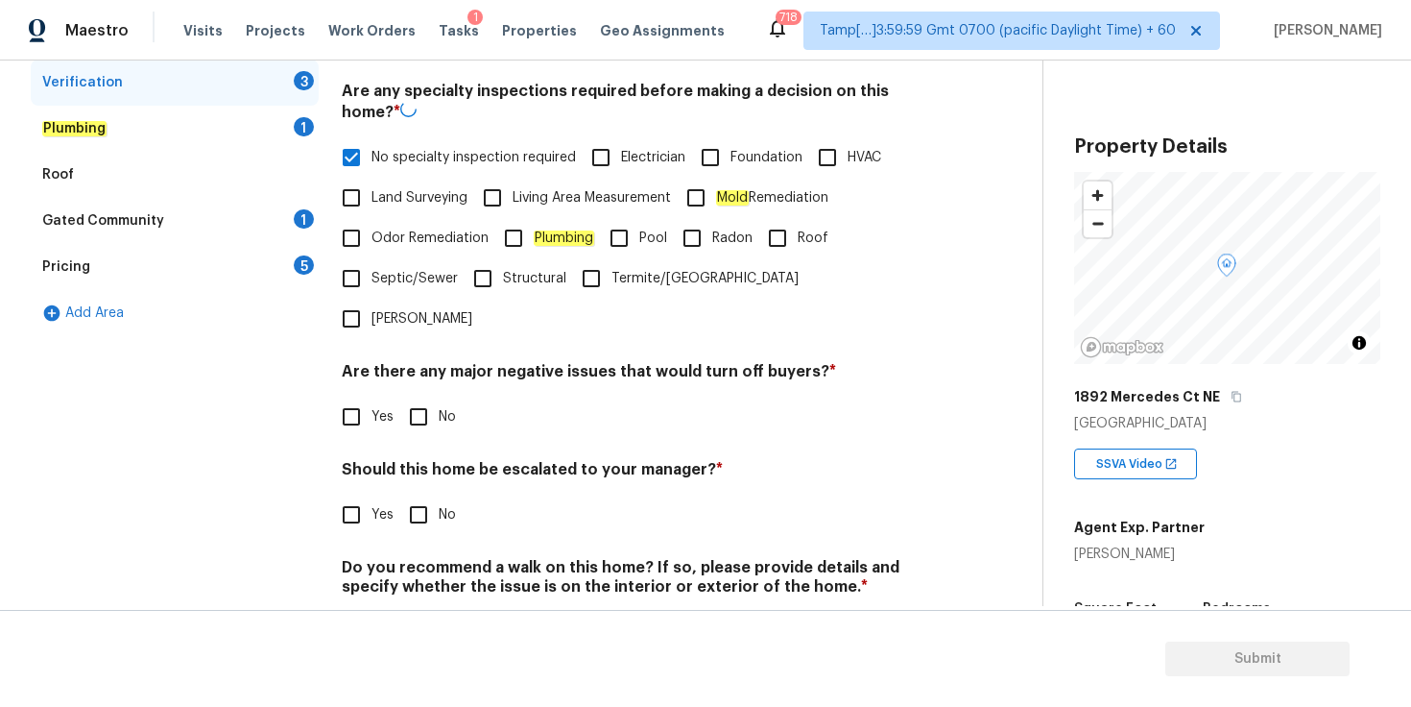
scroll to position [429, 0]
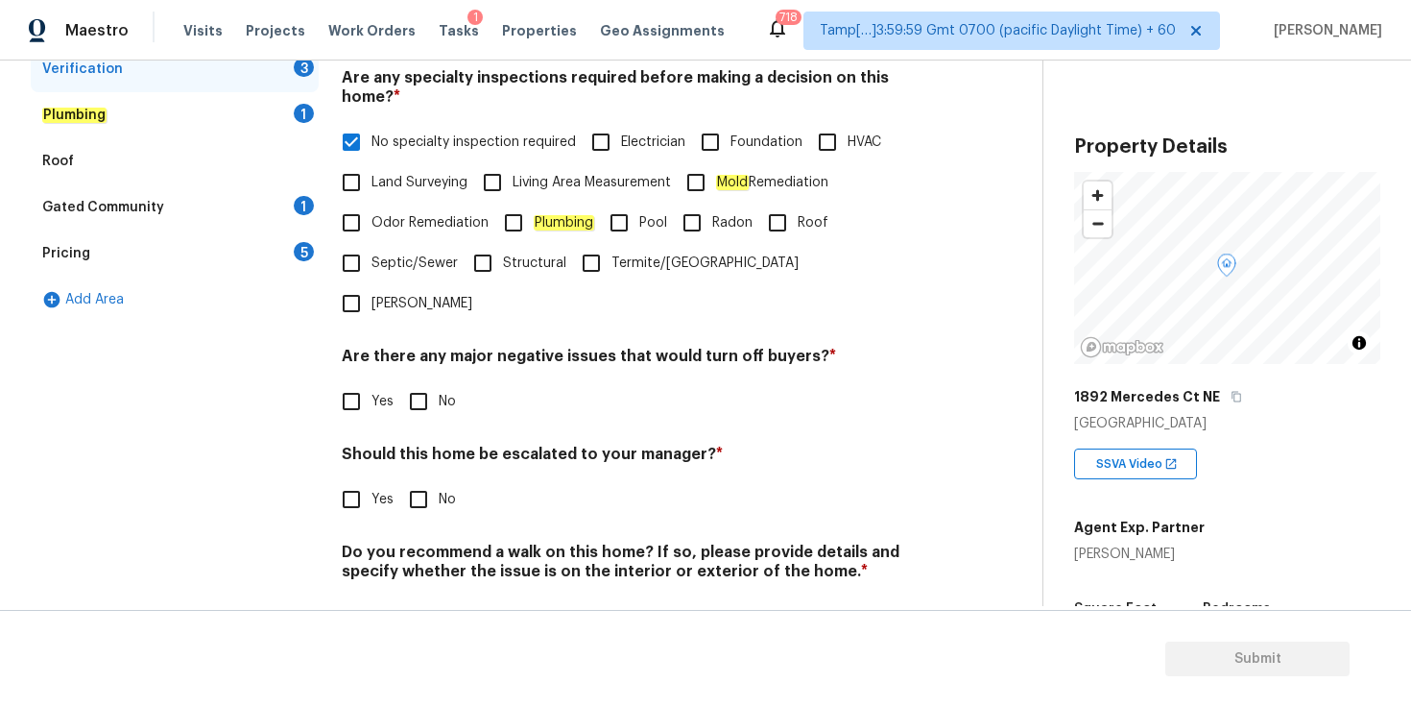
click at [411, 381] on input "No" at bounding box center [418, 401] width 40 height 40
checkbox input "true"
click at [416, 479] on input "No" at bounding box center [418, 499] width 40 height 40
checkbox input "true"
click at [419, 598] on input "No" at bounding box center [418, 618] width 40 height 40
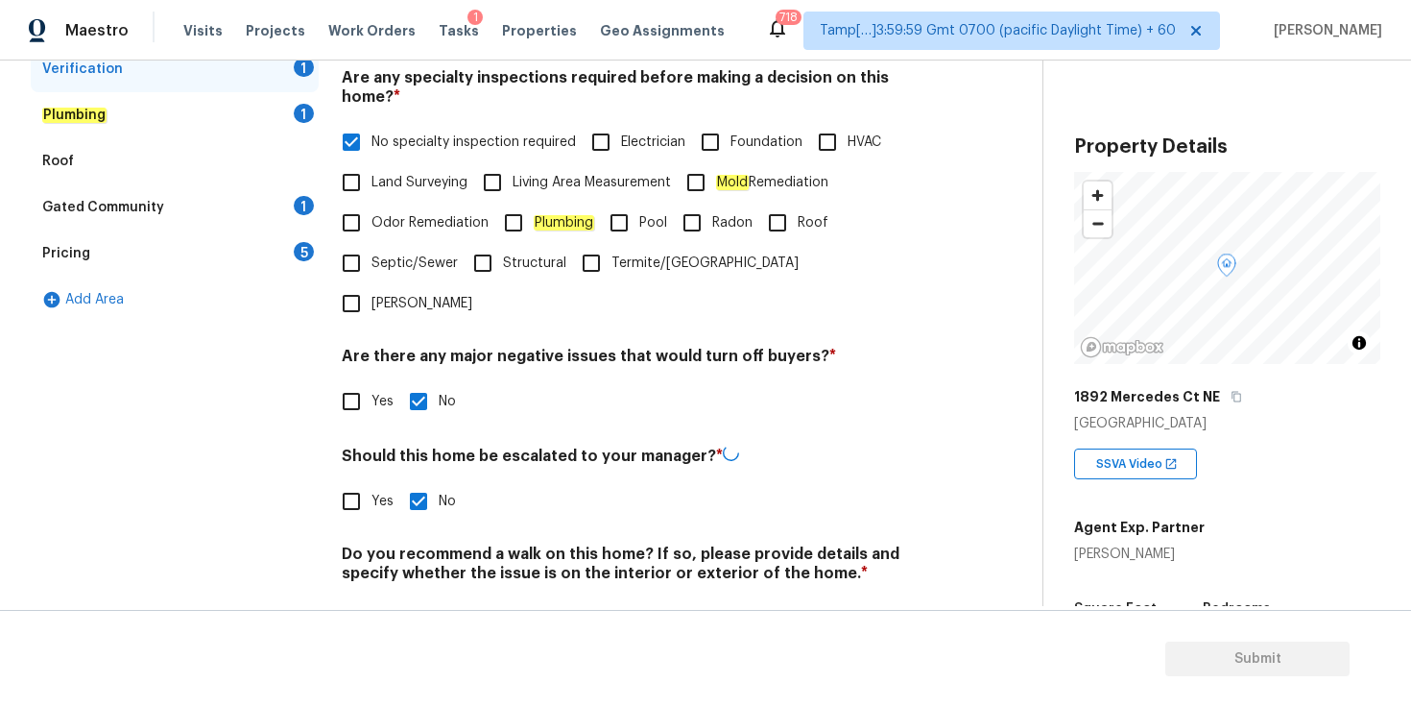
checkbox input "true"
click at [181, 111] on div "Plumbing 1" at bounding box center [175, 115] width 288 height 46
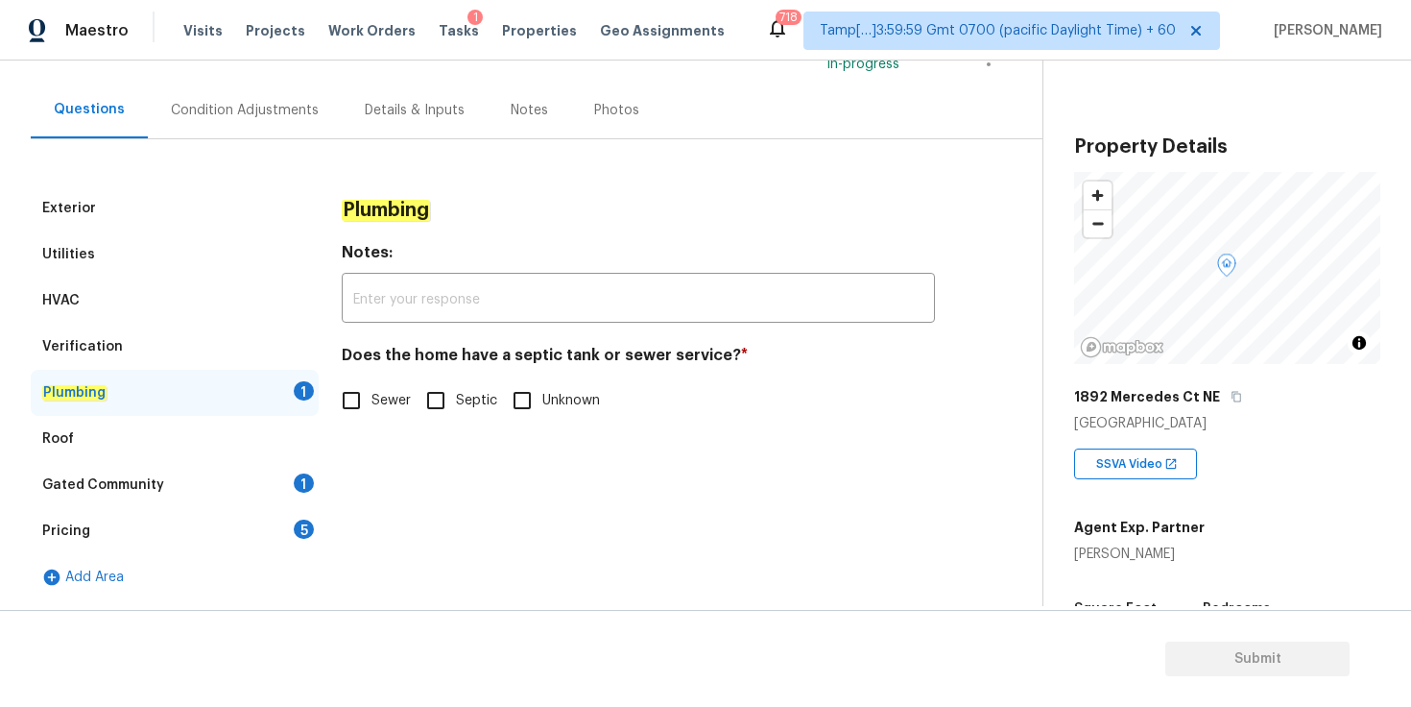
click at [349, 400] on input "Sewer" at bounding box center [351, 400] width 40 height 40
checkbox input "true"
click at [203, 432] on div "Roof" at bounding box center [175, 439] width 288 height 46
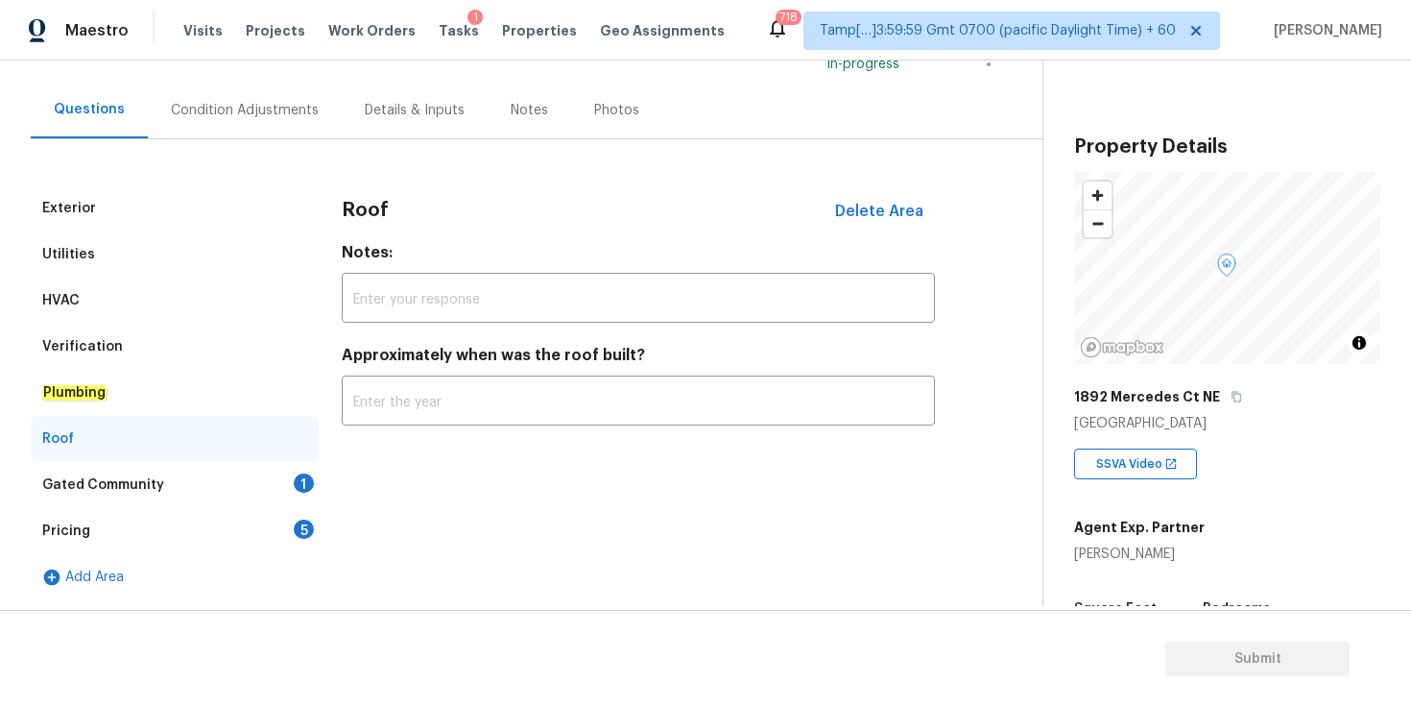
click at [211, 491] on div "Gated Community 1" at bounding box center [175, 485] width 288 height 46
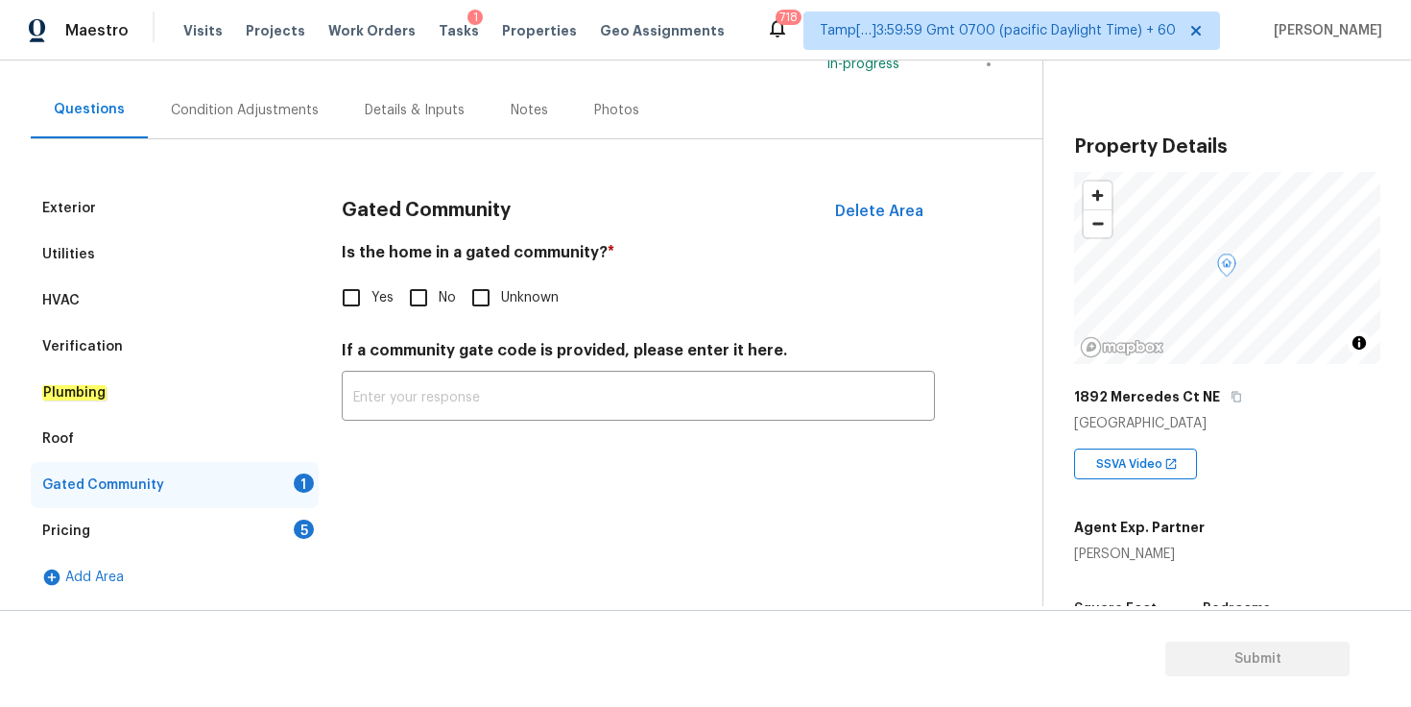
click at [417, 303] on input "No" at bounding box center [418, 297] width 40 height 40
checkbox input "true"
click at [235, 531] on div "Pricing 5" at bounding box center [175, 531] width 288 height 46
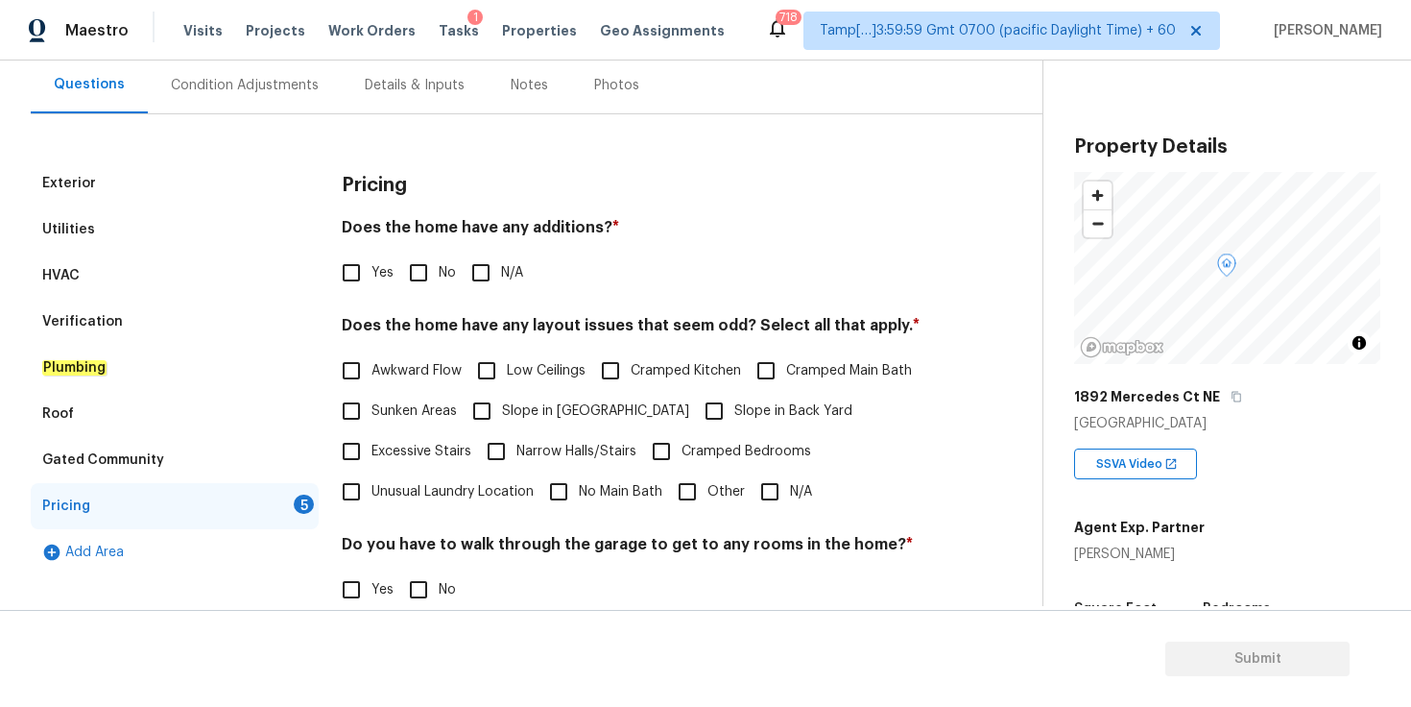
scroll to position [181, 0]
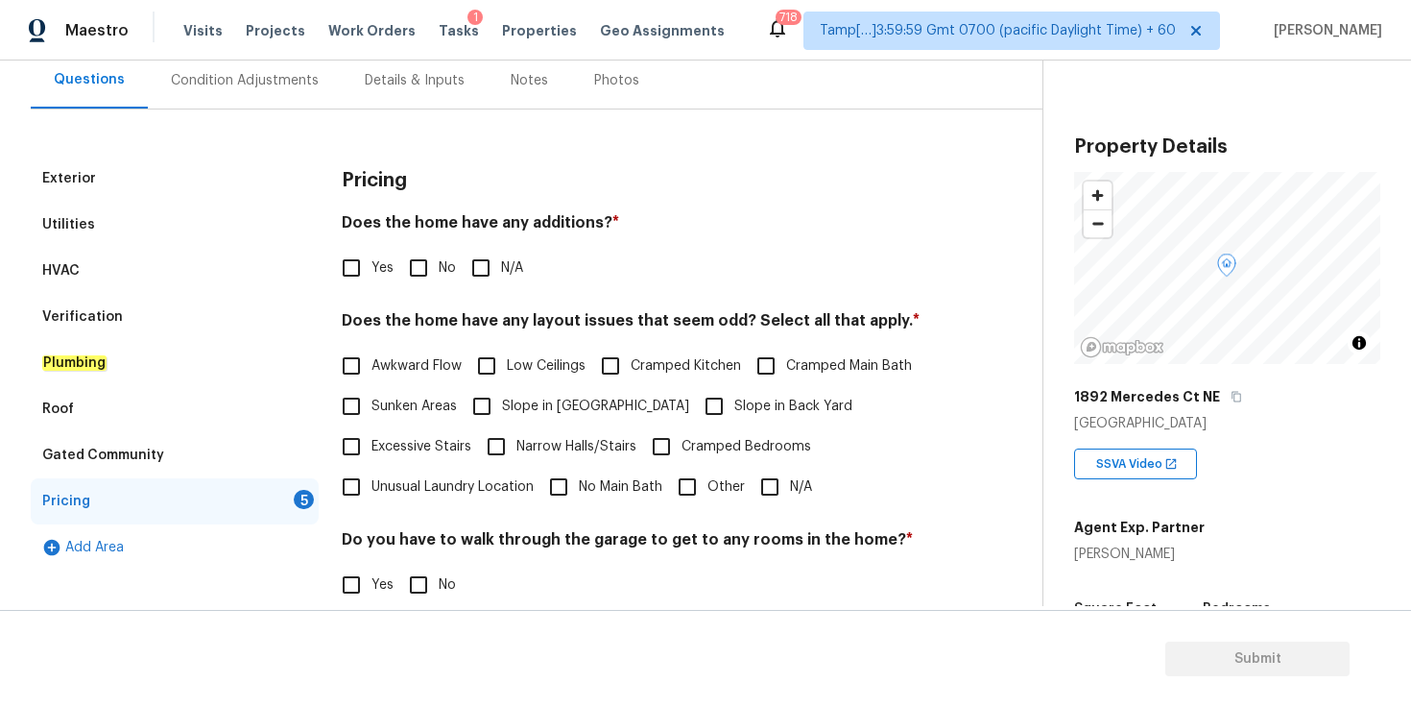
click at [694, 410] on input "Slope in Back Yard" at bounding box center [714, 406] width 40 height 40
checkbox input "true"
click at [480, 412] on input "Slope in Front Yard" at bounding box center [482, 406] width 40 height 40
checkbox input "true"
click at [426, 267] on input "No" at bounding box center [418, 268] width 40 height 40
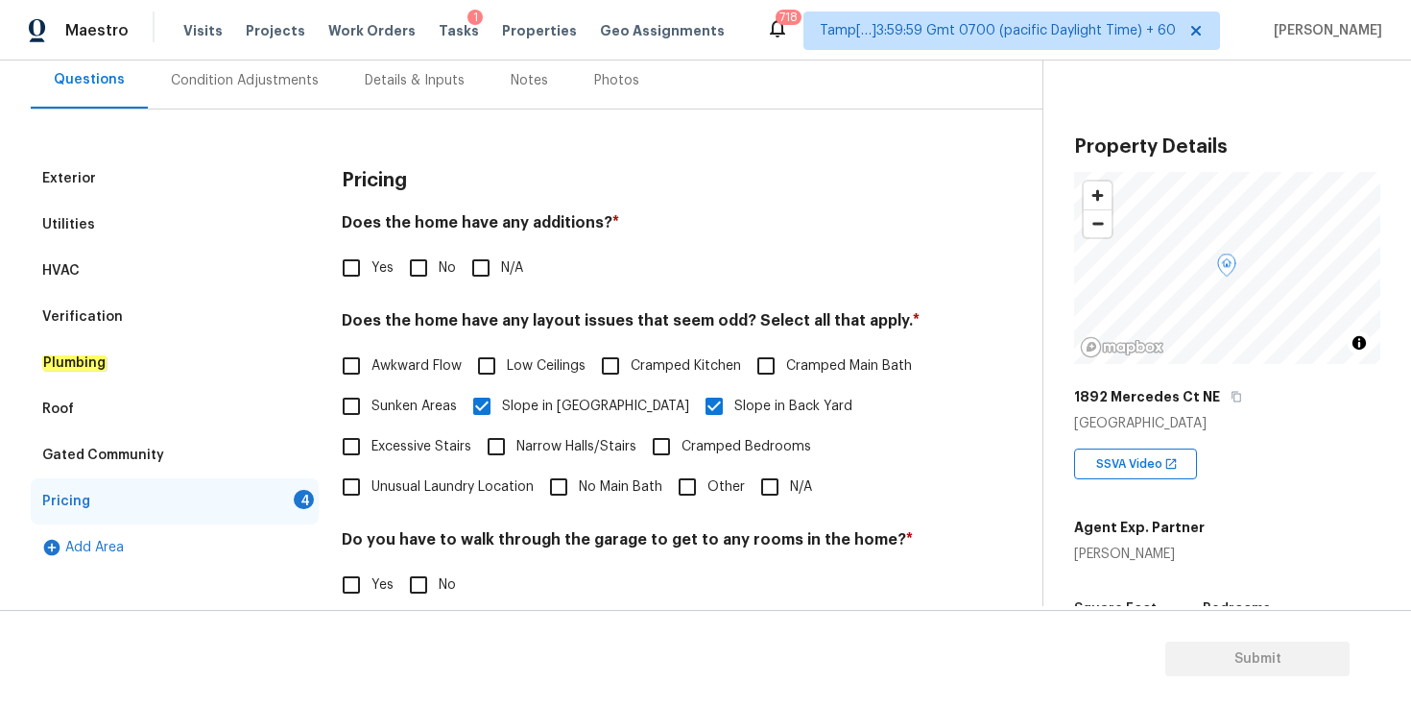
checkbox input "true"
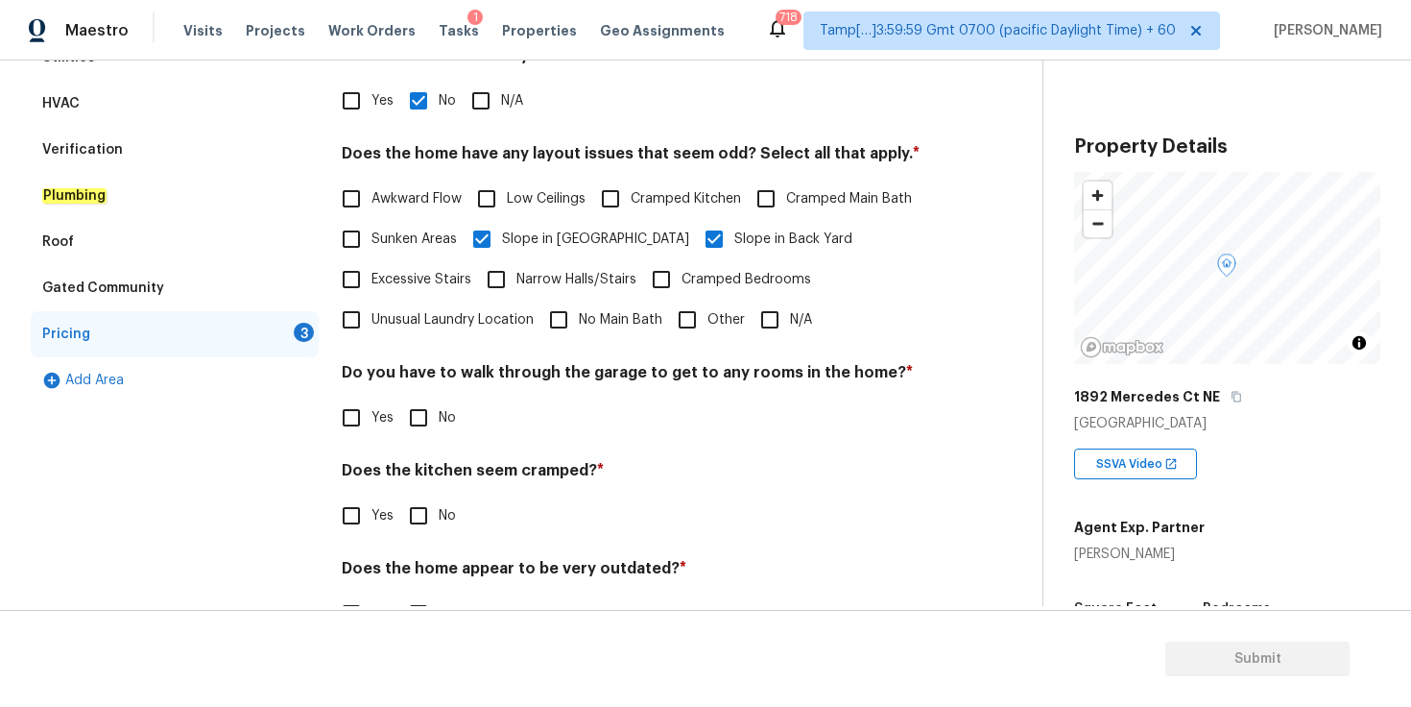
scroll to position [361, 0]
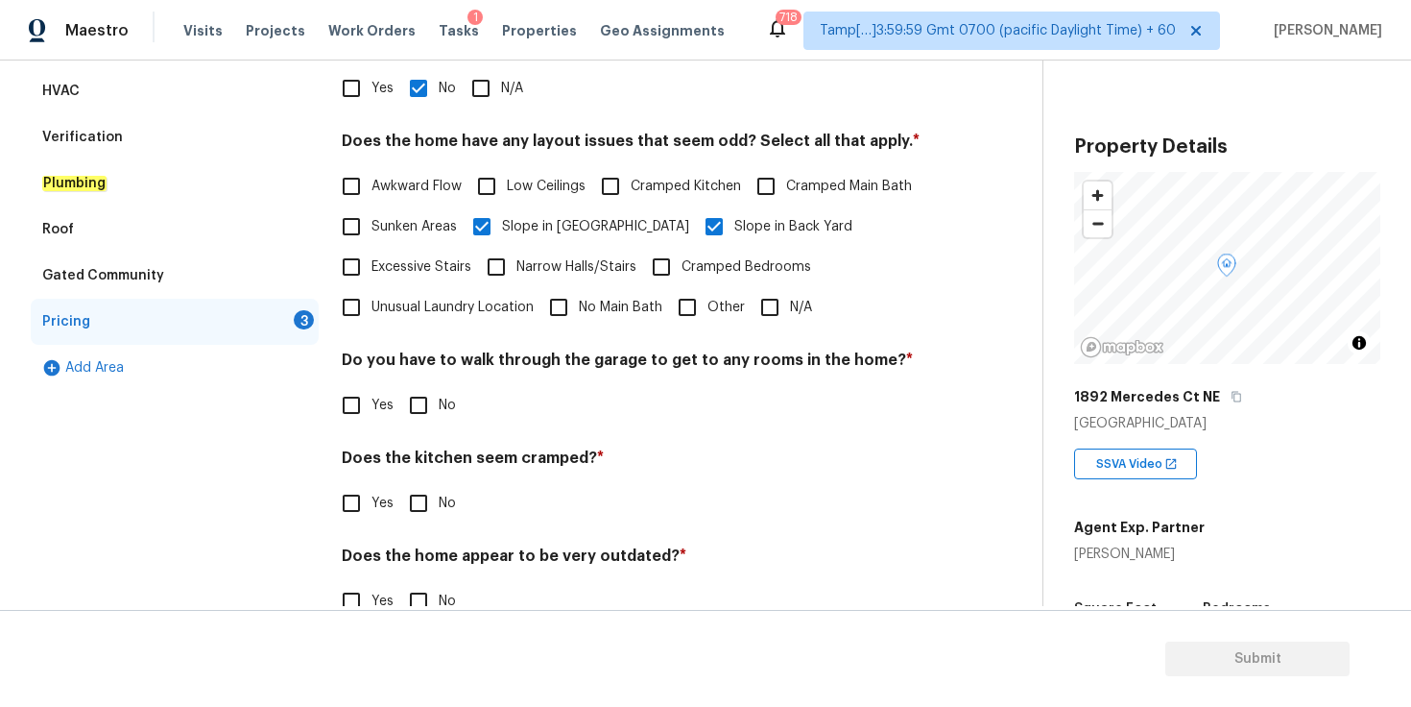
click at [418, 405] on input "No" at bounding box center [418, 405] width 40 height 40
checkbox input "true"
click at [420, 515] on input "No" at bounding box center [418, 503] width 40 height 40
checkbox input "true"
click at [416, 593] on input "No" at bounding box center [418, 601] width 40 height 40
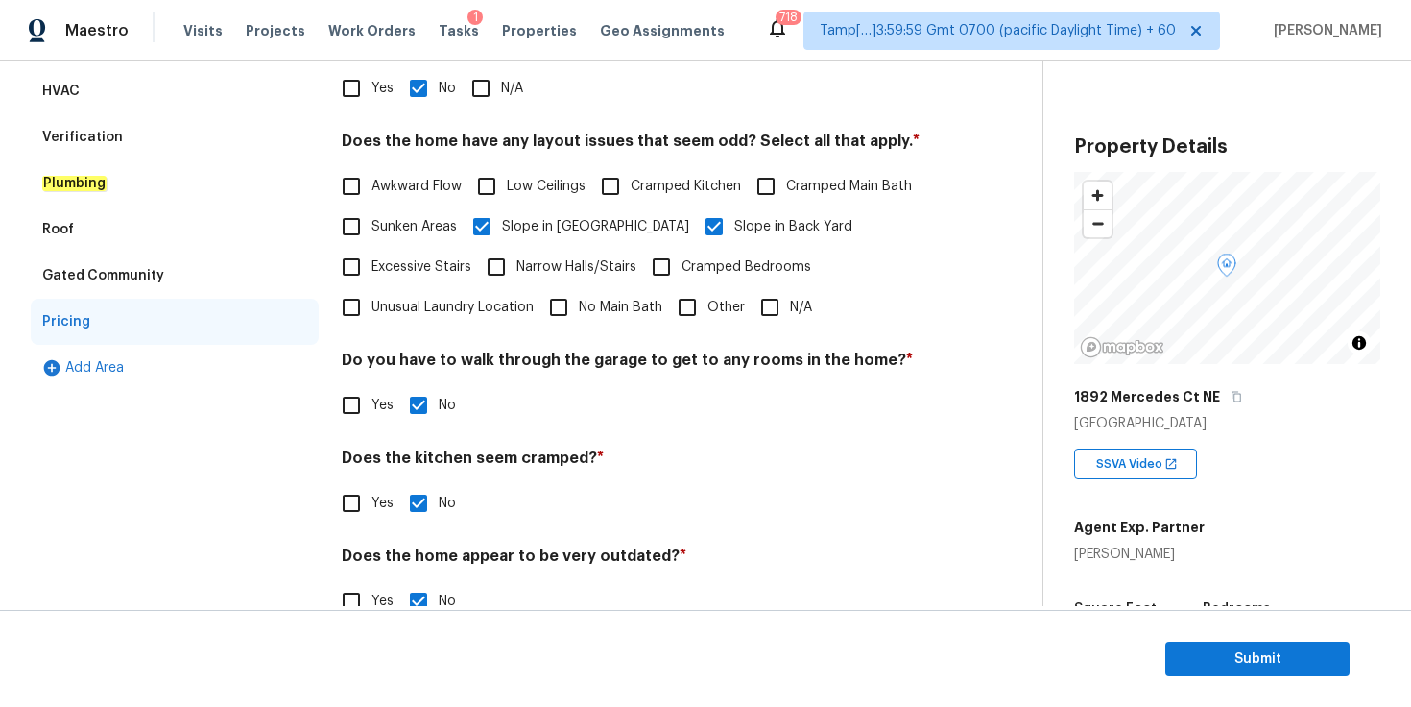
click at [398, 581] on input "No" at bounding box center [418, 601] width 40 height 40
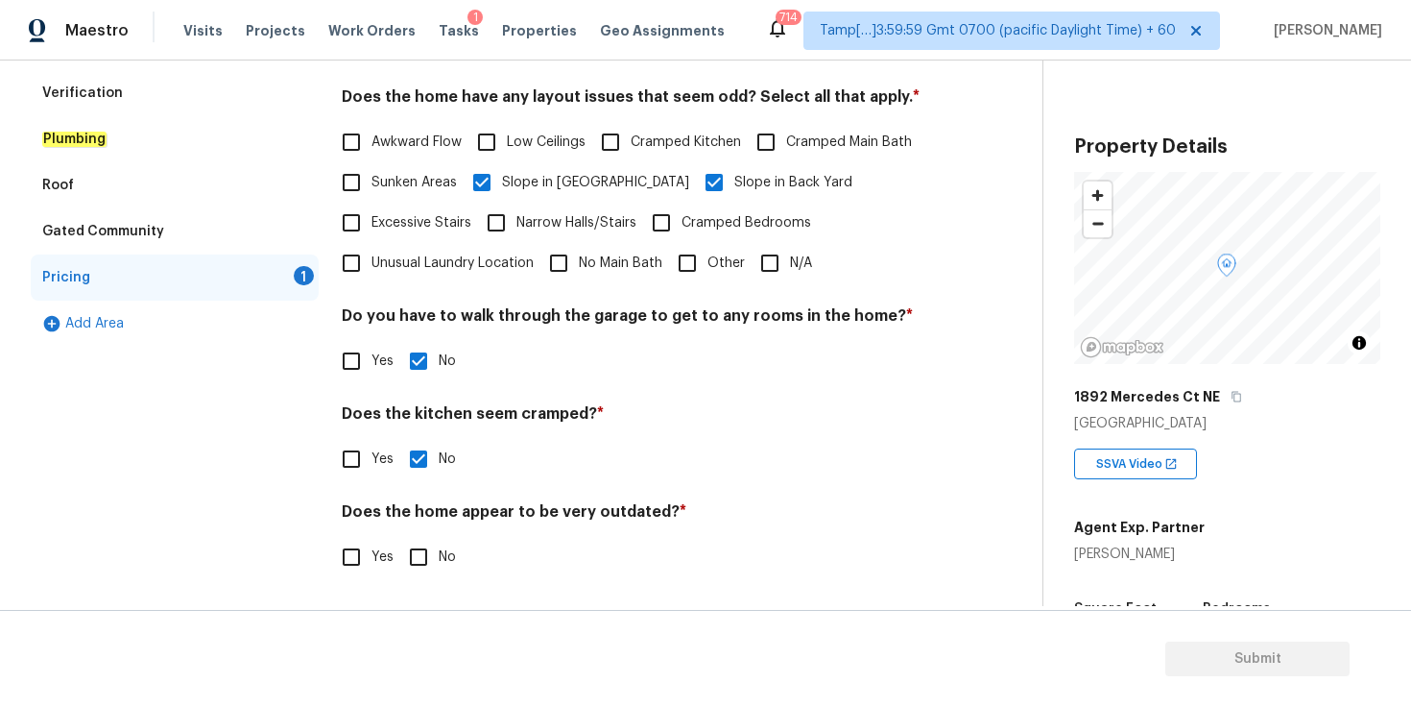
click at [422, 559] on input "No" at bounding box center [418, 557] width 40 height 40
checkbox input "true"
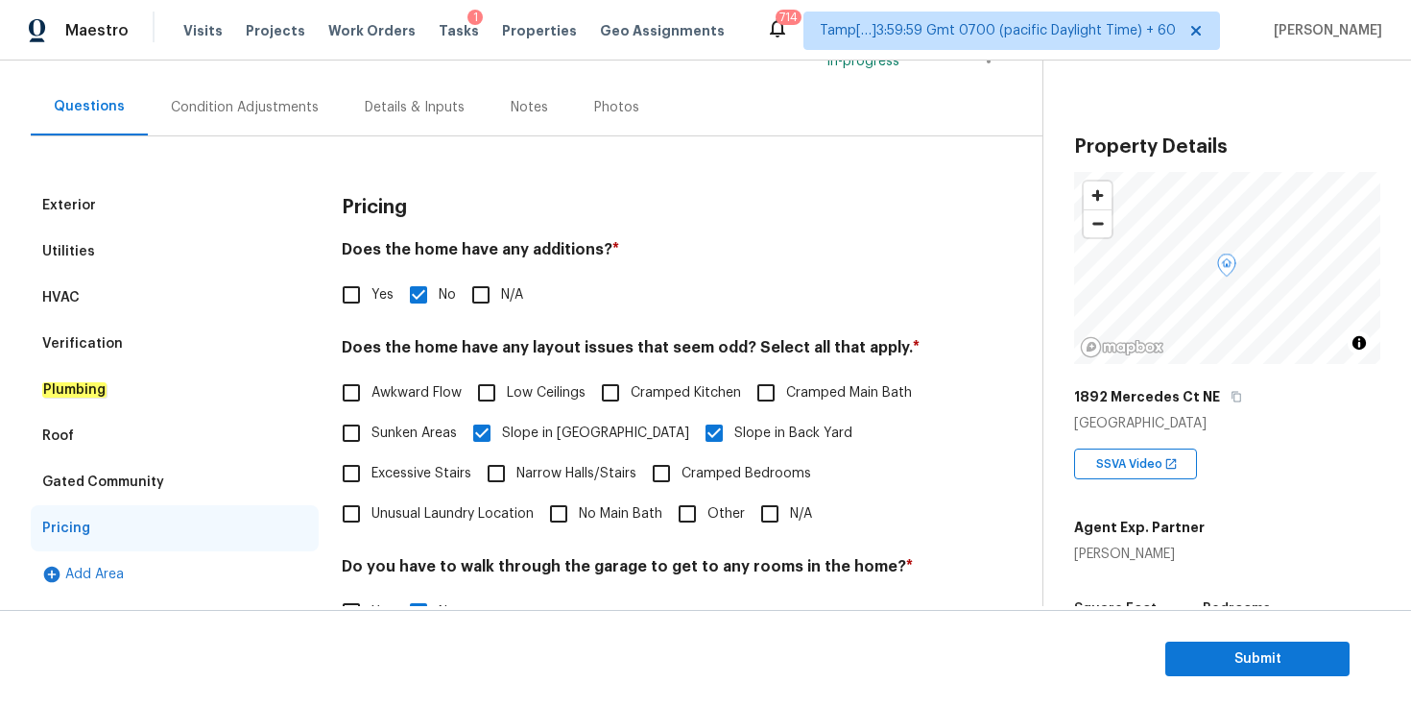
scroll to position [127, 0]
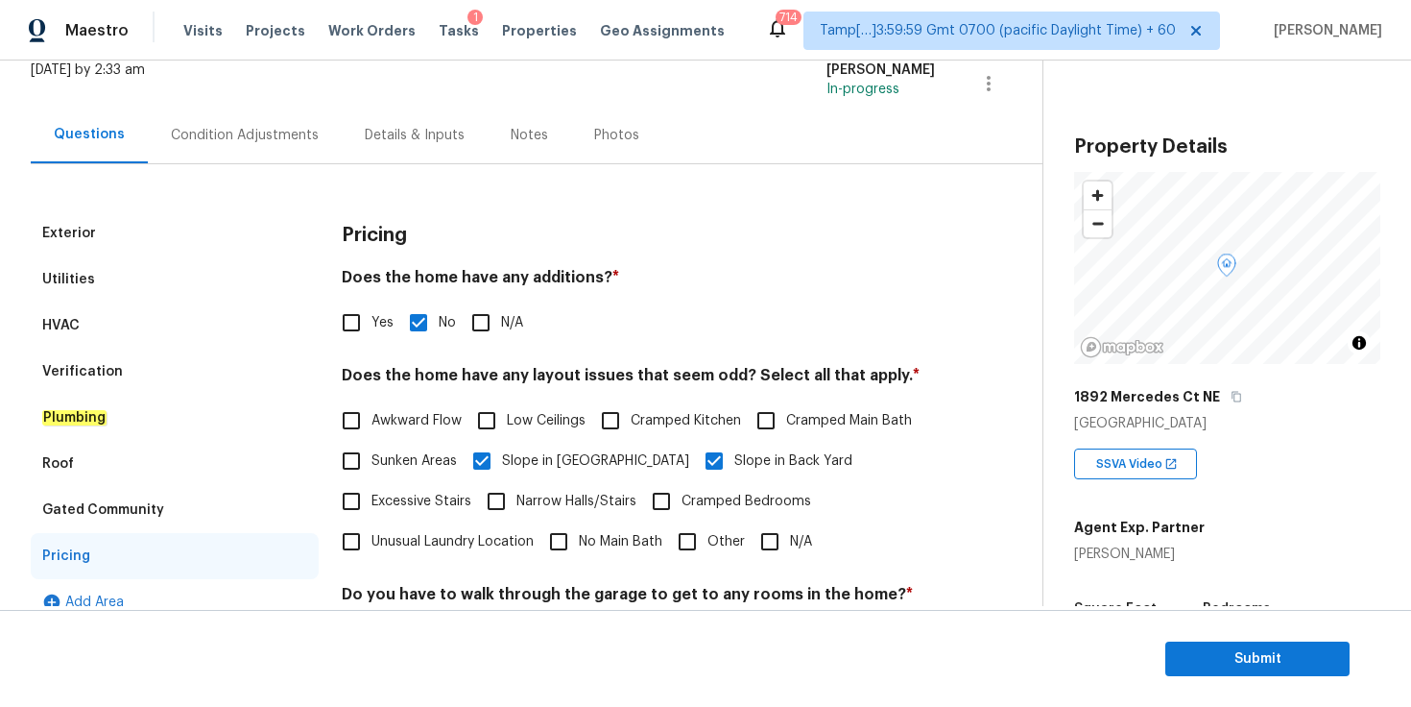
click at [135, 362] on div "Verification" at bounding box center [175, 372] width 288 height 46
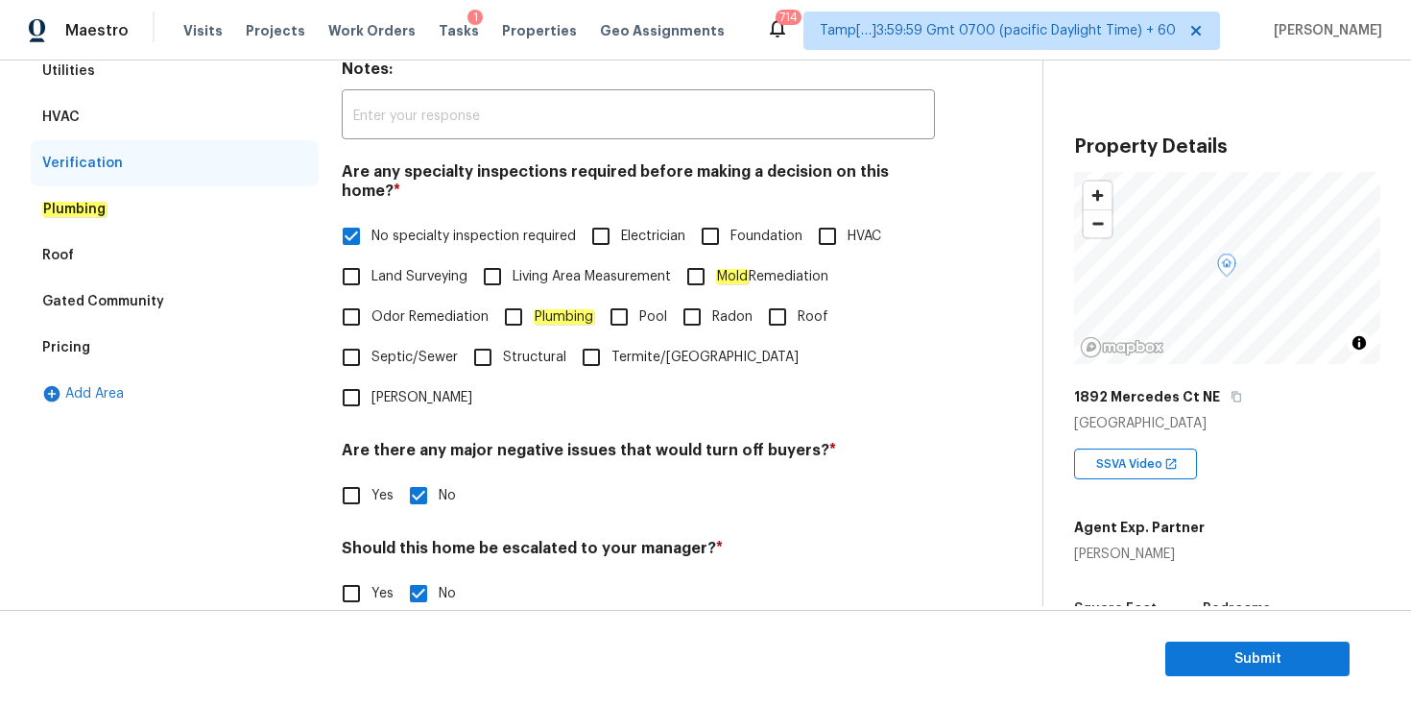
scroll to position [429, 0]
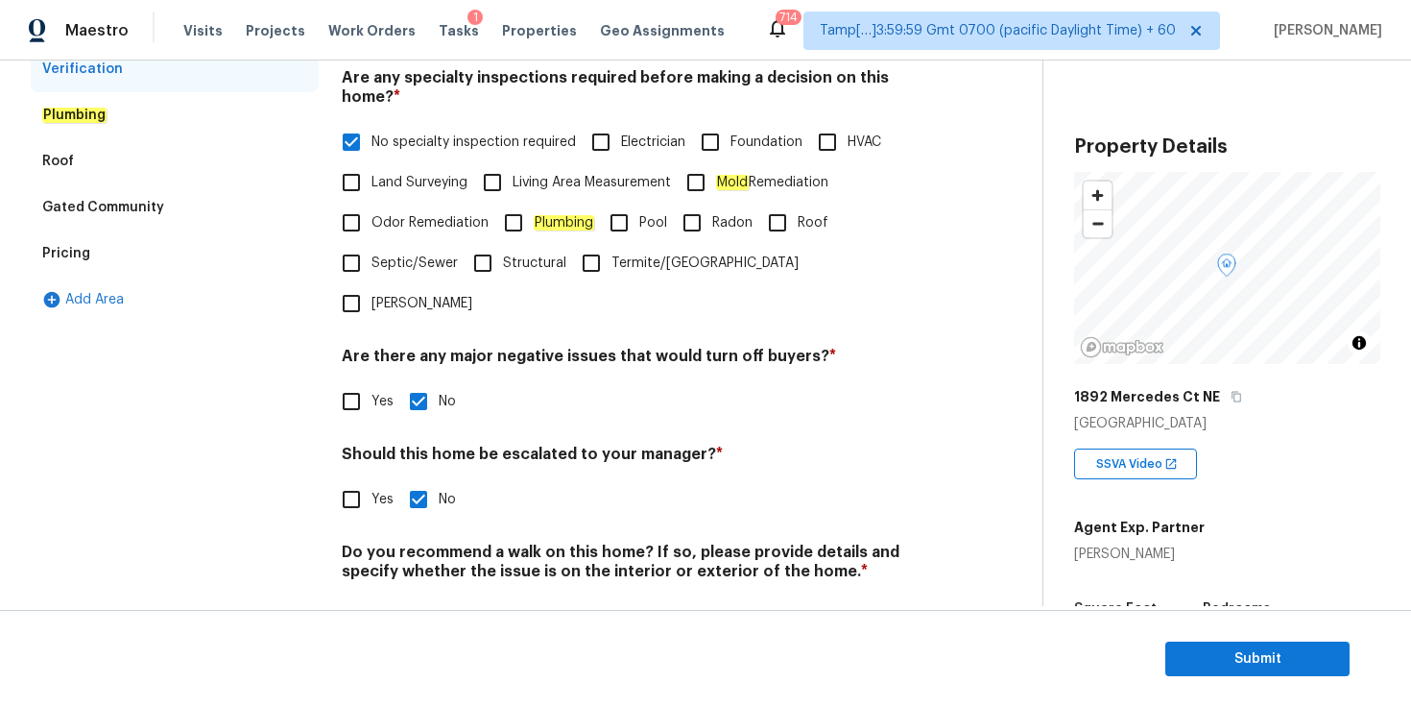
click at [349, 479] on input "Yes" at bounding box center [351, 499] width 40 height 40
checkbox input "true"
checkbox input "false"
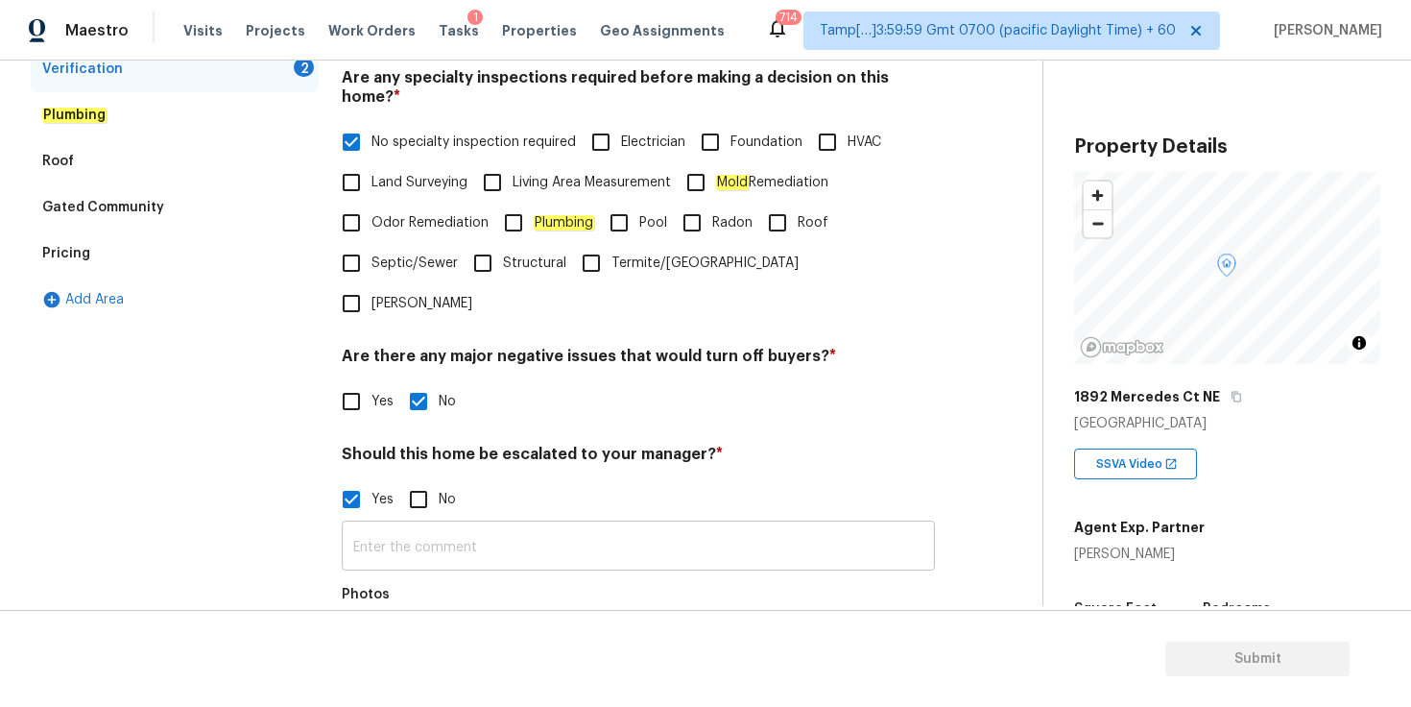
click at [442, 525] on input "text" at bounding box center [638, 547] width 593 height 45
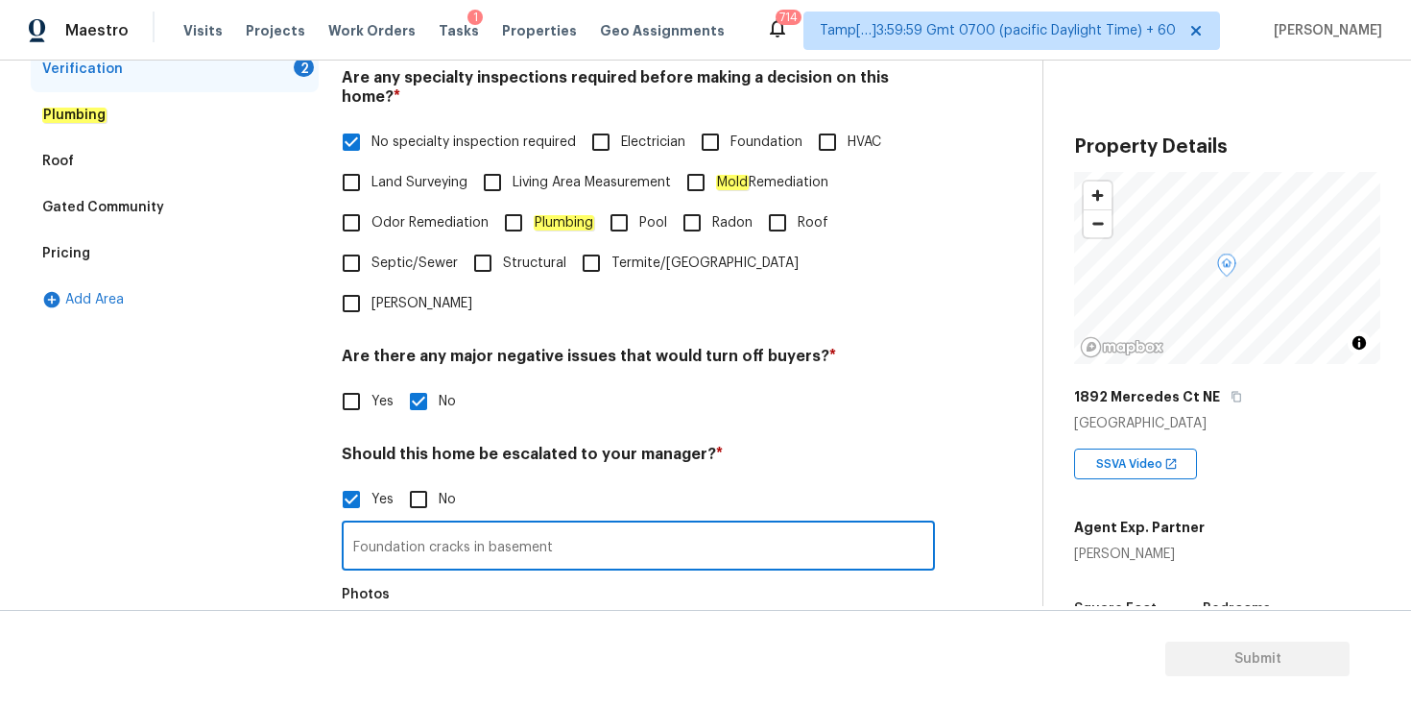
type input "Foundation cracks in basement"
click at [369, 614] on button "button" at bounding box center [366, 651] width 46 height 75
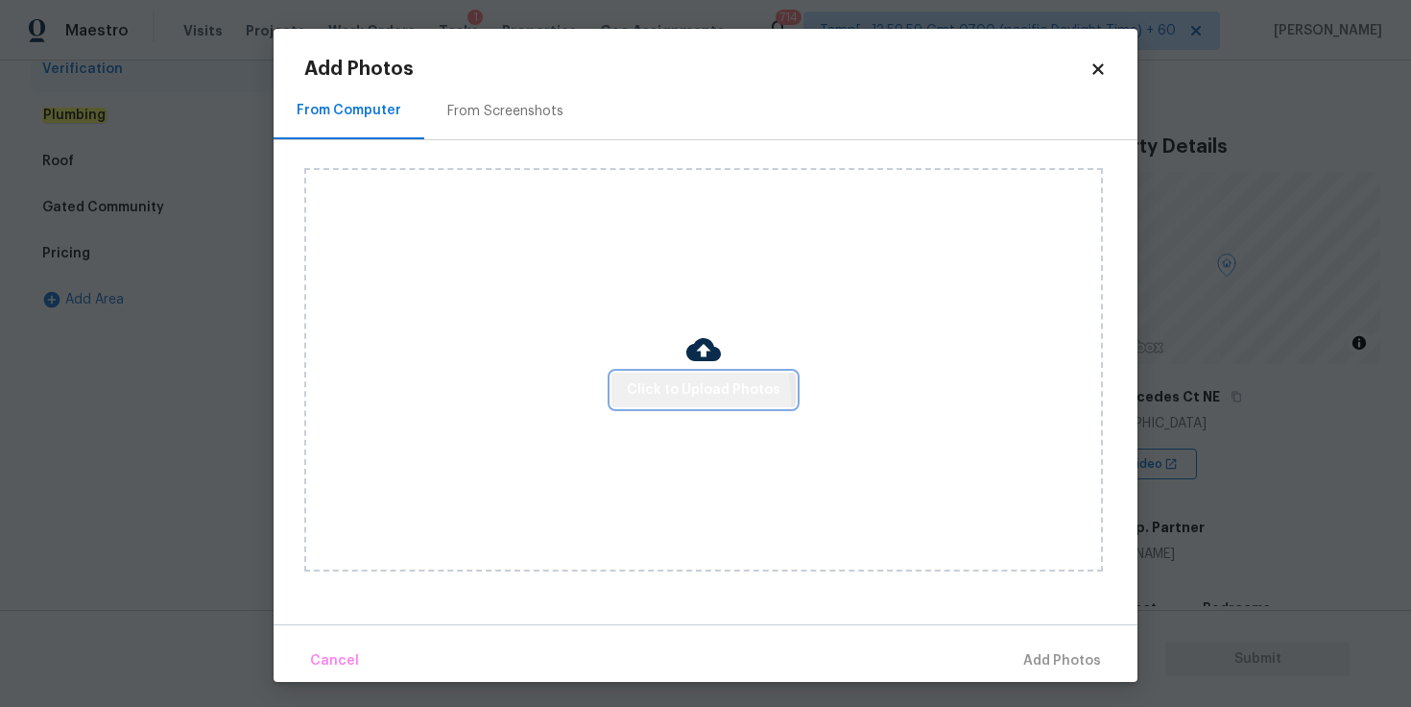
click at [629, 400] on button "Click to Upload Photos" at bounding box center [704, 391] width 184 height 36
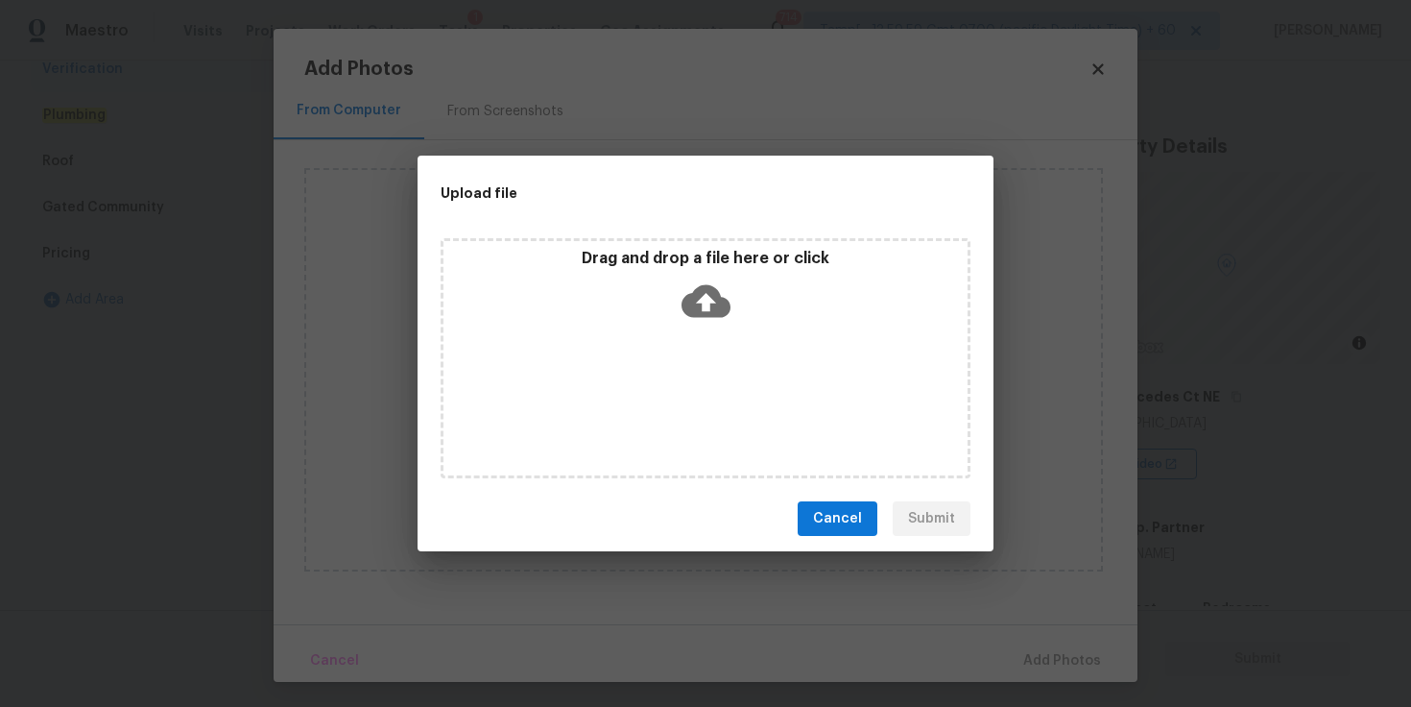
click at [725, 296] on icon at bounding box center [706, 301] width 49 height 49
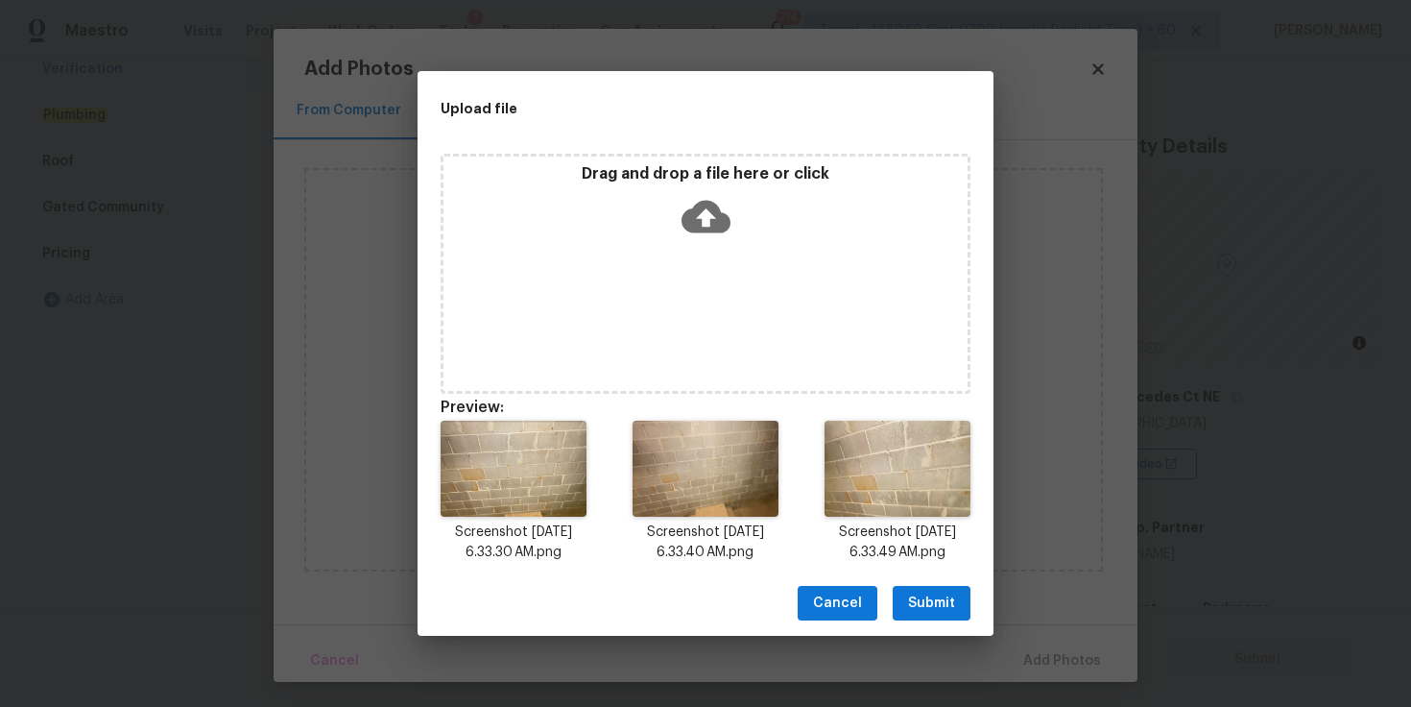
click at [927, 599] on span "Submit" at bounding box center [931, 603] width 47 height 24
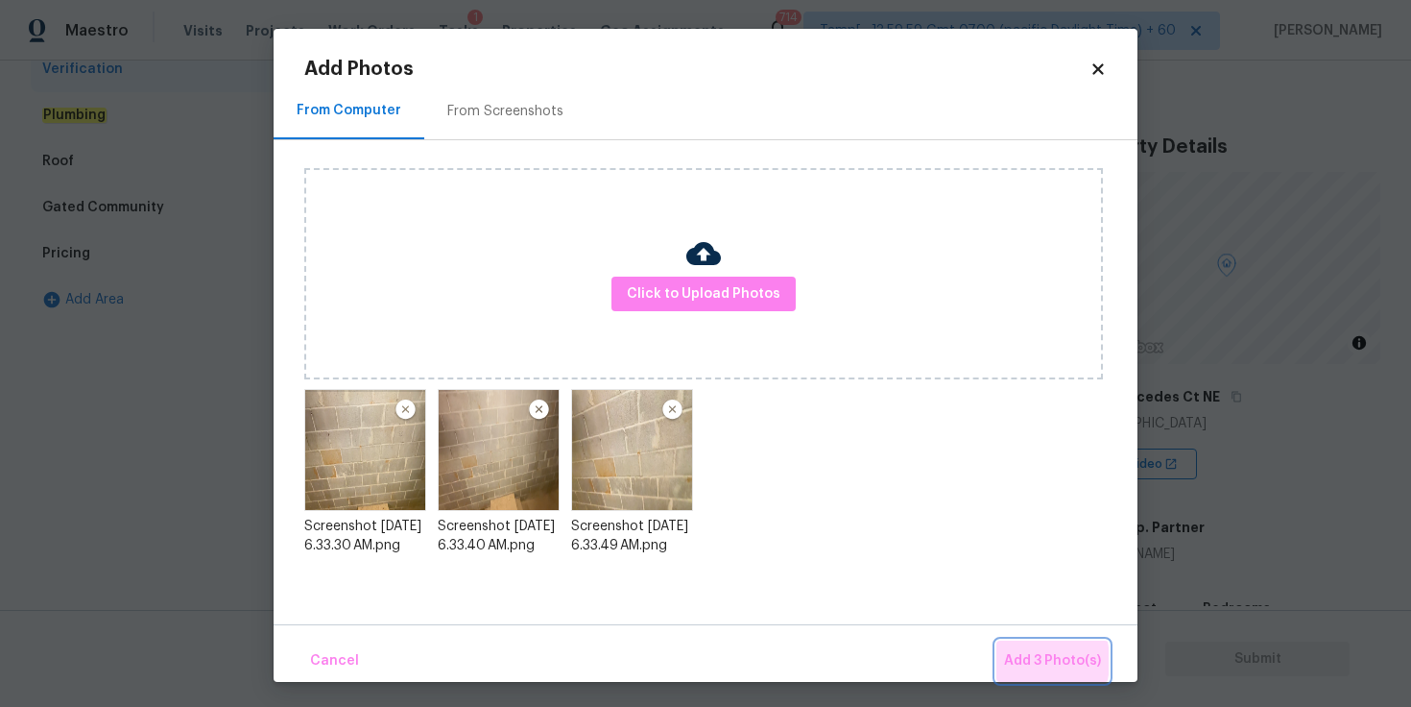
click at [1018, 661] on span "Add 3 Photo(s)" at bounding box center [1052, 661] width 97 height 24
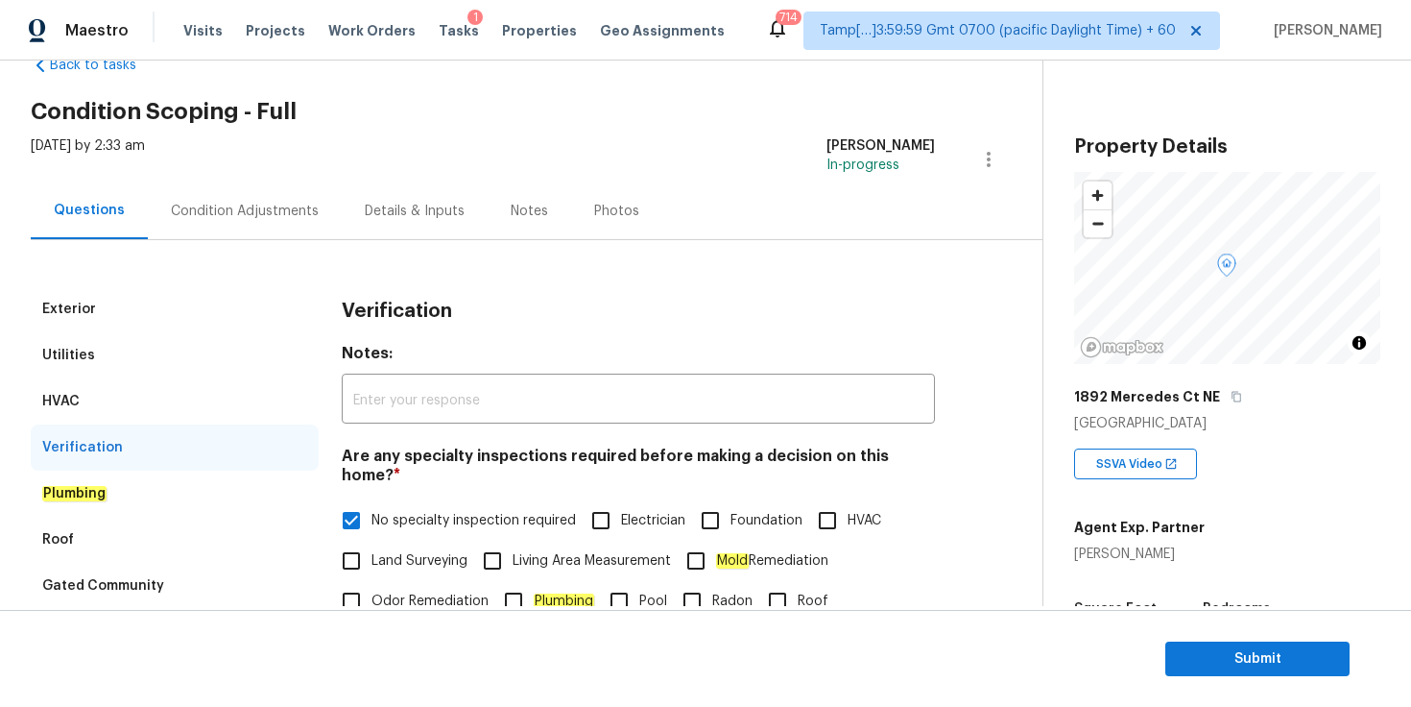
scroll to position [15, 0]
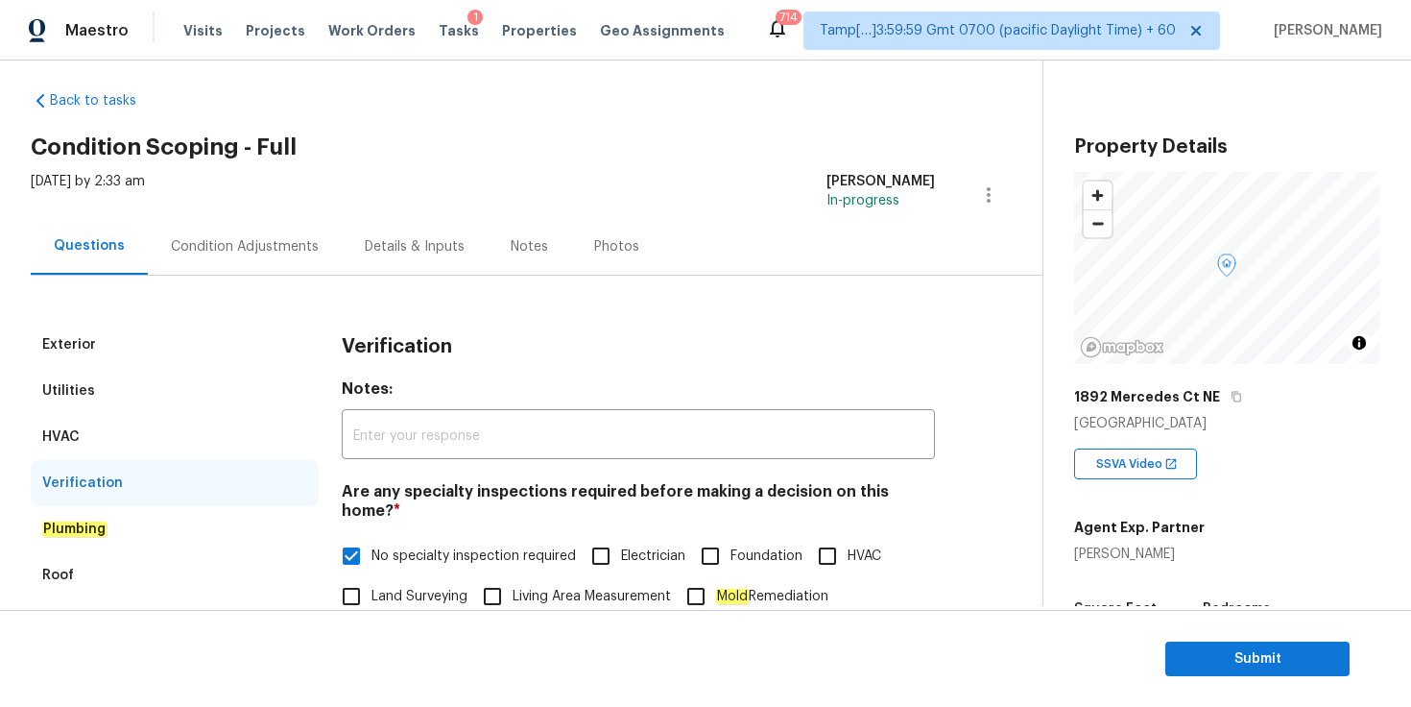
click at [251, 255] on div "Condition Adjustments" at bounding box center [245, 246] width 194 height 57
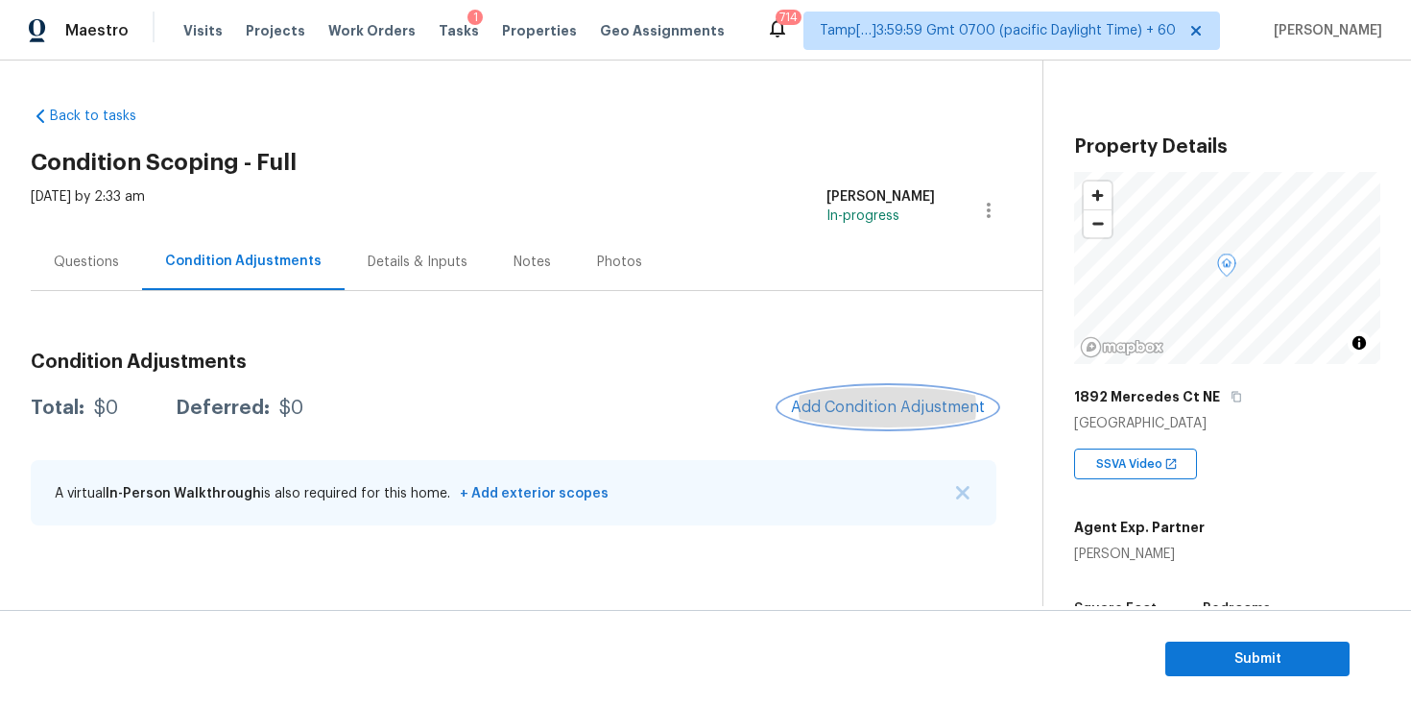
click at [857, 406] on span "Add Condition Adjustment" at bounding box center [888, 406] width 194 height 17
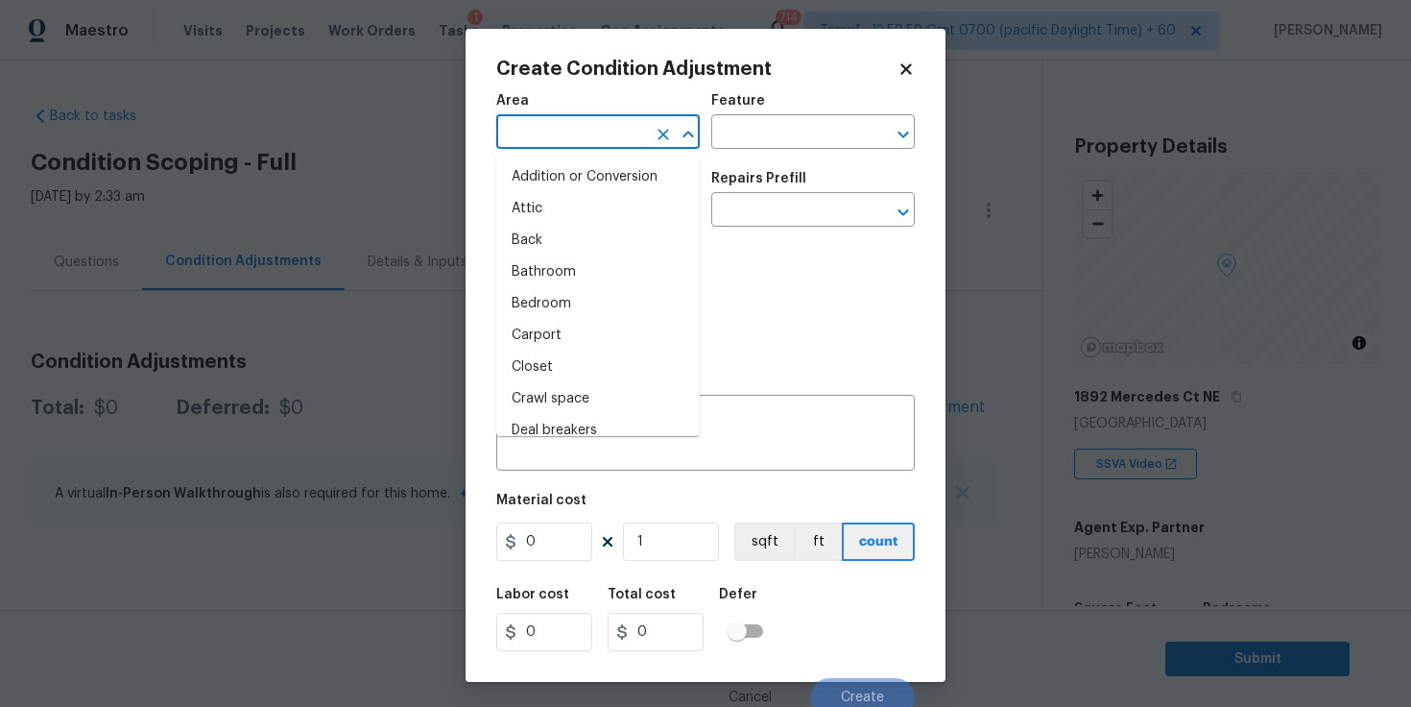
click at [570, 137] on input "text" at bounding box center [571, 134] width 150 height 30
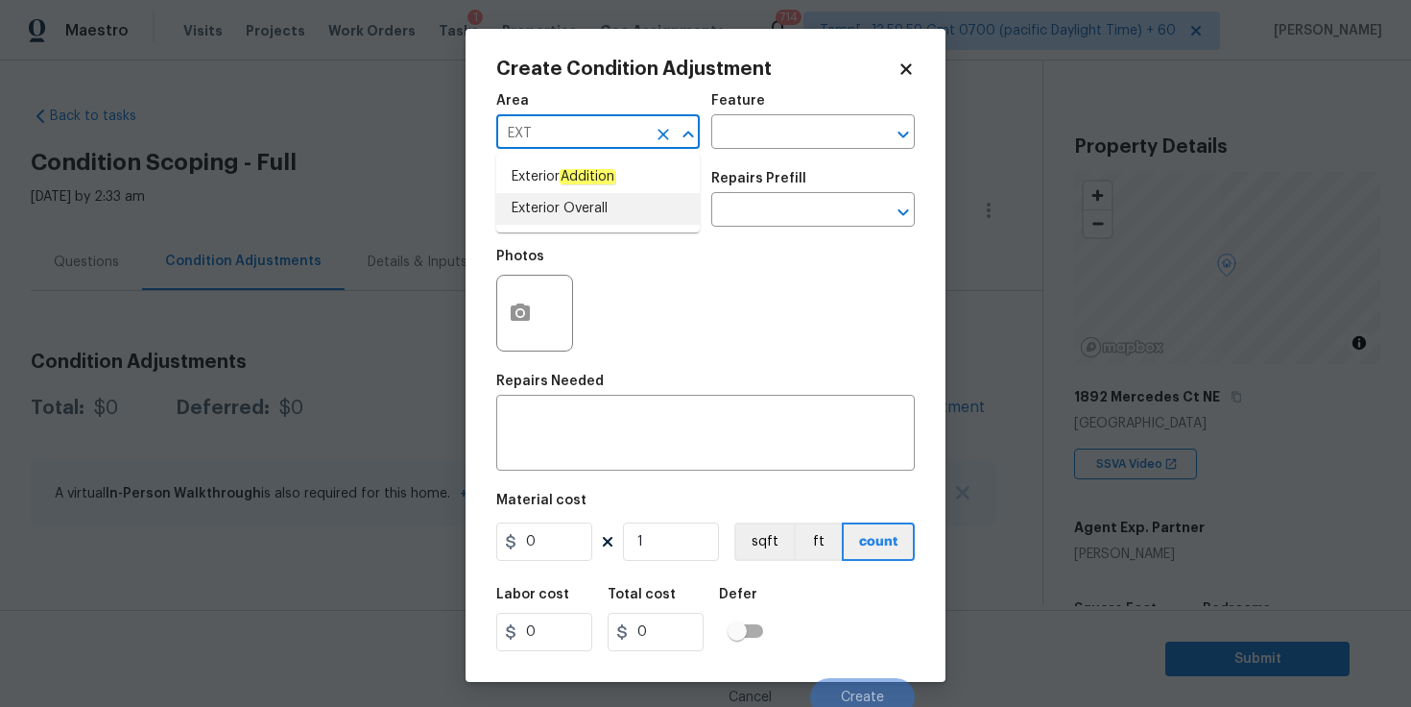
click at [577, 205] on li "Exterior Overall" at bounding box center [598, 209] width 204 height 32
type input "Exterior Overall"
click at [578, 218] on input "text" at bounding box center [571, 212] width 150 height 30
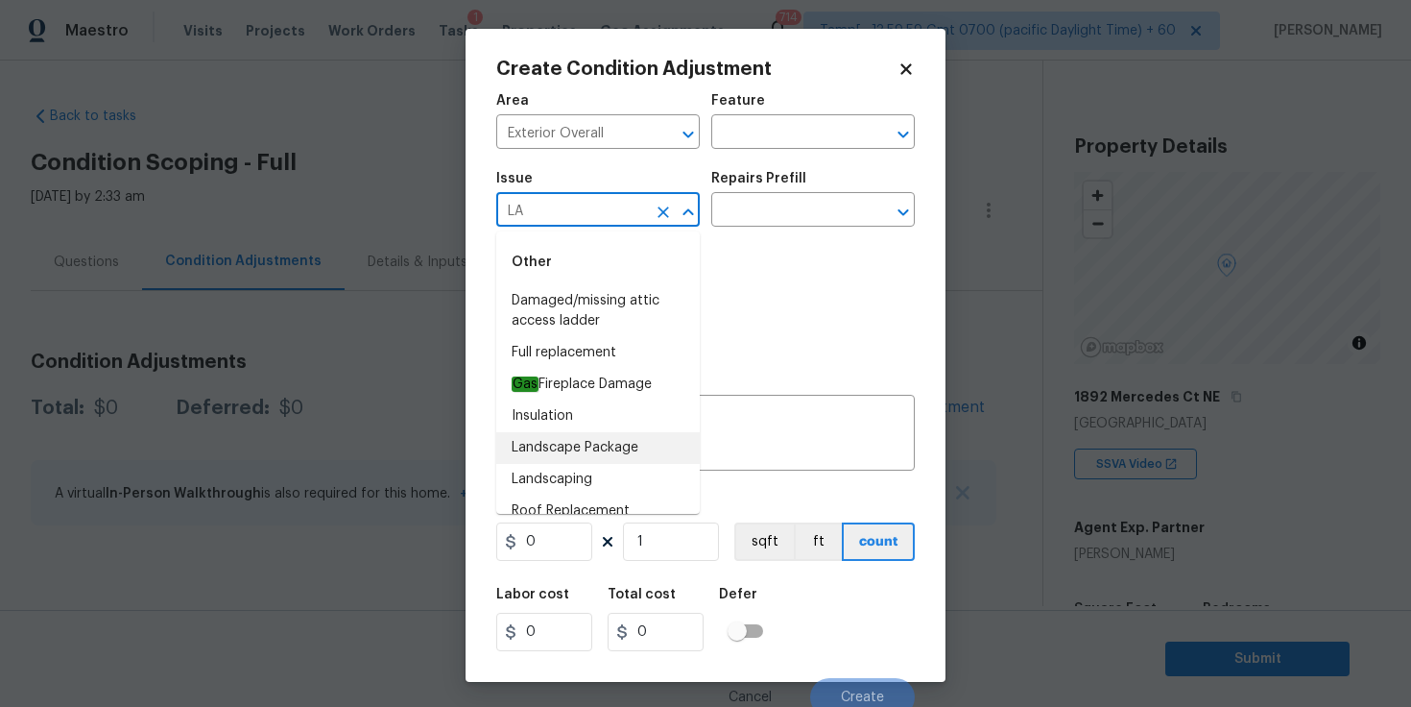
click at [595, 444] on li "Landscape Package" at bounding box center [598, 448] width 204 height 32
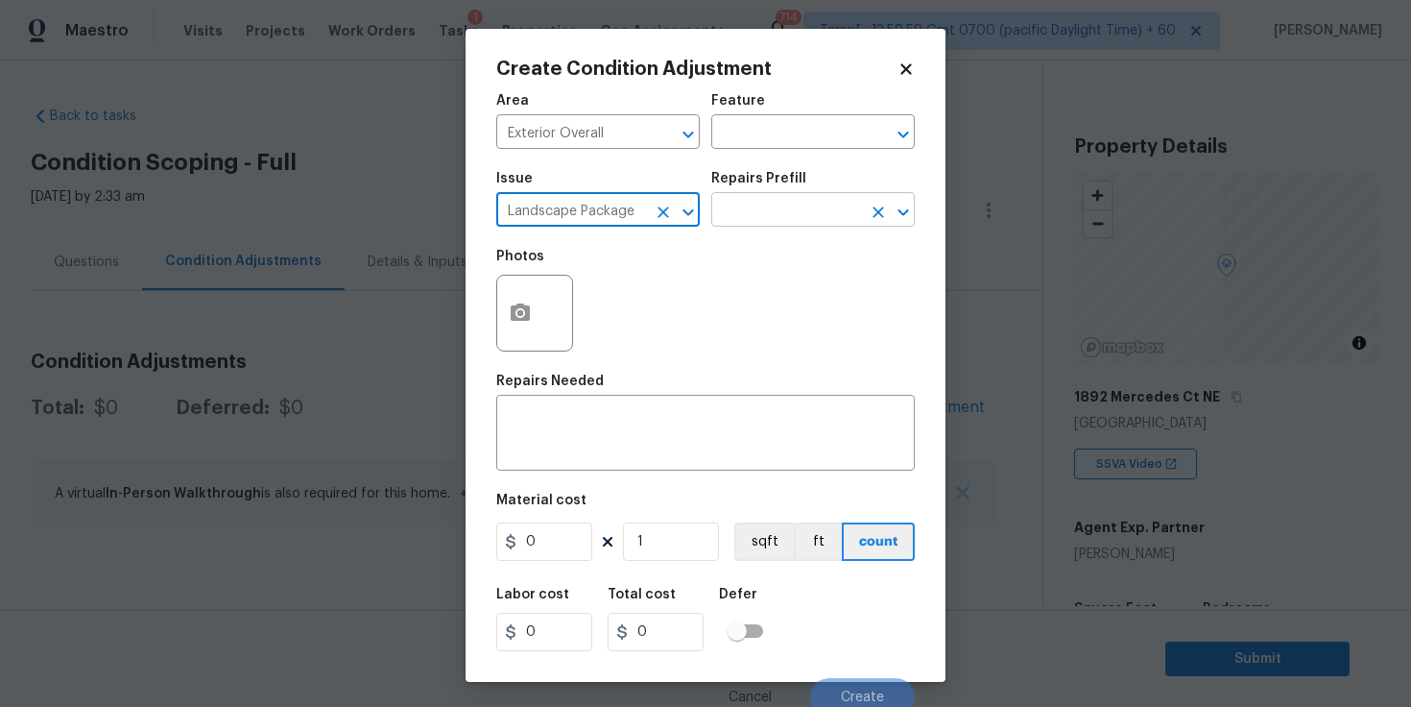
type input "Landscape Package"
click at [764, 206] on input "text" at bounding box center [786, 212] width 150 height 30
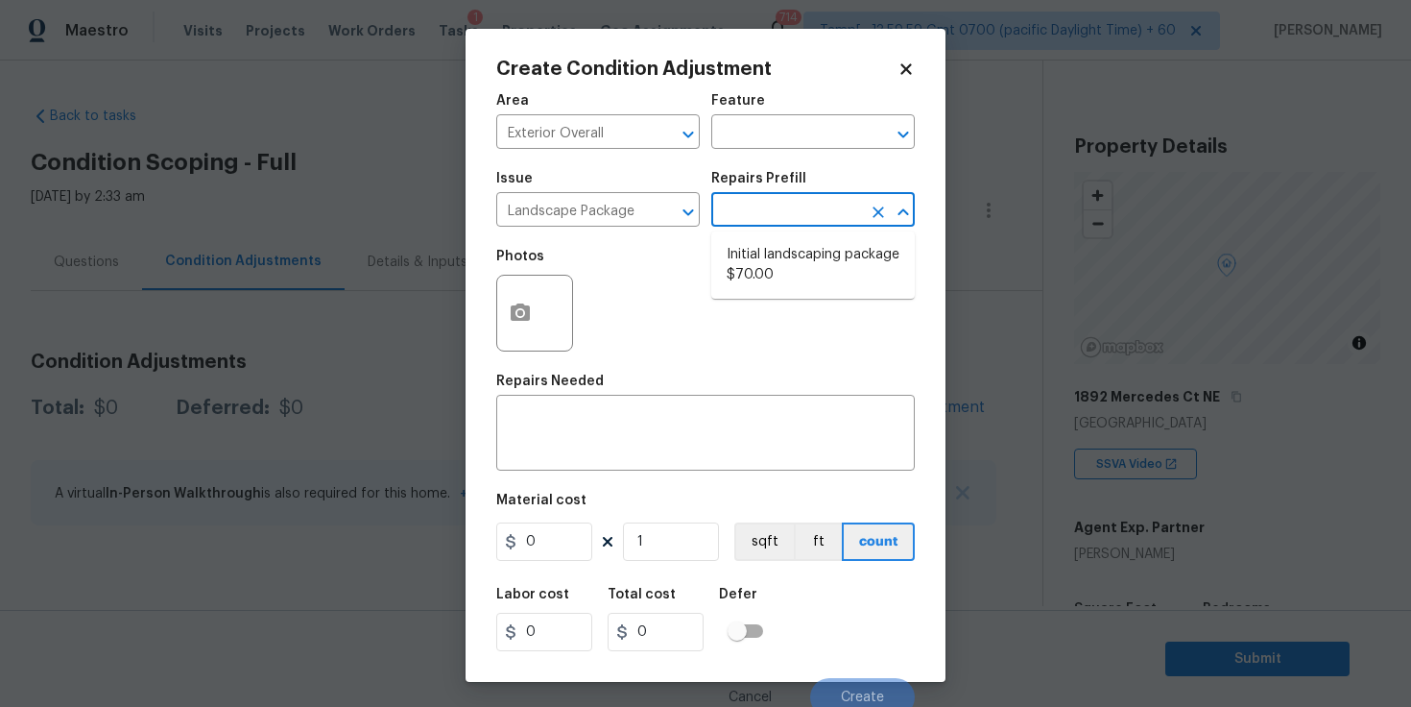
click at [771, 256] on li "Initial landscaping package $70.00" at bounding box center [813, 265] width 204 height 52
type input "Home Readiness Packages"
type textarea "Mowing of grass up to 6" in height. Mow, edge along driveways & sidewalks, trim…"
type input "70"
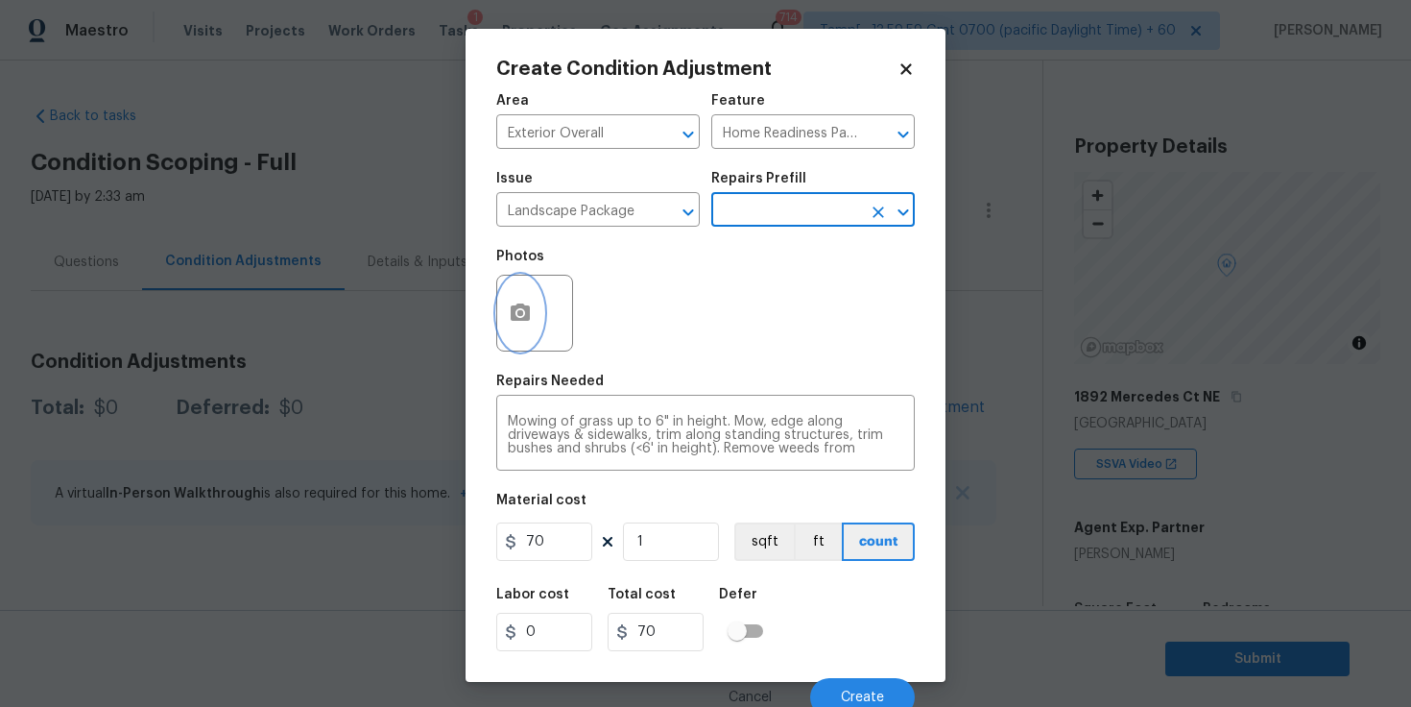
click at [531, 303] on icon "button" at bounding box center [520, 312] width 23 height 23
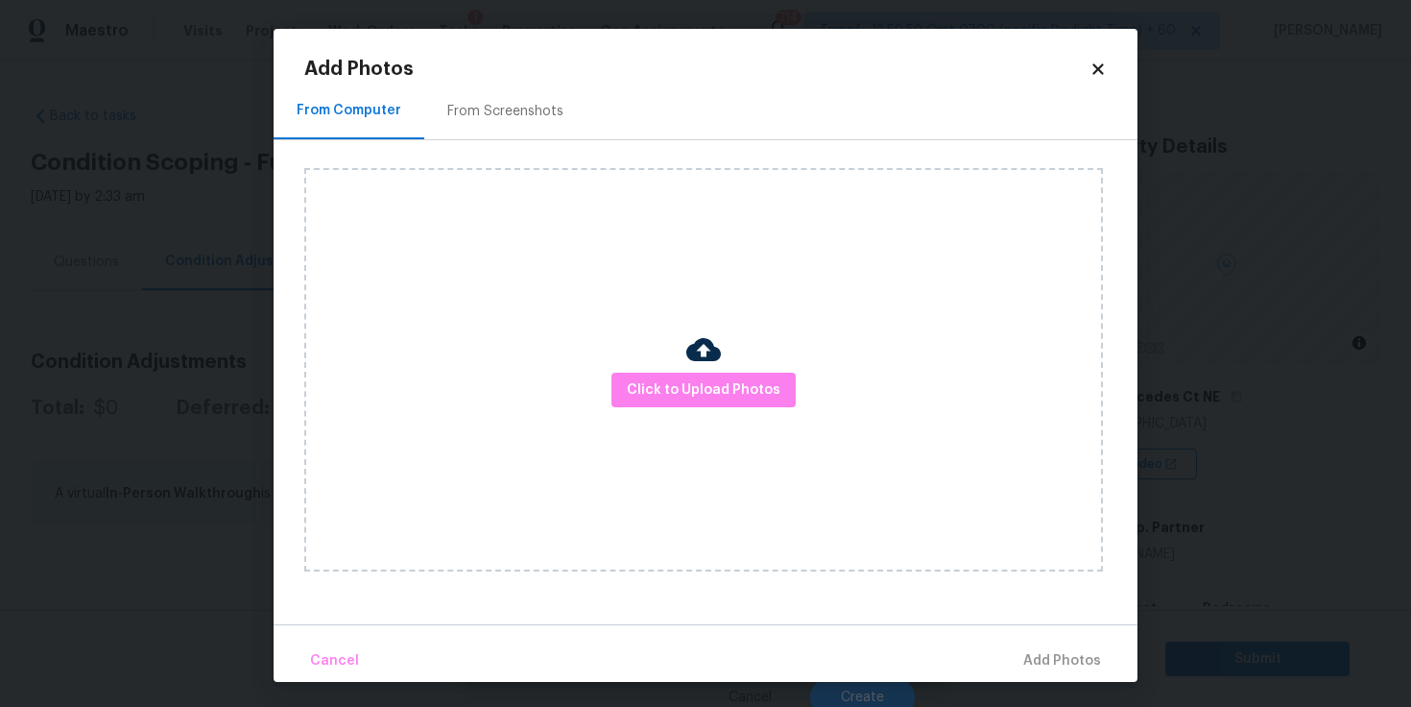
click at [703, 371] on div at bounding box center [703, 352] width 35 height 40
click at [701, 391] on span "Click to Upload Photos" at bounding box center [704, 390] width 154 height 24
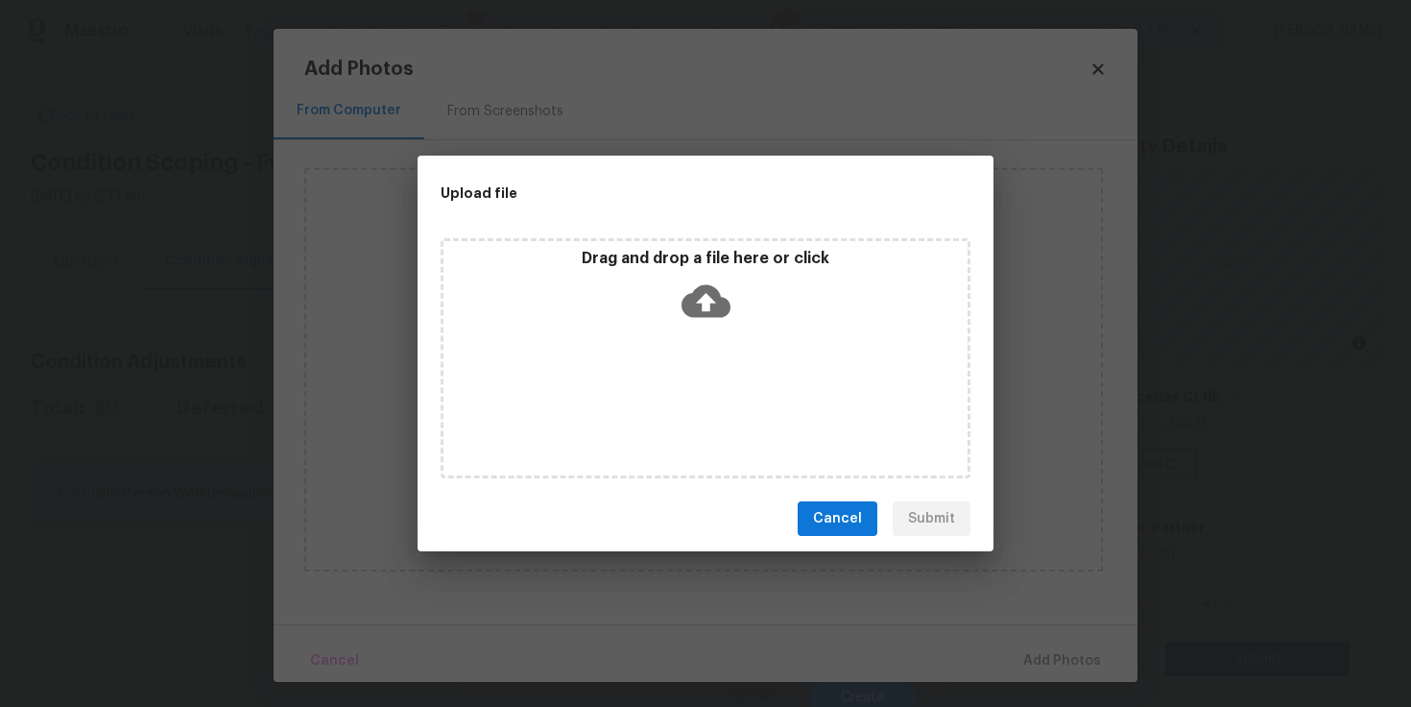
click at [703, 304] on icon at bounding box center [706, 301] width 49 height 49
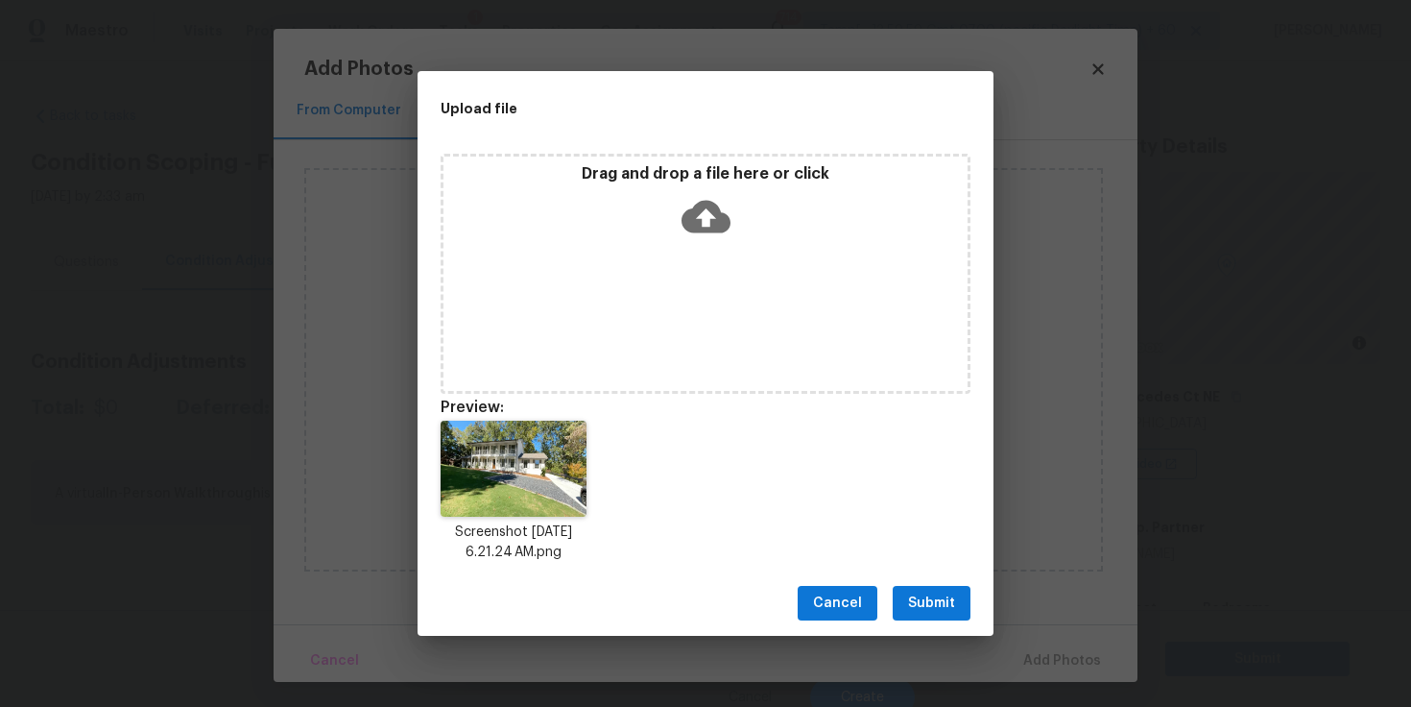
click at [727, 215] on icon at bounding box center [706, 217] width 49 height 33
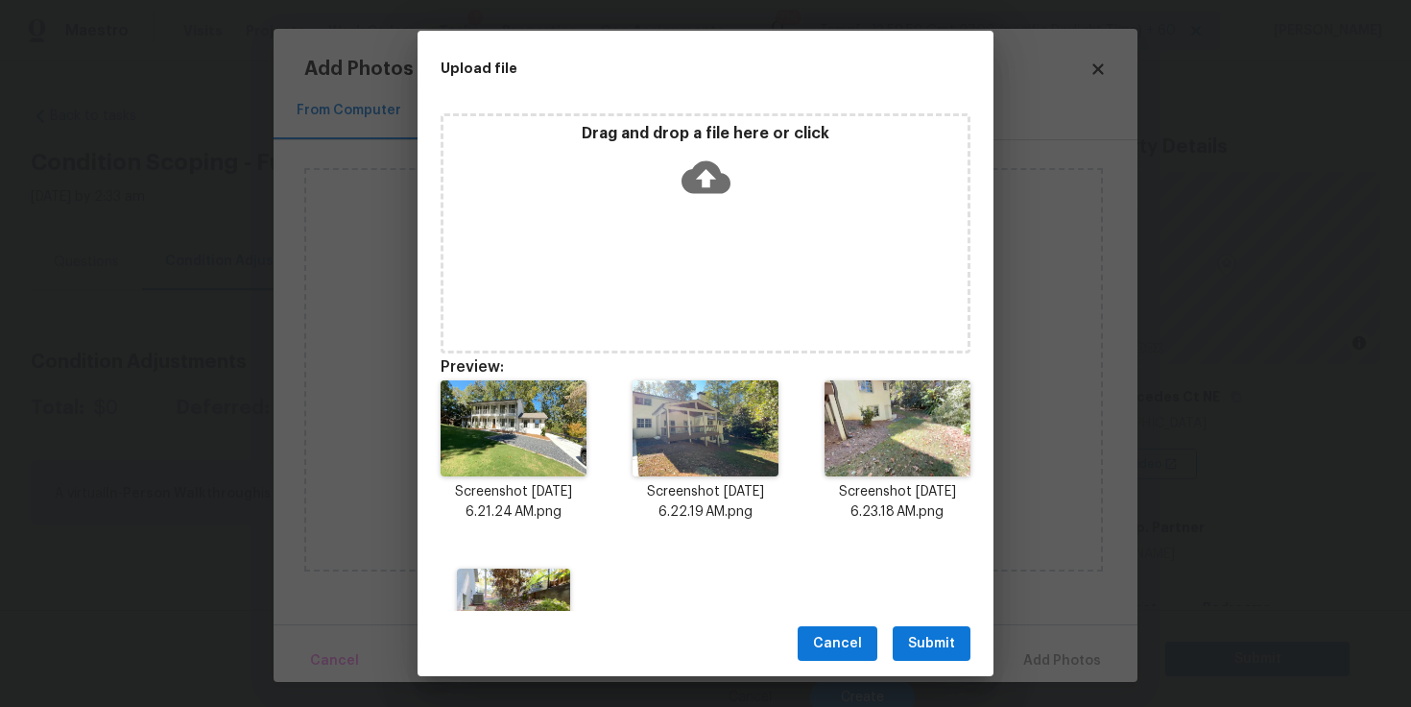
click at [711, 186] on icon at bounding box center [706, 176] width 49 height 33
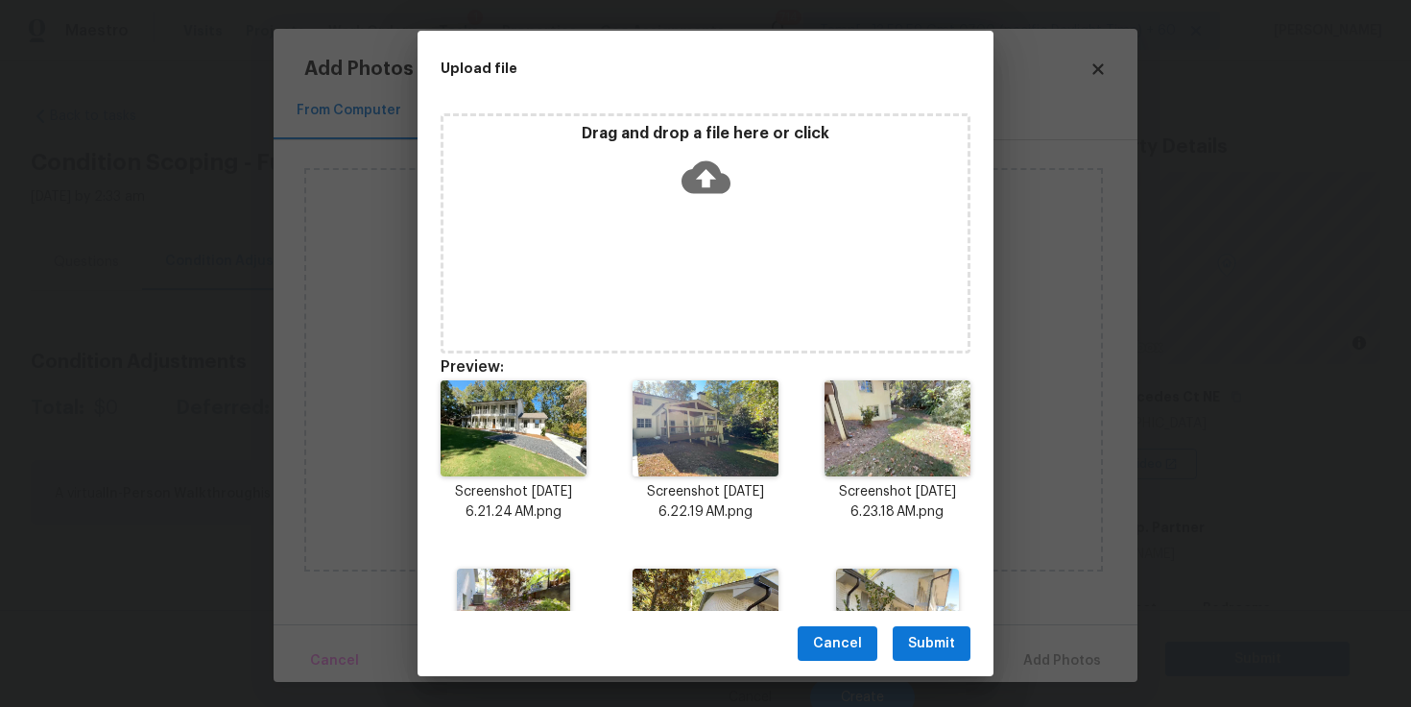
click at [947, 647] on span "Submit" at bounding box center [931, 644] width 47 height 24
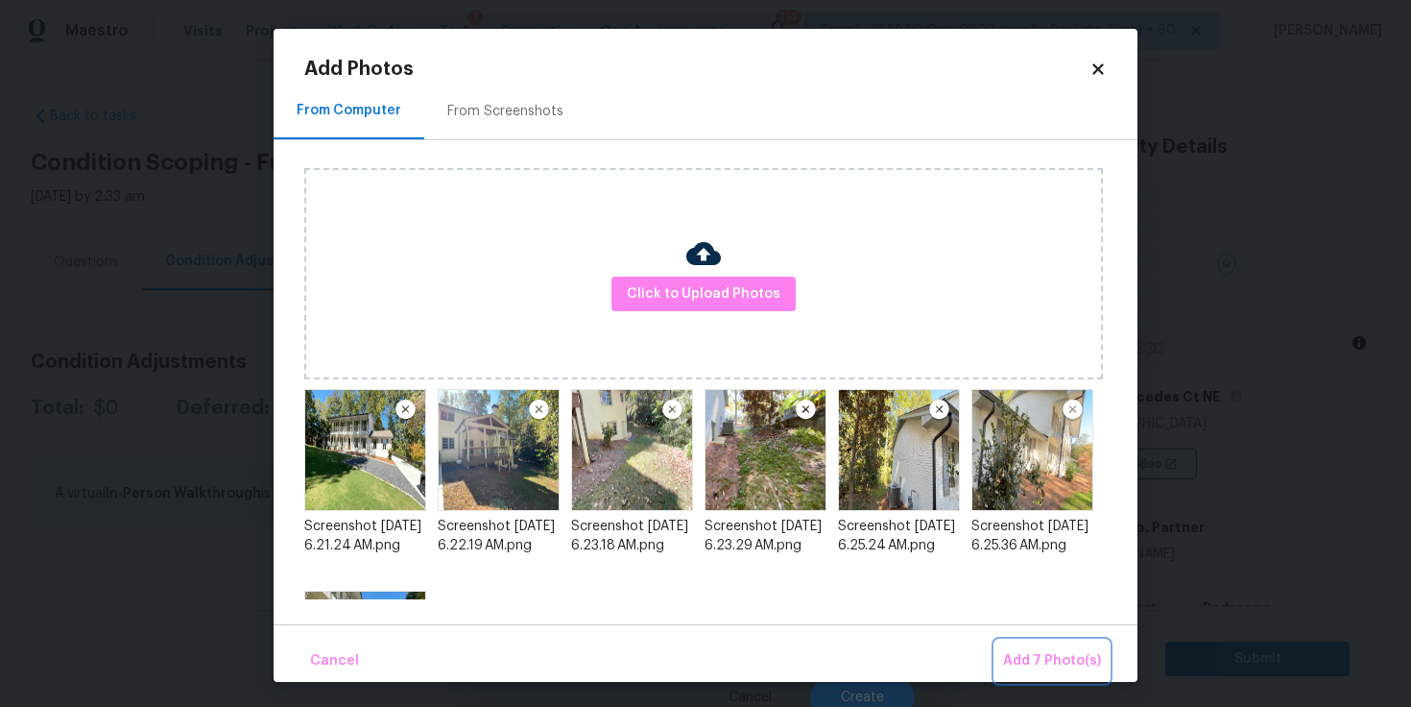
click at [1020, 654] on span "Add 7 Photo(s)" at bounding box center [1052, 661] width 98 height 24
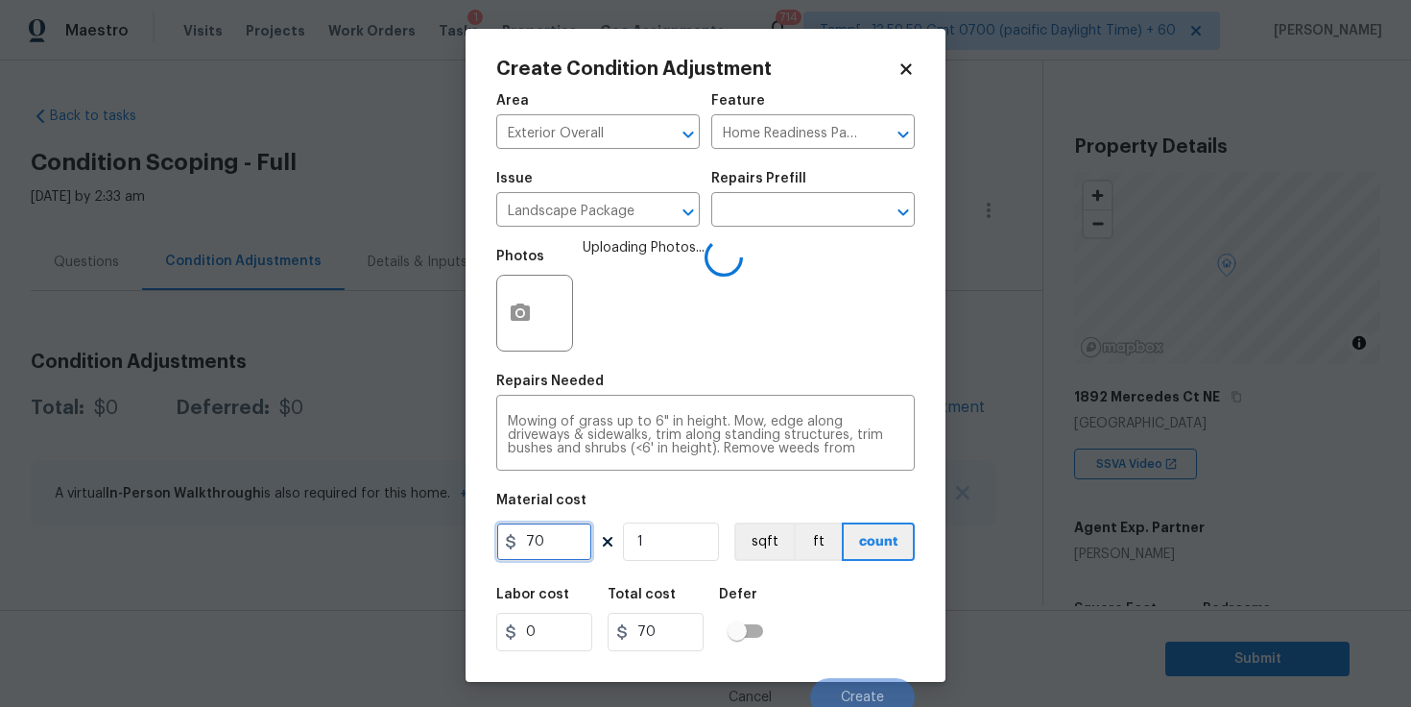
click at [552, 540] on input "70" at bounding box center [544, 541] width 96 height 38
type input "150"
click at [813, 619] on div "Labor cost 0 Total cost 150 Defer" at bounding box center [705, 619] width 419 height 86
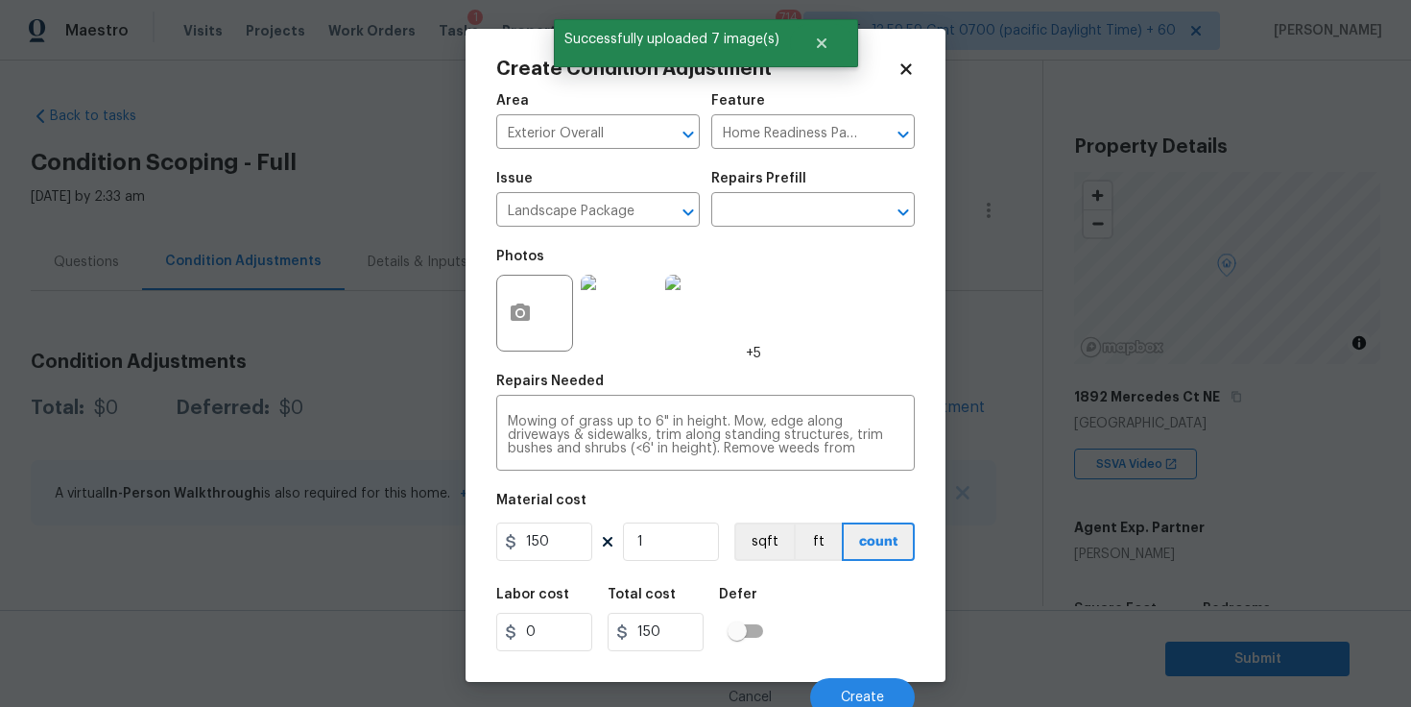
scroll to position [11, 0]
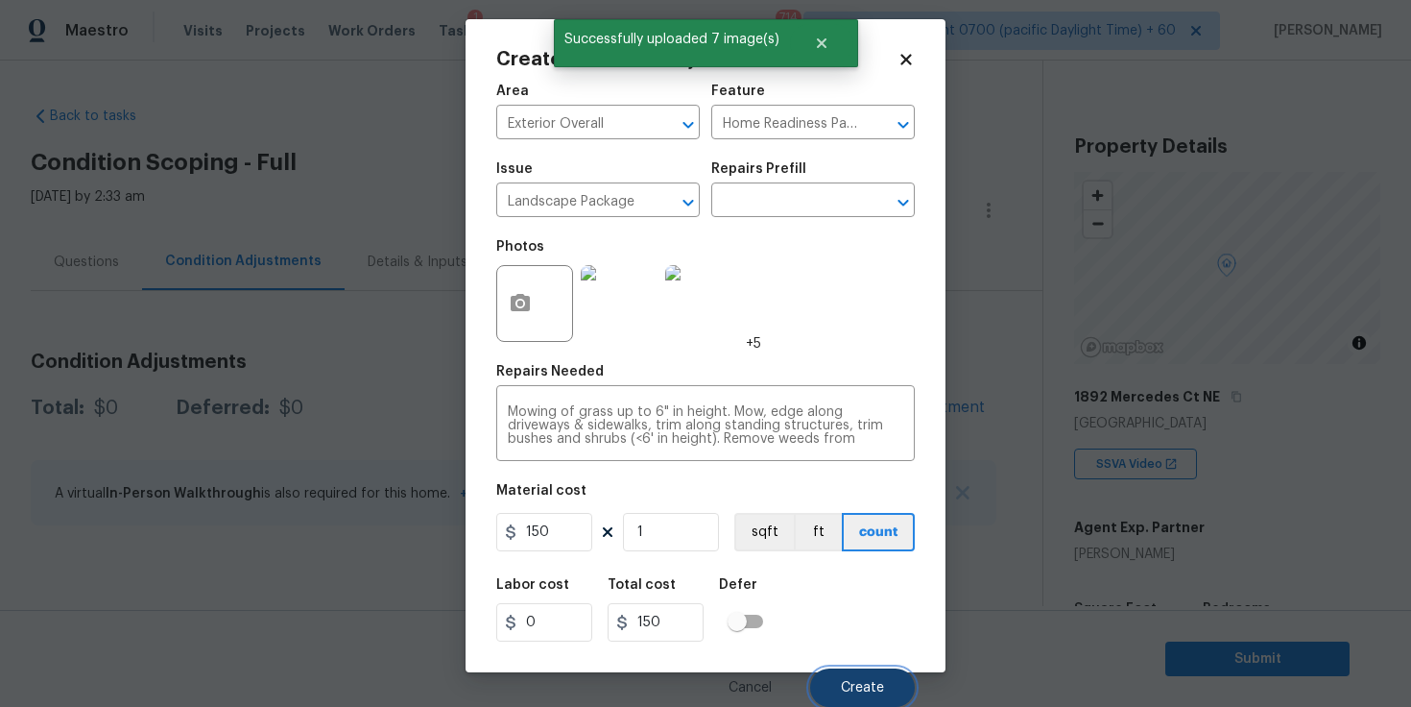
click at [854, 689] on span "Create" at bounding box center [862, 688] width 43 height 14
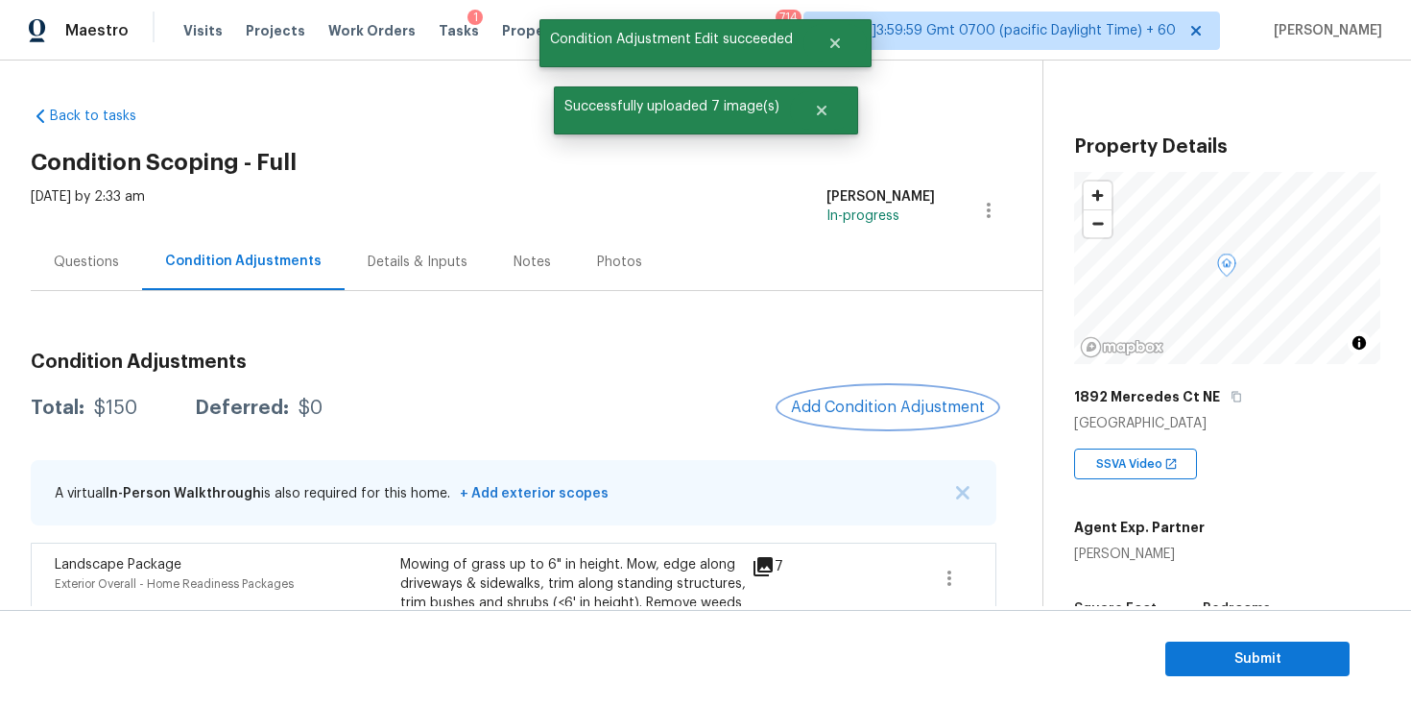
scroll to position [121, 0]
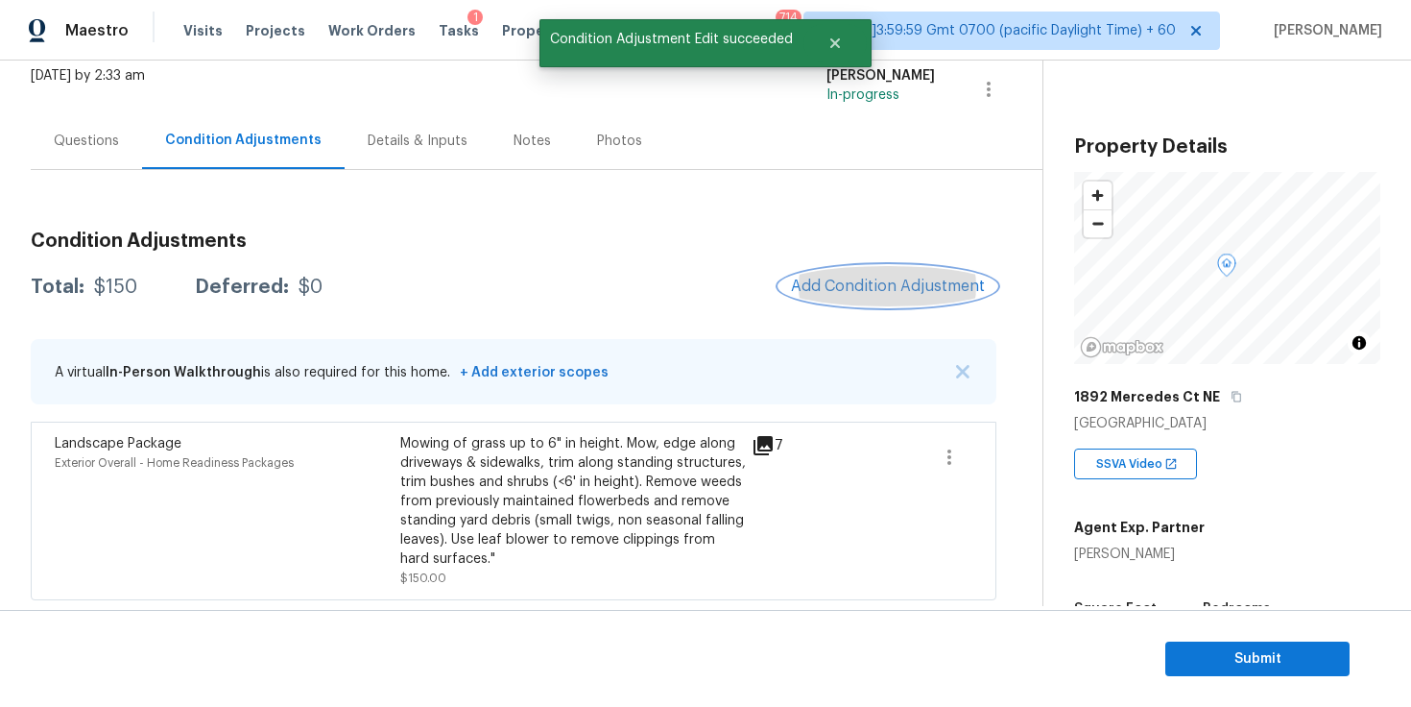
click at [829, 283] on span "Add Condition Adjustment" at bounding box center [888, 285] width 194 height 17
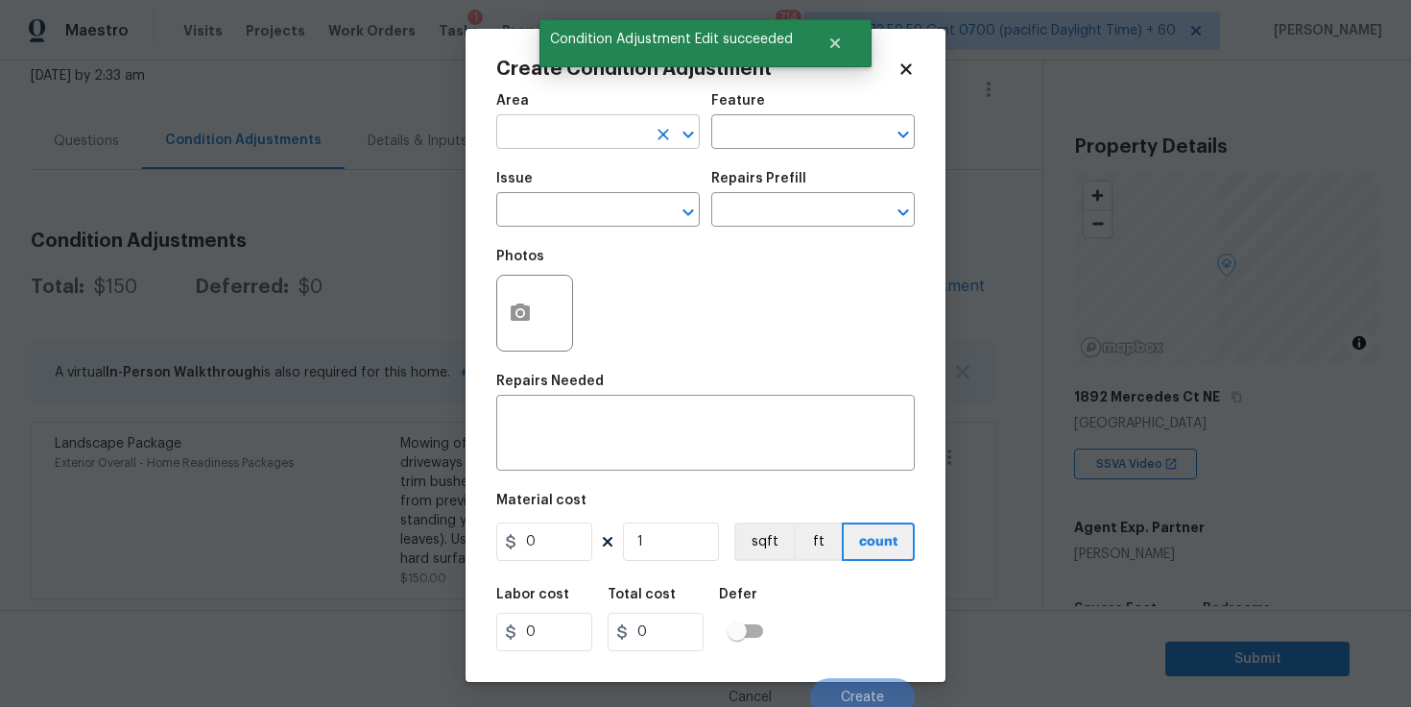
click at [593, 132] on input "text" at bounding box center [571, 134] width 150 height 30
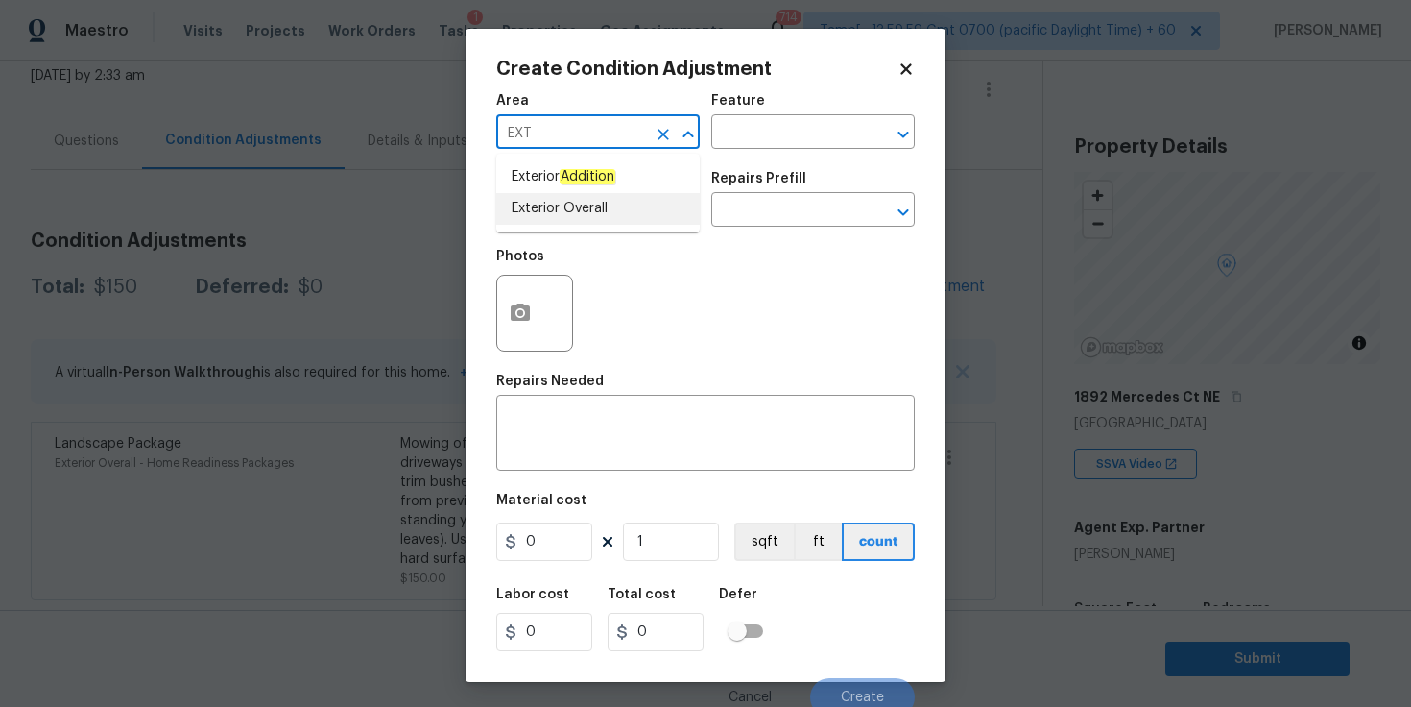
click at [589, 210] on li "Exterior Overall" at bounding box center [598, 209] width 204 height 32
type input "Exterior Overall"
click at [589, 210] on input "text" at bounding box center [571, 212] width 150 height 30
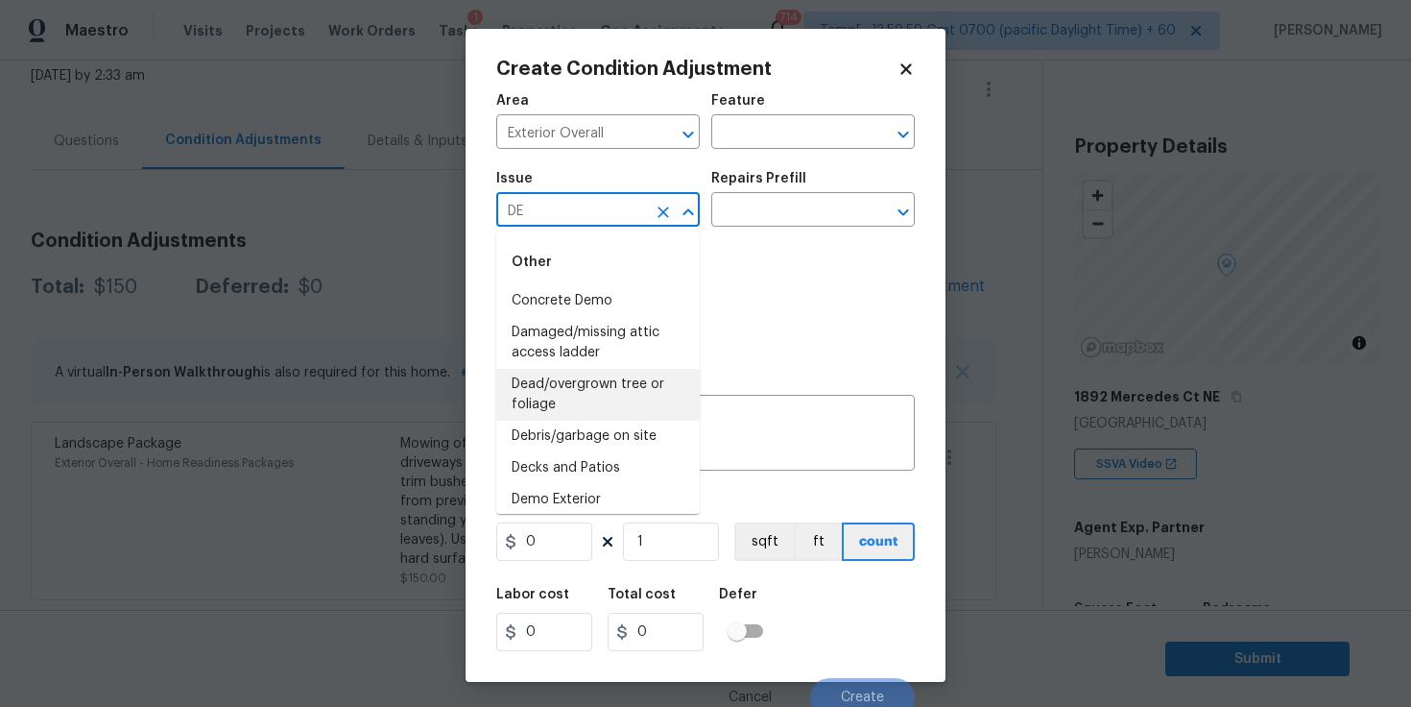
click at [615, 377] on li "Dead/overgrown tree or foliage" at bounding box center [598, 395] width 204 height 52
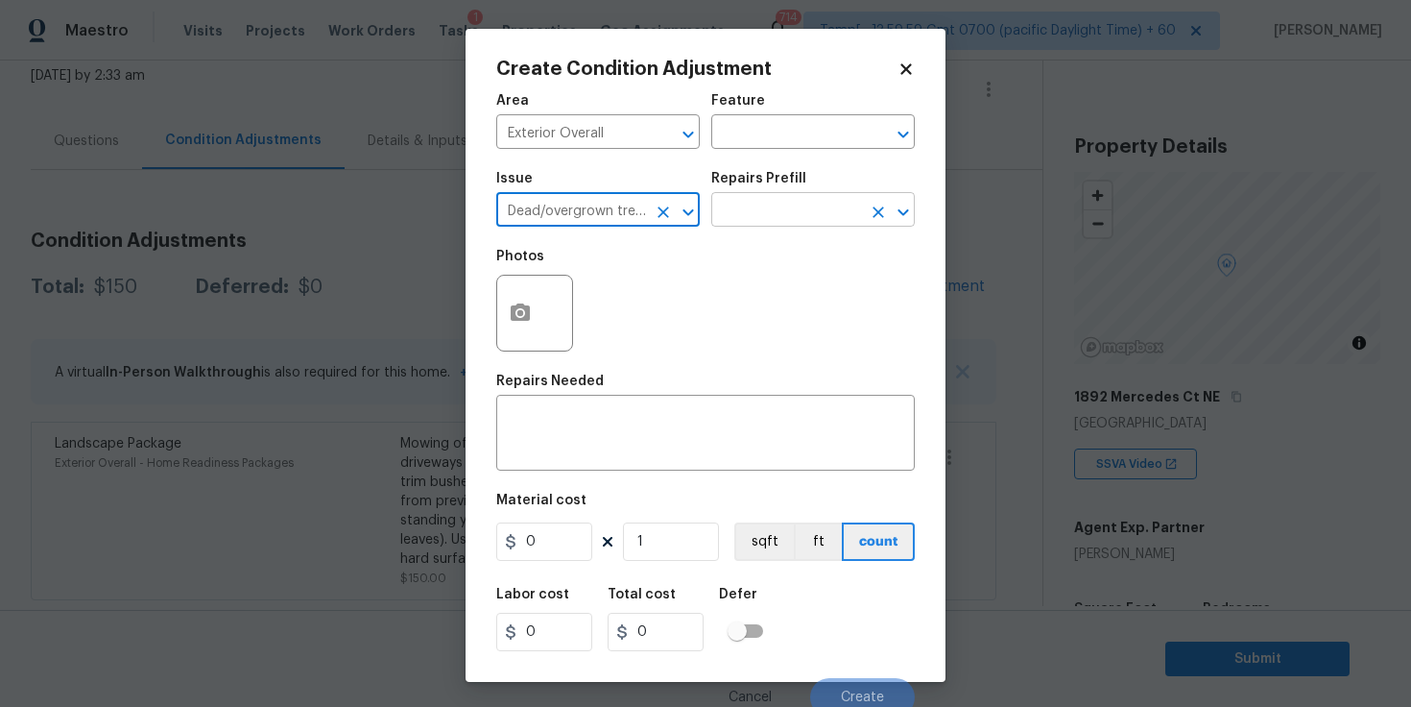
type input "Dead/overgrown tree or foliage"
click at [744, 222] on input "text" at bounding box center [786, 212] width 150 height 30
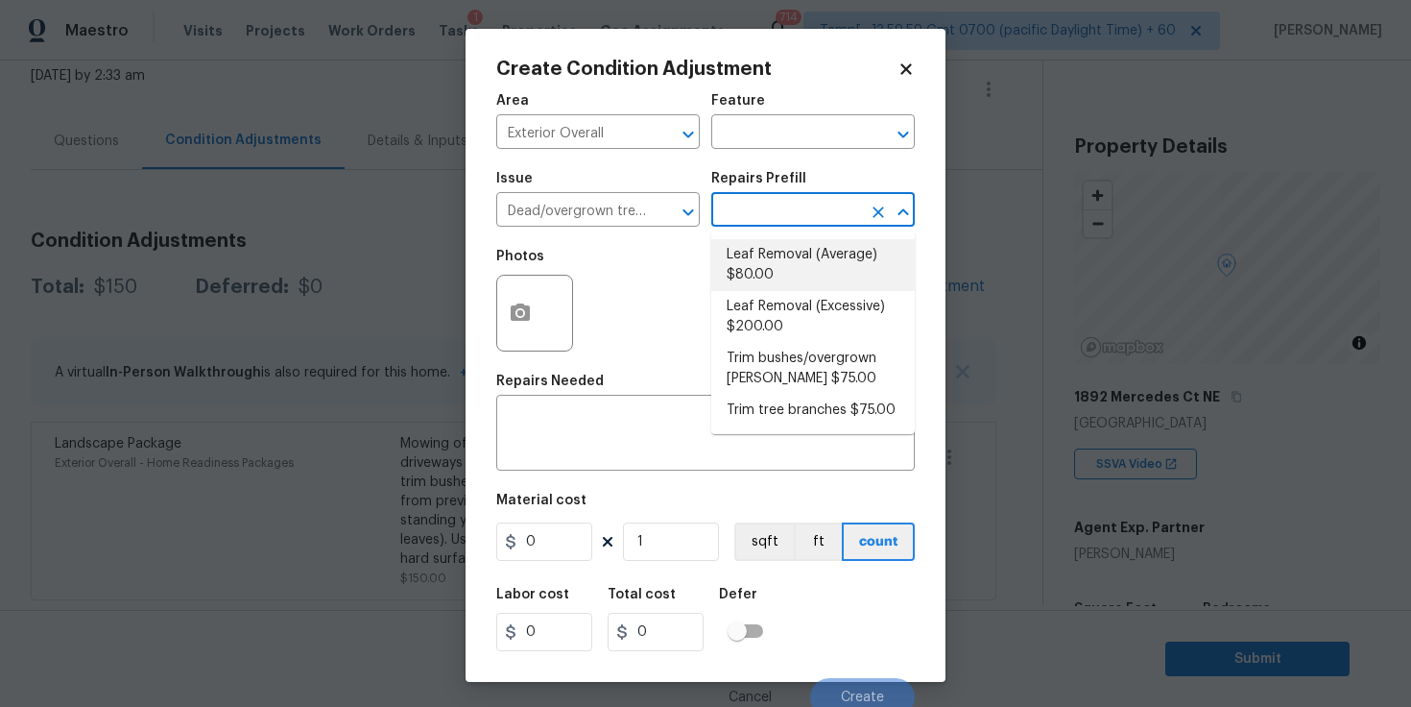
click at [799, 270] on li "Leaf Removal (Average) $80.00" at bounding box center [813, 265] width 204 height 52
type textarea "Remove leaves from property 50% to 75% of yard coverage"
type input "80"
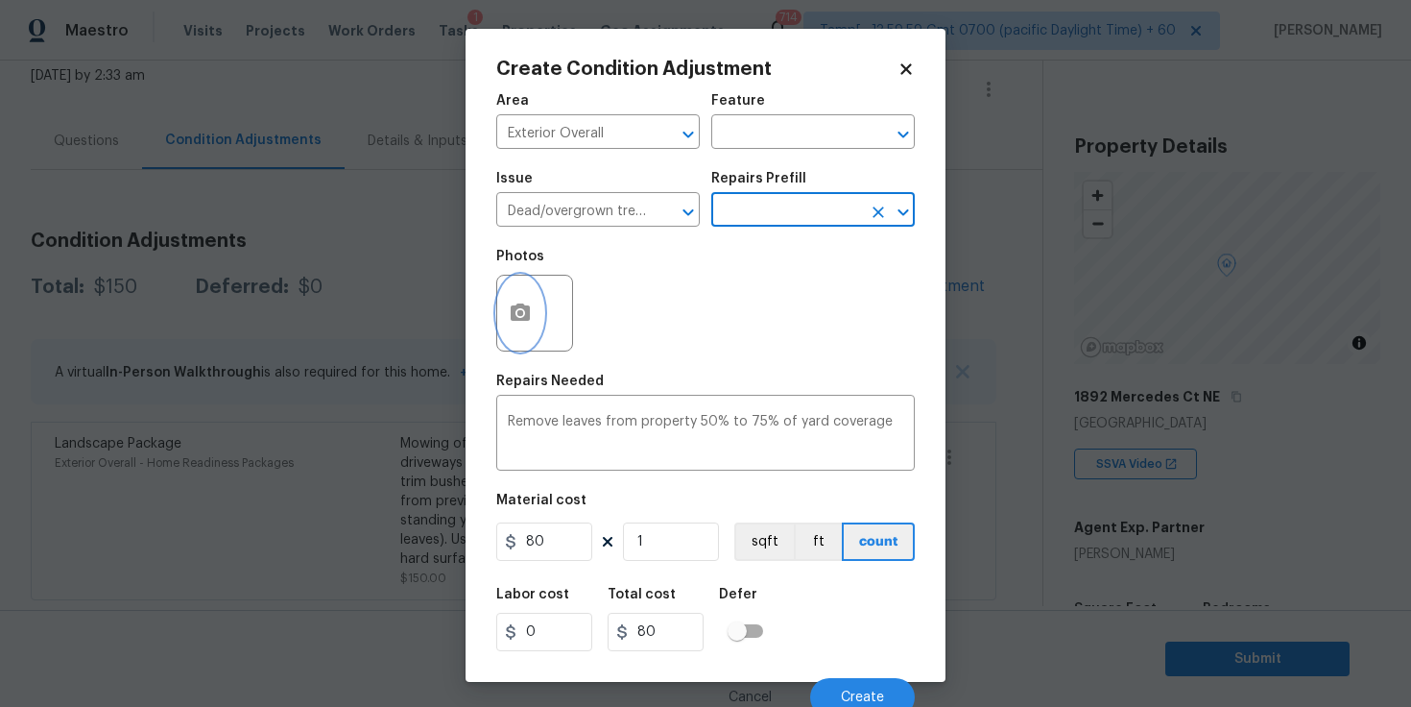
click at [533, 316] on button "button" at bounding box center [520, 313] width 46 height 75
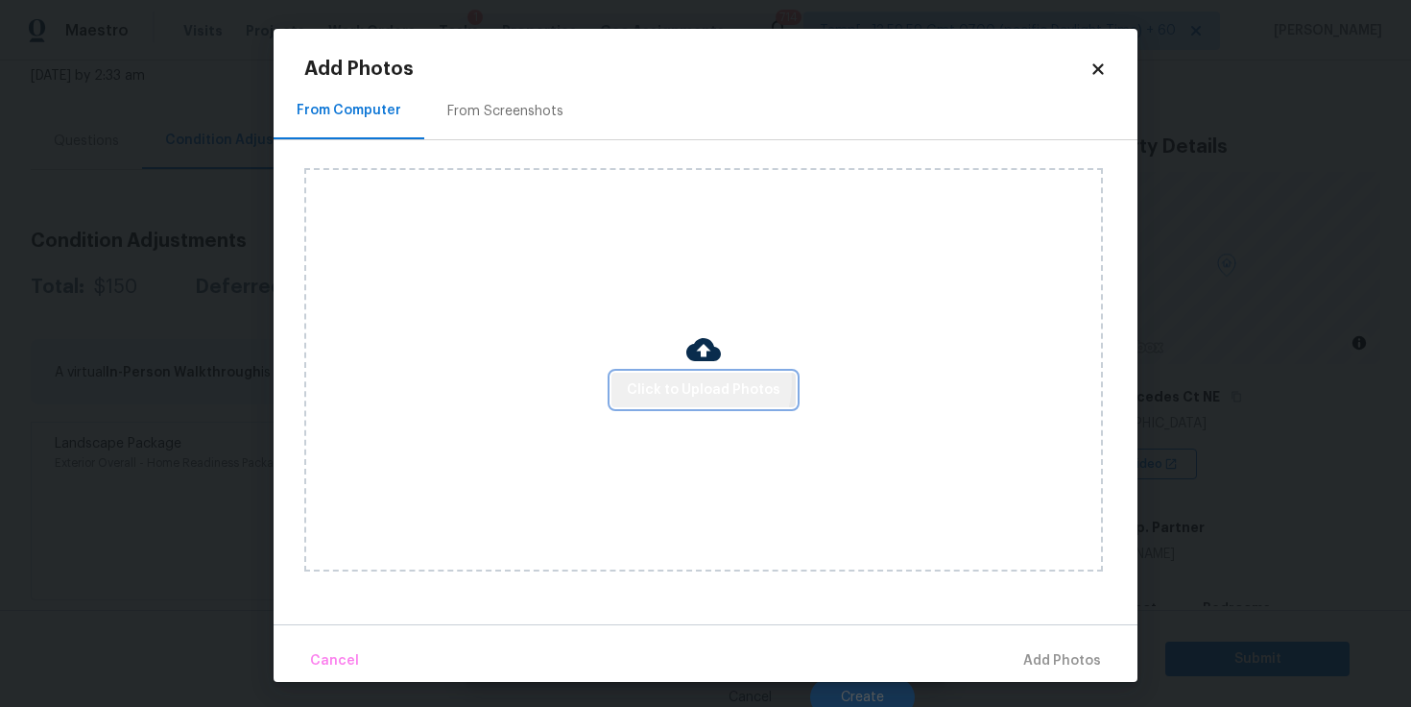
click at [687, 381] on span "Click to Upload Photos" at bounding box center [704, 390] width 154 height 24
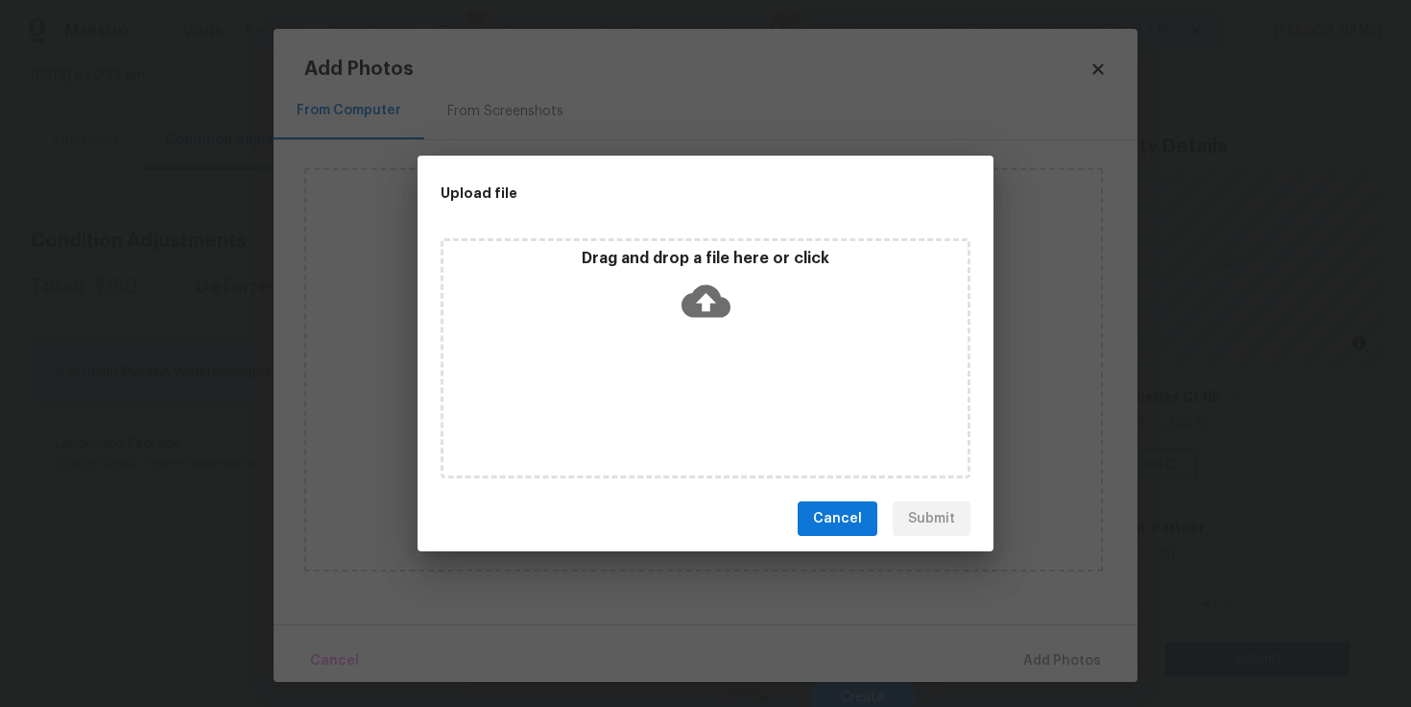
click at [704, 311] on icon at bounding box center [706, 301] width 49 height 33
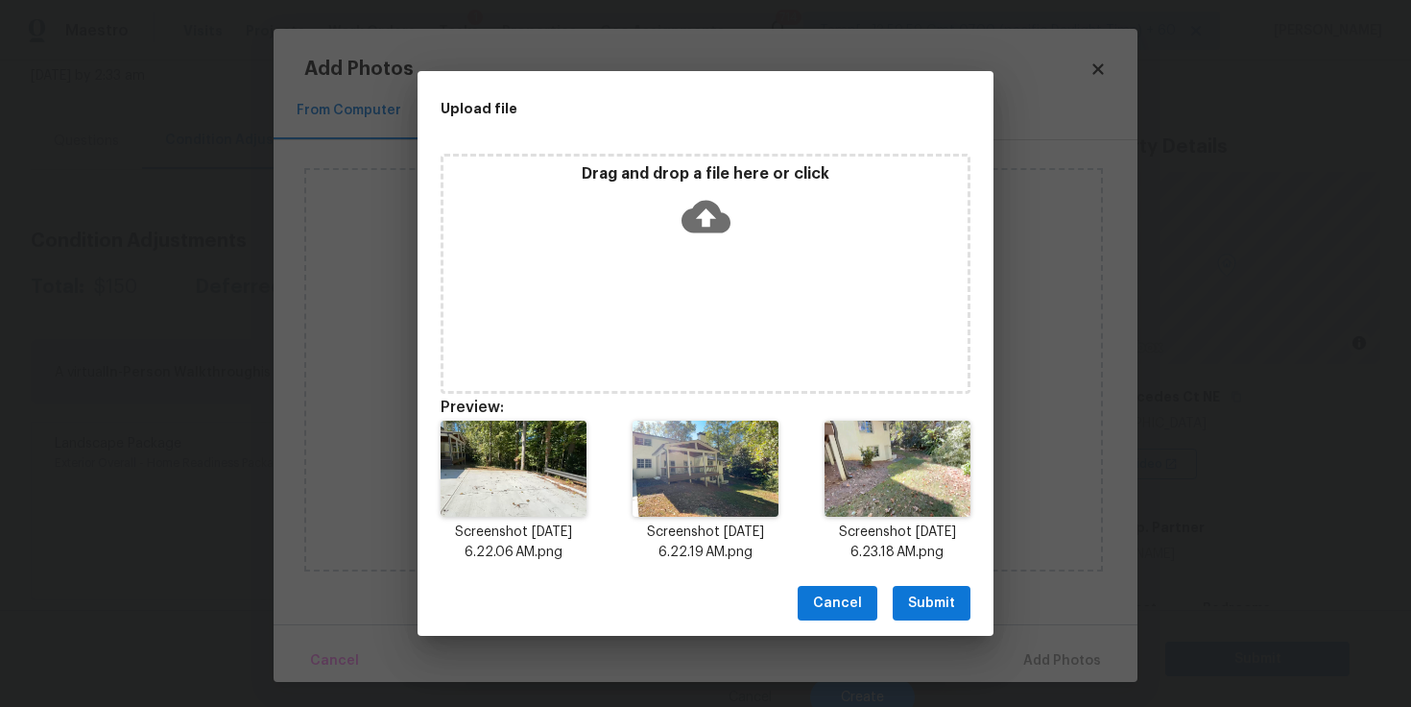
click at [938, 599] on span "Submit" at bounding box center [931, 603] width 47 height 24
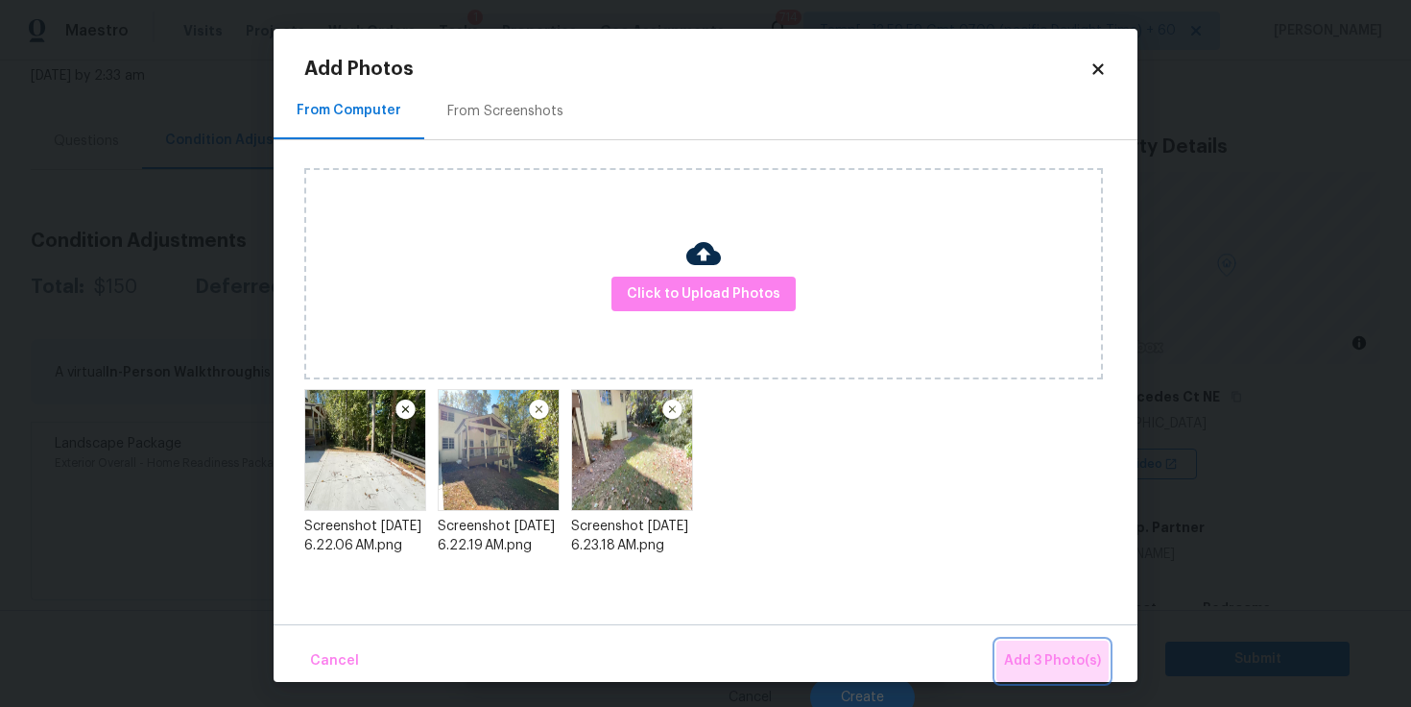
click at [1087, 661] on span "Add 3 Photo(s)" at bounding box center [1052, 661] width 97 height 24
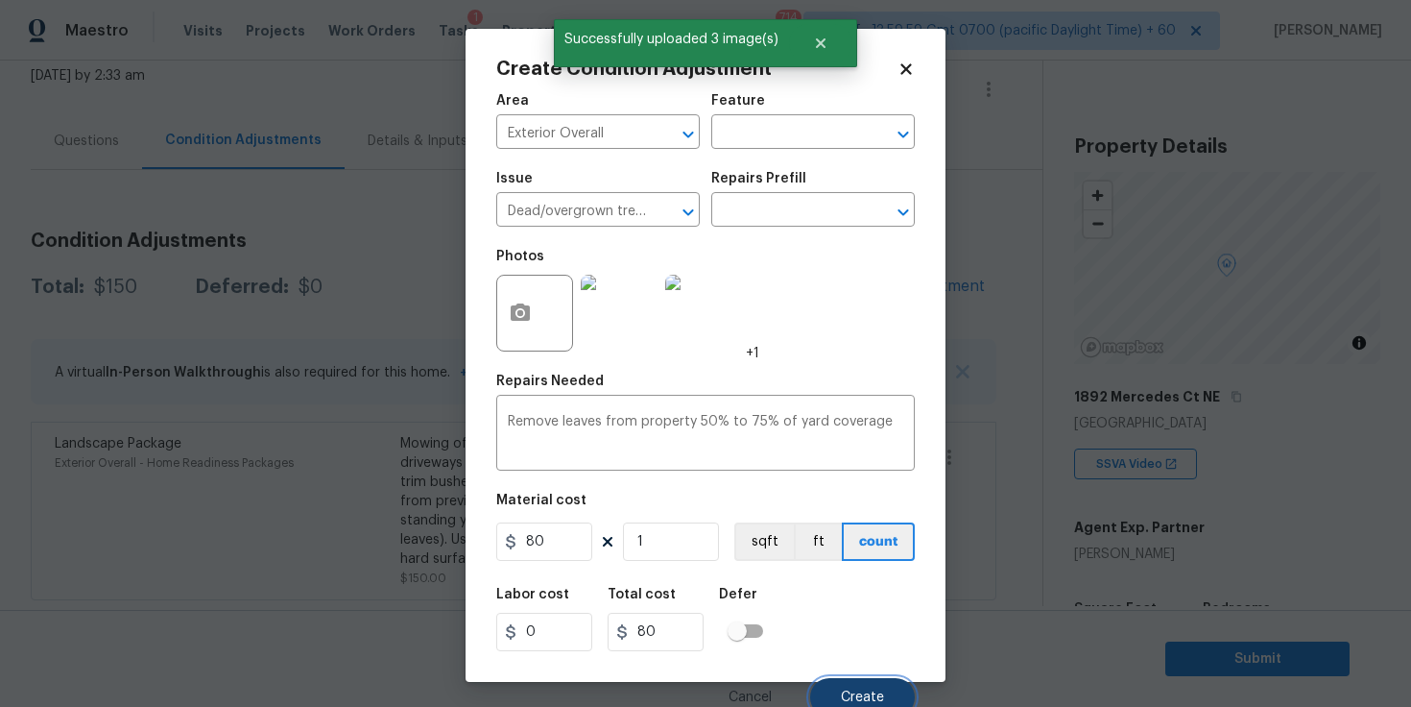
click at [864, 684] on button "Create" at bounding box center [862, 697] width 105 height 38
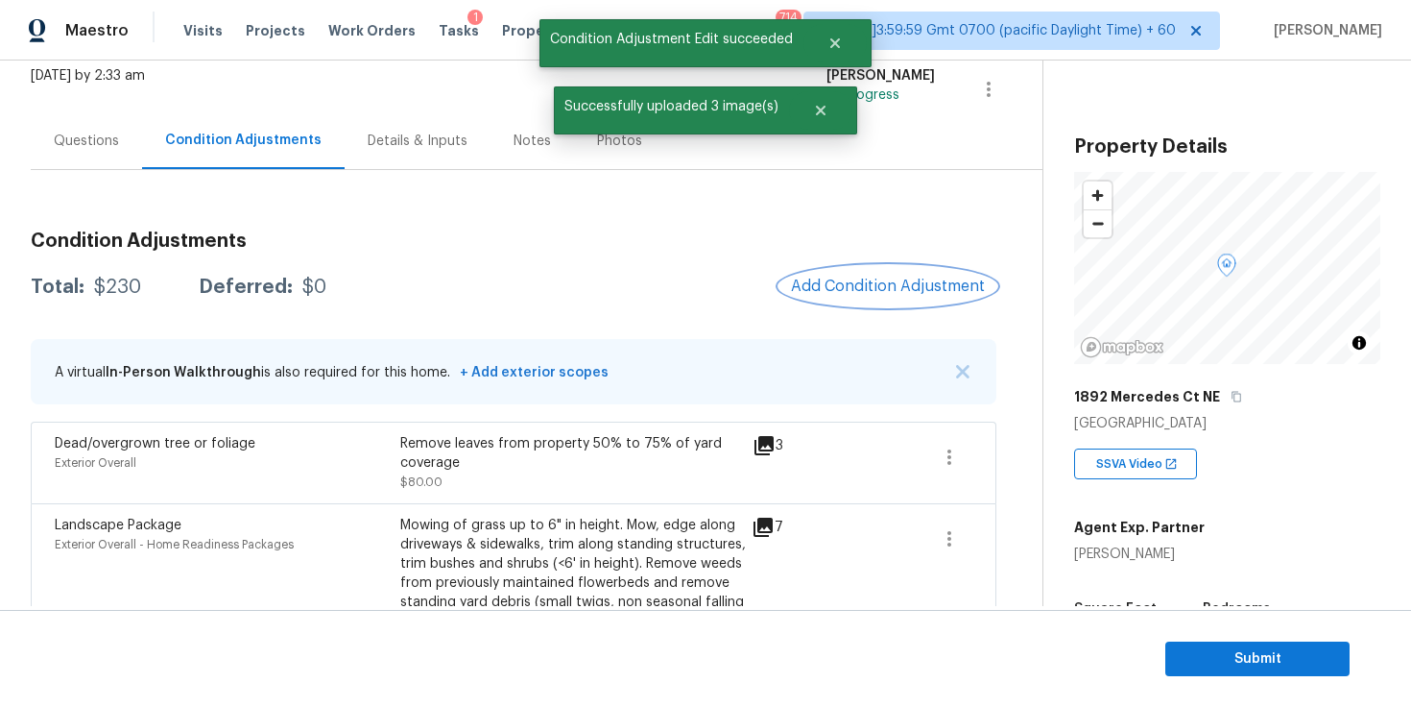
scroll to position [204, 0]
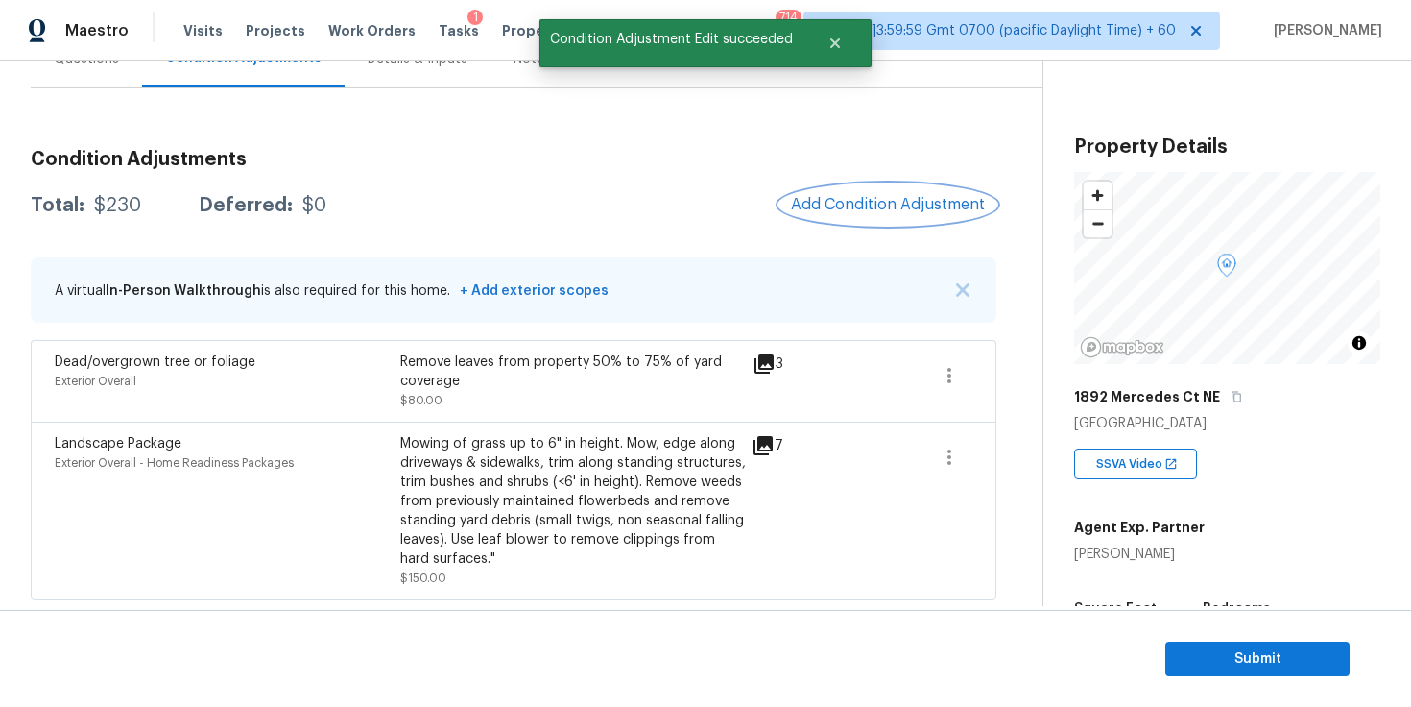
click at [889, 205] on span "Add Condition Adjustment" at bounding box center [888, 204] width 194 height 17
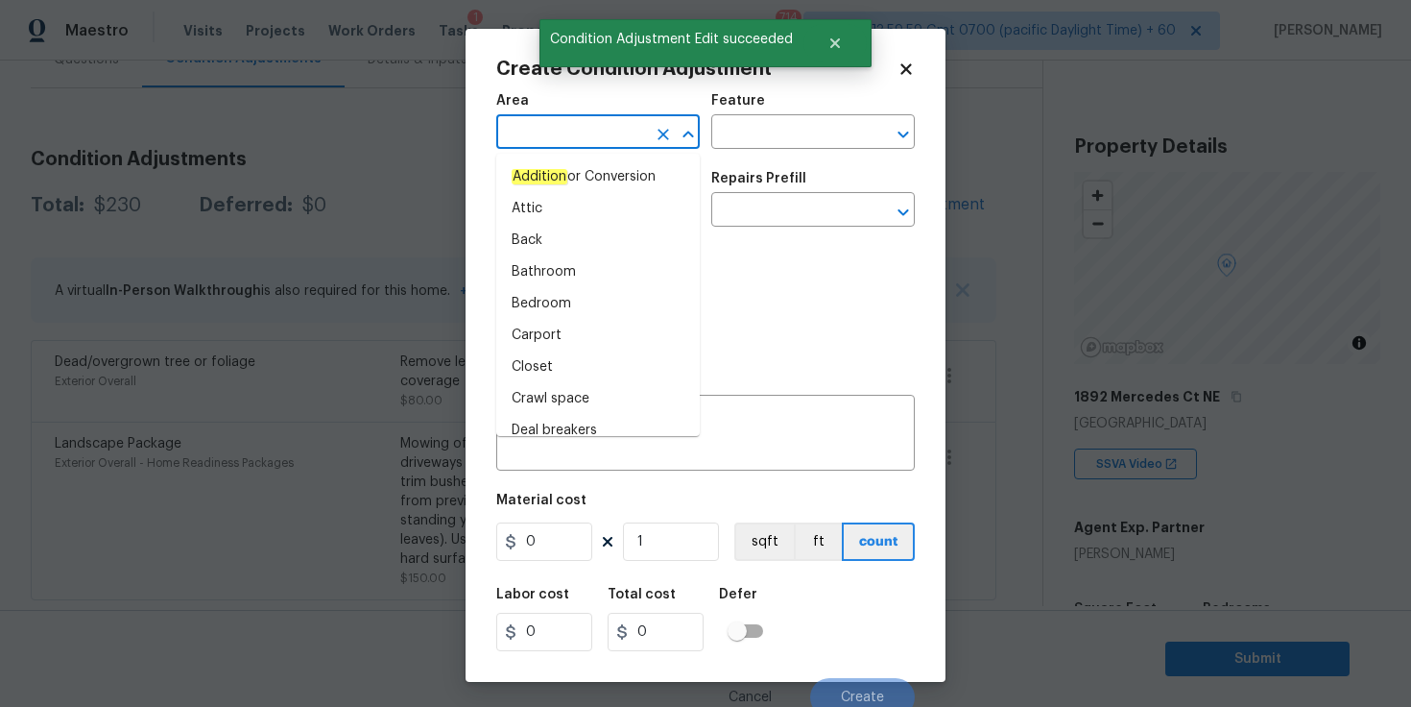
click at [562, 142] on input "text" at bounding box center [571, 134] width 150 height 30
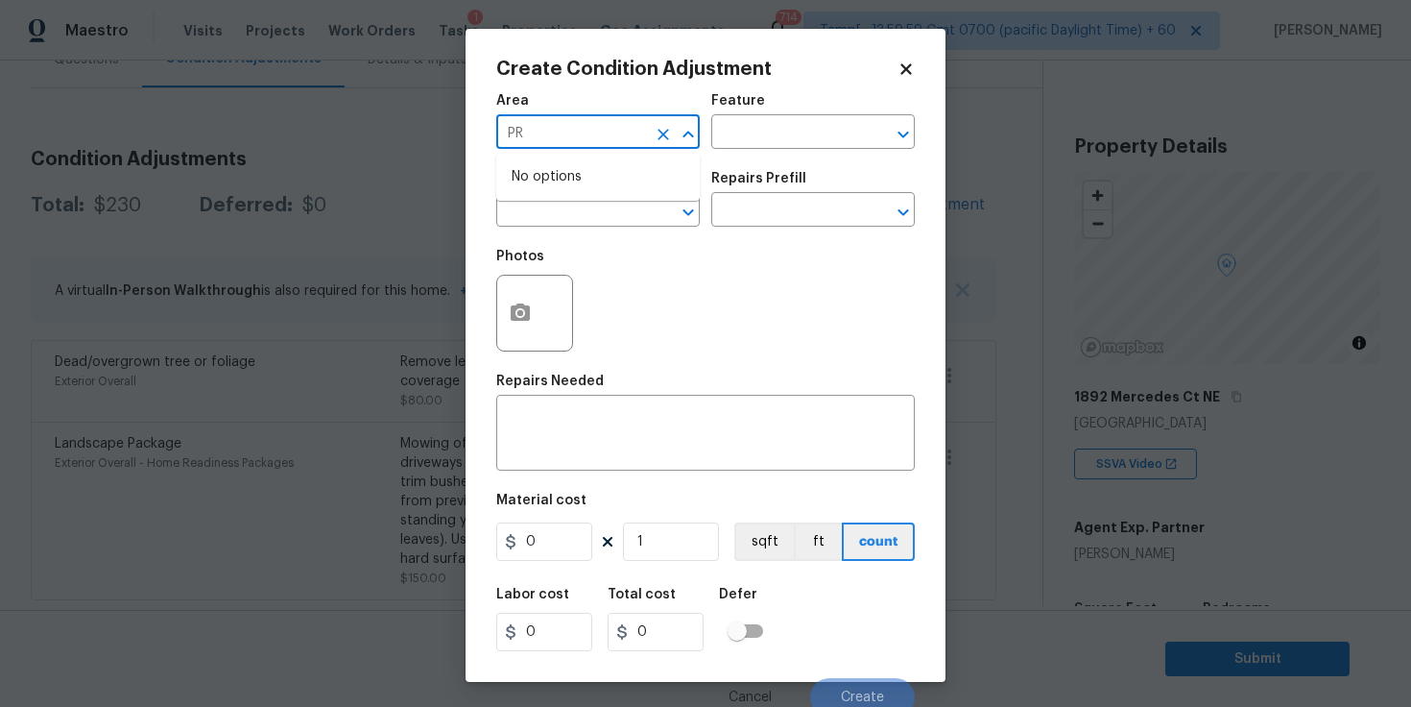
type input "P"
click at [573, 197] on li "Exterior Overall" at bounding box center [598, 209] width 204 height 32
type input "Exterior Overall"
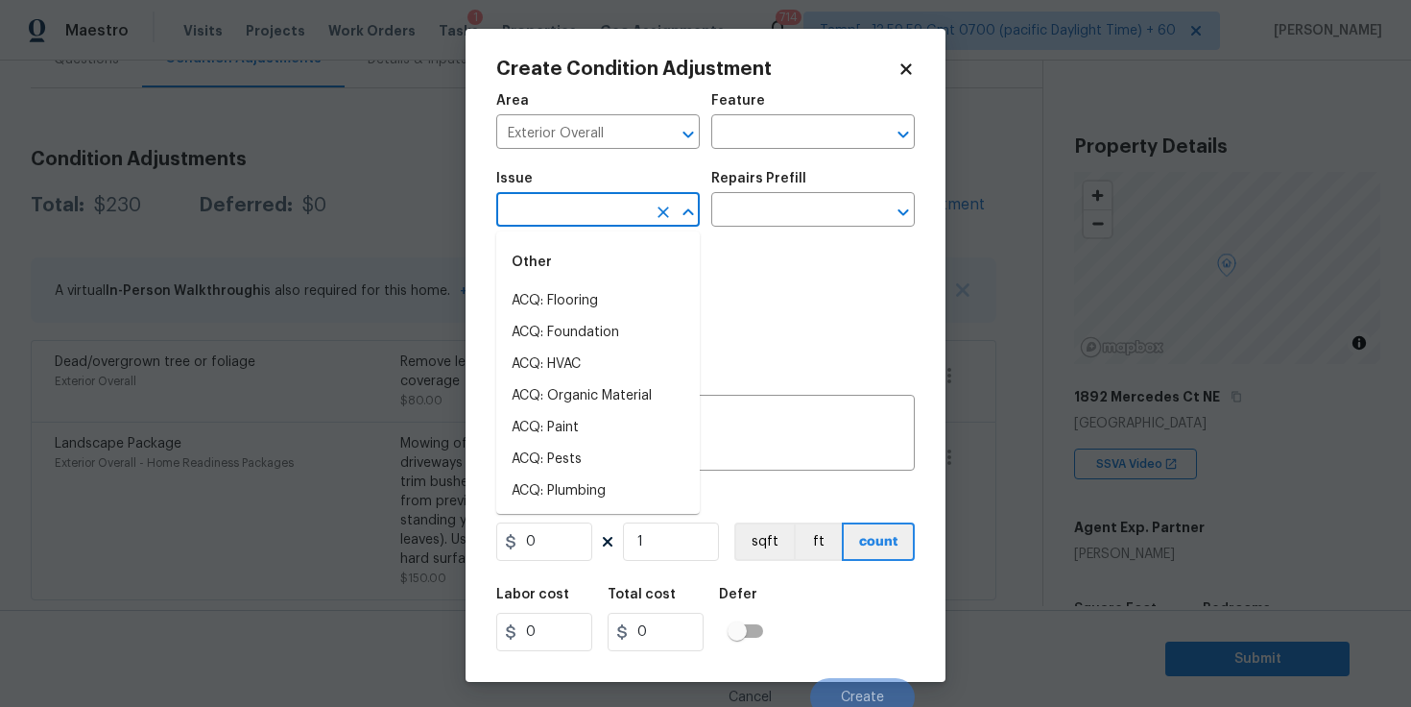
click at [573, 211] on input "text" at bounding box center [571, 212] width 150 height 30
type input "P"
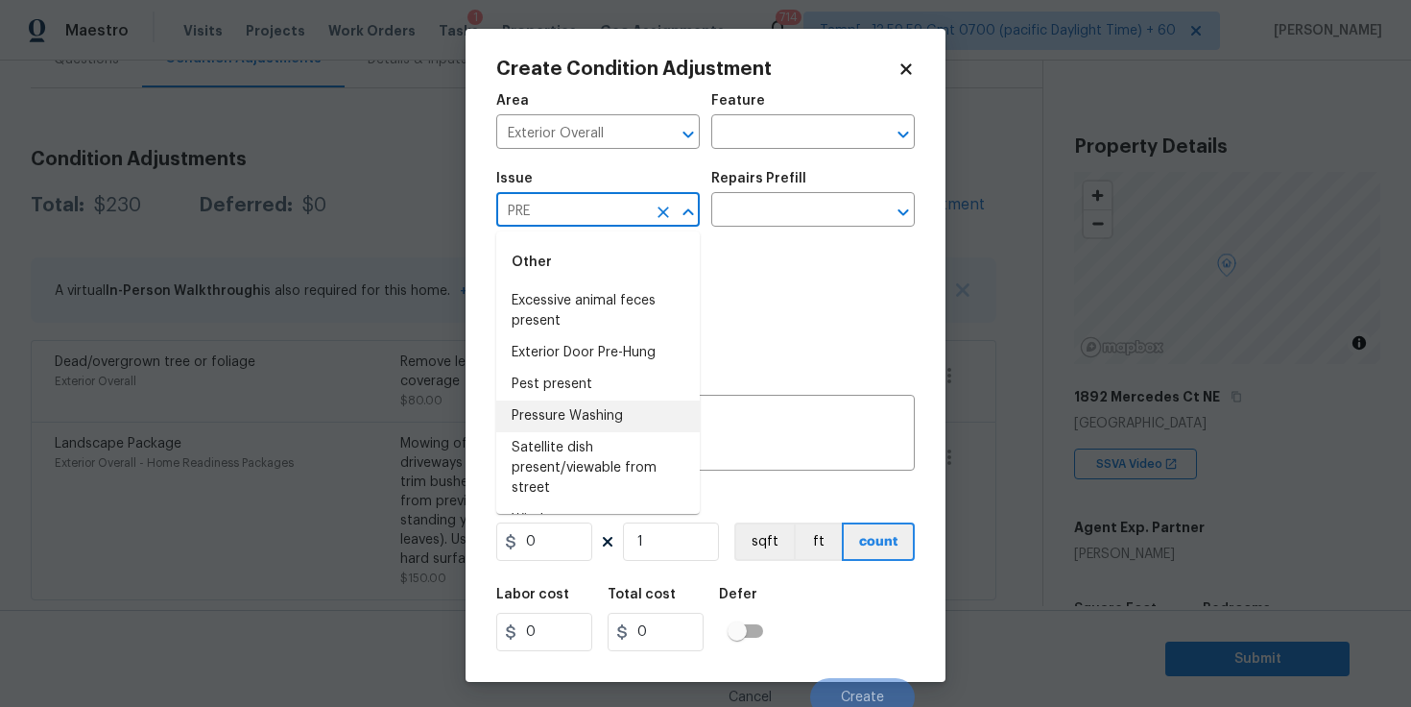
click at [589, 417] on li "Pressure Washing" at bounding box center [598, 416] width 204 height 32
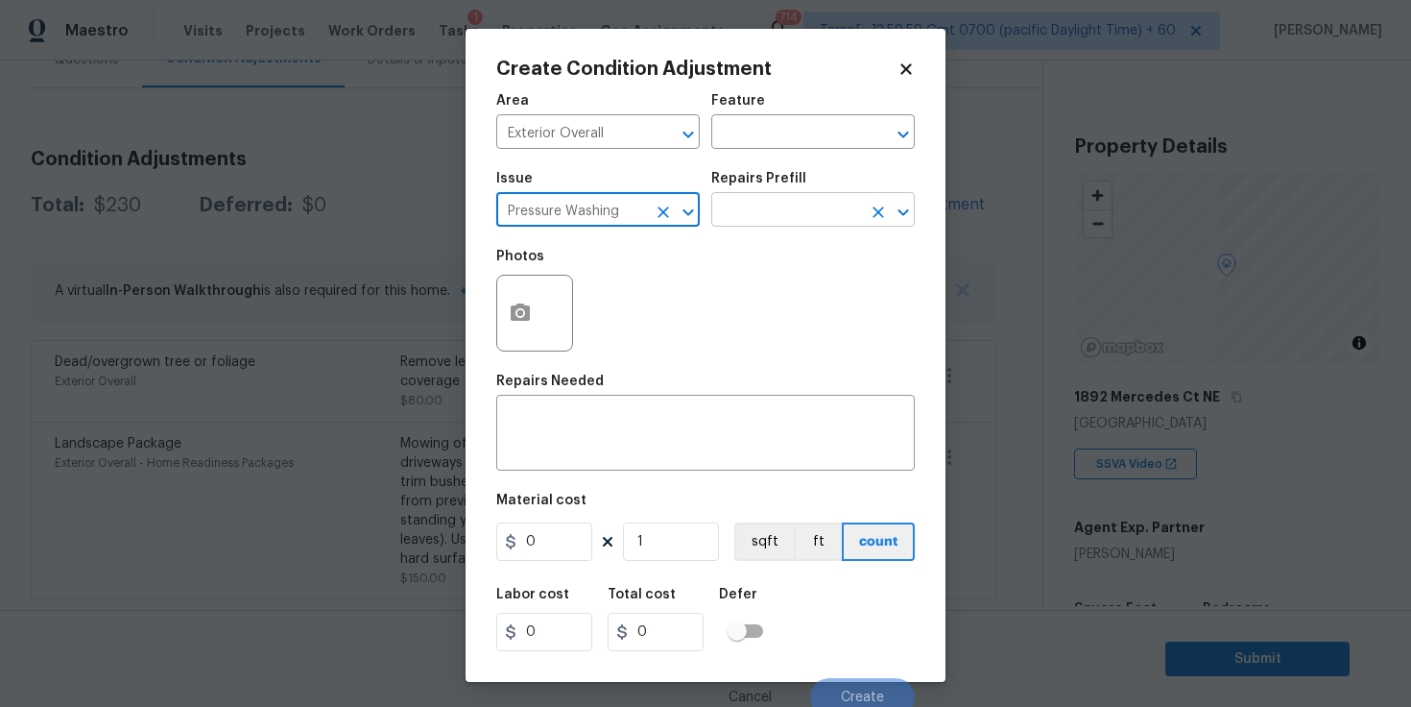
type input "Pressure Washing"
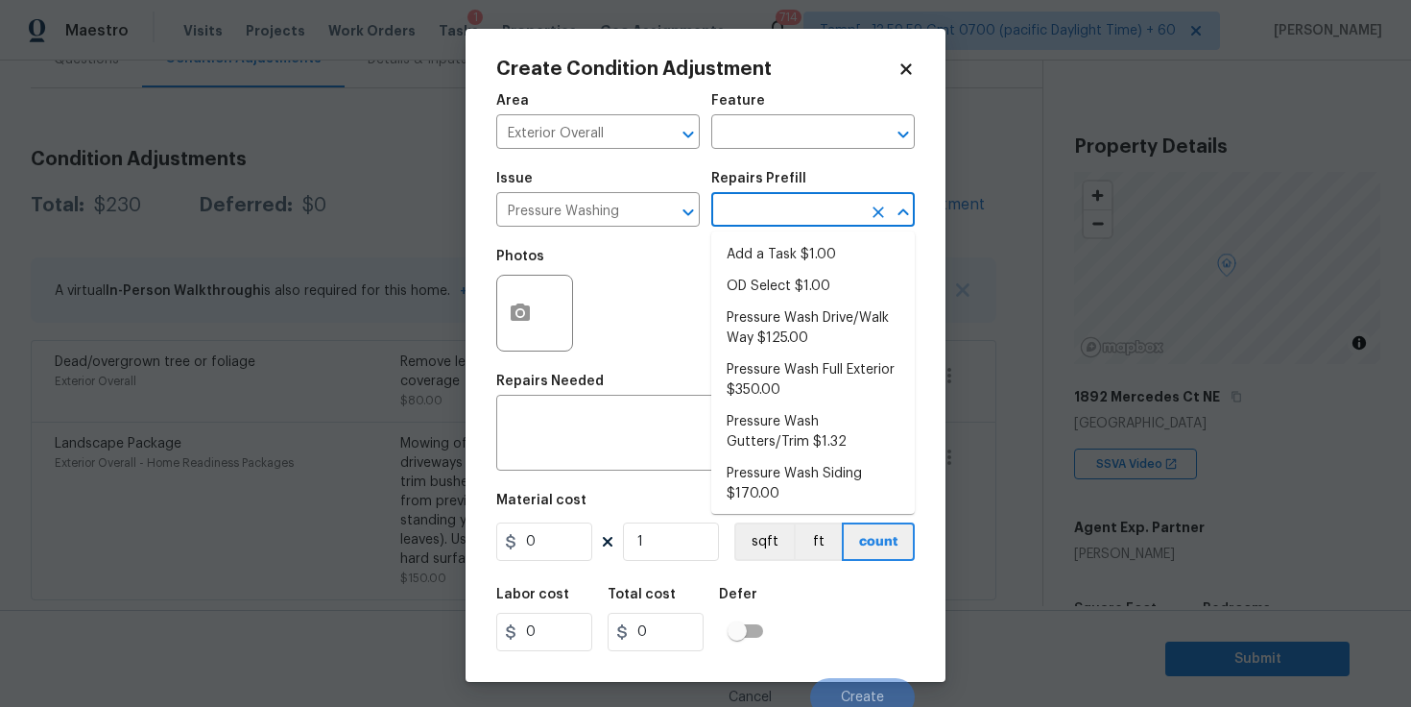
click at [760, 202] on input "text" at bounding box center [786, 212] width 150 height 30
click at [817, 324] on li "Pressure Wash Drive/Walk Way $125.00" at bounding box center [813, 328] width 204 height 52
type input "Siding"
type textarea "Pressure wash the driveways/walkways as directed by the PM. Ensure that all deb…"
type input "125"
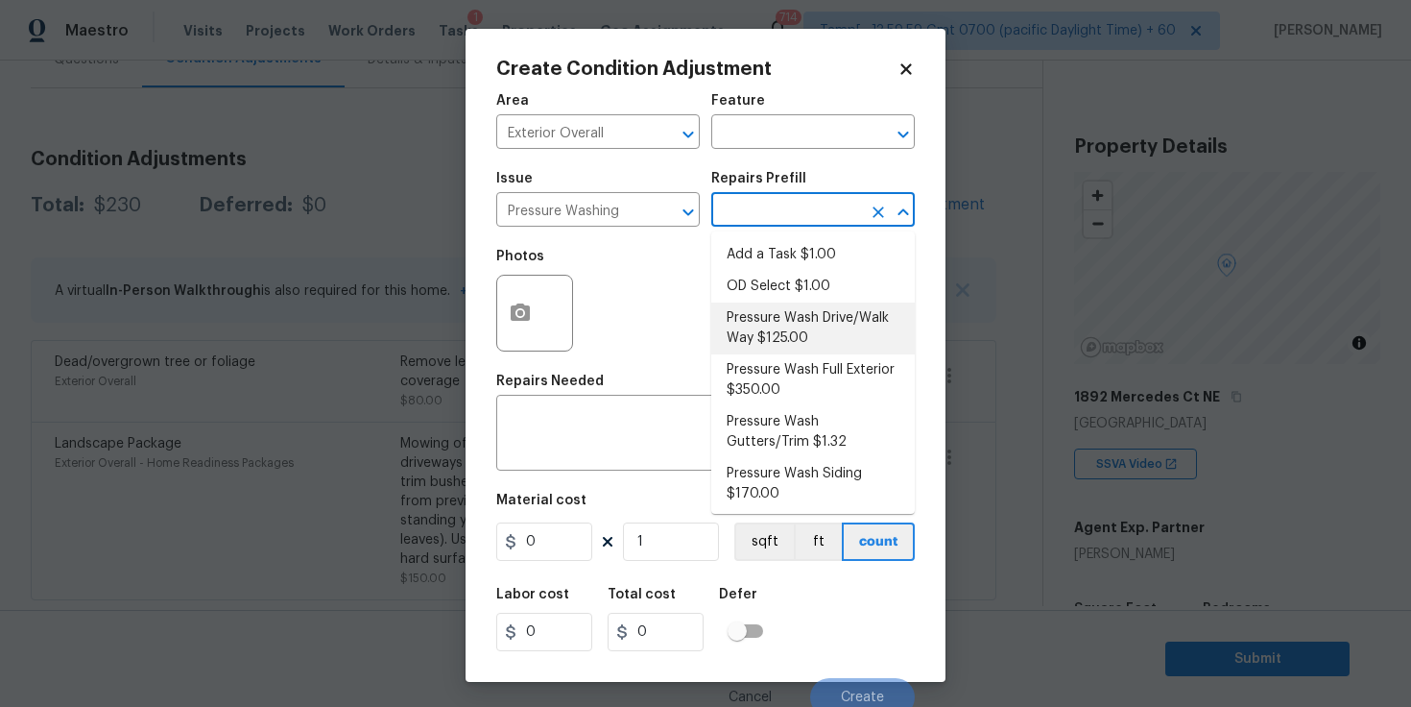
type input "125"
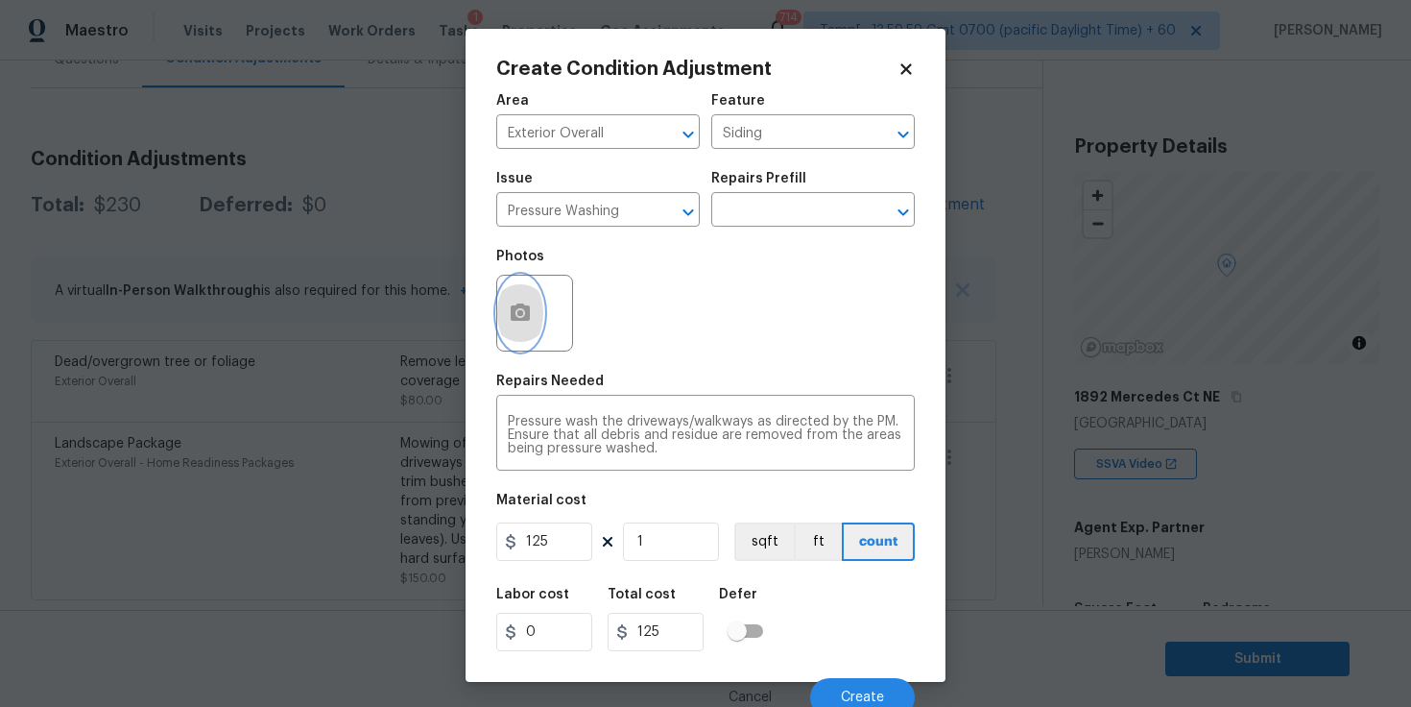
click at [530, 317] on icon "button" at bounding box center [520, 311] width 19 height 17
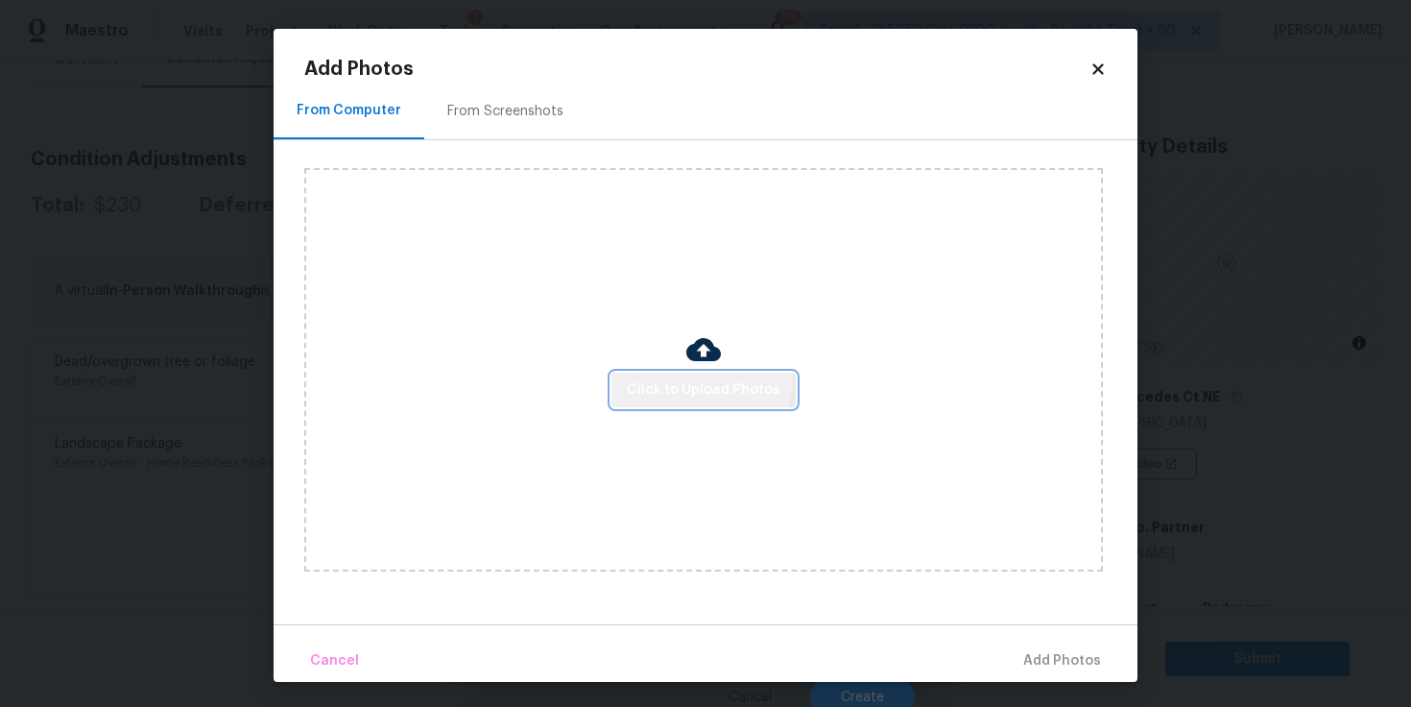
click at [703, 378] on span "Click to Upload Photos" at bounding box center [704, 390] width 154 height 24
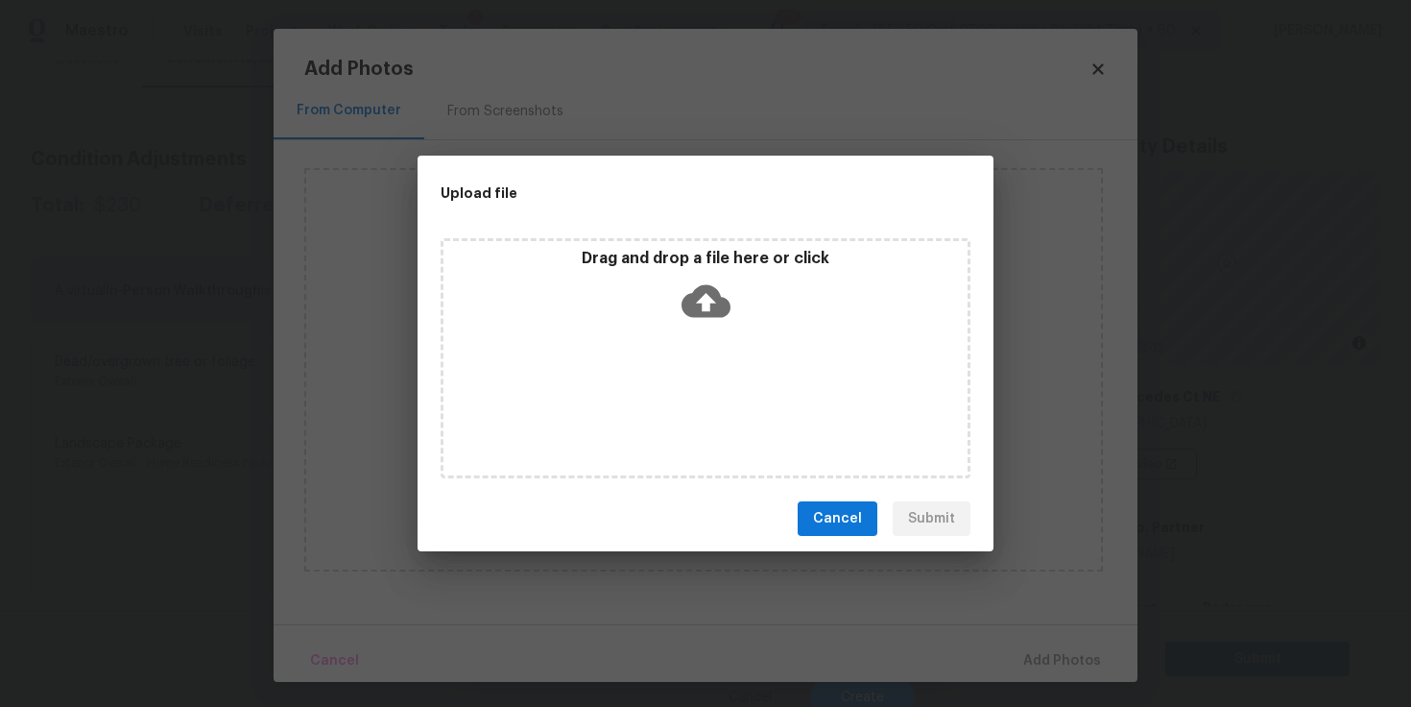
click at [715, 286] on icon at bounding box center [706, 301] width 49 height 49
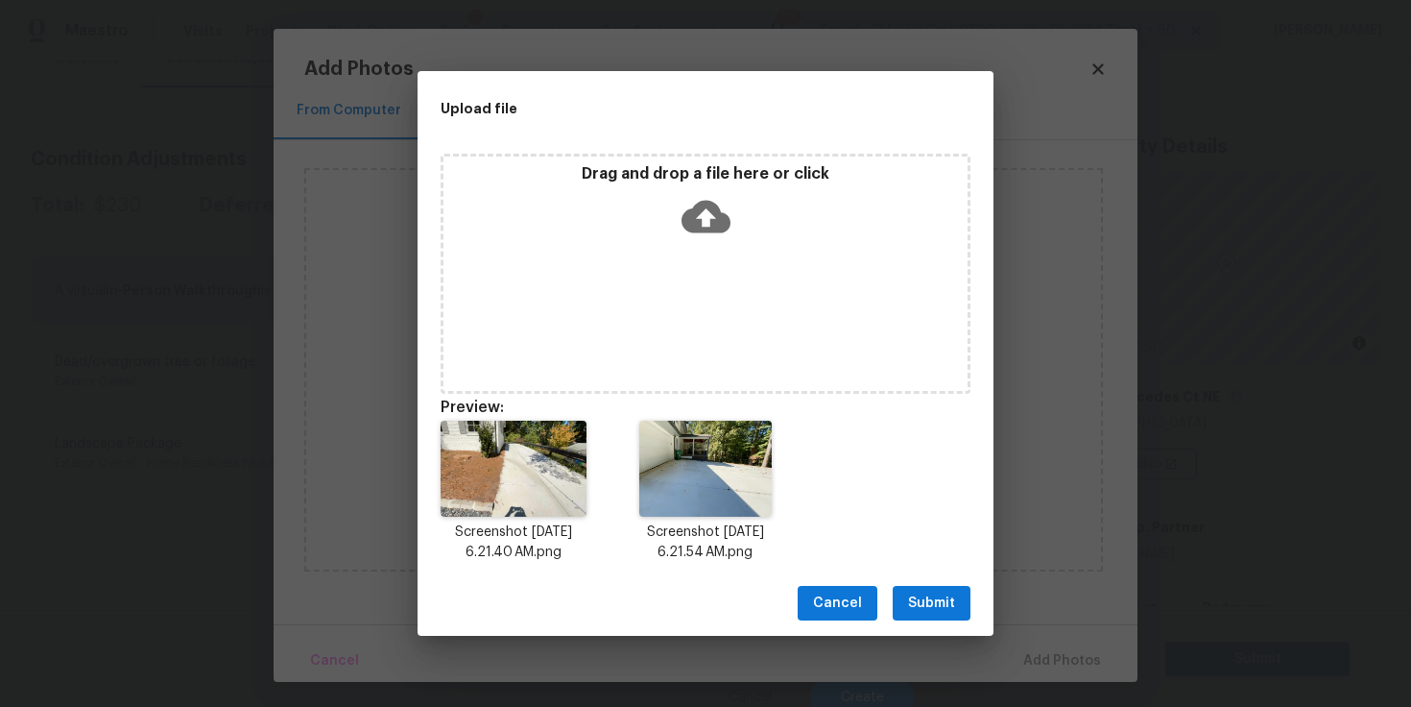
click at [711, 213] on icon at bounding box center [706, 216] width 49 height 49
click at [940, 603] on span "Submit" at bounding box center [931, 603] width 47 height 24
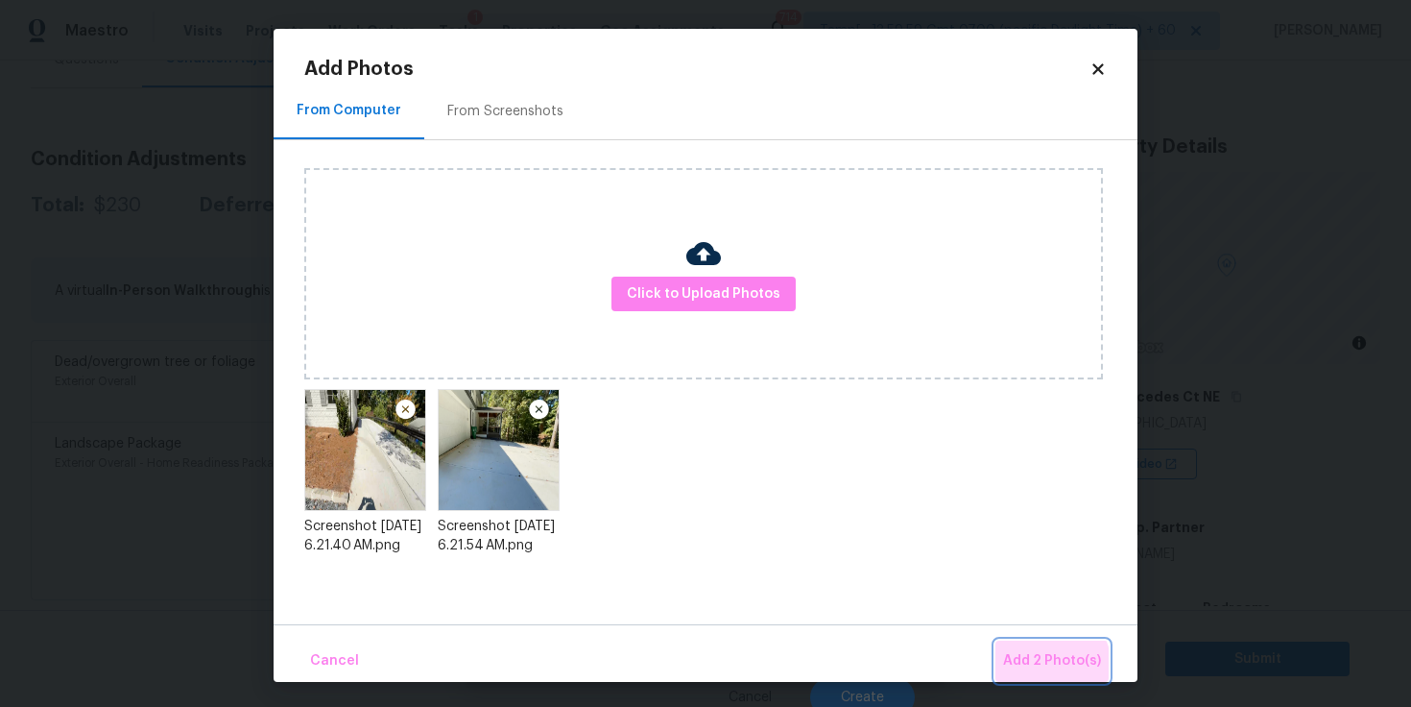
click at [1044, 667] on span "Add 2 Photo(s)" at bounding box center [1052, 661] width 98 height 24
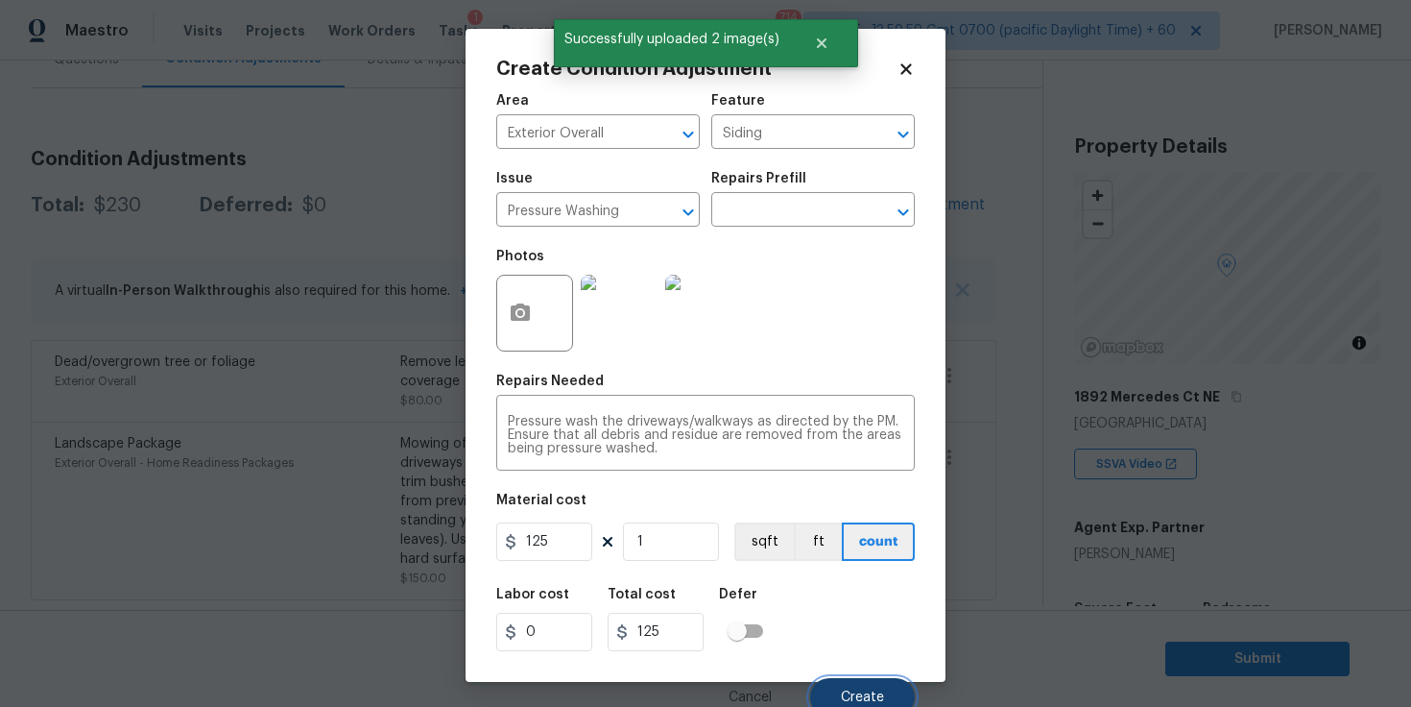
click at [846, 688] on button "Create" at bounding box center [862, 697] width 105 height 38
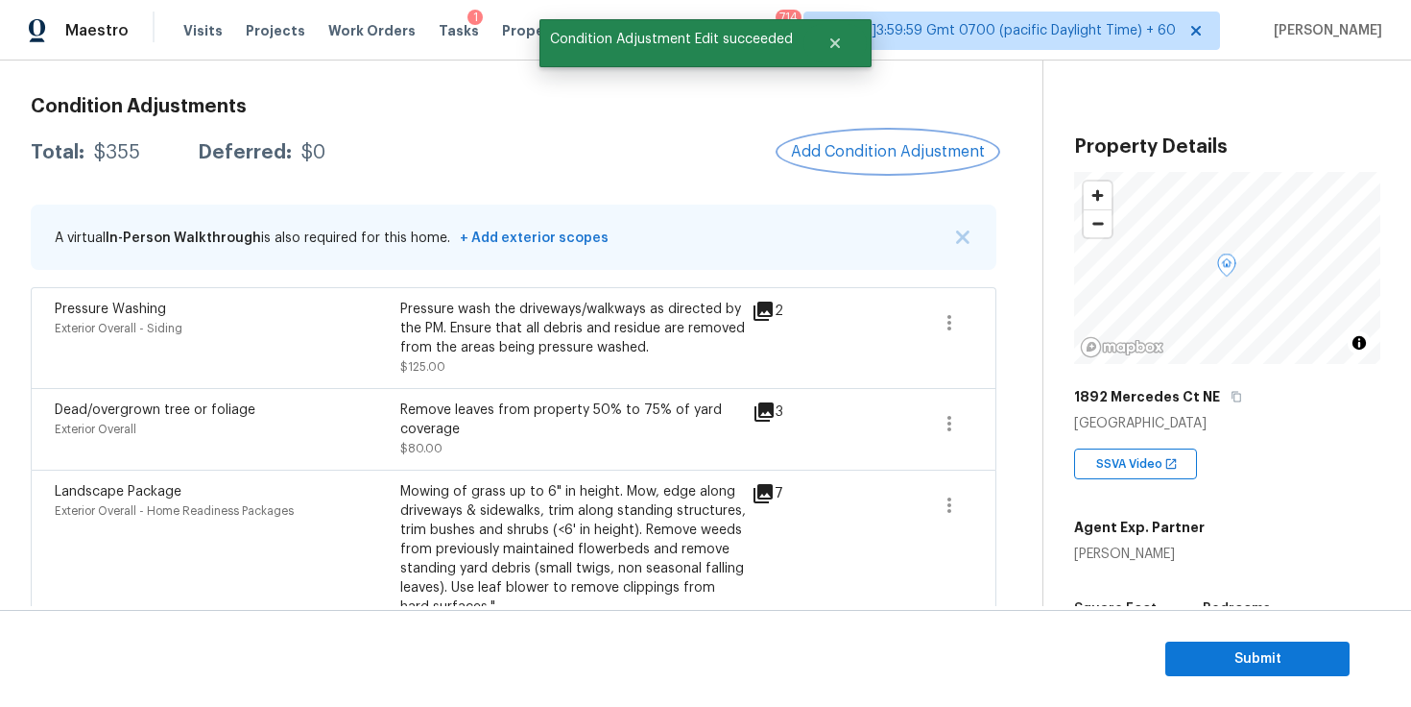
scroll to position [304, 0]
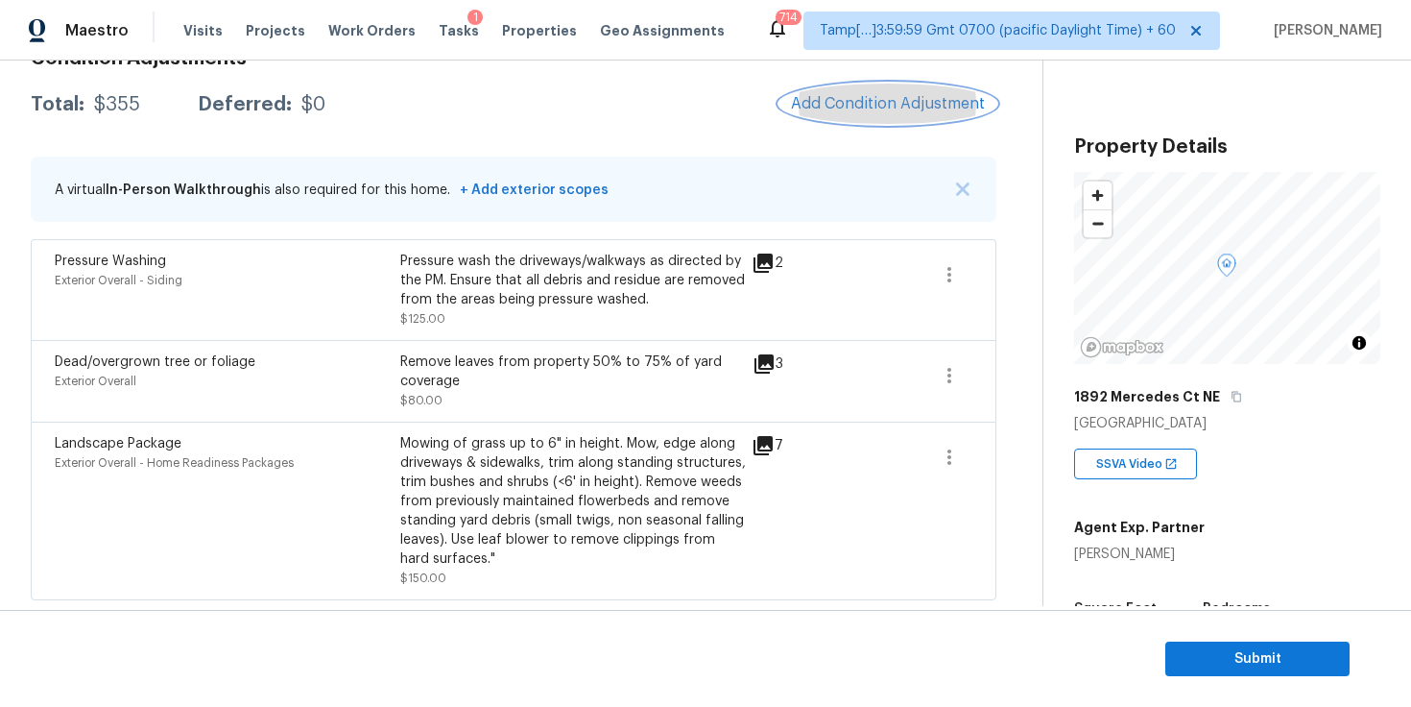
click at [880, 109] on span "Add Condition Adjustment" at bounding box center [888, 103] width 194 height 17
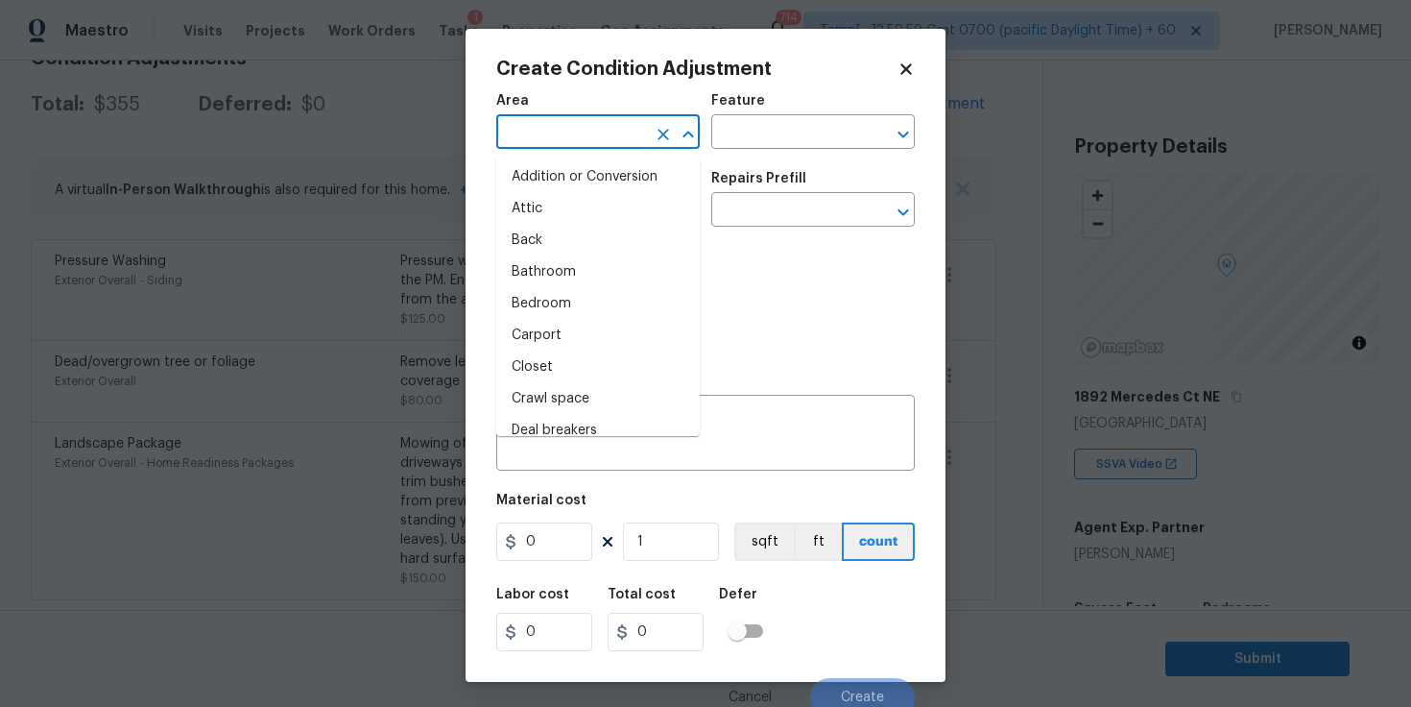
click at [600, 145] on input "text" at bounding box center [571, 134] width 150 height 30
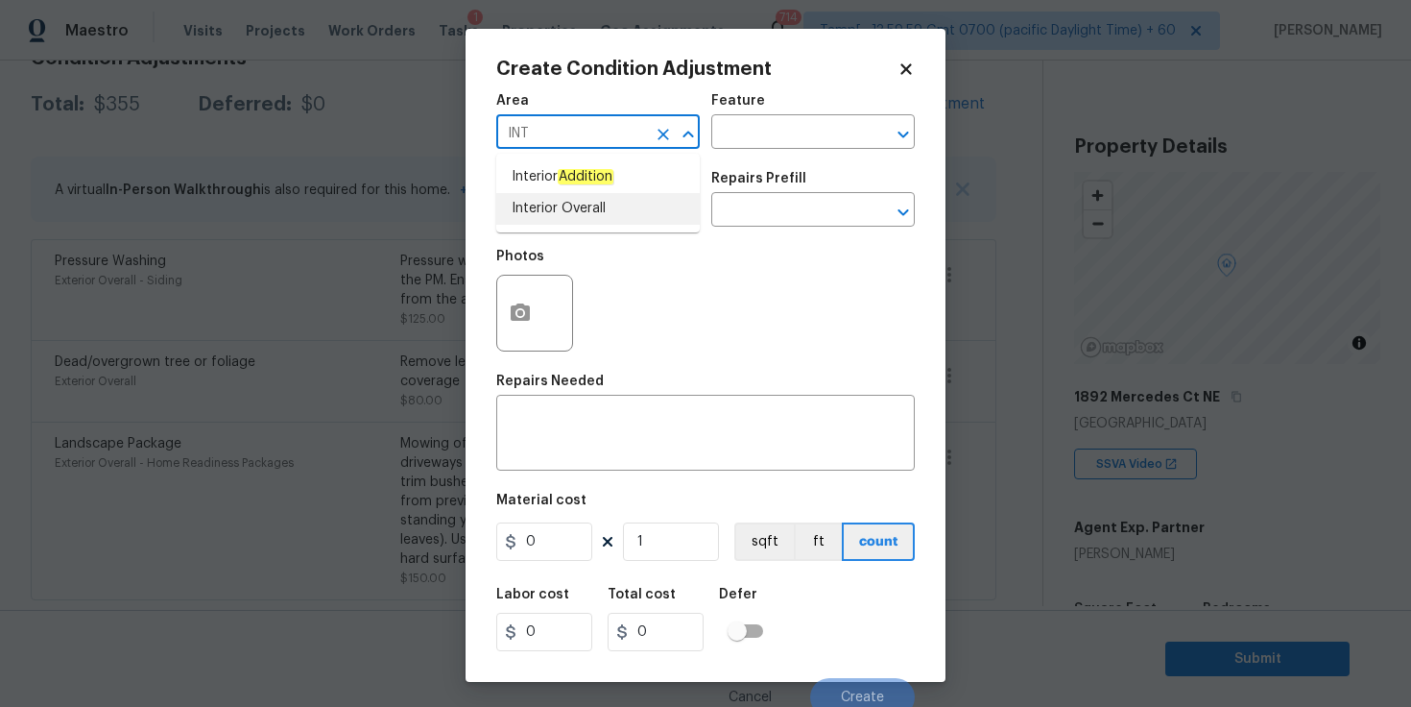
click at [576, 205] on li "Interior Overall" at bounding box center [598, 209] width 204 height 32
type input "Interior Overall"
click at [576, 205] on input "text" at bounding box center [571, 212] width 150 height 30
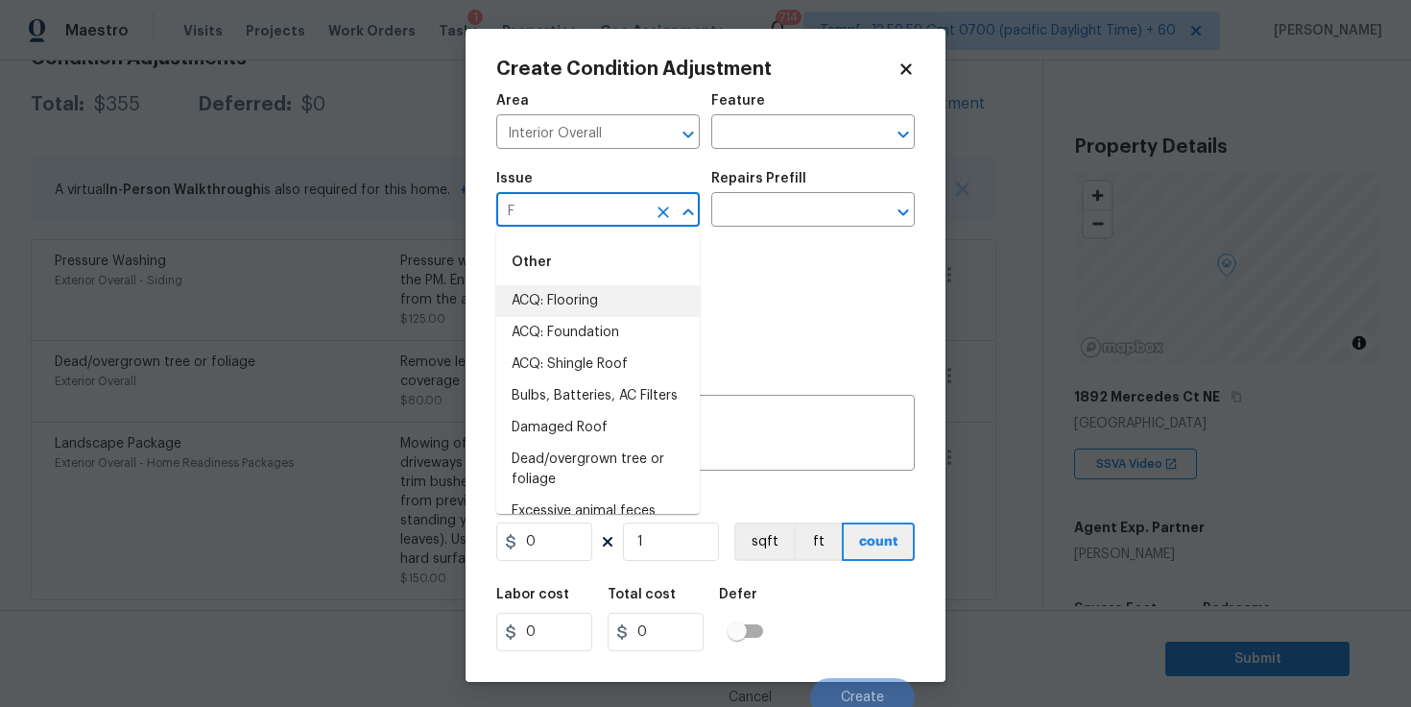
click at [590, 293] on li "ACQ: Flooring" at bounding box center [598, 301] width 204 height 32
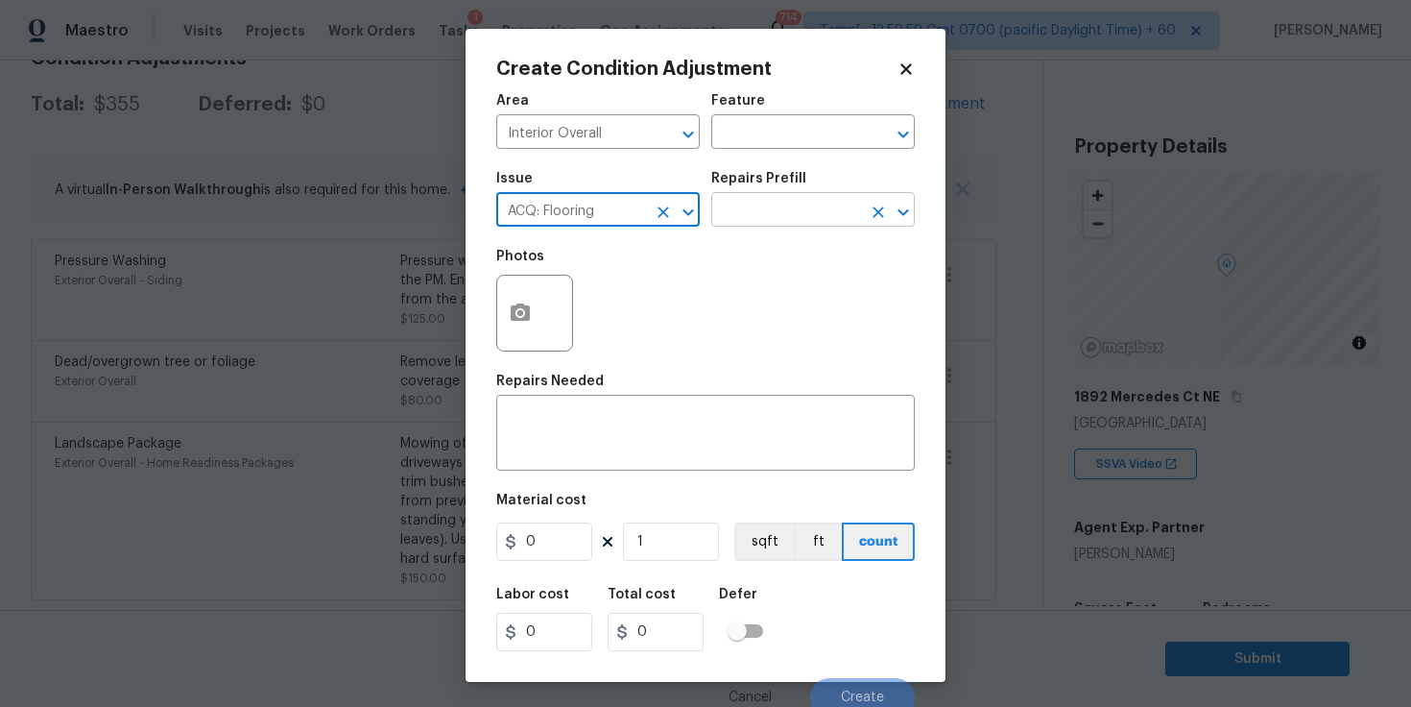
type input "ACQ: Flooring"
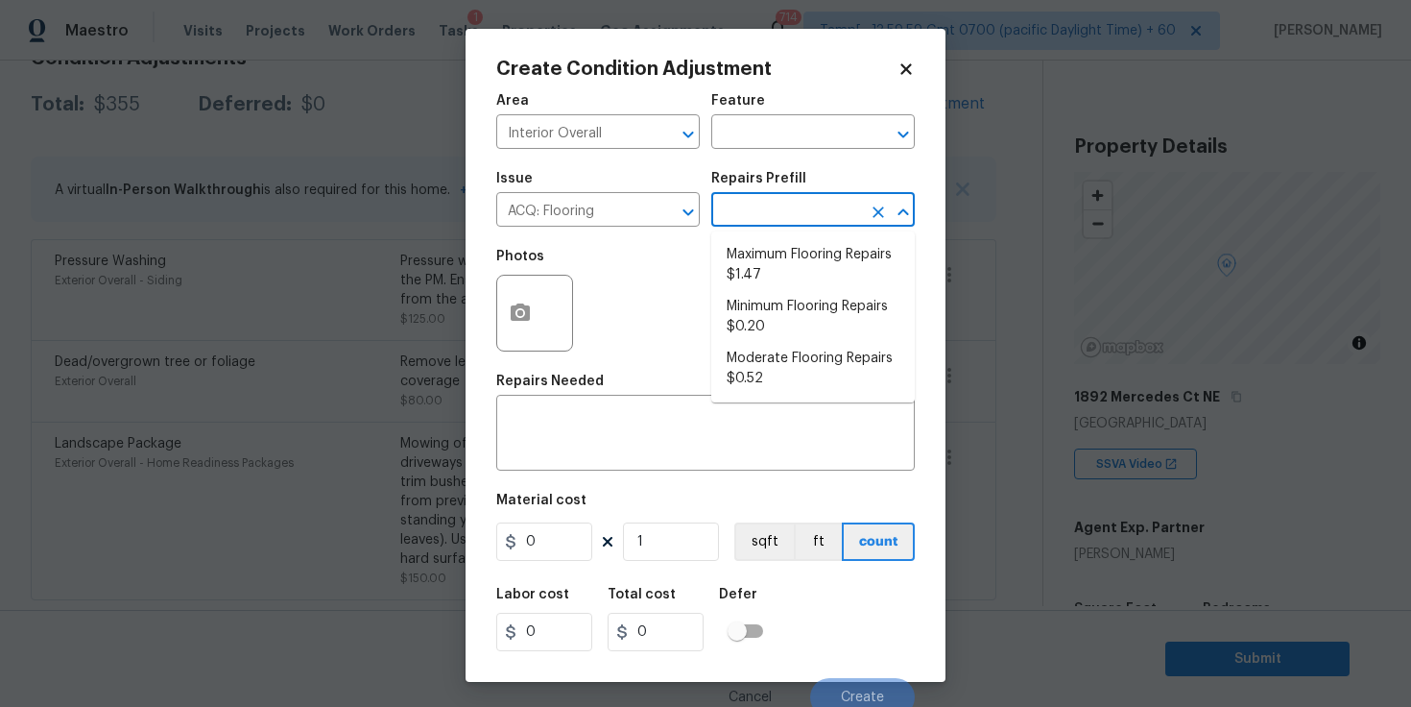
click at [767, 206] on input "text" at bounding box center [786, 212] width 150 height 30
click at [783, 316] on li "Minimum Flooring Repairs $0.20" at bounding box center [813, 317] width 204 height 52
type input "Acquisition"
type textarea "Acquisition Scope: Minimum flooring repairs"
type input "0.2"
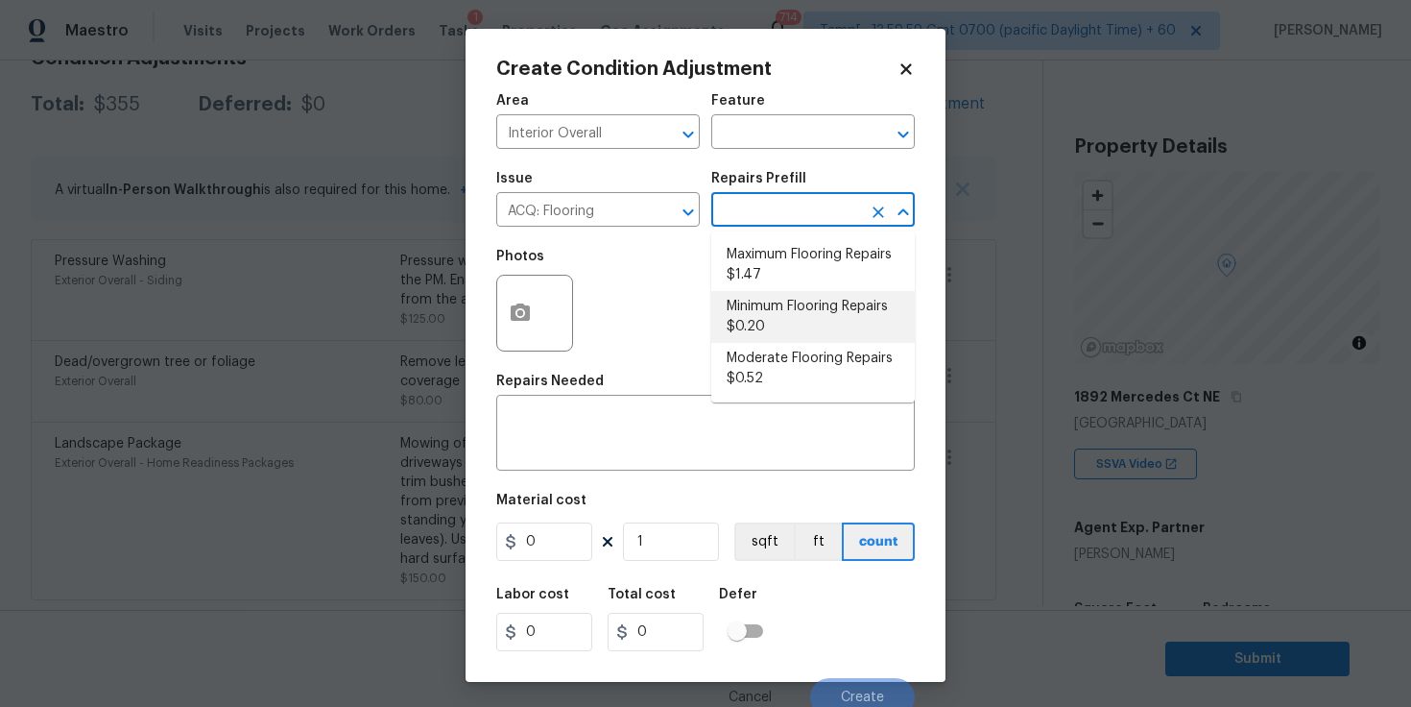
type input "0.2"
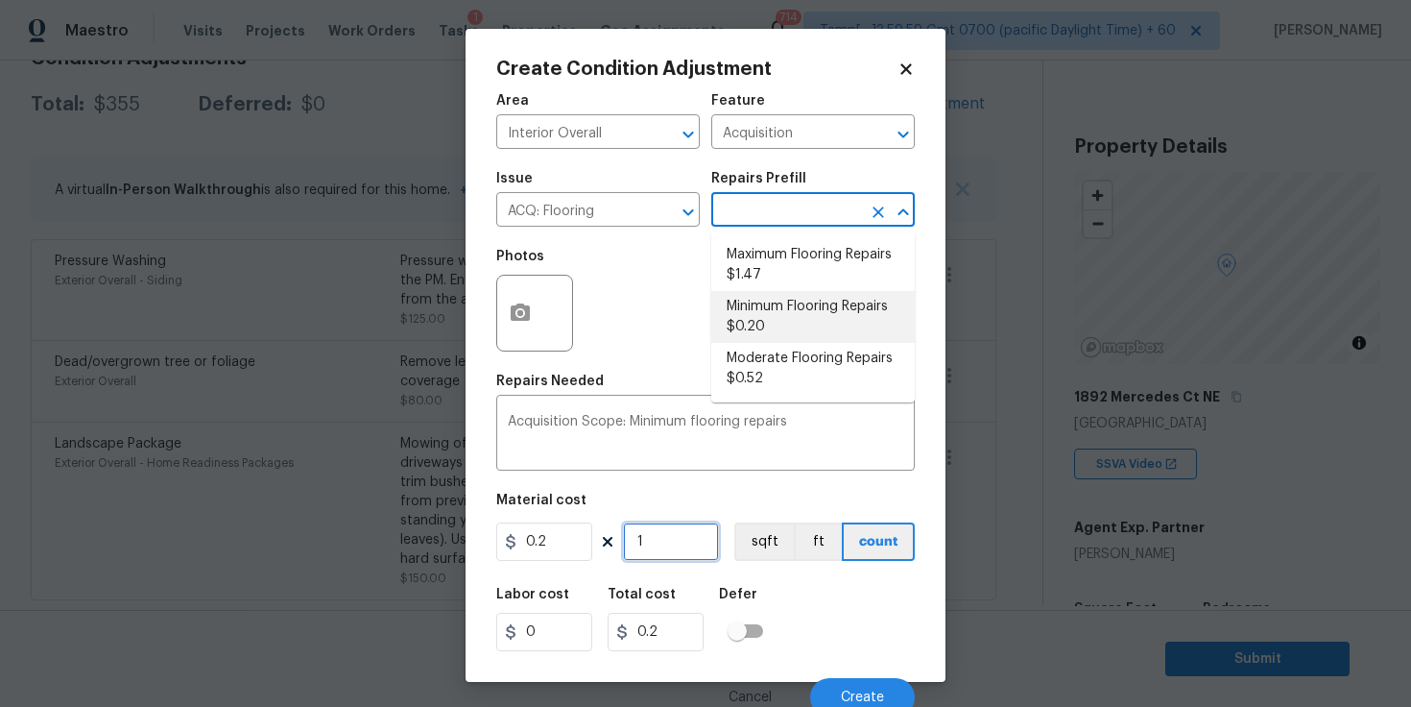
click at [688, 536] on input "1" at bounding box center [671, 541] width 96 height 38
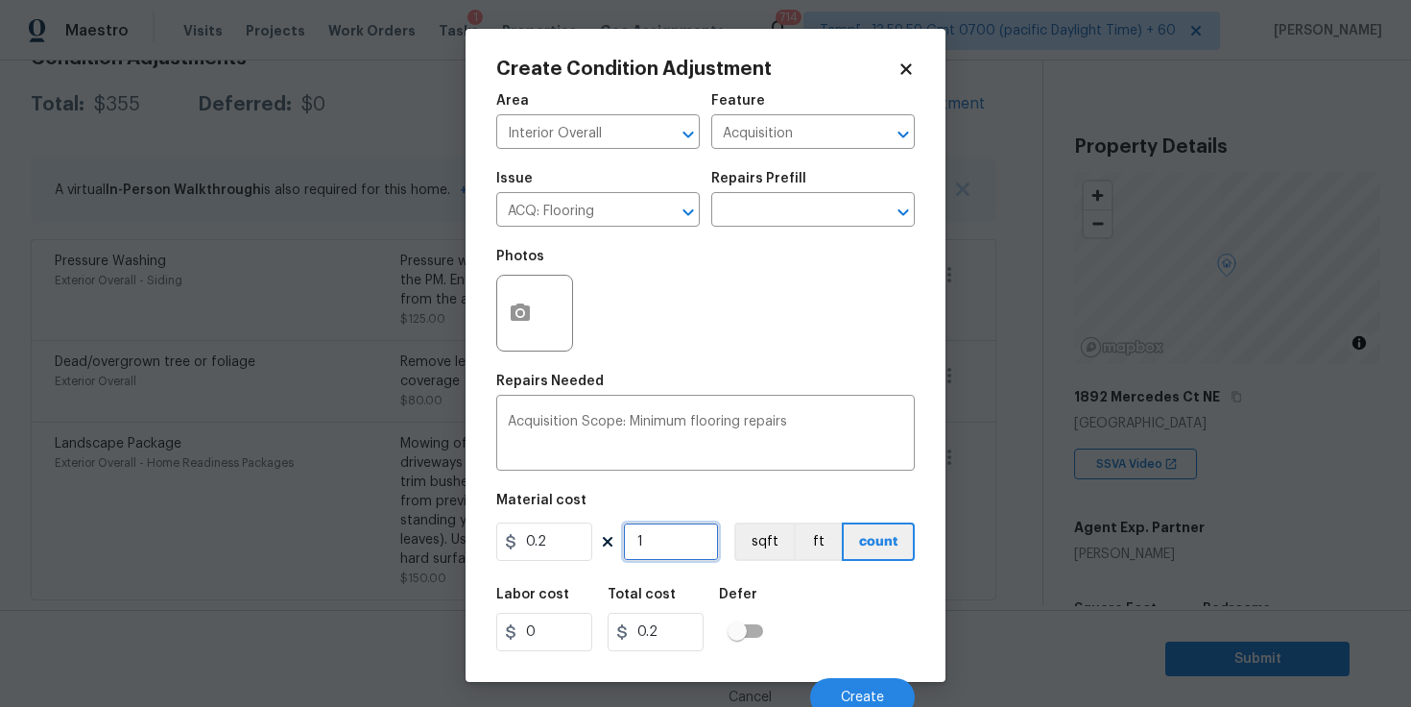
click at [688, 536] on input "1" at bounding box center [671, 541] width 96 height 38
type input "2"
type input "0.4"
type input "28"
type input "5.6"
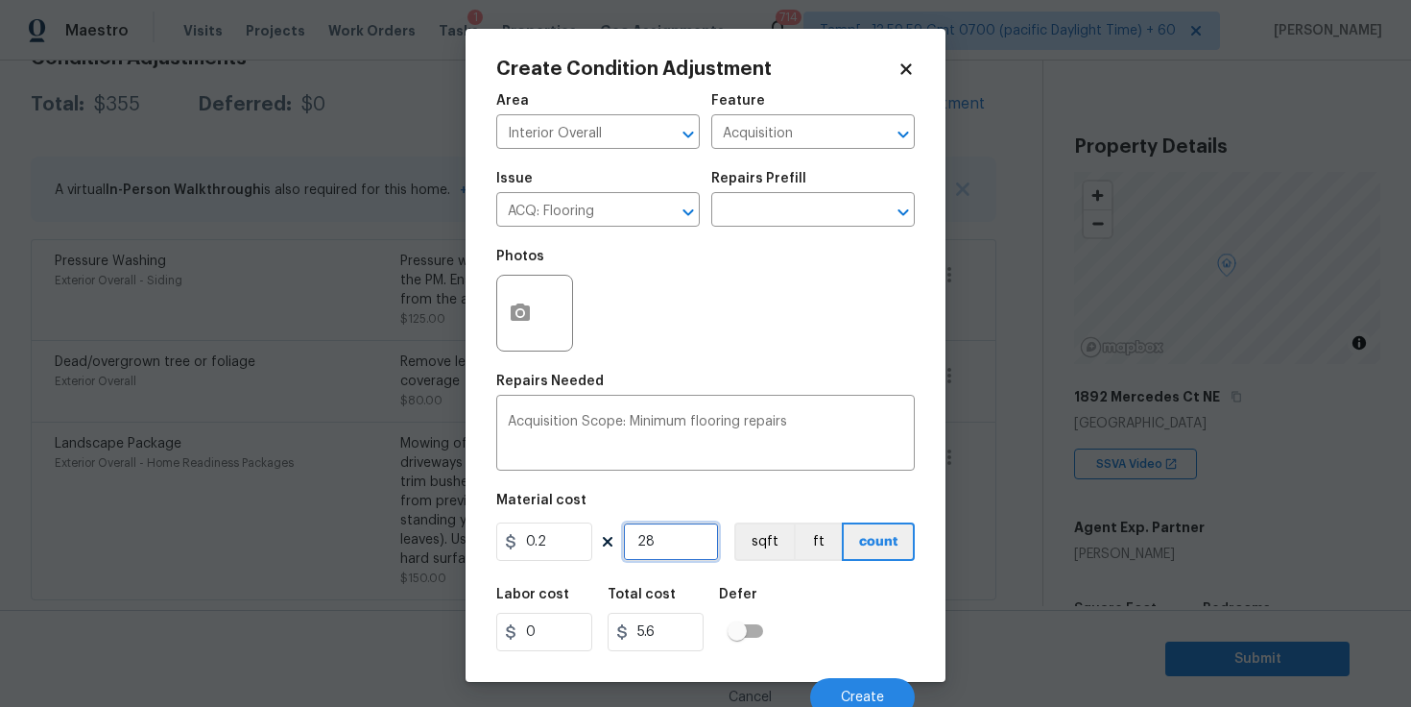
type input "289"
type input "57.8"
type input "2891"
type input "578.2"
type input "2891"
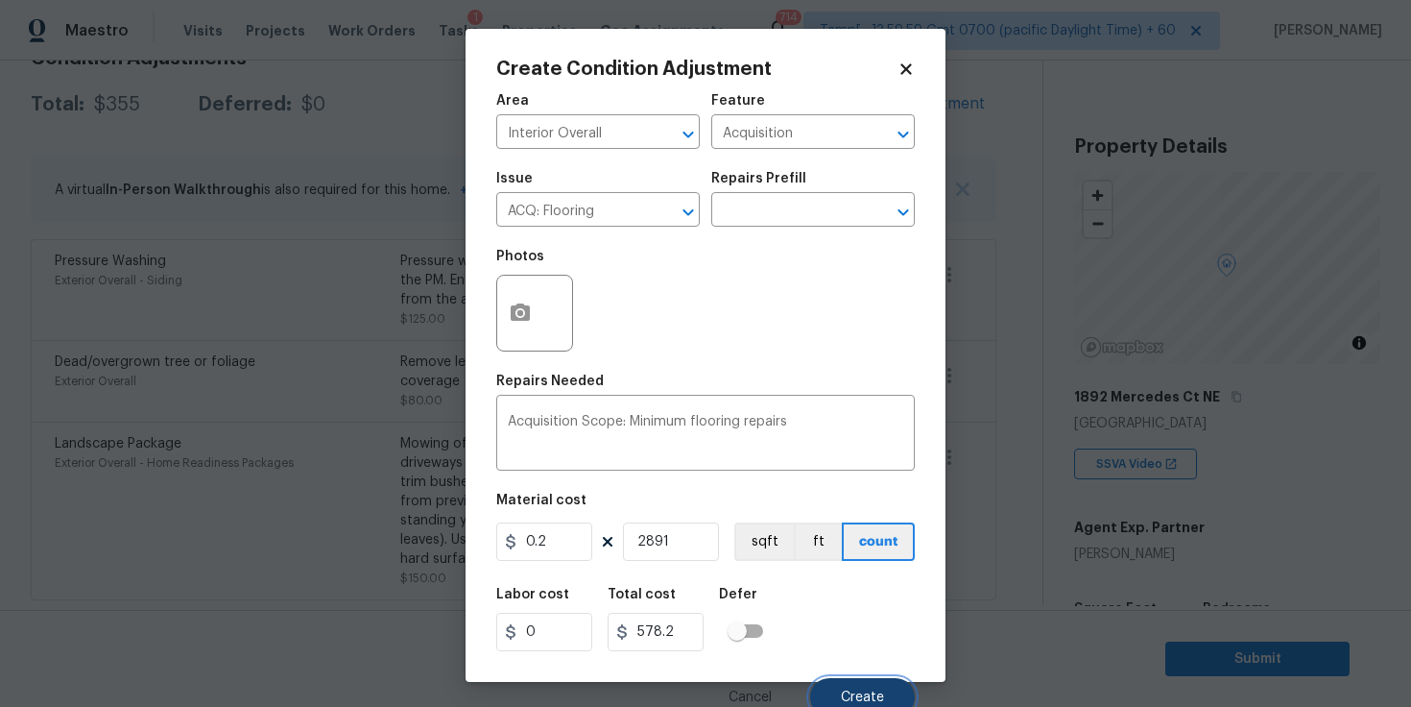
click at [846, 686] on button "Create" at bounding box center [862, 697] width 105 height 38
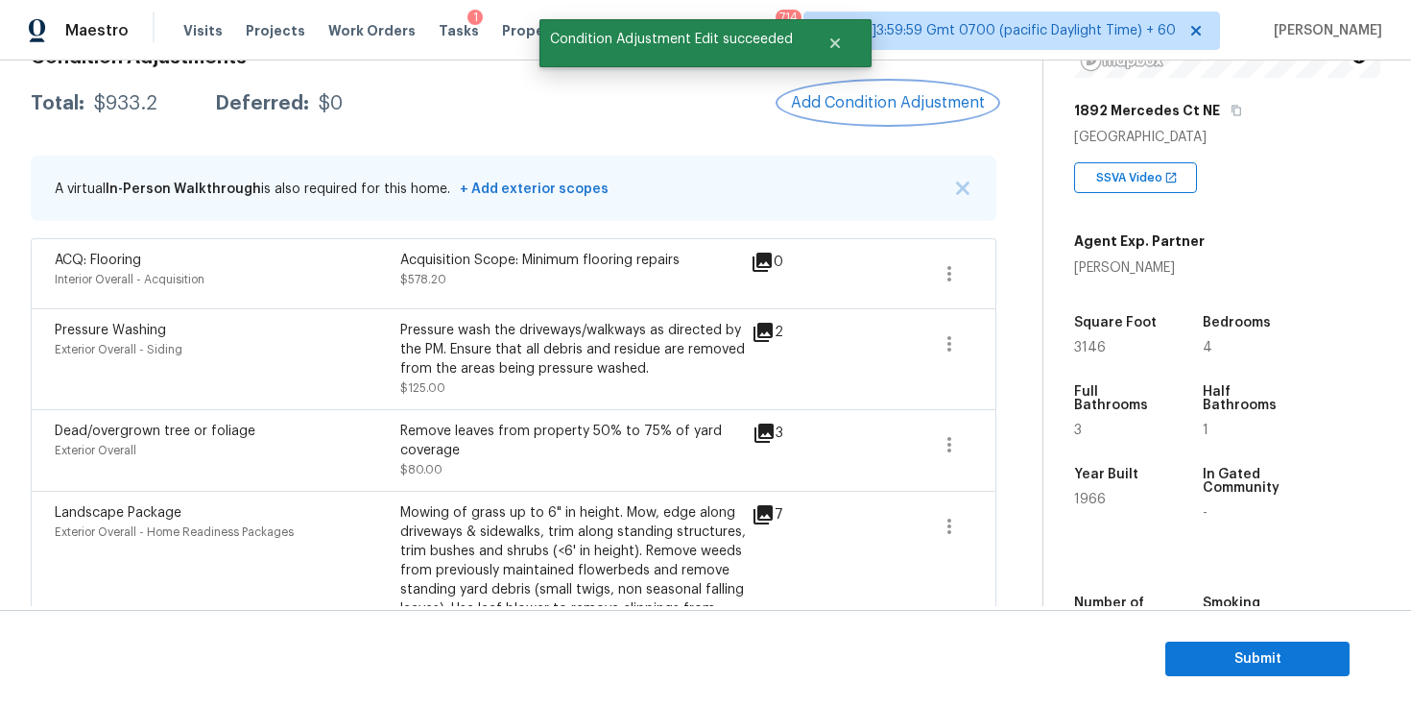
scroll to position [289, 0]
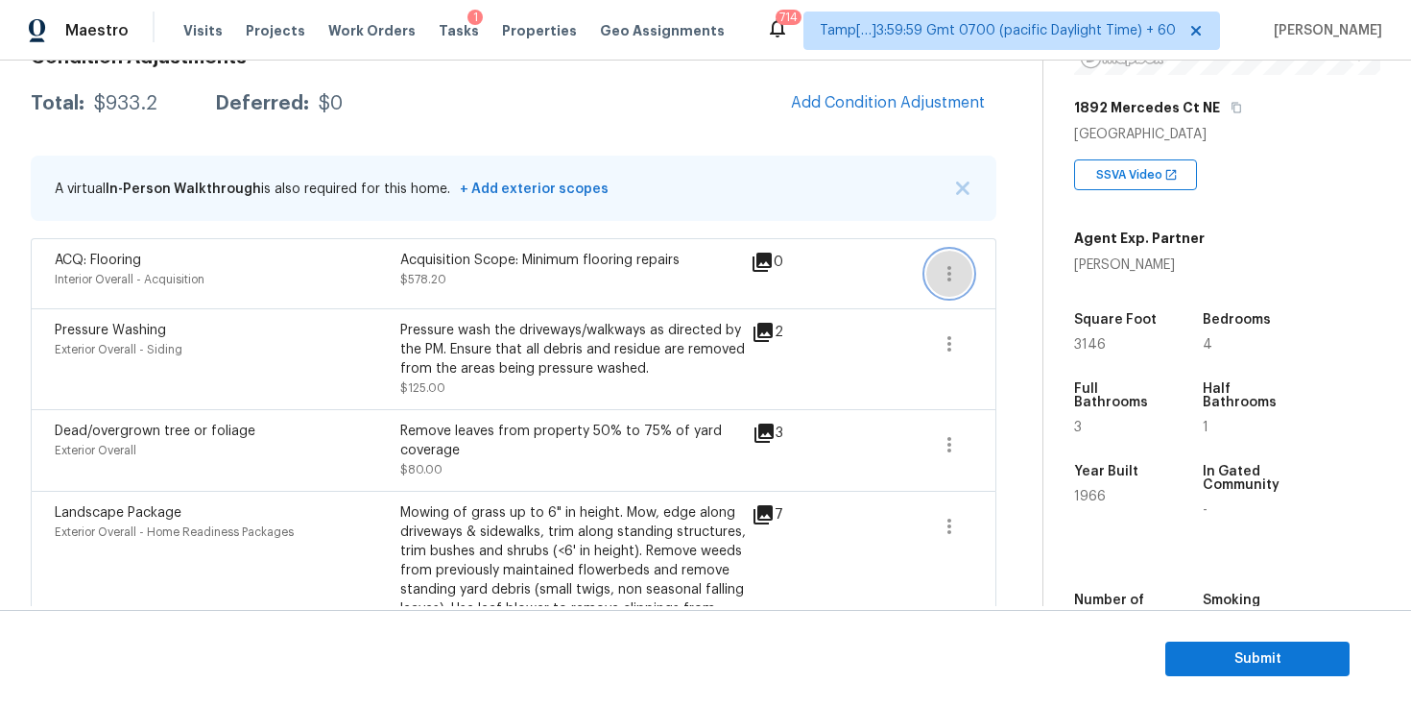
click at [954, 273] on icon "button" at bounding box center [949, 273] width 23 height 23
click at [985, 267] on div "Edit" at bounding box center [1059, 269] width 150 height 19
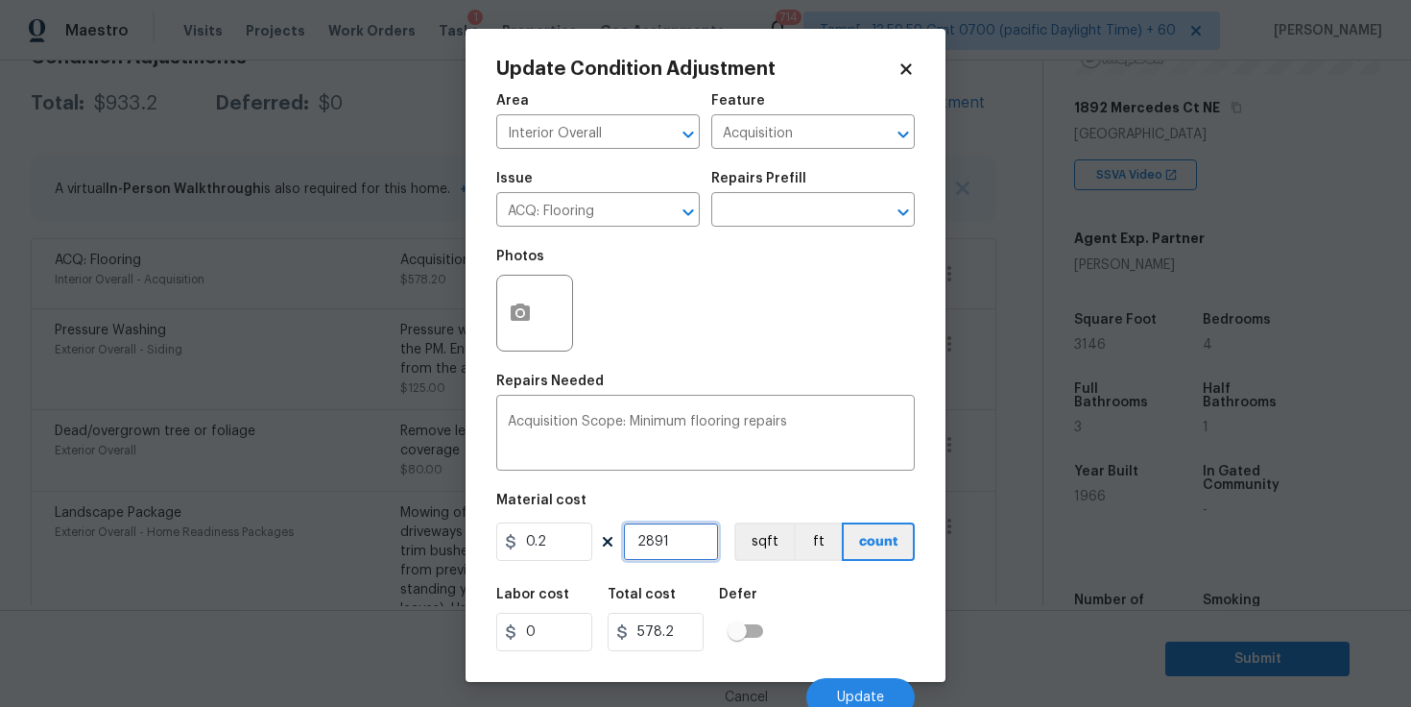
click at [671, 545] on input "2891" at bounding box center [671, 541] width 96 height 38
type input "3"
type input "0.6"
type input "31"
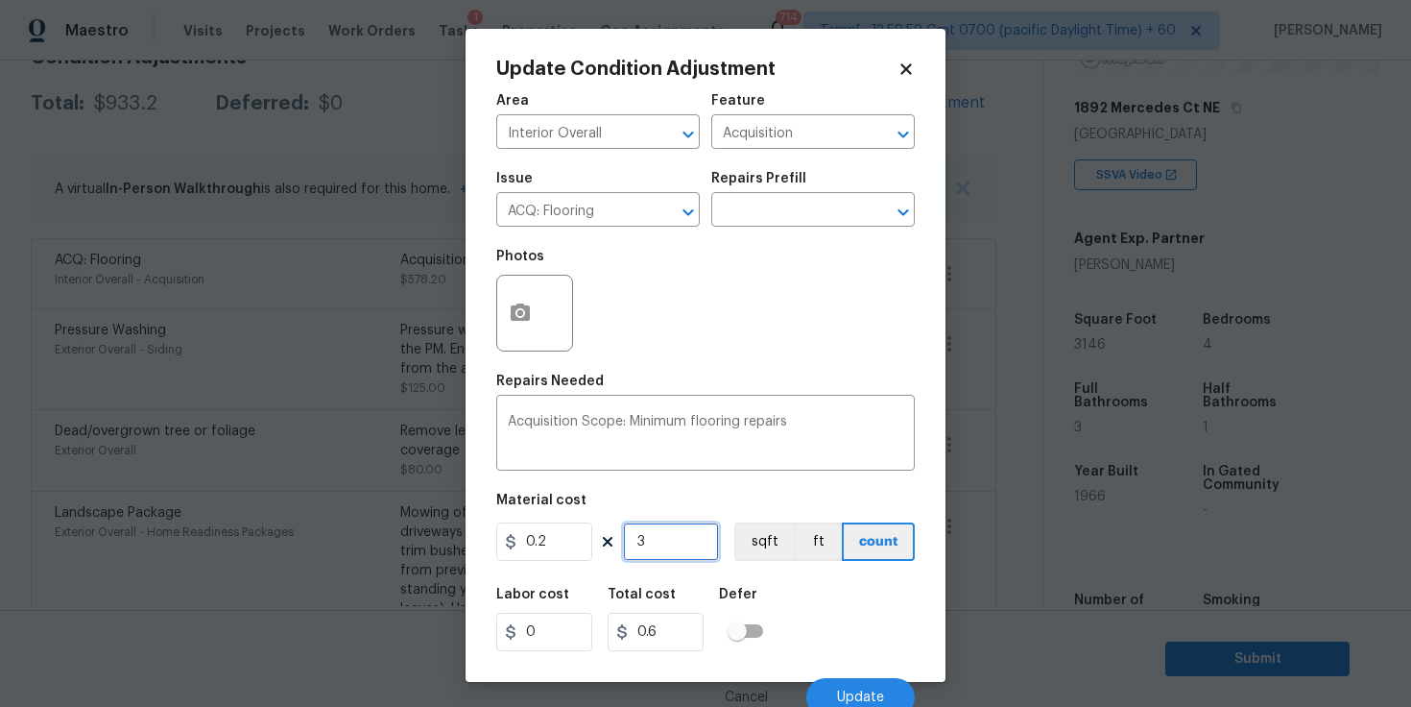
type input "6.2"
type input "314"
type input "62.8"
type input "3146"
type input "629.2"
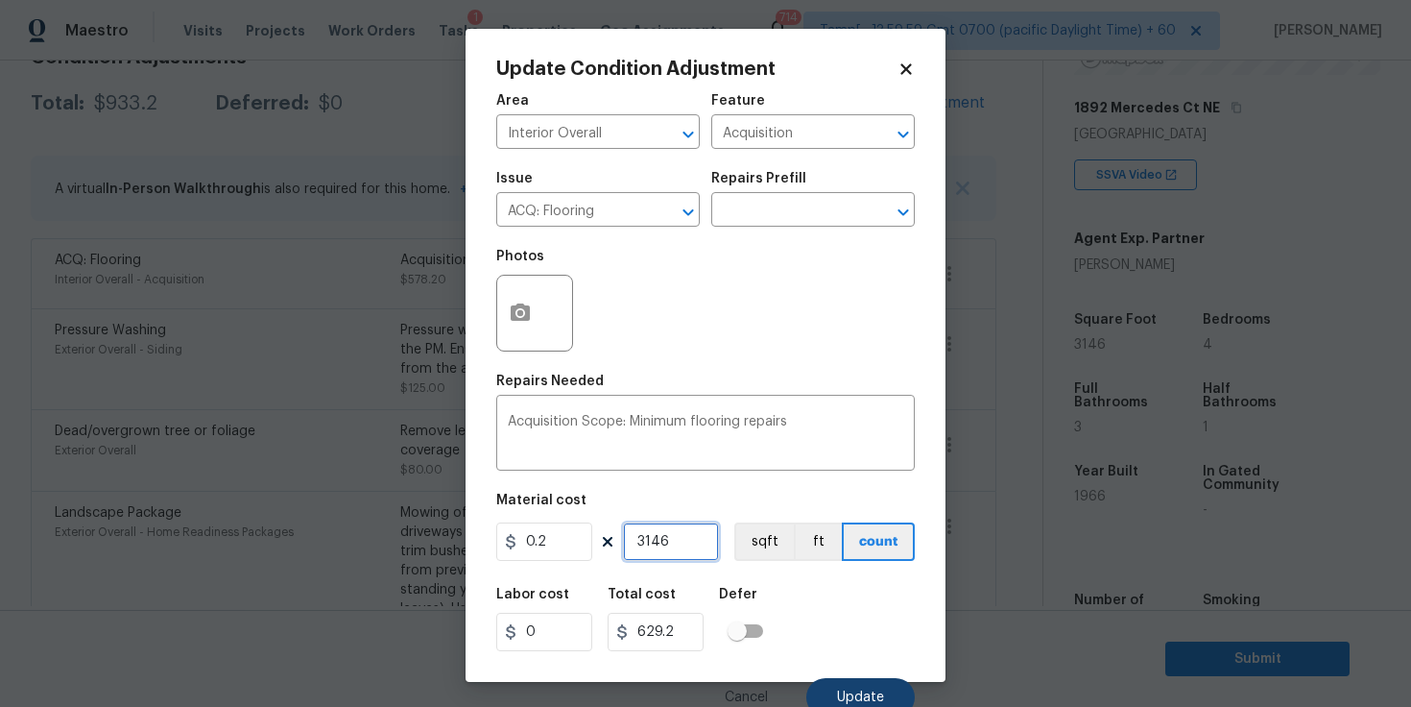
type input "3146"
click at [862, 690] on span "Update" at bounding box center [860, 697] width 47 height 14
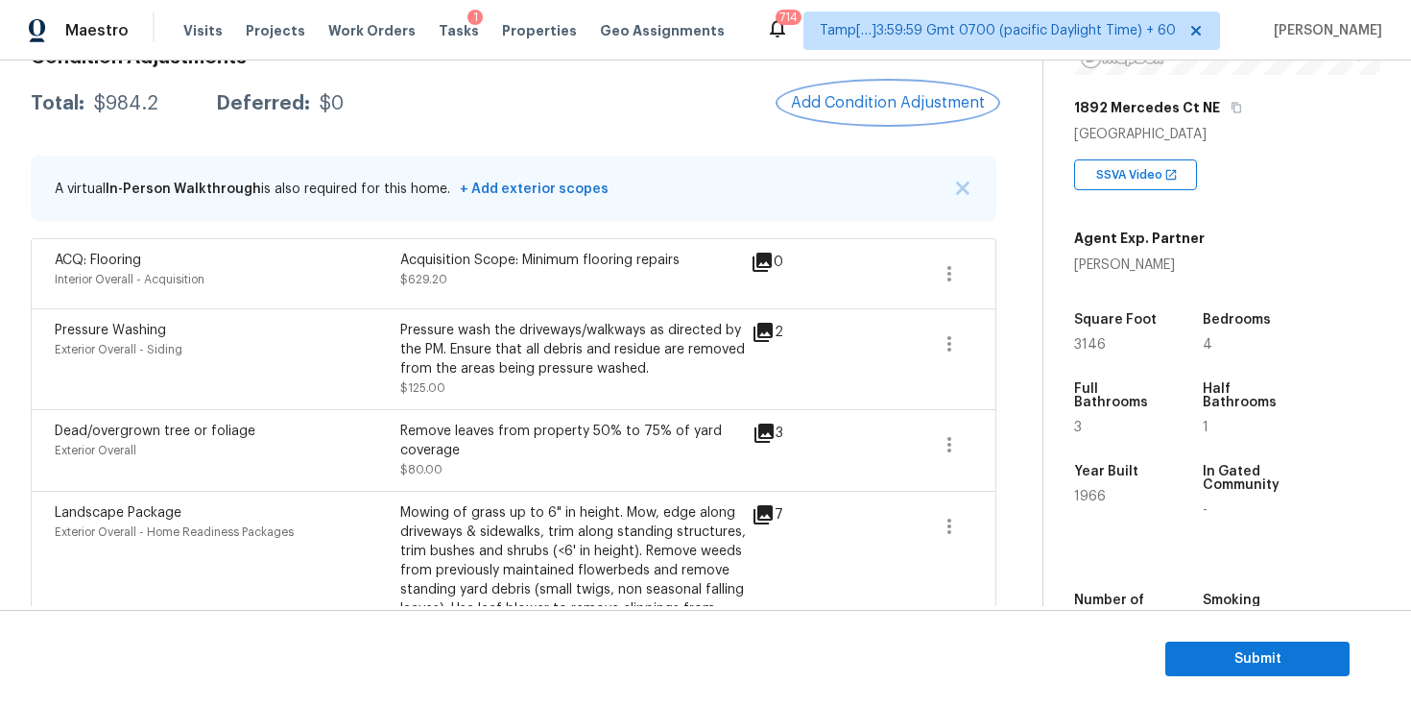
click at [867, 101] on span "Add Condition Adjustment" at bounding box center [888, 102] width 194 height 17
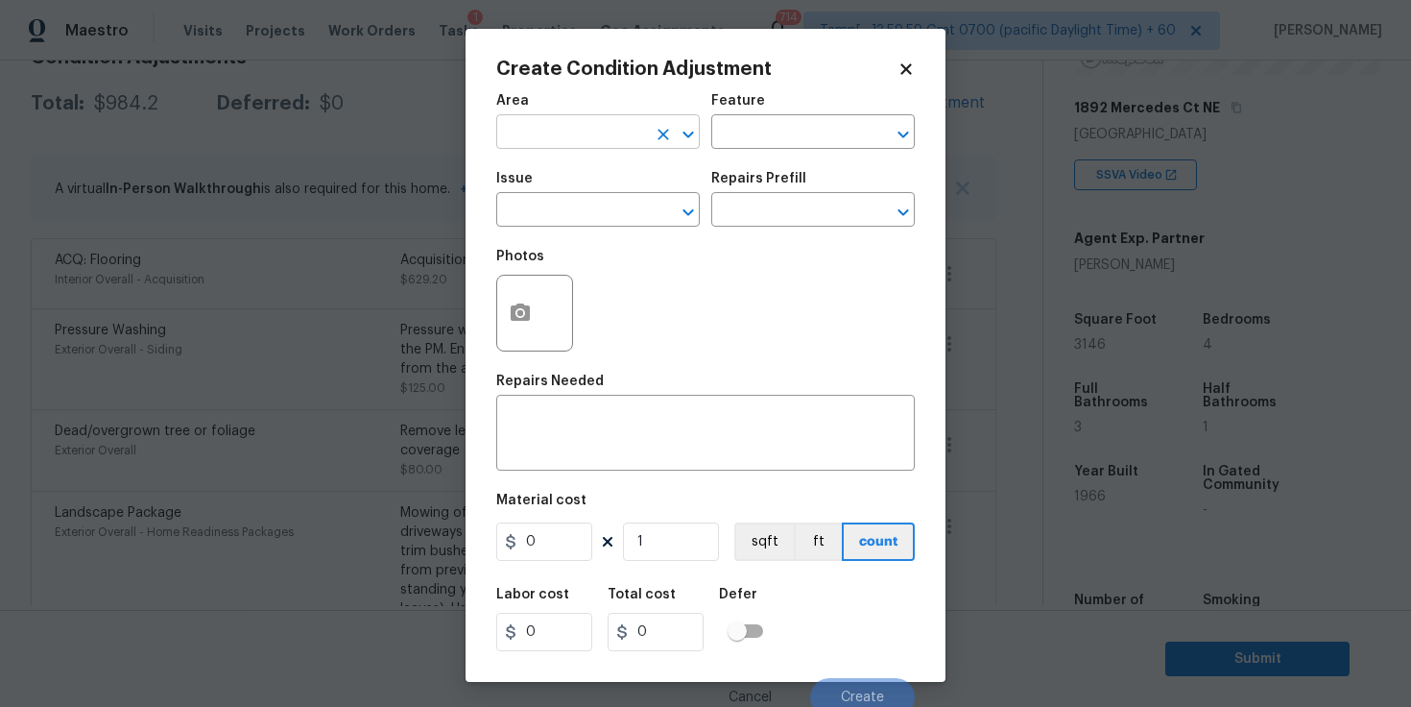
click at [522, 137] on input "text" at bounding box center [571, 134] width 150 height 30
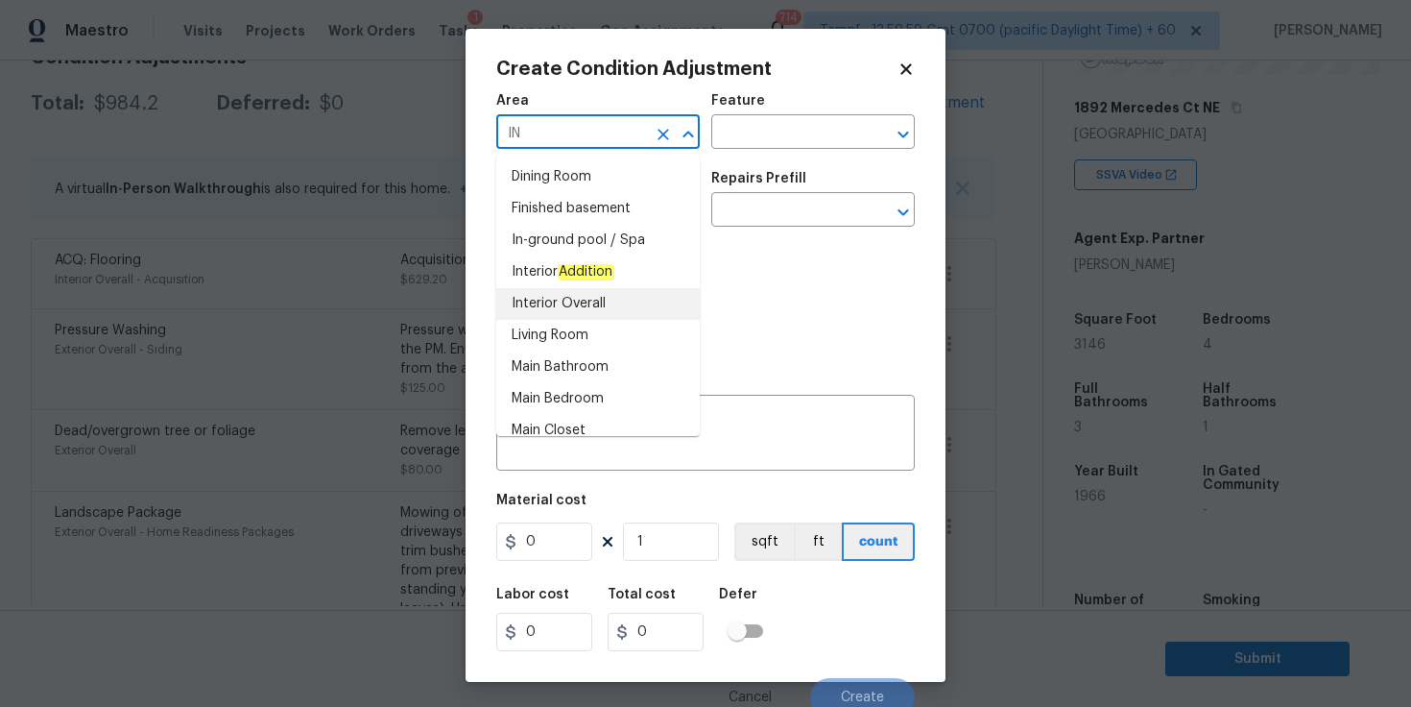
click at [576, 294] on li "Interior Overall" at bounding box center [598, 304] width 204 height 32
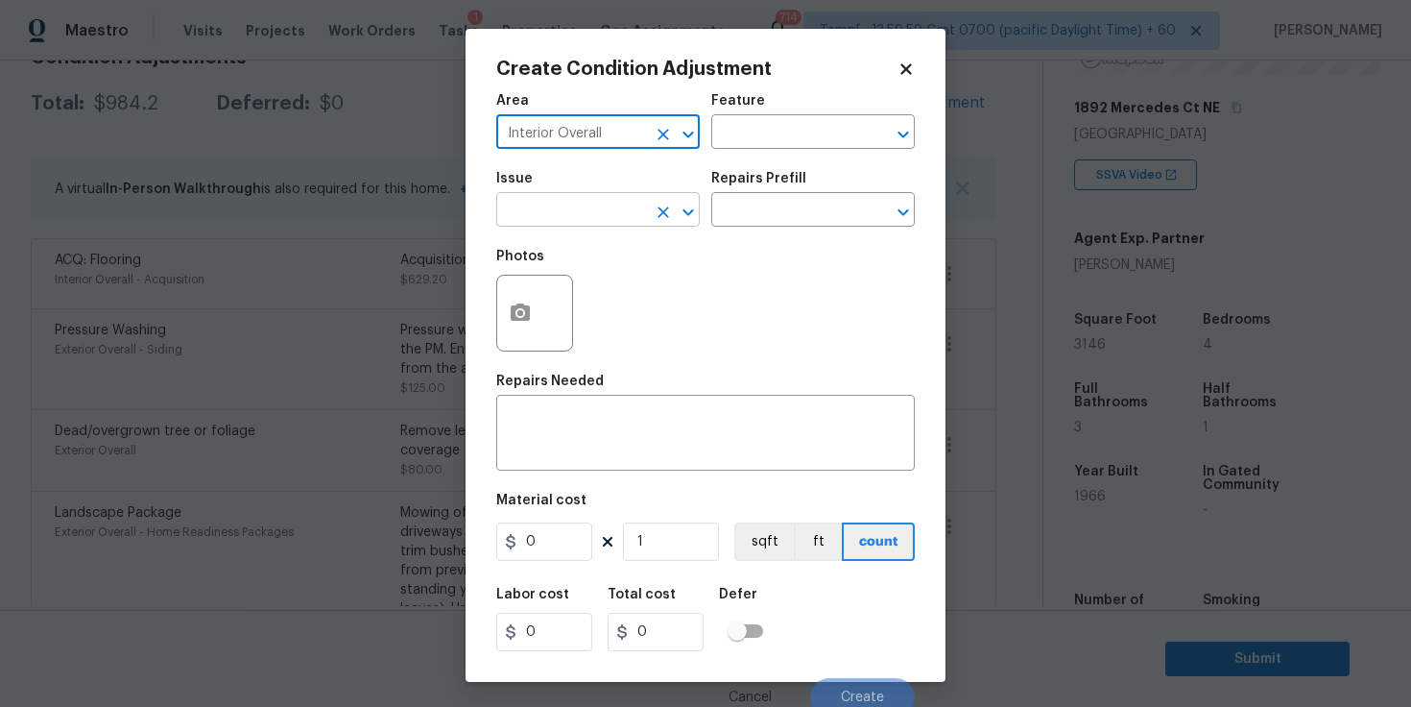
type input "Interior Overall"
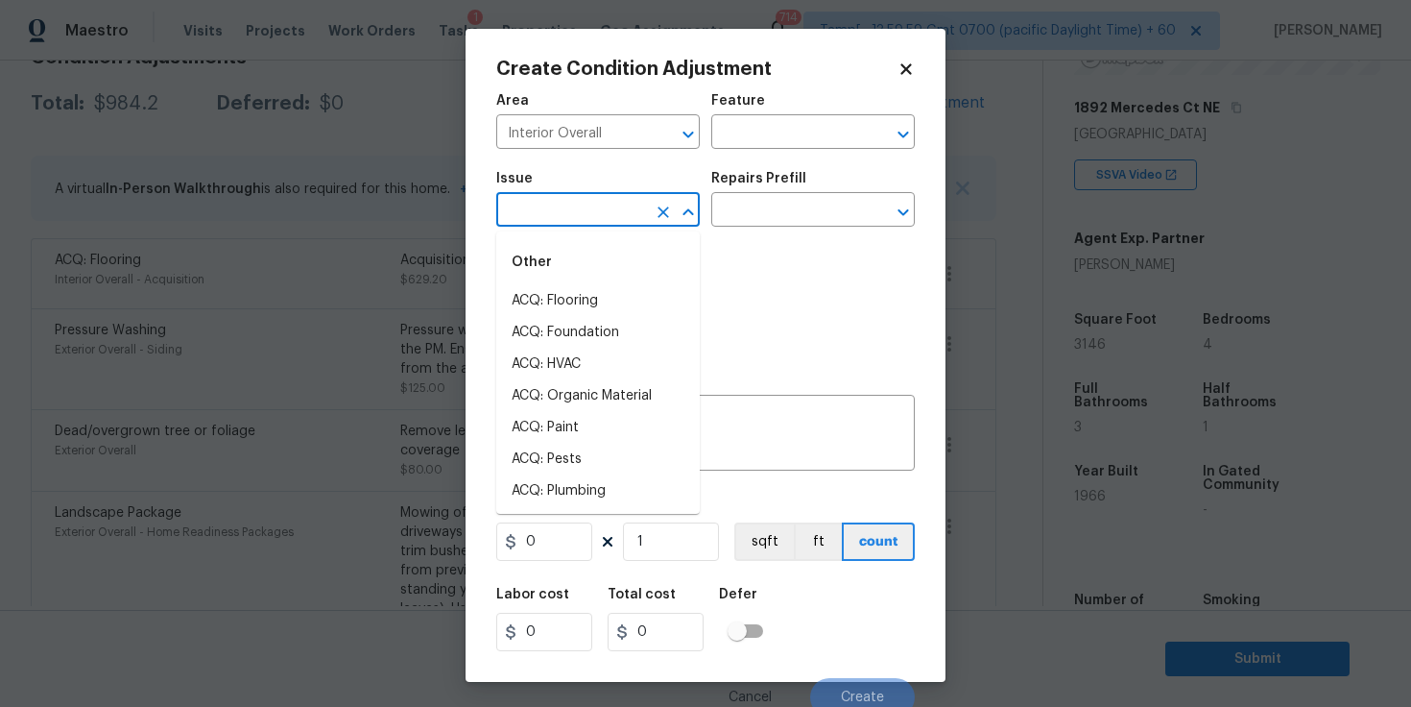
click at [557, 222] on input "text" at bounding box center [571, 212] width 150 height 30
click at [548, 419] on li "ACQ: Paint" at bounding box center [598, 428] width 204 height 32
type input "ACQ: Paint"
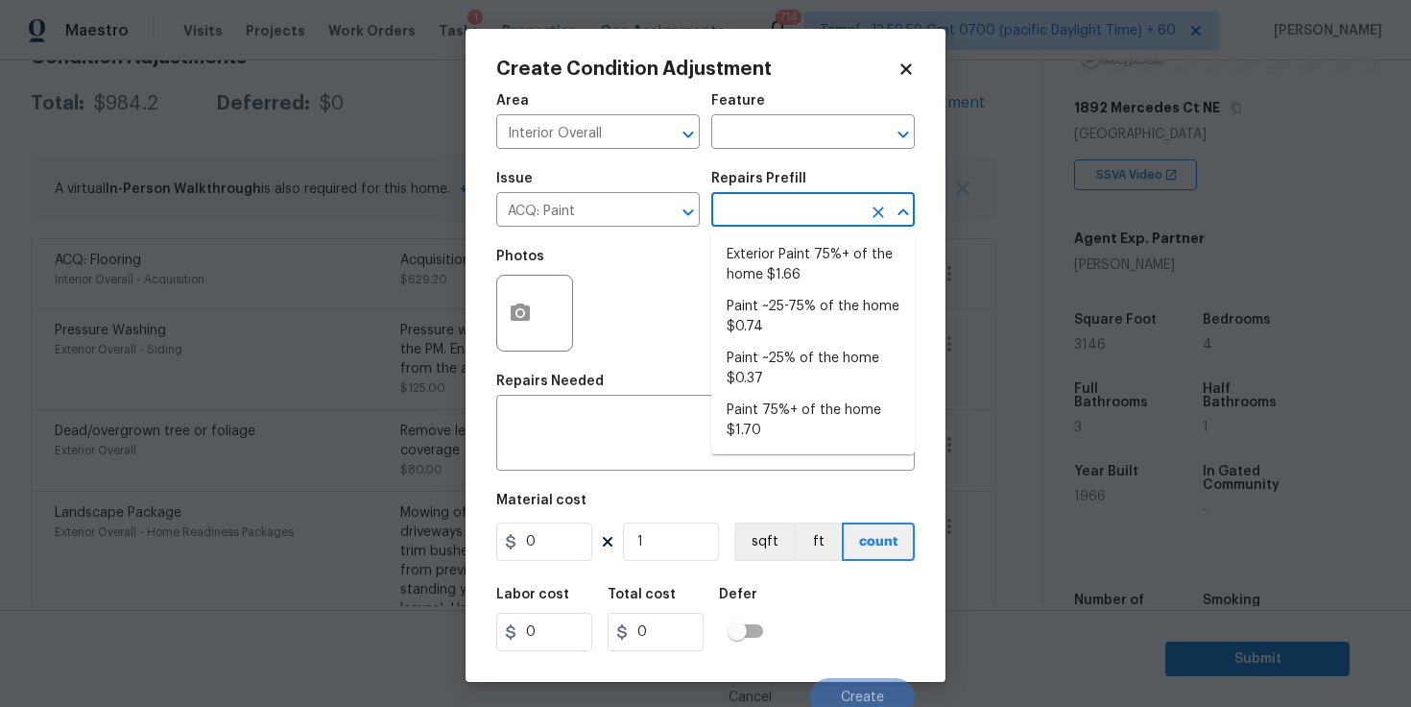
click at [744, 220] on input "text" at bounding box center [786, 212] width 150 height 30
click at [779, 350] on li "Paint ~25% of the home $0.37" at bounding box center [813, 369] width 204 height 52
type input "Acquisition"
type textarea "Acquisition Scope: ~25% of the home needs interior paint"
type input "0.37"
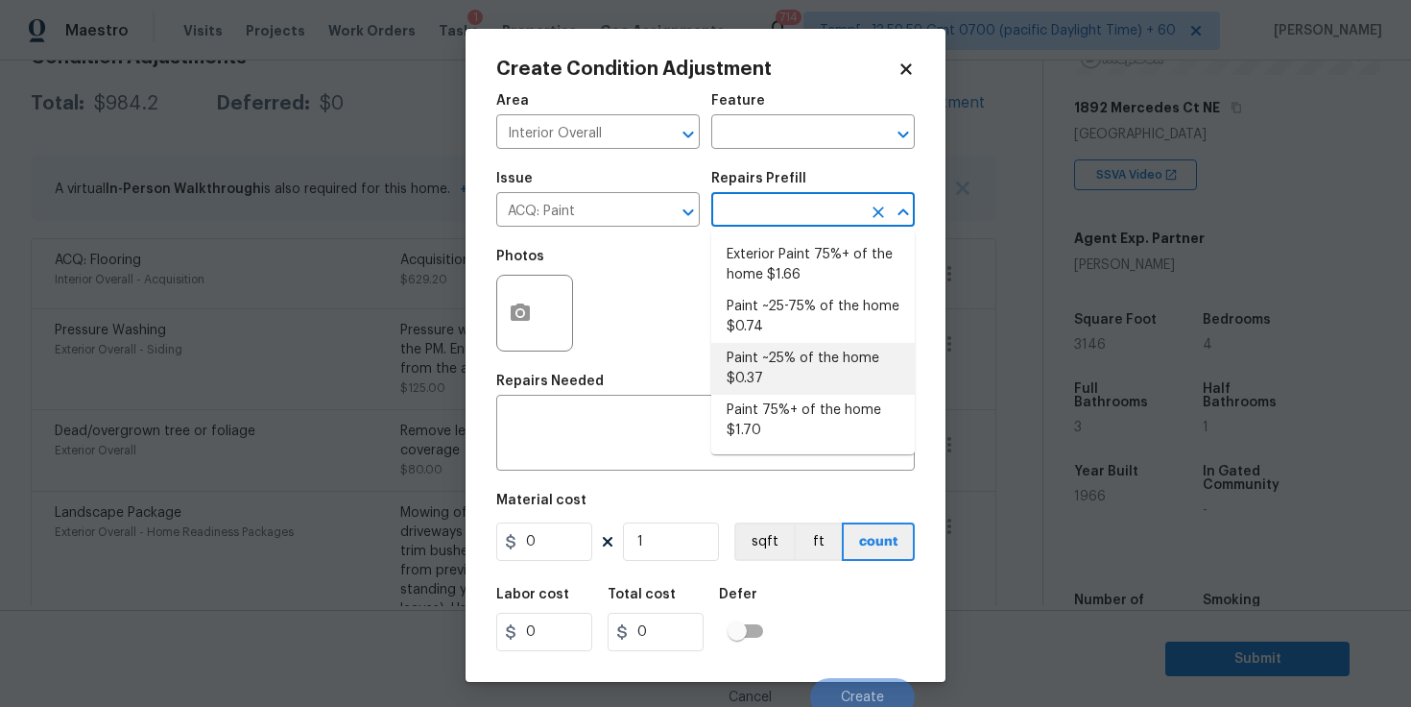
type input "0.37"
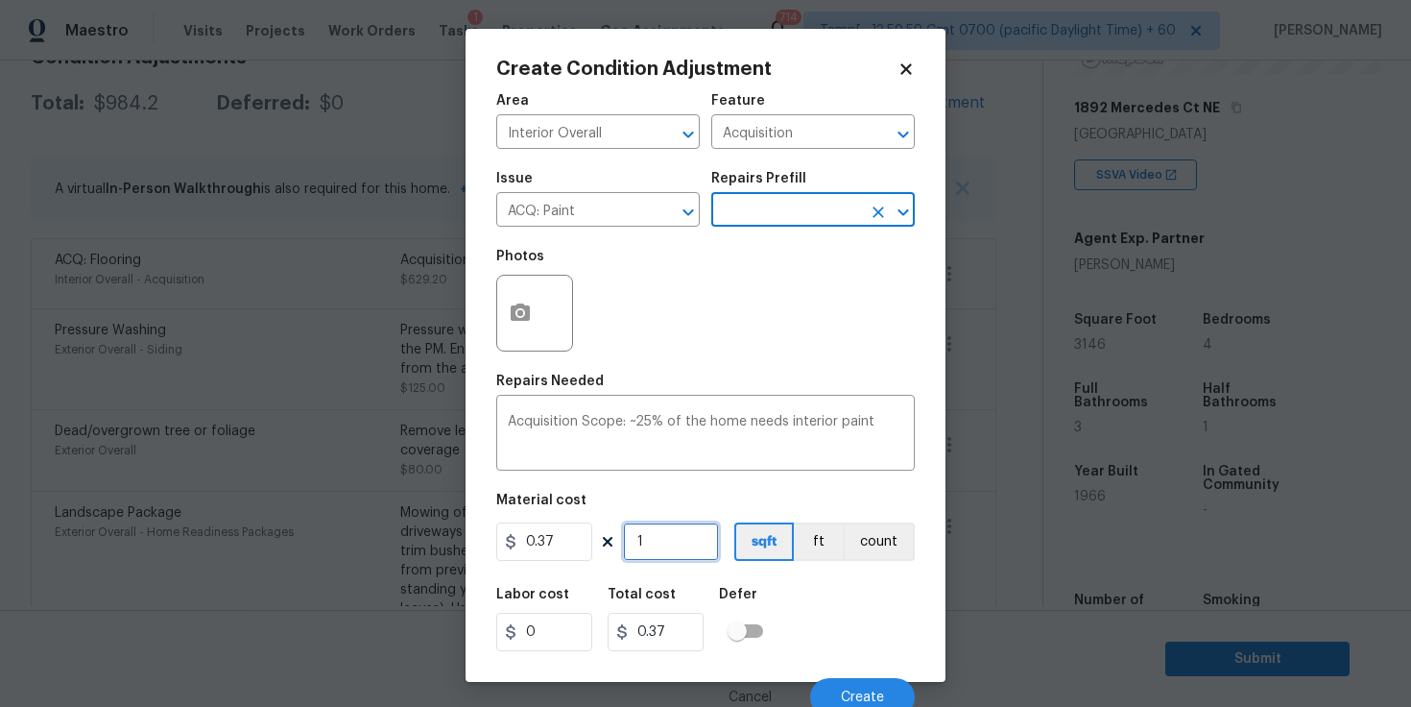
click at [672, 542] on input "1" at bounding box center [671, 541] width 96 height 38
type input "0"
type input "3"
type input "1.11"
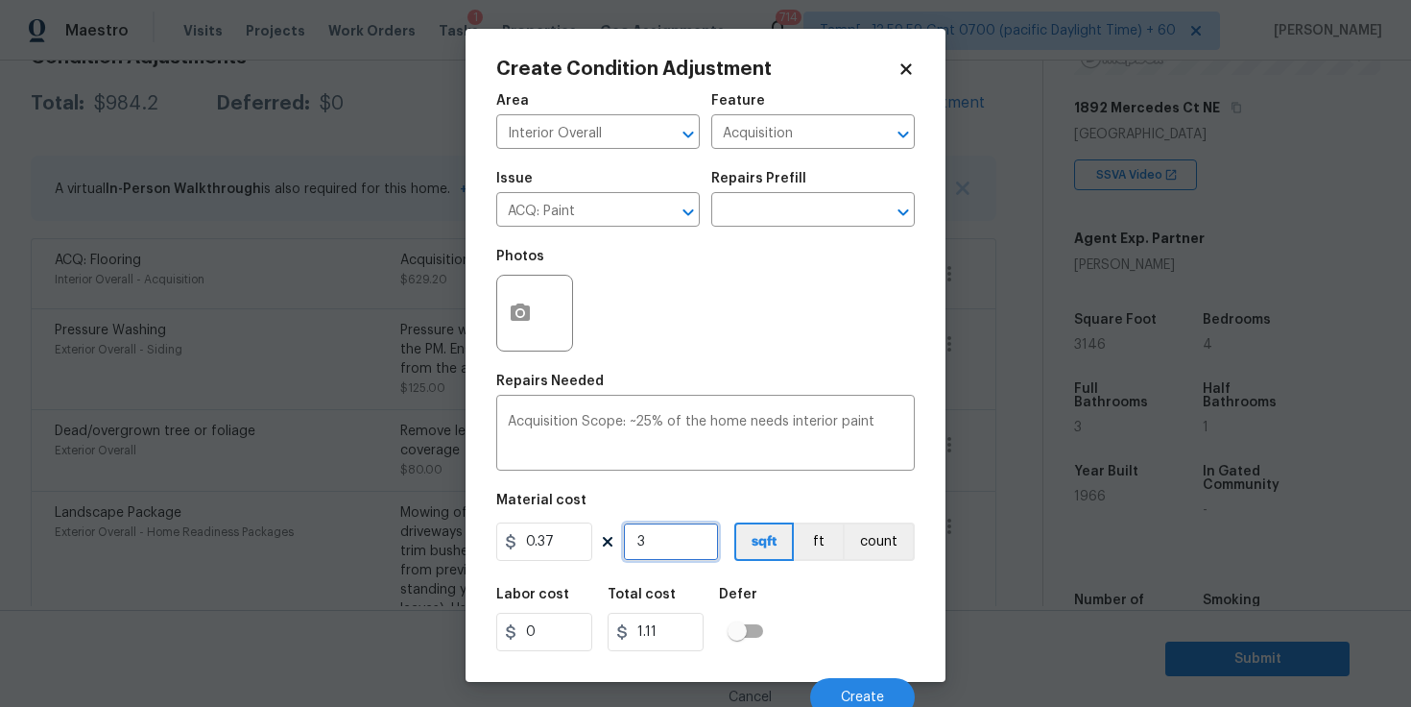
type input "31"
type input "11.47"
type input "314"
type input "116.18"
type input "3146"
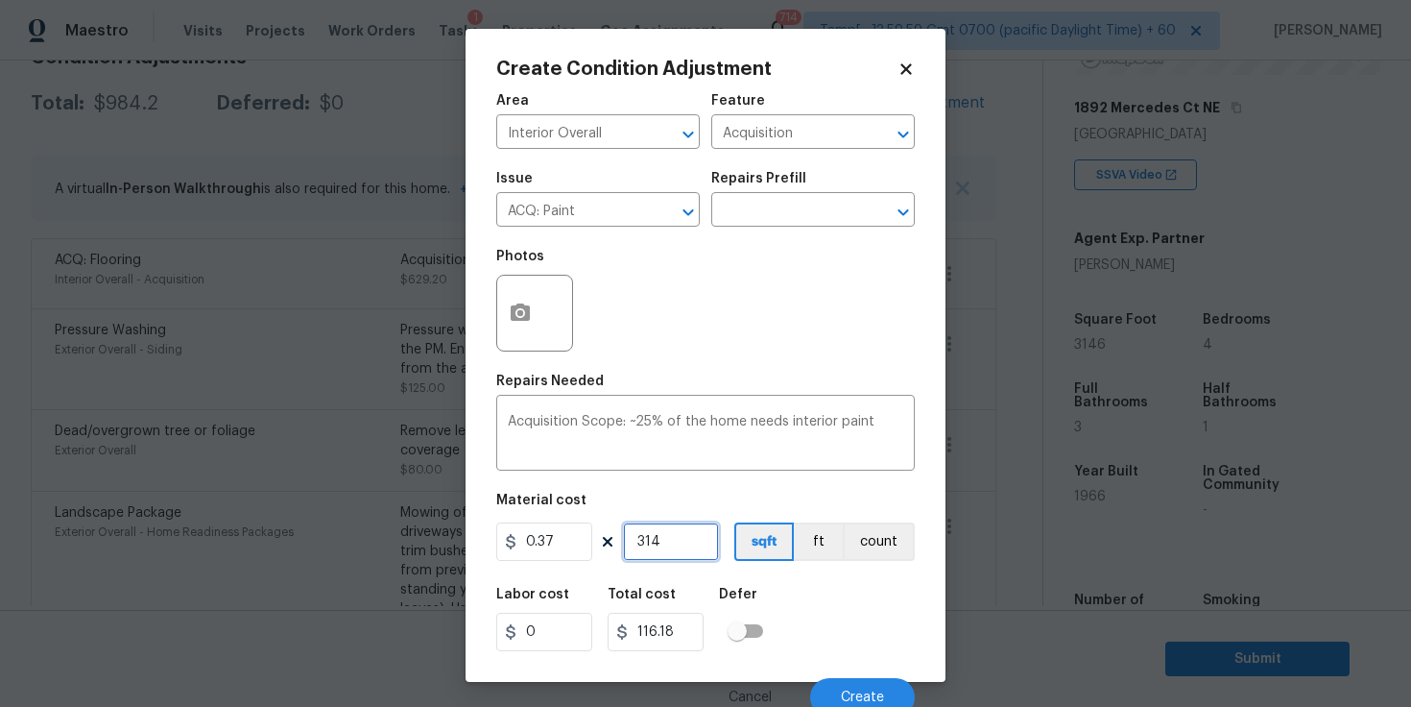
type input "1164.02"
type input "3146"
click at [855, 687] on button "Create" at bounding box center [862, 697] width 105 height 38
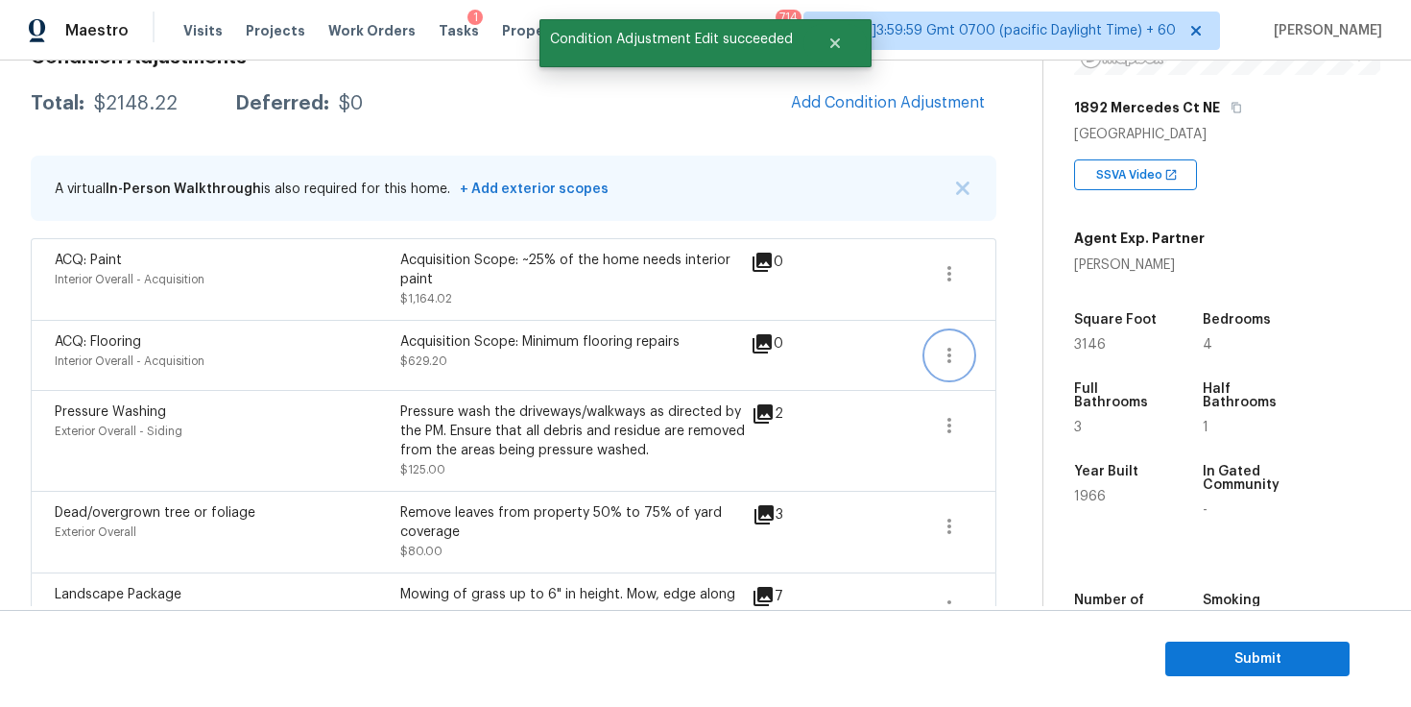
click at [934, 354] on button "button" at bounding box center [950, 355] width 46 height 46
click at [989, 352] on div "Edit" at bounding box center [1059, 351] width 150 height 19
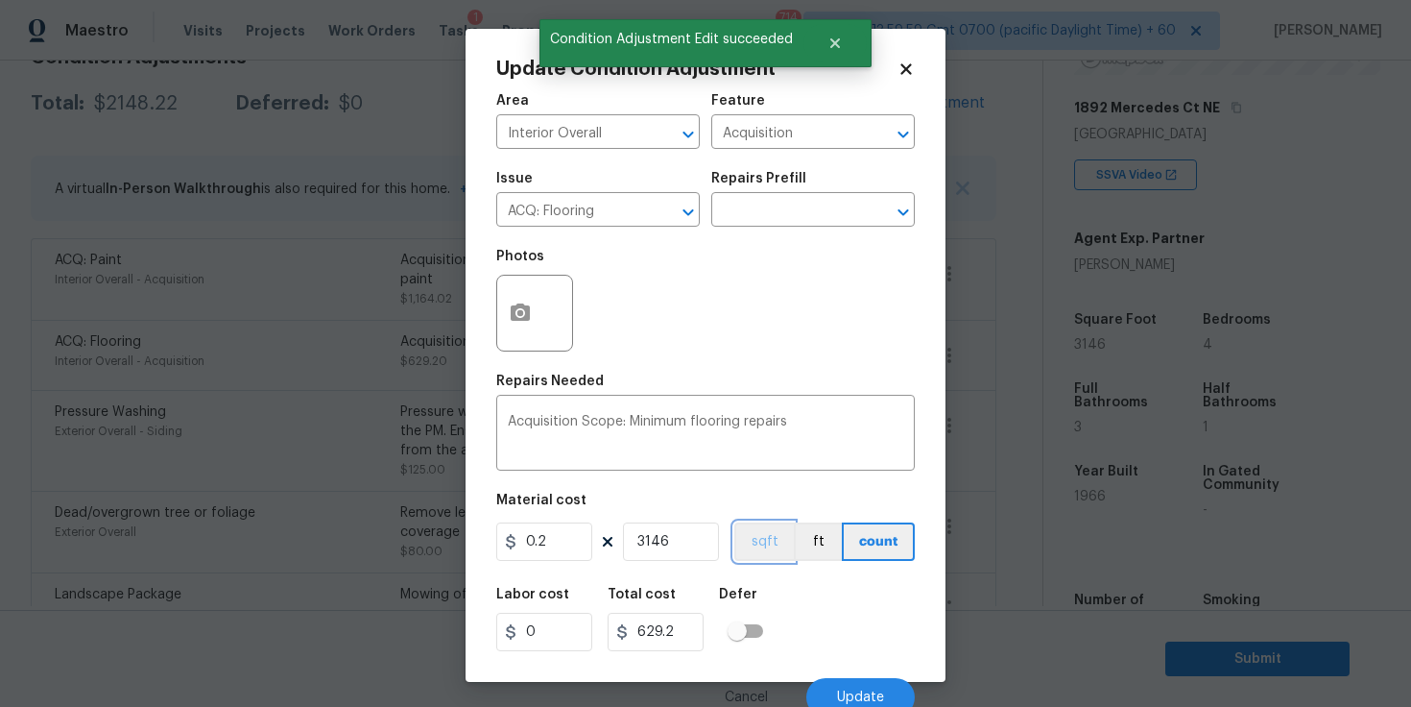
click at [759, 540] on button "sqft" at bounding box center [765, 541] width 60 height 38
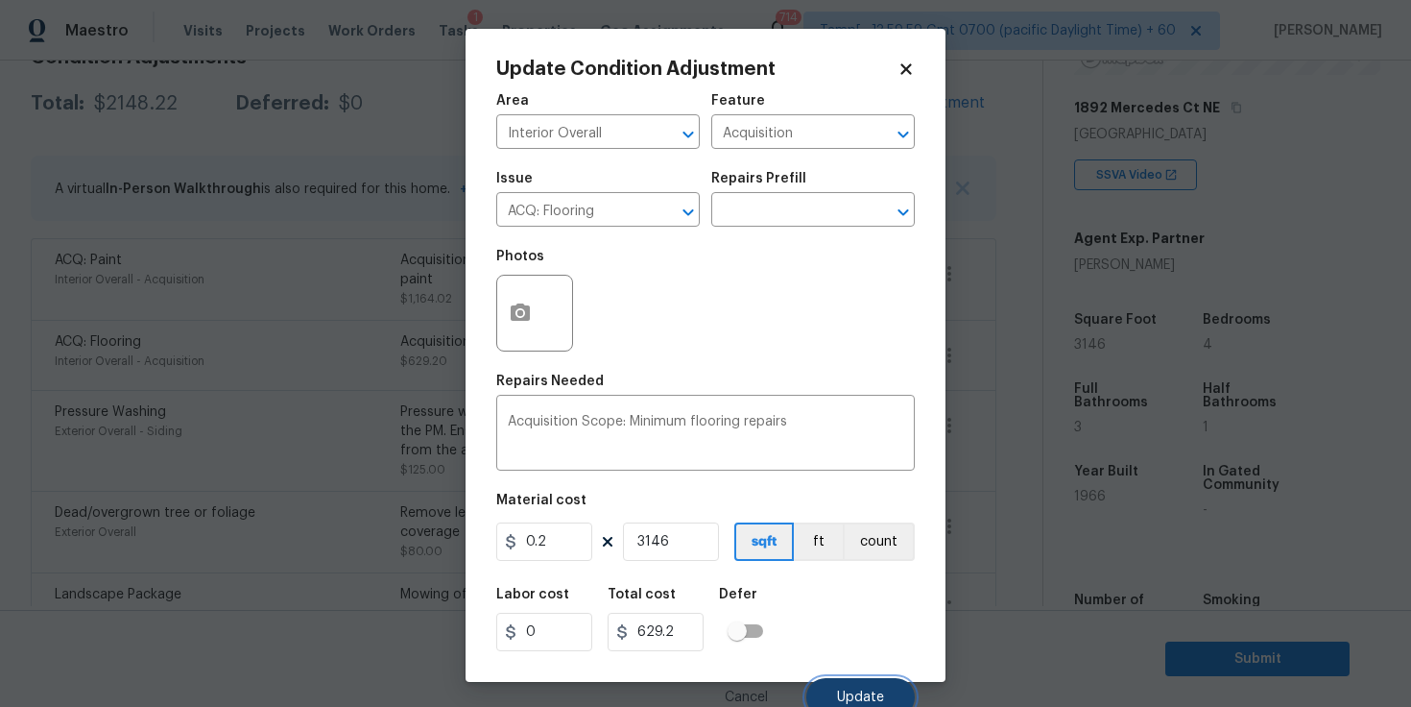
click at [841, 684] on button "Update" at bounding box center [861, 697] width 108 height 38
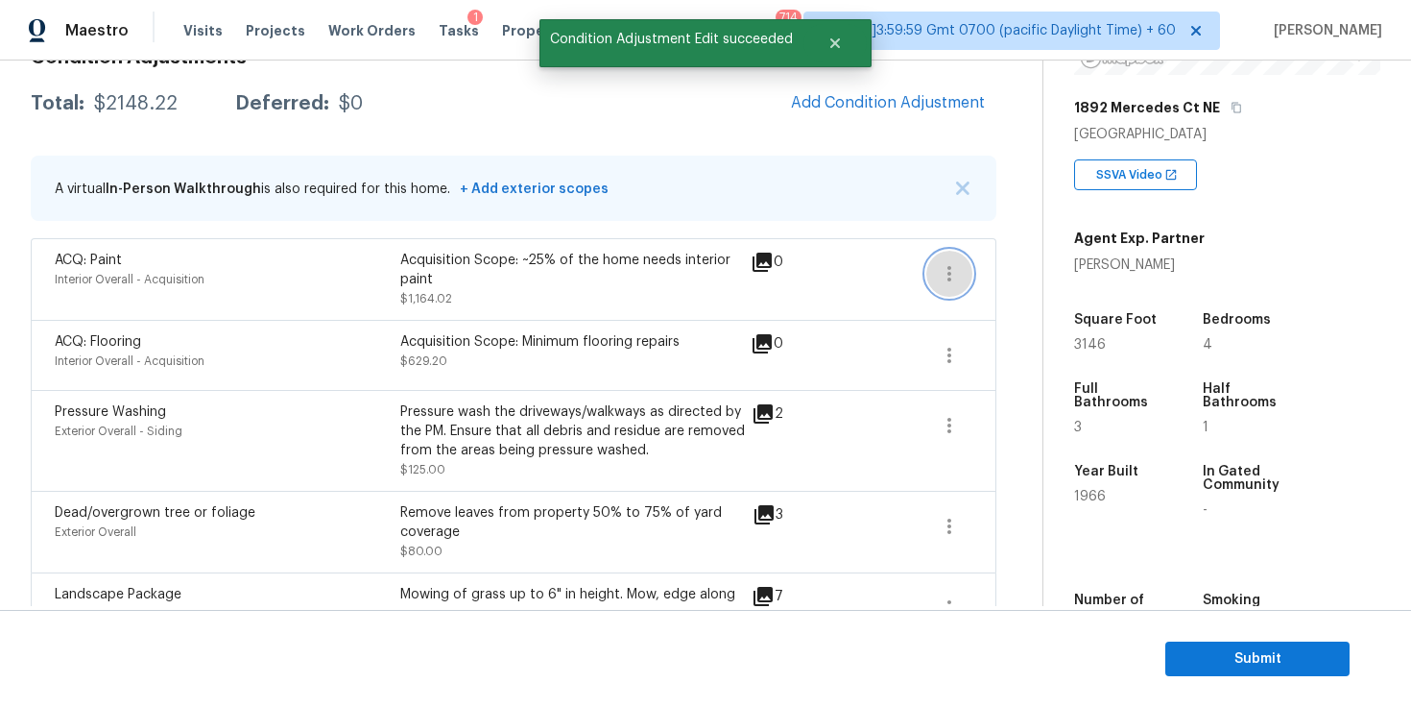
click at [952, 277] on icon "button" at bounding box center [949, 273] width 23 height 23
click at [993, 266] on div "Edit" at bounding box center [1059, 269] width 150 height 19
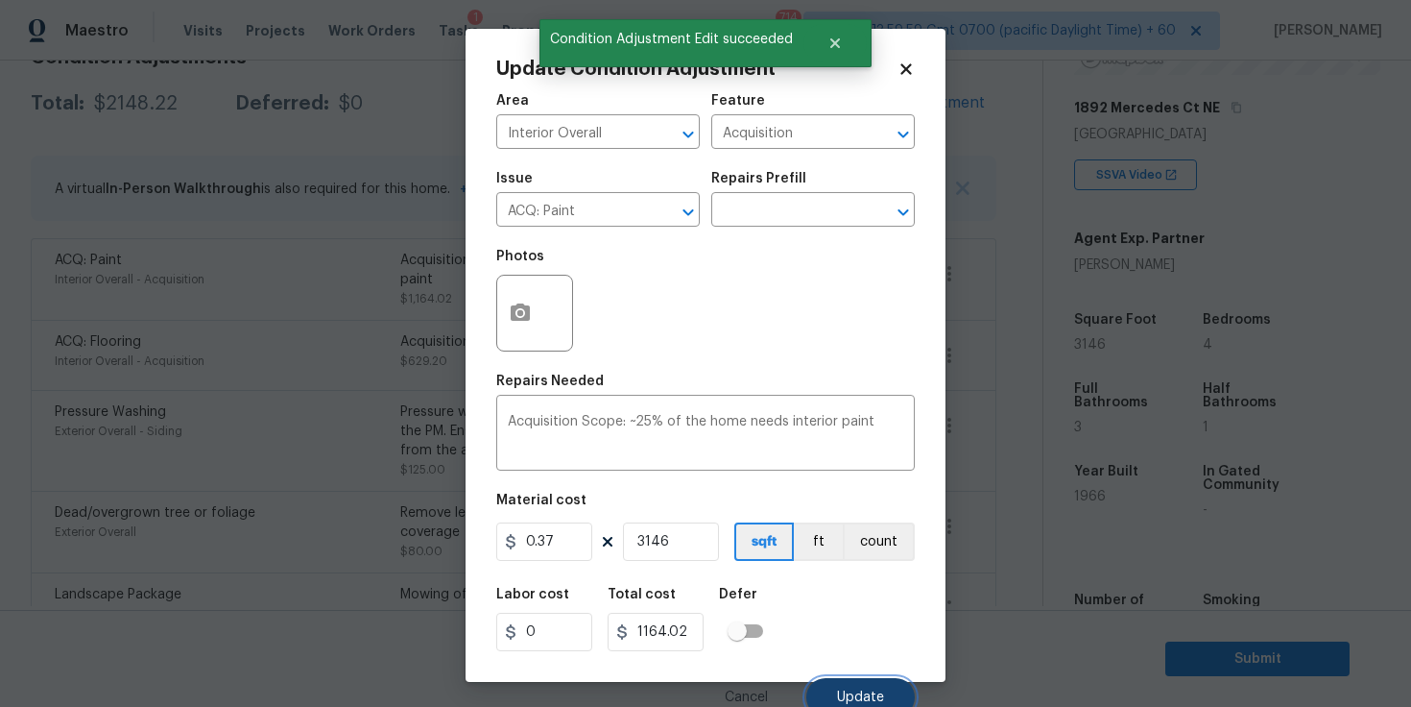
click at [839, 691] on span "Update" at bounding box center [860, 697] width 47 height 14
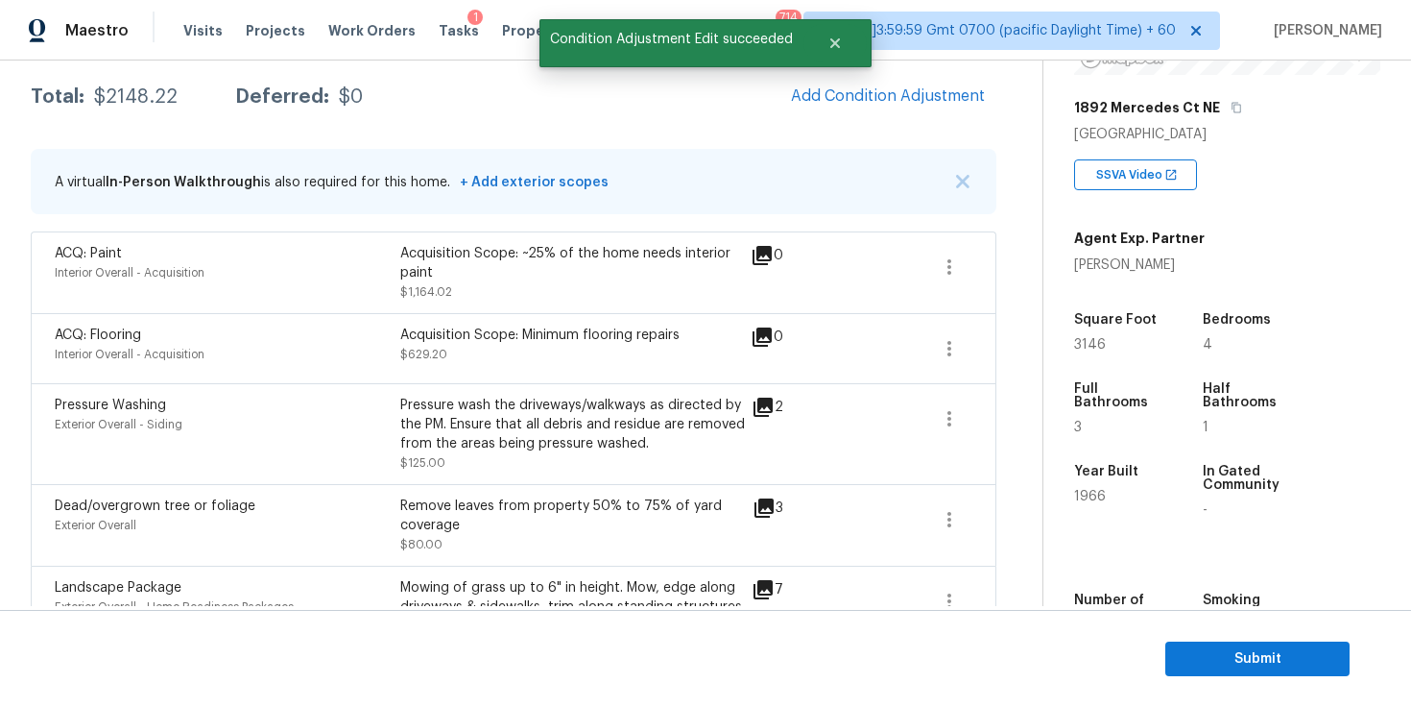
scroll to position [277, 0]
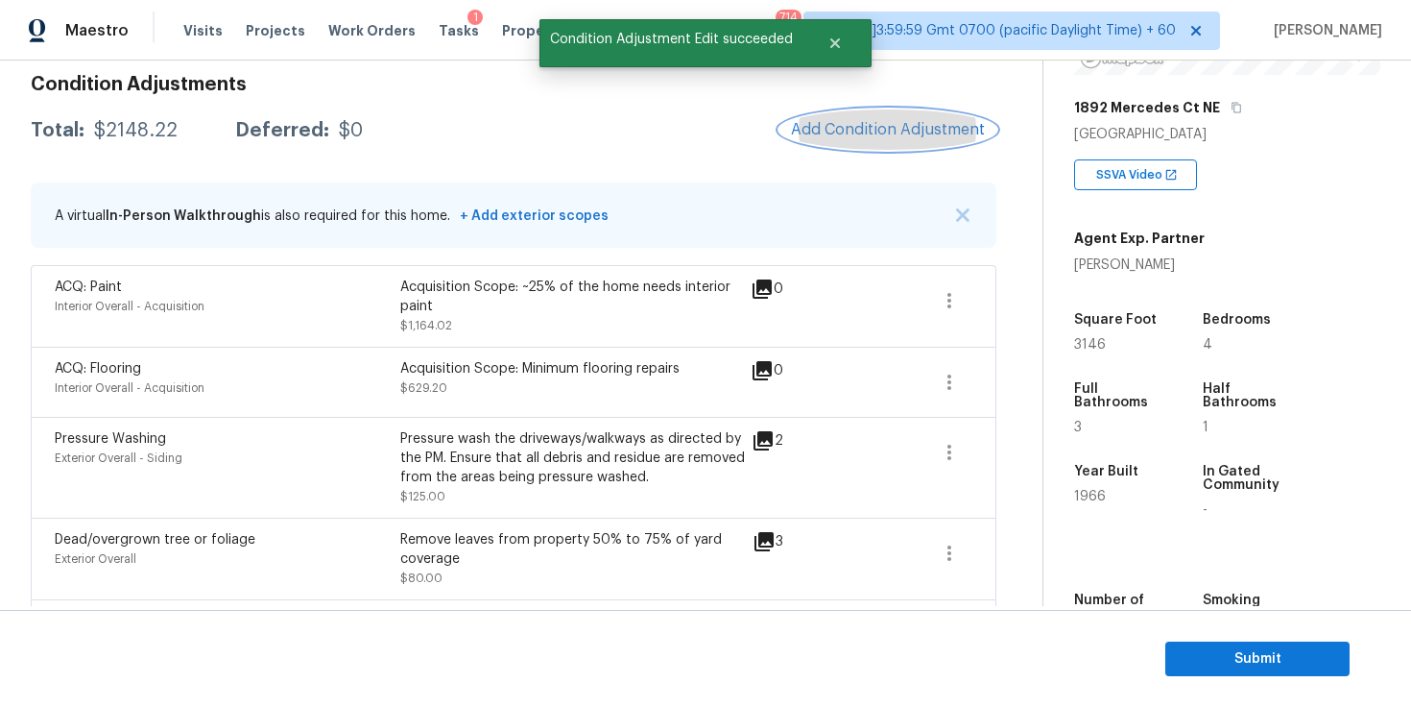
click at [882, 132] on span "Add Condition Adjustment" at bounding box center [888, 129] width 194 height 17
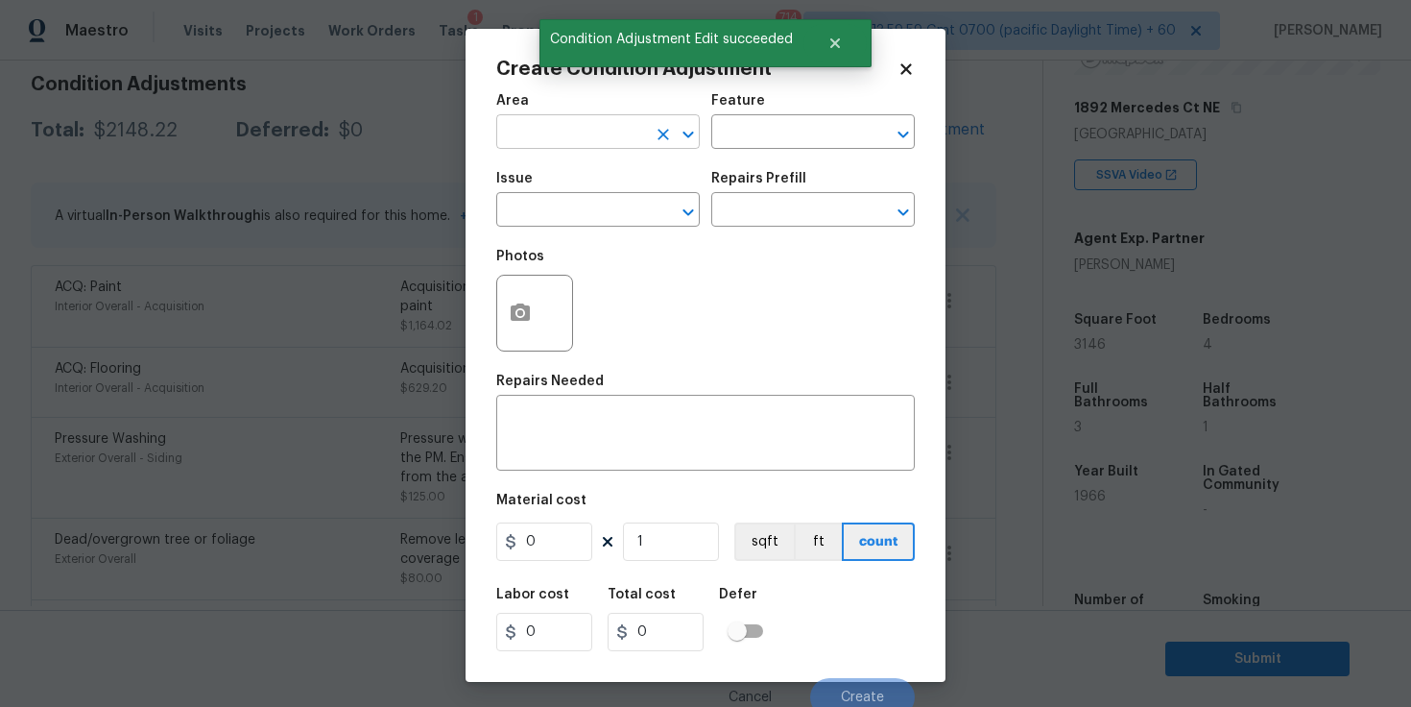
click at [602, 139] on input "text" at bounding box center [571, 134] width 150 height 30
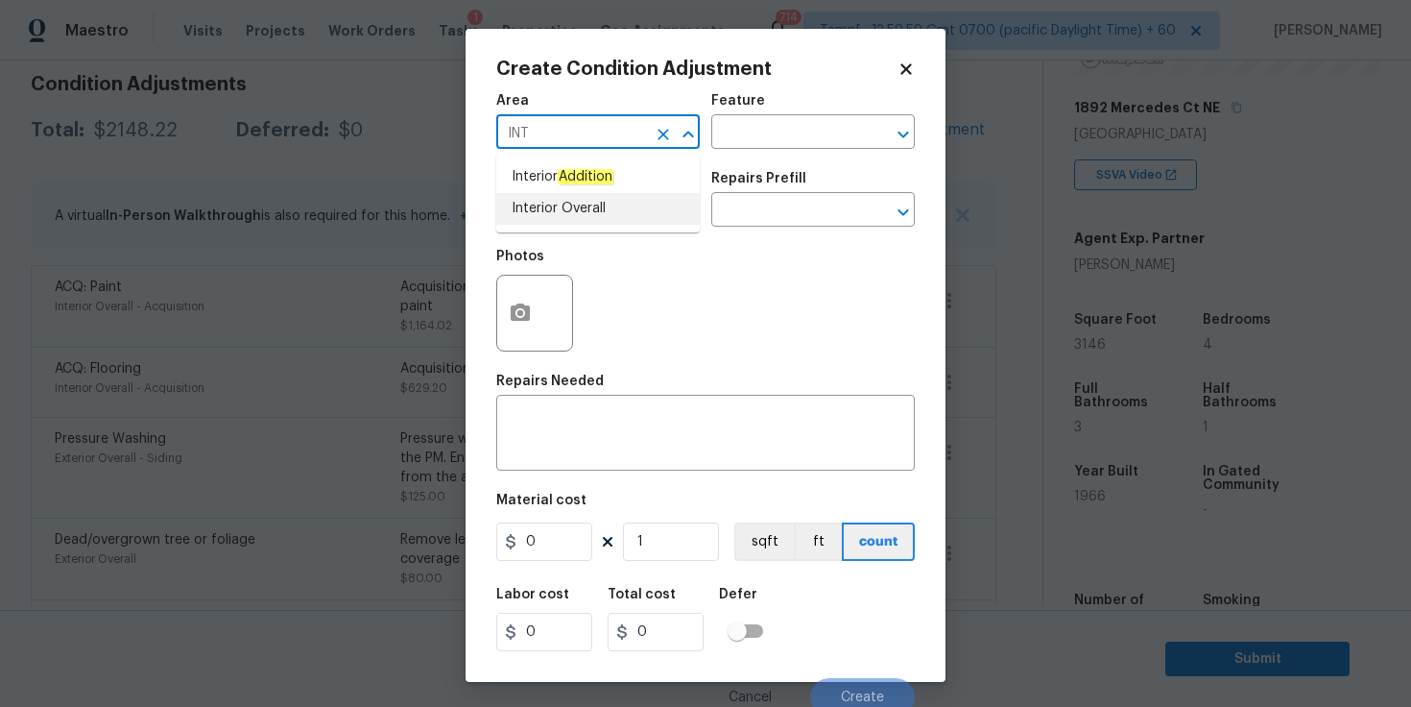
click at [570, 206] on li "Interior Overall" at bounding box center [598, 209] width 204 height 32
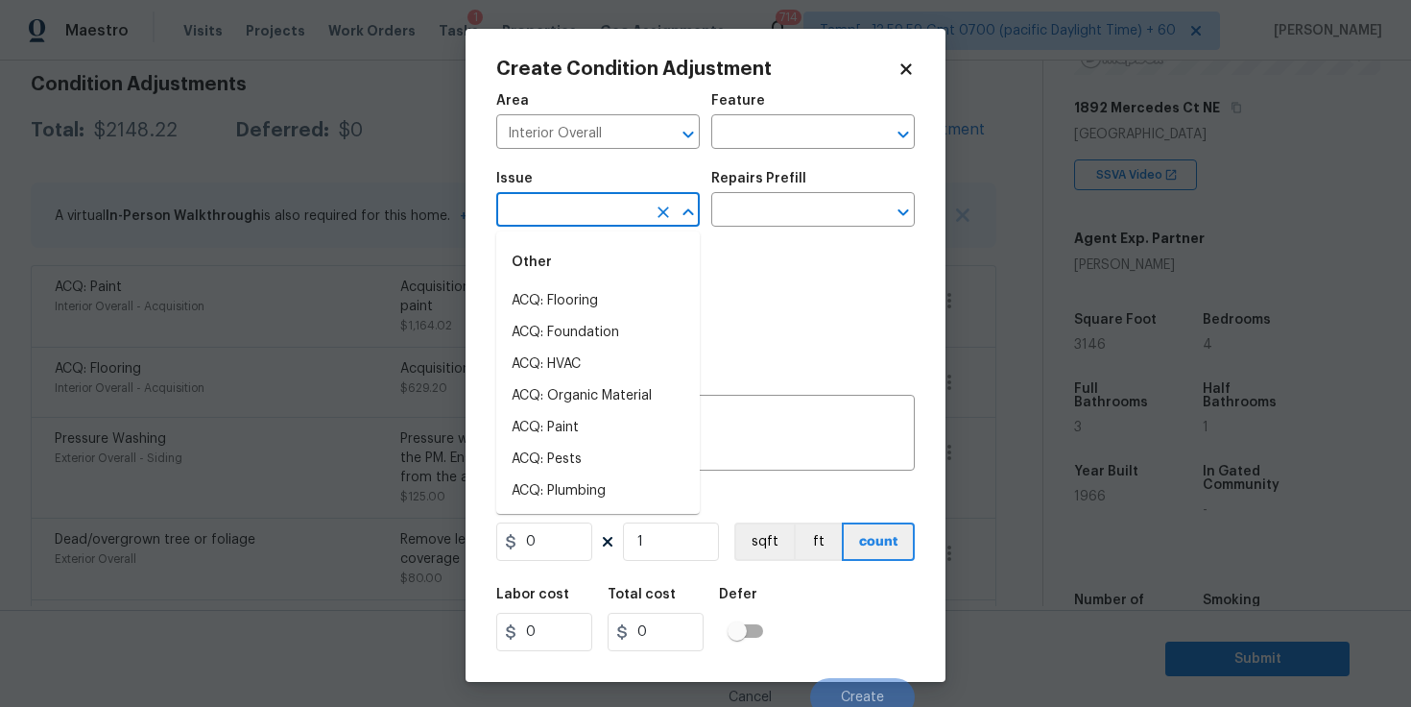
click at [570, 210] on input "text" at bounding box center [571, 212] width 150 height 30
click at [568, 137] on input "Interior Overall" at bounding box center [571, 134] width 150 height 30
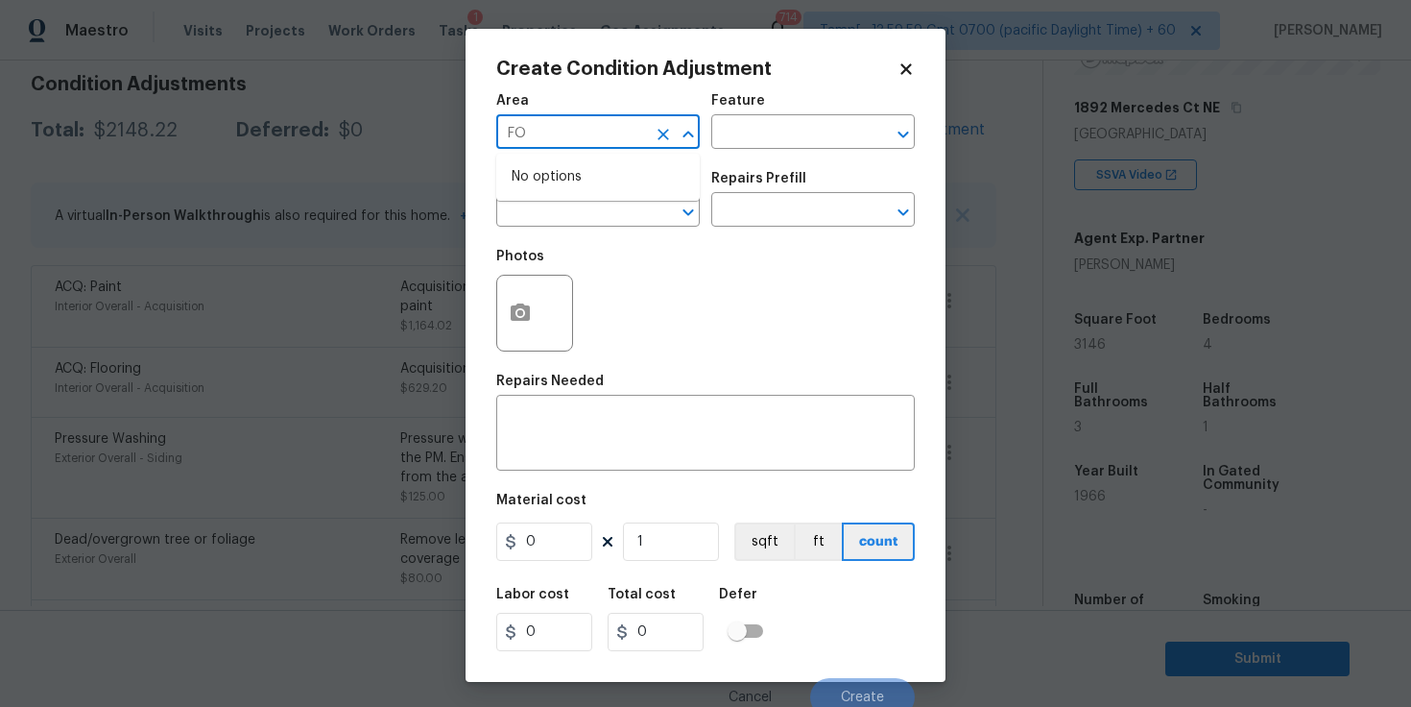
type input "F"
click at [563, 204] on li "Interior Overall" at bounding box center [598, 209] width 204 height 32
type input "Interior Overall"
click at [563, 204] on input "text" at bounding box center [571, 212] width 150 height 30
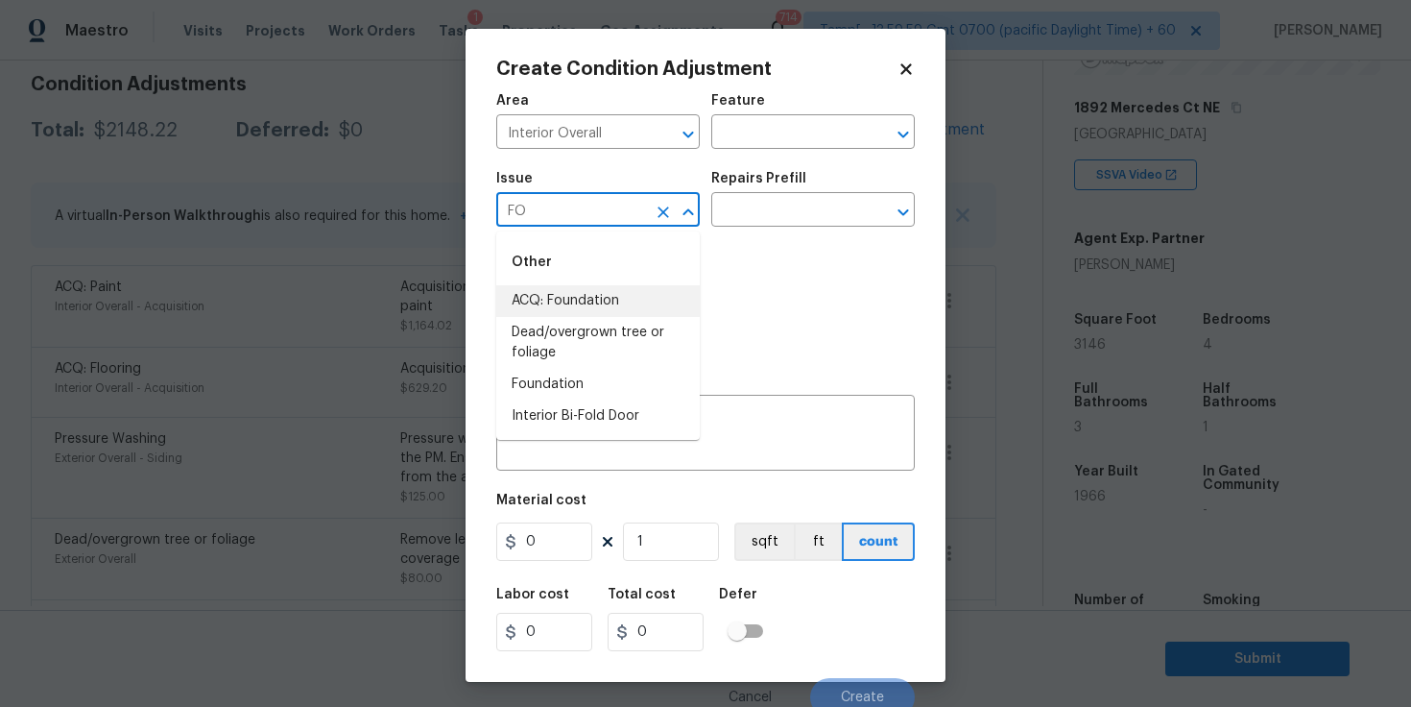
click at [568, 298] on li "ACQ: Foundation" at bounding box center [598, 301] width 204 height 32
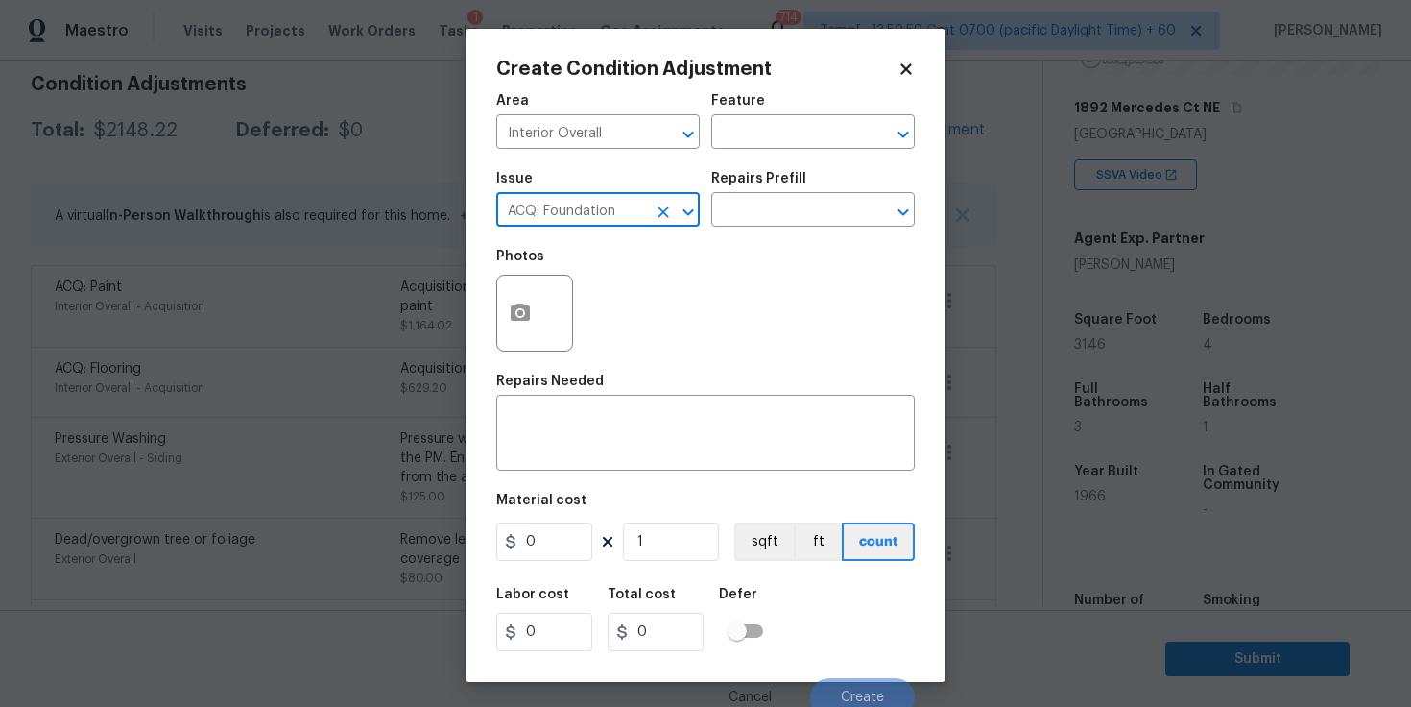
type input "ACQ: Foundation"
click at [729, 196] on figure "Repairs Prefill ​" at bounding box center [813, 199] width 204 height 55
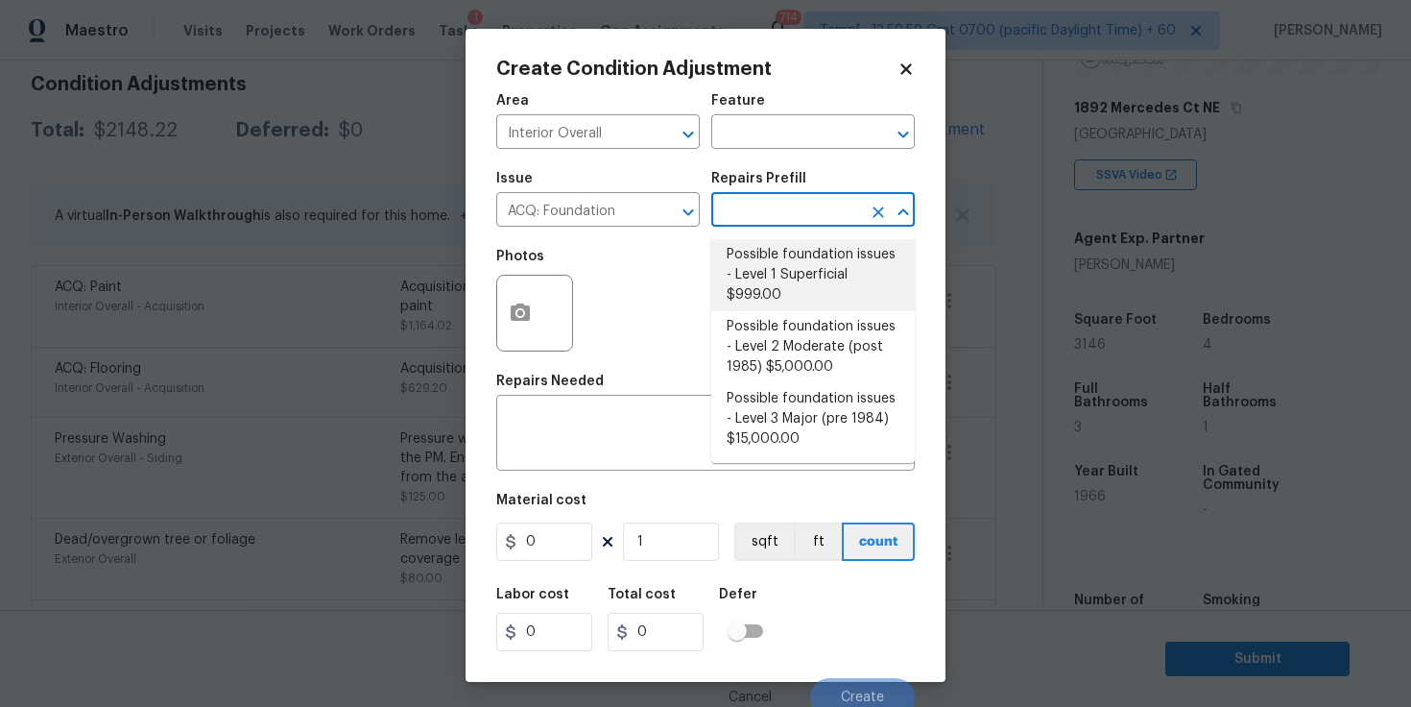
click at [770, 263] on li "Possible foundation issues - Level 1 Superficial $999.00" at bounding box center [813, 275] width 204 height 72
type input "Acquisition"
type textarea "Possible foundation issues - Level 1 - Superficial. Disclaimer: This is NOT a t…"
type input "999"
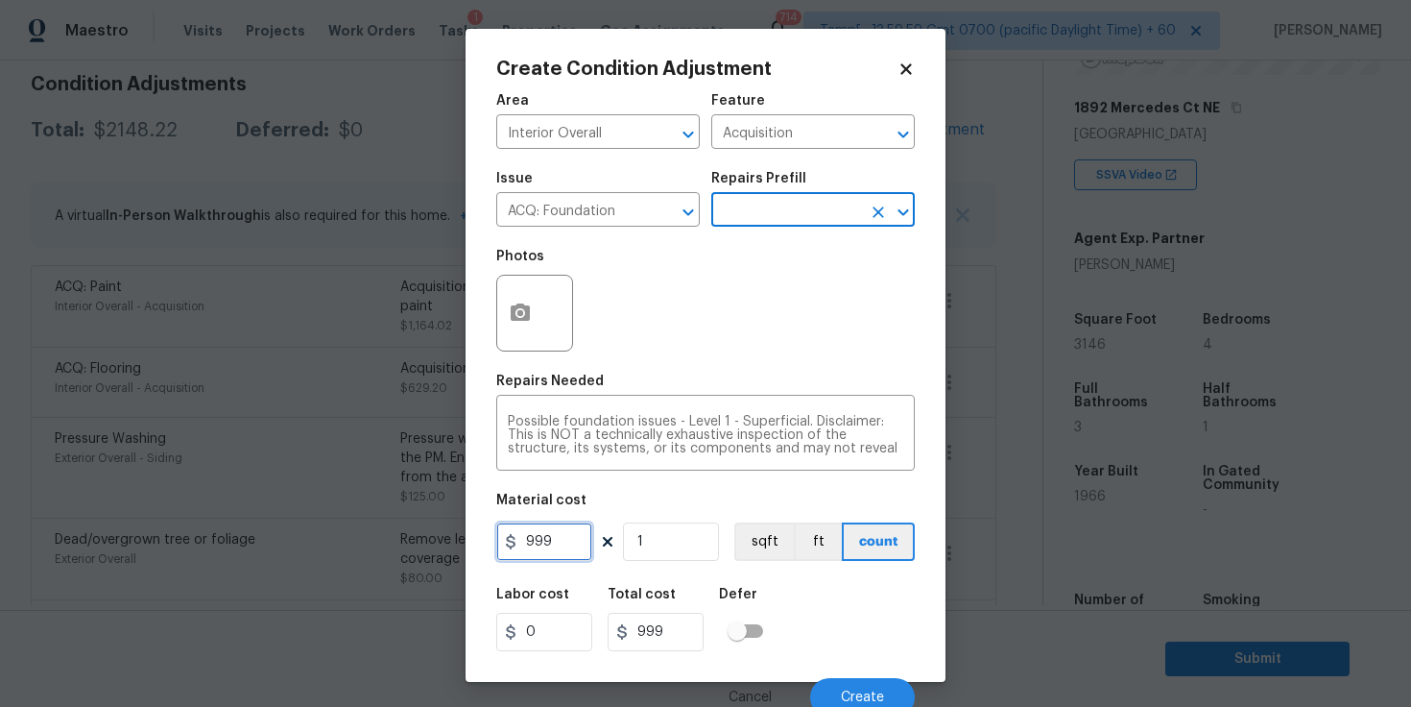
click at [565, 534] on input "999" at bounding box center [544, 541] width 96 height 38
type input "1000"
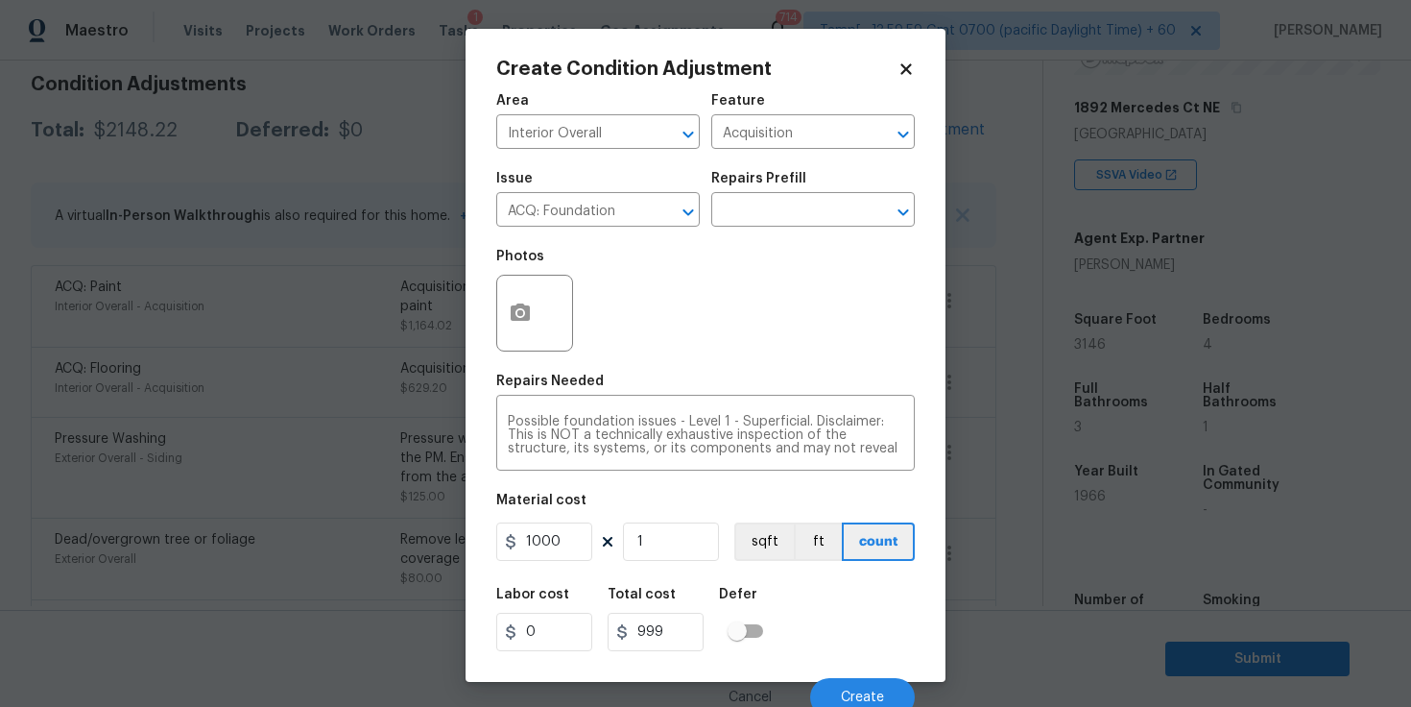
type input "1000"
click at [783, 335] on div "Photos" at bounding box center [705, 300] width 419 height 125
click at [528, 318] on icon "button" at bounding box center [520, 311] width 19 height 17
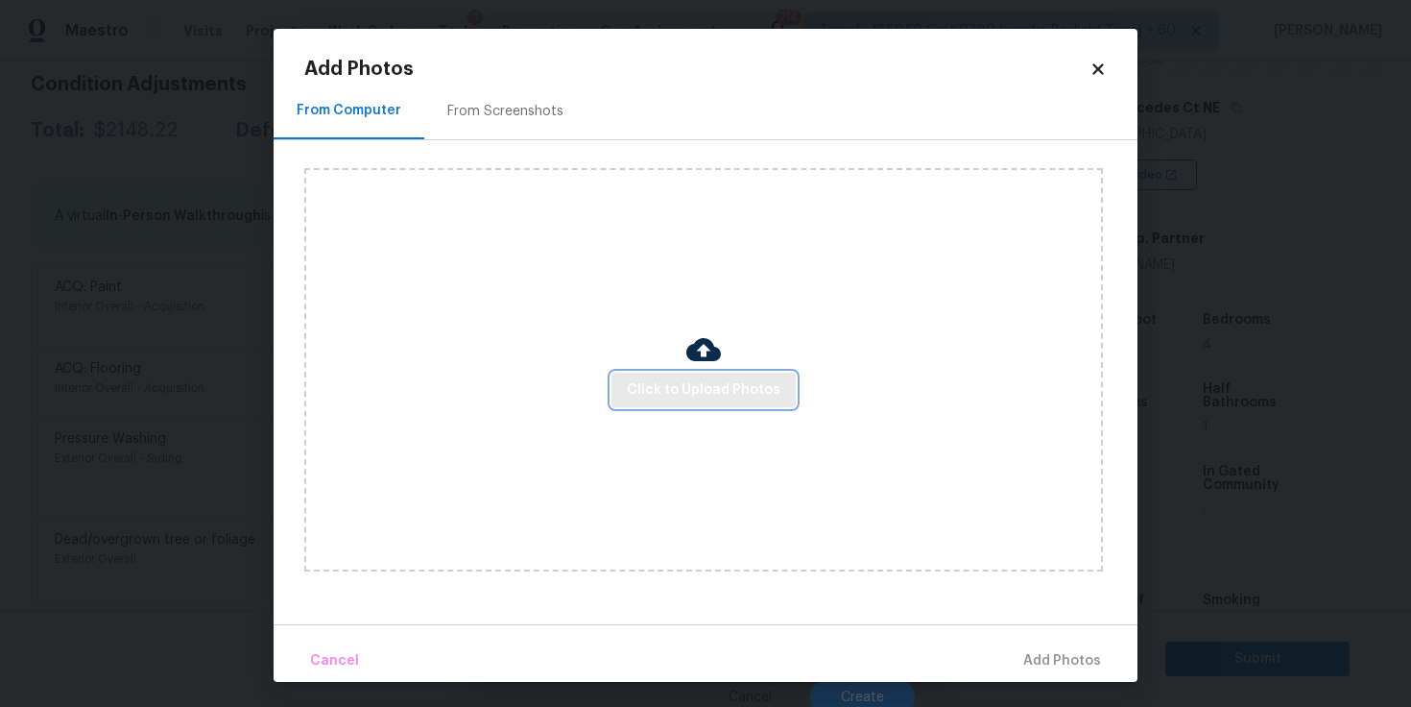
click at [671, 396] on span "Click to Upload Photos" at bounding box center [704, 390] width 154 height 24
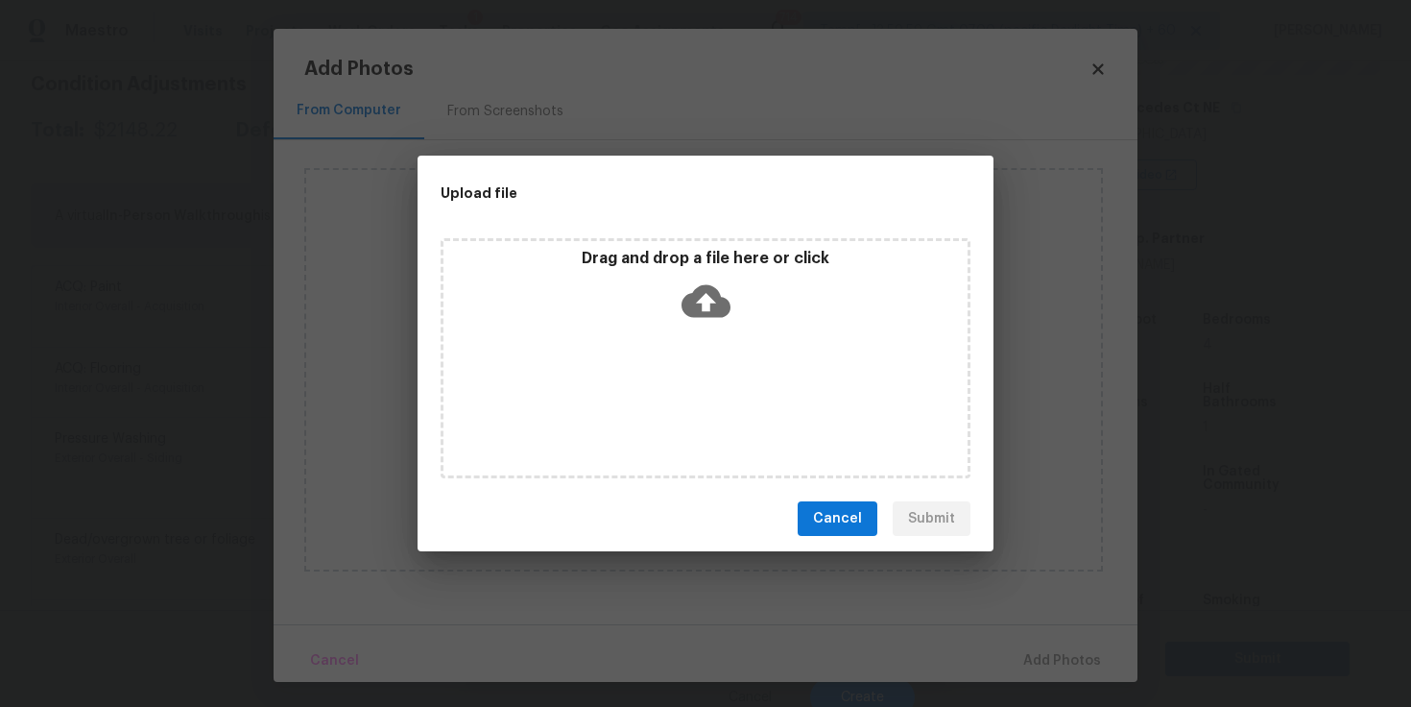
click at [697, 301] on icon at bounding box center [706, 301] width 49 height 49
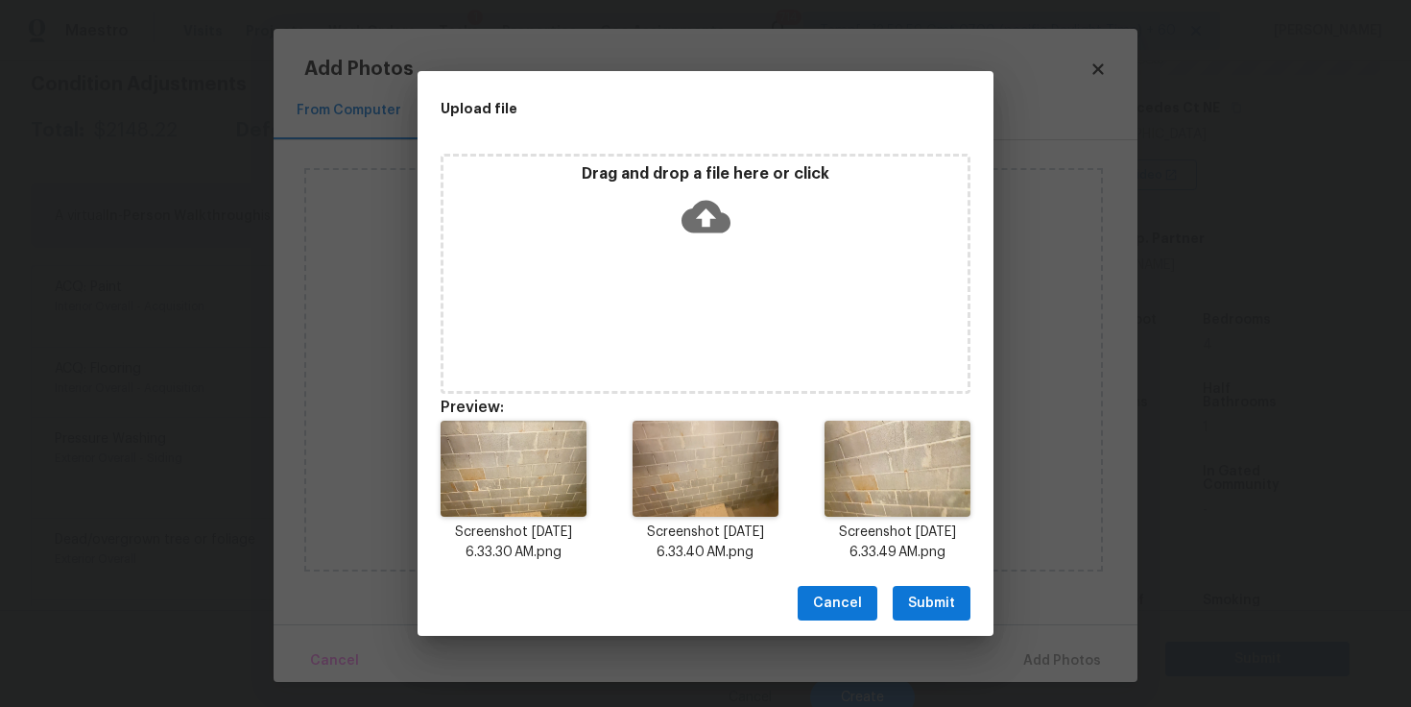
click at [944, 608] on span "Submit" at bounding box center [931, 603] width 47 height 24
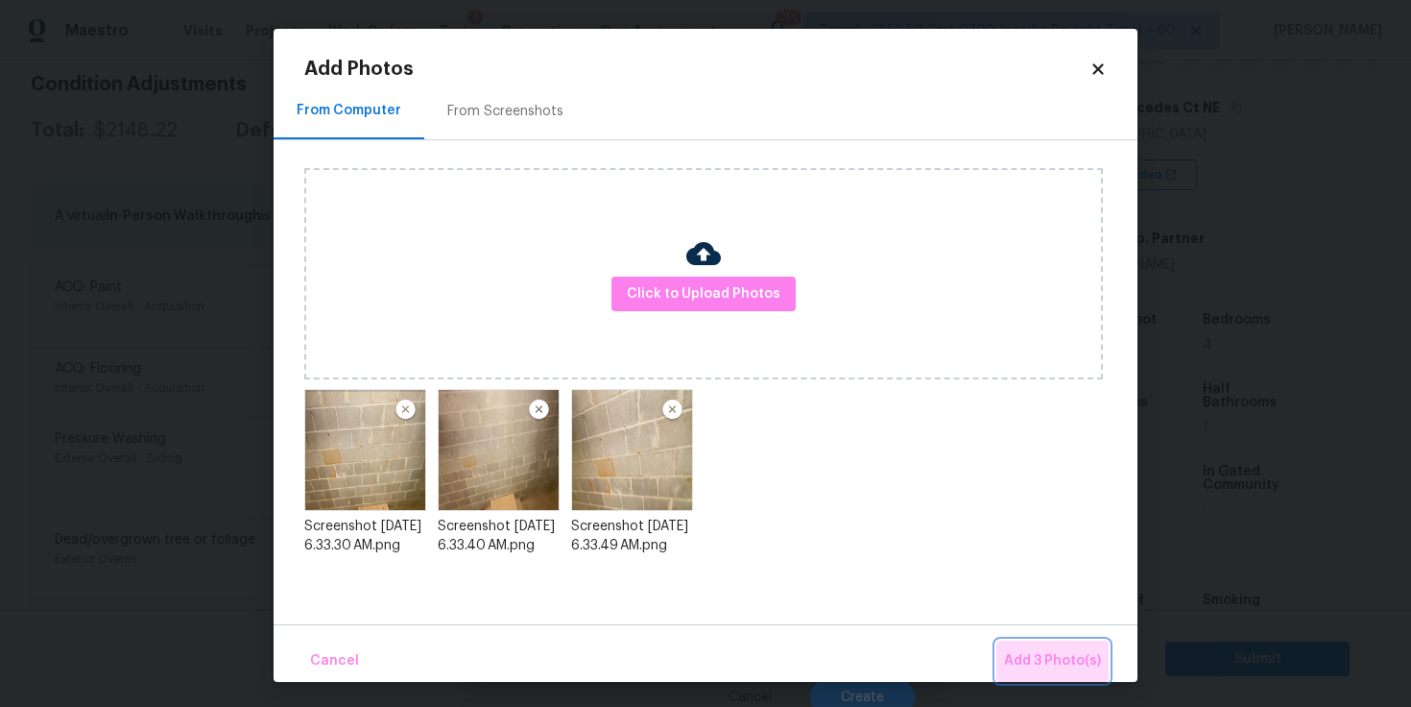
click at [1038, 657] on span "Add 3 Photo(s)" at bounding box center [1052, 661] width 97 height 24
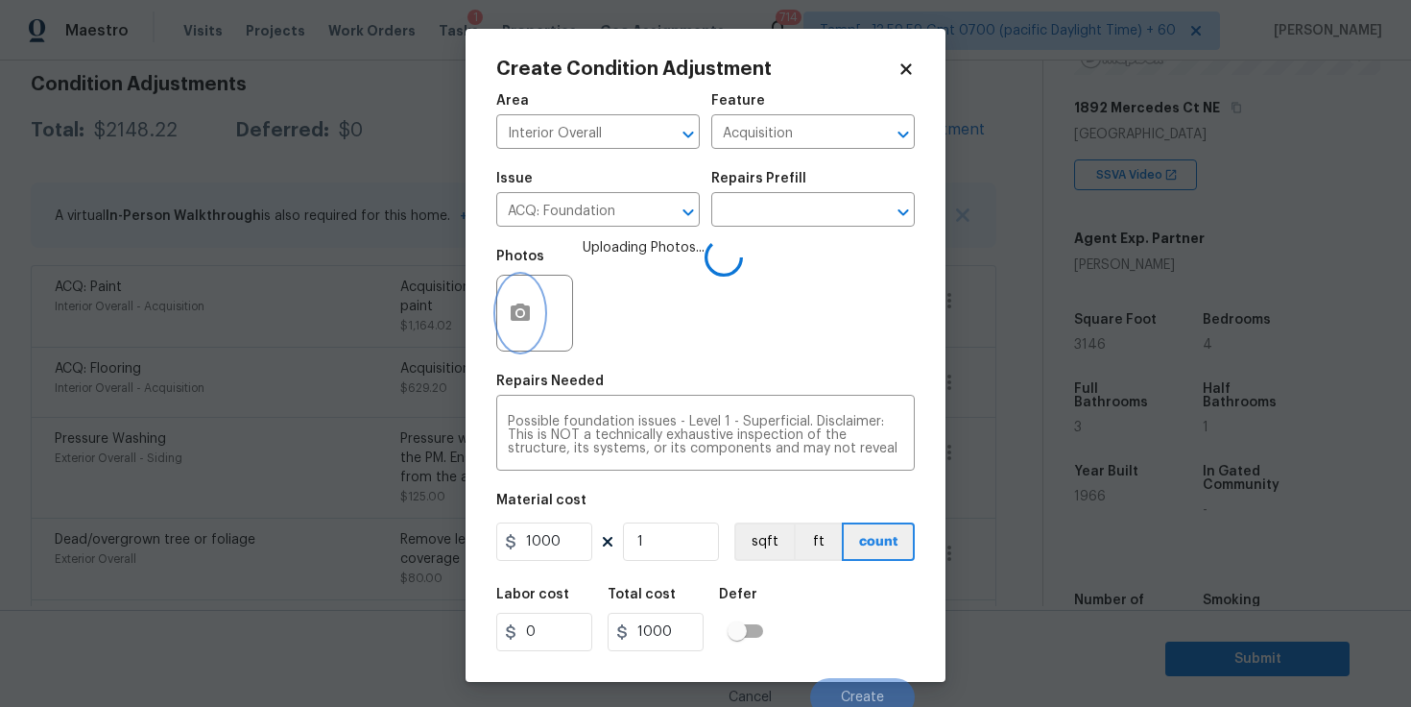
scroll to position [11, 0]
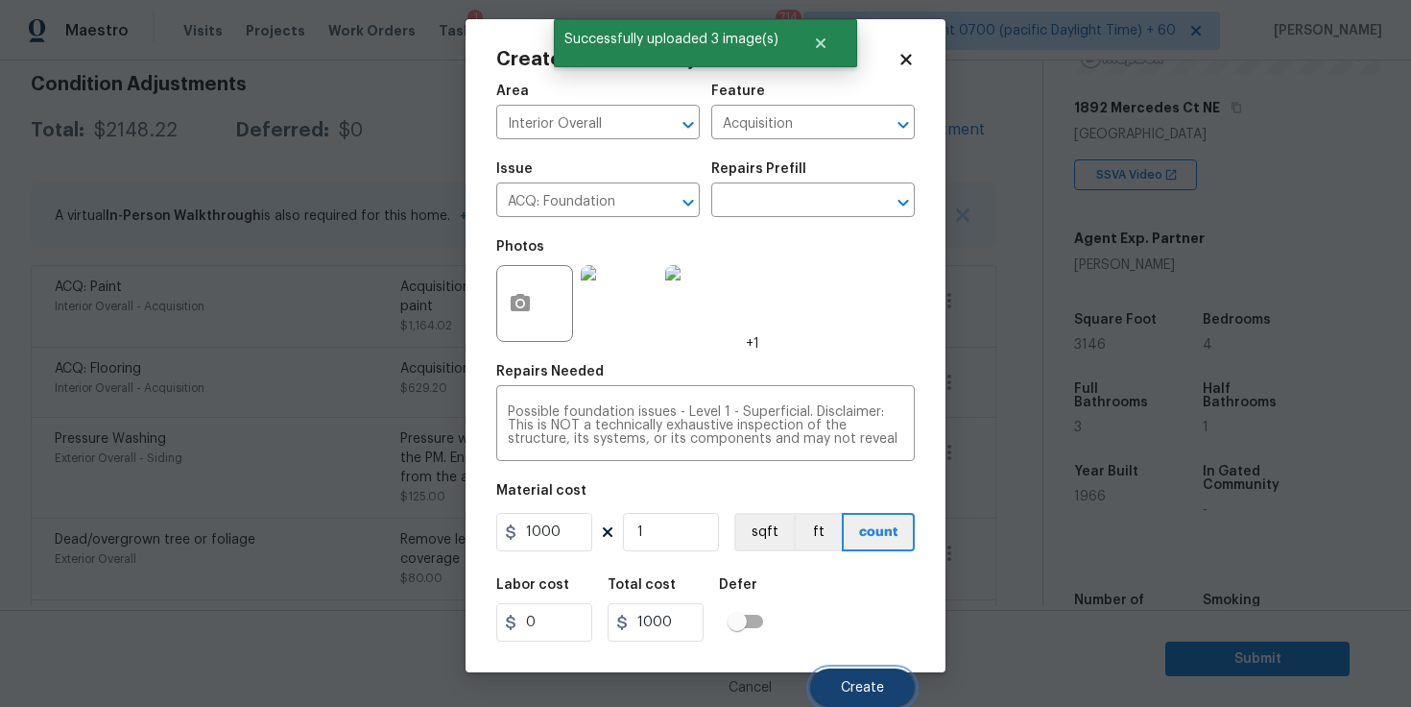
click at [879, 681] on span "Create" at bounding box center [862, 688] width 43 height 14
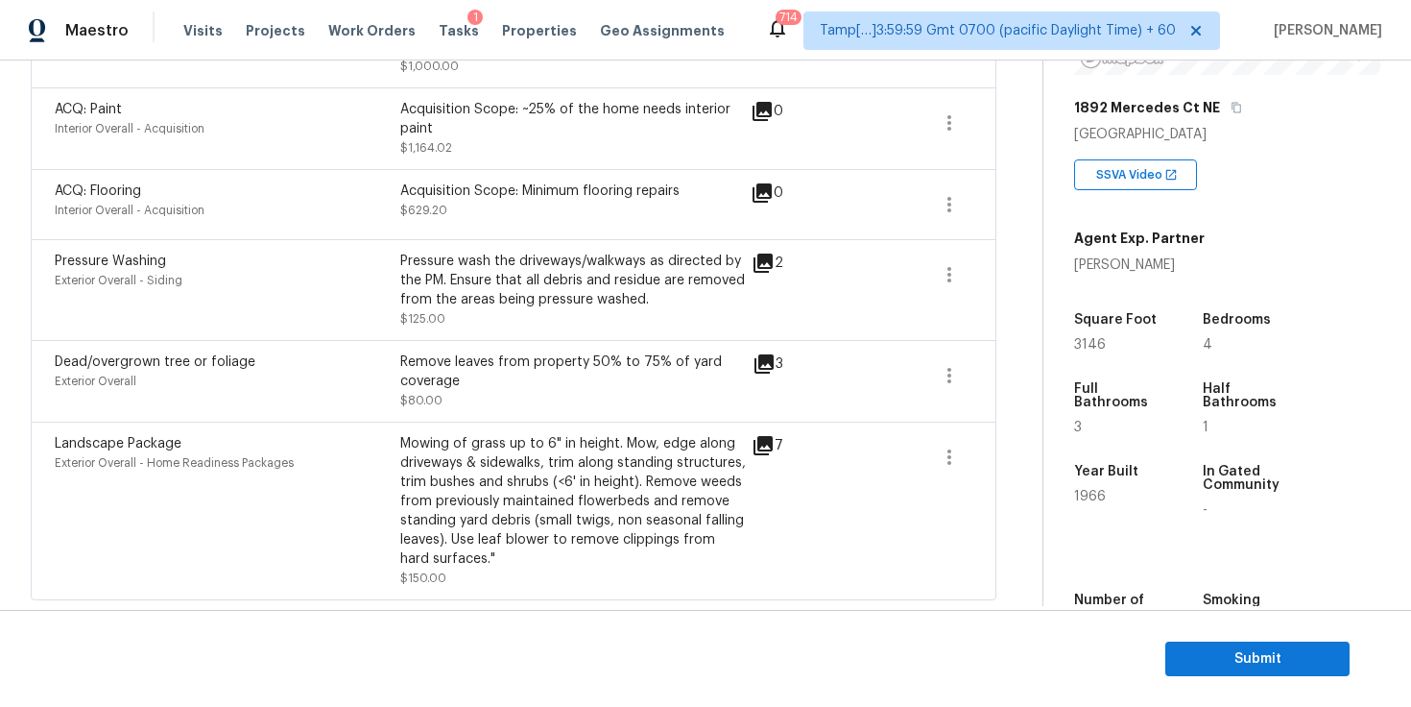
scroll to position [671, 0]
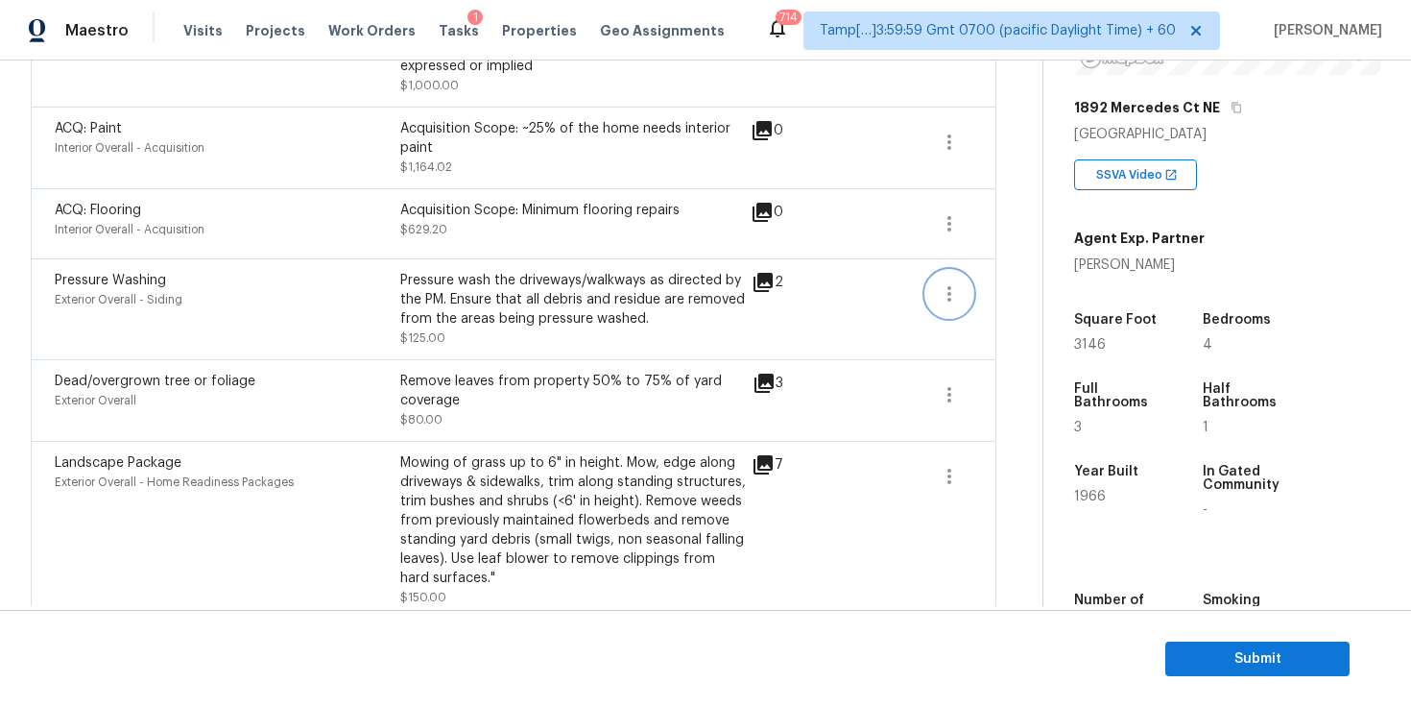
click at [949, 301] on icon "button" at bounding box center [950, 293] width 4 height 15
click at [1000, 292] on div "Edit" at bounding box center [1059, 290] width 150 height 19
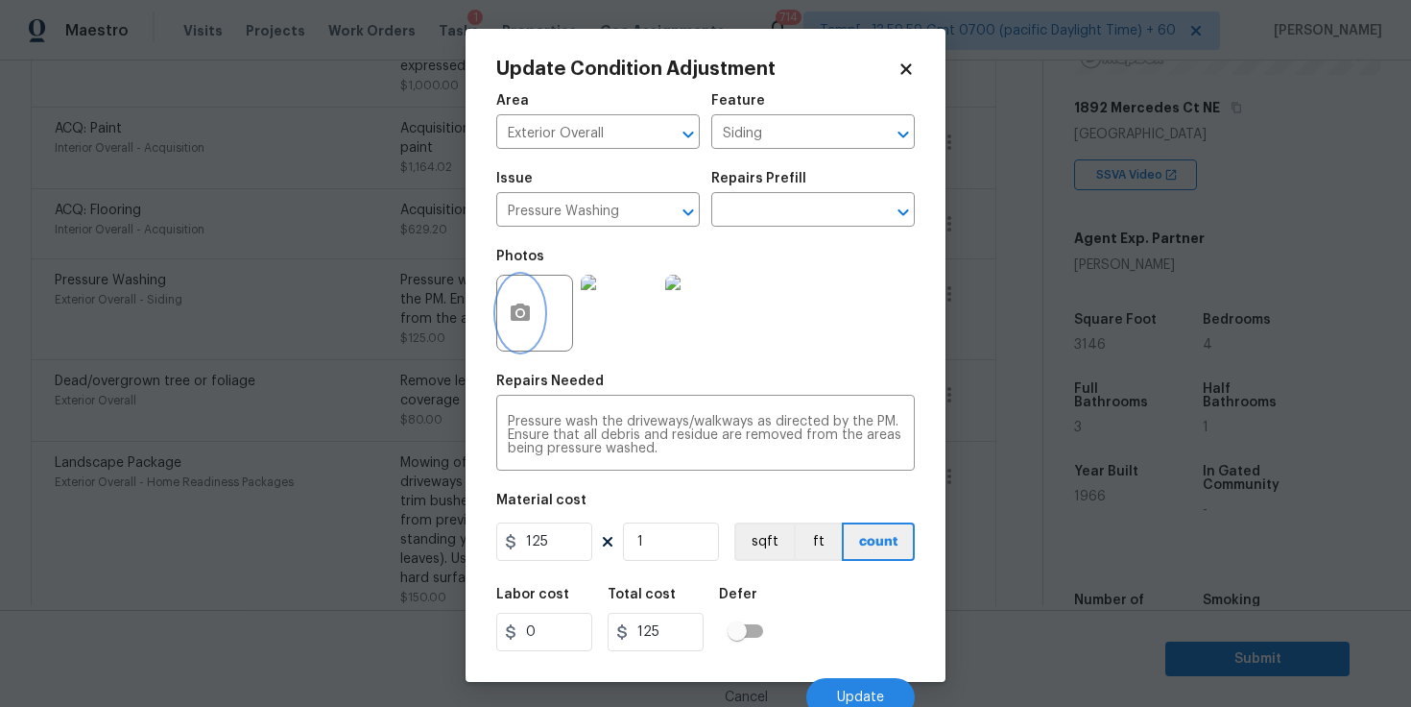
click at [527, 311] on icon "button" at bounding box center [520, 311] width 19 height 17
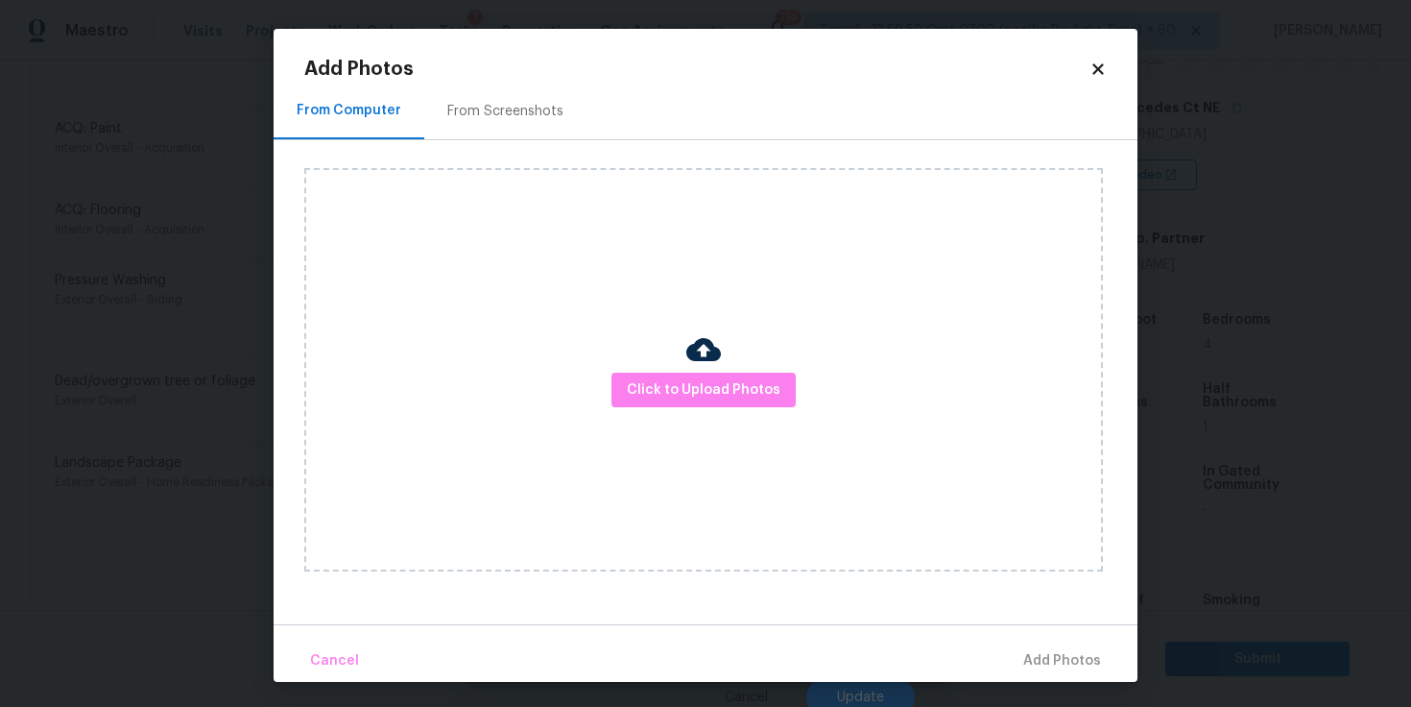
click at [638, 360] on div "Click to Upload Photos" at bounding box center [703, 369] width 799 height 403
click at [642, 393] on span "Click to Upload Photos" at bounding box center [704, 390] width 154 height 24
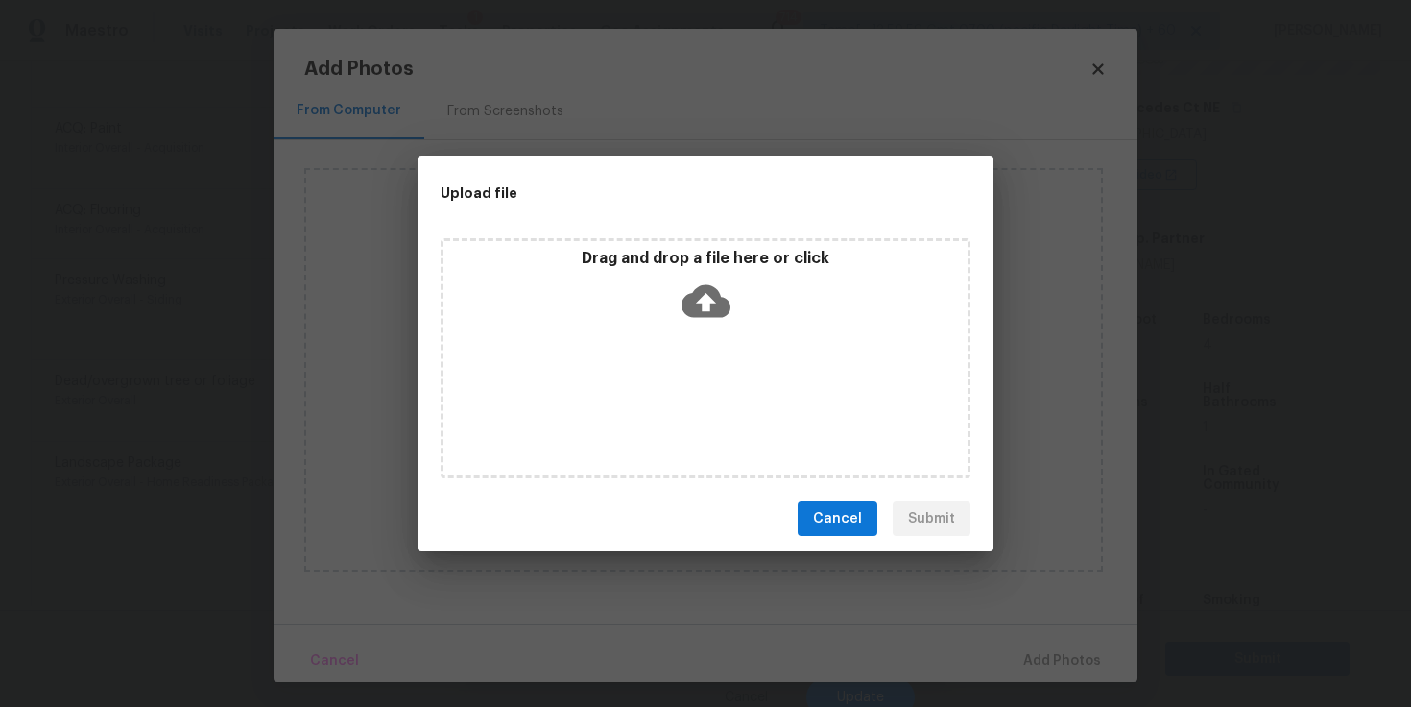
click at [706, 293] on icon at bounding box center [706, 301] width 49 height 49
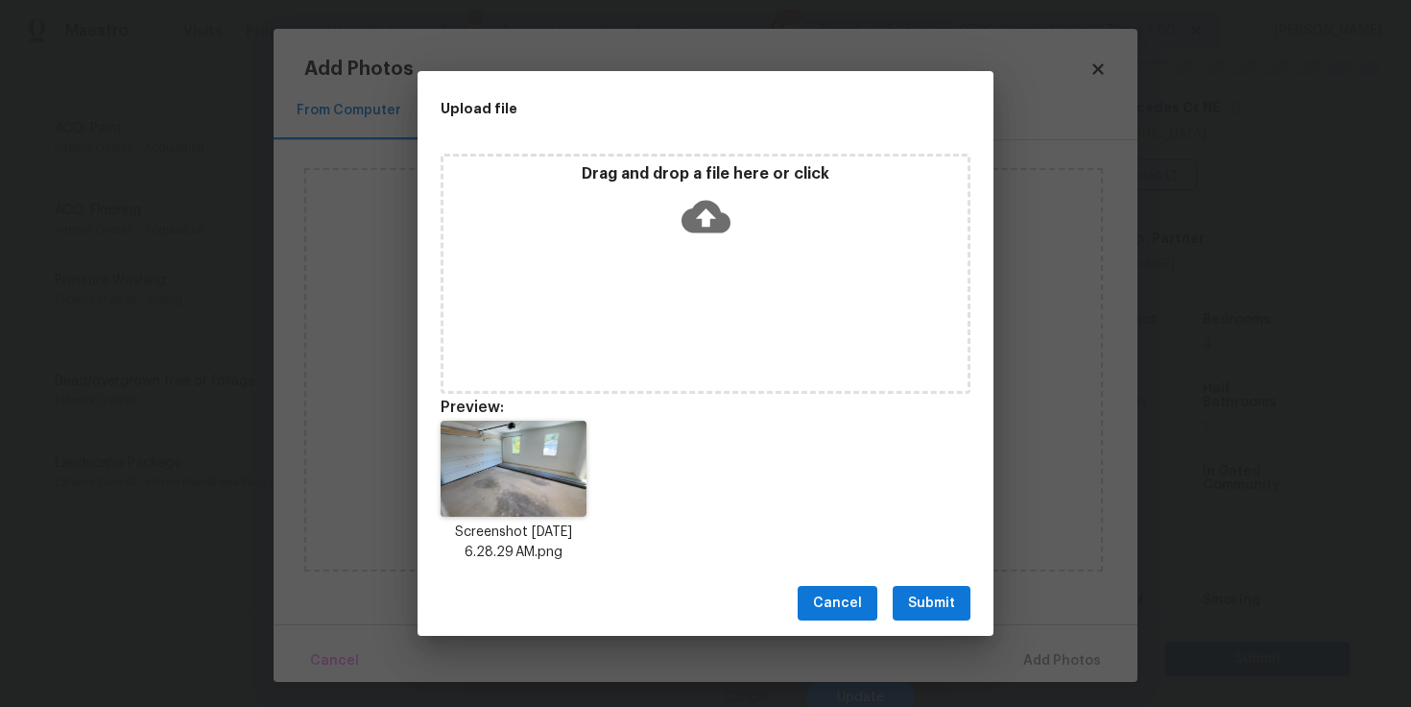
click at [952, 591] on span "Submit" at bounding box center [931, 603] width 47 height 24
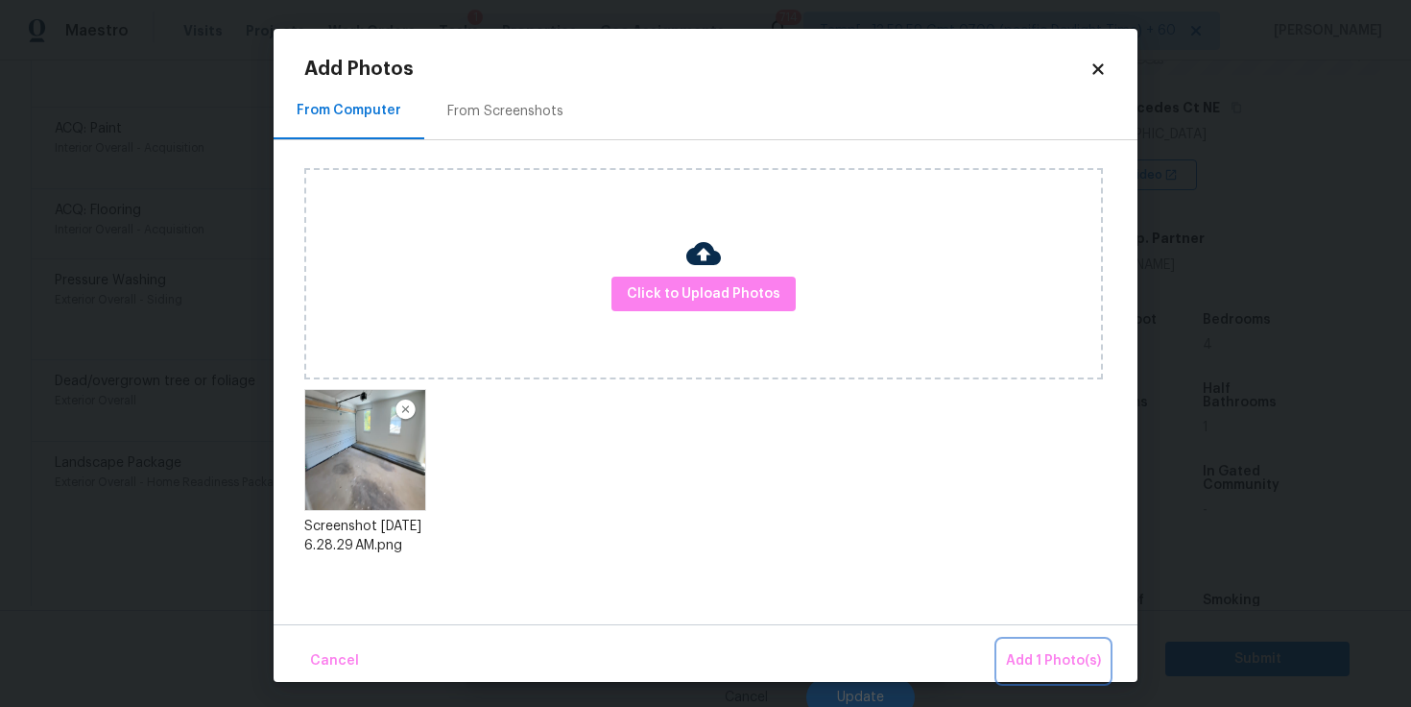
click at [1030, 661] on span "Add 1 Photo(s)" at bounding box center [1053, 661] width 95 height 24
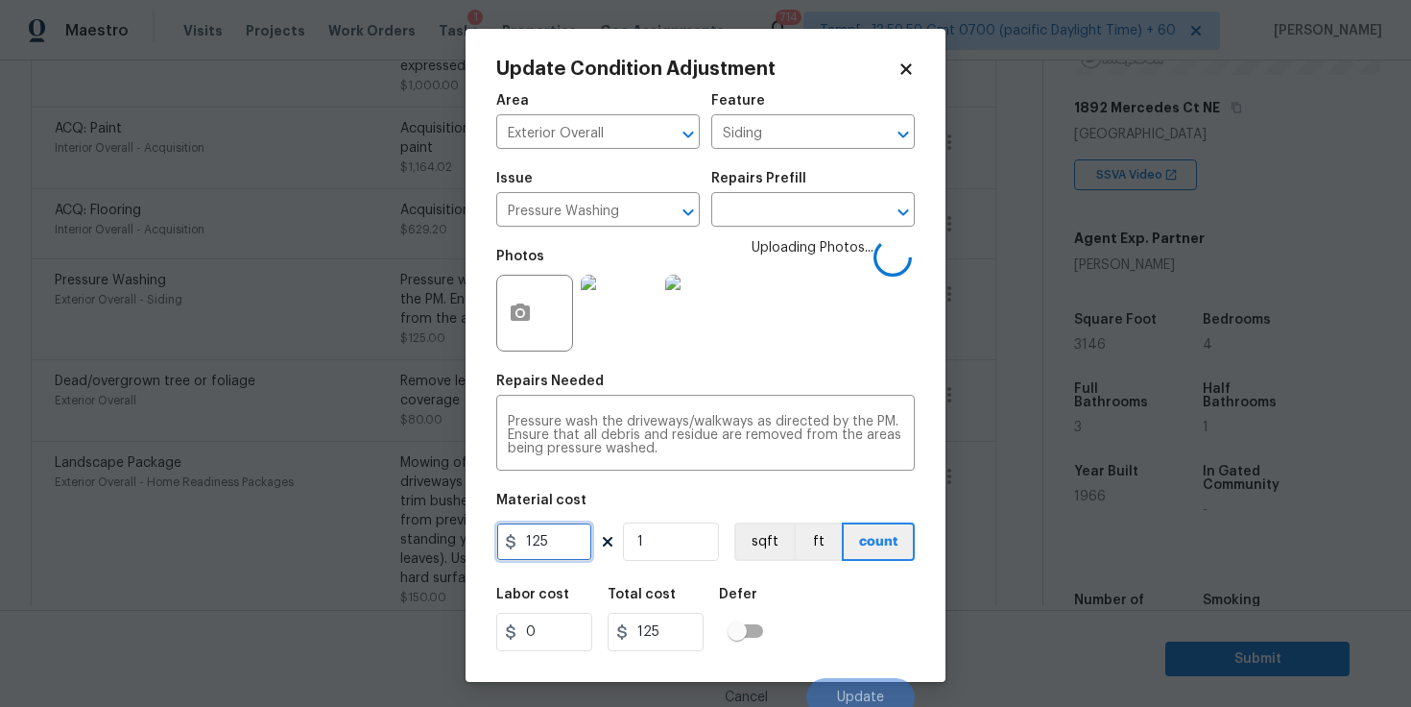
click at [567, 542] on input "125" at bounding box center [544, 541] width 96 height 38
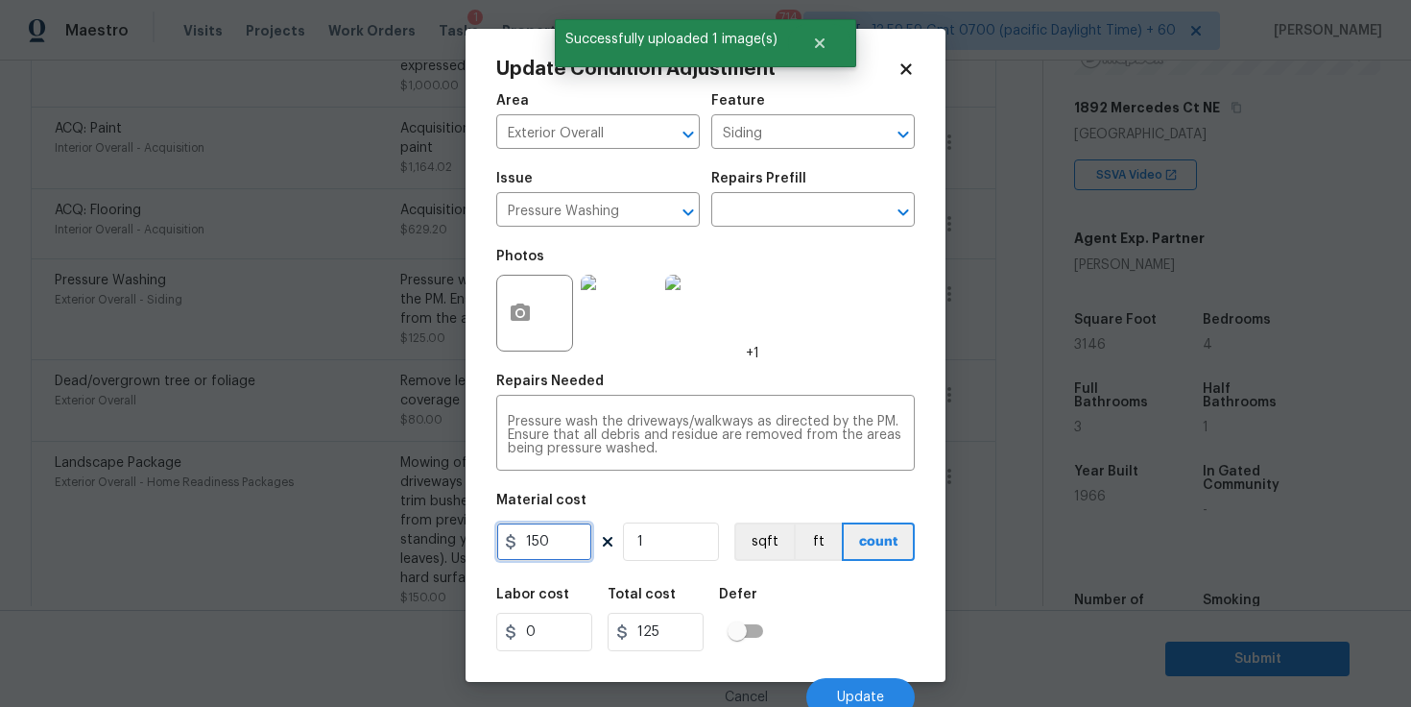
type input "150"
click at [877, 614] on div "Labor cost 0 Total cost 150 Defer" at bounding box center [705, 619] width 419 height 86
click at [859, 688] on button "Update" at bounding box center [861, 697] width 108 height 38
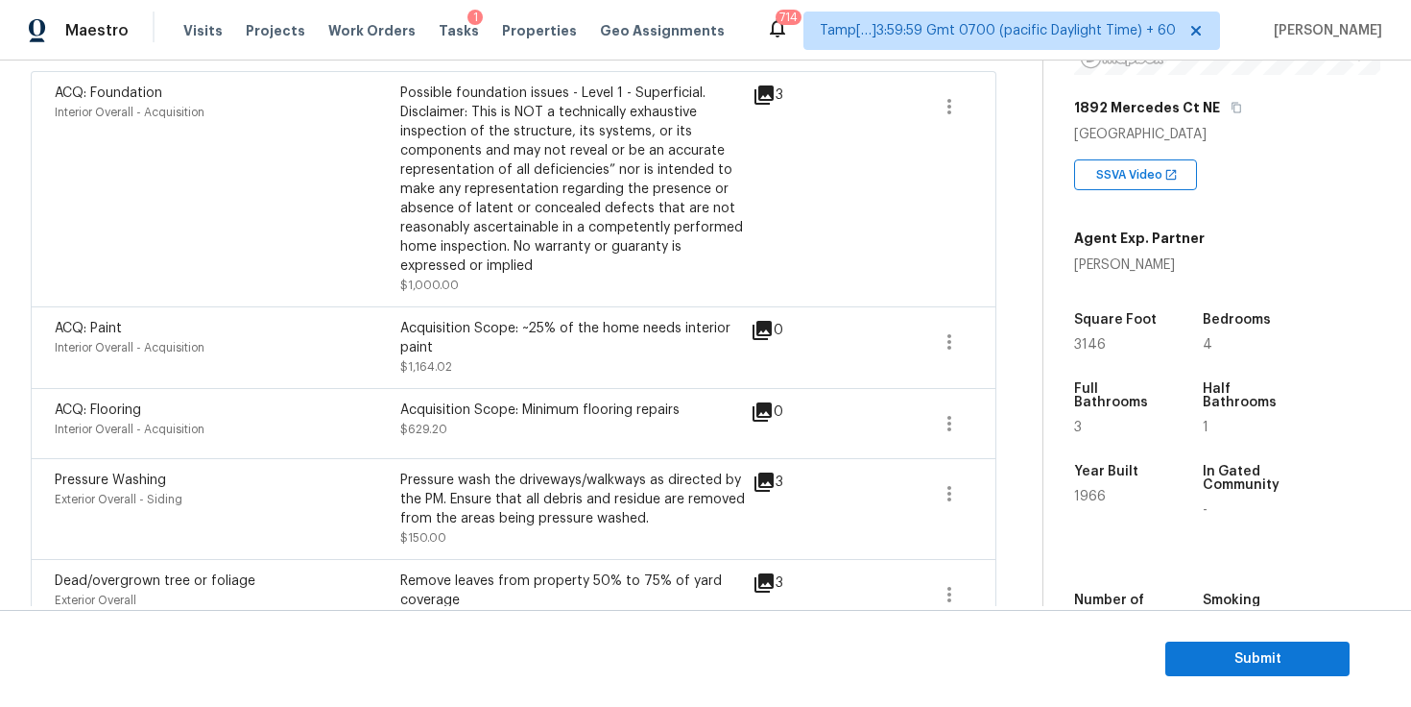
scroll to position [574, 0]
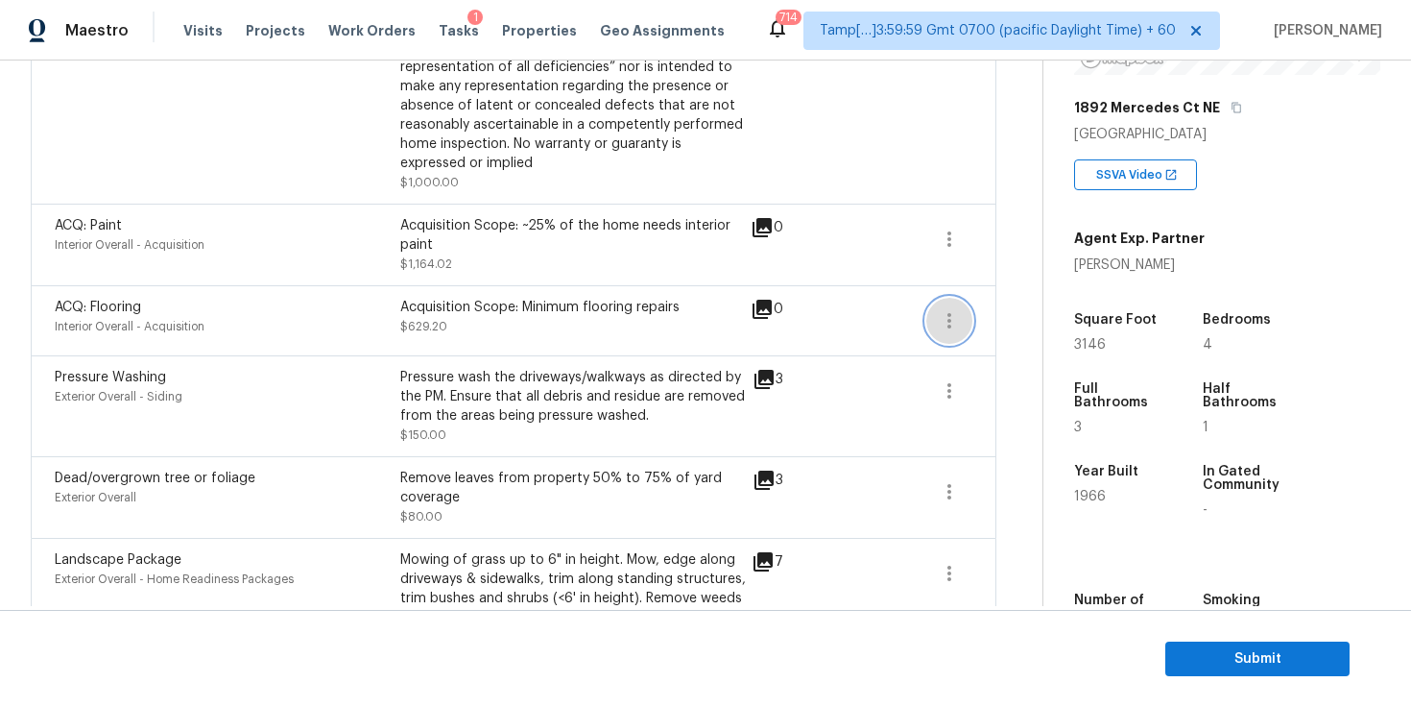
click at [943, 329] on icon "button" at bounding box center [949, 320] width 23 height 23
click at [989, 323] on div "Edit" at bounding box center [1059, 317] width 150 height 19
click at [982, 330] on body "Maestro Visits Projects Work Orders Tasks 1 Properties Geo Assignments 714 Tamp…" at bounding box center [705, 353] width 1411 height 707
click at [943, 247] on icon "button" at bounding box center [949, 239] width 23 height 23
click at [975, 249] on ul "Edit" at bounding box center [1059, 236] width 173 height 38
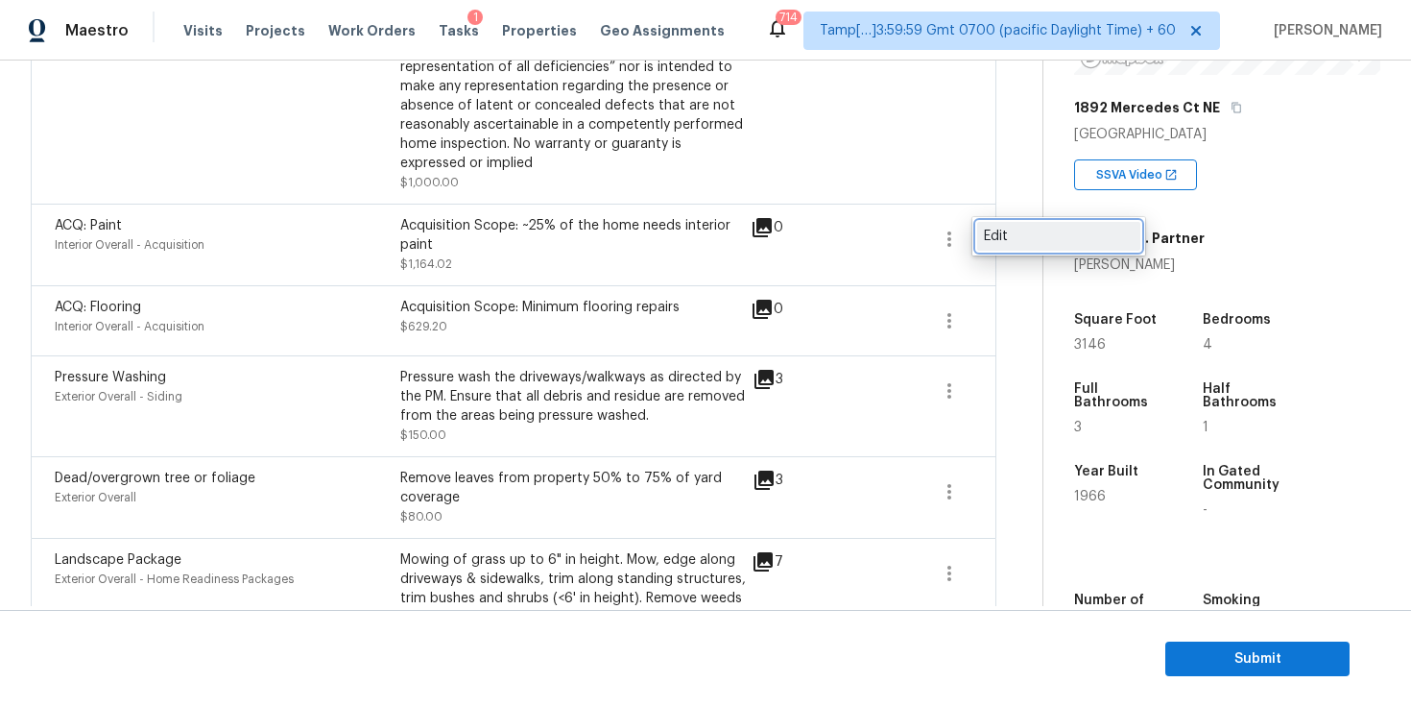
click at [993, 239] on div "Edit" at bounding box center [1059, 236] width 150 height 19
click at [967, 308] on body "Maestro Visits Projects Work Orders Tasks 1 Properties Geo Assignments 714 Tamp…" at bounding box center [705, 353] width 1411 height 707
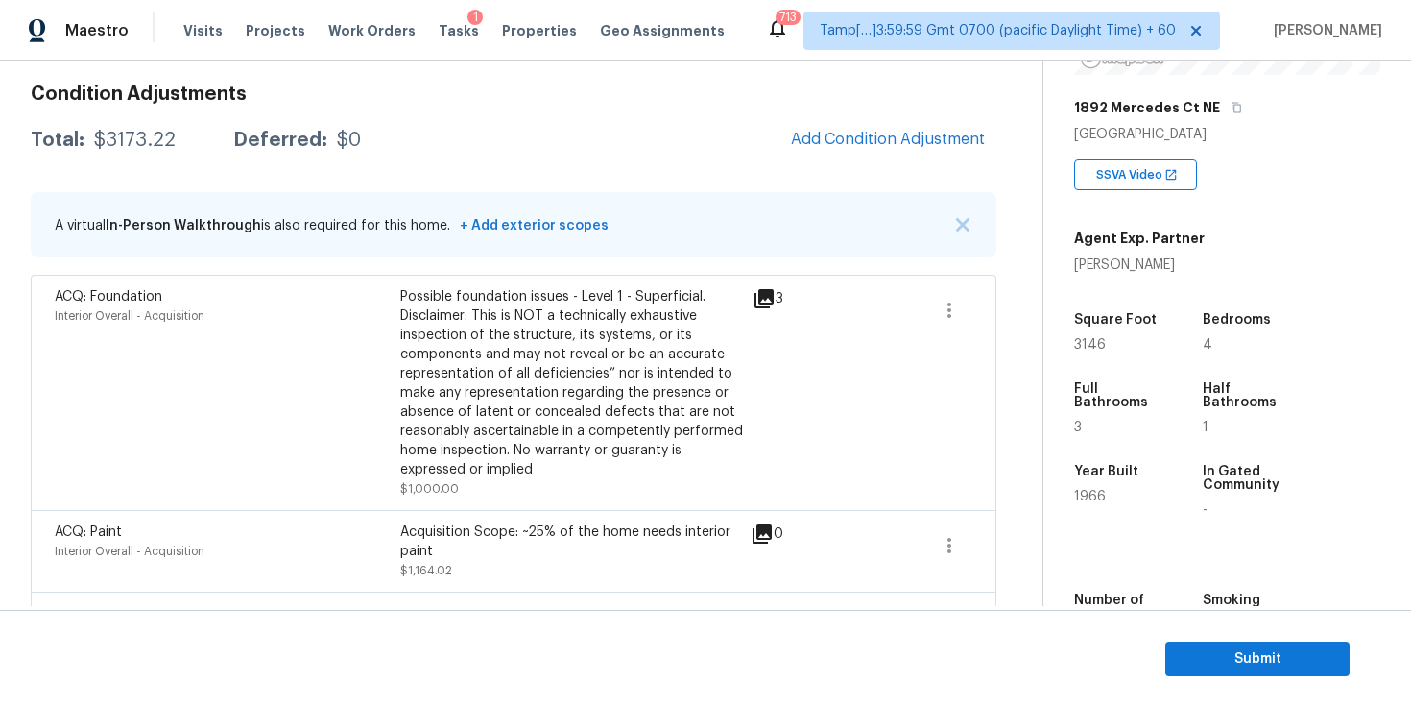
scroll to position [255, 0]
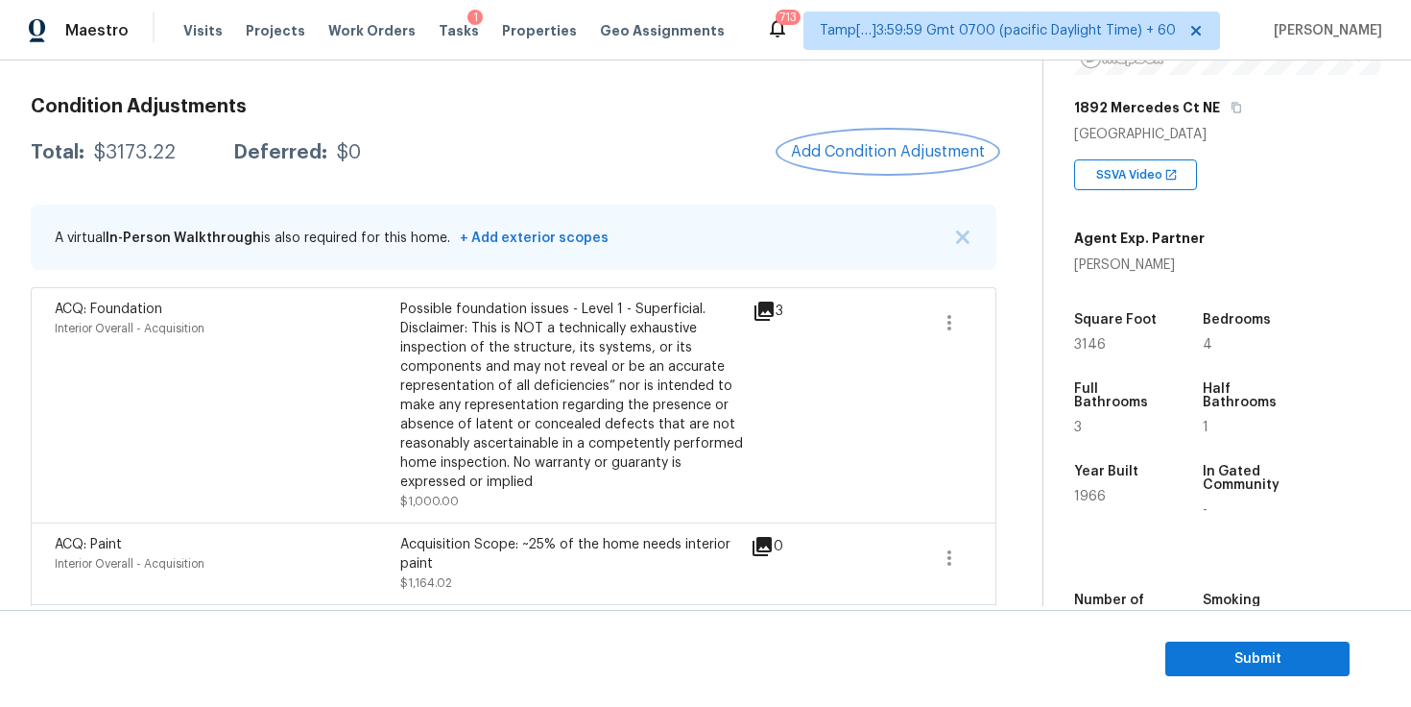
click at [832, 157] on span "Add Condition Adjustment" at bounding box center [888, 151] width 194 height 17
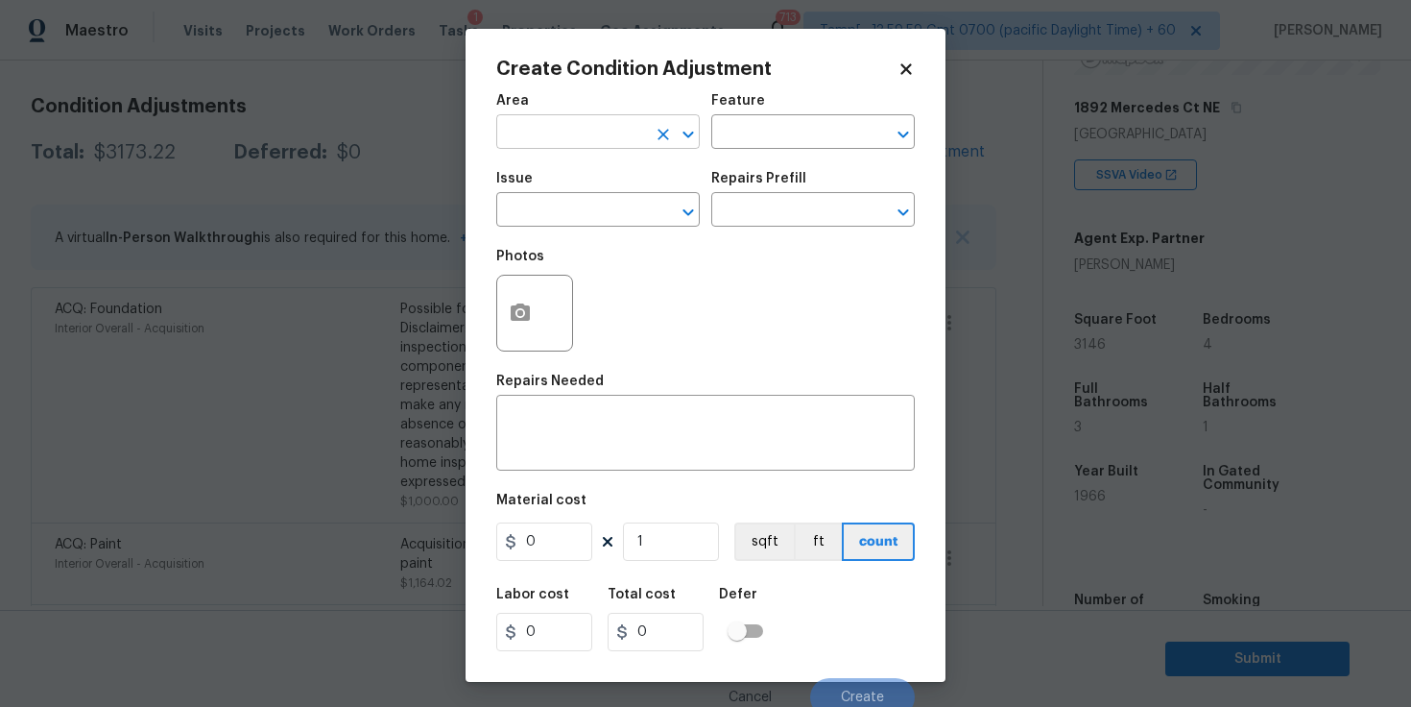
click at [651, 140] on button "Clear" at bounding box center [663, 134] width 27 height 27
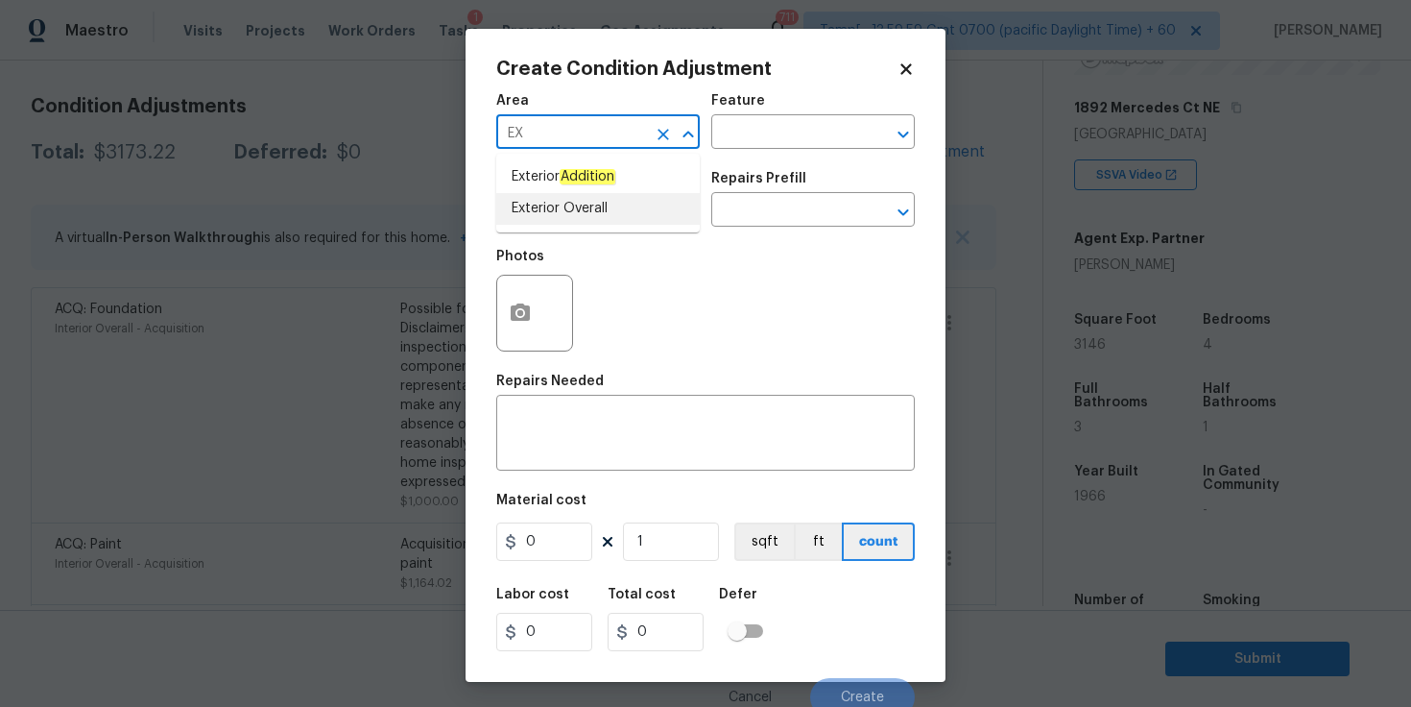
click at [598, 203] on li "Exterior Overall" at bounding box center [598, 209] width 204 height 32
type input "Exterior Overall"
click at [598, 203] on input "text" at bounding box center [571, 212] width 150 height 30
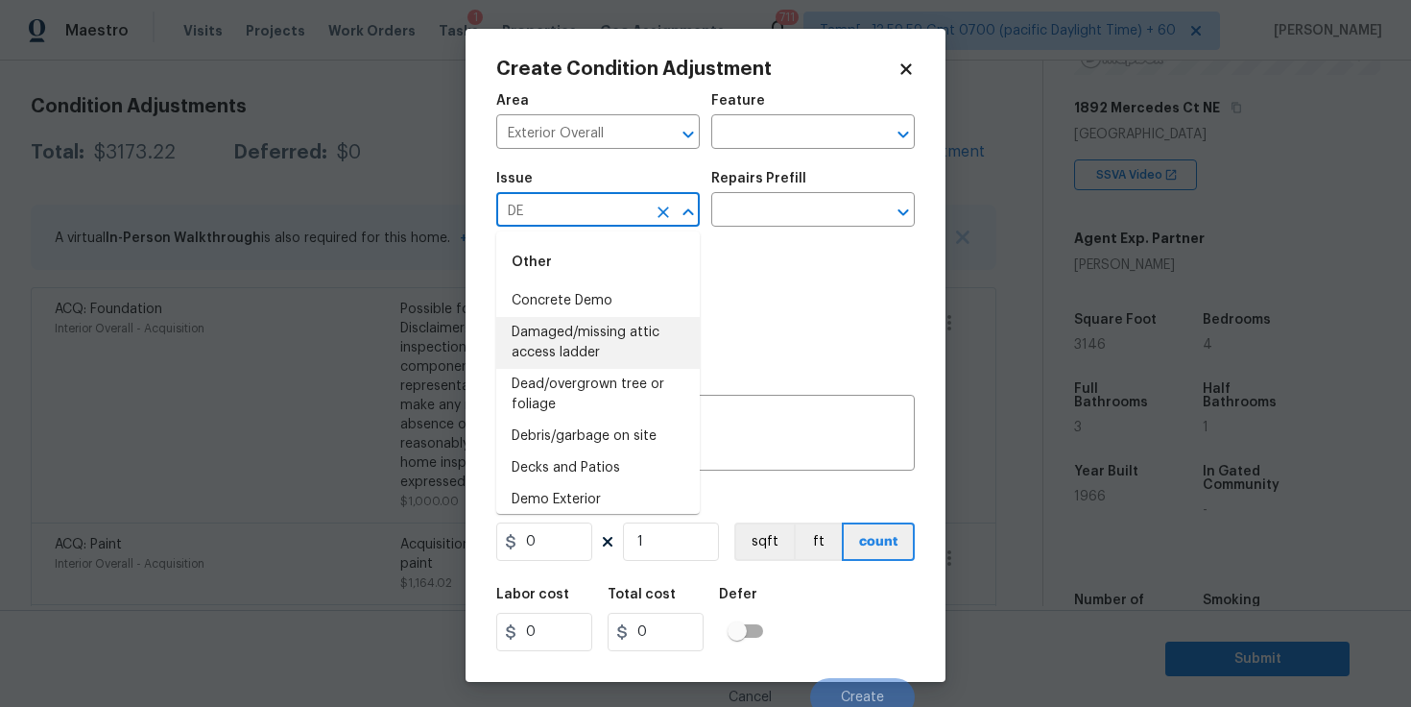
scroll to position [40, 0]
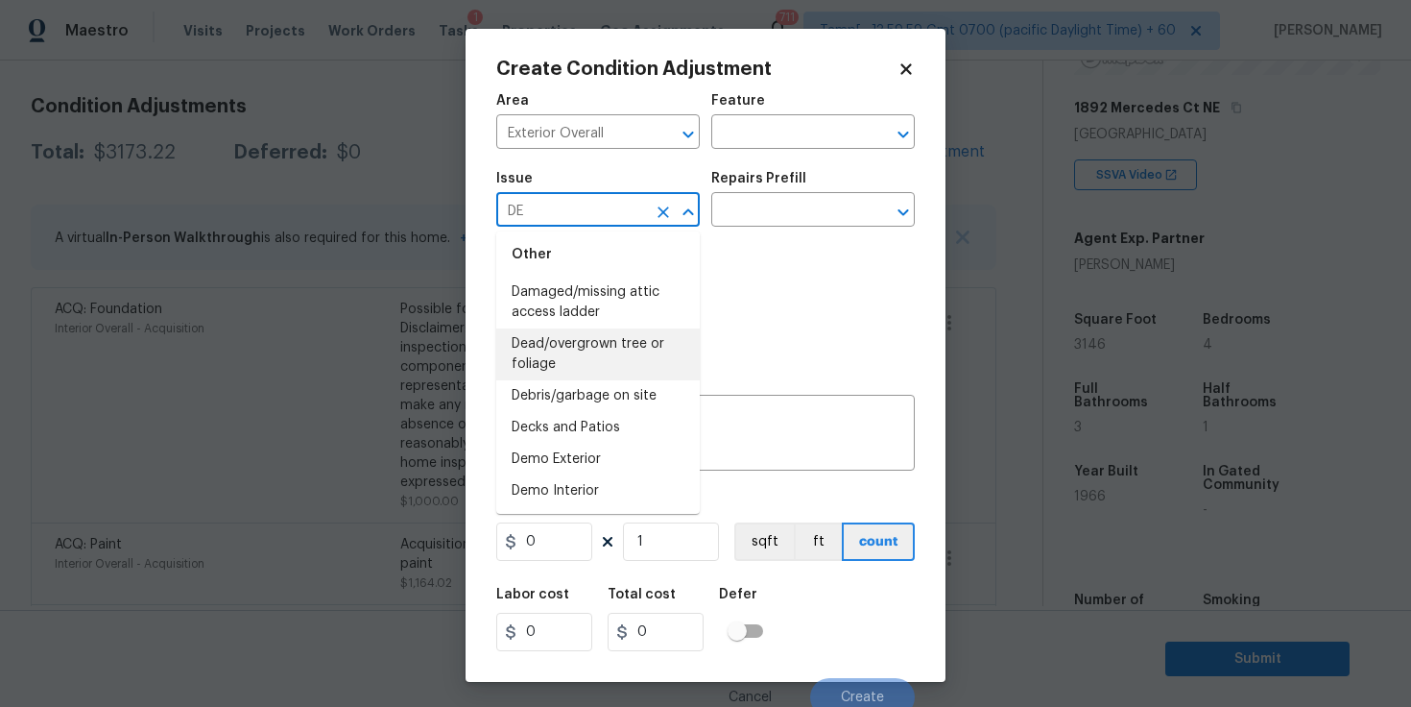
type input "DE"
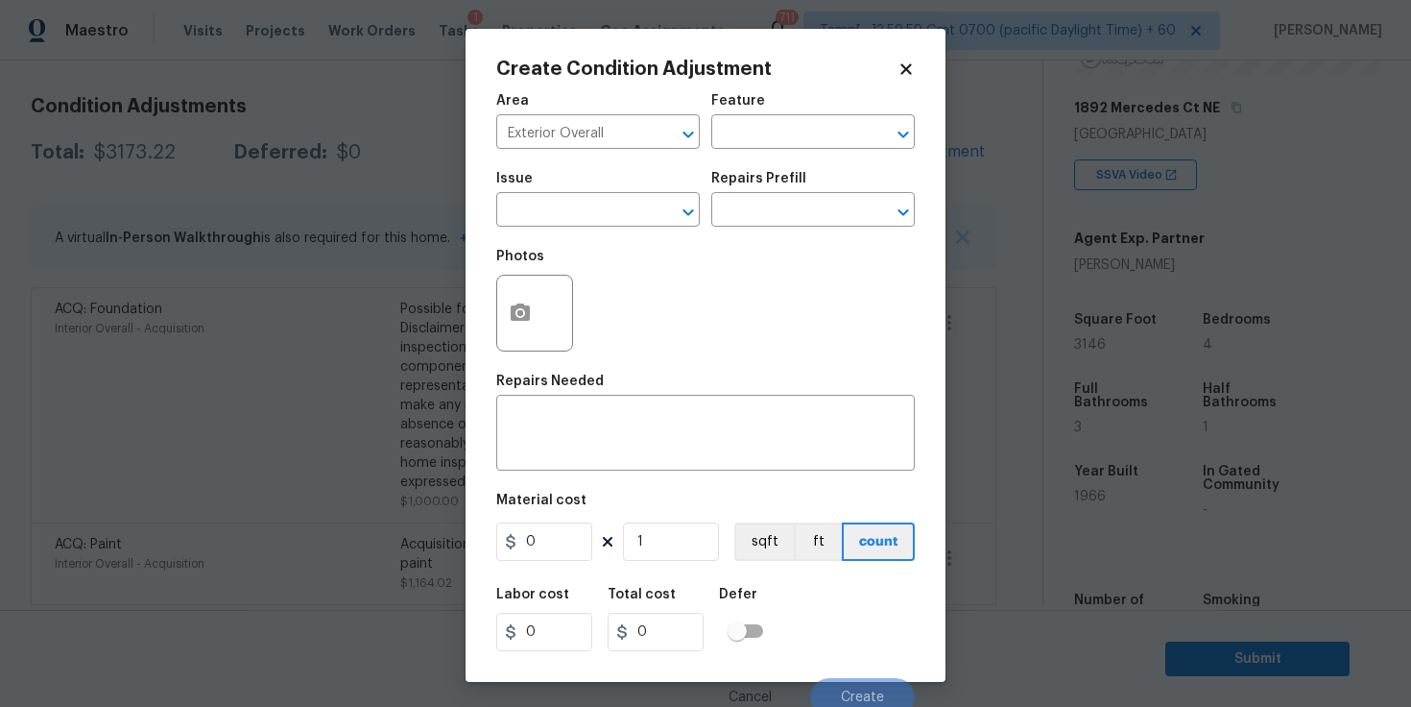
click at [812, 299] on div "Photos" at bounding box center [705, 300] width 419 height 125
click at [905, 71] on icon at bounding box center [906, 68] width 11 height 11
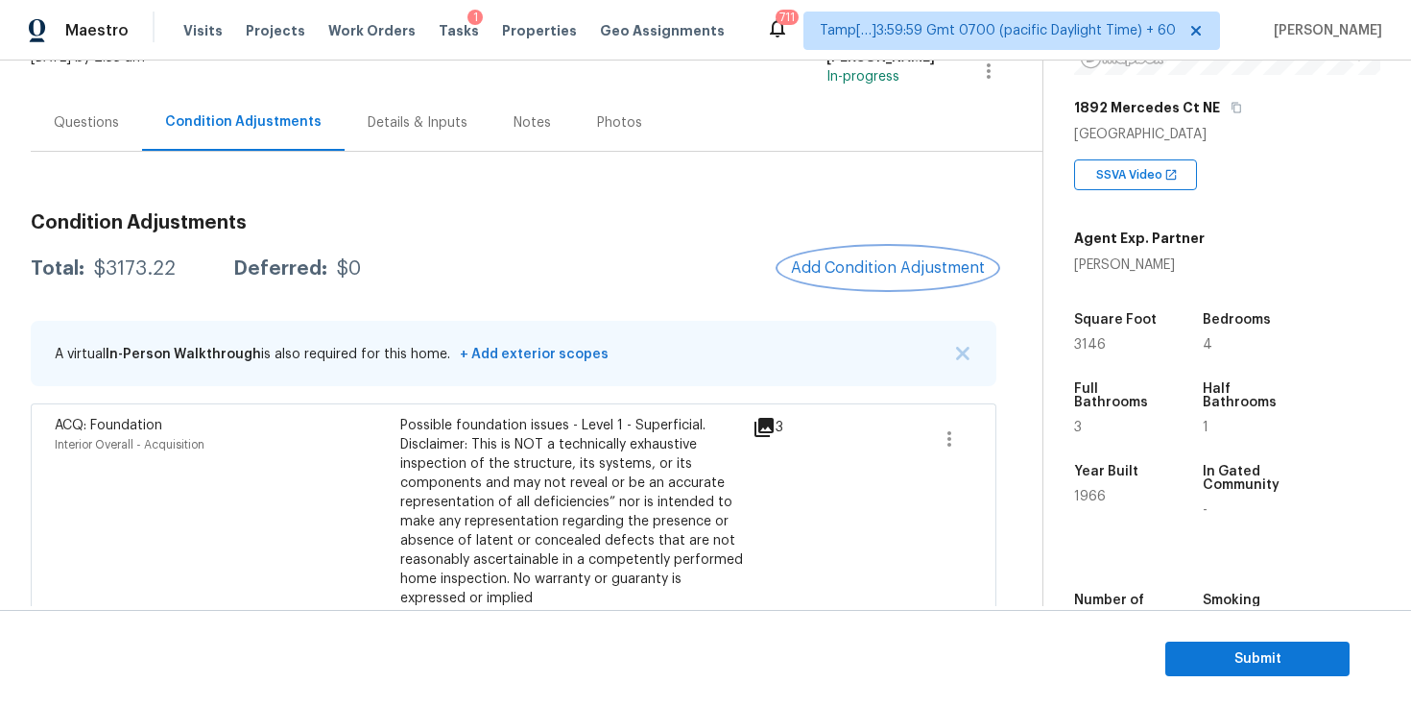
scroll to position [125, 0]
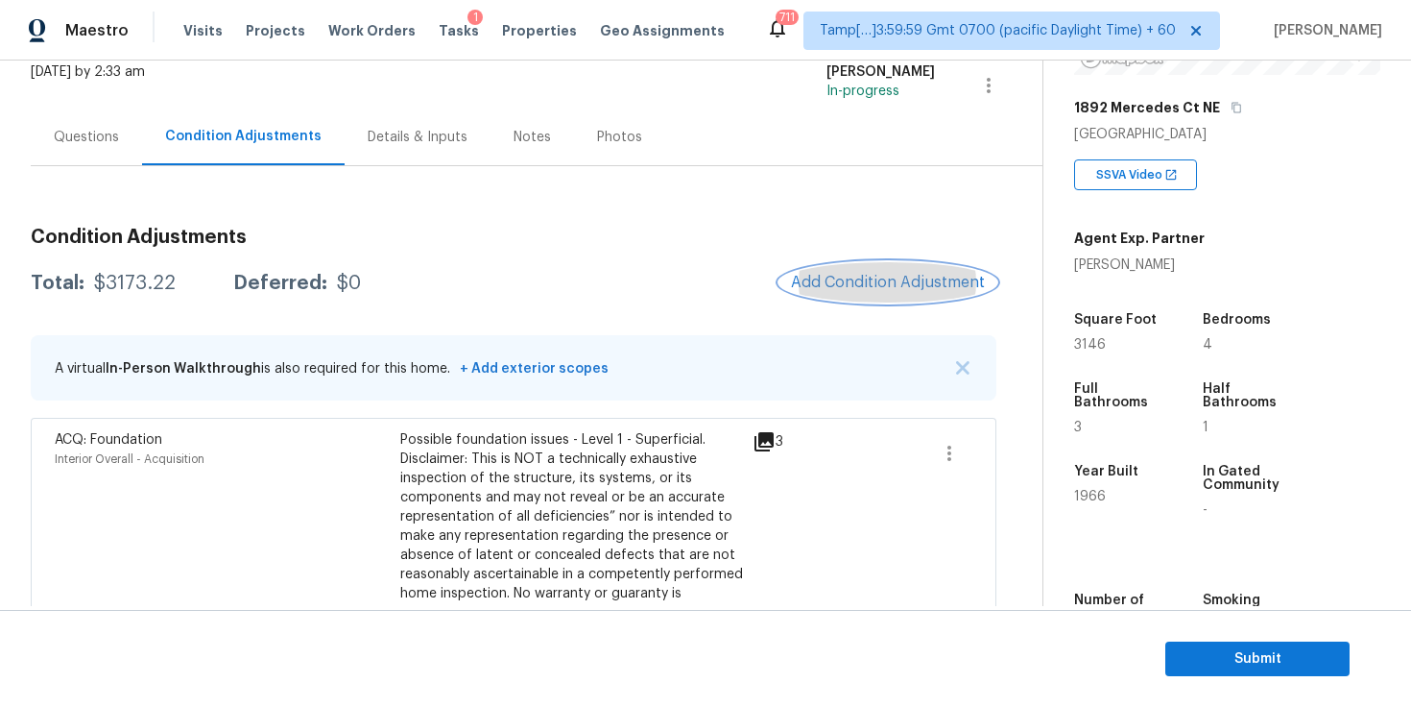
click at [855, 263] on button "Add Condition Adjustment" at bounding box center [888, 282] width 217 height 40
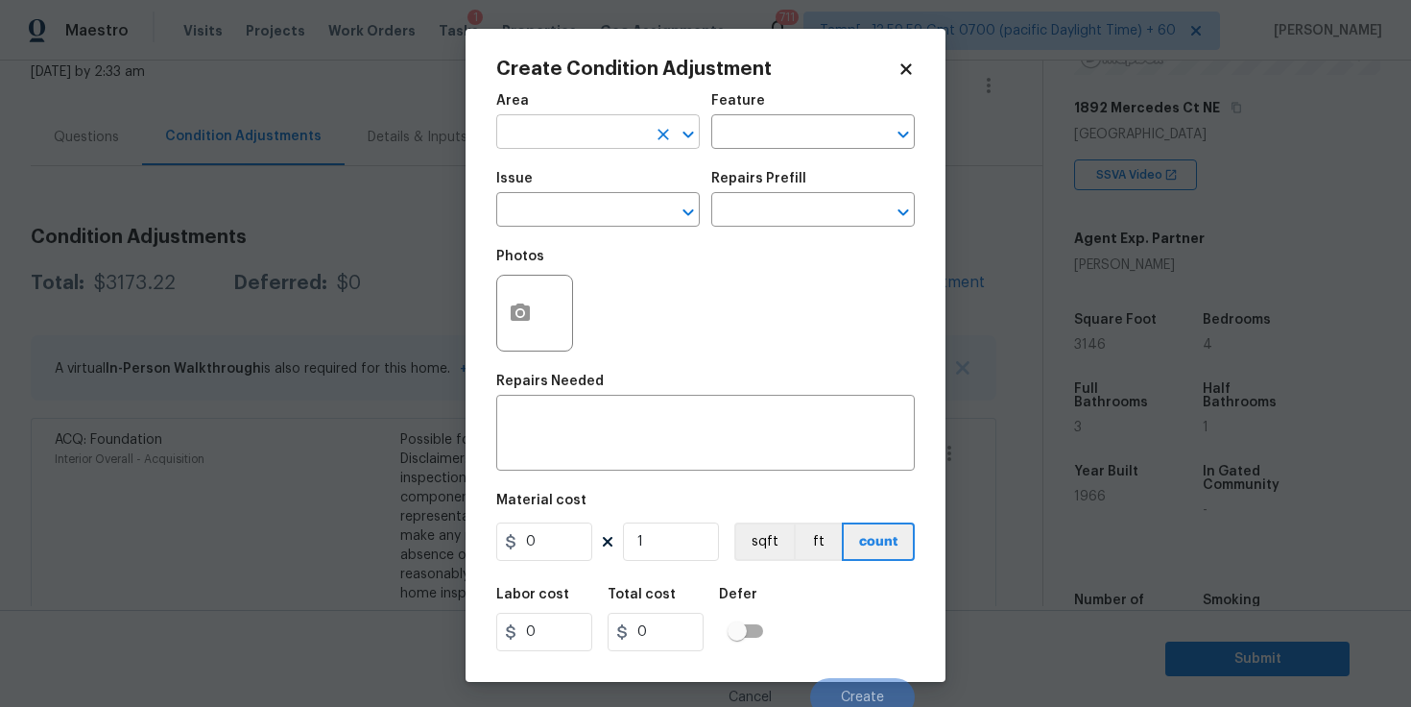
click at [614, 142] on input "text" at bounding box center [571, 134] width 150 height 30
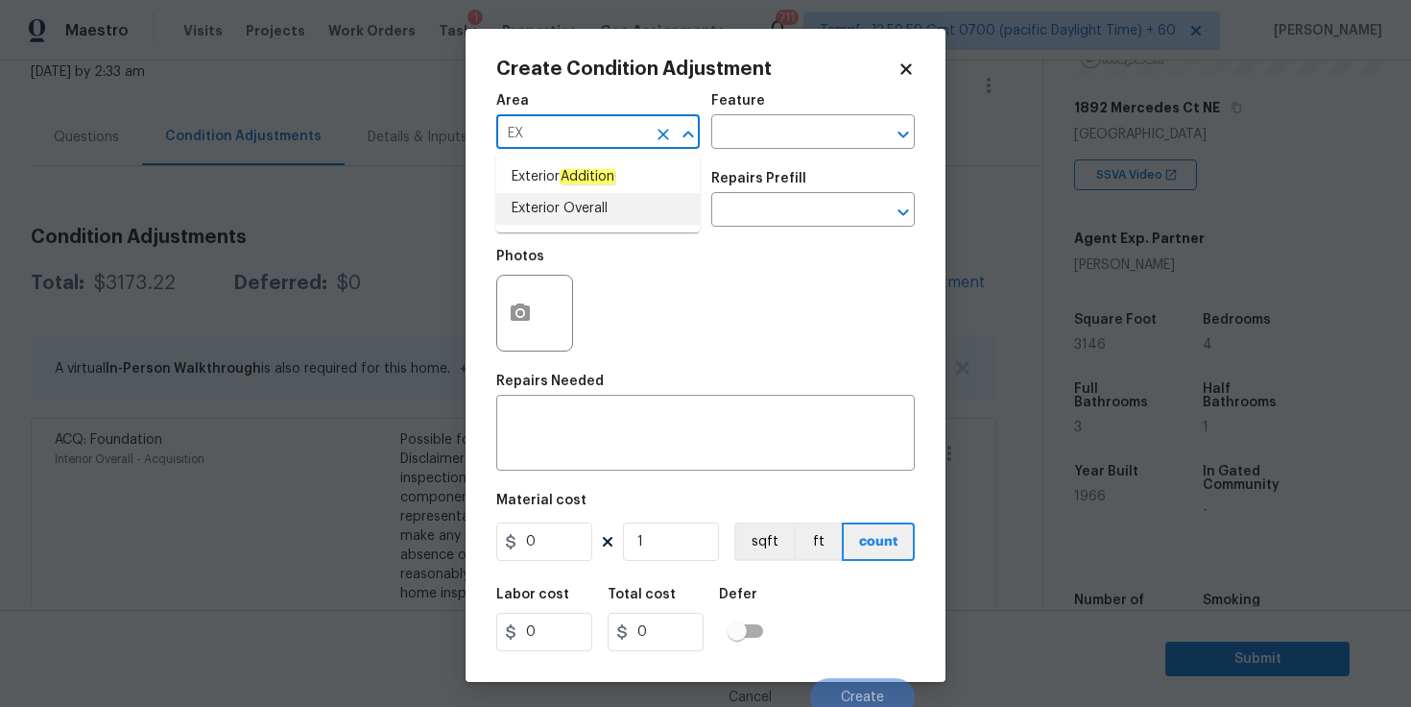
click at [588, 212] on li "Exterior Overall" at bounding box center [598, 209] width 204 height 32
type input "Exterior Overall"
click at [588, 212] on input "text" at bounding box center [571, 212] width 150 height 30
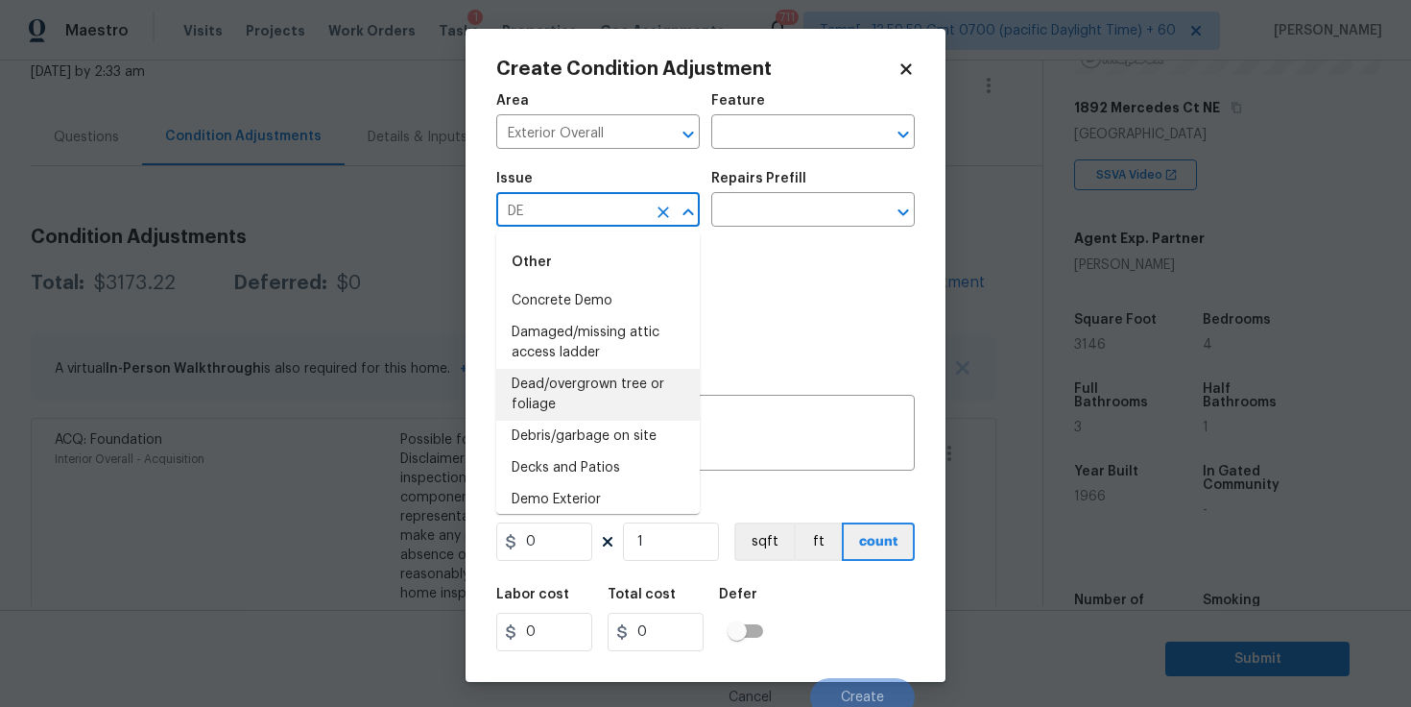
click at [605, 391] on li "Dead/overgrown tree or foliage" at bounding box center [598, 395] width 204 height 52
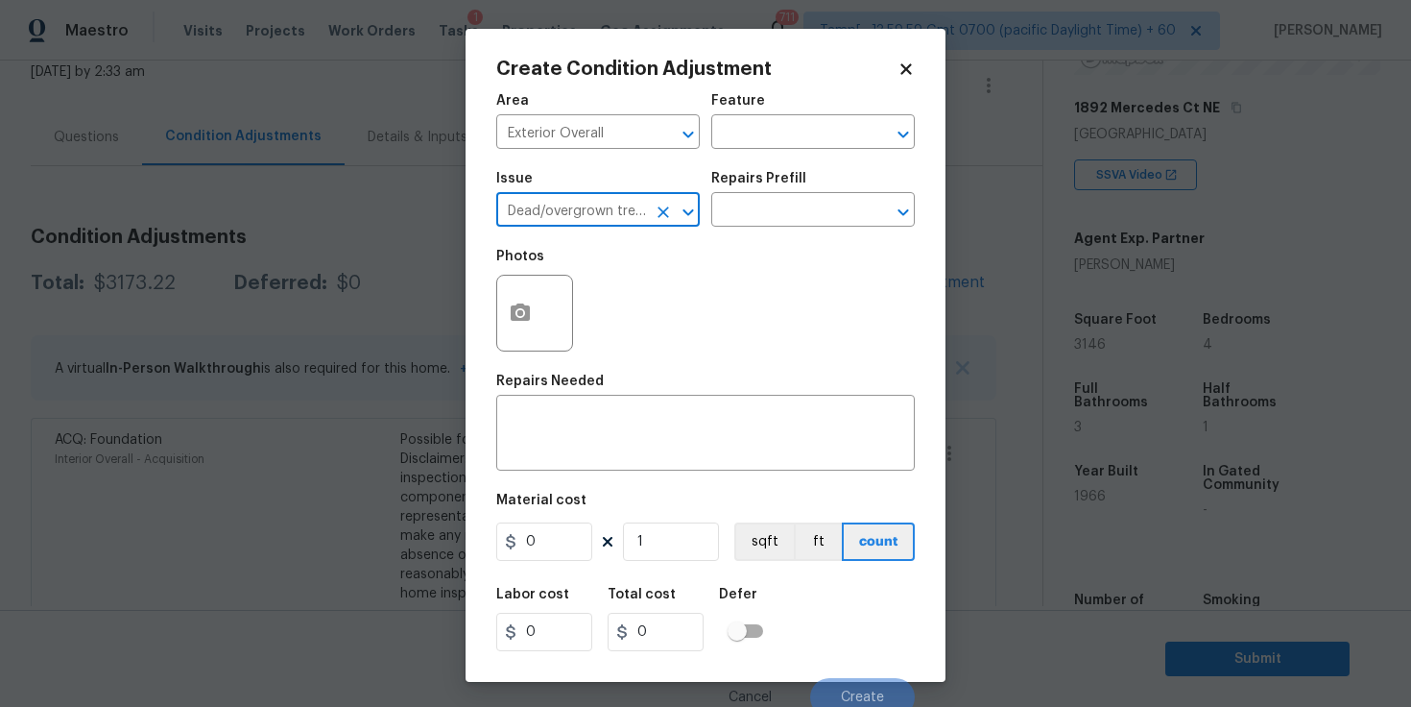
type input "Dead/overgrown tree or foliage"
click at [741, 228] on div "Issue Dead/overgrown tree or foliage ​ Repairs Prefill ​" at bounding box center [705, 199] width 419 height 78
click at [747, 215] on input "text" at bounding box center [786, 212] width 150 height 30
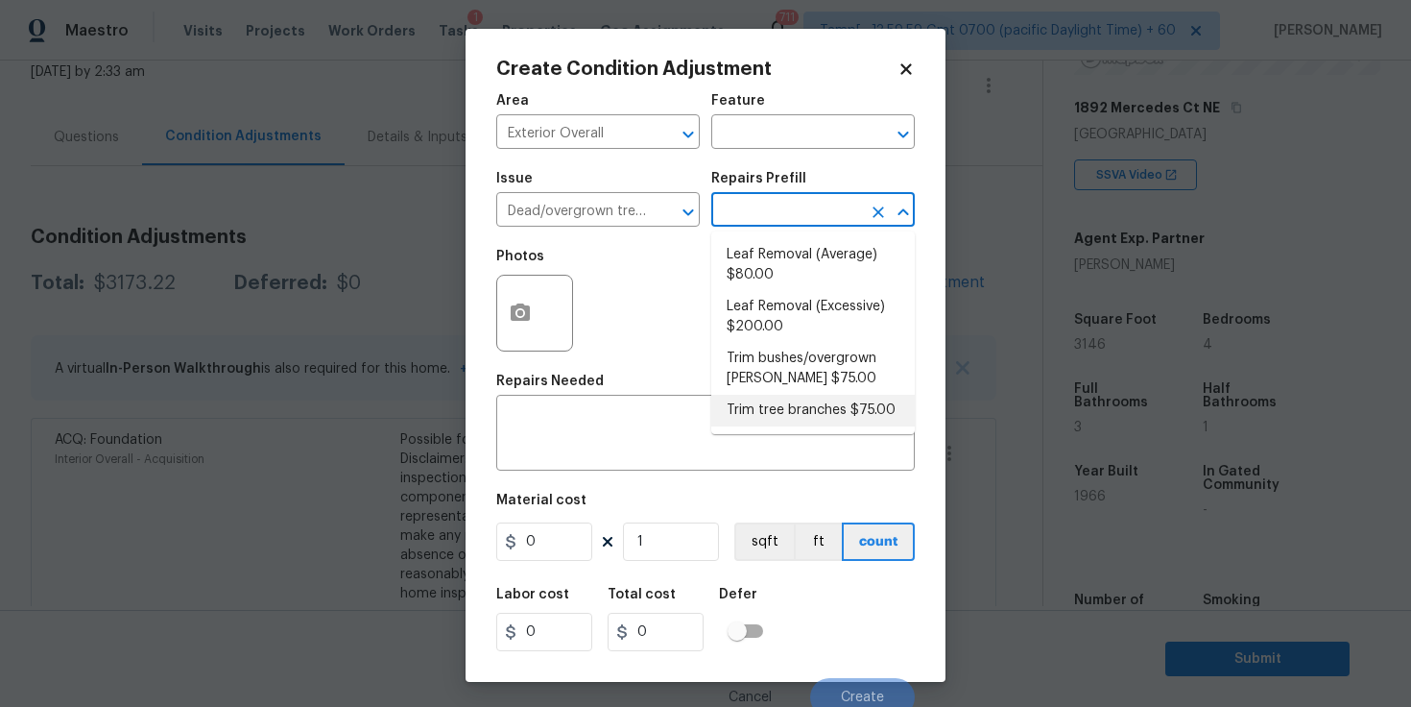
click at [813, 398] on li "Trim tree branches $75.00" at bounding box center [813, 411] width 204 height 32
type textarea "Trim back overgrown tree branches in contact with home & branches hanging low o…"
type input "75"
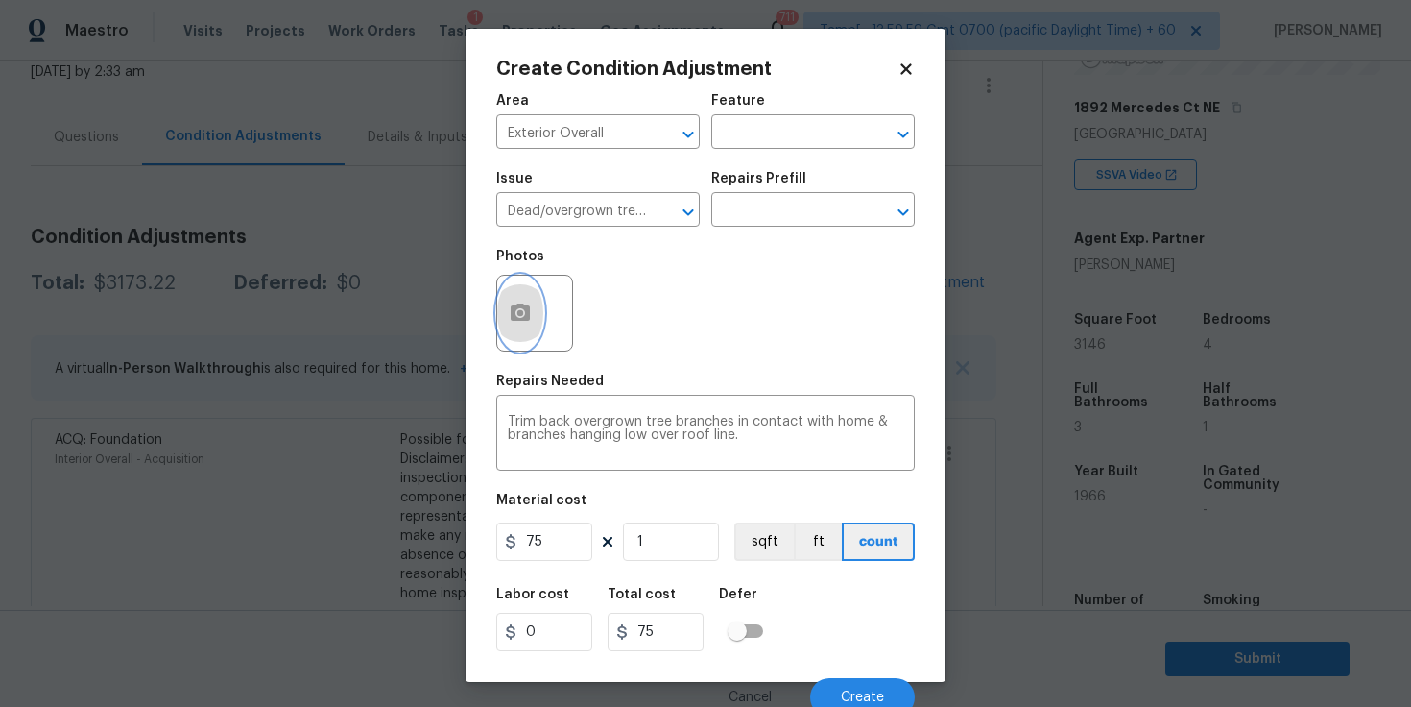
click at [519, 316] on circle "button" at bounding box center [521, 313] width 6 height 6
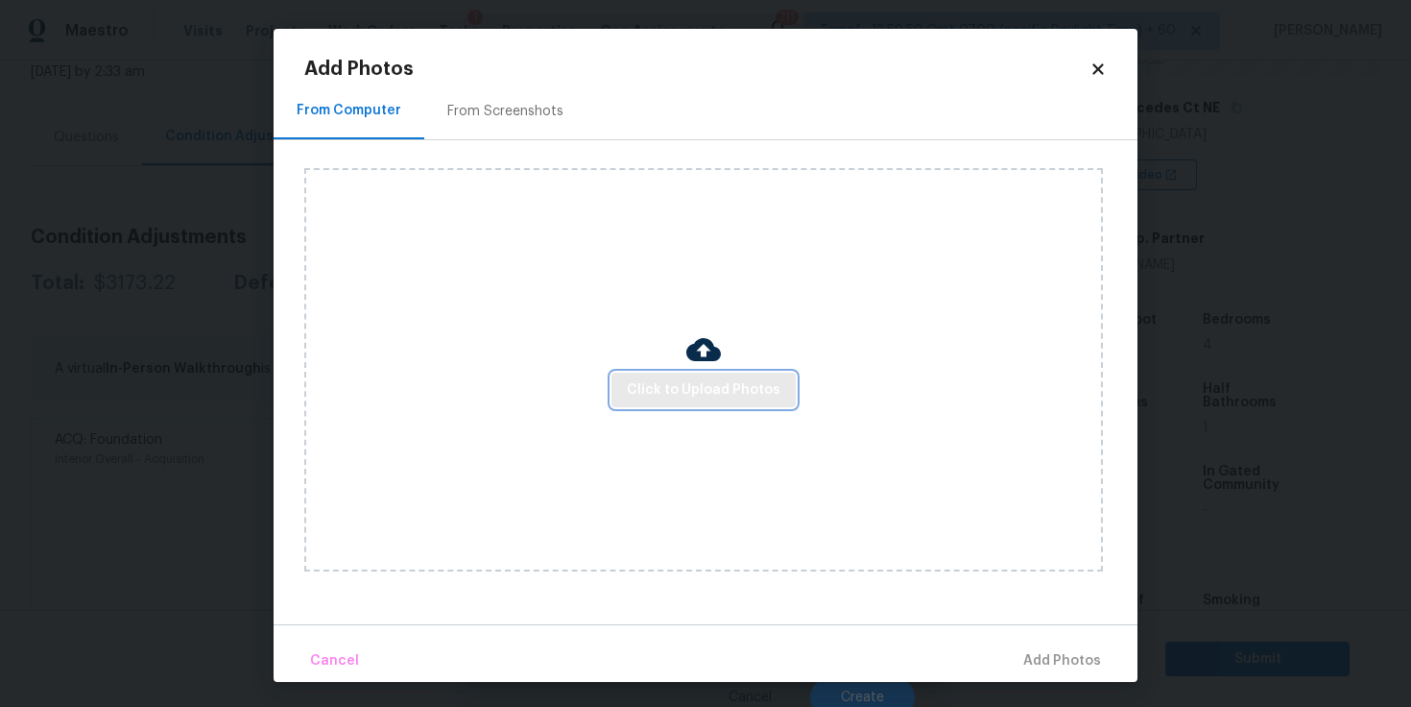
click at [695, 388] on span "Click to Upload Photos" at bounding box center [704, 390] width 154 height 24
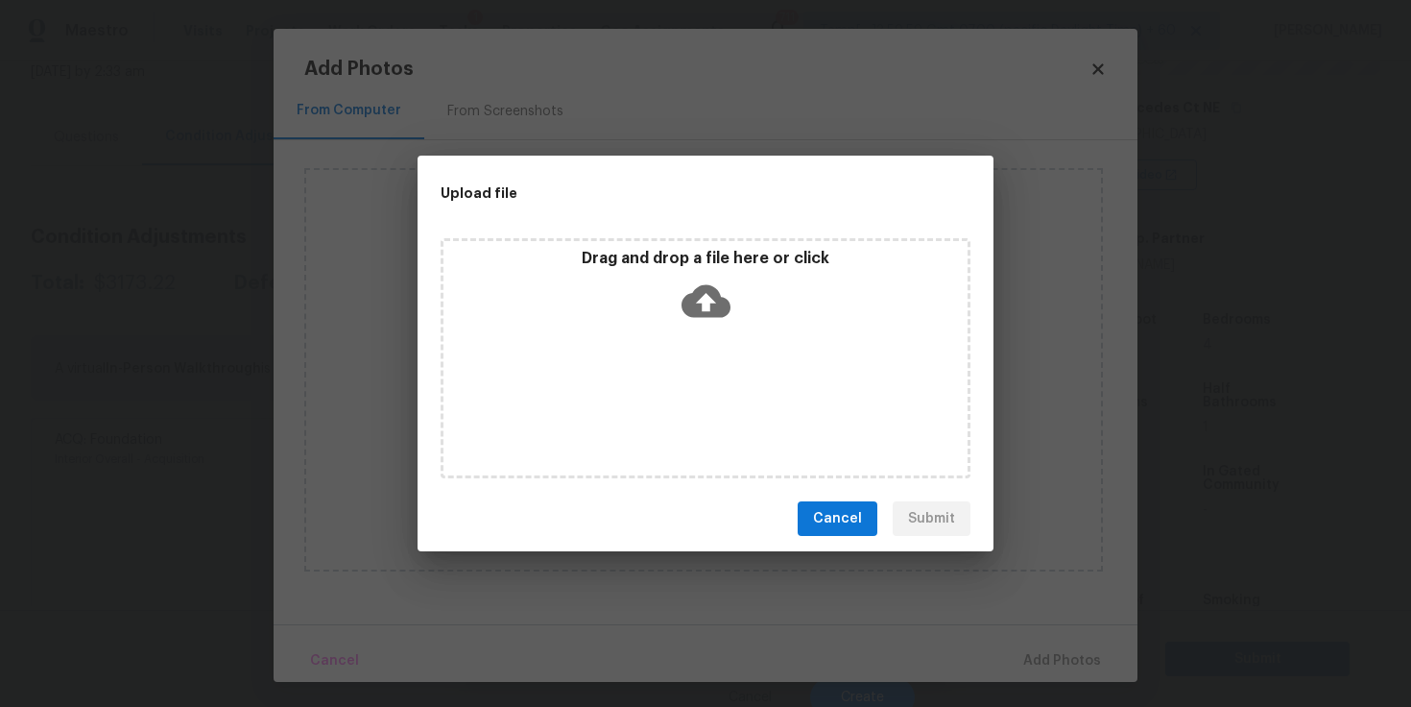
click at [715, 305] on icon at bounding box center [706, 301] width 49 height 33
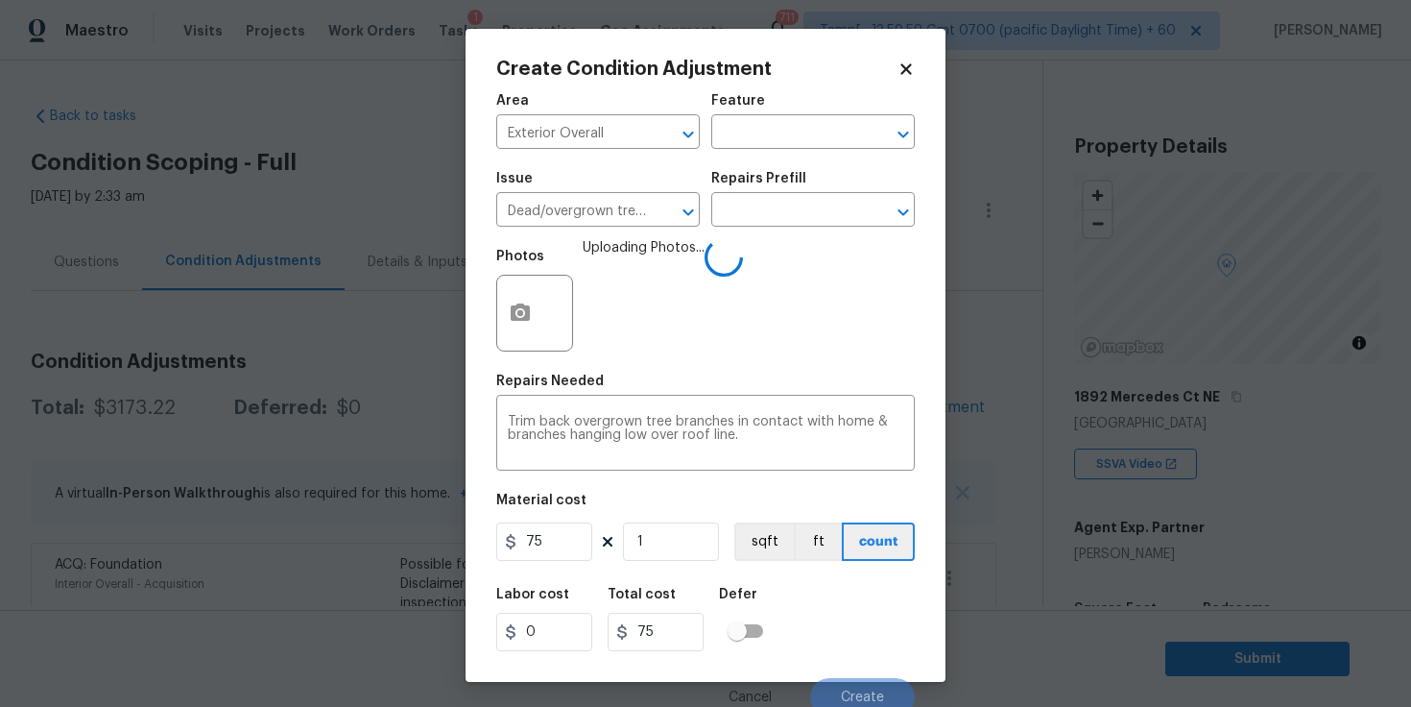
scroll to position [289, 0]
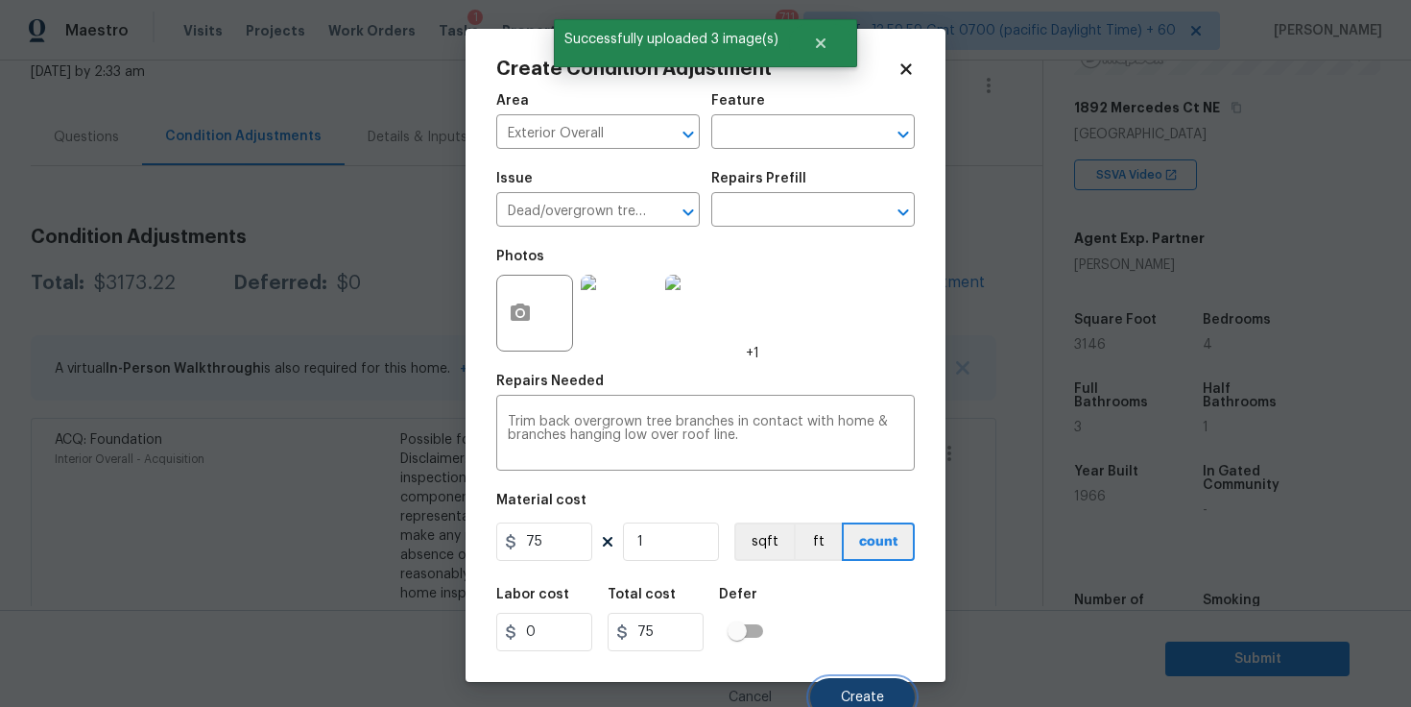
click at [844, 688] on button "Create" at bounding box center [862, 697] width 105 height 38
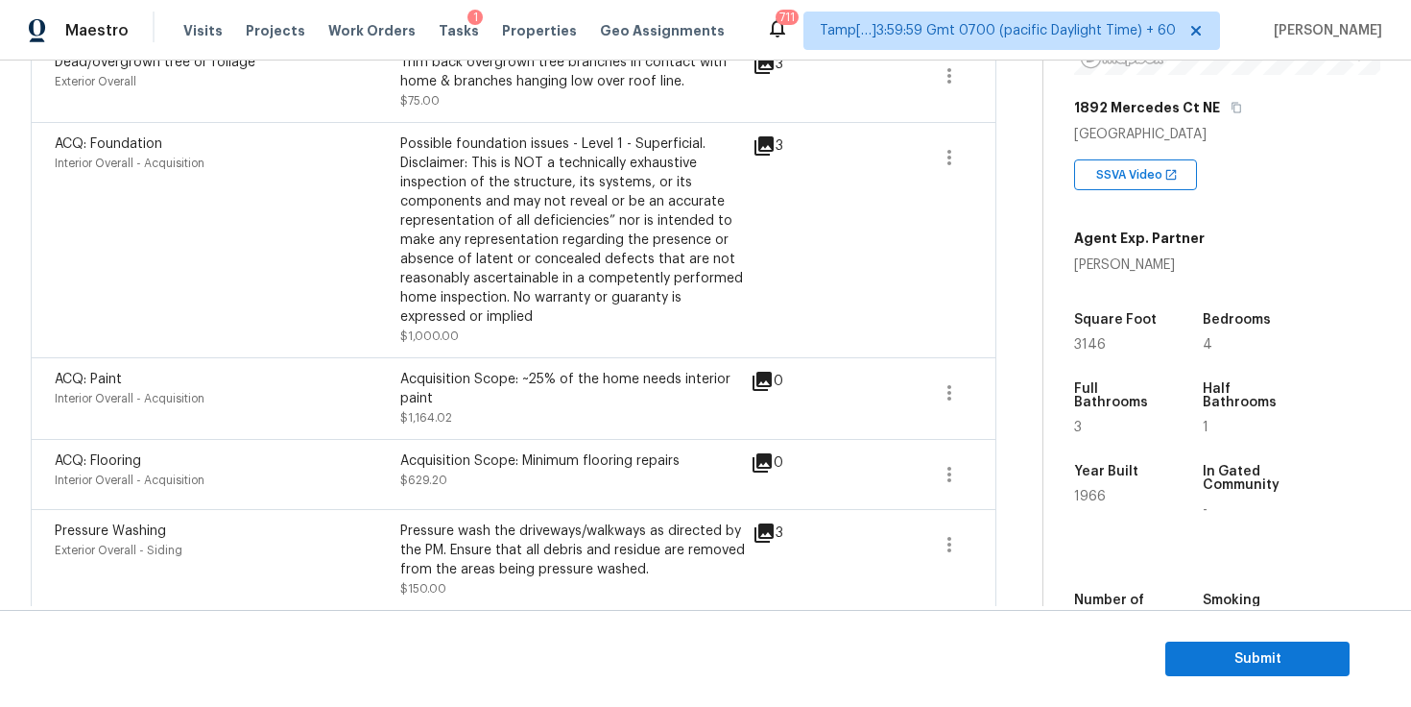
scroll to position [285, 0]
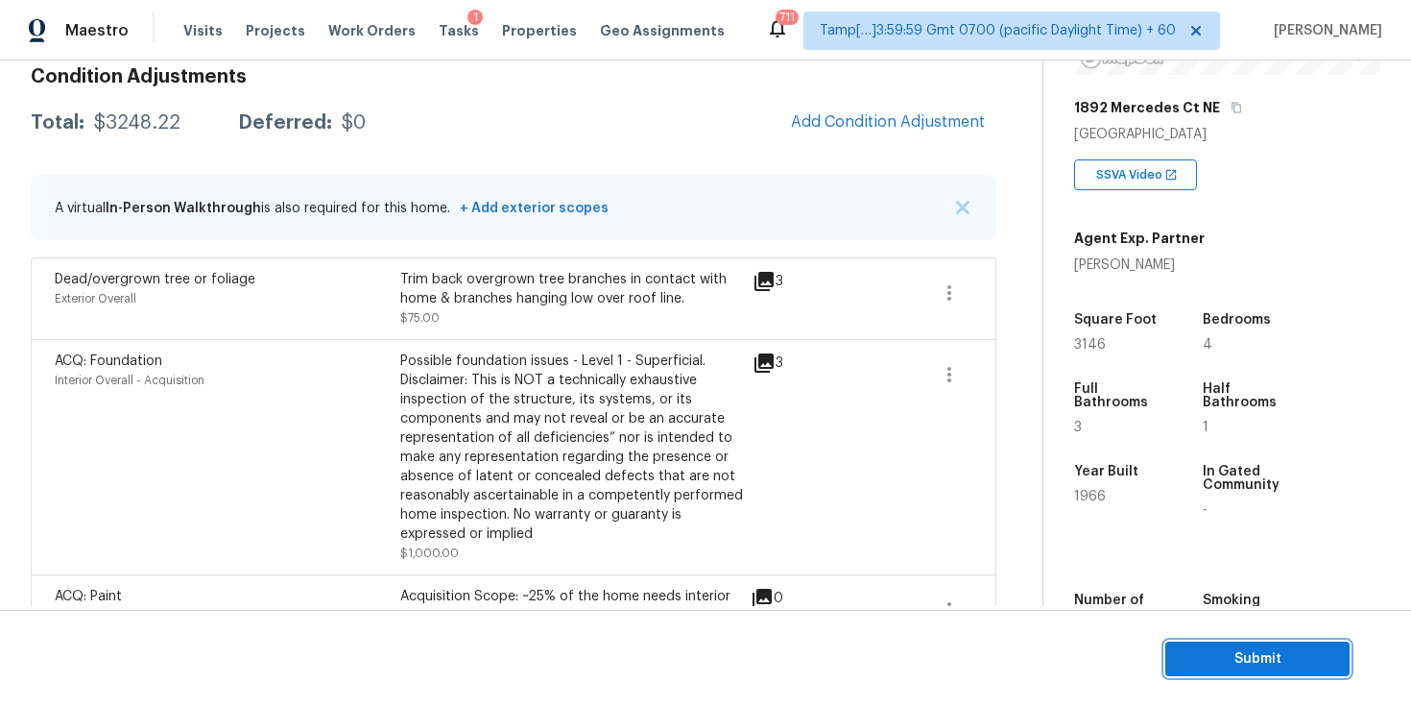
click at [1218, 656] on span "Submit" at bounding box center [1258, 659] width 154 height 24
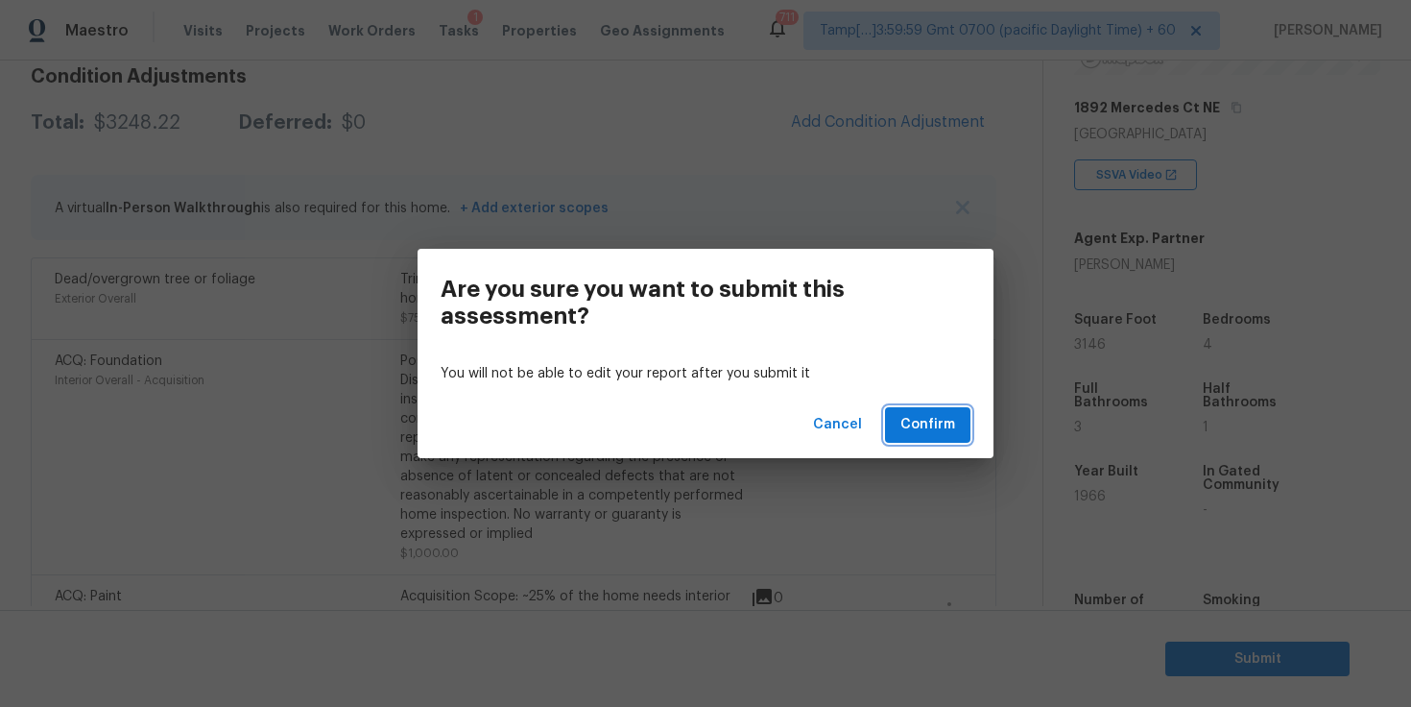
click at [946, 433] on span "Confirm" at bounding box center [928, 425] width 55 height 24
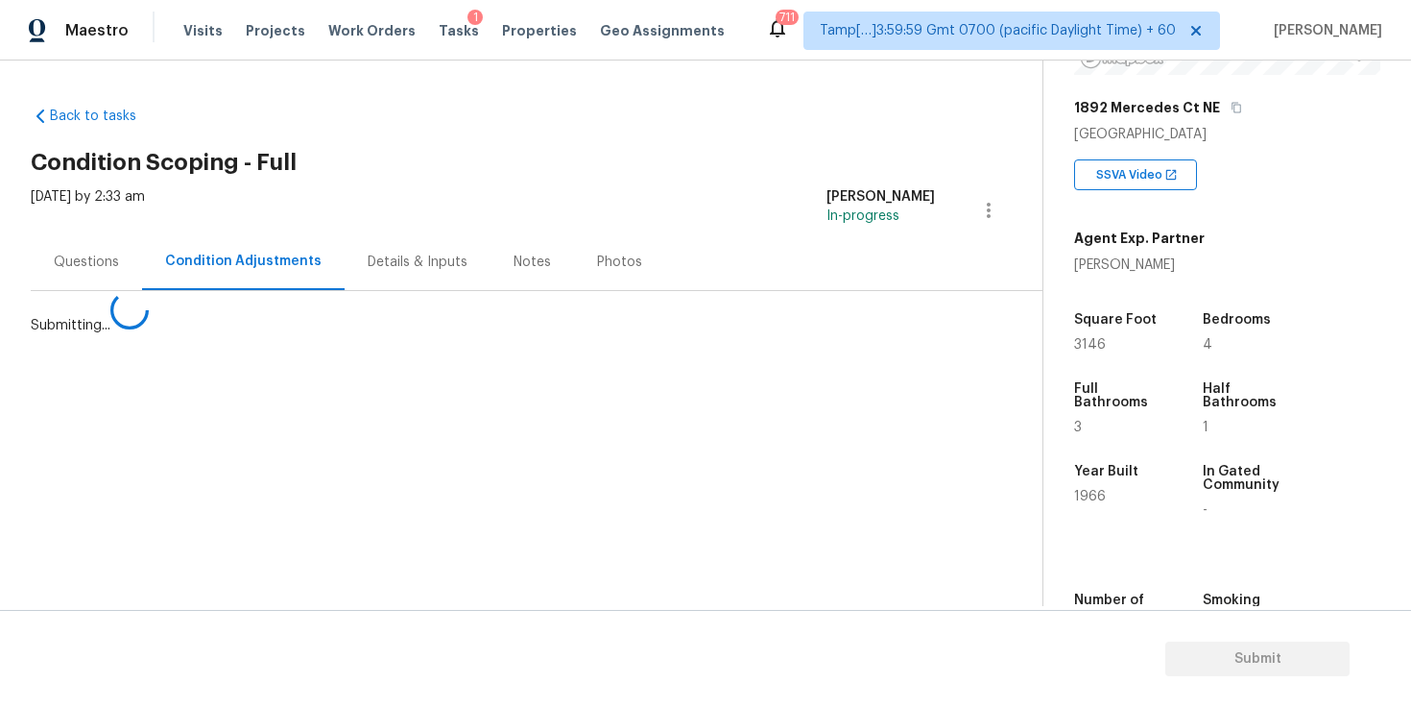
scroll to position [0, 0]
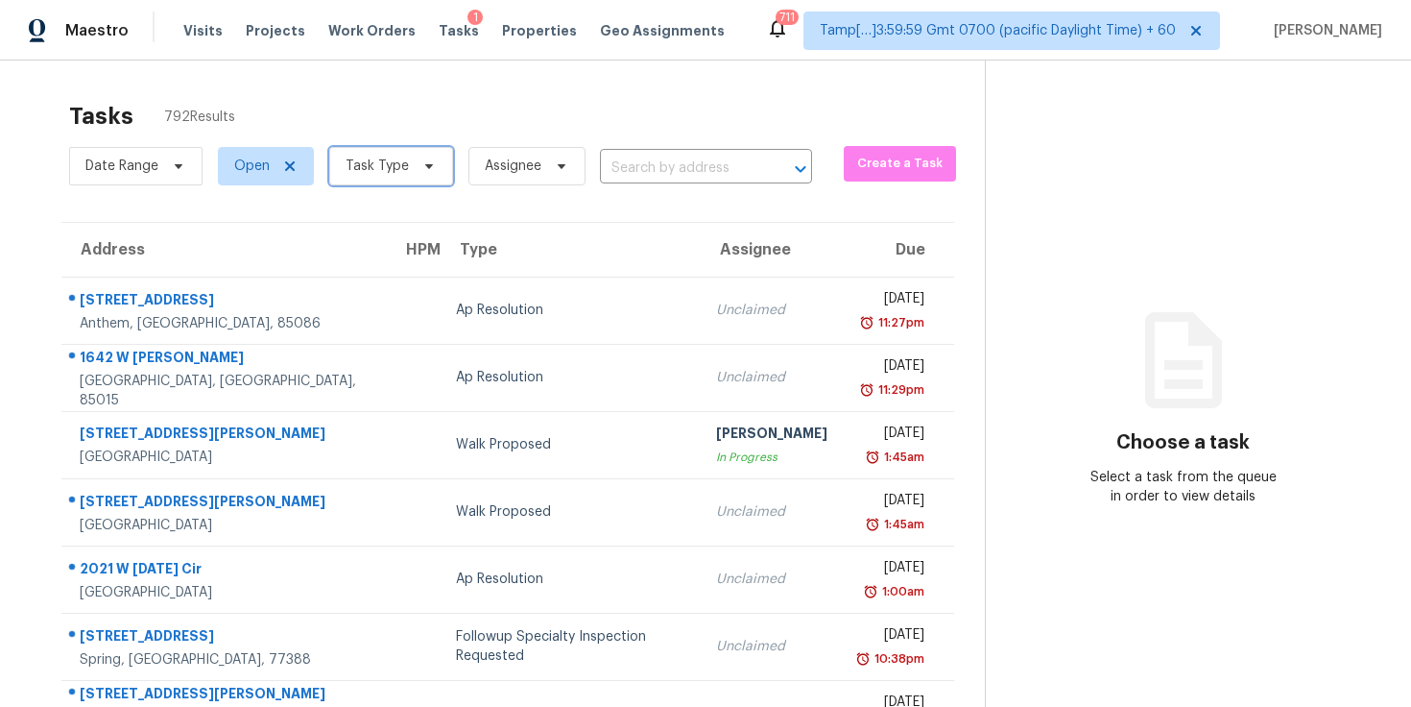
click at [408, 157] on span "Task Type" at bounding box center [391, 166] width 124 height 38
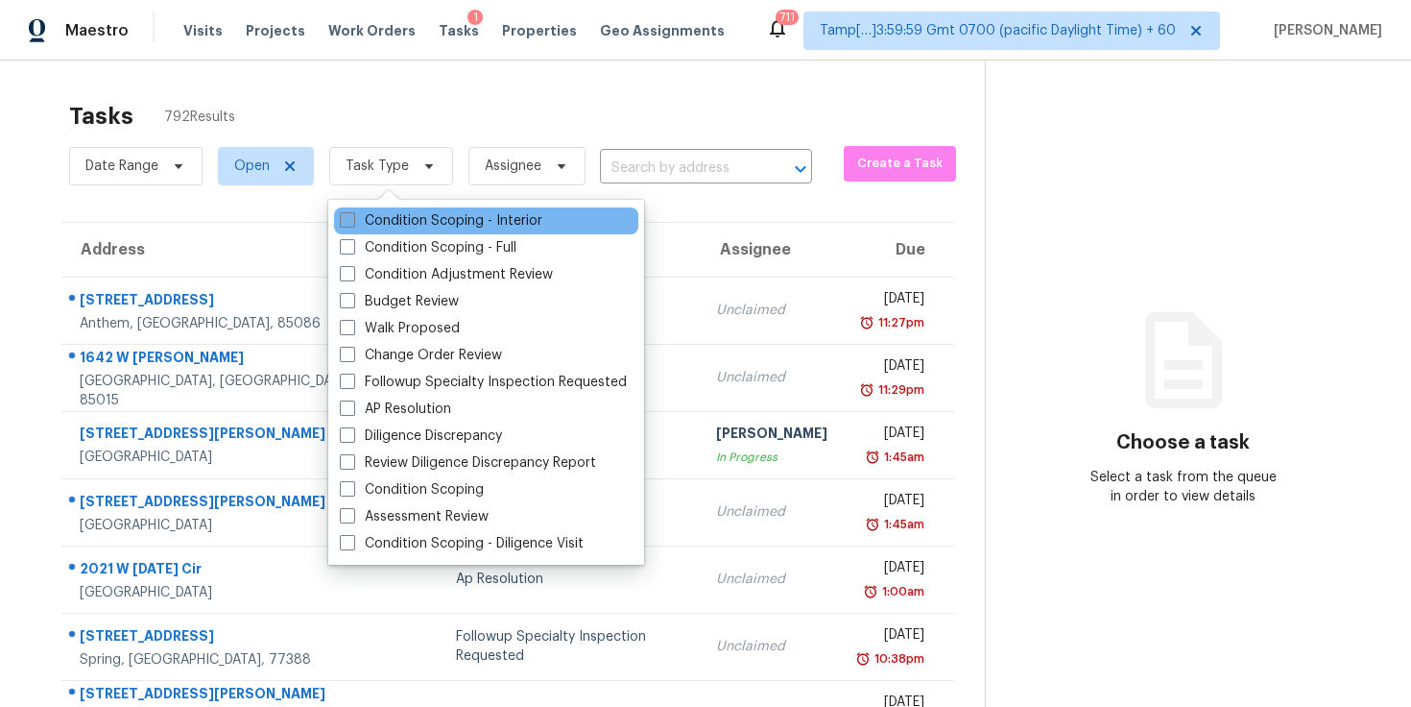
click at [436, 222] on label "Condition Scoping - Interior" at bounding box center [441, 220] width 203 height 19
click at [352, 222] on input "Condition Scoping - Interior" at bounding box center [346, 217] width 12 height 12
checkbox input "true"
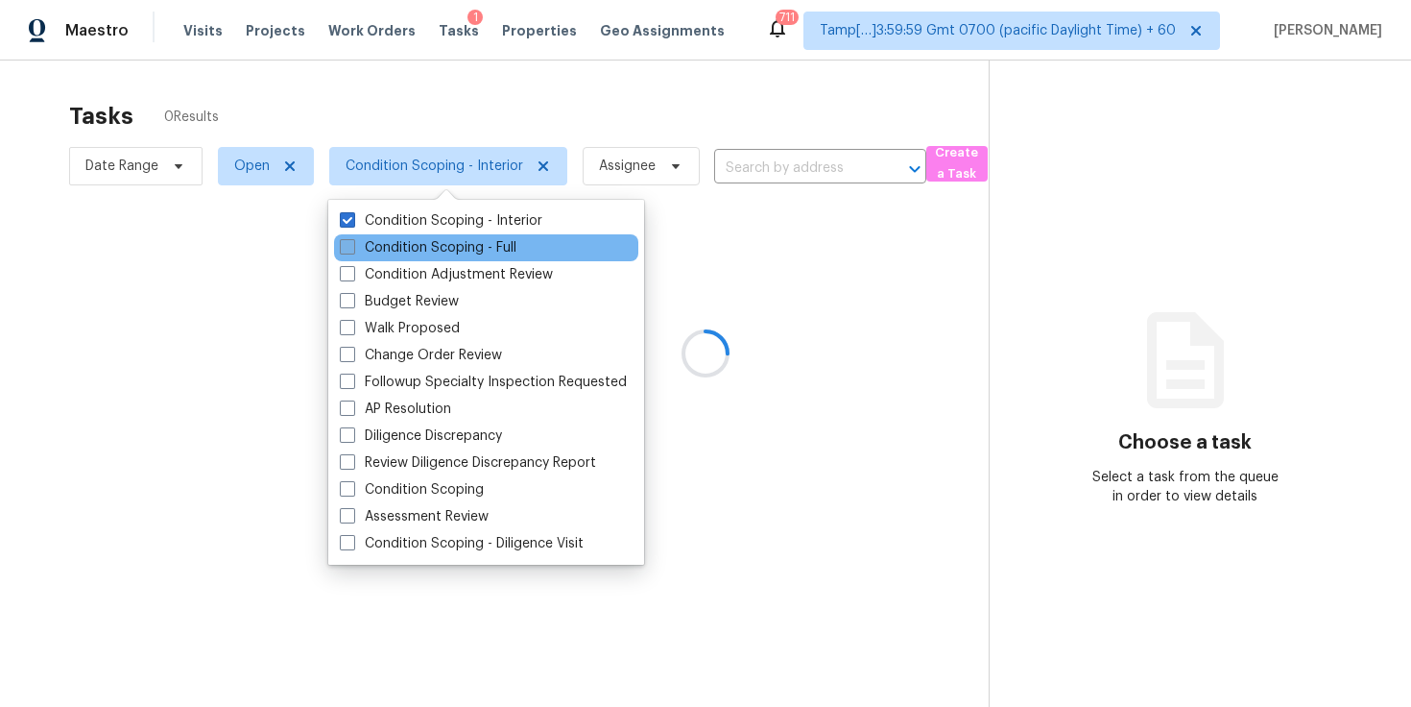
click at [442, 242] on label "Condition Scoping - Full" at bounding box center [428, 247] width 177 height 19
click at [352, 242] on input "Condition Scoping - Full" at bounding box center [346, 244] width 12 height 12
checkbox input "true"
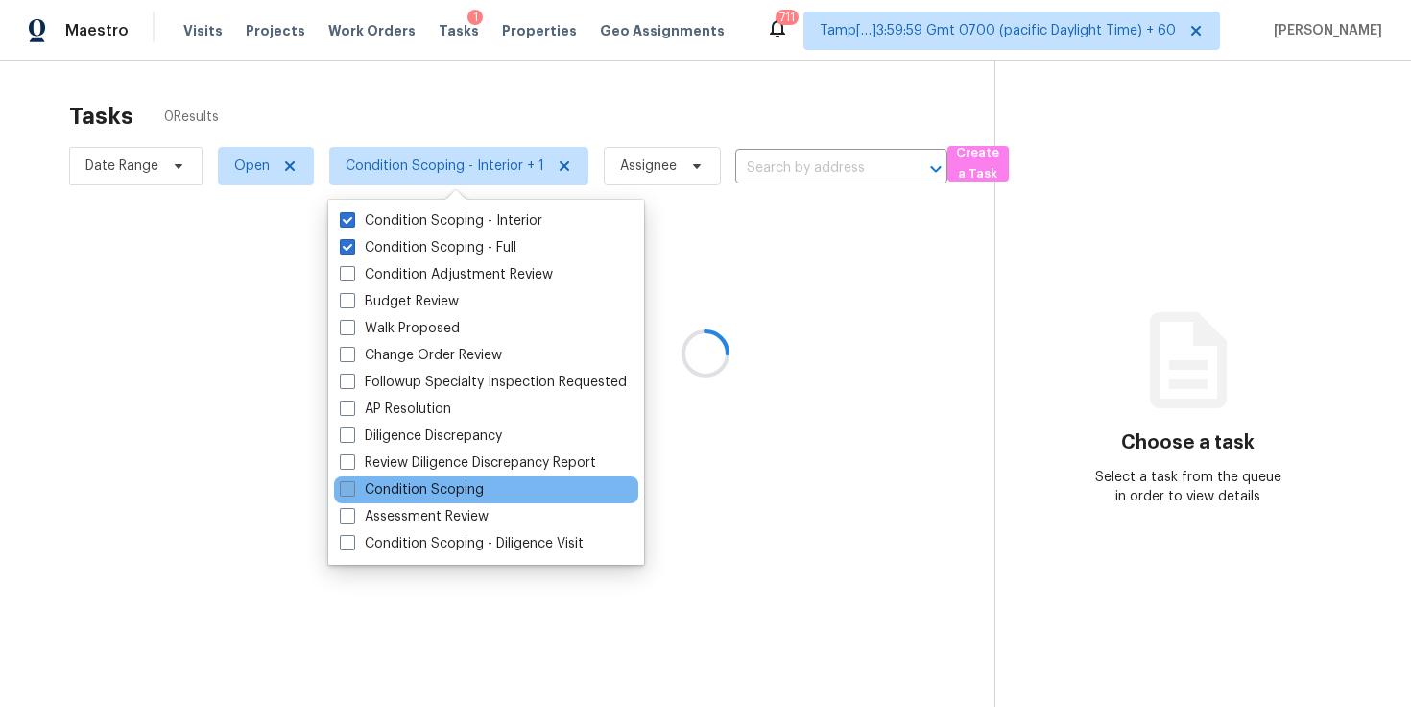
click at [432, 492] on label "Condition Scoping" at bounding box center [412, 489] width 144 height 19
click at [352, 492] on input "Condition Scoping" at bounding box center [346, 486] width 12 height 12
checkbox input "true"
click at [723, 80] on div at bounding box center [705, 353] width 1411 height 707
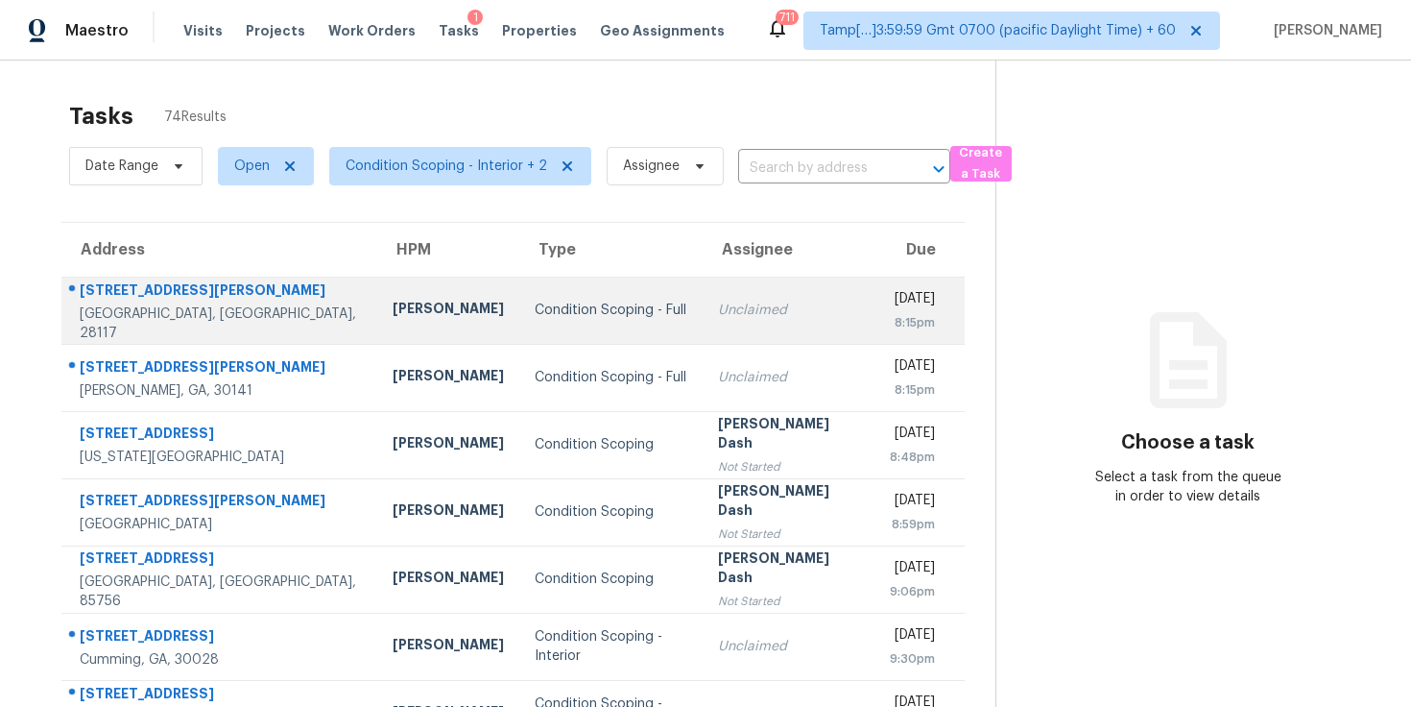
scroll to position [293, 0]
